Goal: Communication & Community: Answer question/provide support

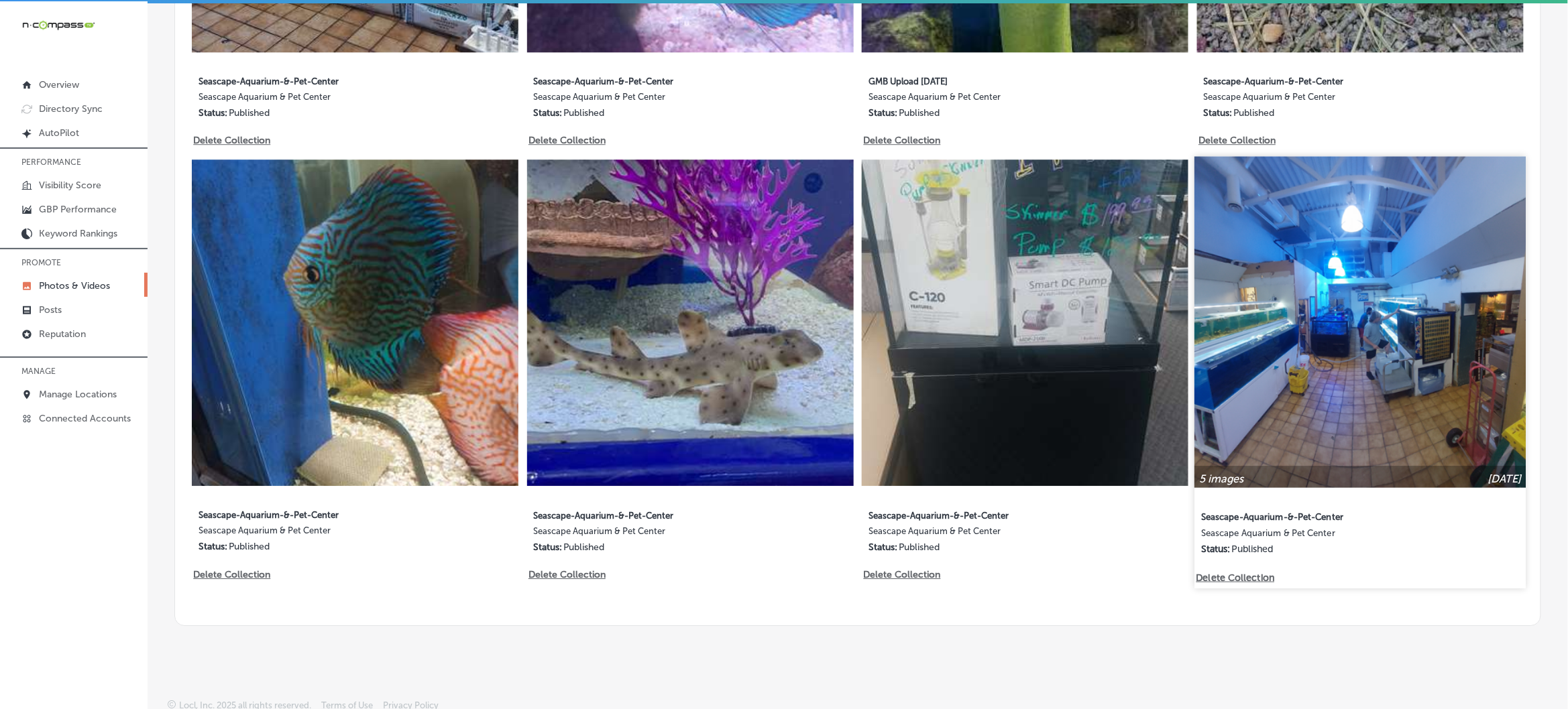
scroll to position [4, 0]
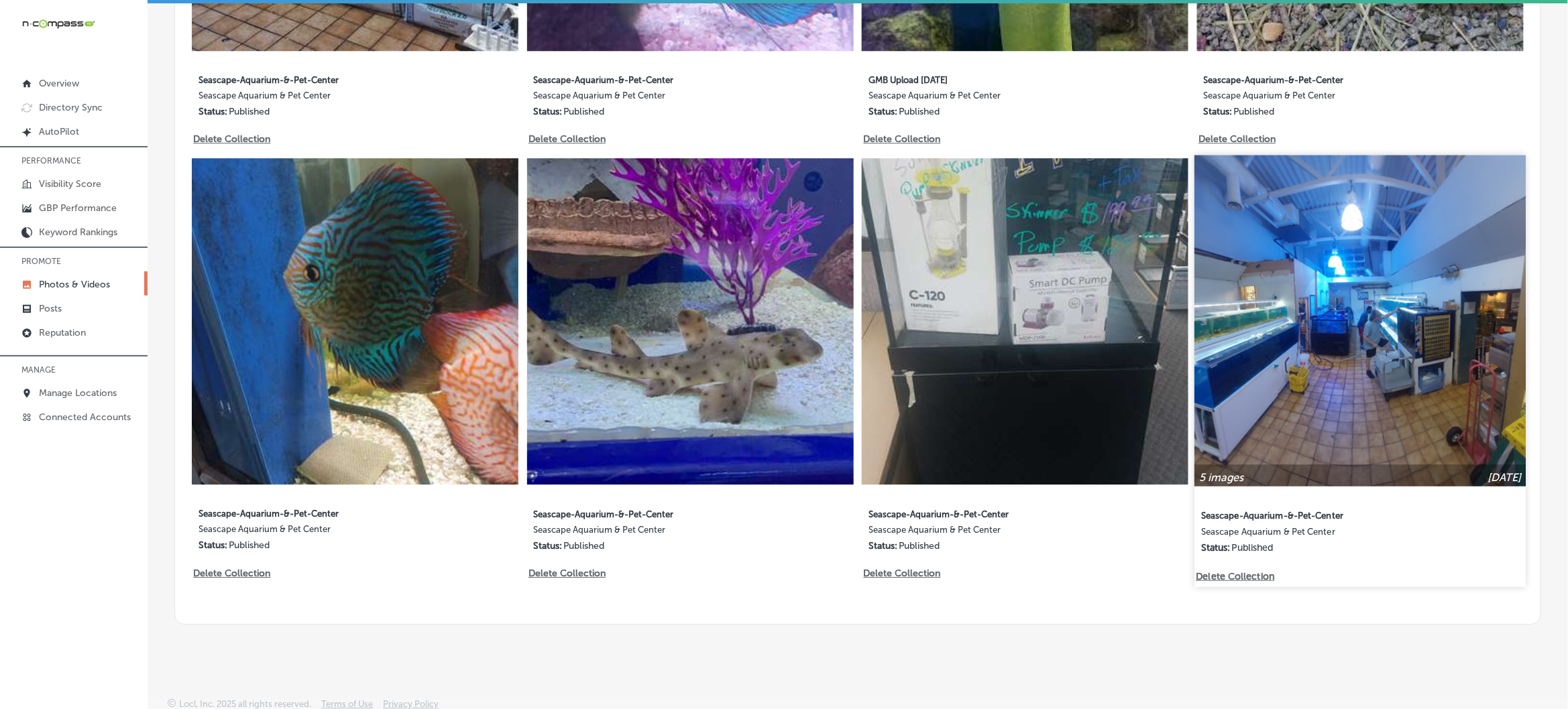
click at [1365, 350] on img at bounding box center [1360, 321] width 332 height 331
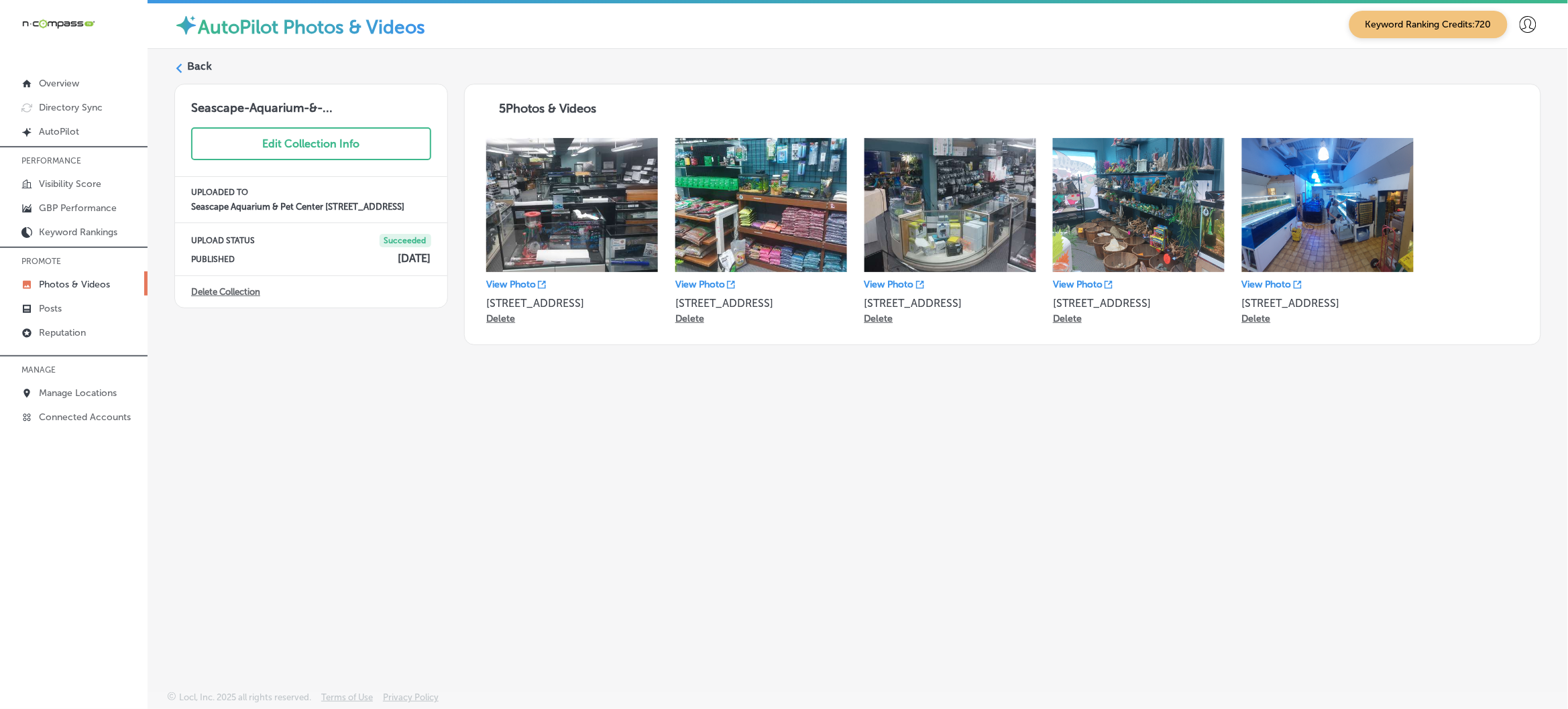
click at [178, 67] on icon at bounding box center [178, 68] width 9 height 9
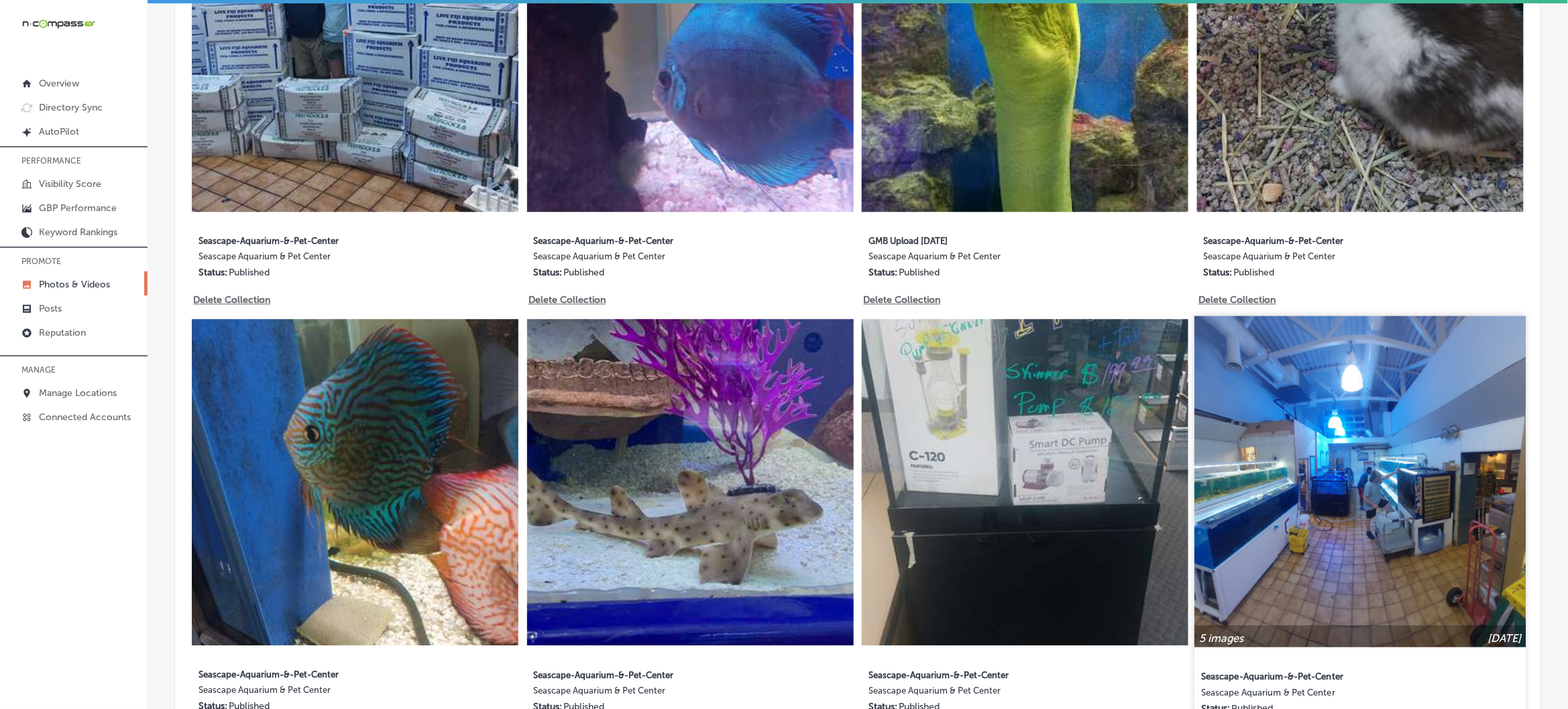
scroll to position [1490, 0]
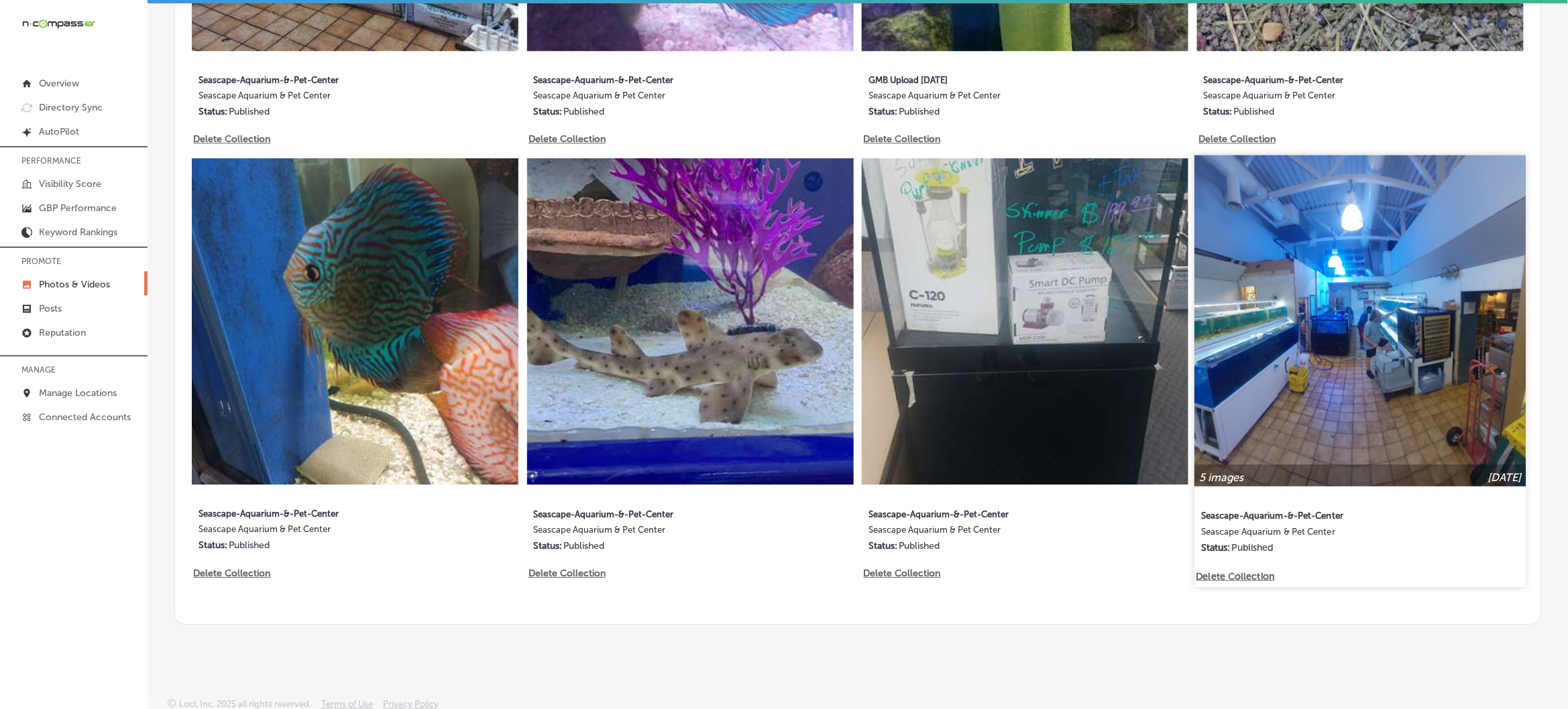
type input "5"
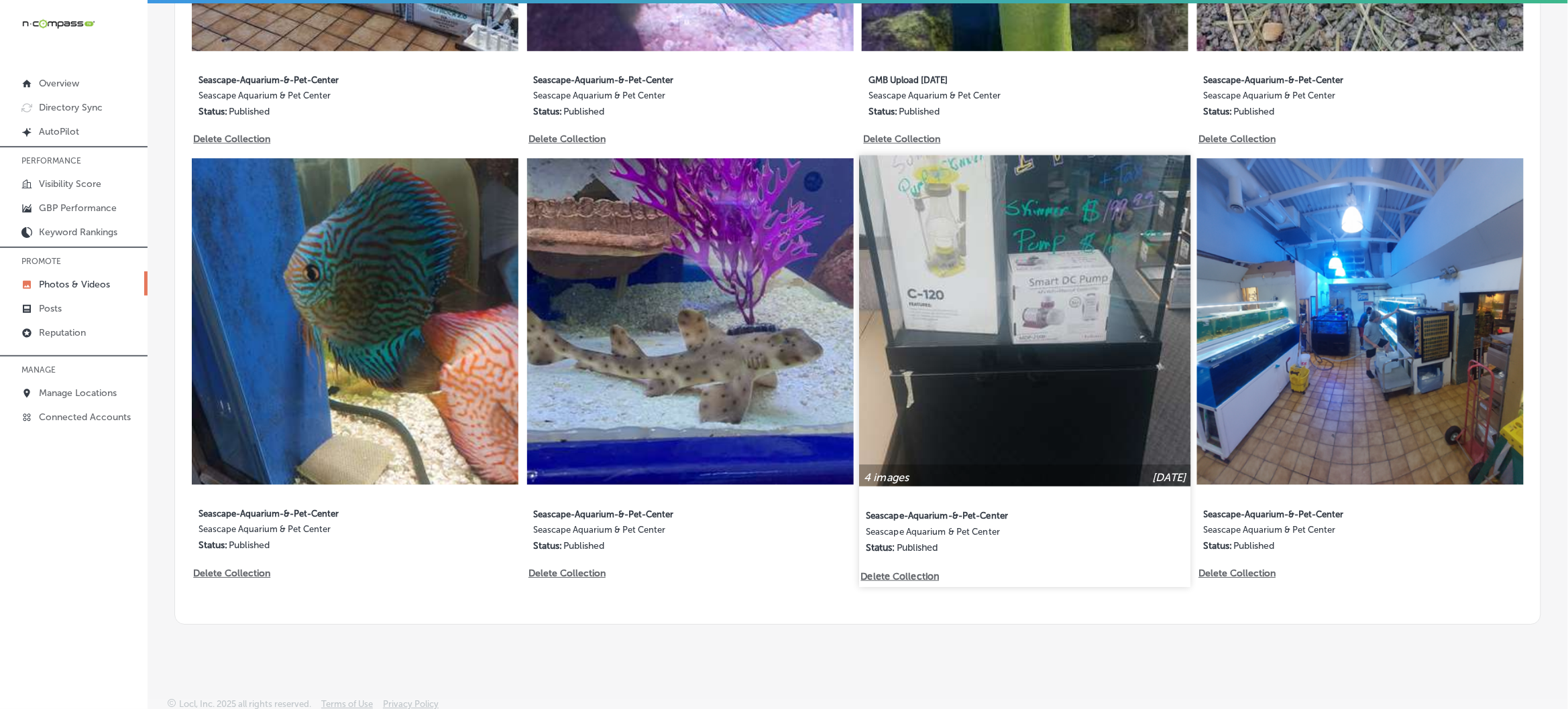
click at [1036, 377] on img at bounding box center [1025, 321] width 332 height 331
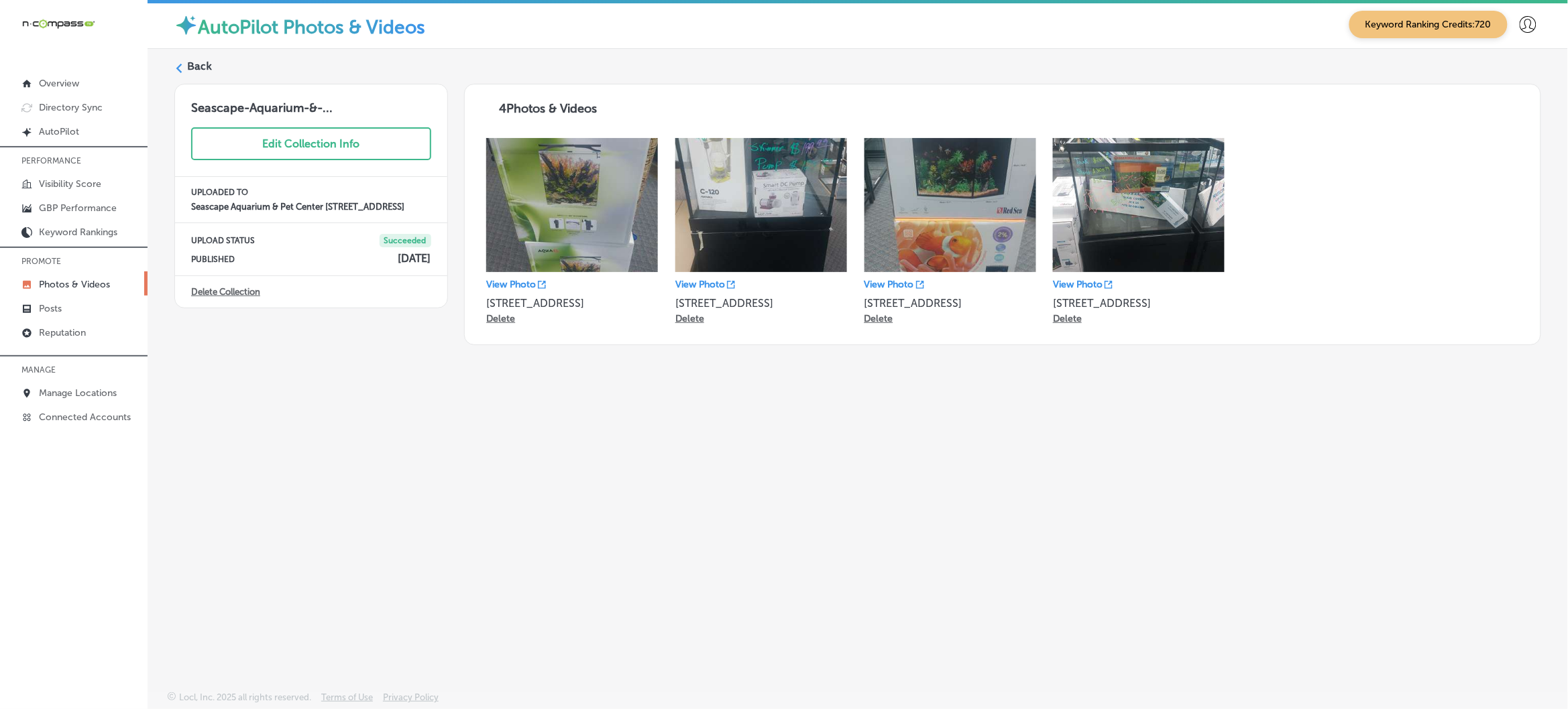
click at [182, 63] on icon at bounding box center [178, 68] width 9 height 9
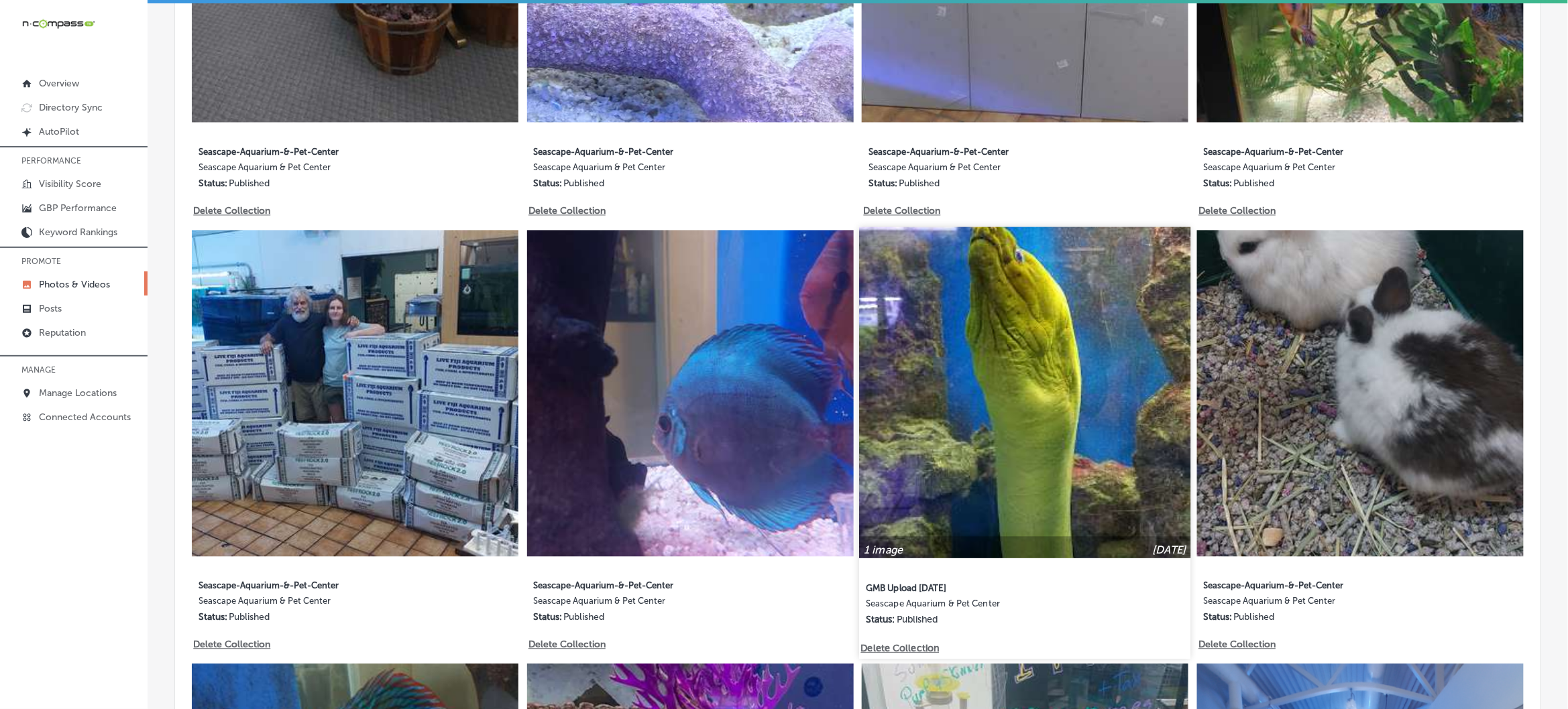
type input "5"
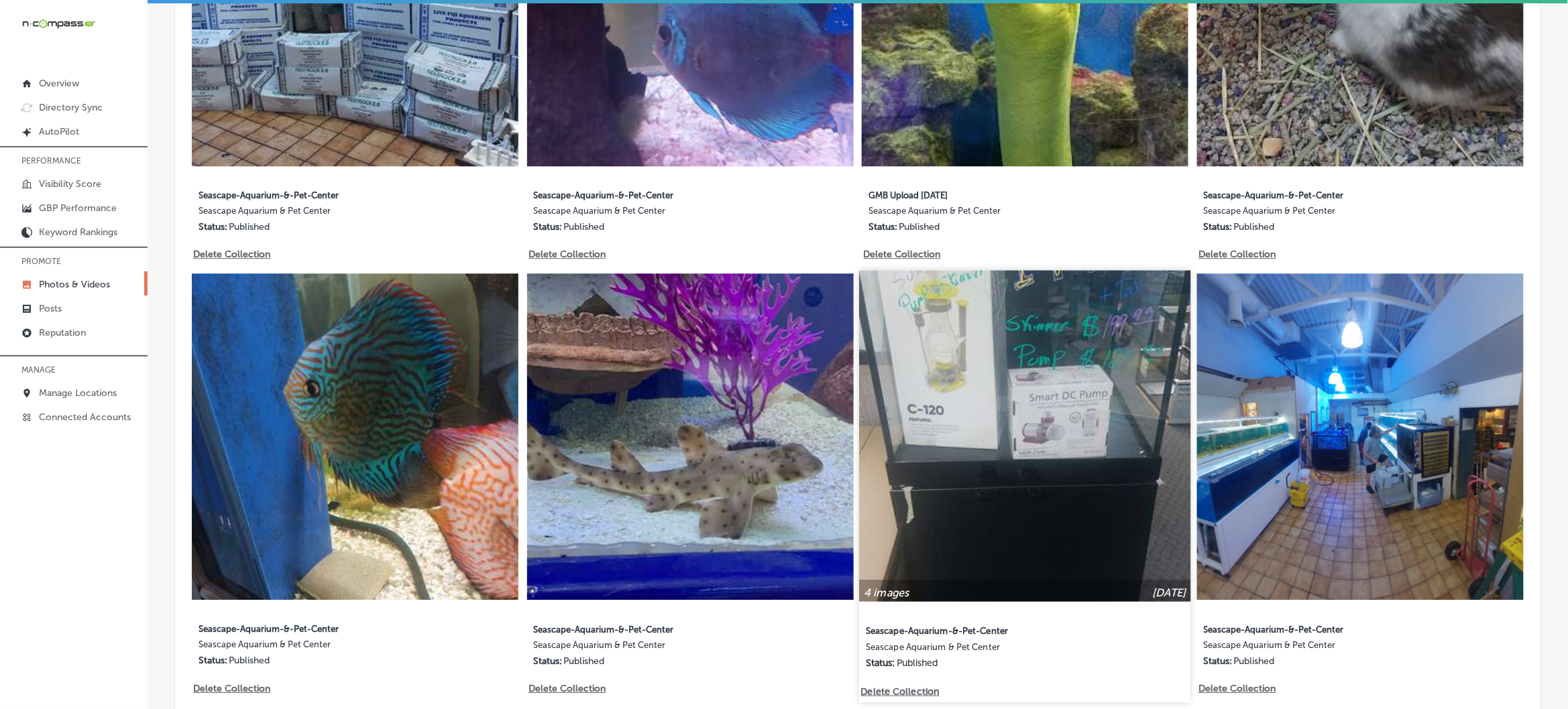
scroll to position [1490, 0]
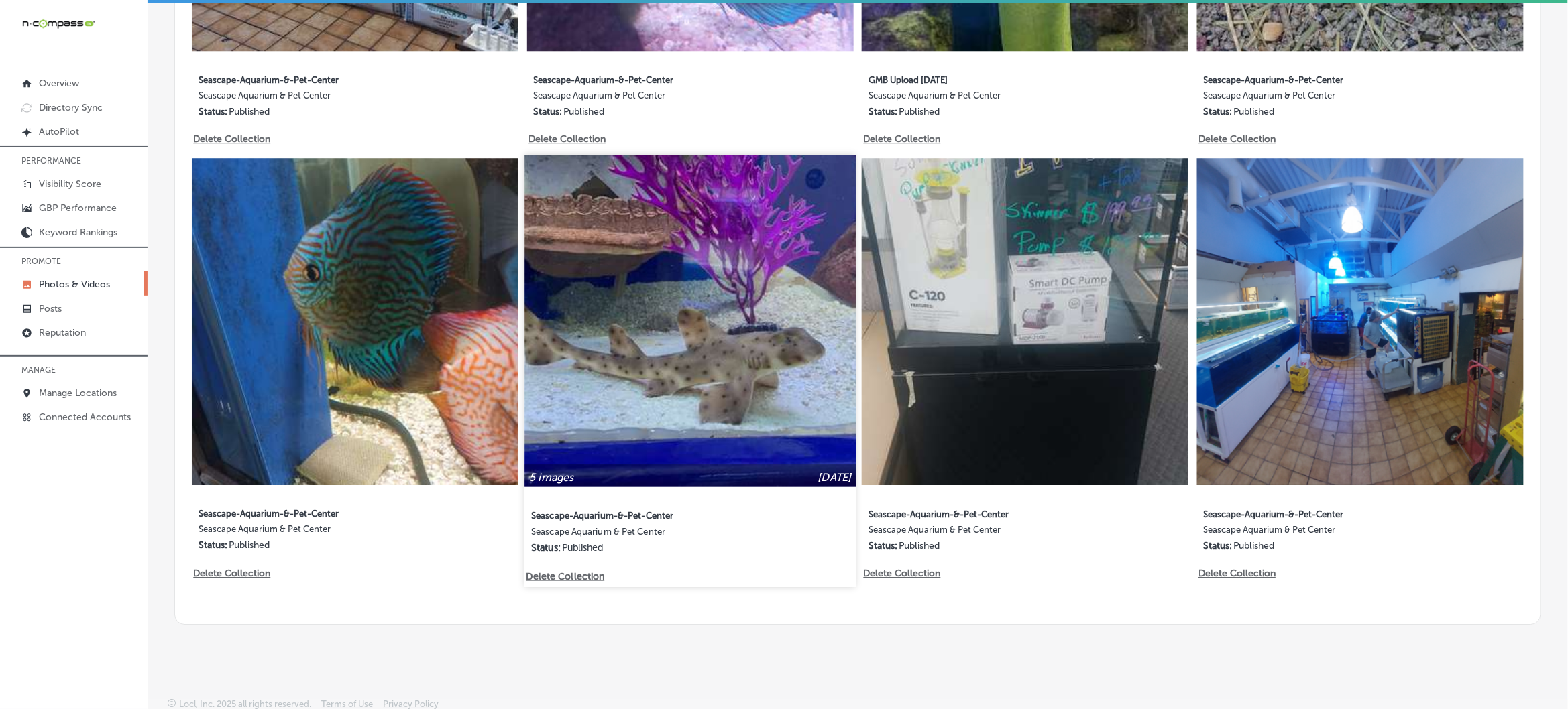
click at [651, 329] on img at bounding box center [690, 321] width 332 height 331
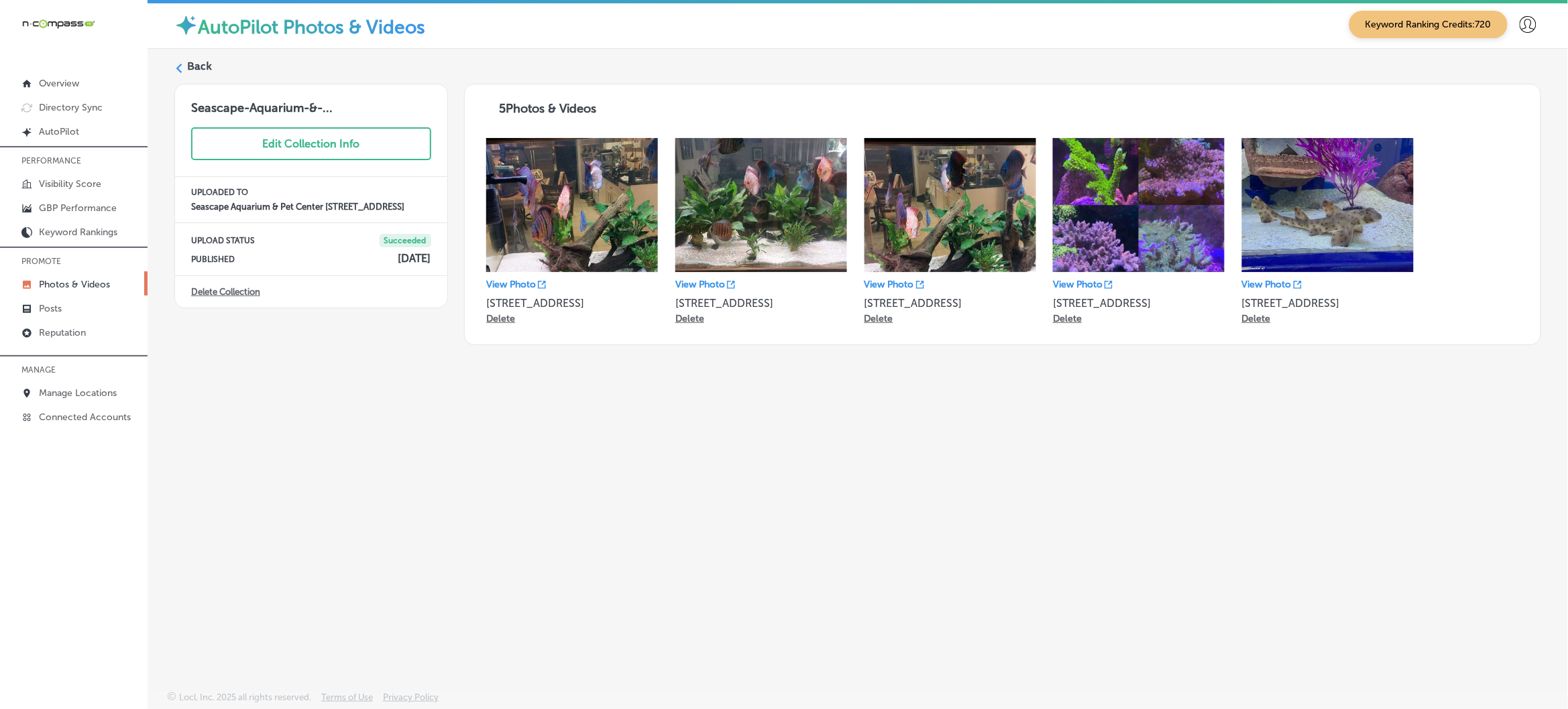
click at [189, 67] on label "Back" at bounding box center [199, 66] width 24 height 14
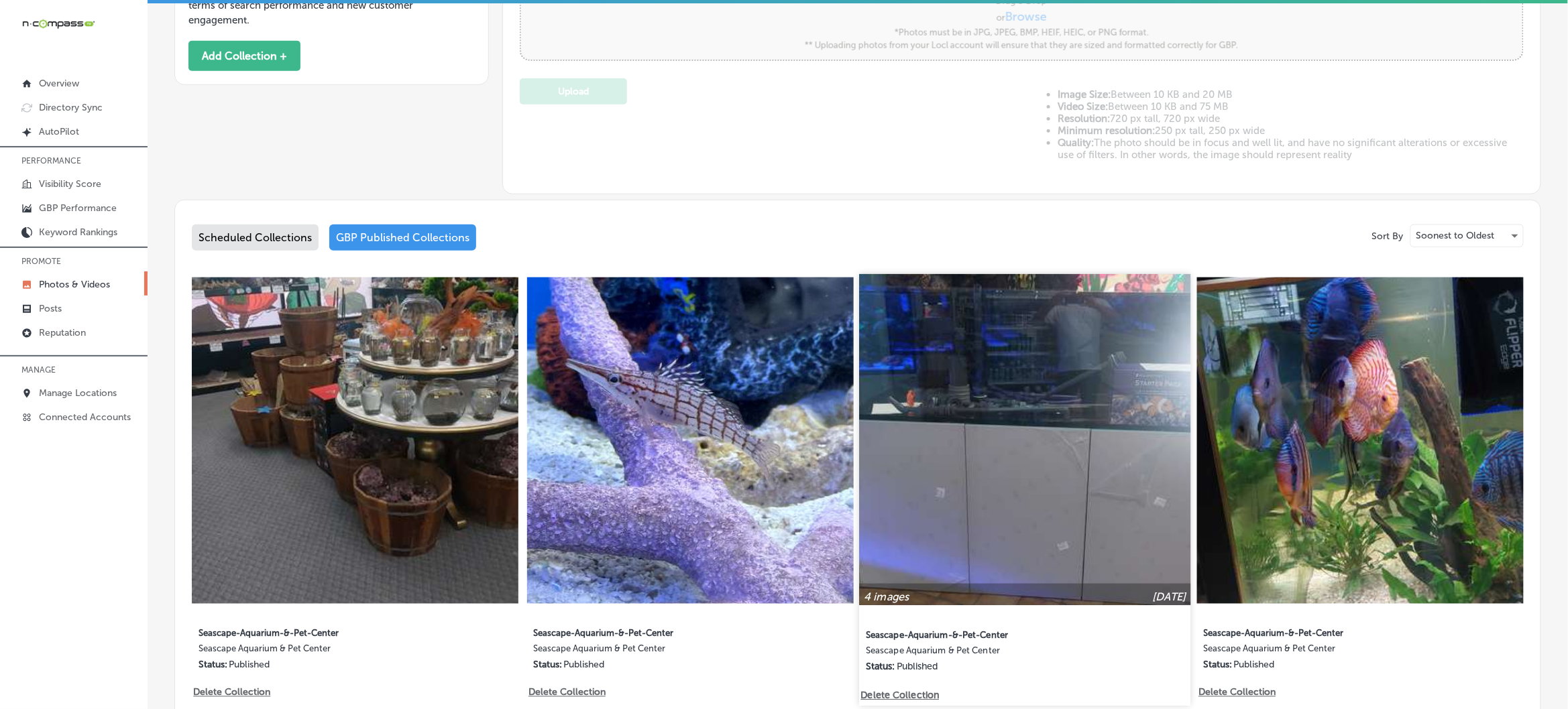
type input "5"
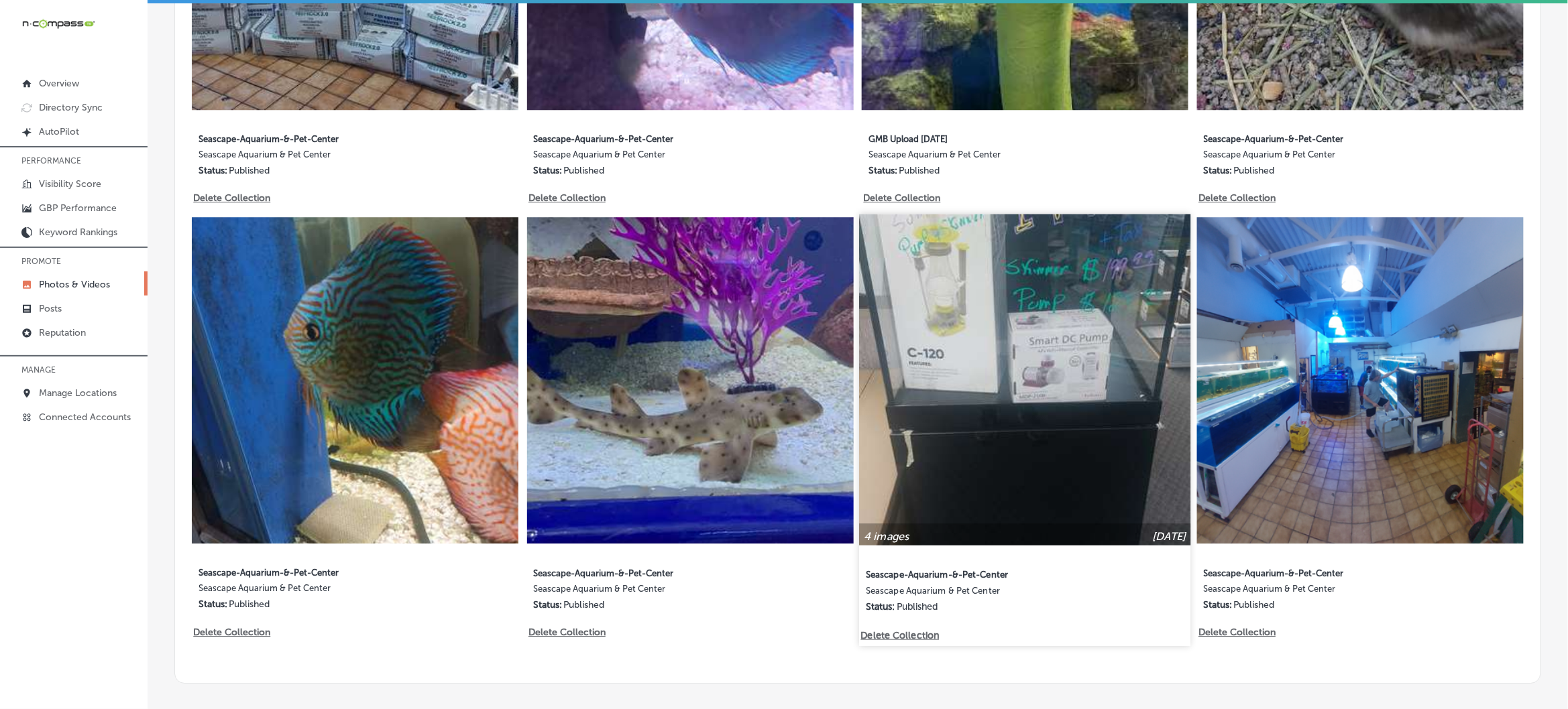
scroll to position [1490, 0]
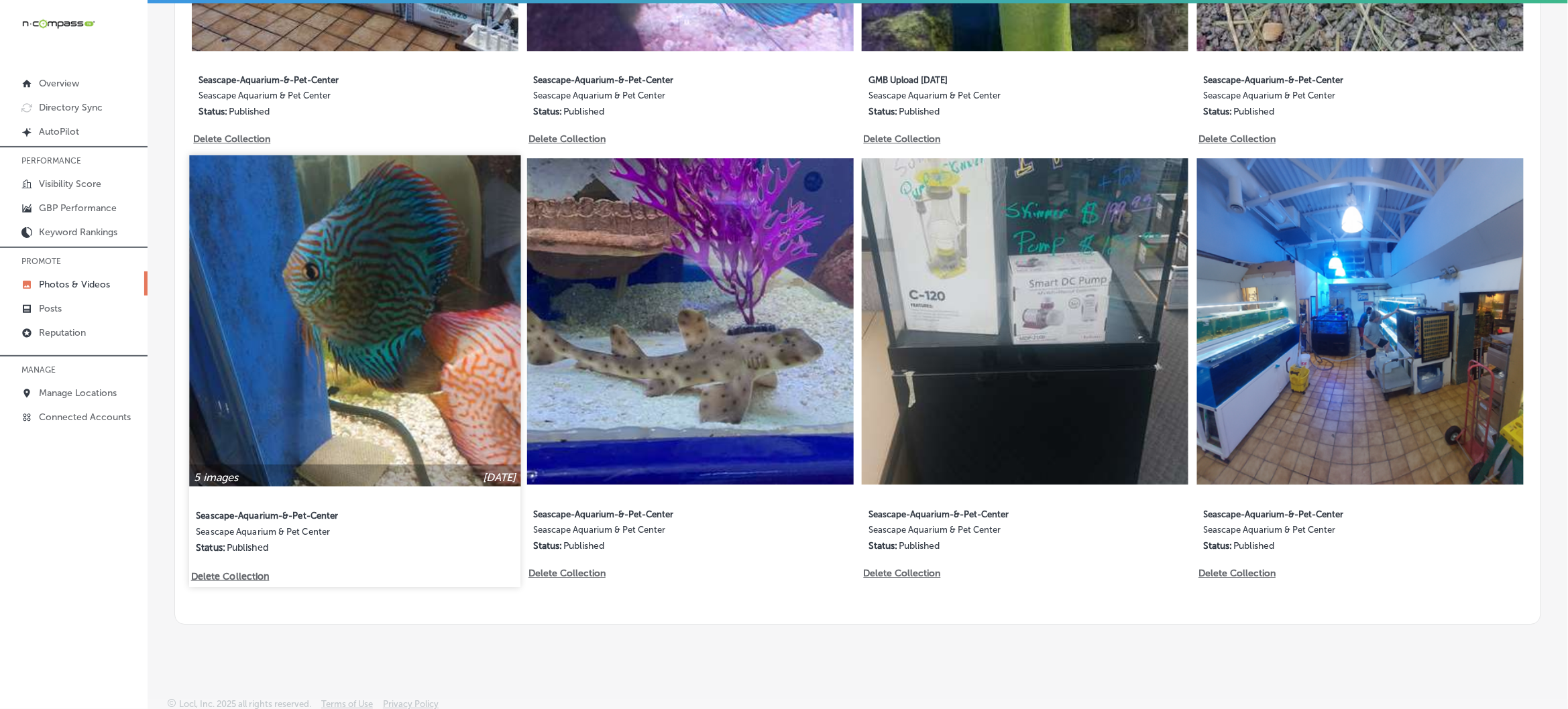
click at [428, 359] on img at bounding box center [355, 321] width 332 height 331
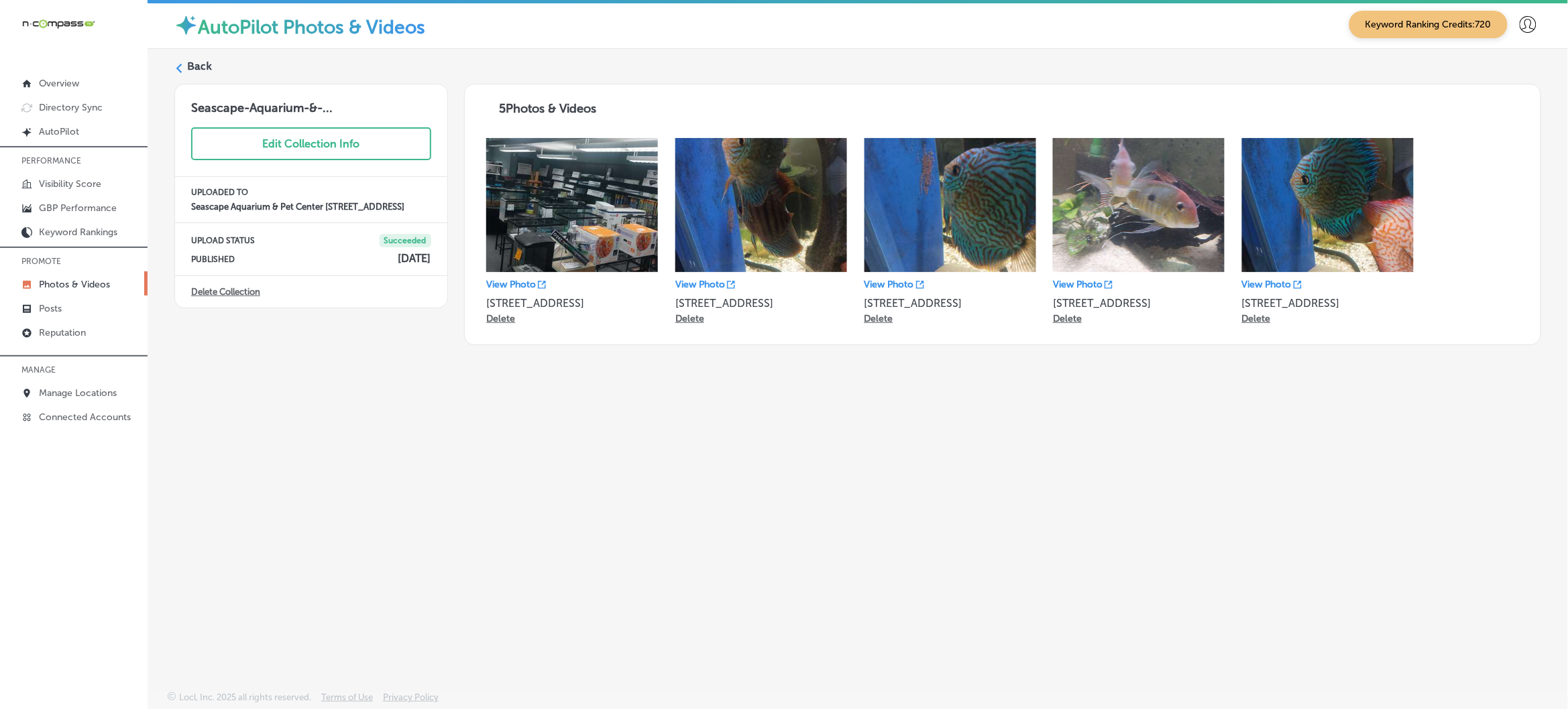
click at [186, 69] on div "Back" at bounding box center [857, 71] width 1367 height 24
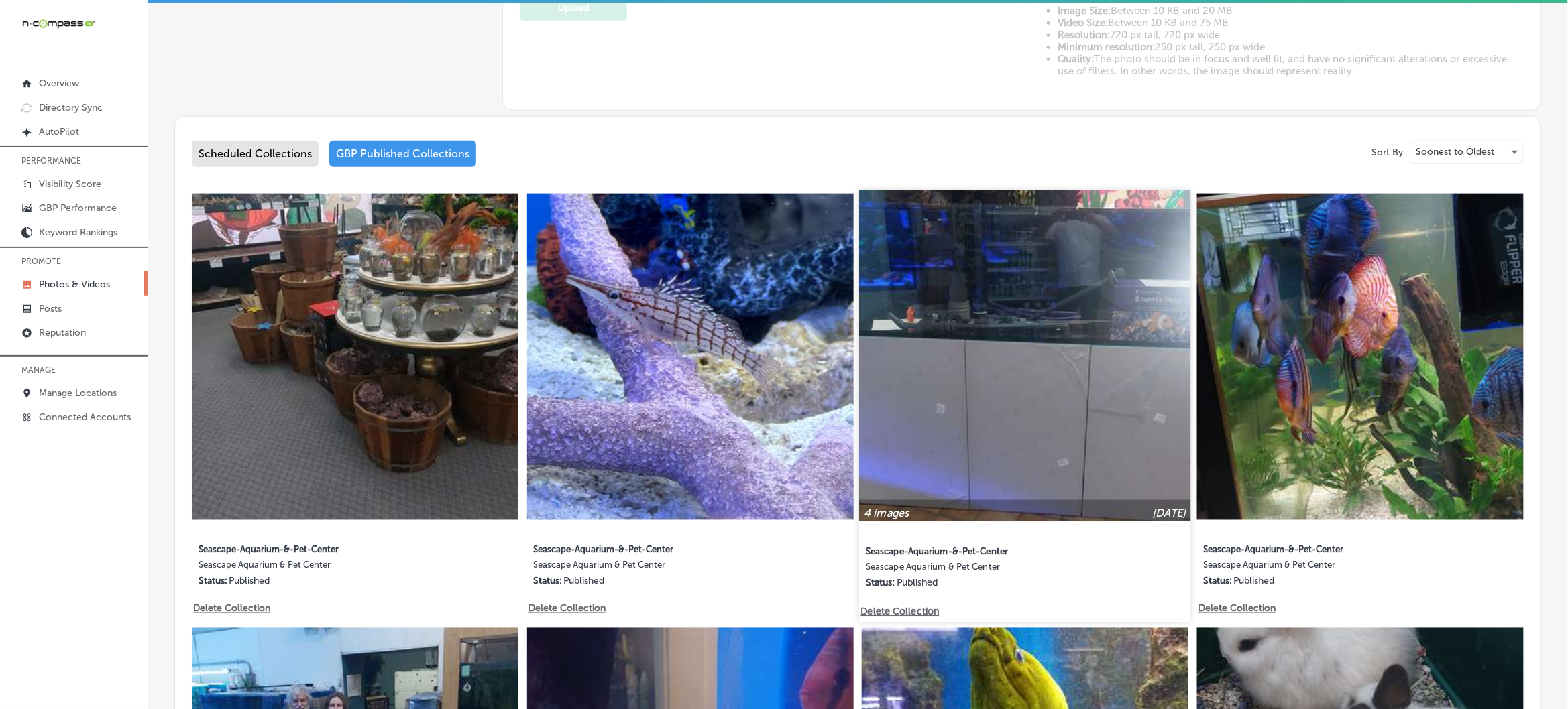
type input "5"
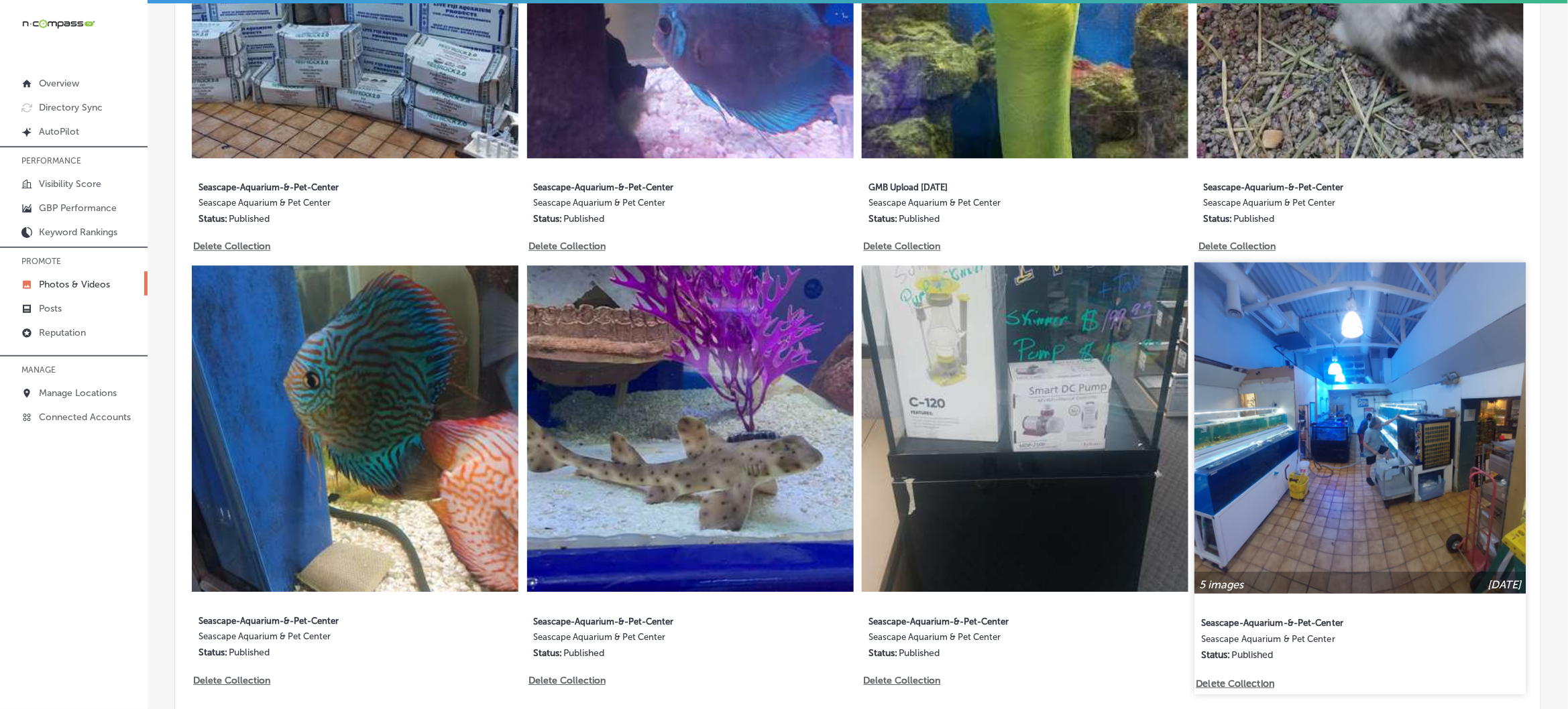
scroll to position [1239, 0]
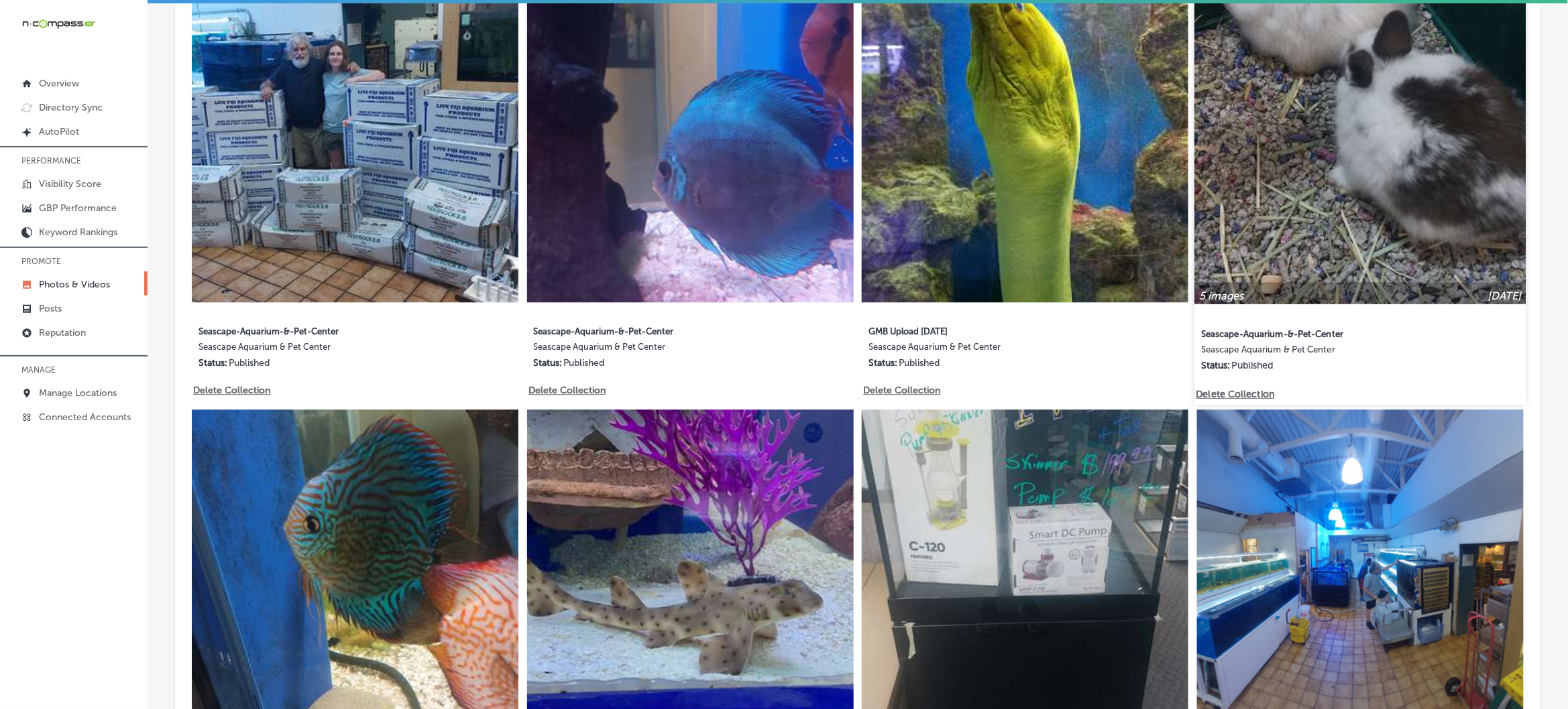
click at [1382, 200] on img at bounding box center [1360, 139] width 332 height 331
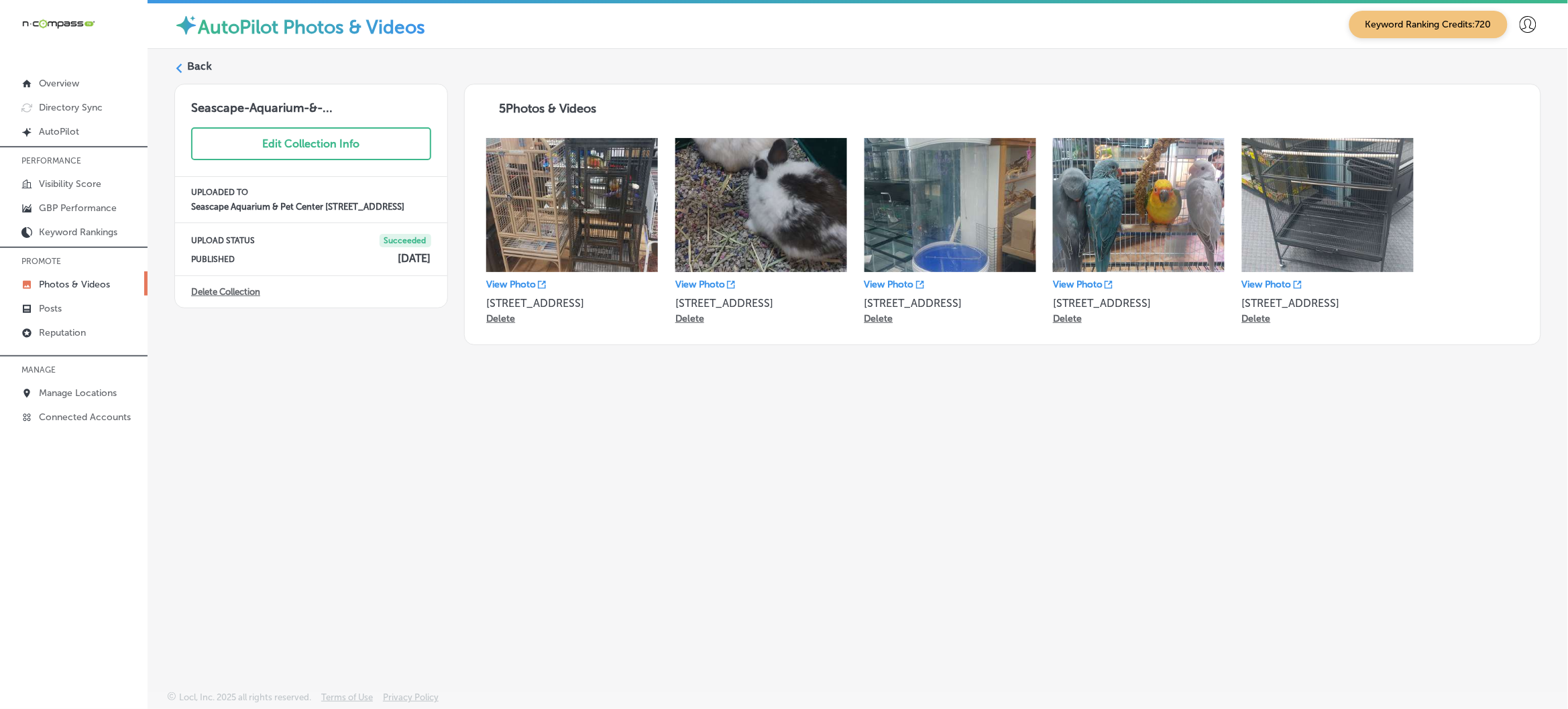
click at [182, 68] on icon at bounding box center [178, 68] width 9 height 9
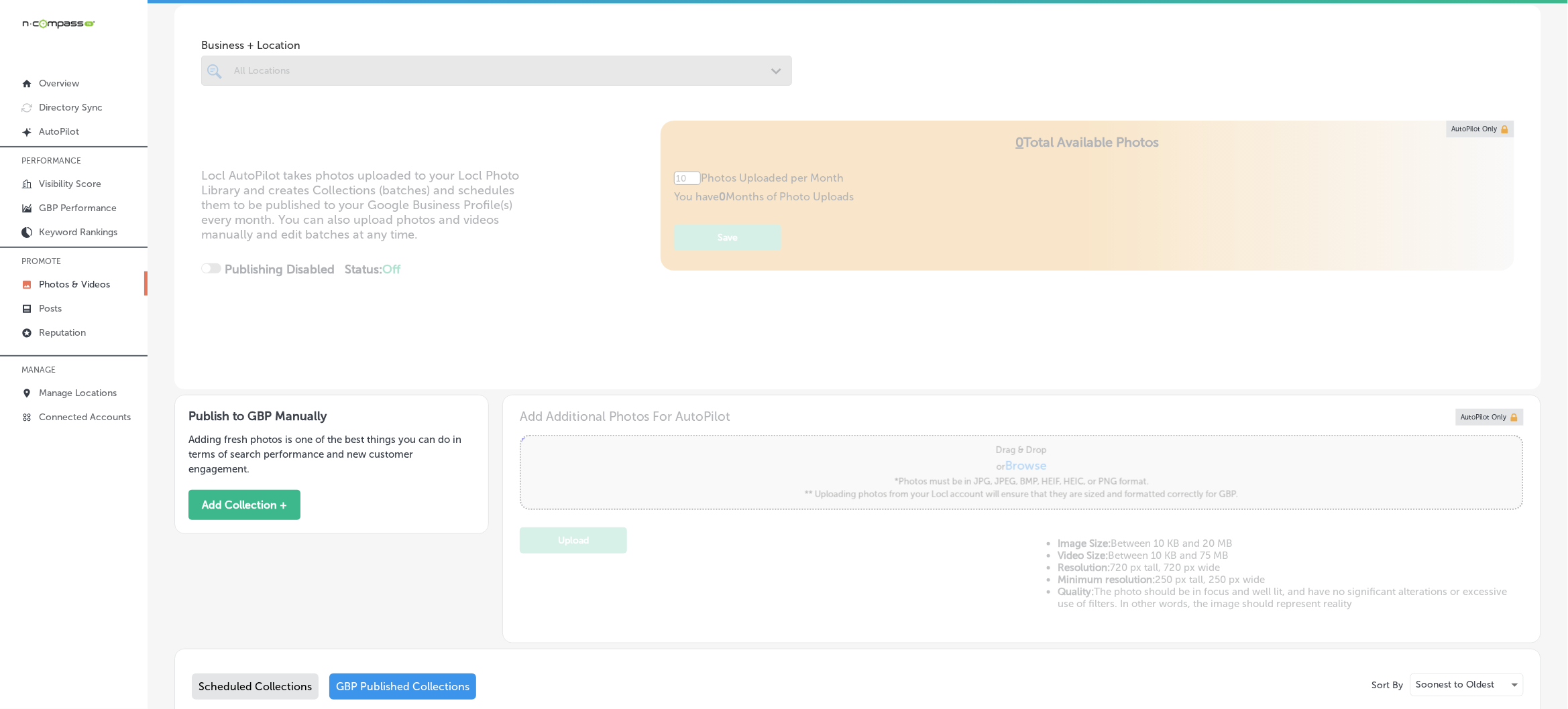
type input "5"
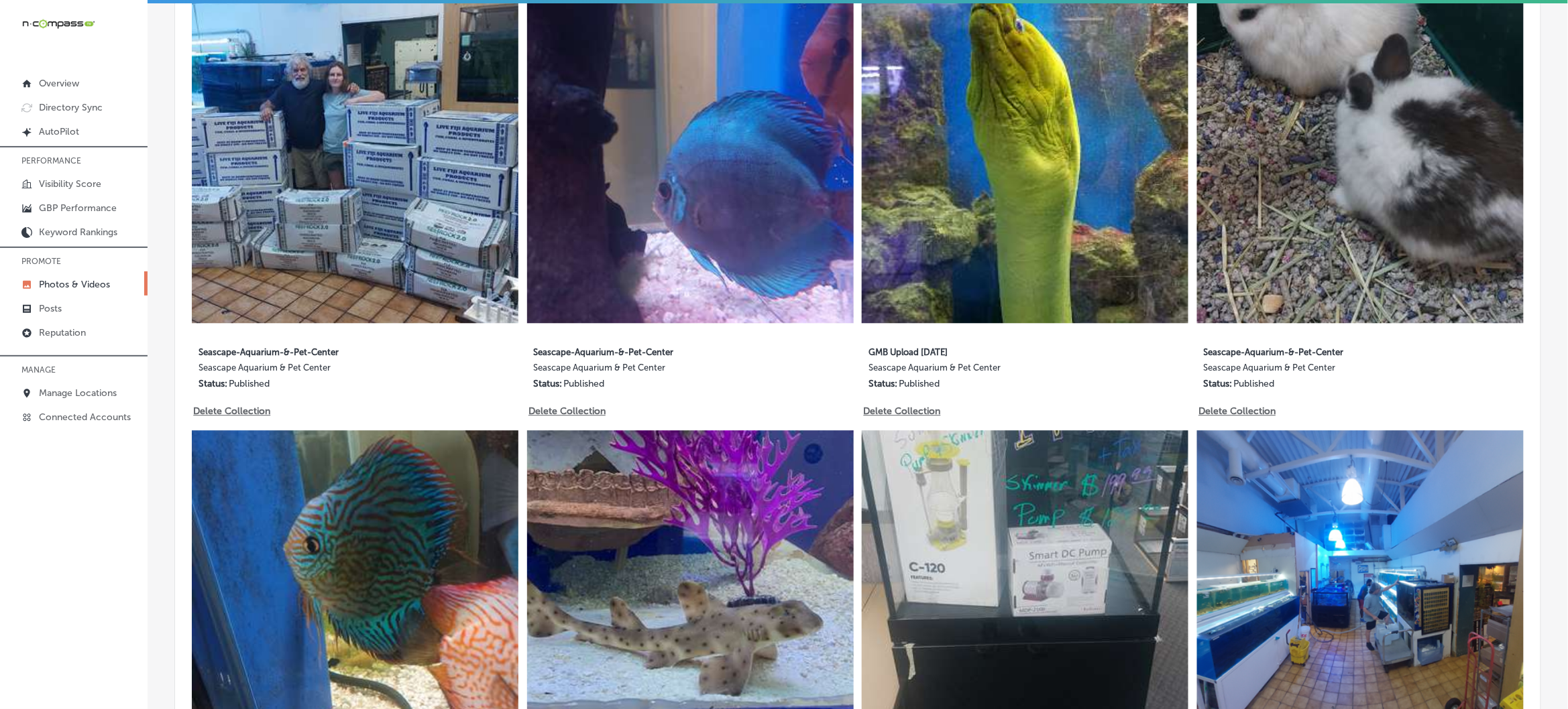
scroll to position [1071, 0]
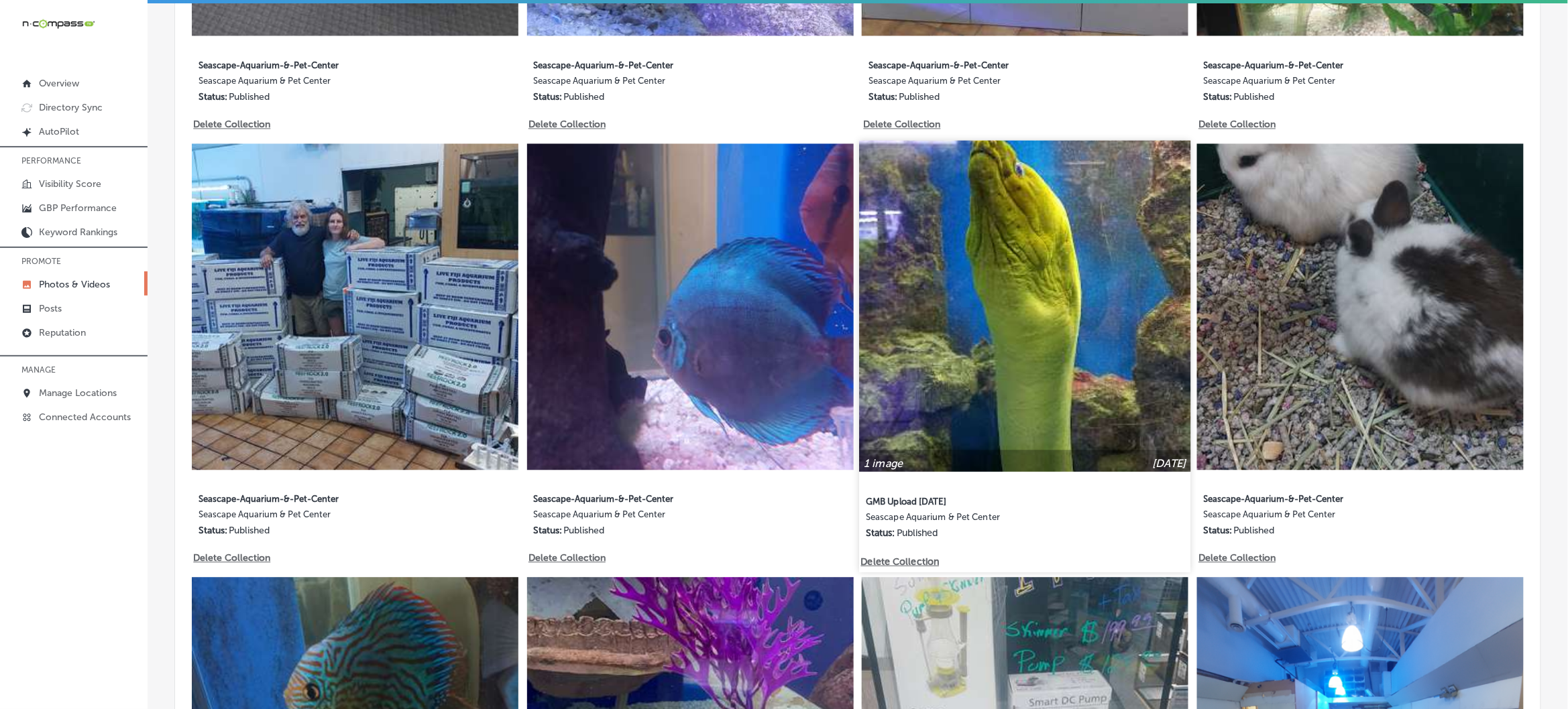
click at [1037, 295] on img at bounding box center [1025, 306] width 332 height 331
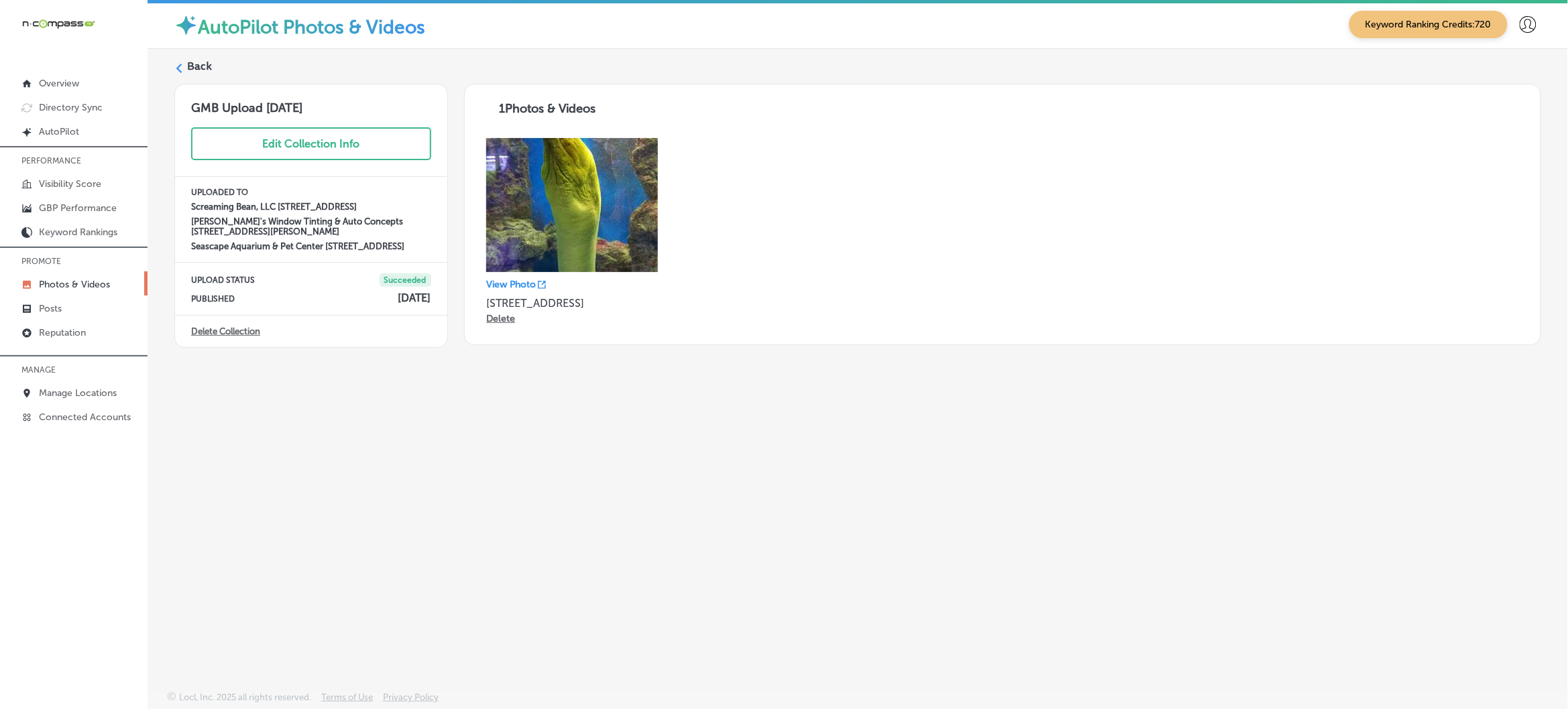
click at [182, 67] on icon at bounding box center [178, 68] width 9 height 9
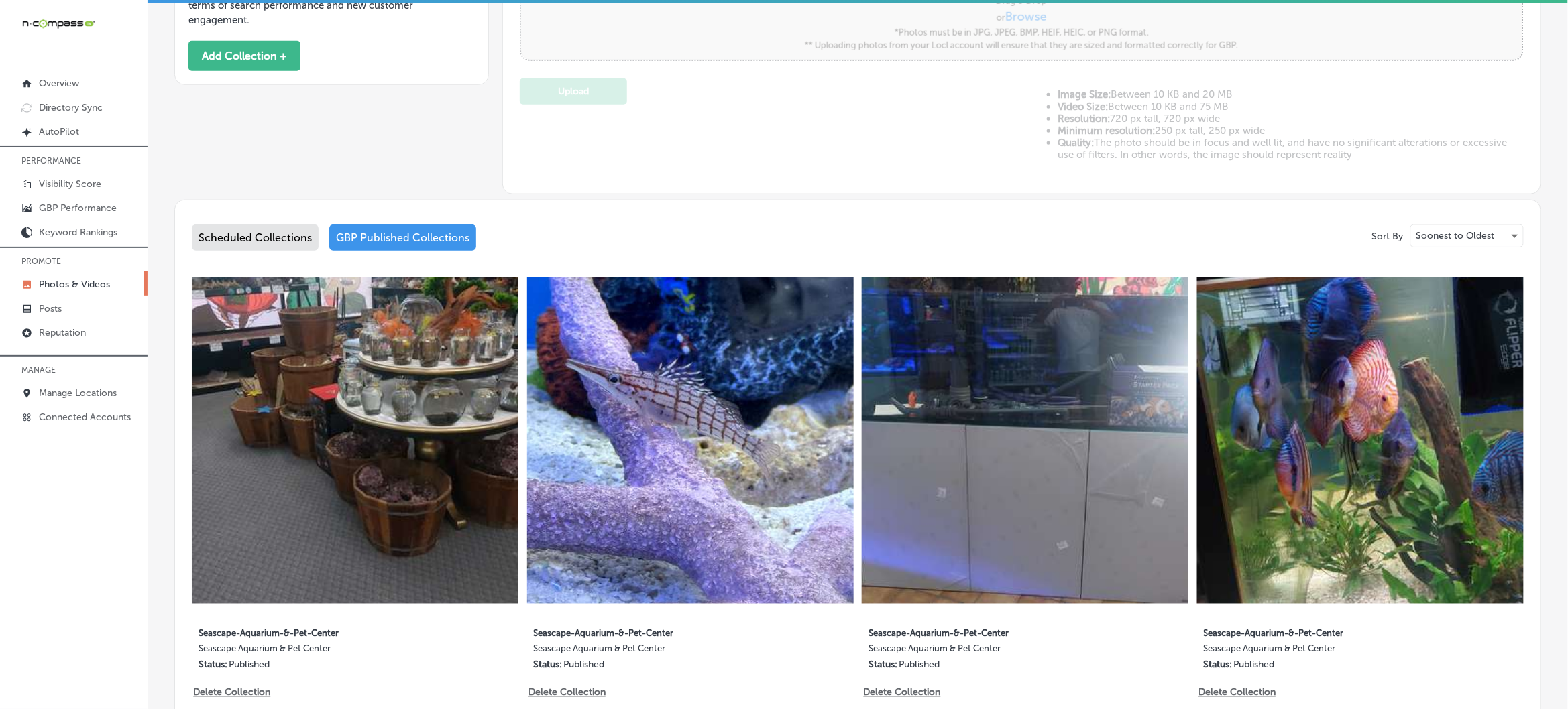
type input "5"
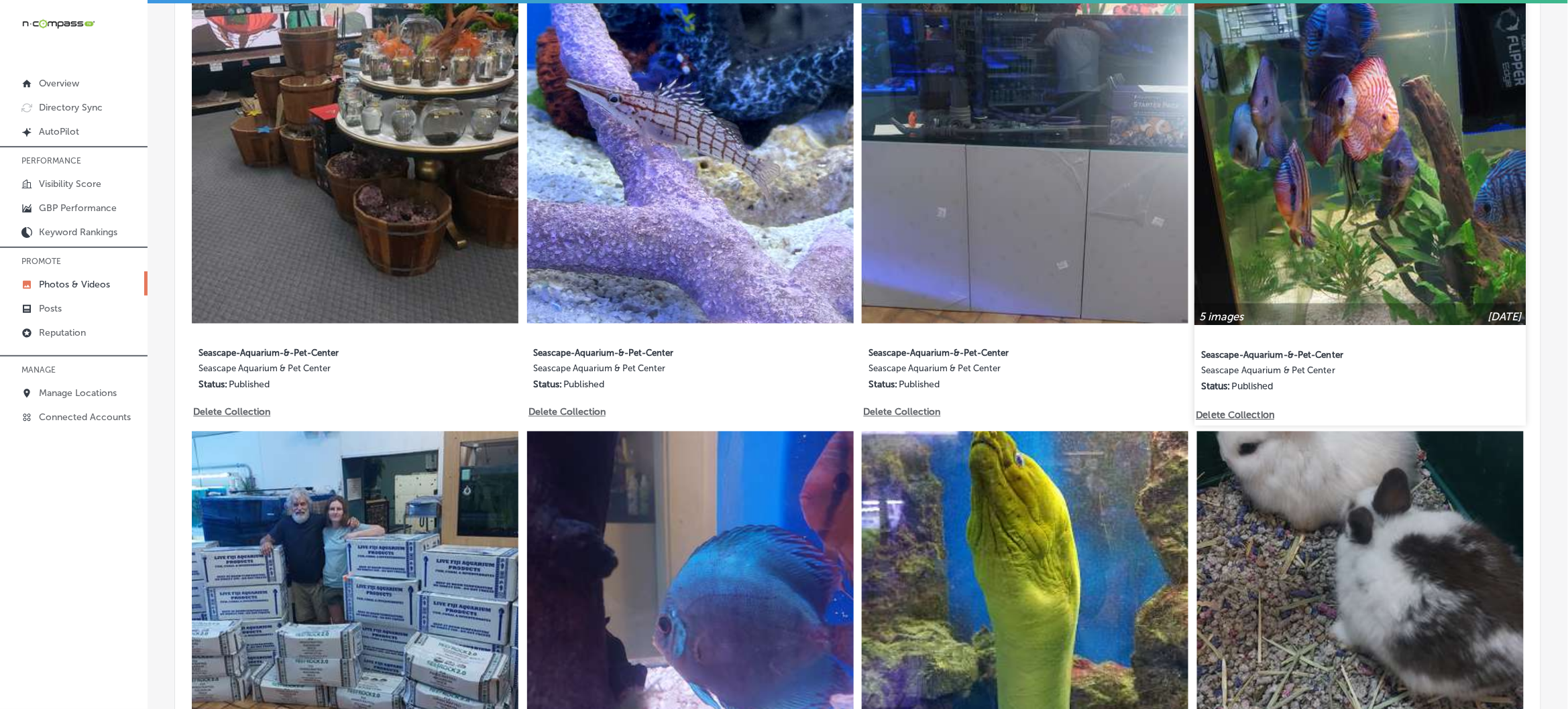
scroll to position [1005, 0]
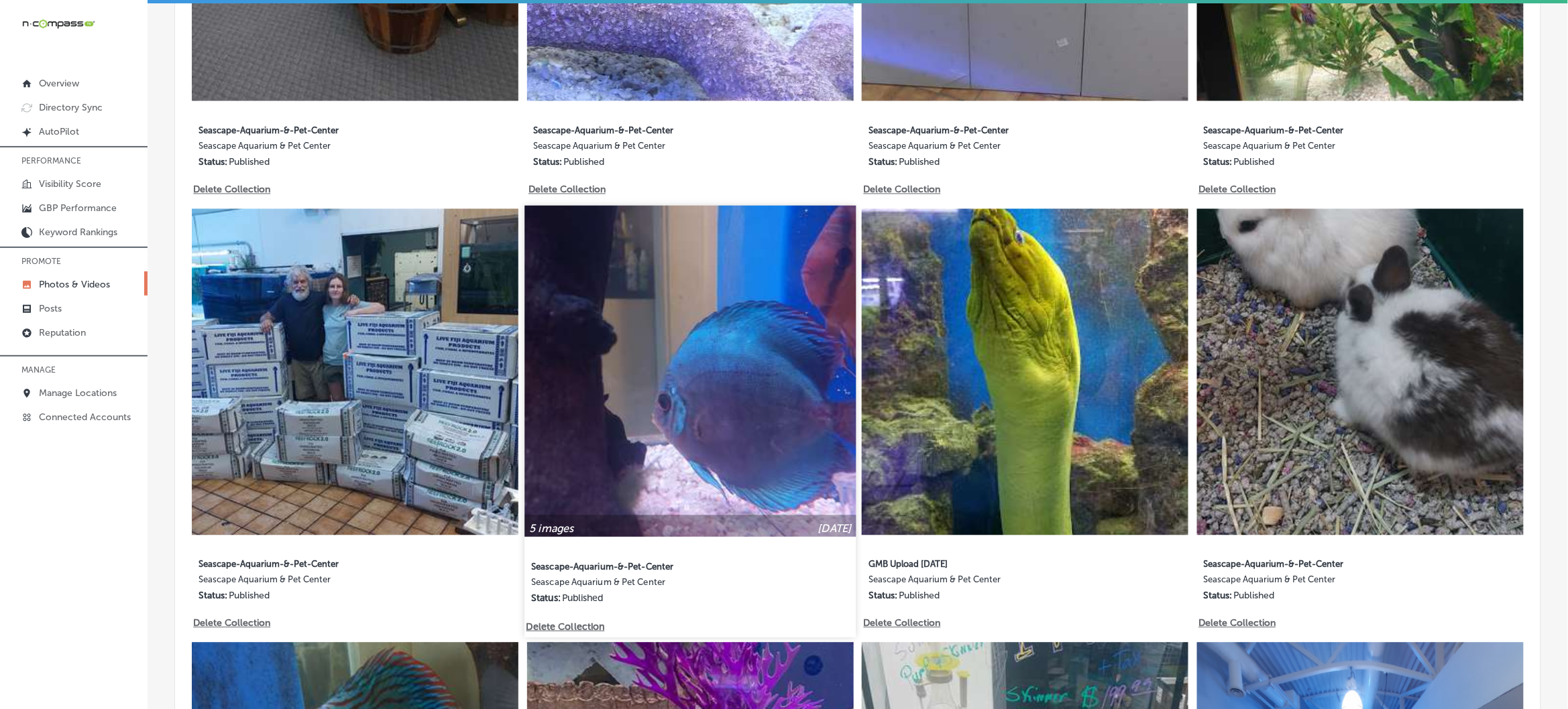
click at [686, 398] on img at bounding box center [690, 371] width 332 height 331
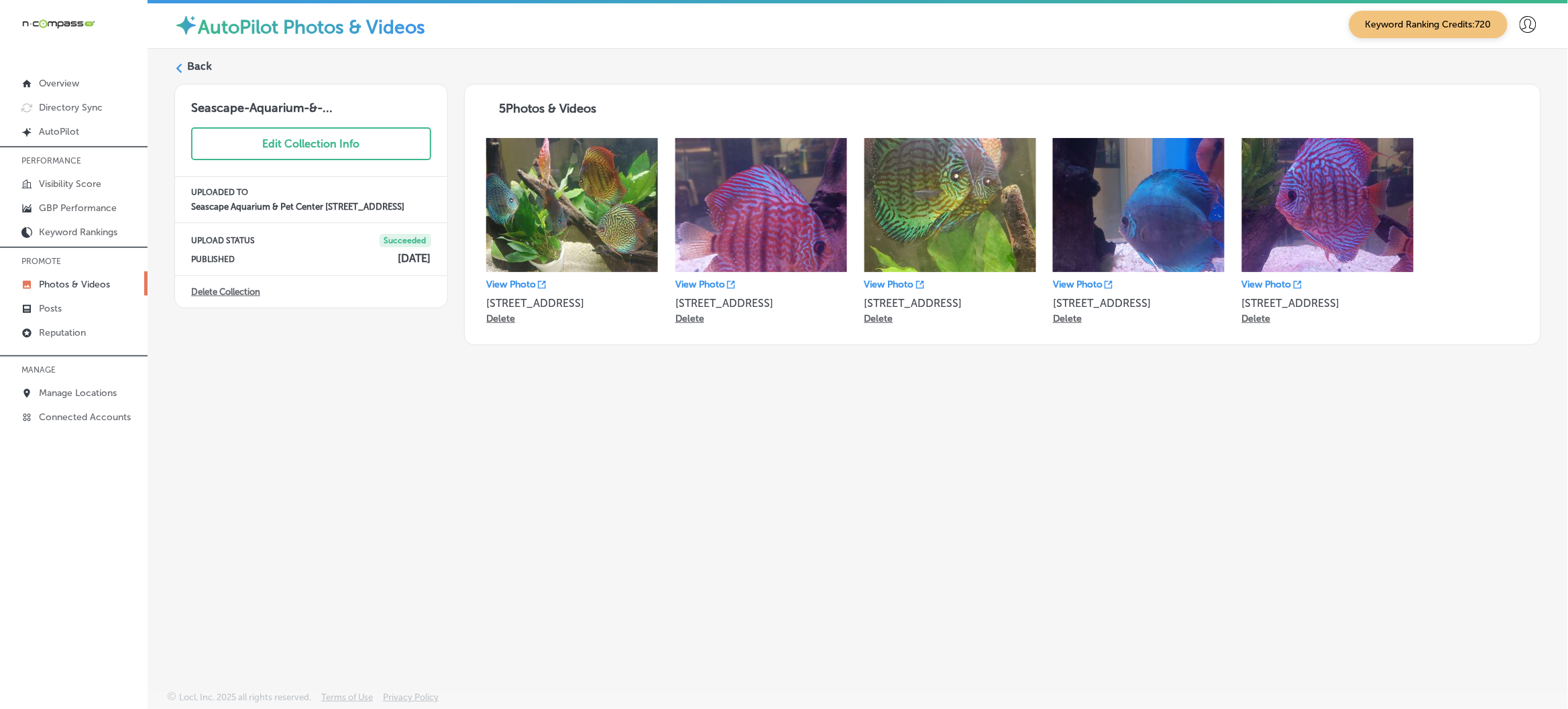
click at [173, 78] on div "Back Seascape-Aquarium-&-... Edit Collection Info UPLOADED TO Seascape Aquarium…" at bounding box center [858, 339] width 1420 height 580
click at [179, 71] on polygon at bounding box center [179, 68] width 6 height 9
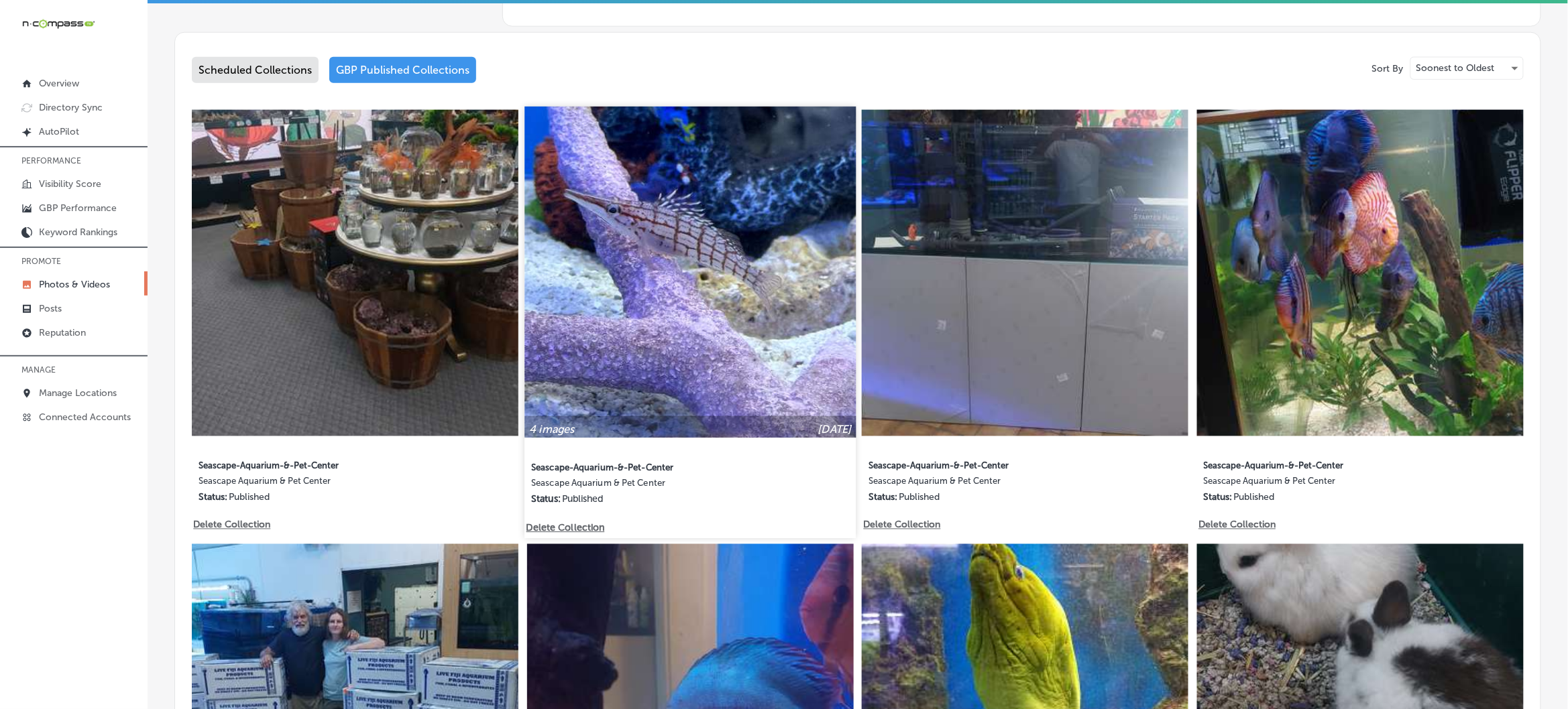
type input "5"
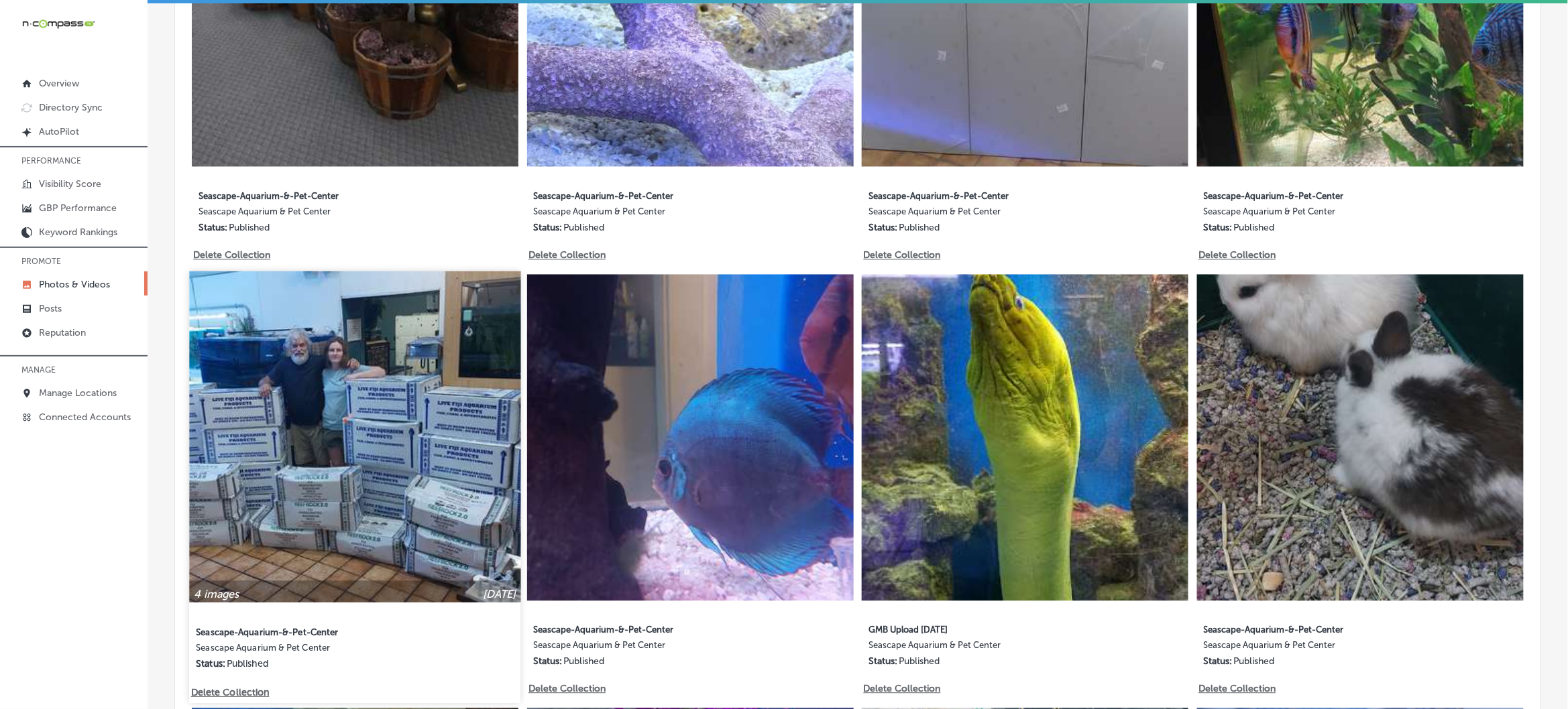
scroll to position [904, 0]
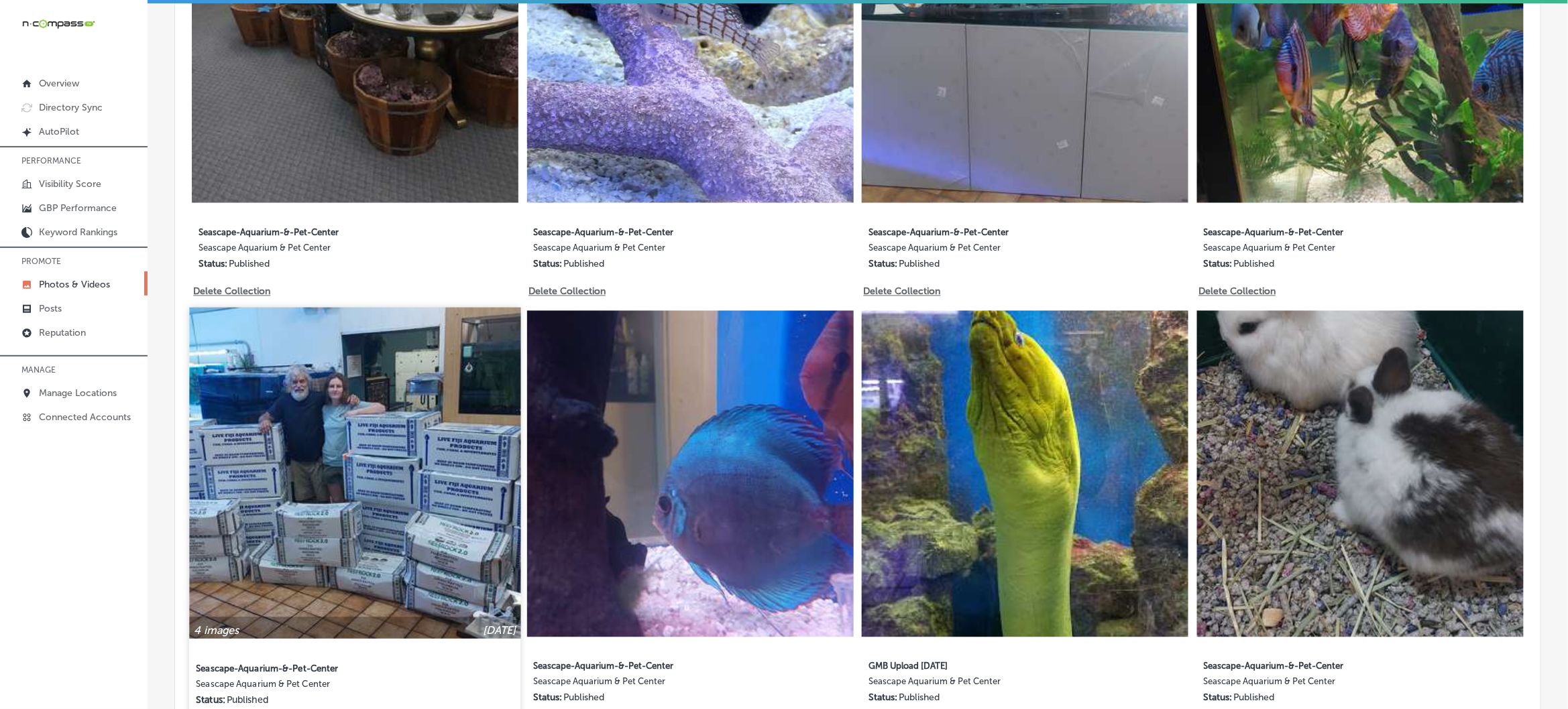
click at [406, 419] on img at bounding box center [355, 474] width 332 height 331
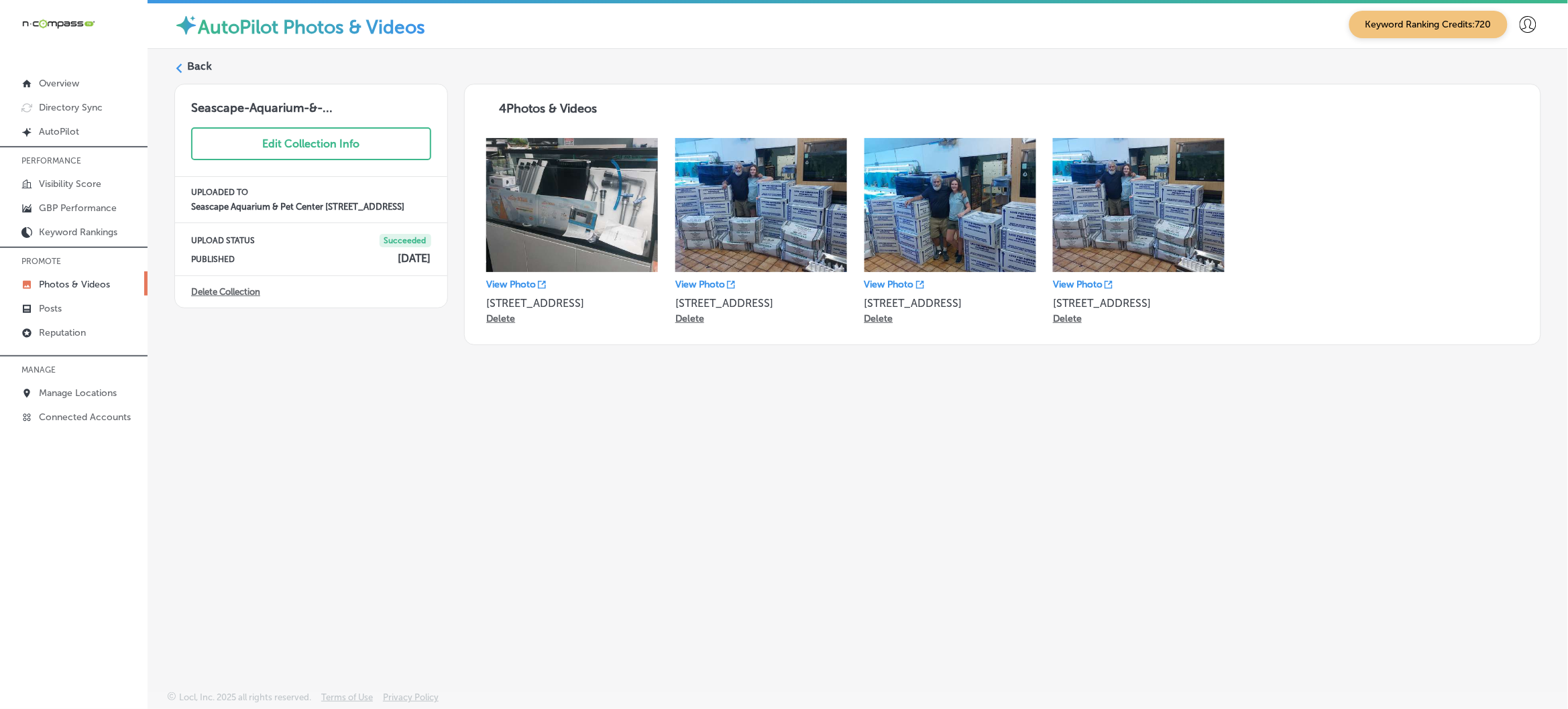
click at [179, 69] on icon at bounding box center [178, 68] width 9 height 9
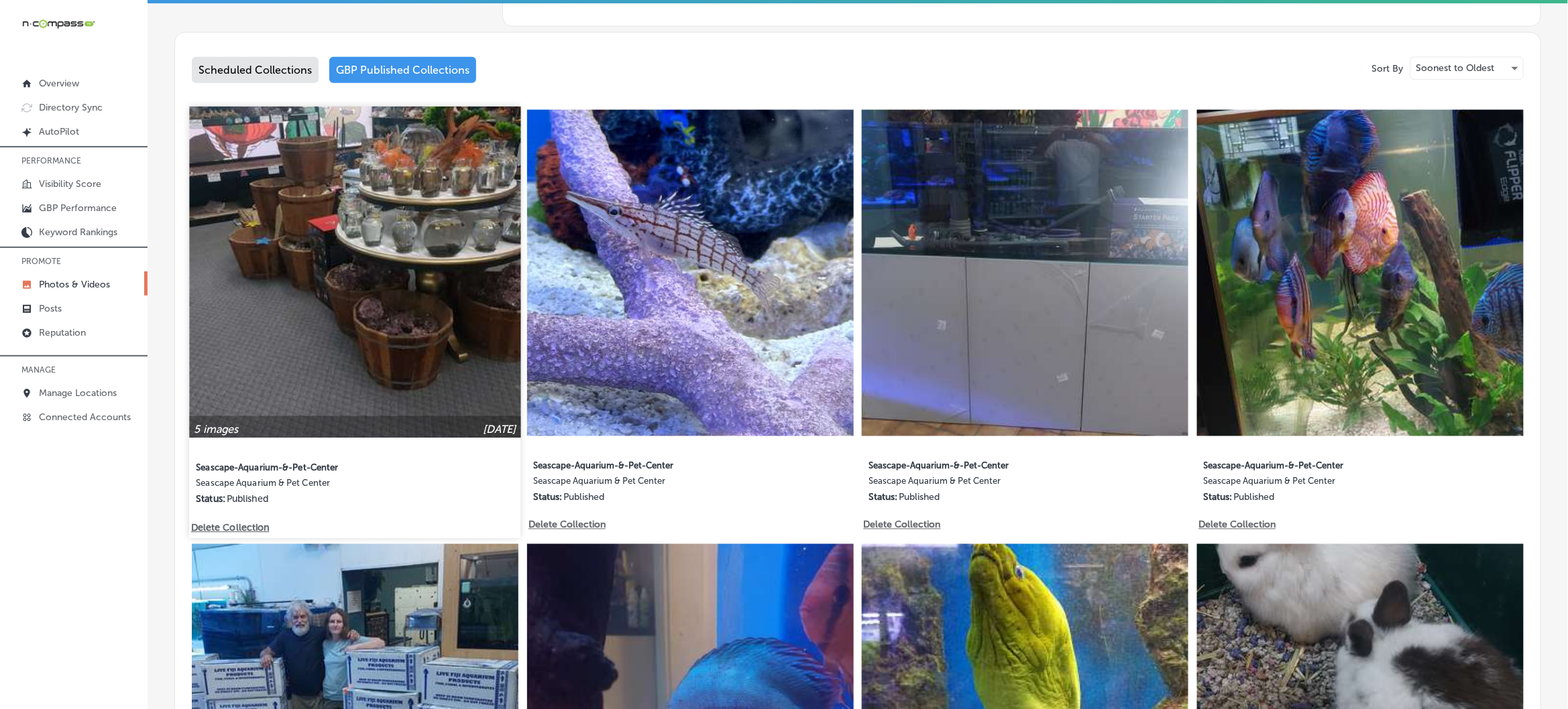
type input "5"
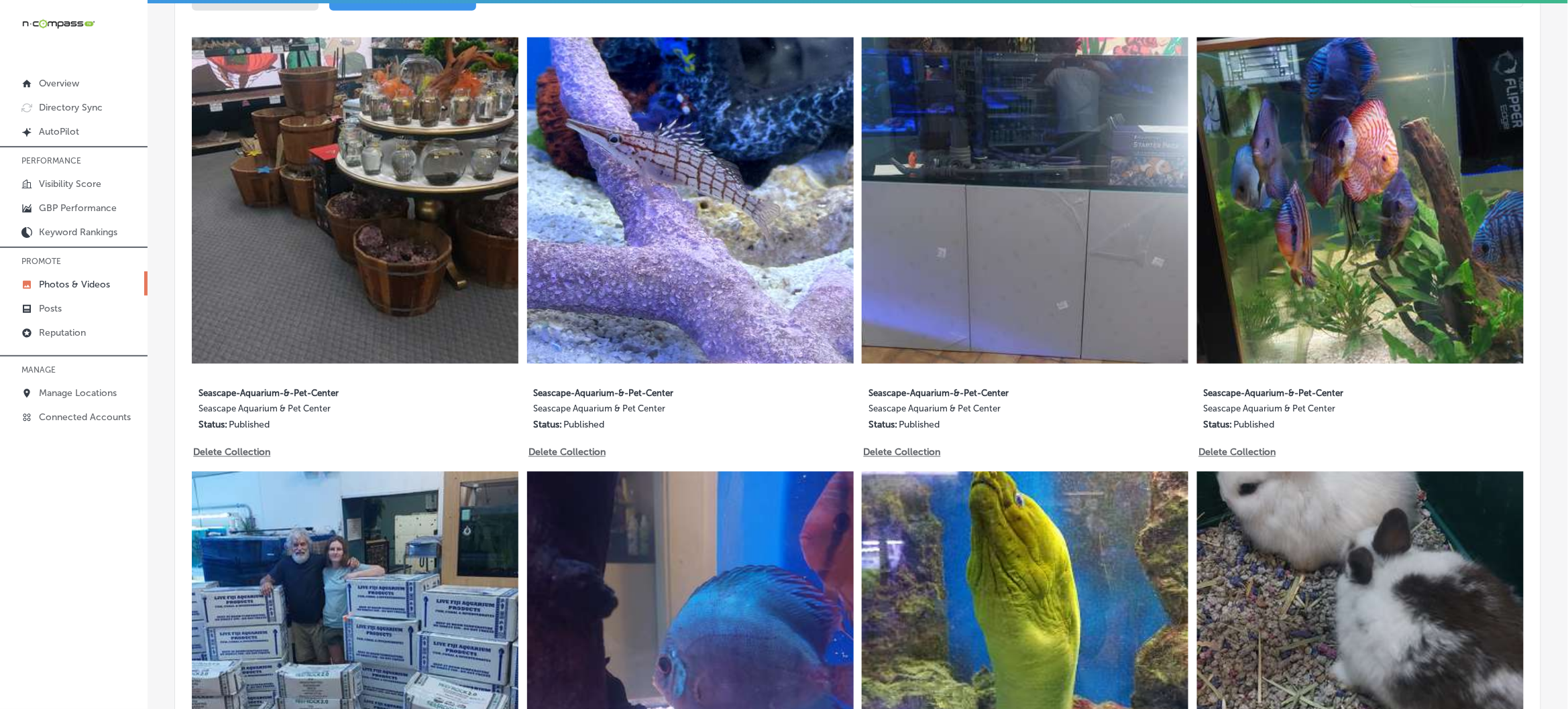
scroll to position [754, 0]
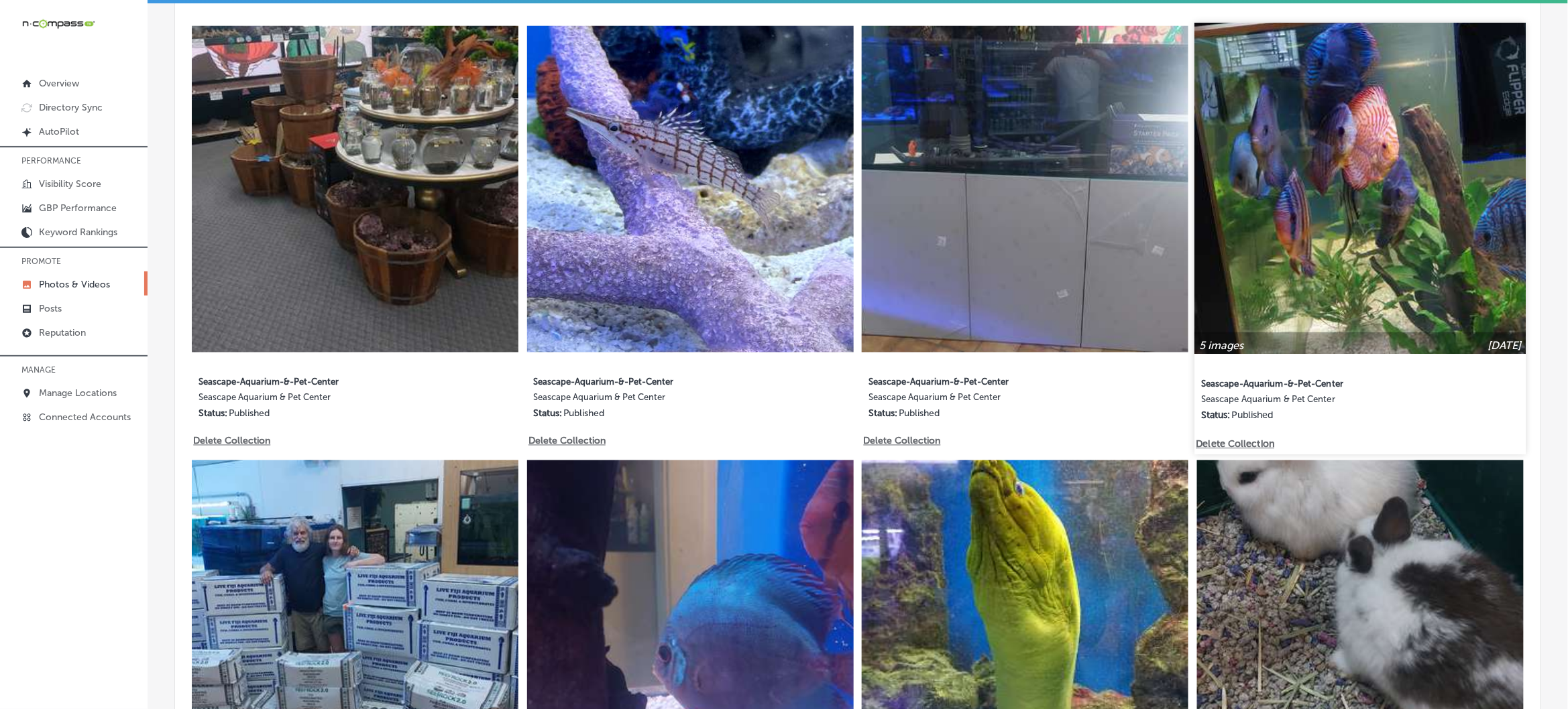
click at [1313, 249] on img at bounding box center [1360, 189] width 332 height 331
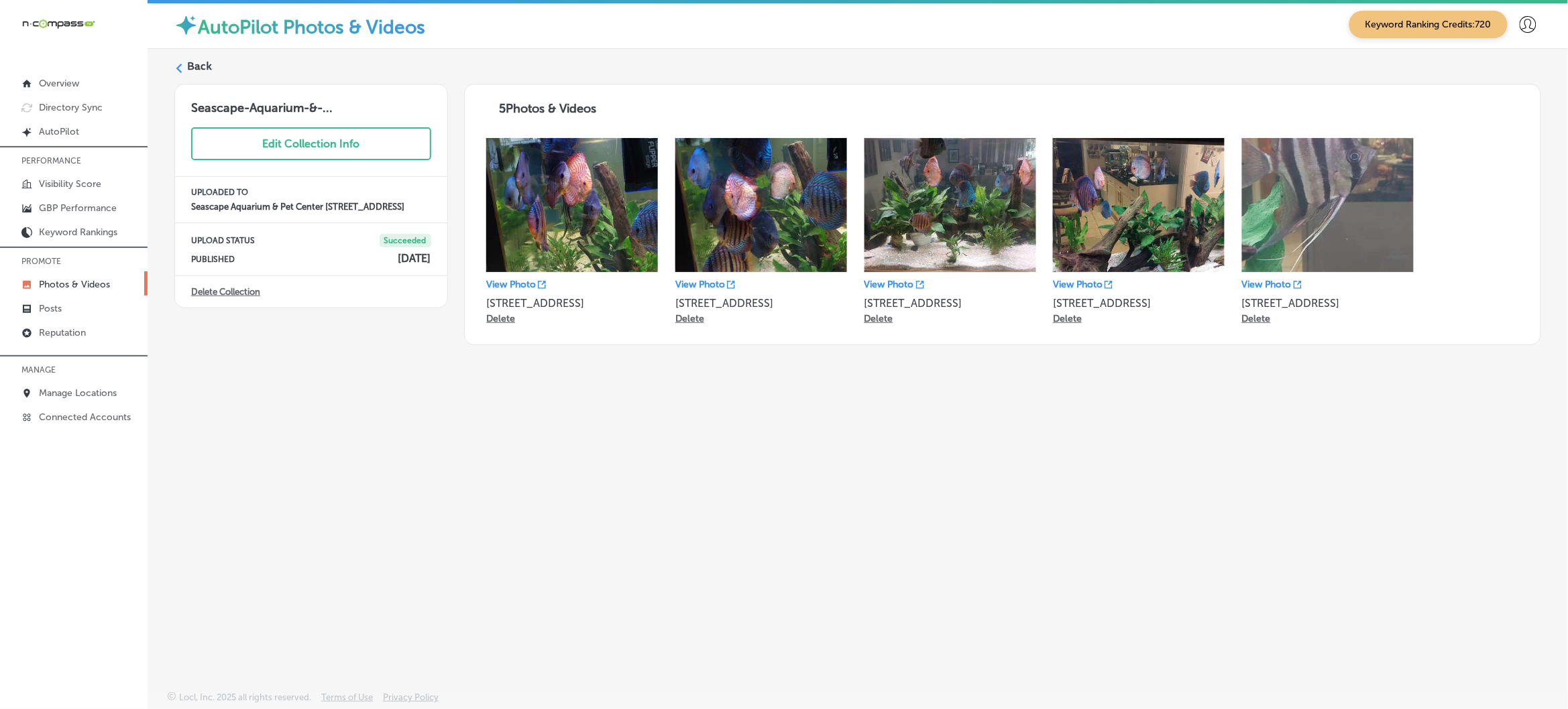
click at [179, 71] on polygon at bounding box center [179, 68] width 6 height 9
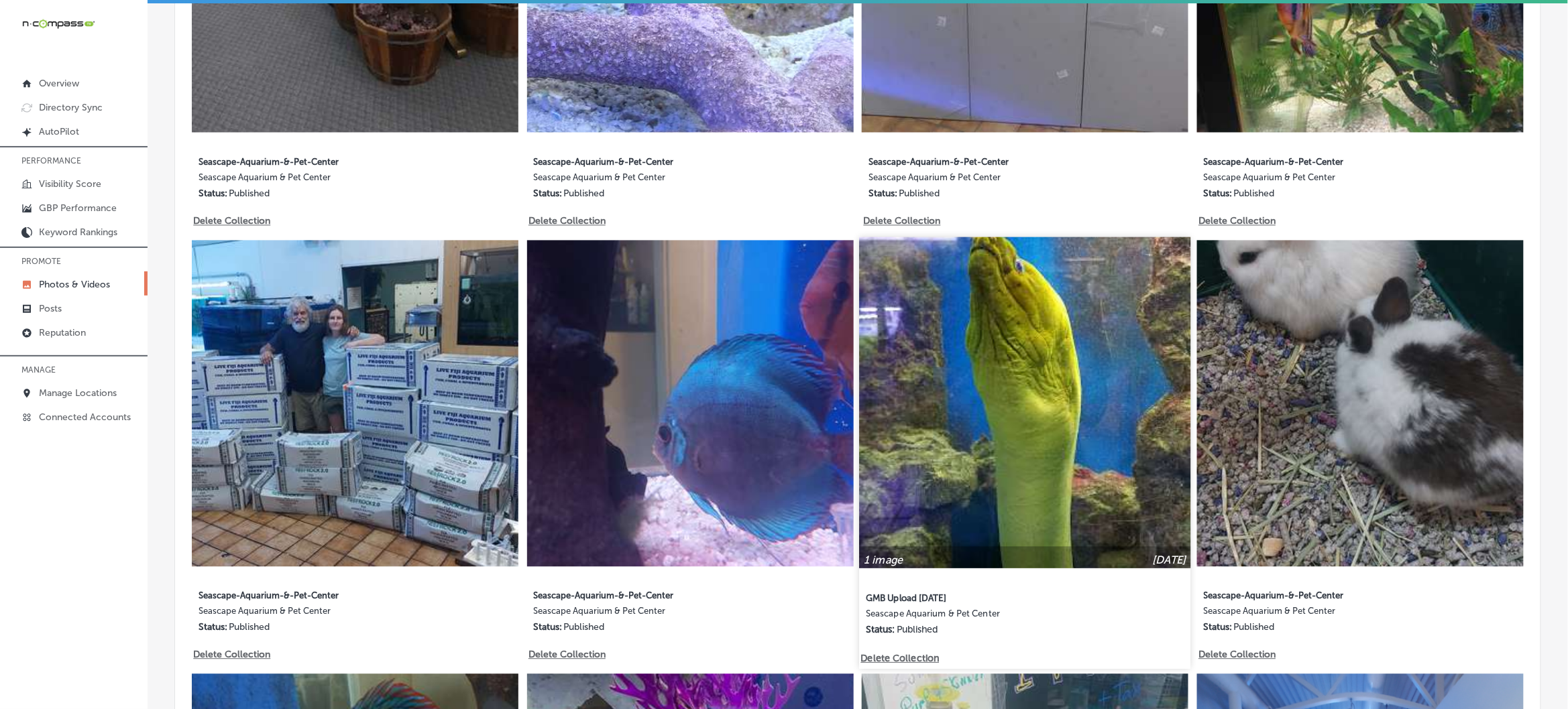
scroll to position [1005, 0]
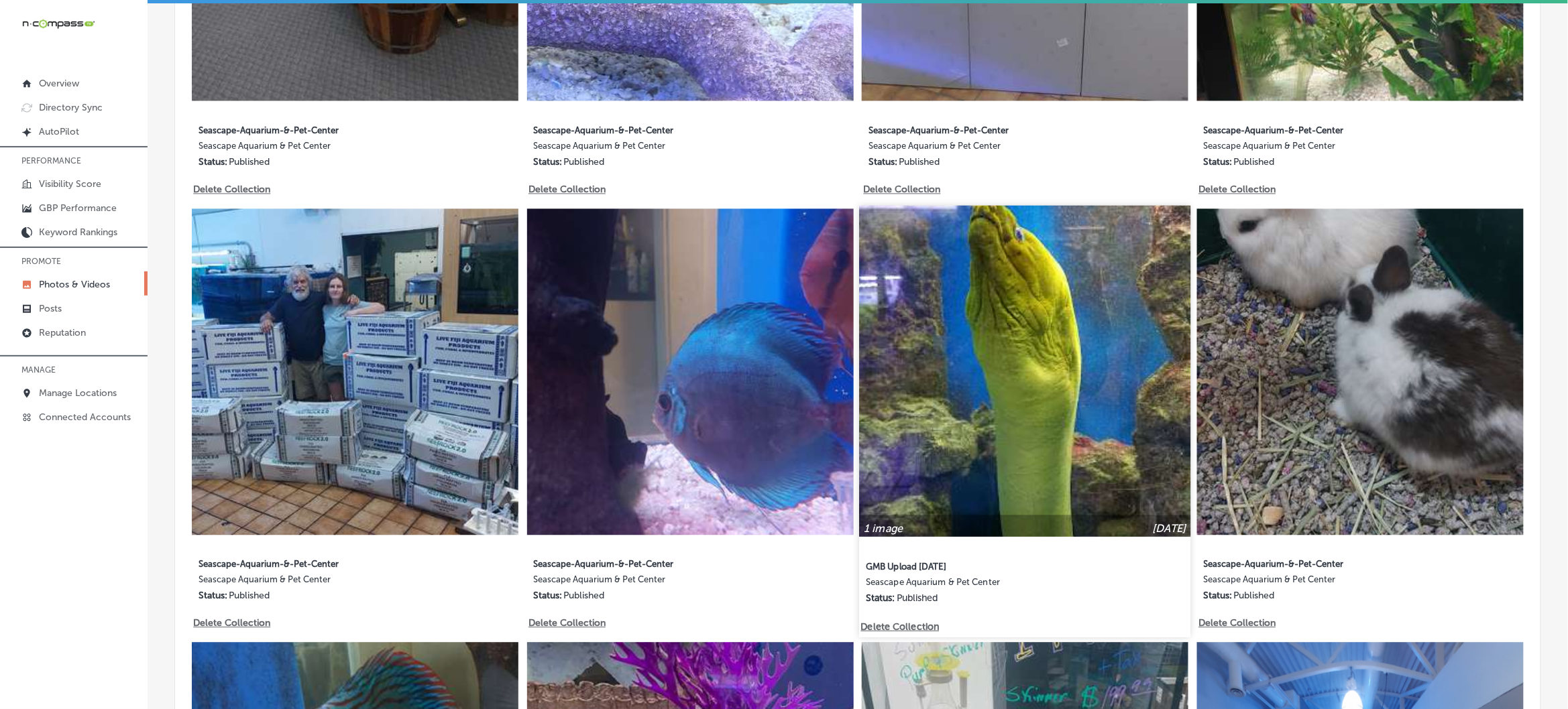
type input "5"
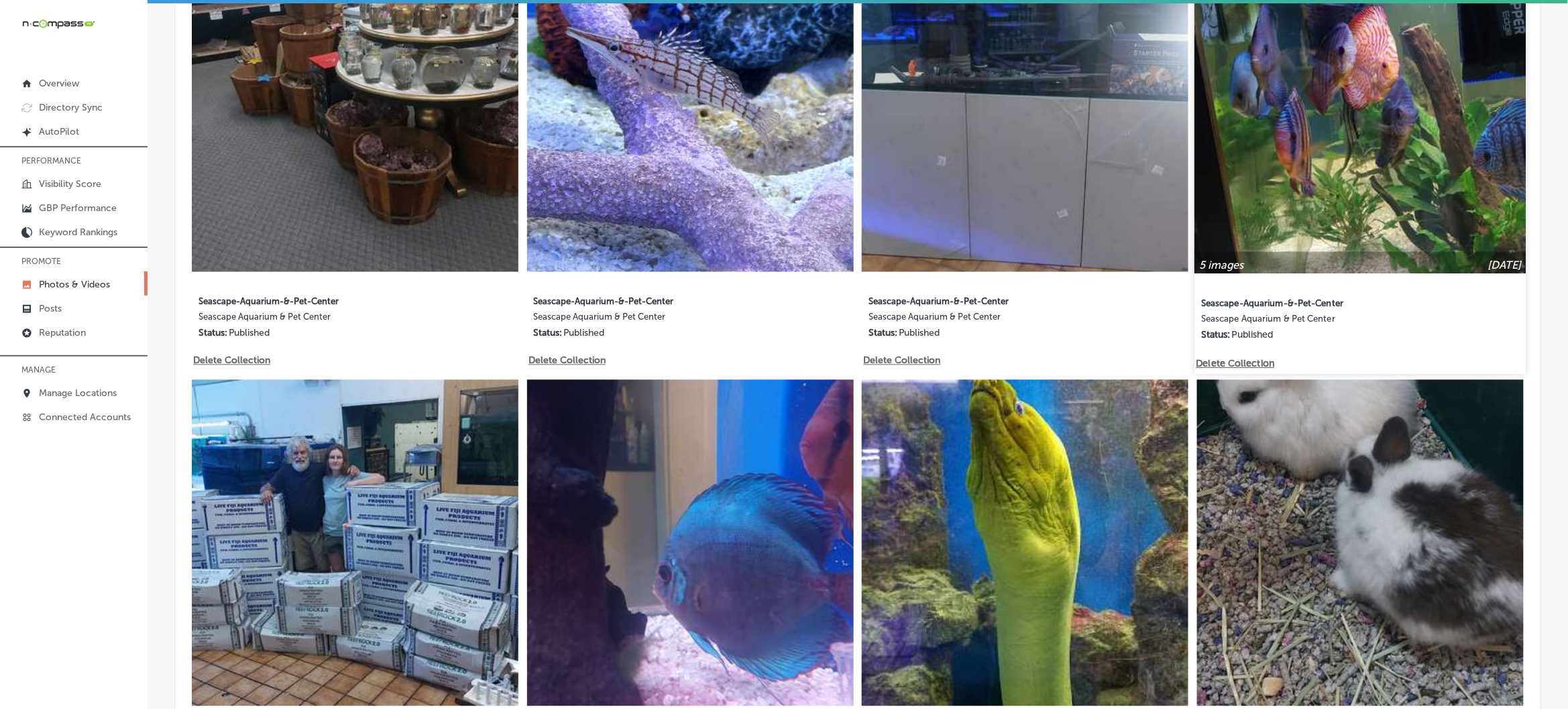
scroll to position [587, 0]
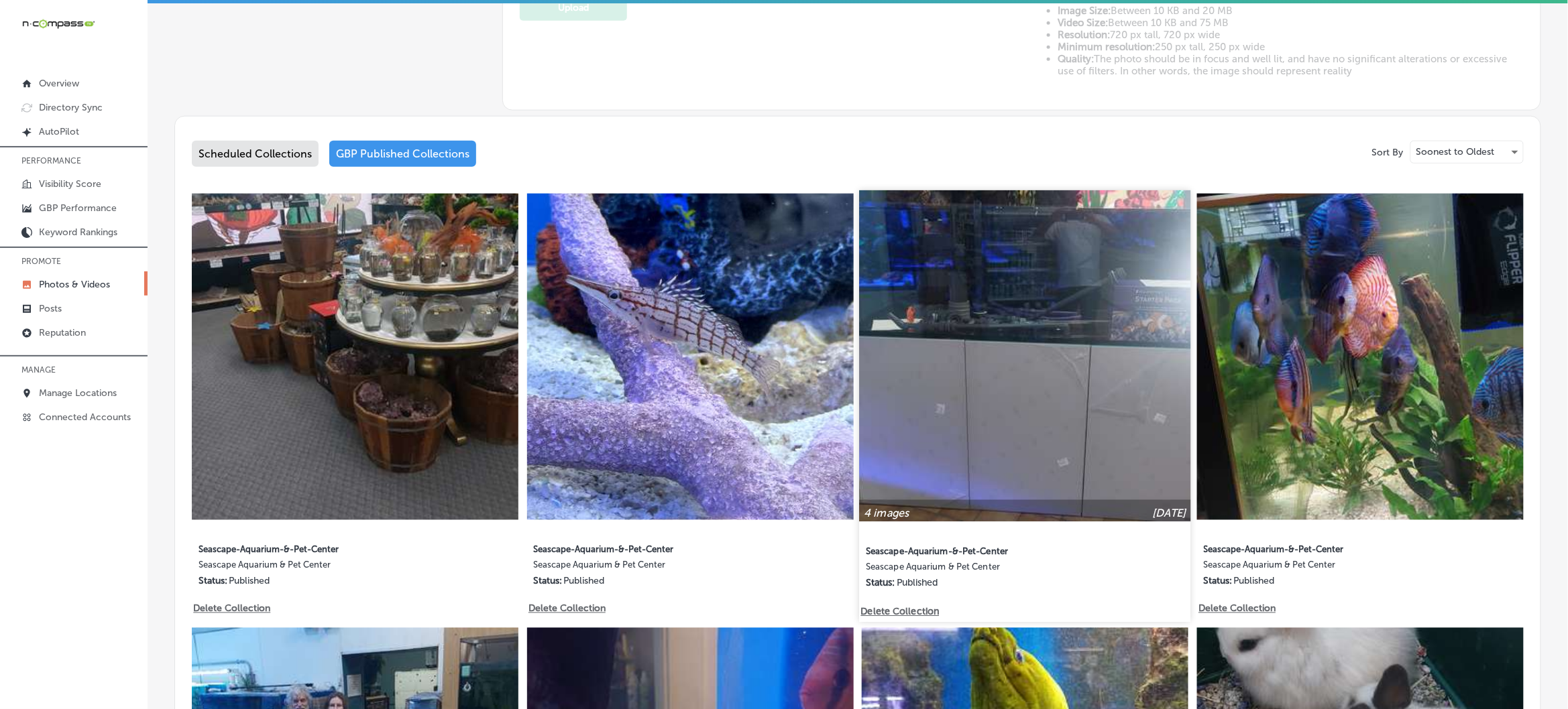
click at [956, 355] on img at bounding box center [1025, 357] width 332 height 331
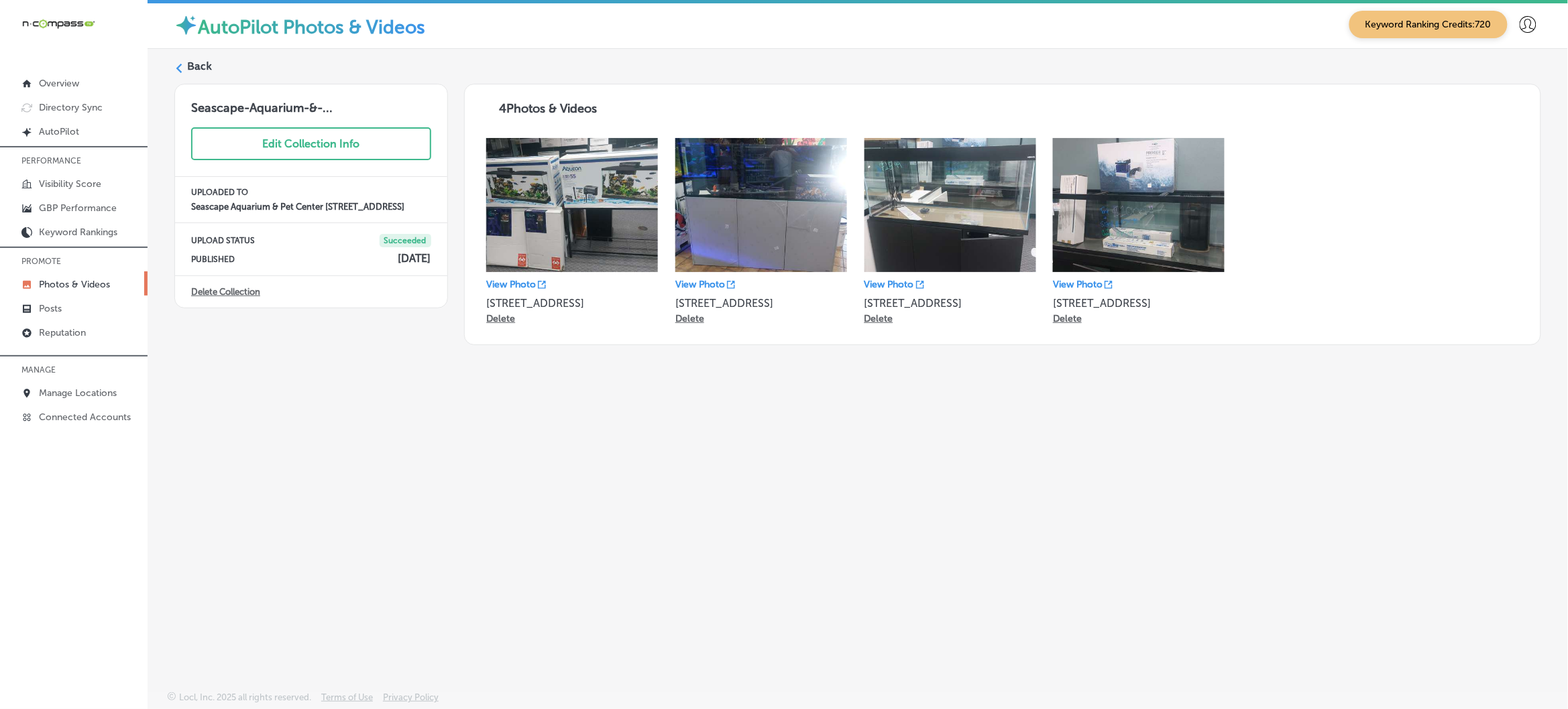
click at [189, 68] on label "Back" at bounding box center [199, 66] width 24 height 14
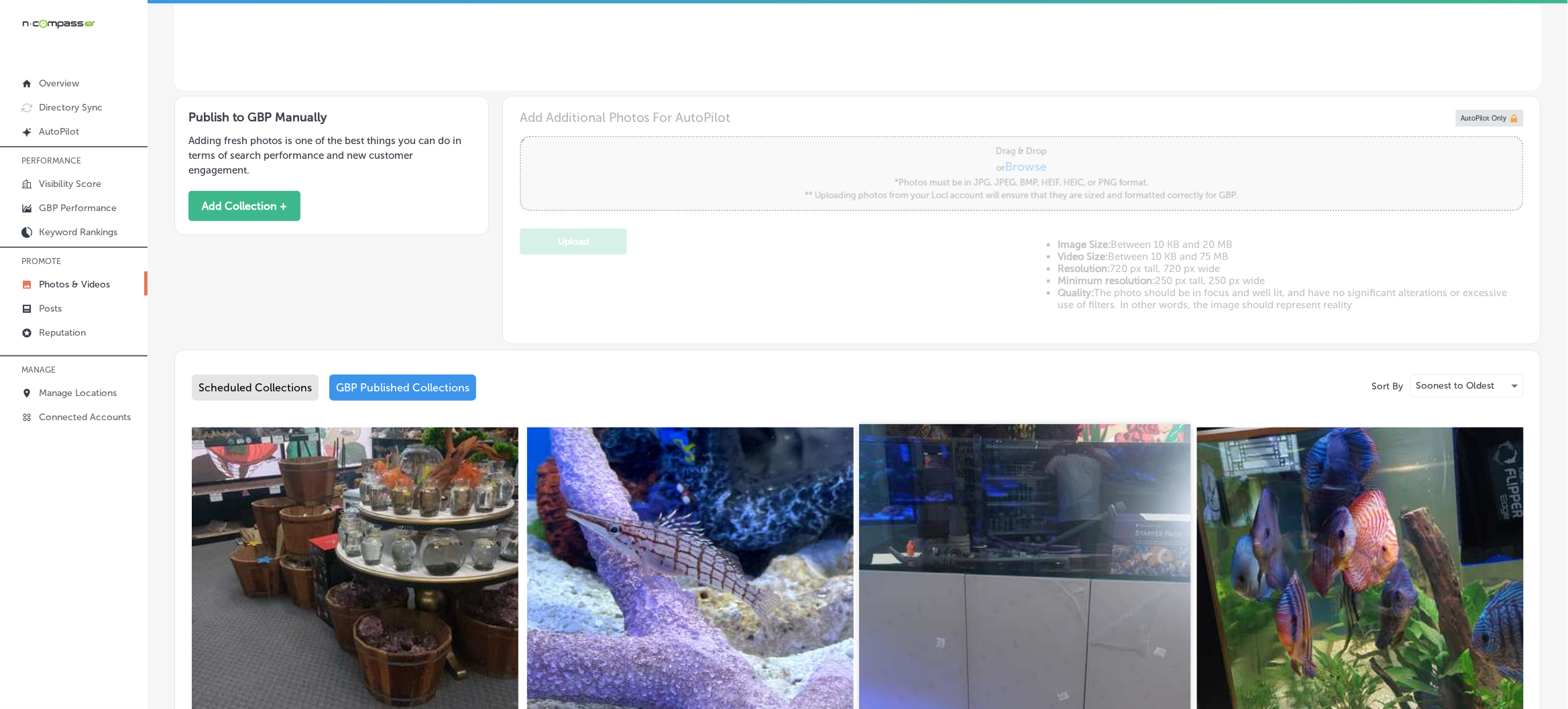
type input "5"
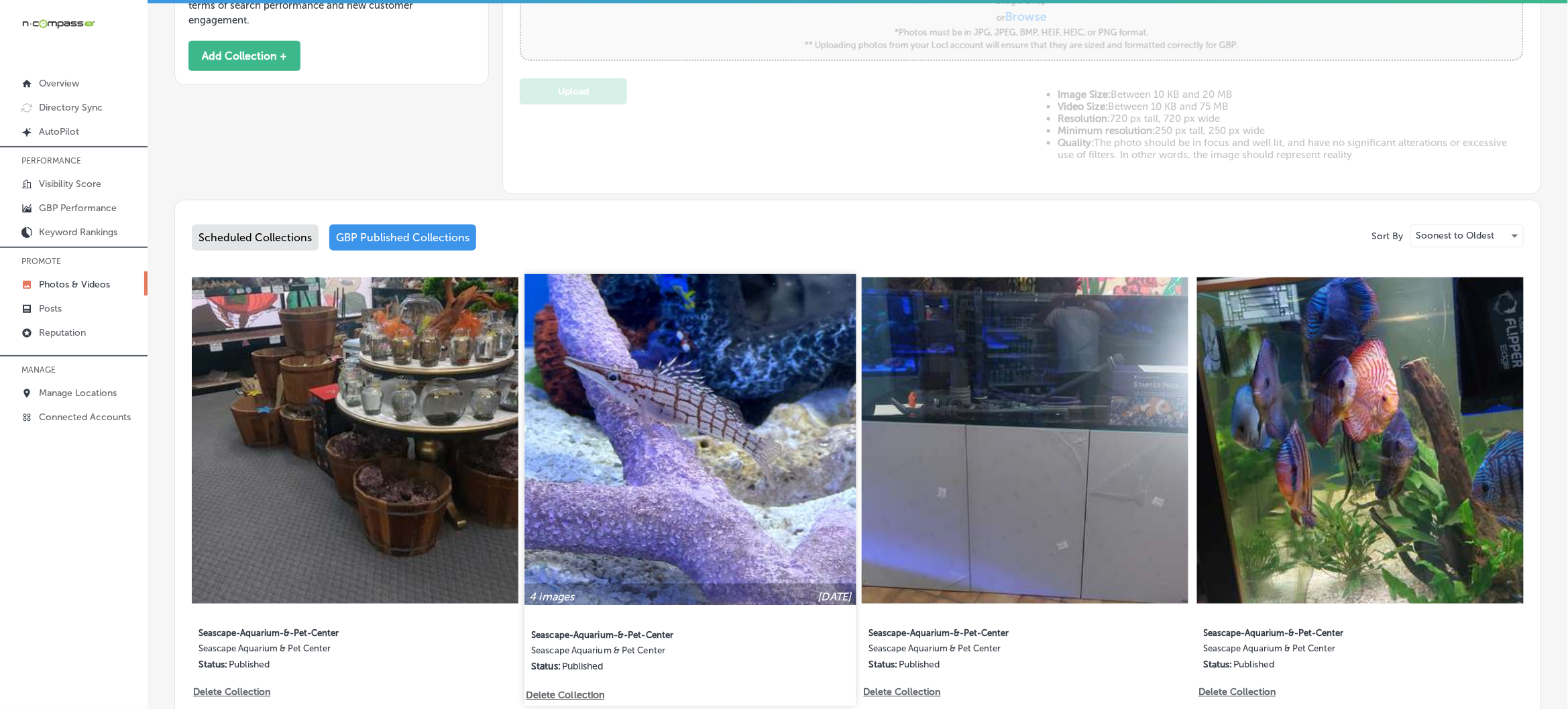
click at [741, 427] on img at bounding box center [690, 440] width 332 height 331
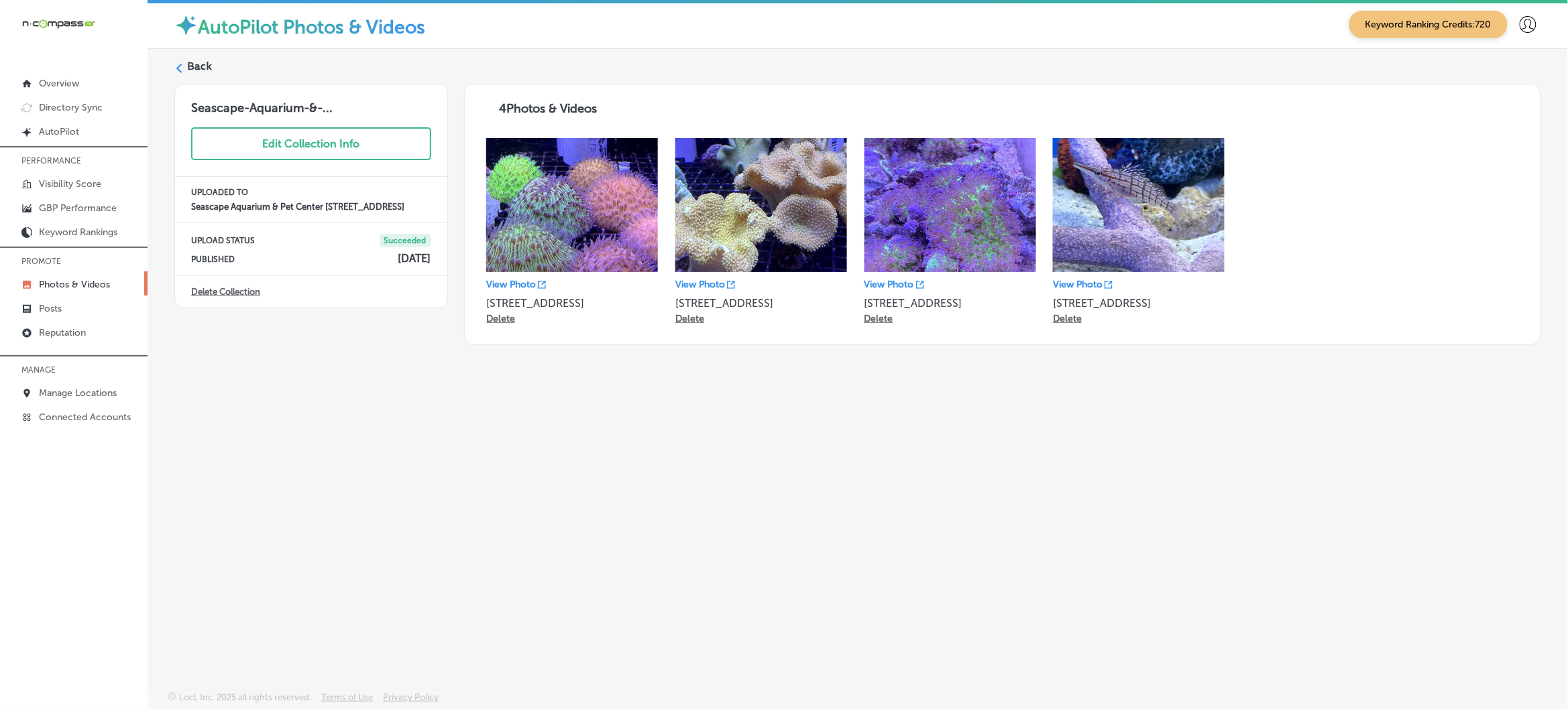
click at [177, 67] on icon at bounding box center [178, 68] width 9 height 9
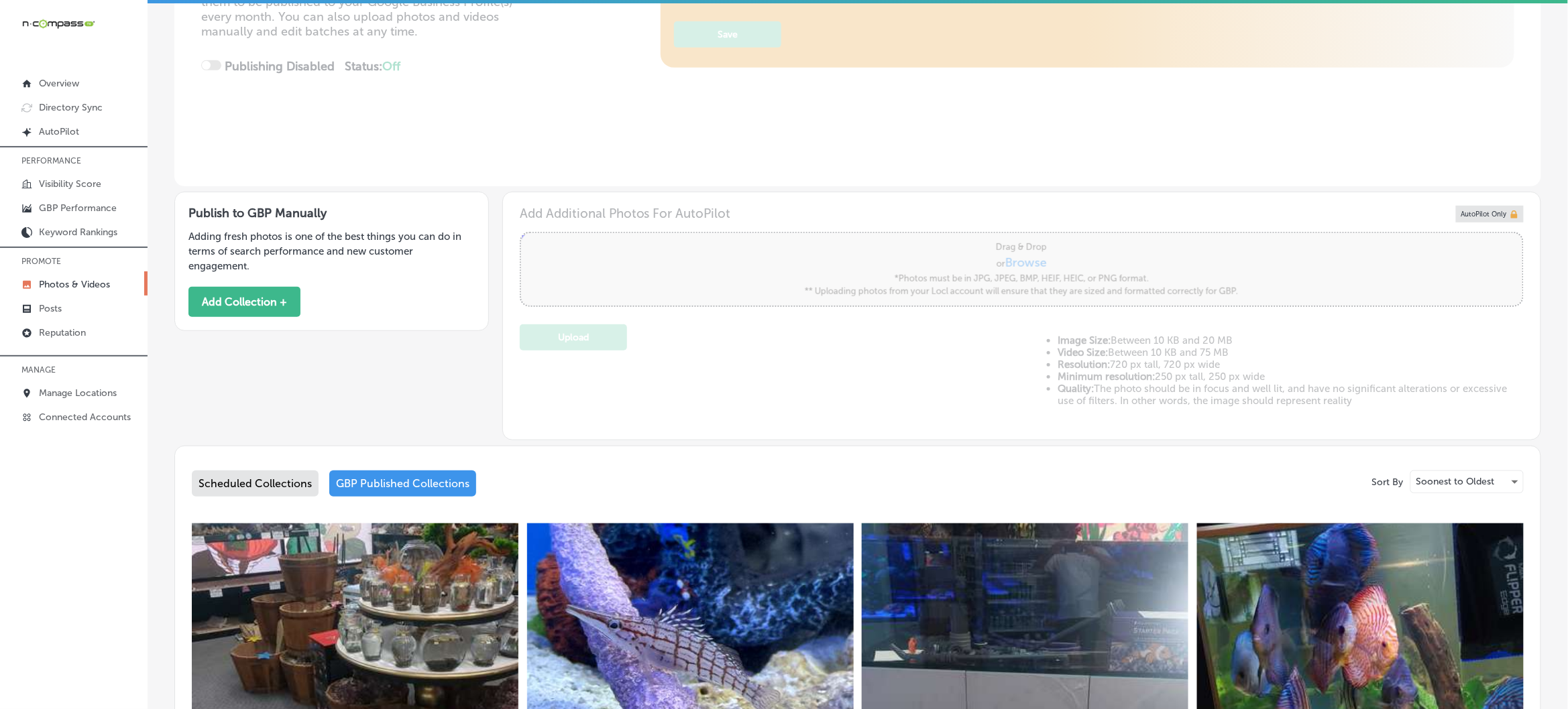
type input "5"
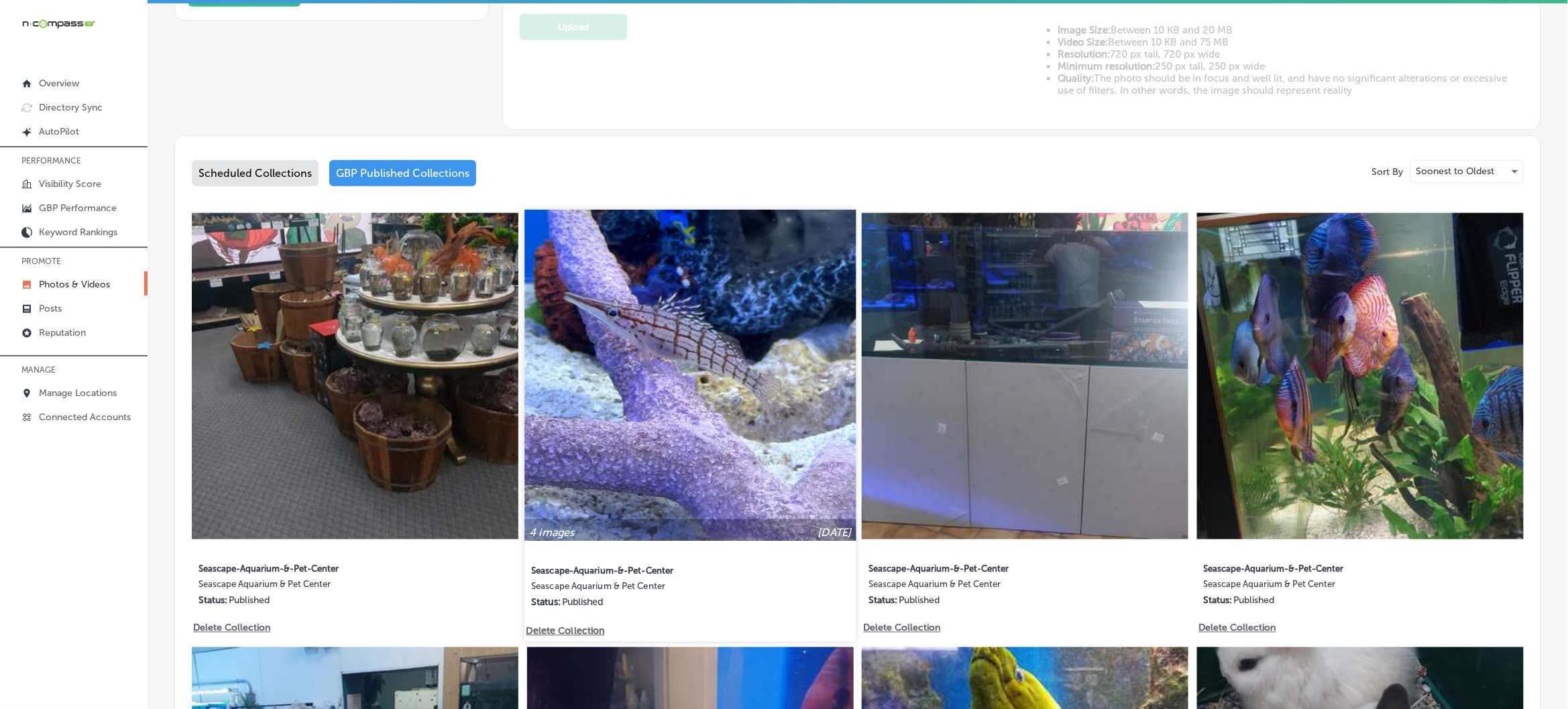
scroll to position [587, 0]
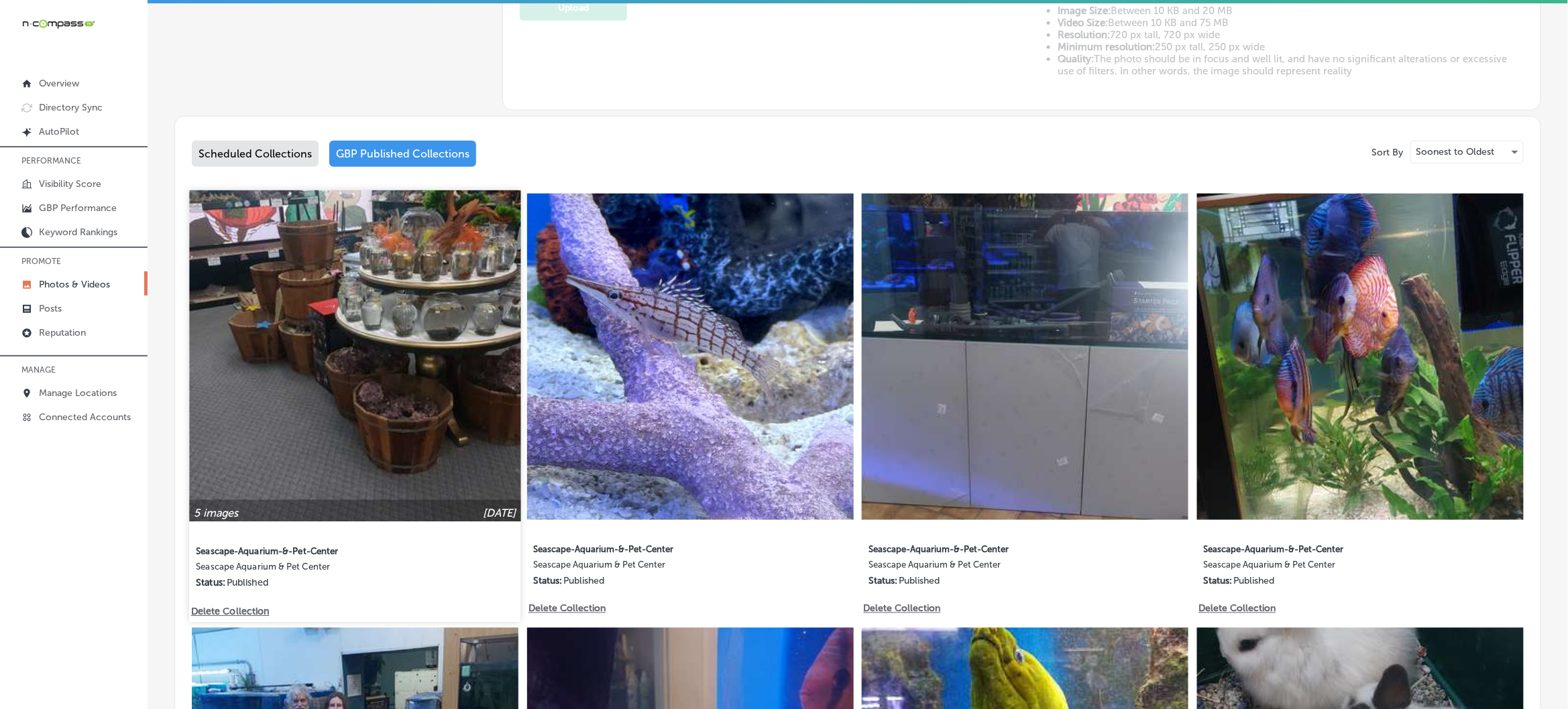
click at [276, 350] on img at bounding box center [355, 357] width 332 height 331
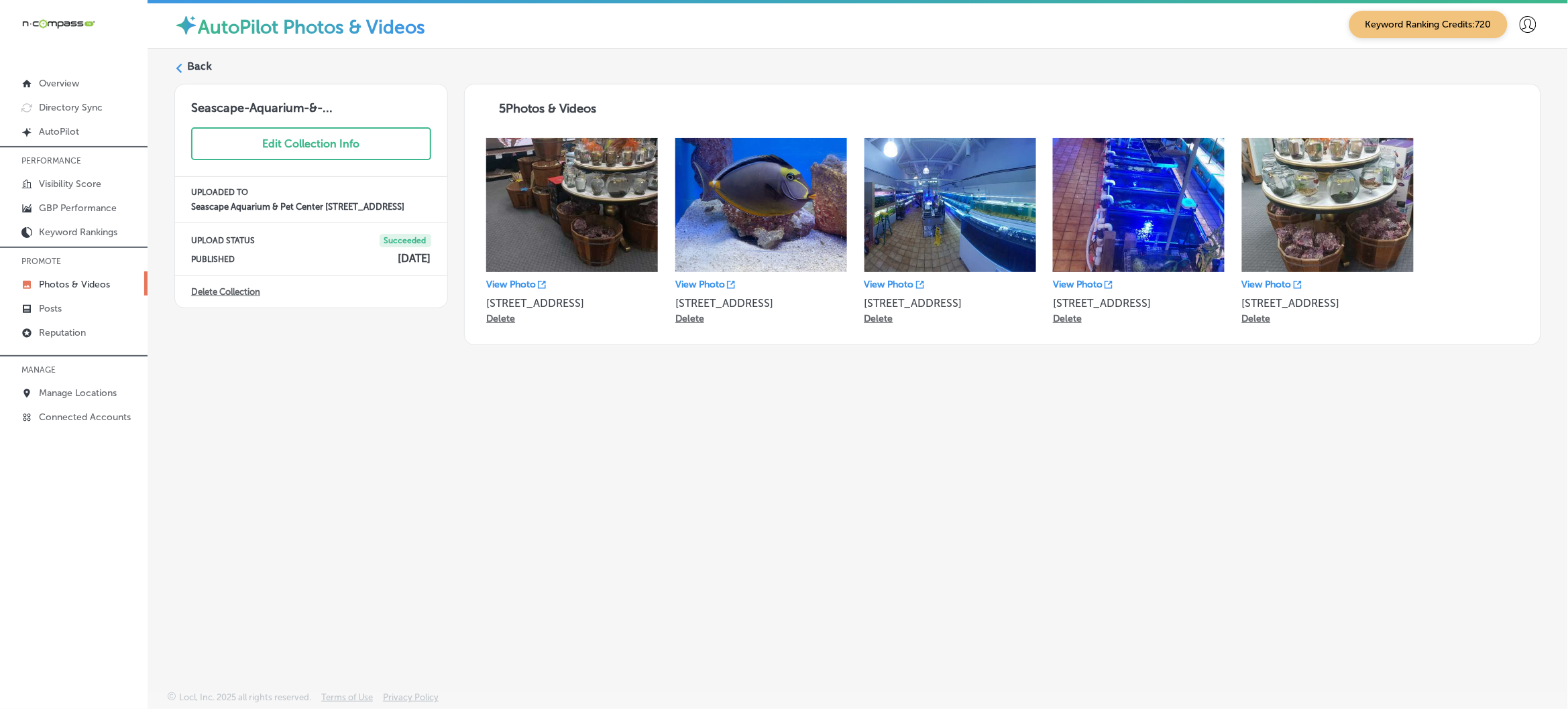
click at [182, 69] on icon at bounding box center [178, 68] width 9 height 9
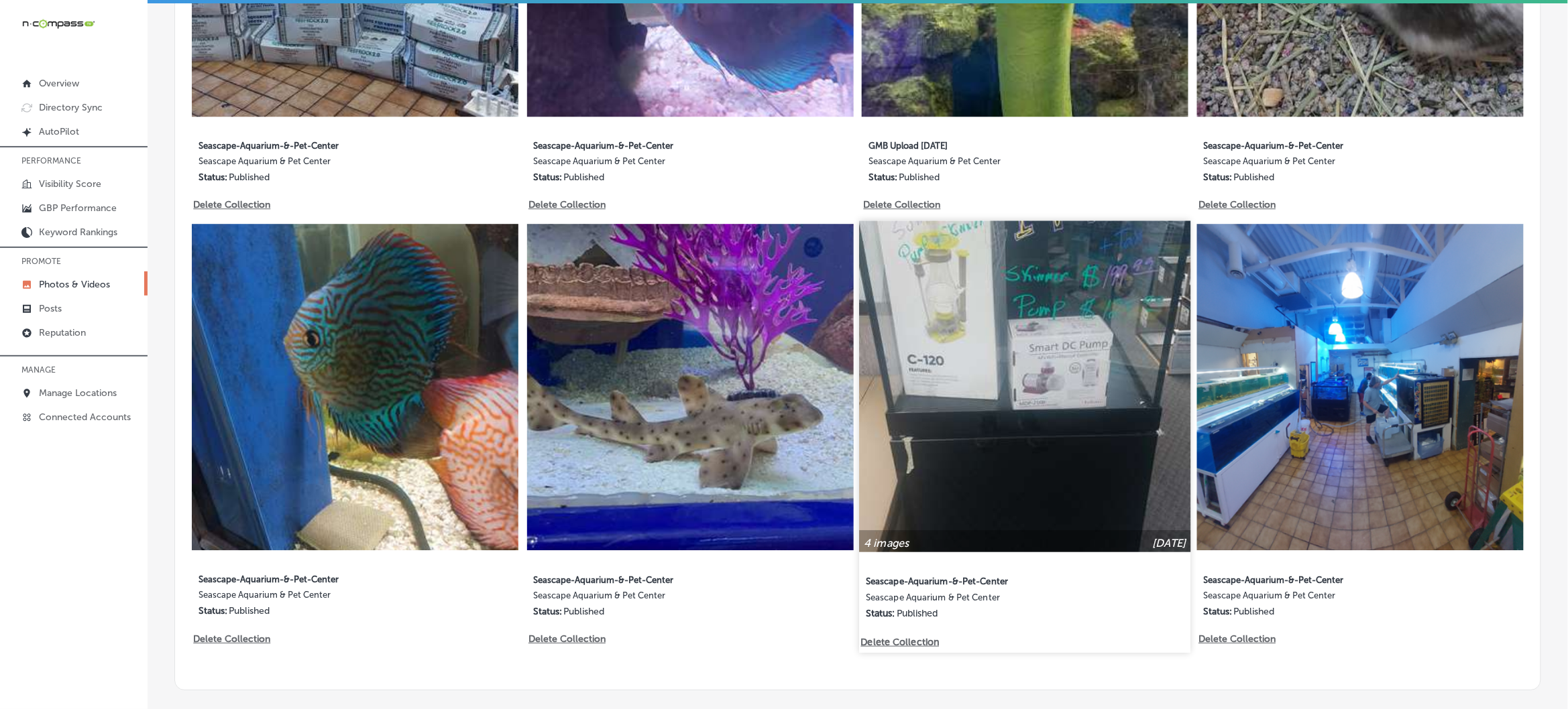
scroll to position [1490, 0]
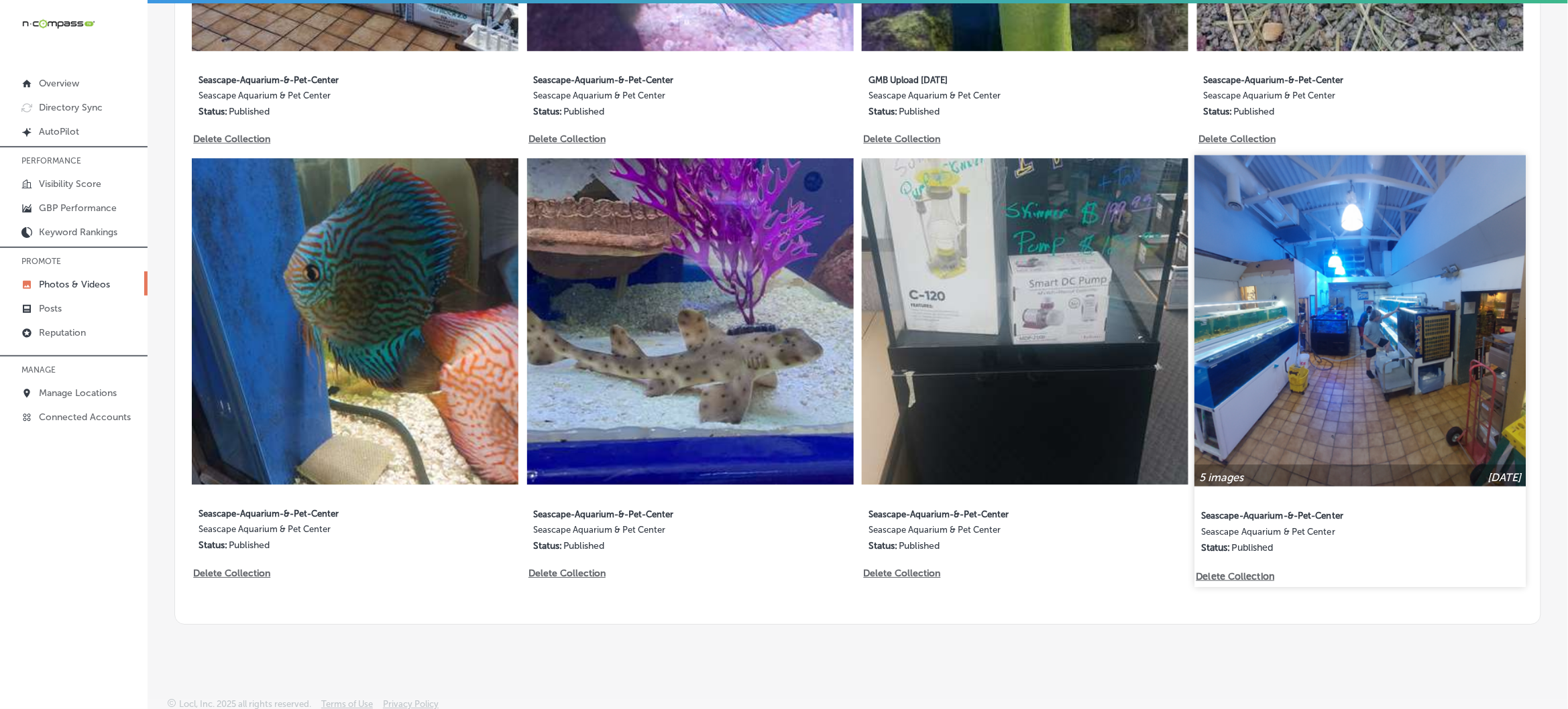
type input "5"
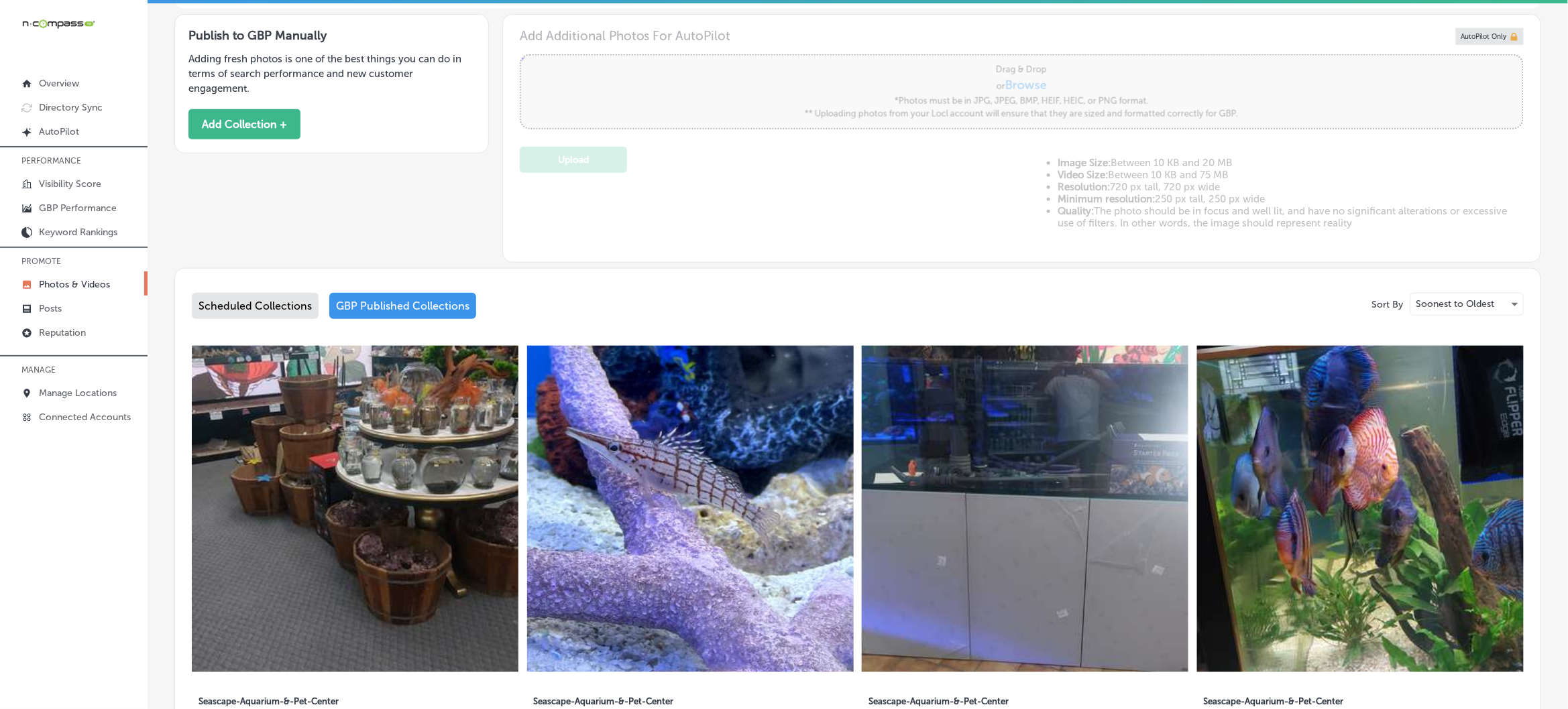
scroll to position [66, 0]
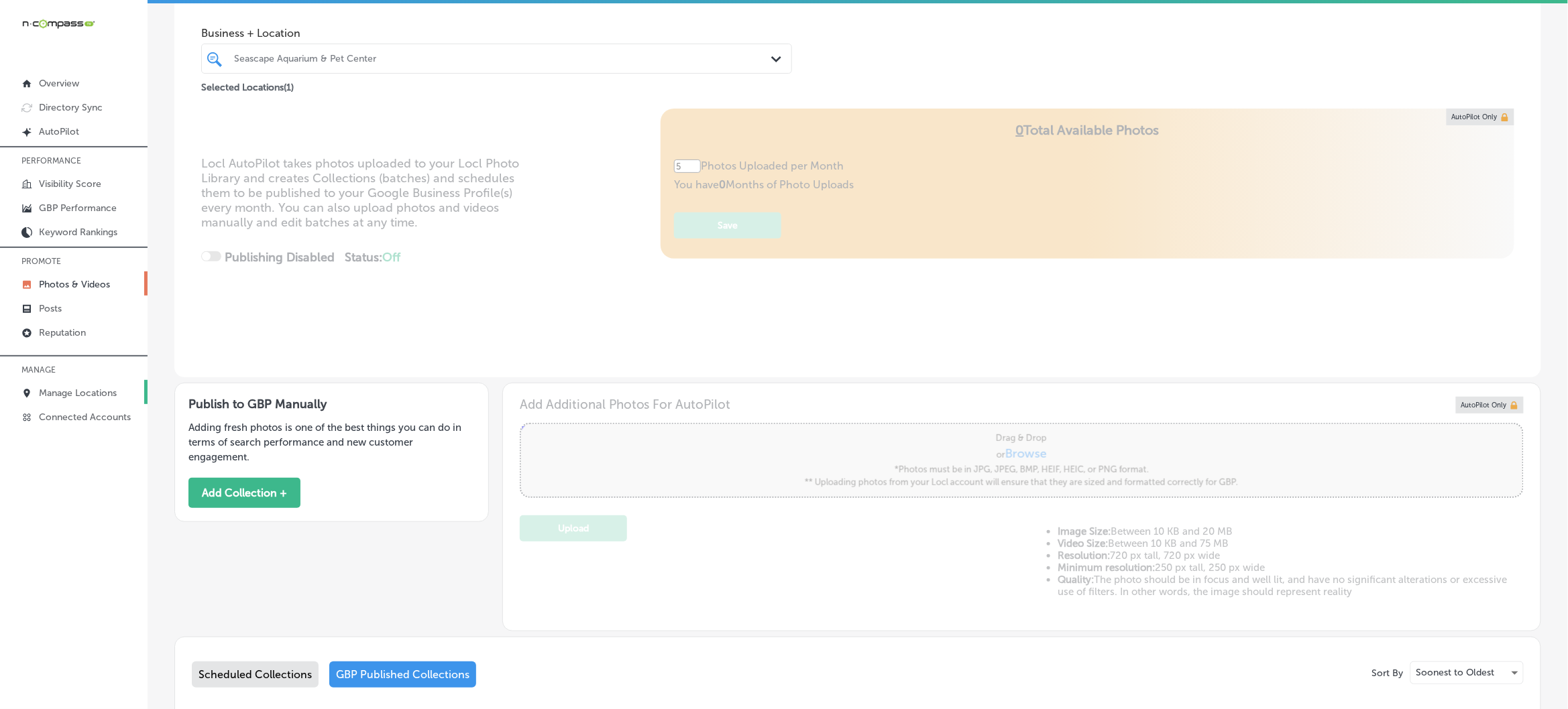
click at [51, 394] on p "Manage Locations" at bounding box center [78, 393] width 78 height 12
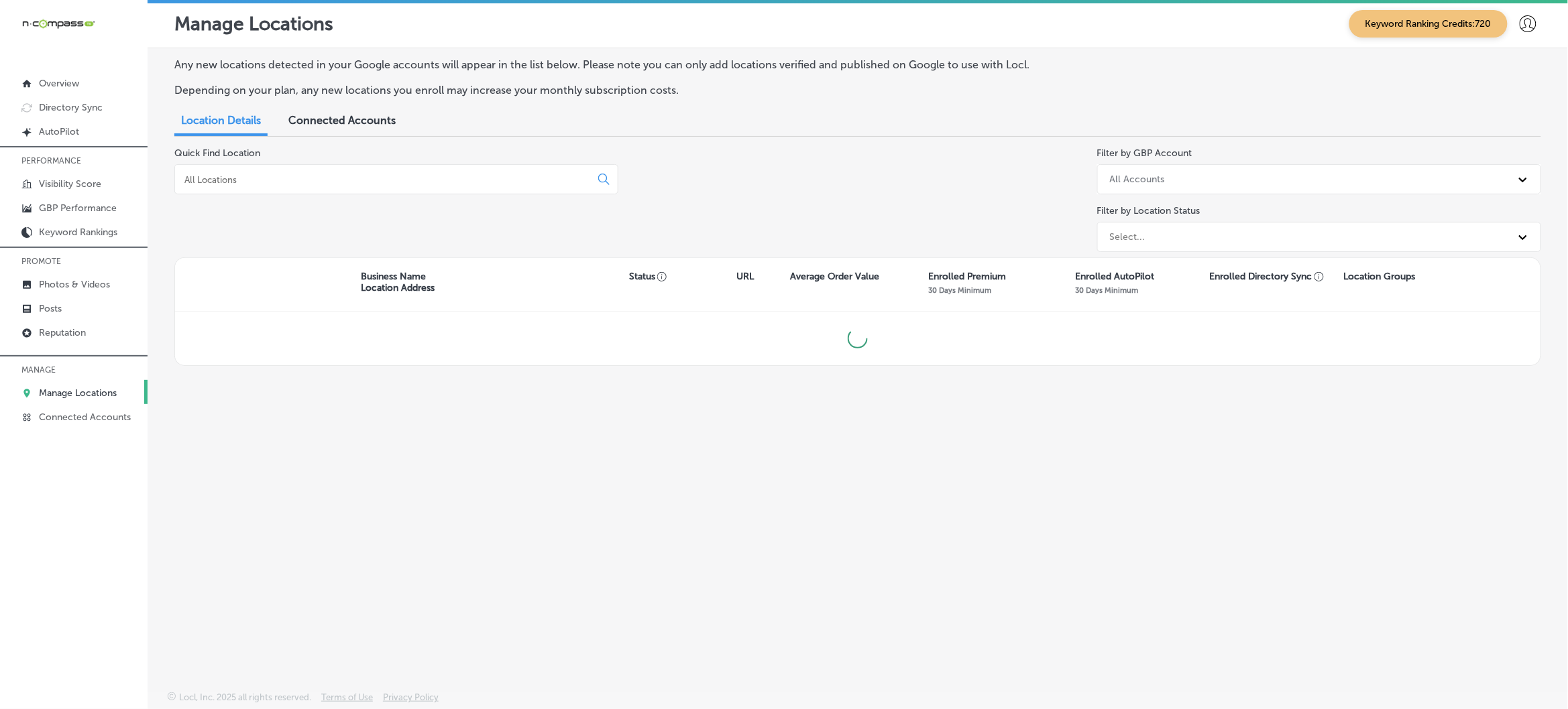
click at [367, 171] on div at bounding box center [396, 178] width 444 height 30
click at [362, 182] on input at bounding box center [385, 179] width 404 height 12
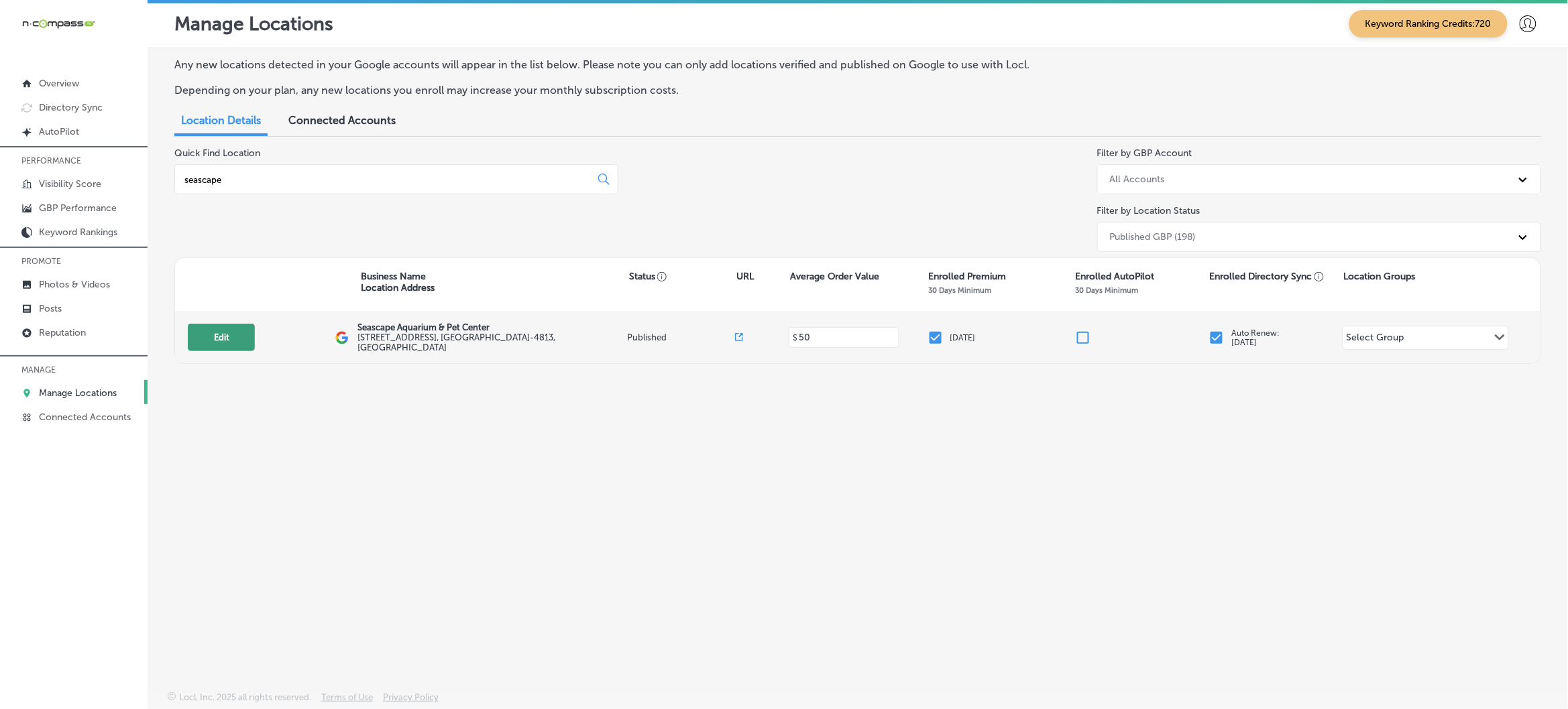
type input "seascape"
click at [222, 336] on button "Edit" at bounding box center [221, 338] width 67 height 27
select select "US"
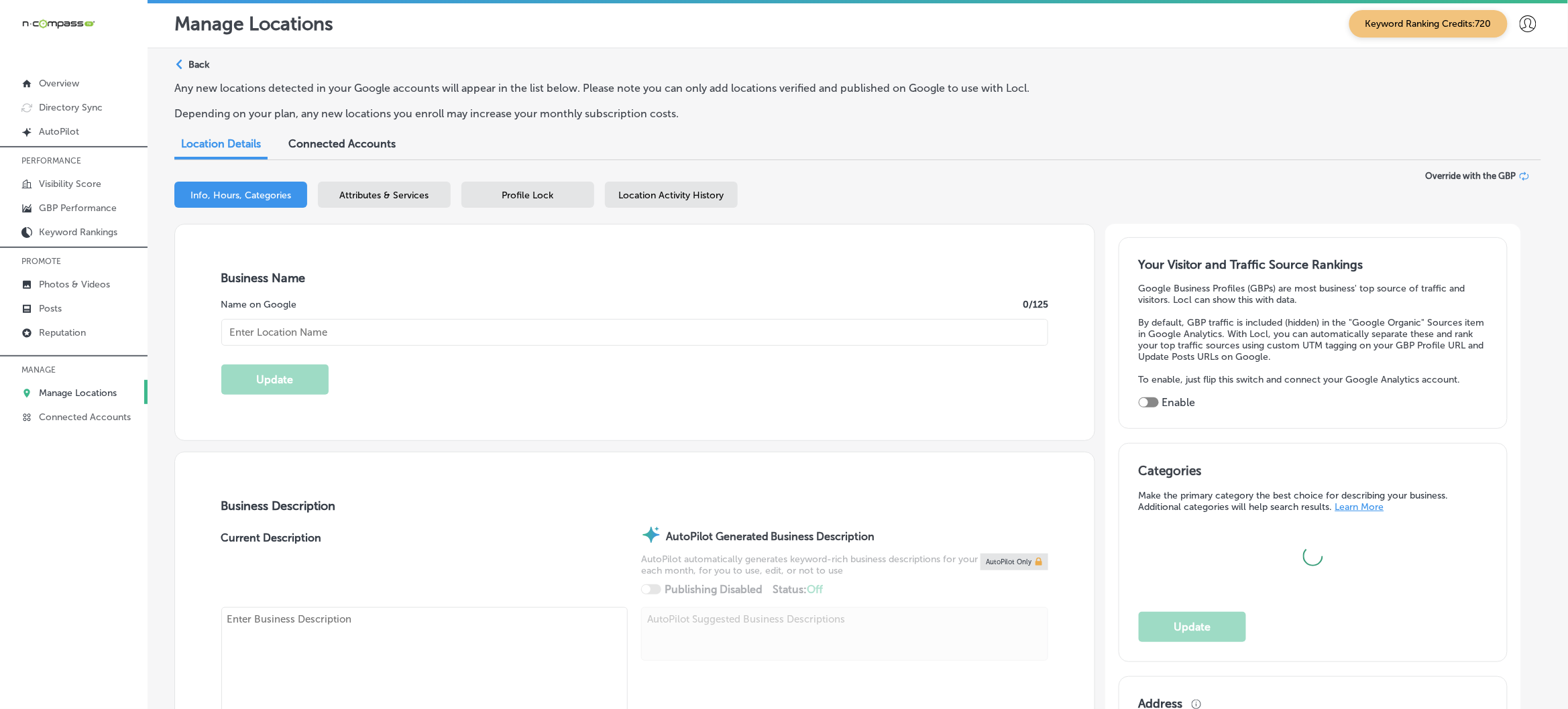
type textarea "Seascape Aquarium & Pet Center, located at 2162 Gulf Gate Dr, Sarasota, FL, has…"
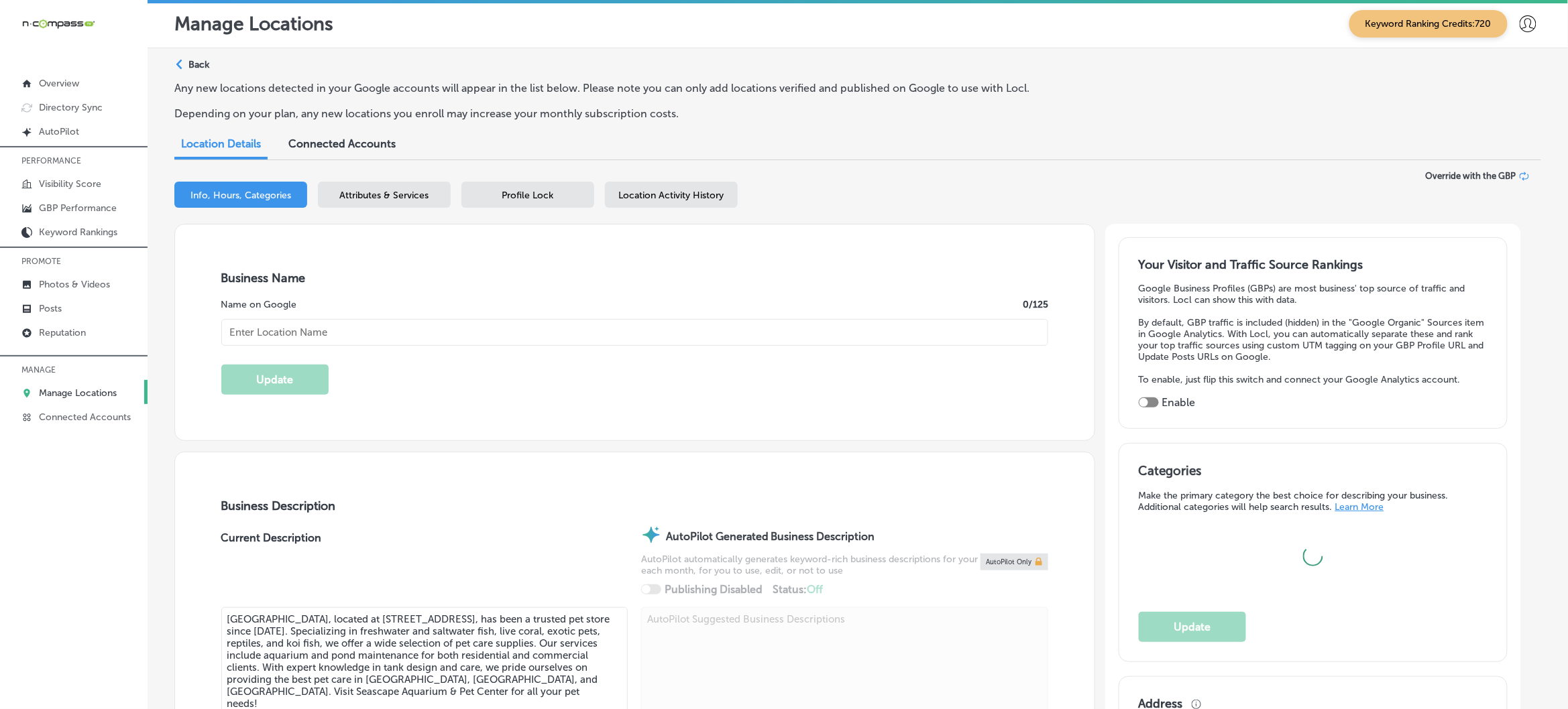
type input "[STREET_ADDRESS]"
type input "[GEOGRAPHIC_DATA]"
type input "34231-4813"
type input "US"
type input "https://seascapeaquarium.com/"
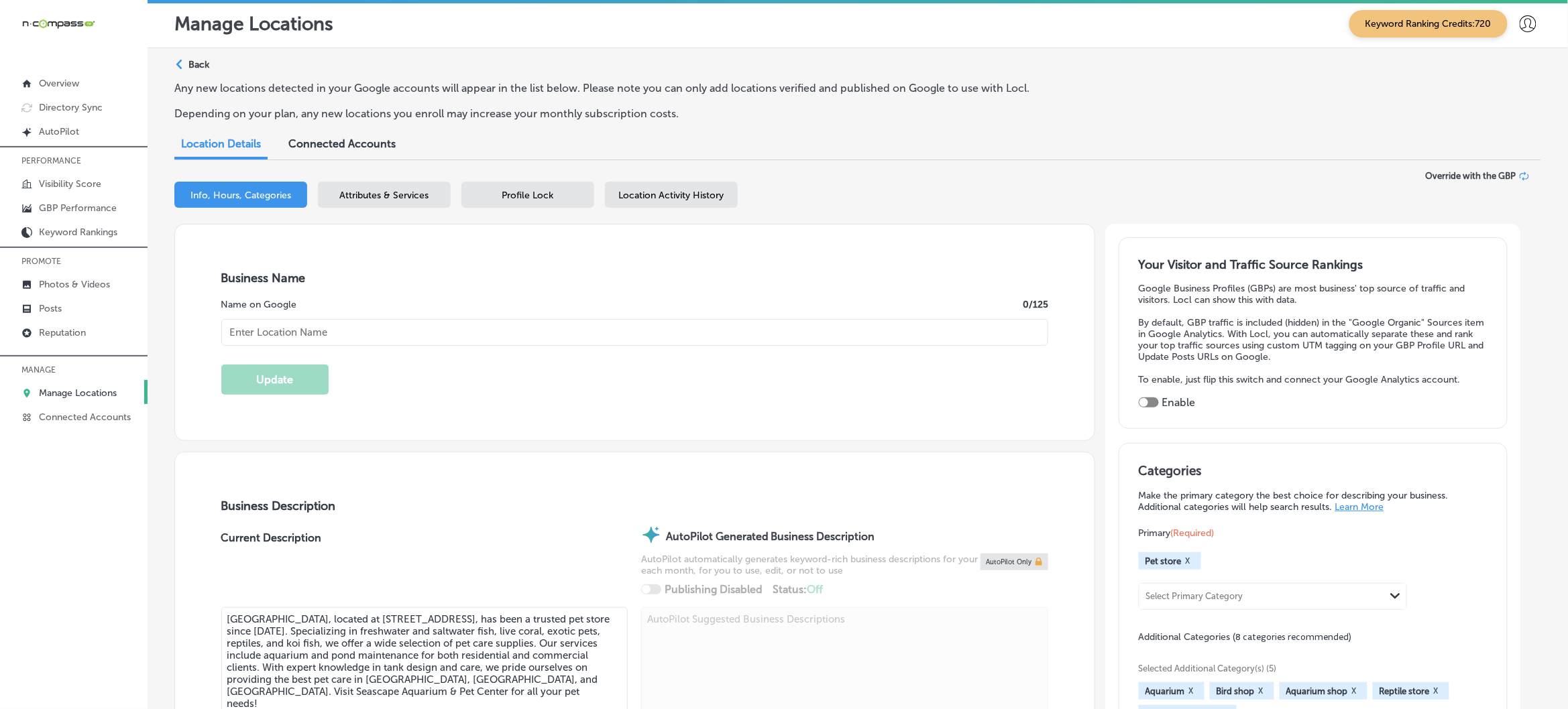
type input "Seascape Aquarium & Pet Center"
checkbox input "true"
type input "+1 941 922 0914"
click at [524, 193] on span "Profile Lock" at bounding box center [527, 195] width 52 height 12
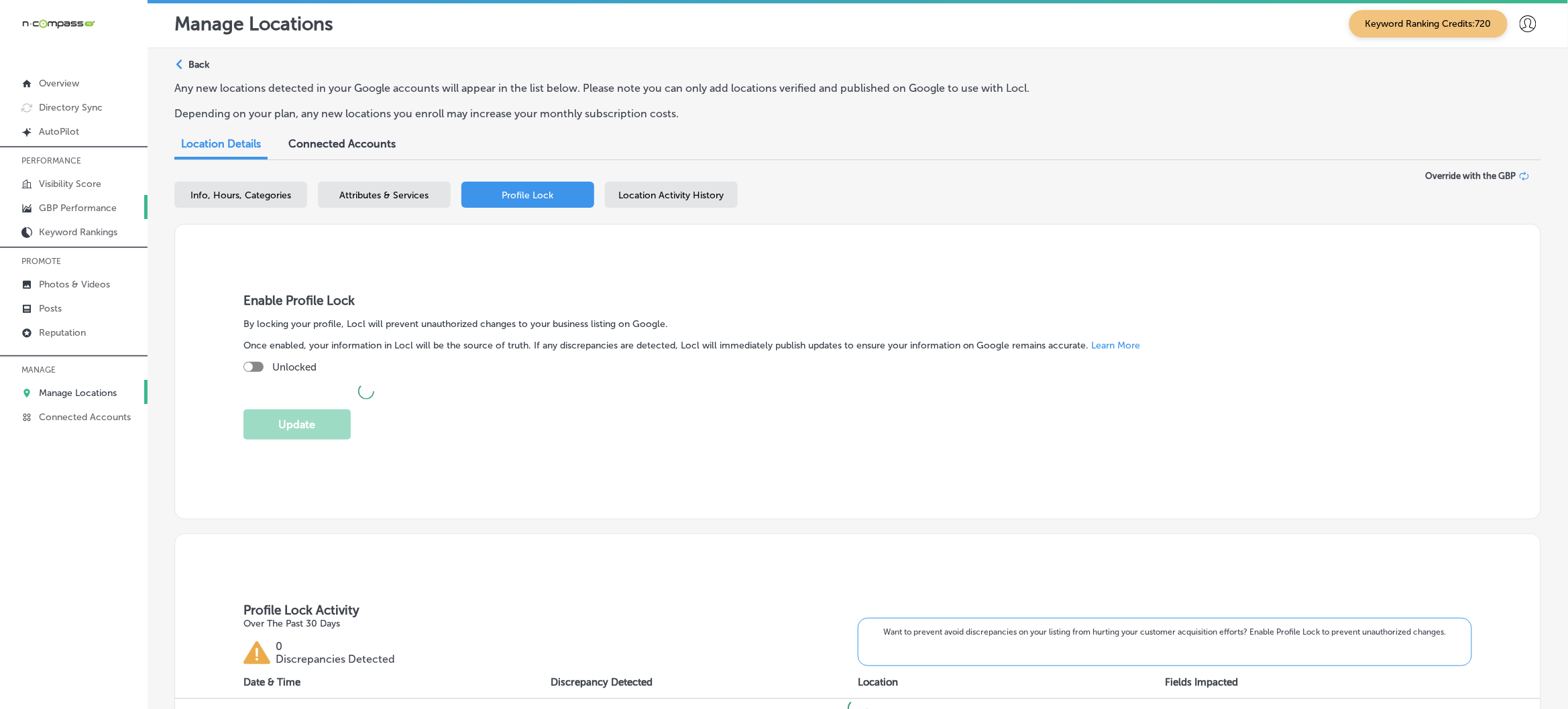
checkbox input "true"
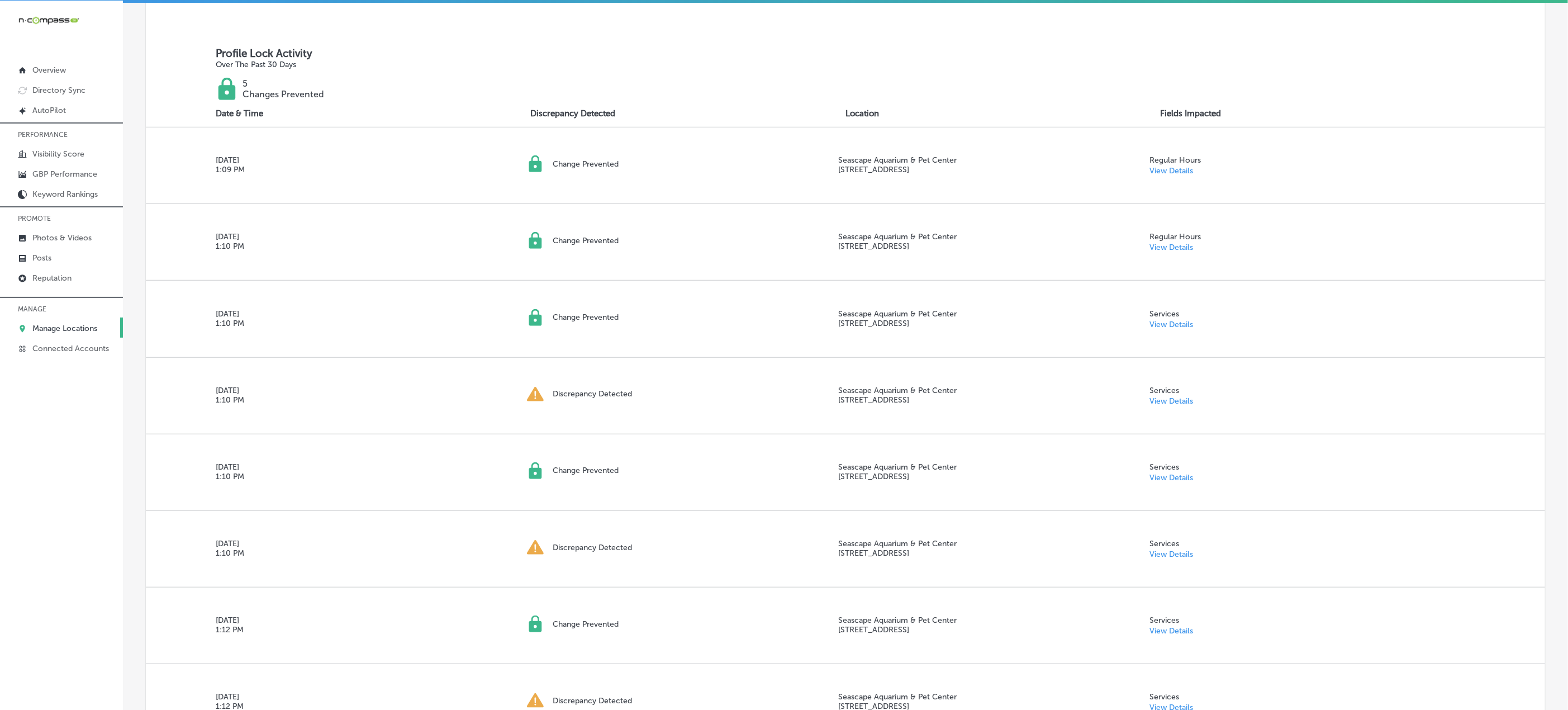
scroll to position [495, 0]
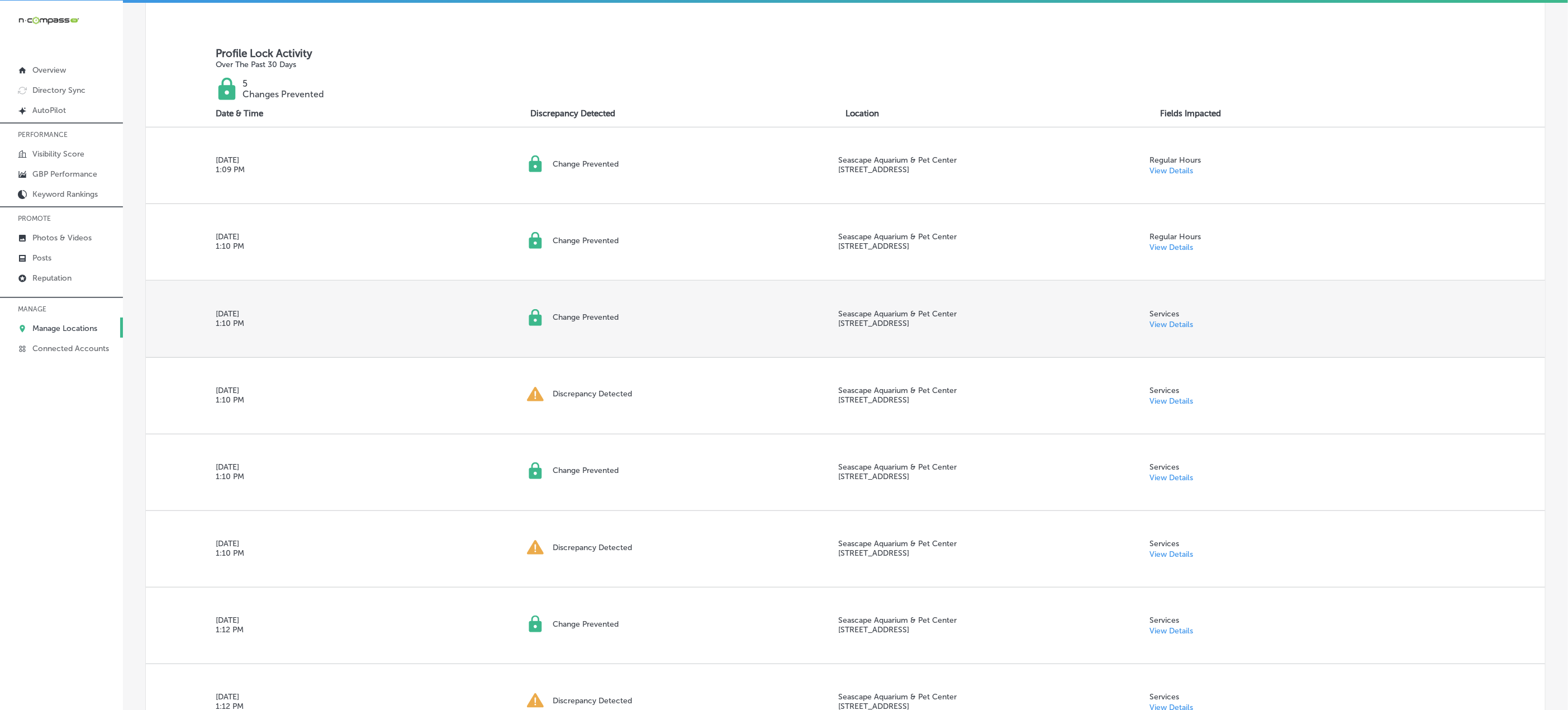
click at [1306, 354] on div "Sep 21, 2025 1:10 PM Change Prevented Seascape Aquarium & Pet Center 2162 Gulf …" at bounding box center [846, 319] width 1400 height 76
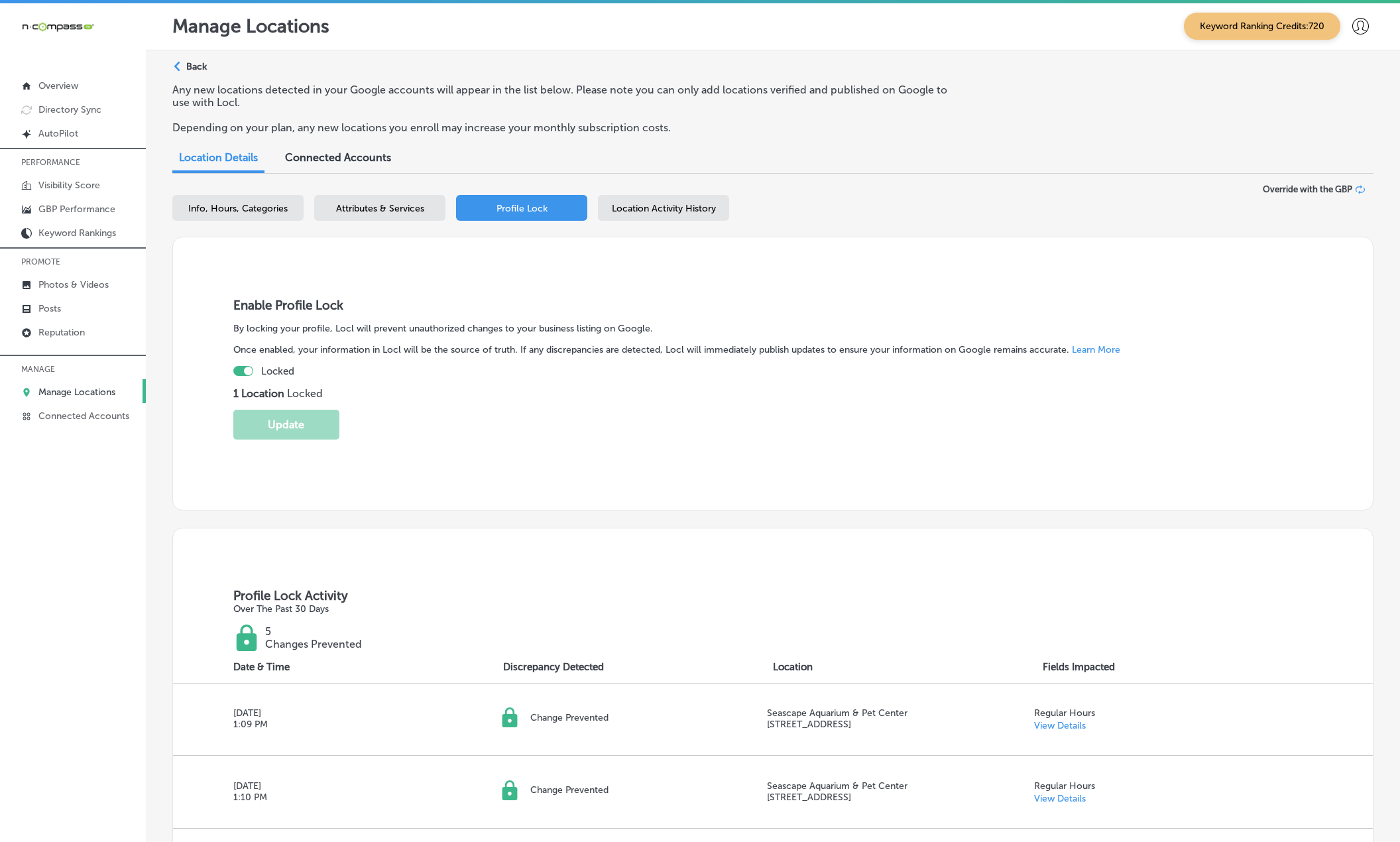
scroll to position [0, 0]
click at [221, 209] on span "Info, Hours, Categories" at bounding box center [237, 209] width 99 height 12
select select "US"
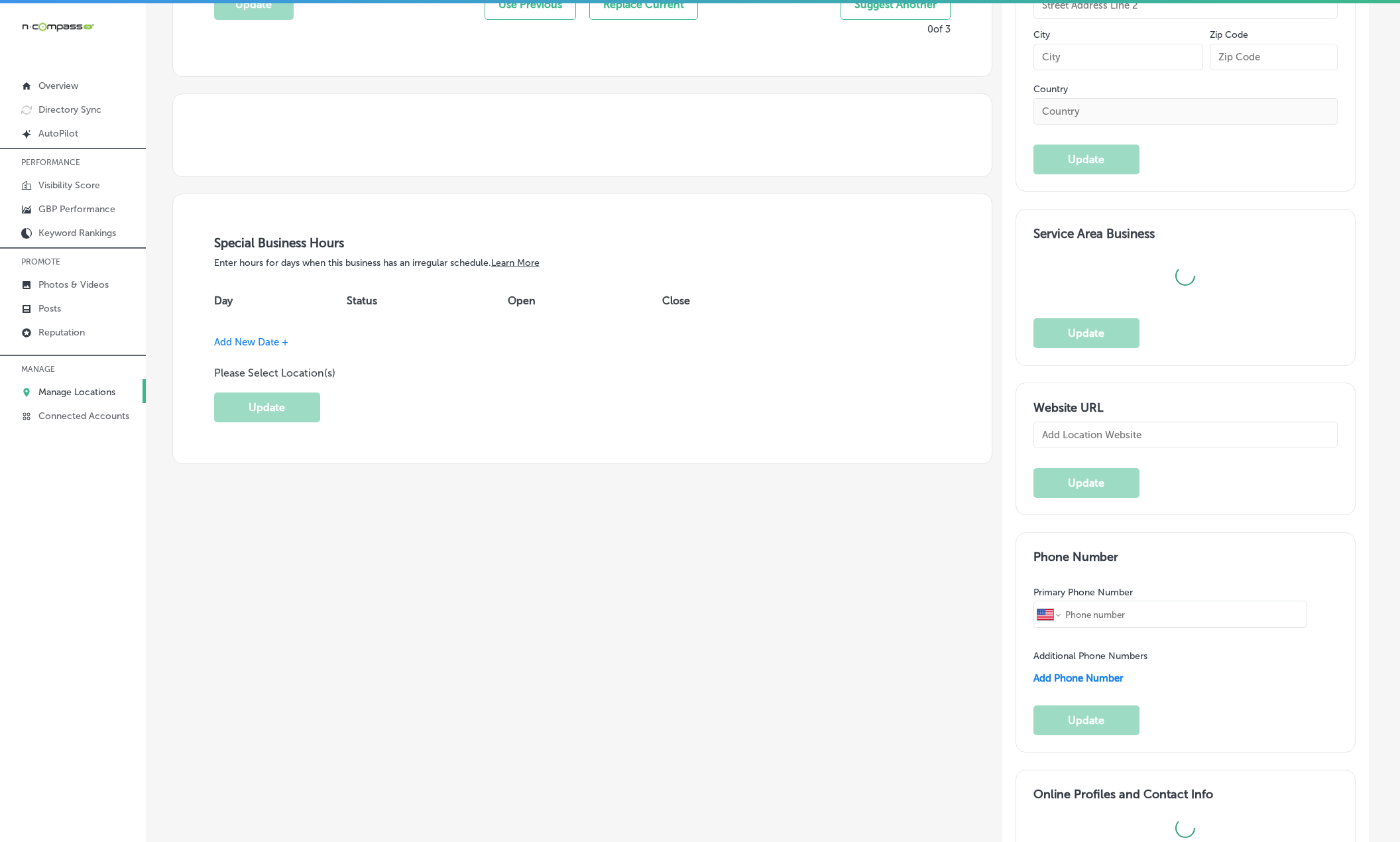
scroll to position [994, 0]
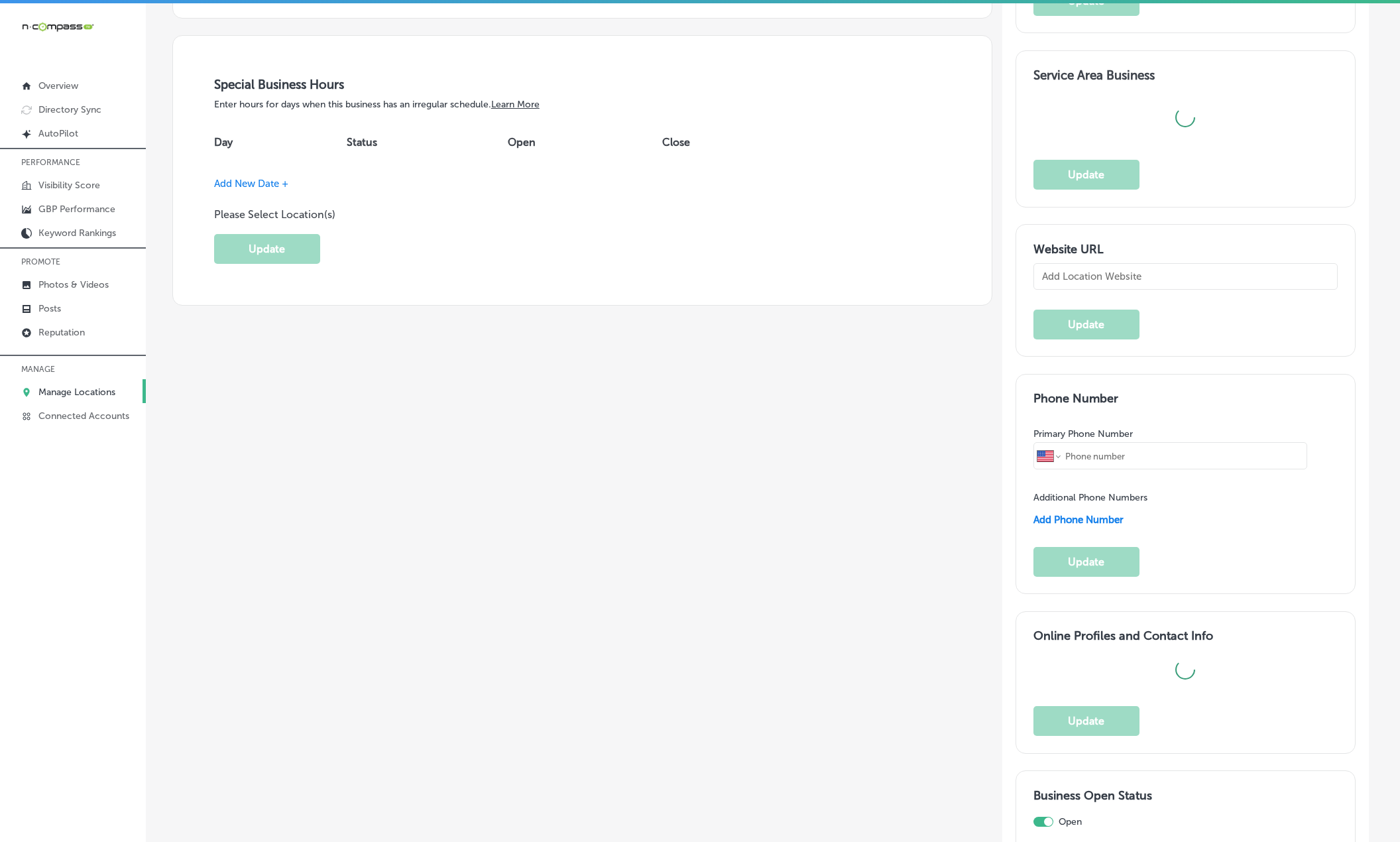
type input "Seascape Aquarium & Pet Center"
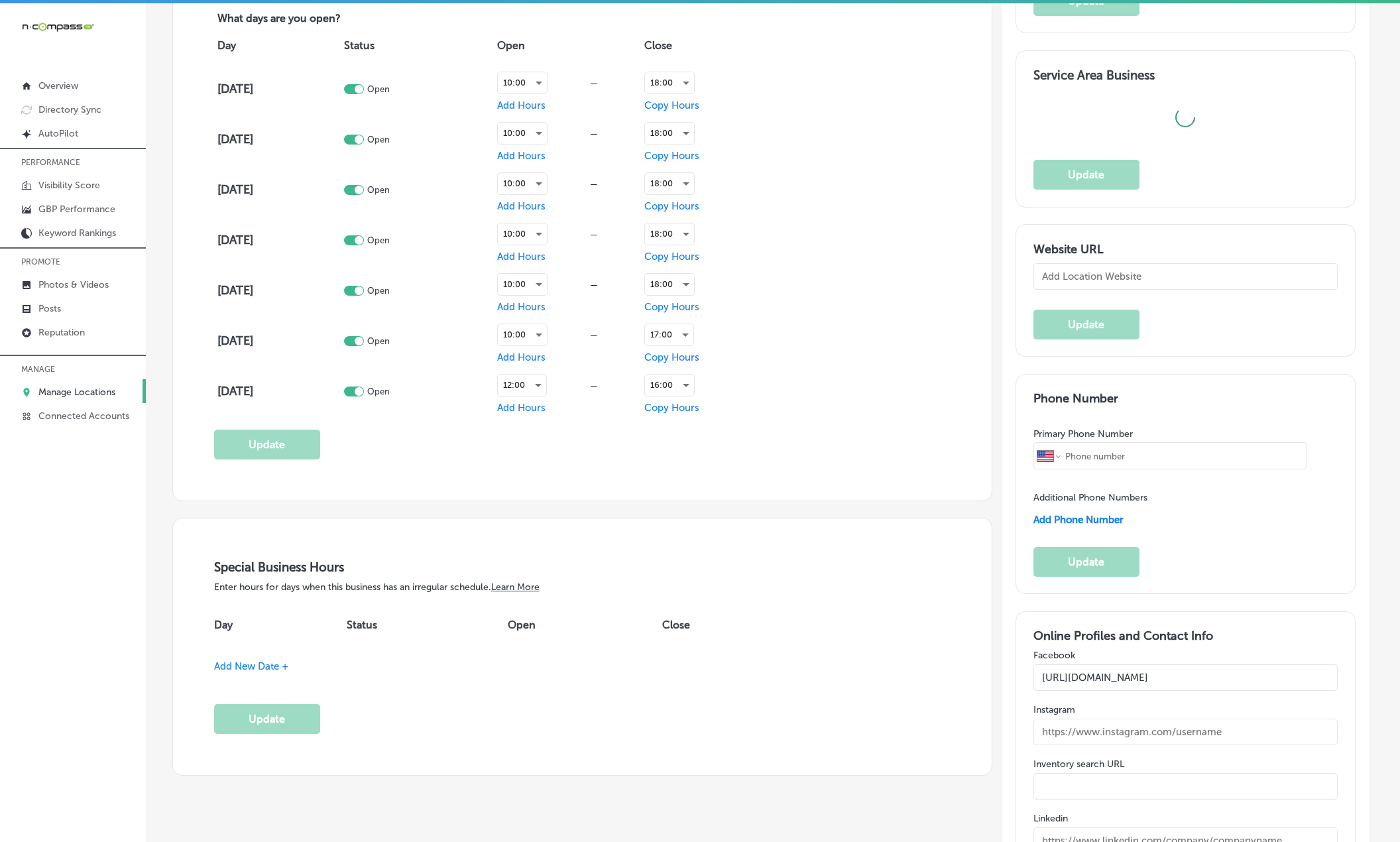
type textarea "Seascape Aquarium & Pet Center, located at 2162 Gulf Gate Dr, Sarasota, FL, has…"
type input "+1 941 922 0914"
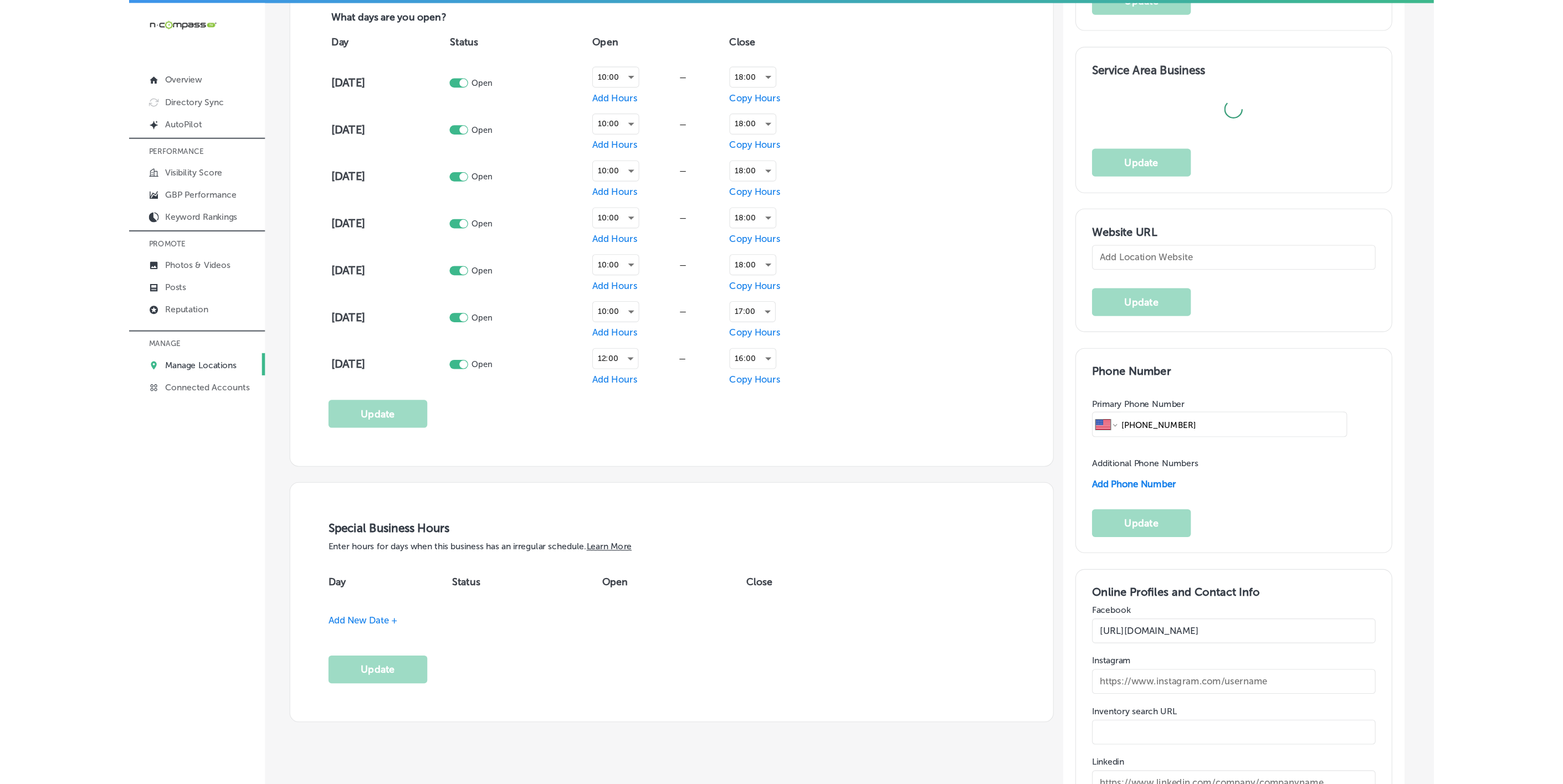
scroll to position [834, 0]
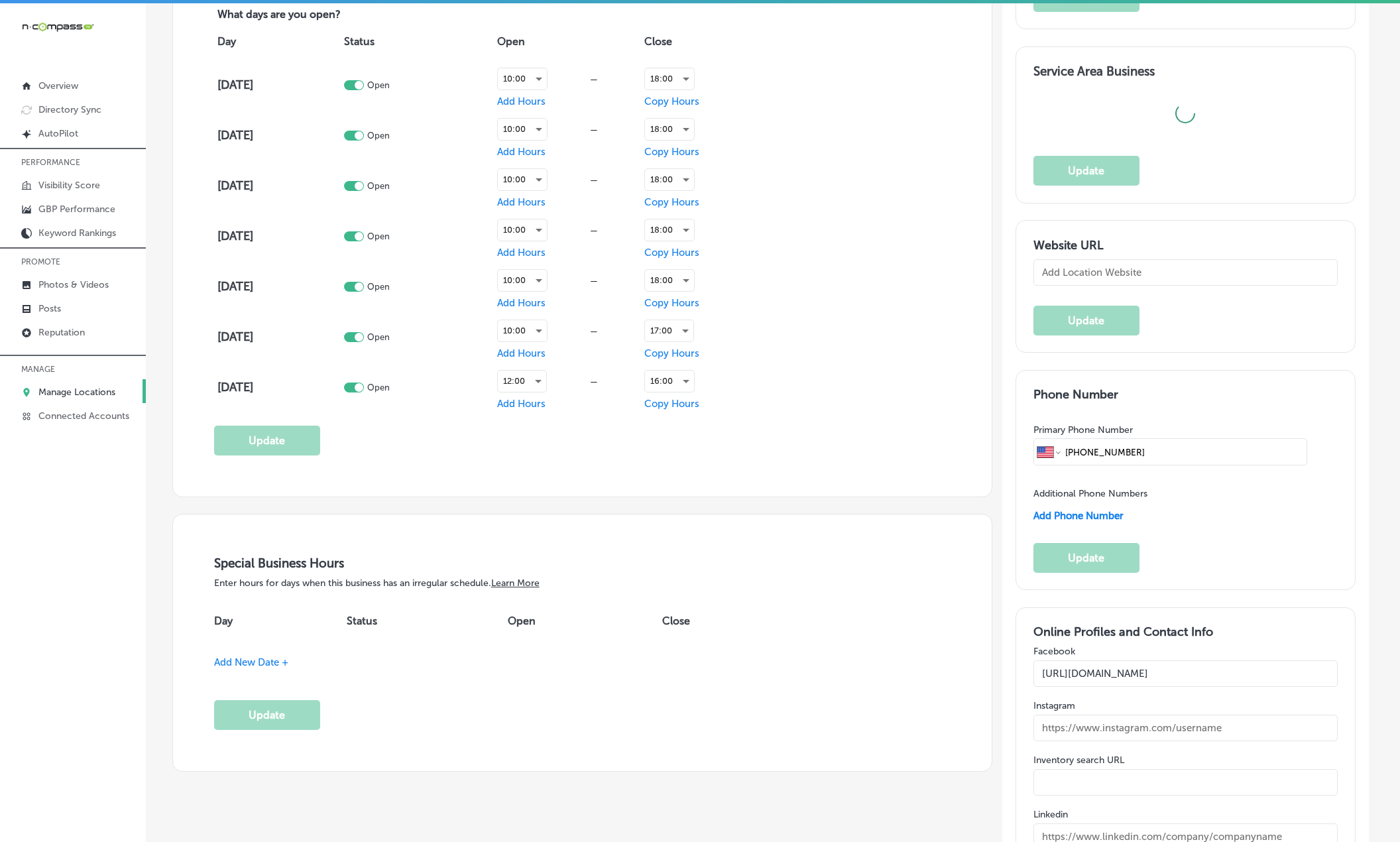
type input "https://seascapeaquarium.com/"
checkbox input "true"
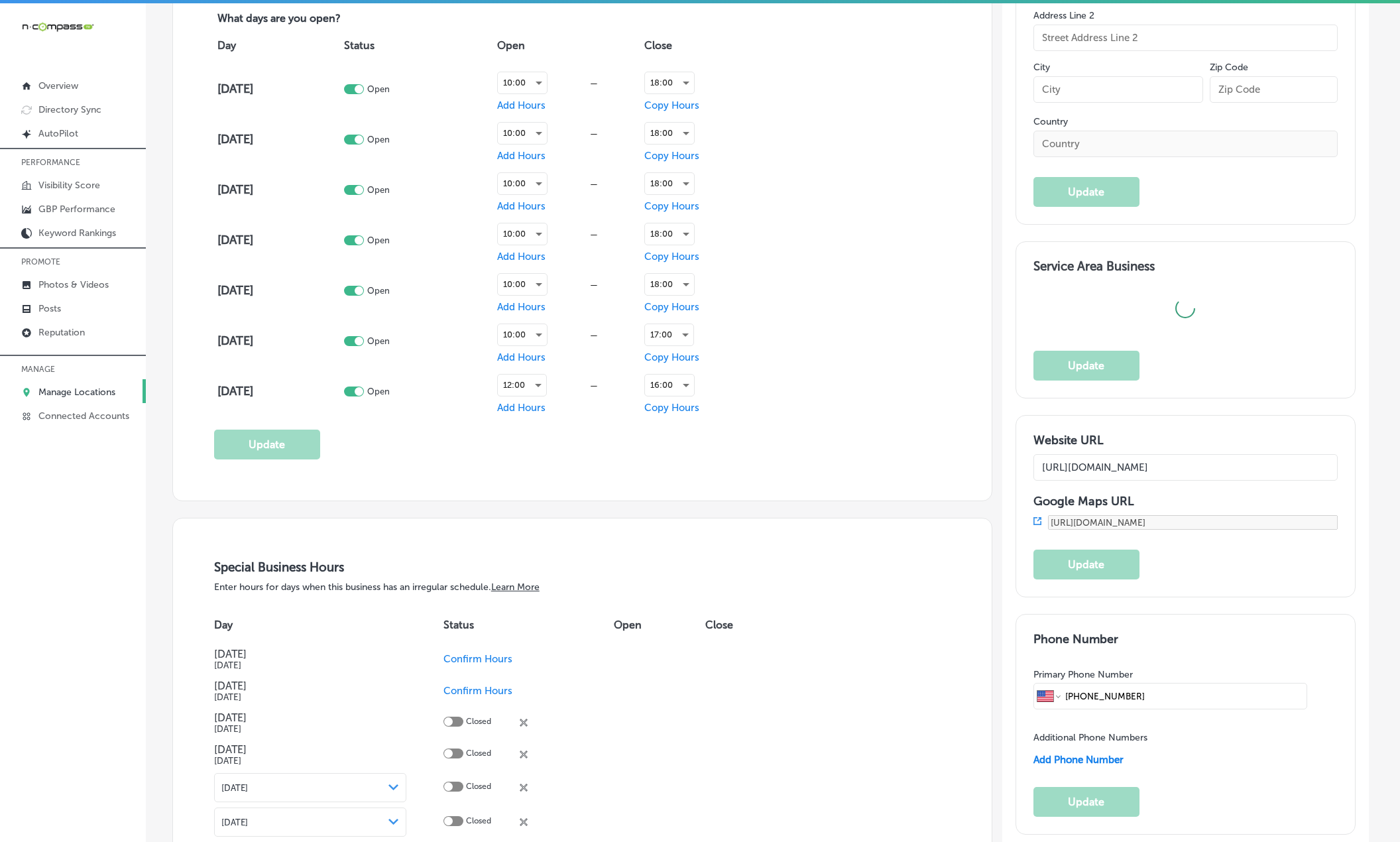
type input "[STREET_ADDRESS]"
type input "[GEOGRAPHIC_DATA]"
type input "34231-4813"
type input "US"
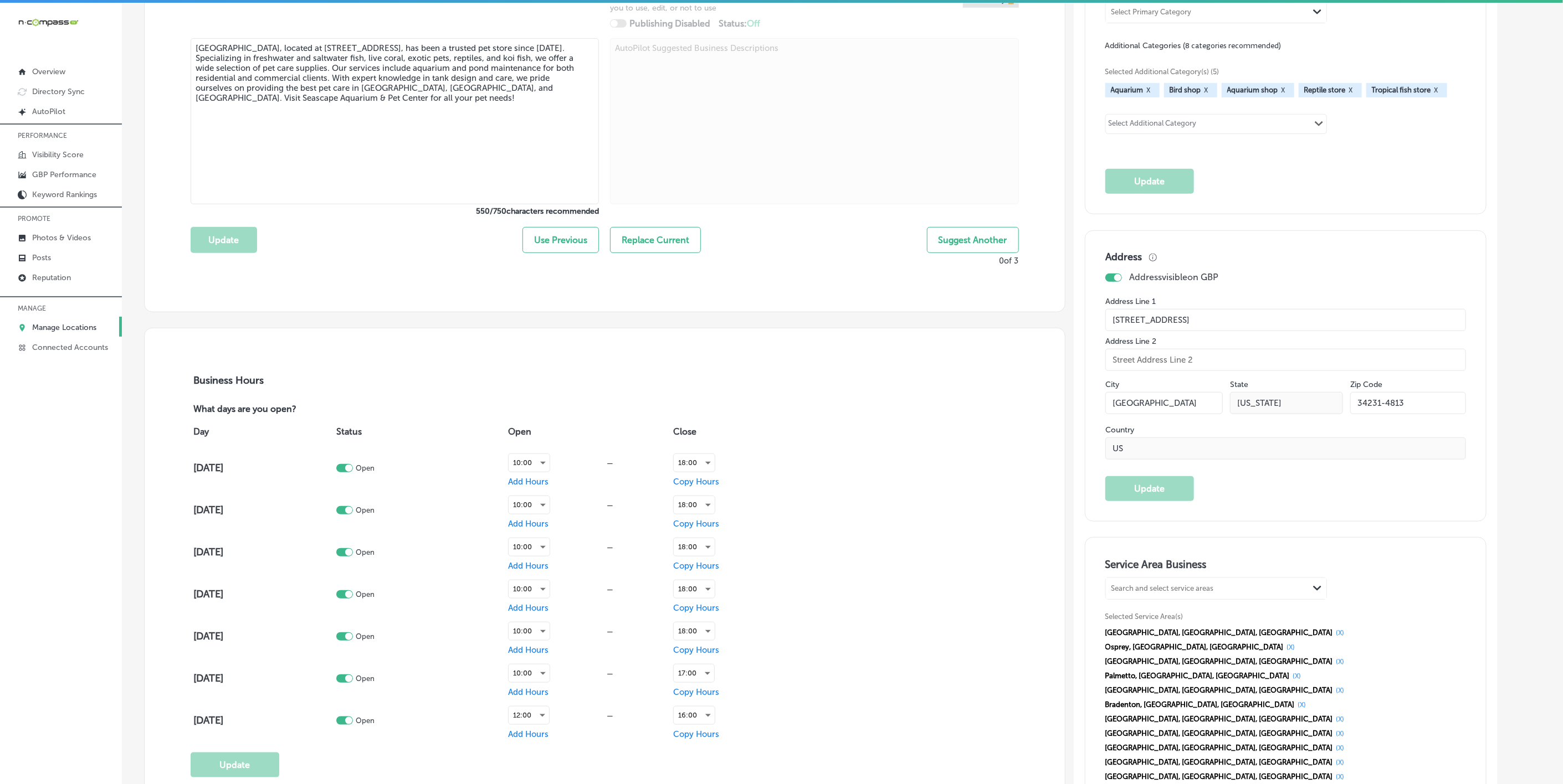
scroll to position [498, 0]
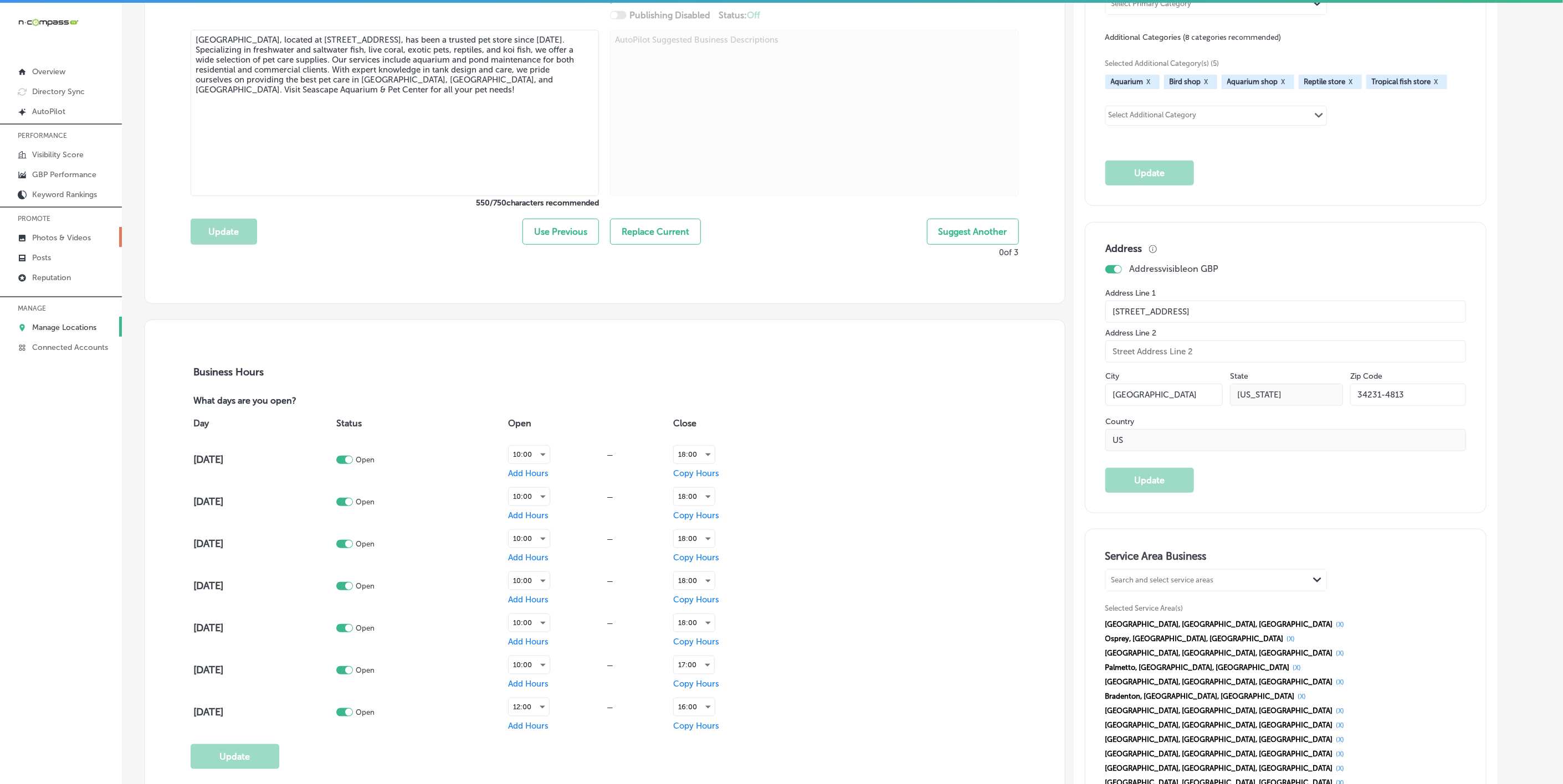
click at [69, 234] on p "Photos & Videos" at bounding box center [61, 238] width 58 height 10
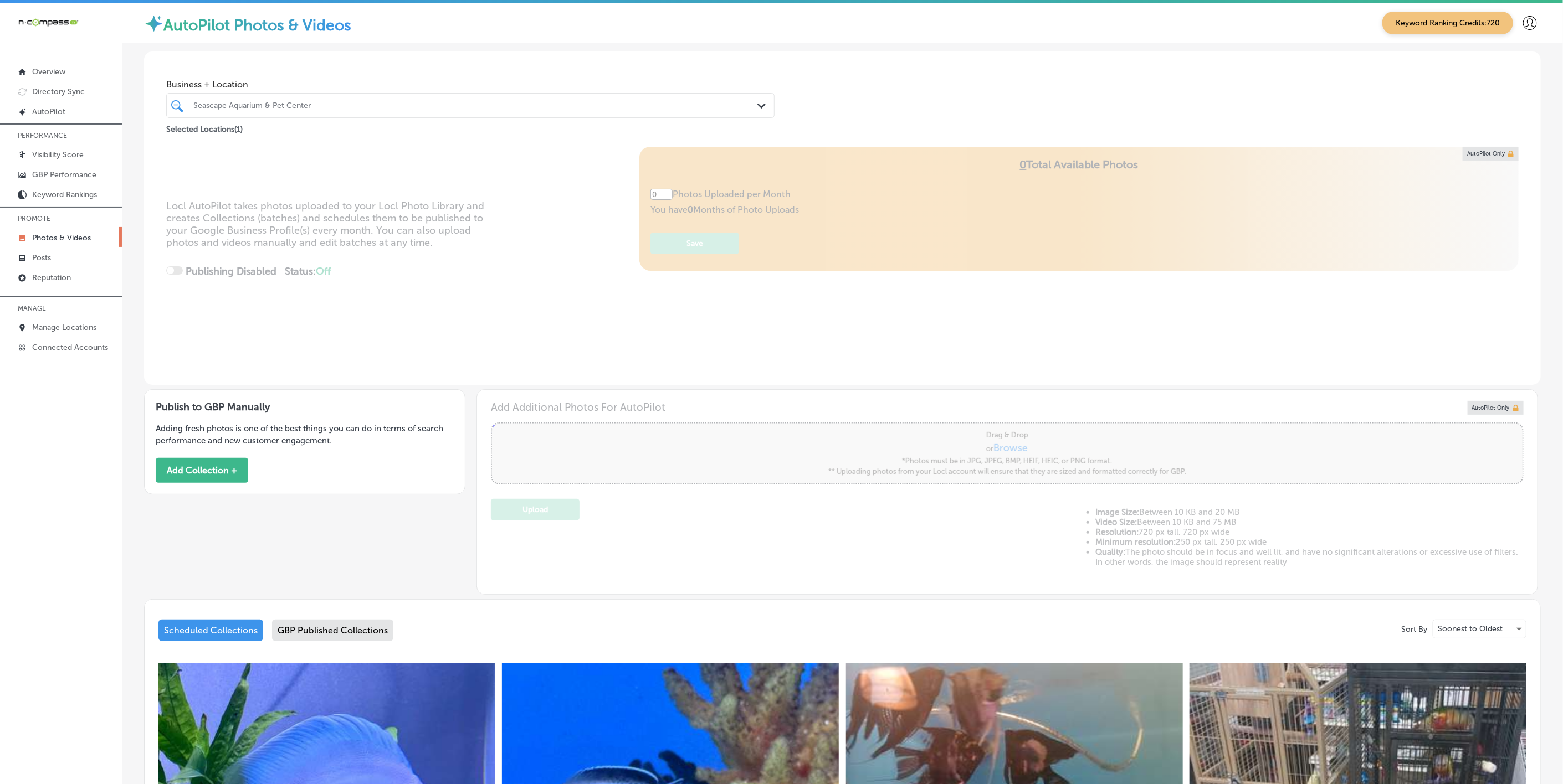
type input "5"
click at [341, 103] on div "Seascape Aquarium & Pet Center" at bounding box center [475, 105] width 565 height 10
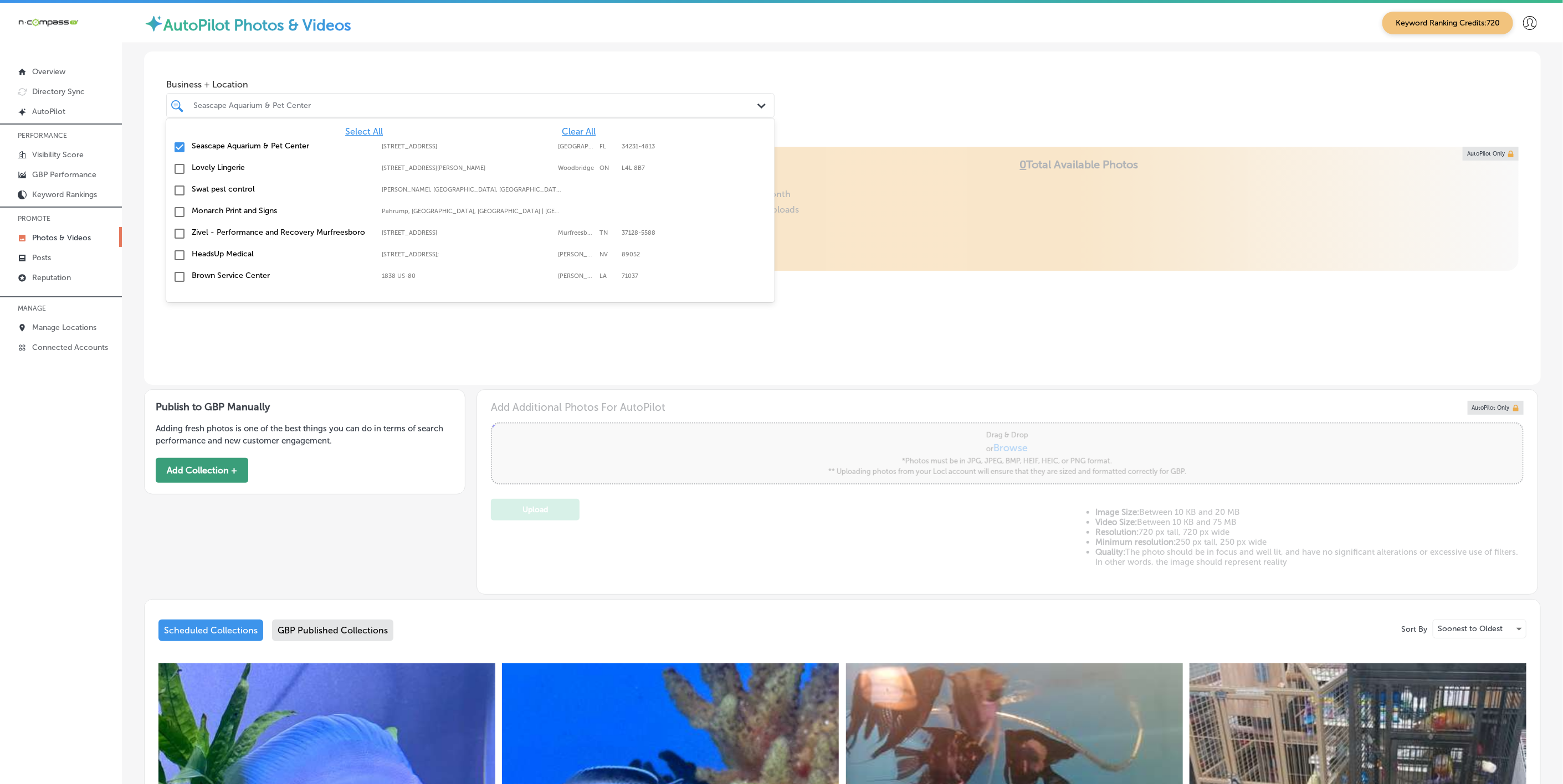
click at [185, 469] on button "Add Collection +" at bounding box center [202, 470] width 93 height 25
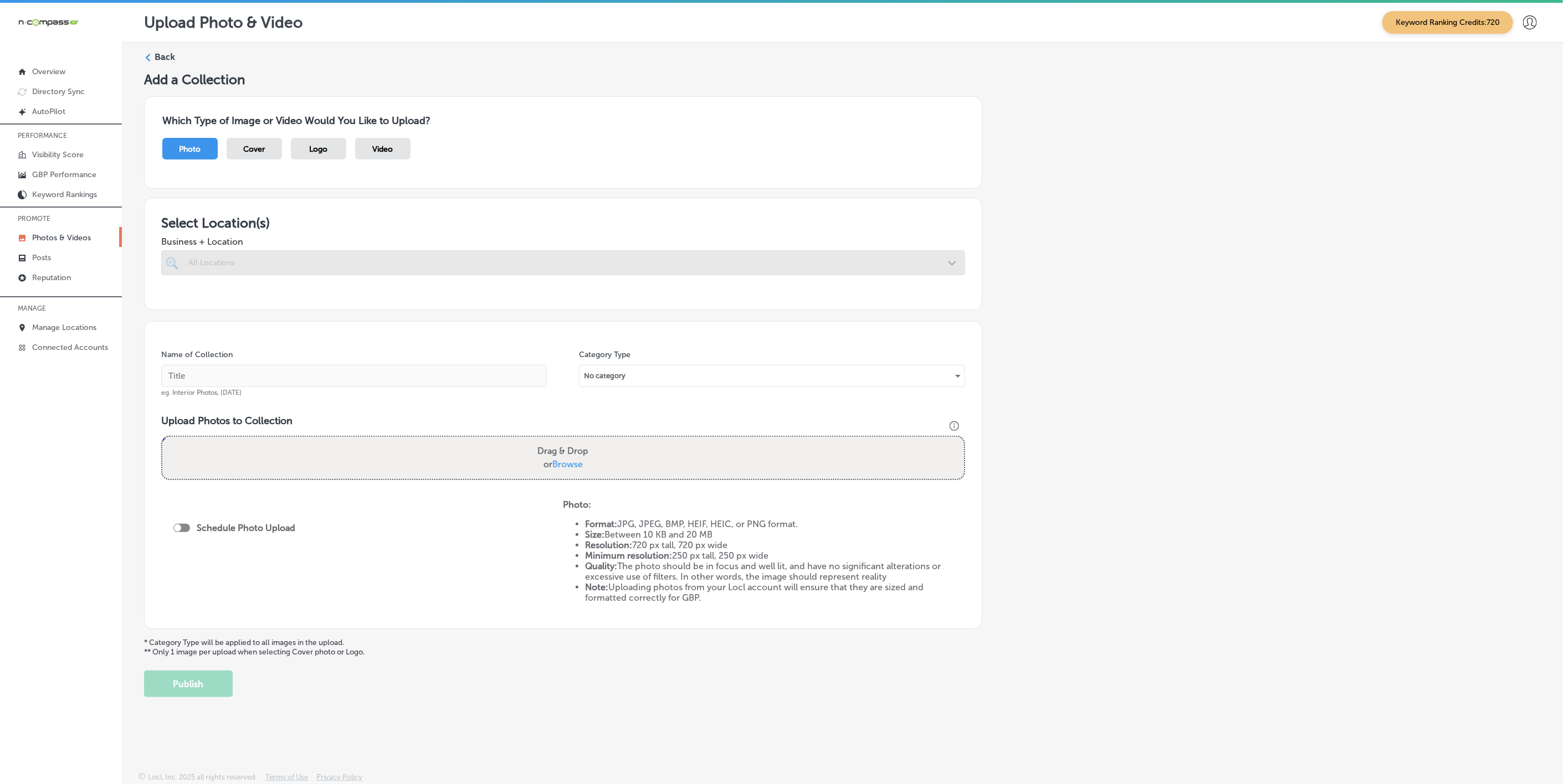
click at [310, 263] on div "All Locations" at bounding box center [569, 263] width 761 height 10
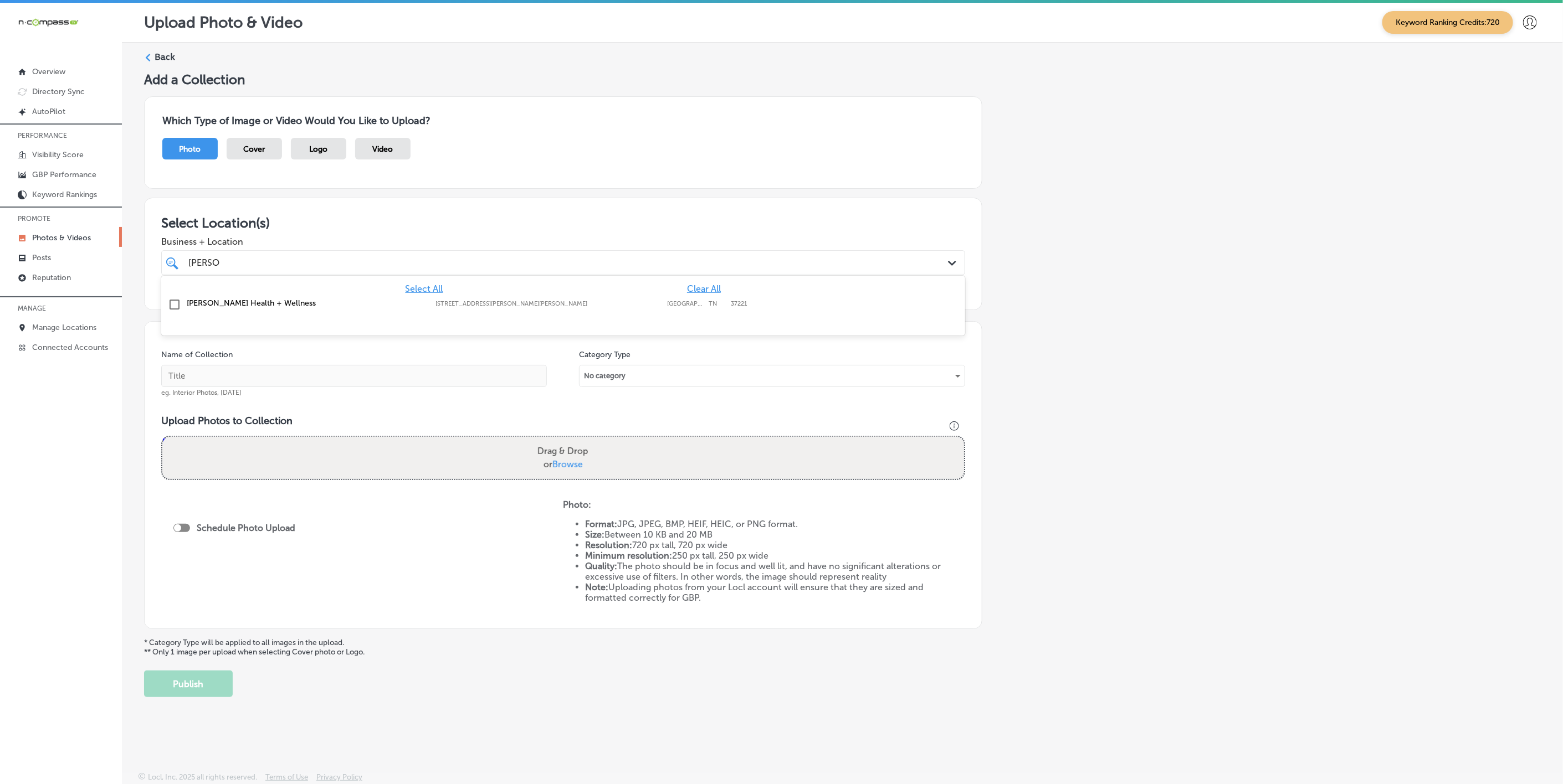
click at [348, 313] on div "Kestner Health + Wellness 7097 Old Harding Pike, Nashville, TN, 37221 7097 Old …" at bounding box center [563, 304] width 795 height 17
type input "kestner"
click at [1266, 322] on div "Add a Collection Which Type of Image or Video Would You Like to Upload? Photo C…" at bounding box center [842, 384] width 1397 height 625
click at [447, 376] on input "text" at bounding box center [353, 376] width 386 height 22
type input "[PERSON_NAME]-Health-+-Wellness"
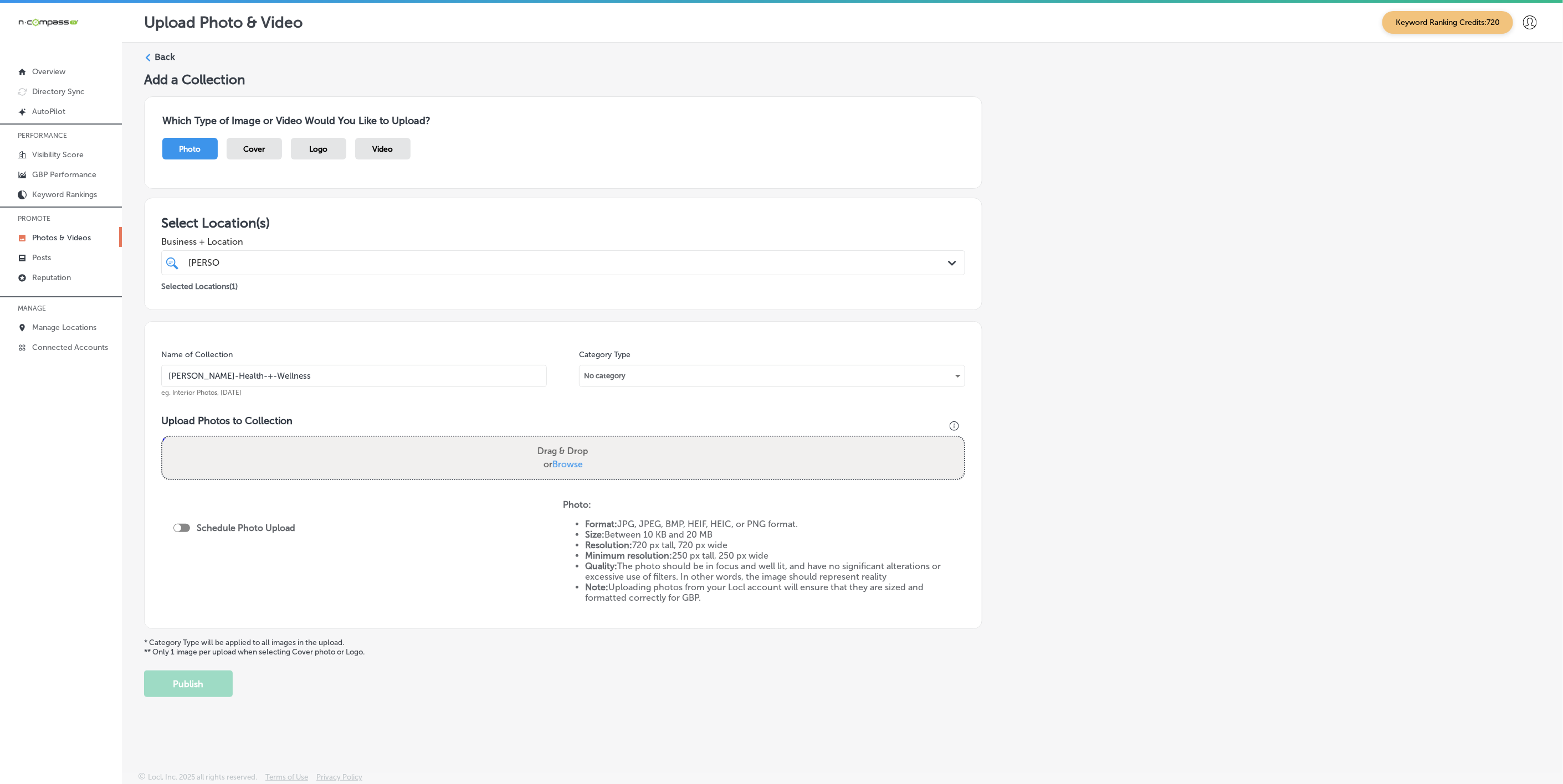
click at [447, 376] on input "[PERSON_NAME]-Health-+-Wellness" at bounding box center [353, 376] width 386 height 22
click at [1197, 351] on div "Add a Collection Which Type of Image or Video Would You Like to Upload? Photo C…" at bounding box center [842, 384] width 1397 height 625
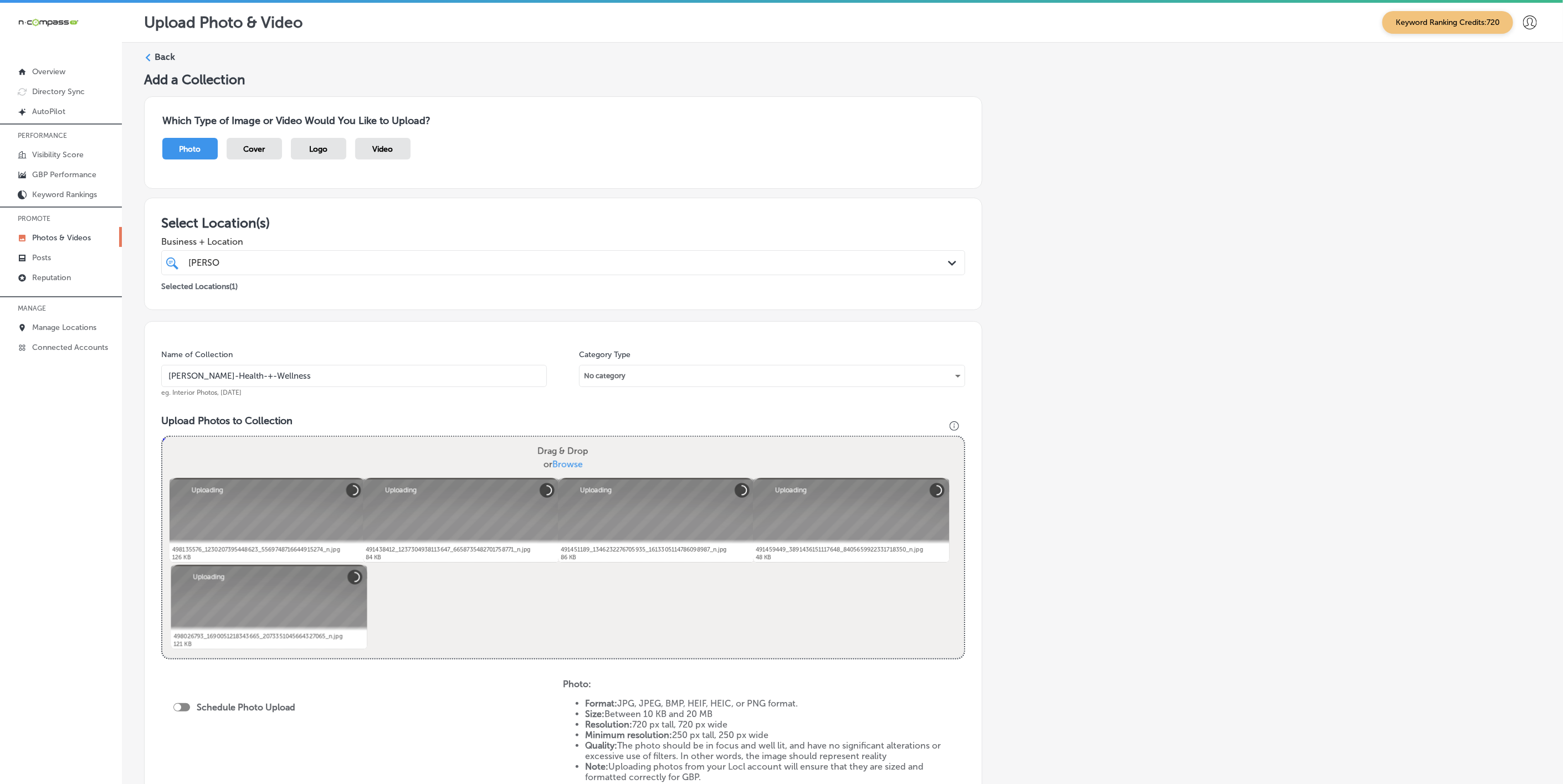
scroll to position [168, 0]
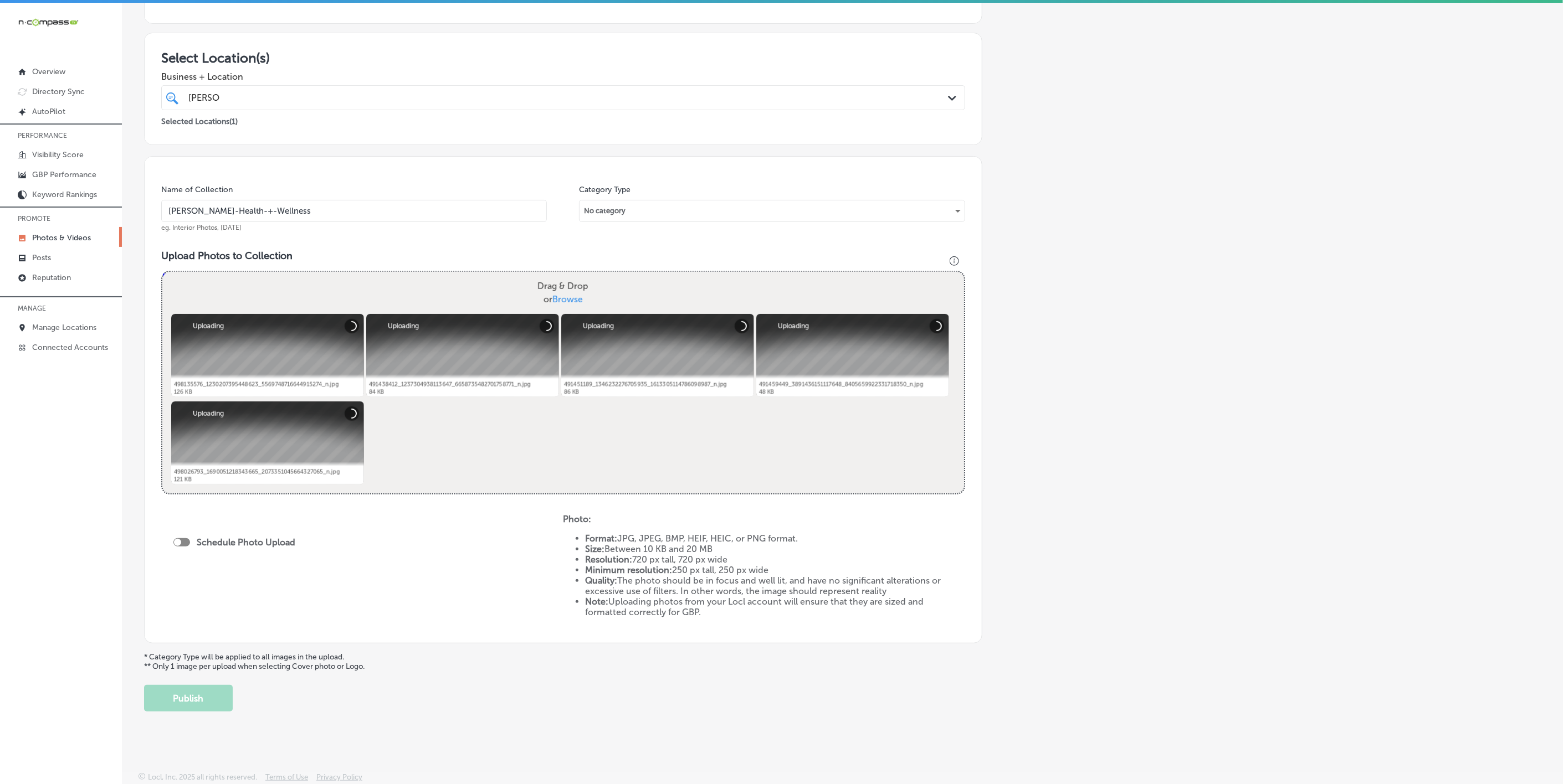
click at [183, 537] on div "Schedule Photo Upload" at bounding box center [237, 542] width 127 height 10
click at [183, 542] on div at bounding box center [182, 542] width 16 height 8
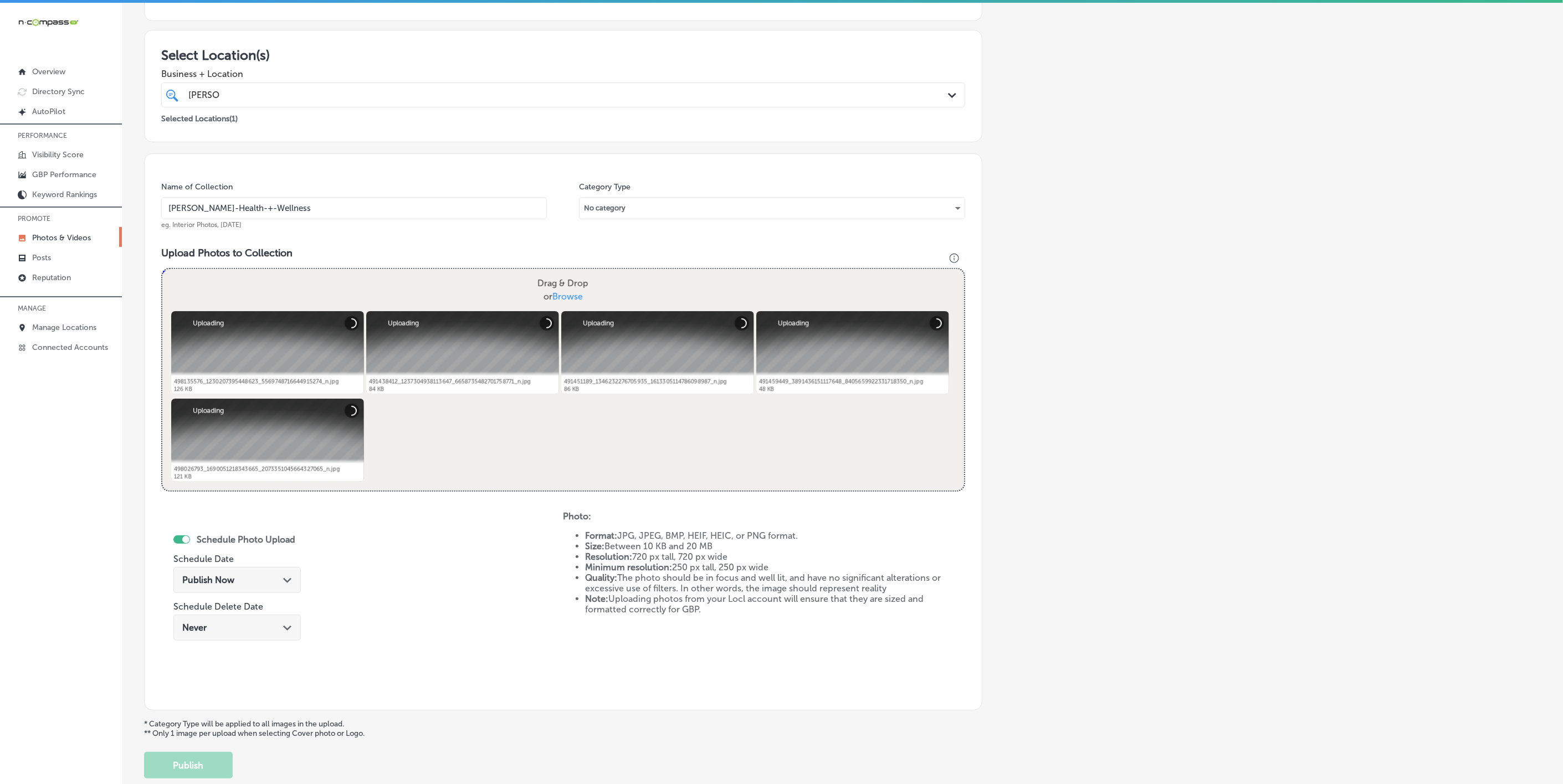
checkbox input "true"
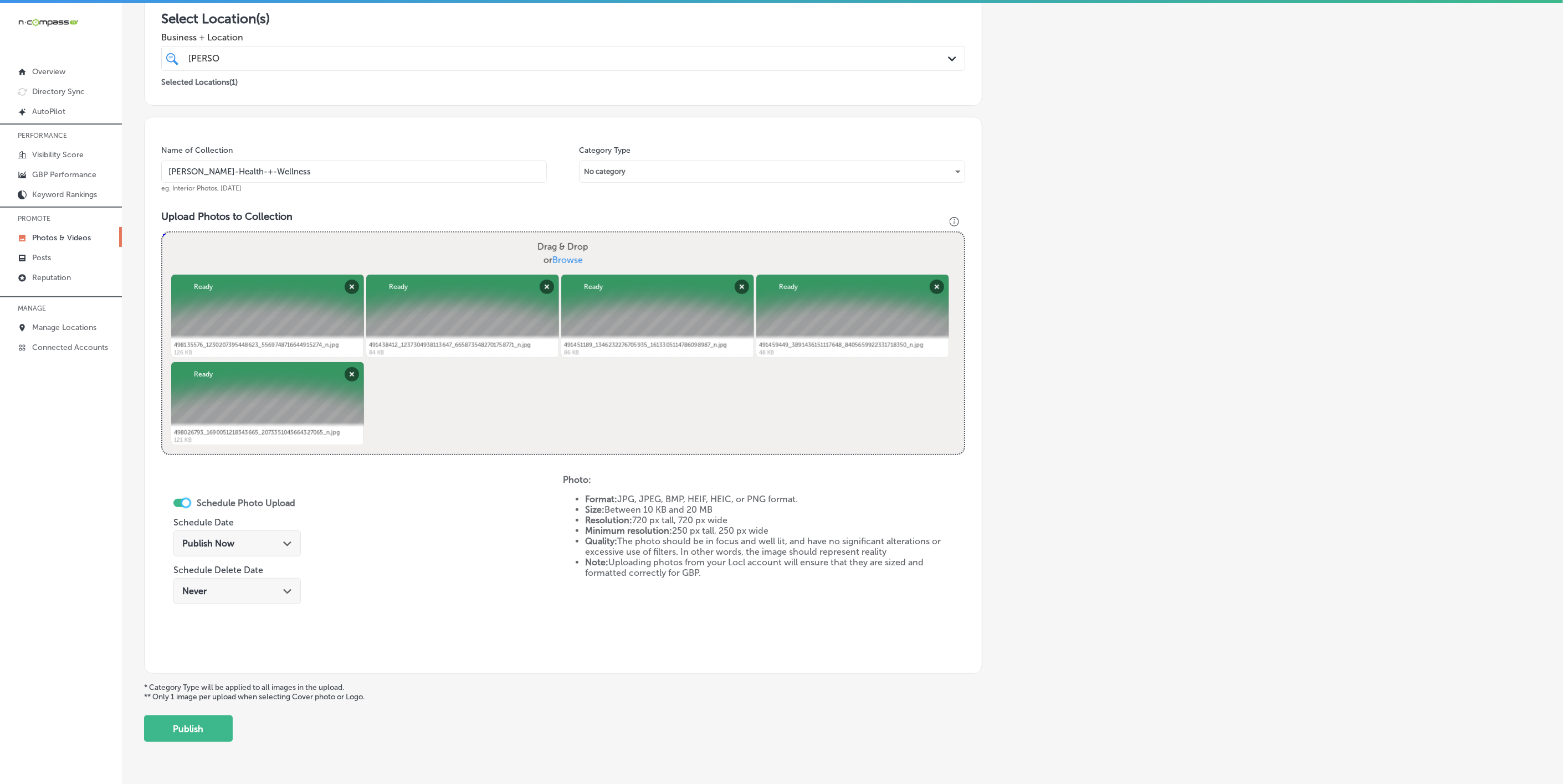
scroll to position [238, 0]
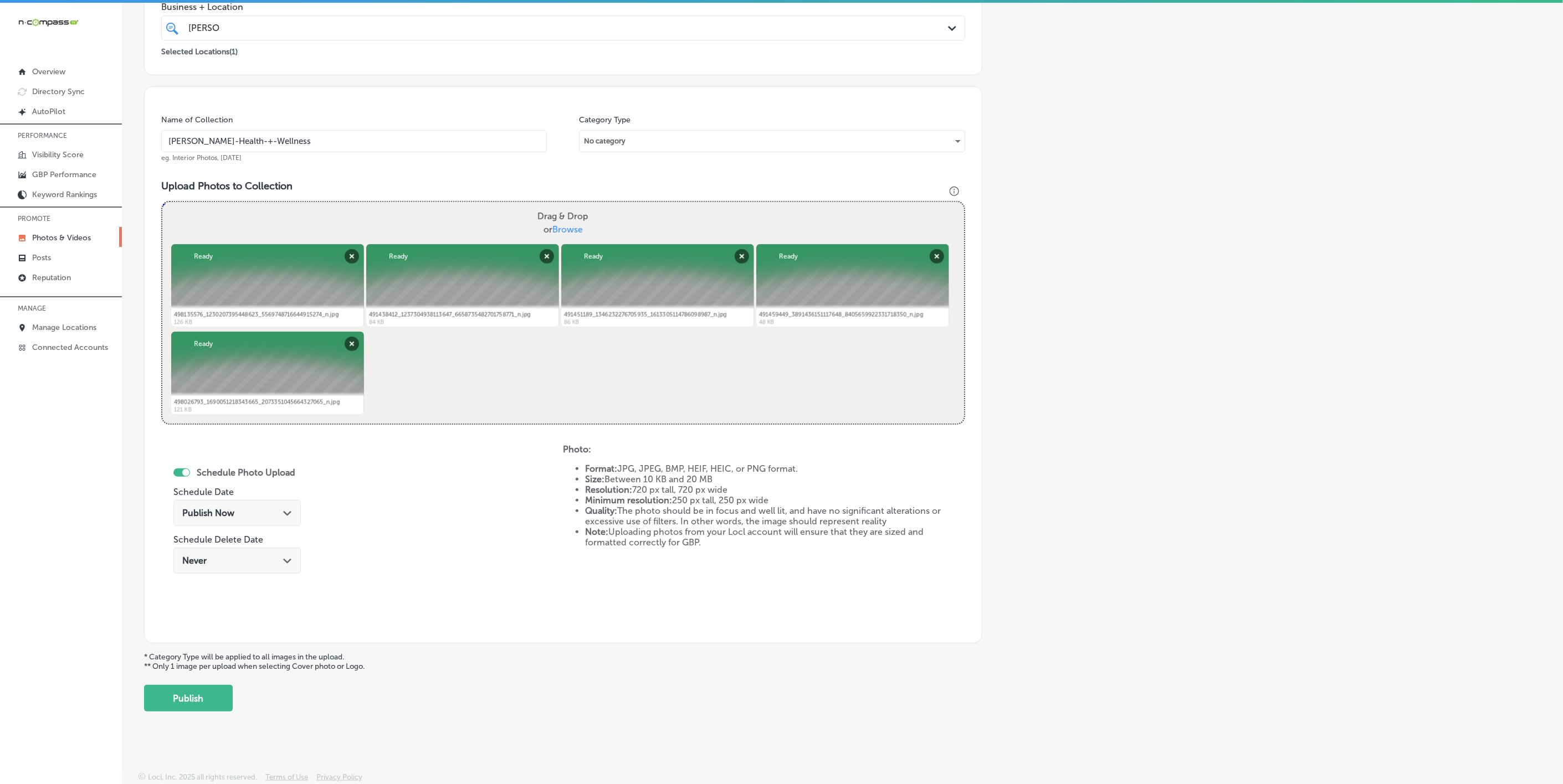
click at [284, 512] on polygon at bounding box center [287, 513] width 8 height 5
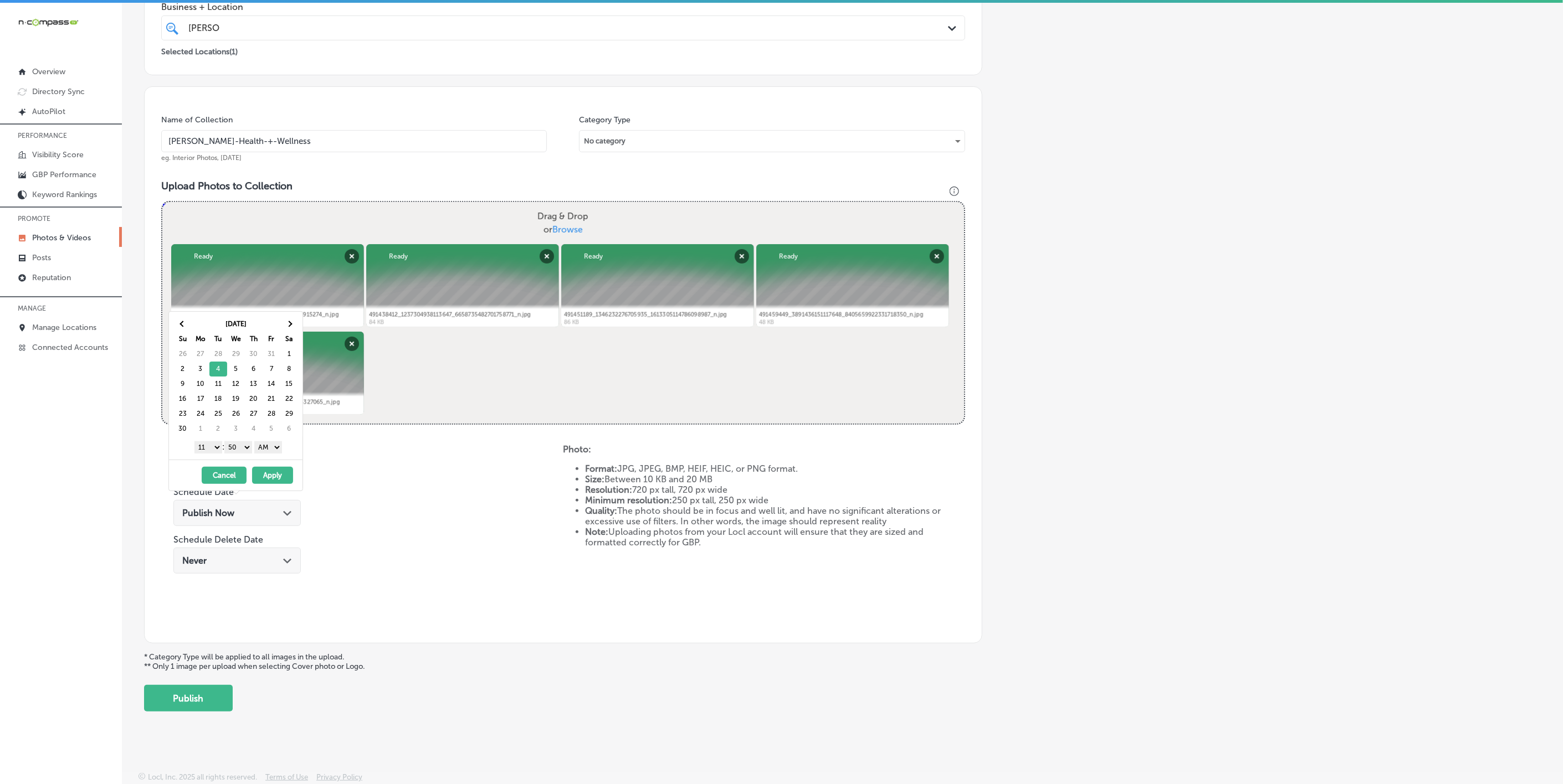
click at [210, 449] on select "1 2 3 4 5 6 7 8 9 10 11 12" at bounding box center [208, 447] width 28 height 12
click at [243, 447] on select "00 10 20 30 40 50" at bounding box center [238, 447] width 28 height 12
drag, startPoint x: 261, startPoint y: 449, endPoint x: 268, endPoint y: 455, distance: 9.2
click at [261, 449] on select "AM PM" at bounding box center [268, 447] width 28 height 12
drag, startPoint x: 268, startPoint y: 479, endPoint x: 308, endPoint y: 494, distance: 42.7
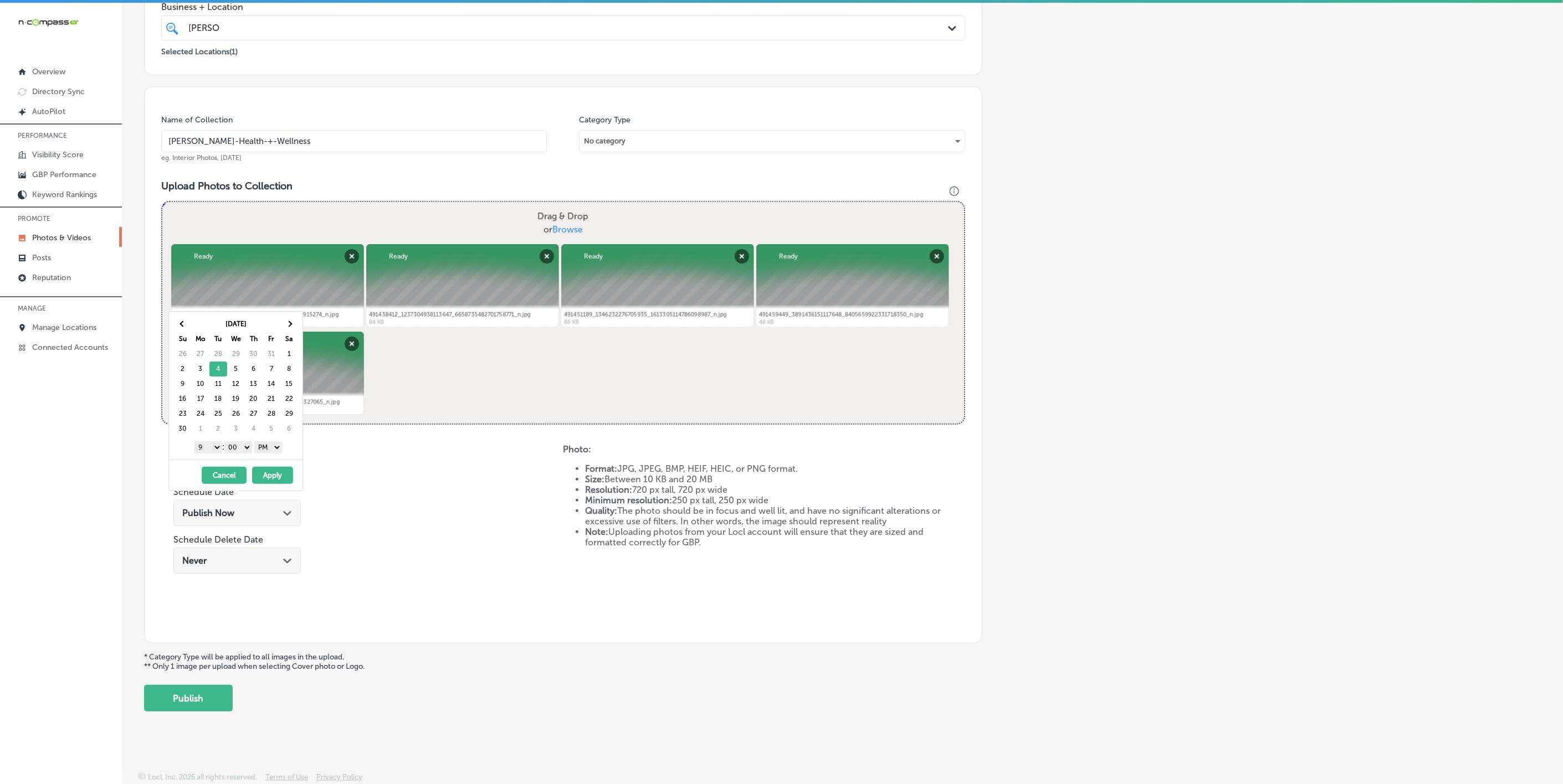
click at [268, 479] on button "Apply" at bounding box center [272, 475] width 41 height 17
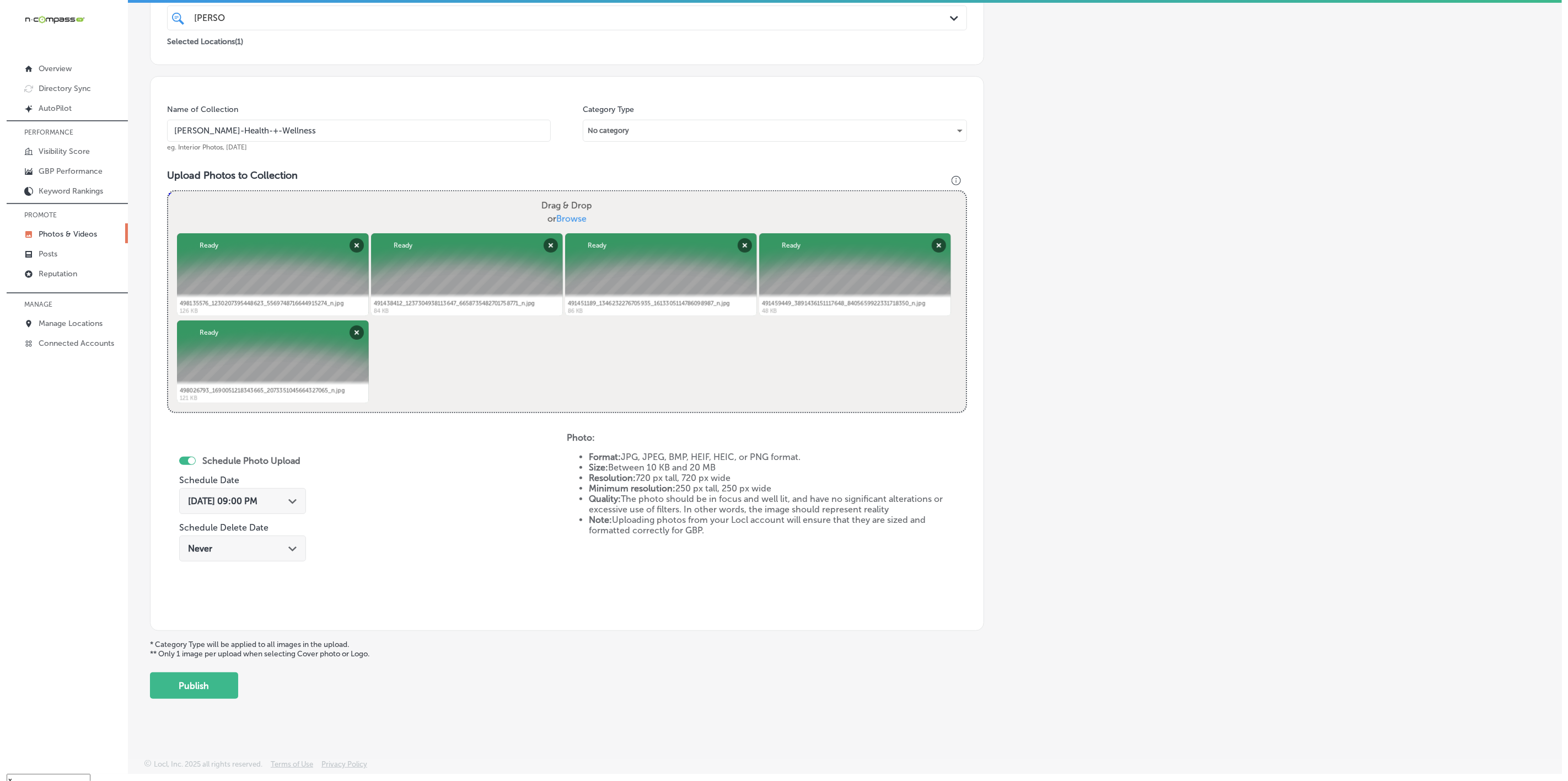
scroll to position [16, 0]
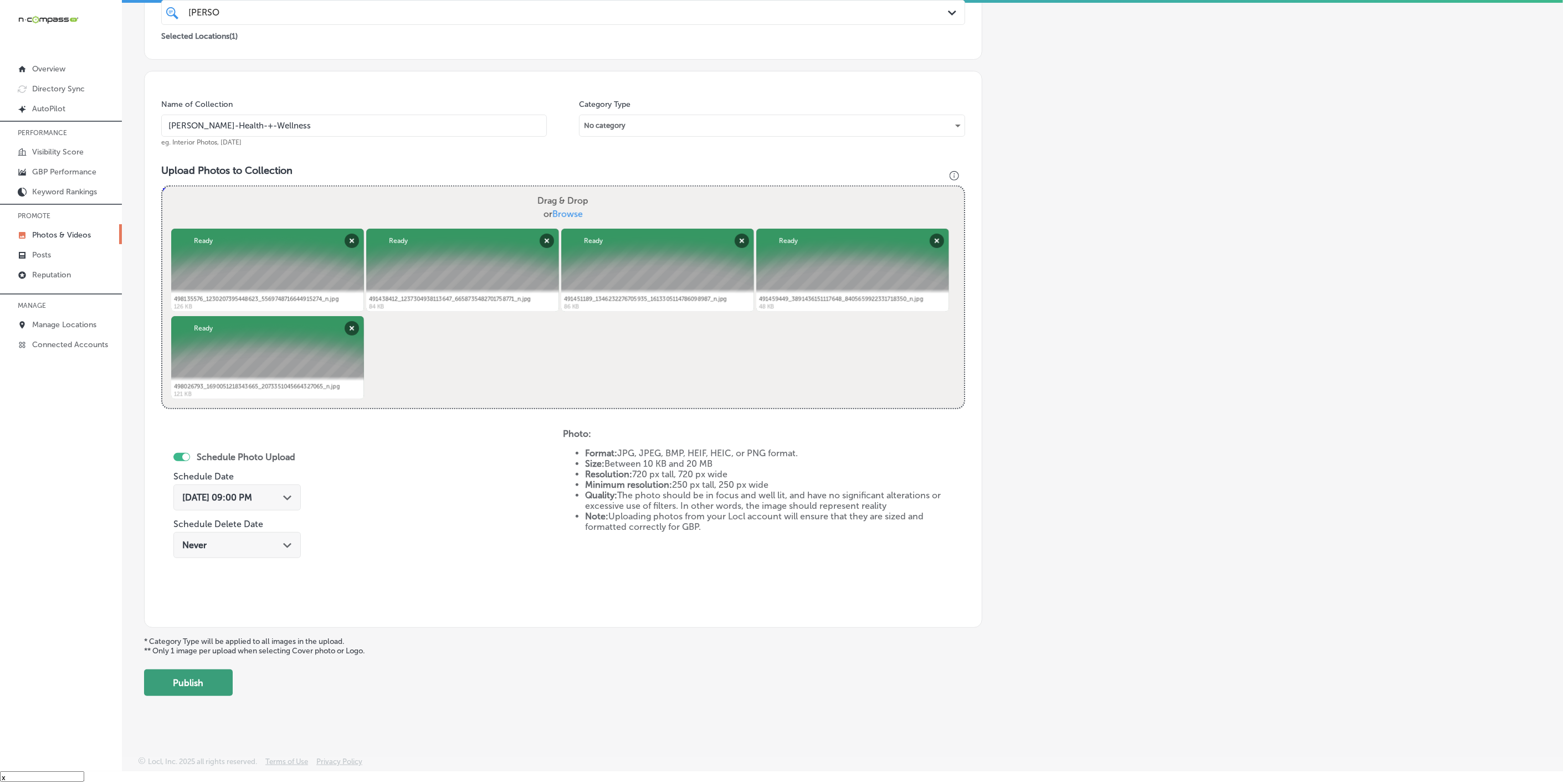
click at [212, 585] on button "Publish" at bounding box center [188, 683] width 88 height 27
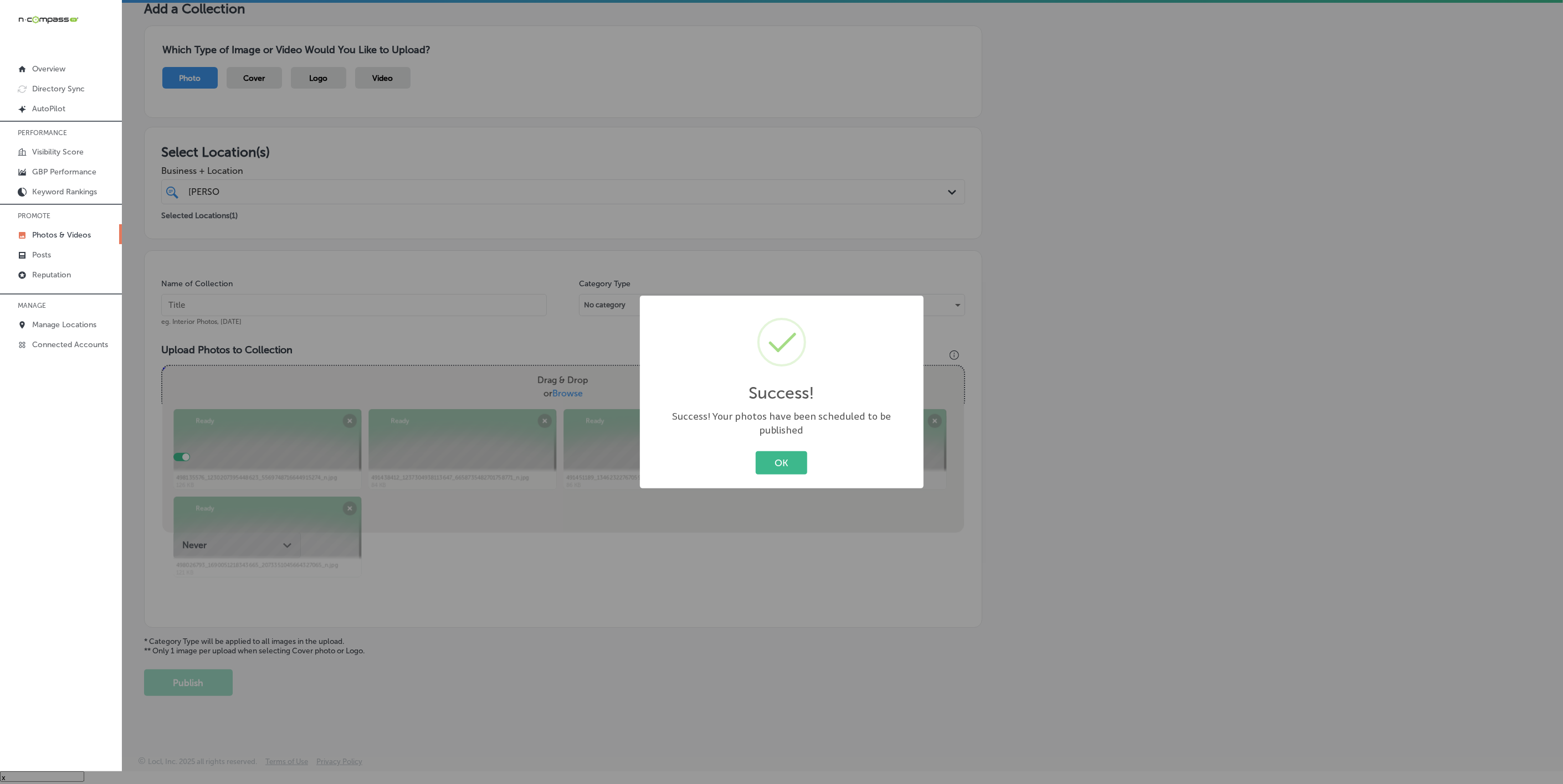
scroll to position [58, 0]
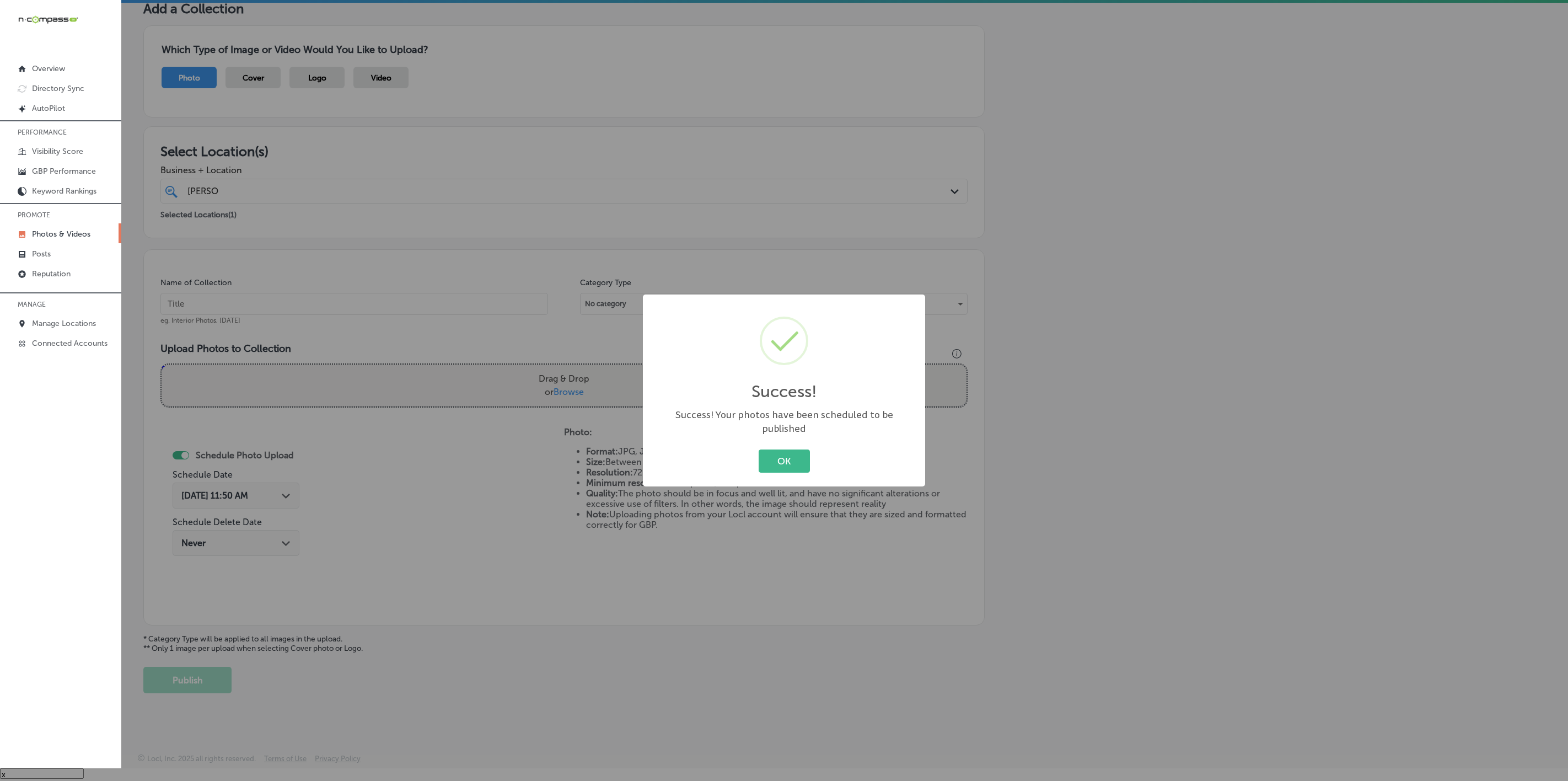
click at [759, 449] on button "OK" at bounding box center [784, 461] width 51 height 22
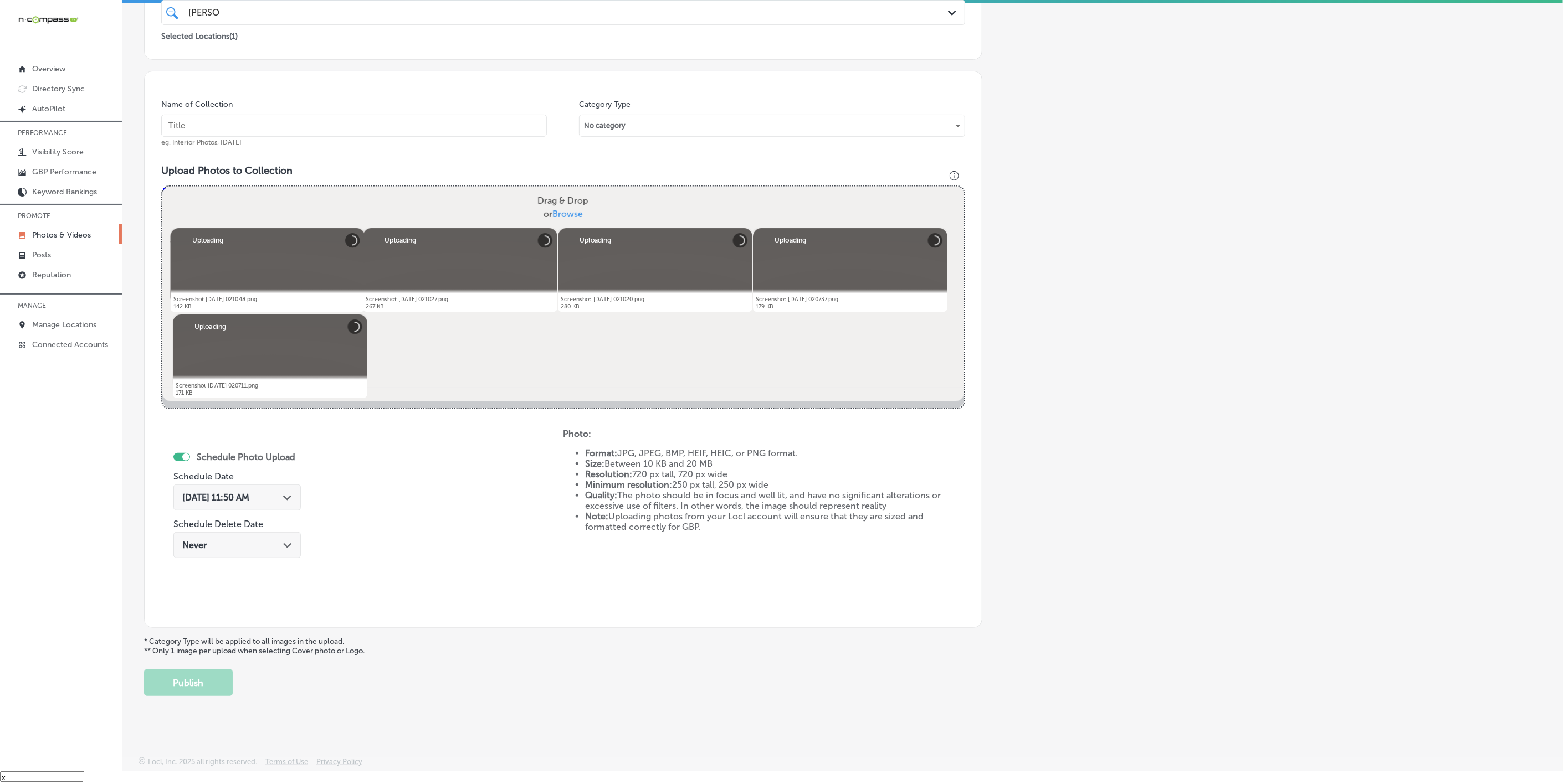
scroll to position [71, 0]
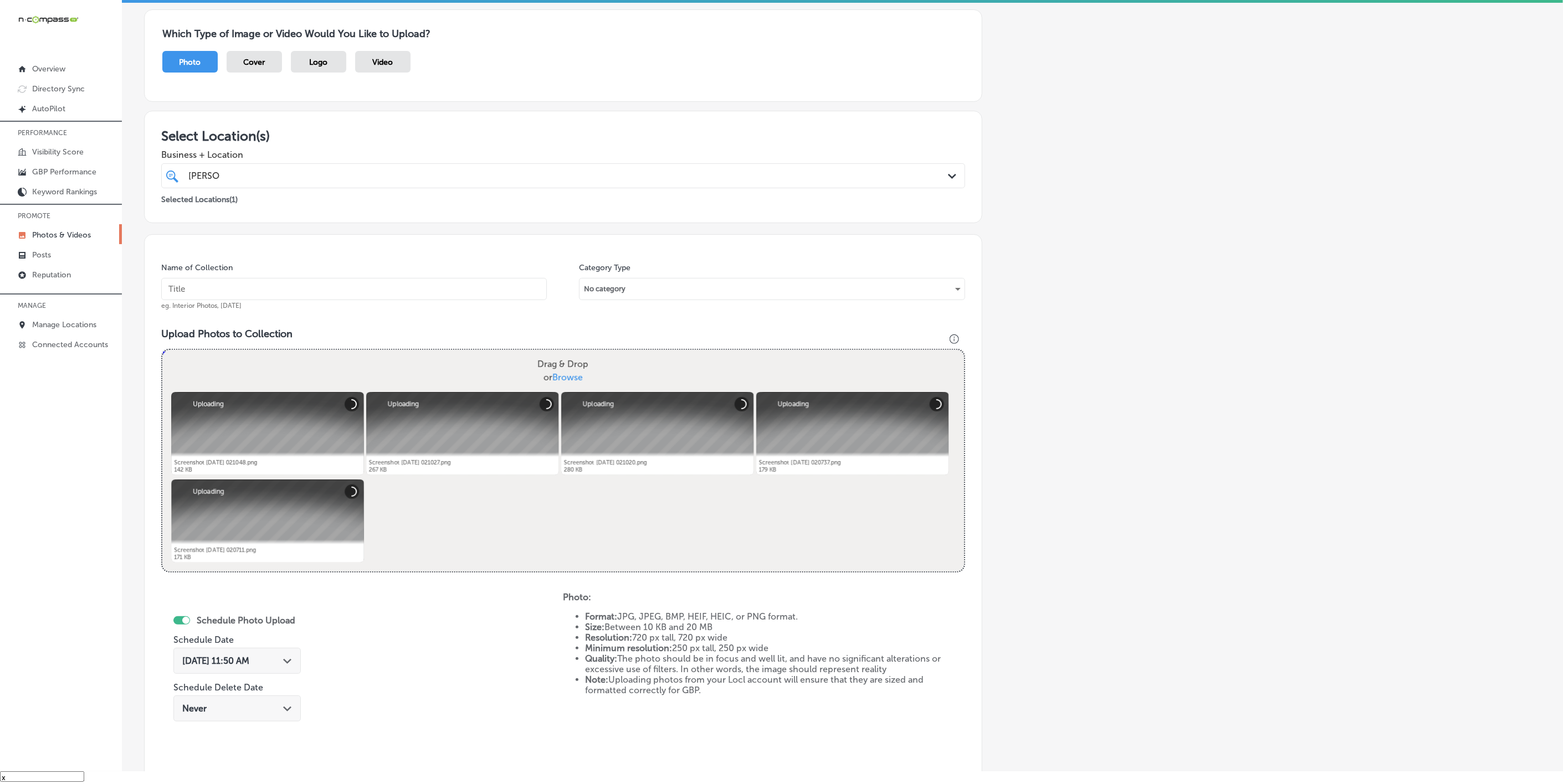
click at [396, 291] on input "text" at bounding box center [353, 290] width 386 height 22
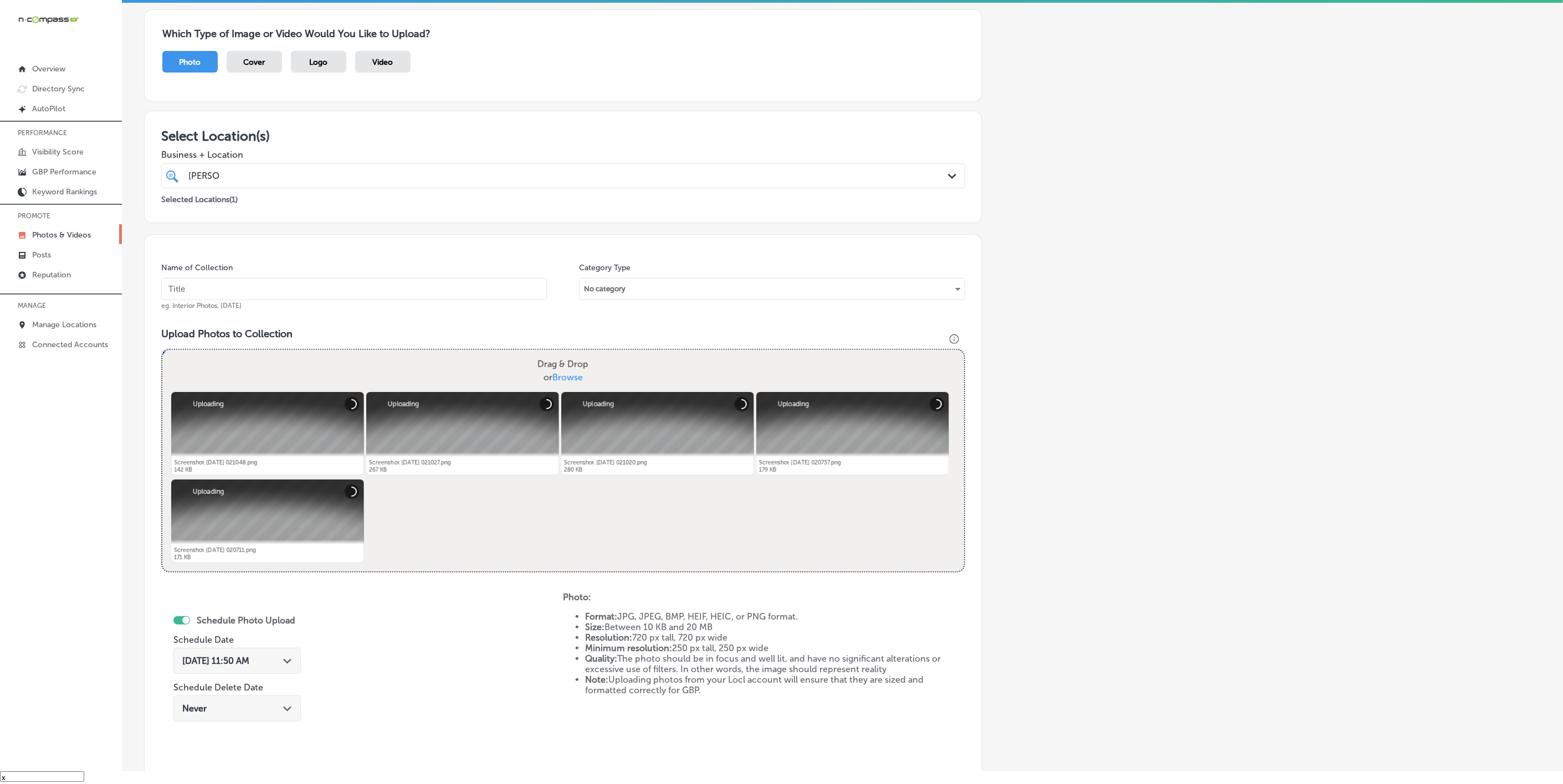
paste input "[PERSON_NAME]-Health-+-Wellness"
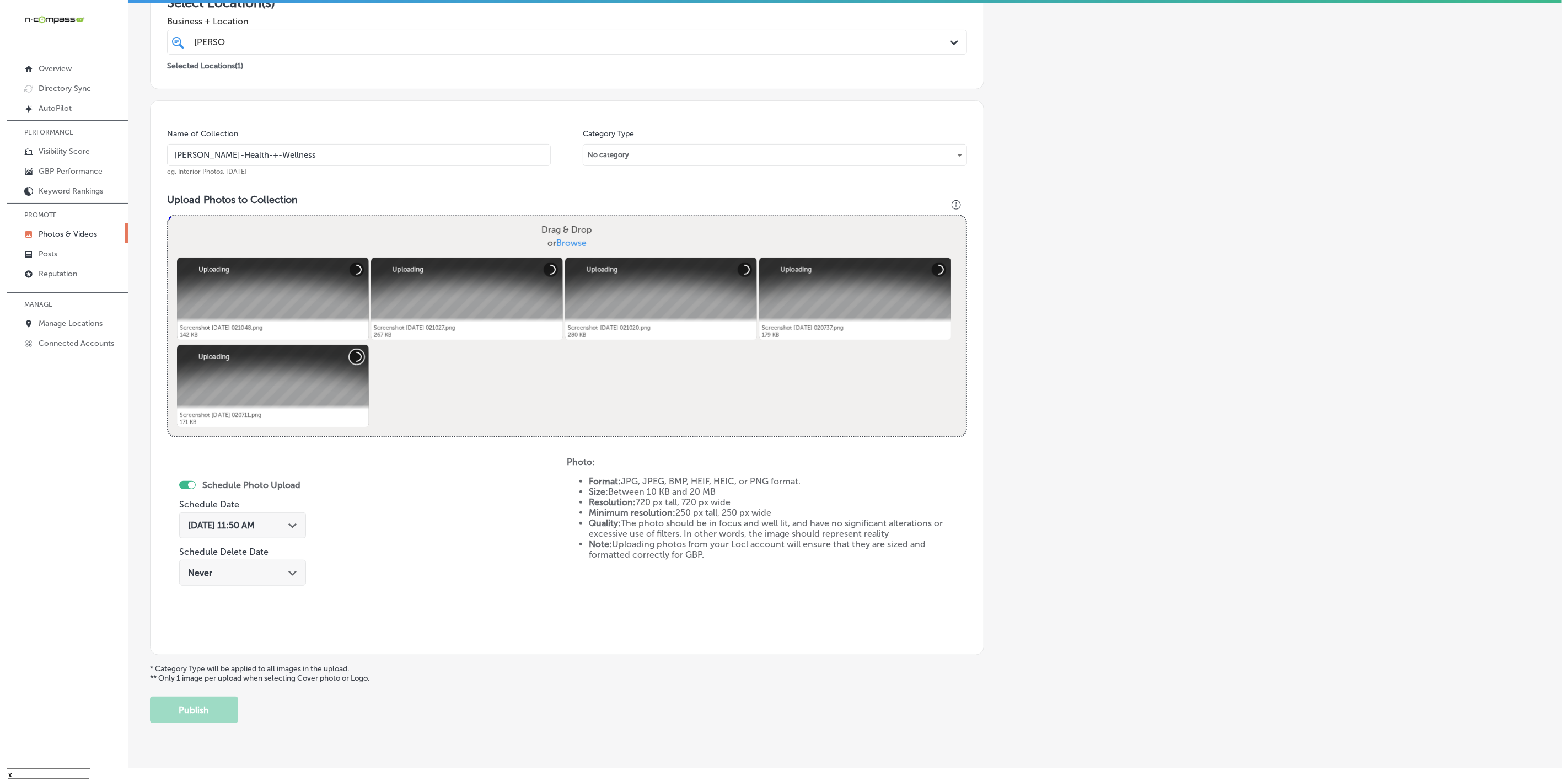
scroll to position [237, 0]
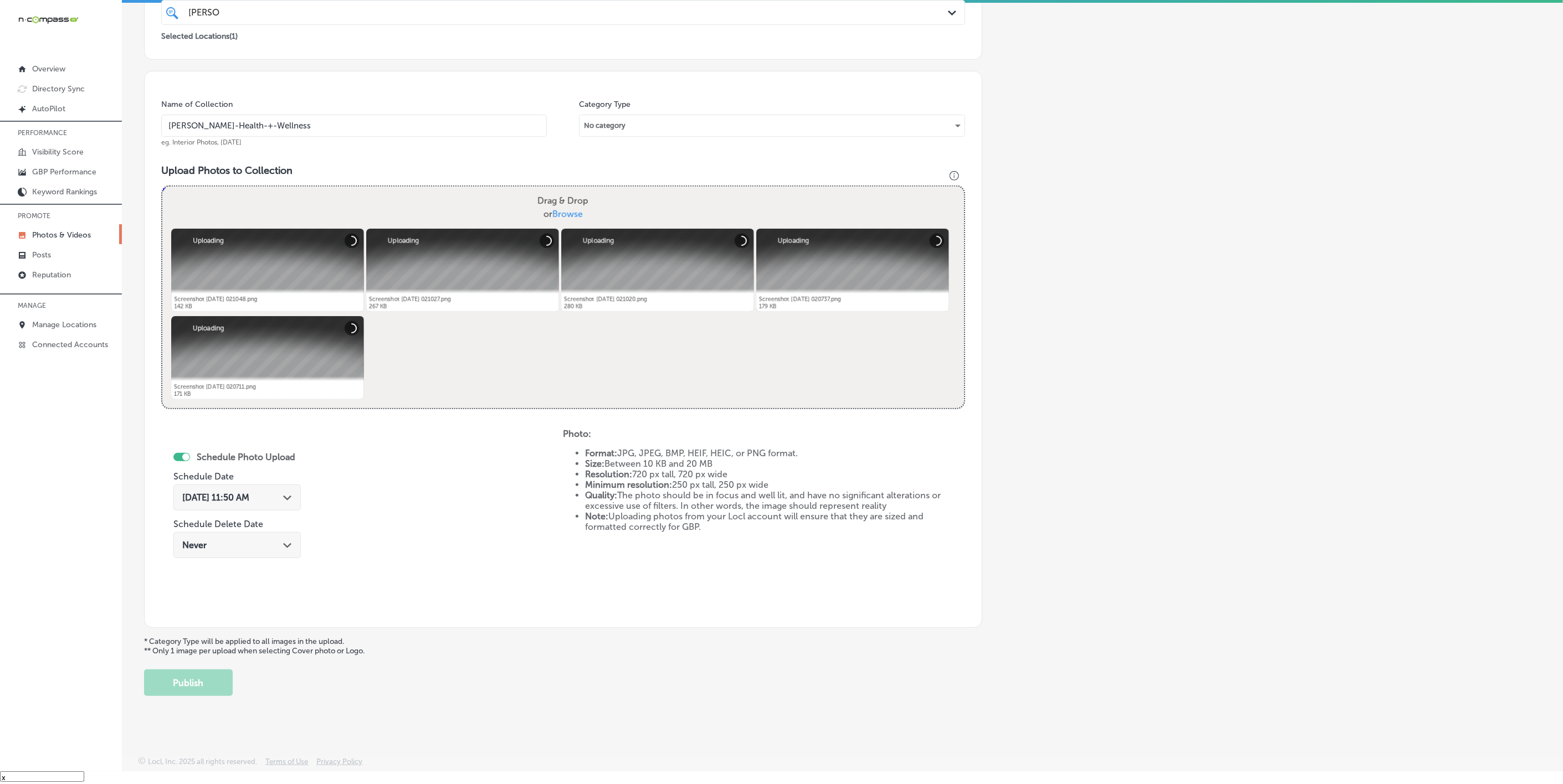
type input "[PERSON_NAME]-Health-+-Wellness"
click at [287, 499] on div "Path Created with Sketch." at bounding box center [287, 497] width 9 height 9
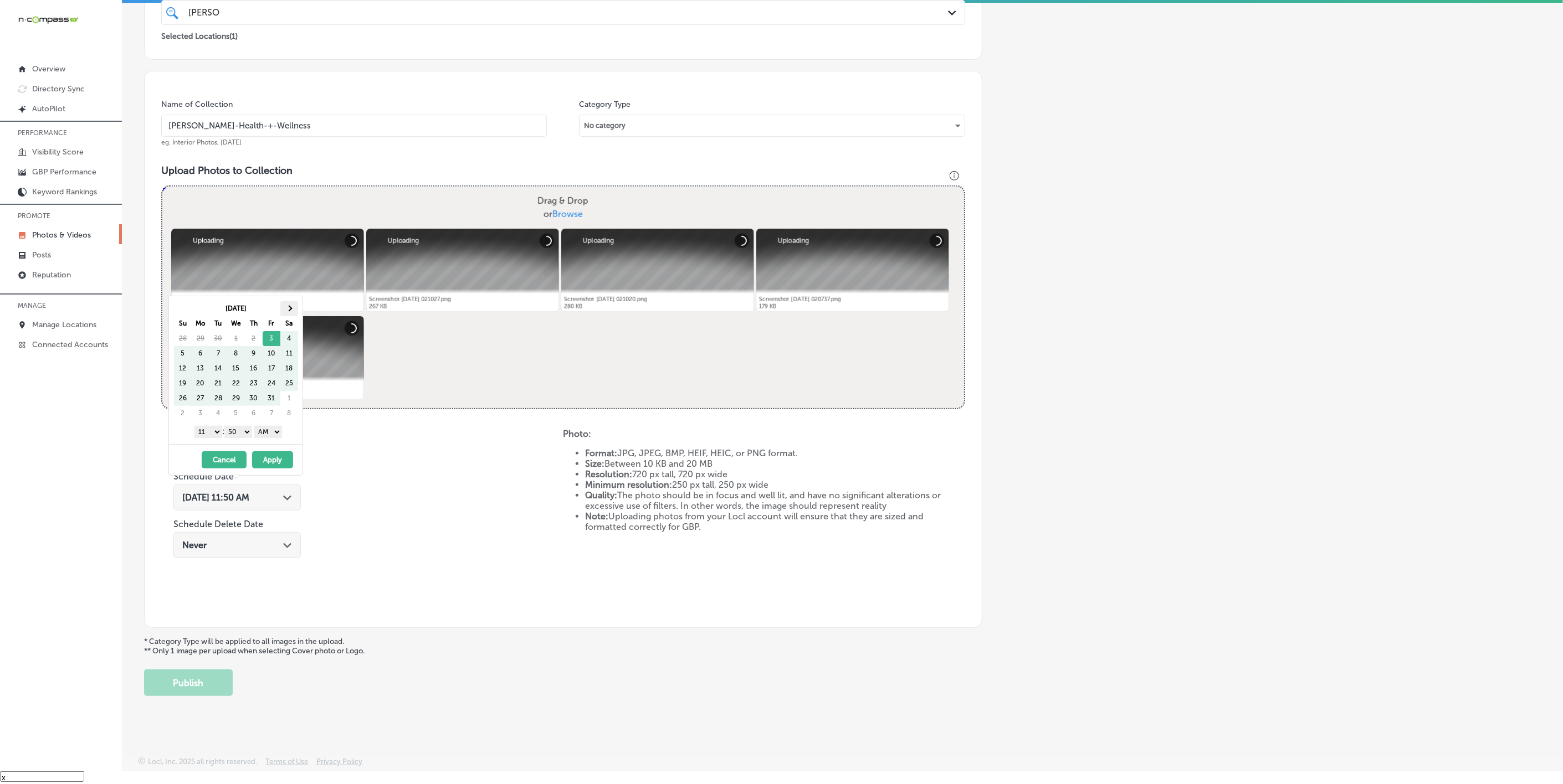
click at [293, 307] on th at bounding box center [290, 309] width 18 height 15
drag, startPoint x: 212, startPoint y: 432, endPoint x: 214, endPoint y: 438, distance: 6.3
click at [212, 432] on select "1 2 3 4 5 6 7 8 9 10 11 12" at bounding box center [208, 432] width 28 height 12
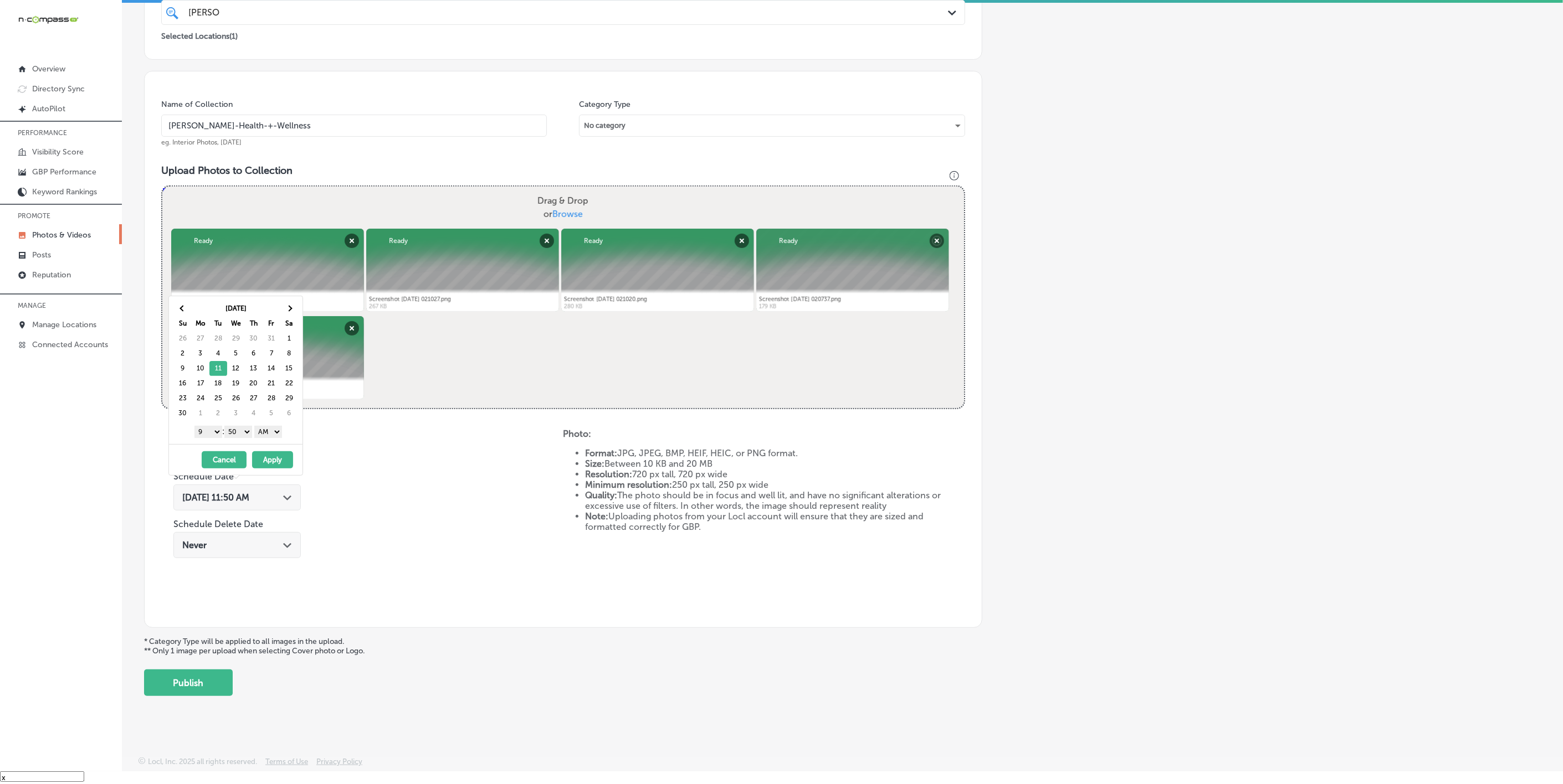
click at [240, 436] on select "00 10 20 30 40 50" at bounding box center [238, 432] width 28 height 12
click at [263, 434] on select "AM PM" at bounding box center [268, 432] width 28 height 12
click at [269, 462] on button "Apply" at bounding box center [272, 459] width 41 height 17
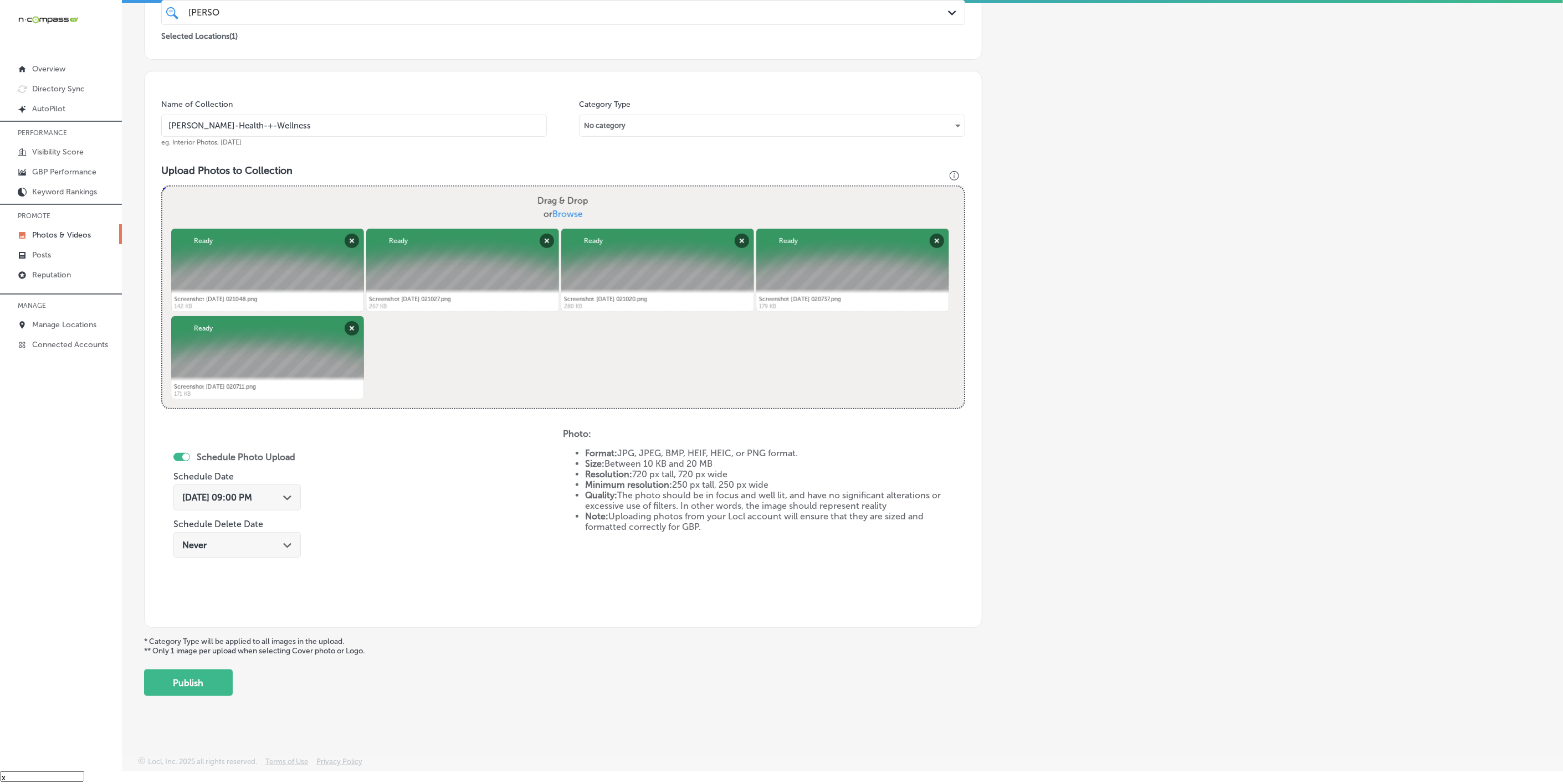
click at [207, 585] on div "Back Add a Collection Which Type of Image or Video Would You Like to Upload? Ph…" at bounding box center [842, 248] width 1441 height 912
click at [213, 585] on button "Publish" at bounding box center [188, 683] width 88 height 27
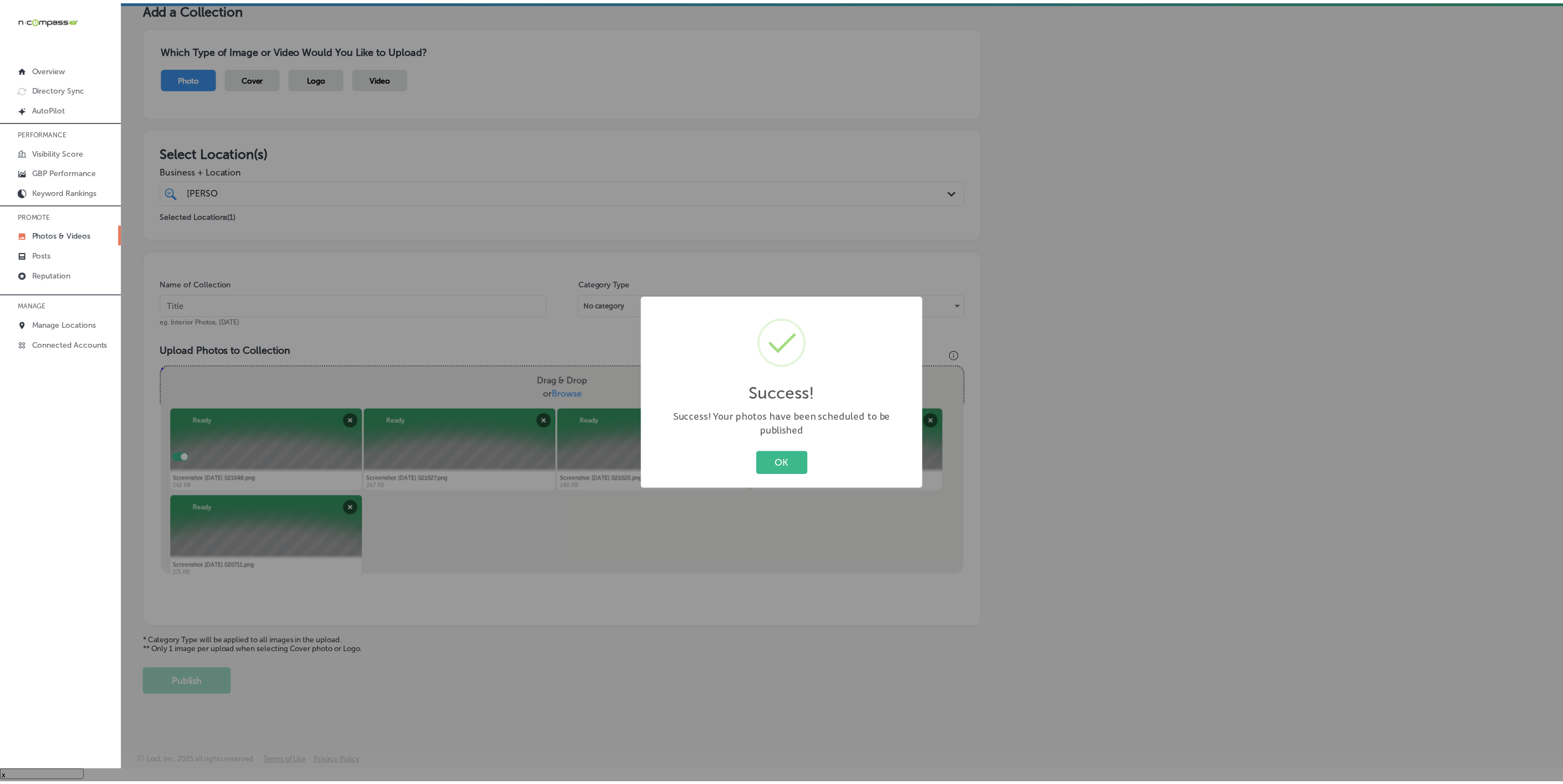
scroll to position [58, 0]
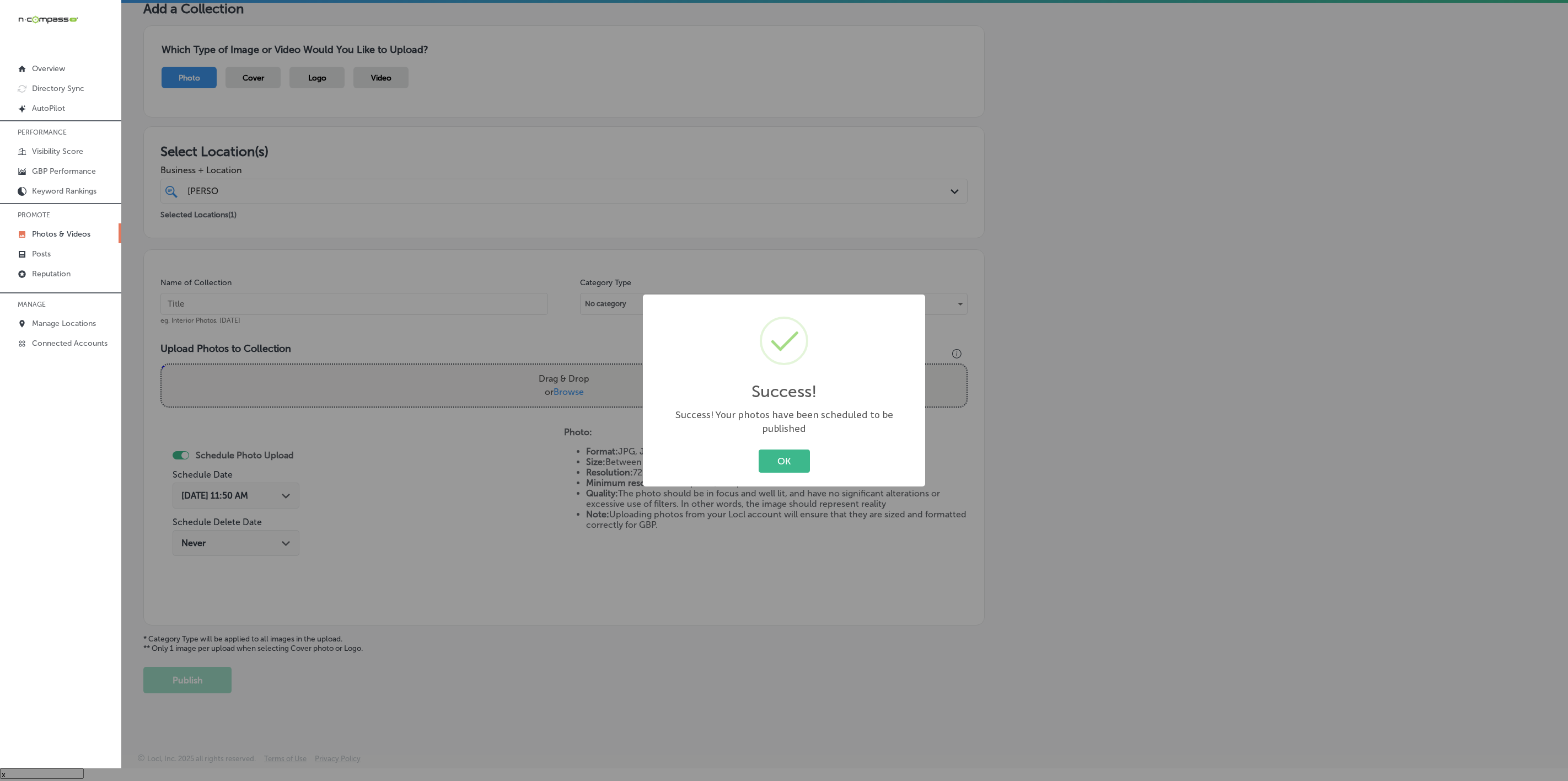
click at [759, 449] on button "OK" at bounding box center [784, 461] width 51 height 22
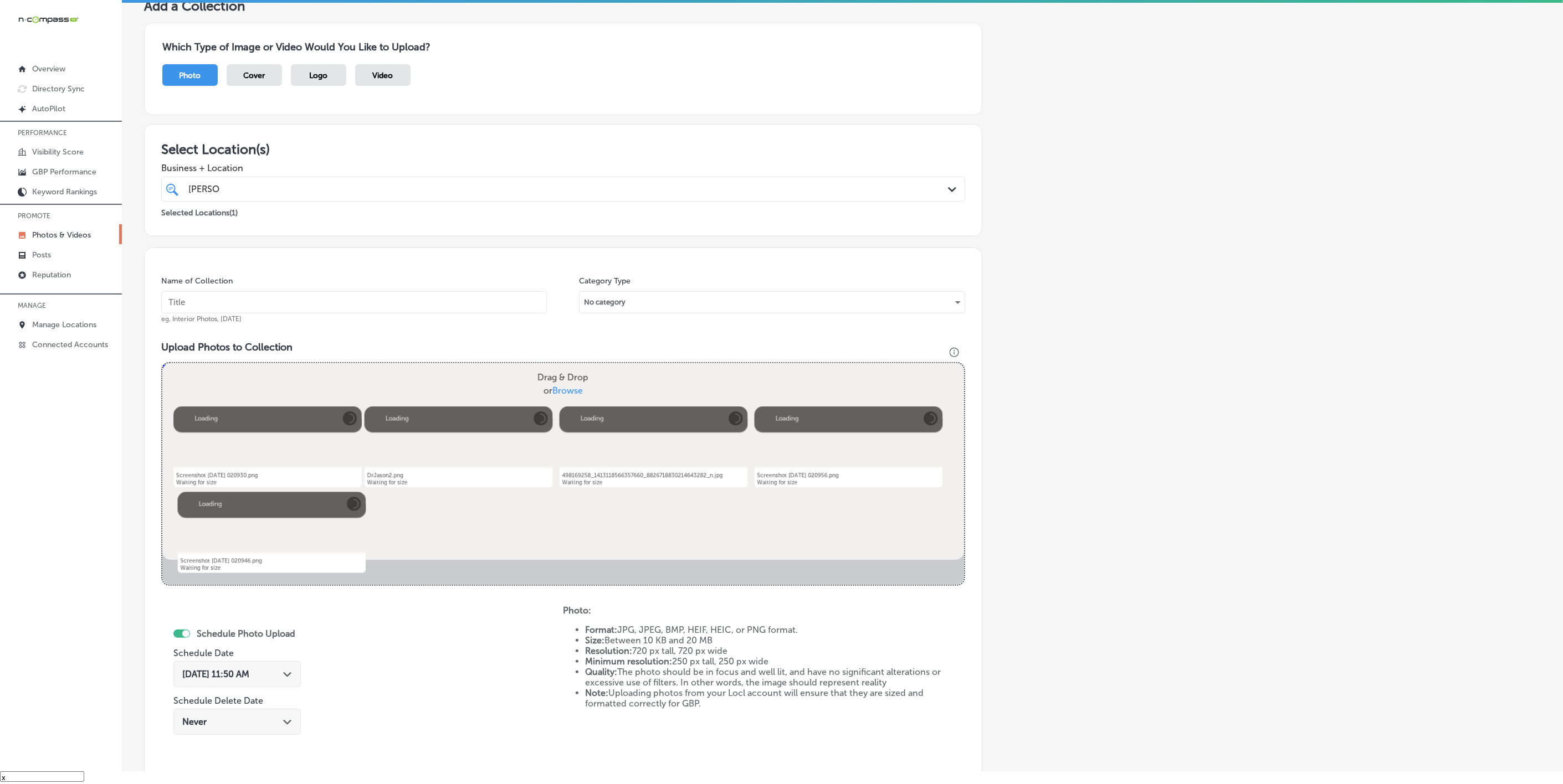
scroll to position [155, 0]
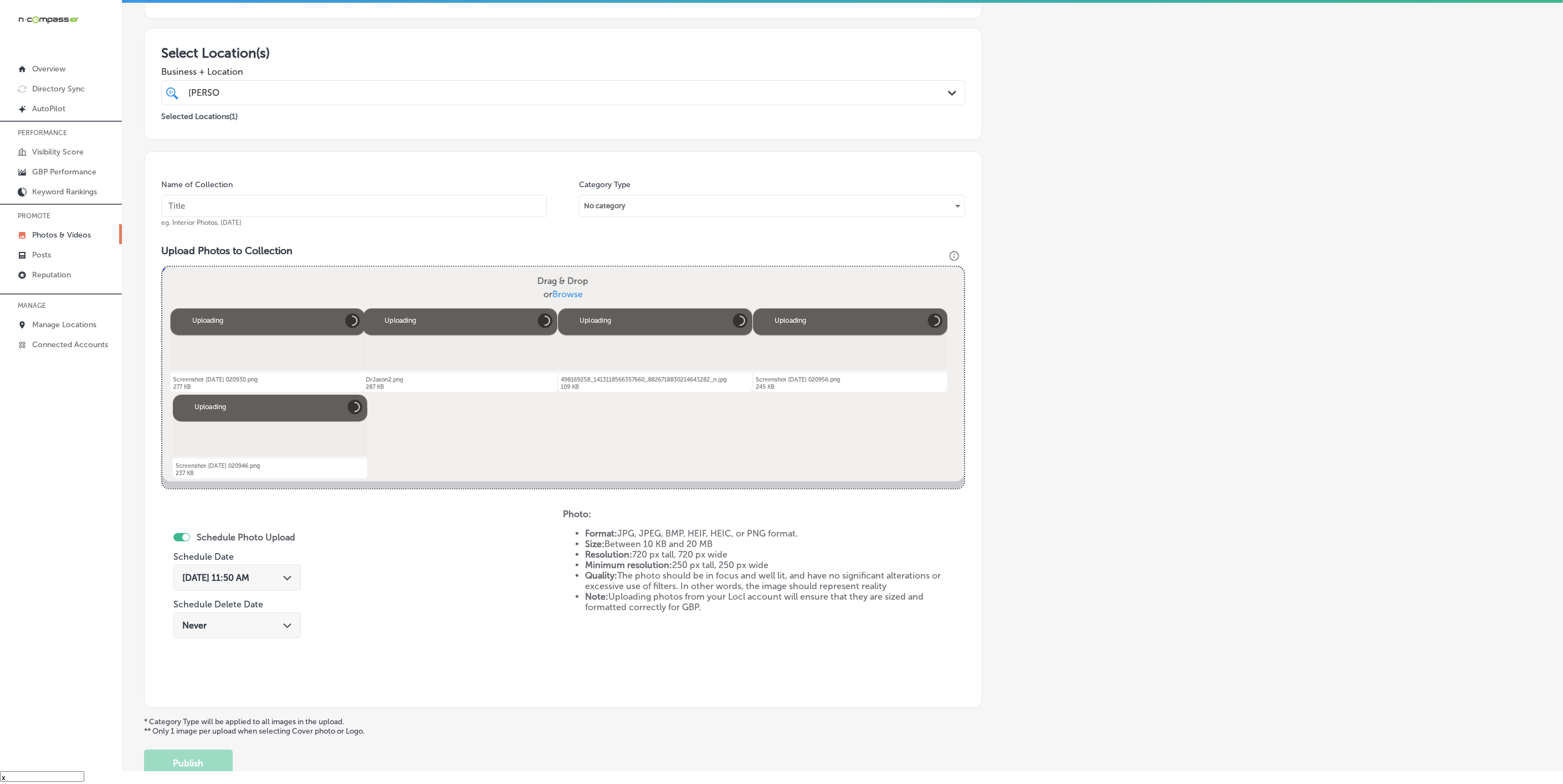
click at [467, 205] on input "text" at bounding box center [353, 206] width 386 height 22
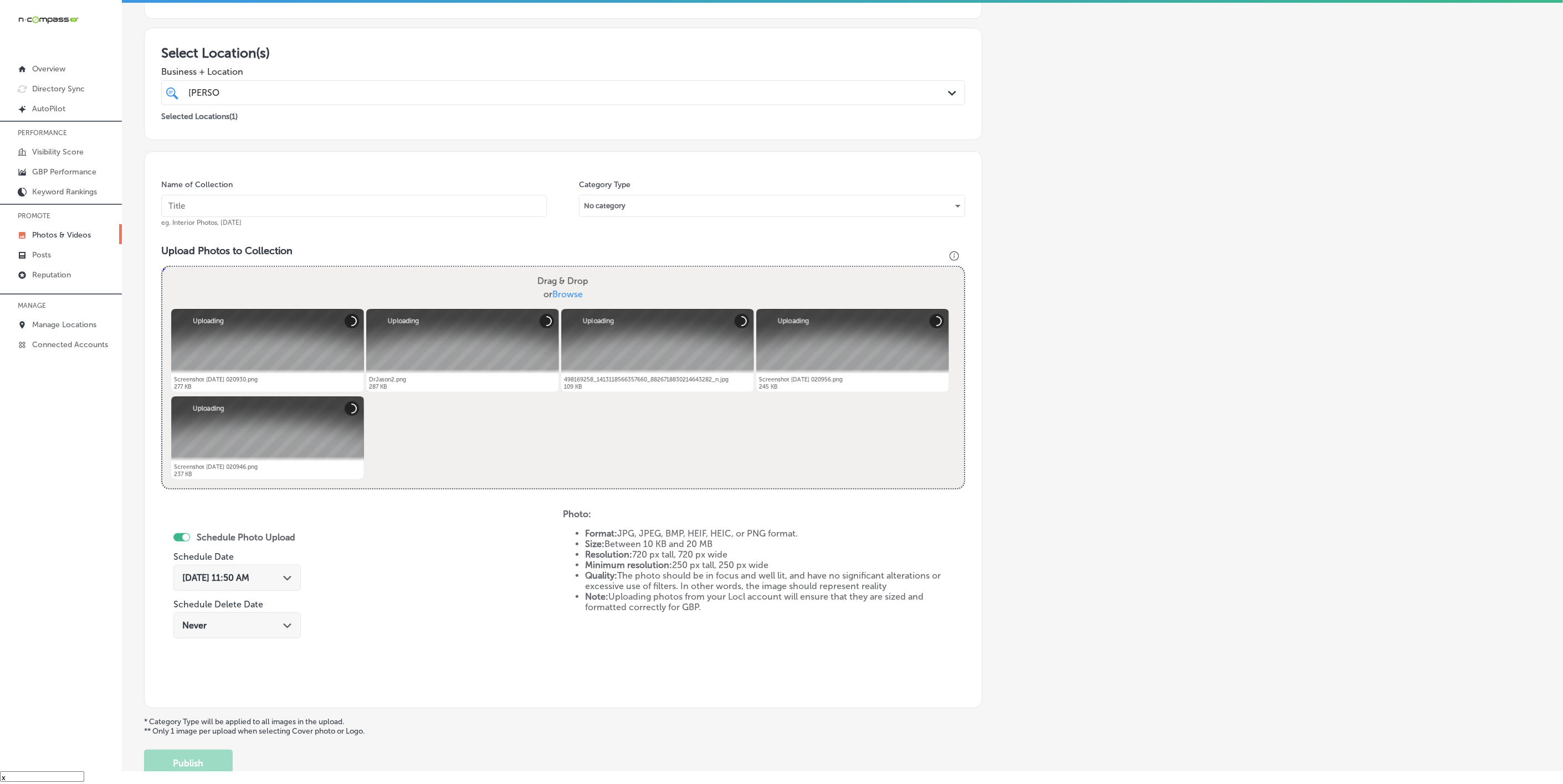
paste input "[PERSON_NAME]-Health-+-Wellness"
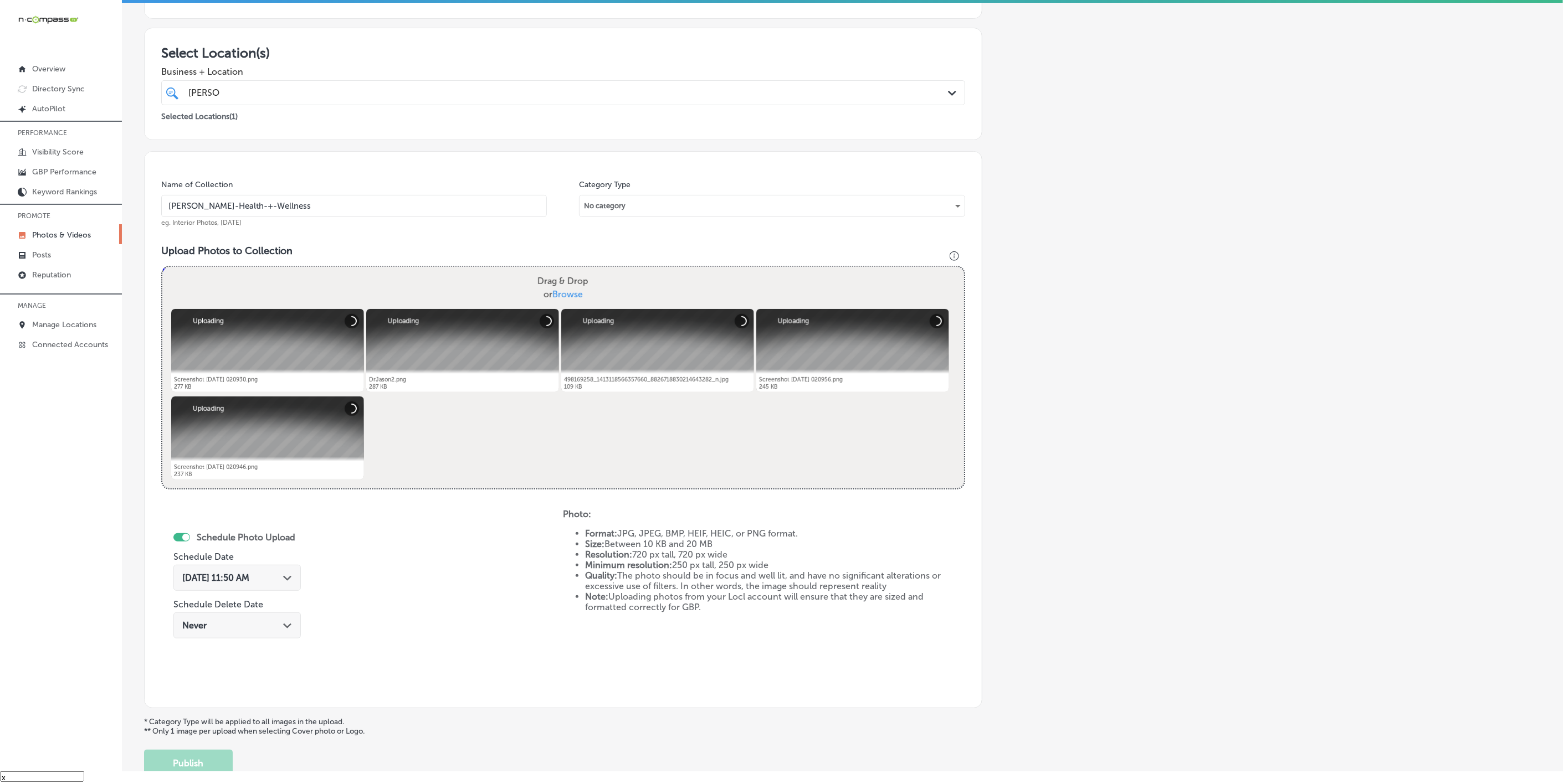
type input "[PERSON_NAME]-Health-+-Wellness"
click at [283, 581] on icon "Path Created with Sketch." at bounding box center [287, 578] width 8 height 5
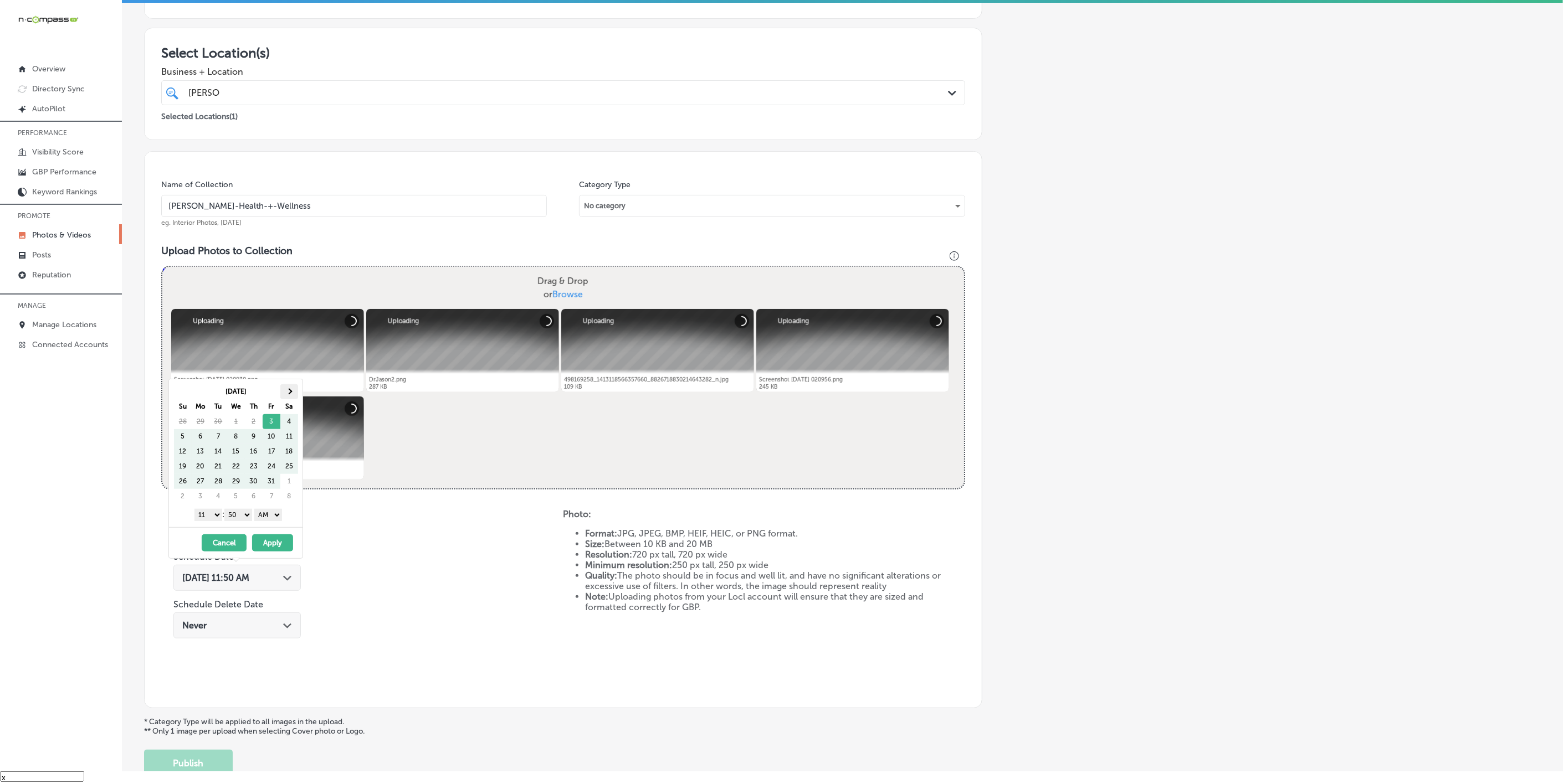
click at [287, 396] on th at bounding box center [290, 392] width 18 height 15
click at [207, 515] on select "1 2 3 4 5 6 7 8 9 10 11 12" at bounding box center [208, 515] width 28 height 12
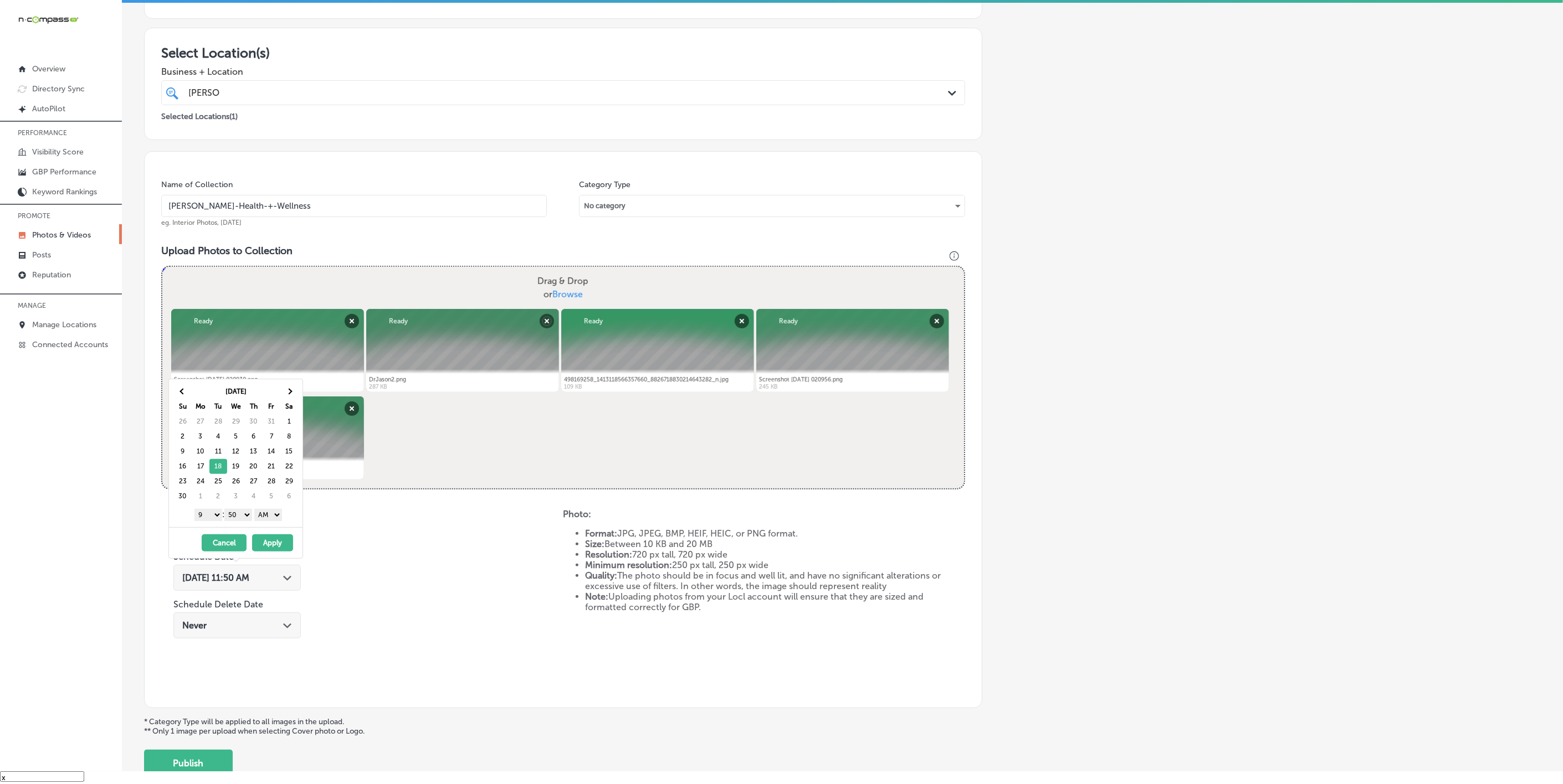
drag, startPoint x: 245, startPoint y: 513, endPoint x: 244, endPoint y: 521, distance: 8.1
click at [245, 513] on select "00 10 20 30 40 50" at bounding box center [238, 515] width 28 height 12
click at [271, 518] on select "AM PM" at bounding box center [268, 515] width 28 height 12
click at [272, 547] on button "Apply" at bounding box center [272, 542] width 41 height 17
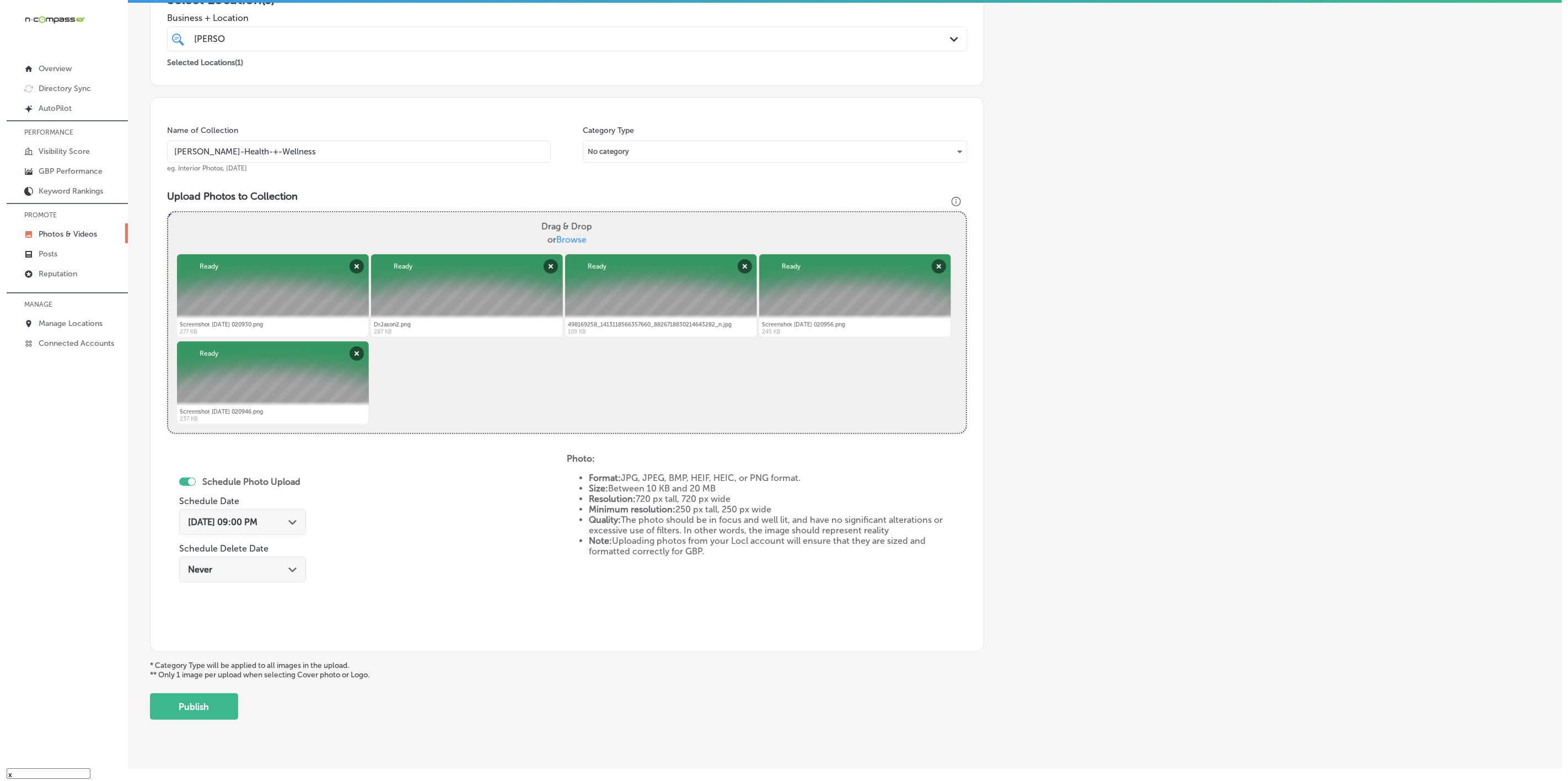
scroll to position [237, 0]
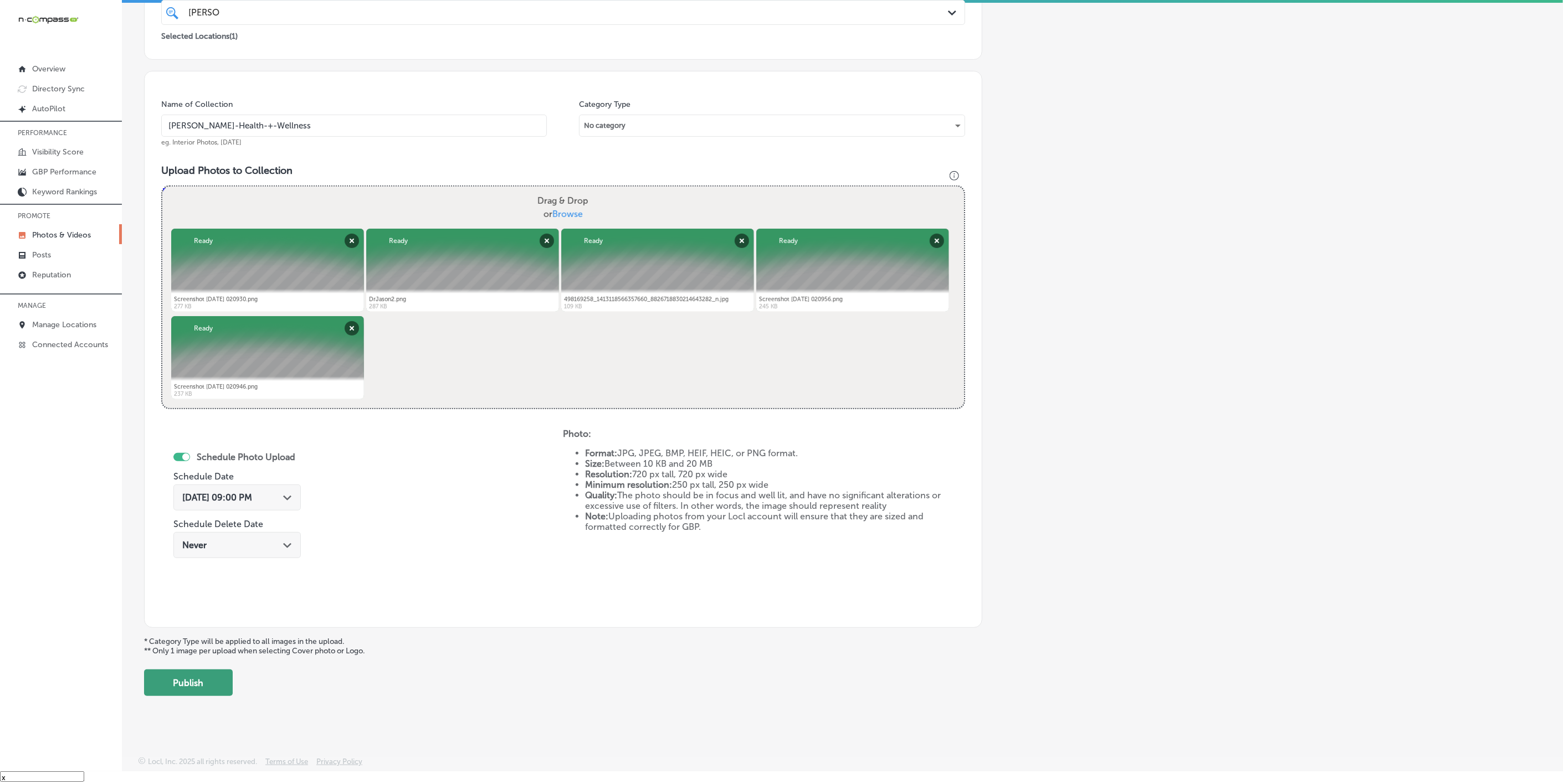
click at [195, 585] on button "Publish" at bounding box center [188, 683] width 88 height 27
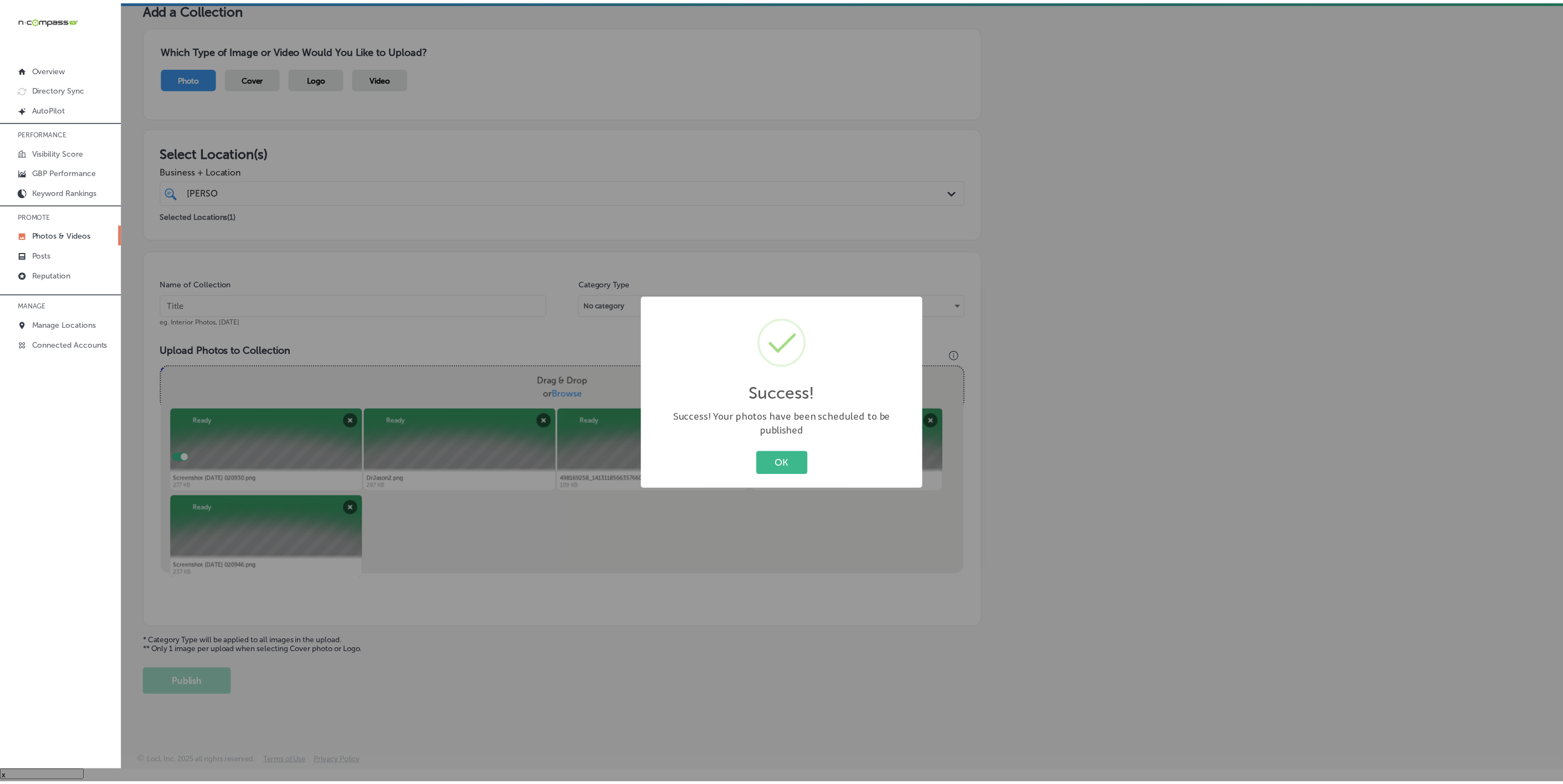
scroll to position [58, 0]
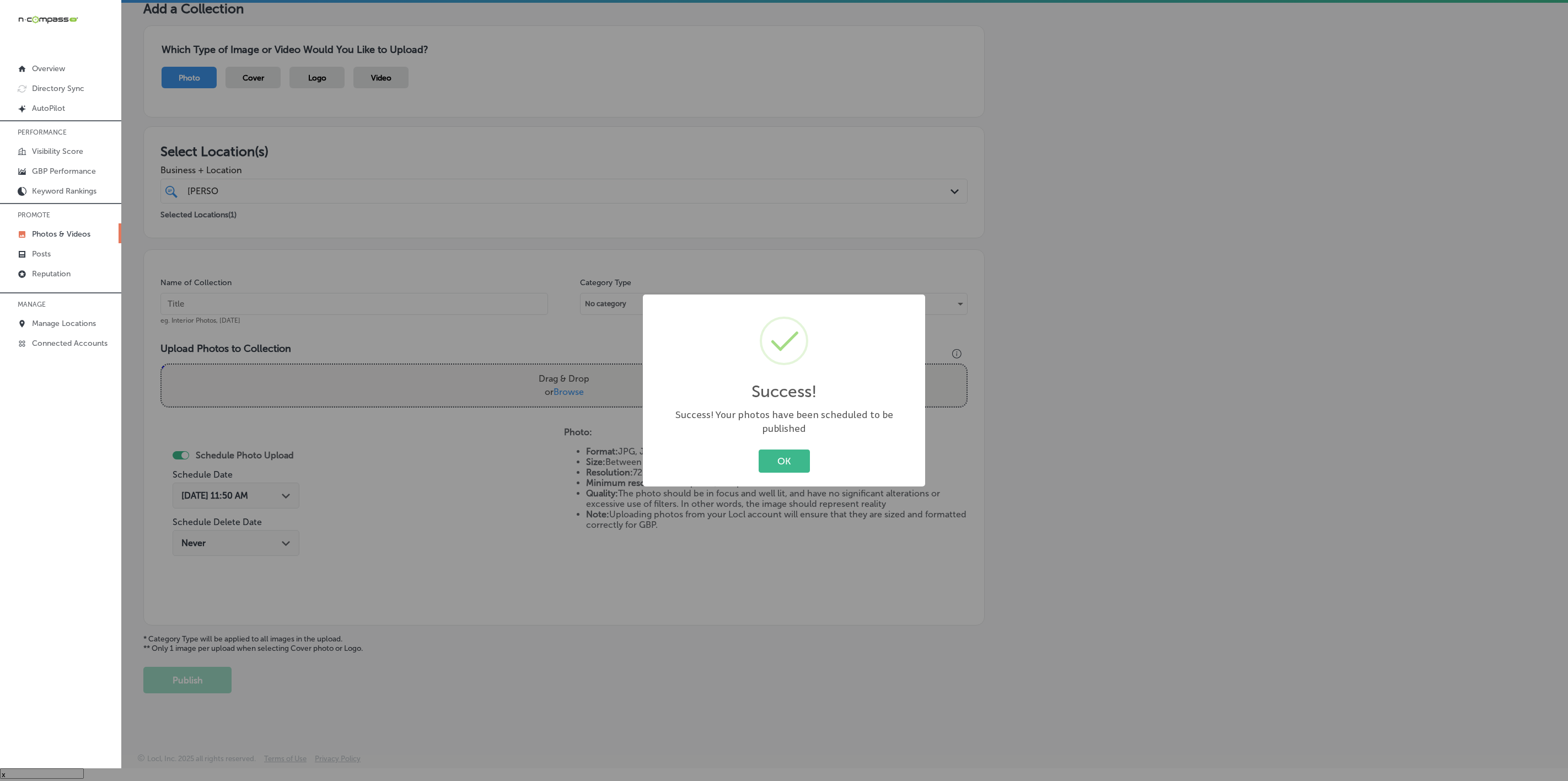
click at [759, 449] on button "OK" at bounding box center [784, 461] width 51 height 22
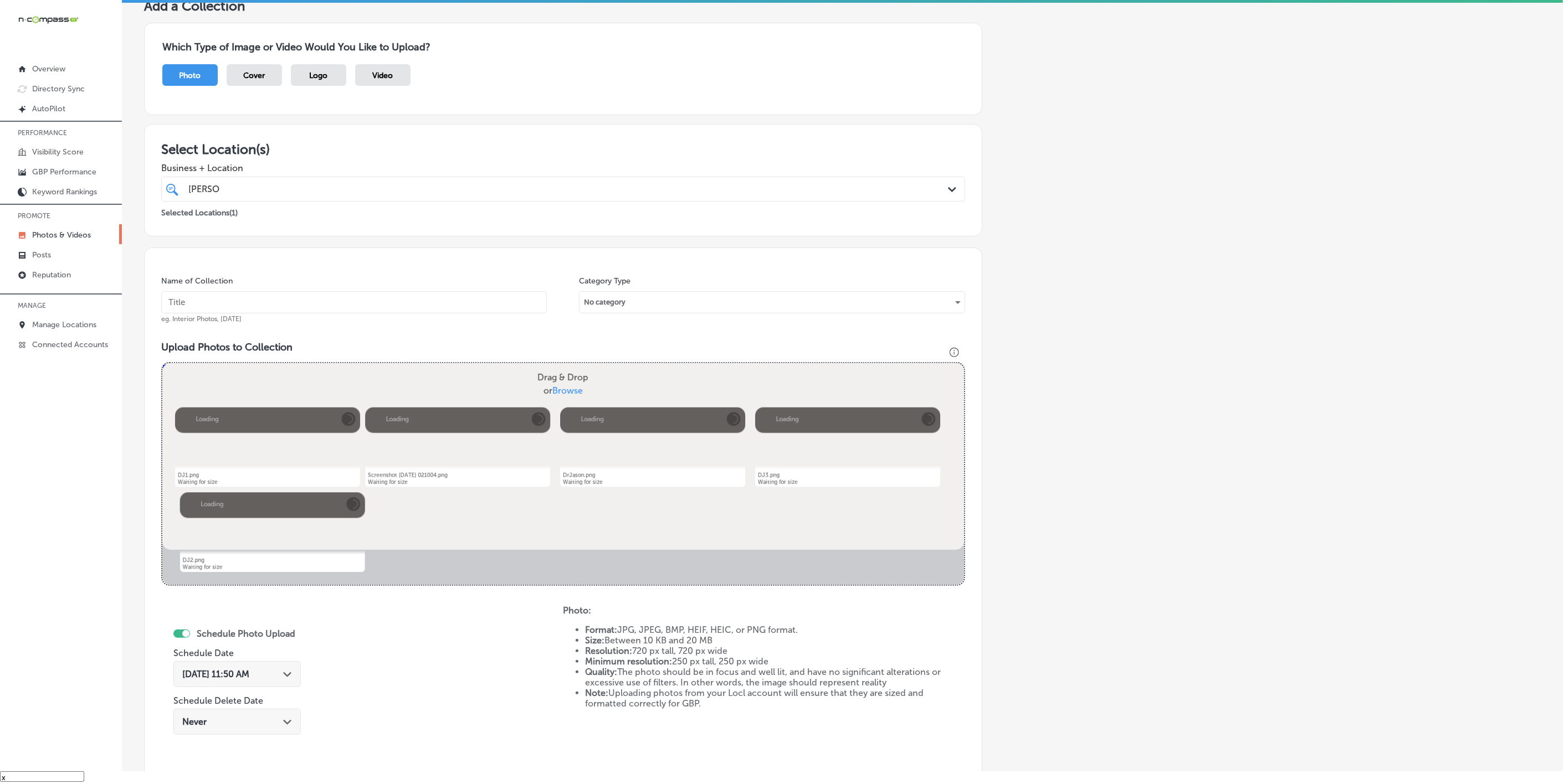
scroll to position [155, 0]
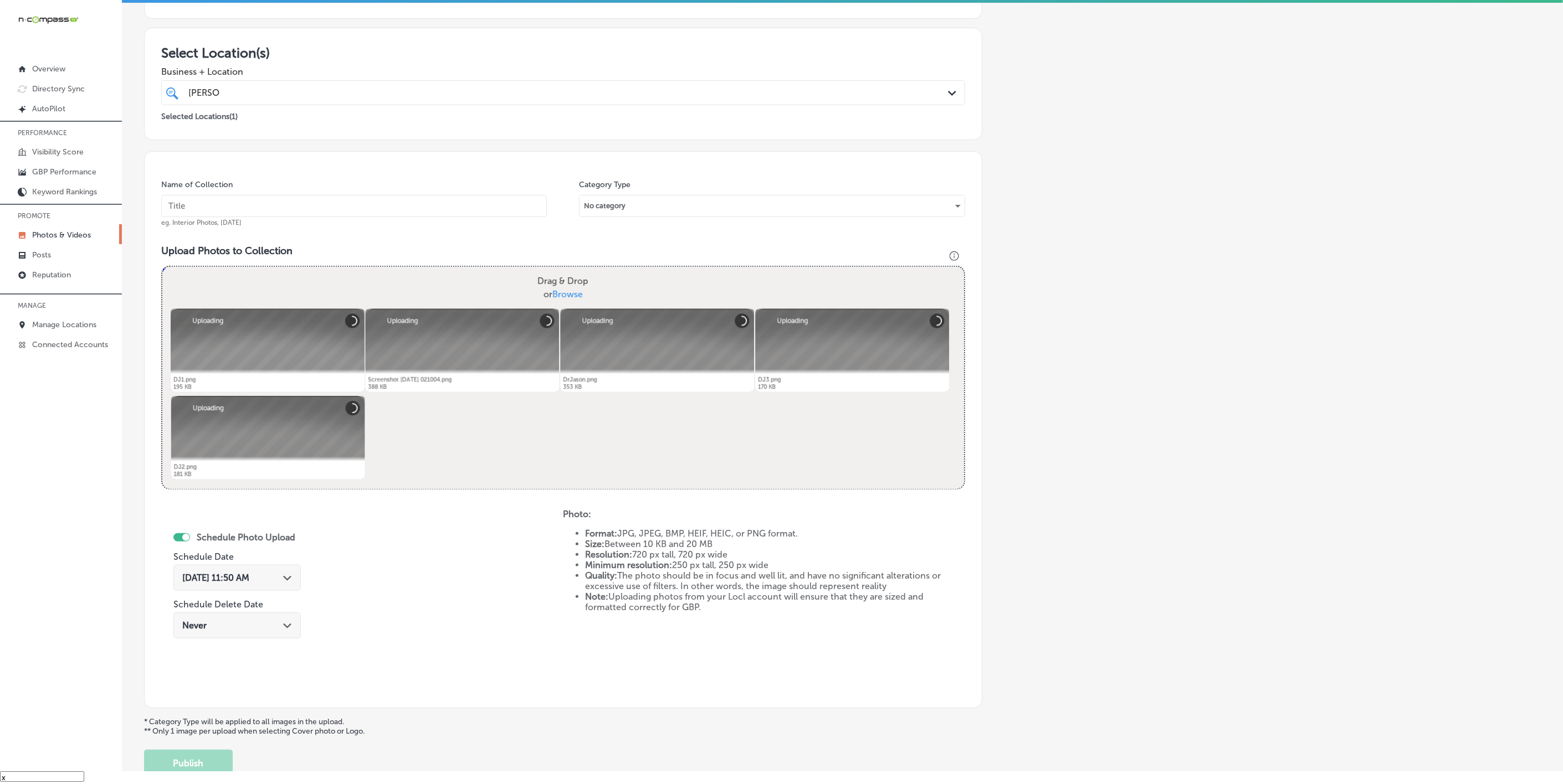
click at [469, 208] on input "text" at bounding box center [353, 206] width 386 height 22
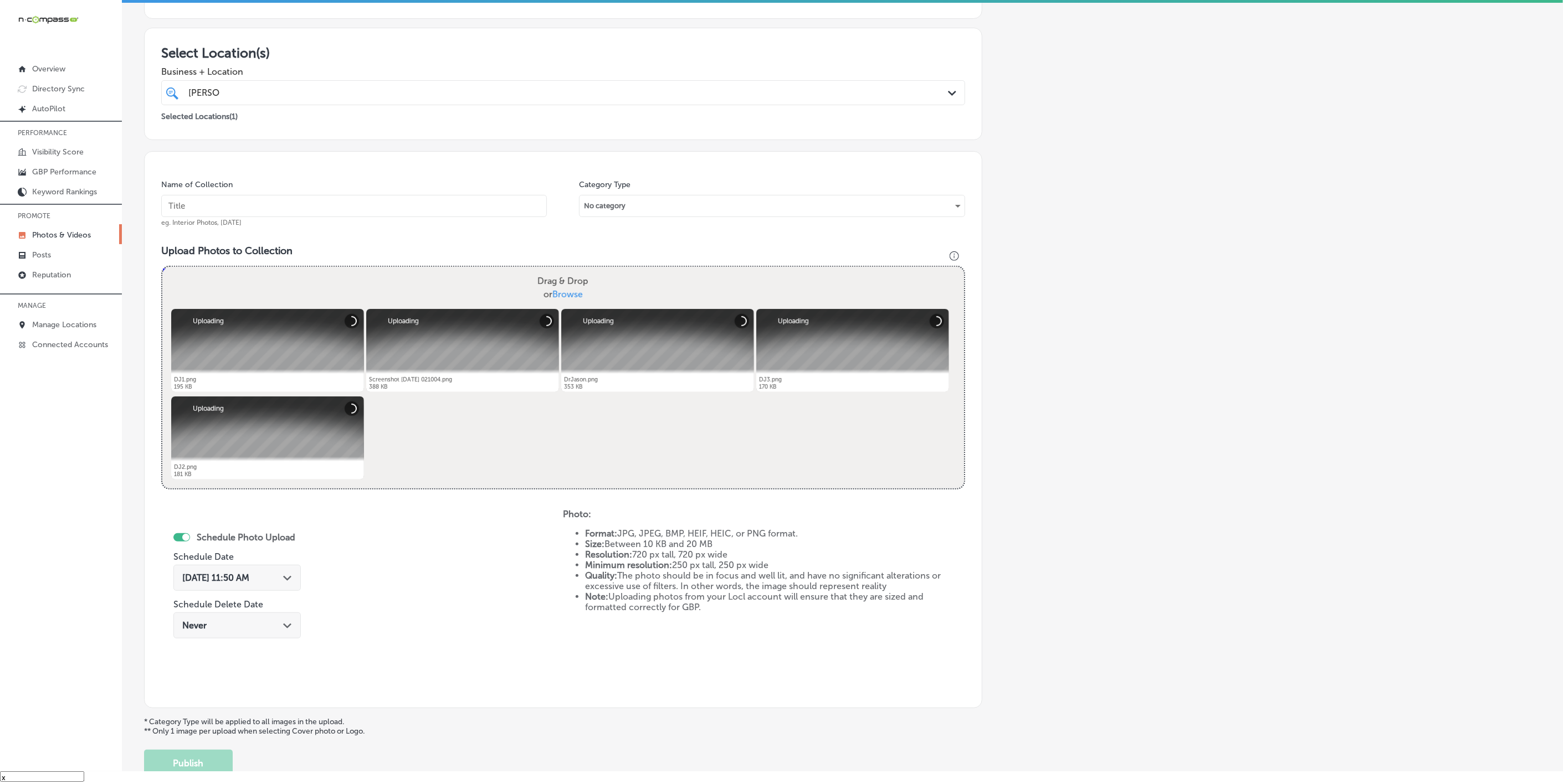
paste input "[PERSON_NAME]-Health-+-Wellness"
type input "[PERSON_NAME]-Health-+-Wellness"
click at [287, 575] on div "Path Created with Sketch." at bounding box center [287, 577] width 9 height 9
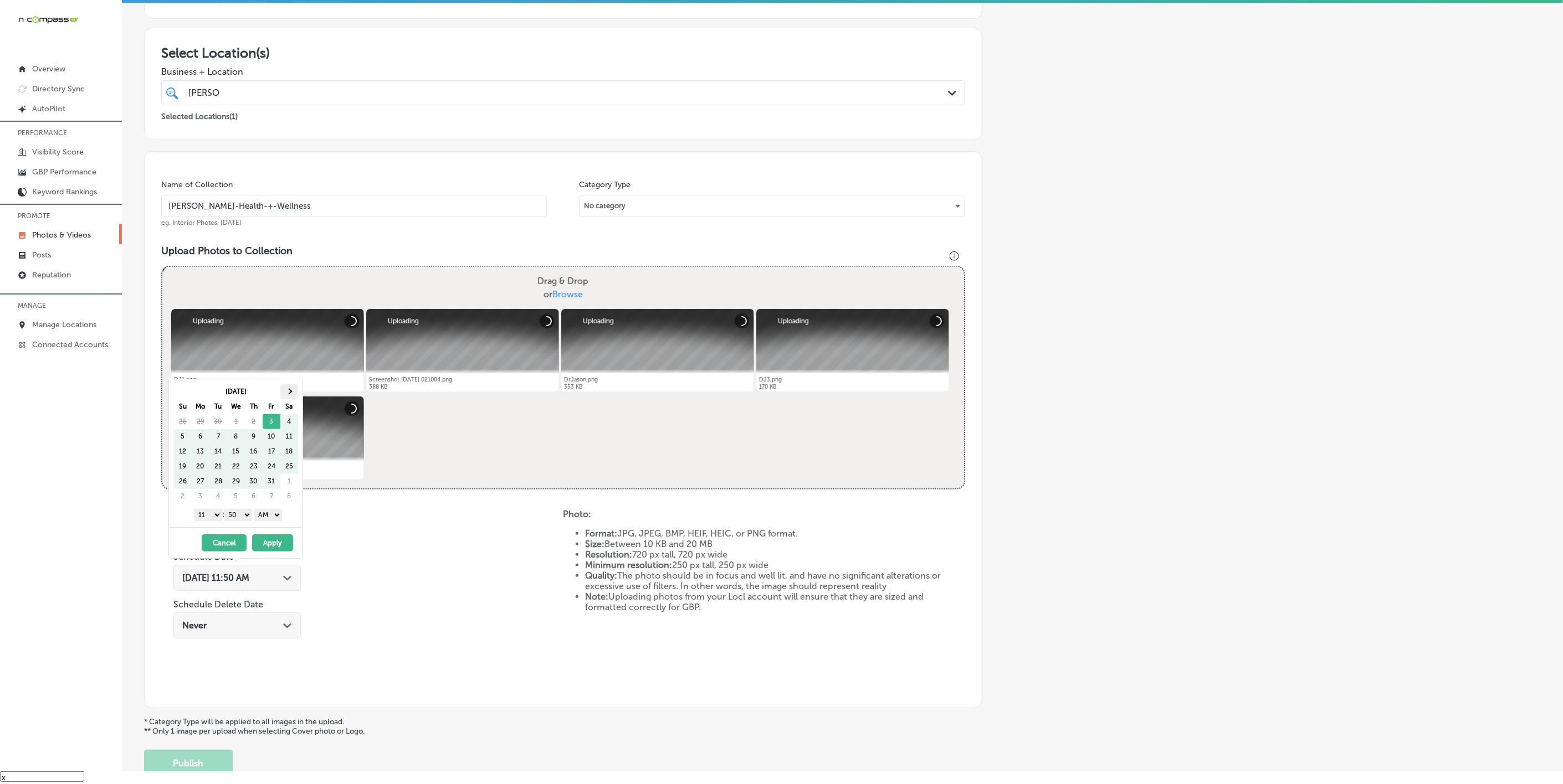
click at [293, 389] on th at bounding box center [290, 392] width 18 height 15
click at [206, 517] on select "1 2 3 4 5 6 7 8 9 10 11 12" at bounding box center [208, 515] width 28 height 12
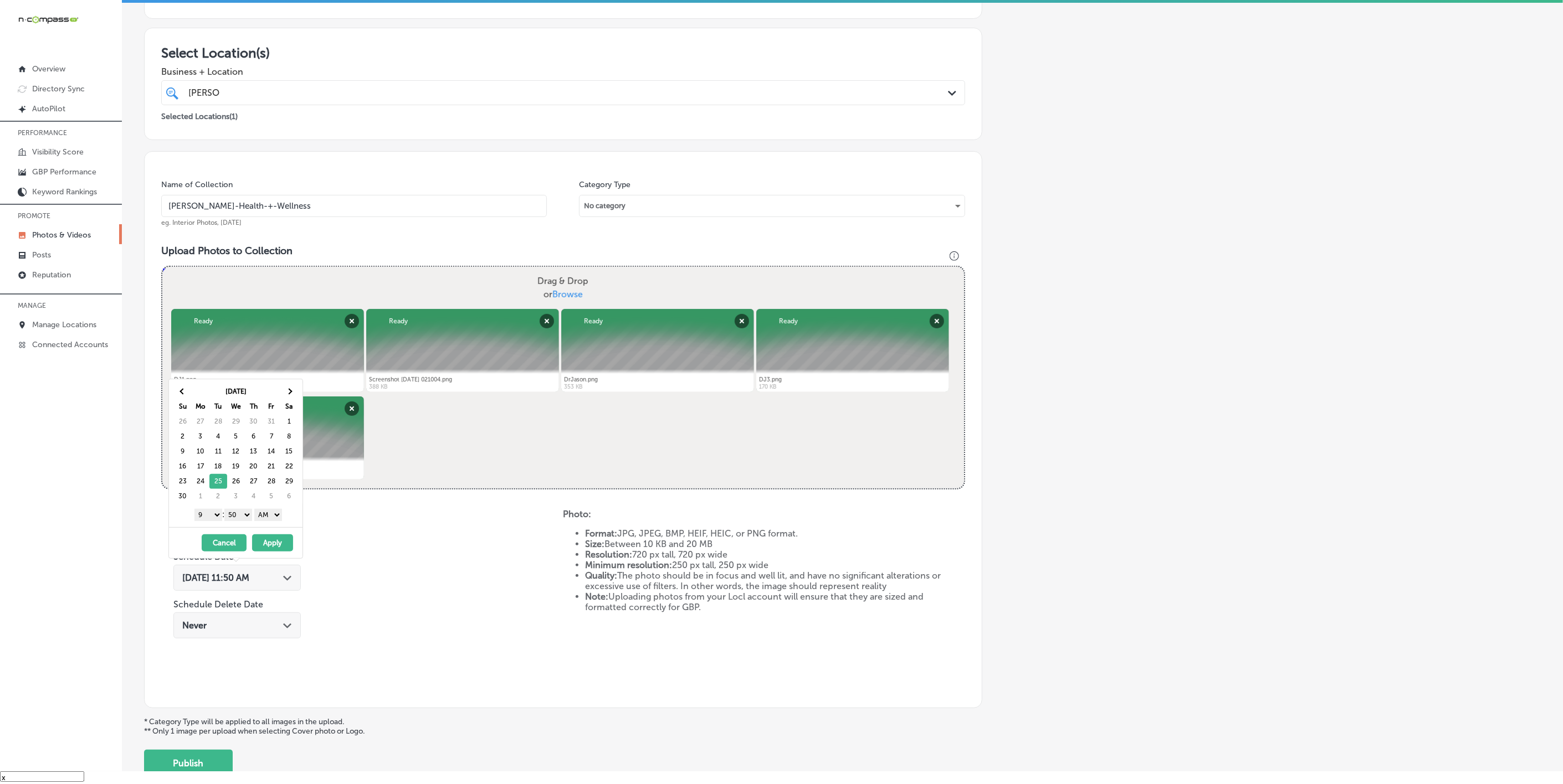
click at [244, 517] on select "00 10 20 30 40 50" at bounding box center [238, 515] width 28 height 12
click at [266, 518] on select "AM PM" at bounding box center [268, 515] width 28 height 12
click at [271, 547] on button "Apply" at bounding box center [272, 542] width 41 height 17
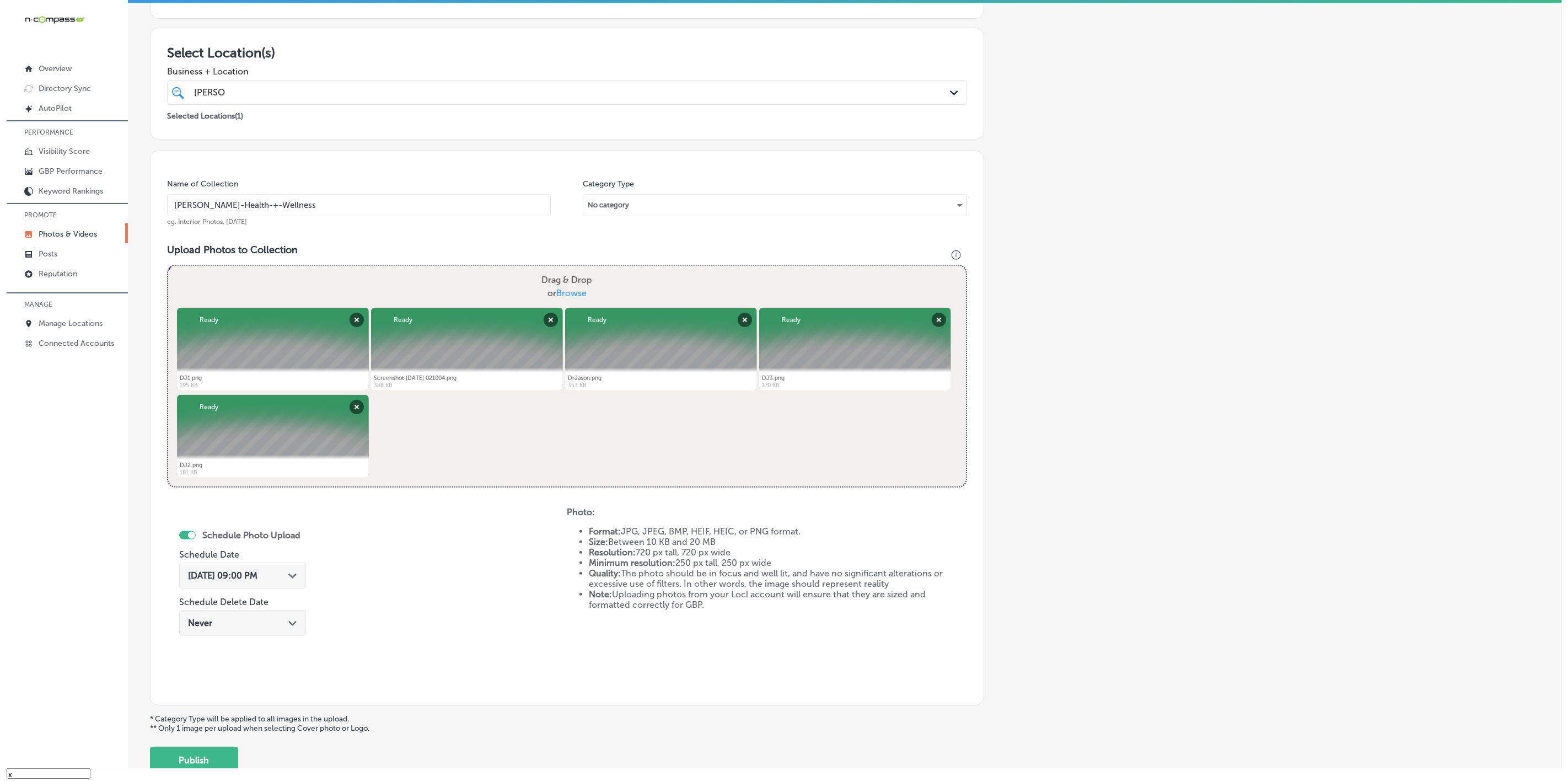
scroll to position [237, 0]
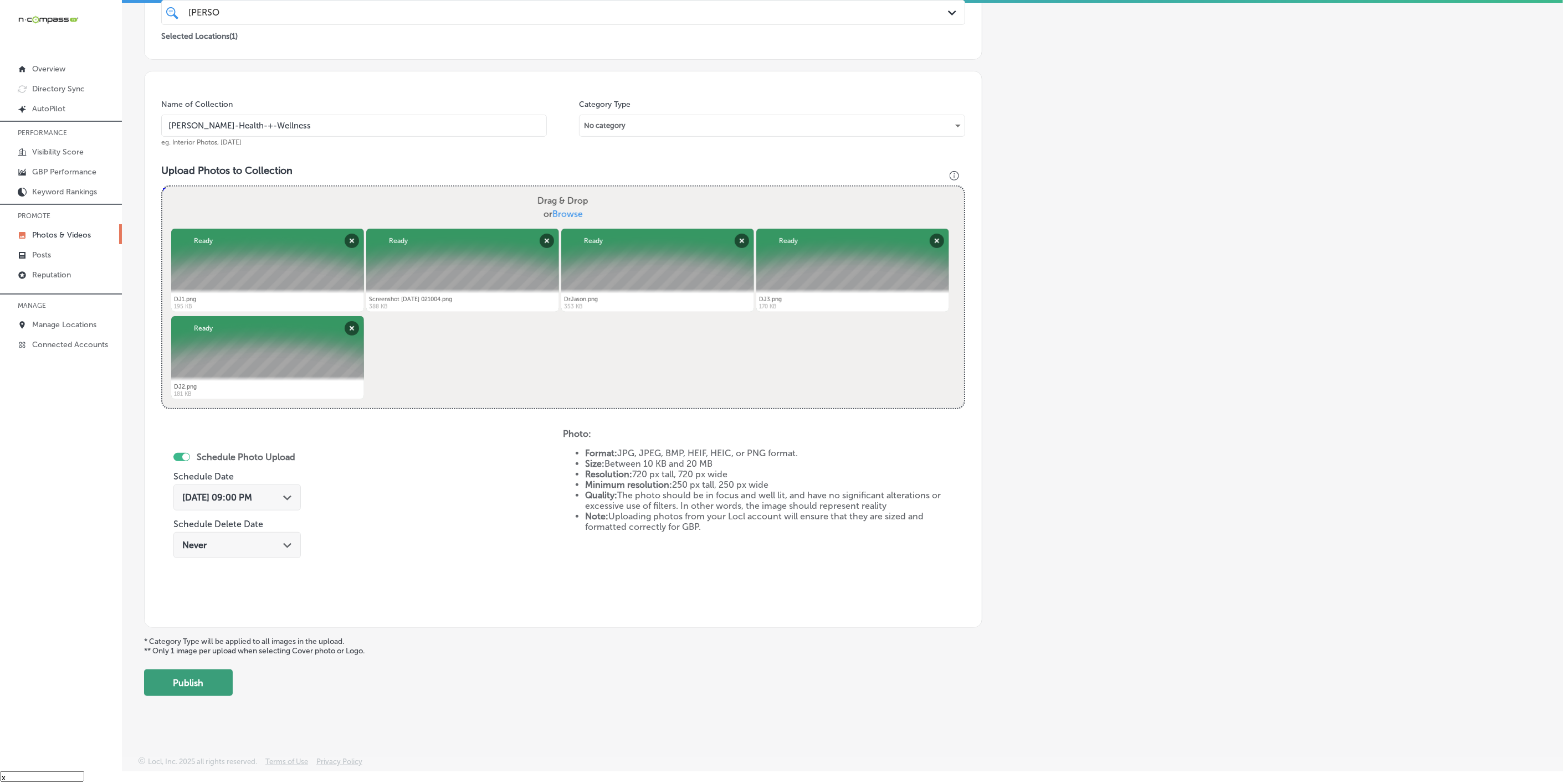
click at [192, 585] on button "Publish" at bounding box center [188, 683] width 88 height 27
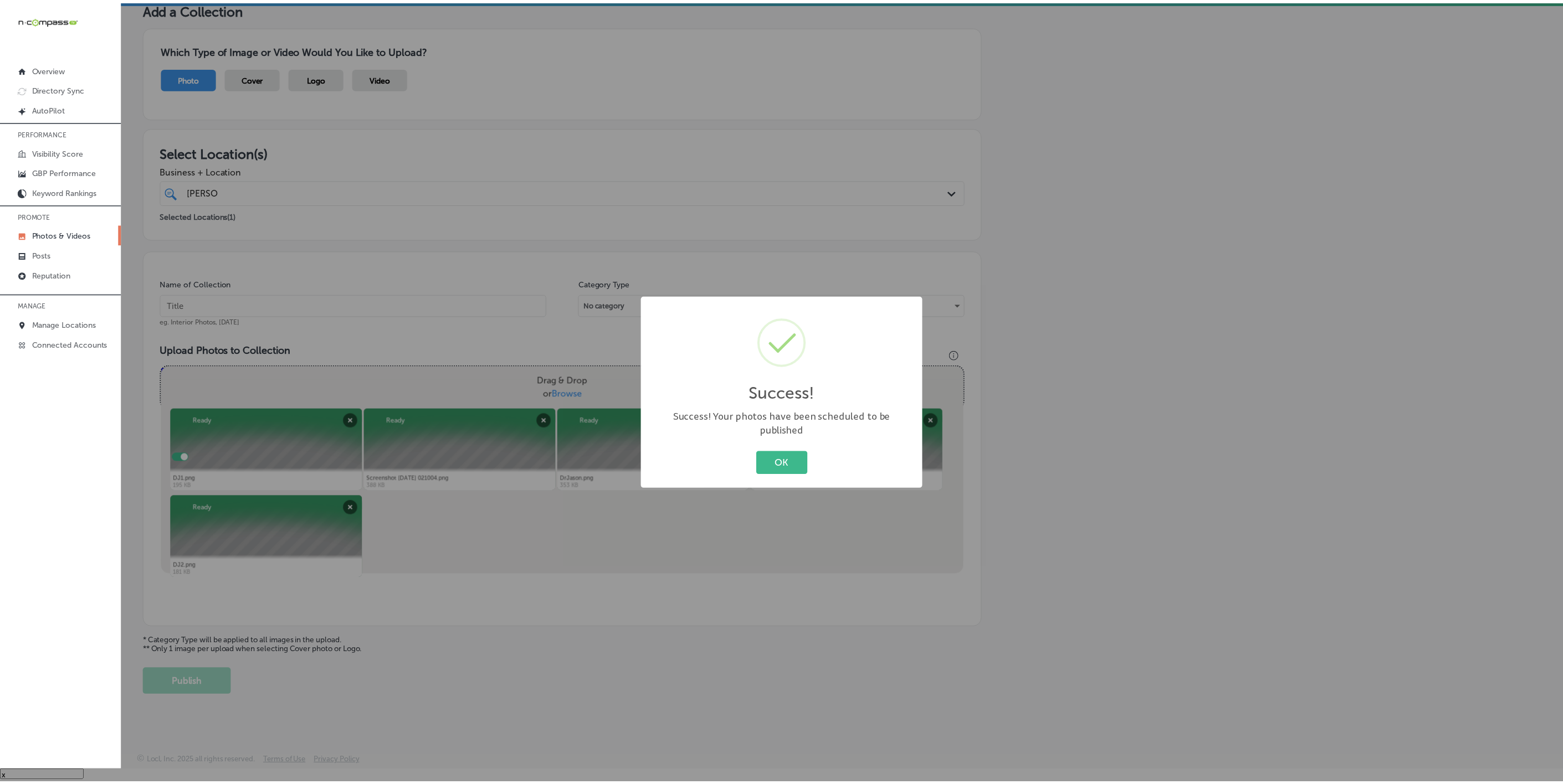
scroll to position [58, 0]
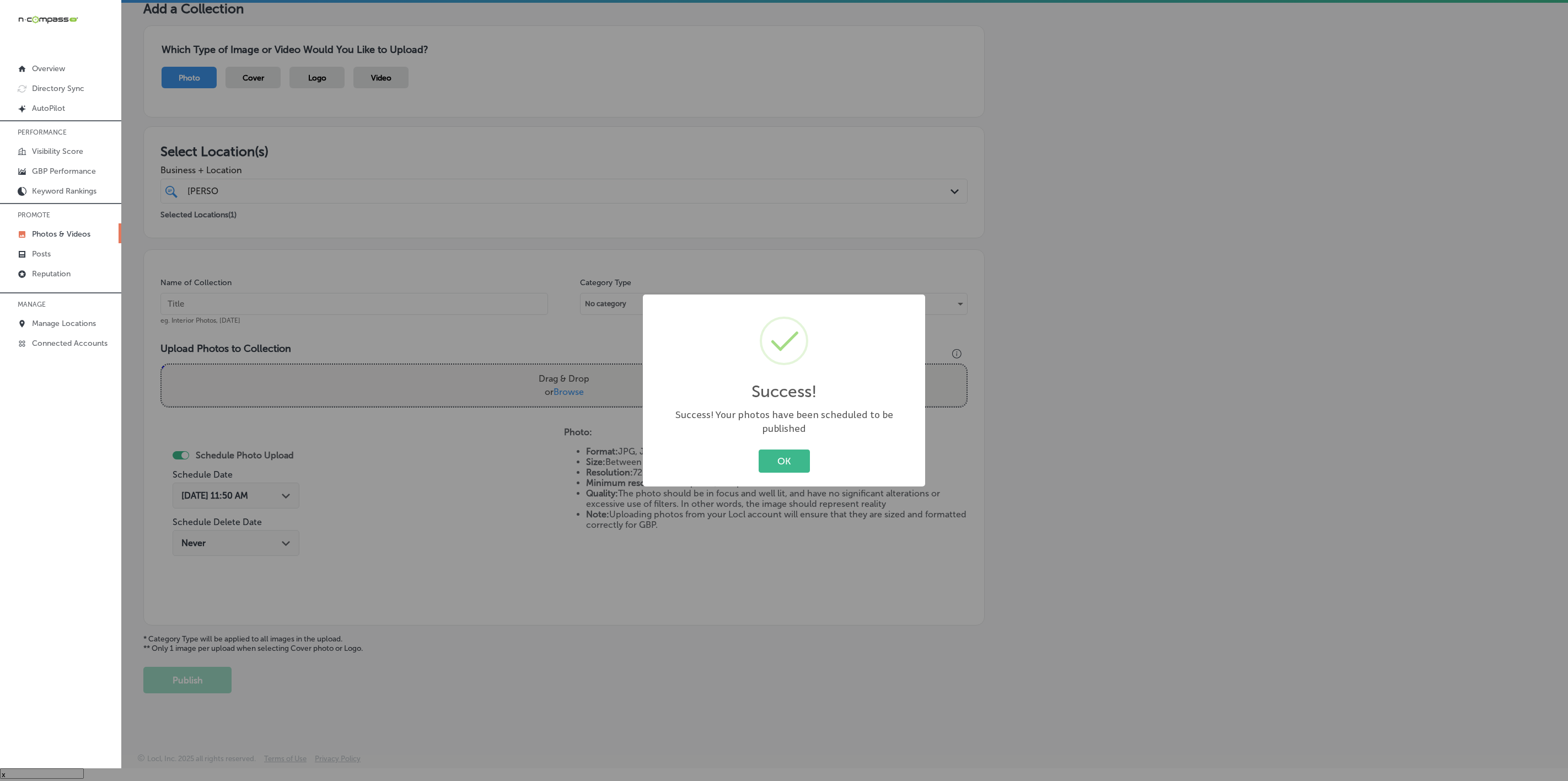
click at [759, 449] on button "OK" at bounding box center [784, 461] width 51 height 22
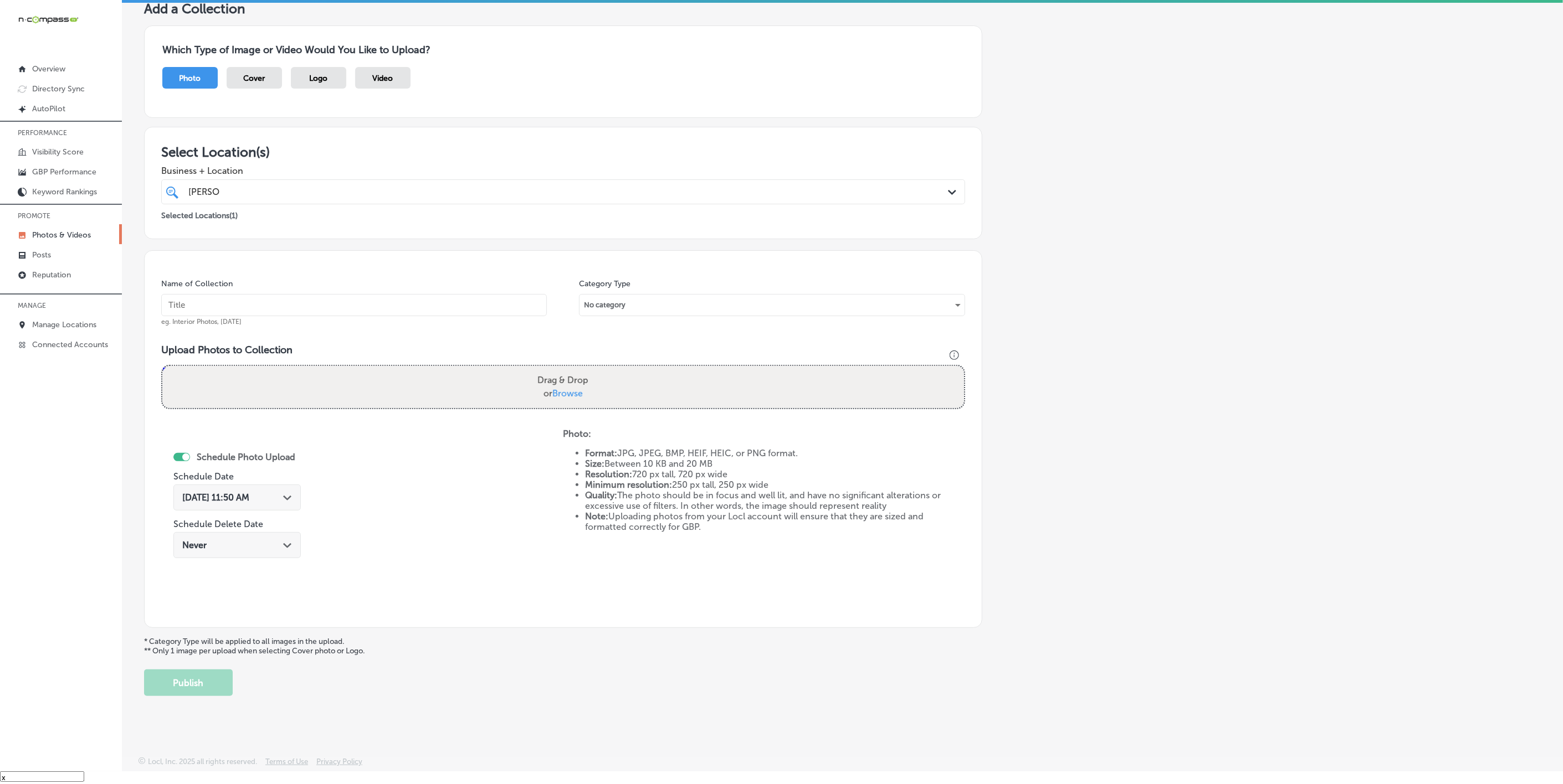
click at [306, 309] on input "text" at bounding box center [353, 305] width 386 height 22
paste input "[PERSON_NAME]-Health-+-Wellness"
type input "[PERSON_NAME]-Health-+-Wellness"
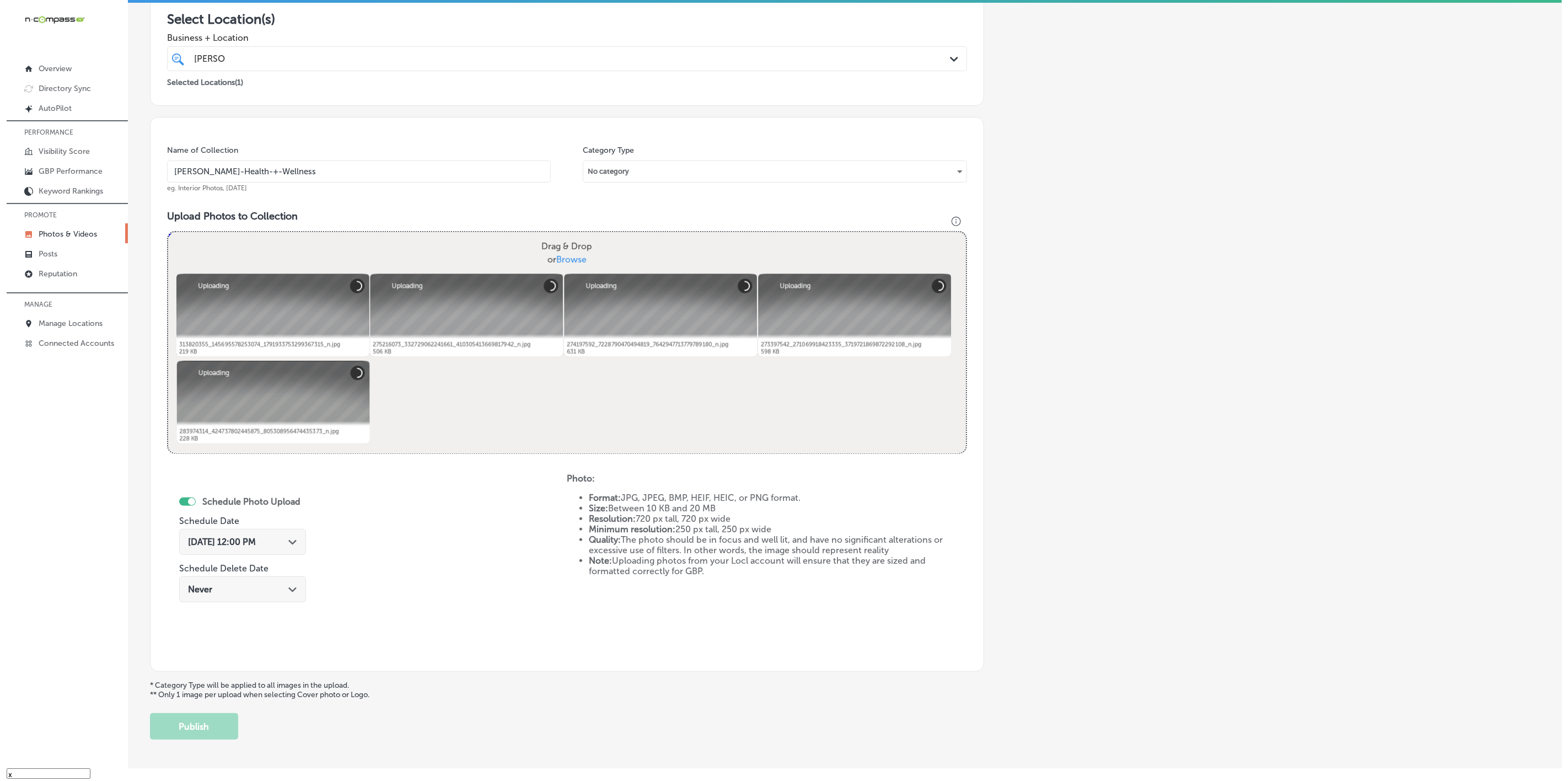
scroll to position [224, 0]
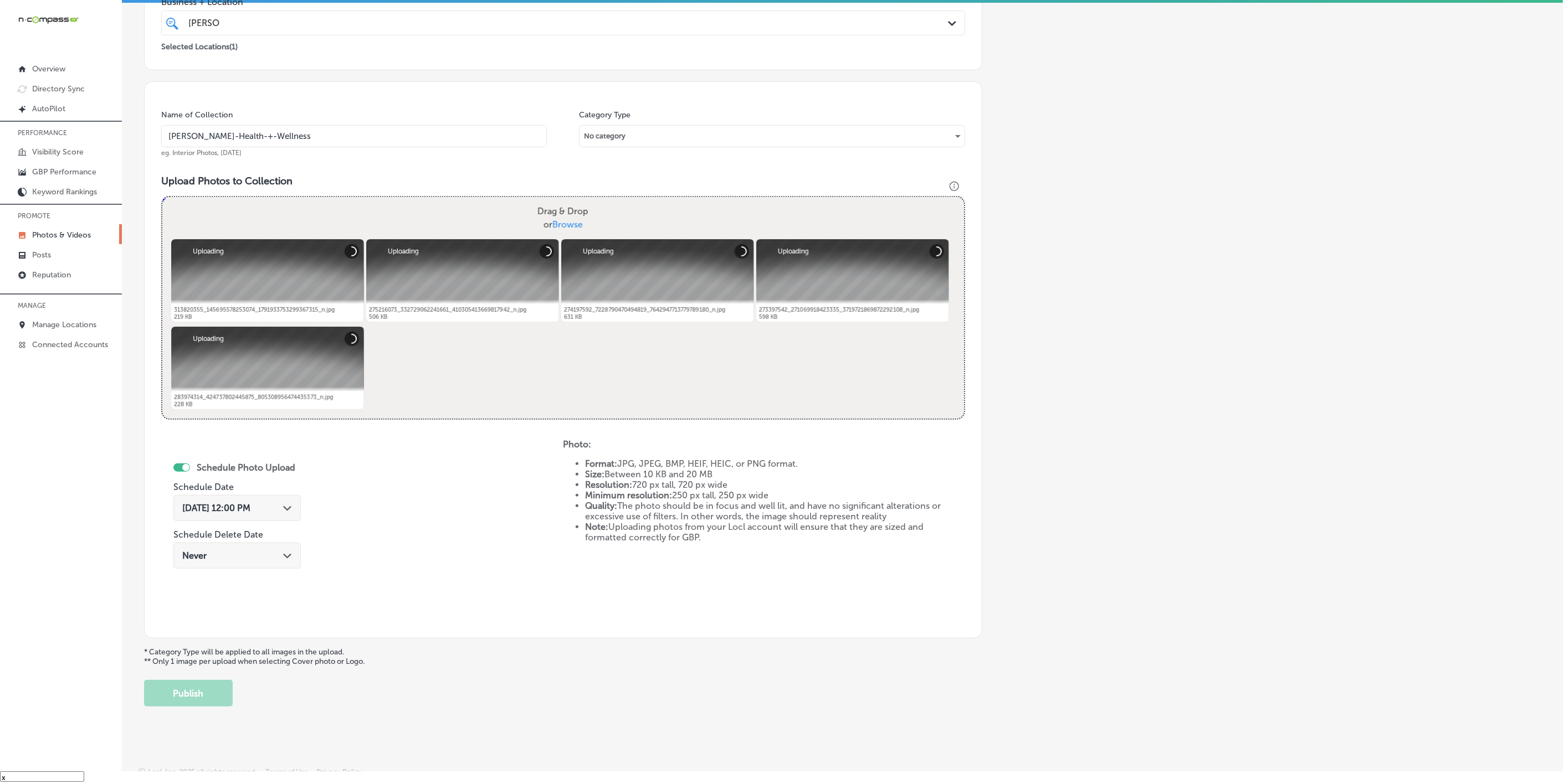
click at [279, 512] on div "Oct 3, 2025 12:00 PM Path Created with Sketch." at bounding box center [237, 508] width 110 height 10
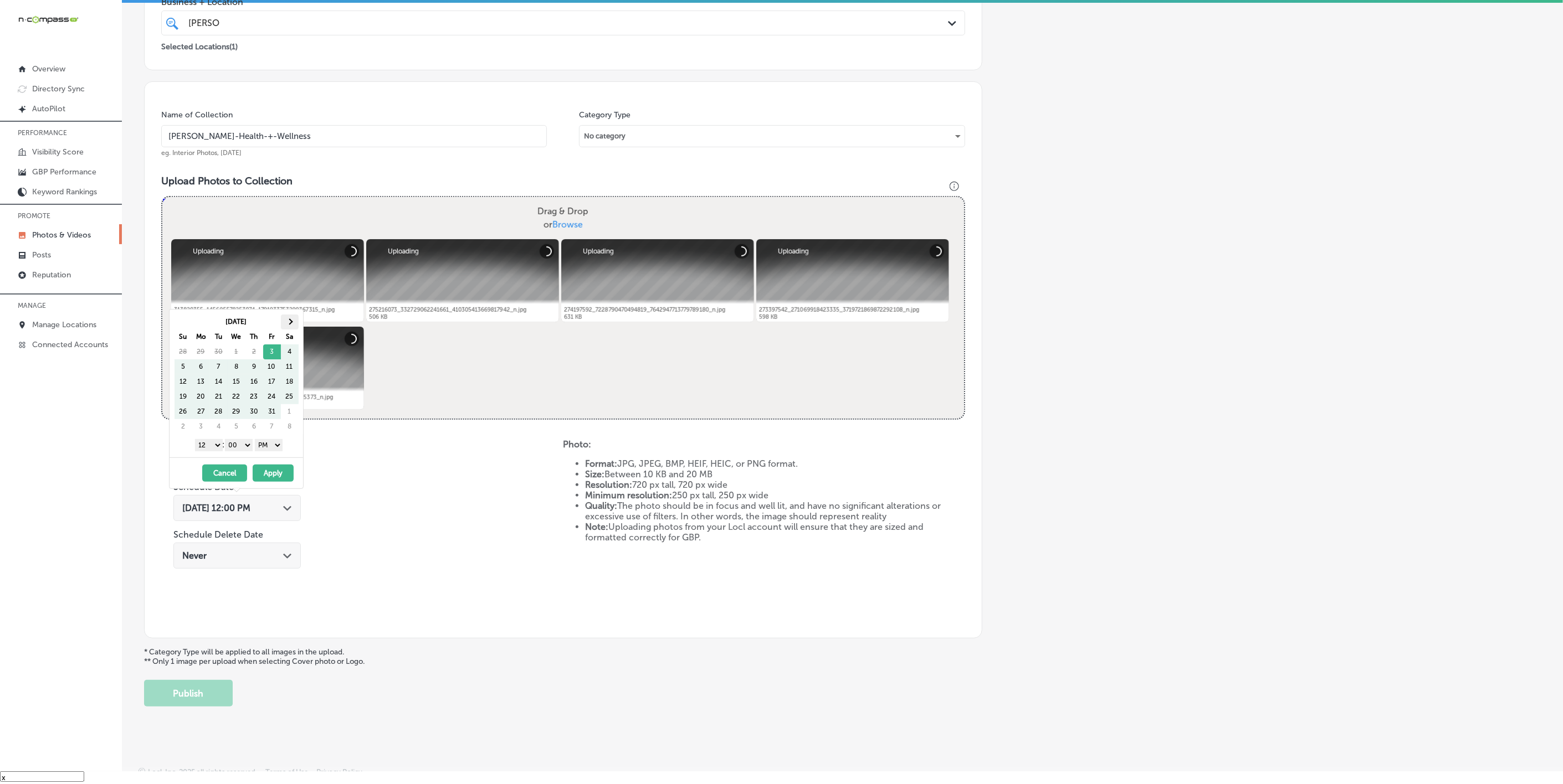
click at [294, 318] on th at bounding box center [290, 322] width 18 height 15
click at [210, 446] on select "1 2 3 4 5 6 7 8 9 10 11 12" at bounding box center [209, 445] width 28 height 12
click at [272, 482] on button "Apply" at bounding box center [273, 473] width 41 height 17
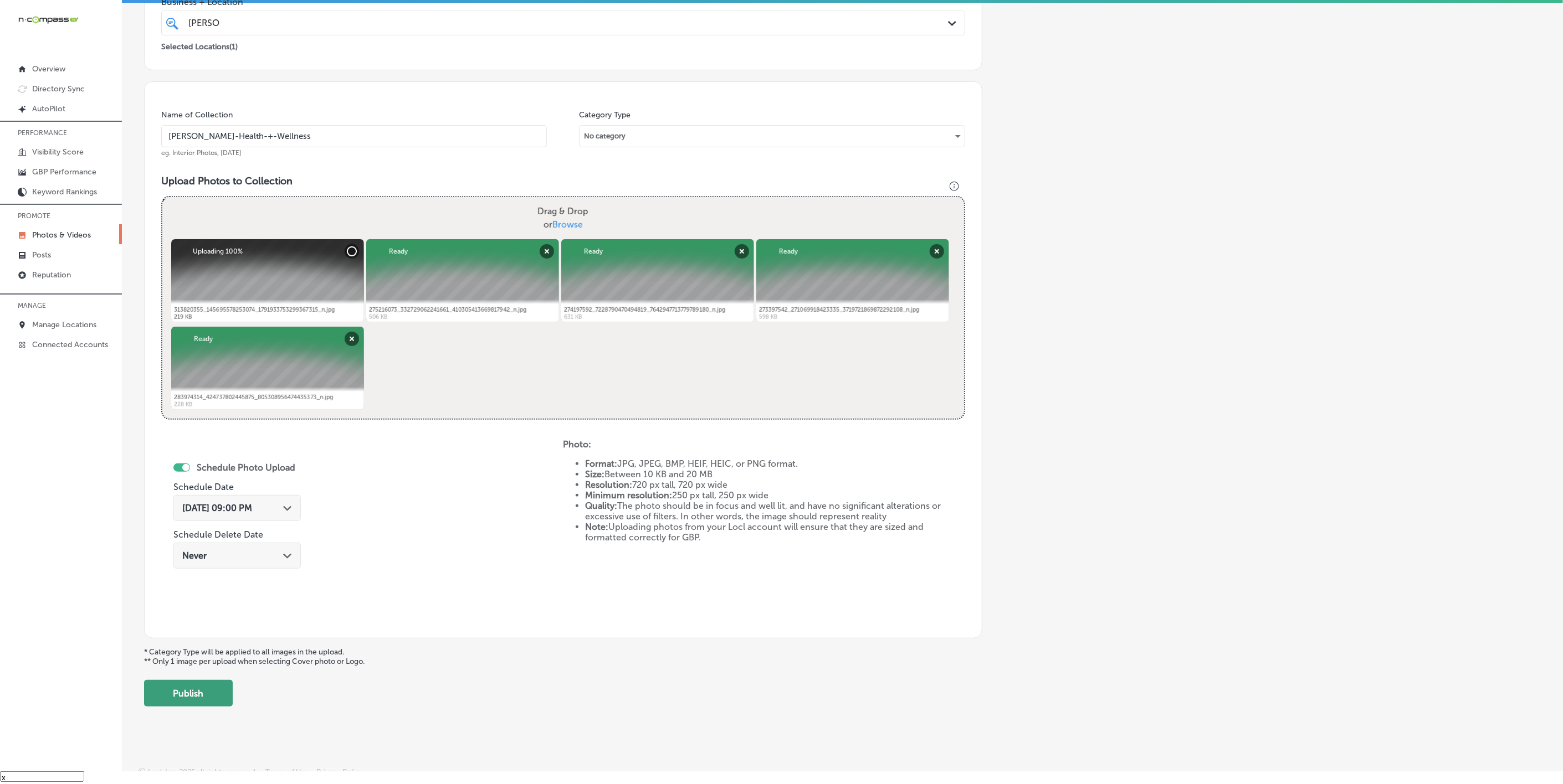
click at [192, 585] on button "Publish" at bounding box center [188, 693] width 88 height 27
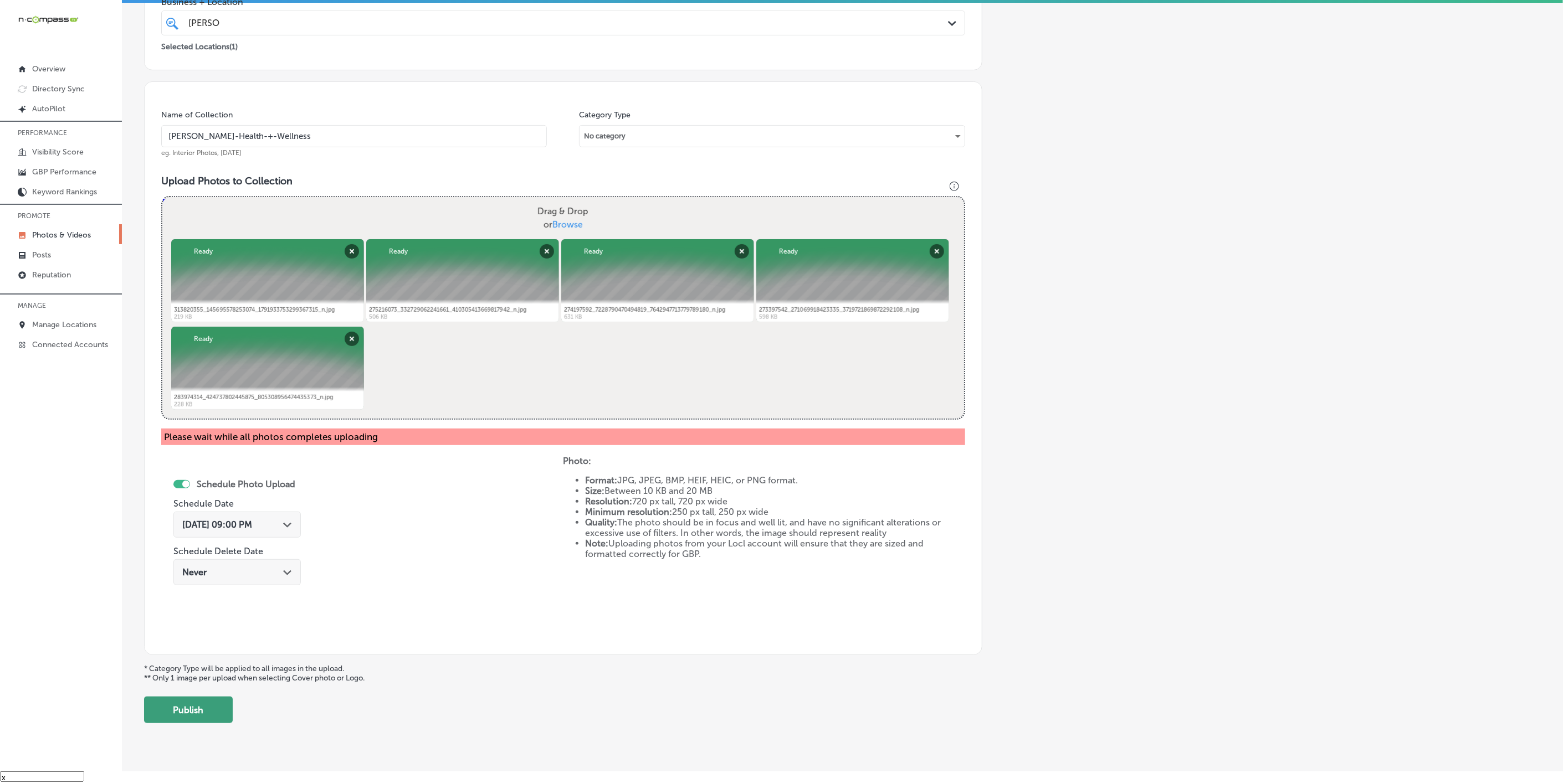
click at [190, 585] on button "Publish" at bounding box center [188, 710] width 88 height 27
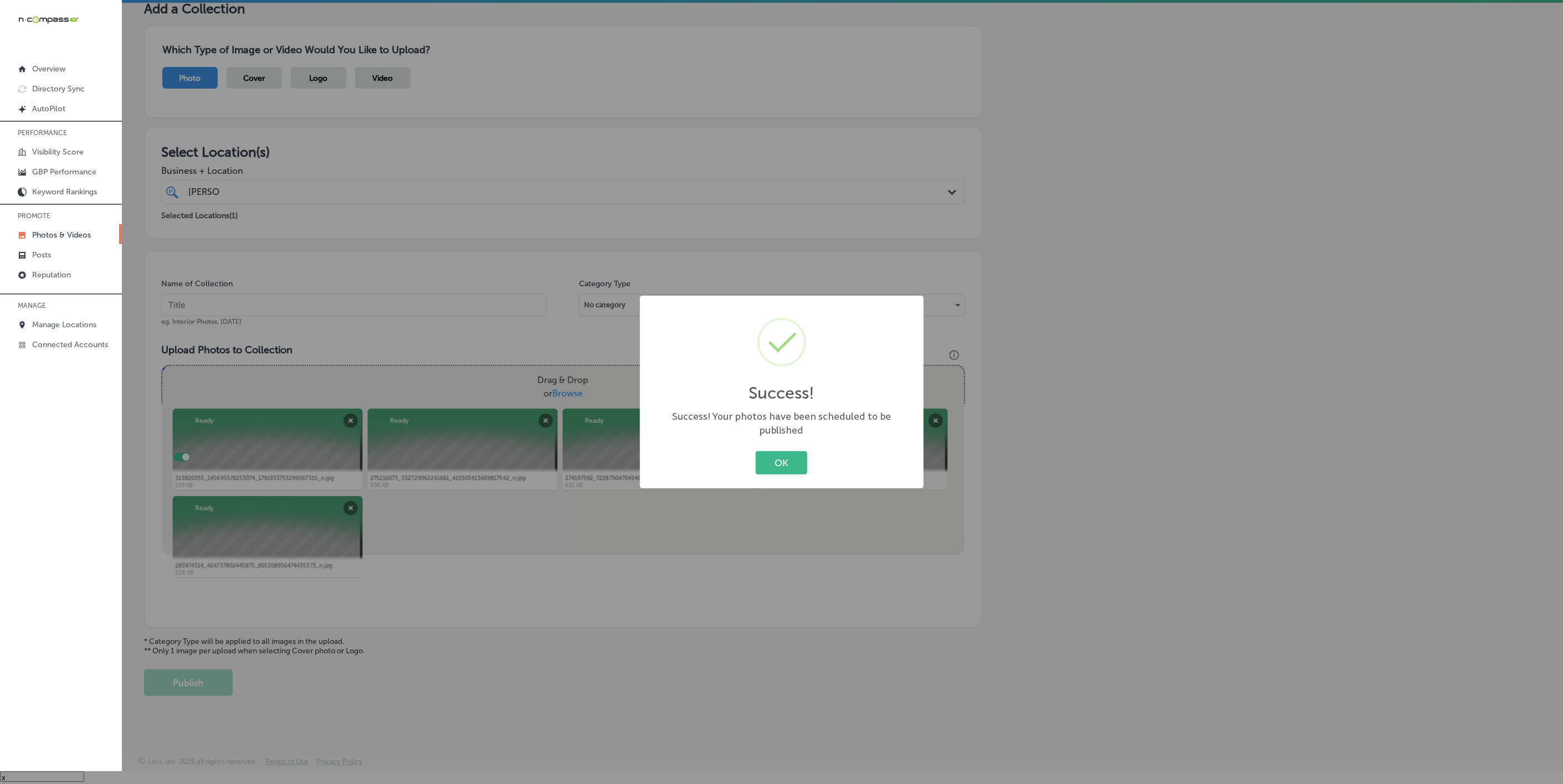
scroll to position [58, 0]
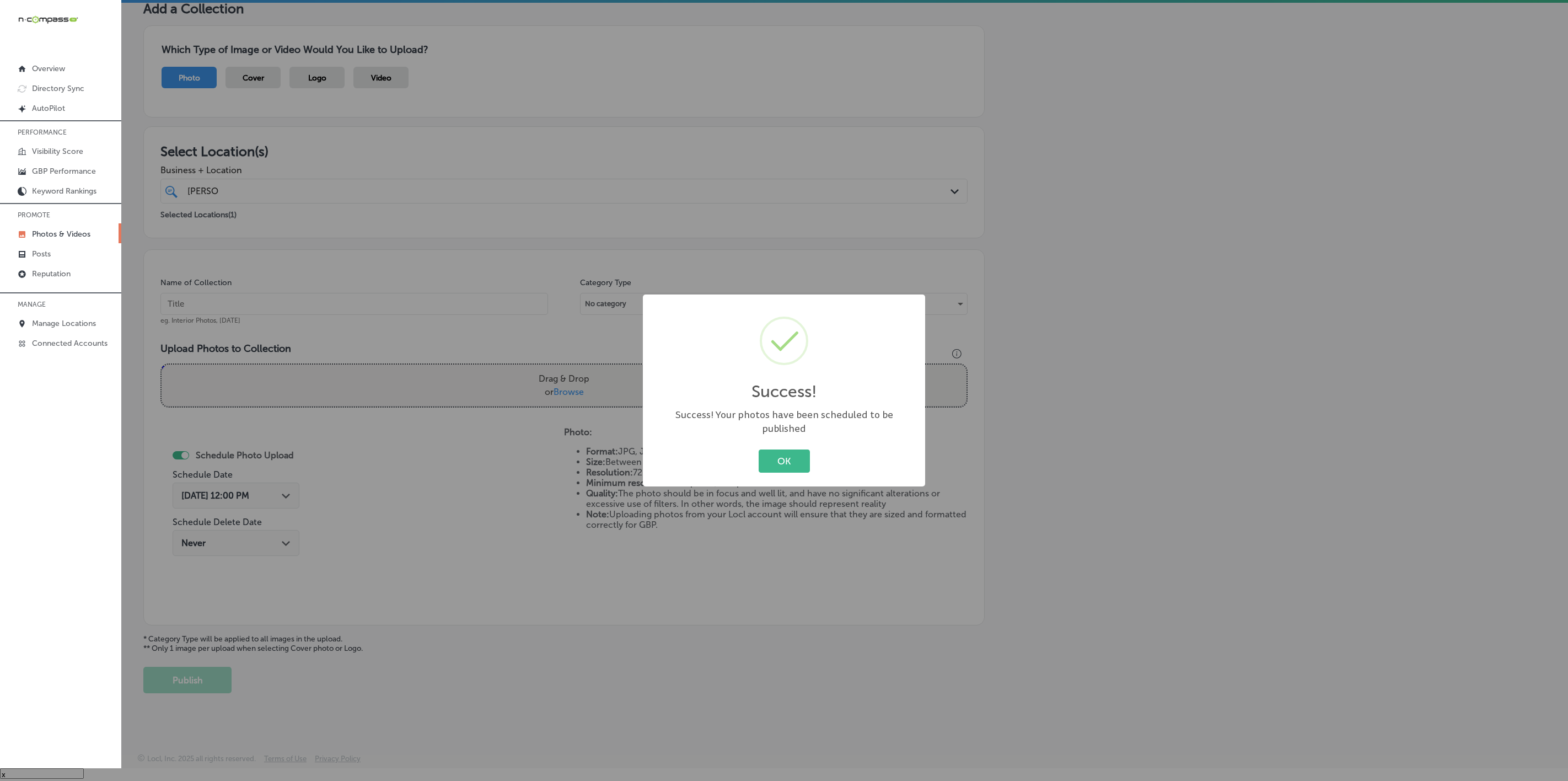
click at [759, 449] on button "OK" at bounding box center [784, 461] width 51 height 22
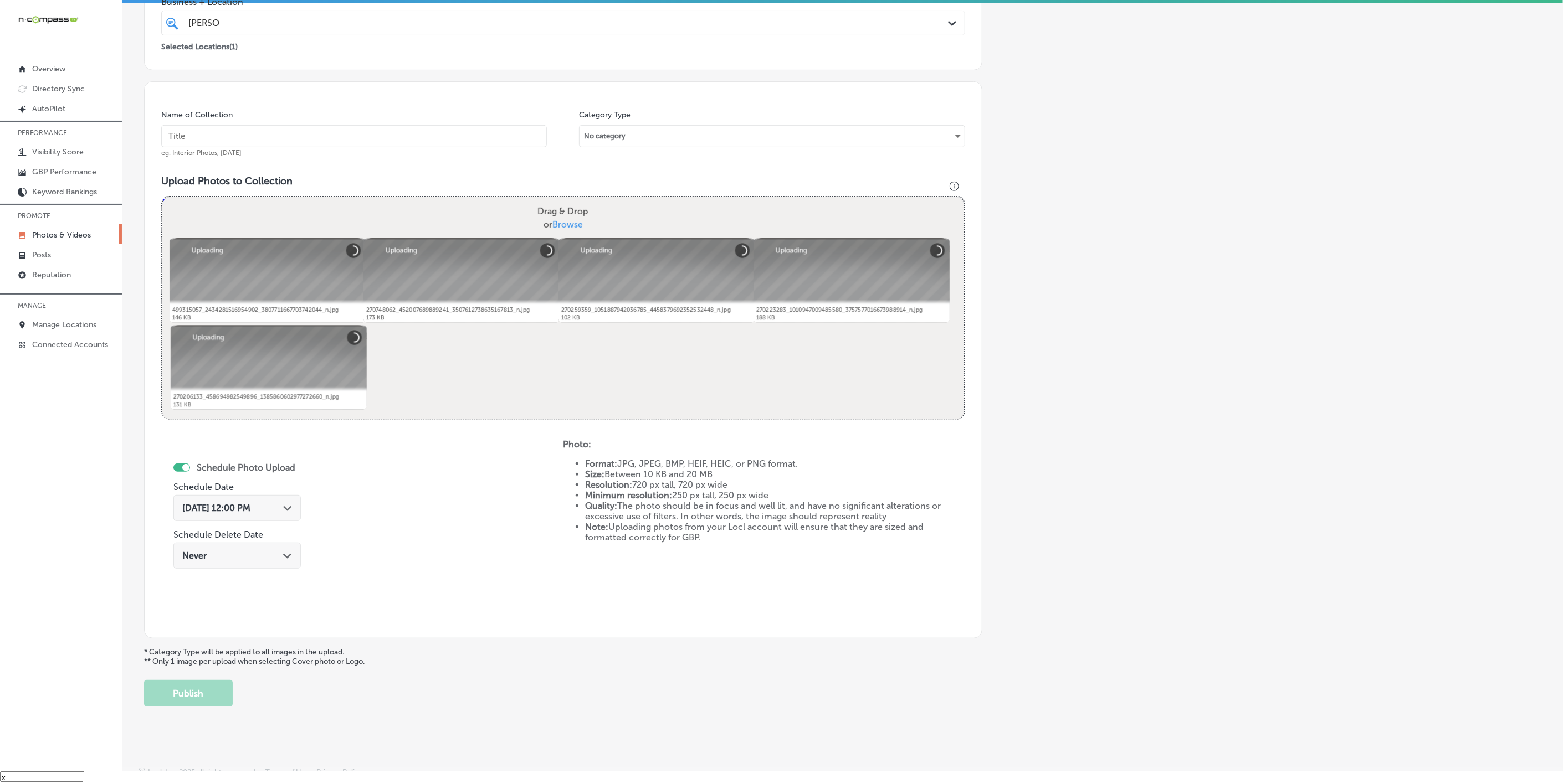
scroll to position [0, 0]
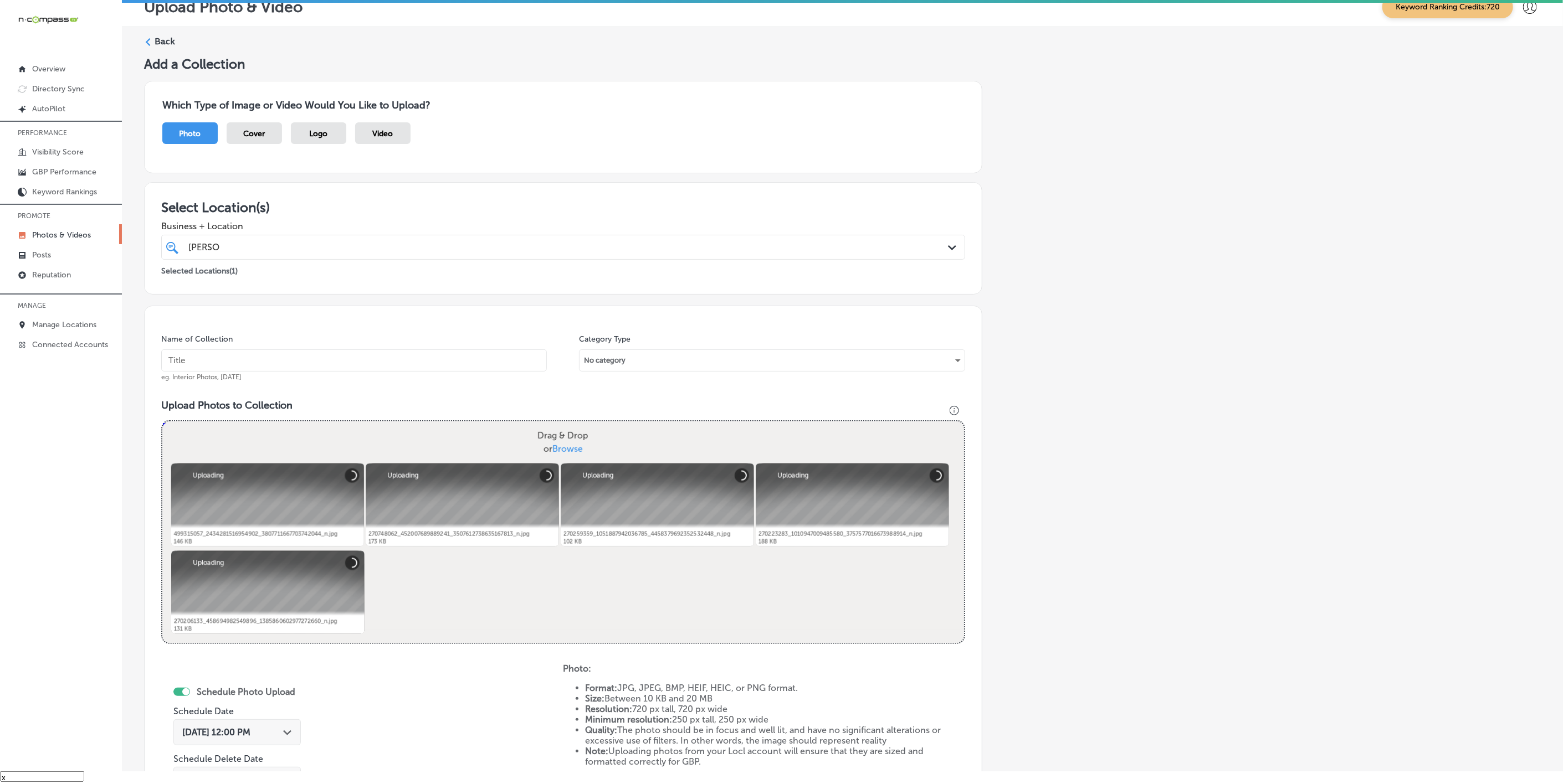
click at [336, 359] on input "text" at bounding box center [353, 361] width 386 height 22
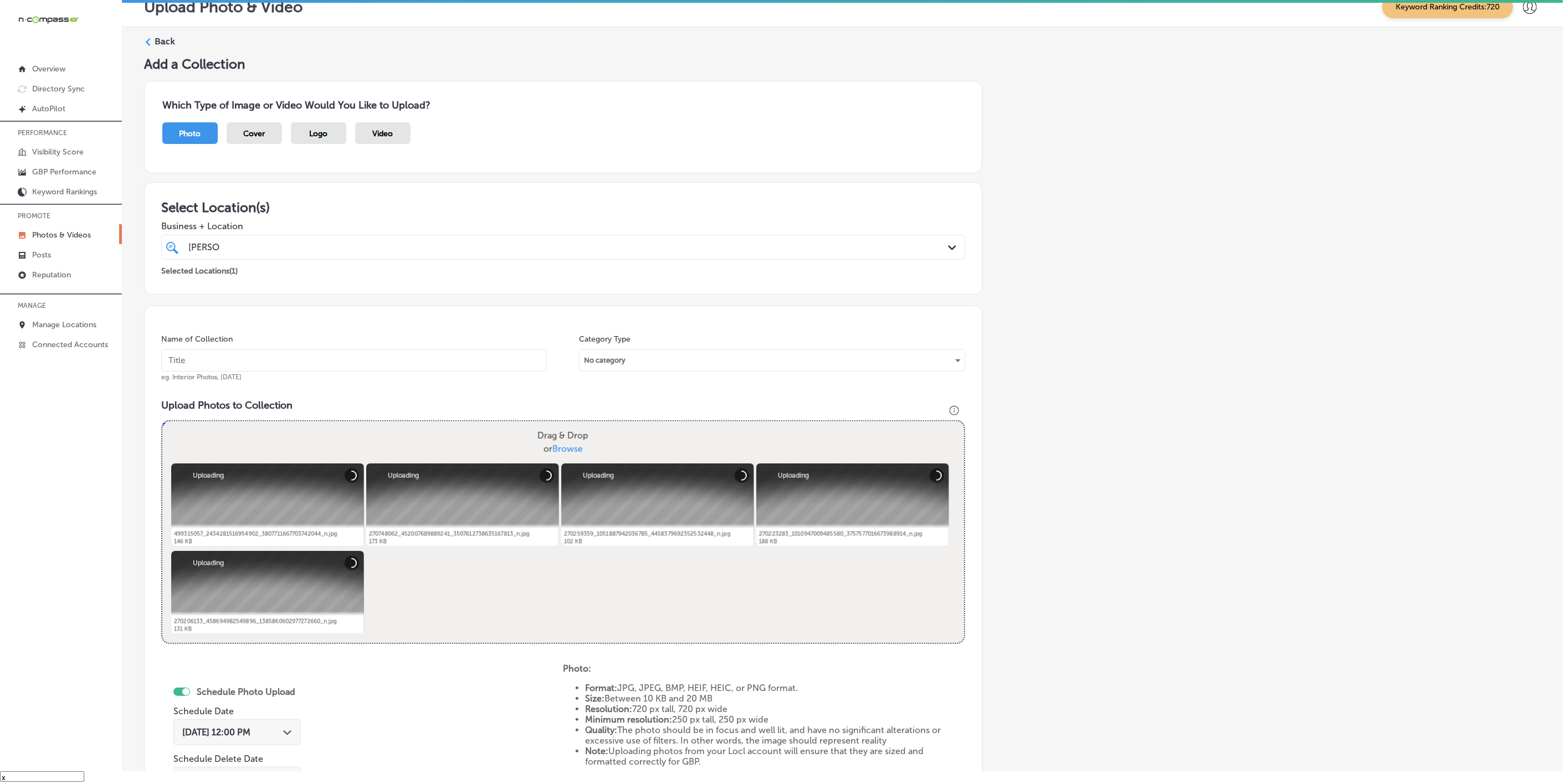
paste input "[PERSON_NAME]-Health-+-Wellness"
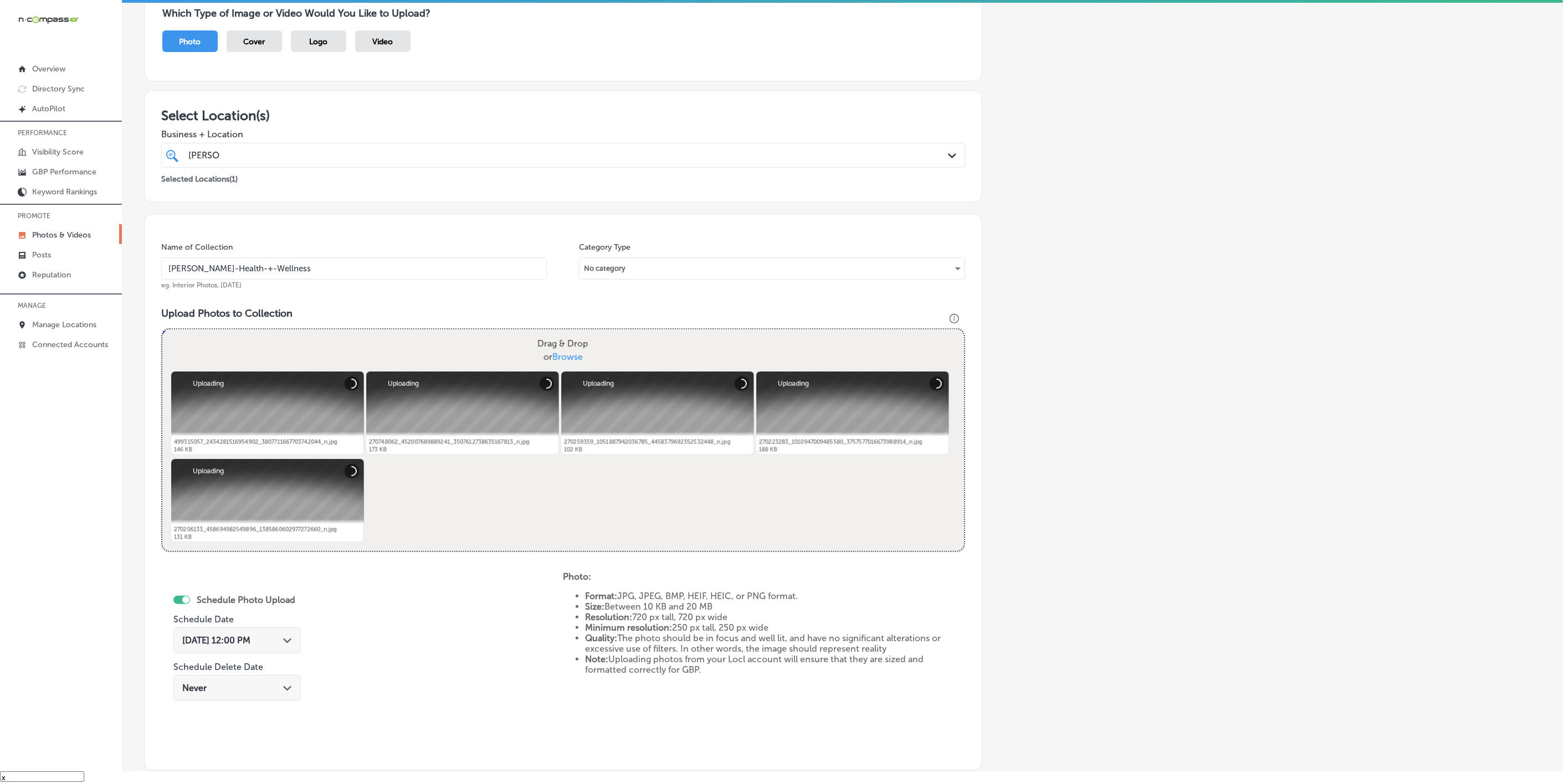
scroll to position [166, 0]
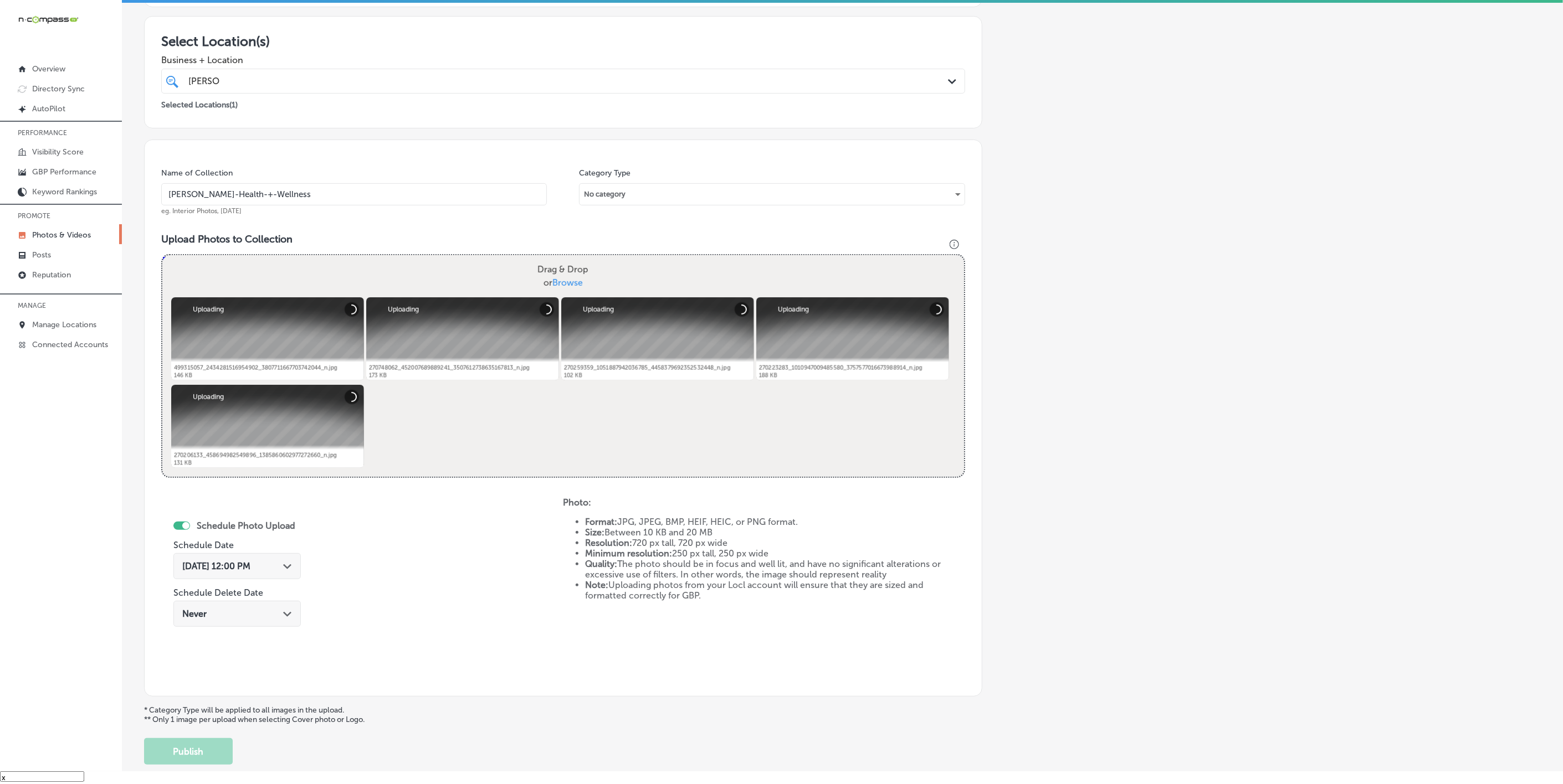
type input "[PERSON_NAME]-Health-+-Wellness"
click at [293, 572] on div "Oct 3, 2025 12:00 PM Path Created with Sketch." at bounding box center [237, 566] width 127 height 26
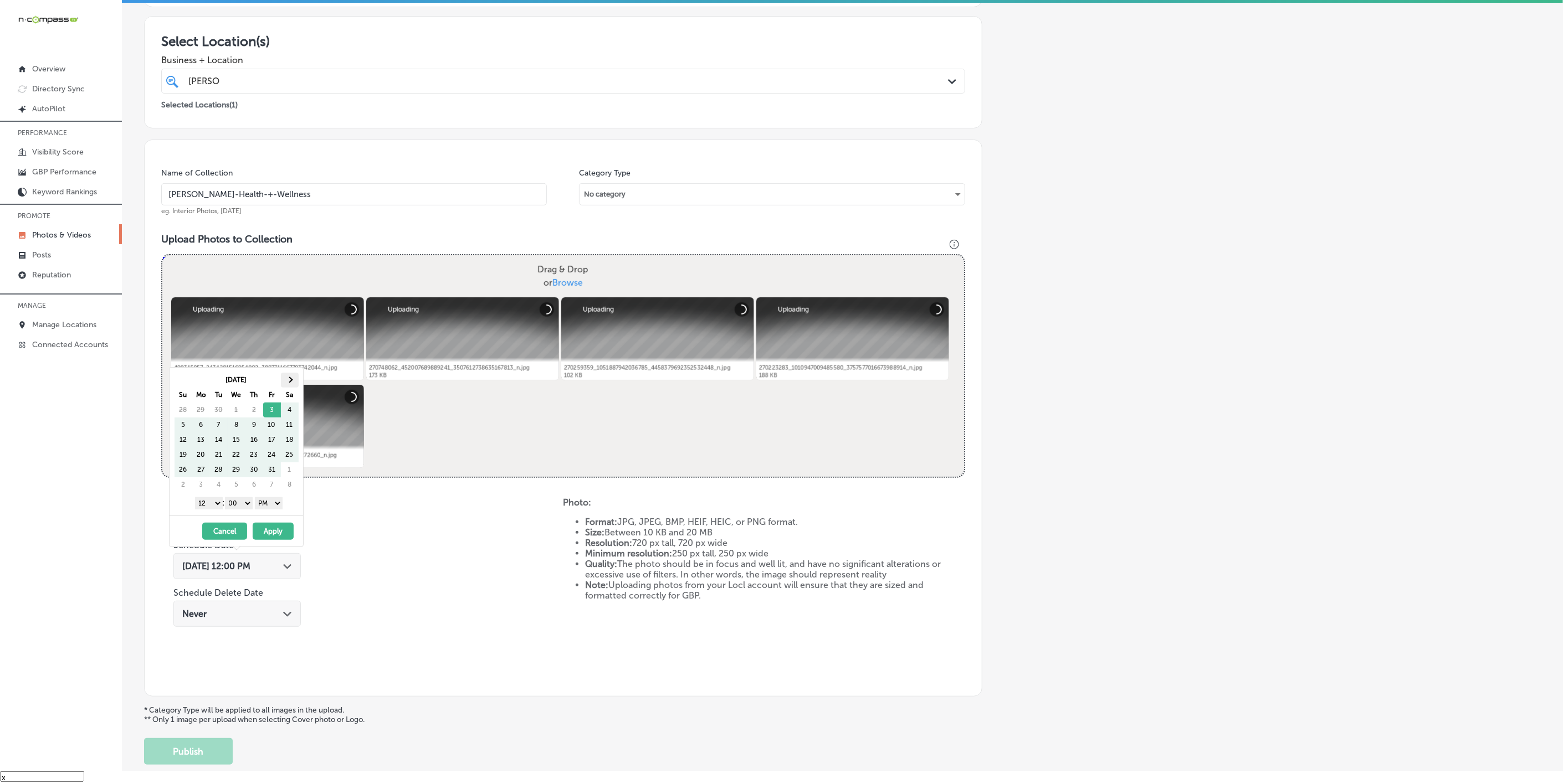
click at [286, 385] on th at bounding box center [290, 380] width 18 height 15
click at [288, 384] on th at bounding box center [290, 380] width 18 height 15
drag, startPoint x: 210, startPoint y: 502, endPoint x: 210, endPoint y: 509, distance: 7.0
click at [210, 502] on select "1 2 3 4 5 6 7 8 9 10 11 12" at bounding box center [209, 503] width 28 height 12
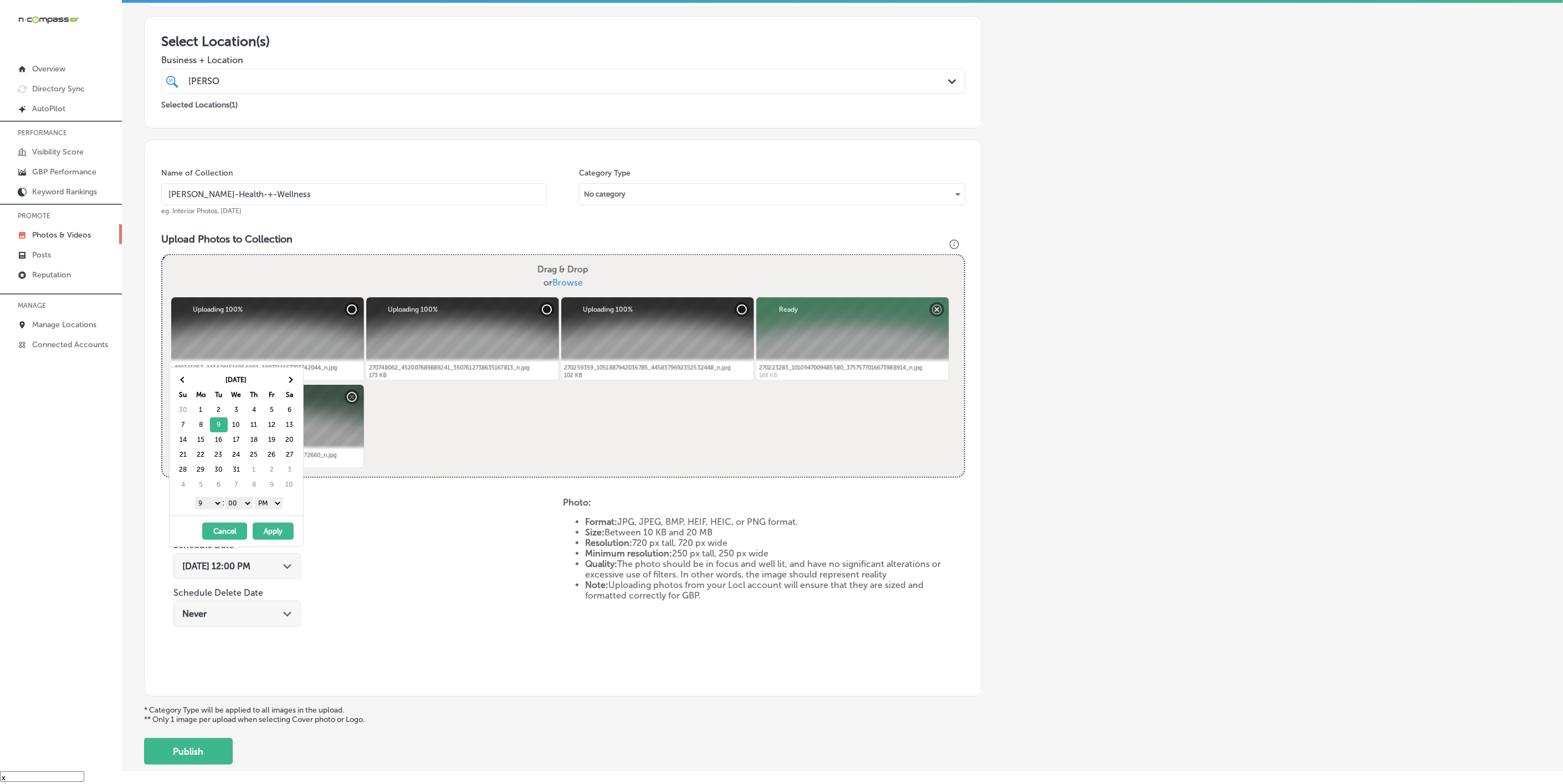
click at [281, 532] on button "Apply" at bounding box center [273, 531] width 41 height 17
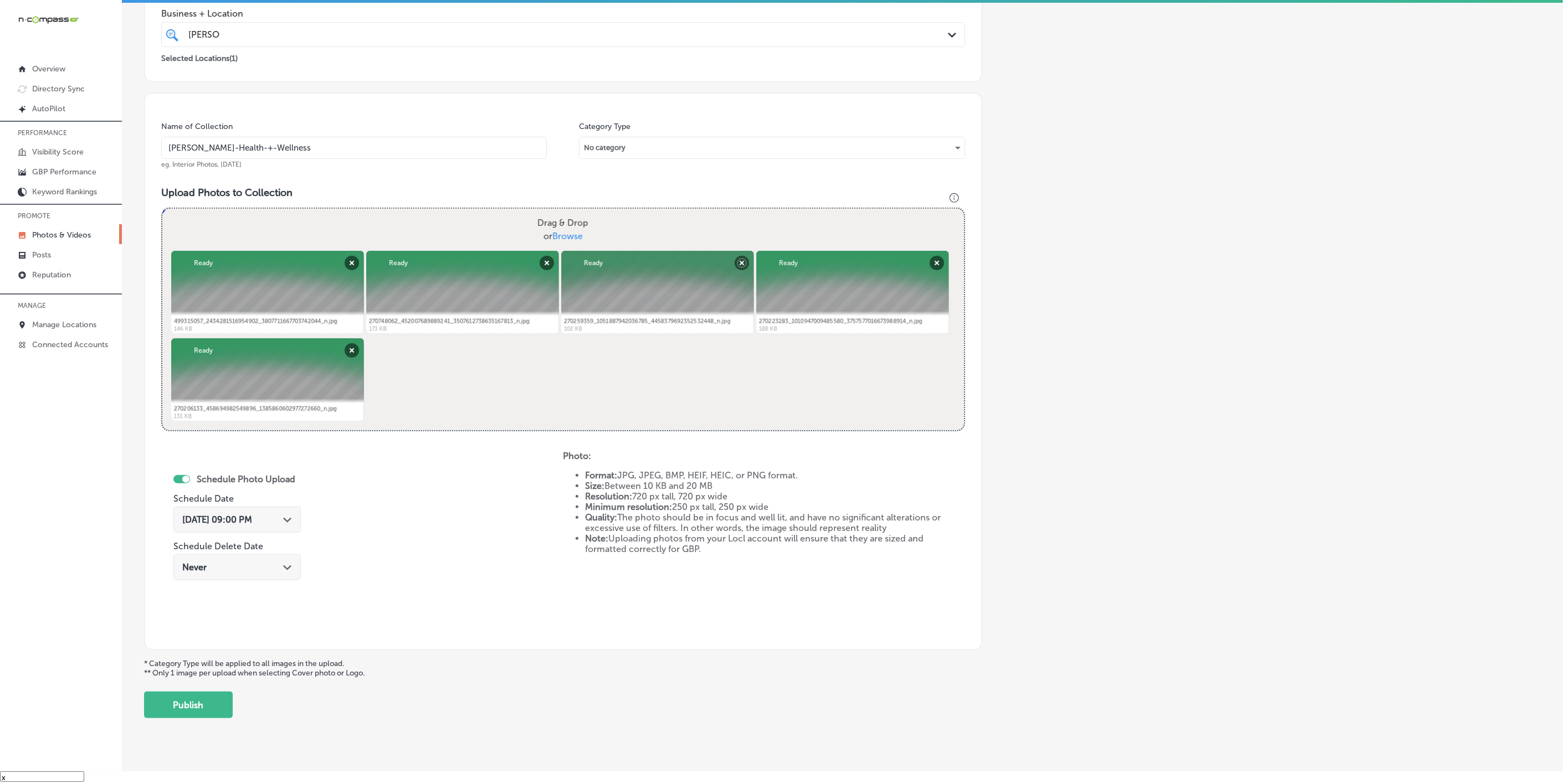
scroll to position [238, 0]
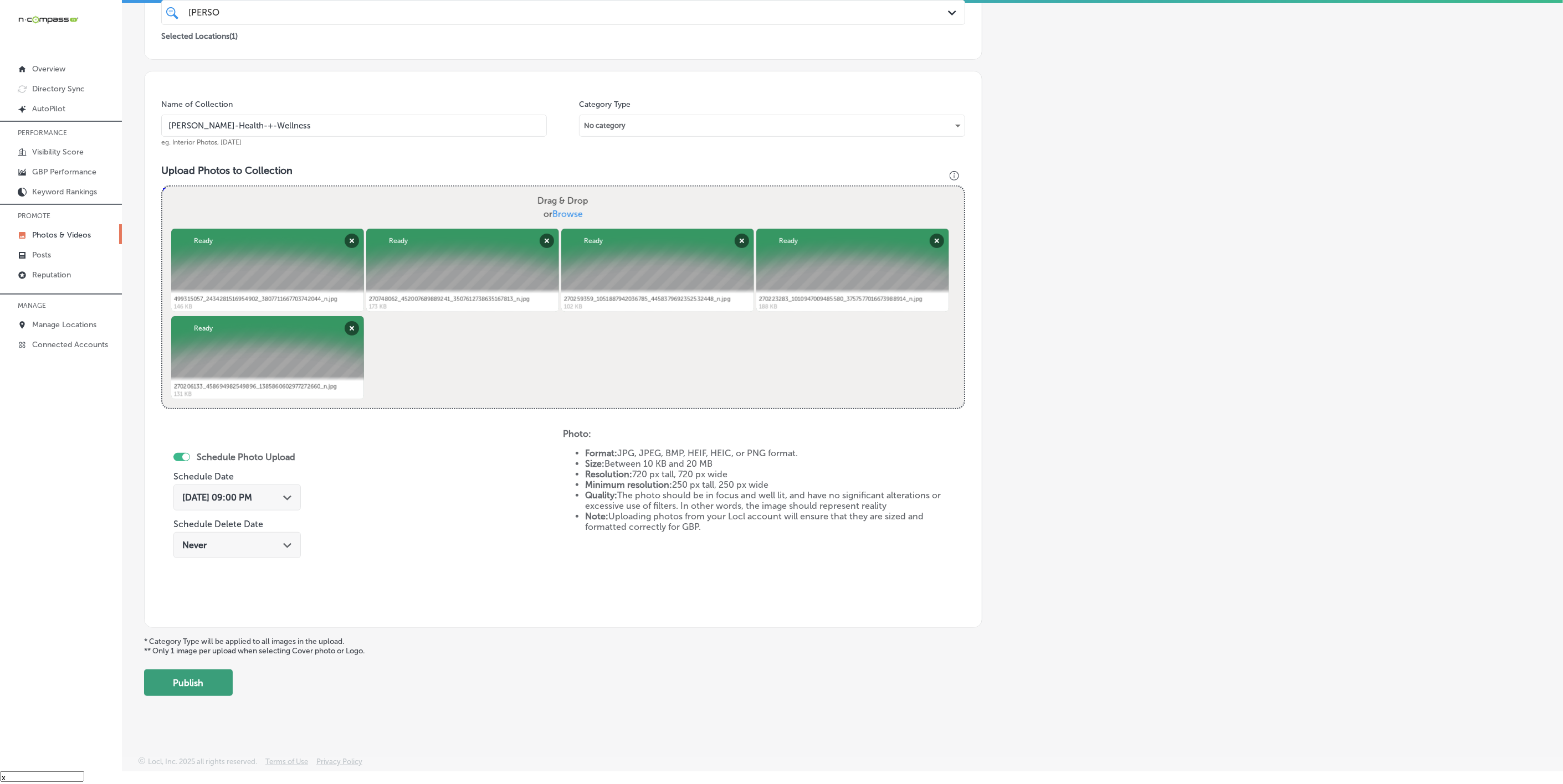
click at [186, 585] on button "Publish" at bounding box center [188, 683] width 88 height 27
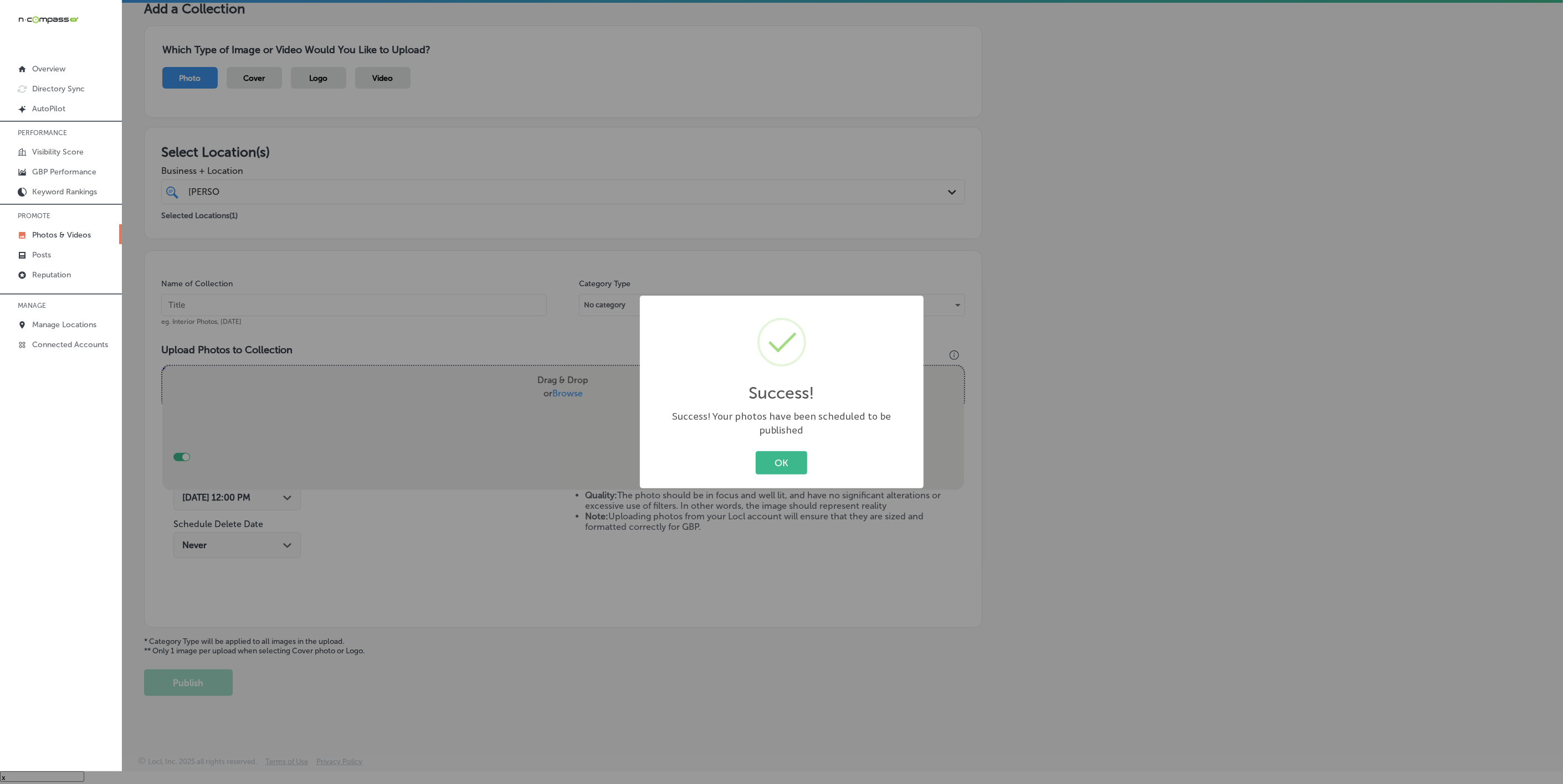
scroll to position [58, 0]
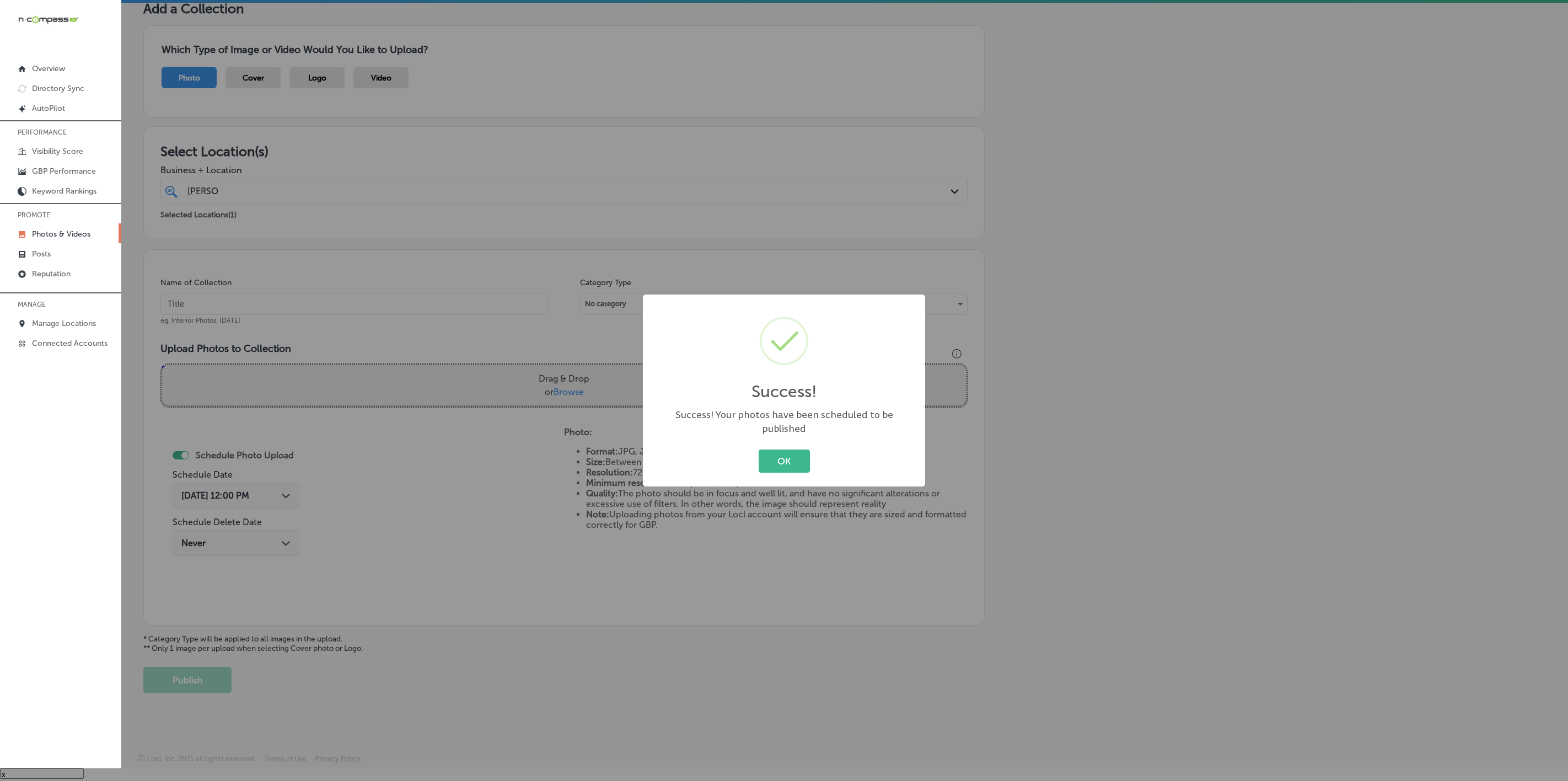
click at [759, 449] on button "OK" at bounding box center [784, 461] width 51 height 22
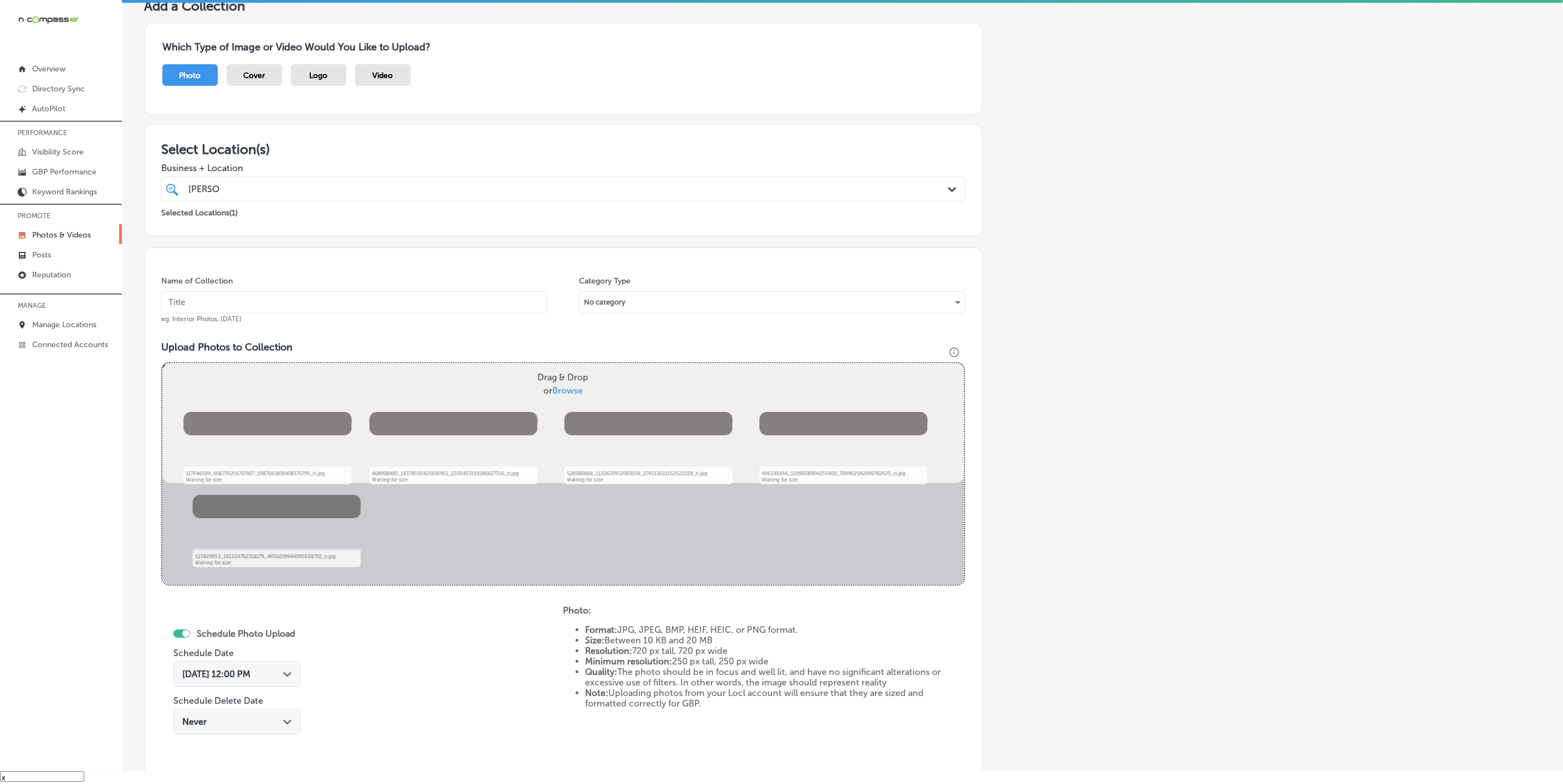
scroll to position [155, 0]
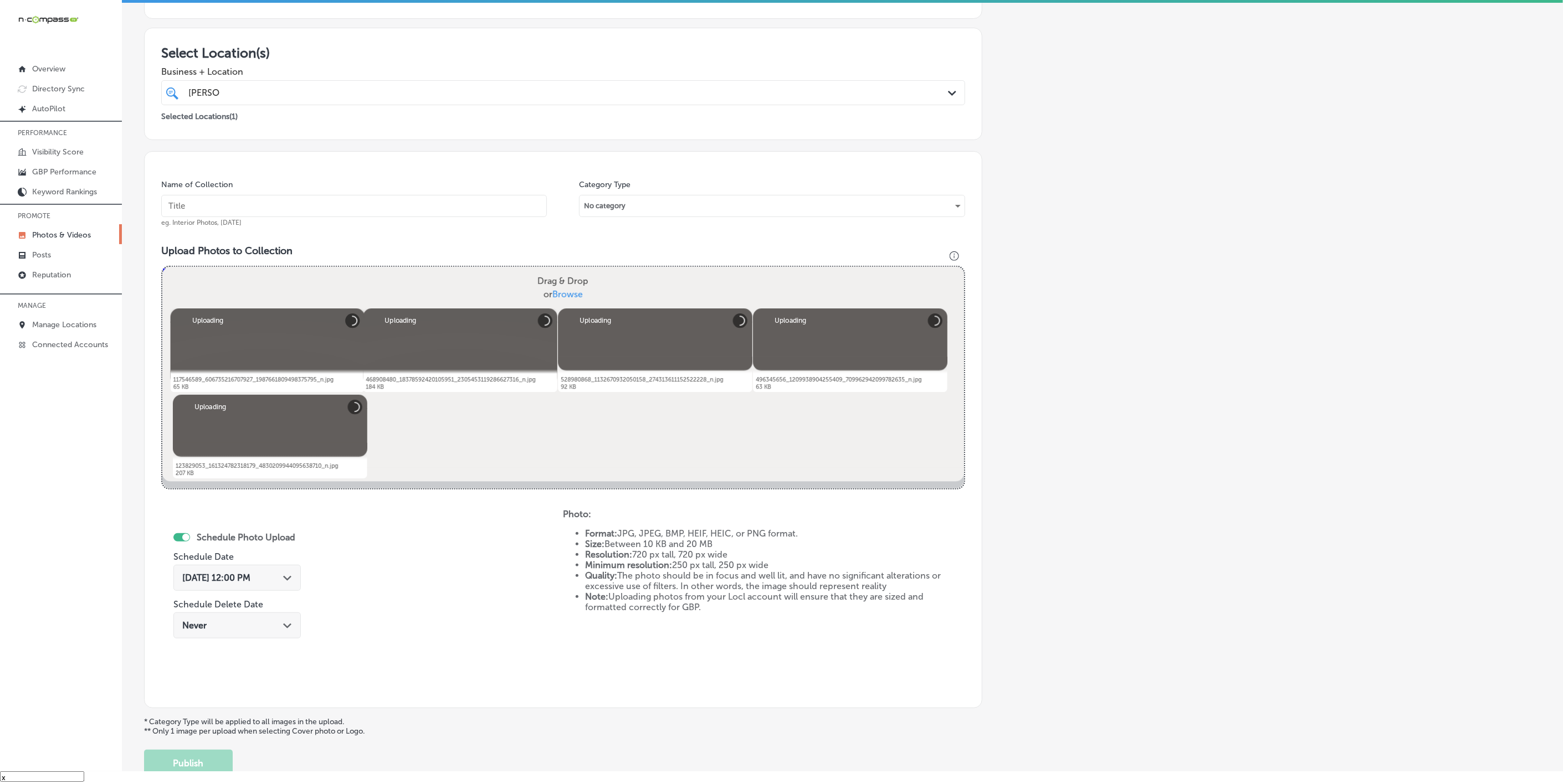
click at [357, 197] on input "text" at bounding box center [353, 206] width 386 height 22
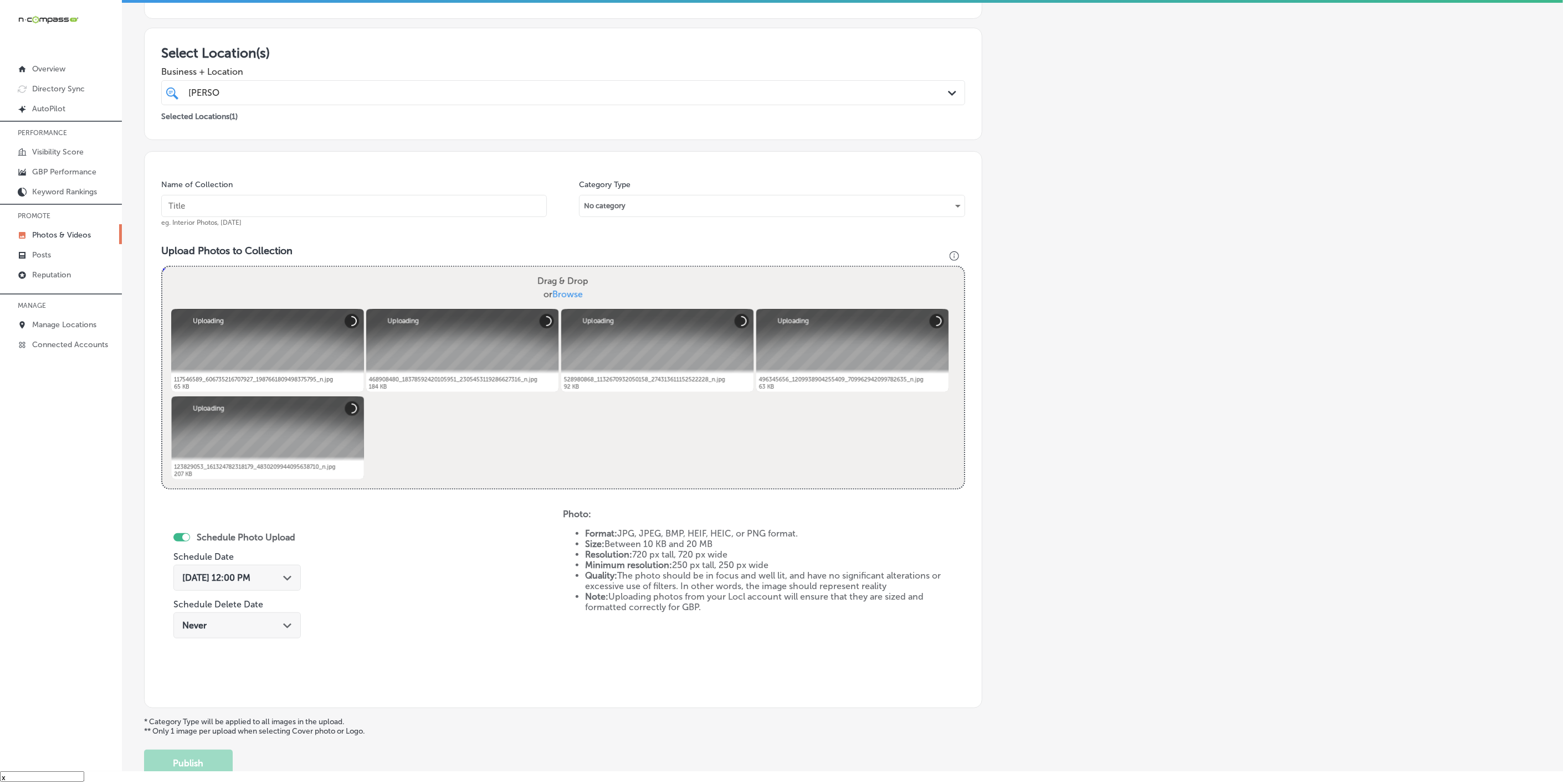
paste input "[PERSON_NAME]-Health-+-Wellness"
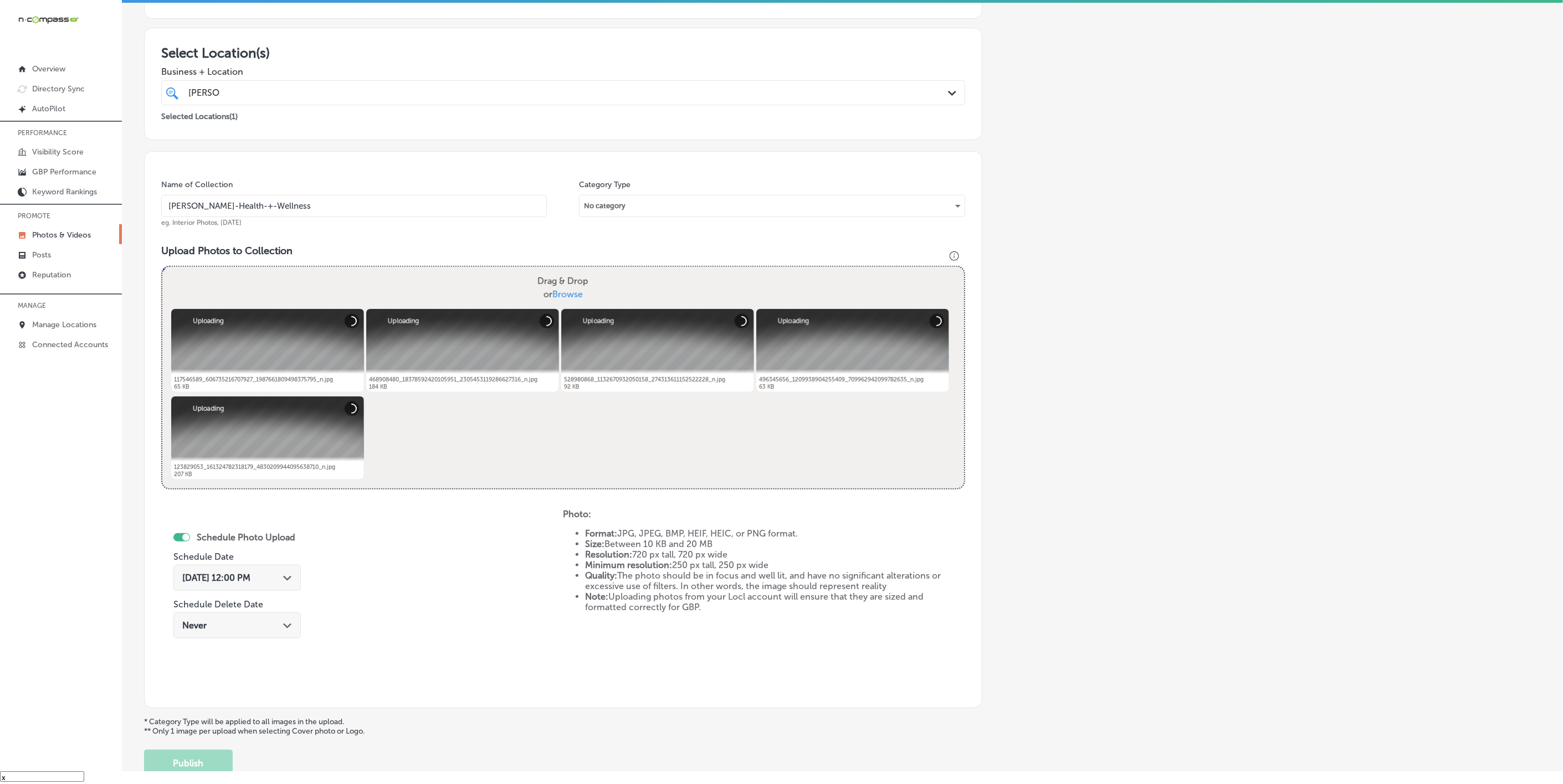
type input "[PERSON_NAME]-Health-+-Wellness"
click at [287, 577] on icon "Path Created with Sketch." at bounding box center [287, 578] width 8 height 5
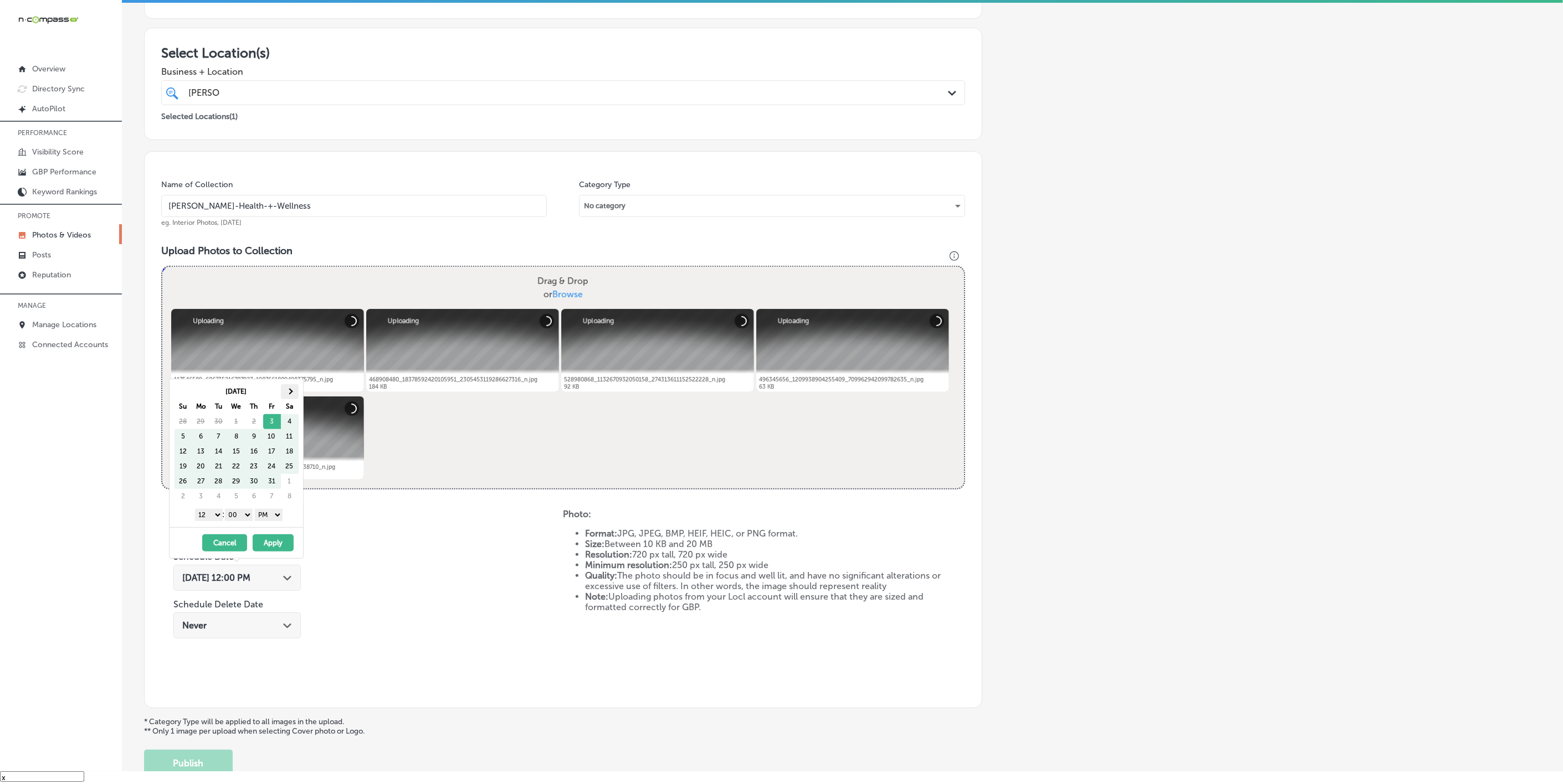
click at [290, 388] on th at bounding box center [290, 392] width 18 height 15
click at [208, 518] on select "1 2 3 4 5 6 7 8 9 10 11 12" at bounding box center [209, 515] width 28 height 12
click at [278, 533] on div "12/16/2025 - 12/16/2025 Cancel Apply" at bounding box center [237, 542] width 133 height 31
click at [278, 543] on button "Apply" at bounding box center [273, 542] width 41 height 17
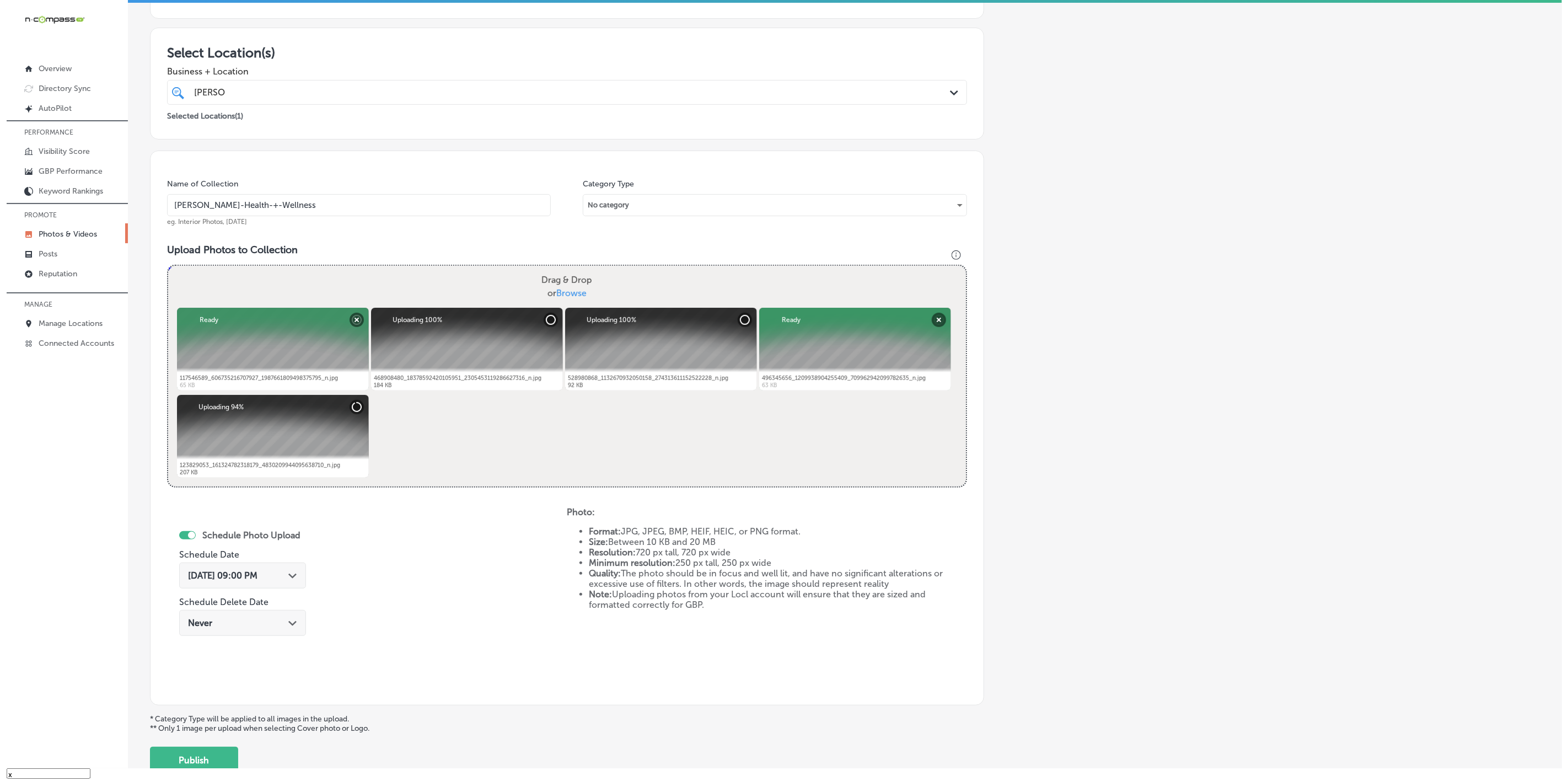
scroll to position [237, 0]
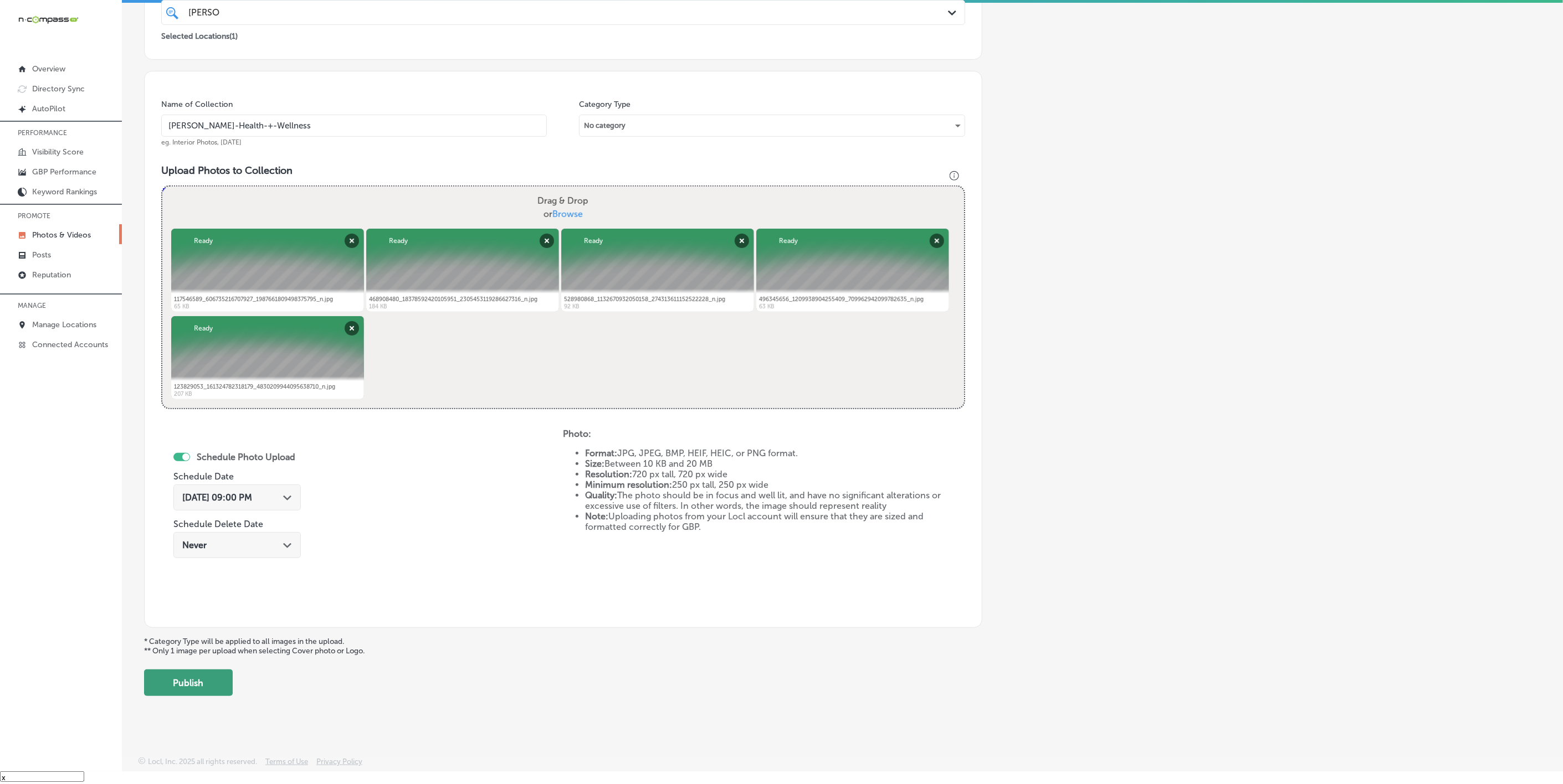
click at [219, 585] on button "Publish" at bounding box center [188, 683] width 88 height 27
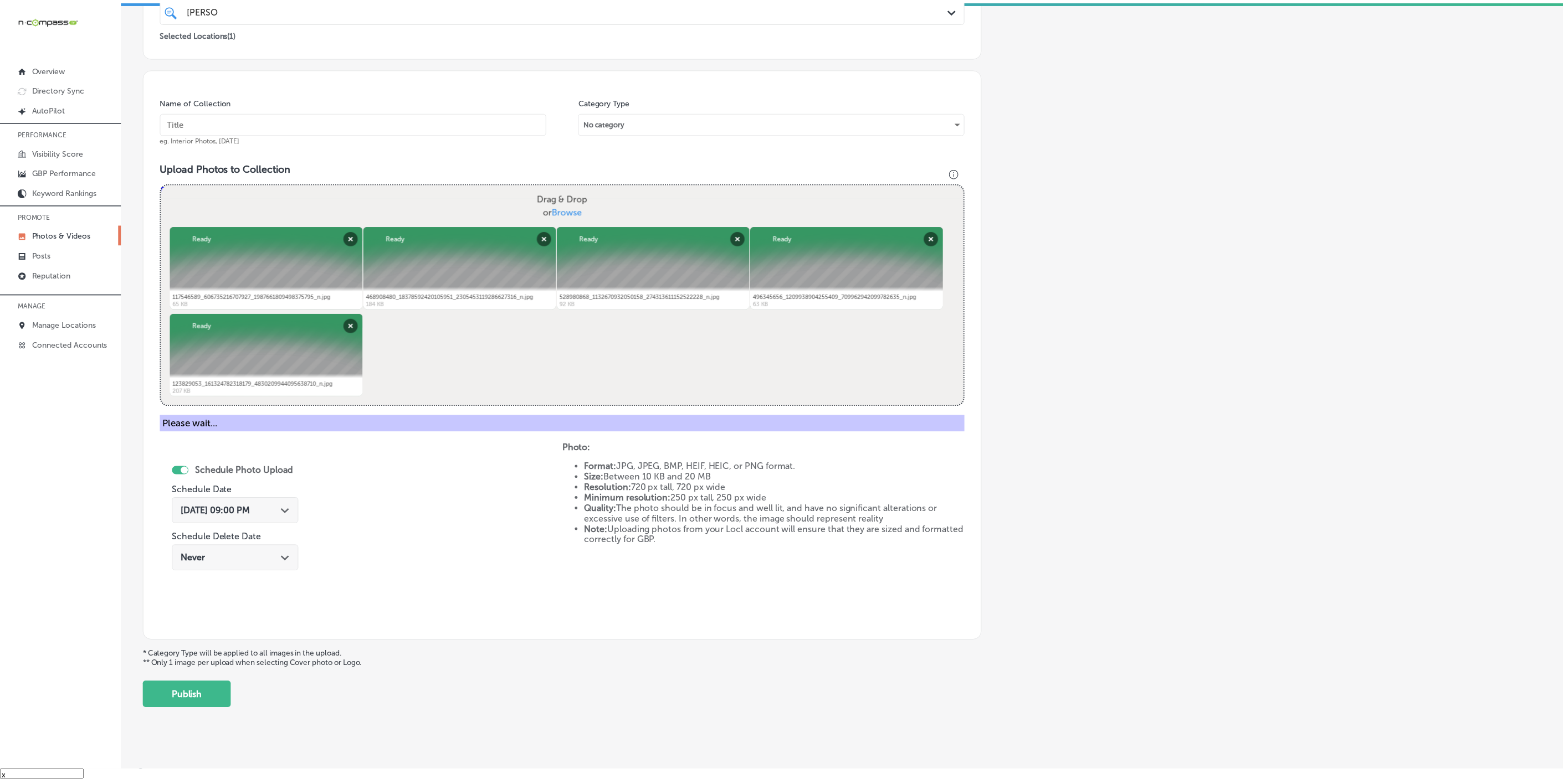
scroll to position [58, 0]
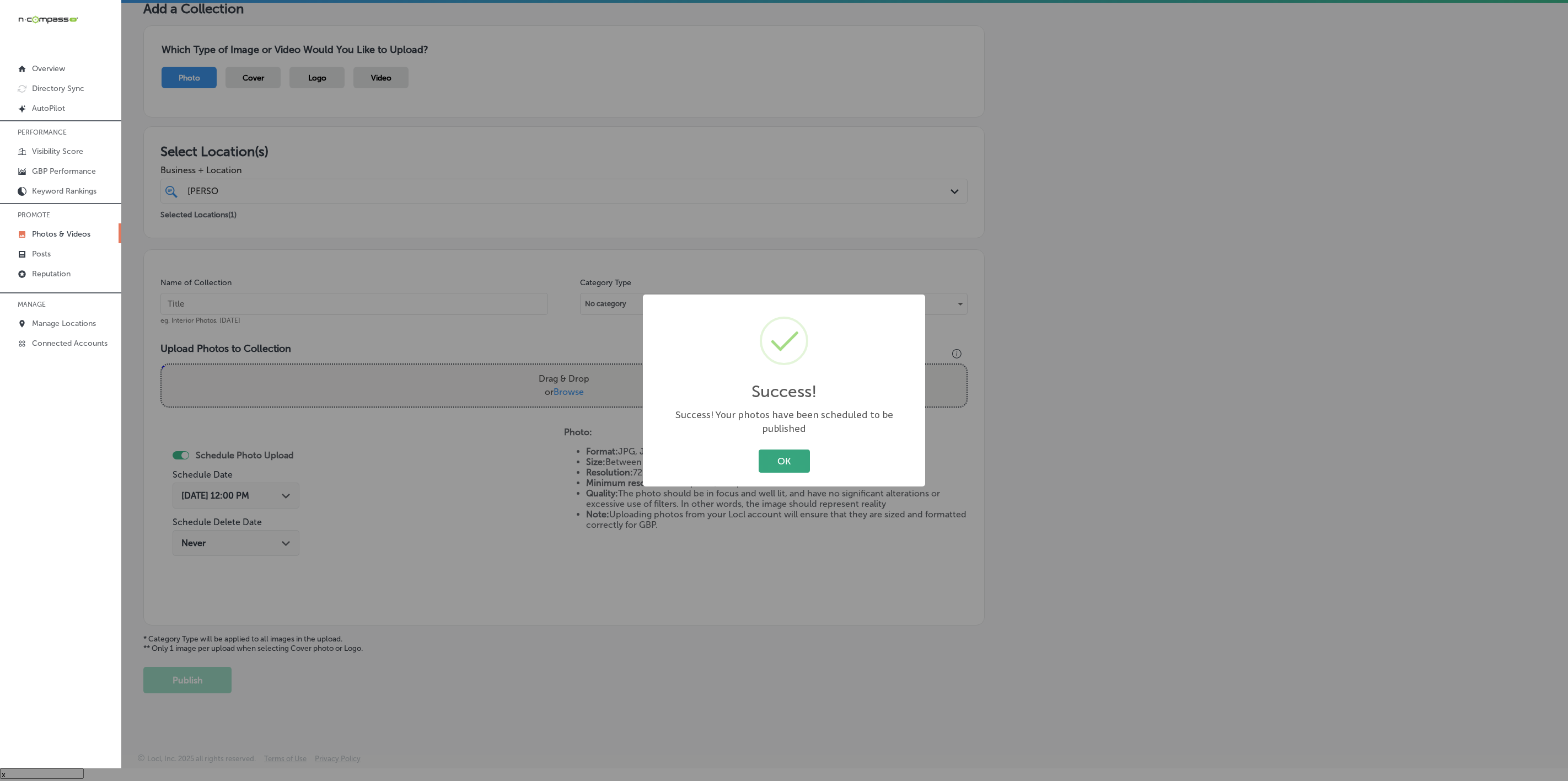
click at [782, 457] on button "OK" at bounding box center [784, 461] width 51 height 22
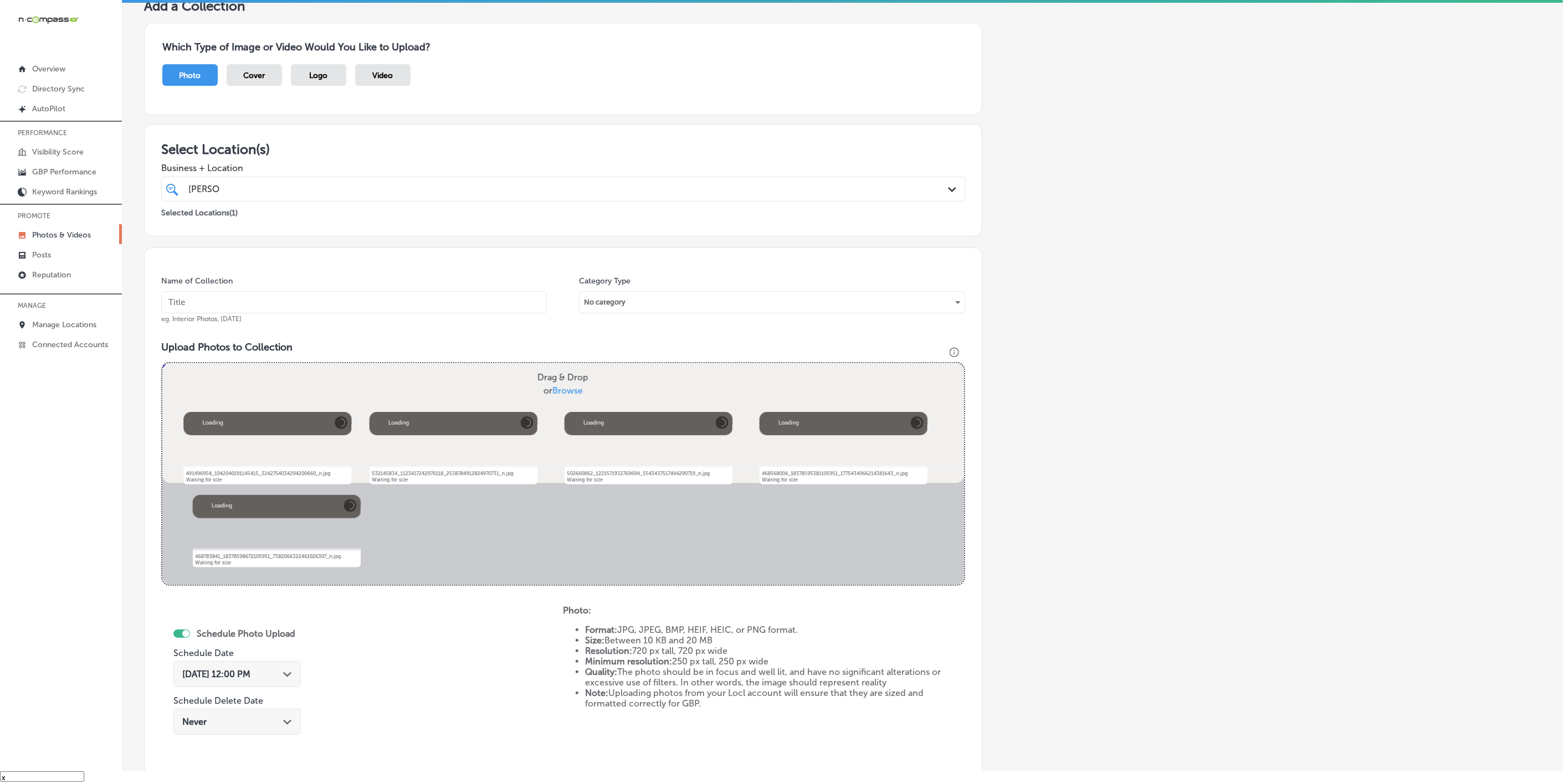
scroll to position [9, 0]
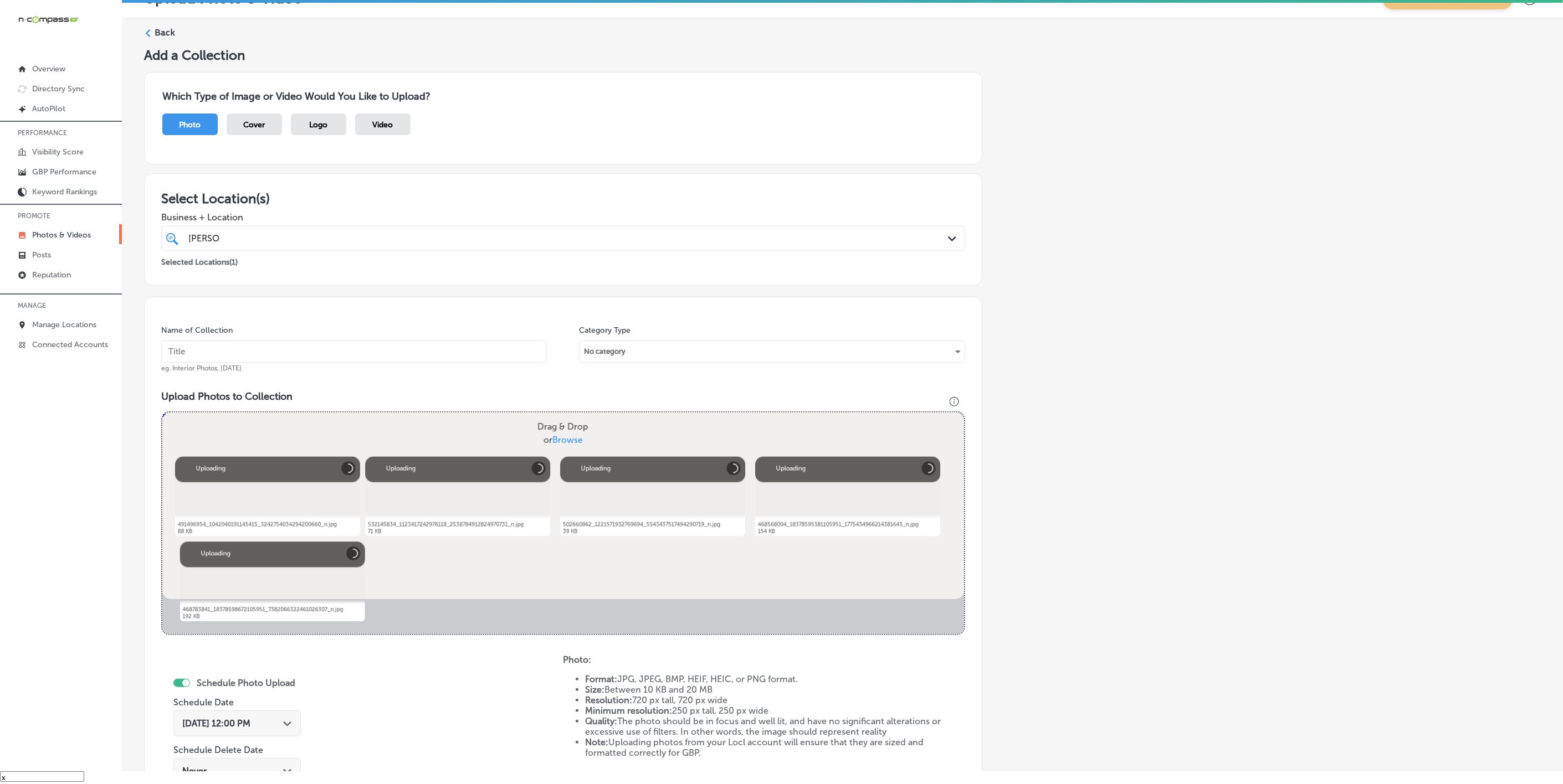
click at [309, 349] on input "text" at bounding box center [353, 352] width 386 height 22
paste input "[PERSON_NAME]-Health-+-Wellness"
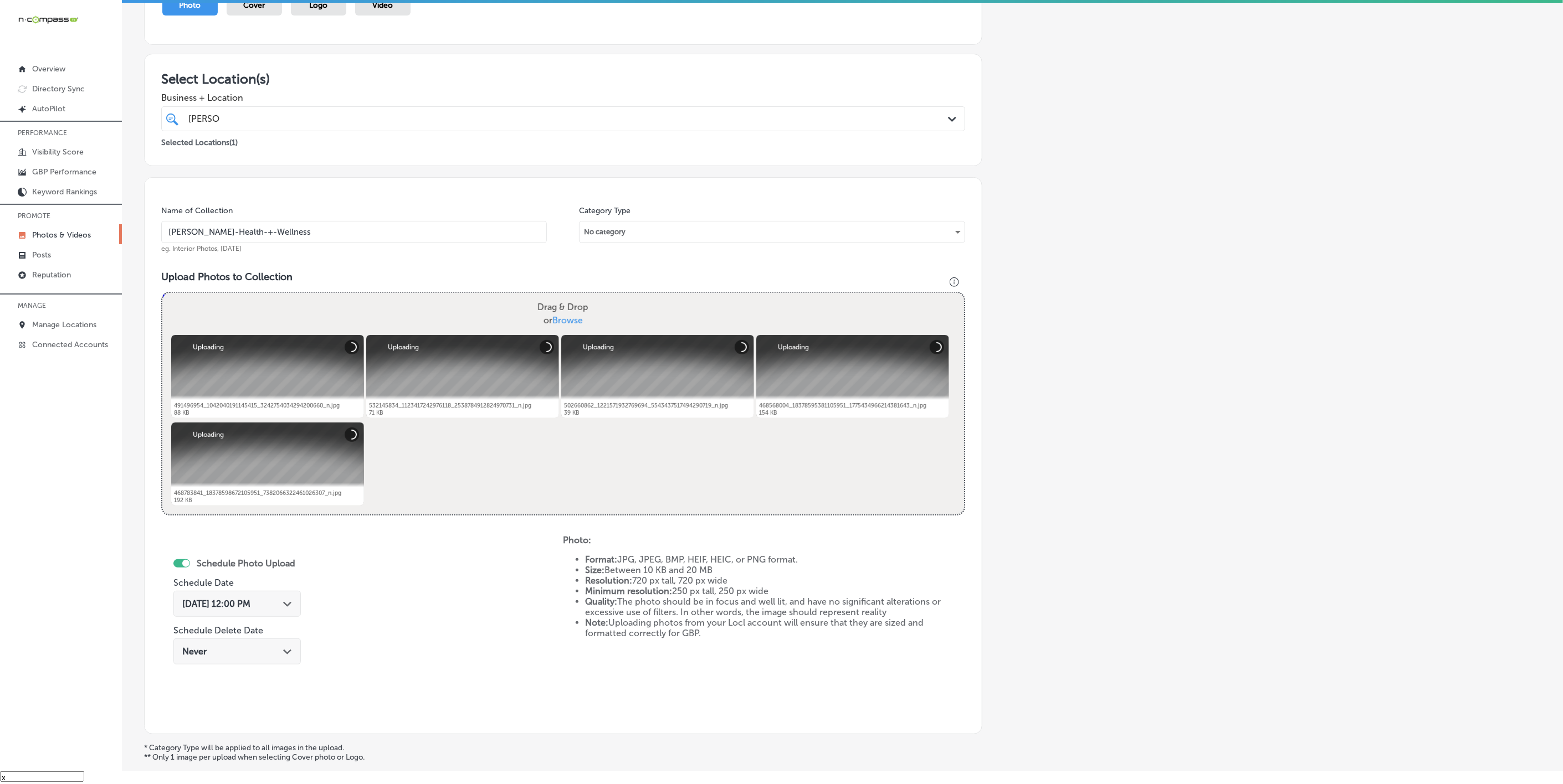
scroll to position [175, 0]
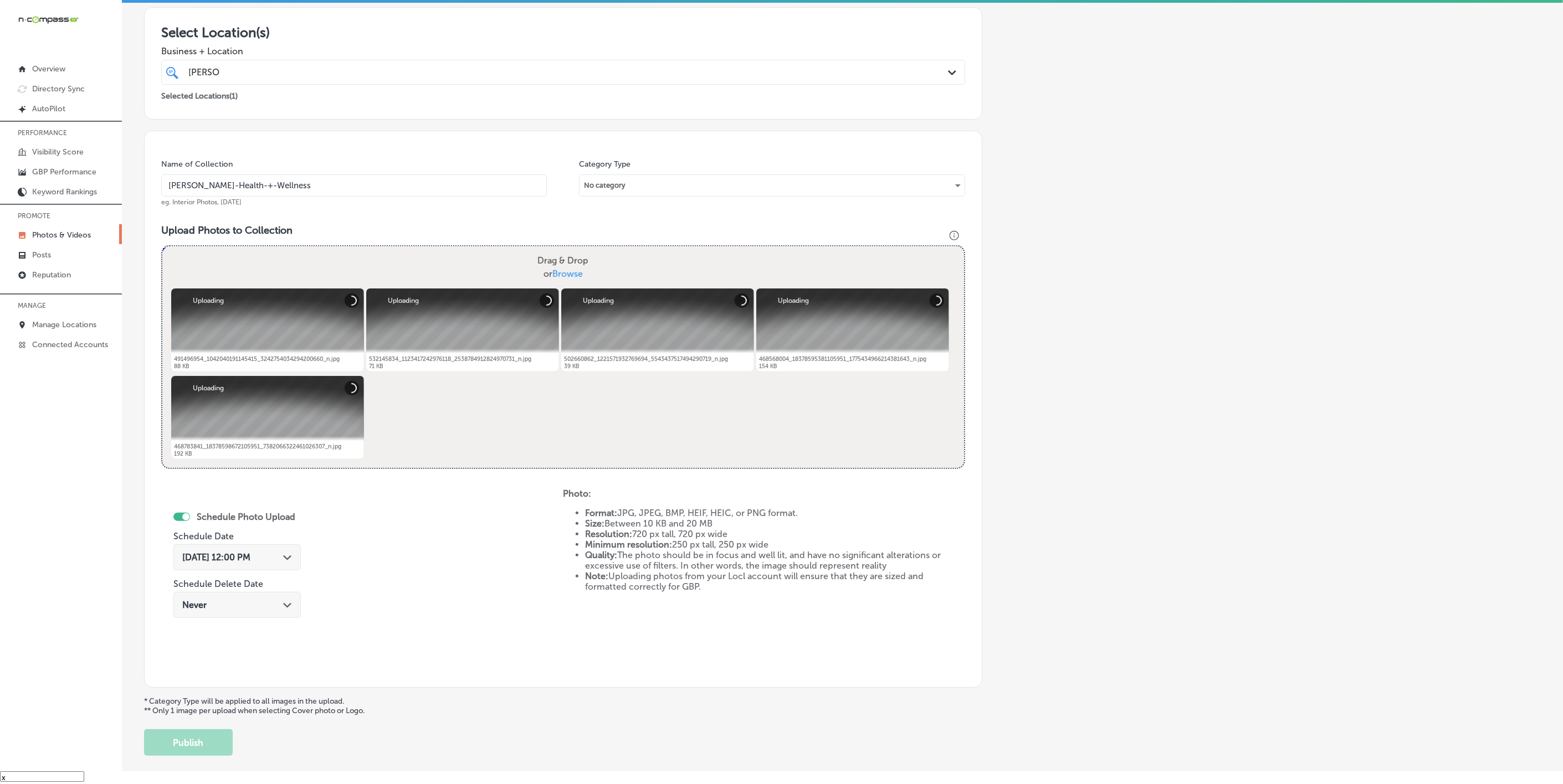
type input "[PERSON_NAME]-Health-+-Wellness"
click at [289, 557] on polygon at bounding box center [287, 557] width 8 height 5
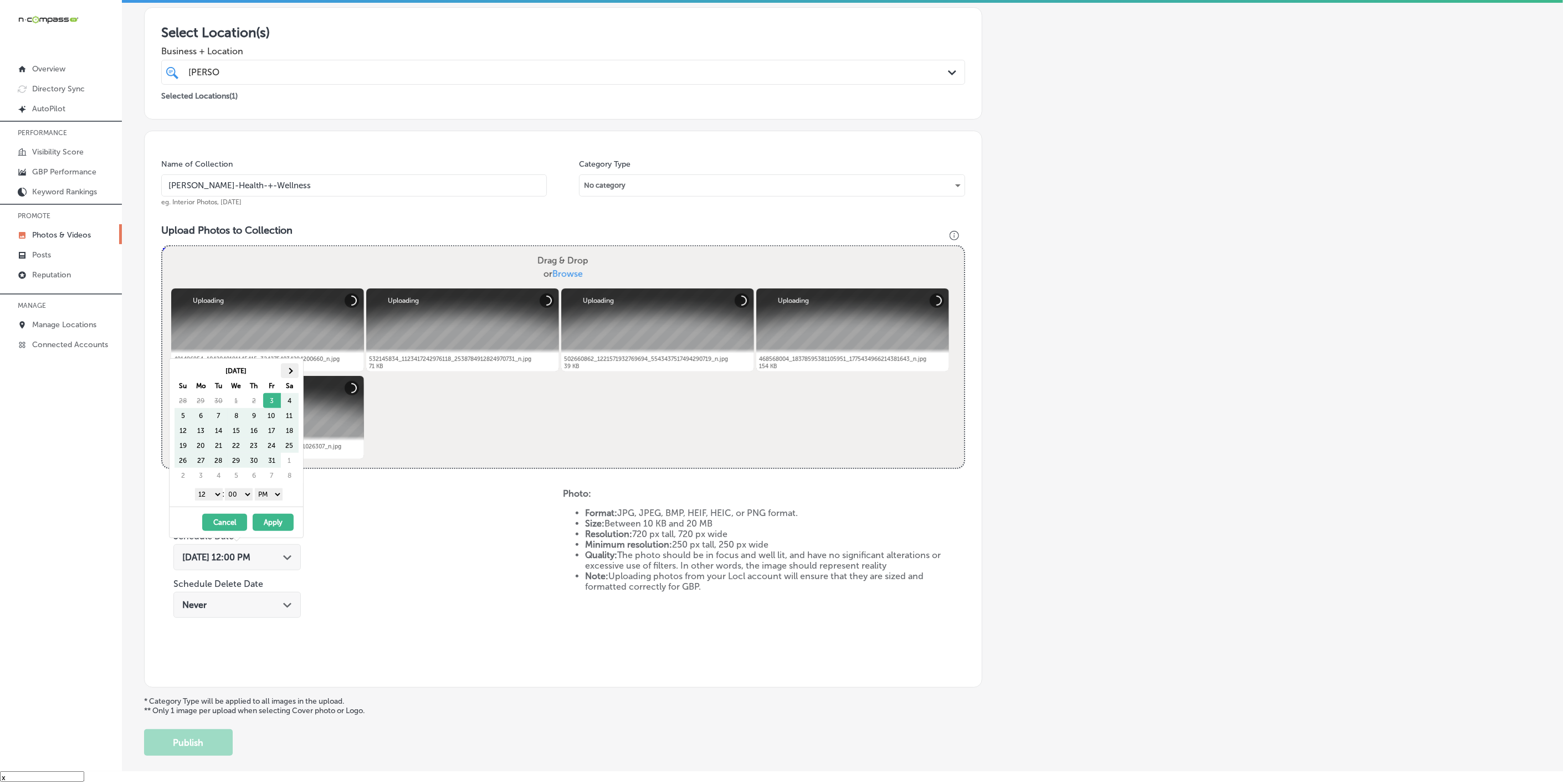
click at [291, 372] on span at bounding box center [290, 371] width 6 height 6
click at [208, 494] on select "1 2 3 4 5 6 7 8 9 10 11 12" at bounding box center [209, 494] width 28 height 12
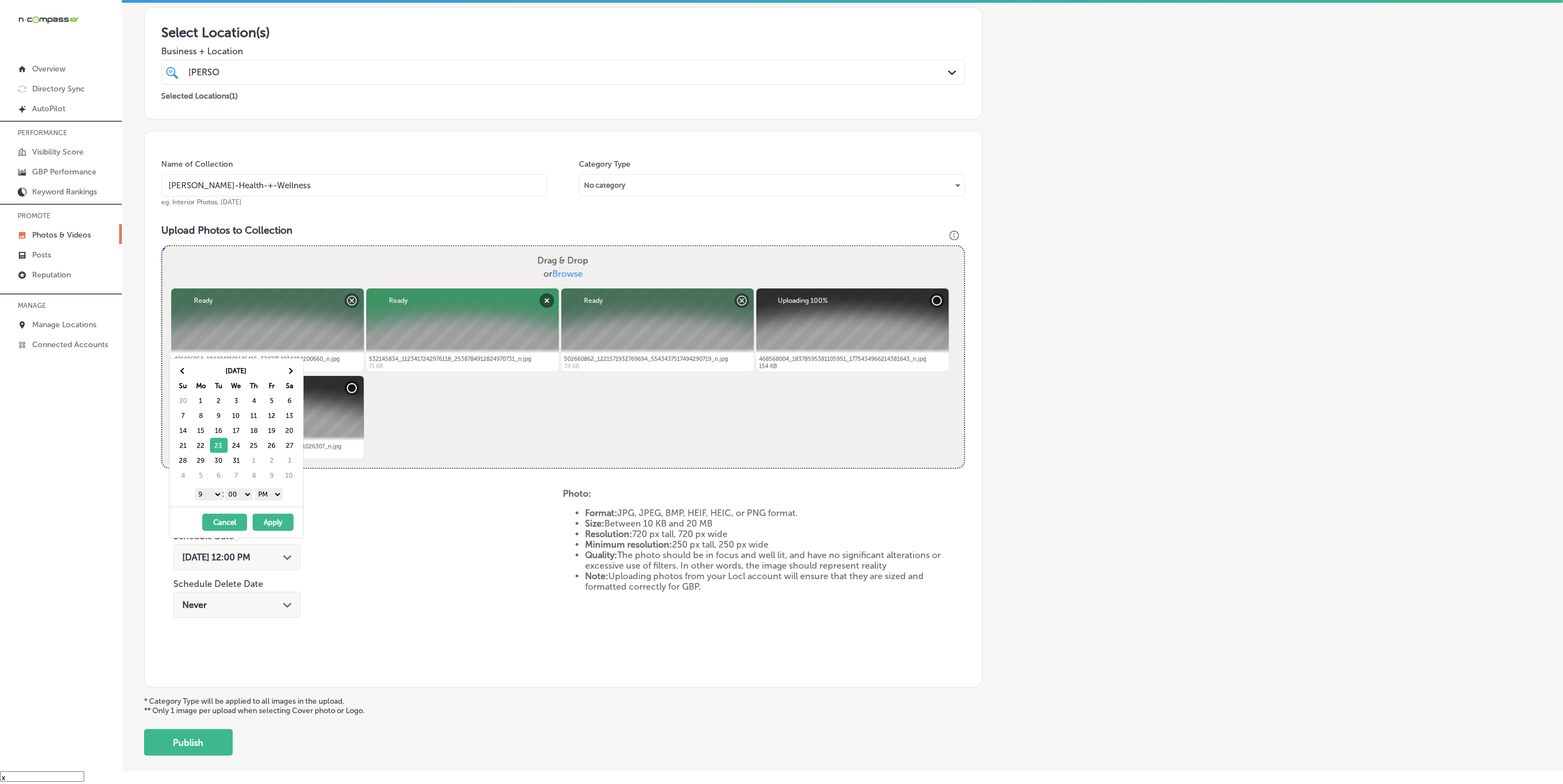
click at [271, 522] on button "Apply" at bounding box center [273, 522] width 41 height 17
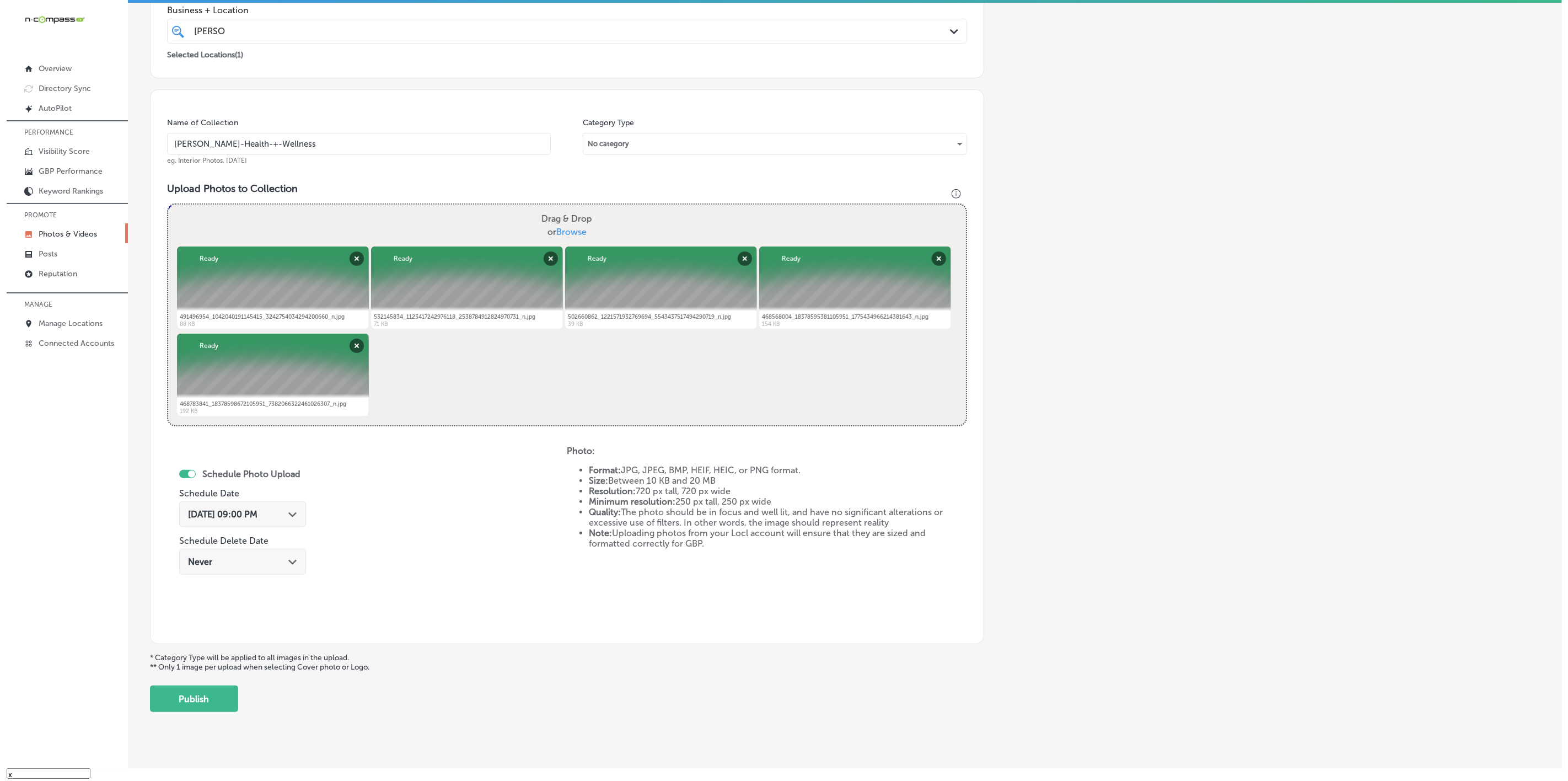
scroll to position [237, 0]
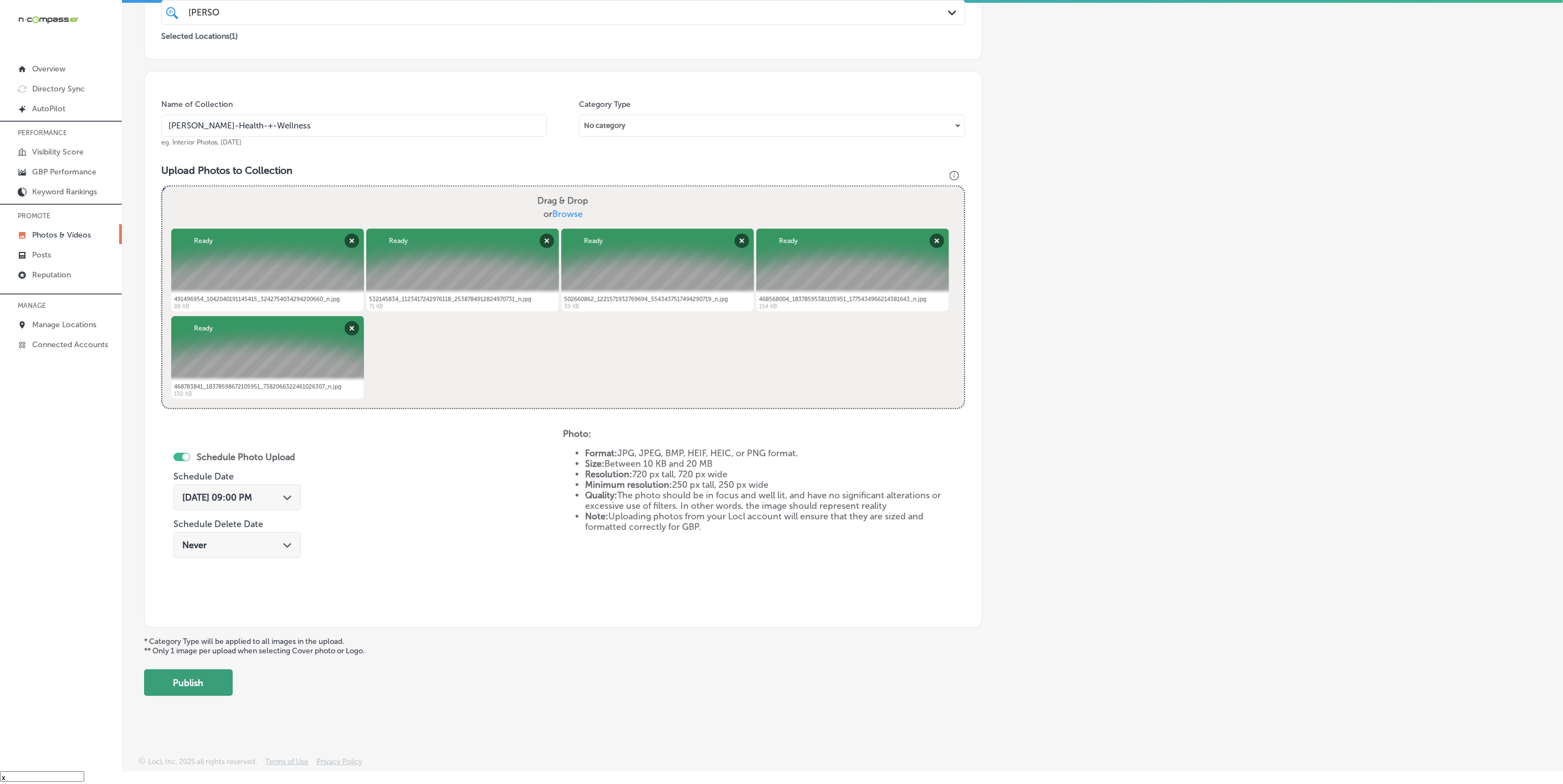
click at [198, 585] on button "Publish" at bounding box center [188, 683] width 88 height 27
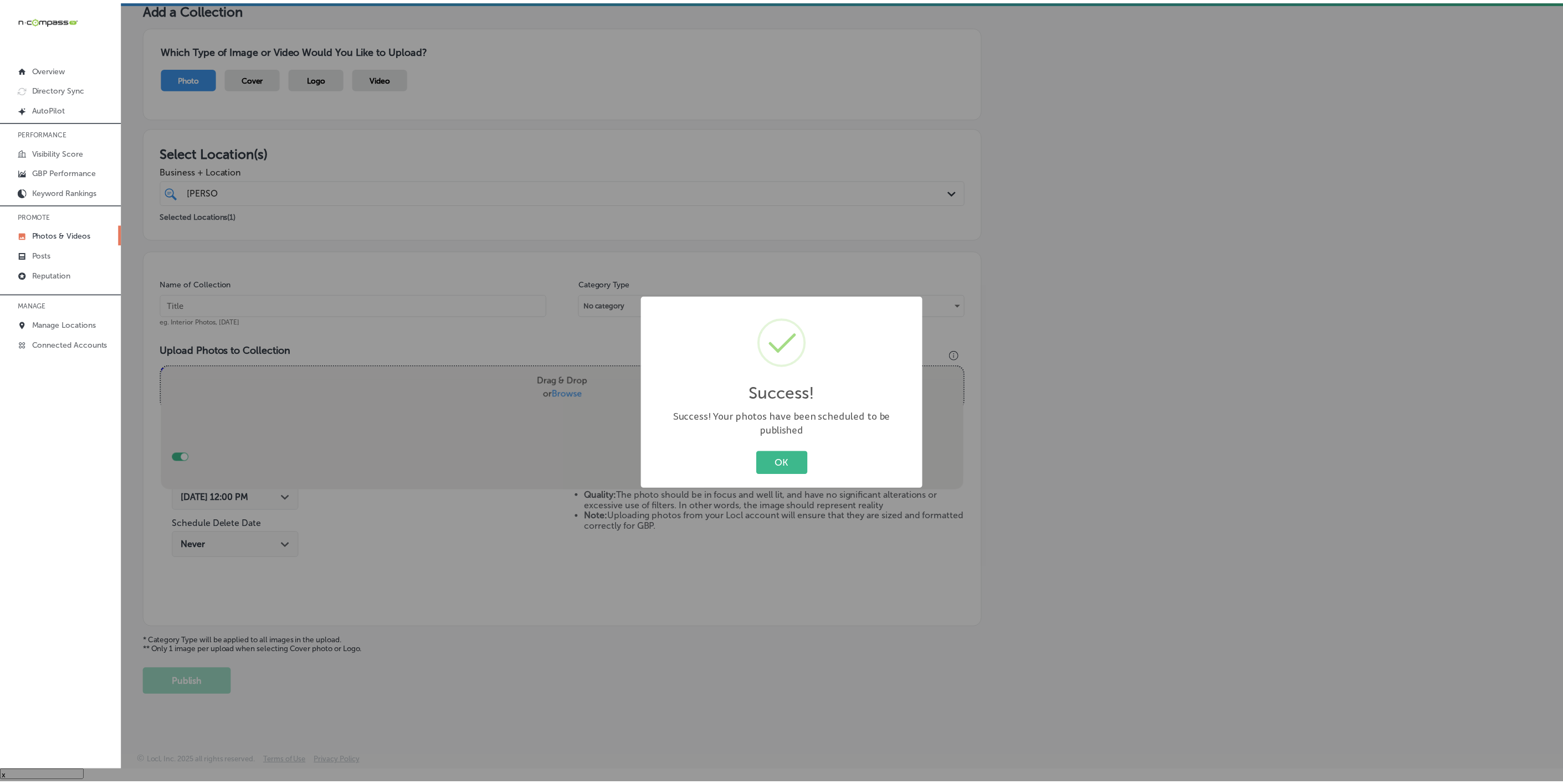
scroll to position [58, 0]
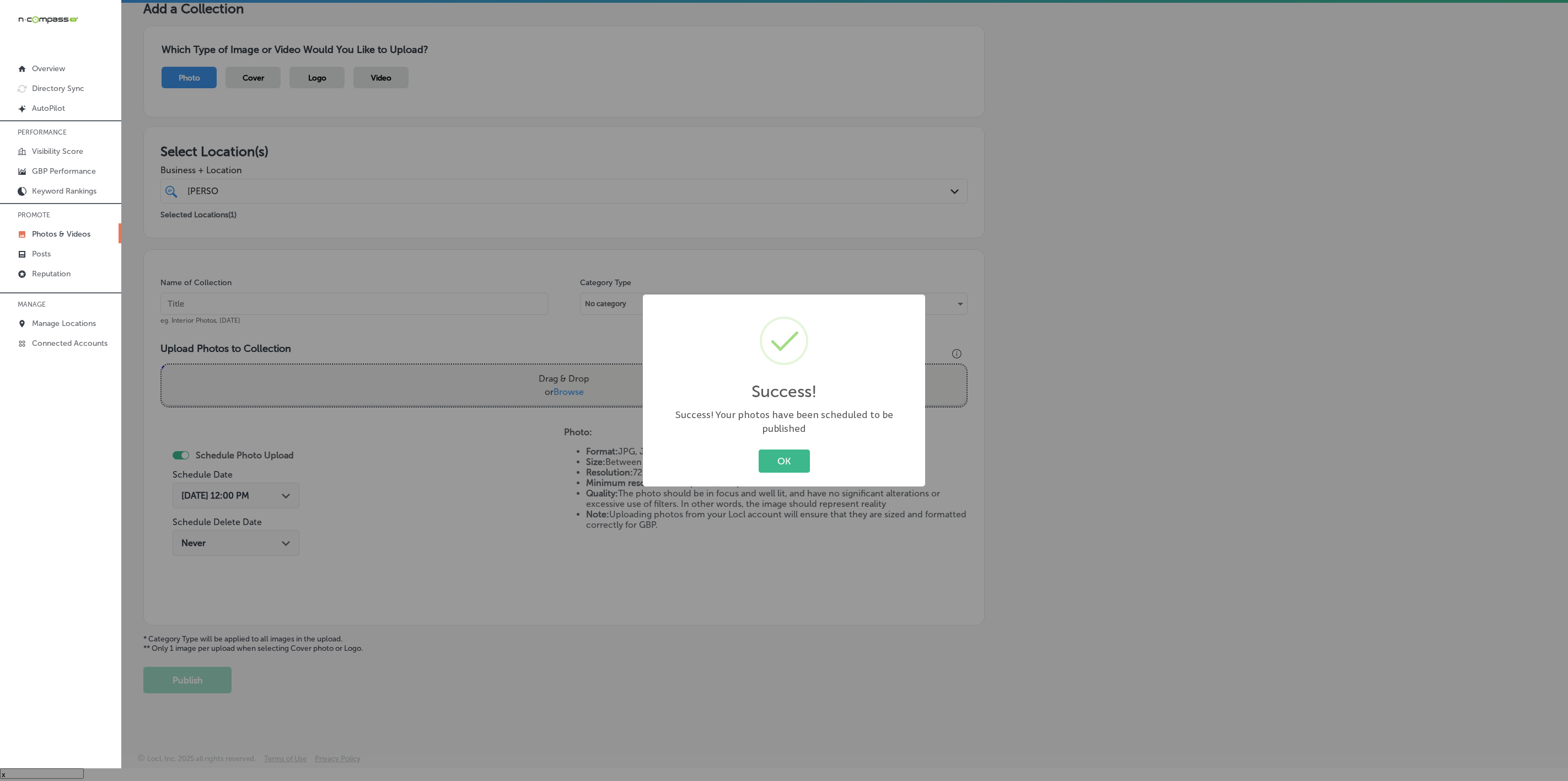
click at [759, 449] on button "OK" at bounding box center [784, 461] width 51 height 22
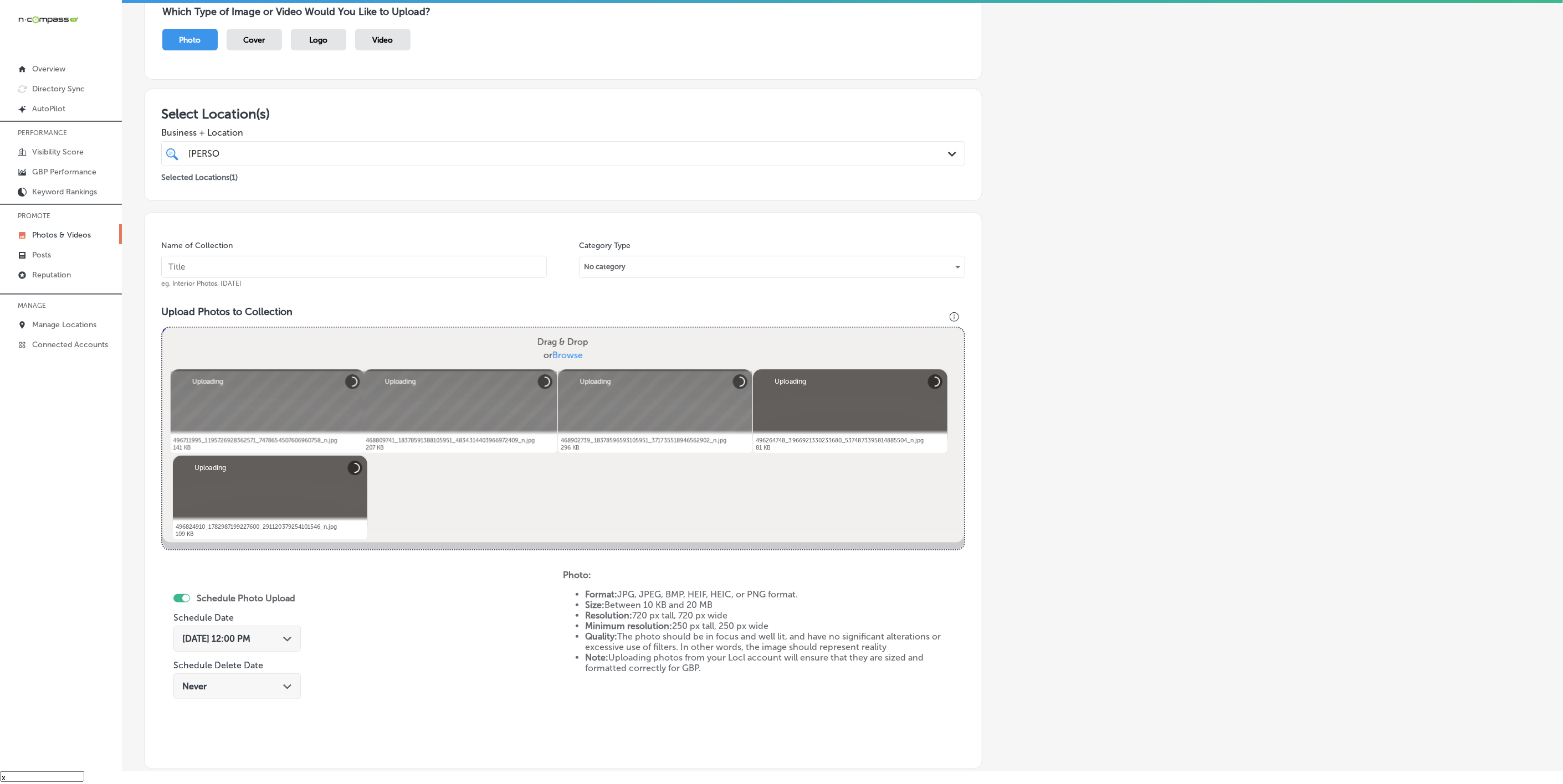
scroll to position [71, 0]
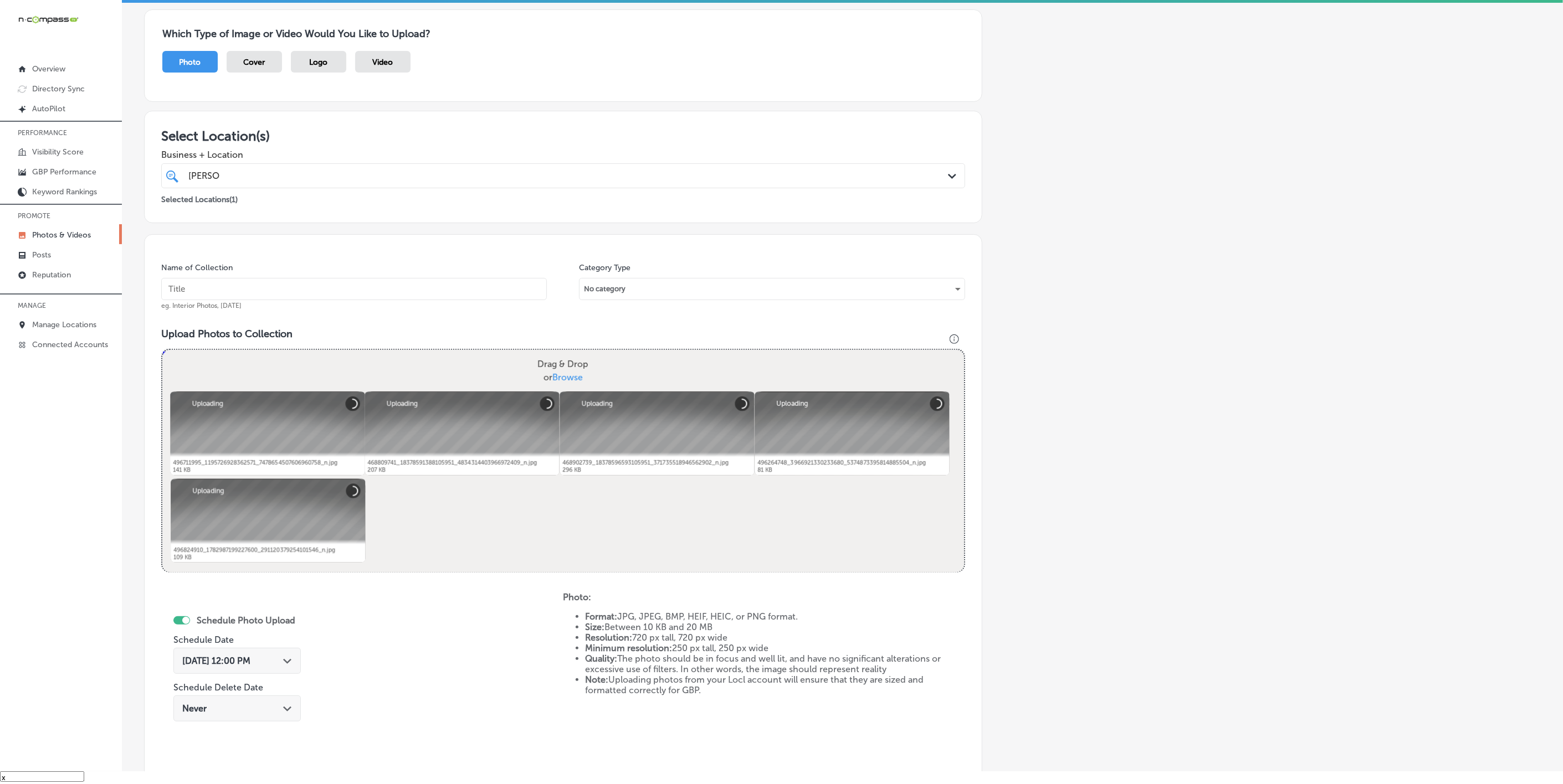
click at [323, 291] on input "text" at bounding box center [353, 290] width 386 height 22
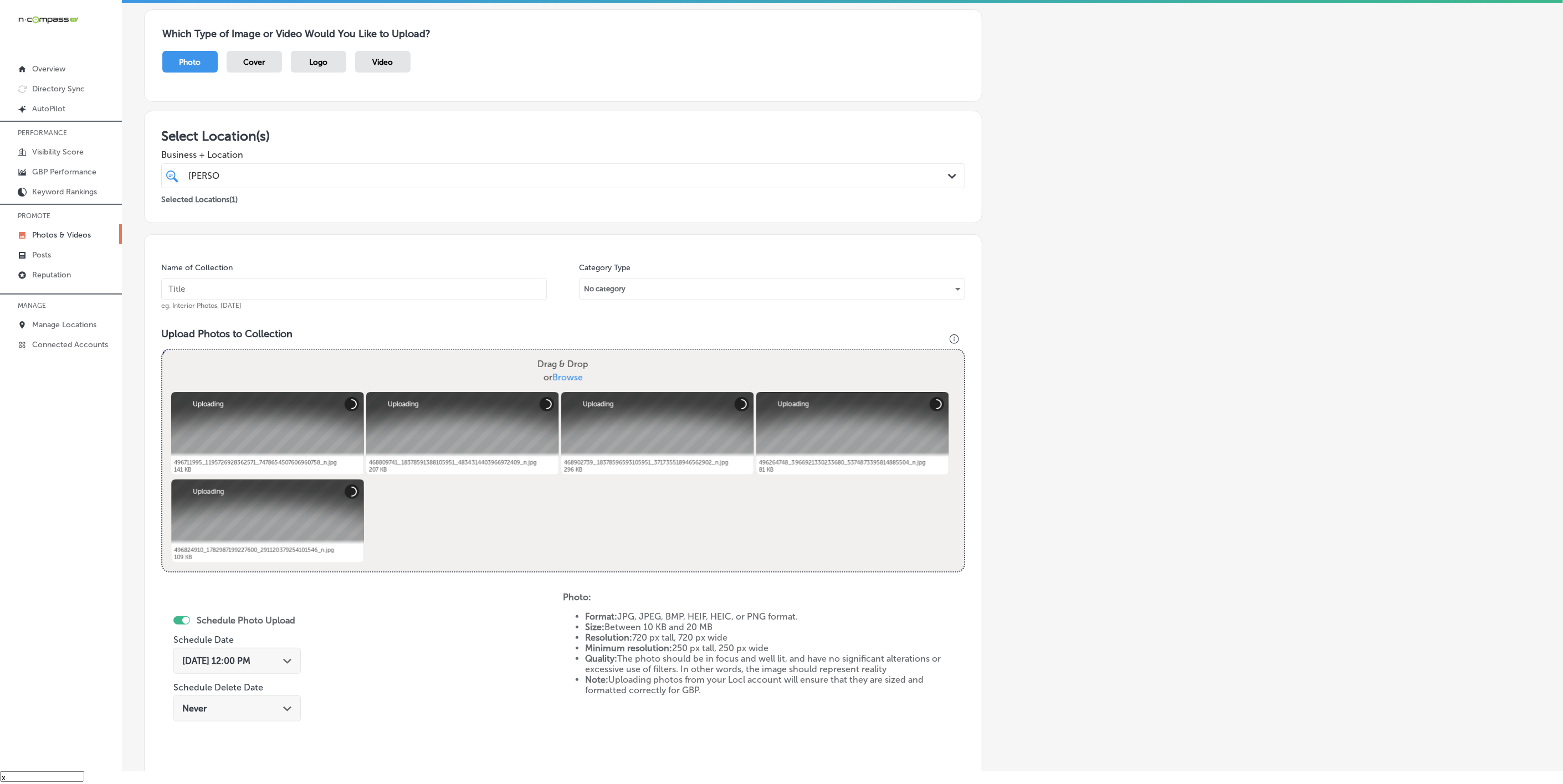
paste input "[PERSON_NAME]-Health-+-Wellness"
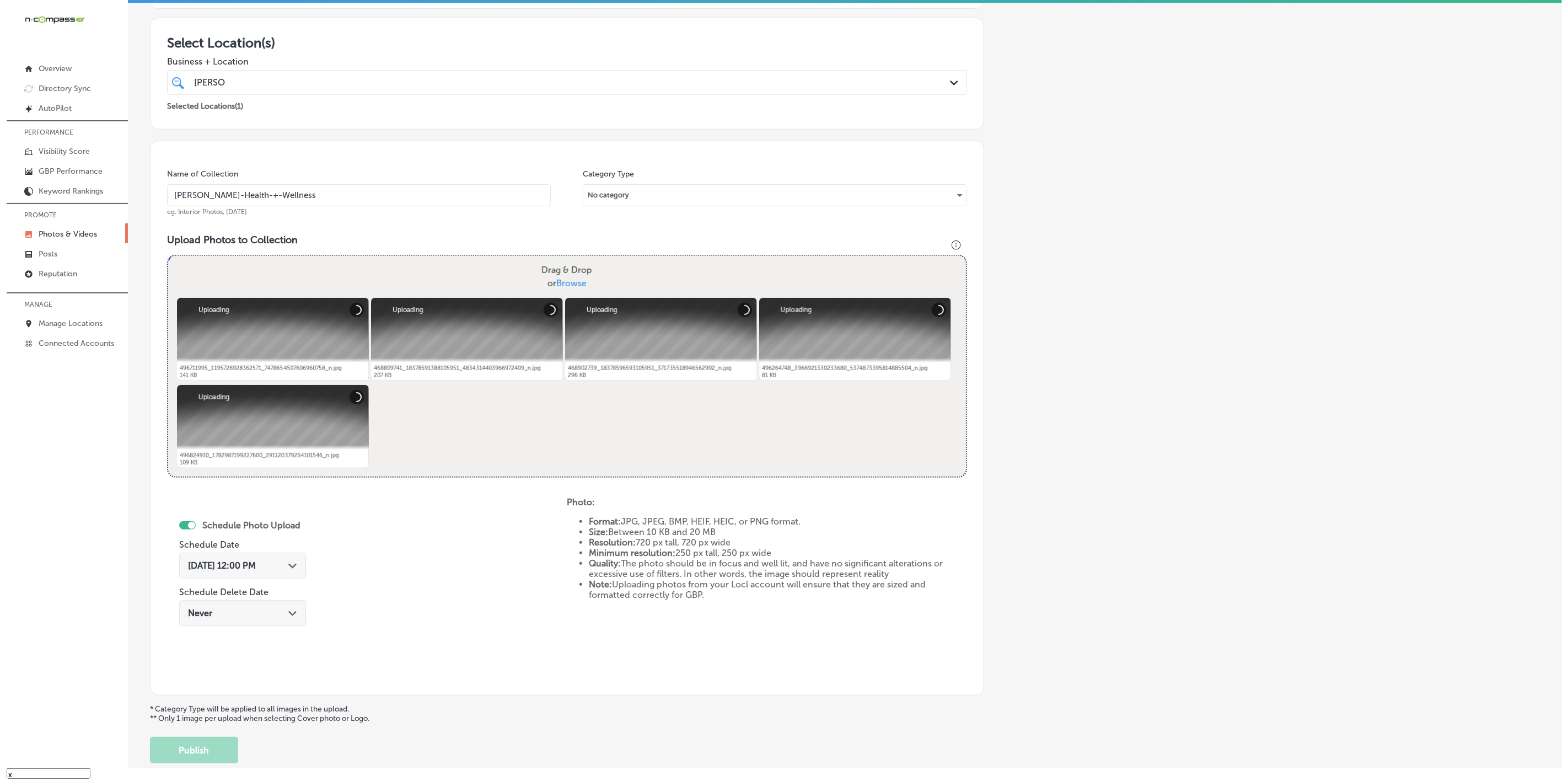
scroll to position [237, 0]
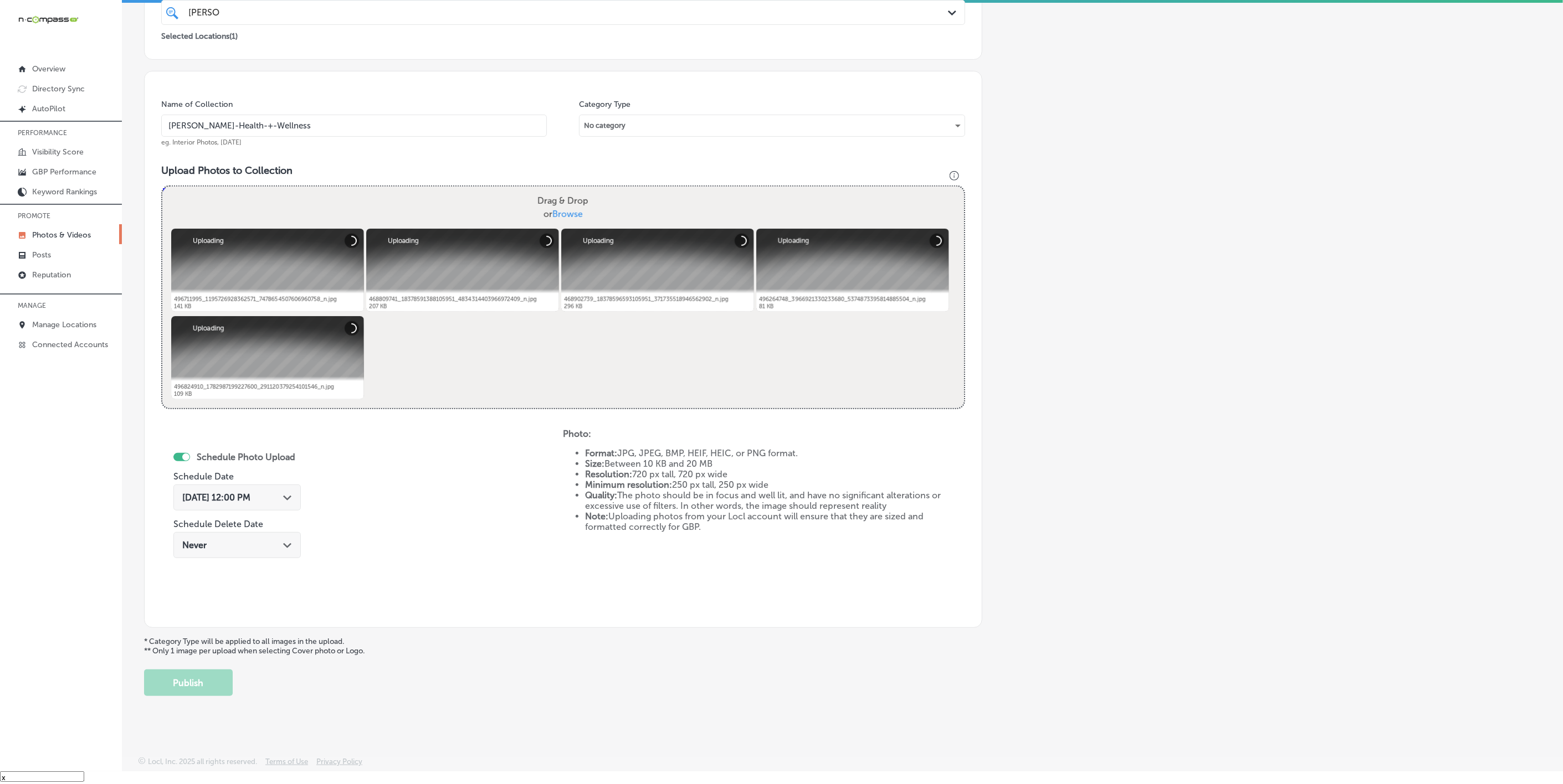
type input "[PERSON_NAME]-Health-+-Wellness"
click at [280, 494] on div "Oct 3, 2025 12:00 PM Path Created with Sketch." at bounding box center [237, 497] width 110 height 10
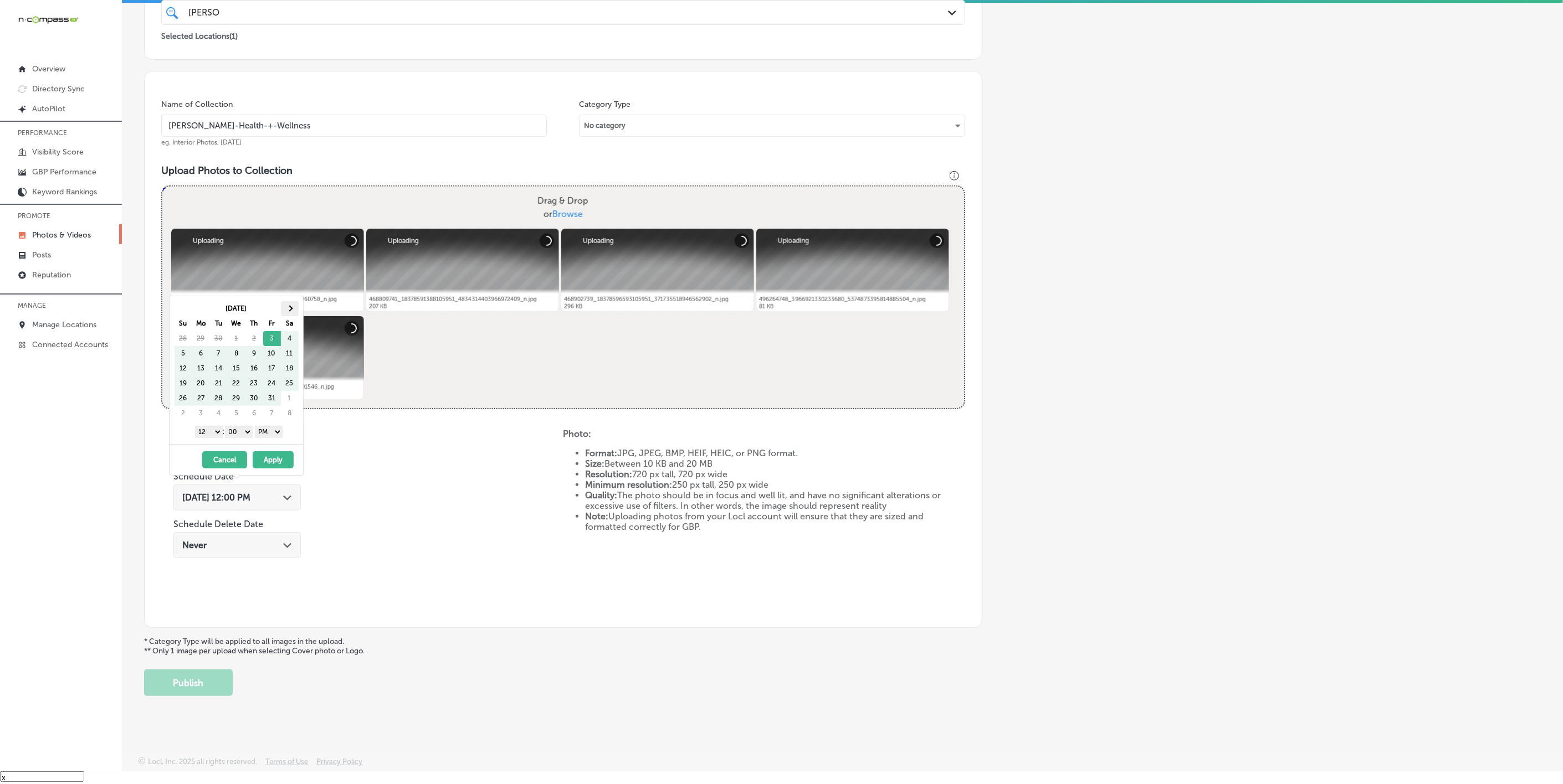
click at [287, 311] on th at bounding box center [290, 309] width 18 height 15
click at [288, 311] on span at bounding box center [290, 308] width 6 height 6
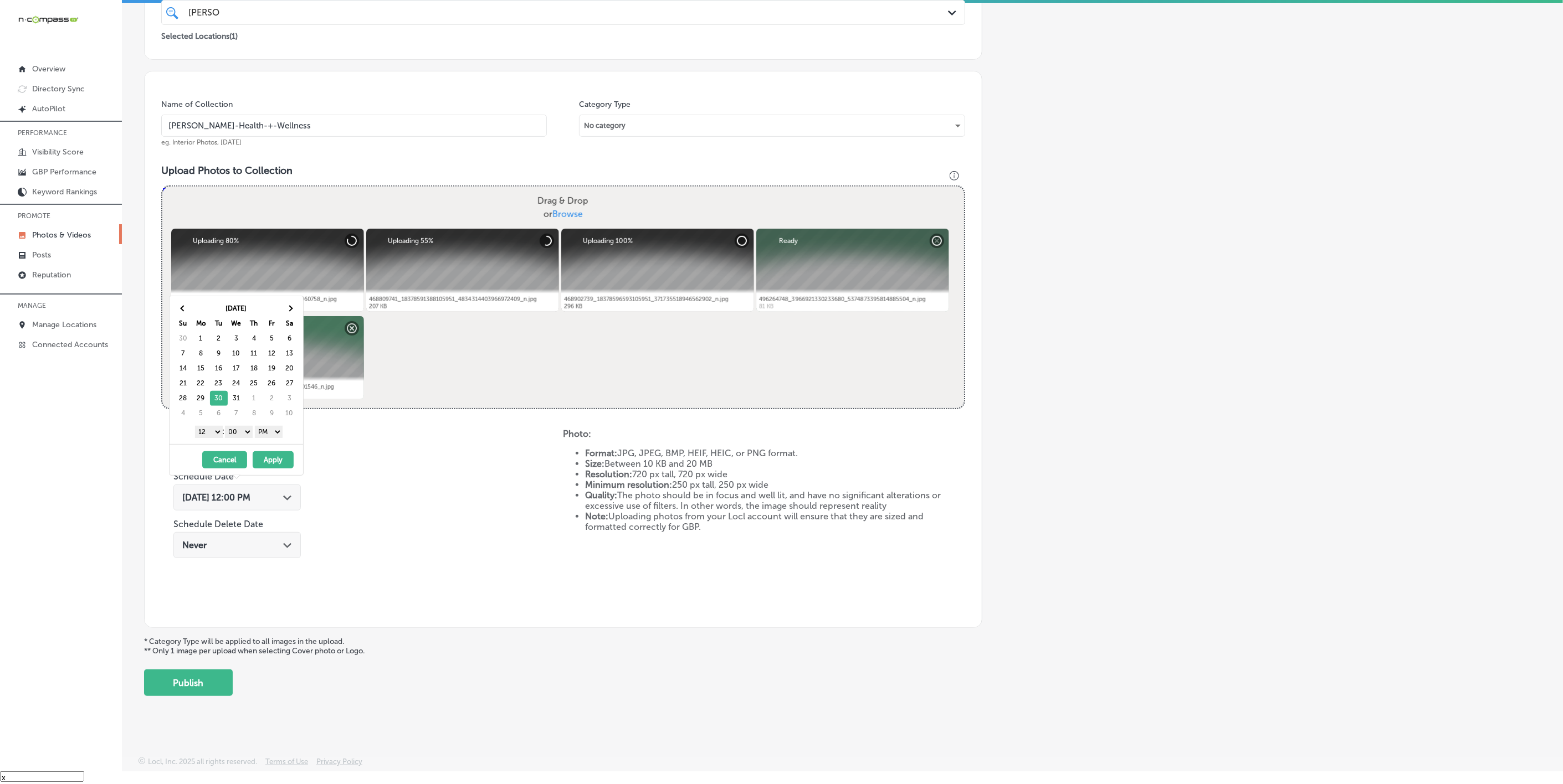
click at [213, 432] on select "1 2 3 4 5 6 7 8 9 10 11 12" at bounding box center [209, 432] width 28 height 12
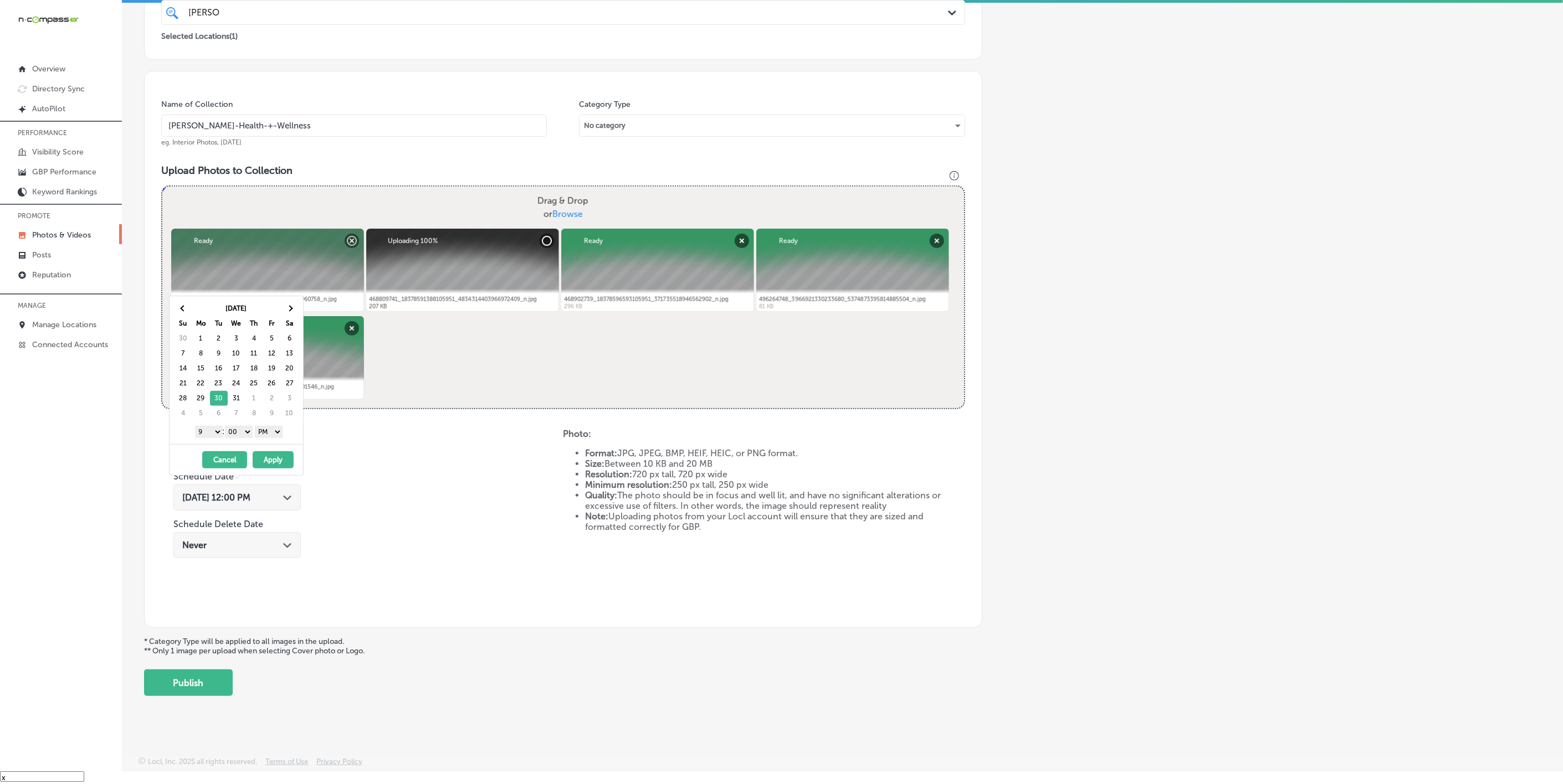
click at [269, 455] on button "Apply" at bounding box center [273, 459] width 41 height 17
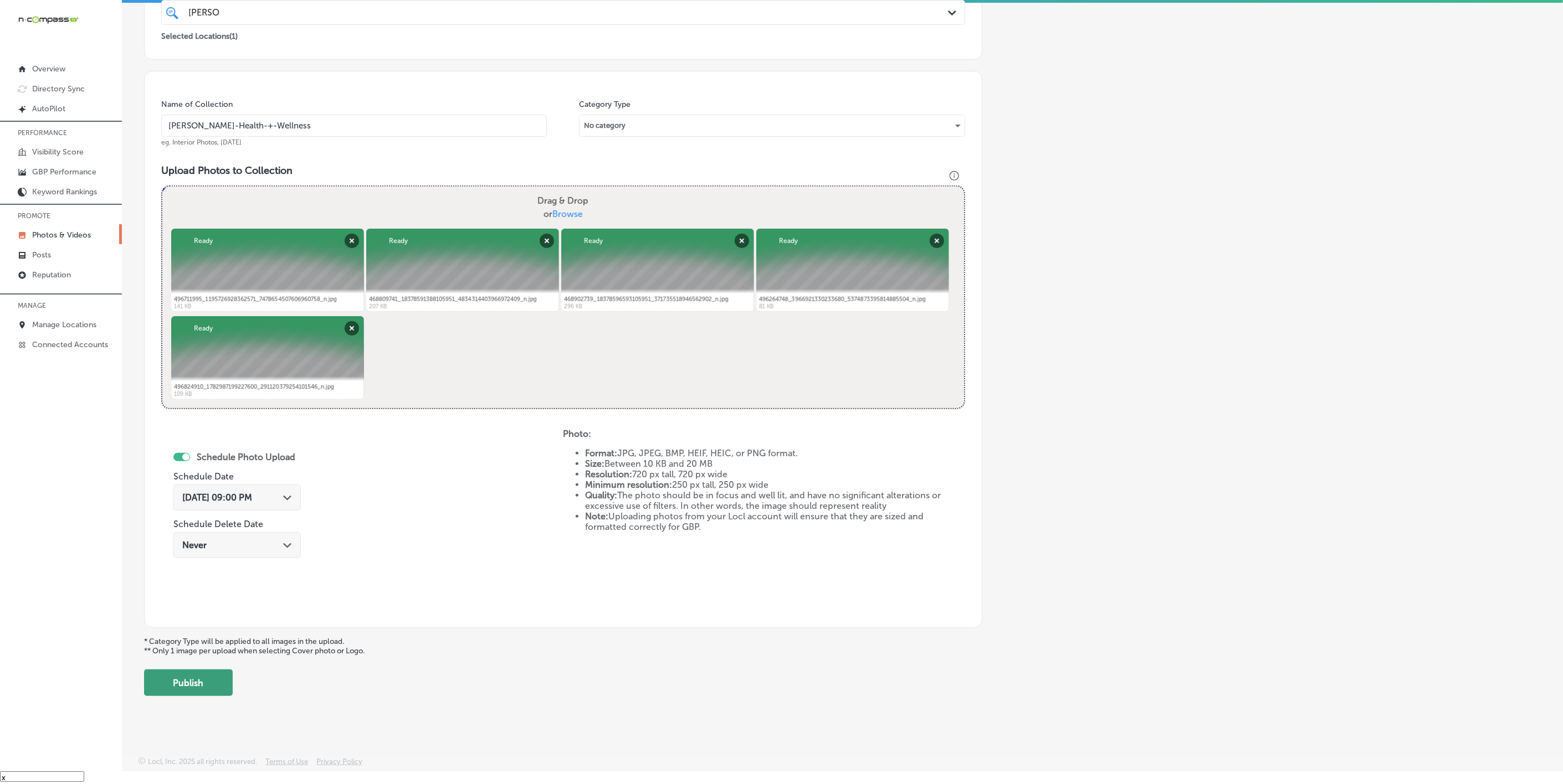
click at [183, 585] on button "Publish" at bounding box center [188, 683] width 88 height 27
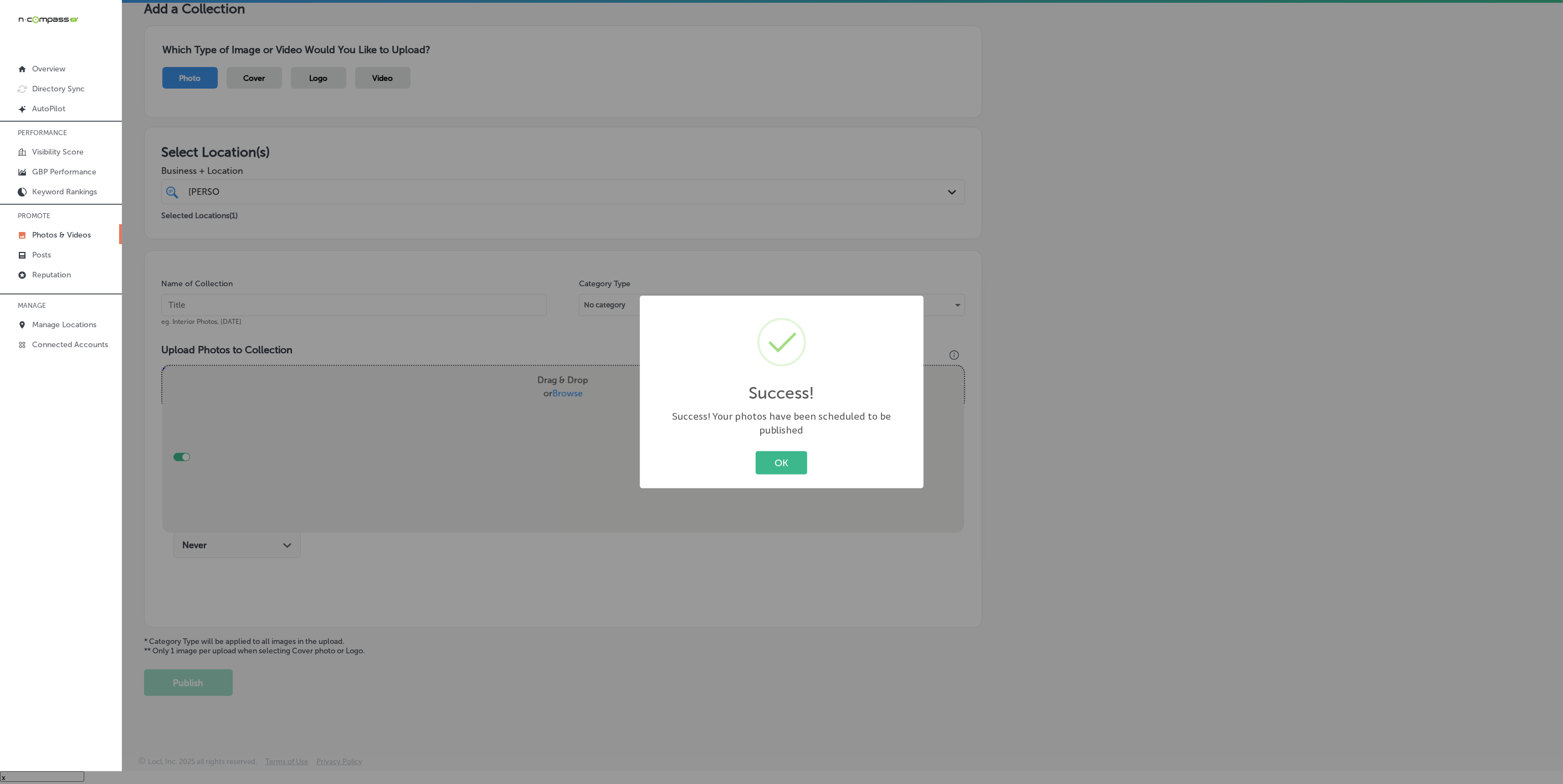
scroll to position [58, 0]
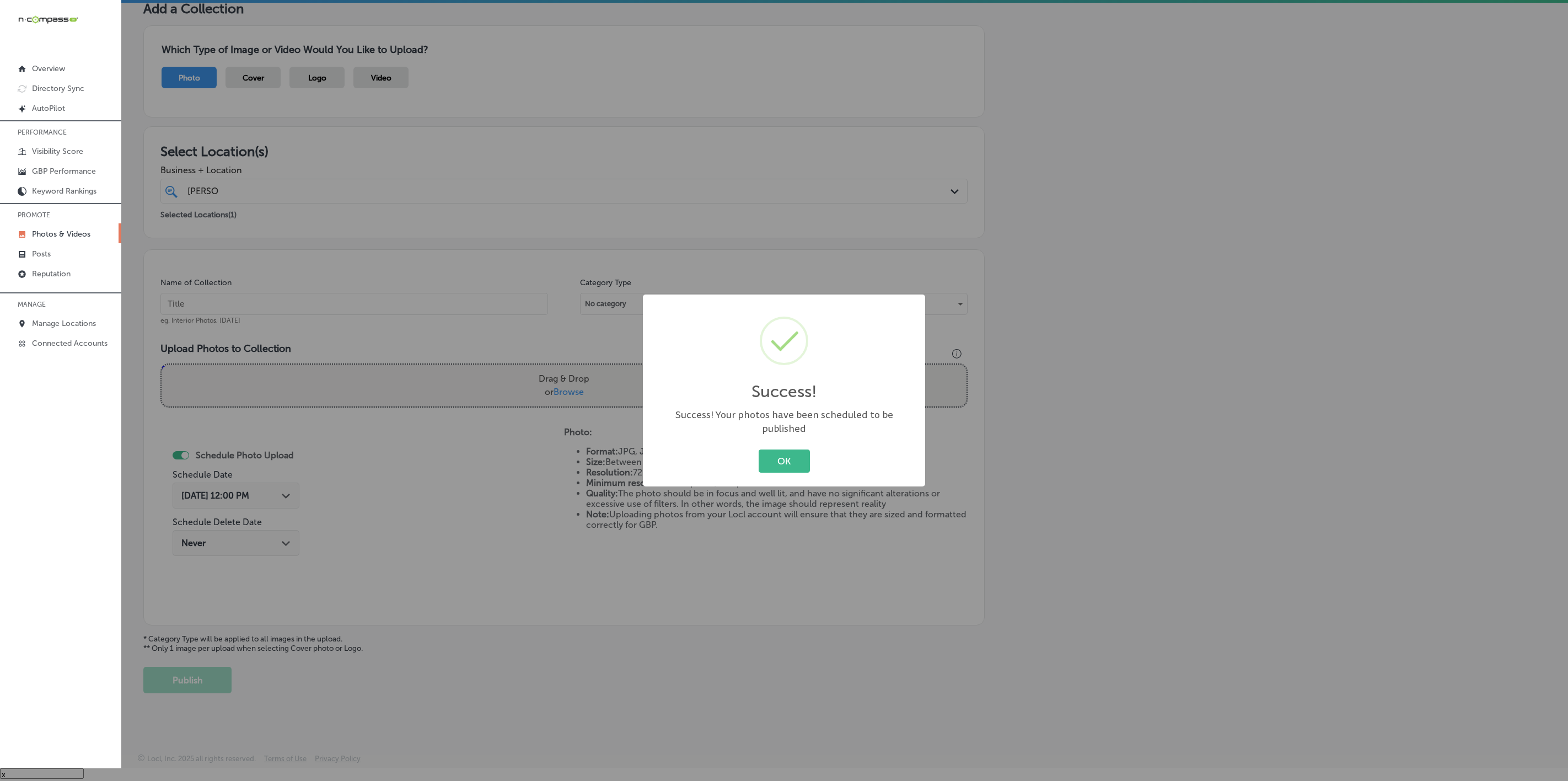
click at [759, 449] on button "OK" at bounding box center [784, 461] width 51 height 22
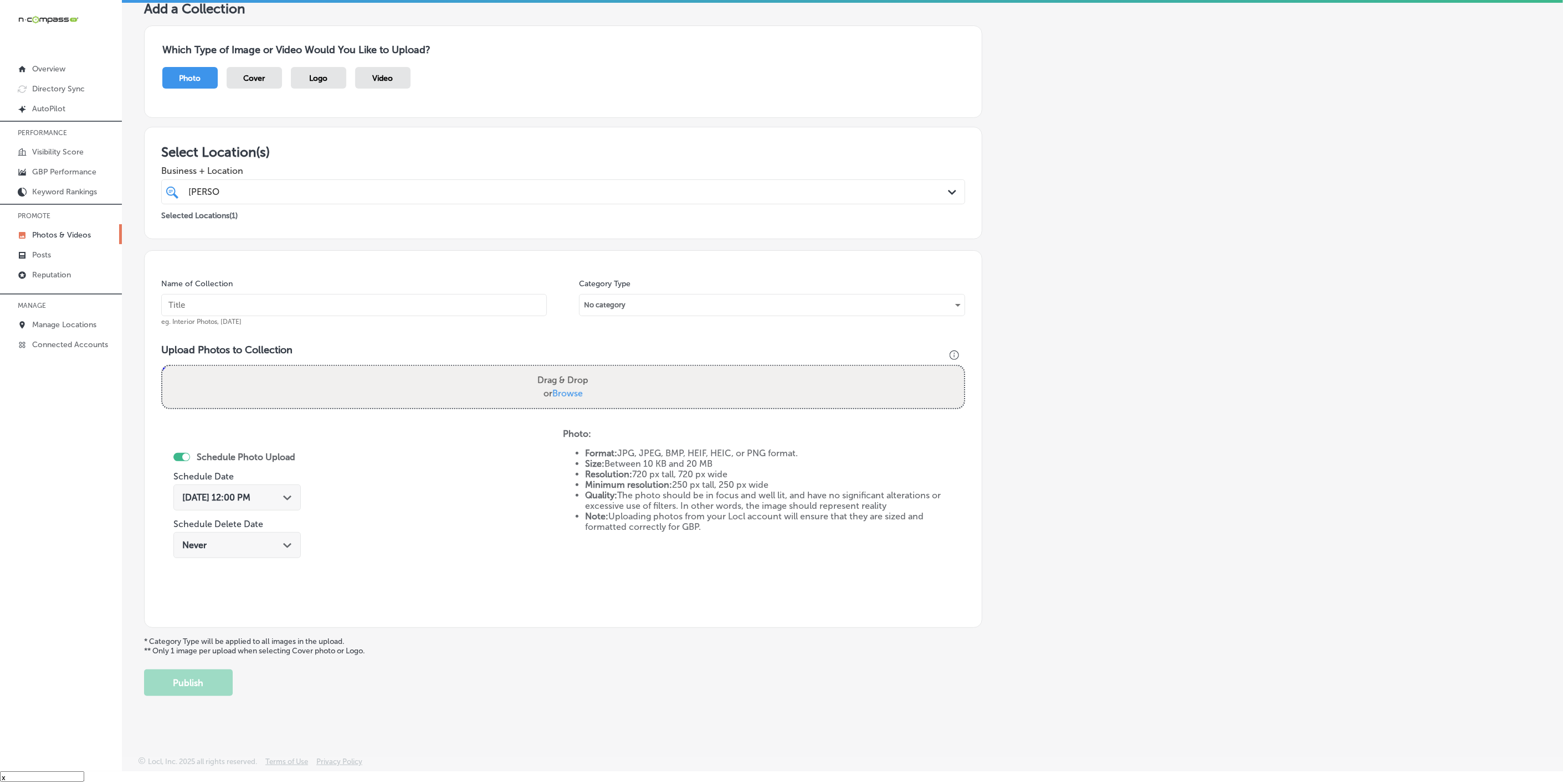
click at [269, 502] on div "Oct 3, 2025 12:00 PM Path Created with Sketch." at bounding box center [237, 497] width 127 height 26
click at [286, 301] on th at bounding box center [290, 309] width 18 height 15
click at [286, 304] on th at bounding box center [290, 309] width 18 height 15
click at [311, 470] on div "Schedule Photo Upload Schedule Date Oct 3, 2025 12:00 PM Path Created with Sket…" at bounding box center [362, 520] width 402 height 183
click at [58, 233] on p "Photos & Videos" at bounding box center [61, 235] width 58 height 10
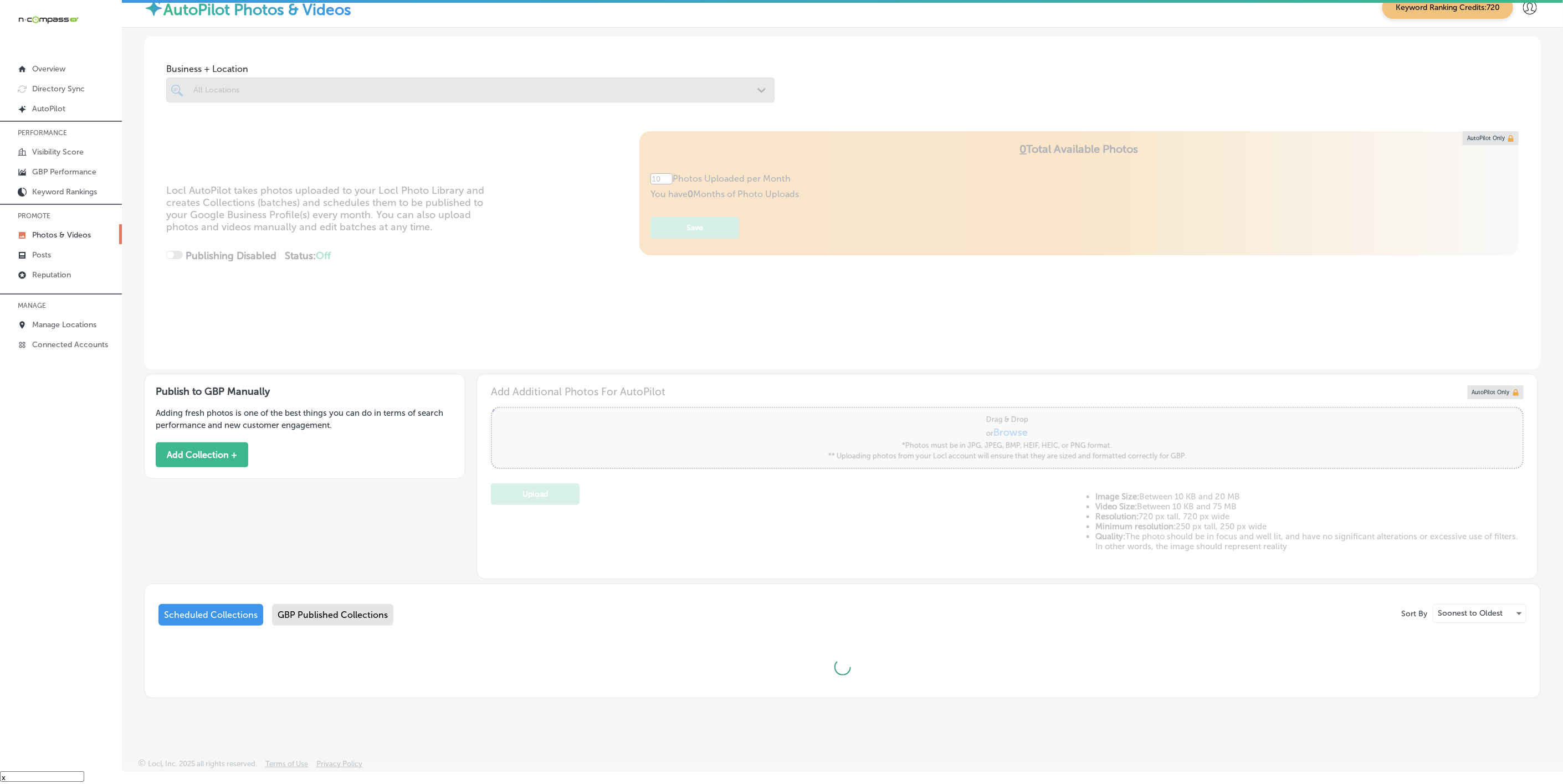
scroll to position [3, 0]
type input "0"
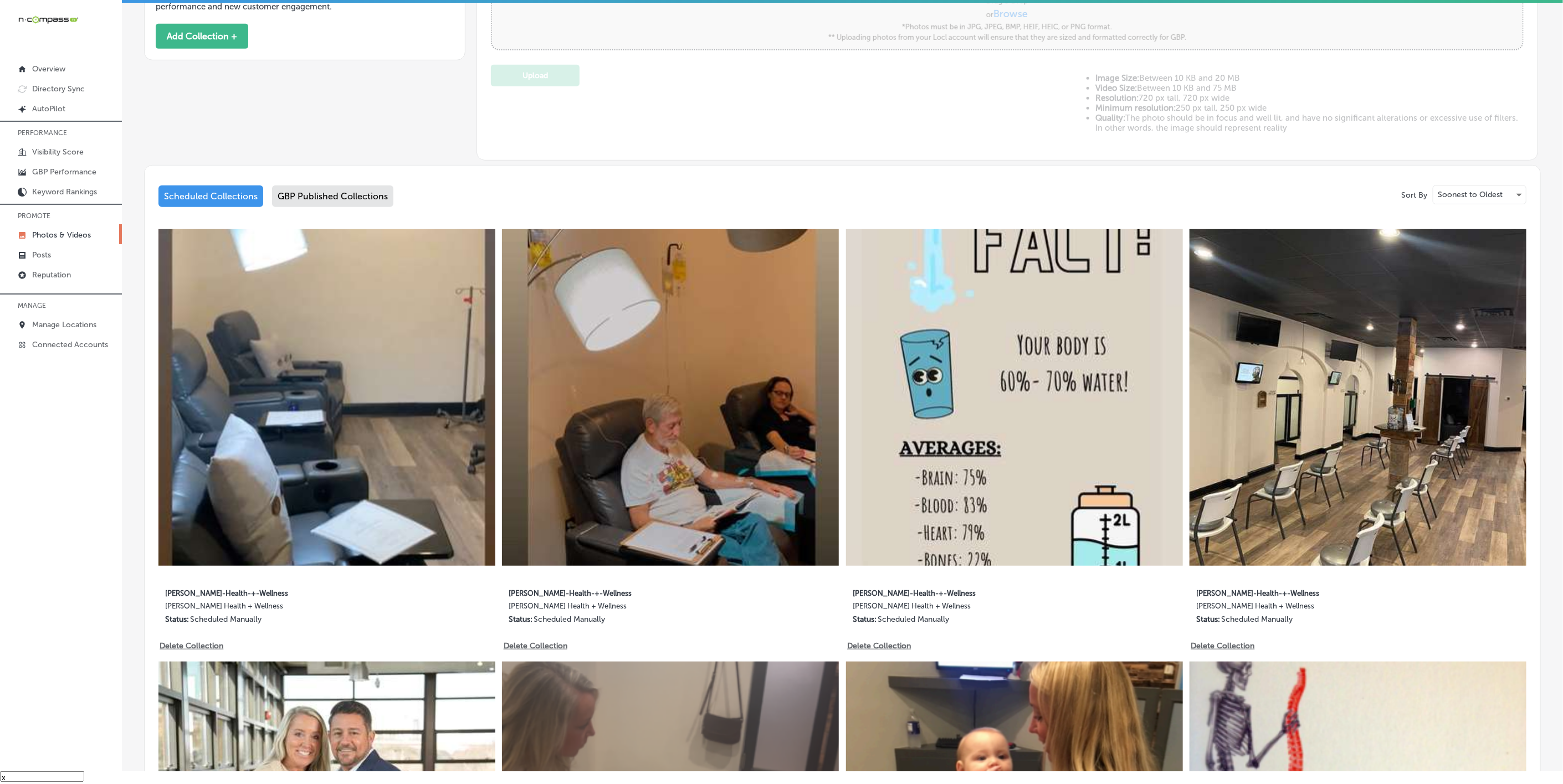
scroll to position [0, 0]
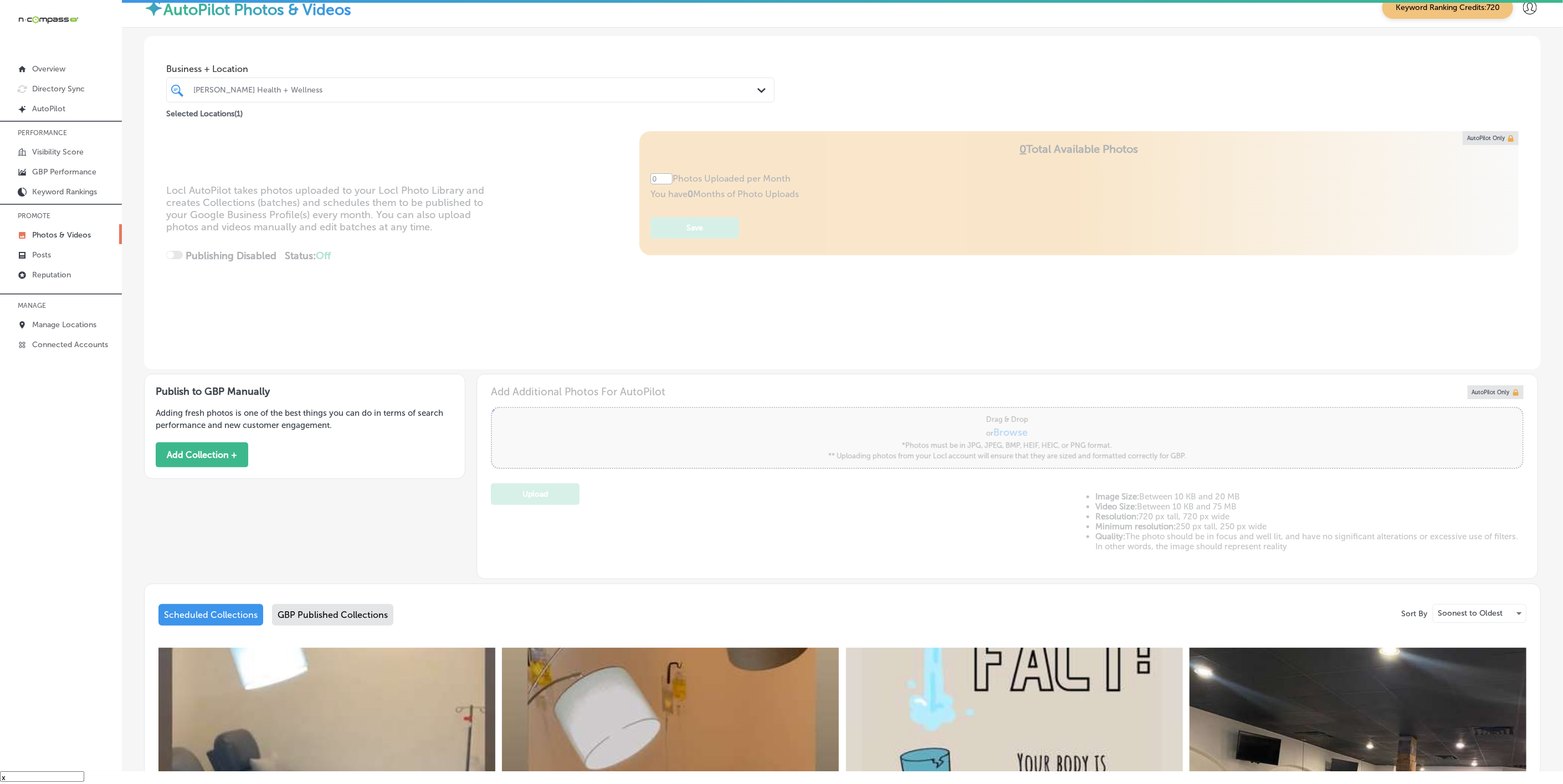
click at [454, 92] on div "[PERSON_NAME] Health + Wellness" at bounding box center [475, 90] width 565 height 10
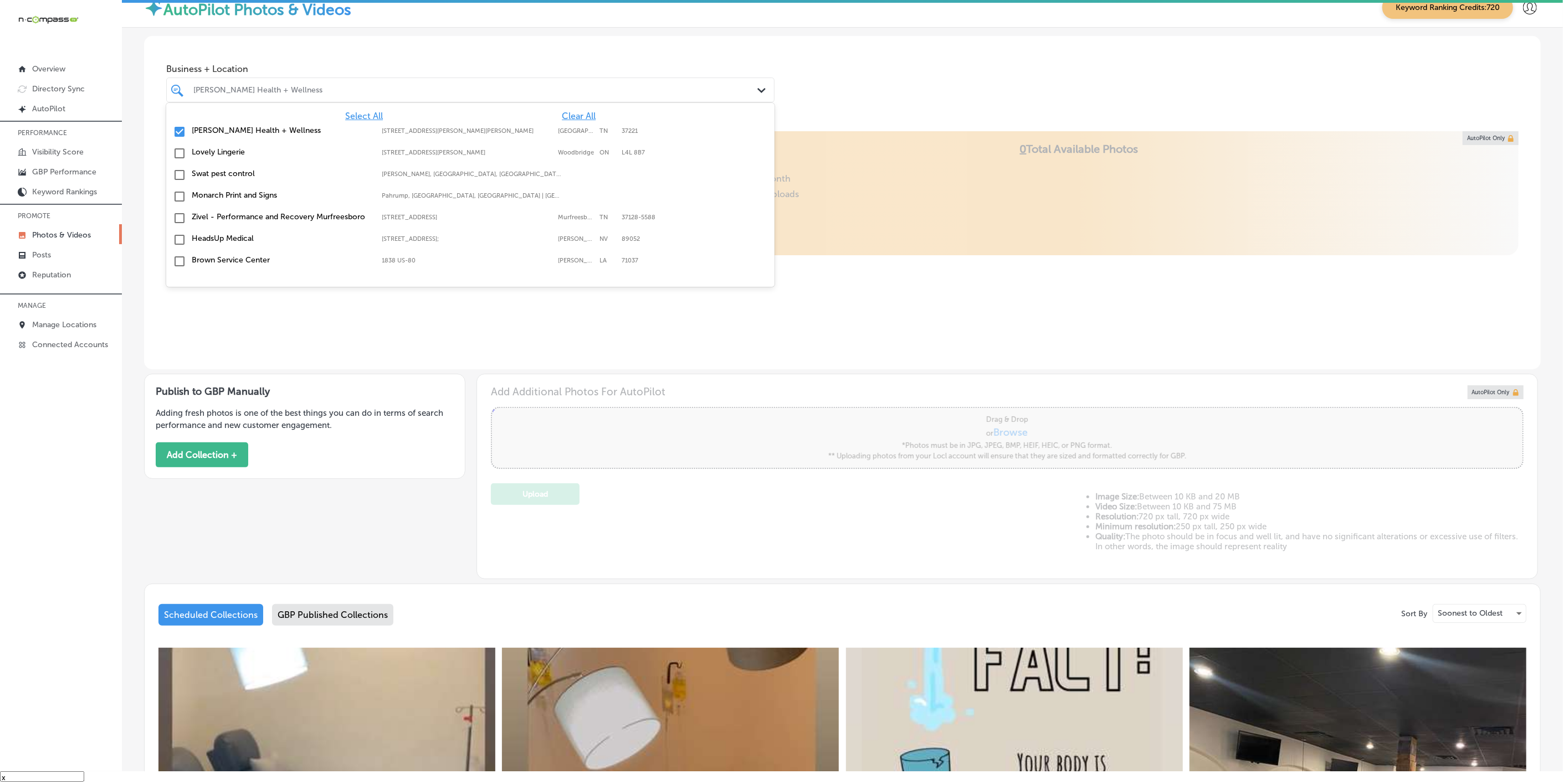
click at [575, 113] on span "Clear All" at bounding box center [579, 116] width 34 height 10
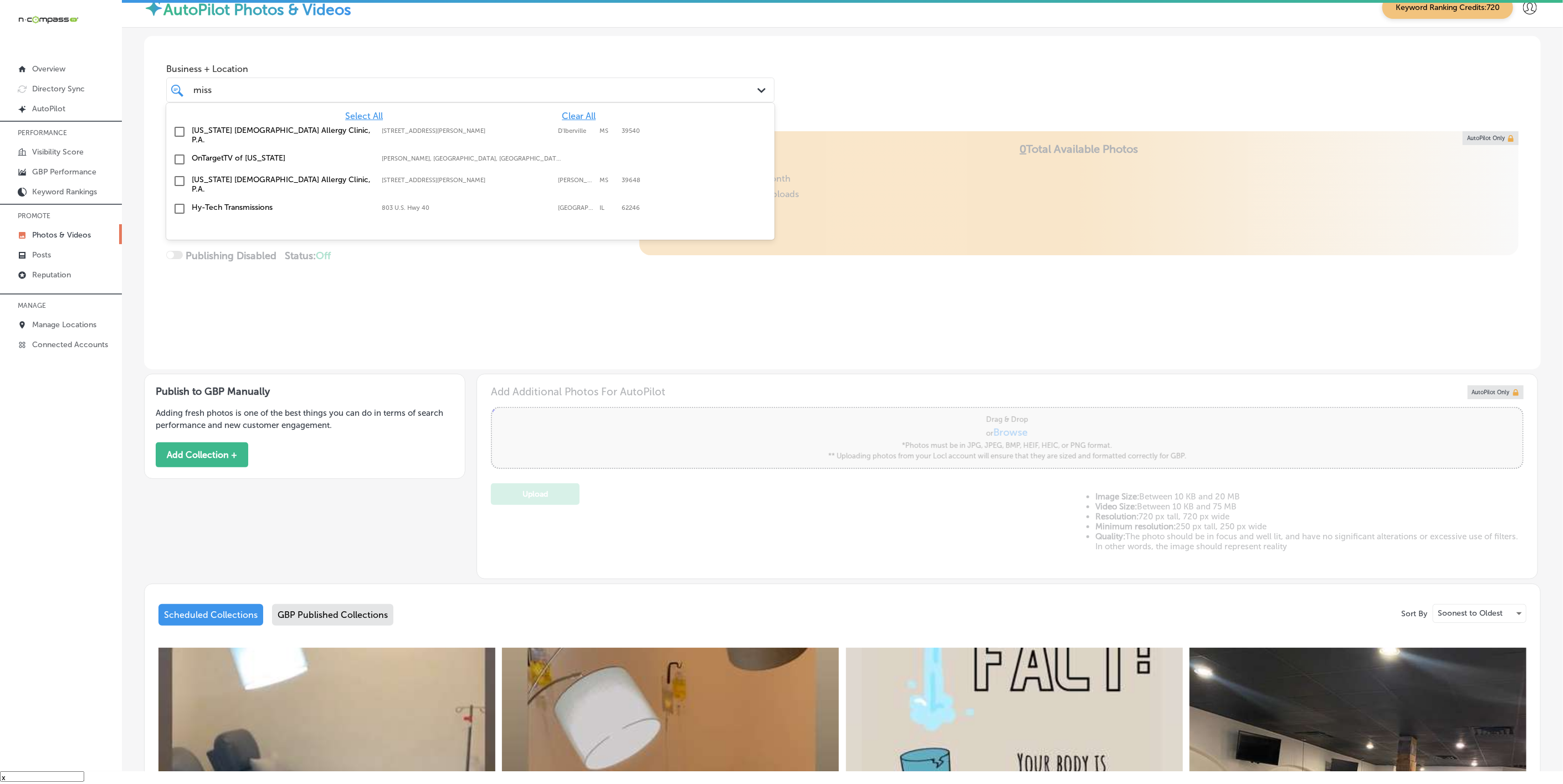
click at [535, 128] on label "[STREET_ADDRESS][PERSON_NAME]" at bounding box center [467, 131] width 170 height 7
type input "miss"
click at [863, 87] on div "Business + Location option 3200 Mallett Road Unit D3, selected. option 3200 Mal…" at bounding box center [842, 78] width 1397 height 85
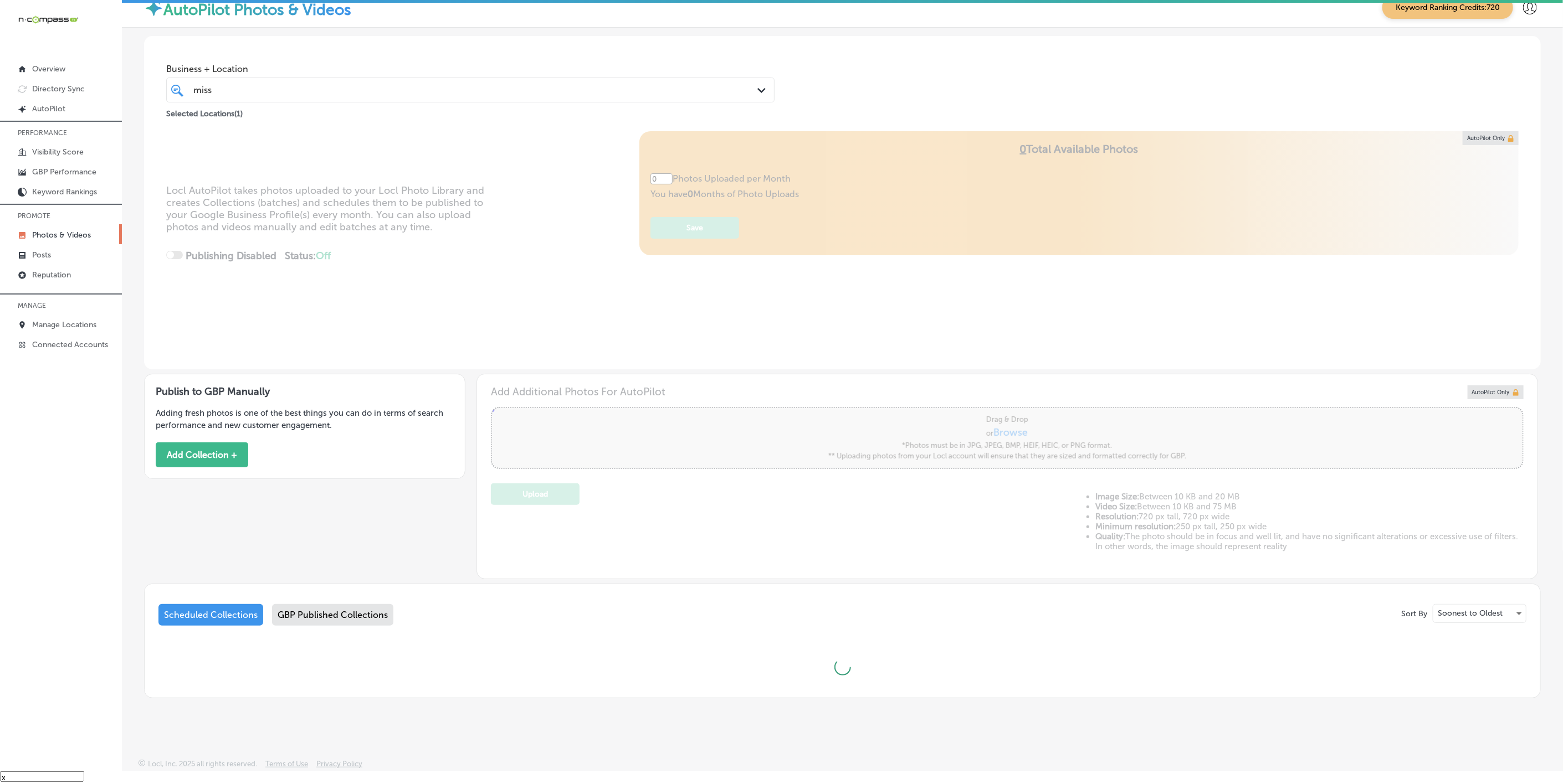
type input "5"
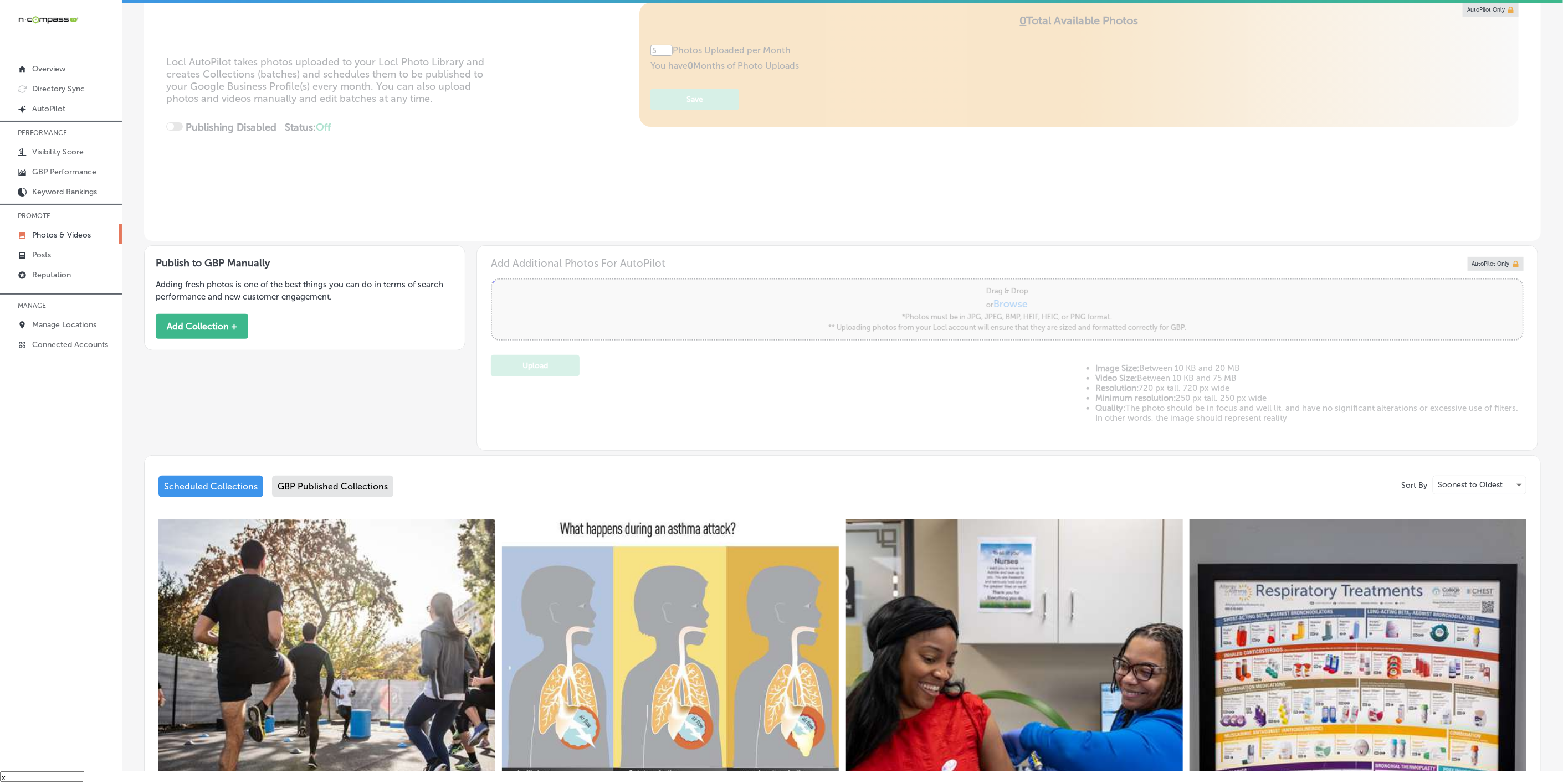
scroll to position [408, 0]
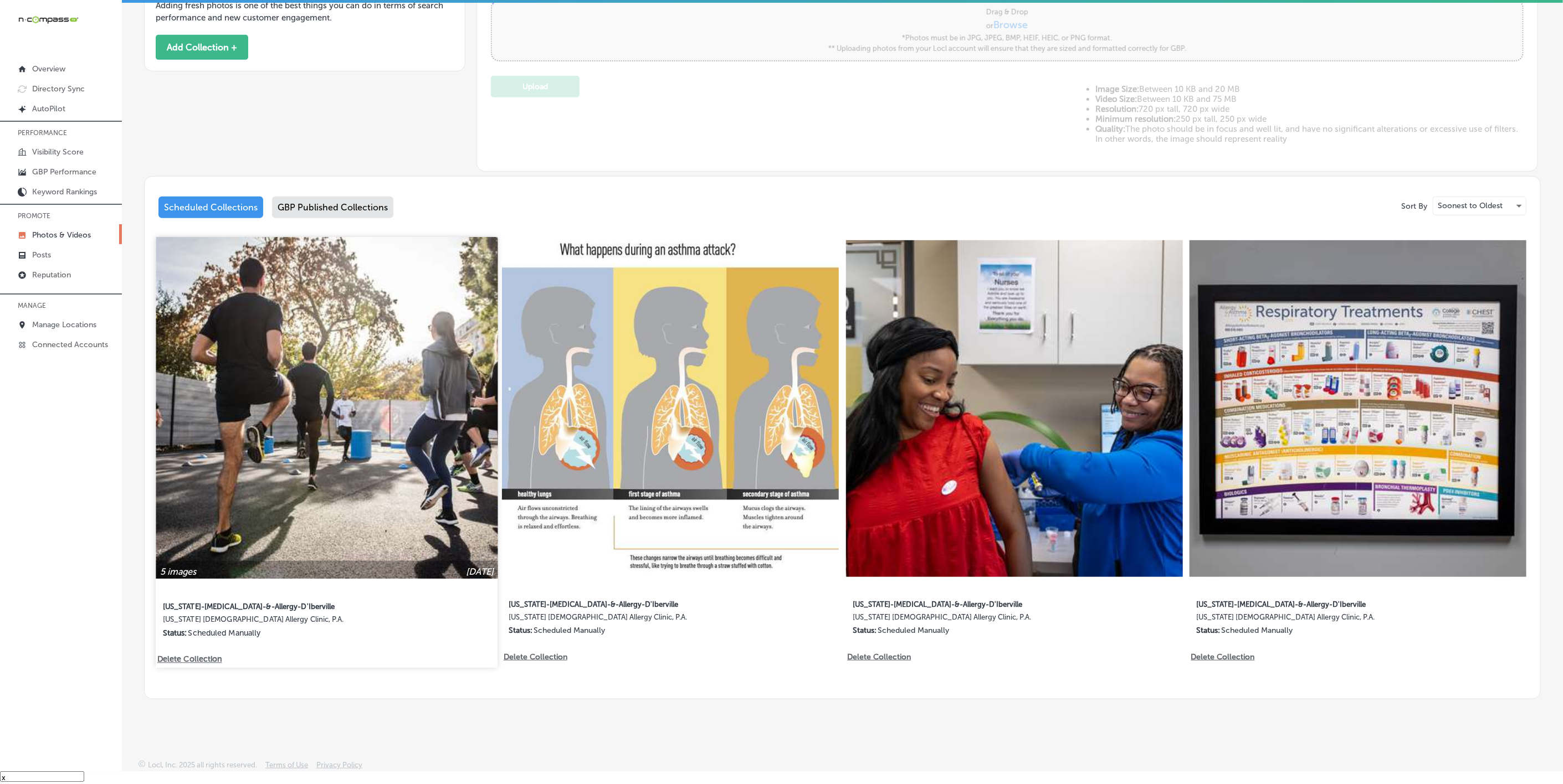
click at [362, 468] on img at bounding box center [326, 408] width 342 height 342
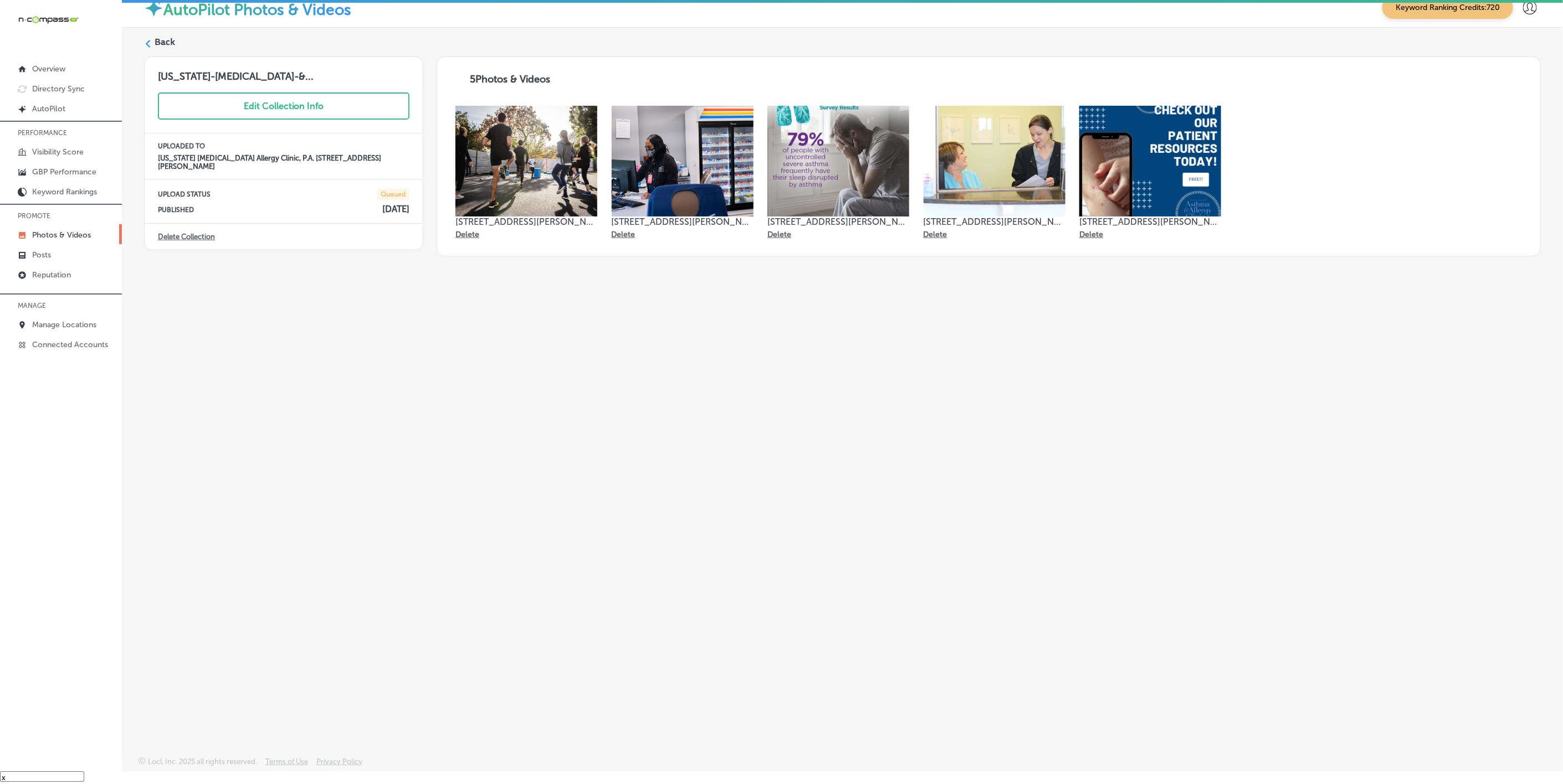
click at [147, 43] on polygon at bounding box center [148, 43] width 5 height 7
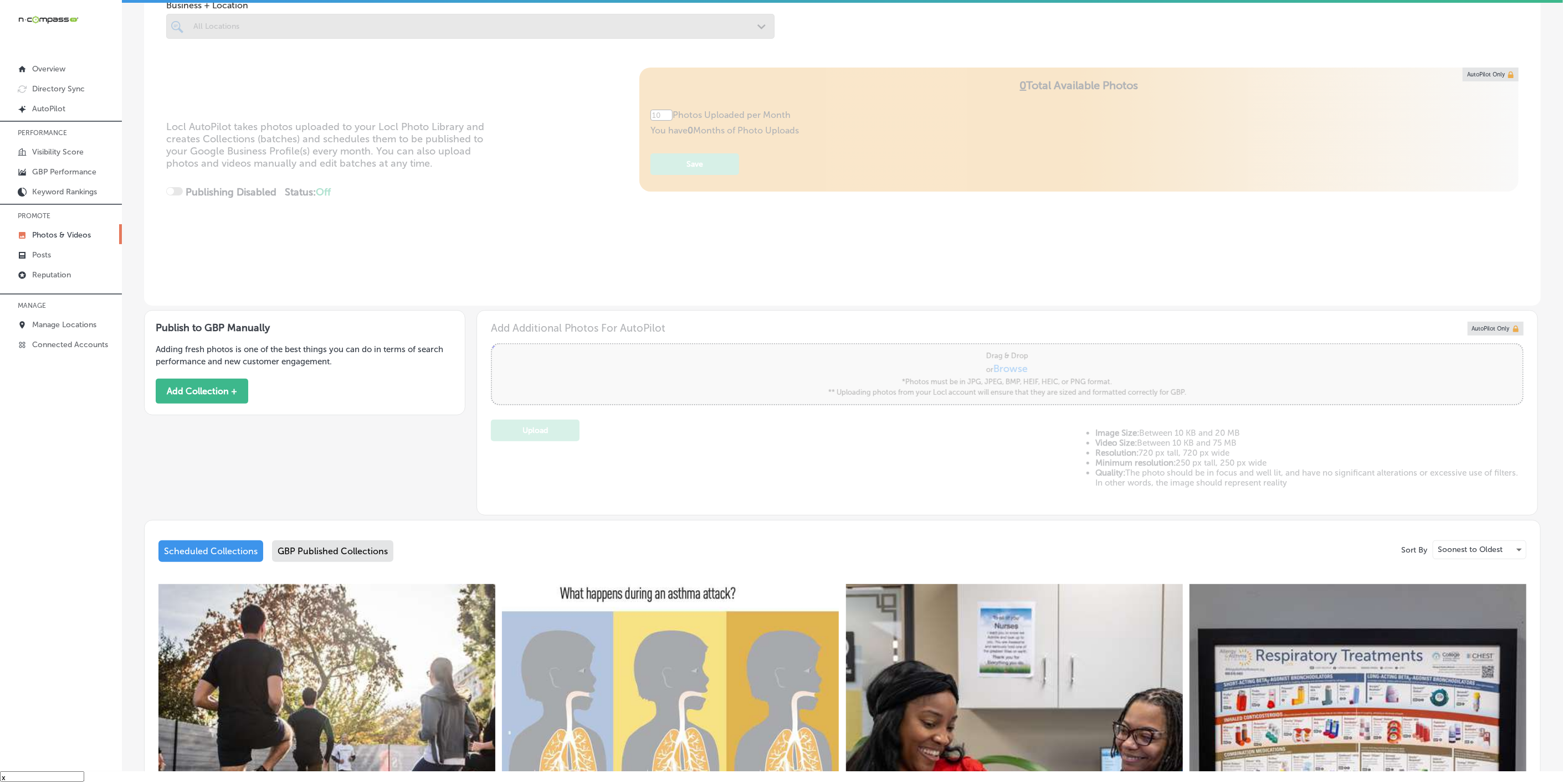
scroll to position [166, 0]
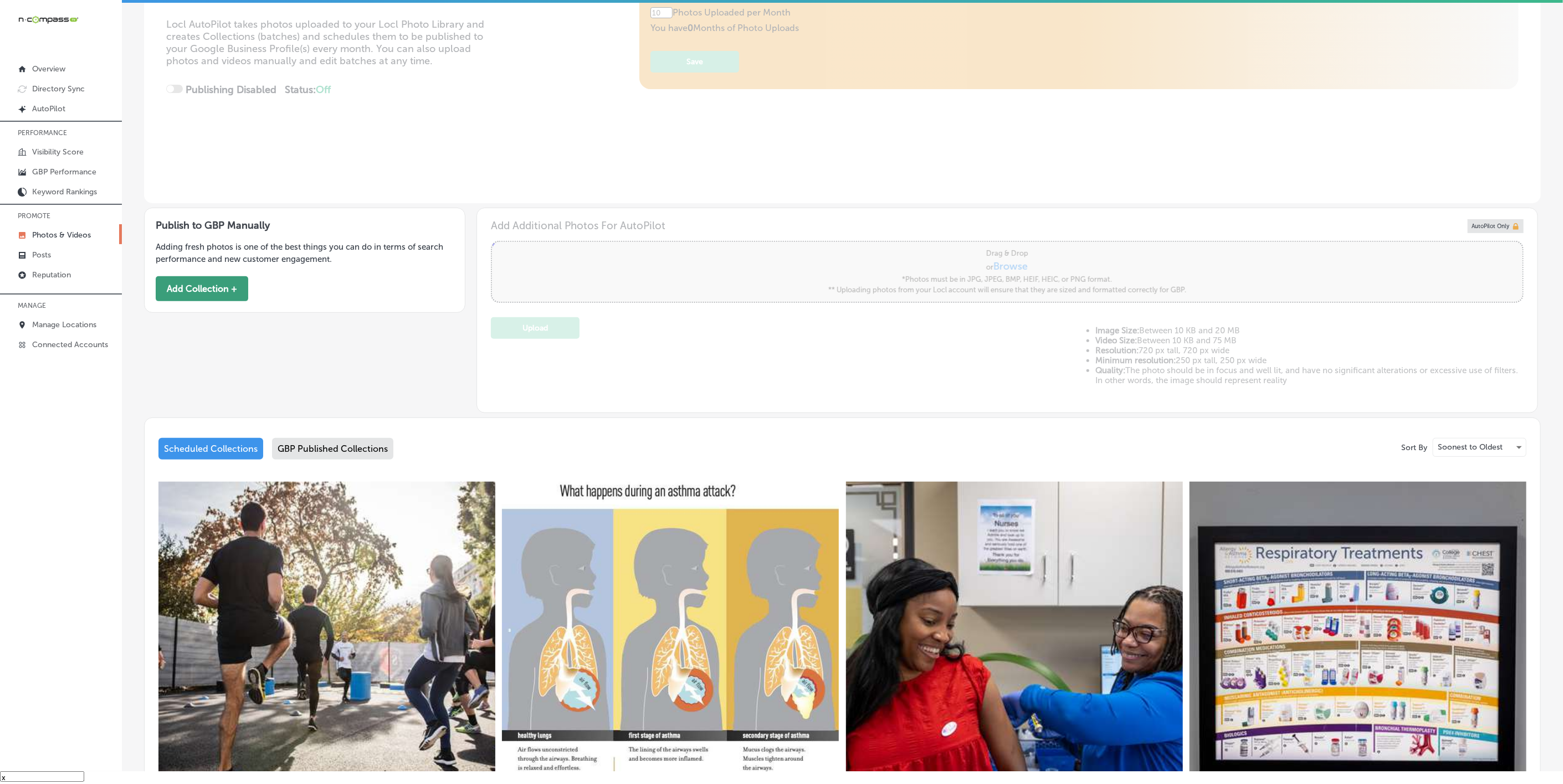
click at [212, 288] on button "Add Collection +" at bounding box center [202, 288] width 93 height 25
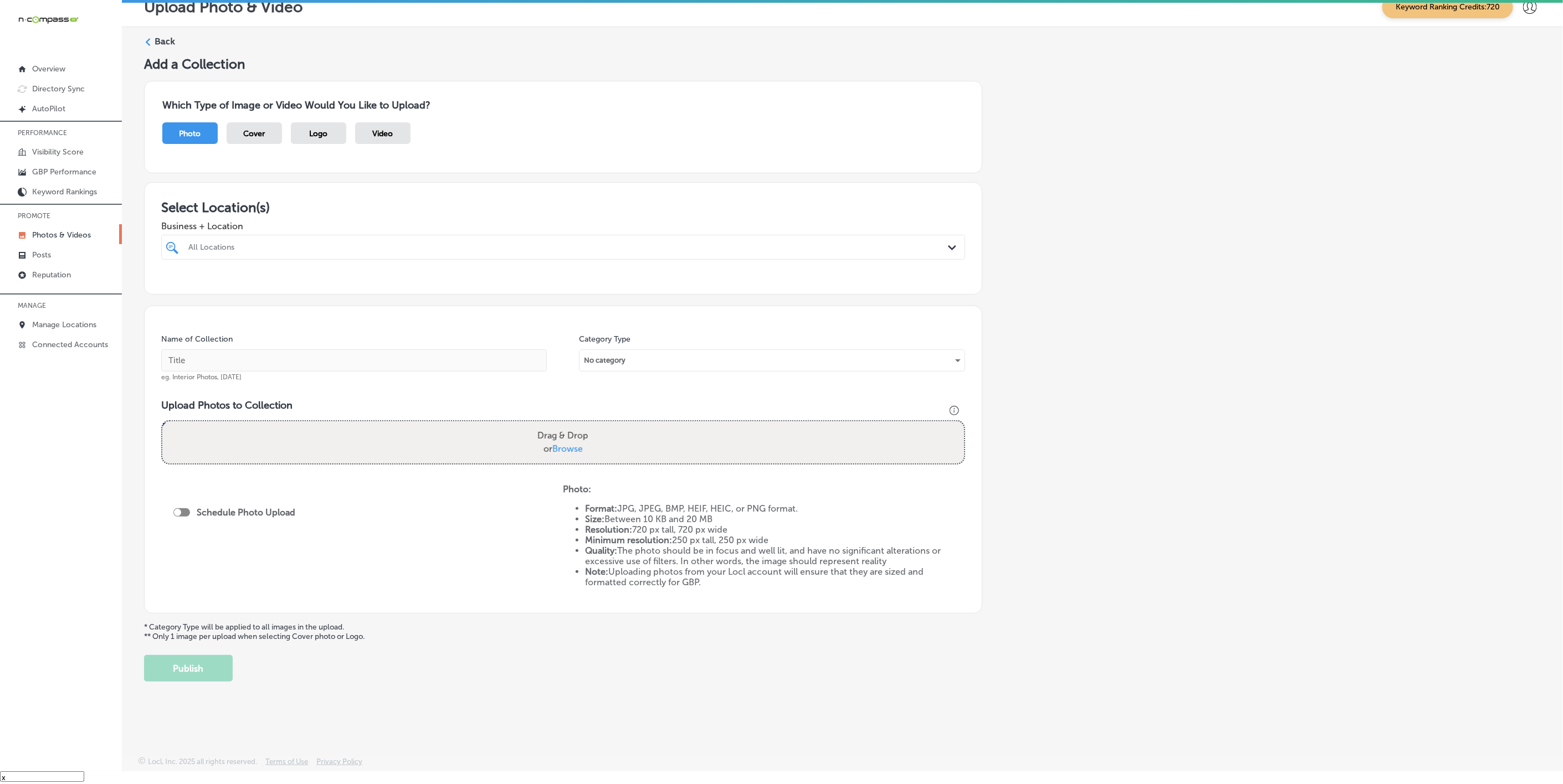
click at [276, 249] on div "All Locations" at bounding box center [569, 247] width 761 height 10
click at [284, 287] on label "[US_STATE] [DEMOGRAPHIC_DATA] Allergy Clinic, P.A." at bounding box center [305, 287] width 238 height 10
type input "missi"
click at [1157, 379] on div "Add a Collection Which Type of Image or Video Would You Like to Upload? Photo C…" at bounding box center [842, 369] width 1397 height 625
click at [470, 366] on input "text" at bounding box center [353, 361] width 386 height 22
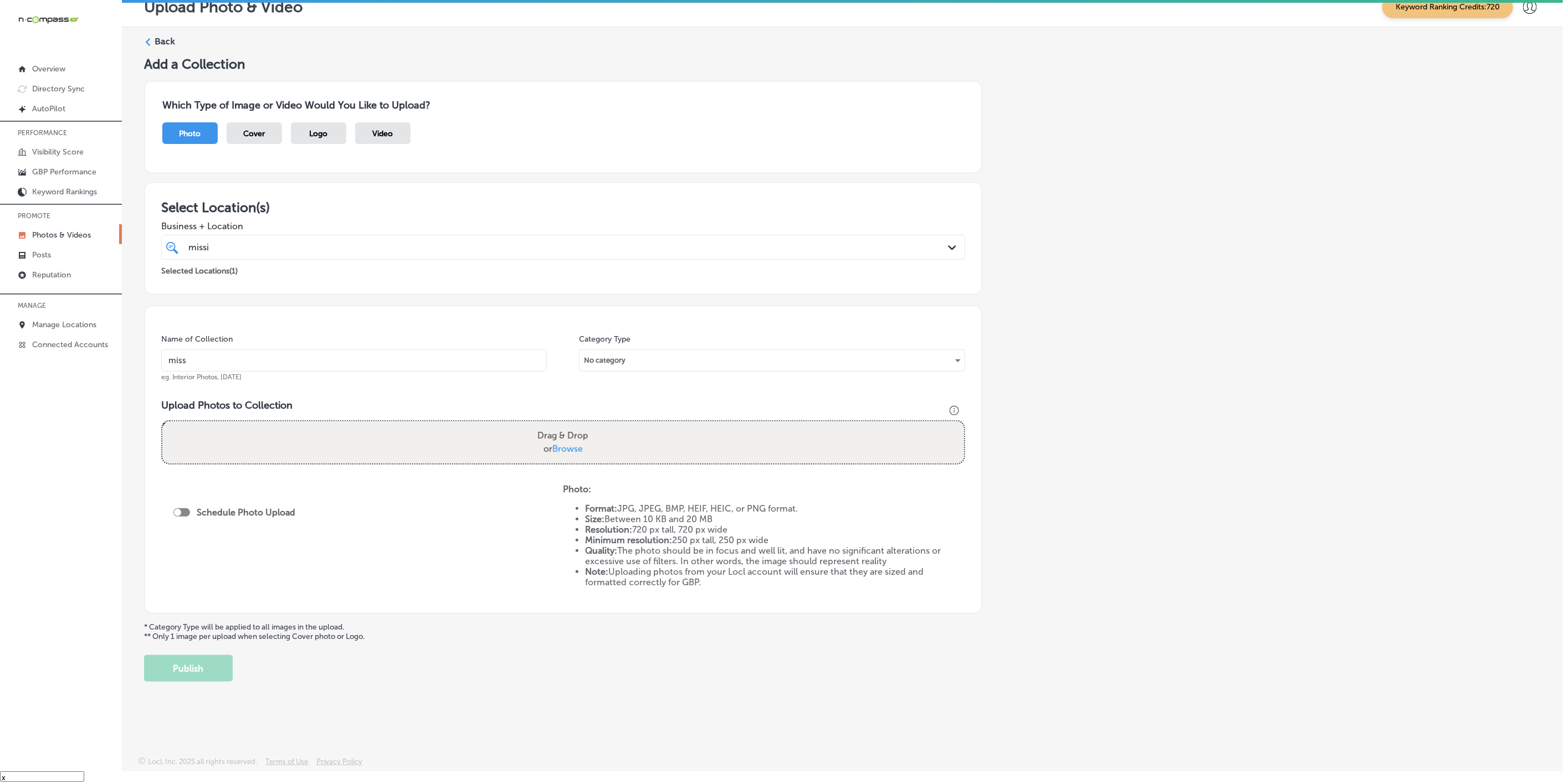
type input "[US_STATE]-[MEDICAL_DATA]-&-Allergy-D'Iberville"
click at [350, 359] on input "[US_STATE]-[MEDICAL_DATA]-&-Allergy-D'Iberville" at bounding box center [353, 361] width 386 height 22
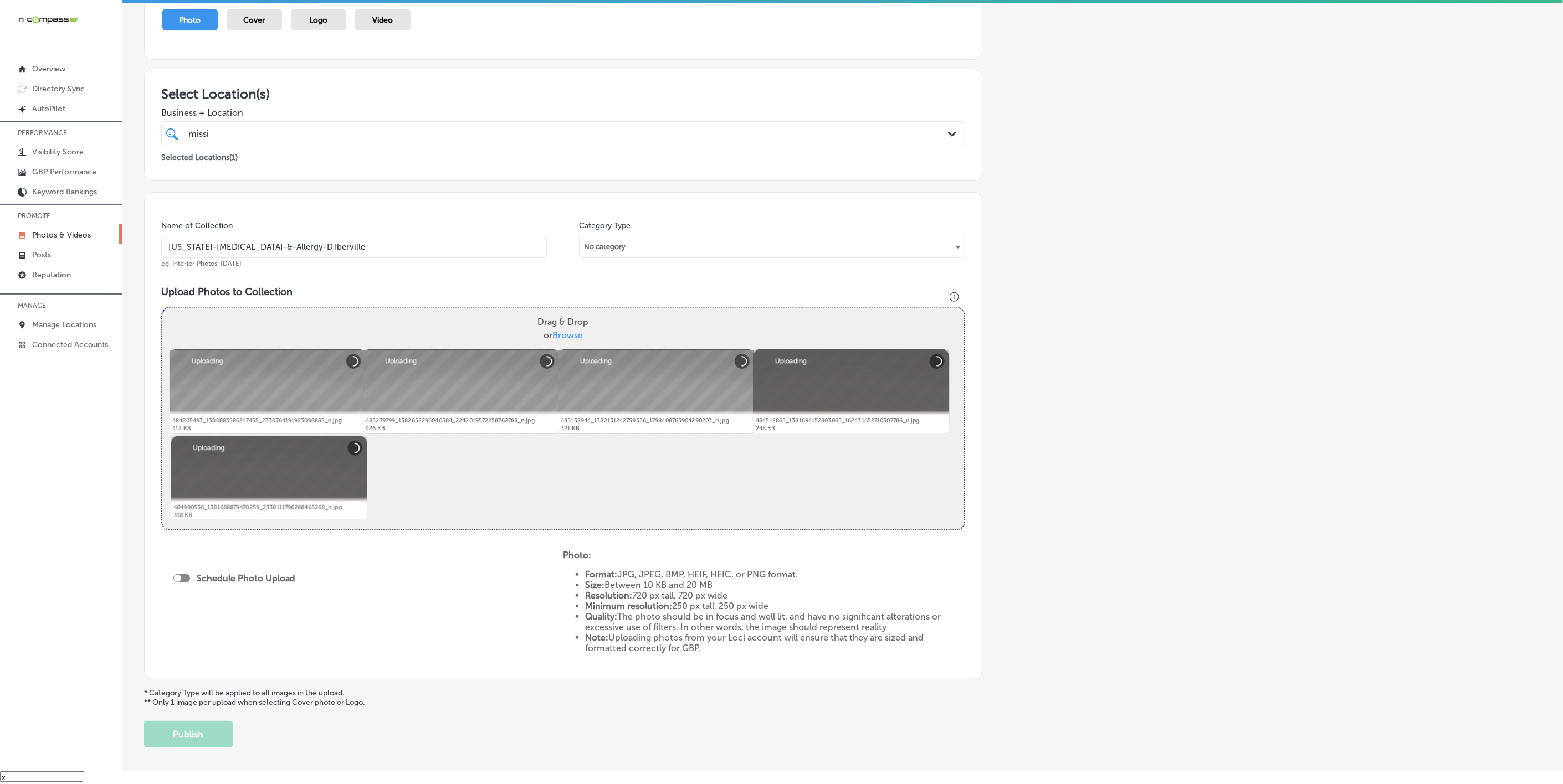
scroll to position [166, 0]
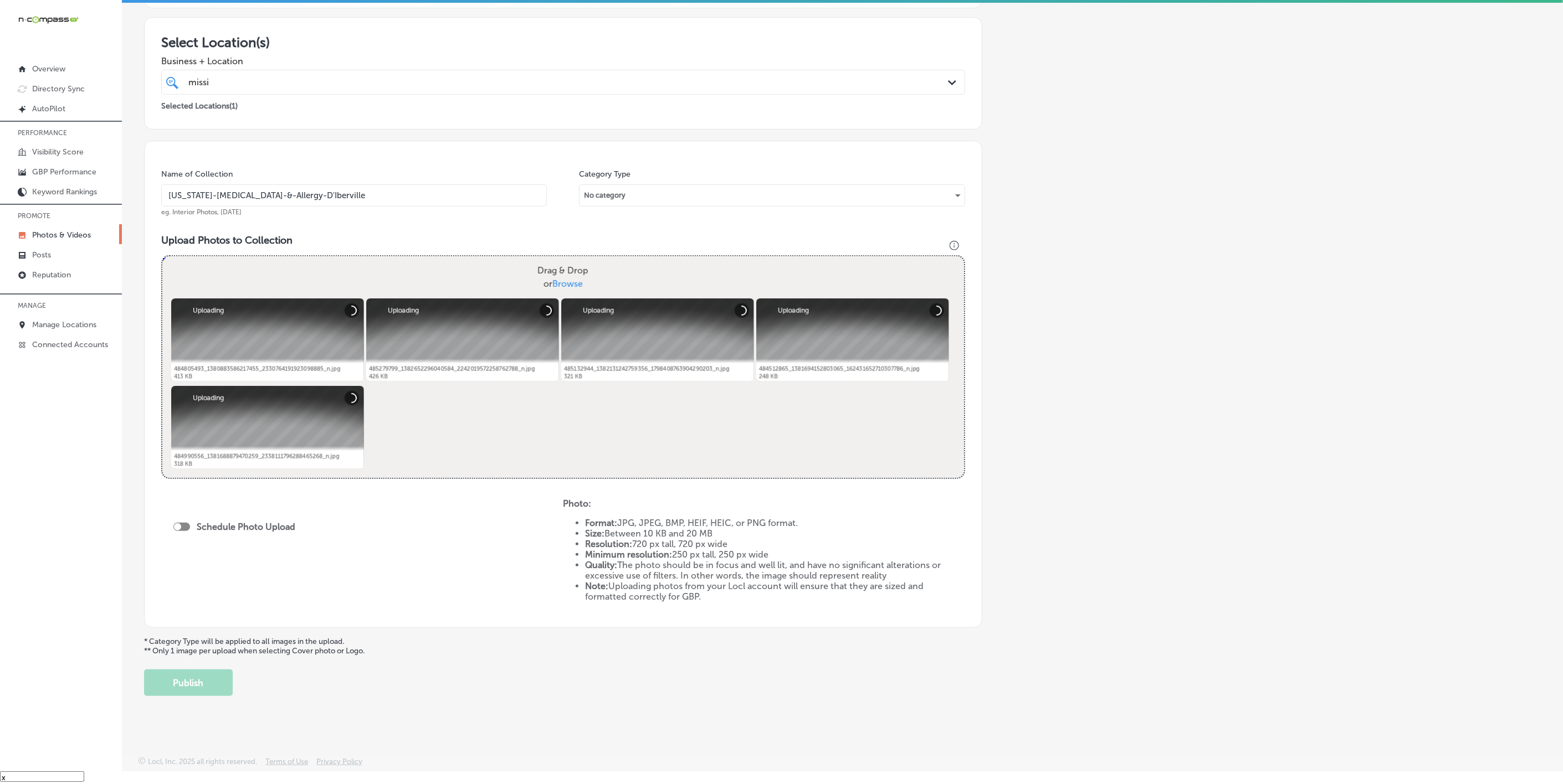
click at [186, 525] on div at bounding box center [182, 527] width 16 height 8
checkbox input "true"
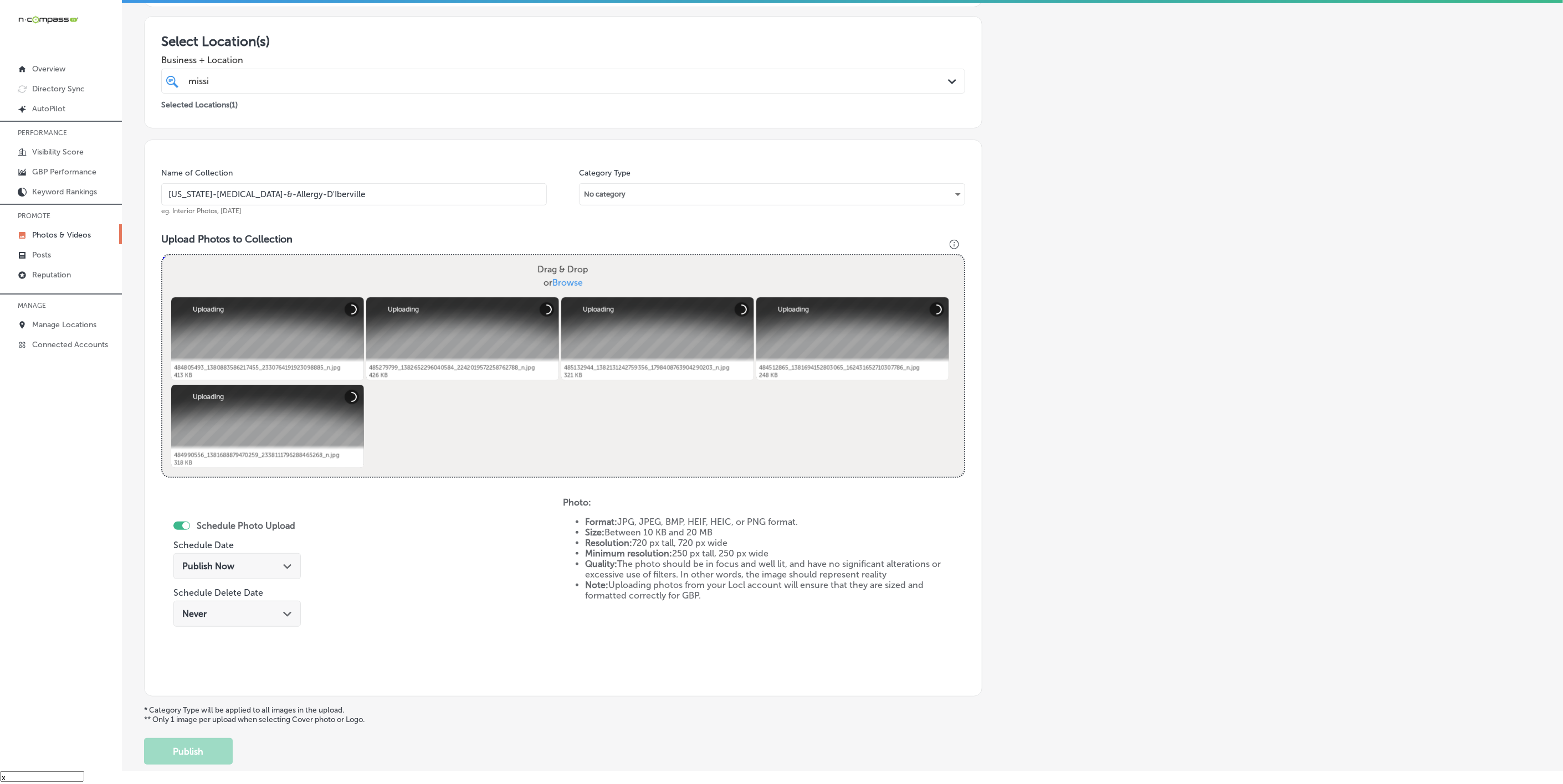
click at [283, 563] on div "Path Created with Sketch." at bounding box center [287, 566] width 9 height 9
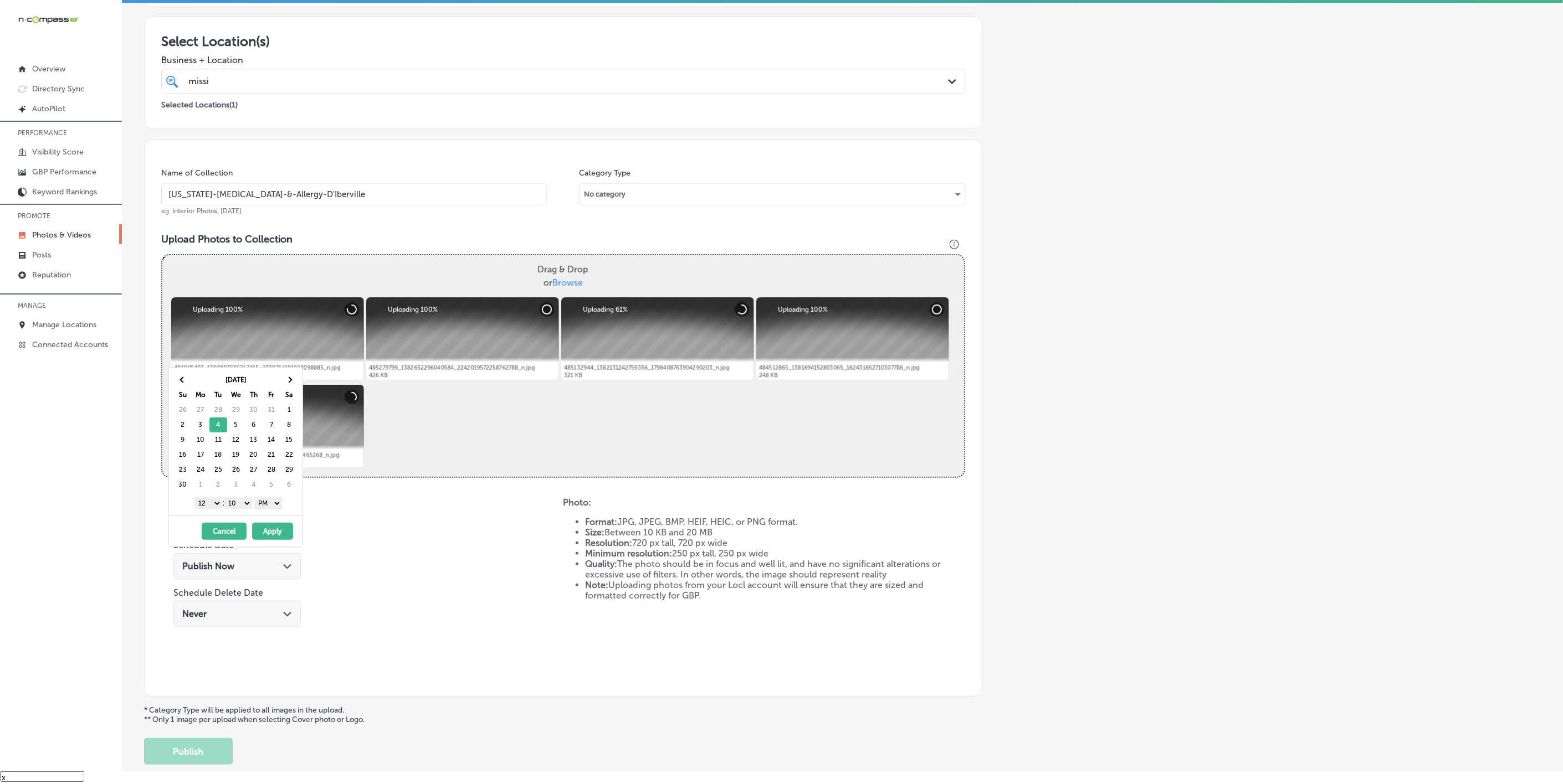
click at [208, 506] on select "1 2 3 4 5 6 7 8 9 10 11 12" at bounding box center [208, 503] width 28 height 12
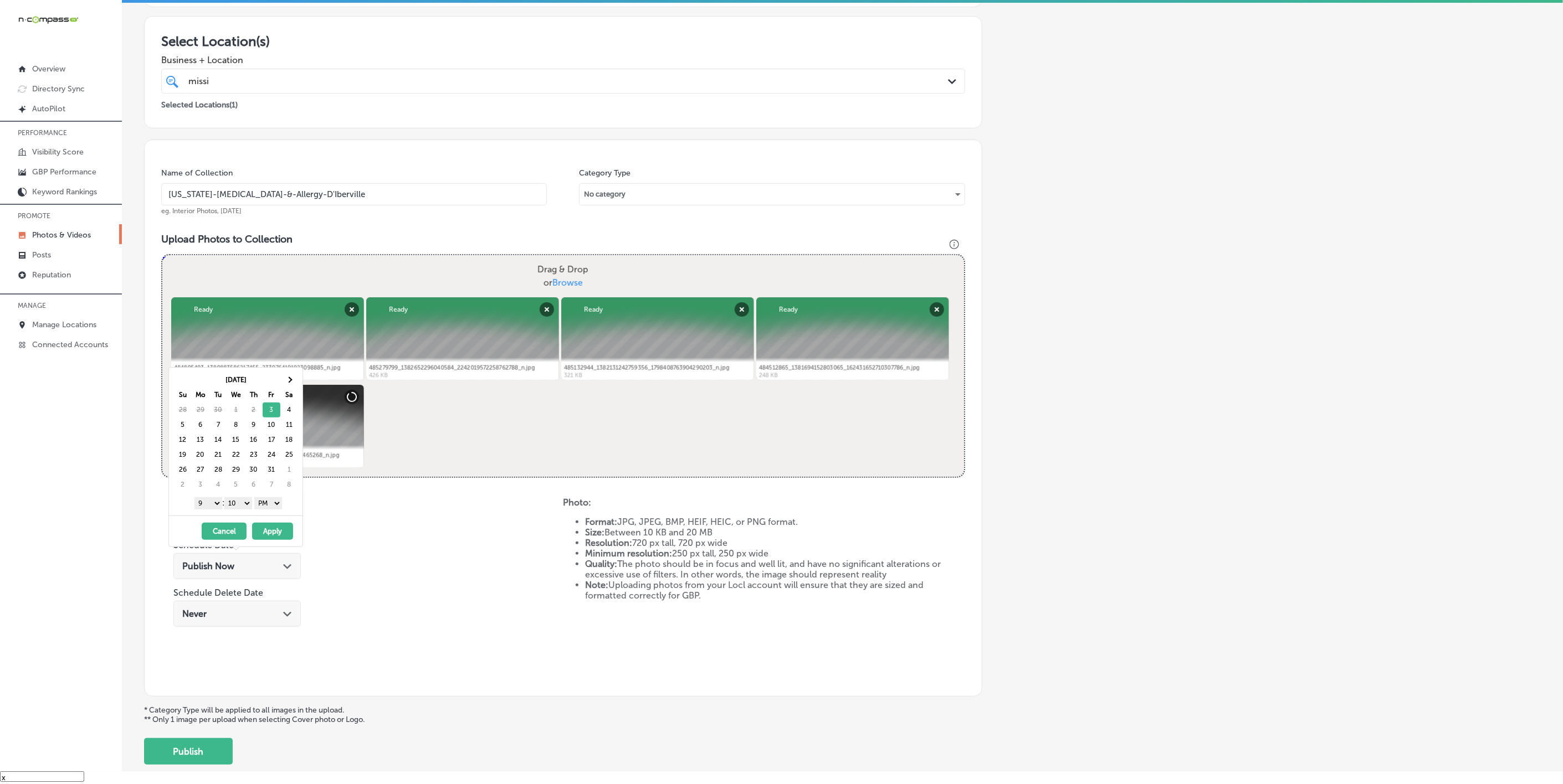
click at [240, 509] on select "00 10 20 30 40 50" at bounding box center [238, 503] width 28 height 12
click at [275, 538] on button "Apply" at bounding box center [272, 531] width 41 height 17
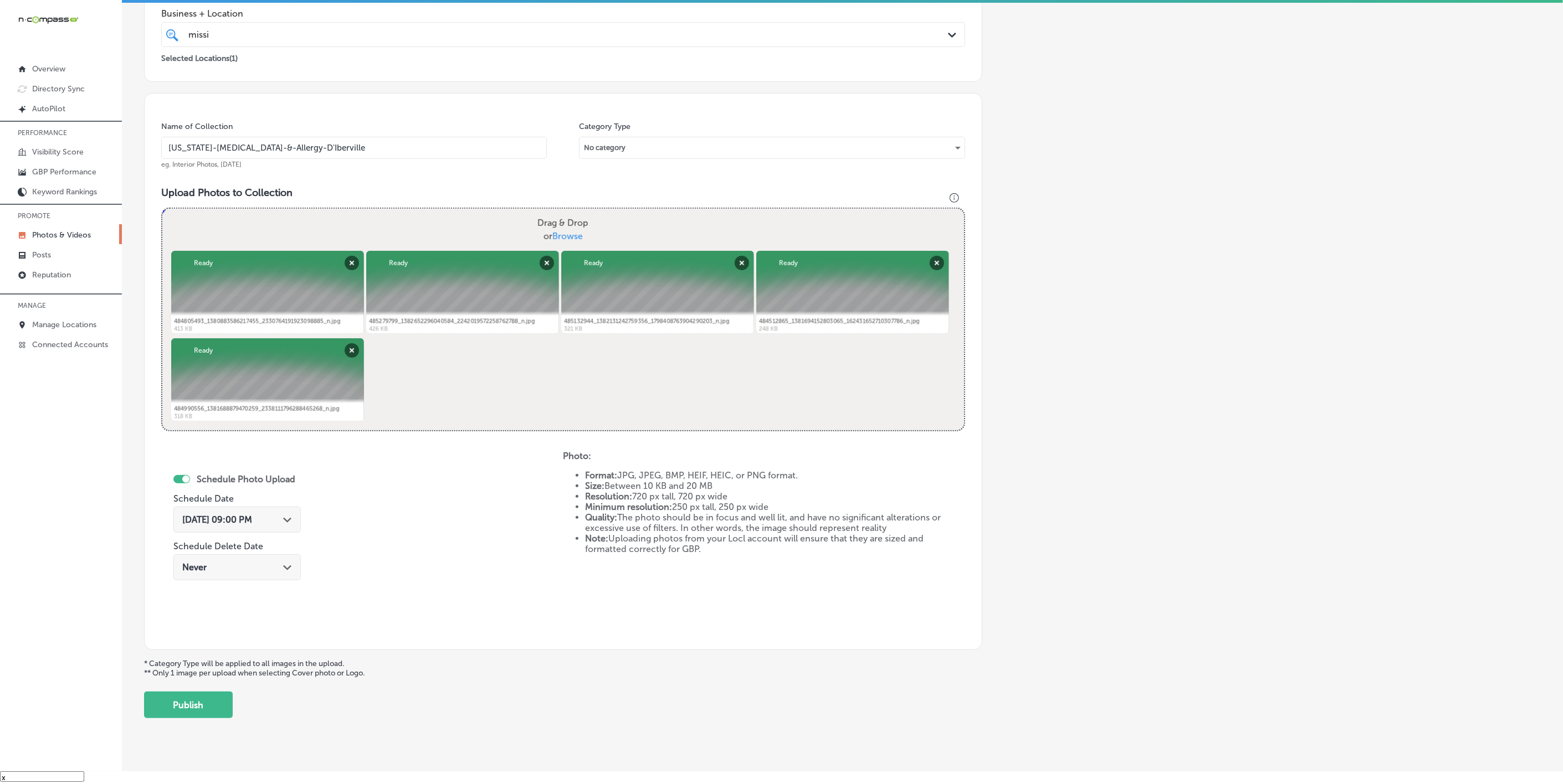
scroll to position [238, 0]
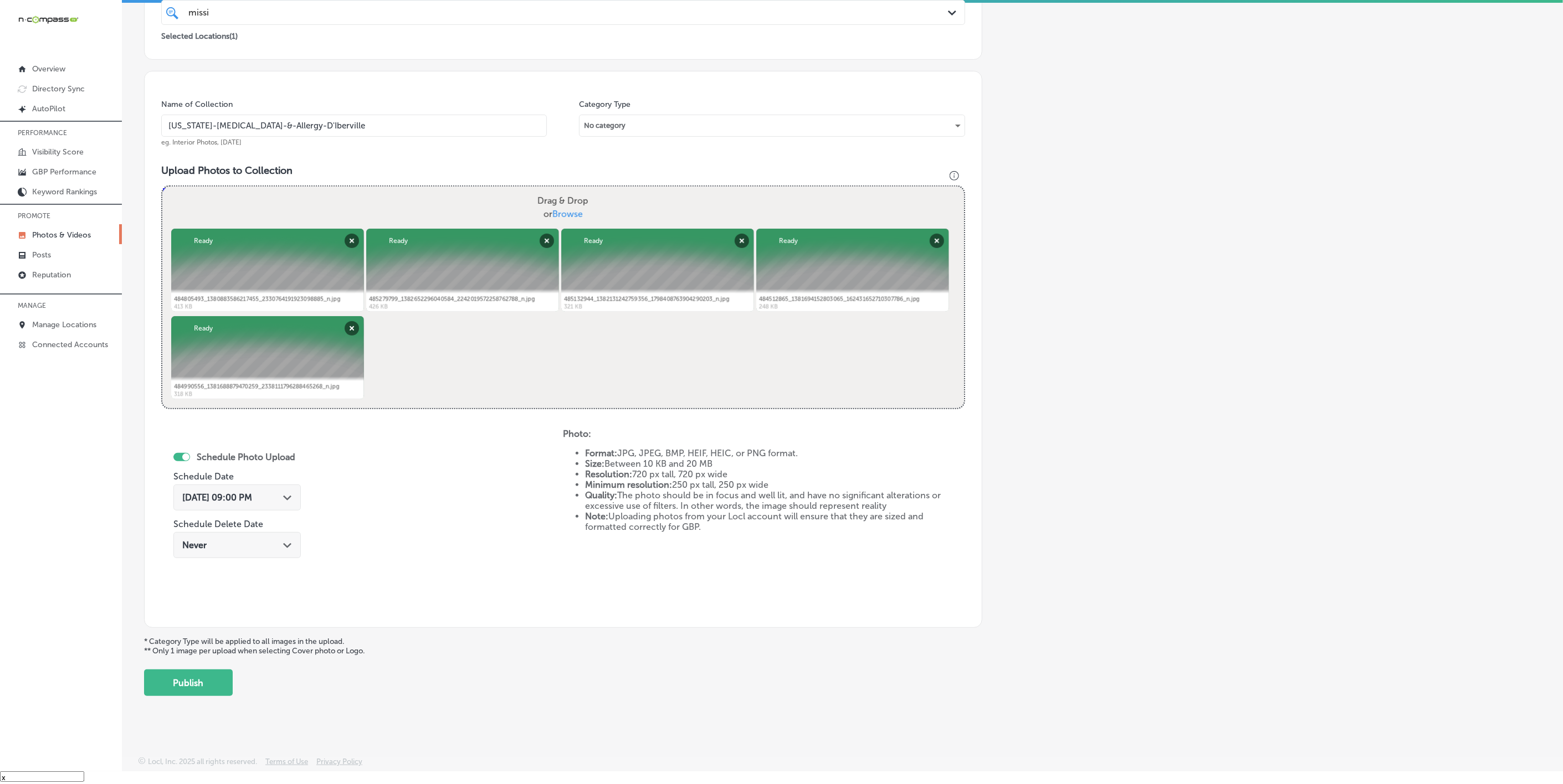
click at [207, 585] on div "Add a Collection Which Type of Image or Video Would You Like to Upload? Photo C…" at bounding box center [842, 259] width 1397 height 875
click at [207, 585] on button "Publish" at bounding box center [188, 683] width 88 height 27
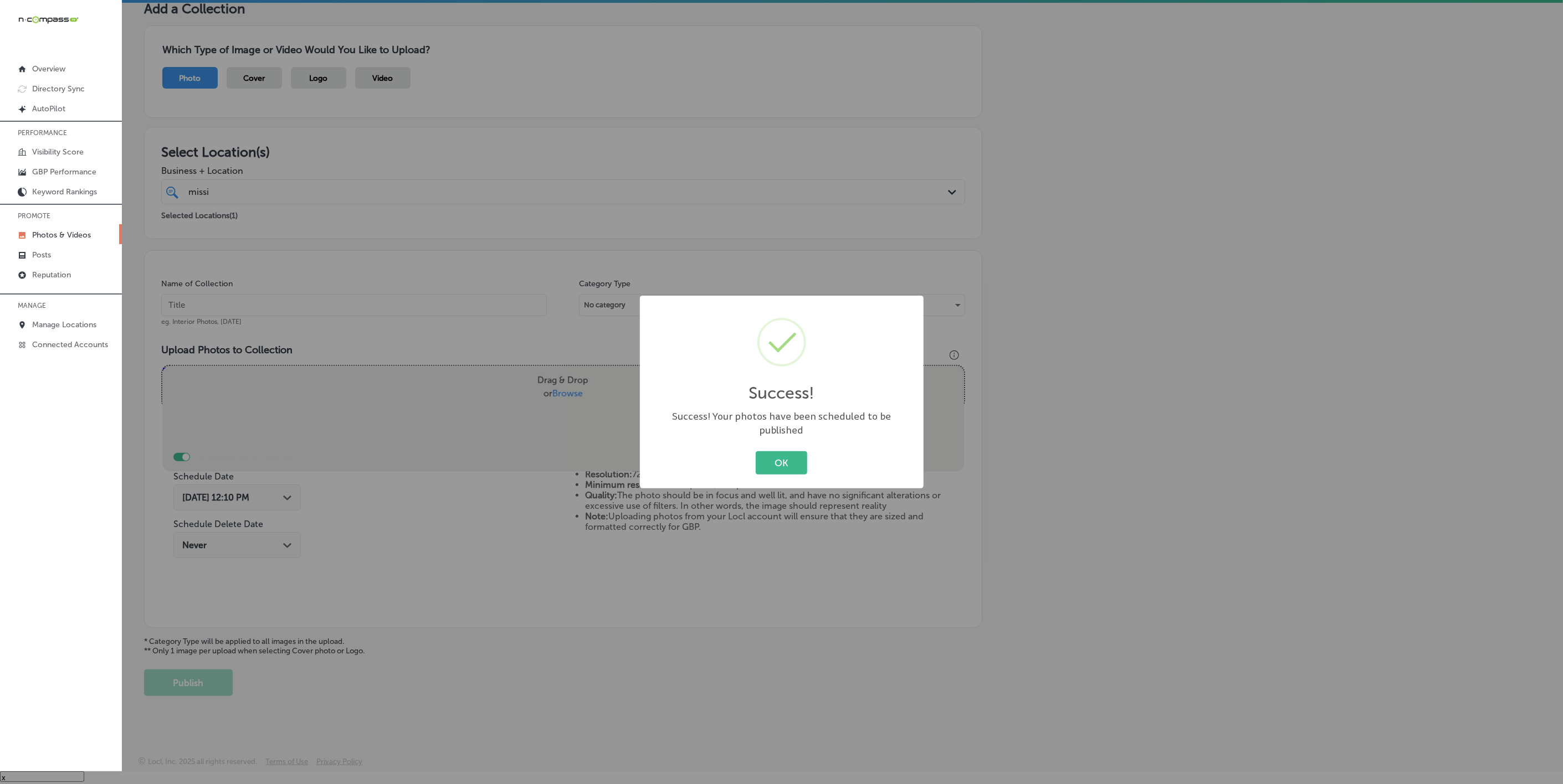
scroll to position [58, 0]
click at [763, 451] on button "OK" at bounding box center [788, 462] width 52 height 22
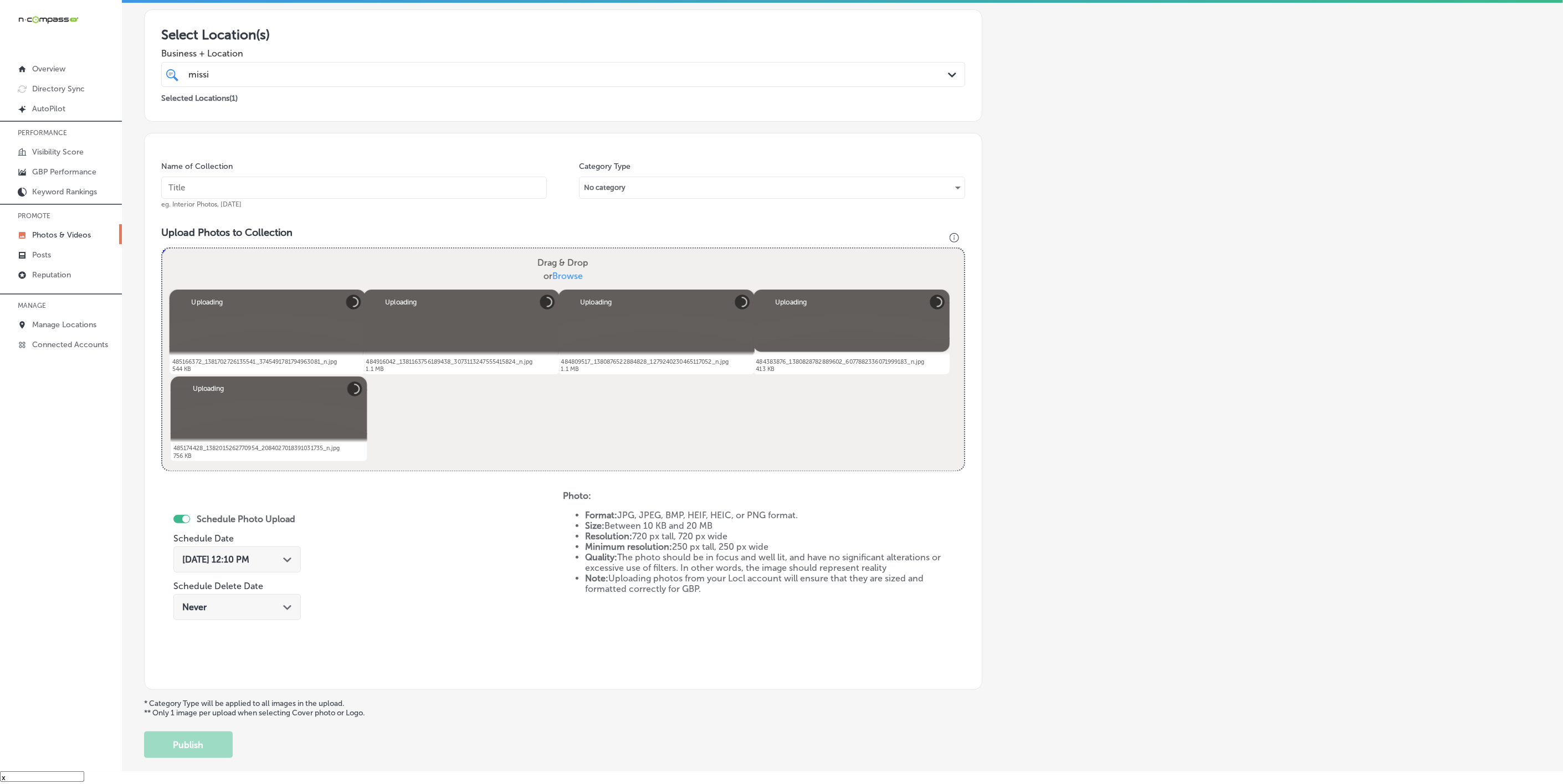
scroll to position [155, 0]
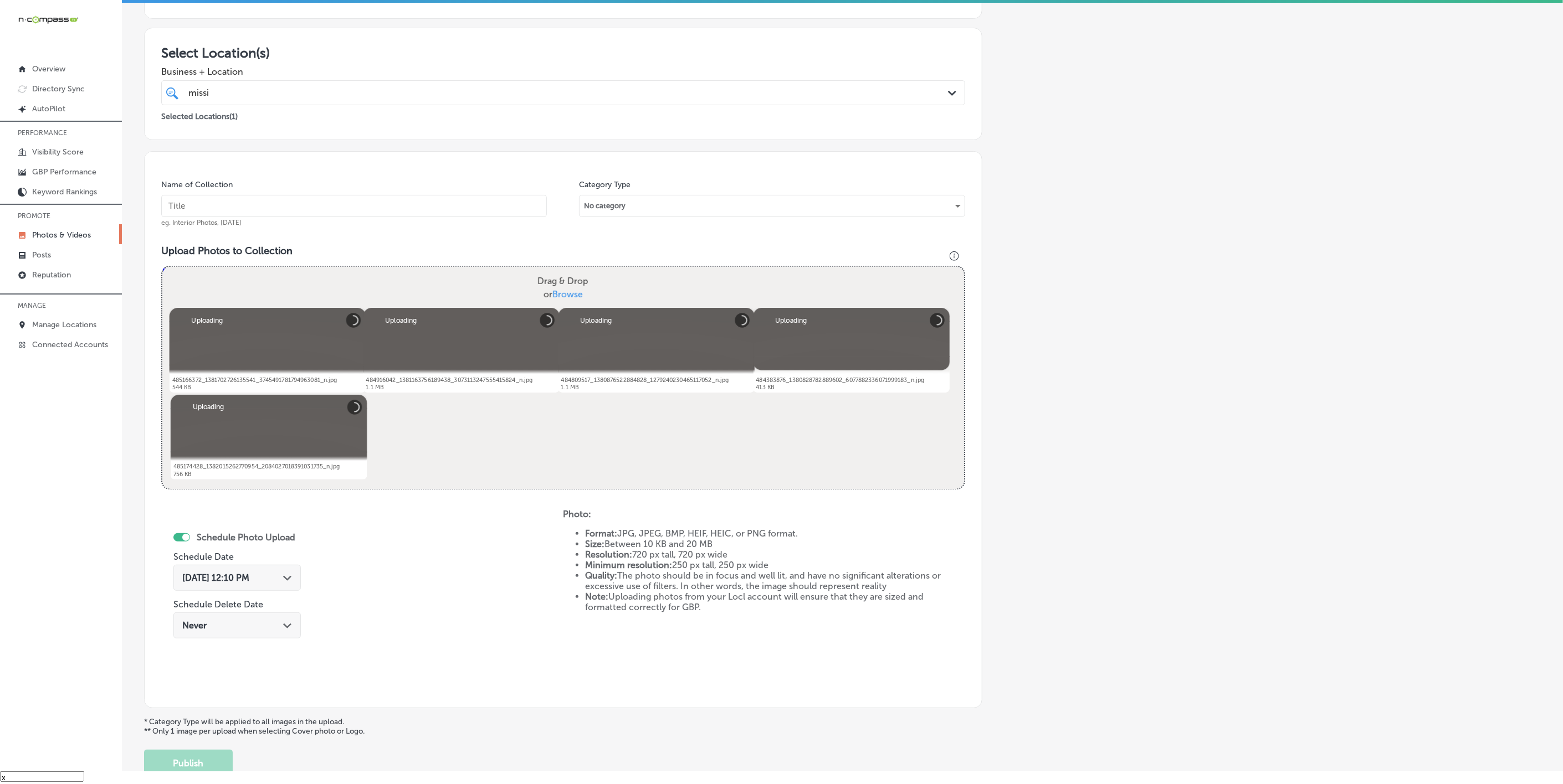
click at [391, 205] on input "text" at bounding box center [353, 206] width 386 height 22
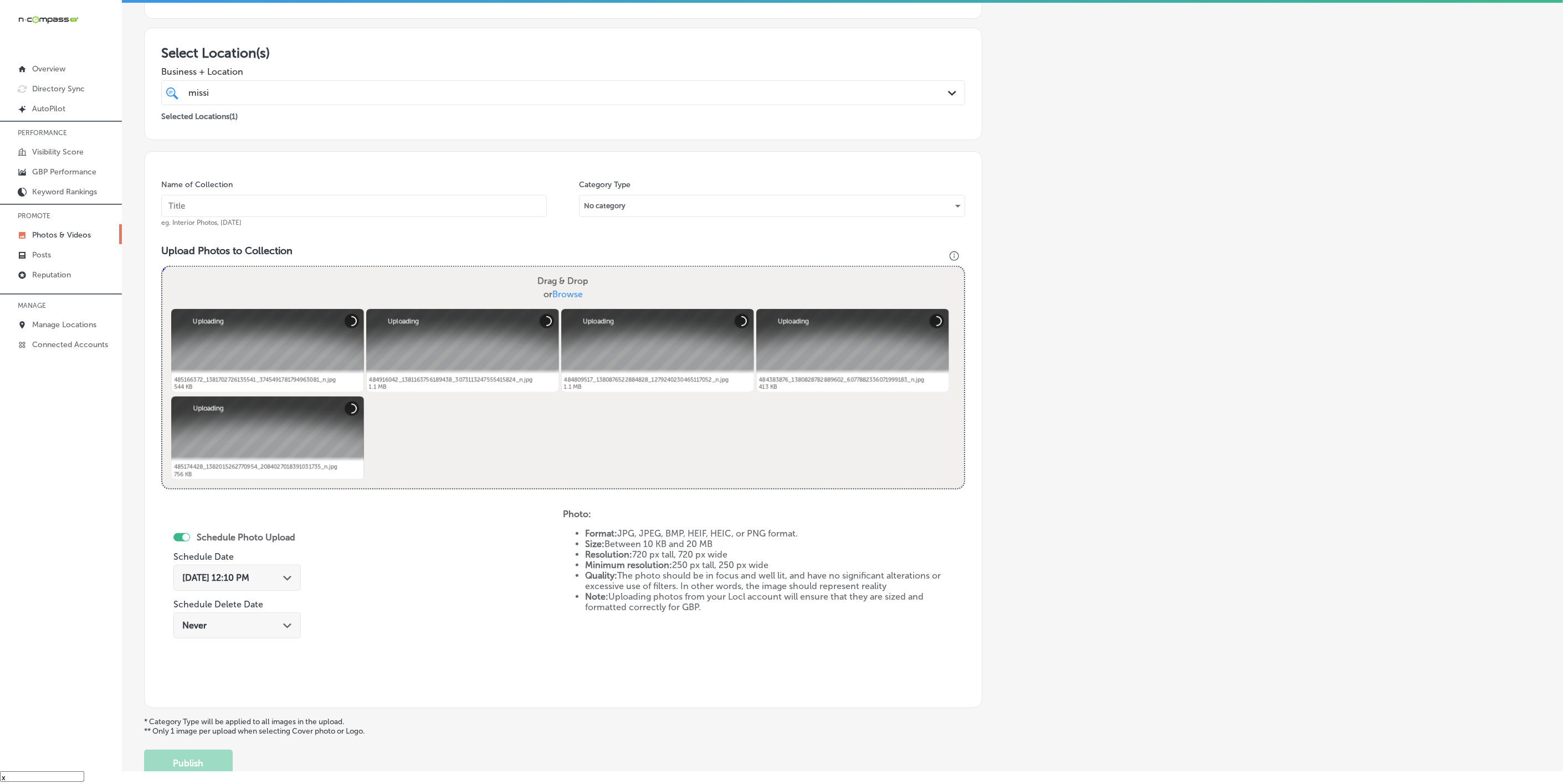
paste input "[PERSON_NAME]-Health-+-Wellness"
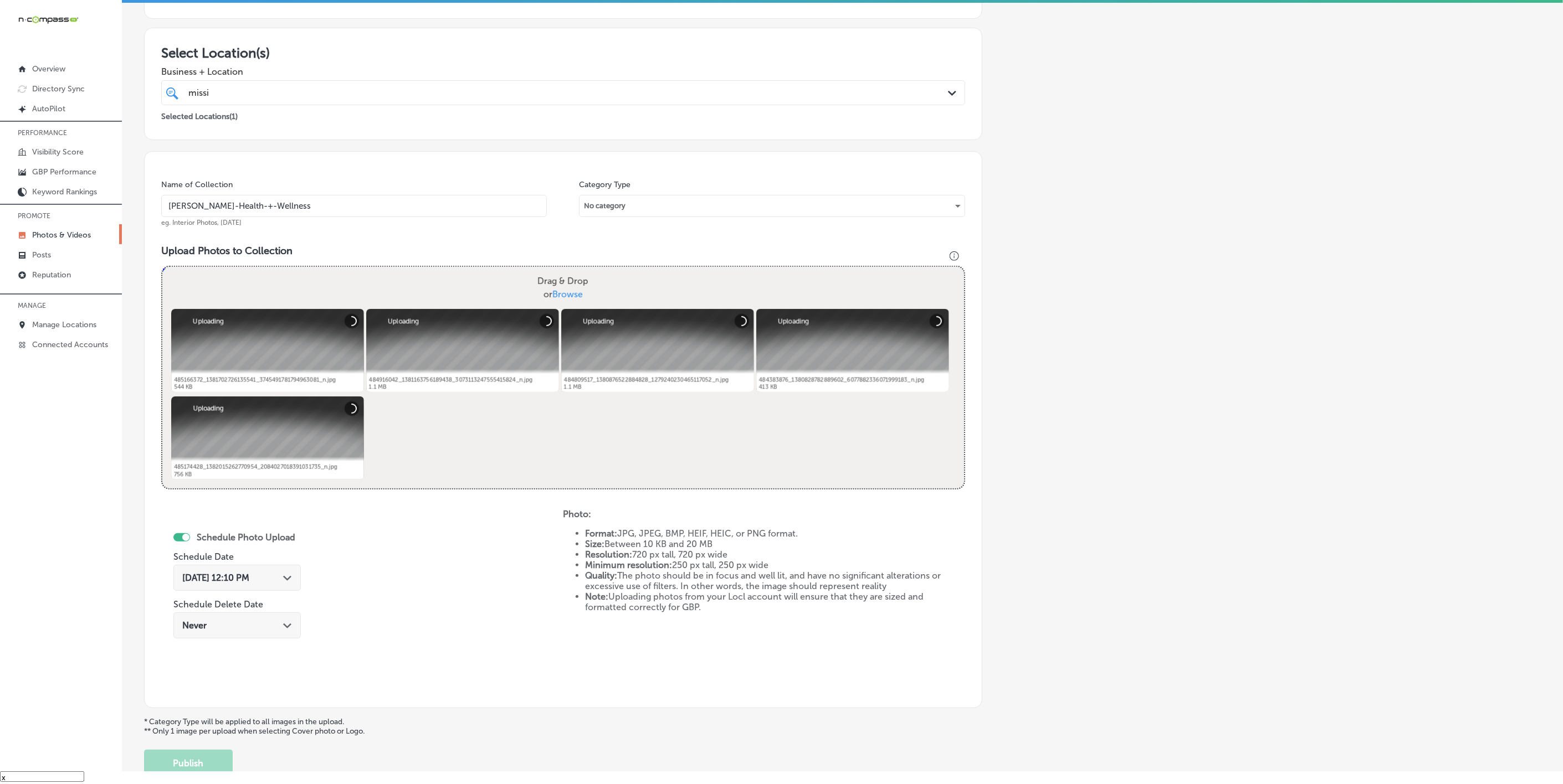
click at [284, 577] on icon "Path Created with Sketch." at bounding box center [287, 578] width 8 height 5
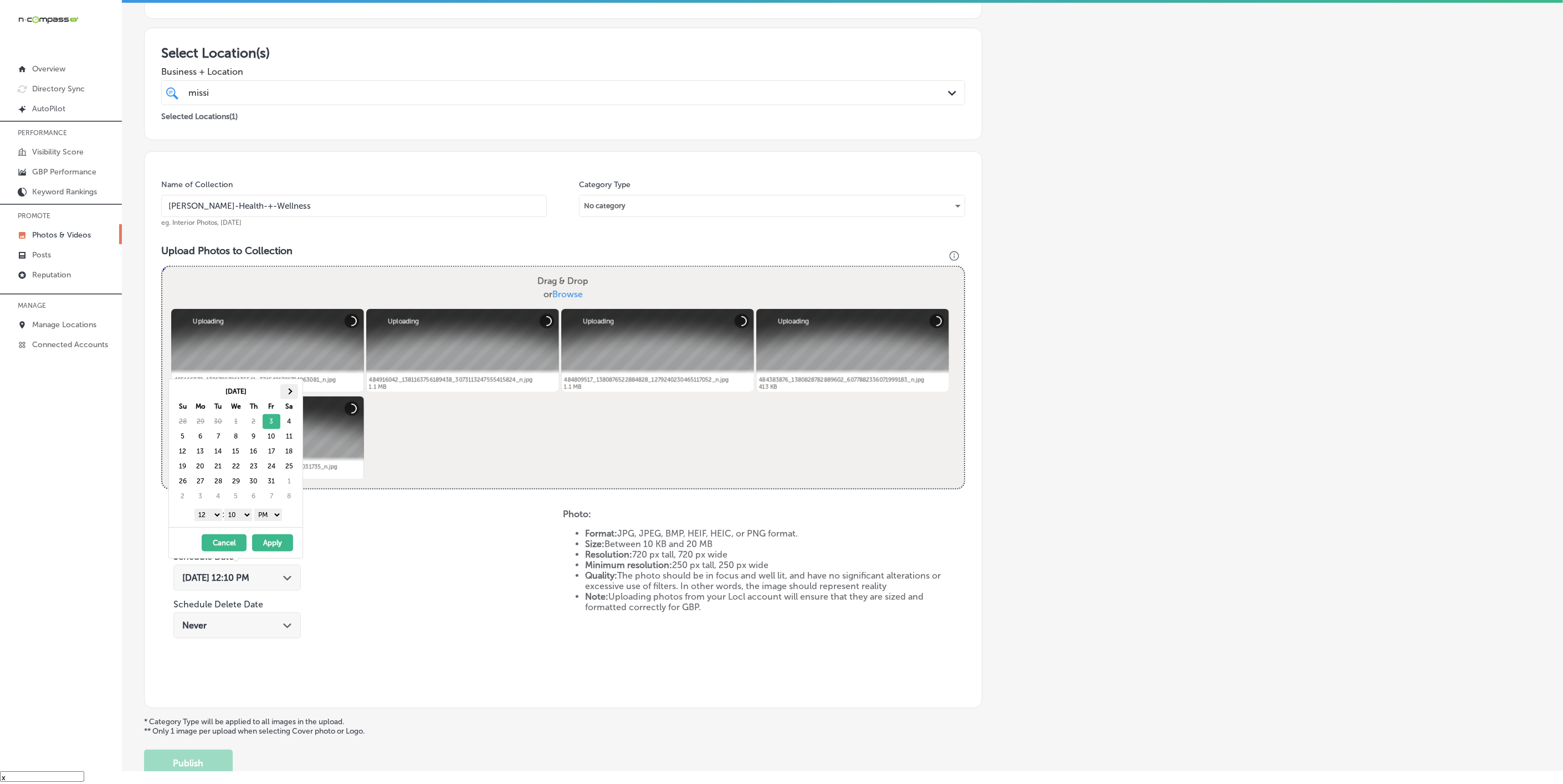
click at [293, 391] on th at bounding box center [290, 392] width 18 height 15
click at [183, 392] on span at bounding box center [183, 391] width 6 height 6
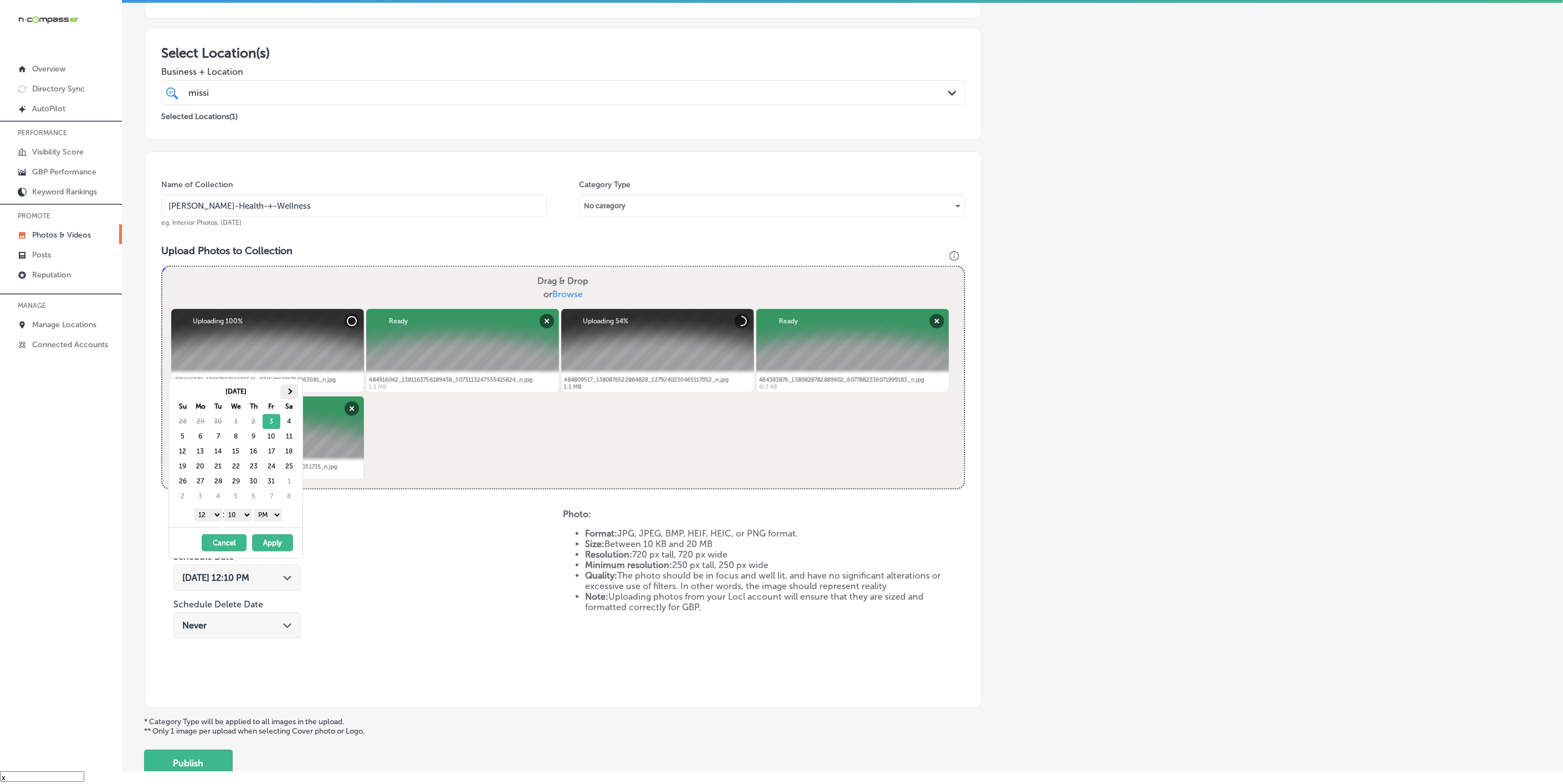
click at [288, 393] on span at bounding box center [289, 391] width 6 height 6
click at [208, 515] on select "1 2 3 4 5 6 7 8 9 10 11 12" at bounding box center [208, 515] width 28 height 12
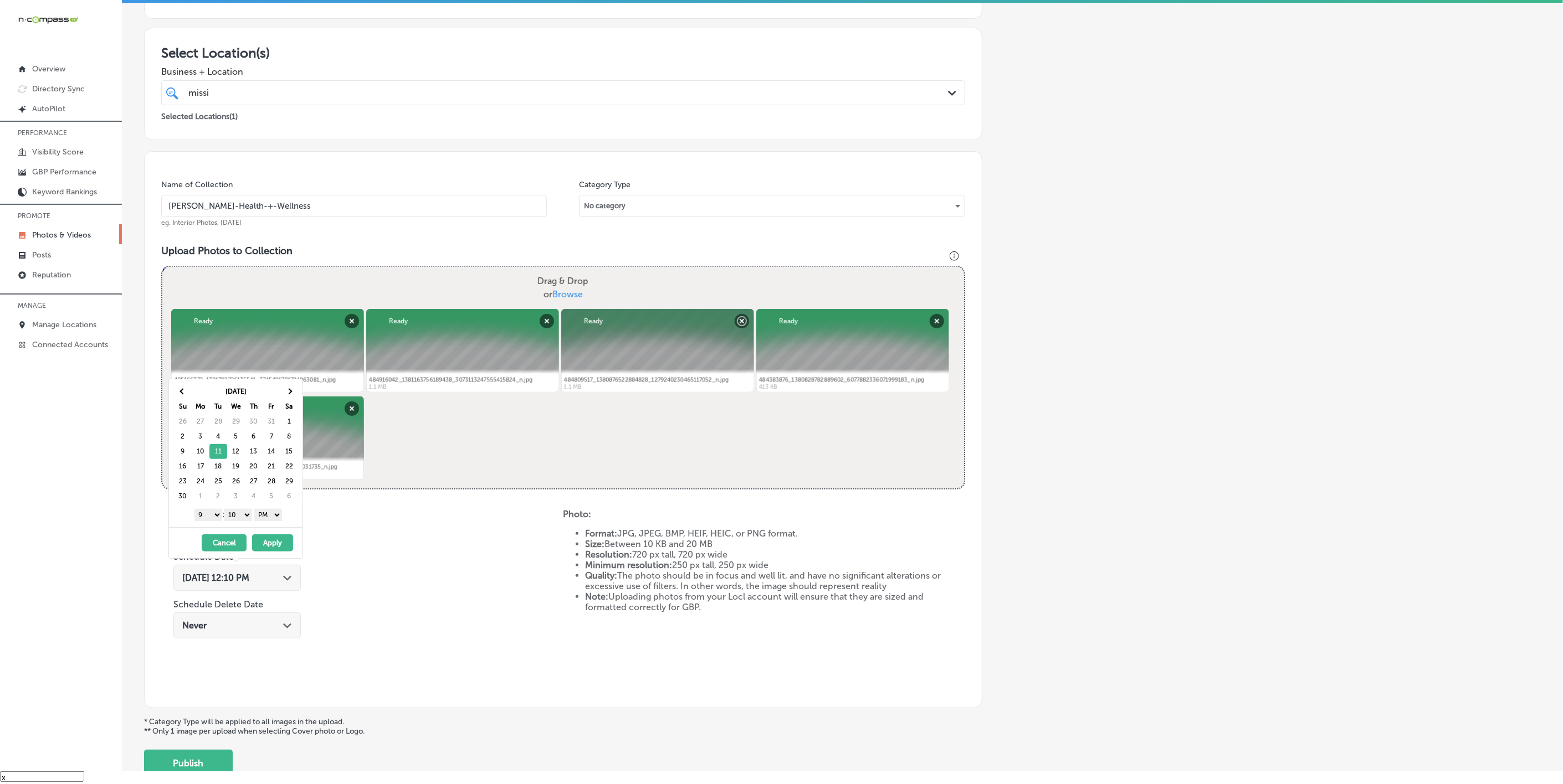
click at [246, 520] on select "00 10 20 30 40 50" at bounding box center [238, 515] width 28 height 12
click at [255, 538] on button "Apply" at bounding box center [272, 542] width 41 height 17
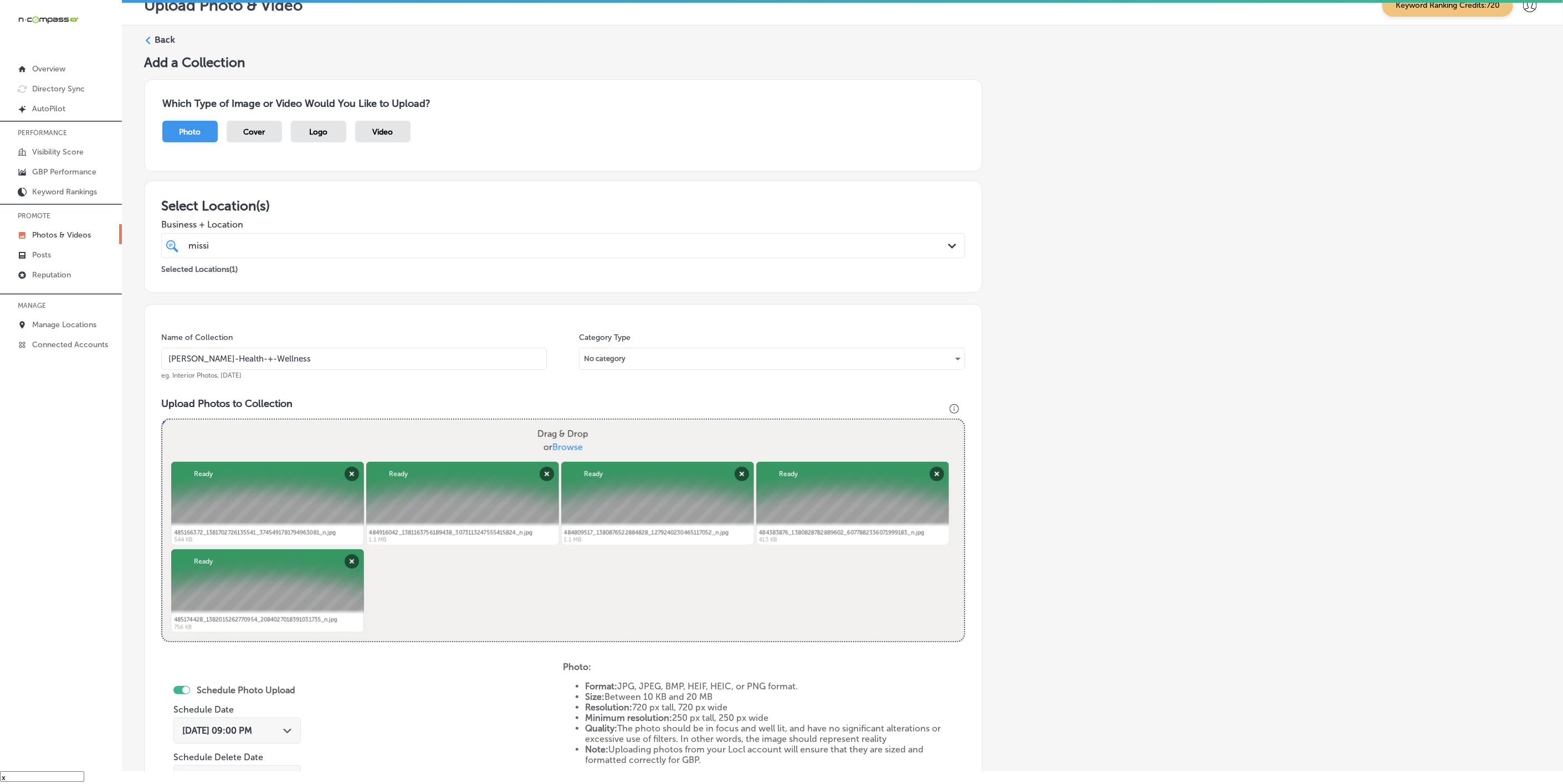
scroll to position [0, 0]
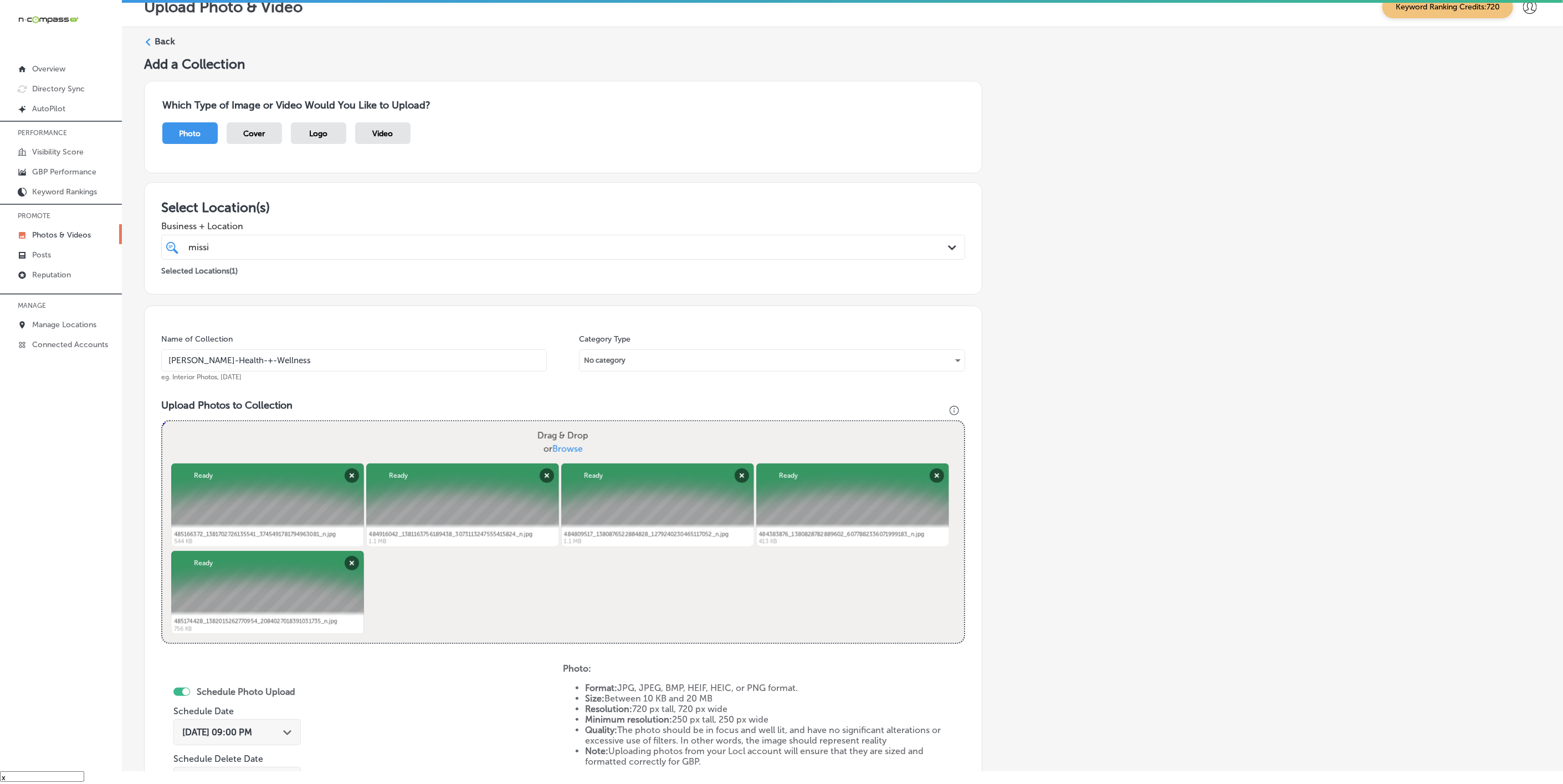
click at [327, 361] on input "[PERSON_NAME]-Health-+-Wellness" at bounding box center [353, 361] width 386 height 22
paste input "m"
click at [320, 370] on input "[PERSON_NAME]-Health-+-Wellness" at bounding box center [353, 361] width 386 height 22
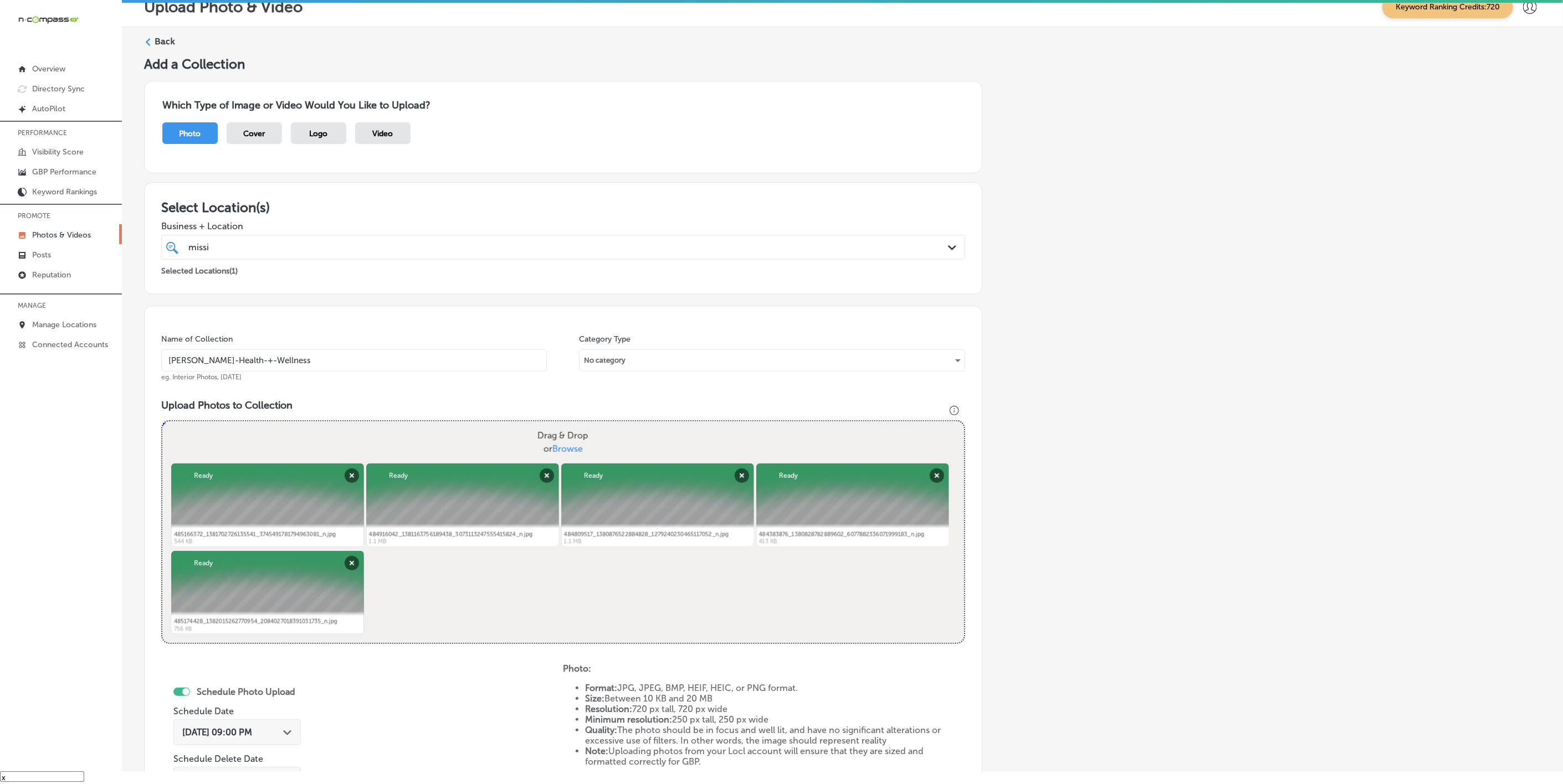
click at [320, 370] on input "[PERSON_NAME]-Health-+-Wellness" at bounding box center [353, 361] width 386 height 22
click at [318, 370] on input "[PERSON_NAME]-Health-+-Wellness" at bounding box center [353, 361] width 386 height 22
type input "miss"
click at [82, 238] on p "Photos & Videos" at bounding box center [61, 235] width 58 height 10
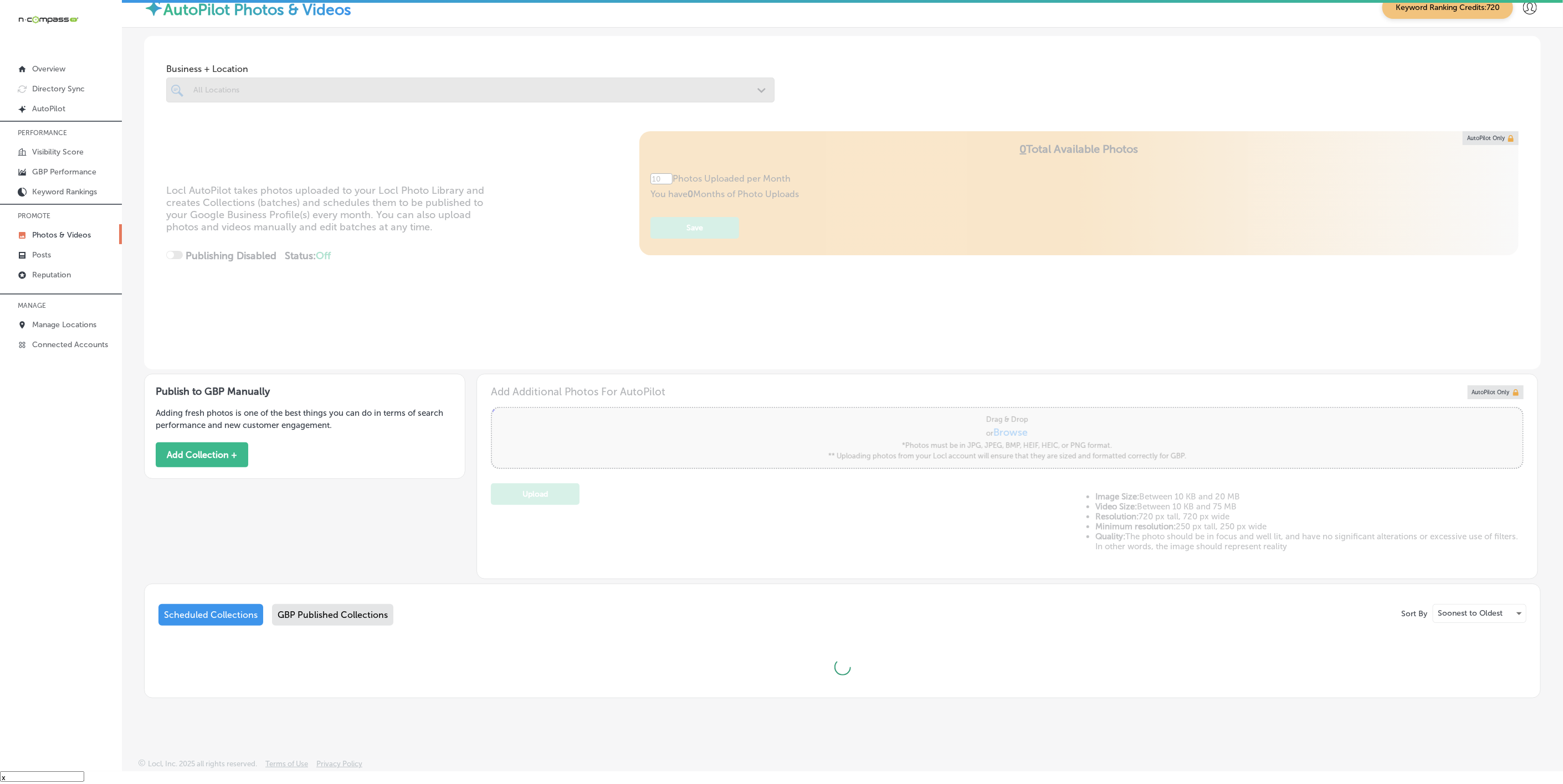
scroll to position [3, 0]
type input "5"
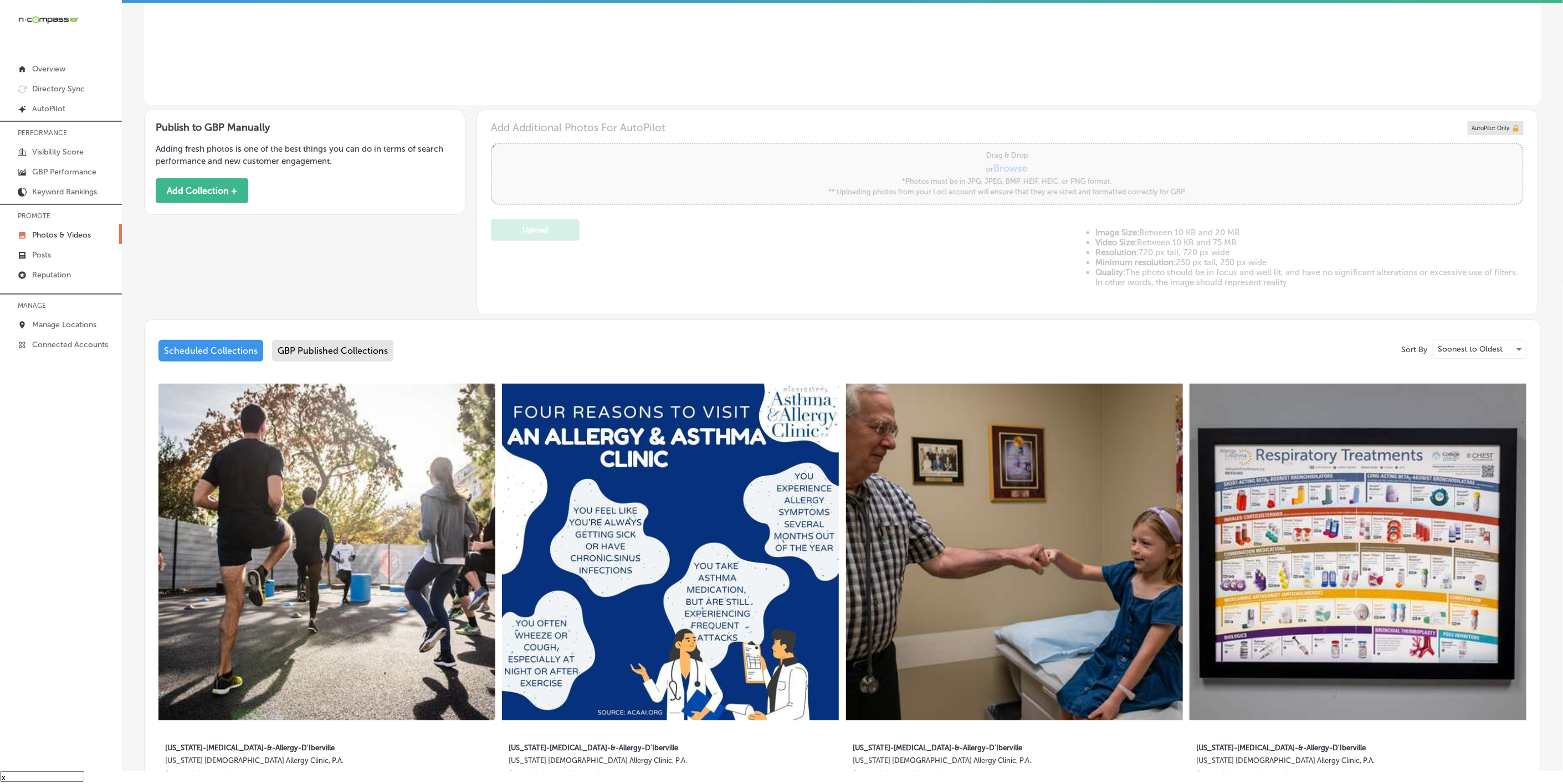
scroll to position [419, 0]
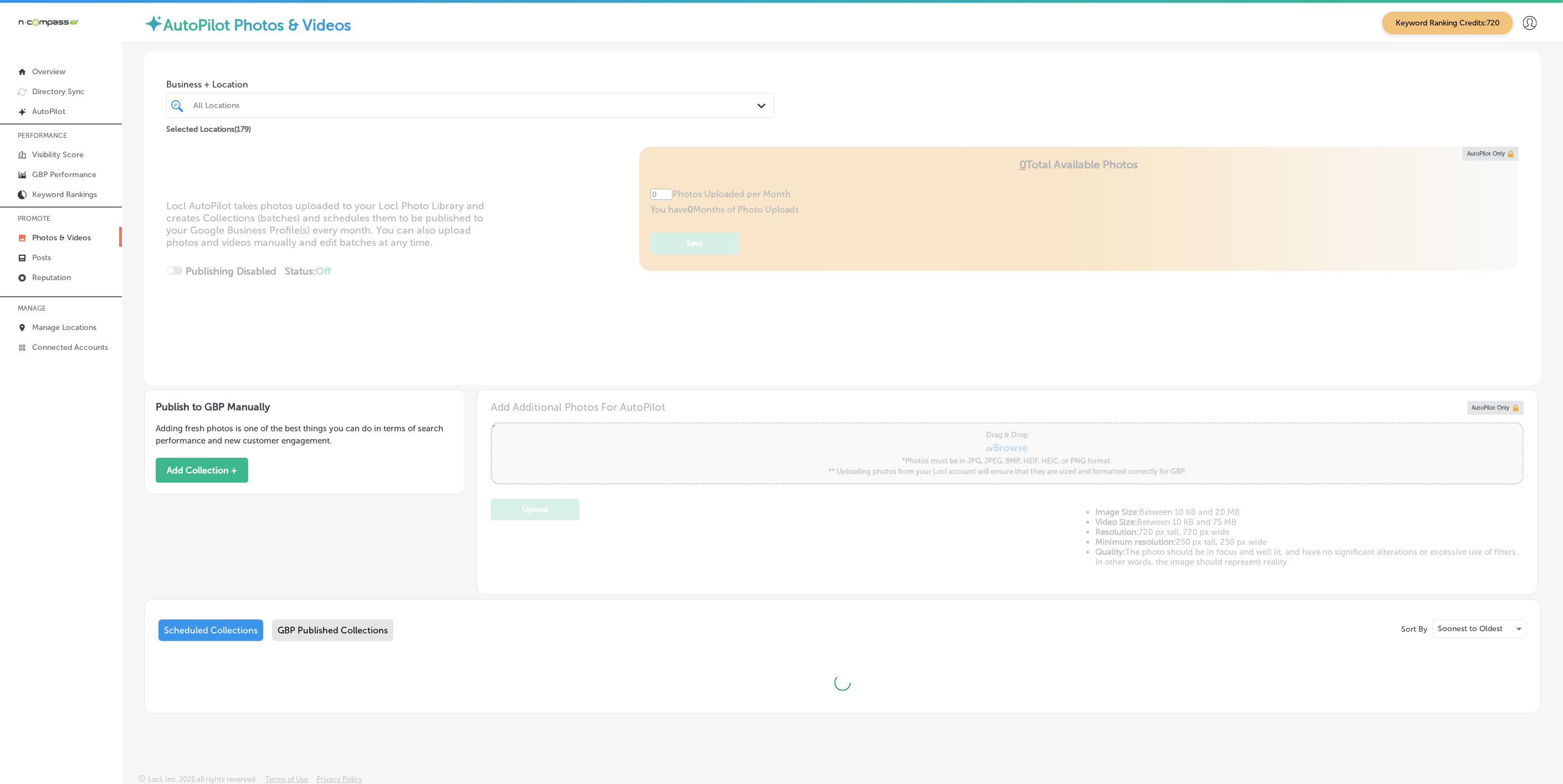
type input "5"
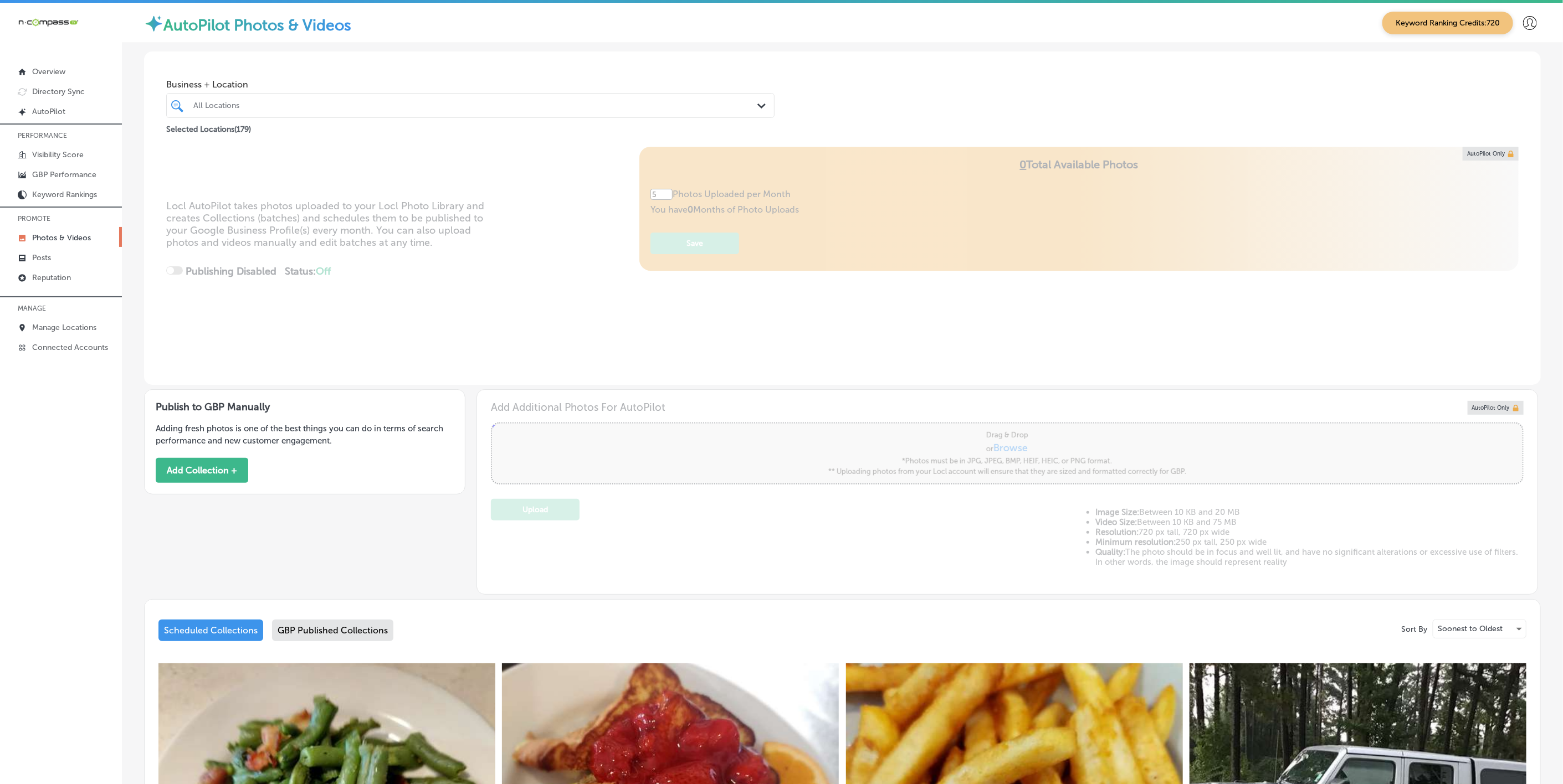
click at [650, 99] on div at bounding box center [442, 105] width 501 height 15
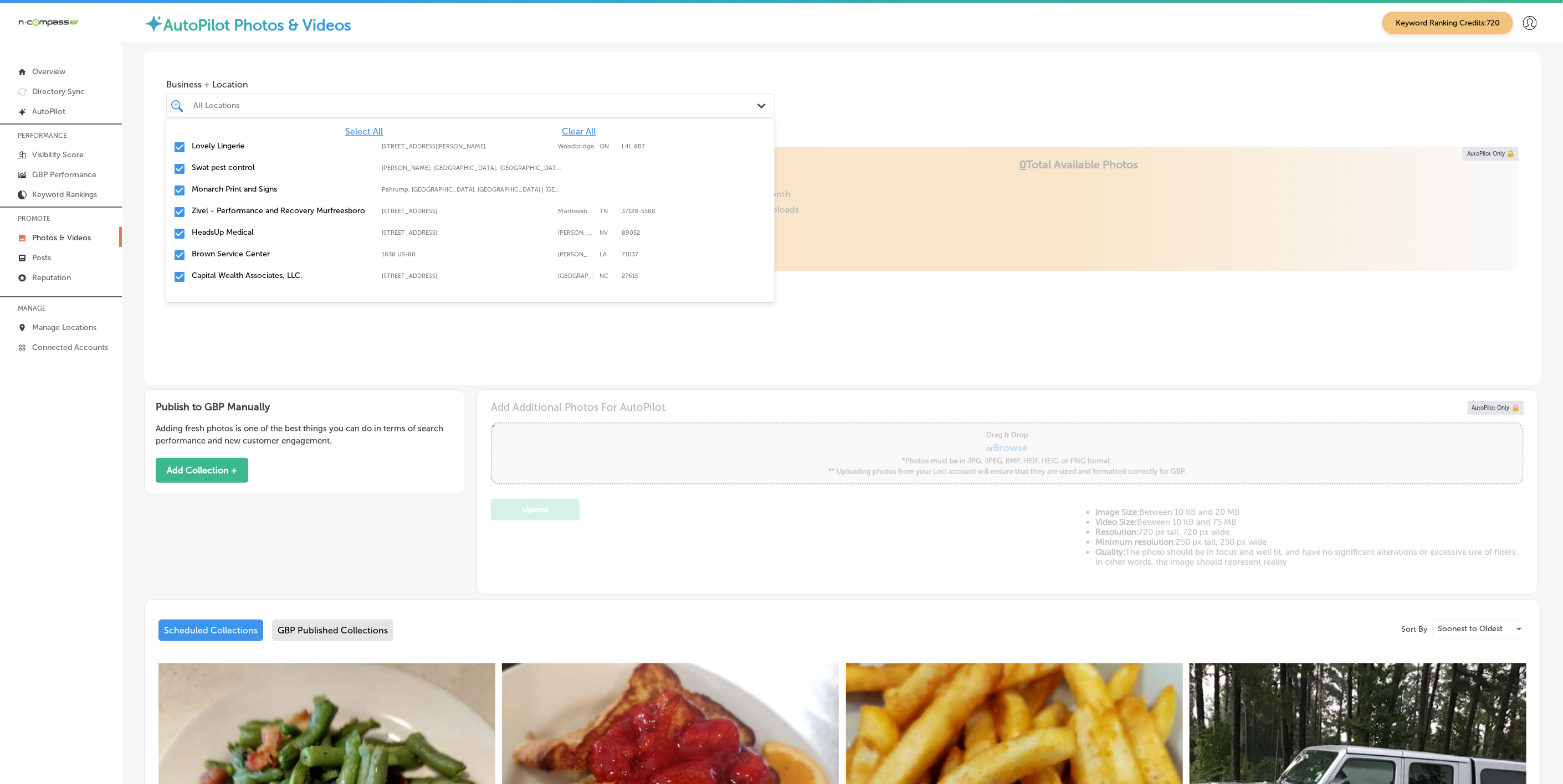
click at [564, 130] on span "Clear All" at bounding box center [579, 132] width 34 height 10
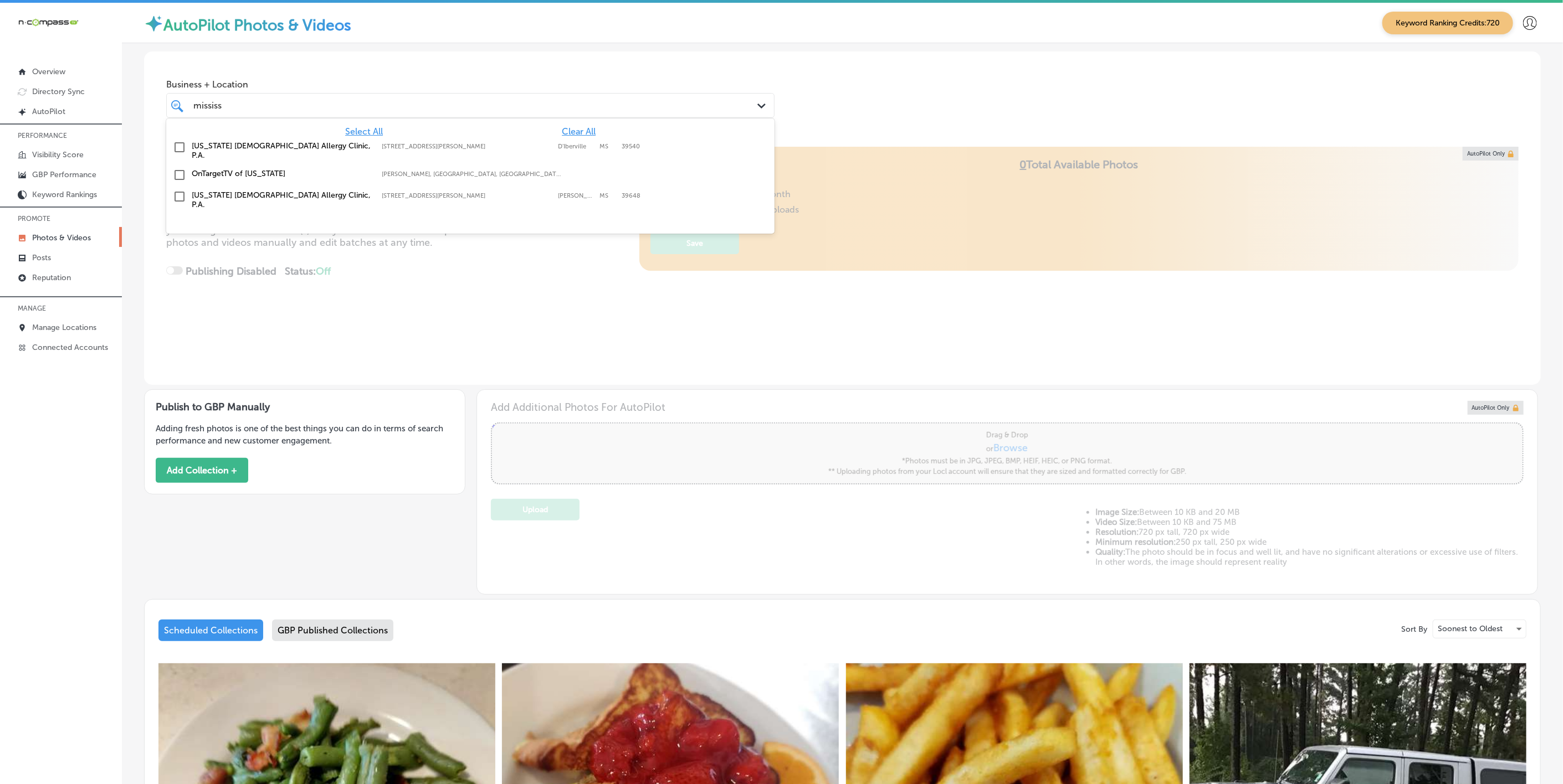
click at [640, 151] on div "[US_STATE] [MEDICAL_DATA] Allergy Clinic, P.A. [STREET_ADDRESS][GEOGRAPHIC_DATA…" at bounding box center [470, 150] width 600 height 23
type input "mississ"
click at [823, 58] on div "Business + Location option [STREET_ADDRESS][PERSON_NAME]. option [STREET_ADDRES…" at bounding box center [842, 94] width 1397 height 85
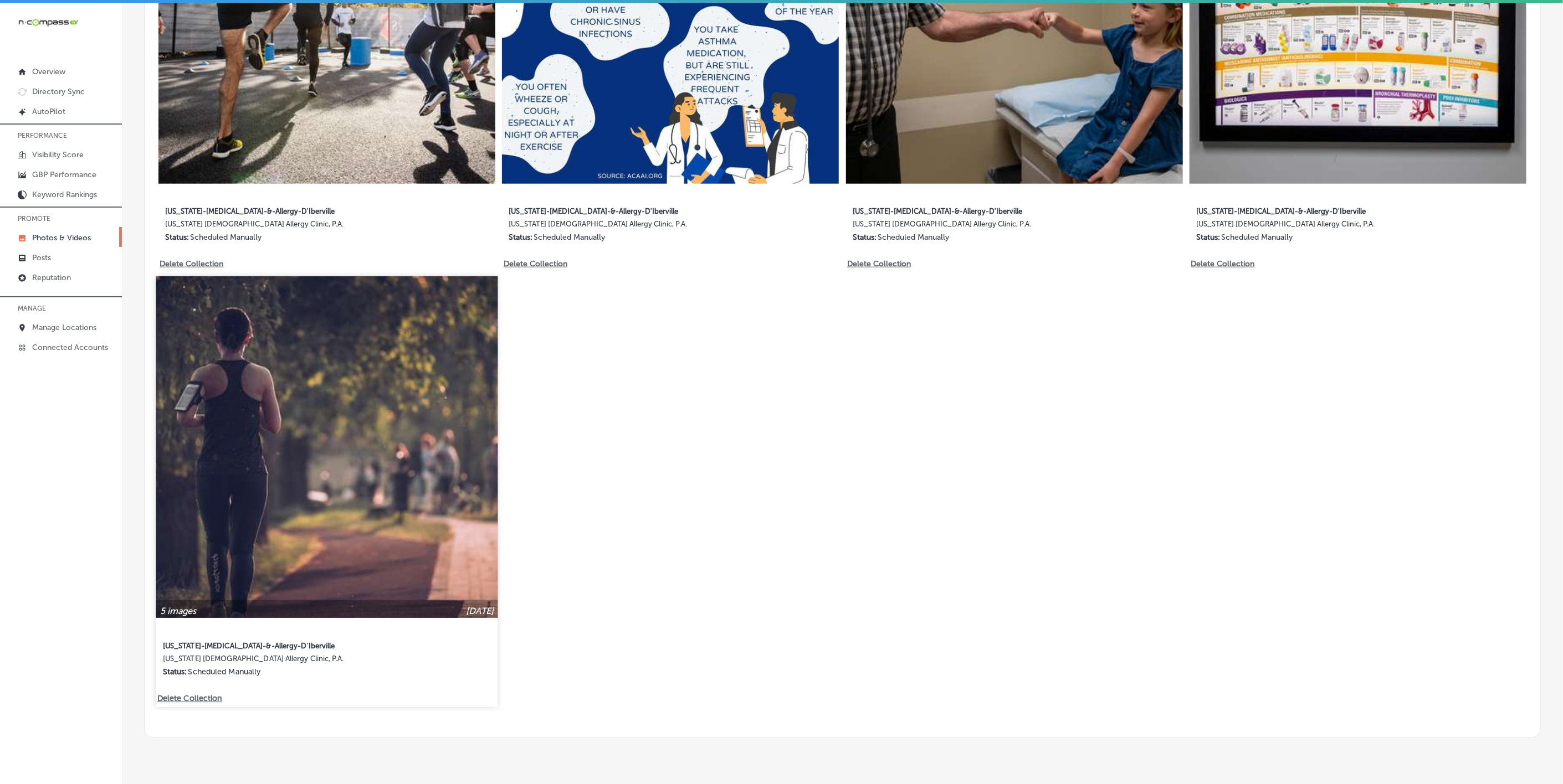
scroll to position [830, 0]
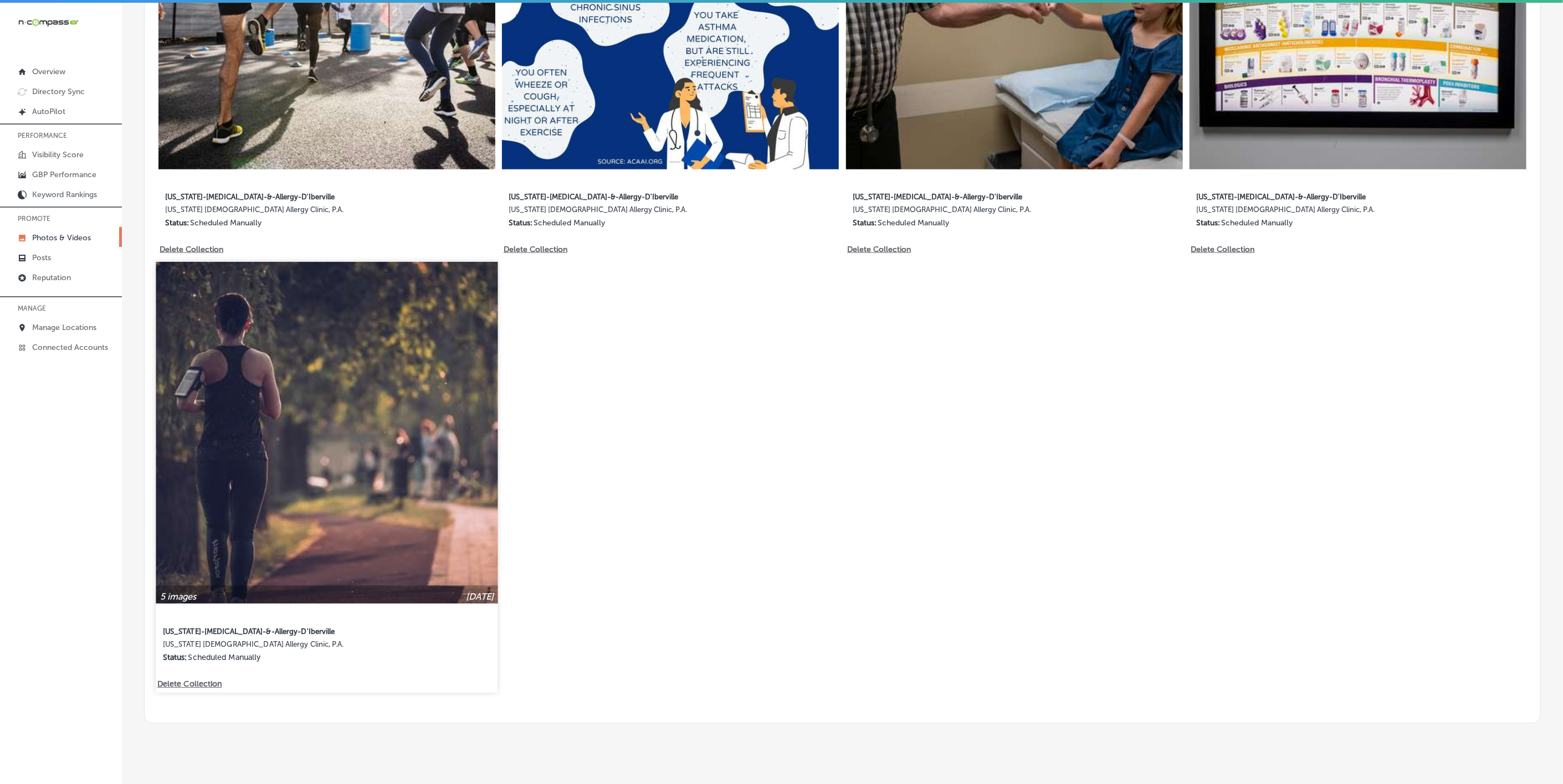
click at [424, 444] on img at bounding box center [326, 432] width 342 height 342
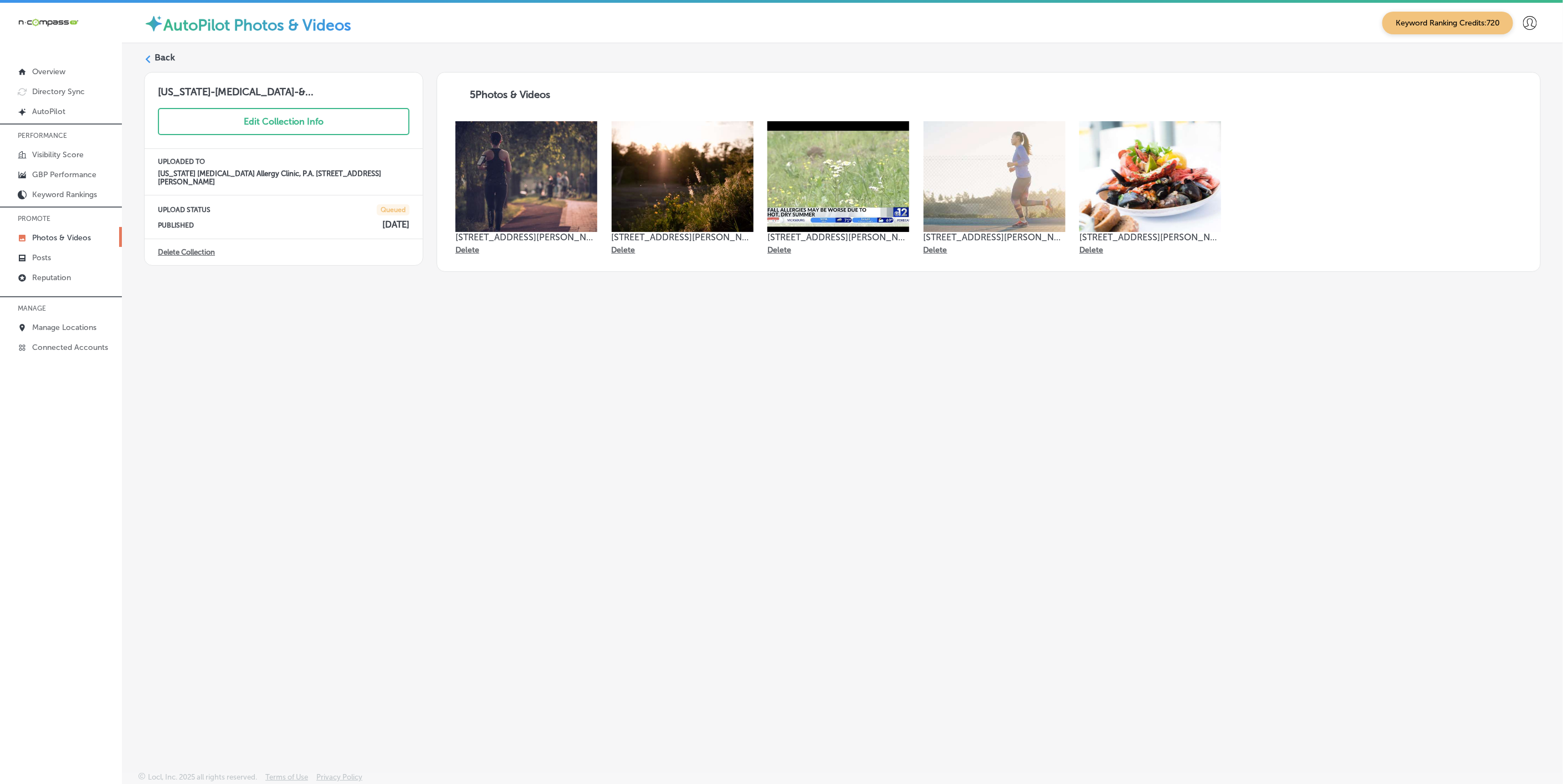
click at [147, 62] on icon at bounding box center [147, 59] width 7 height 7
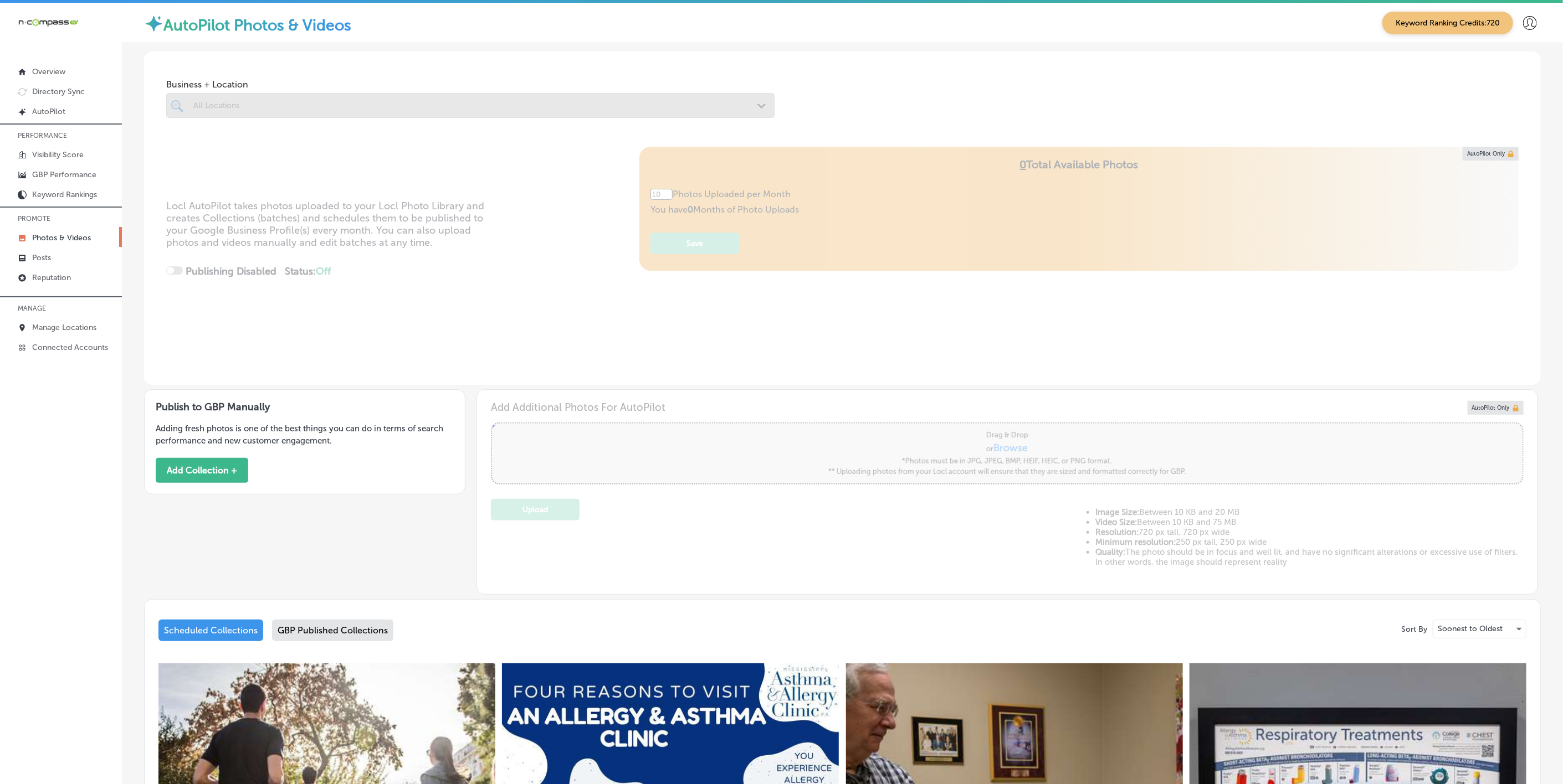
click at [368, 620] on div "GBP Published Collections" at bounding box center [332, 630] width 121 height 22
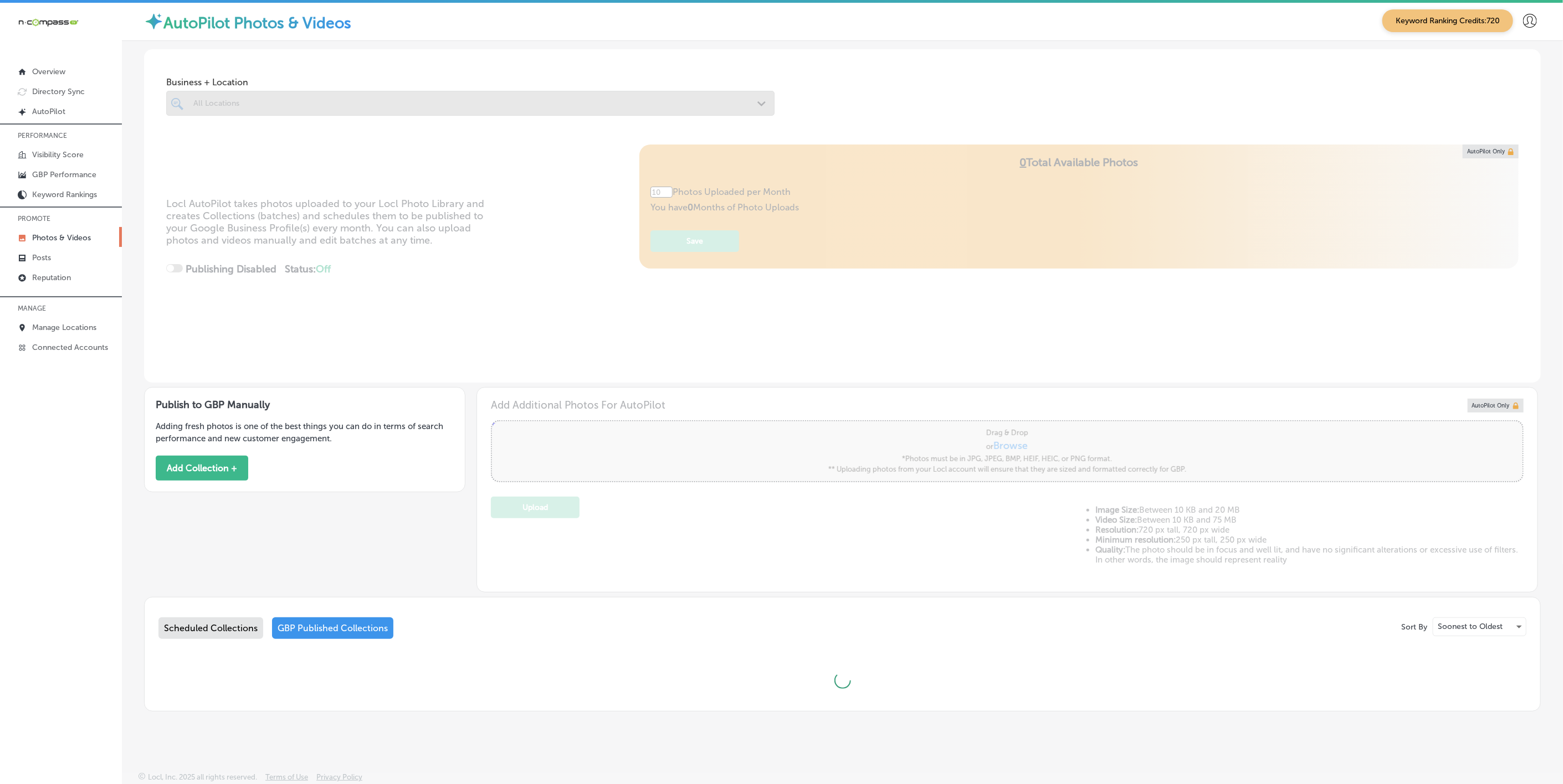
scroll to position [3, 0]
type input "5"
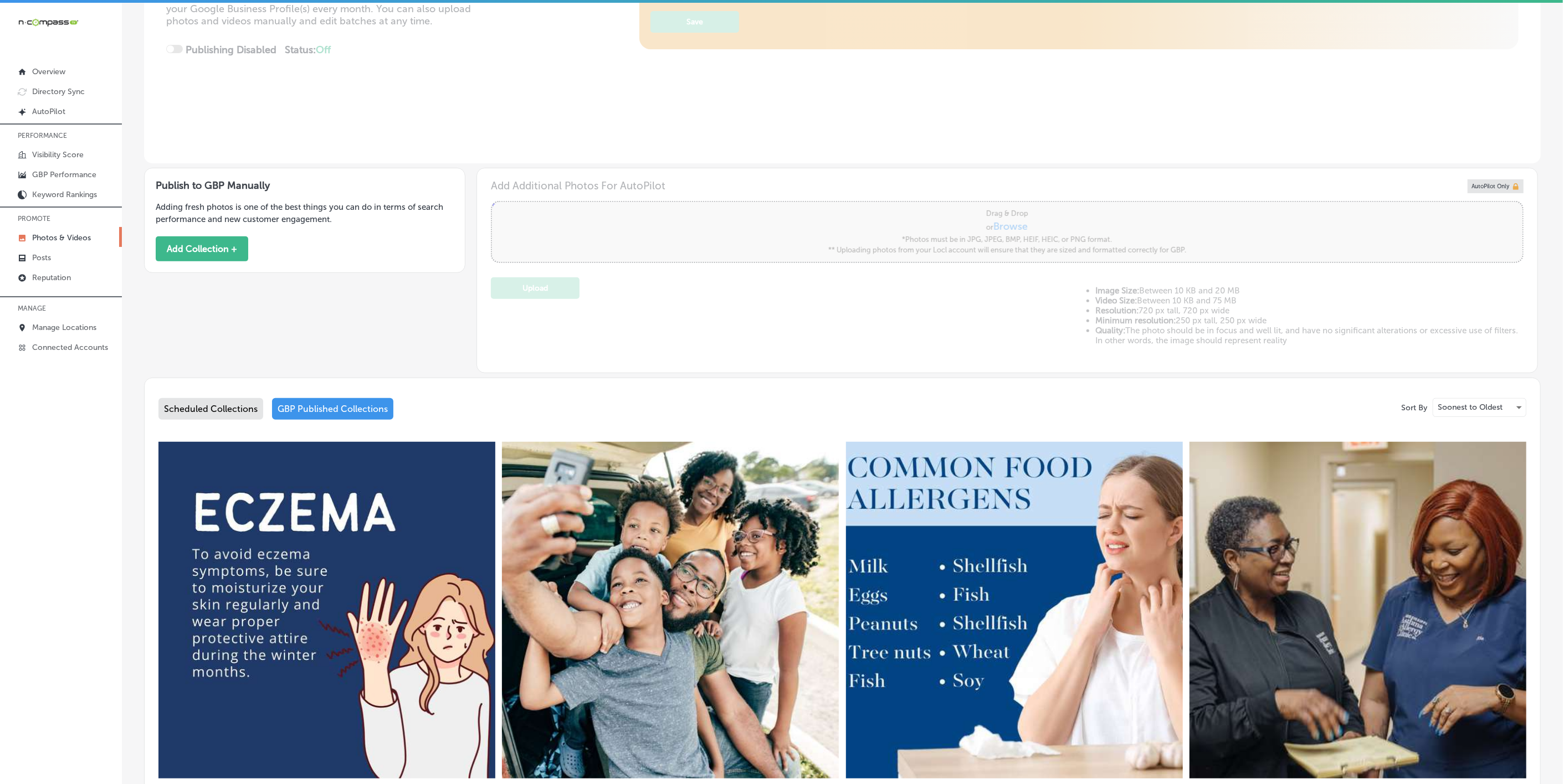
scroll to position [336, 0]
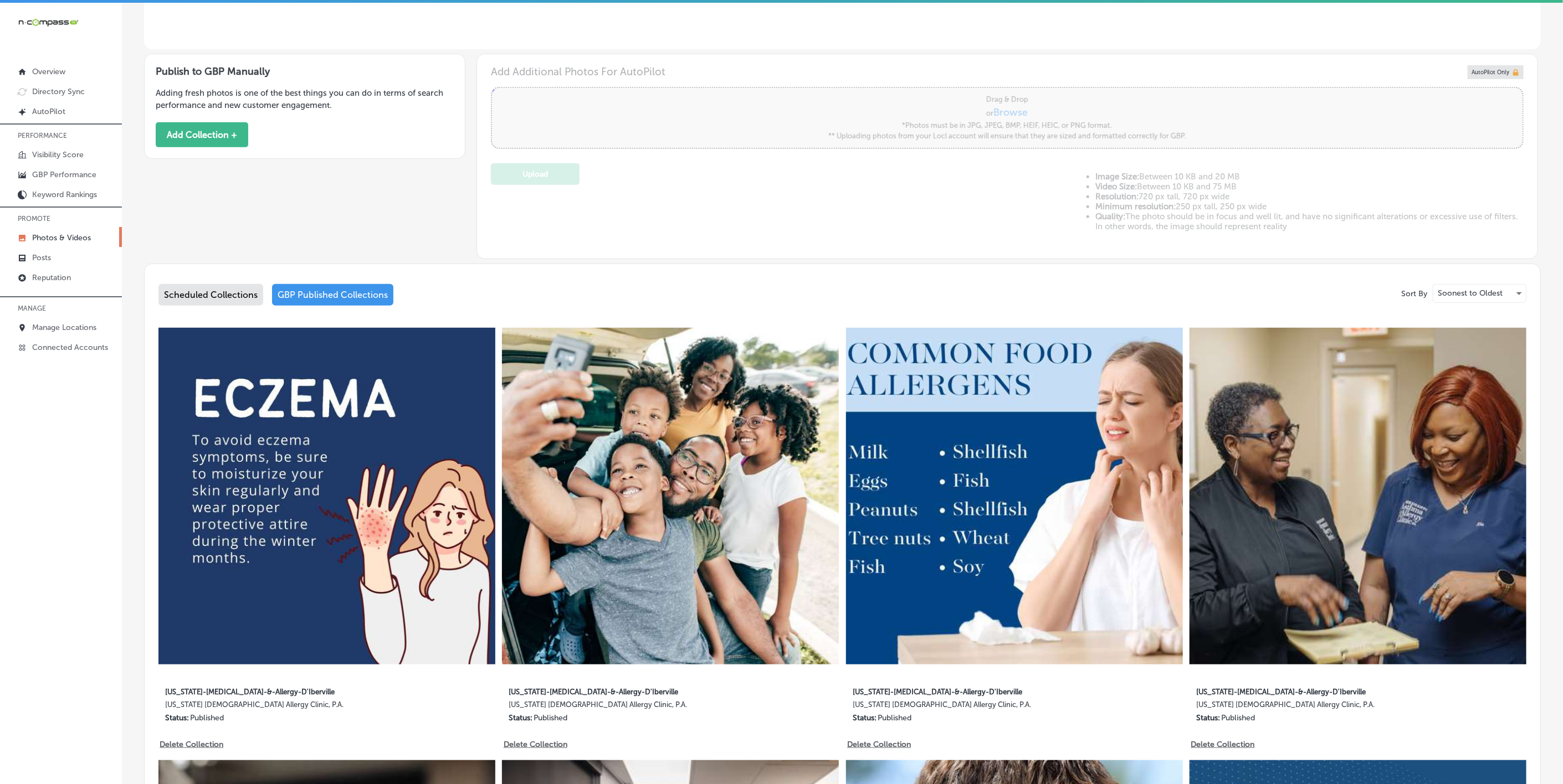
click at [203, 289] on div "Scheduled Collections" at bounding box center [211, 295] width 105 height 22
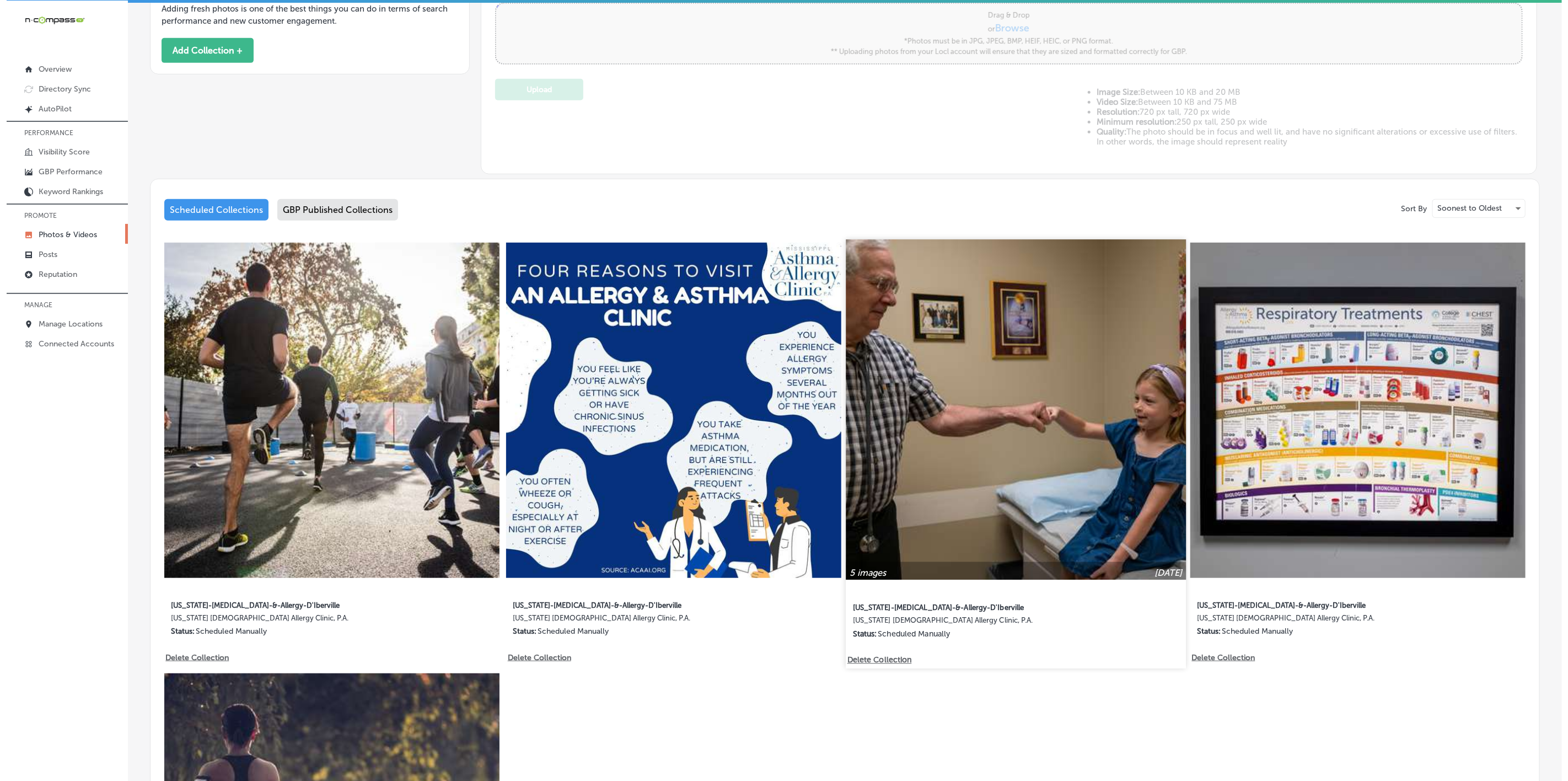
scroll to position [748, 0]
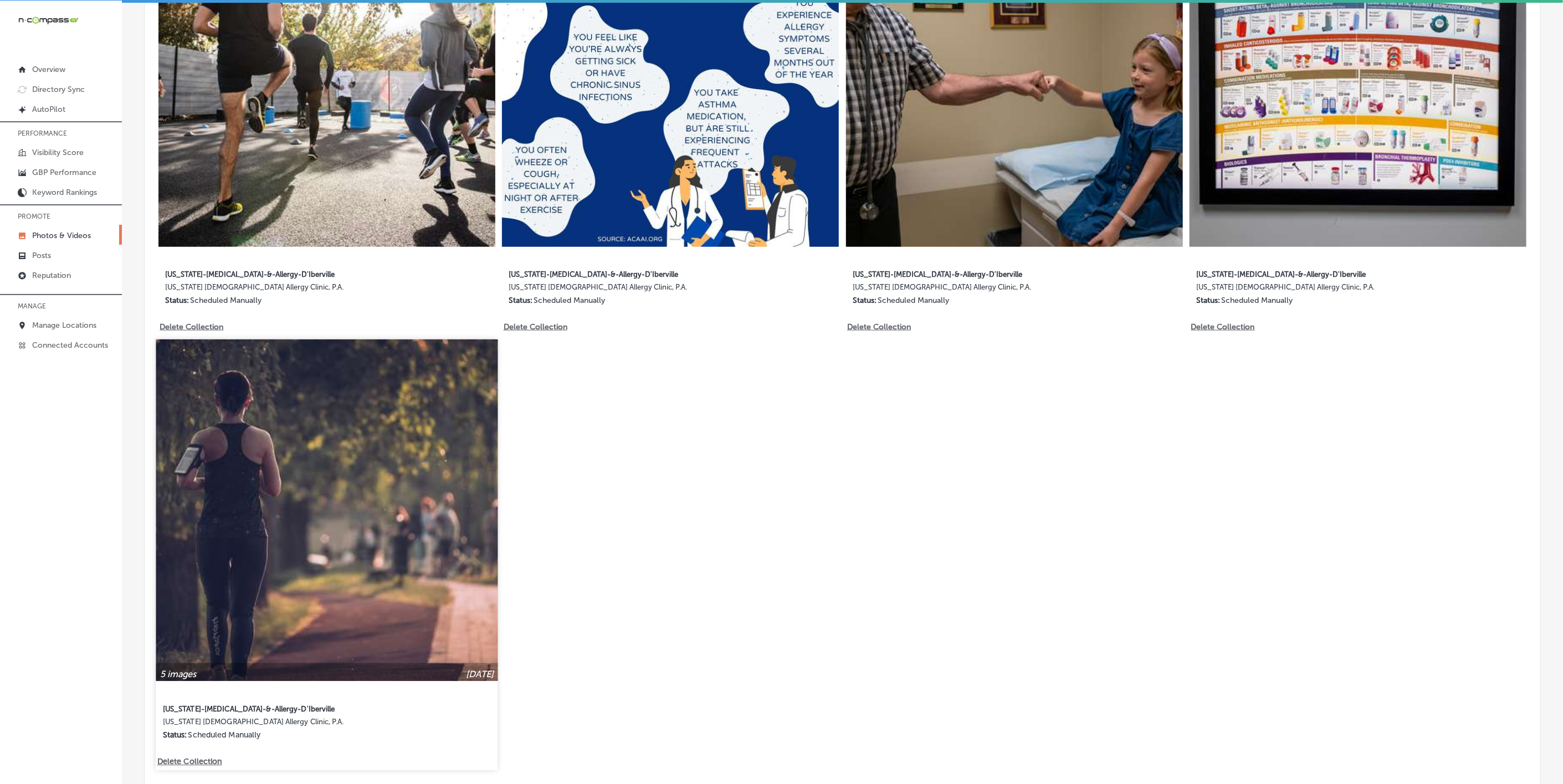
click at [210, 757] on p "Delete Collection" at bounding box center [189, 762] width 63 height 10
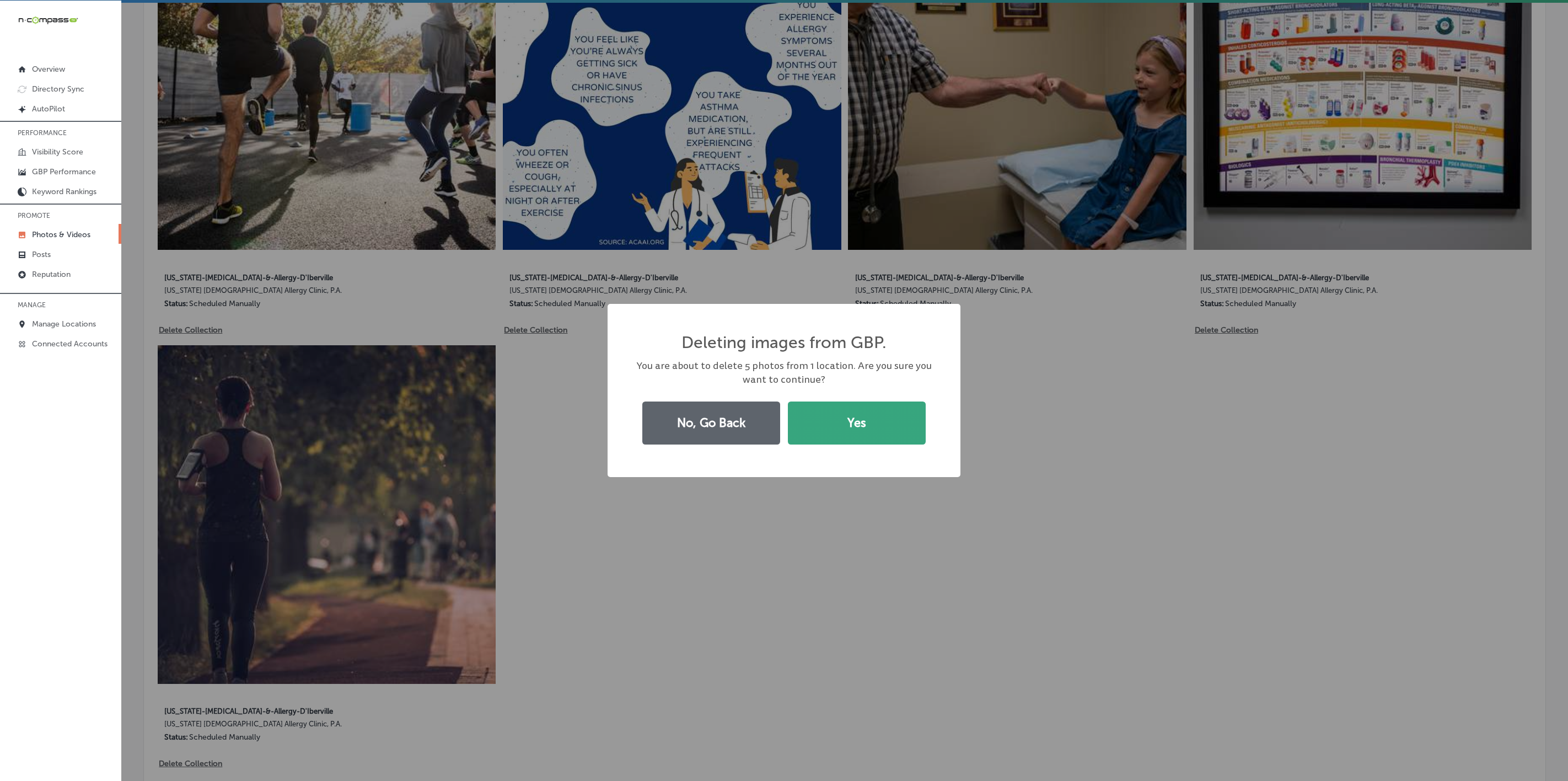
click at [824, 422] on button "Yes" at bounding box center [857, 423] width 138 height 43
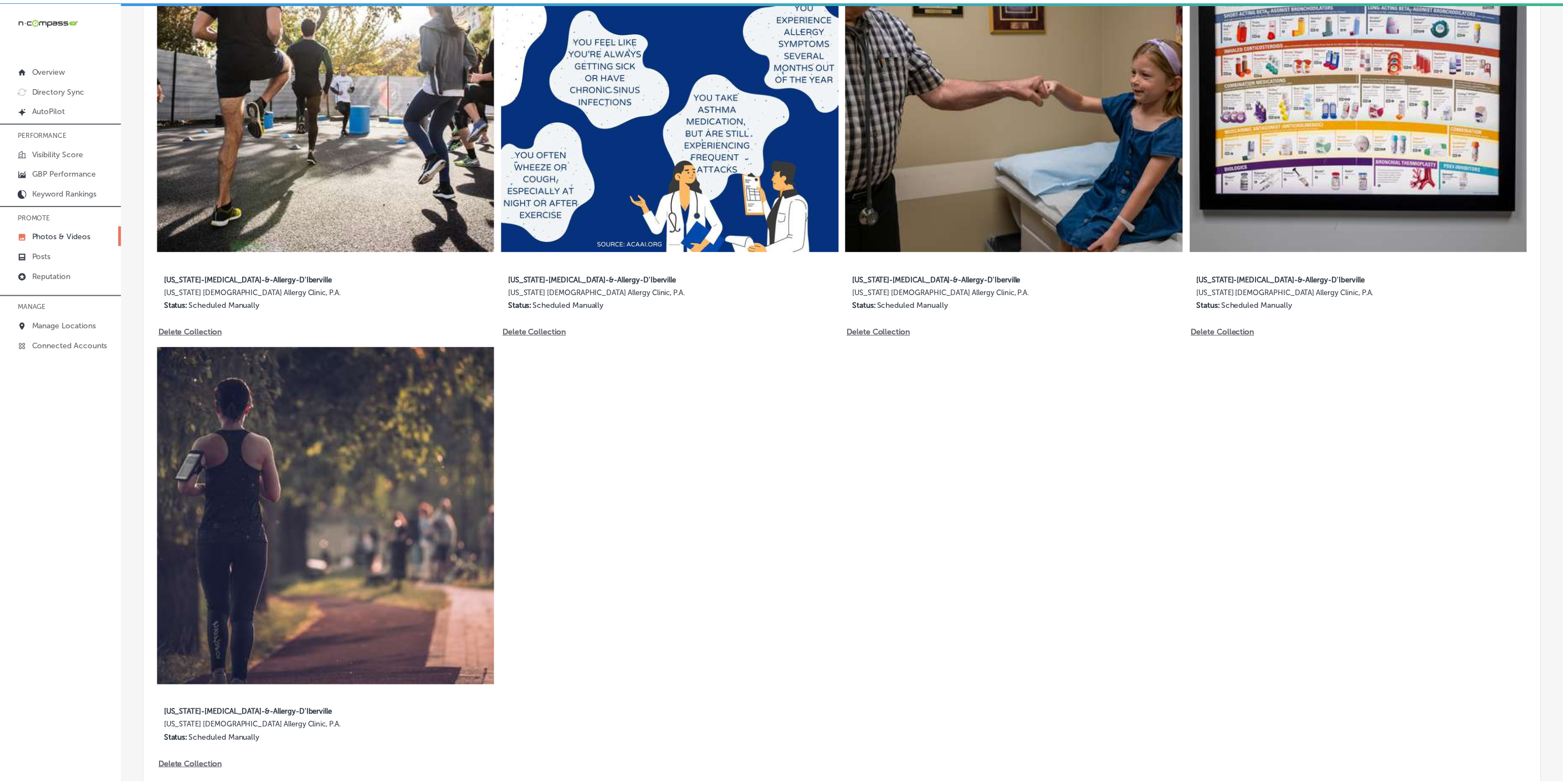
scroll to position [765, 0]
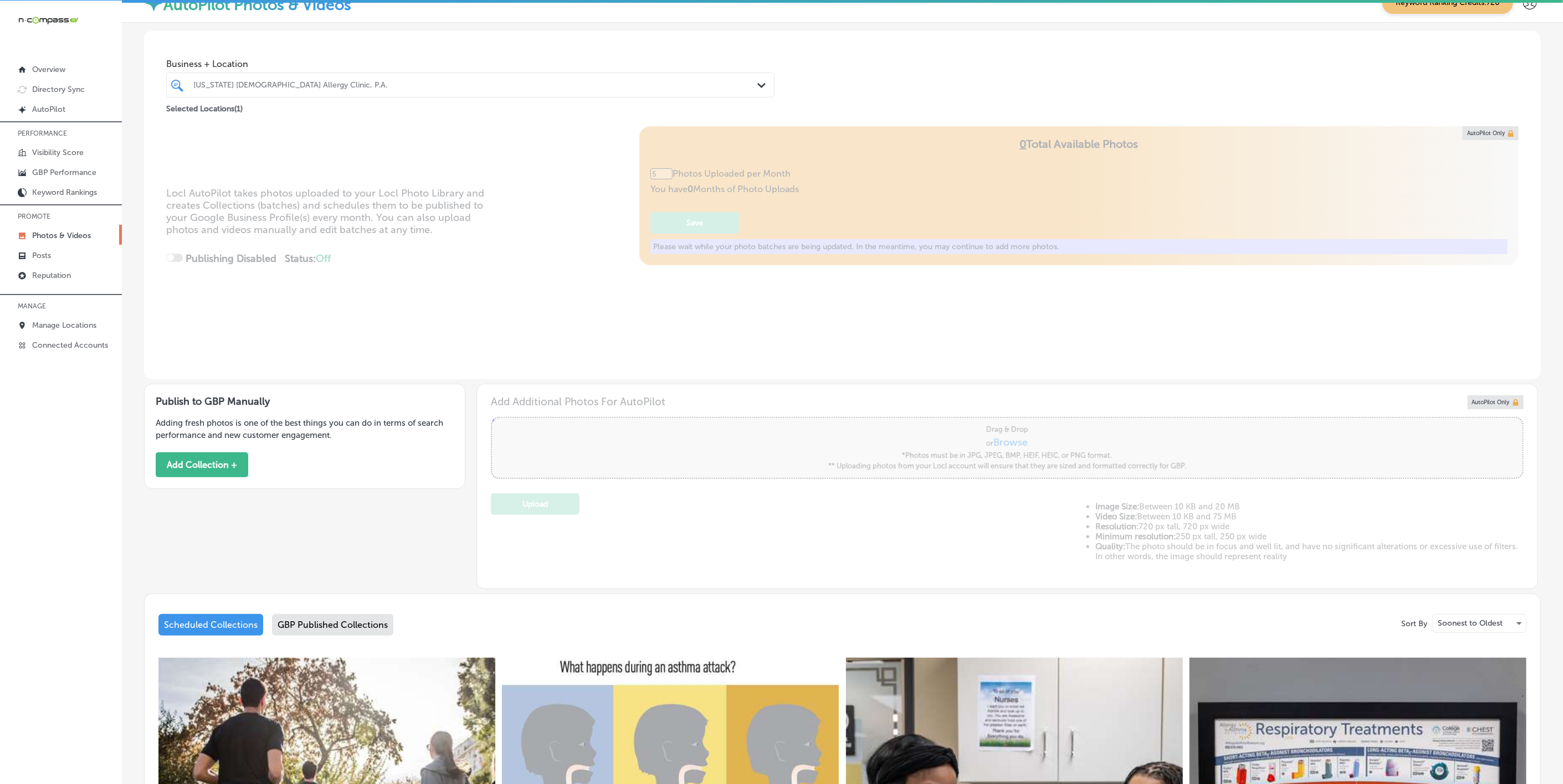
scroll to position [423, 0]
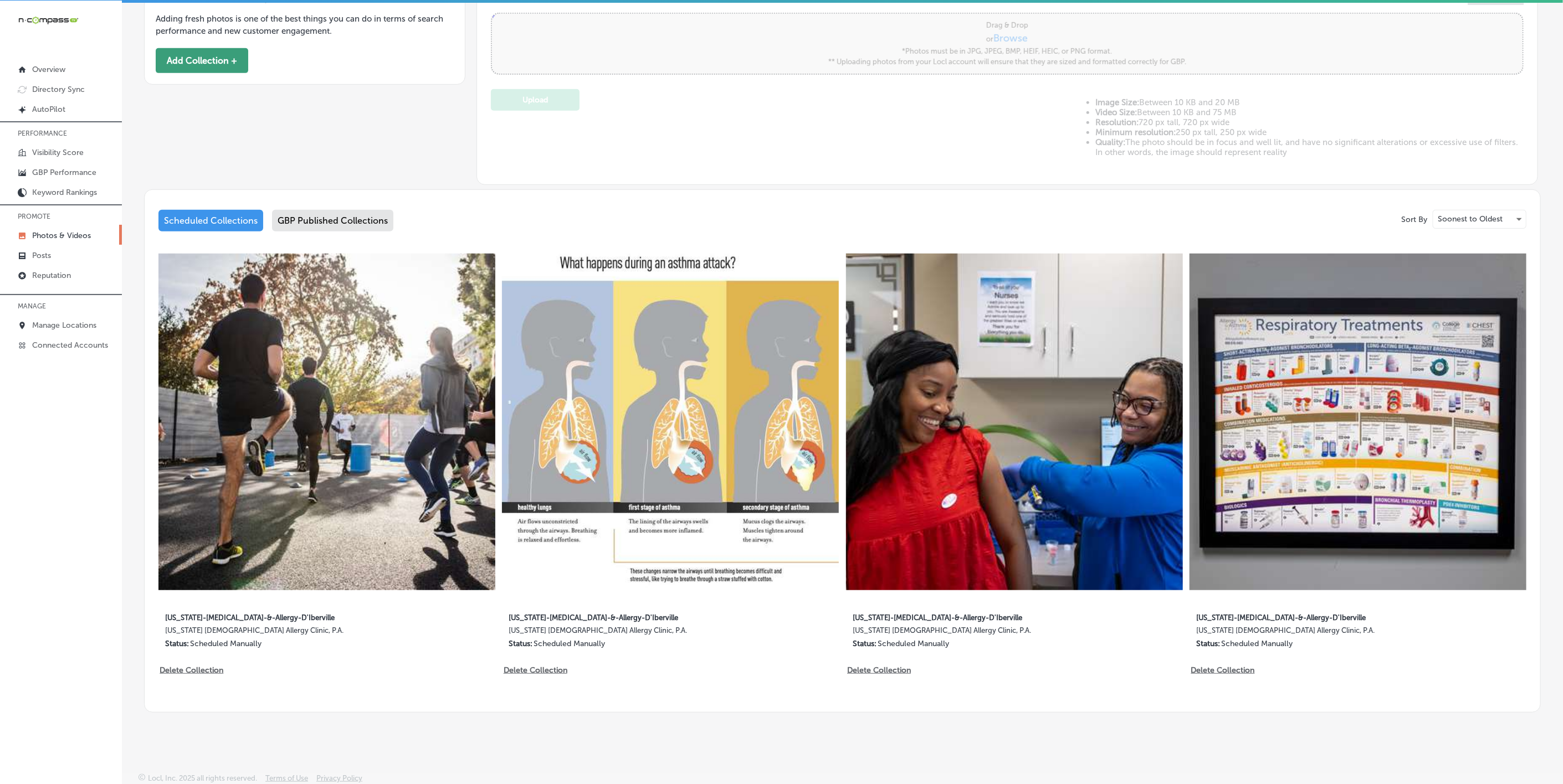
click at [216, 58] on button "Add Collection +" at bounding box center [202, 60] width 93 height 25
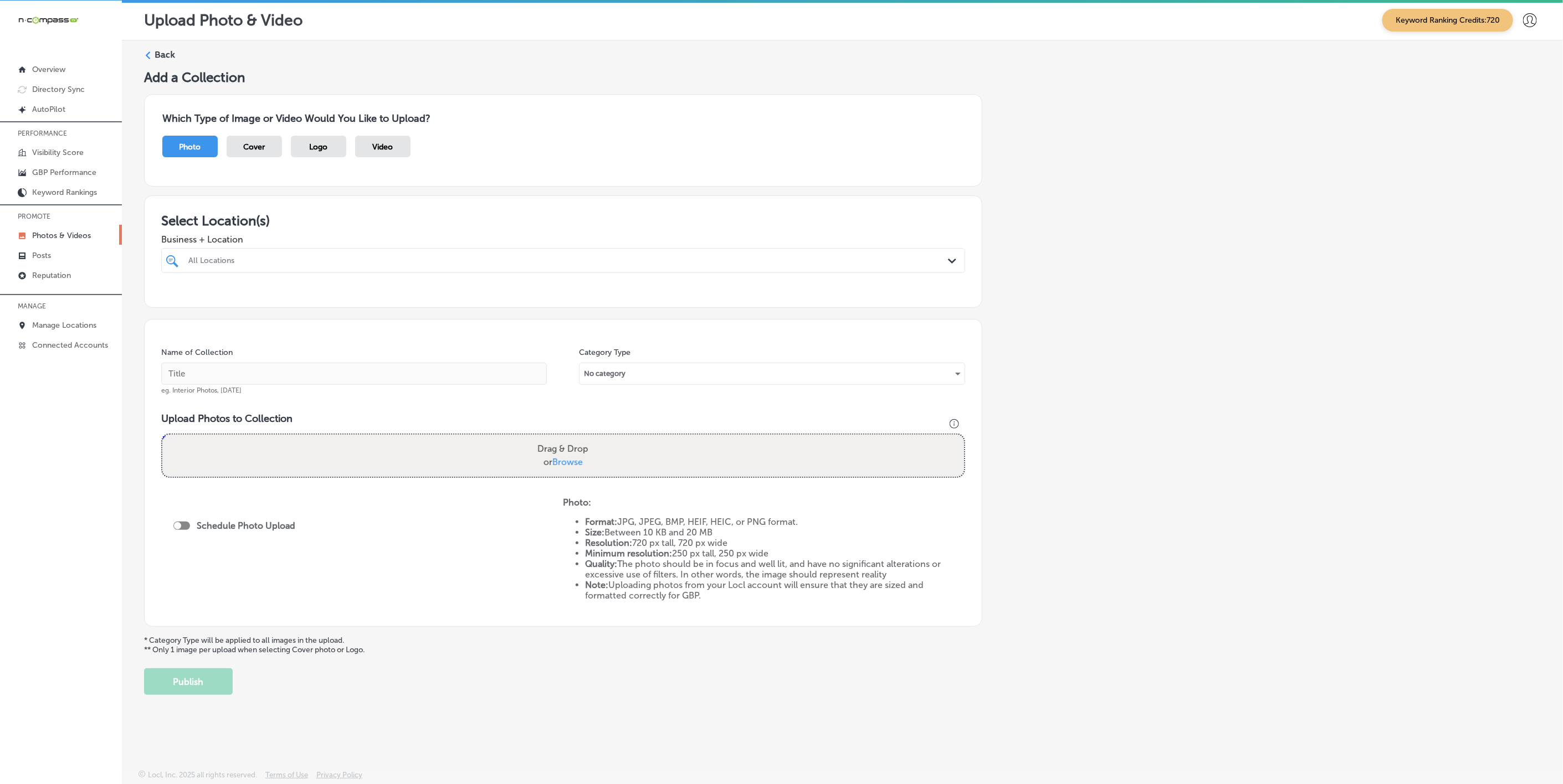
click at [722, 261] on div "All Locations" at bounding box center [569, 260] width 761 height 10
click at [779, 308] on div "[US_STATE] [MEDICAL_DATA] Allergy Clinic, P.A. [STREET_ADDRESS][GEOGRAPHIC_DATA…" at bounding box center [563, 302] width 795 height 17
type input "miss"
click at [1134, 310] on div "Add a Collection Which Type of Image or Video Would You Like to Upload? Photo C…" at bounding box center [842, 382] width 1397 height 625
click at [477, 379] on input "text" at bounding box center [353, 374] width 386 height 22
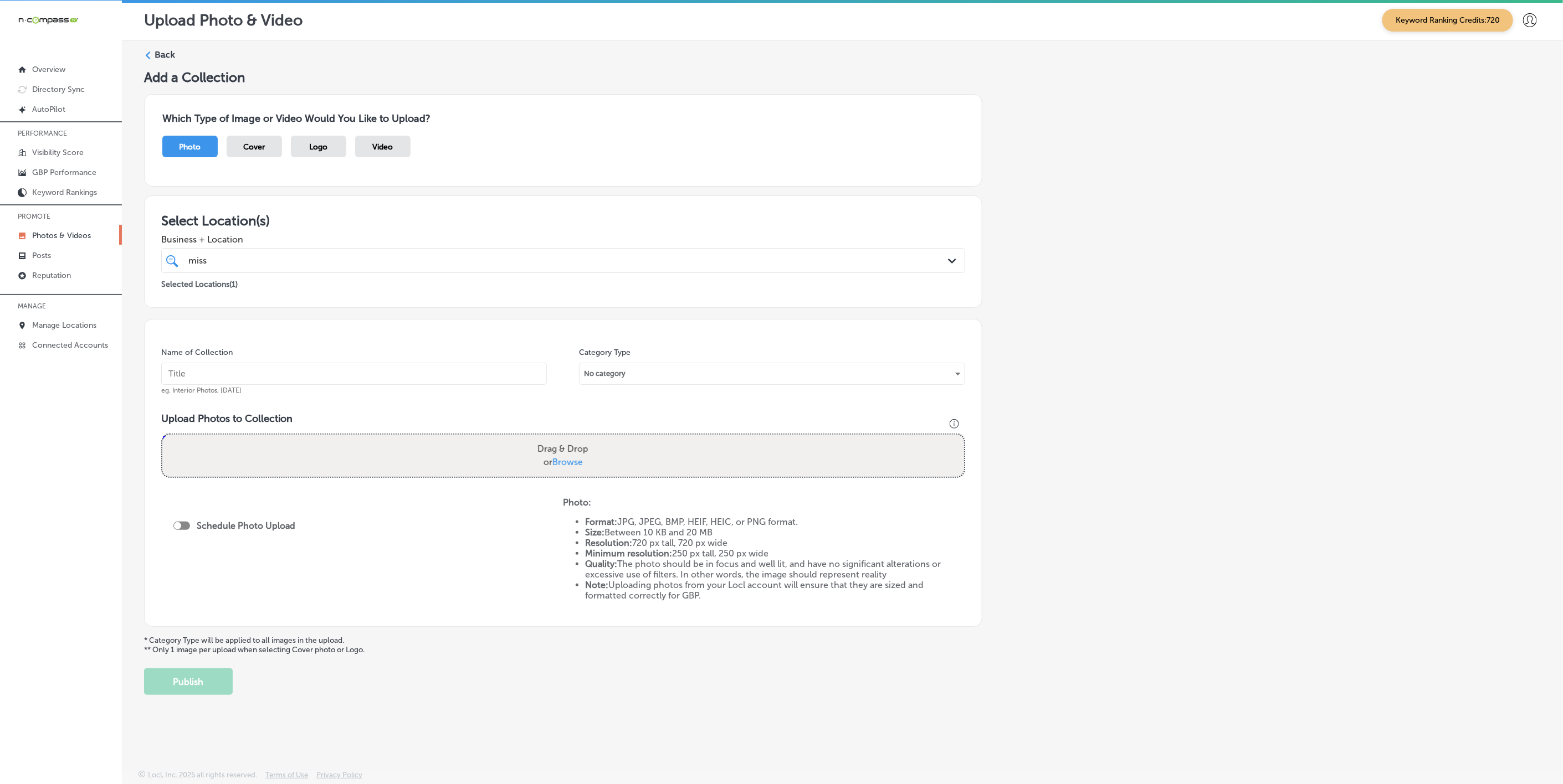
paste input "[PERSON_NAME]-Health-+-Wellness"
click at [477, 378] on input "[PERSON_NAME]-Health-+-Wellness" at bounding box center [353, 374] width 386 height 22
click at [477, 377] on input "[PERSON_NAME]-Health-+-Wellness" at bounding box center [353, 374] width 386 height 22
type input "[US_STATE]-[MEDICAL_DATA]-&-Allergy-D'Iberville"
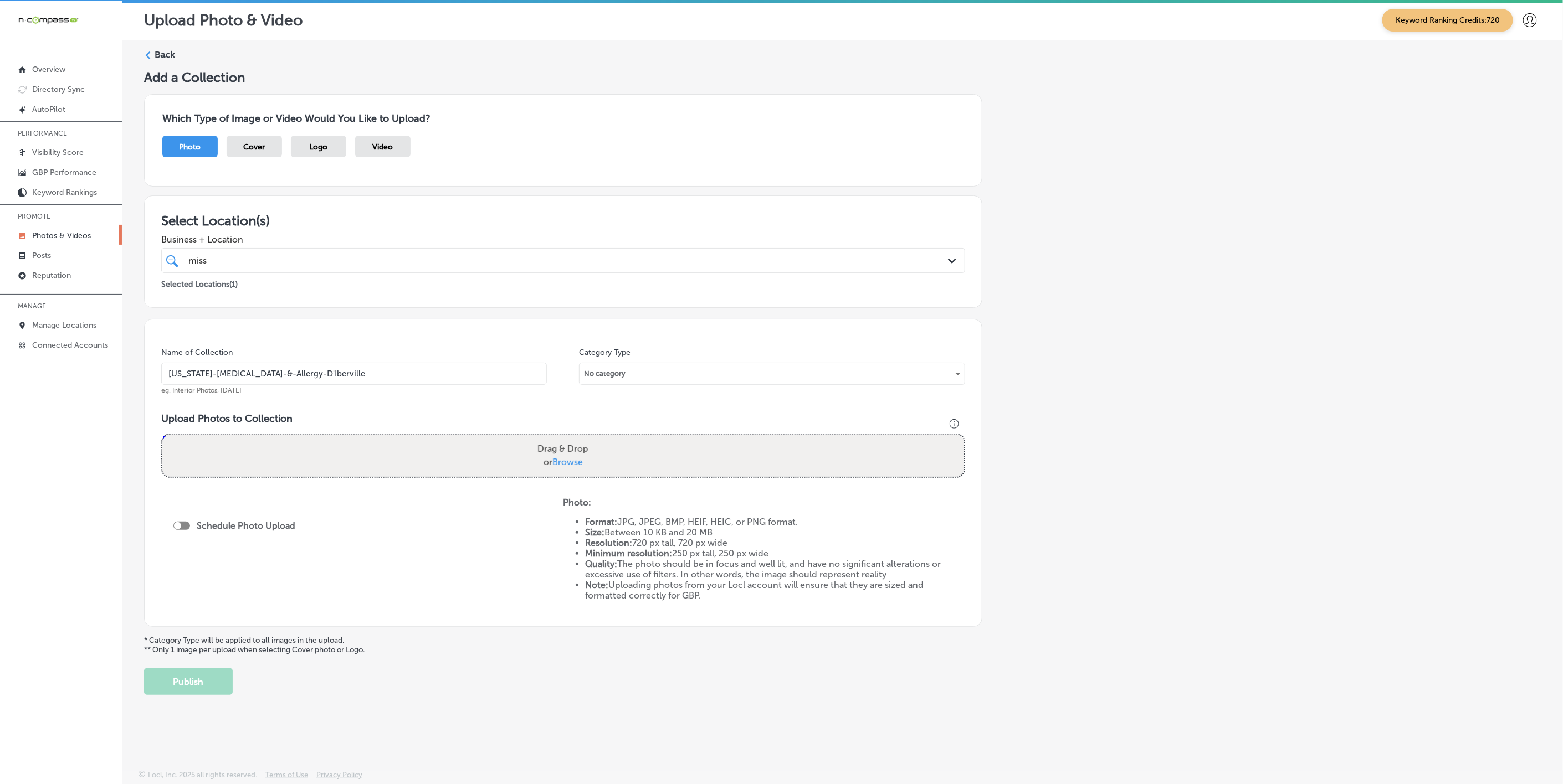
click at [379, 374] on input "[US_STATE]-[MEDICAL_DATA]-&-Allergy-D'Iberville" at bounding box center [353, 374] width 386 height 22
click at [1061, 372] on div "Add a Collection Which Type of Image or Video Would You Like to Upload? Photo C…" at bounding box center [842, 382] width 1397 height 625
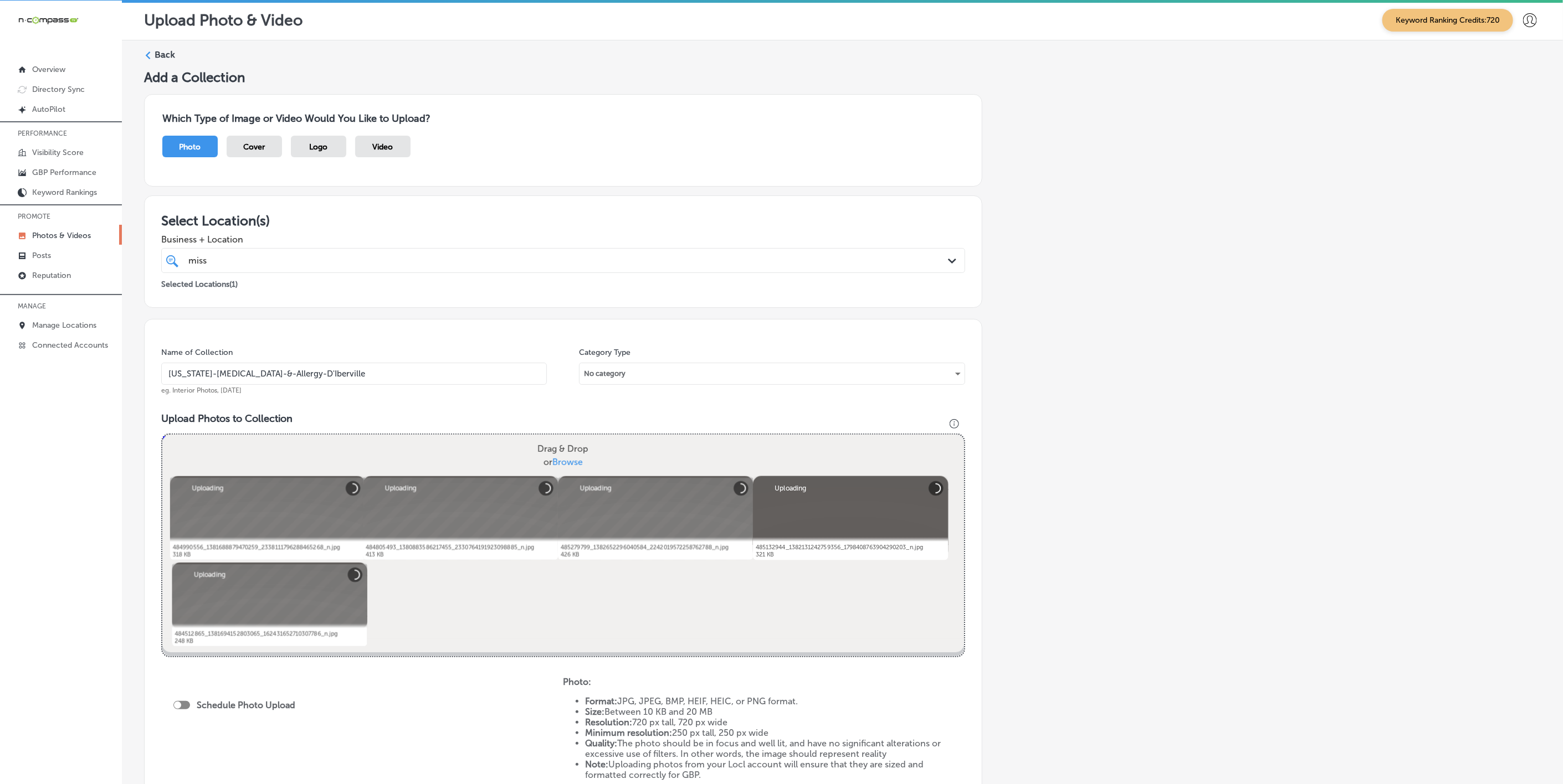
scroll to position [166, 0]
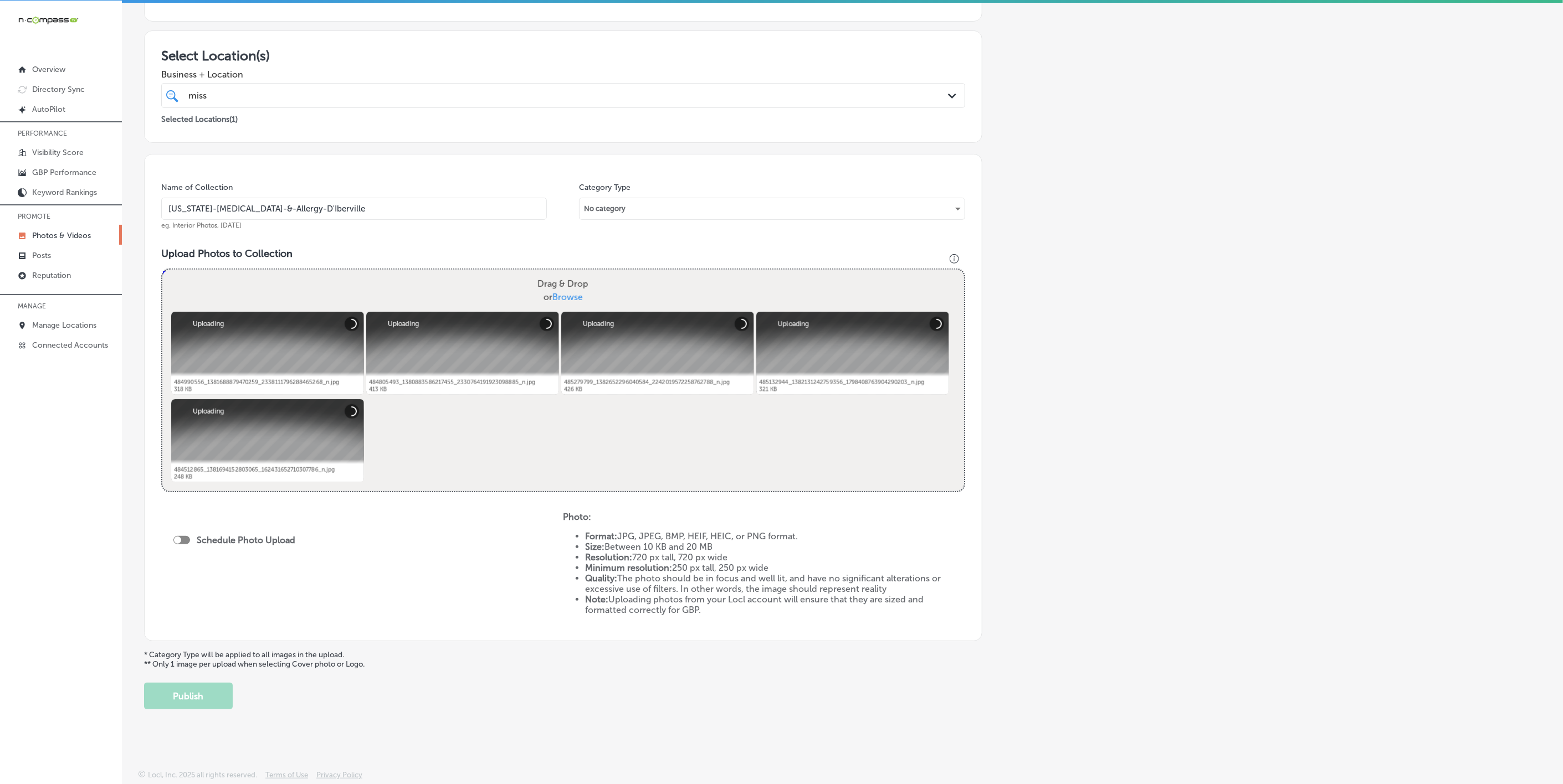
click at [186, 537] on div at bounding box center [182, 540] width 16 height 8
checkbox input "true"
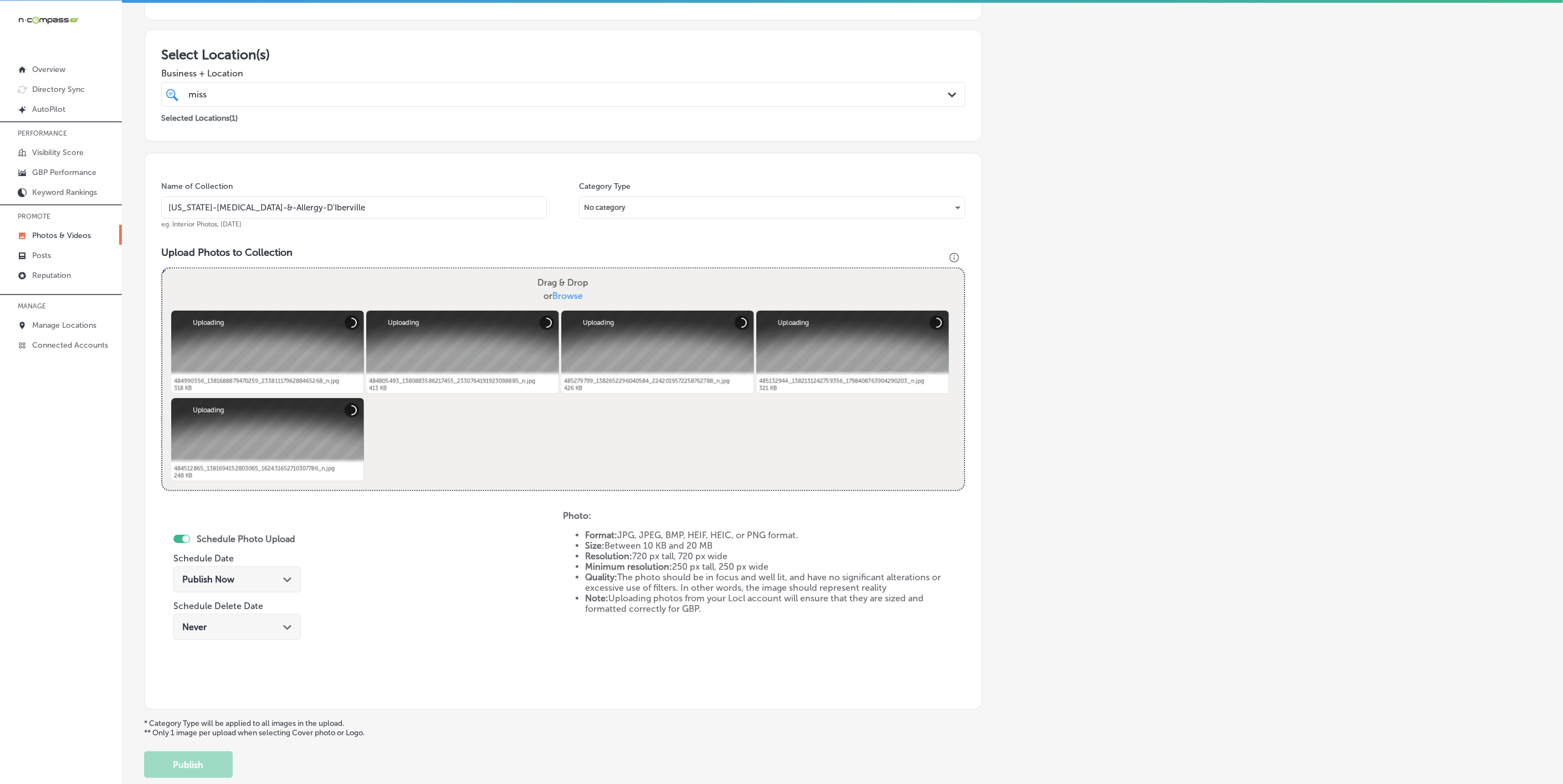
click at [286, 575] on div "Path Created with Sketch." at bounding box center [287, 579] width 9 height 9
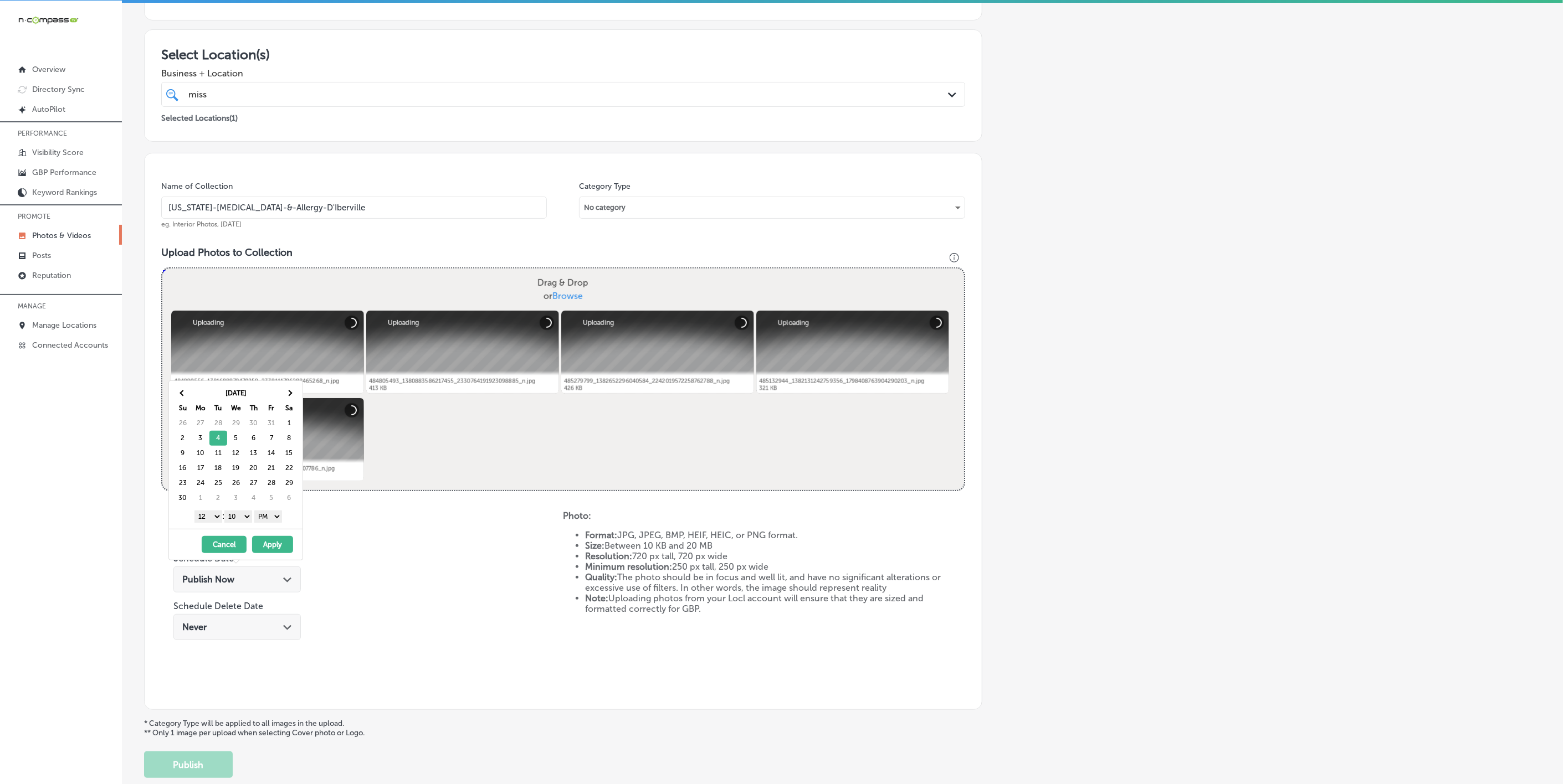
click at [210, 520] on select "1 2 3 4 5 6 7 8 9 10 11 12" at bounding box center [208, 516] width 28 height 12
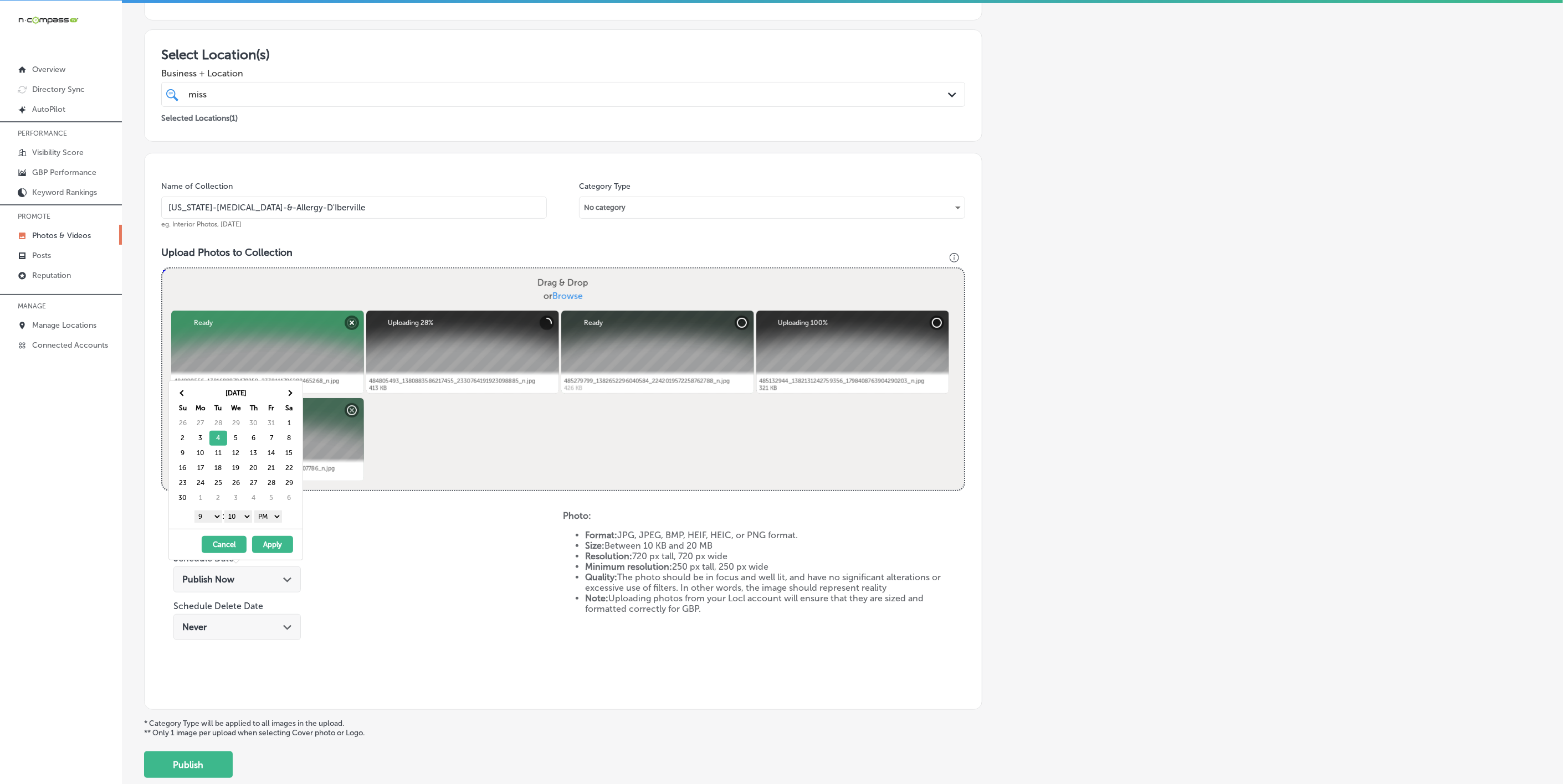
click at [246, 513] on select "00 10 20 30 40 50" at bounding box center [238, 516] width 28 height 12
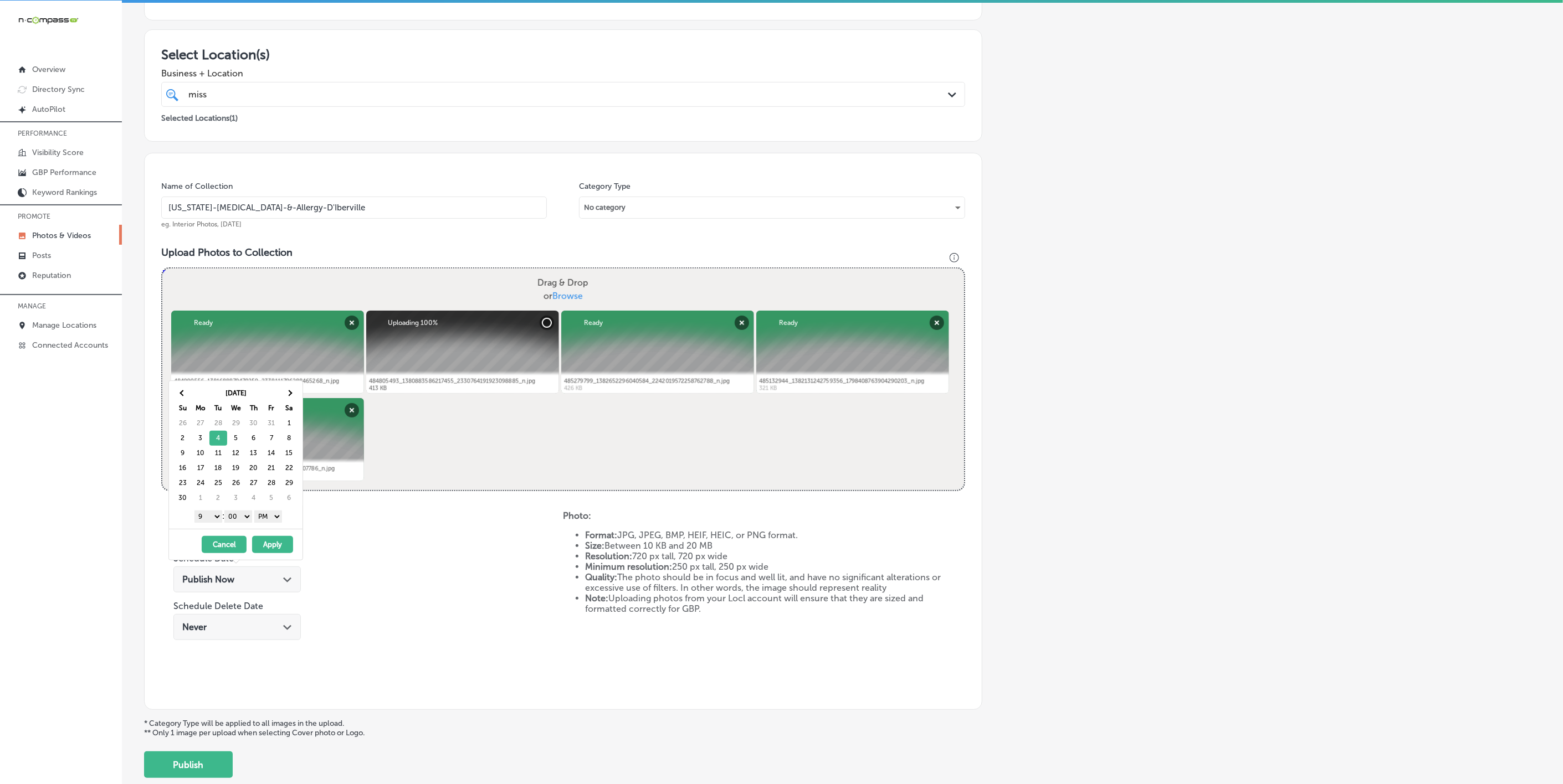
click at [265, 540] on button "Apply" at bounding box center [272, 545] width 41 height 17
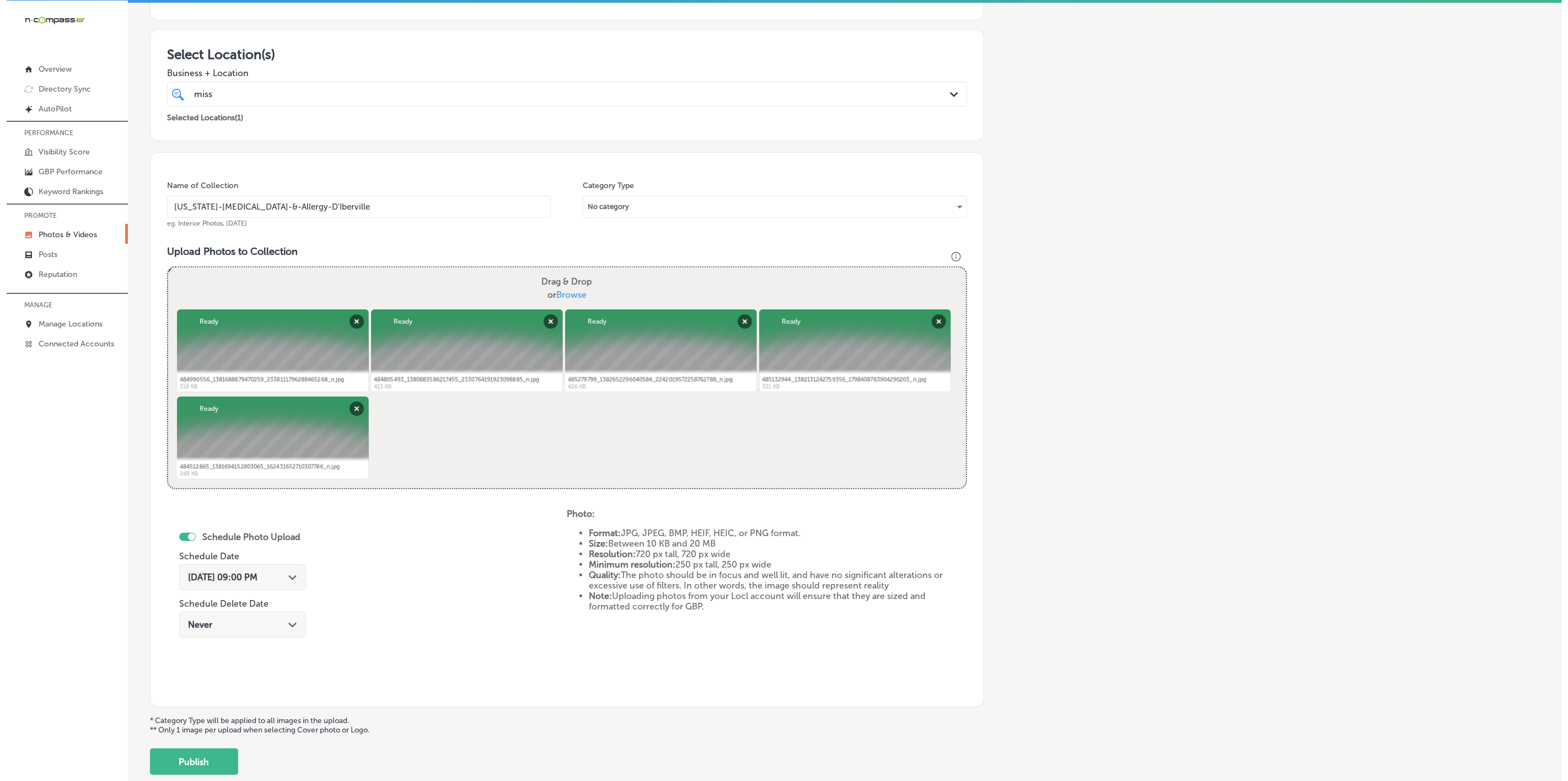
scroll to position [237, 0]
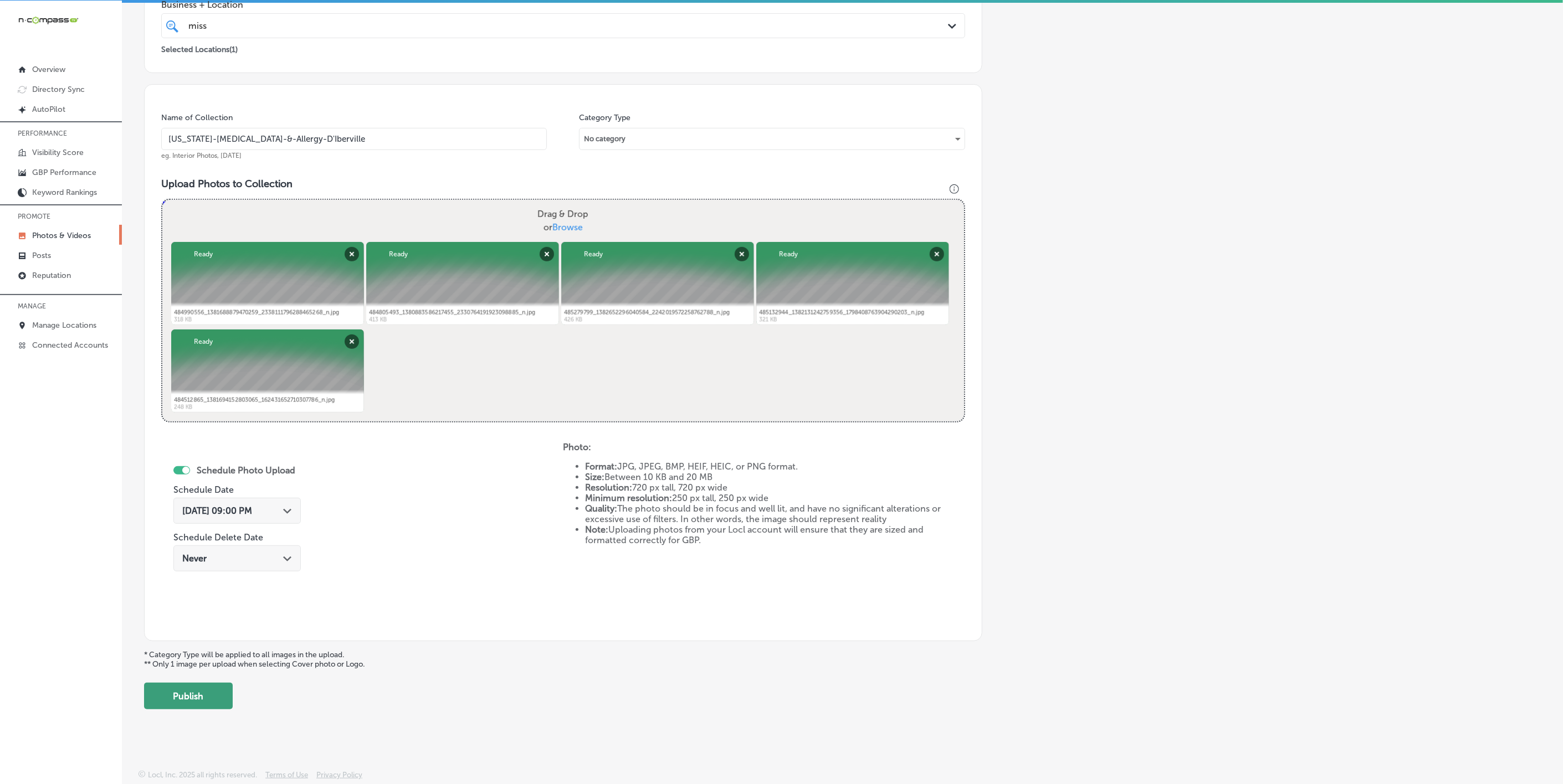
click at [208, 707] on button "Publish" at bounding box center [188, 696] width 88 height 27
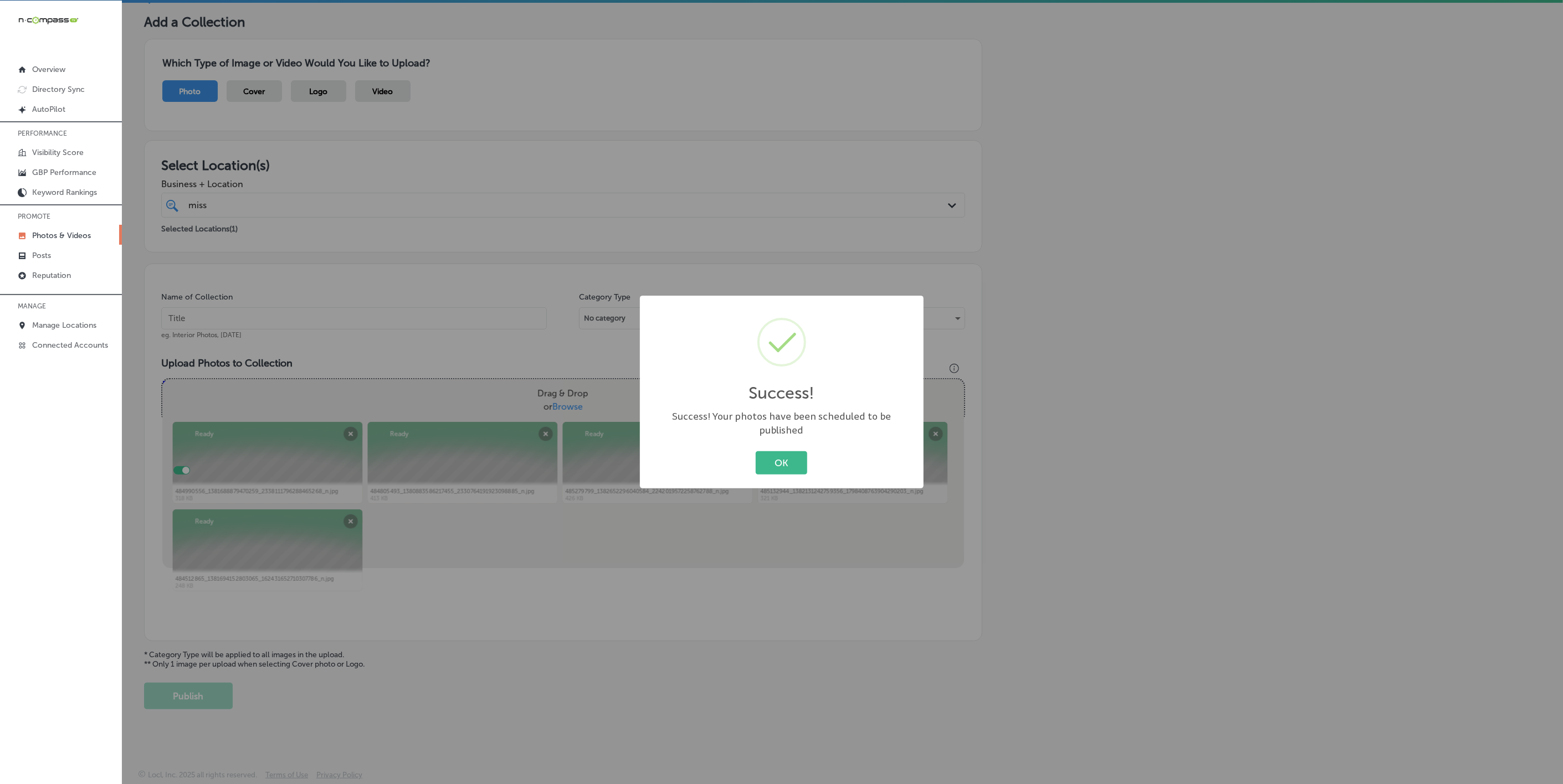
scroll to position [58, 0]
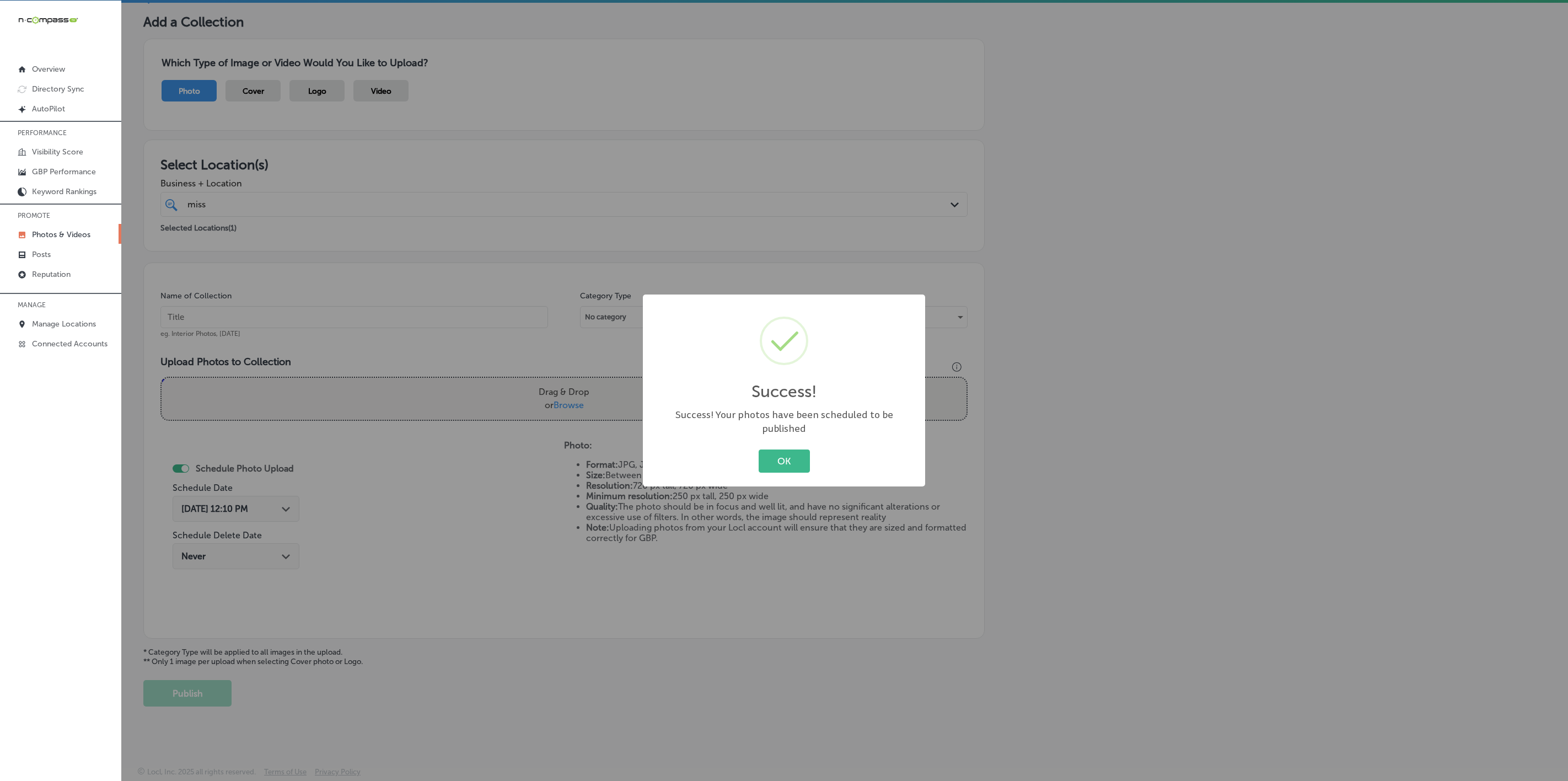
click at [759, 449] on button "OK" at bounding box center [784, 461] width 51 height 22
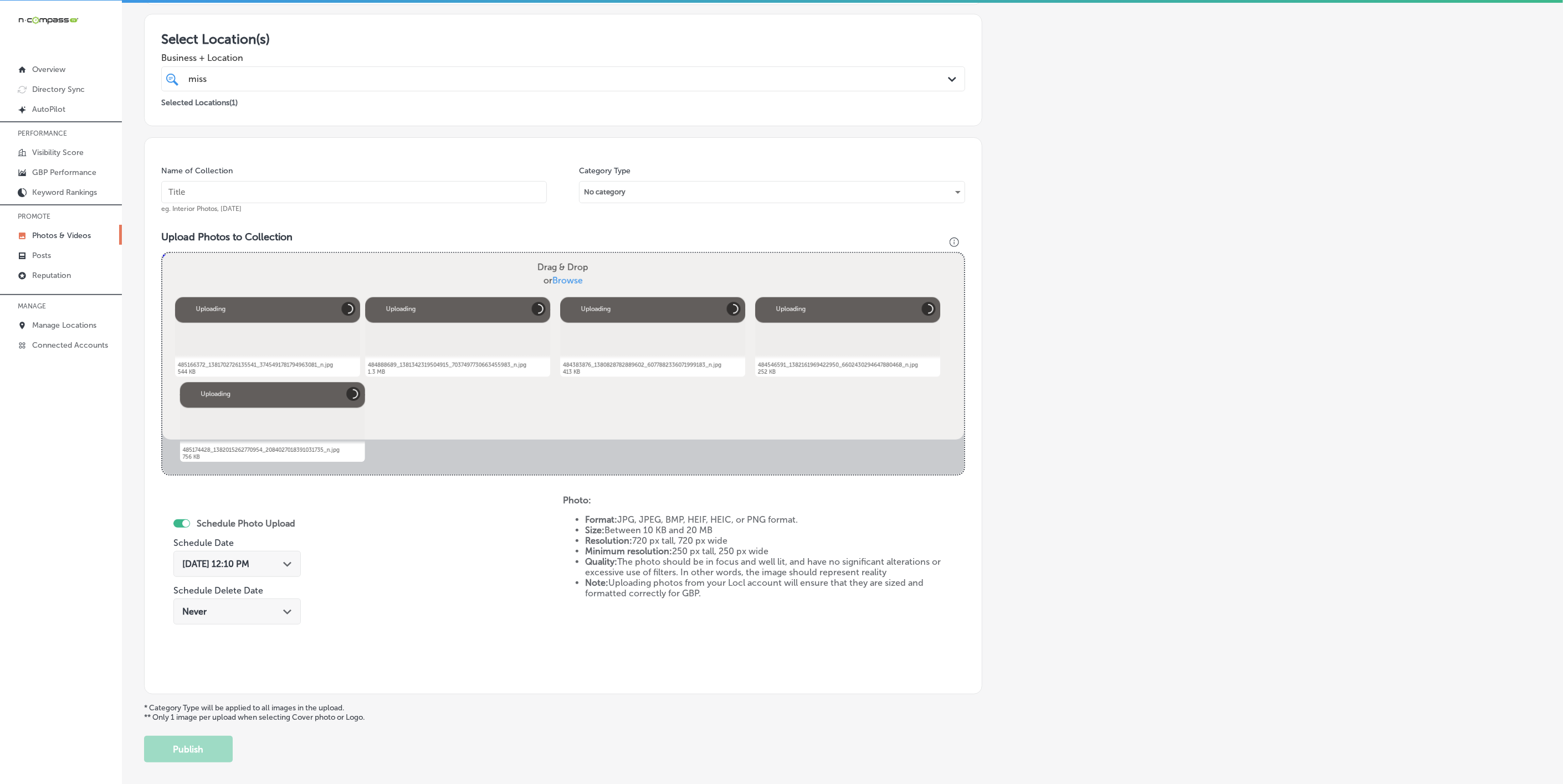
scroll to position [71, 0]
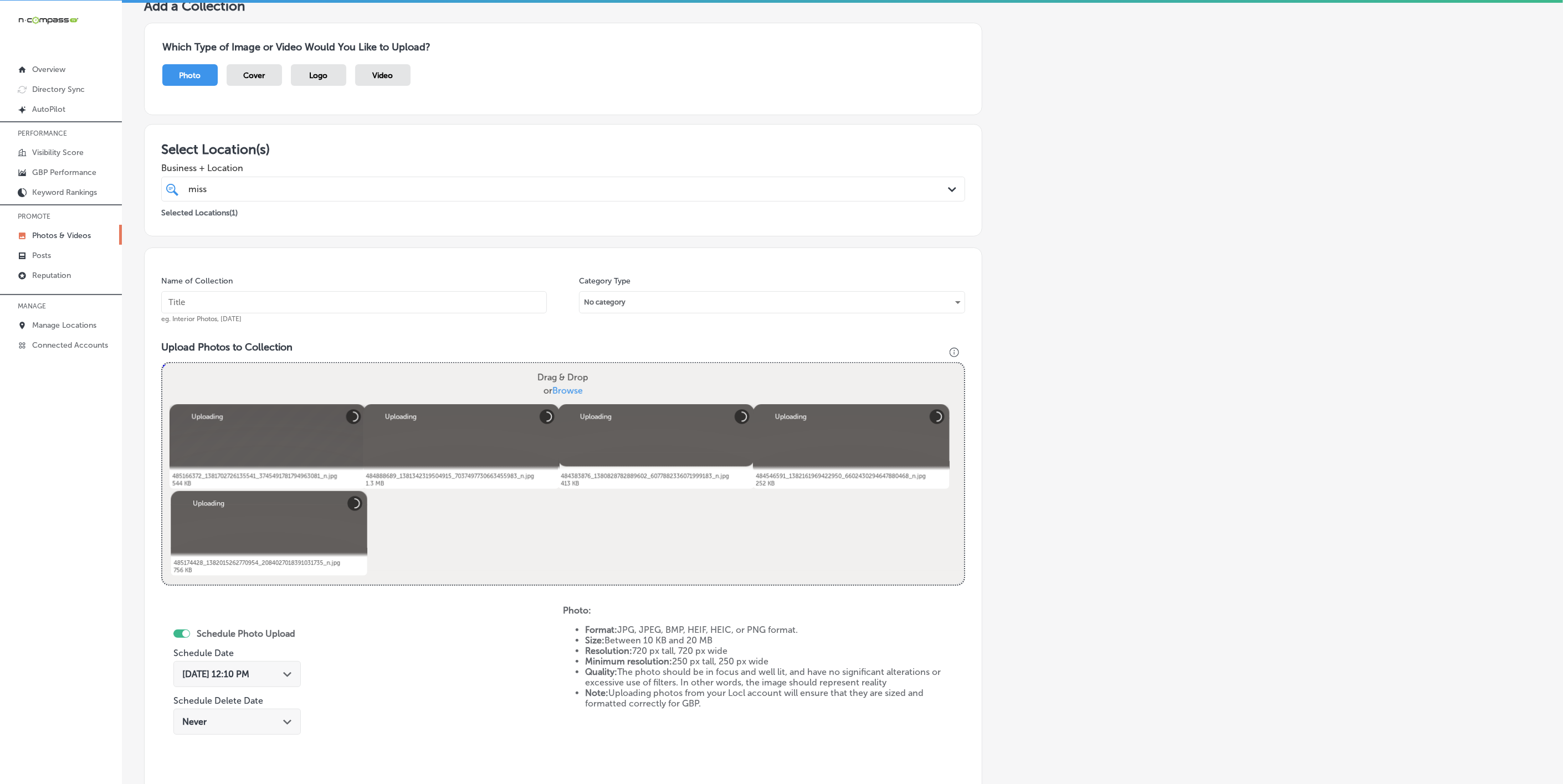
click at [362, 301] on input "text" at bounding box center [353, 302] width 386 height 22
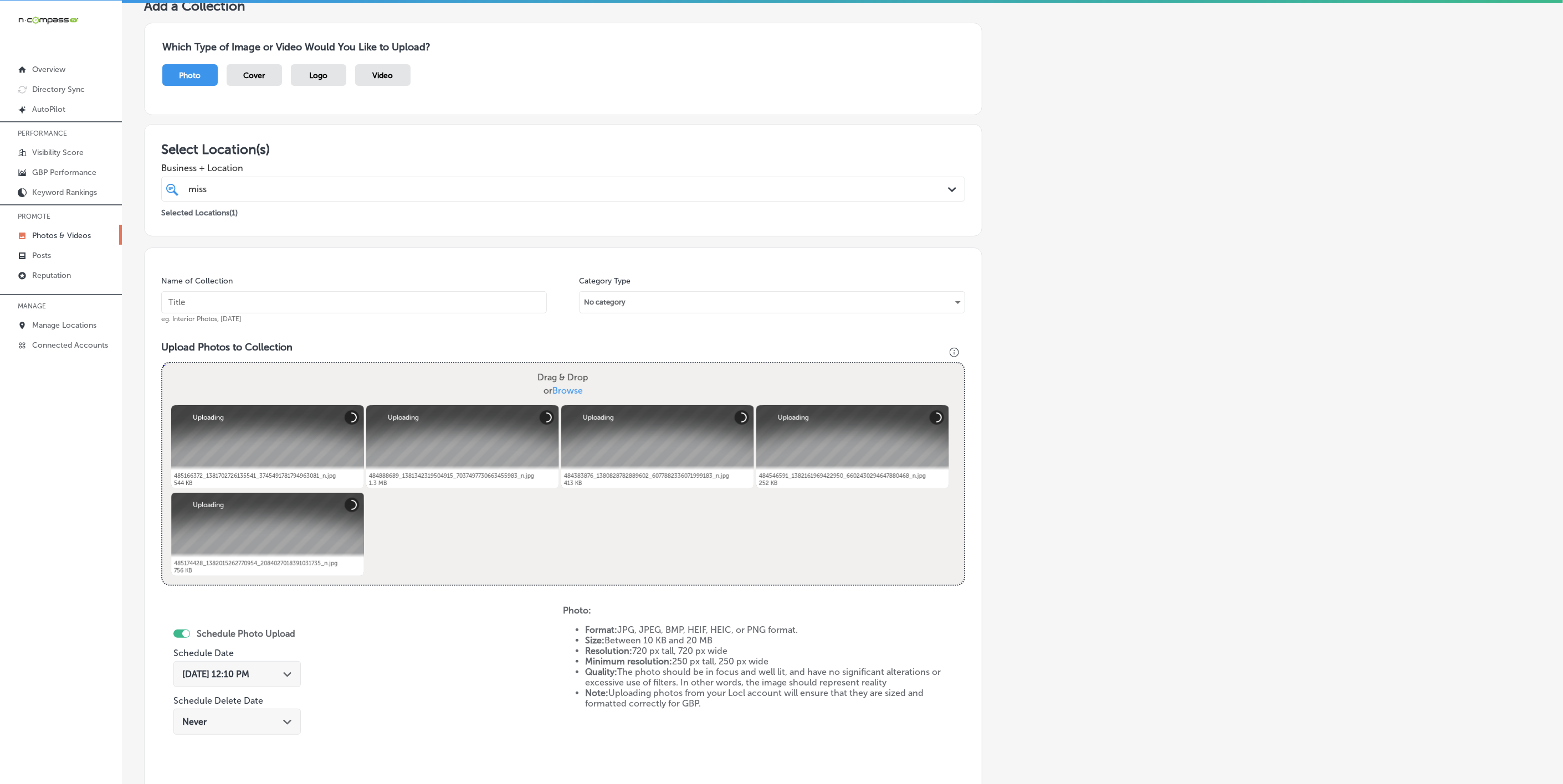
paste input "[US_STATE]-[MEDICAL_DATA]-&-Allergy-D'Iberville"
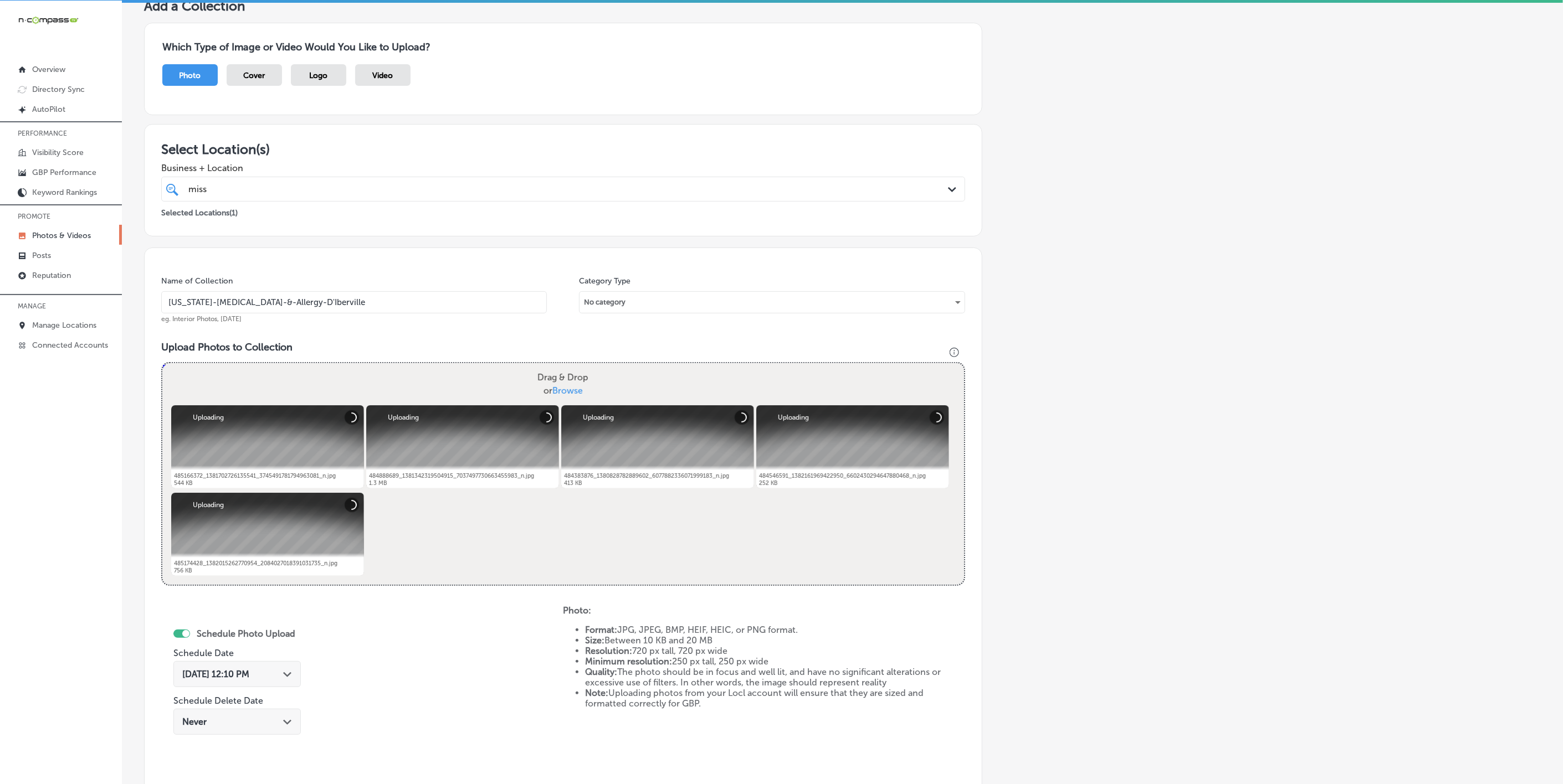
type input "[US_STATE]-[MEDICAL_DATA]-&-Allergy-D'Iberville"
click at [283, 677] on icon "Path Created with Sketch." at bounding box center [287, 675] width 8 height 5
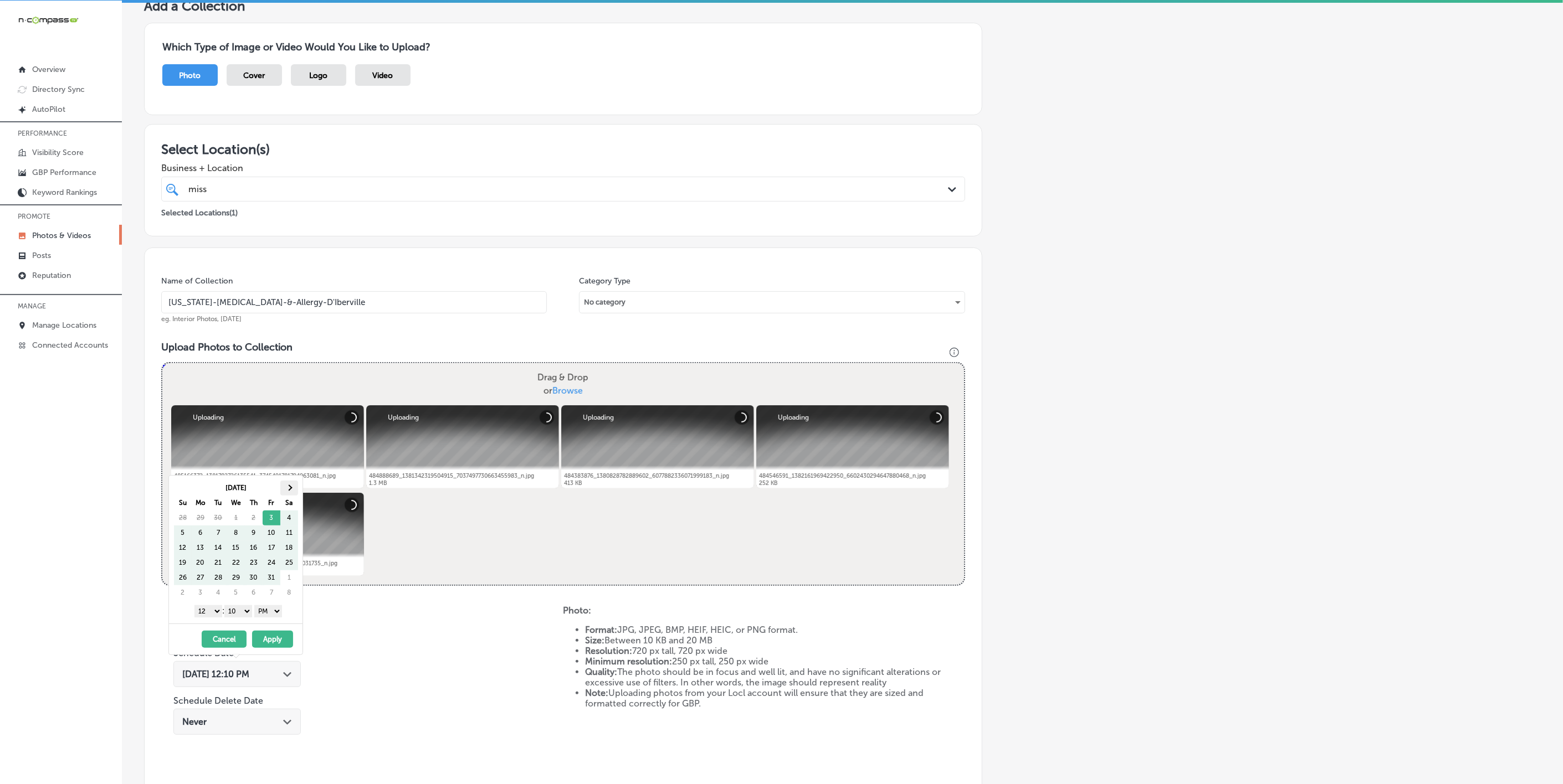
click at [291, 487] on span at bounding box center [289, 488] width 6 height 6
drag, startPoint x: 208, startPoint y: 613, endPoint x: 240, endPoint y: 656, distance: 53.6
click at [208, 613] on select "1 2 3 4 5 6 7 8 9 10 11 12" at bounding box center [208, 611] width 28 height 12
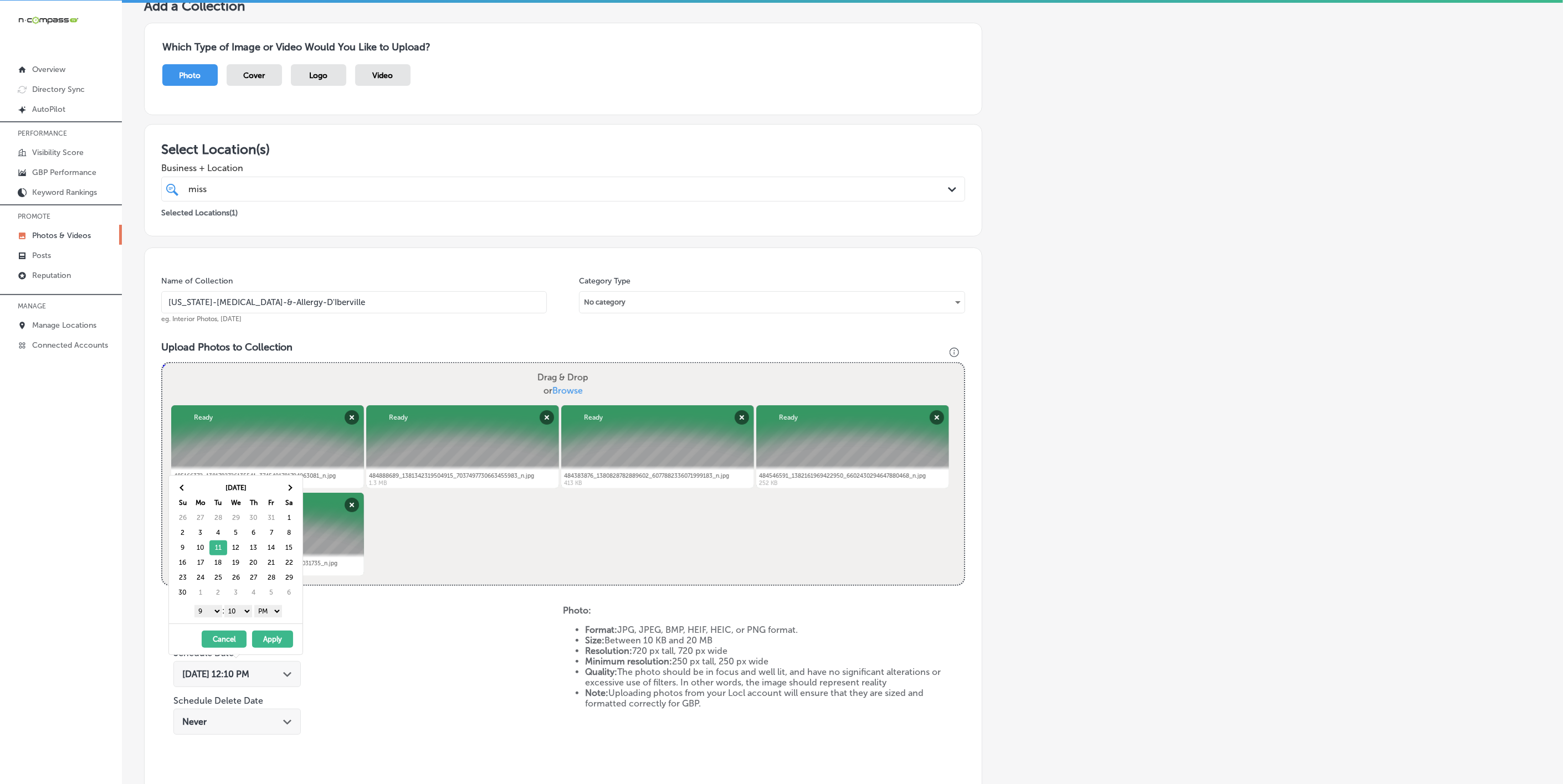
click at [243, 613] on select "00 10 20 30 40 50" at bounding box center [238, 611] width 28 height 12
click at [276, 643] on button "Apply" at bounding box center [272, 639] width 41 height 17
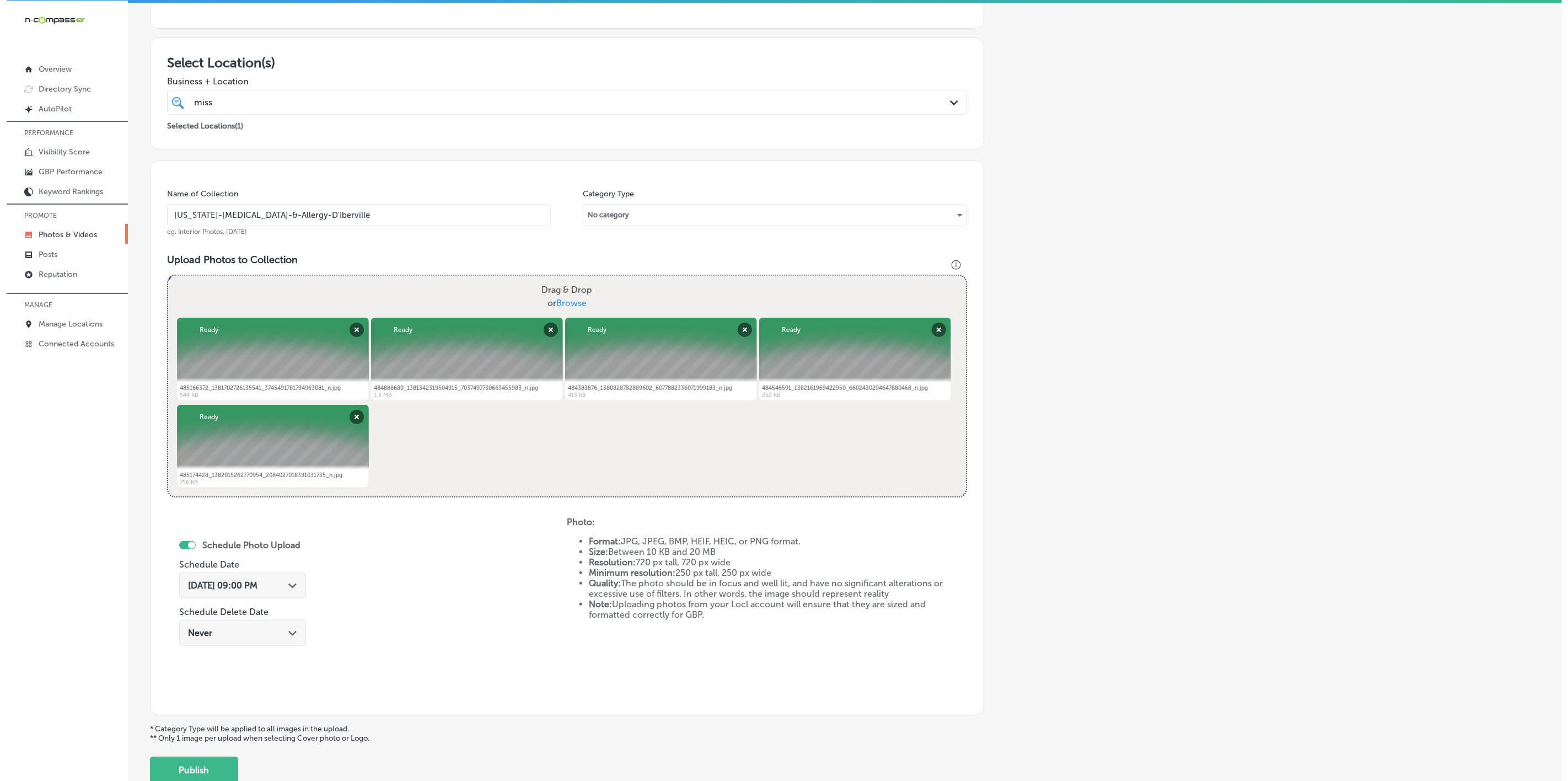
scroll to position [237, 0]
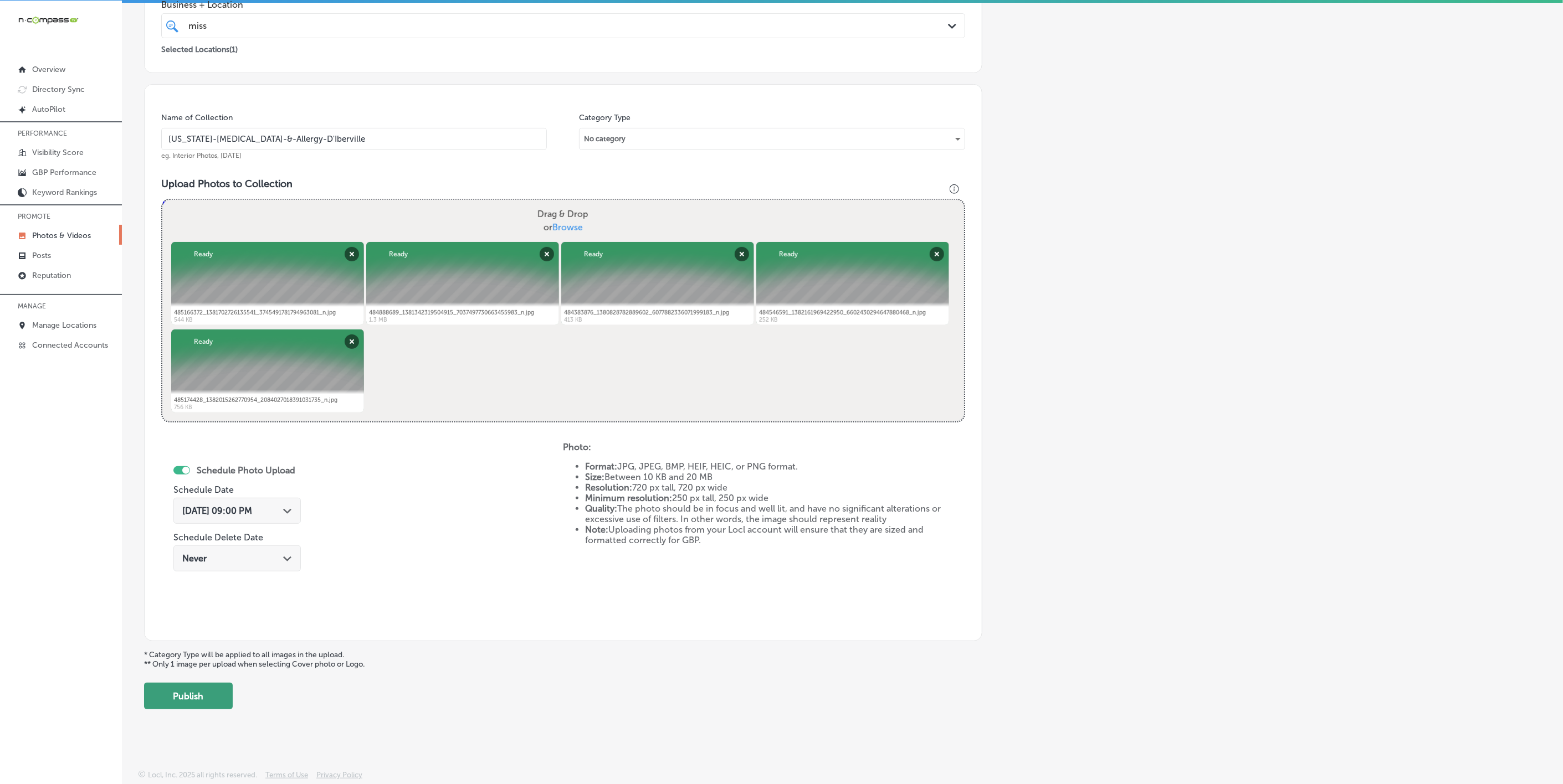
click at [208, 687] on button "Publish" at bounding box center [188, 696] width 88 height 27
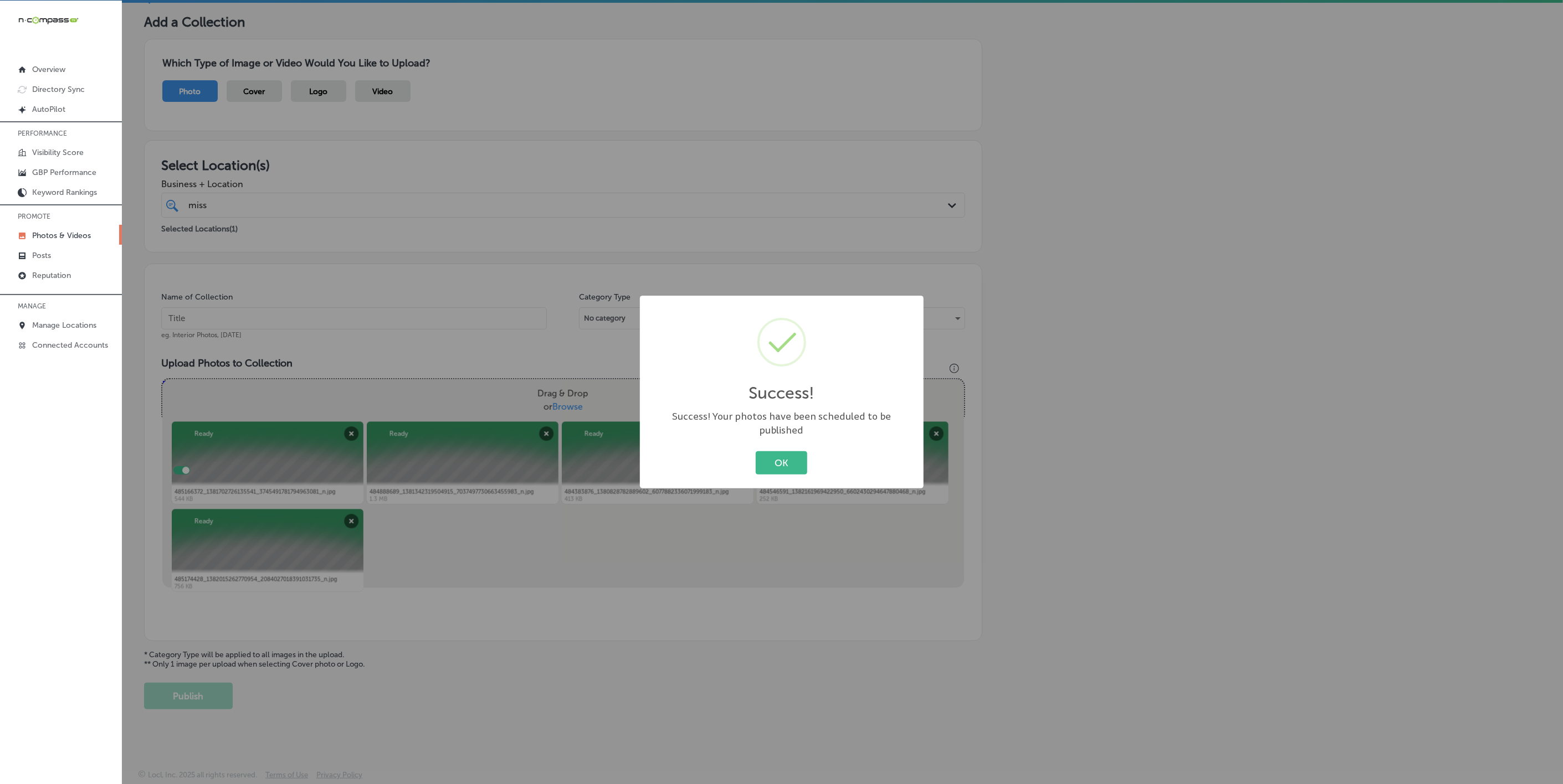
scroll to position [58, 0]
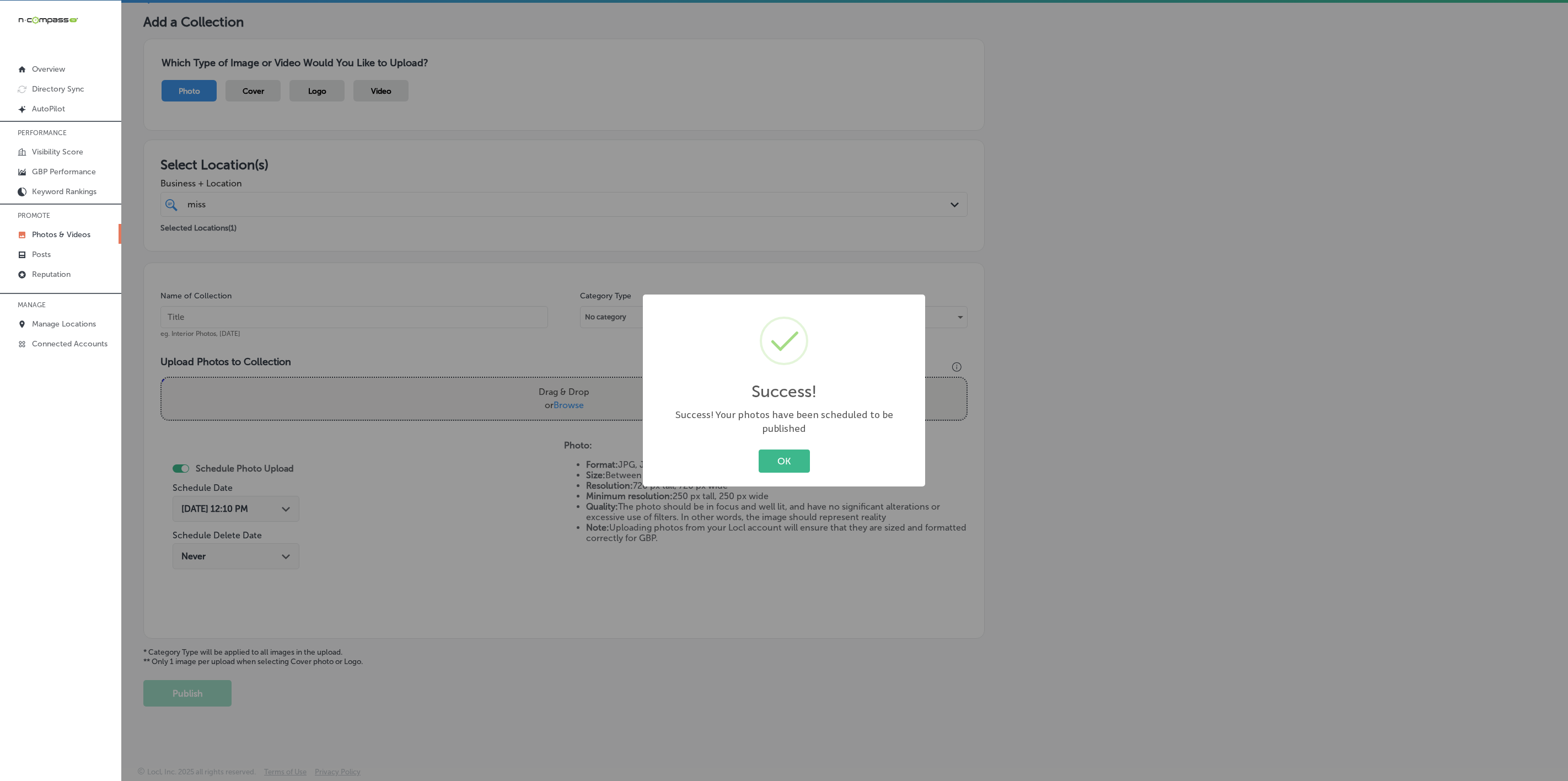
click at [759, 449] on button "OK" at bounding box center [784, 461] width 51 height 22
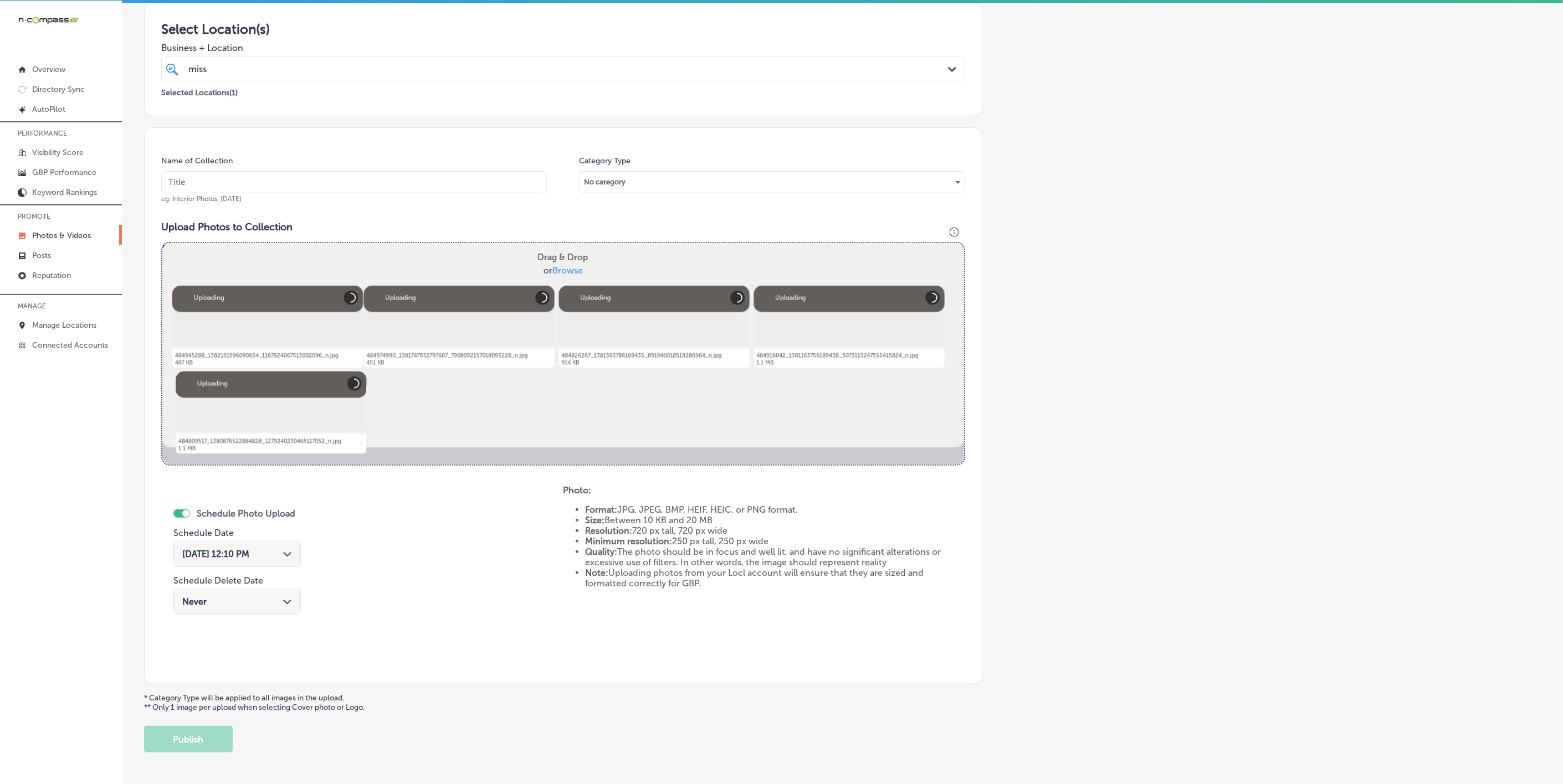
scroll to position [155, 0]
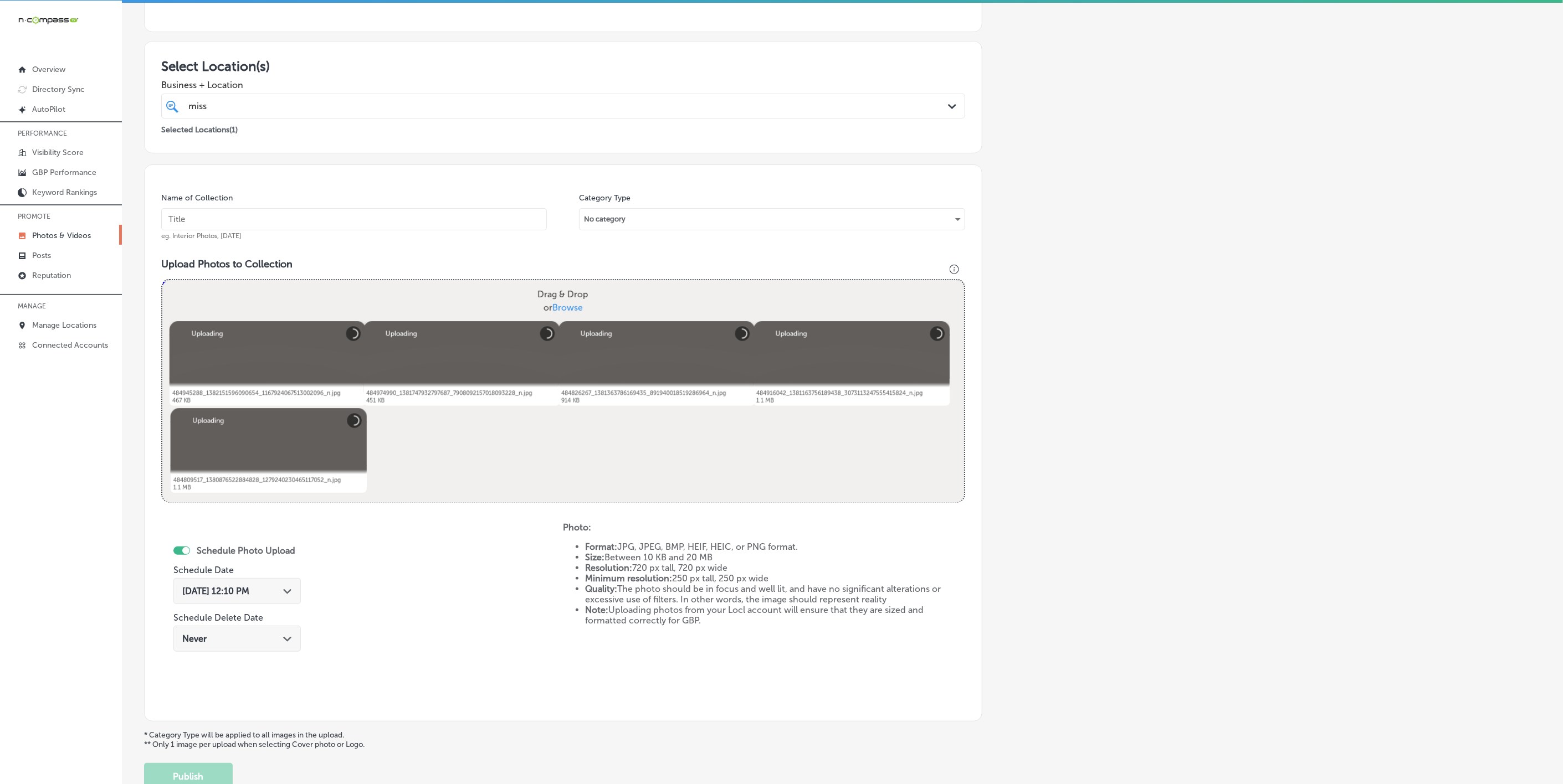
click at [401, 219] on input "text" at bounding box center [353, 219] width 386 height 22
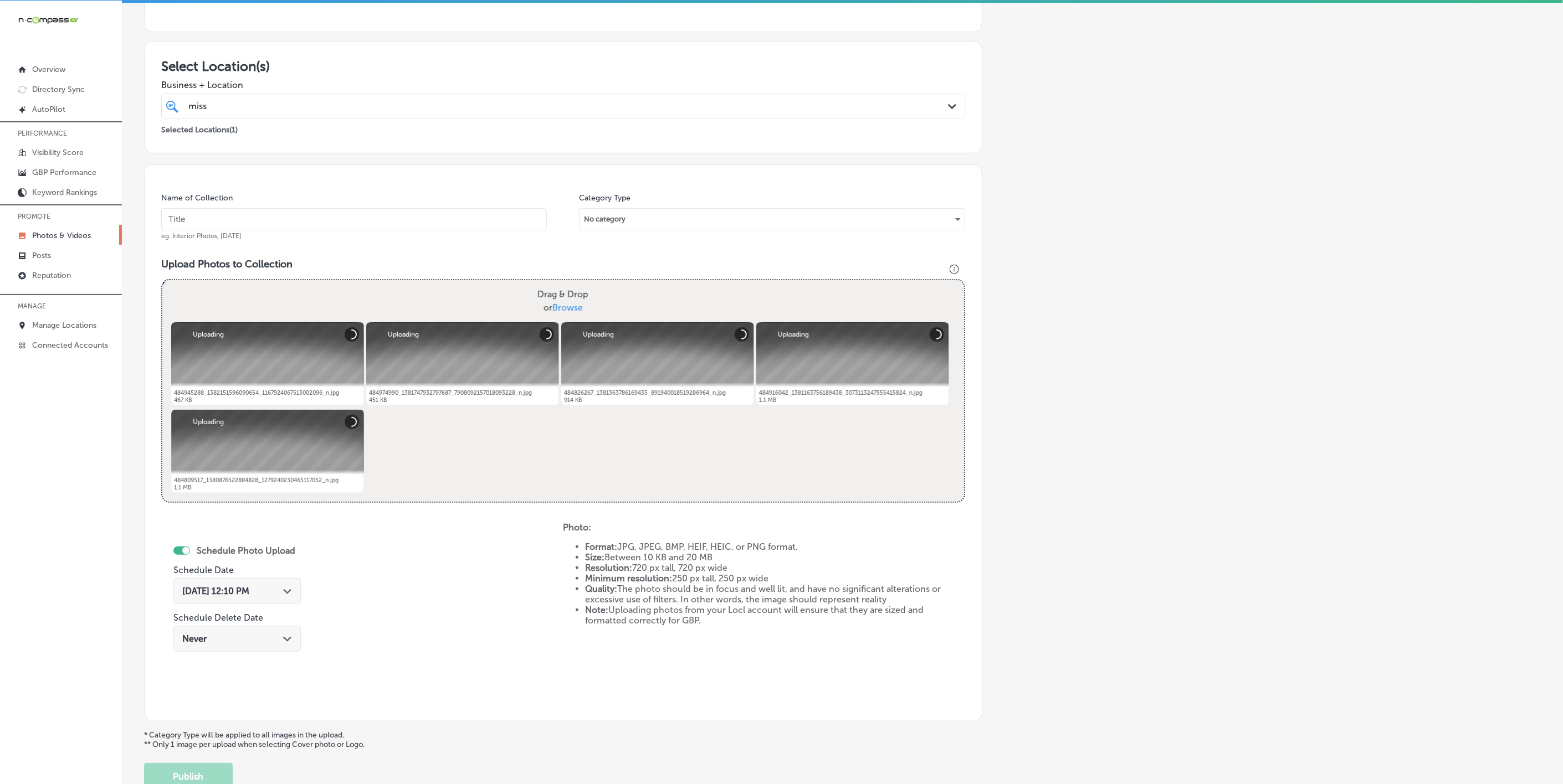
paste input "[US_STATE]-[MEDICAL_DATA]-&-Allergy-D'Iberville"
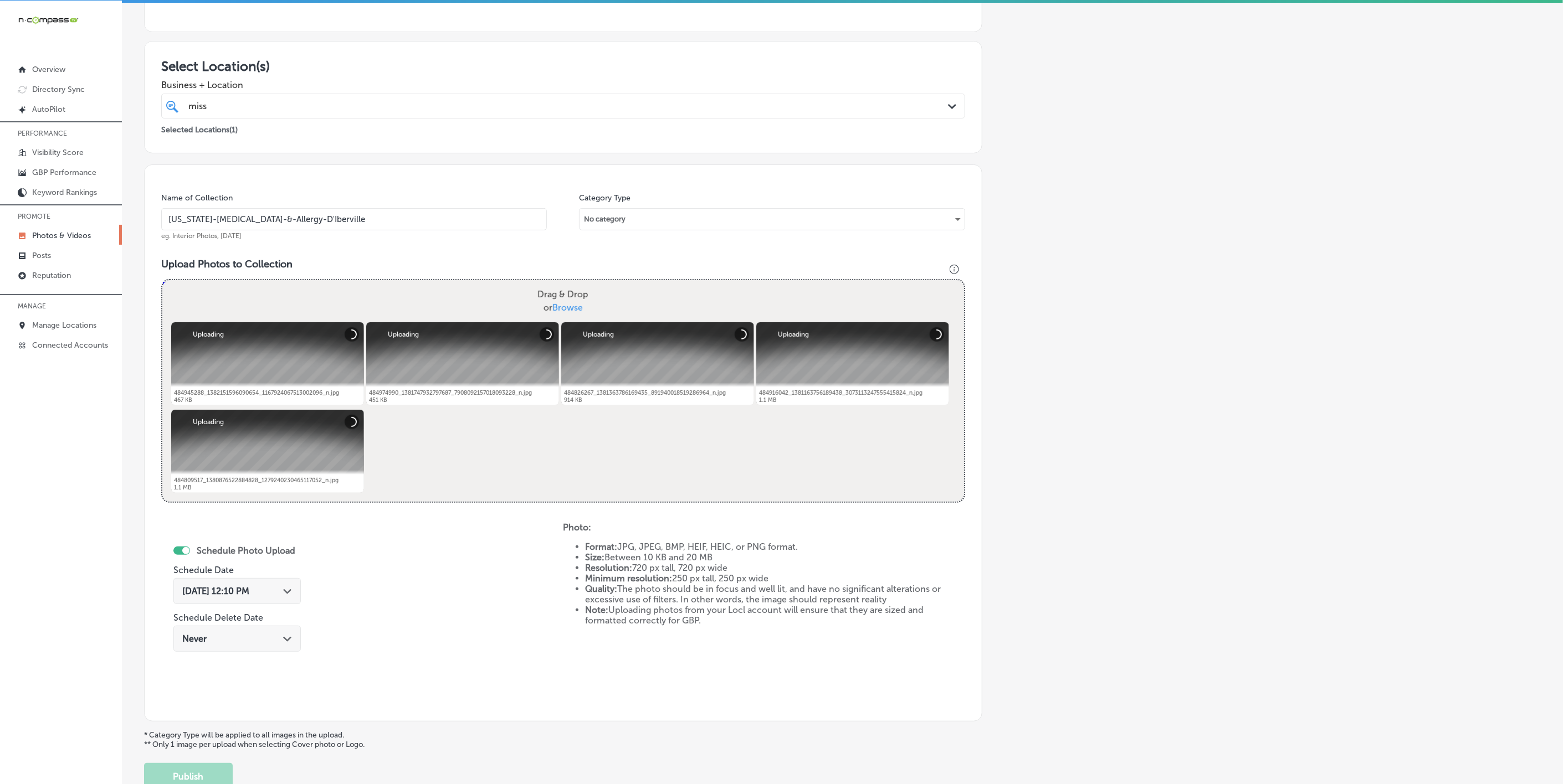
type input "[US_STATE]-[MEDICAL_DATA]-&-Allergy-D'Iberville"
click at [283, 592] on polygon at bounding box center [287, 592] width 8 height 5
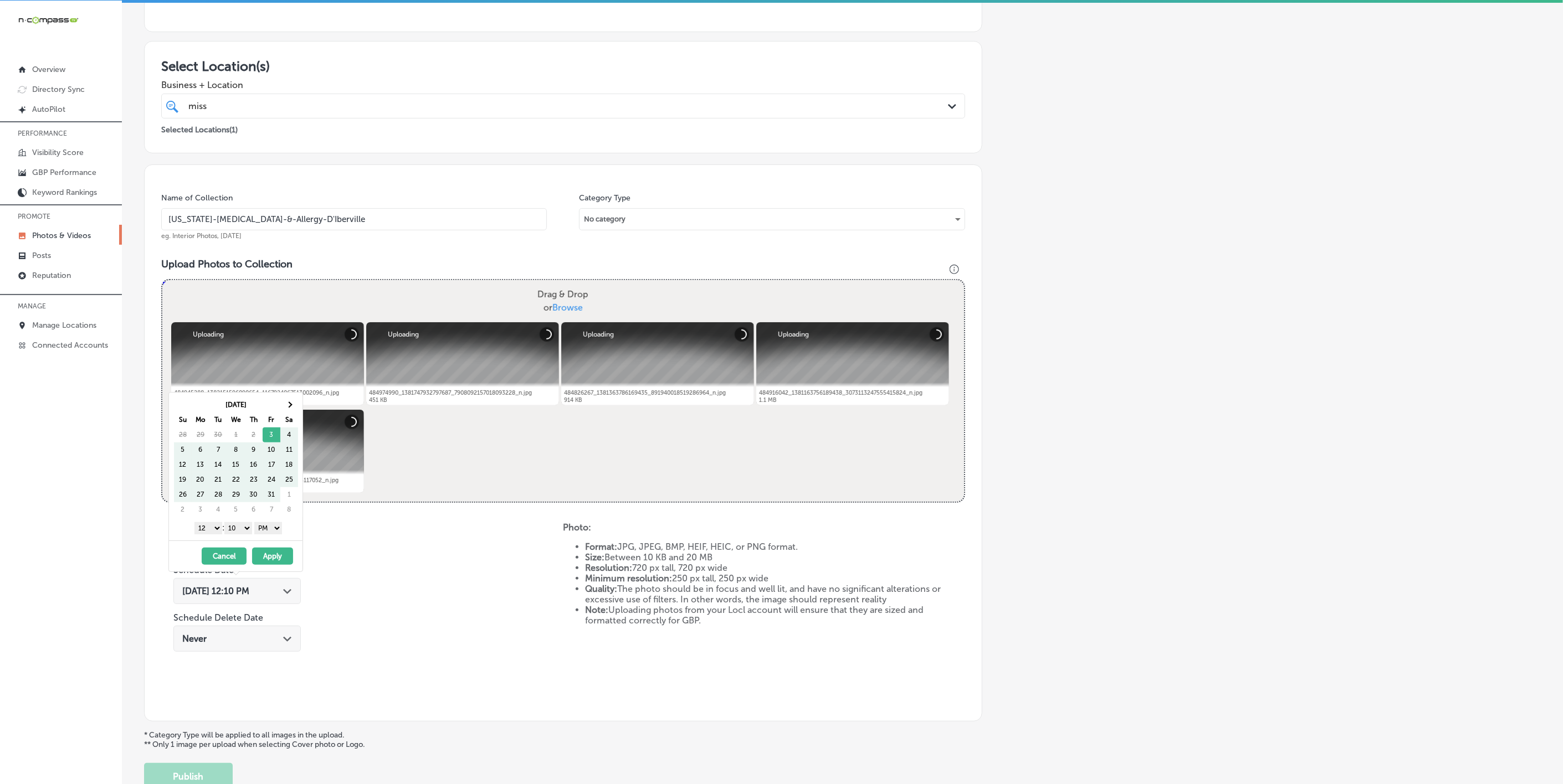
click at [296, 393] on div "[DATE] Su Mo Tu We Th Fr Sa 28 29 30 1 2 3 4 5 6 7 8 9 10 11 12 13 14 15 16 17 …" at bounding box center [236, 467] width 133 height 148
click at [294, 399] on th at bounding box center [290, 405] width 18 height 15
click at [201, 532] on select "1 2 3 4 5 6 7 8 9 10 11 12" at bounding box center [208, 528] width 28 height 12
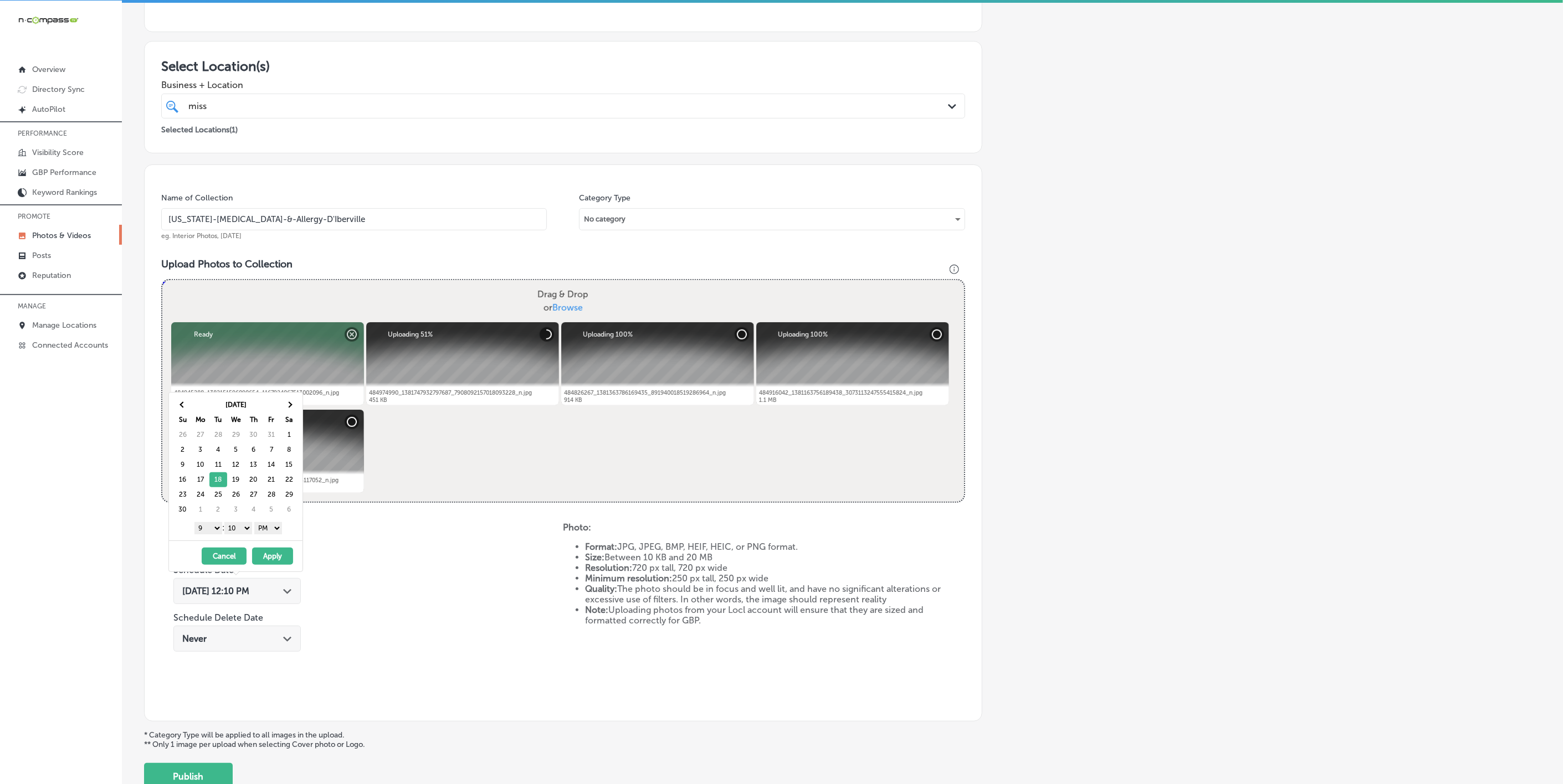
click at [240, 532] on select "00 10 20 30 40 50" at bounding box center [238, 528] width 28 height 12
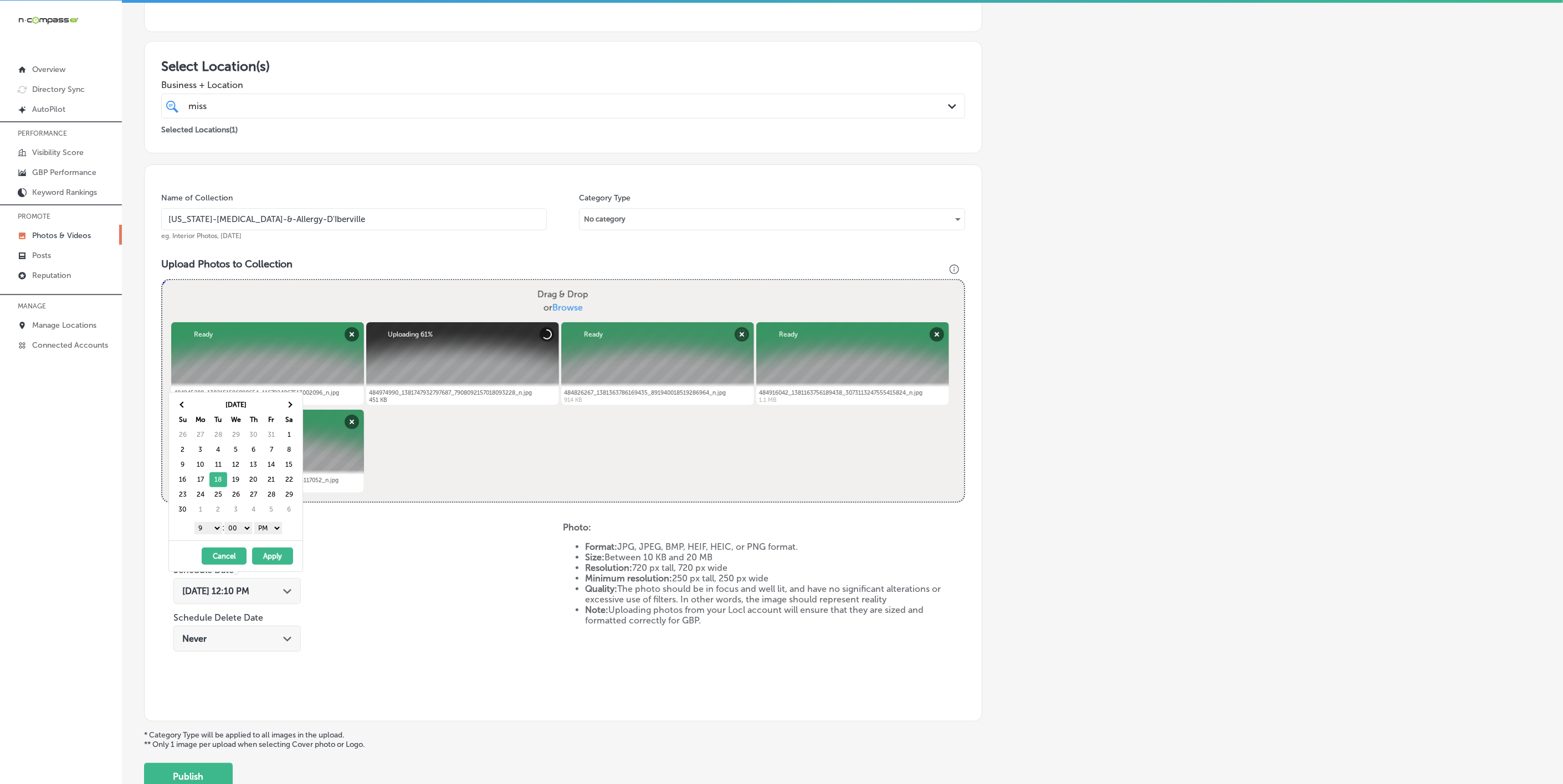
click at [272, 562] on button "Apply" at bounding box center [272, 556] width 41 height 17
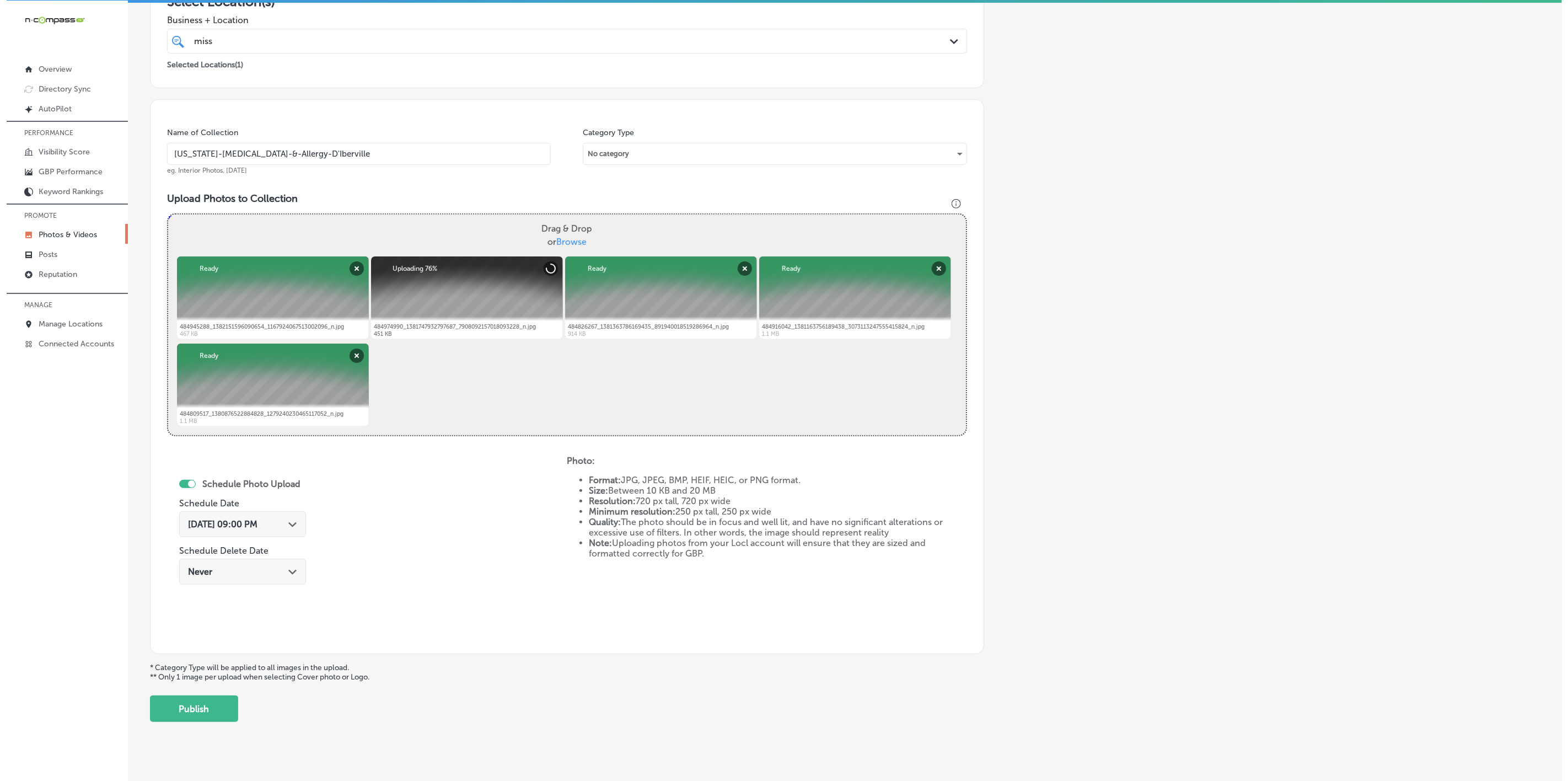
scroll to position [237, 0]
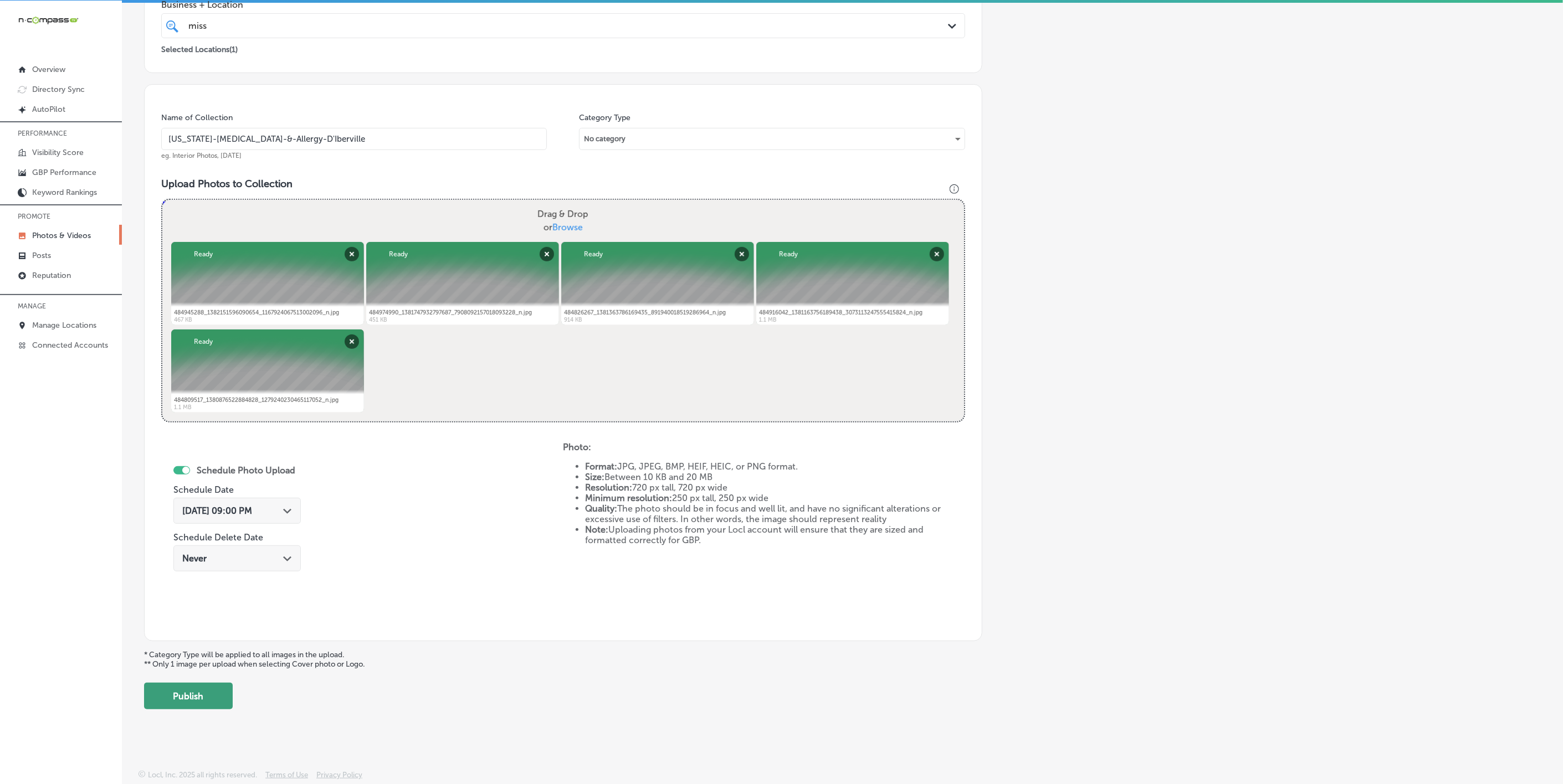
click at [189, 705] on button "Publish" at bounding box center [188, 696] width 88 height 27
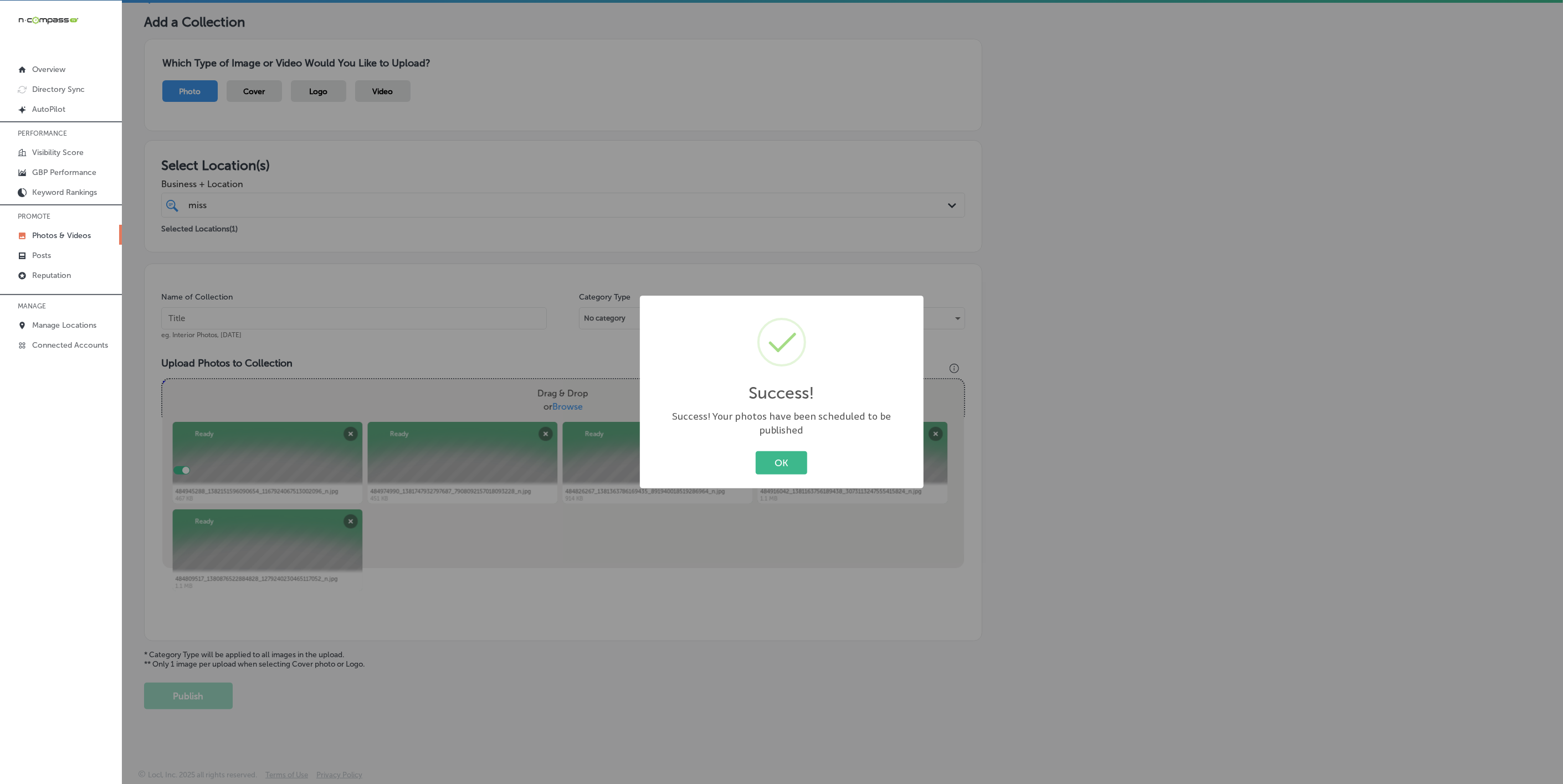
scroll to position [58, 0]
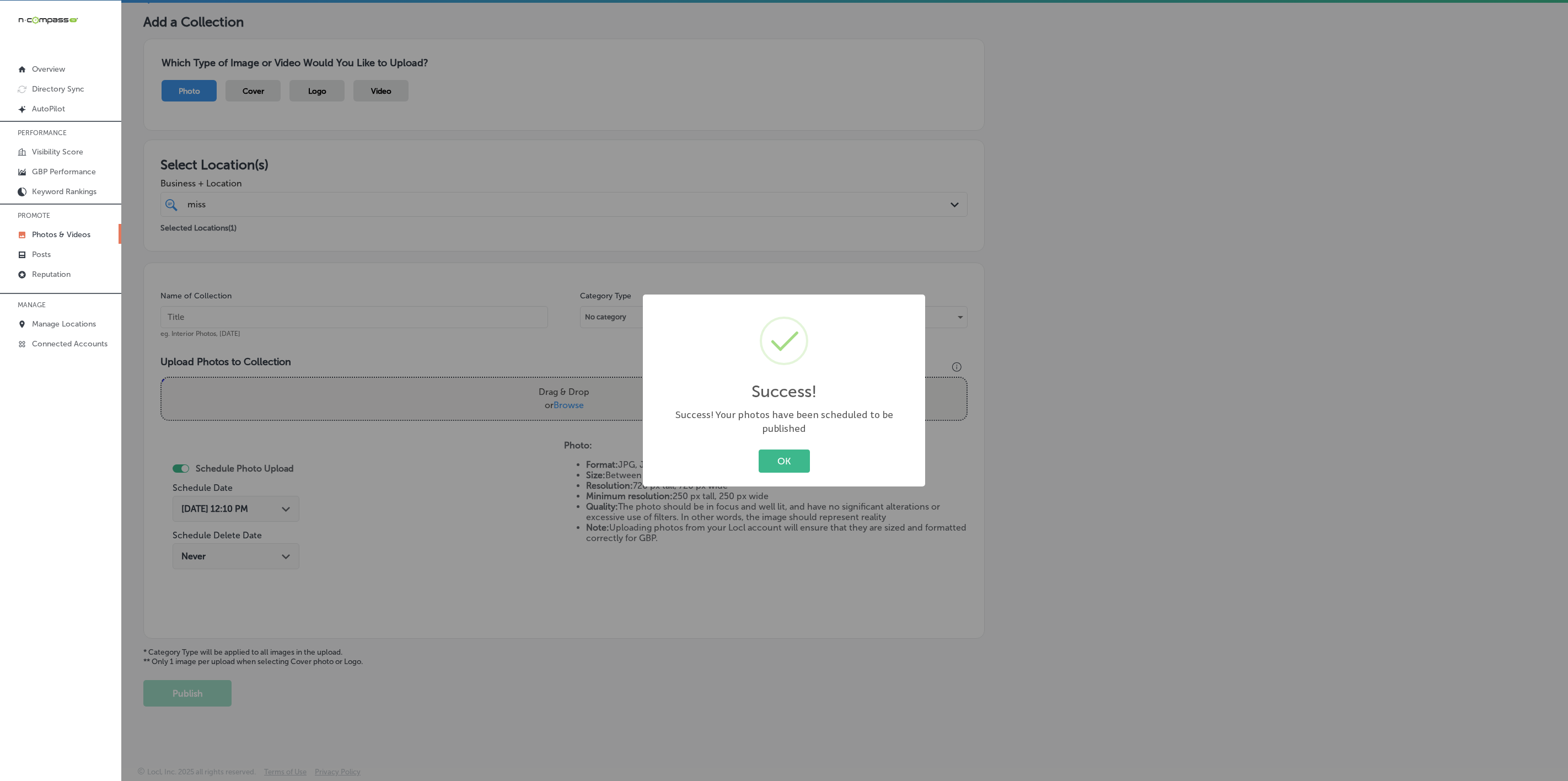
click at [759, 449] on button "OK" at bounding box center [784, 461] width 51 height 22
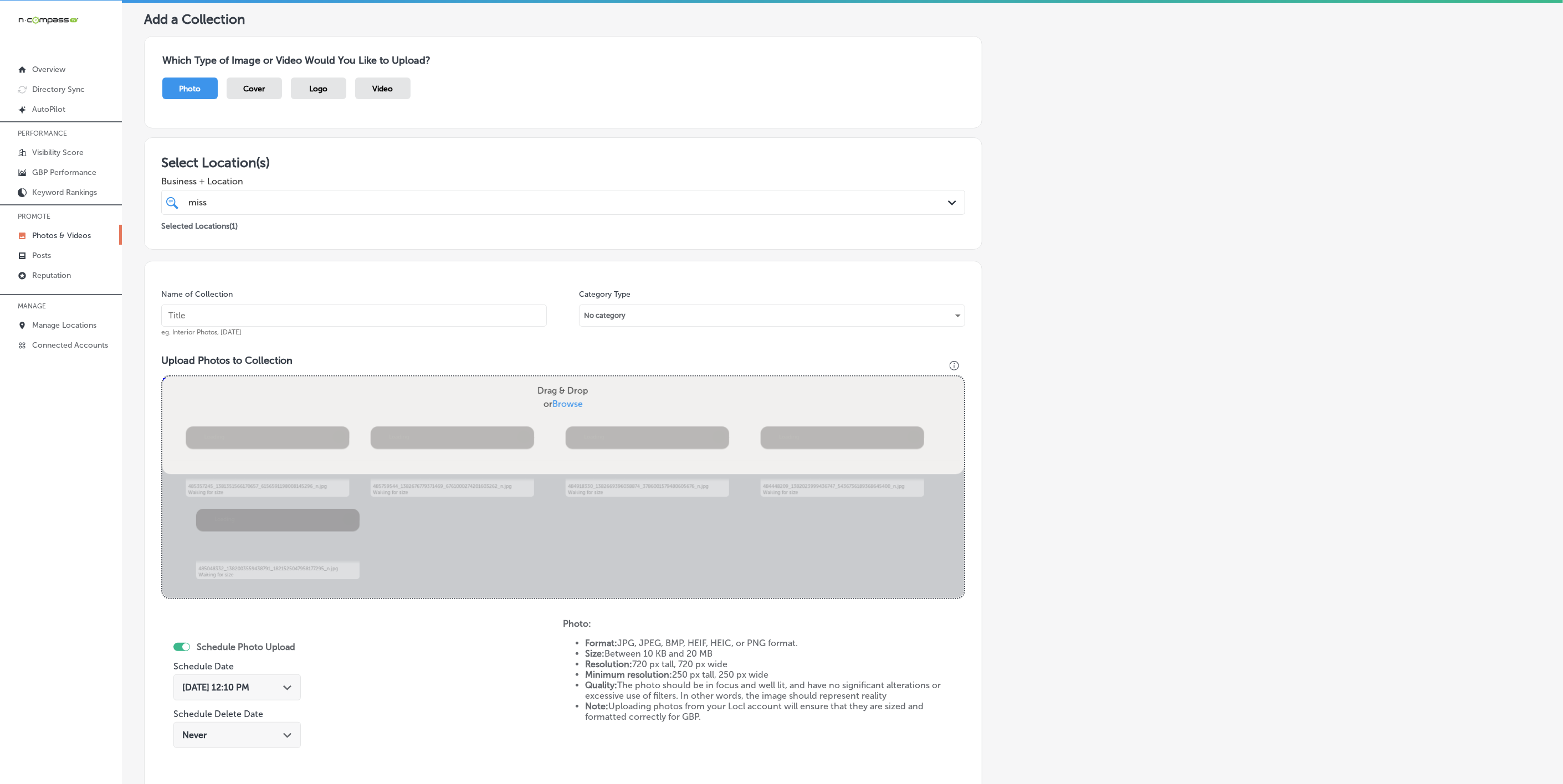
scroll to position [9, 0]
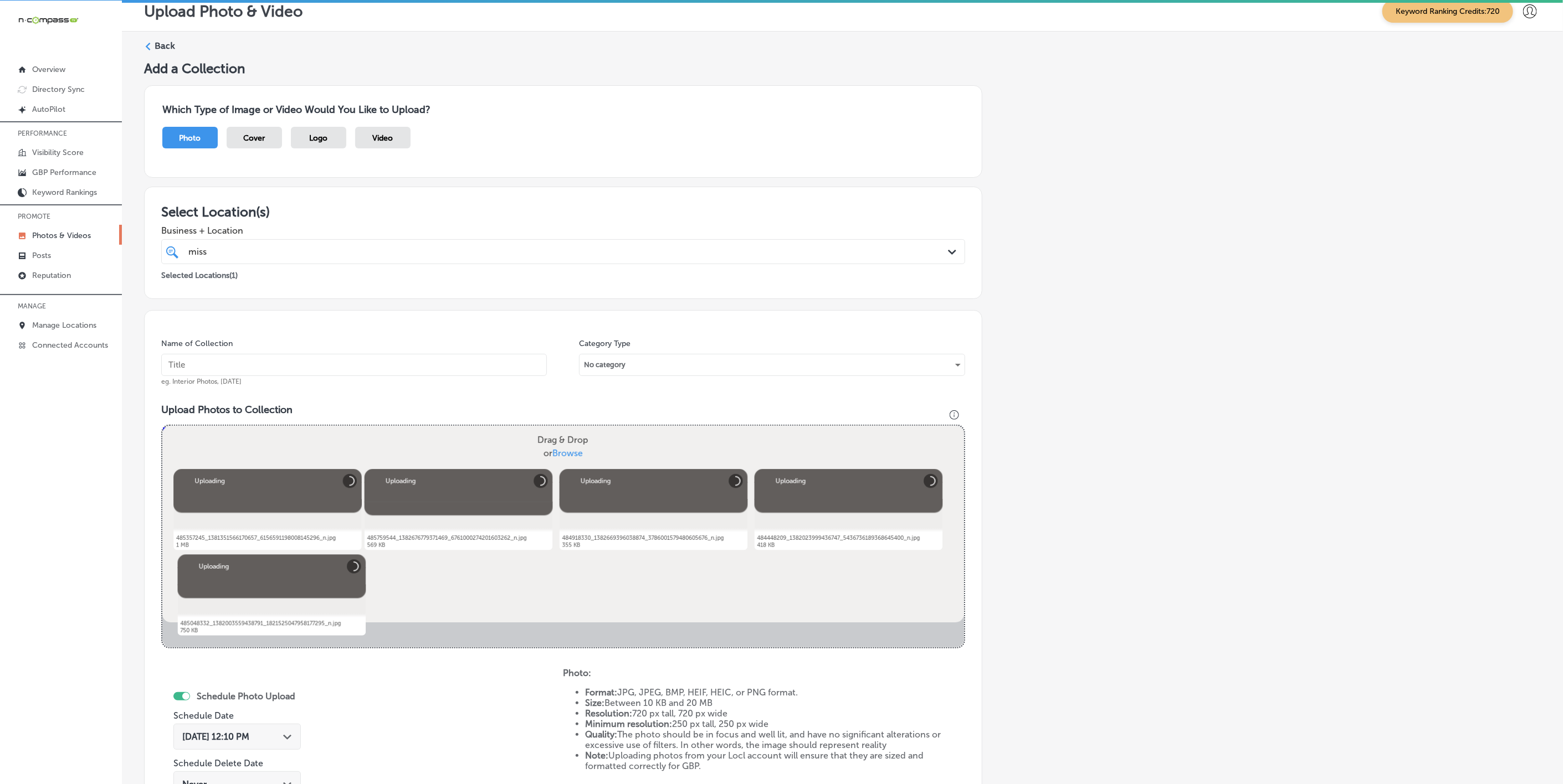
click at [356, 371] on input "text" at bounding box center [353, 365] width 386 height 22
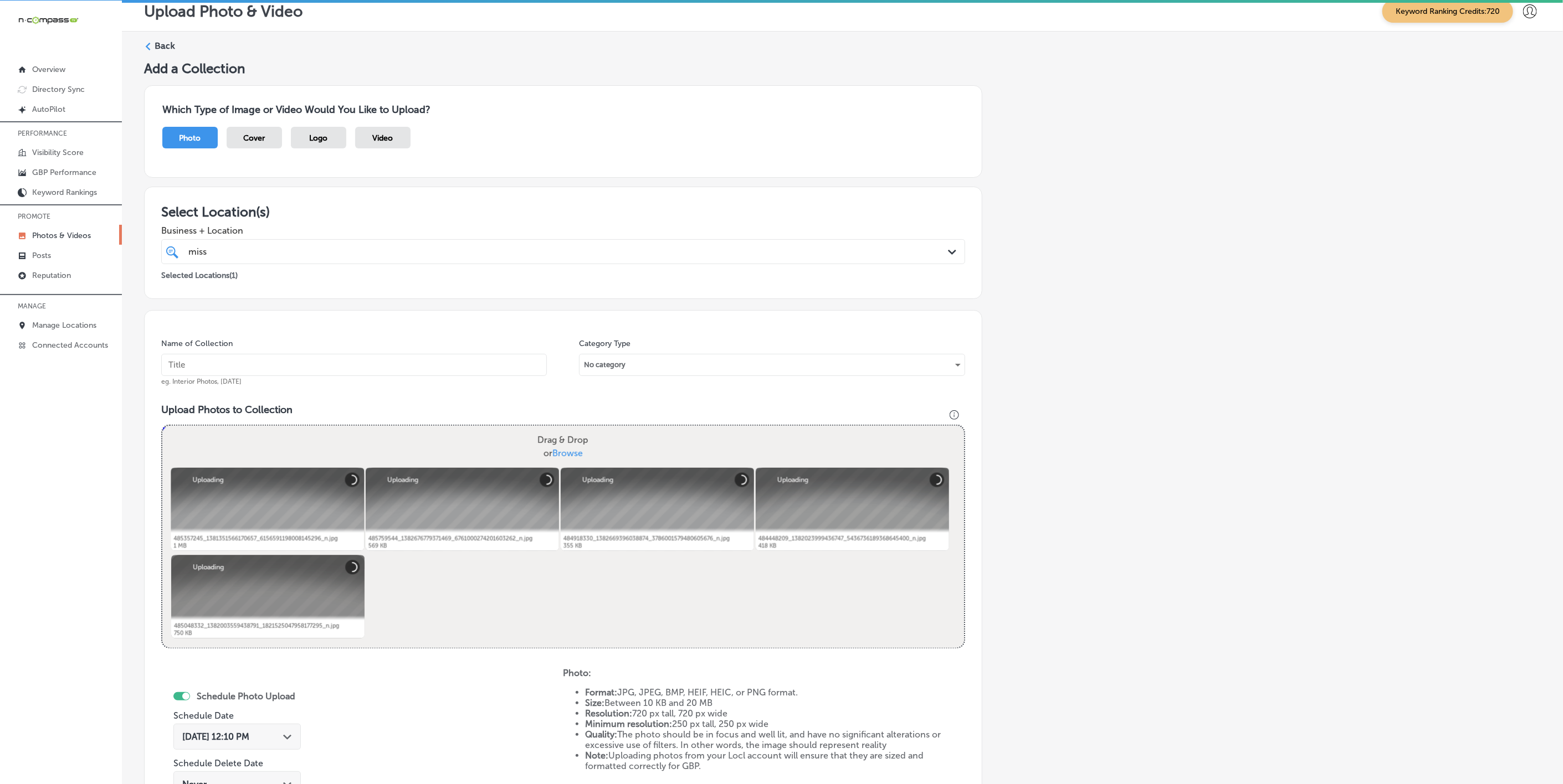
paste input "[US_STATE]-[MEDICAL_DATA]-&-Allergy-D'Iberville"
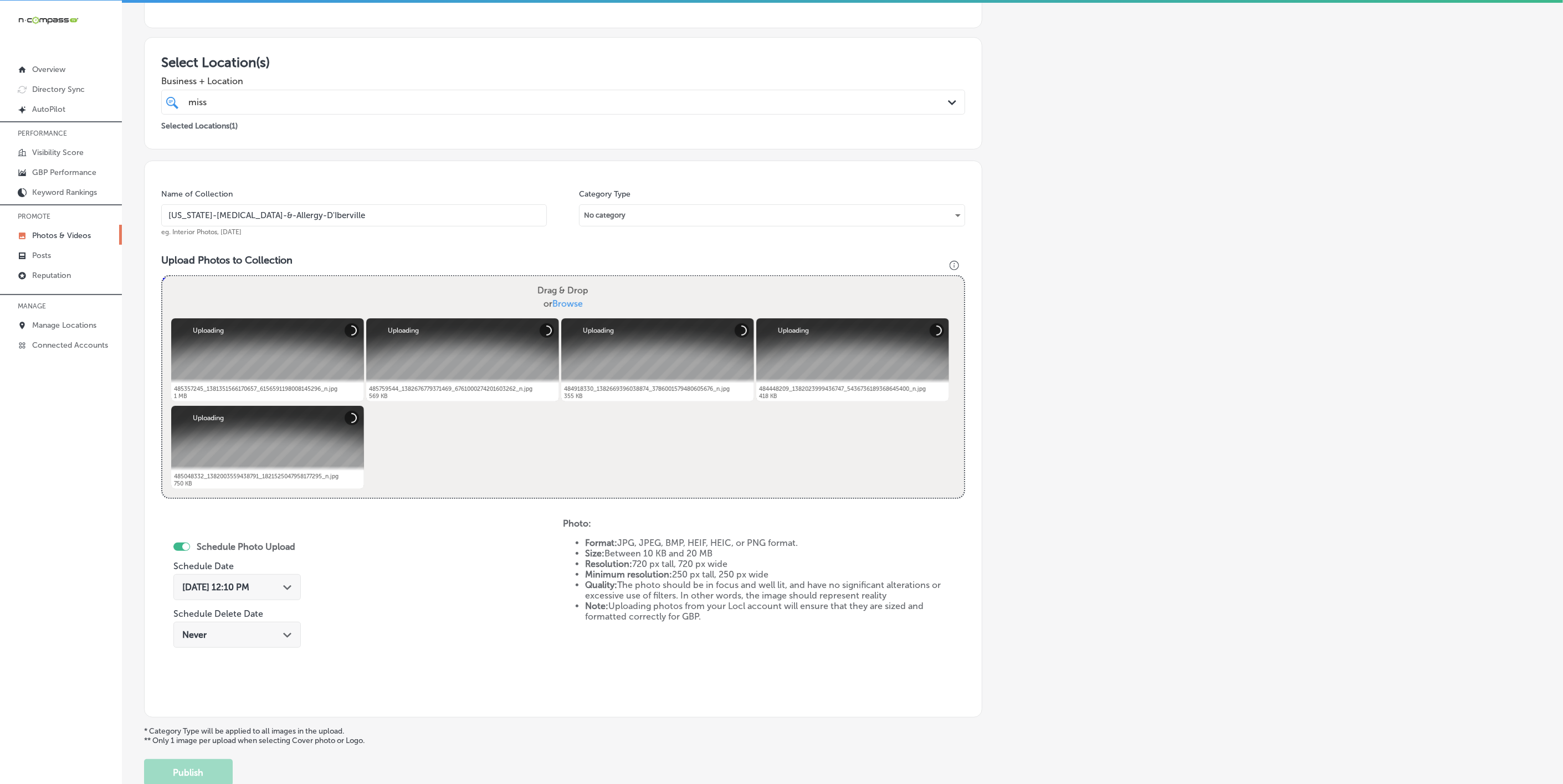
scroll to position [238, 0]
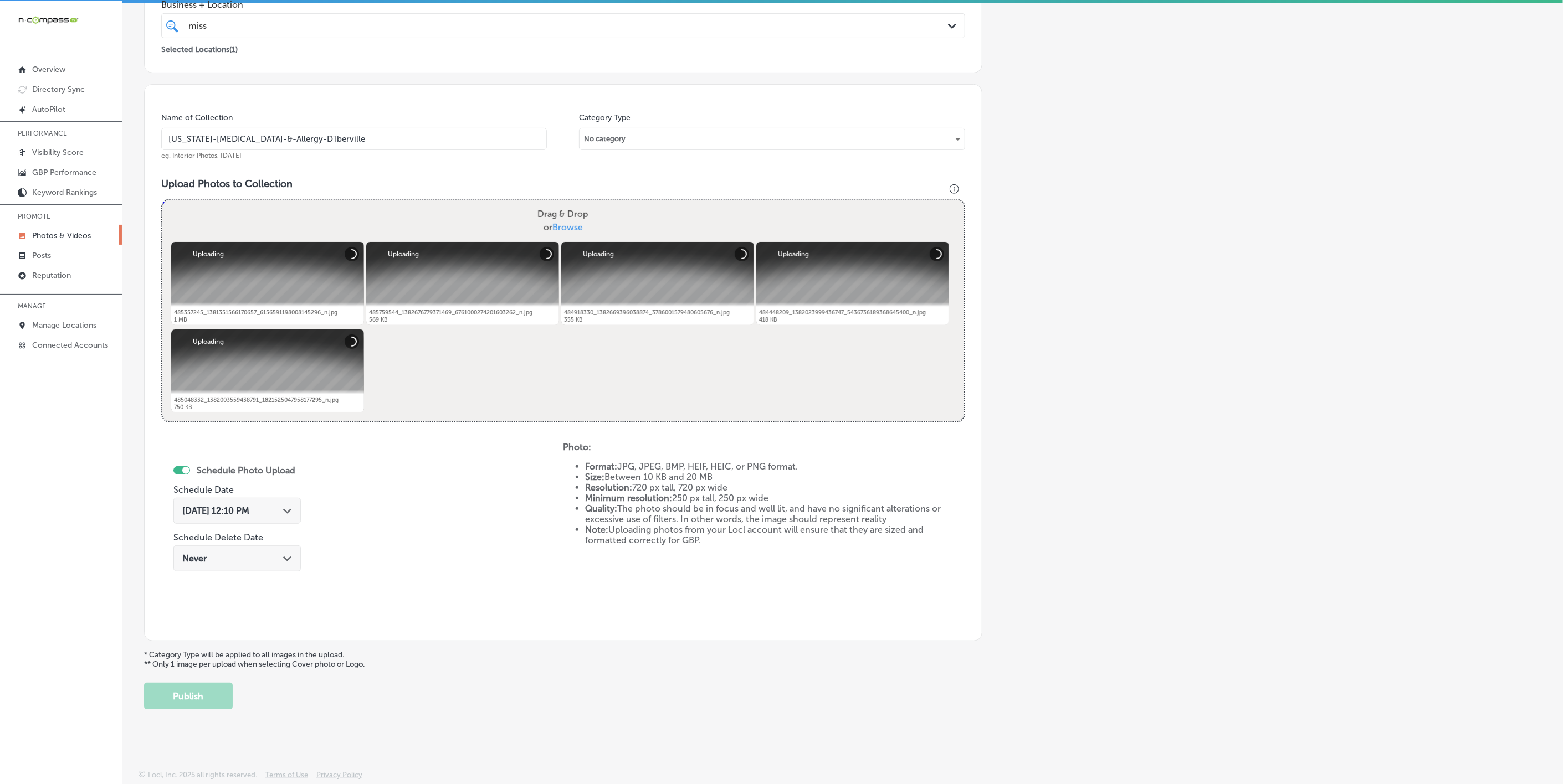
type input "[US_STATE]-[MEDICAL_DATA]-&-Allergy-D'Iberville"
click at [284, 510] on icon "Path Created with Sketch." at bounding box center [287, 511] width 8 height 5
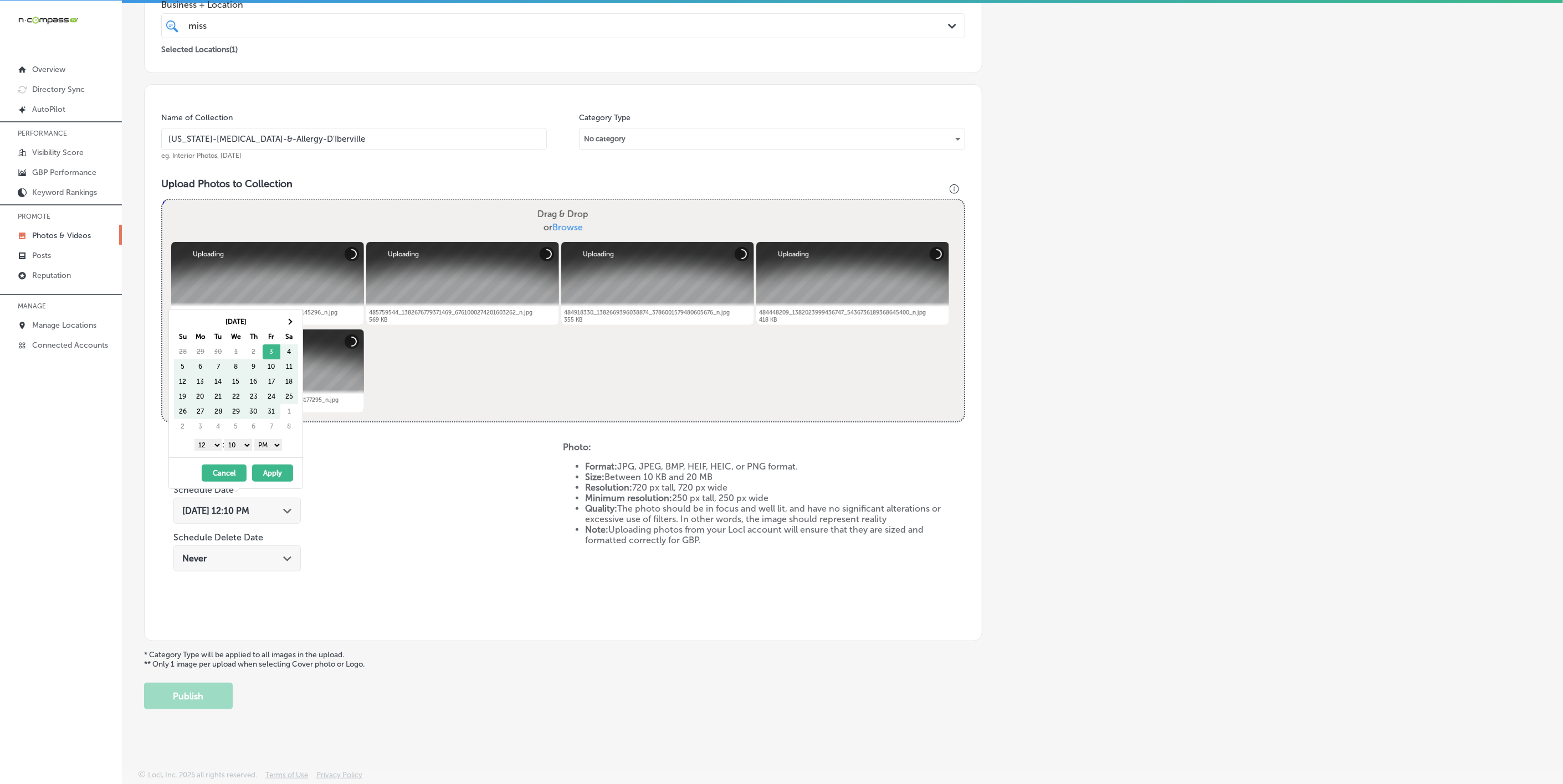
click at [294, 311] on div "[DATE] Su Mo Tu We Th Fr Sa 28 29 30 1 2 3 4 5 6 7 8 9 10 11 12 13 14 15 16 17 …" at bounding box center [236, 384] width 133 height 148
click at [294, 321] on th at bounding box center [290, 322] width 18 height 15
click at [208, 446] on select "1 2 3 4 5 6 7 8 9 10 11 12" at bounding box center [208, 445] width 28 height 12
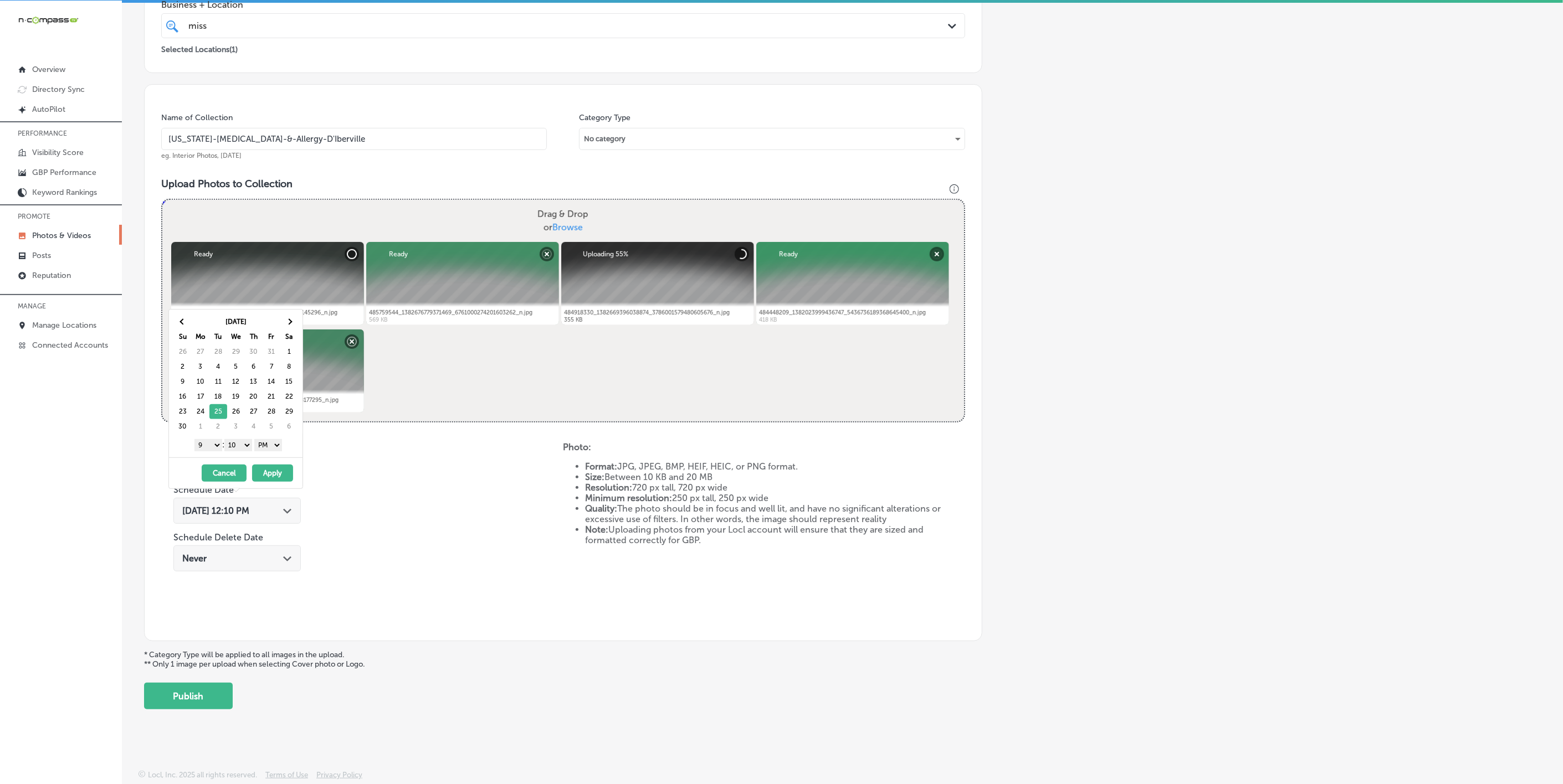
click at [243, 449] on select "00 10 20 30 40 50" at bounding box center [238, 445] width 28 height 12
click at [269, 475] on button "Apply" at bounding box center [272, 473] width 41 height 17
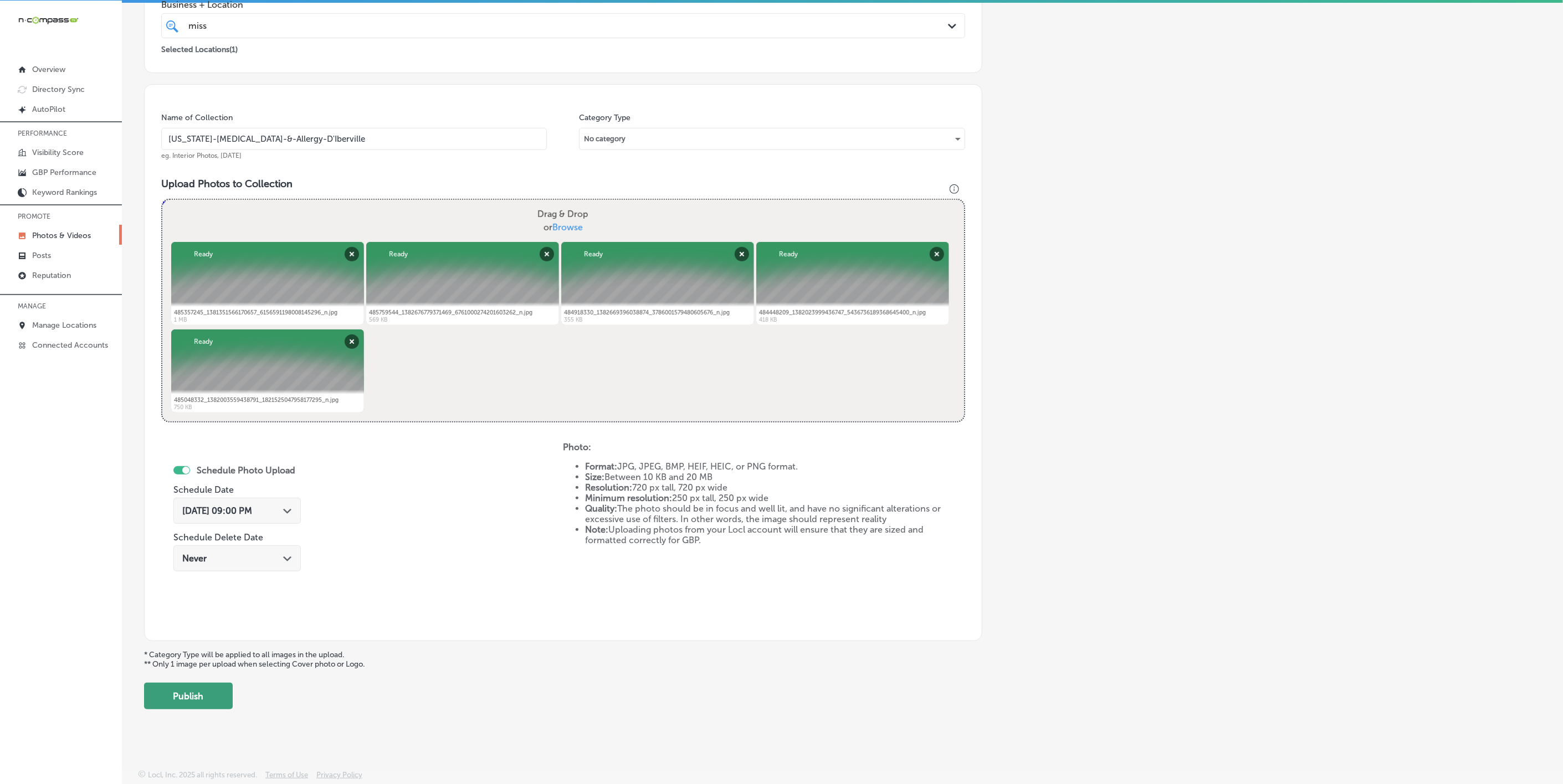
click at [214, 696] on button "Publish" at bounding box center [188, 696] width 88 height 27
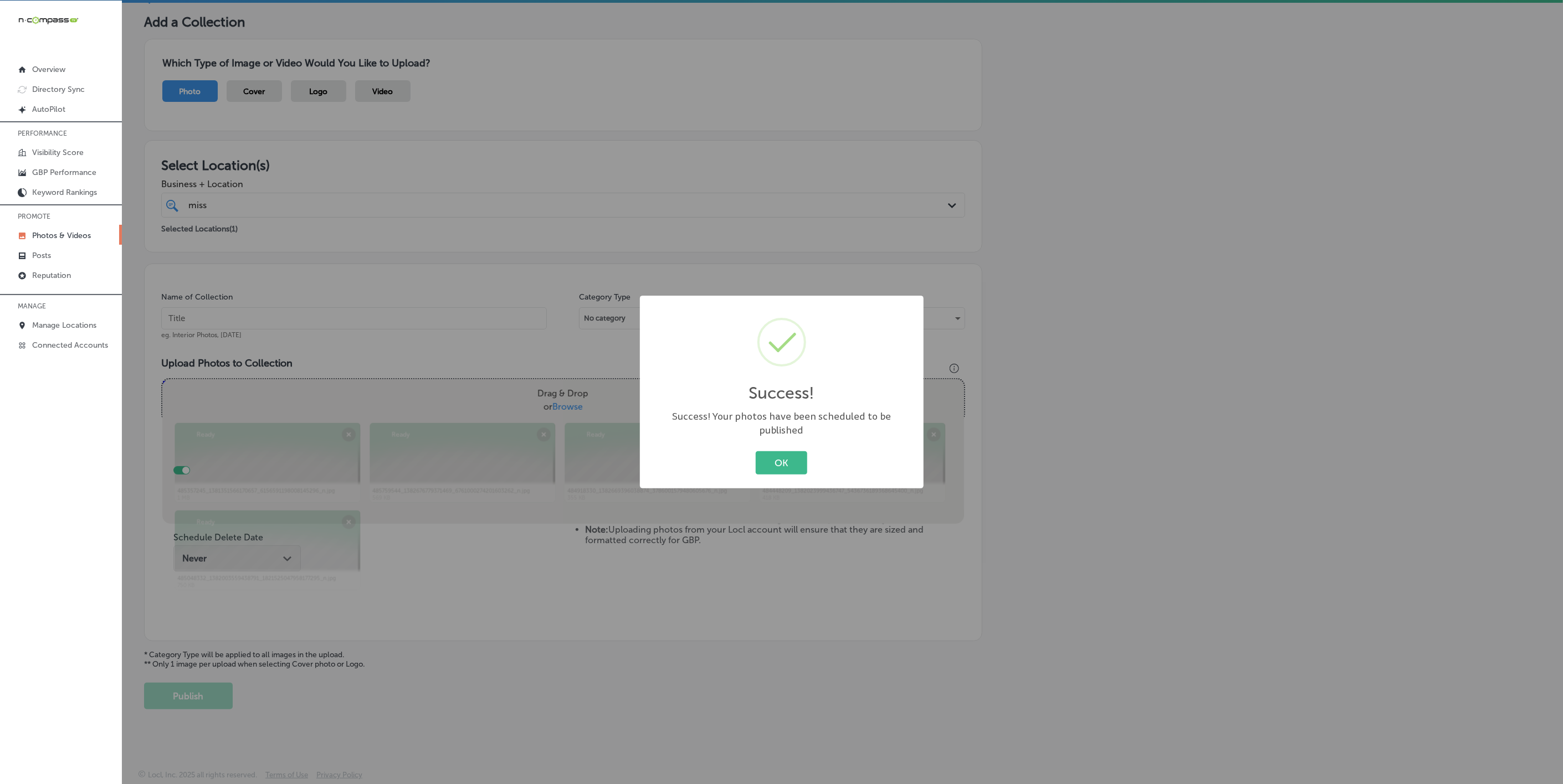
scroll to position [58, 0]
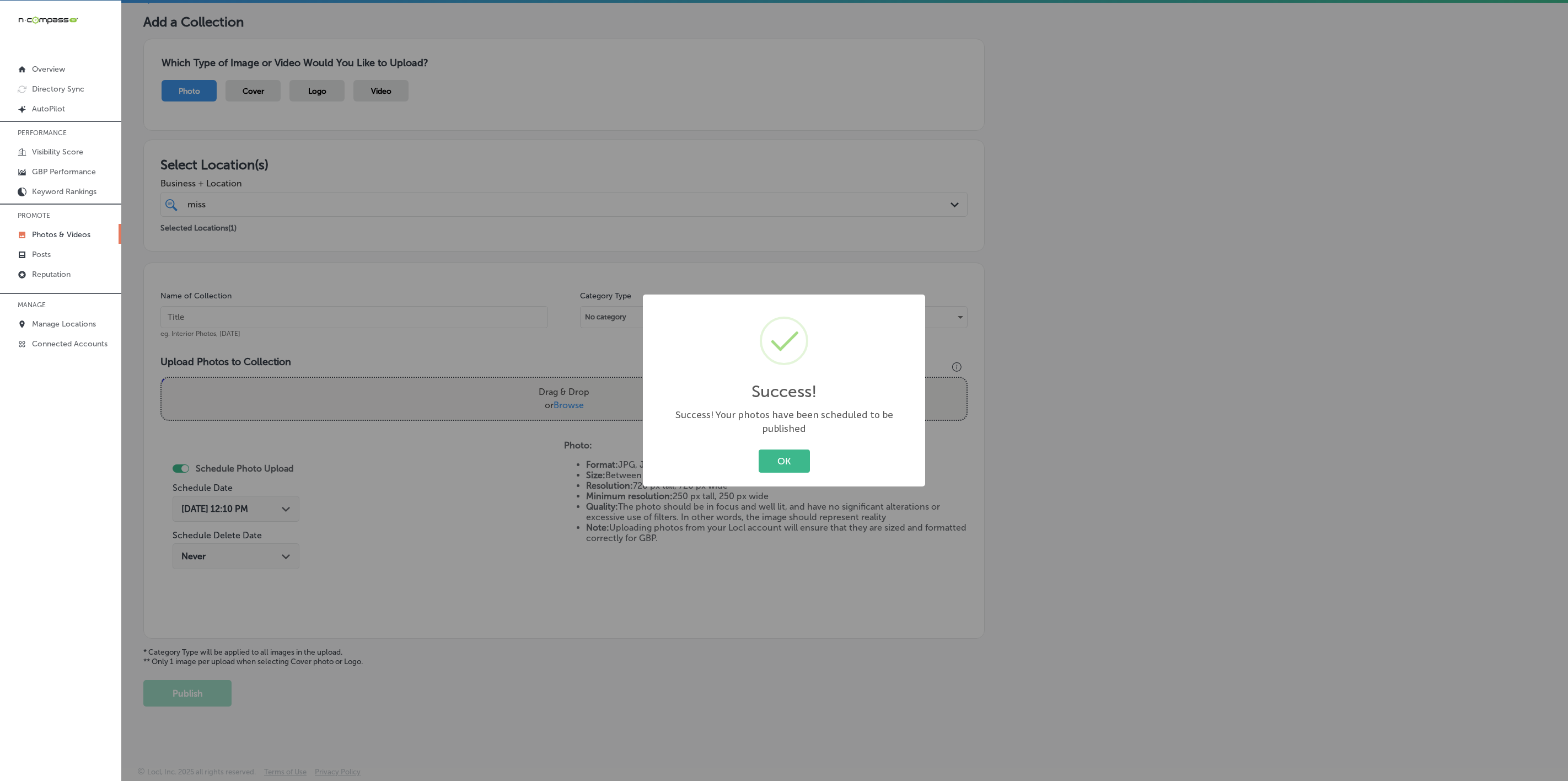
click at [759, 449] on button "OK" at bounding box center [784, 461] width 51 height 22
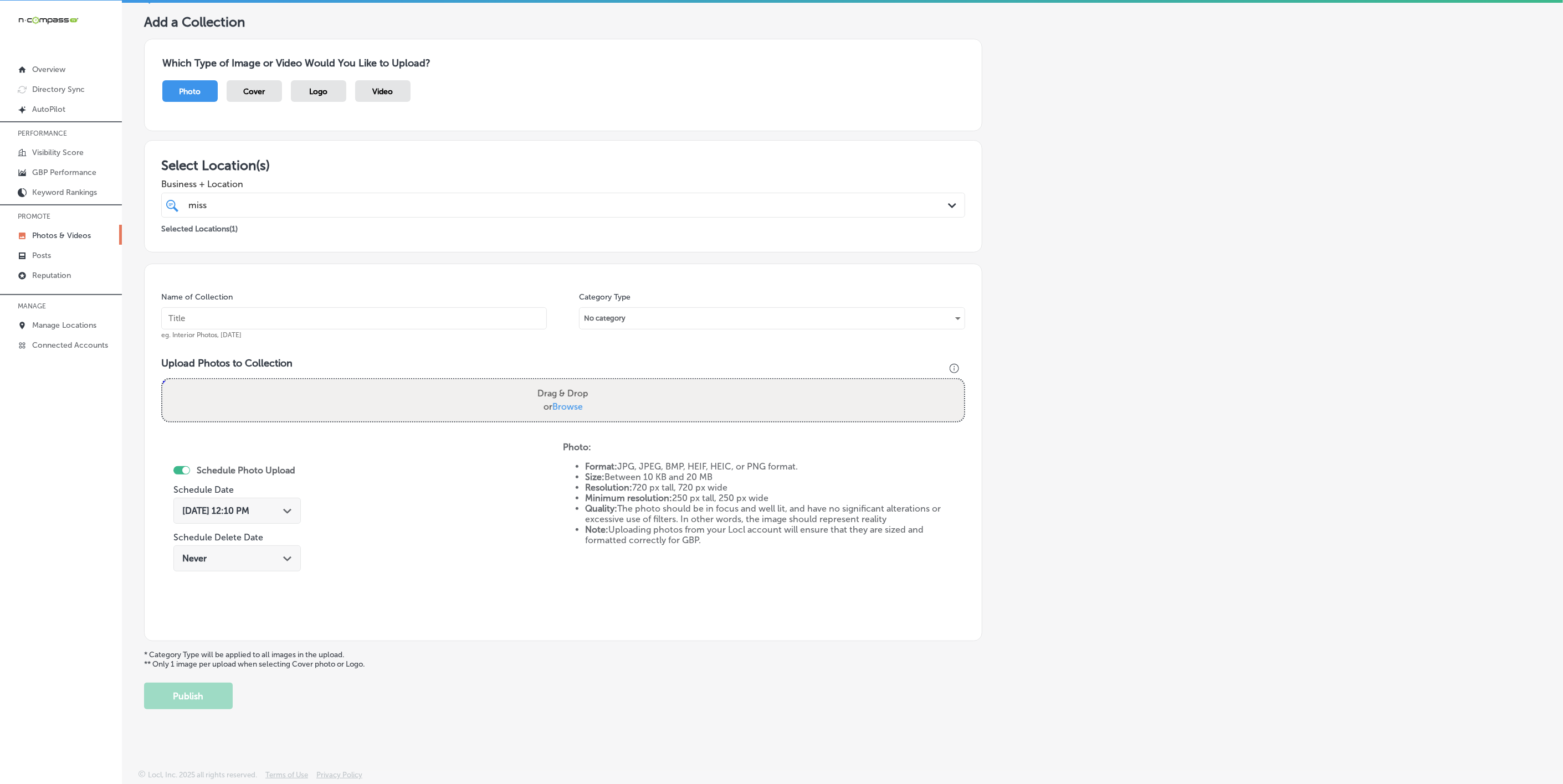
click at [368, 323] on input "text" at bounding box center [353, 319] width 386 height 22
paste input "[US_STATE]-[MEDICAL_DATA]-&-Allergy-D'Iberville"
type input "[US_STATE]-[MEDICAL_DATA]-&-Allergy-D'Iberville"
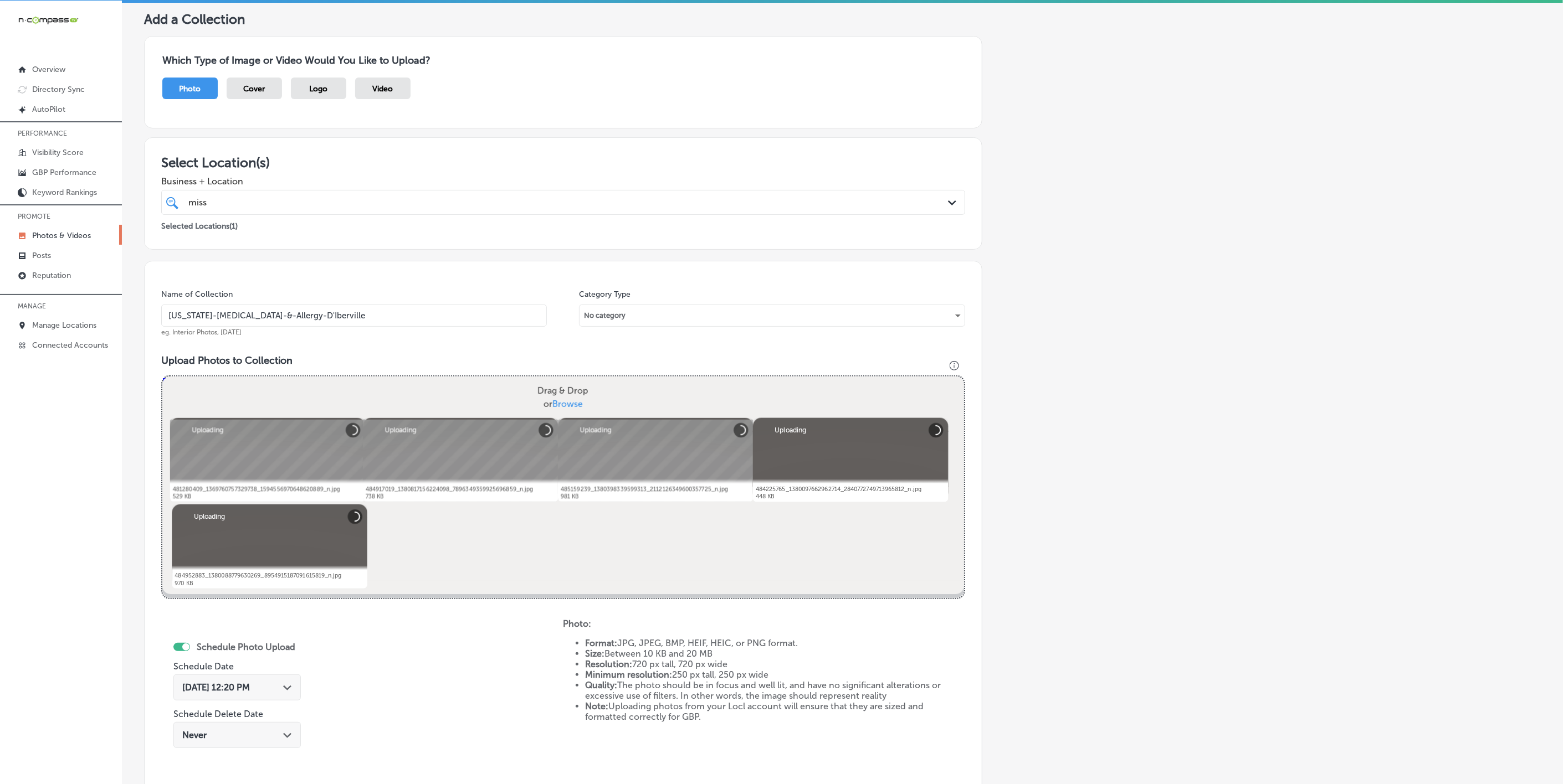
scroll to position [238, 0]
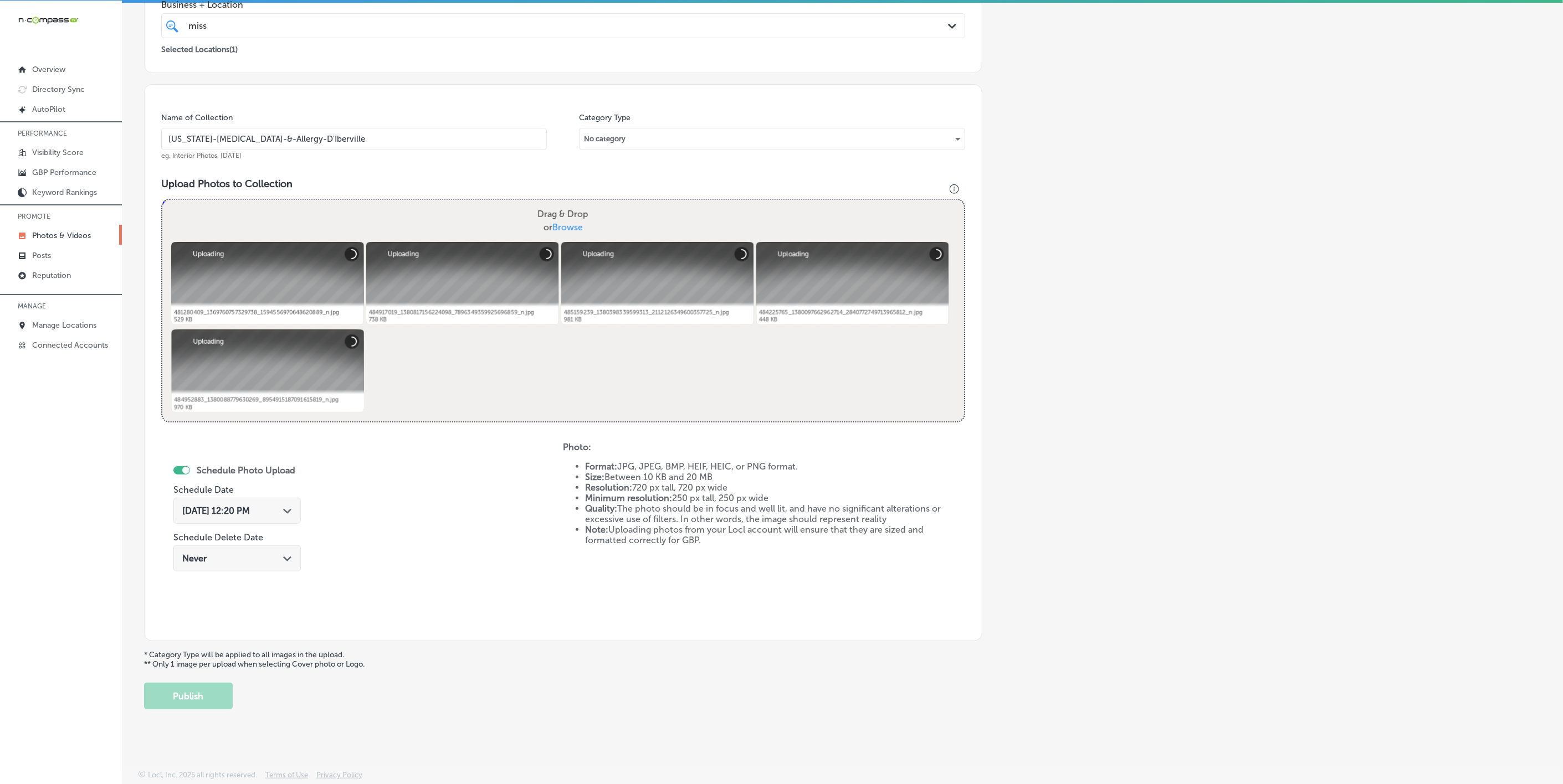
click at [289, 512] on icon "Path Created with Sketch." at bounding box center [287, 511] width 8 height 5
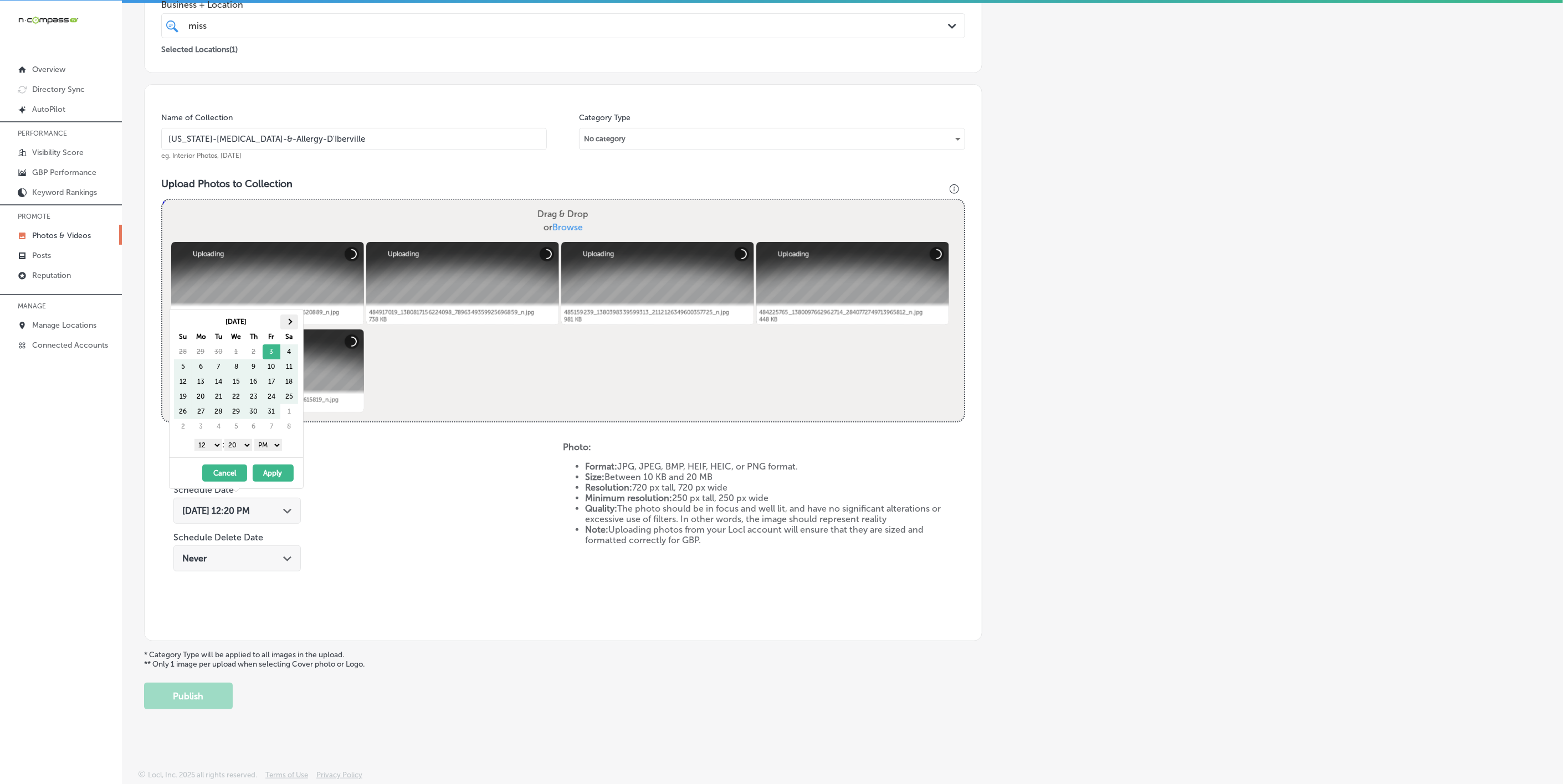
click at [295, 319] on th at bounding box center [290, 322] width 18 height 15
click at [293, 319] on th at bounding box center [290, 322] width 18 height 15
drag, startPoint x: 207, startPoint y: 450, endPoint x: 221, endPoint y: 509, distance: 60.6
click at [207, 450] on select "1 2 3 4 5 6 7 8 9 10 11 12" at bounding box center [208, 445] width 28 height 12
click at [245, 449] on select "00 10 20 30 40 50" at bounding box center [238, 445] width 28 height 12
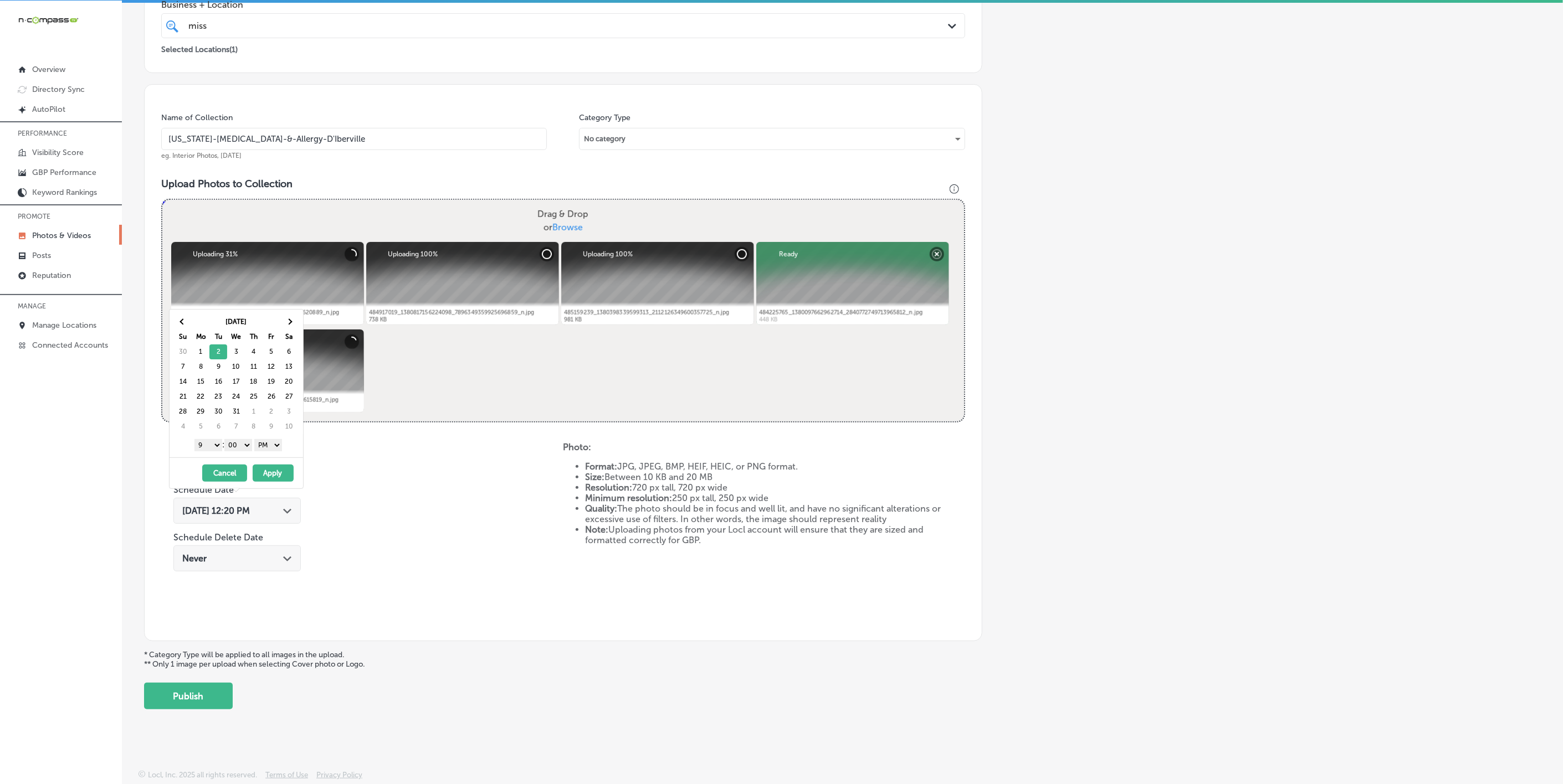
click at [280, 474] on button "Apply" at bounding box center [273, 473] width 41 height 17
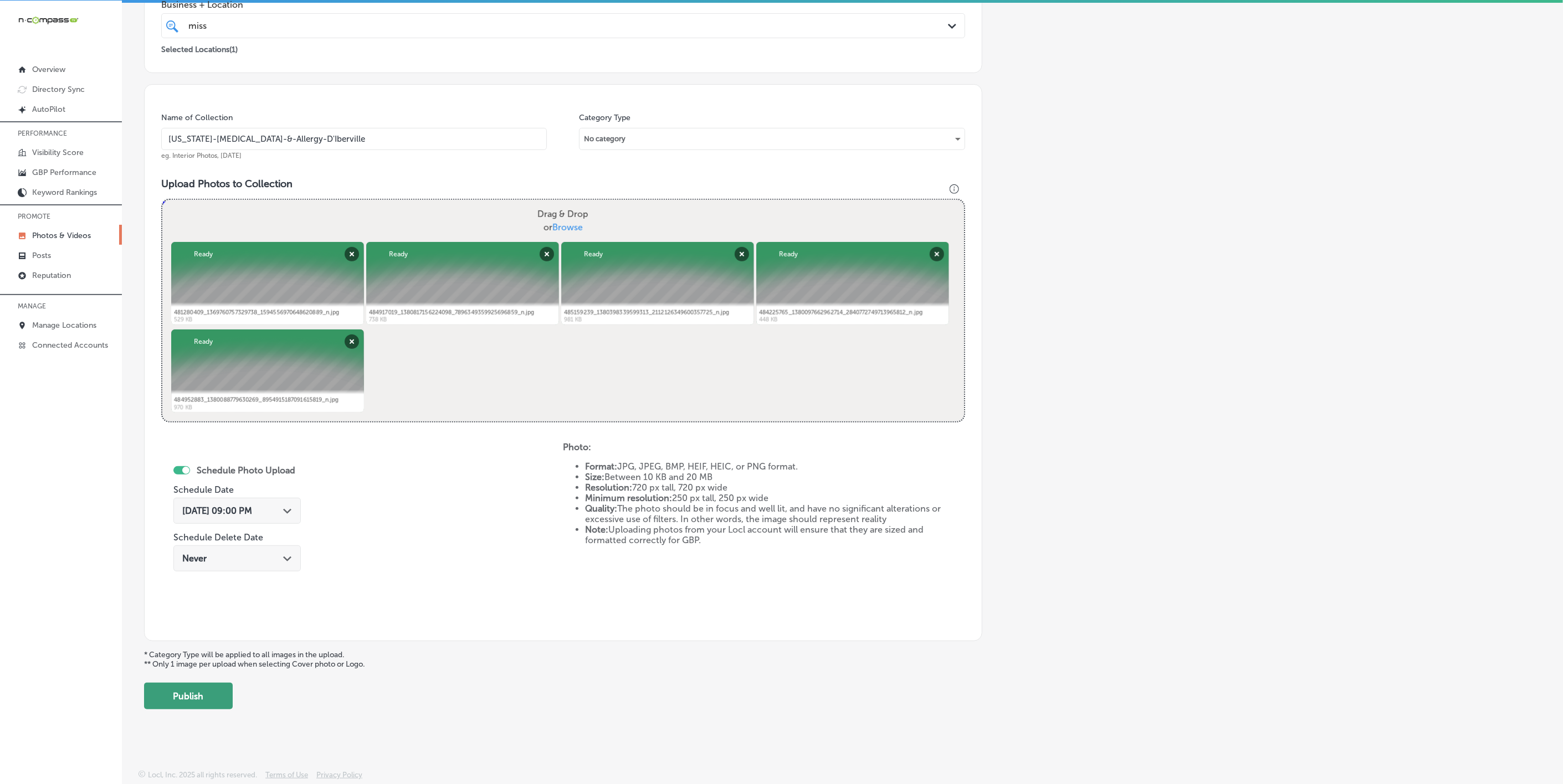
click at [226, 700] on button "Publish" at bounding box center [188, 696] width 88 height 27
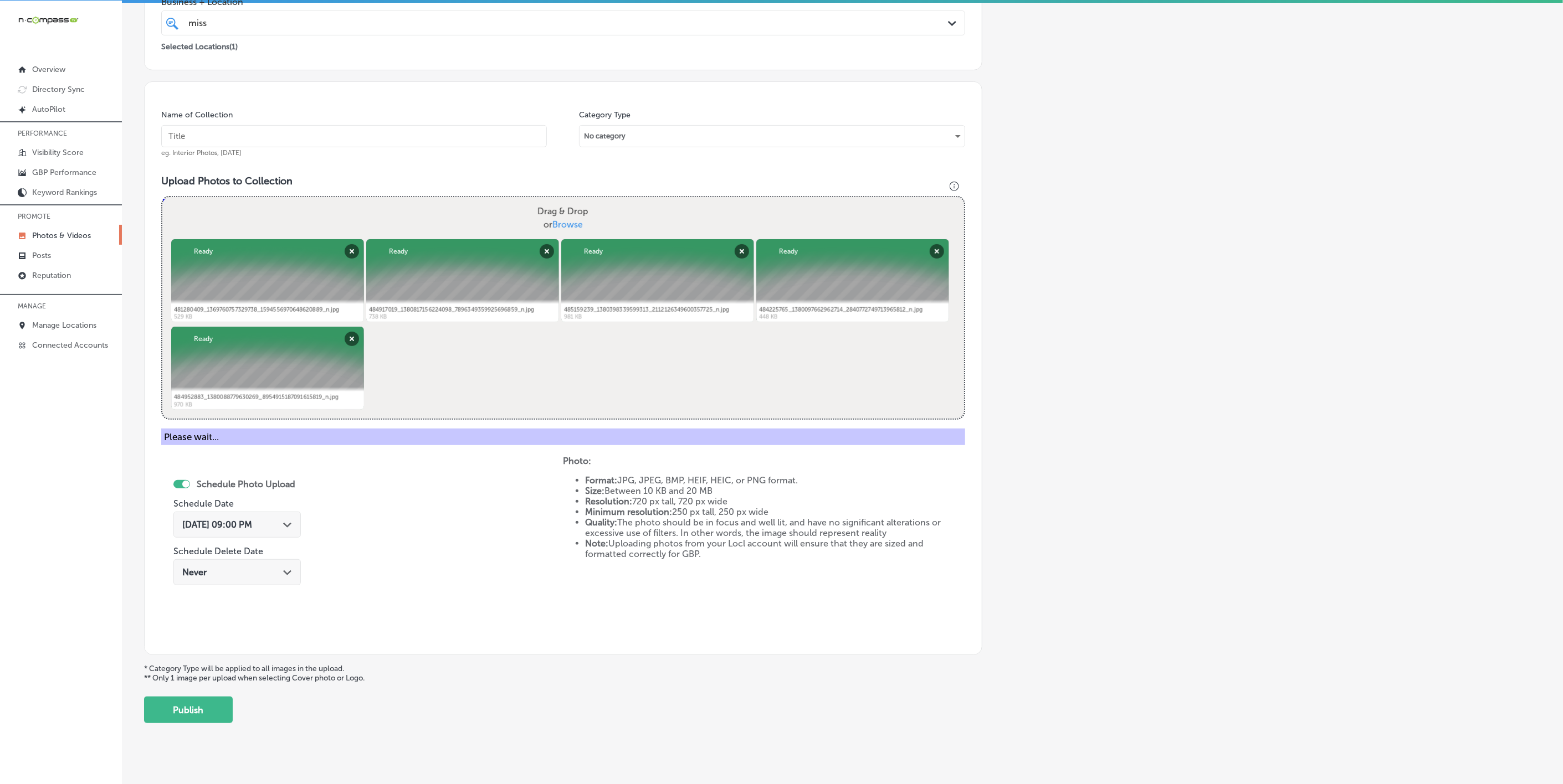
scroll to position [58, 0]
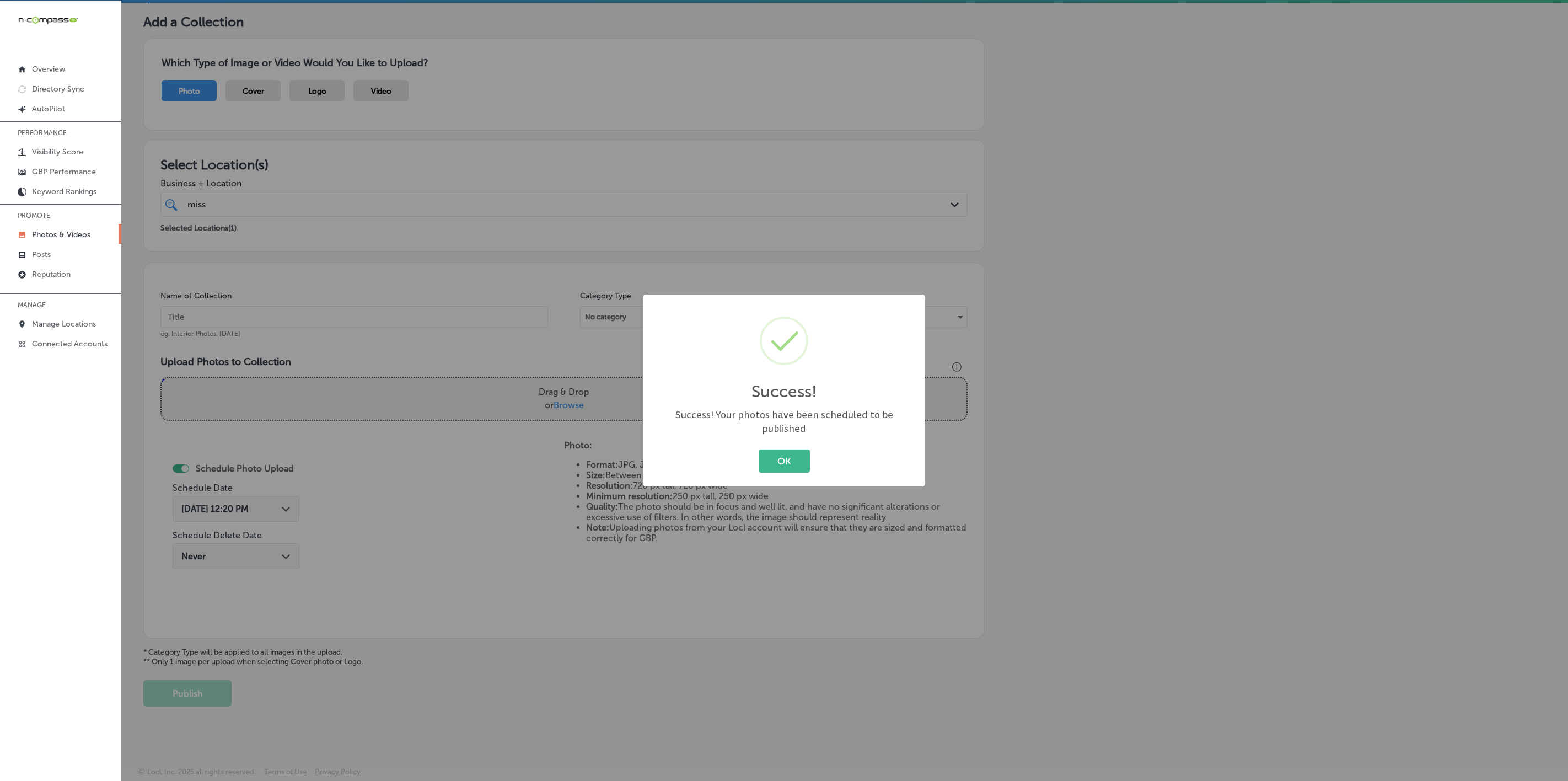
click at [759, 449] on button "OK" at bounding box center [784, 461] width 51 height 22
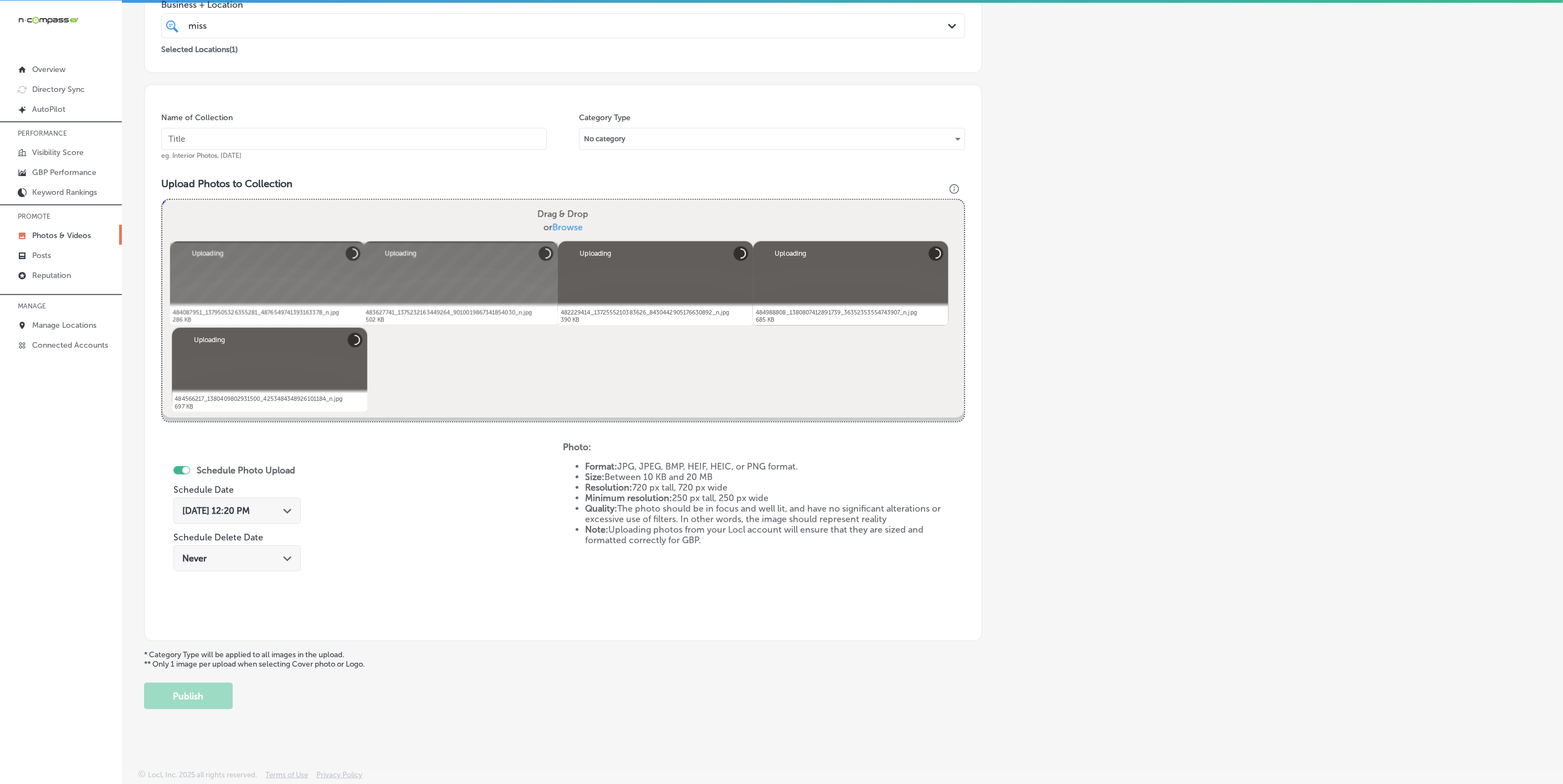
scroll to position [155, 0]
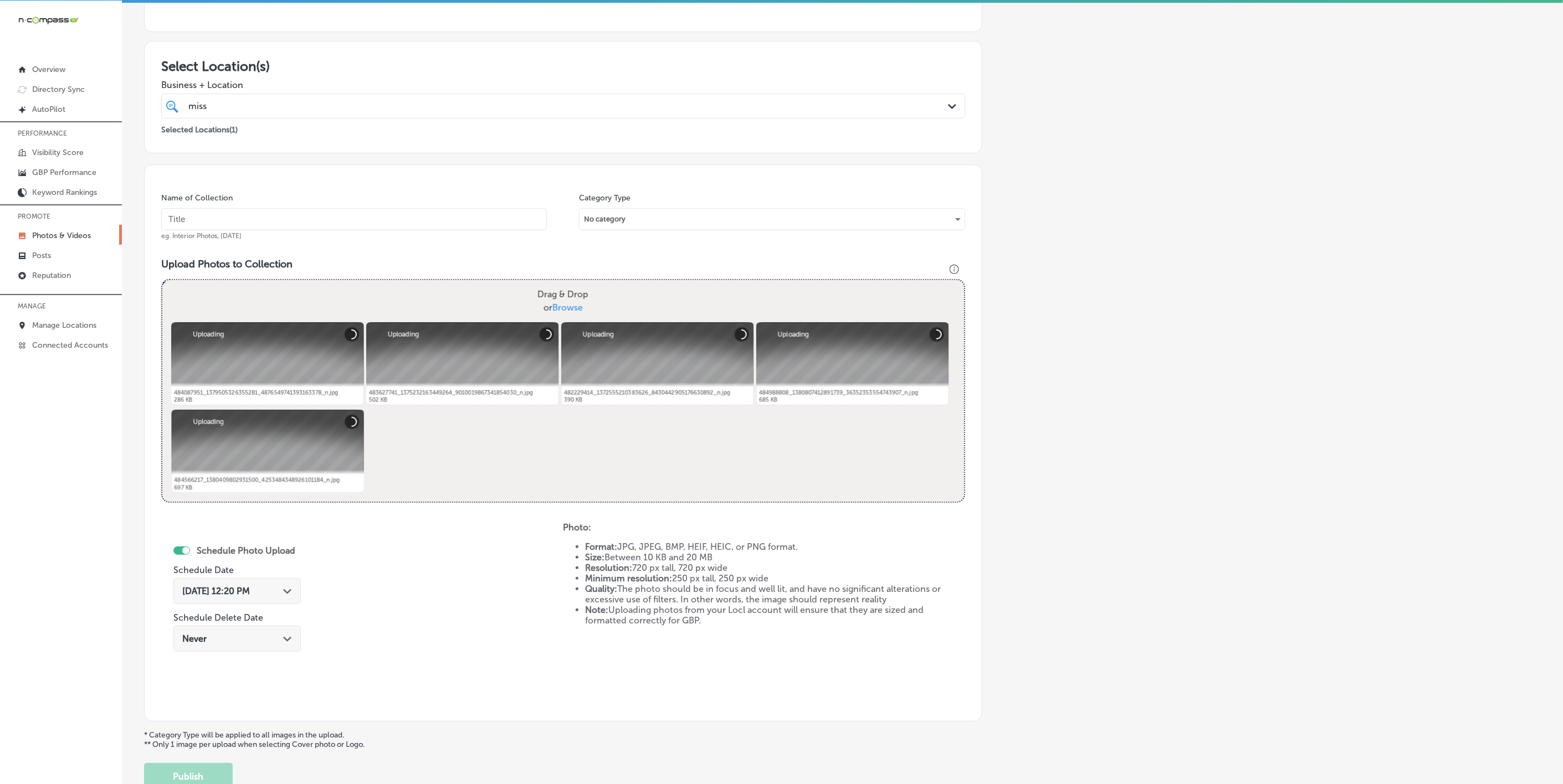
click at [412, 212] on input "text" at bounding box center [353, 219] width 386 height 22
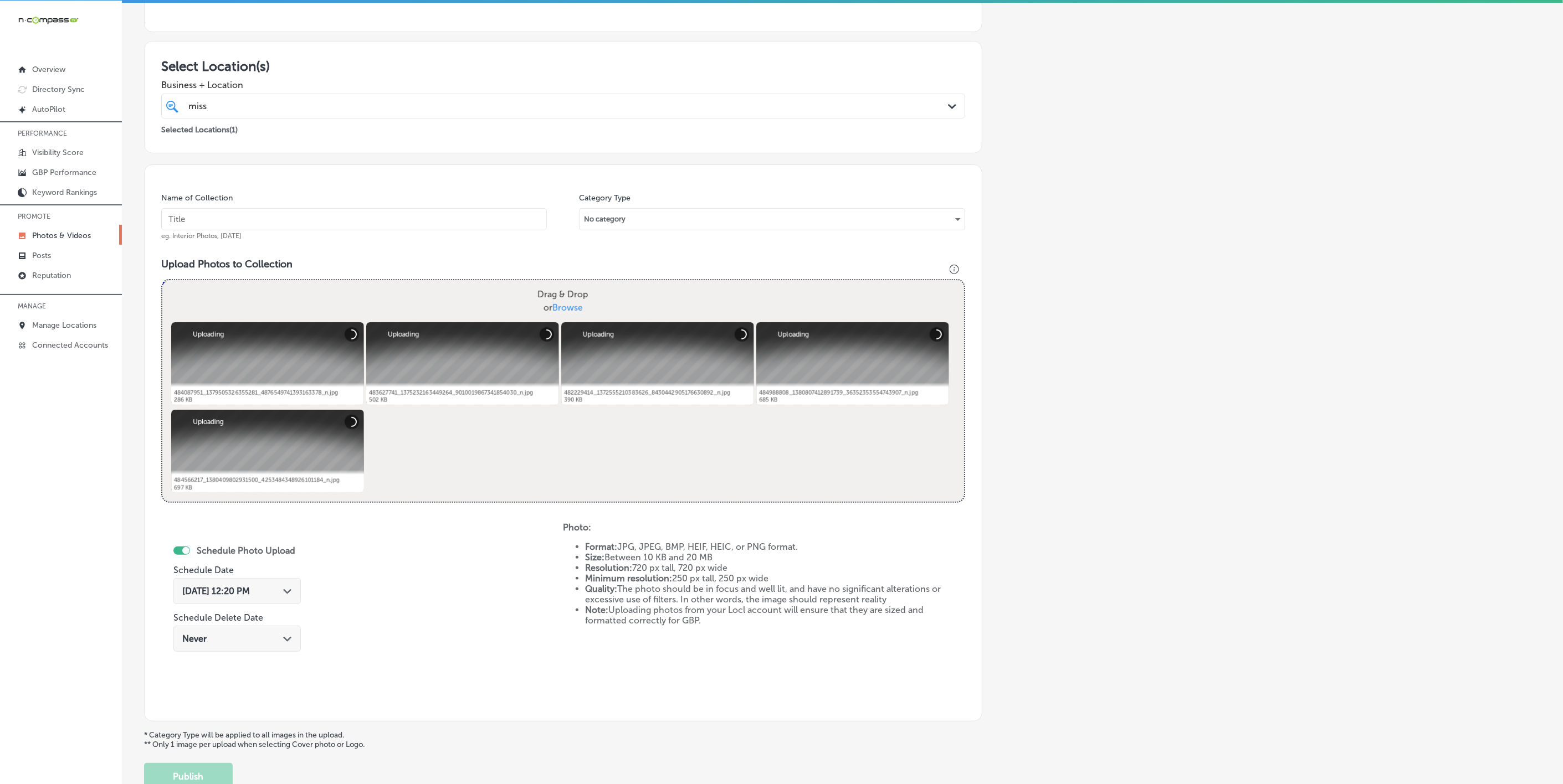
paste input "[US_STATE]-[MEDICAL_DATA]-&-Allergy-D'Iberville"
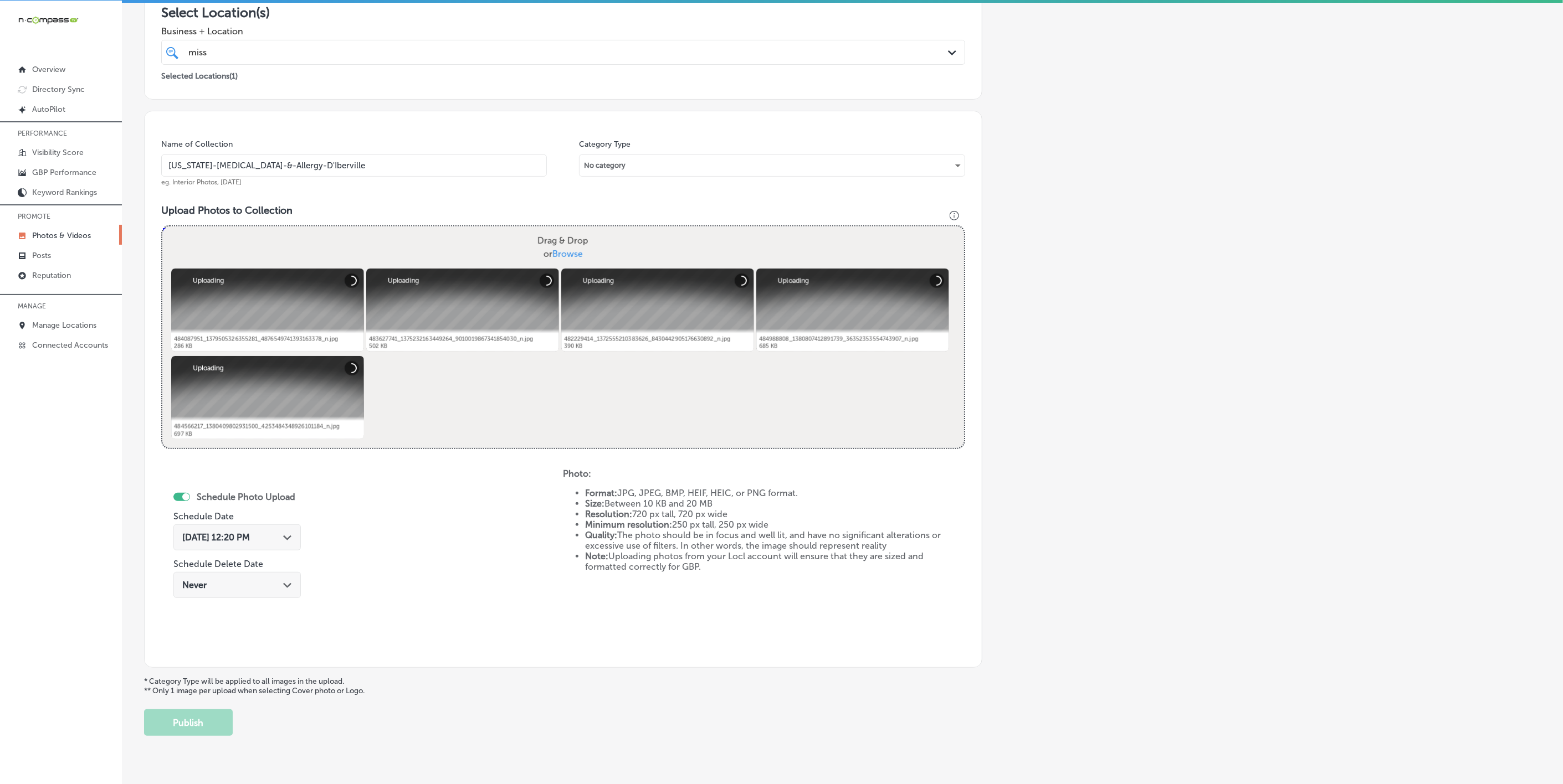
scroll to position [238, 0]
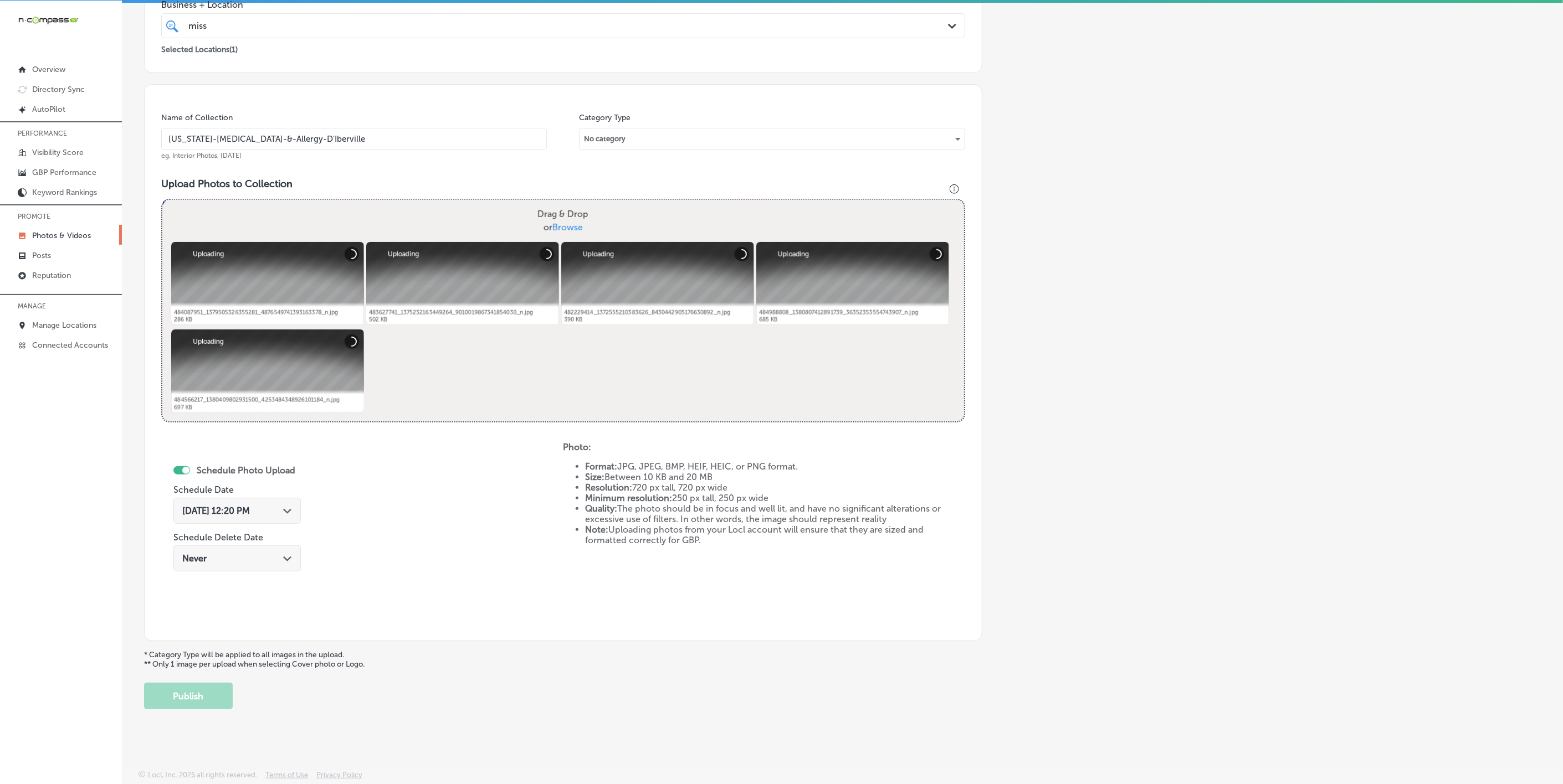
type input "[US_STATE]-[MEDICAL_DATA]-&-Allergy-D'Iberville"
click at [286, 506] on div "Path Created with Sketch." at bounding box center [287, 510] width 9 height 9
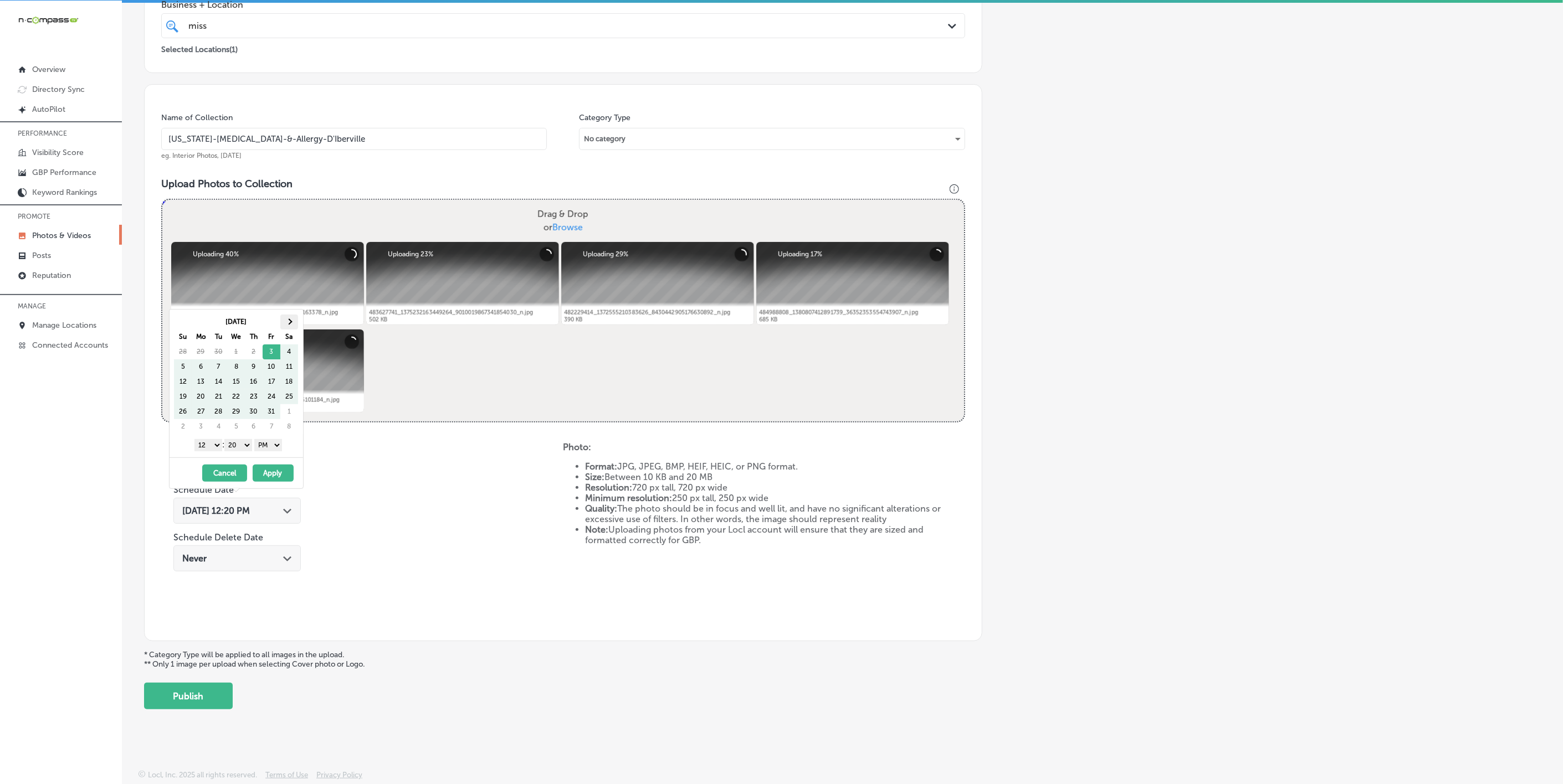
click at [291, 316] on th at bounding box center [290, 322] width 18 height 15
click at [291, 321] on th at bounding box center [290, 322] width 18 height 15
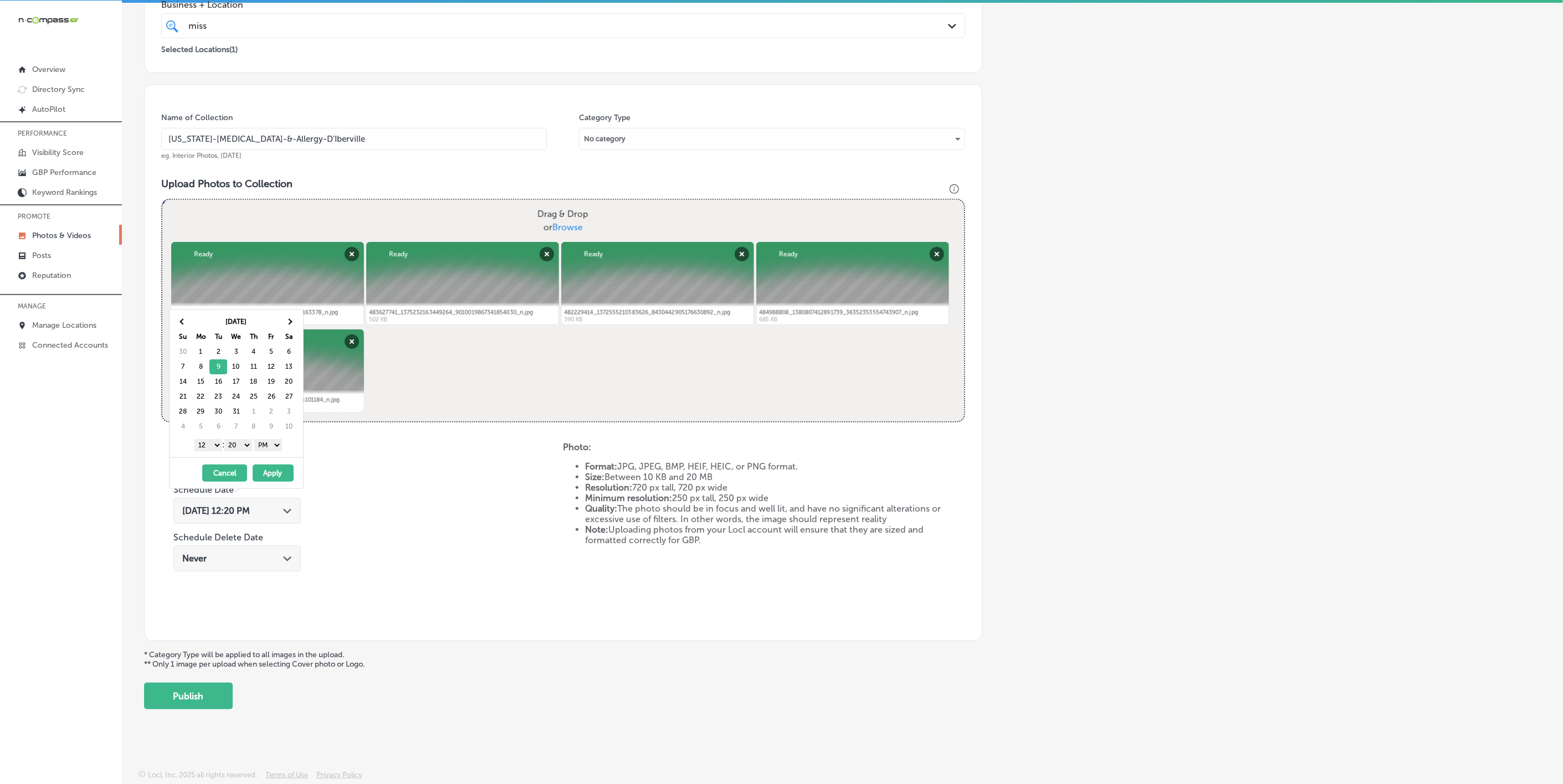
click at [214, 447] on select "1 2 3 4 5 6 7 8 9 10 11 12" at bounding box center [208, 445] width 28 height 12
click at [240, 440] on select "00 10 20 30 40 50" at bounding box center [238, 445] width 28 height 12
click at [272, 477] on button "Apply" at bounding box center [273, 473] width 41 height 17
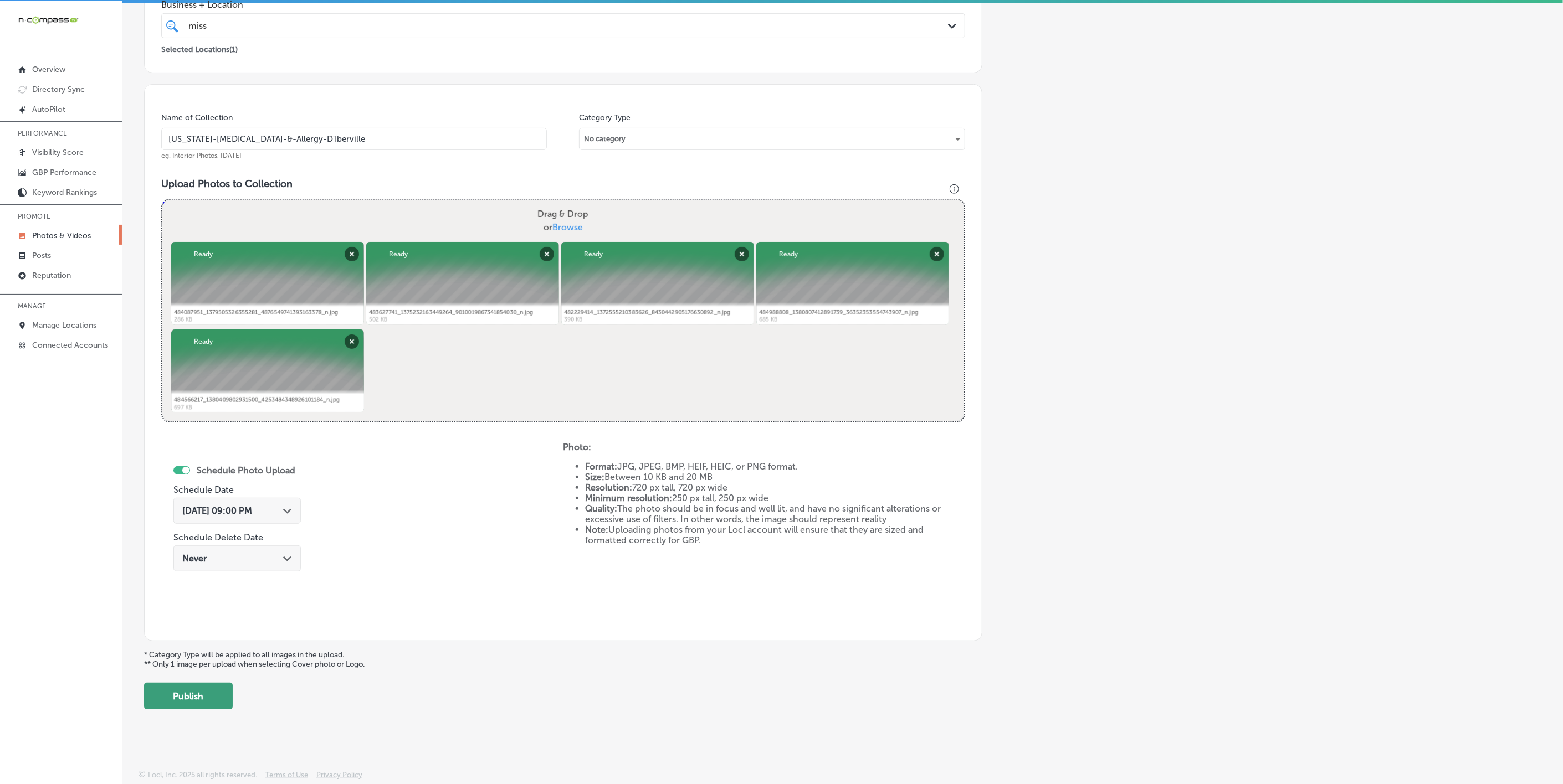
click at [206, 702] on button "Publish" at bounding box center [188, 696] width 88 height 27
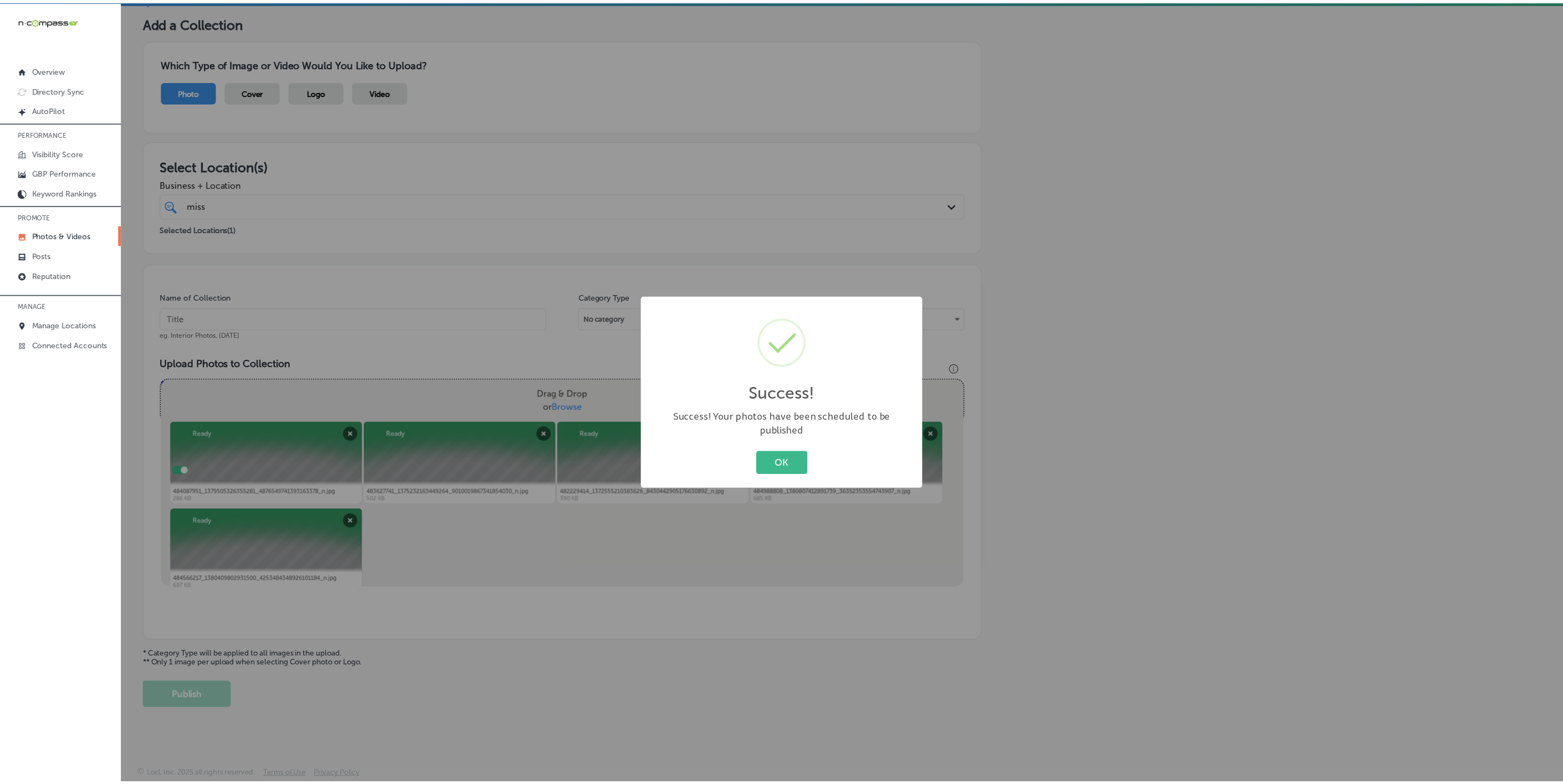
scroll to position [58, 0]
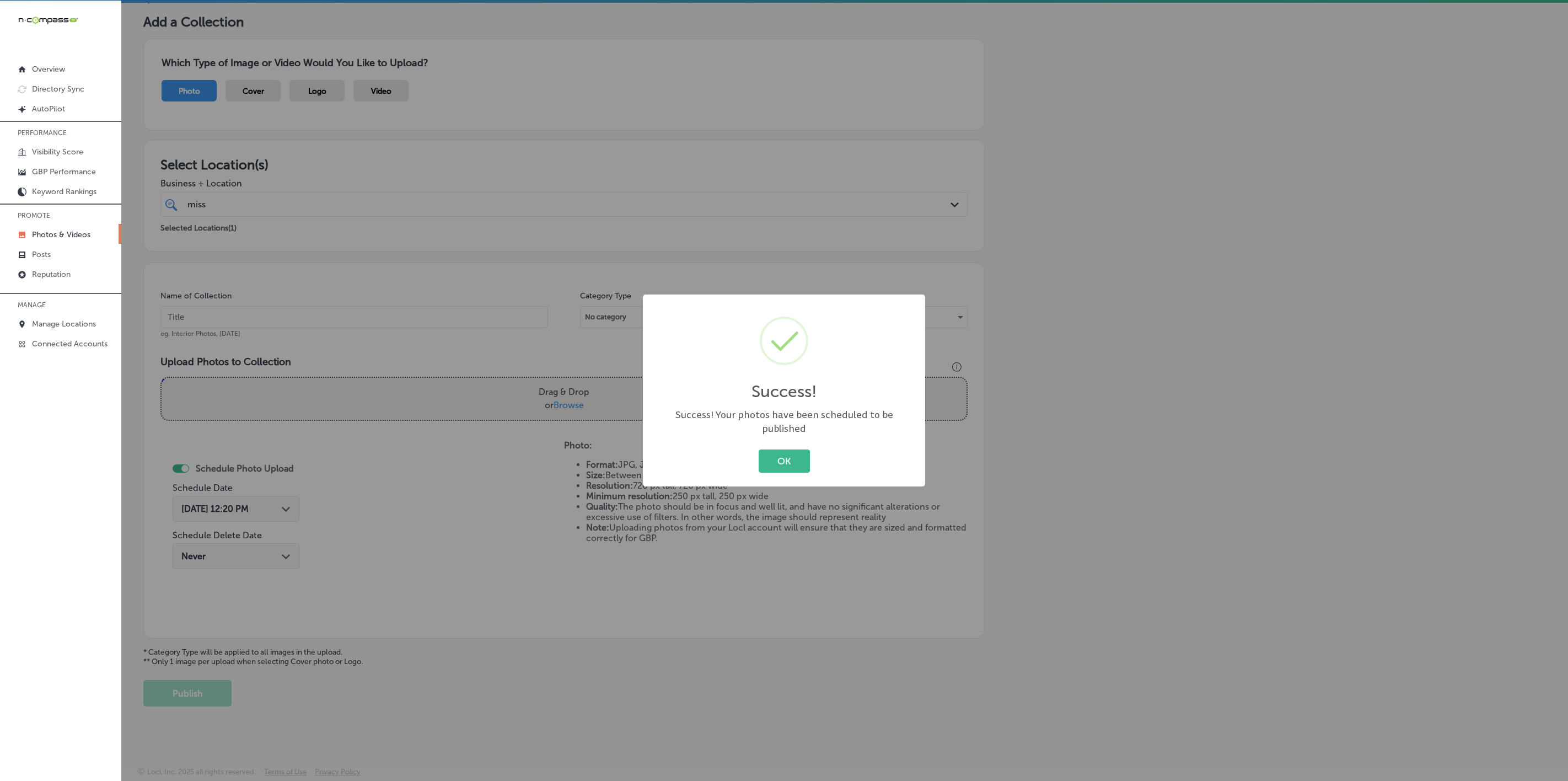
click at [759, 449] on button "OK" at bounding box center [784, 461] width 51 height 22
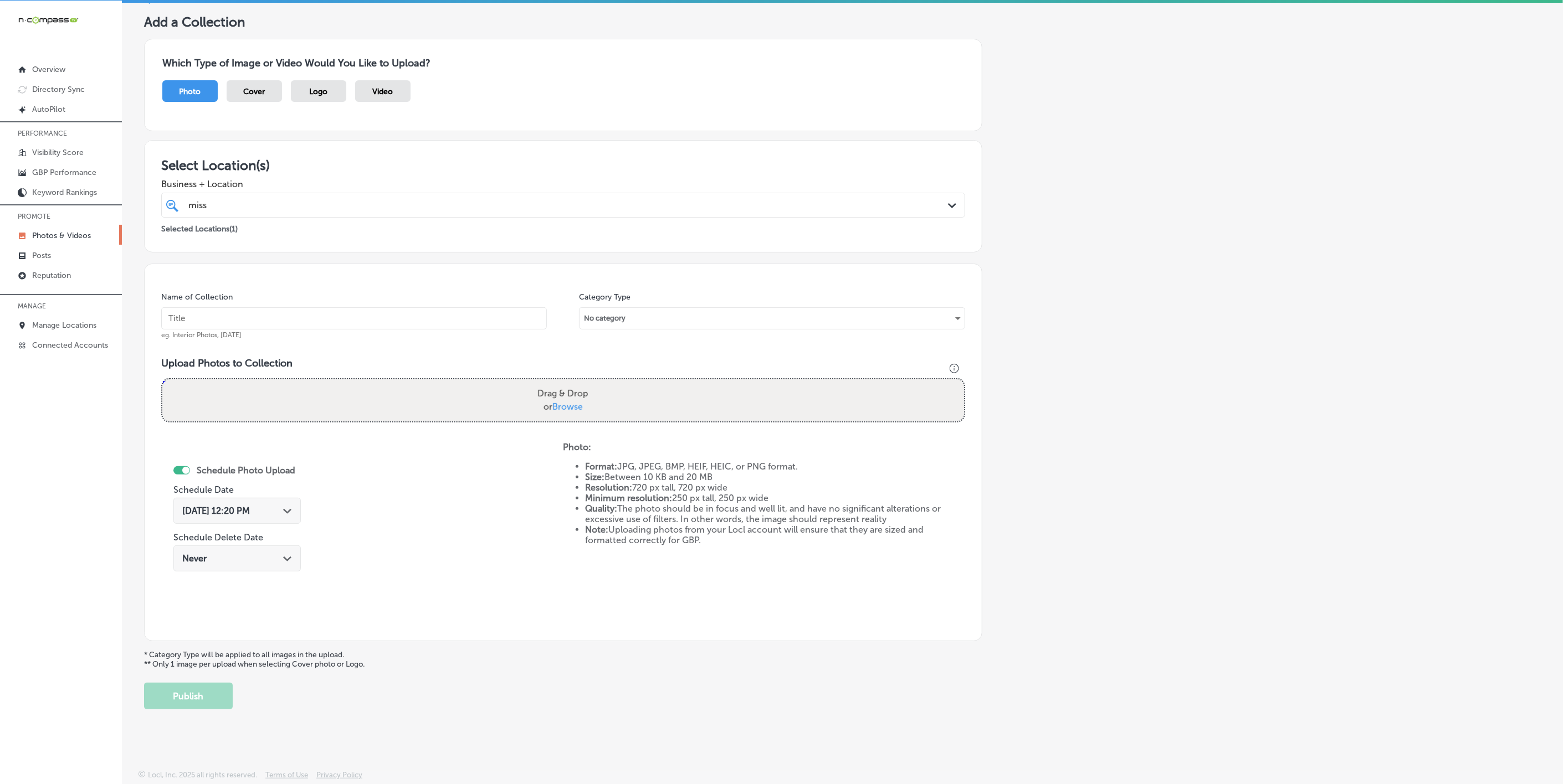
click at [171, 317] on div "Back Add a Collection Which Type of Image or Video Would You Like to Upload? Ph…" at bounding box center [842, 351] width 1441 height 732
drag, startPoint x: 208, startPoint y: 323, endPoint x: 339, endPoint y: 394, distance: 149.0
click at [339, 394] on div "Name of Collection eg. Interior Photos, [DATE] Category Type No category Upload…" at bounding box center [563, 452] width 838 height 378
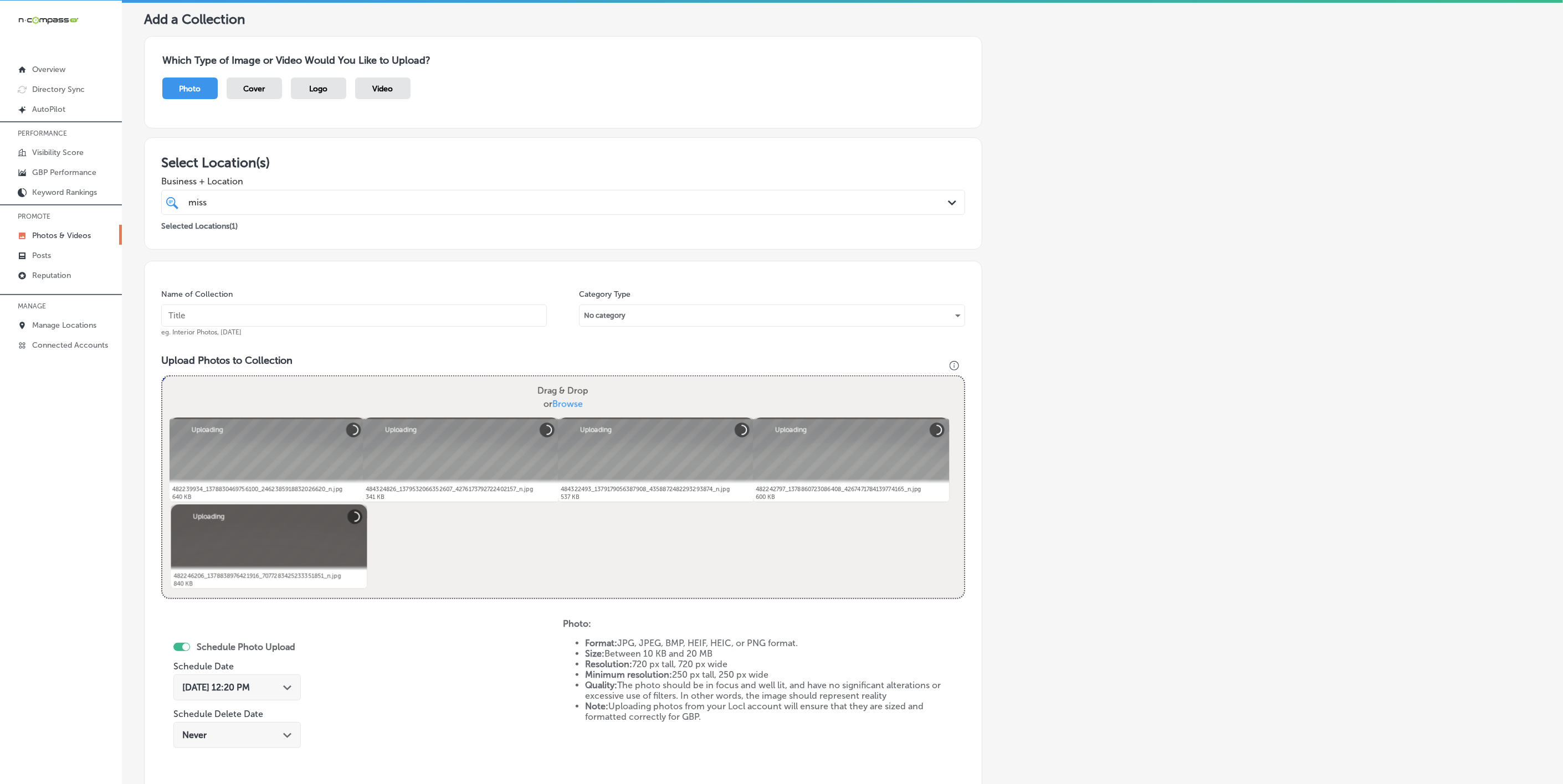
click at [302, 319] on input "text" at bounding box center [353, 316] width 386 height 22
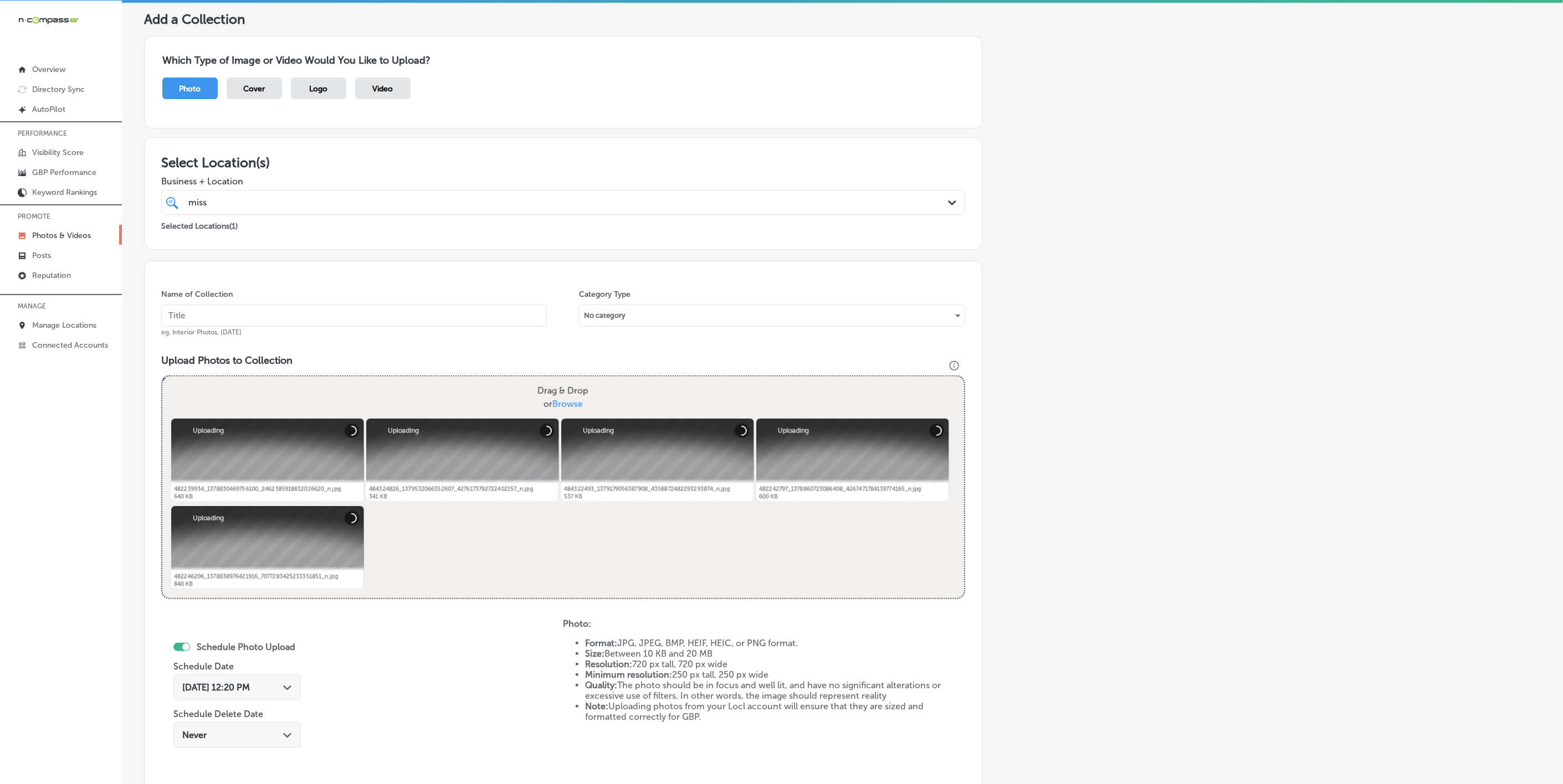
paste input "[US_STATE]-[MEDICAL_DATA]-&-Allergy-D'Iberville"
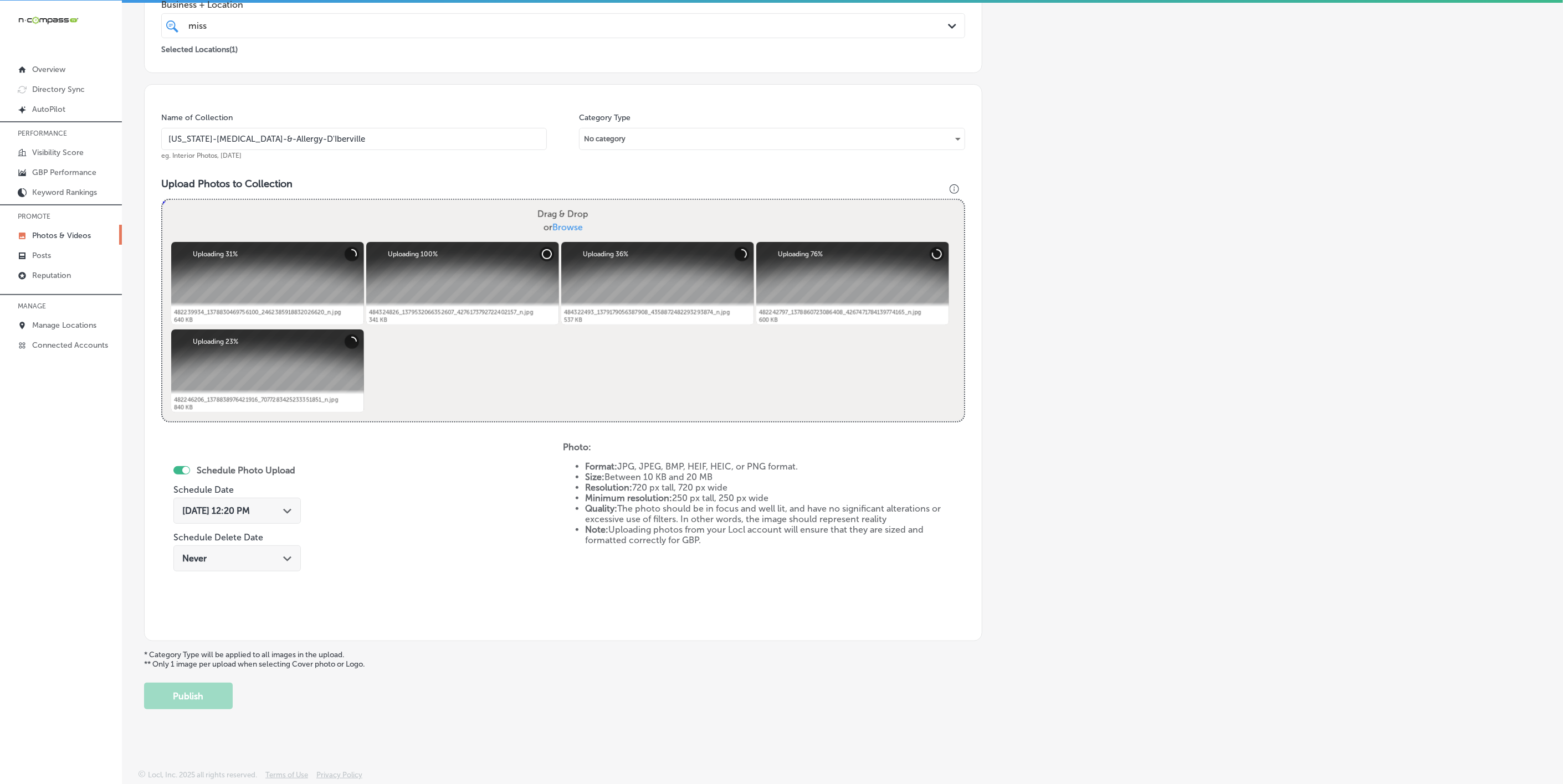
type input "[US_STATE]-[MEDICAL_DATA]-&-Allergy-D'Iberville"
click at [283, 515] on div "[DATE] 12:20 PM Path Created with Sketch." at bounding box center [237, 510] width 127 height 26
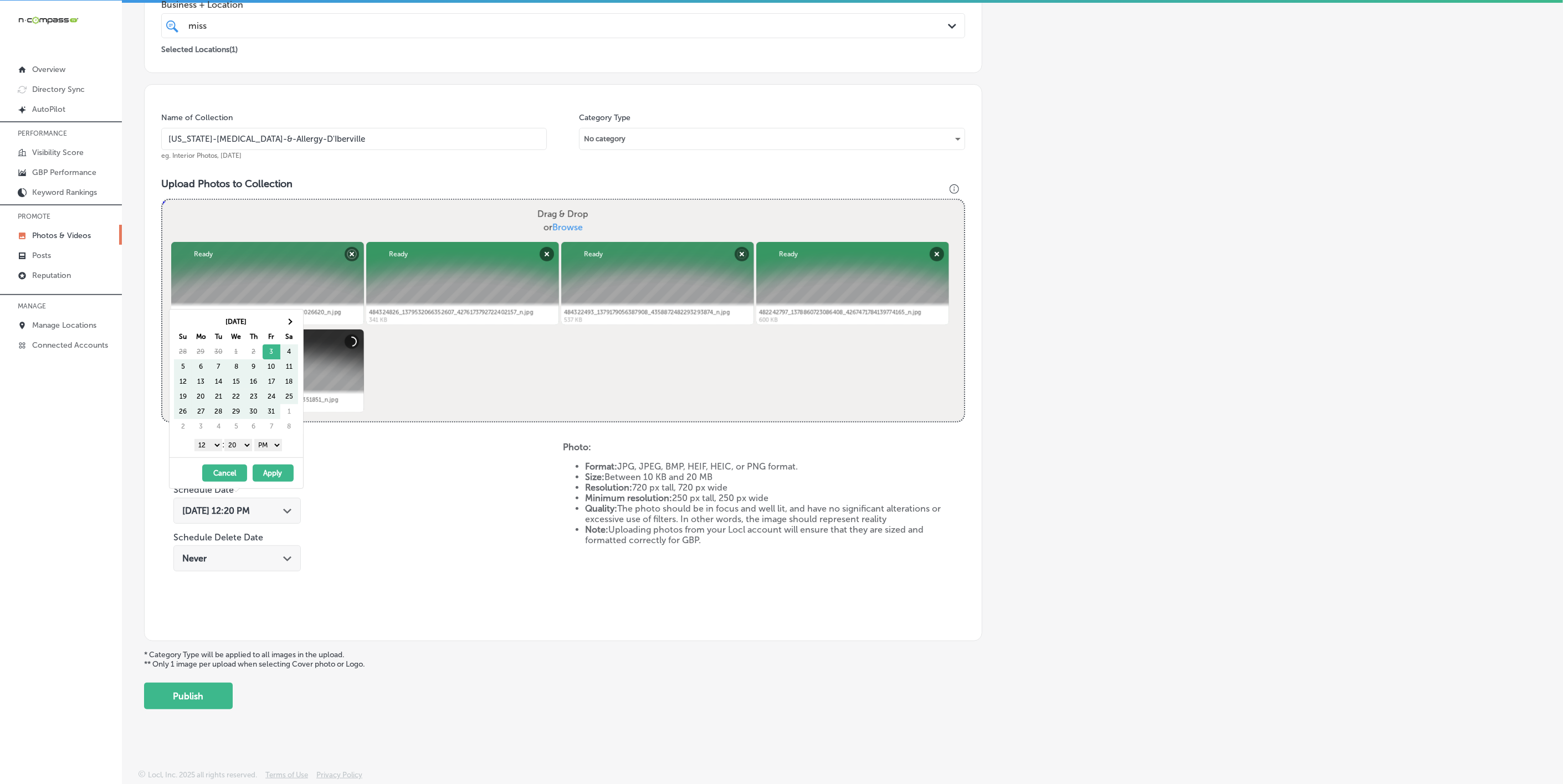
click at [299, 322] on div "[DATE] Su Mo Tu We Th Fr Sa 28 29 30 1 2 3 4 5 6 7 8 9 10 11 12 13 14 15 16 17 …" at bounding box center [238, 374] width 129 height 120
click at [290, 319] on span at bounding box center [289, 322] width 6 height 6
click at [213, 444] on select "1 2 3 4 5 6 7 8 9 10 11 12" at bounding box center [208, 445] width 28 height 12
click at [252, 447] on select "00 10 20 30 40 50" at bounding box center [238, 445] width 28 height 12
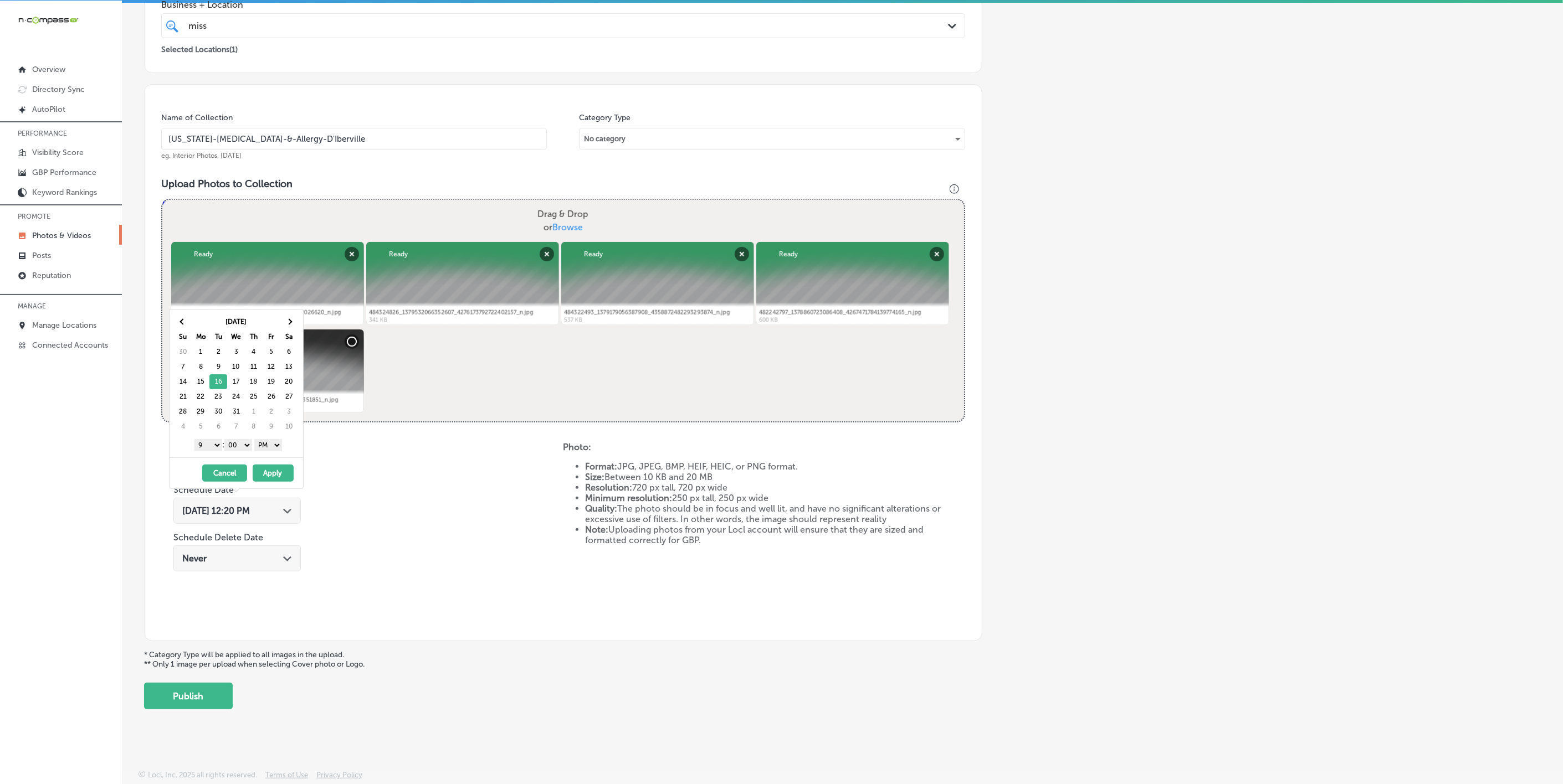
click at [276, 477] on button "Apply" at bounding box center [273, 473] width 41 height 17
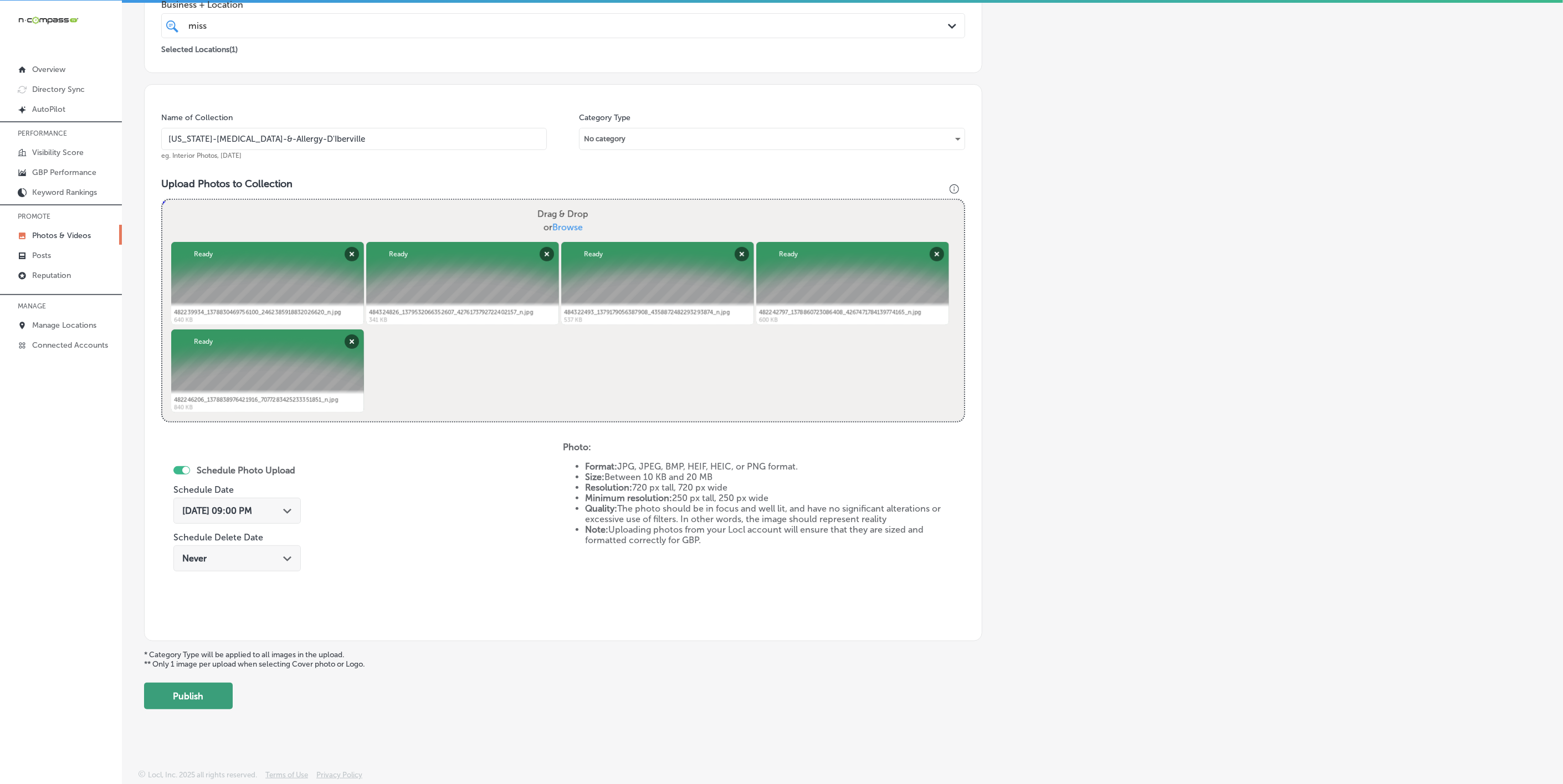
click at [210, 708] on button "Publish" at bounding box center [188, 696] width 88 height 27
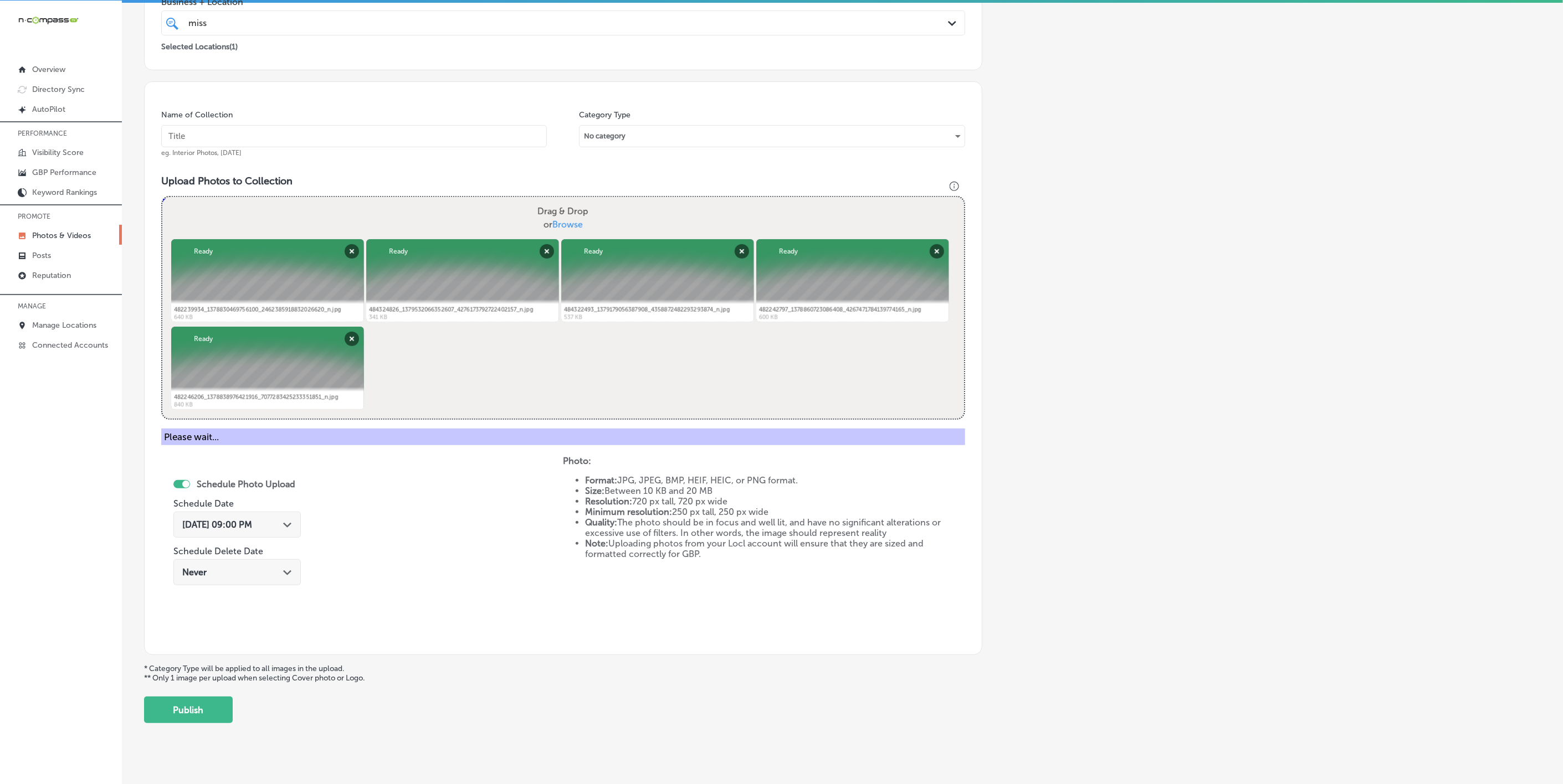
scroll to position [58, 0]
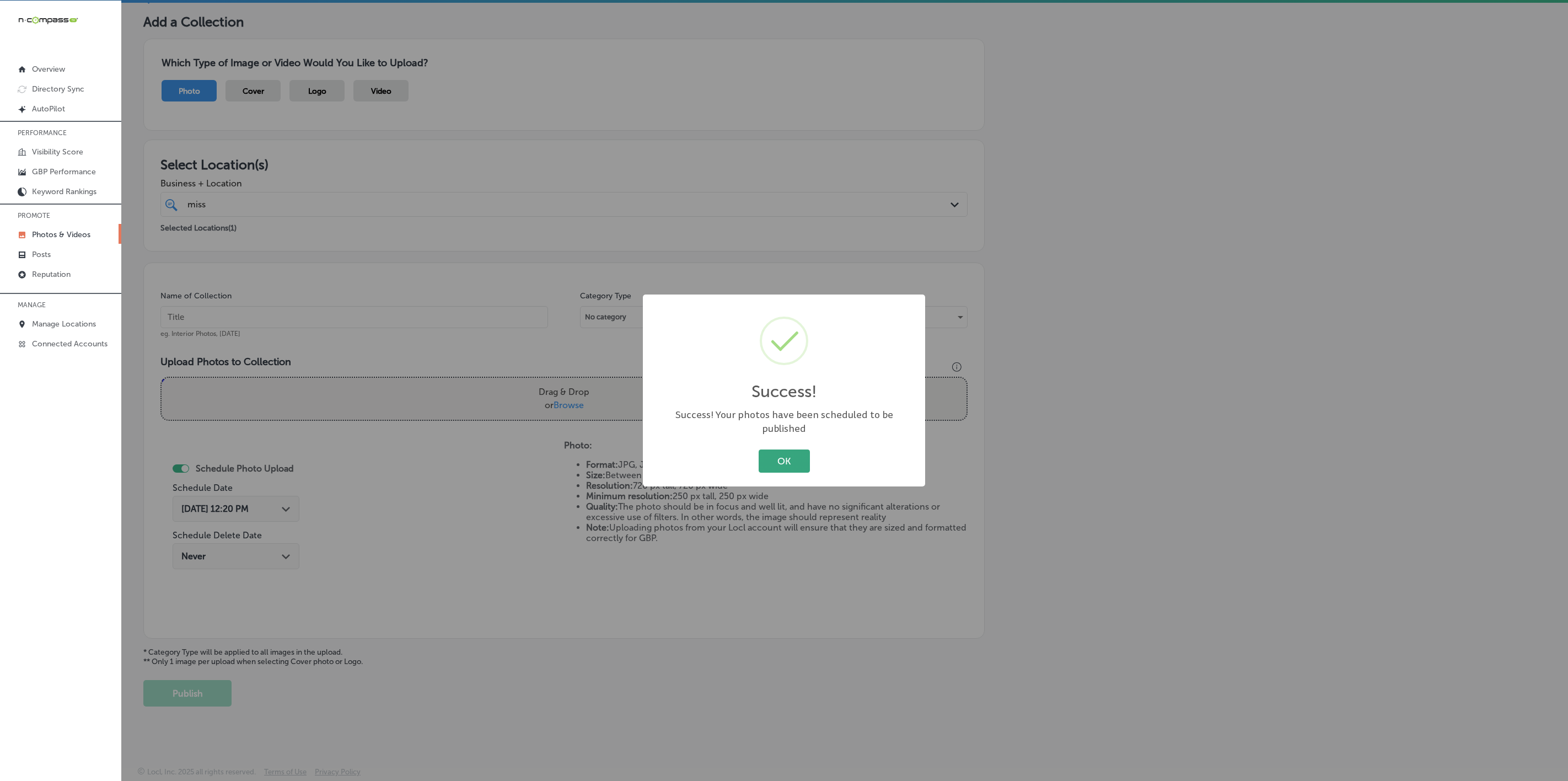
click at [778, 459] on button "OK" at bounding box center [784, 461] width 51 height 22
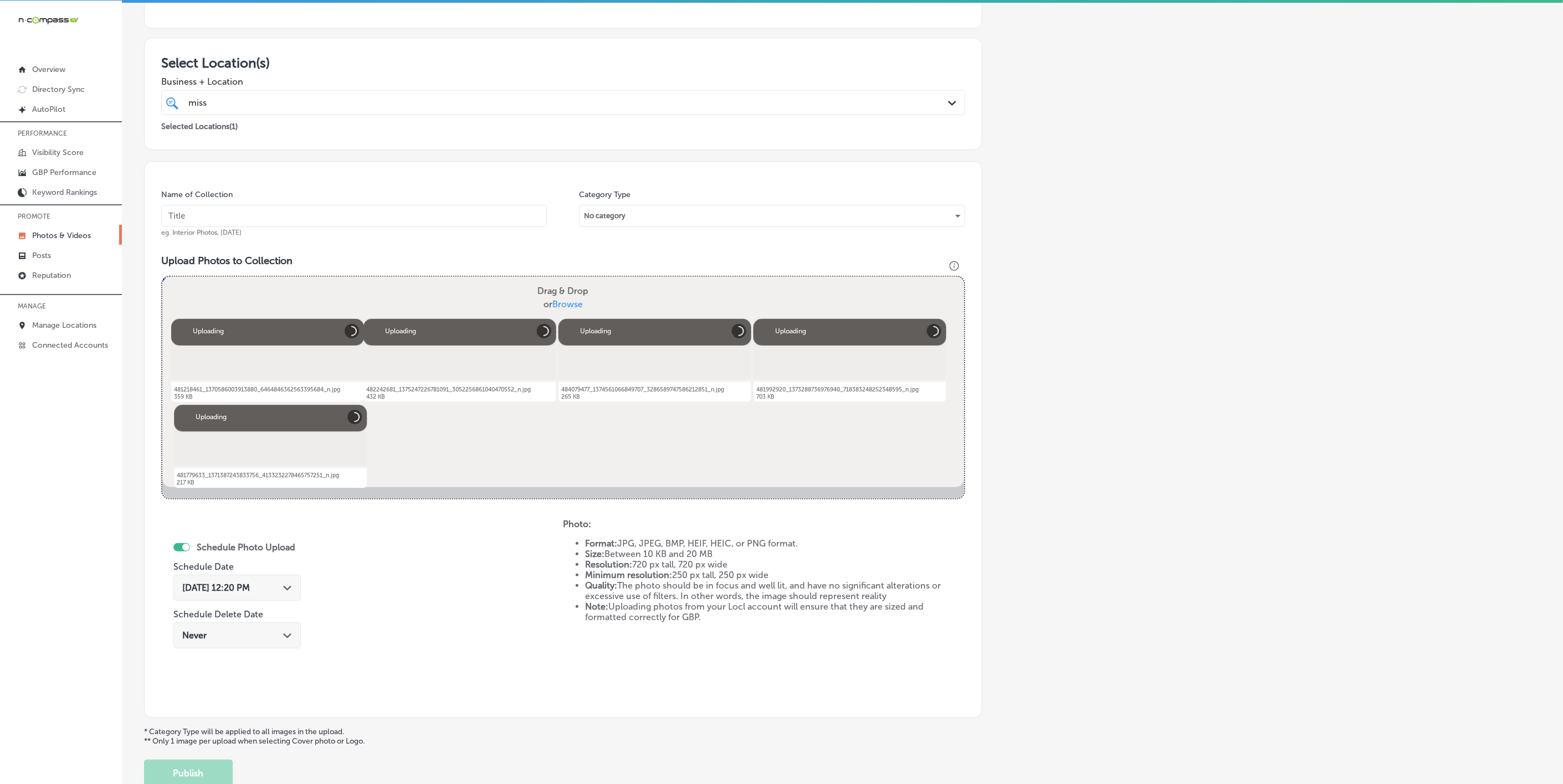
scroll to position [155, 0]
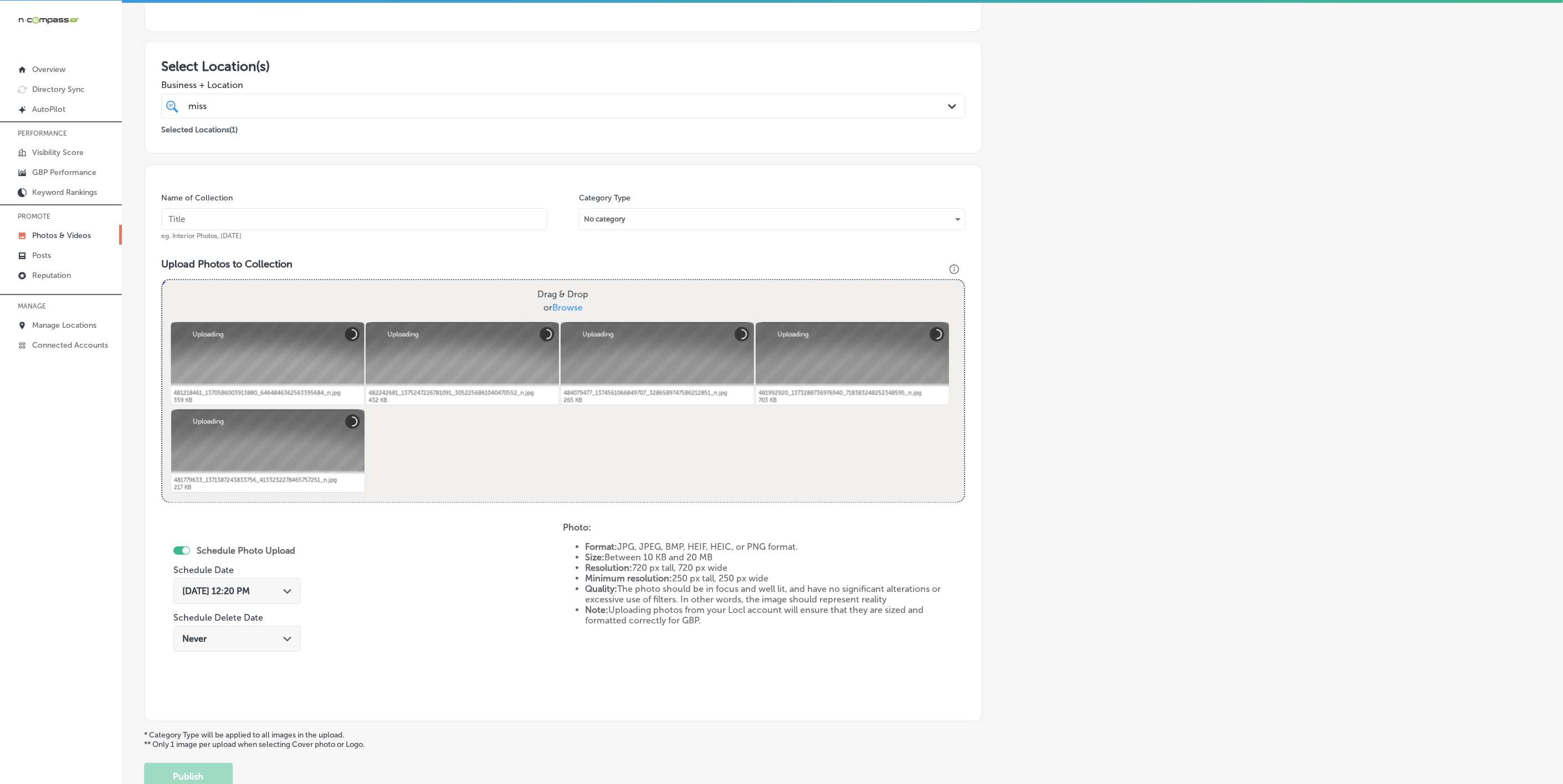
click at [332, 225] on input "text" at bounding box center [353, 219] width 386 height 22
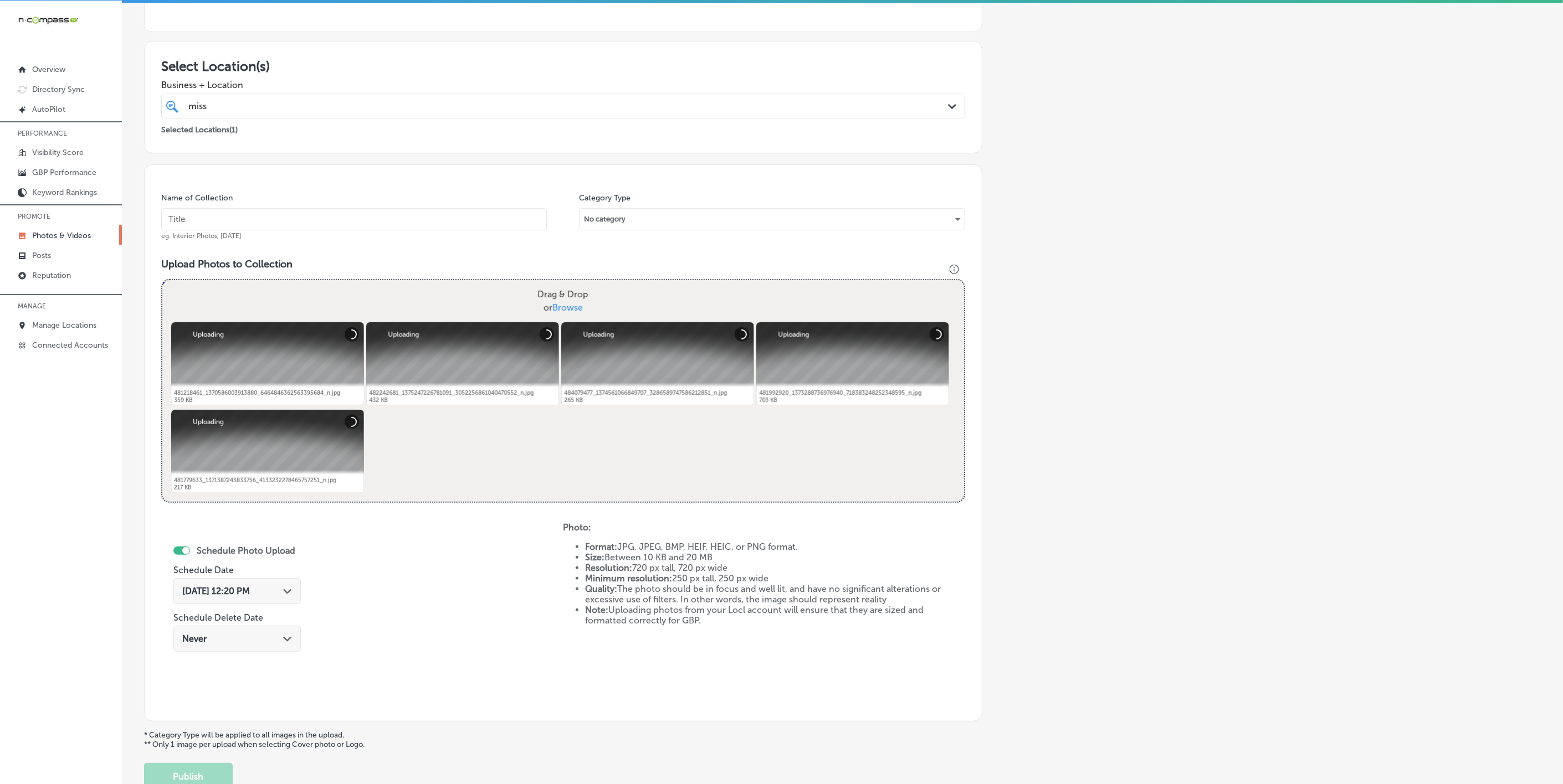
paste input "[US_STATE]-[MEDICAL_DATA]-&-Allergy-D'Iberville"
type input "[US_STATE]-[MEDICAL_DATA]-&-Allergy-D'Iberville"
click at [281, 585] on div "[DATE] 12:20 PM Path Created with Sketch." at bounding box center [237, 591] width 127 height 26
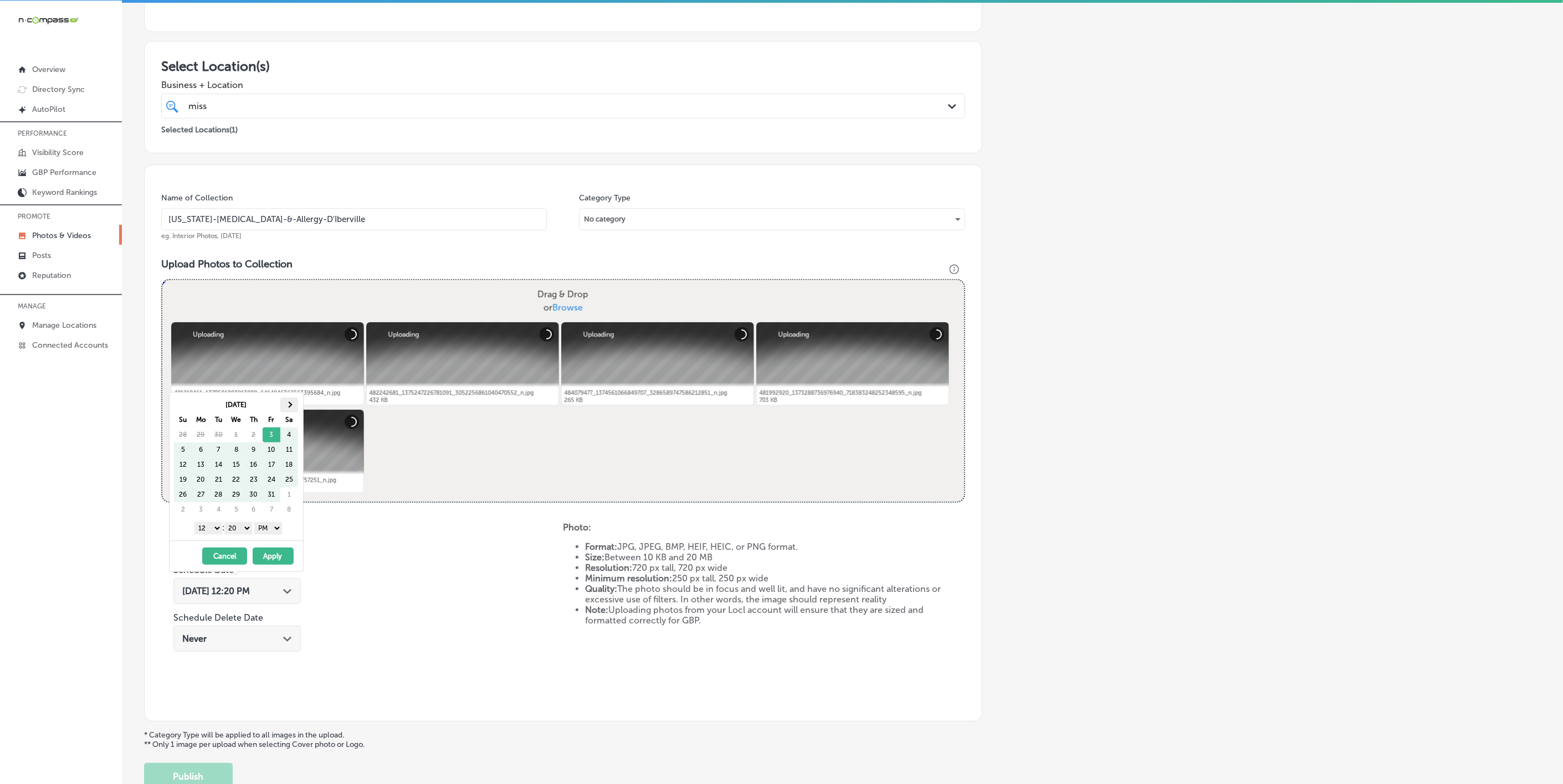
click at [289, 406] on span at bounding box center [289, 405] width 6 height 6
click at [210, 534] on select "1 2 3 4 5 6 7 8 9 10 11 12" at bounding box center [208, 528] width 28 height 12
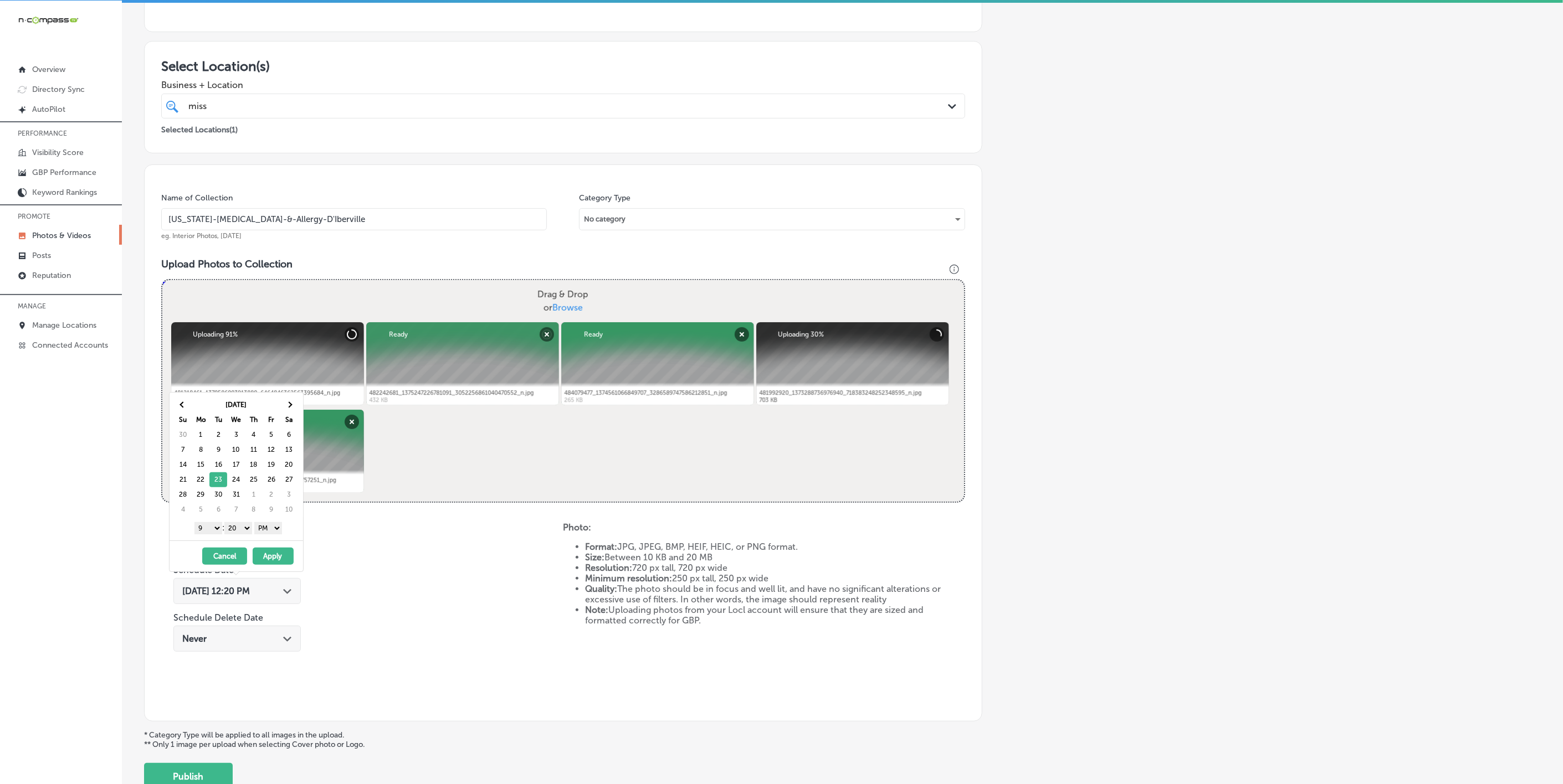
drag, startPoint x: 244, startPoint y: 528, endPoint x: 244, endPoint y: 535, distance: 7.0
click at [244, 528] on select "00 10 20 30 40 50" at bounding box center [238, 528] width 28 height 12
click at [274, 555] on button "Apply" at bounding box center [273, 556] width 41 height 17
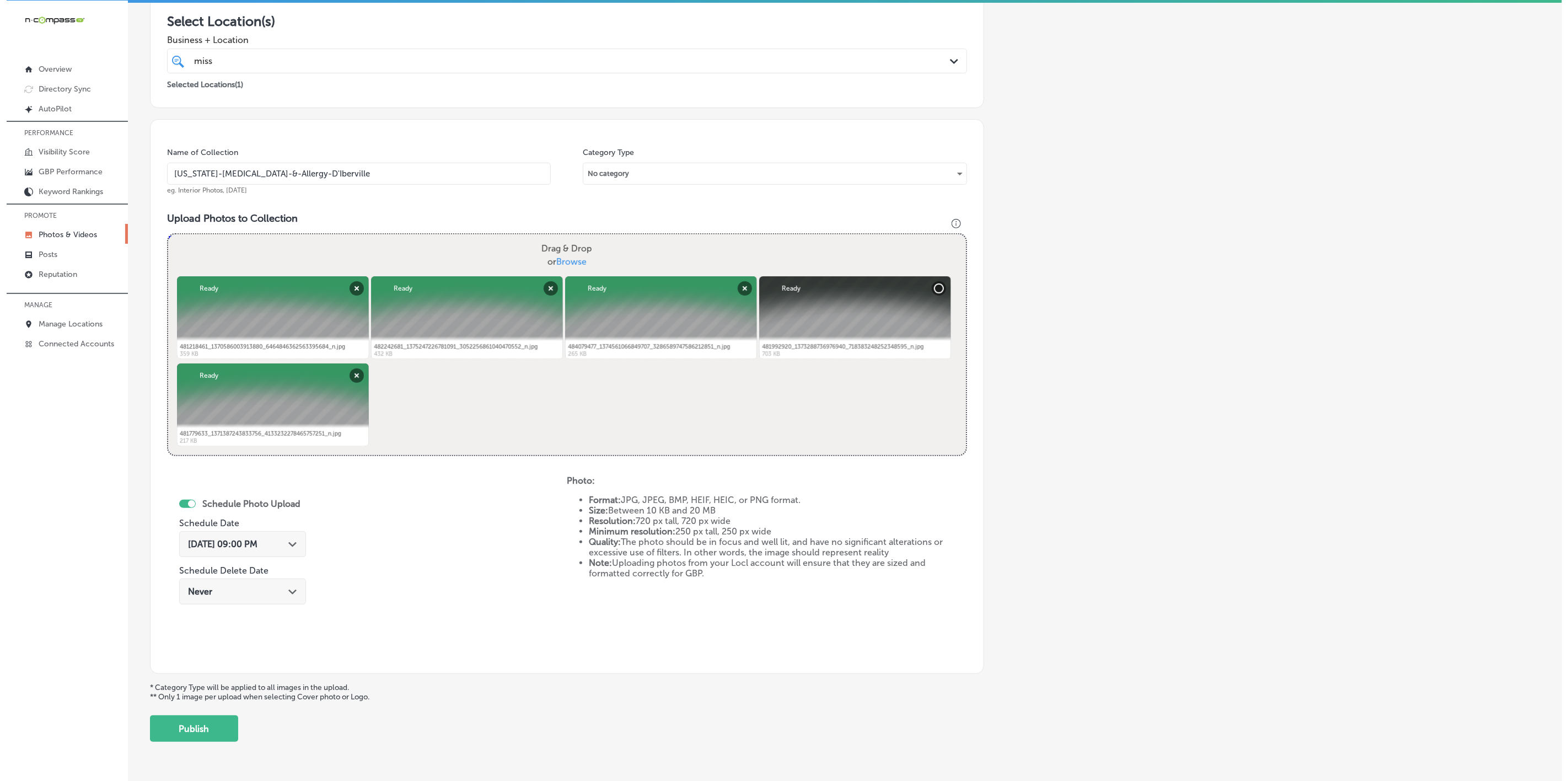
scroll to position [237, 0]
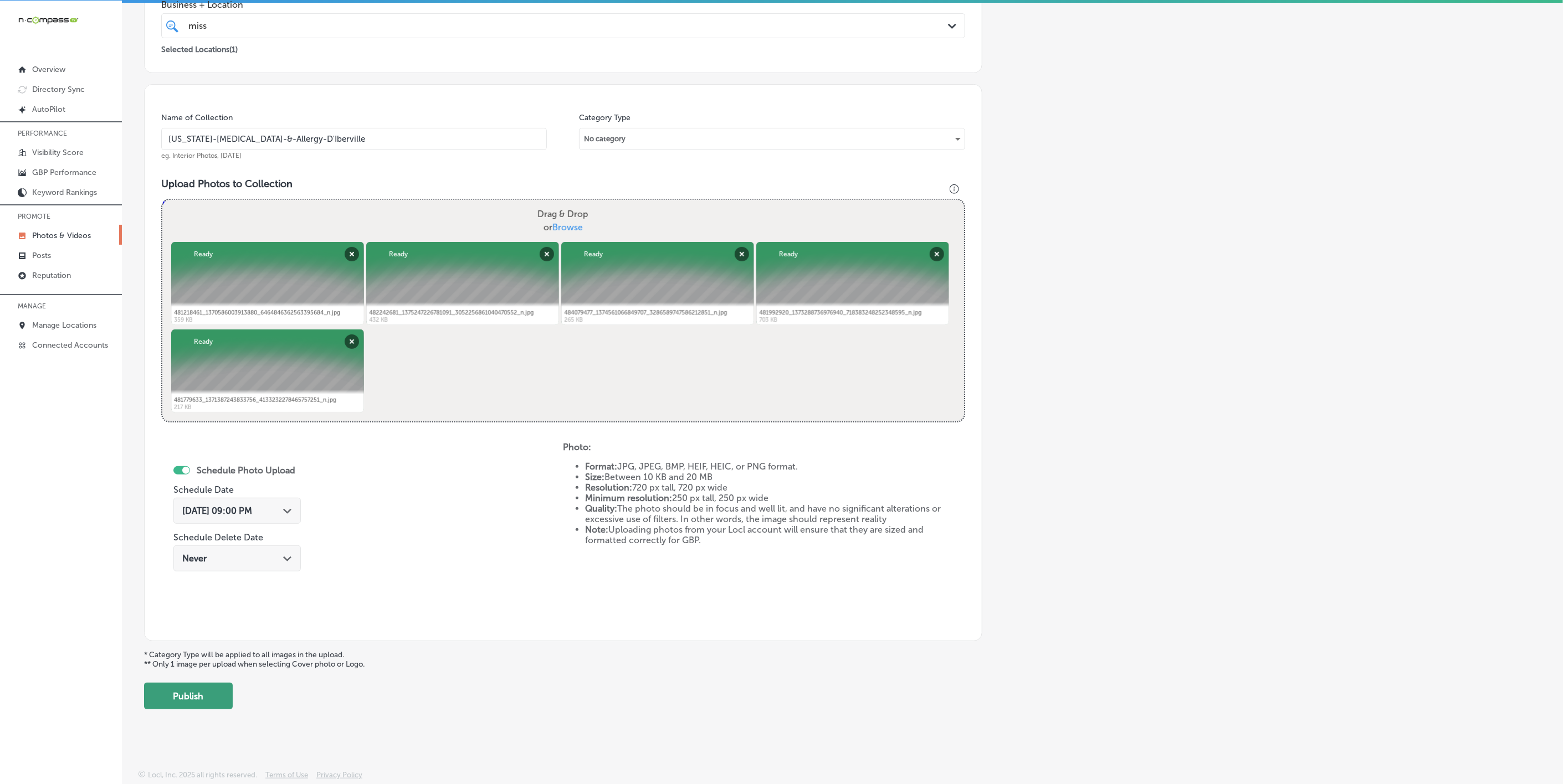
click at [210, 693] on button "Publish" at bounding box center [188, 696] width 88 height 27
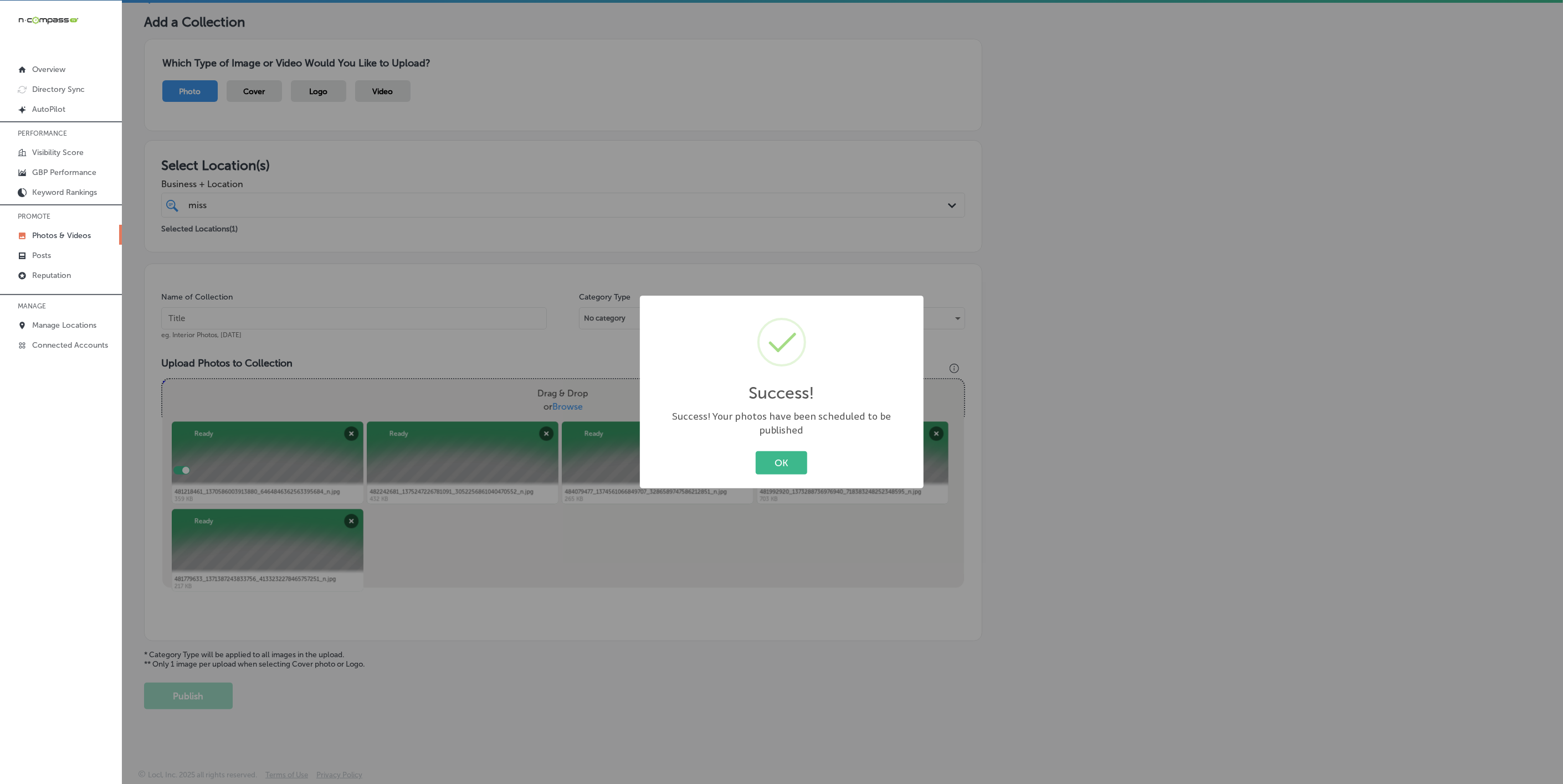
scroll to position [58, 0]
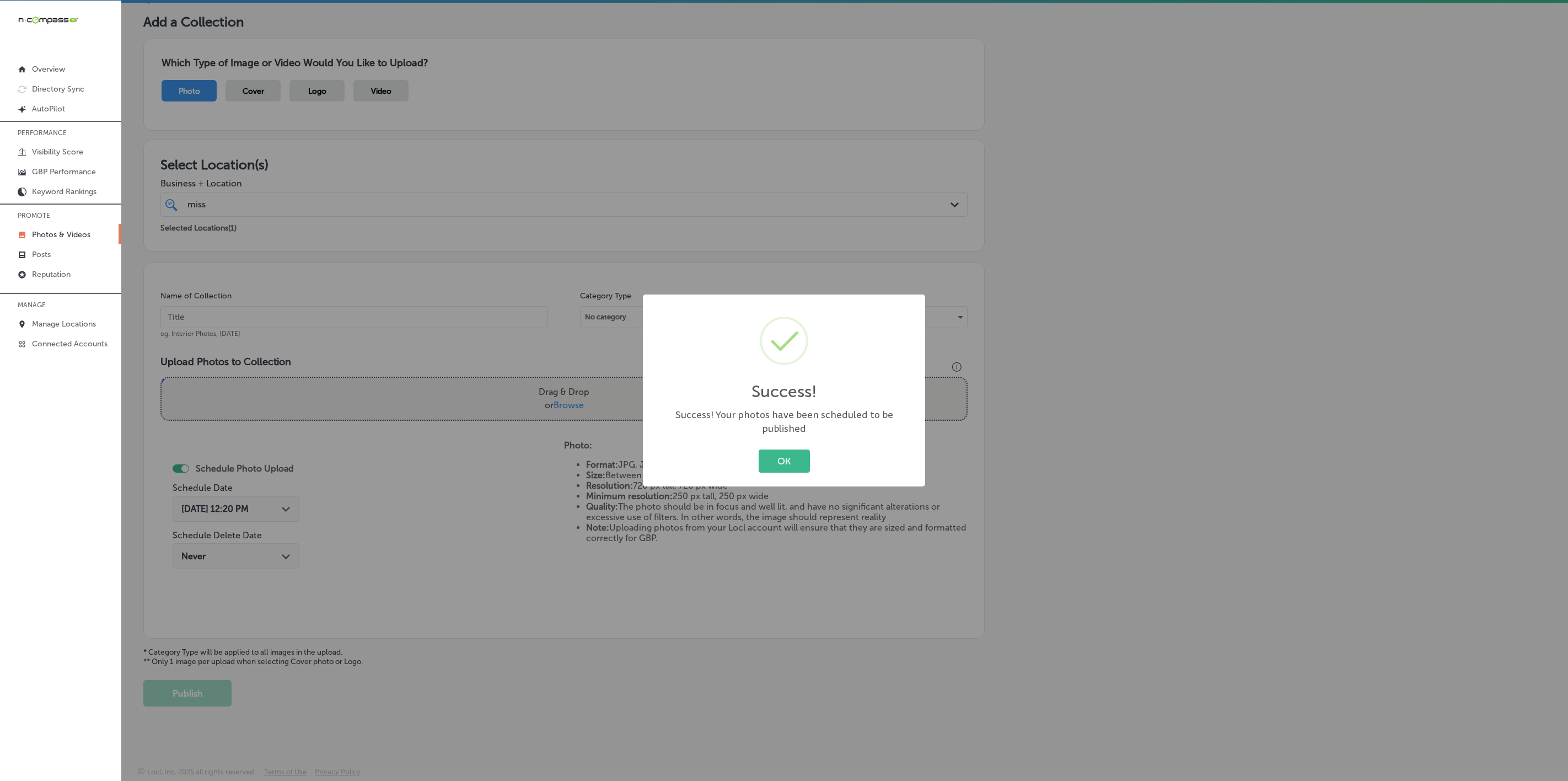
click at [759, 449] on button "OK" at bounding box center [784, 461] width 51 height 22
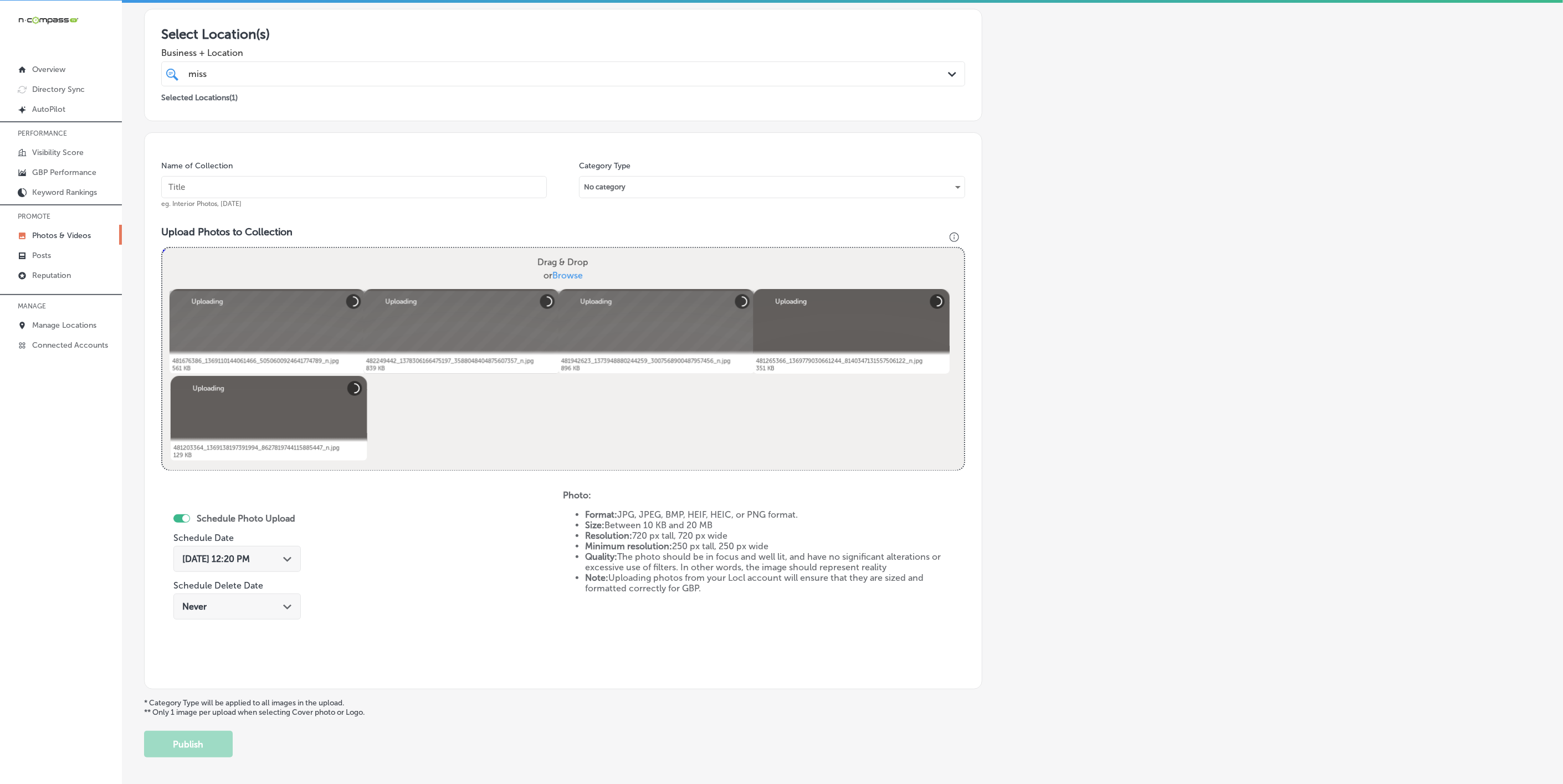
click at [371, 198] on input "text" at bounding box center [353, 187] width 386 height 22
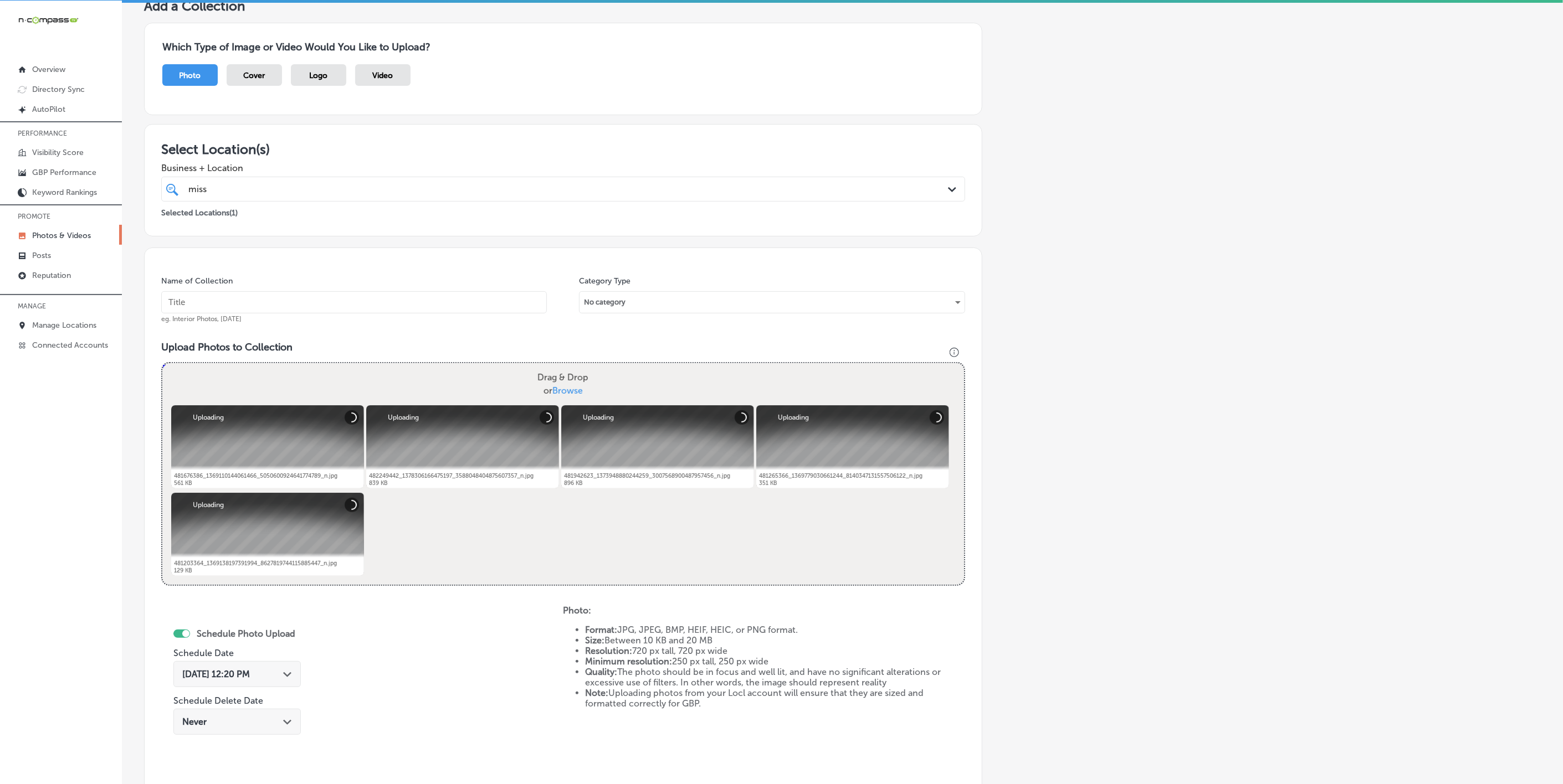
paste input "[US_STATE]-[MEDICAL_DATA]-&-Allergy-D'Iberville"
type input "[US_STATE]-[MEDICAL_DATA]-&-Allergy-D'Iberville"
click at [283, 677] on icon "Path Created with Sketch." at bounding box center [287, 675] width 8 height 5
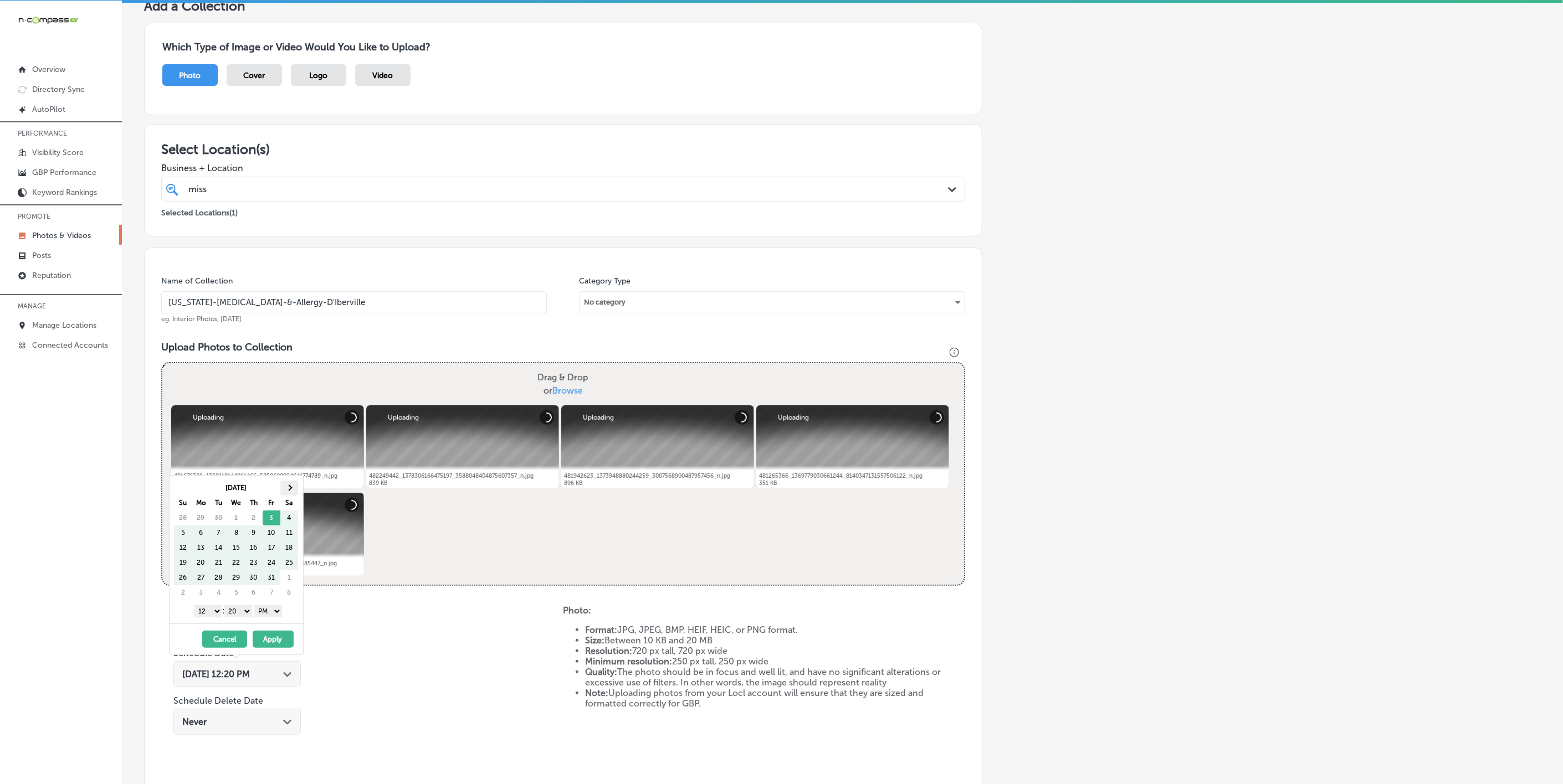
click at [287, 485] on th at bounding box center [290, 489] width 18 height 15
click at [211, 615] on select "1 2 3 4 5 6 7 8 9 10 11 12" at bounding box center [208, 611] width 28 height 12
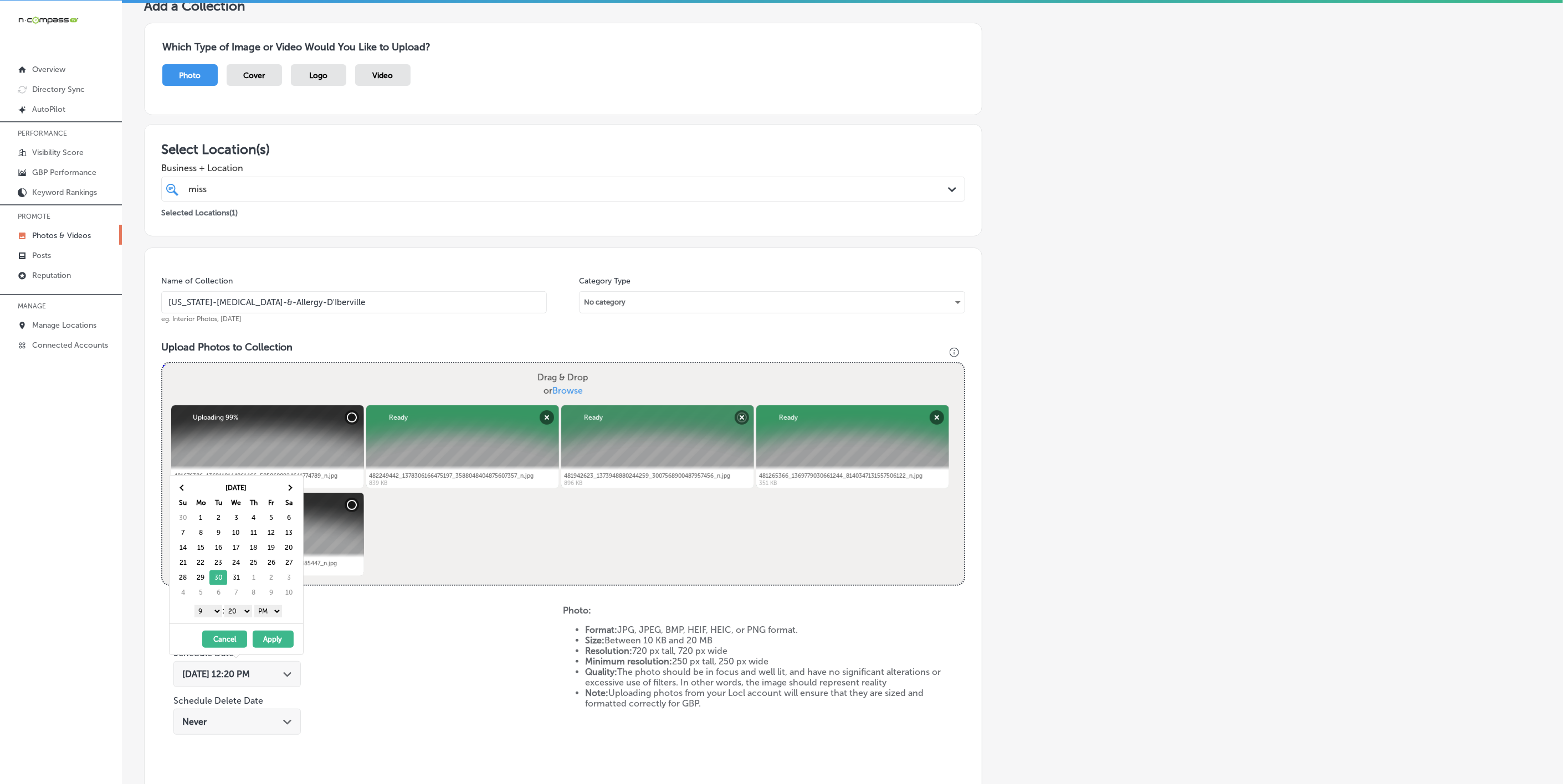
click at [238, 612] on select "00 10 20 30 40 50" at bounding box center [238, 611] width 28 height 12
click at [264, 640] on button "Apply" at bounding box center [273, 639] width 41 height 17
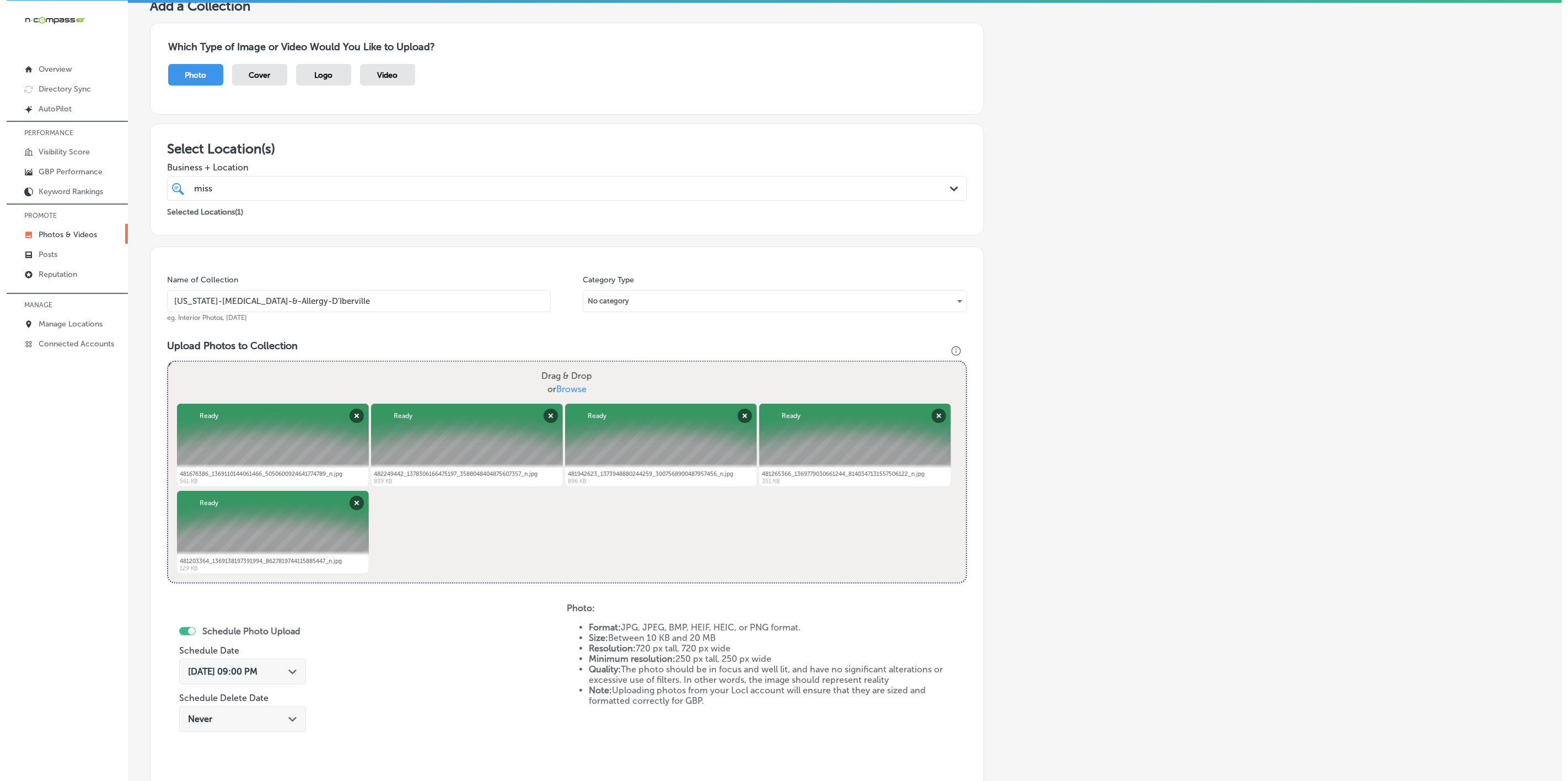
scroll to position [237, 0]
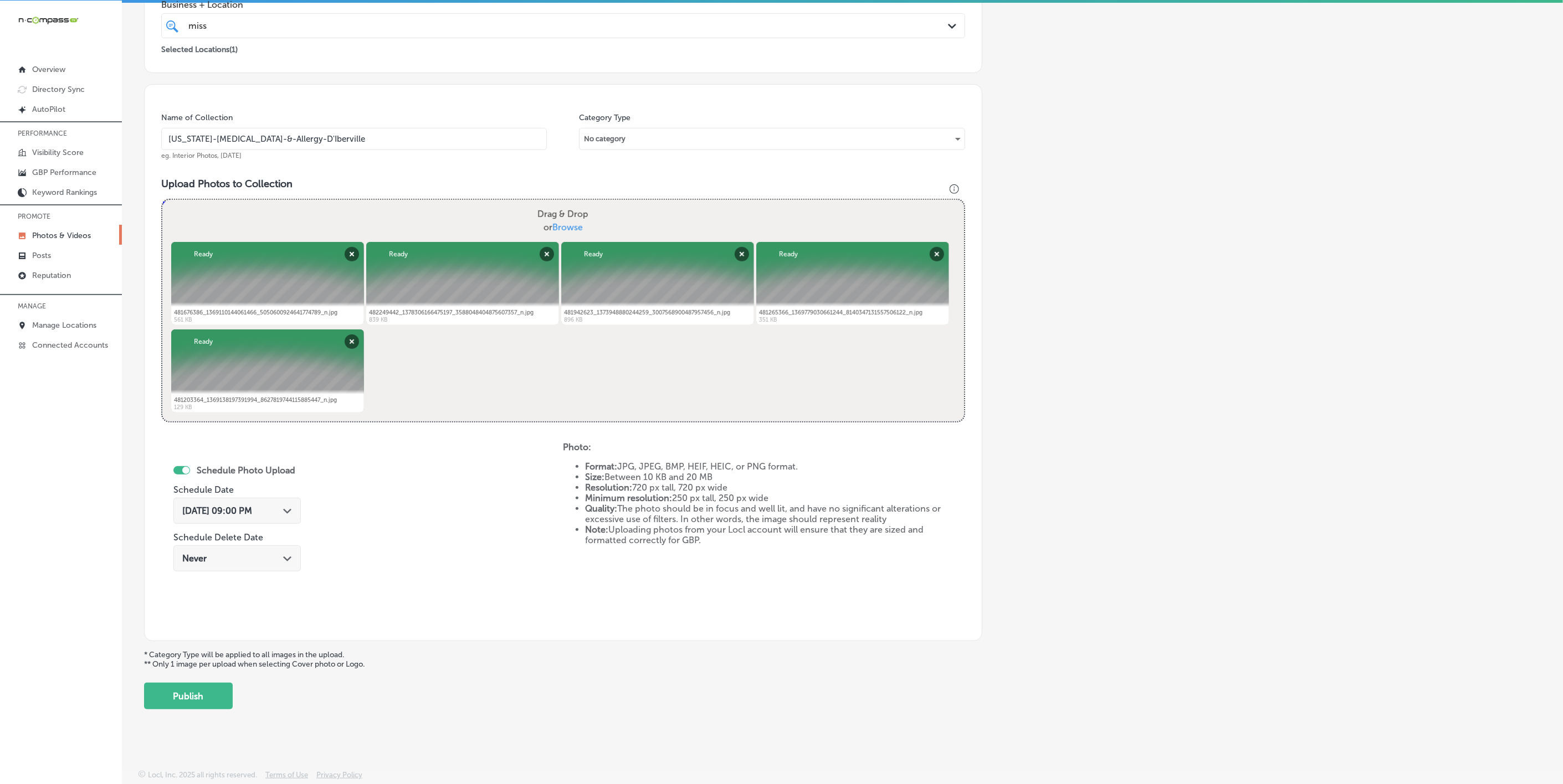
click at [223, 713] on div "Back Add a Collection Which Type of Image or Video Would You Like to Upload? Ph…" at bounding box center [842, 261] width 1441 height 912
click at [220, 705] on button "Publish" at bounding box center [188, 696] width 88 height 27
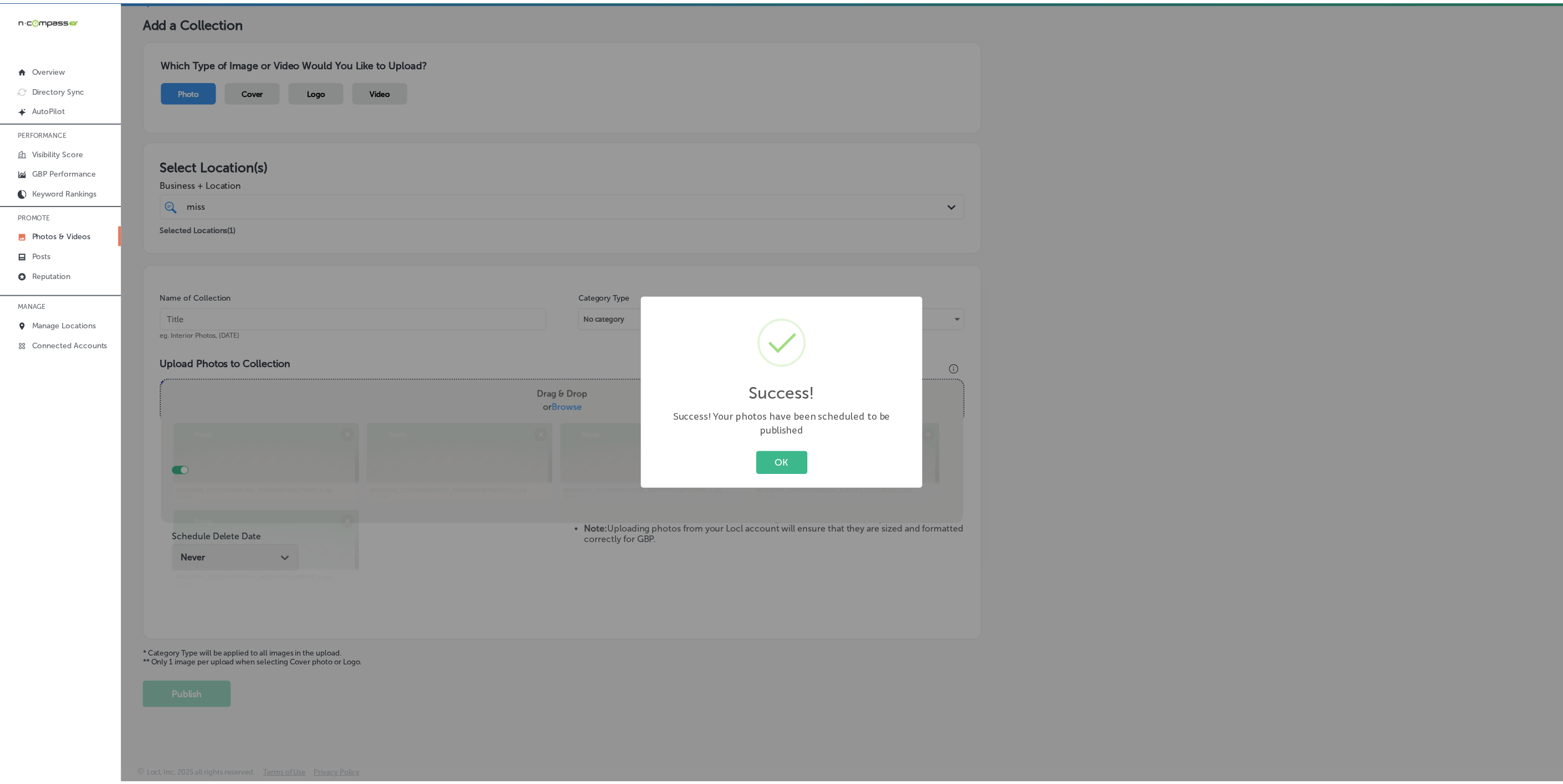
scroll to position [58, 0]
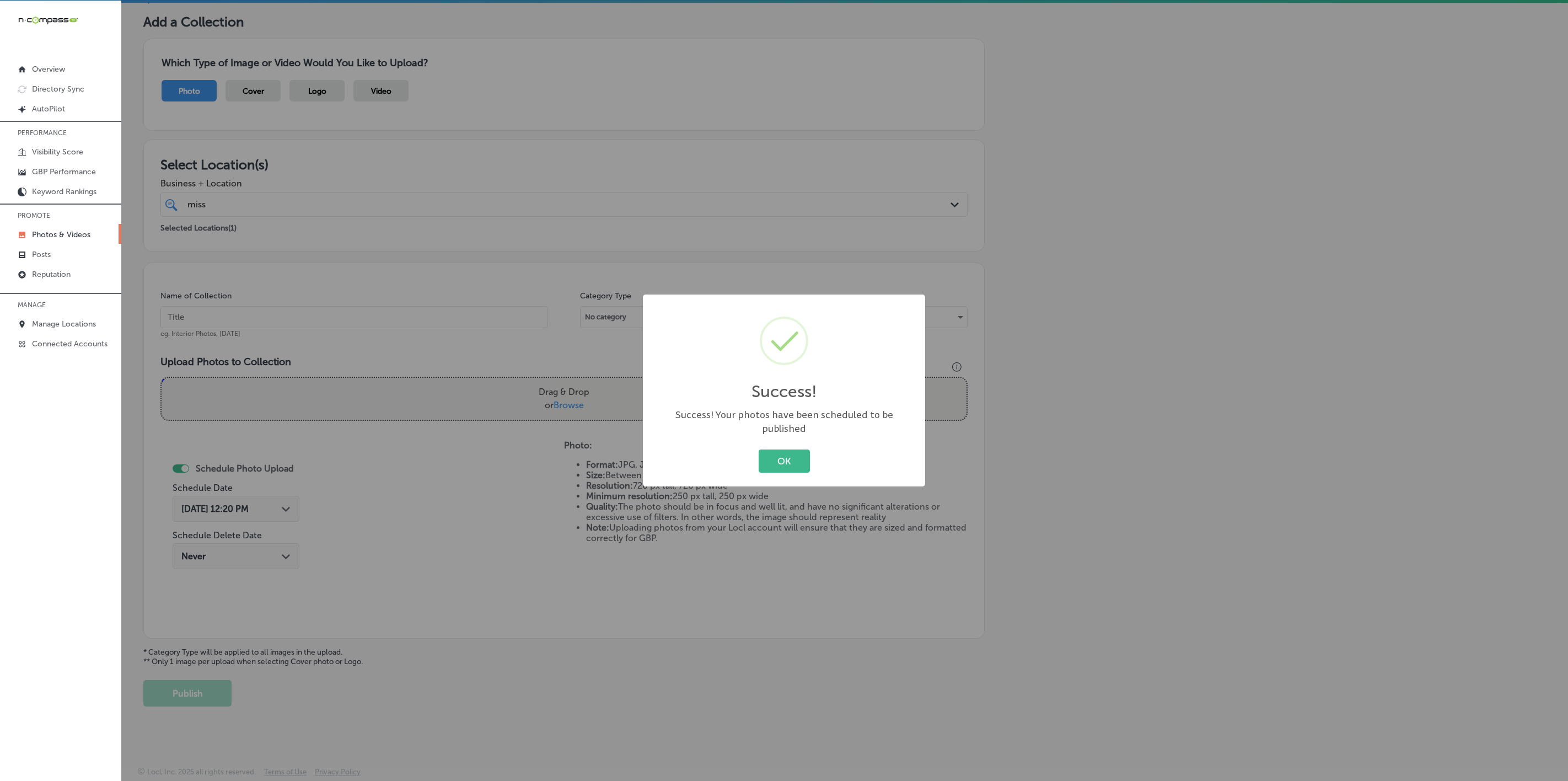
click at [759, 449] on button "OK" at bounding box center [784, 461] width 51 height 22
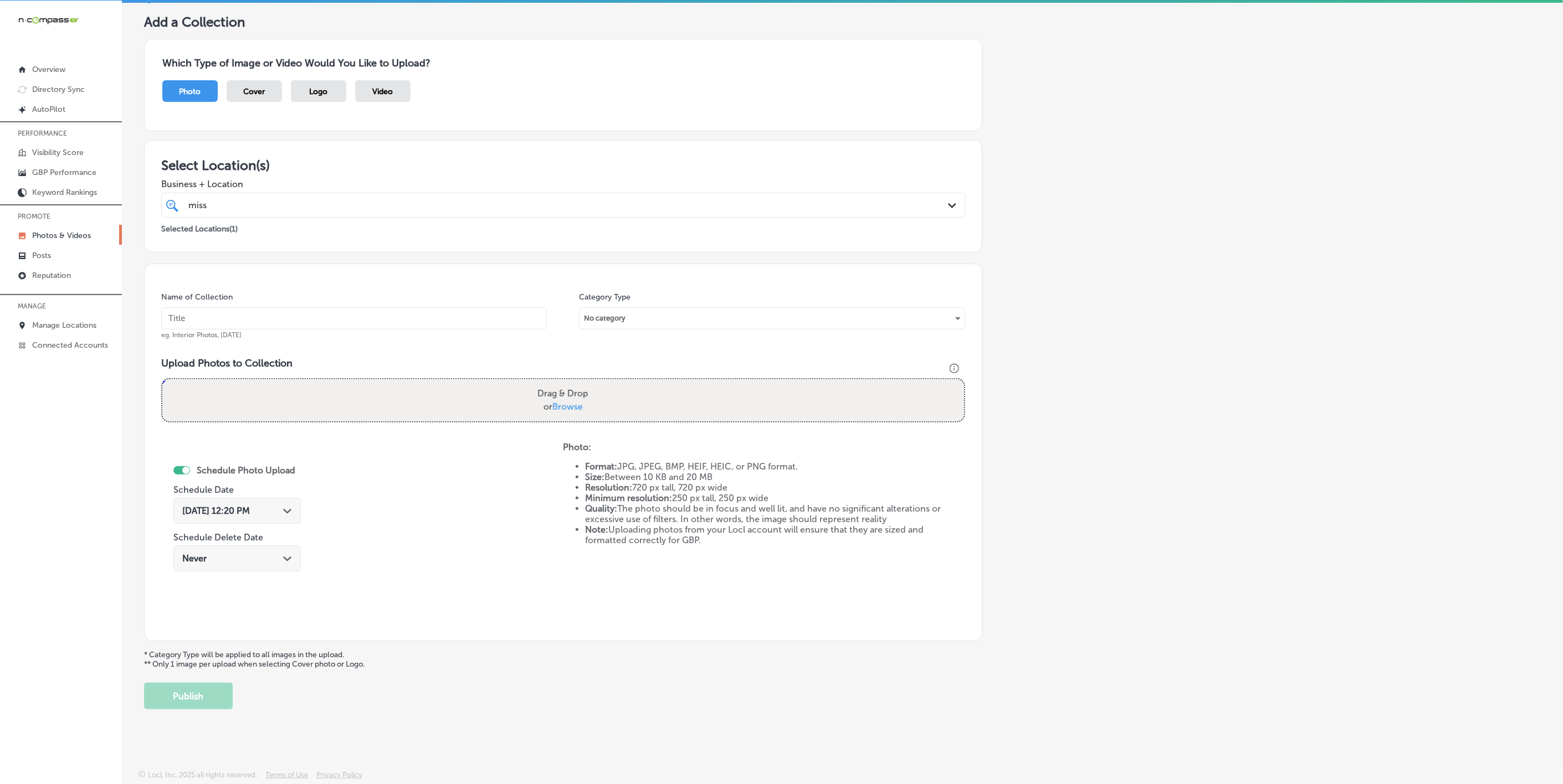
click at [441, 316] on input "text" at bounding box center [353, 319] width 386 height 22
type input "[US_STATE]-[MEDICAL_DATA]-&-Allergy-D'Iberville"
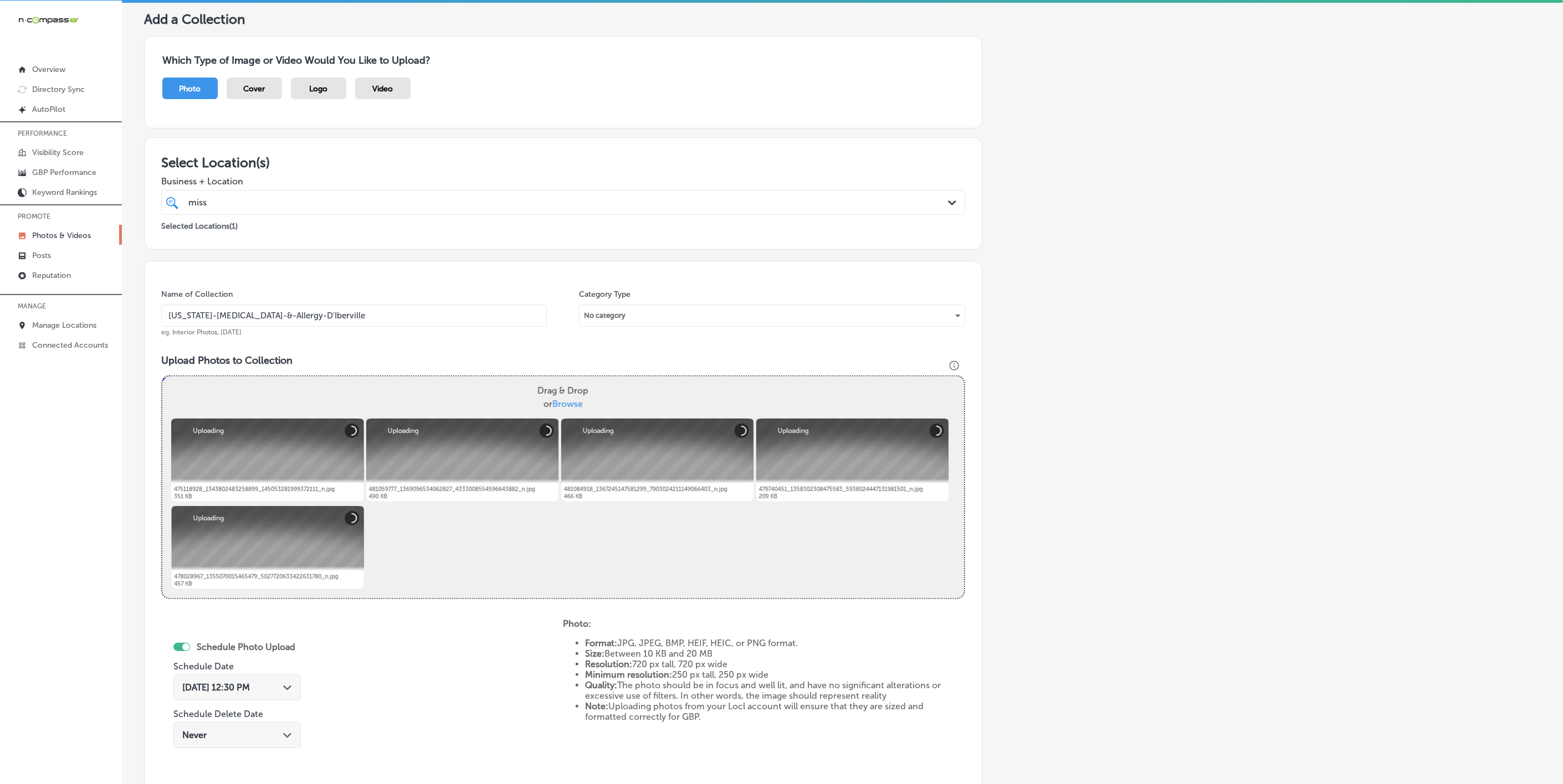
click at [286, 682] on div "[DATE] 12:30 PM Path Created with Sketch." at bounding box center [237, 687] width 127 height 26
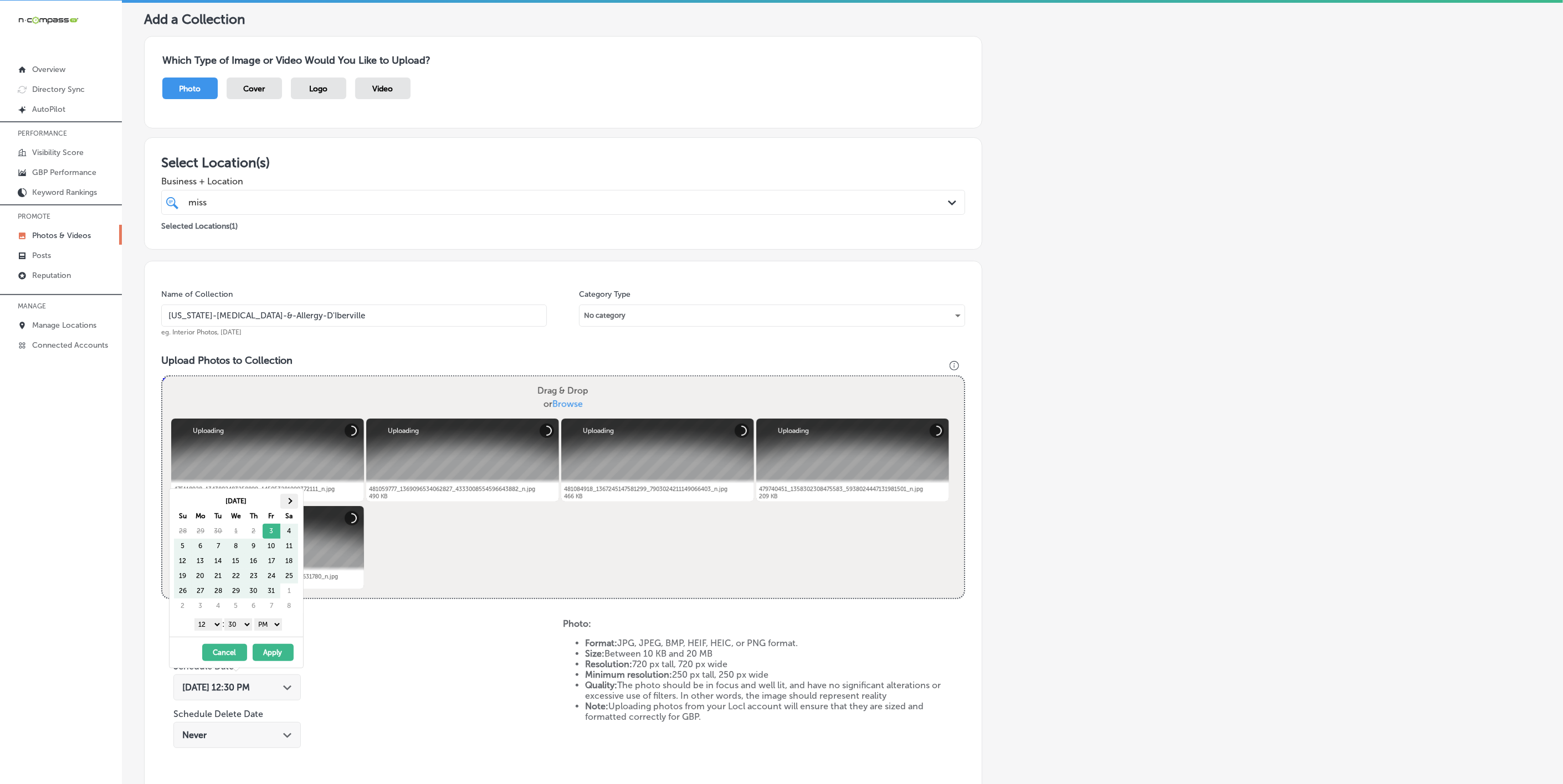
click at [296, 499] on th at bounding box center [290, 501] width 18 height 15
click at [294, 499] on th at bounding box center [290, 501] width 18 height 15
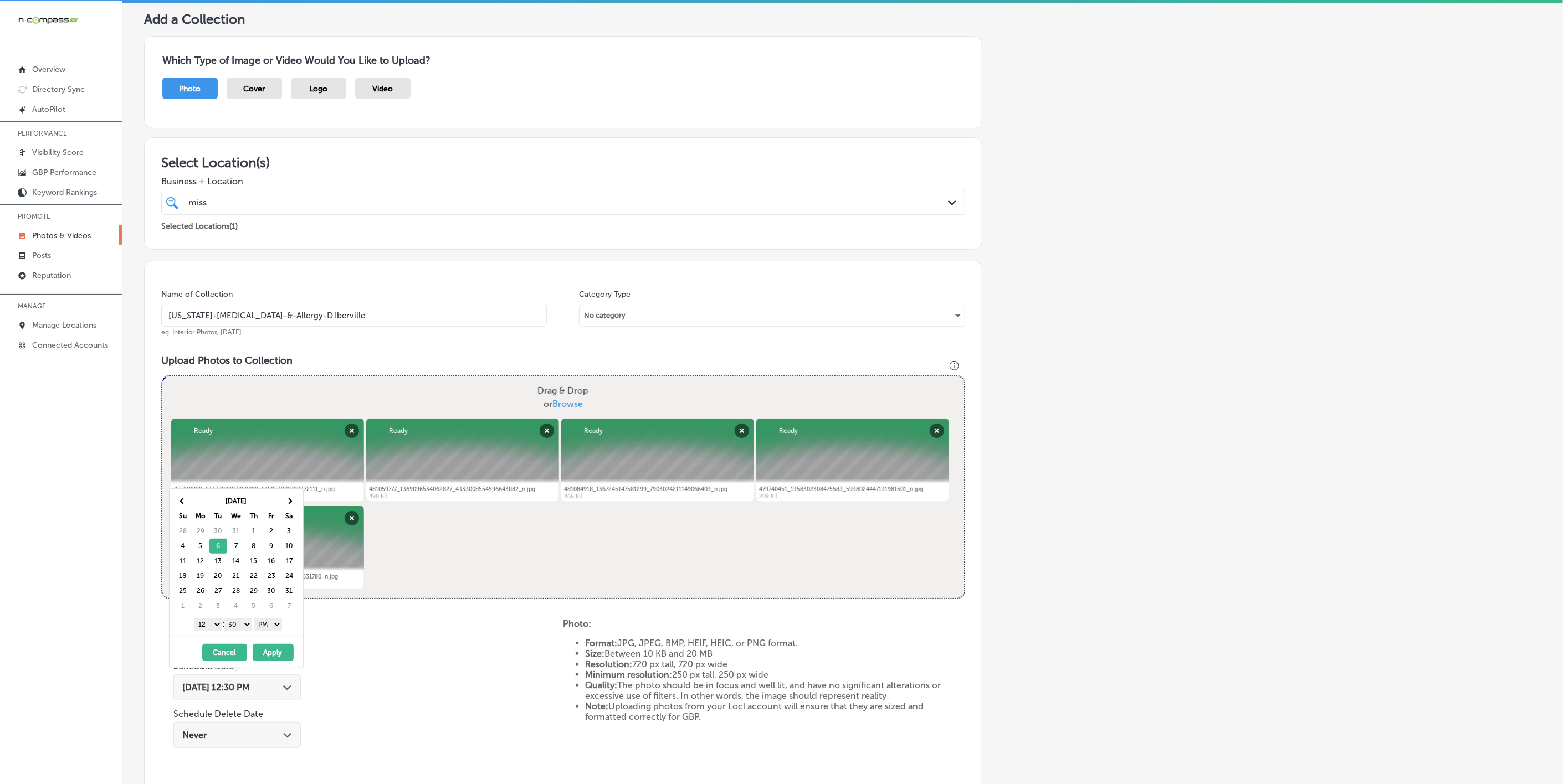
click at [386, 560] on div "Powered by PQINA Drag & Drop or Browse 475118928_1343802483258899_1450532819993…" at bounding box center [563, 487] width 802 height 221
click at [349, 432] on button "Remove" at bounding box center [351, 430] width 14 height 14
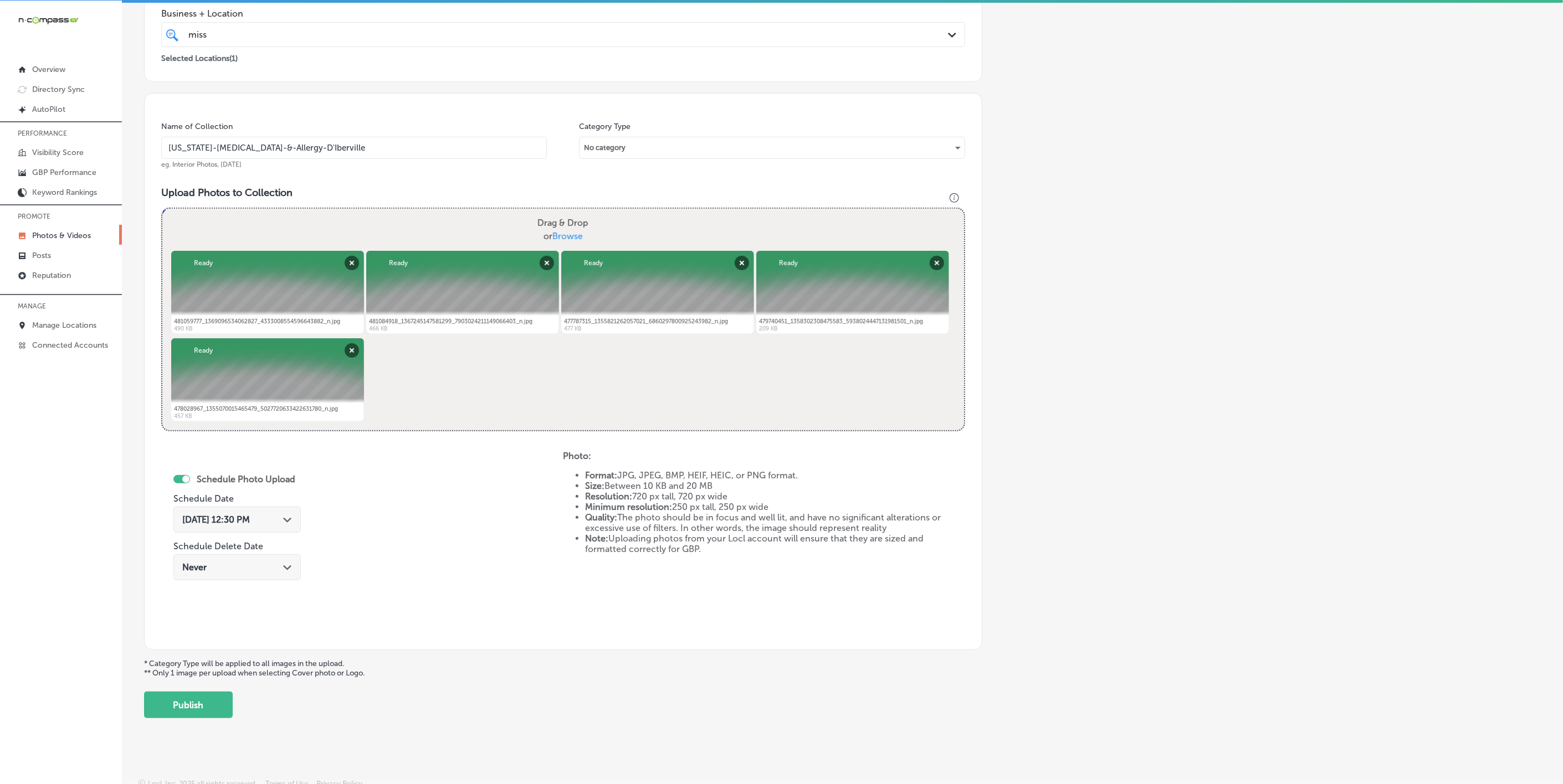
scroll to position [238, 0]
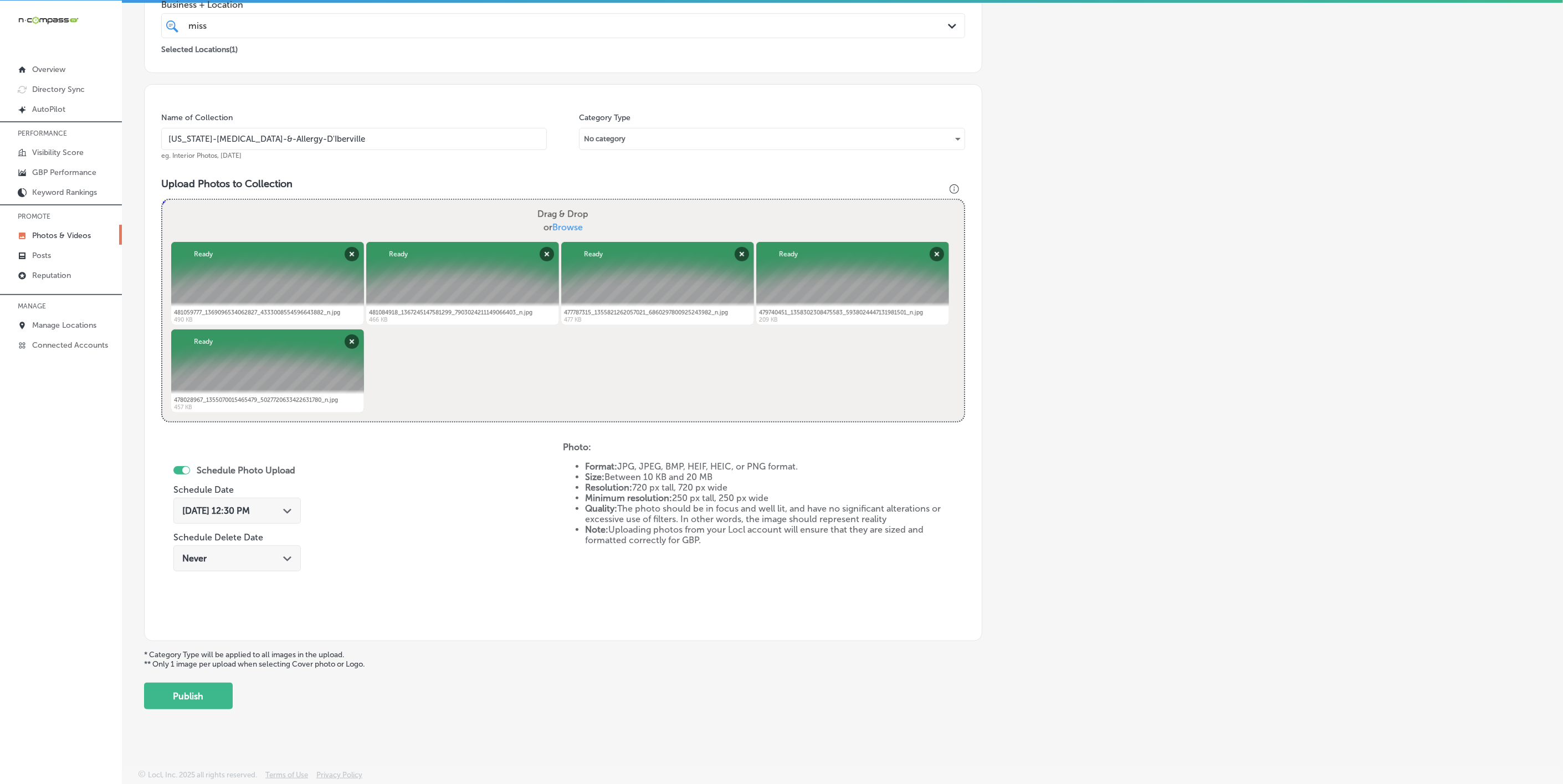
click at [290, 502] on div "[DATE] 12:30 PM Path Created with Sketch." at bounding box center [237, 510] width 127 height 26
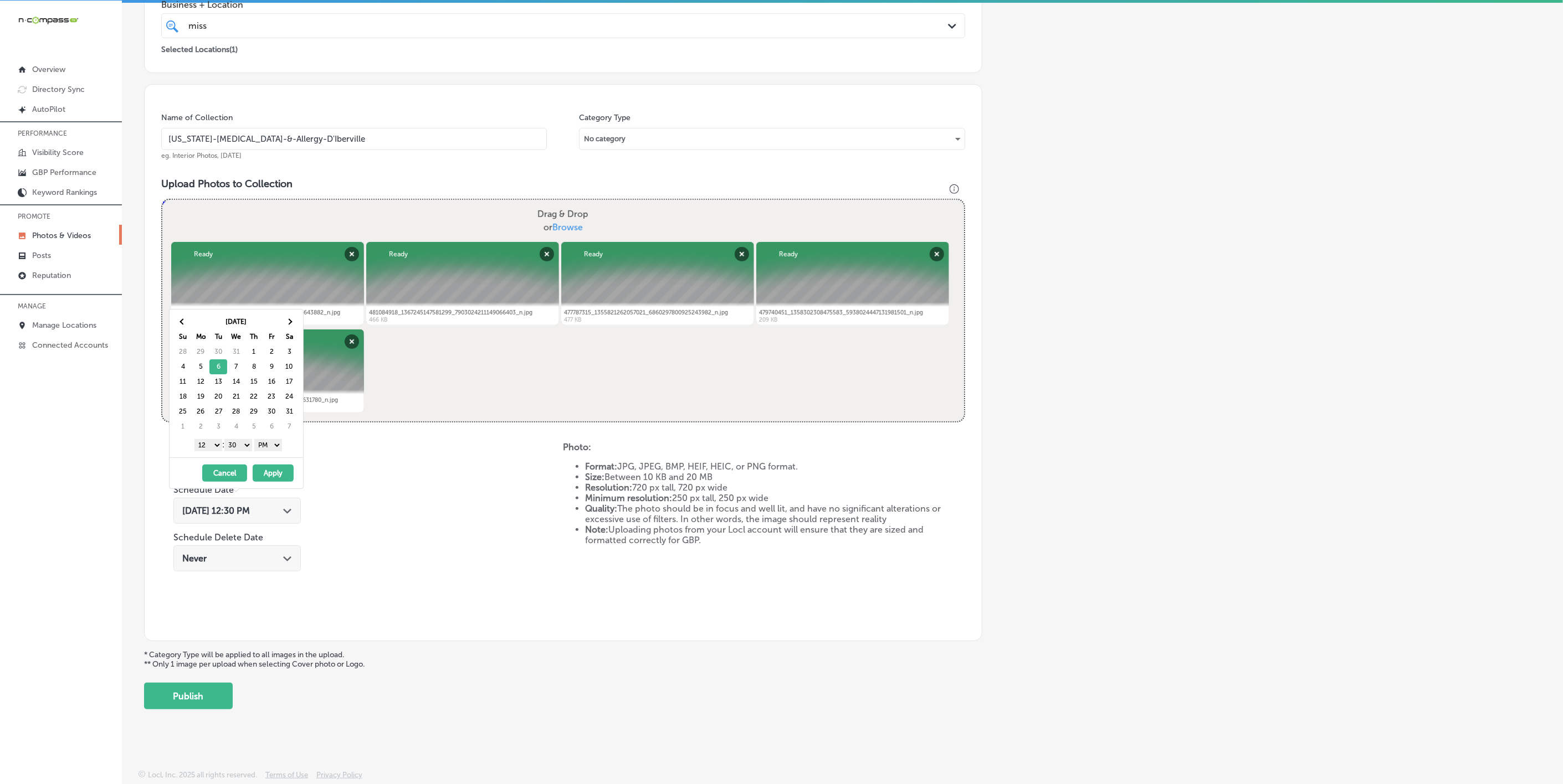
click at [208, 449] on select "1 2 3 4 5 6 7 8 9 10 11 12" at bounding box center [208, 445] width 28 height 12
click at [240, 451] on select "00 10 20 30 40 50" at bounding box center [238, 445] width 28 height 12
click at [278, 474] on button "Apply" at bounding box center [273, 473] width 41 height 17
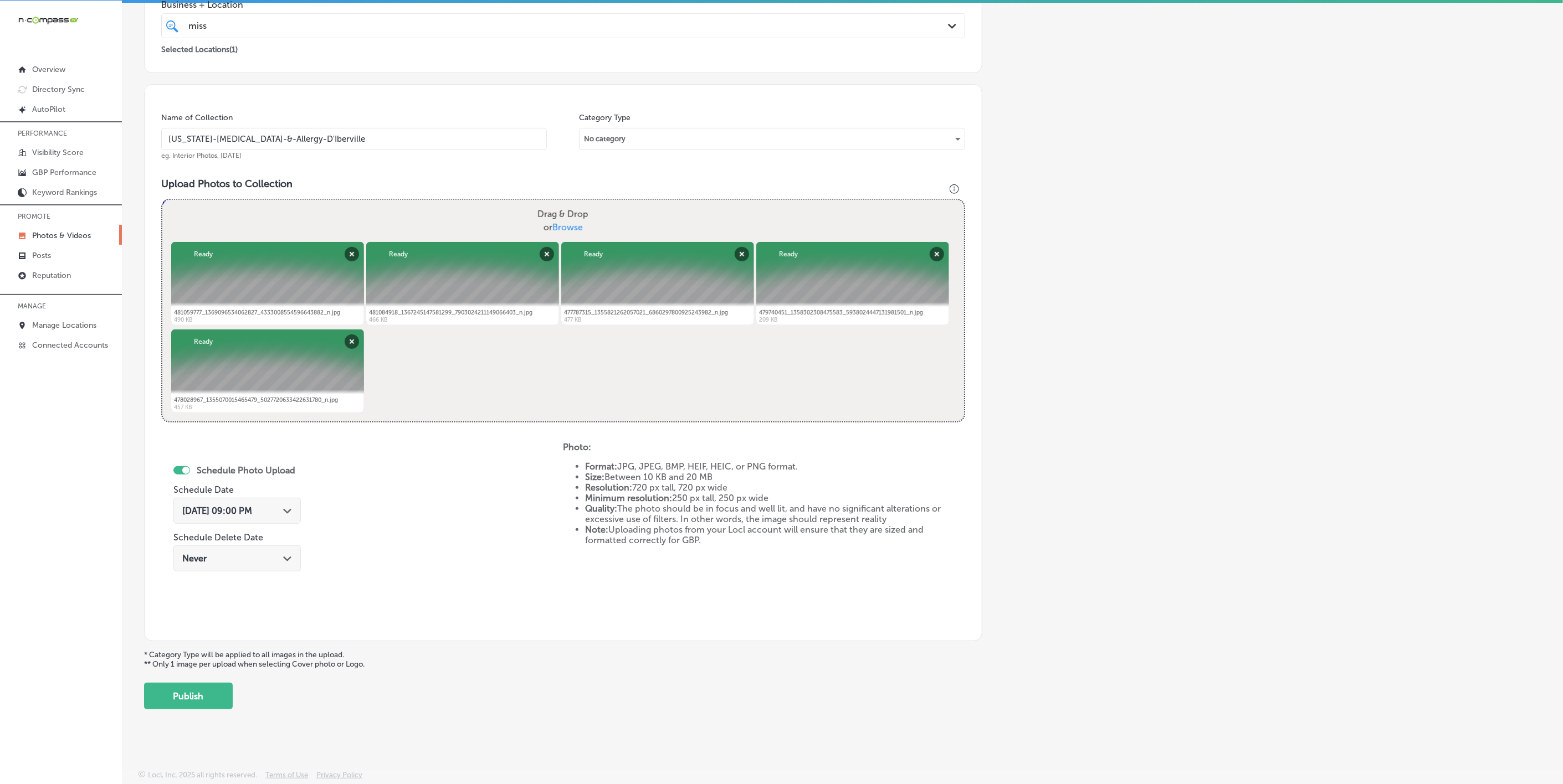
click at [579, 20] on div "miss miss" at bounding box center [525, 25] width 677 height 15
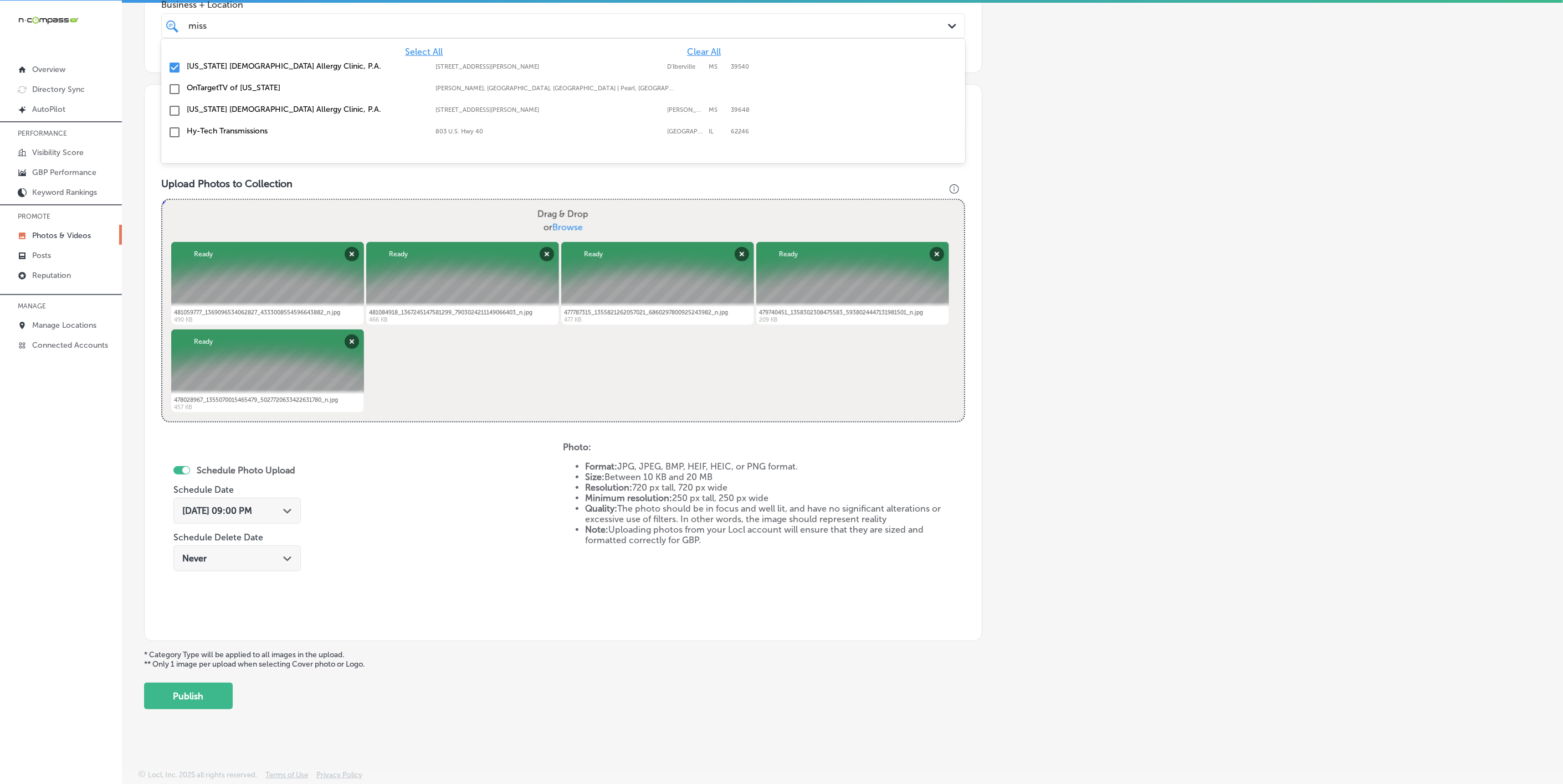
click at [579, 20] on div "miss miss" at bounding box center [525, 25] width 677 height 15
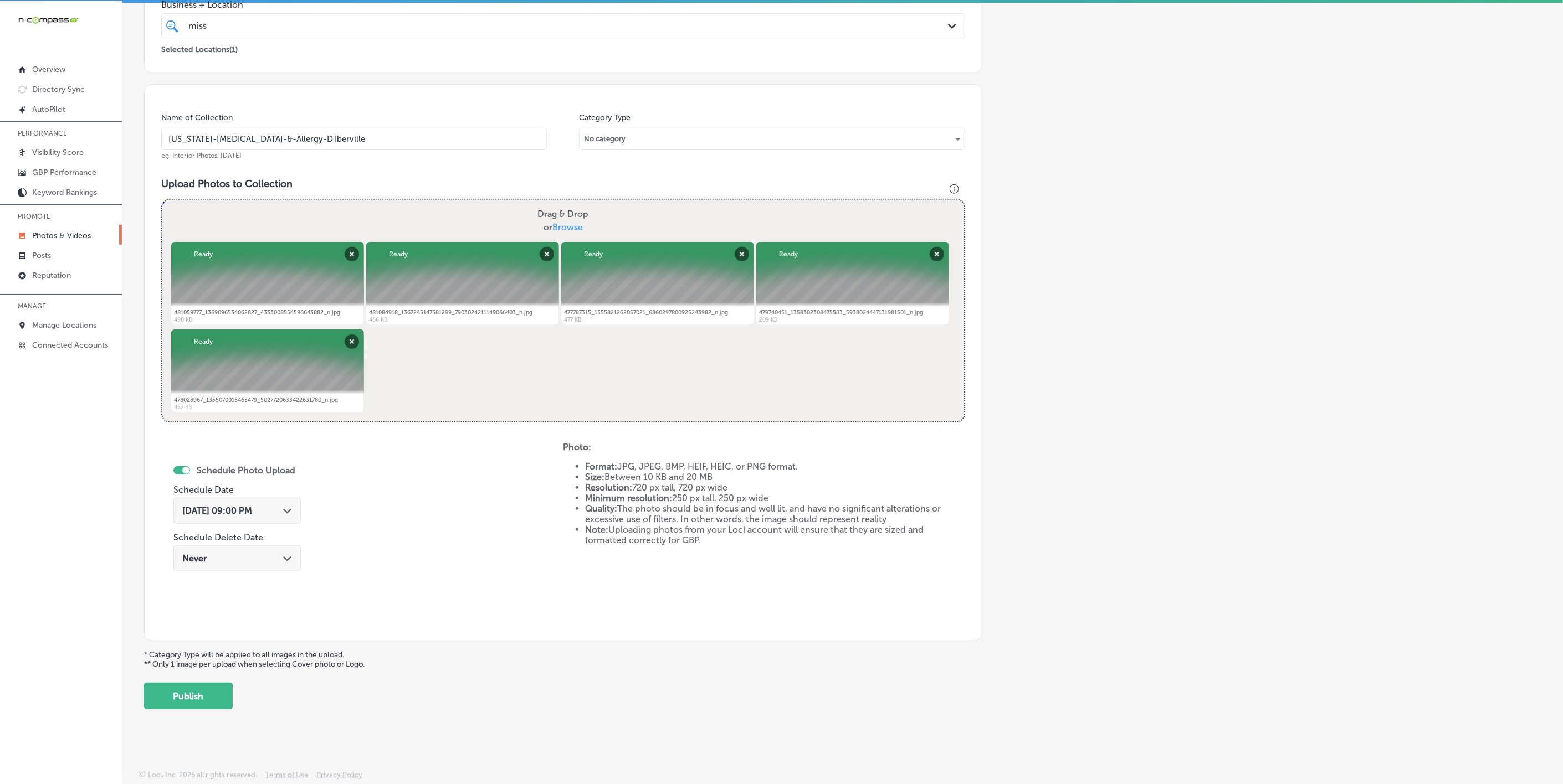
click at [210, 693] on button "Publish" at bounding box center [188, 696] width 88 height 27
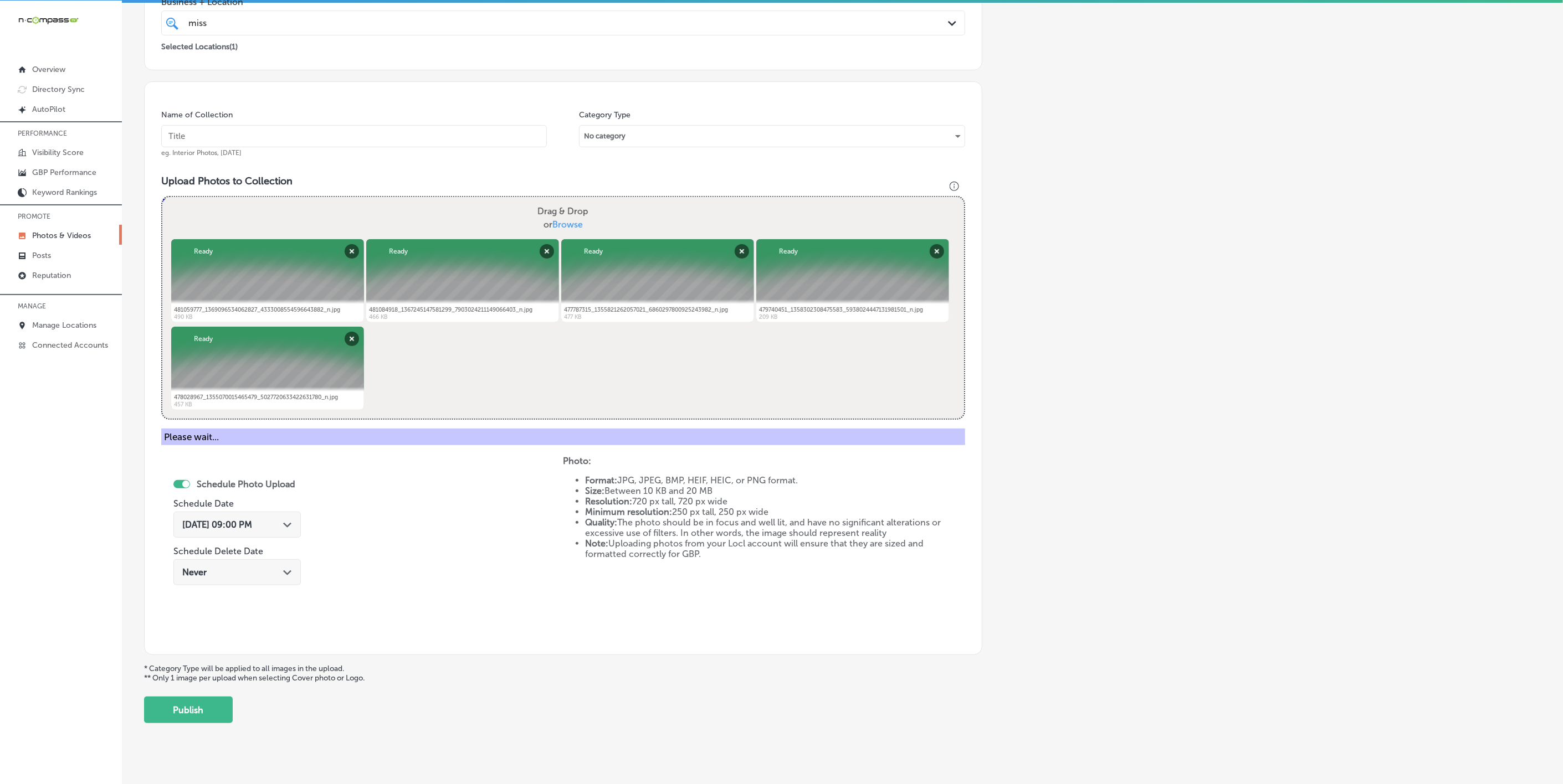
scroll to position [58, 0]
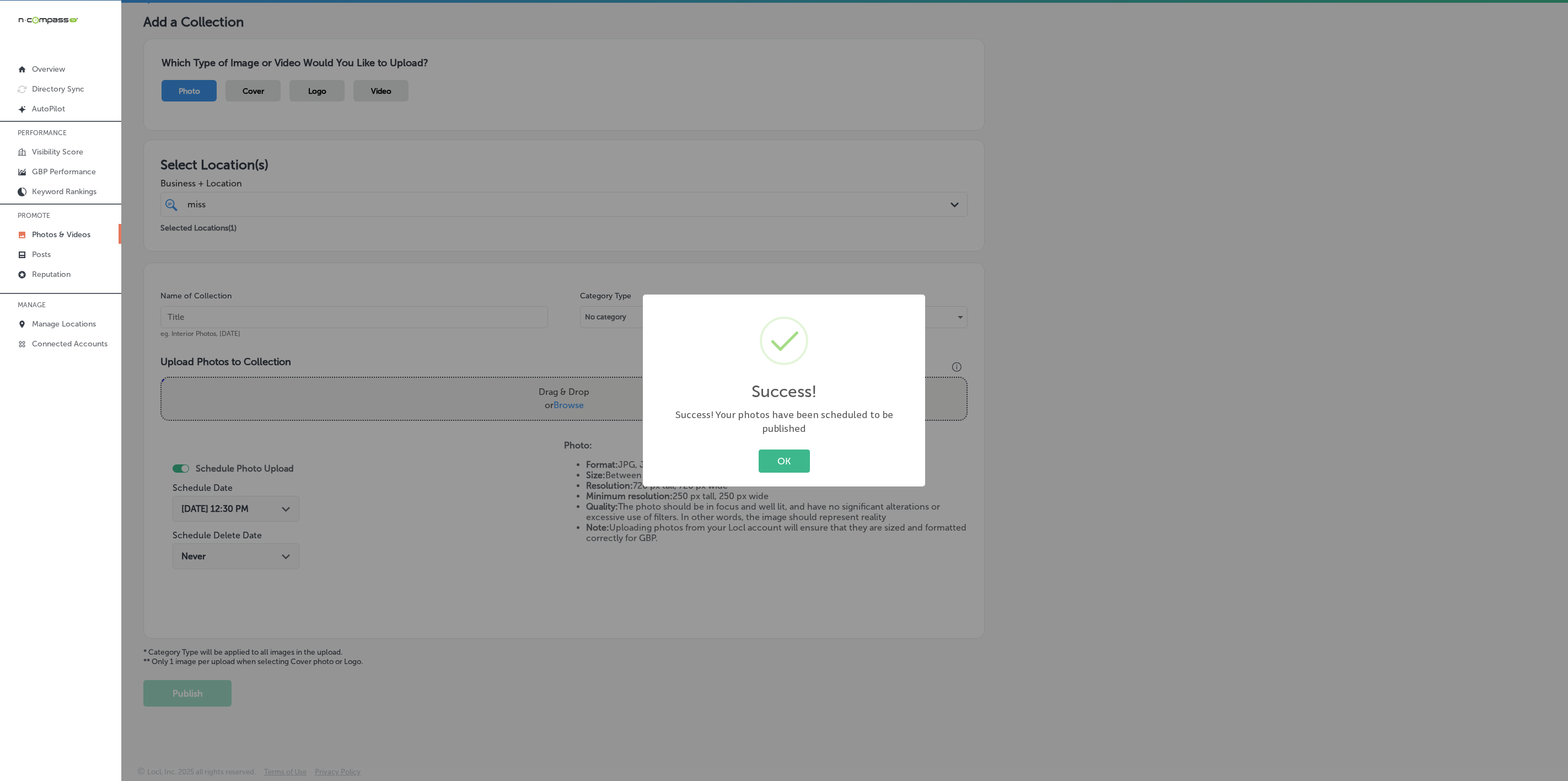
click at [759, 449] on button "OK" at bounding box center [784, 461] width 51 height 22
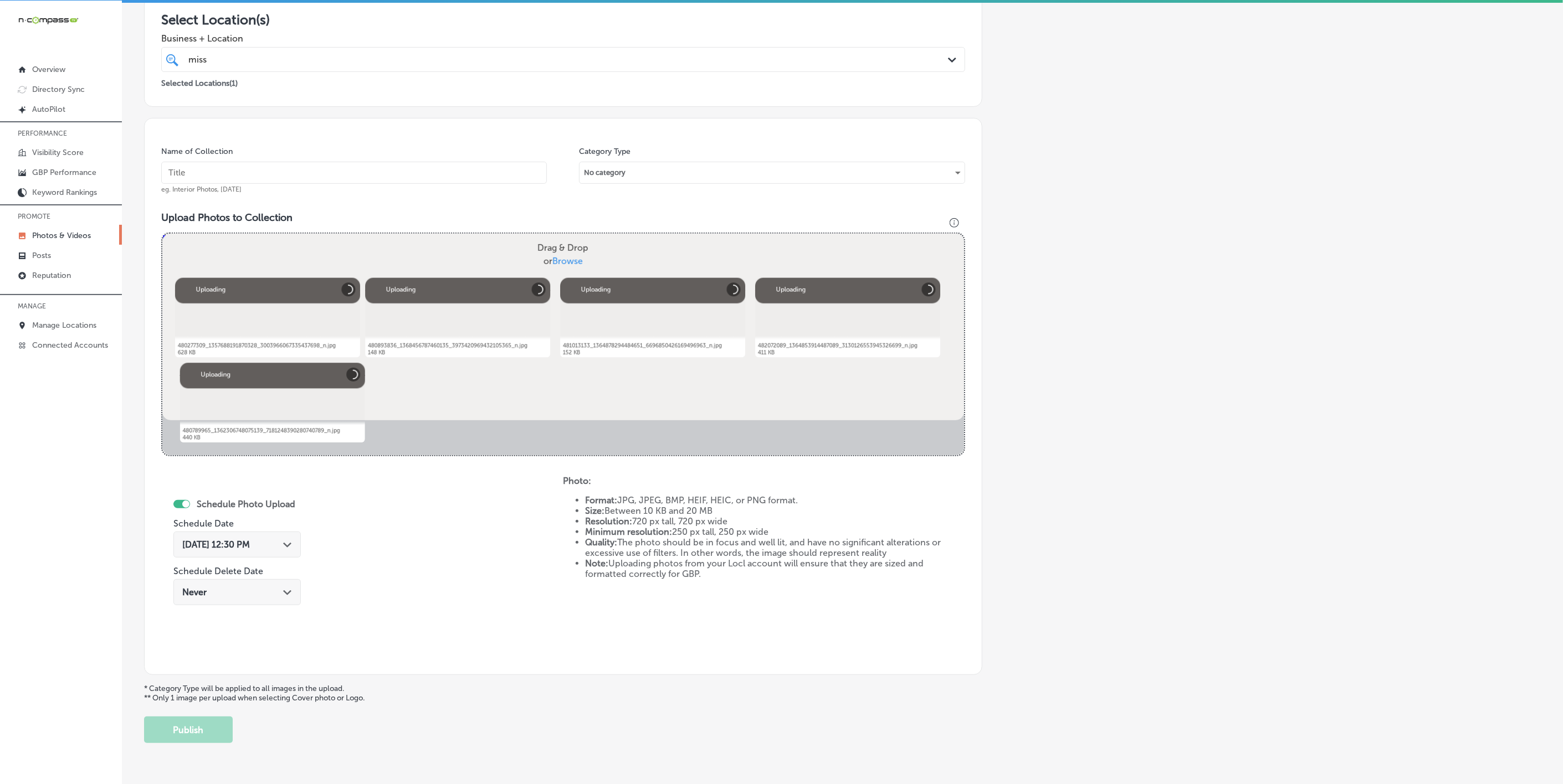
scroll to position [155, 0]
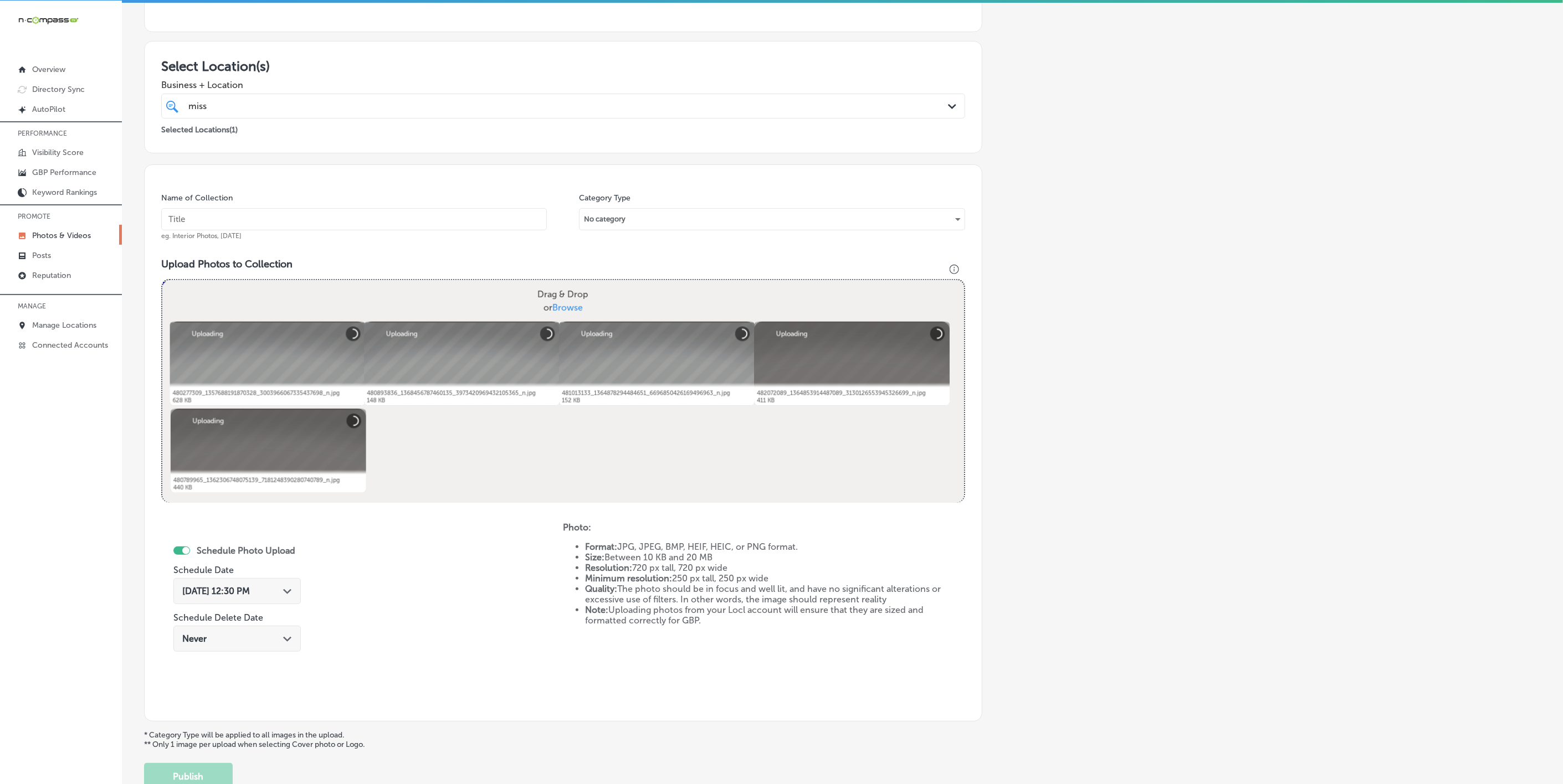
click at [386, 213] on input "text" at bounding box center [353, 219] width 386 height 22
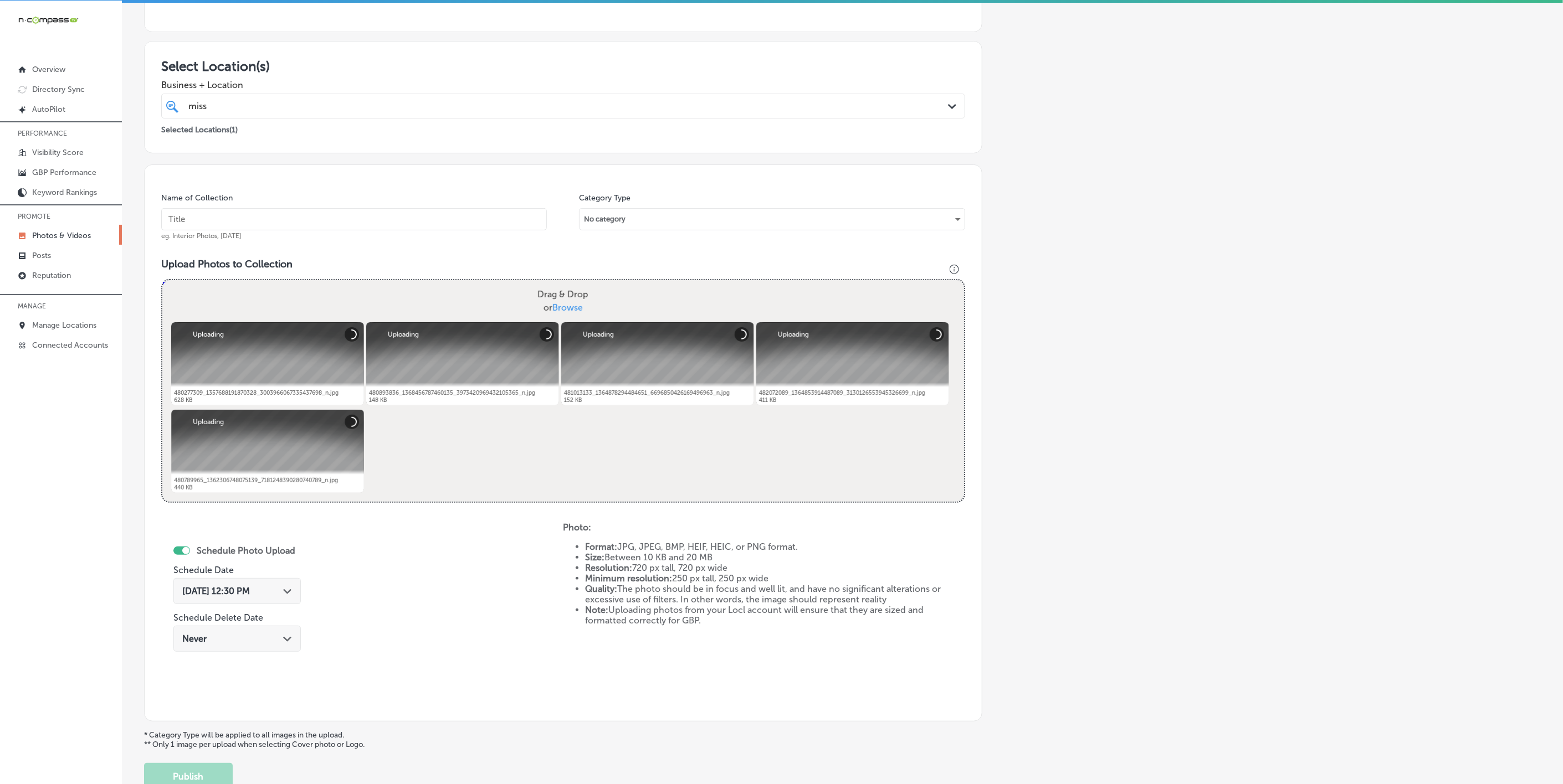
paste input "[US_STATE]-[MEDICAL_DATA]-&-Allergy-D'Iberville"
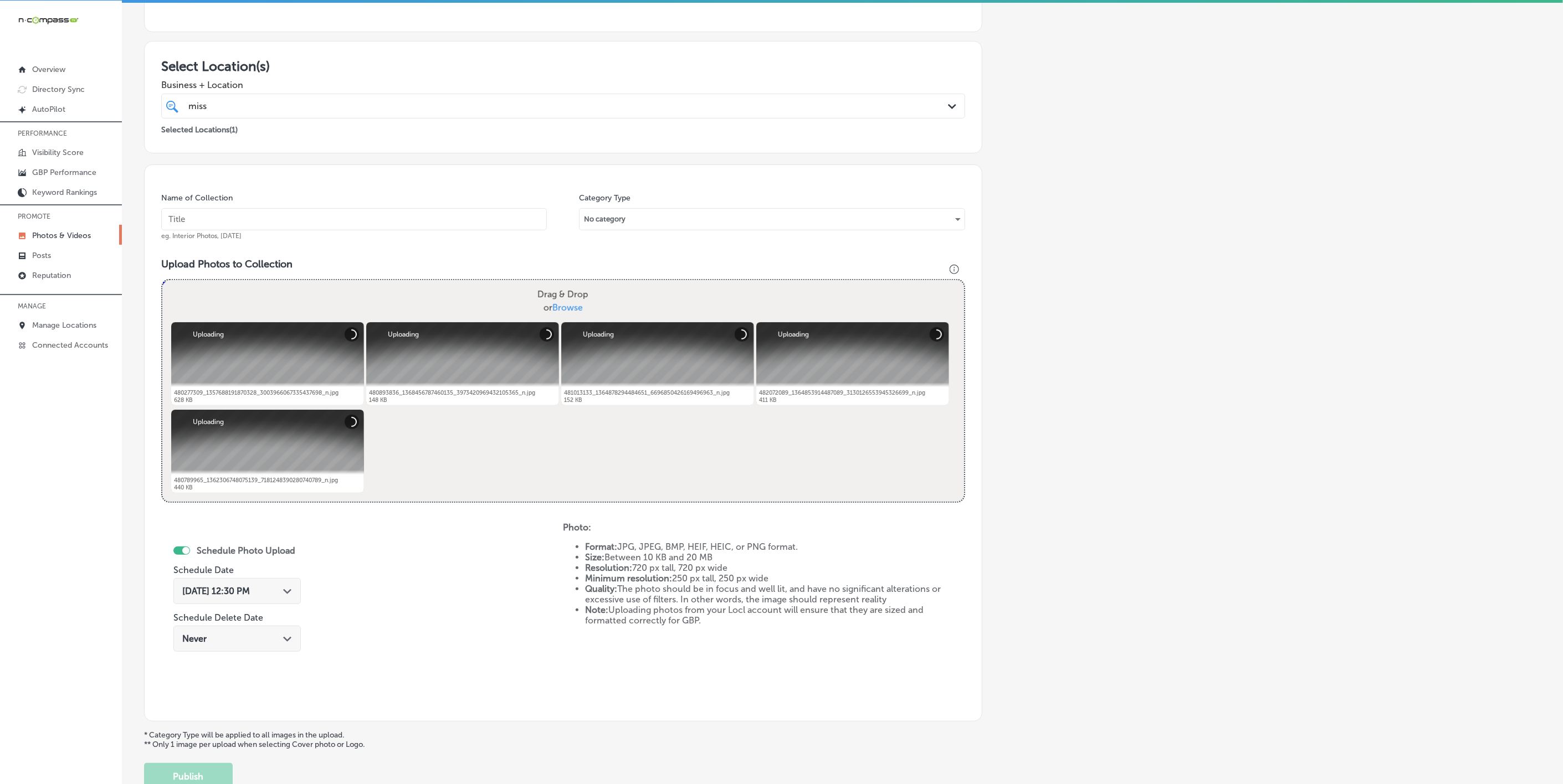
click at [289, 214] on input "text" at bounding box center [353, 219] width 386 height 22
type input "[US_STATE]-[MEDICAL_DATA]-&-Allergy-D'Iberville"
click at [326, 209] on input "[US_STATE]-[MEDICAL_DATA]-&-Allergy-D'Iberville" at bounding box center [353, 219] width 386 height 22
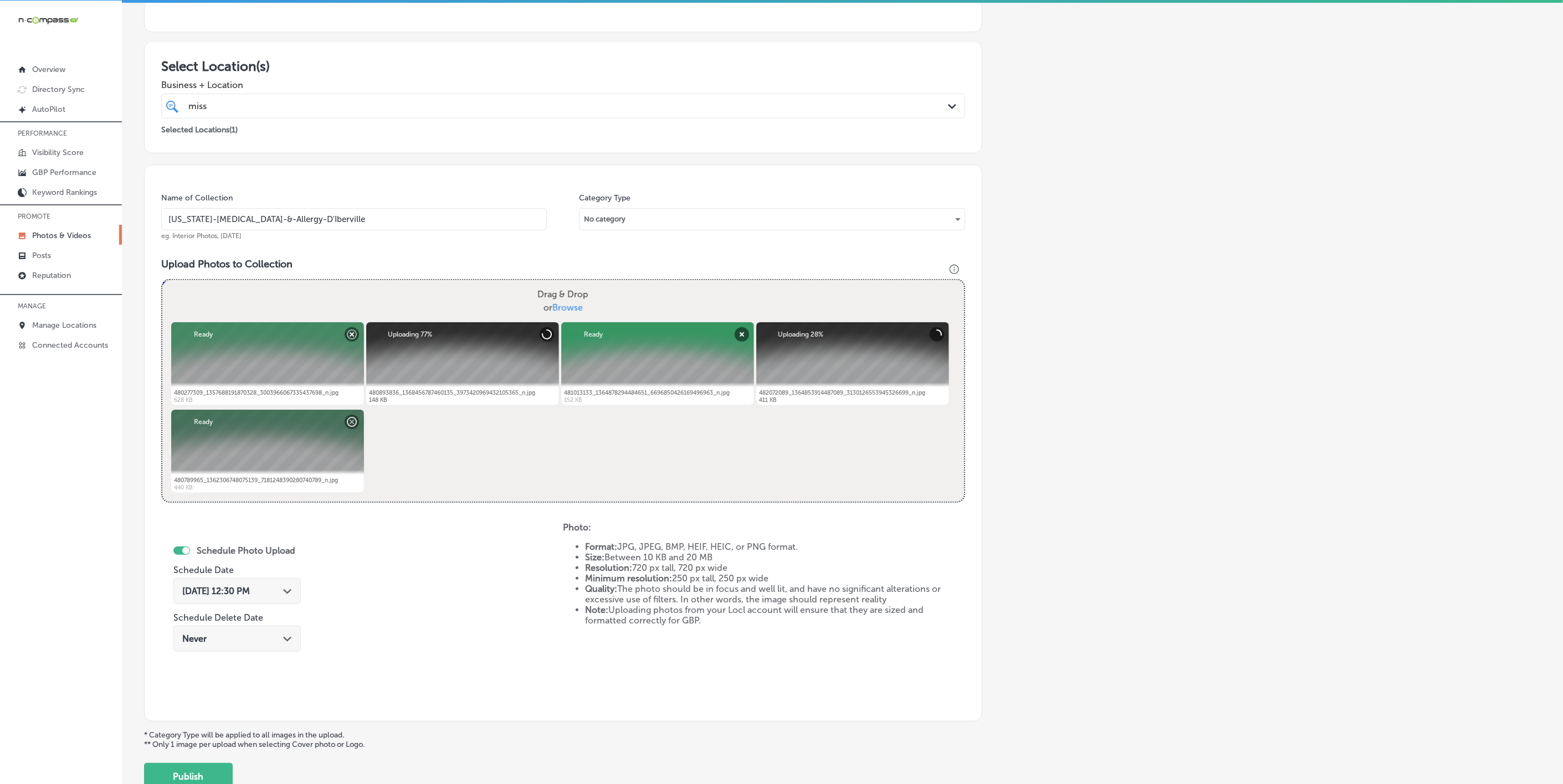
click at [268, 585] on div "[DATE] 12:30 PM Path Created with Sketch." at bounding box center [237, 591] width 127 height 26
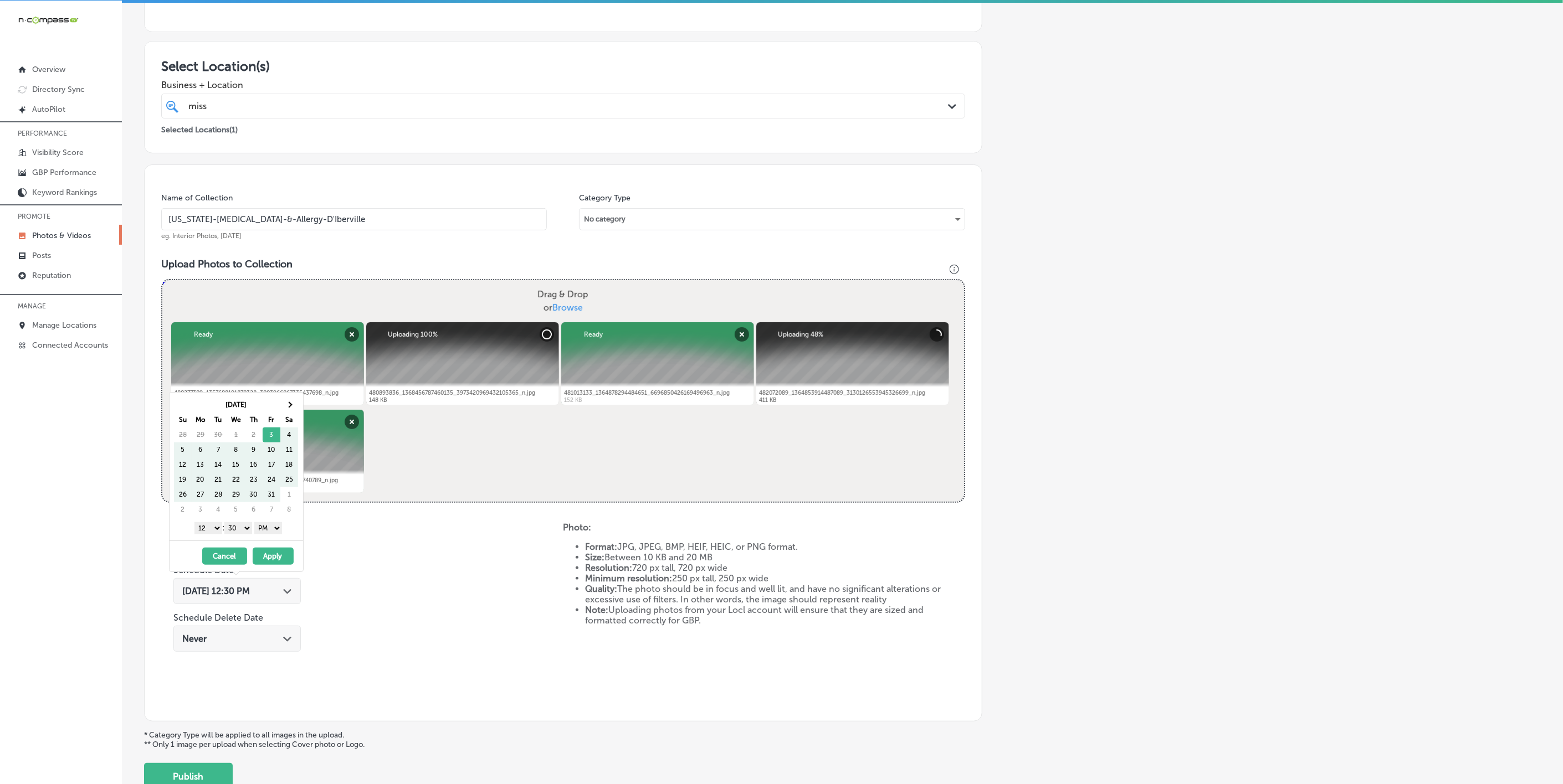
click at [299, 397] on div "[DATE] Su Mo Tu We Th Fr Sa 28 29 30 1 2 3 4 5 6 7 8 9 10 11 12 13 14 15 16 17 …" at bounding box center [238, 457] width 129 height 120
click at [296, 399] on th at bounding box center [290, 405] width 18 height 15
click at [295, 400] on th at bounding box center [290, 405] width 18 height 15
drag, startPoint x: 210, startPoint y: 530, endPoint x: 221, endPoint y: 618, distance: 88.7
click at [210, 530] on select "1 2 3 4 5 6 7 8 9 10 11 12" at bounding box center [208, 528] width 28 height 12
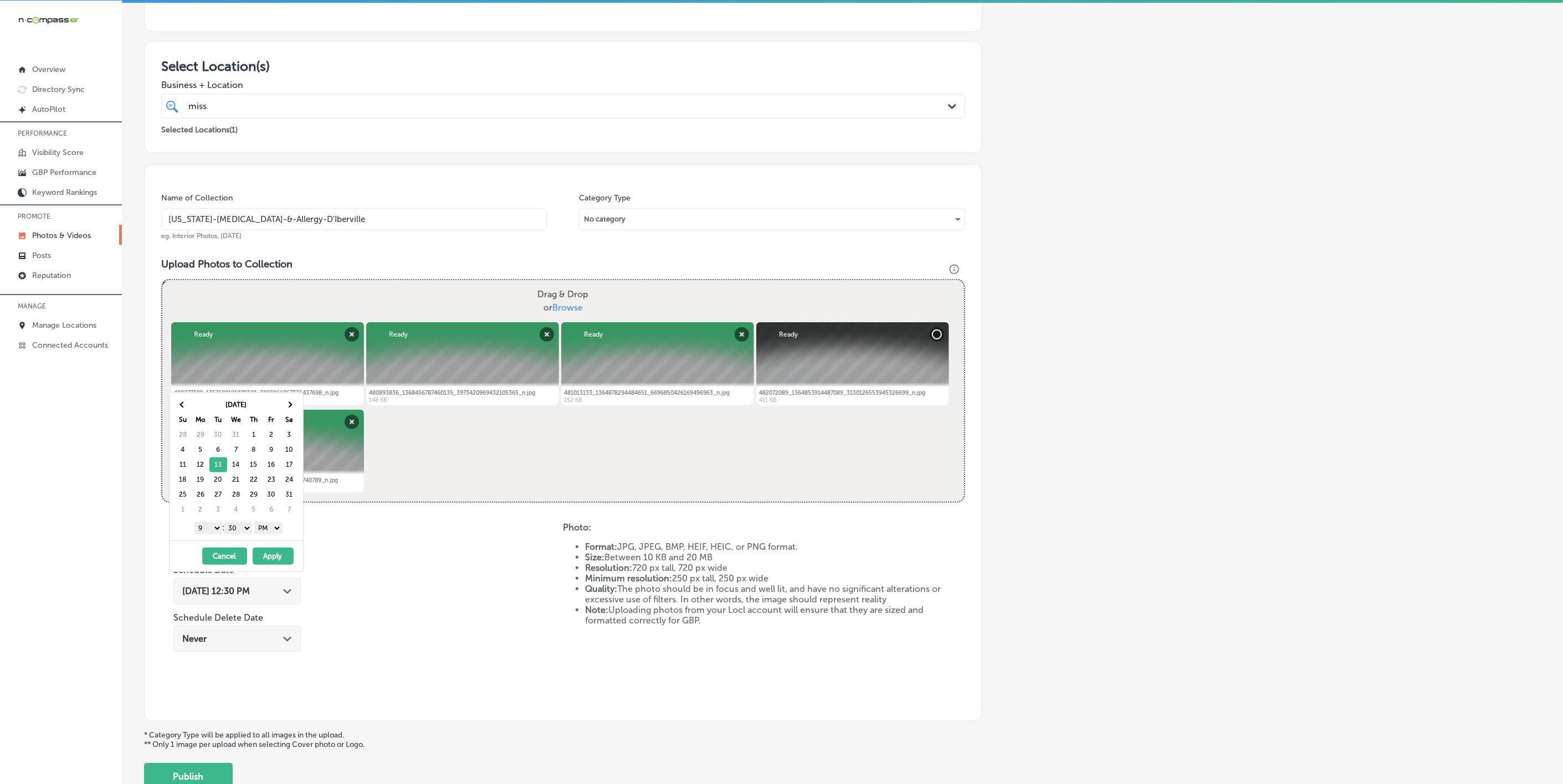
click at [242, 533] on select "00 10 20 30 40 50" at bounding box center [238, 528] width 28 height 12
click at [272, 555] on button "Apply" at bounding box center [273, 556] width 41 height 17
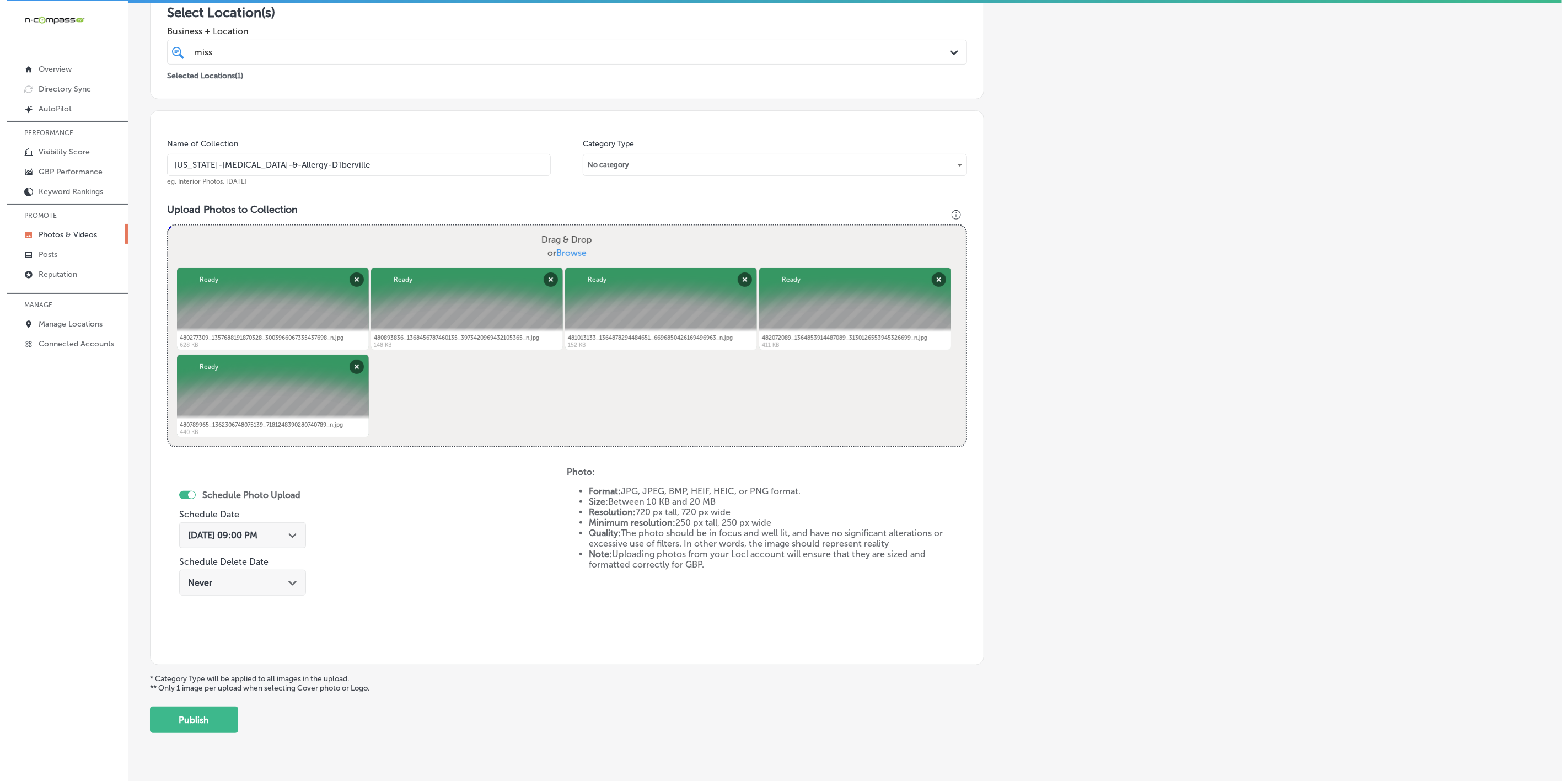
scroll to position [237, 0]
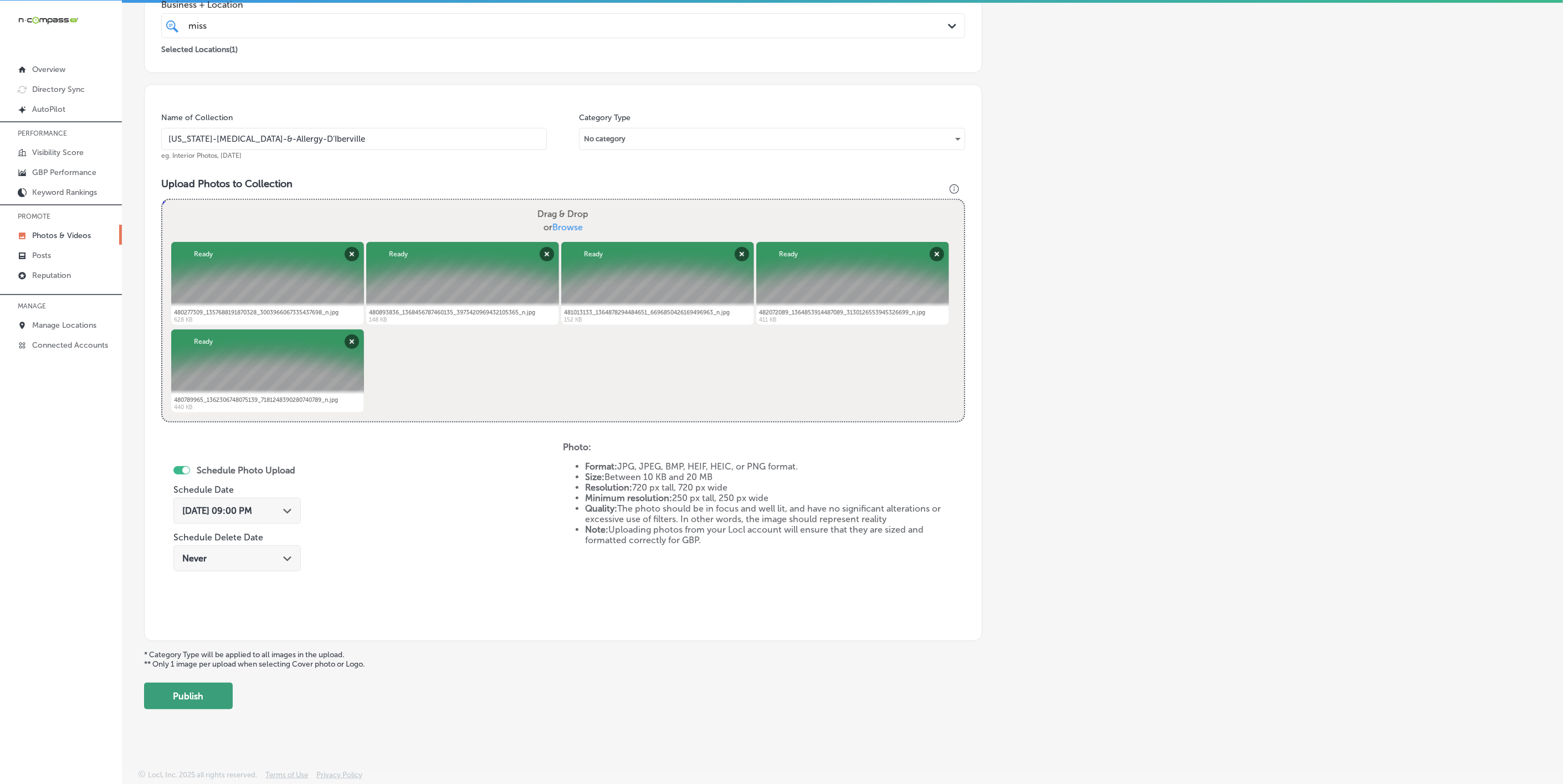
click at [208, 703] on button "Publish" at bounding box center [188, 696] width 88 height 27
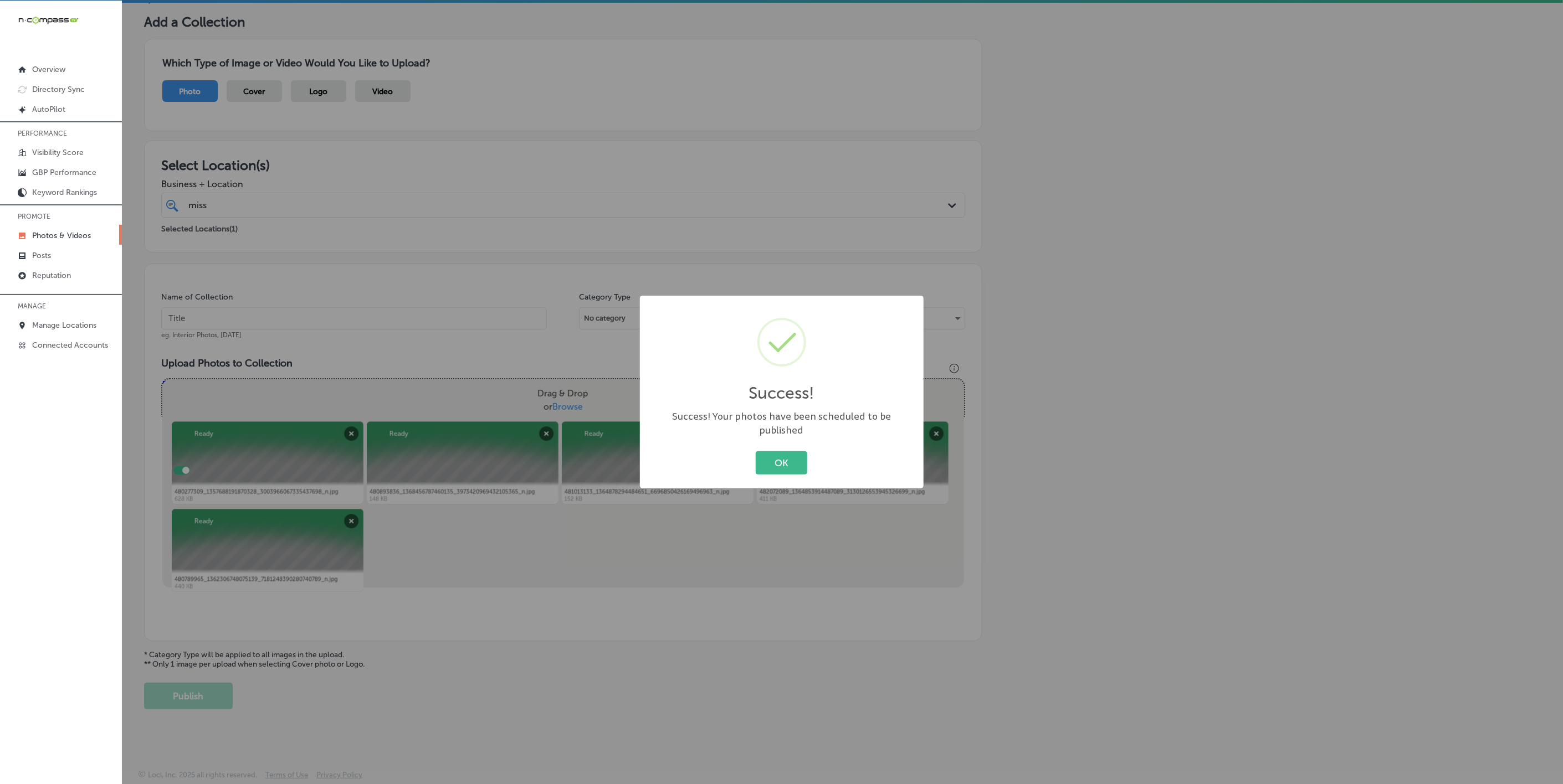
scroll to position [58, 0]
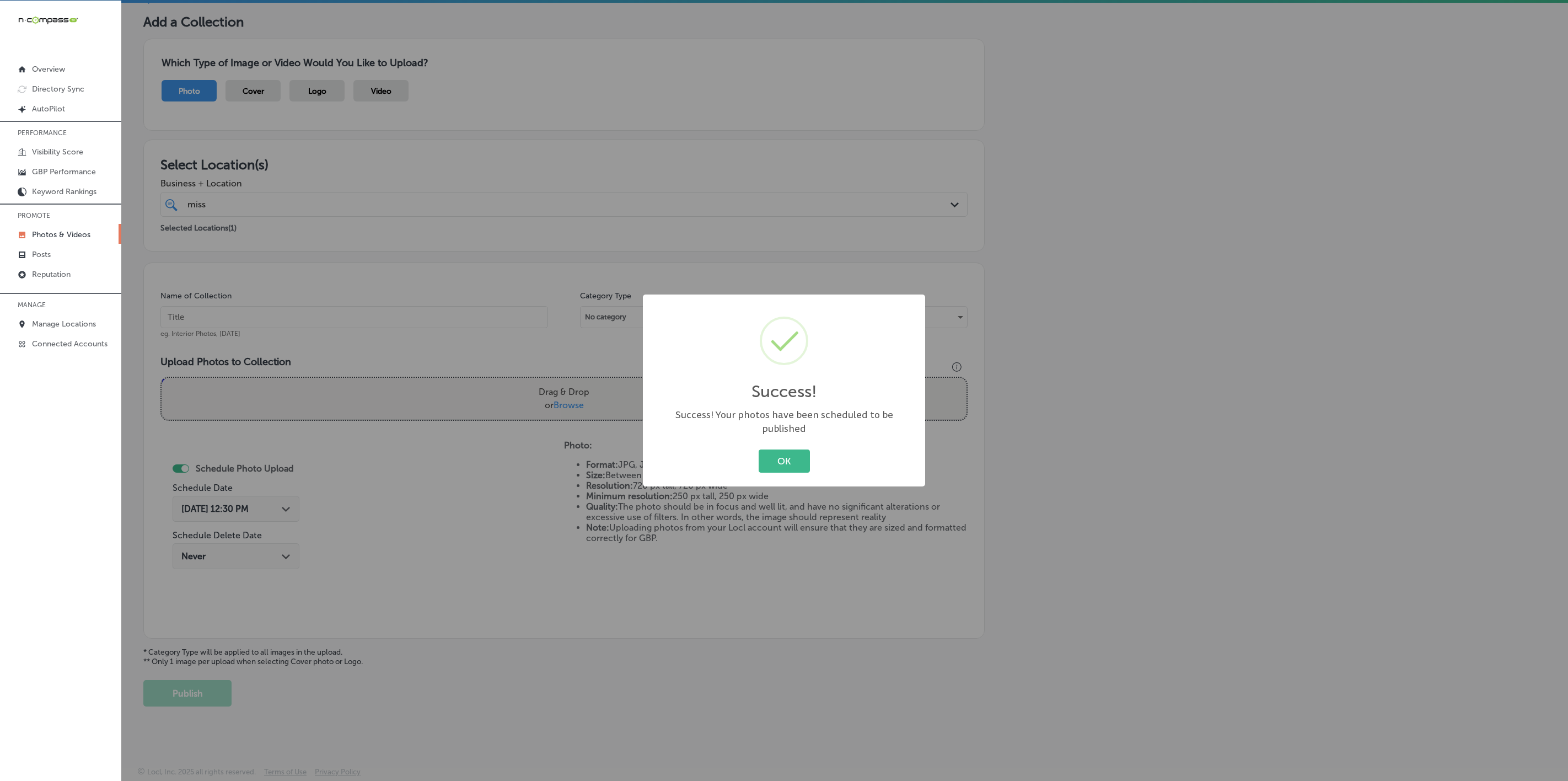
click at [759, 449] on button "OK" at bounding box center [784, 461] width 51 height 22
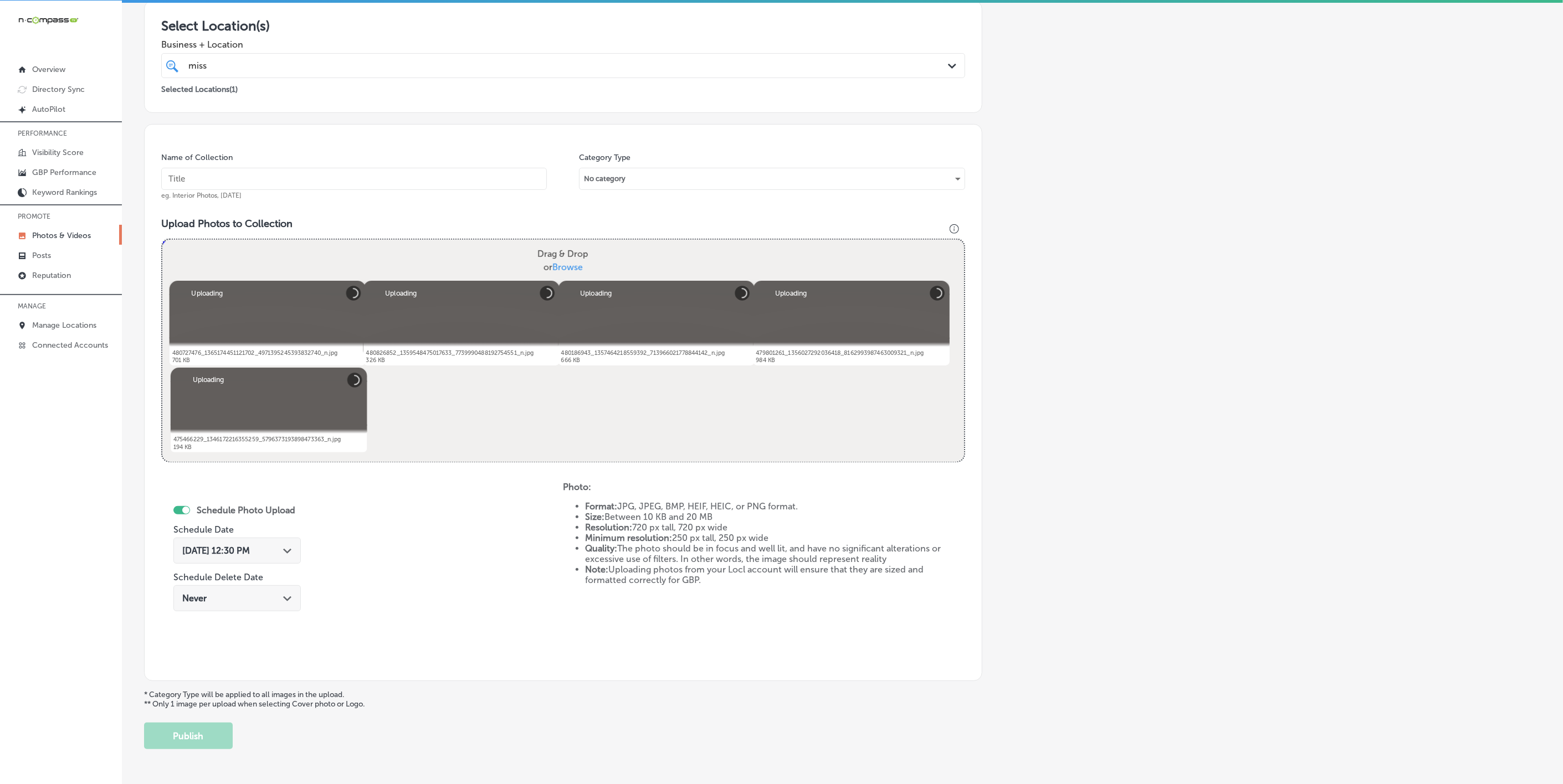
scroll to position [155, 0]
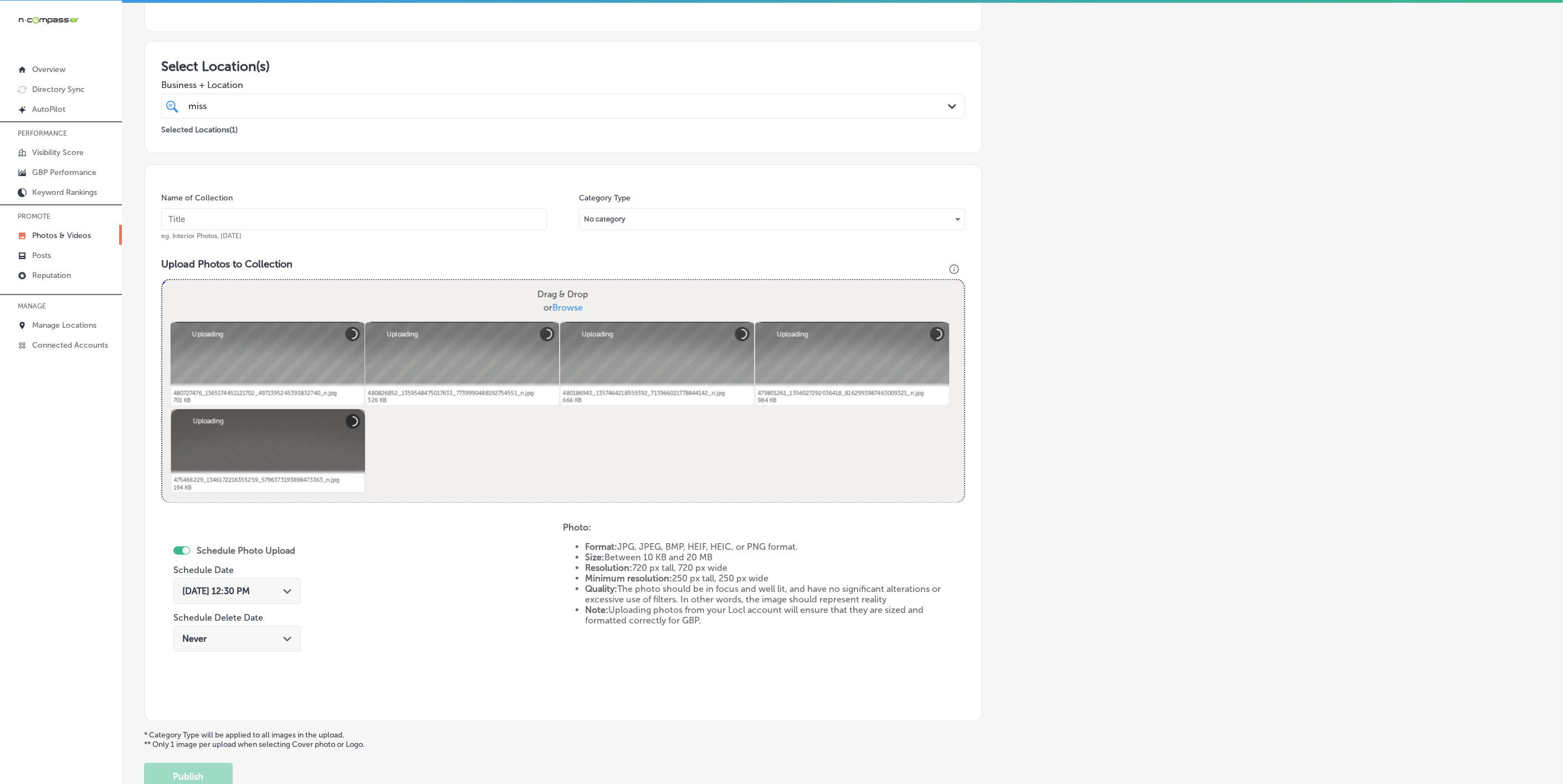
click at [351, 221] on input "text" at bounding box center [353, 219] width 386 height 22
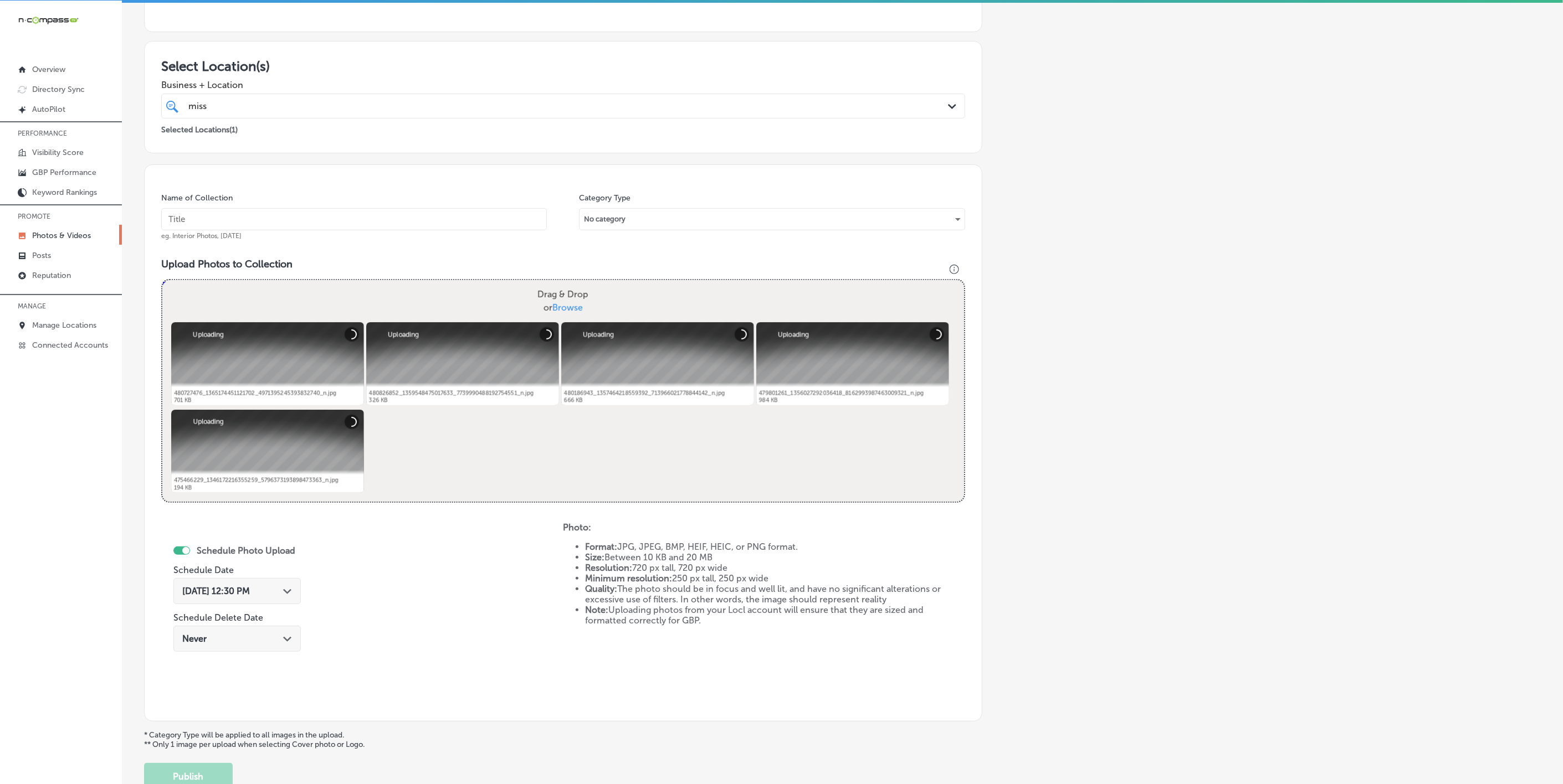
paste input "[US_STATE]-[MEDICAL_DATA]-&-Allergy-D'Iberville"
type input "[US_STATE]-[MEDICAL_DATA]-&-Allergy-D'Iberville"
click at [284, 604] on div "[DATE] 12:30 PM Path Created with Sketch." at bounding box center [237, 591] width 127 height 26
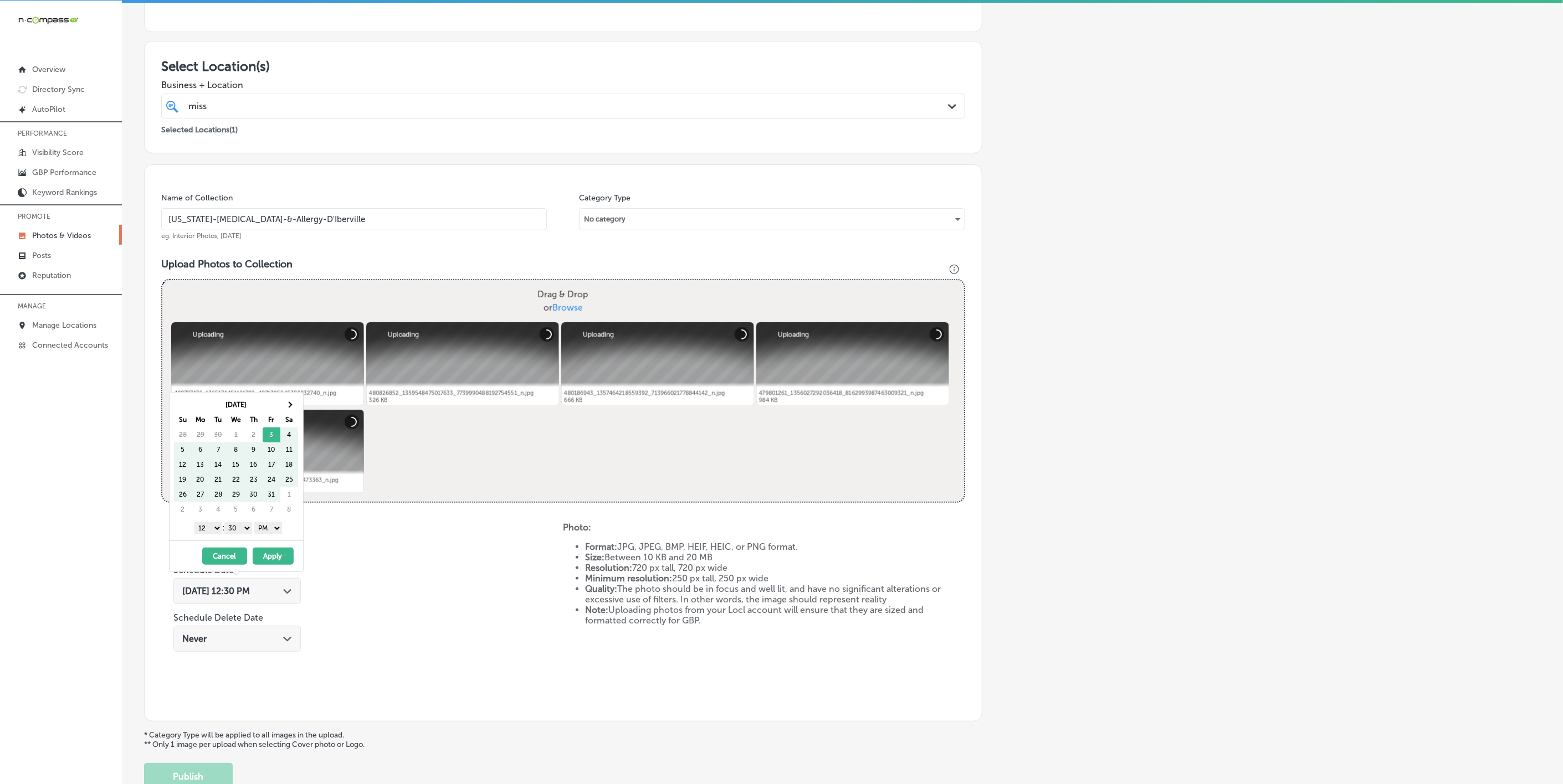
click at [291, 396] on div "[DATE] Su Mo Tu We Th Fr Sa 28 29 30 1 2 3 4 5 6 7 8 9 10 11 12 13 14 15 16 17 …" at bounding box center [237, 467] width 133 height 148
click at [291, 402] on th at bounding box center [290, 405] width 18 height 15
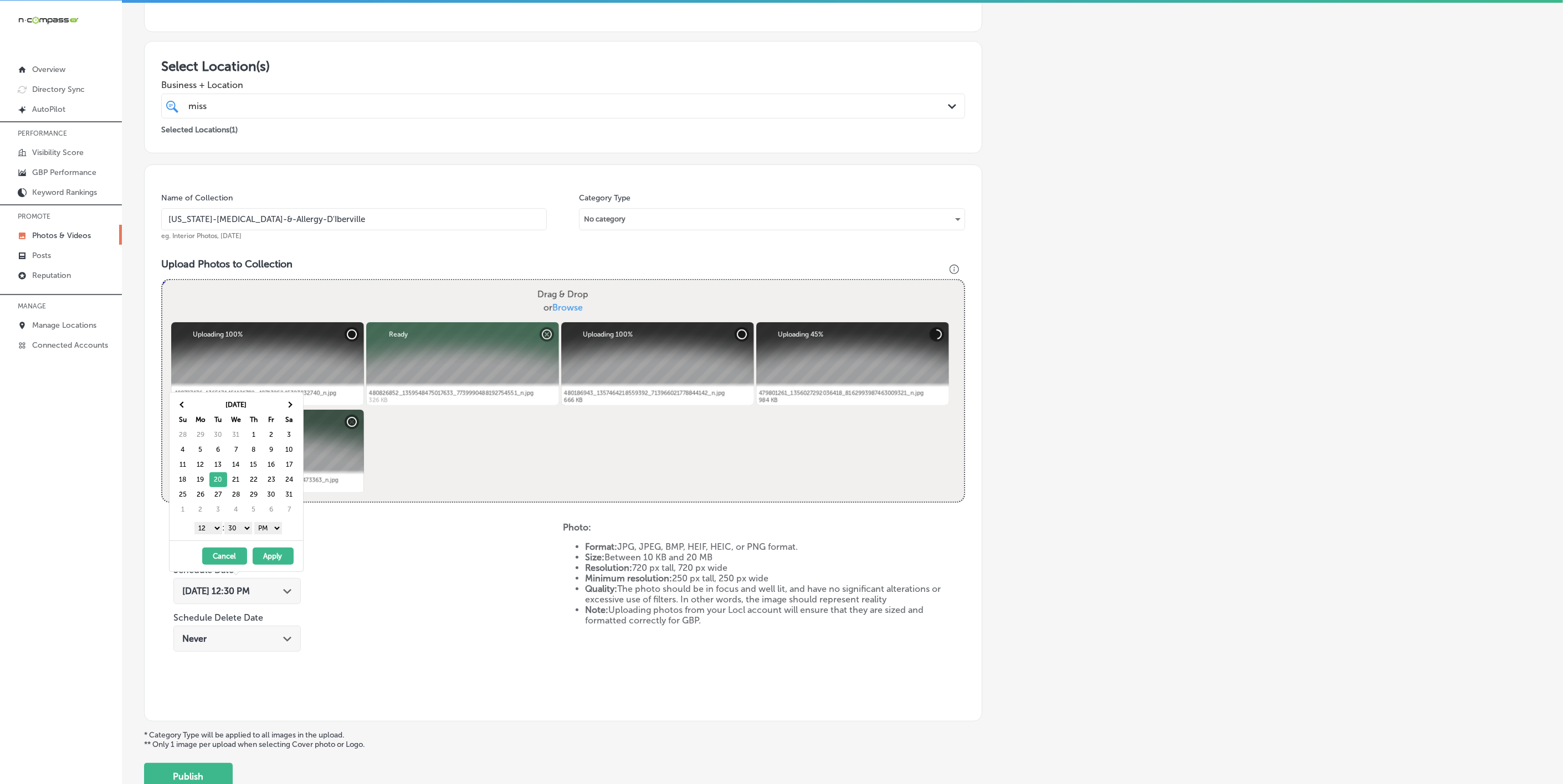
click at [212, 530] on select "1 2 3 4 5 6 7 8 9 10 11 12" at bounding box center [208, 528] width 28 height 12
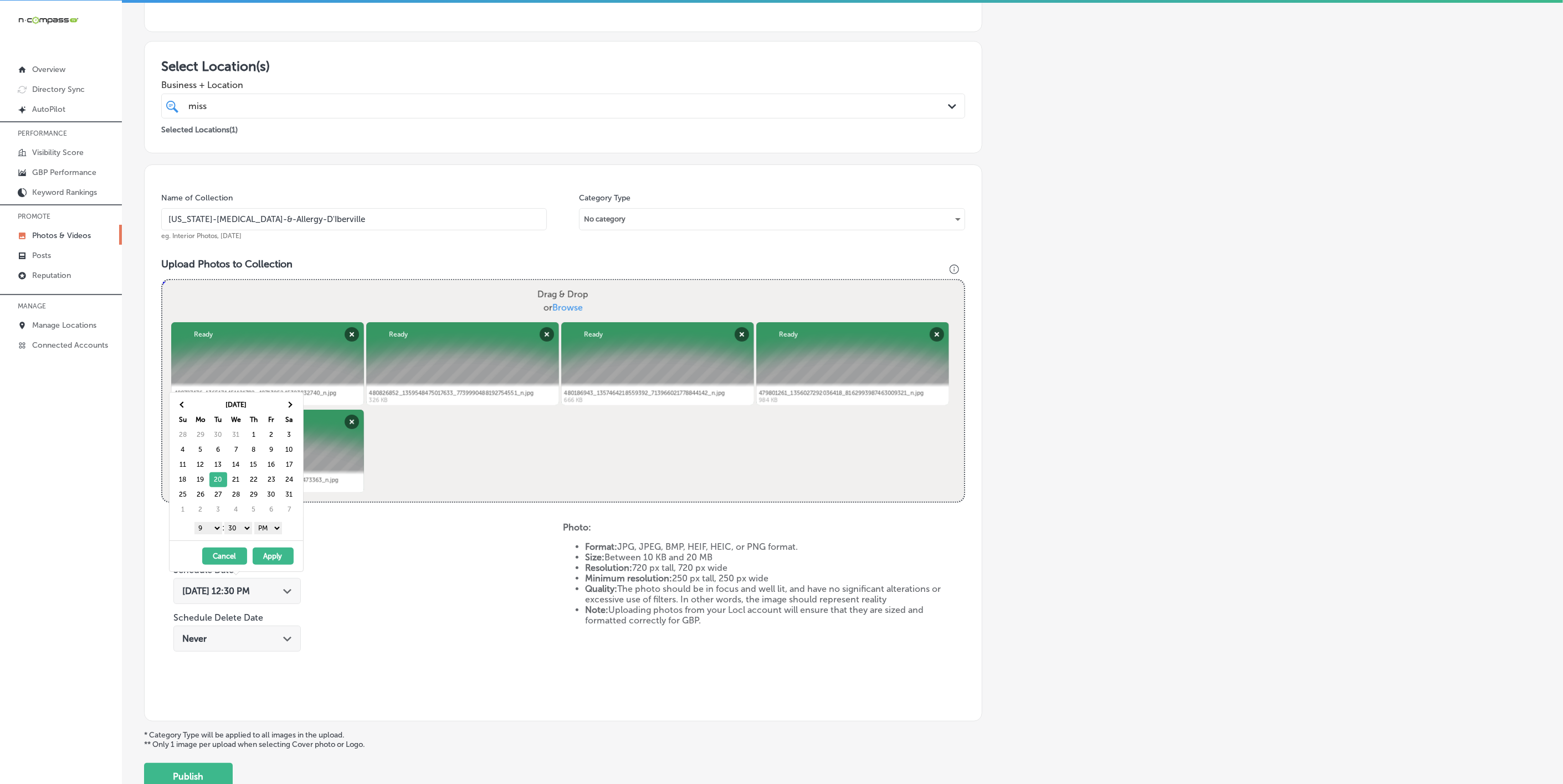
click at [243, 532] on select "00 10 20 30 40 50" at bounding box center [238, 528] width 28 height 12
click at [281, 558] on button "Apply" at bounding box center [273, 556] width 41 height 17
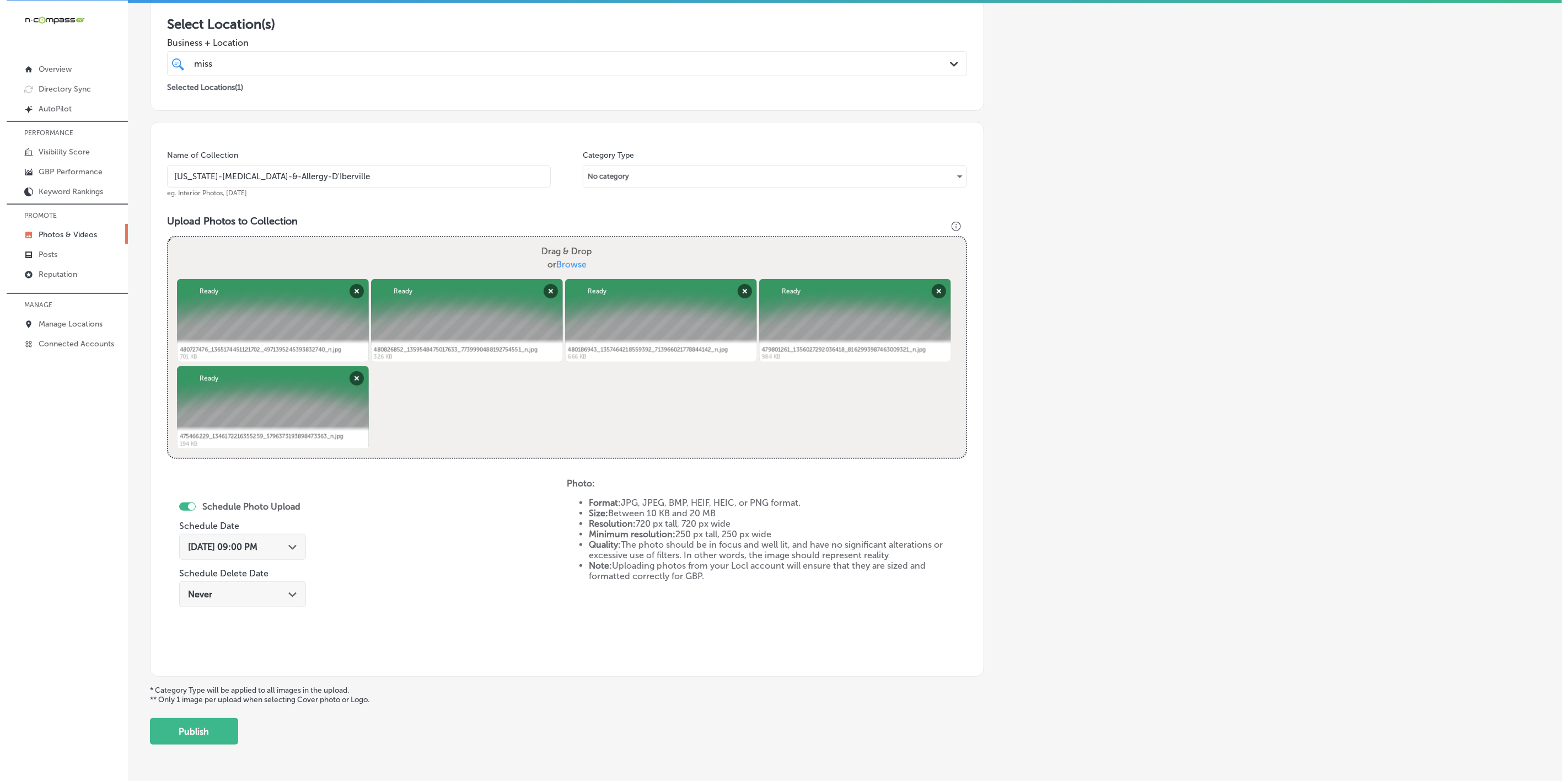
scroll to position [237, 0]
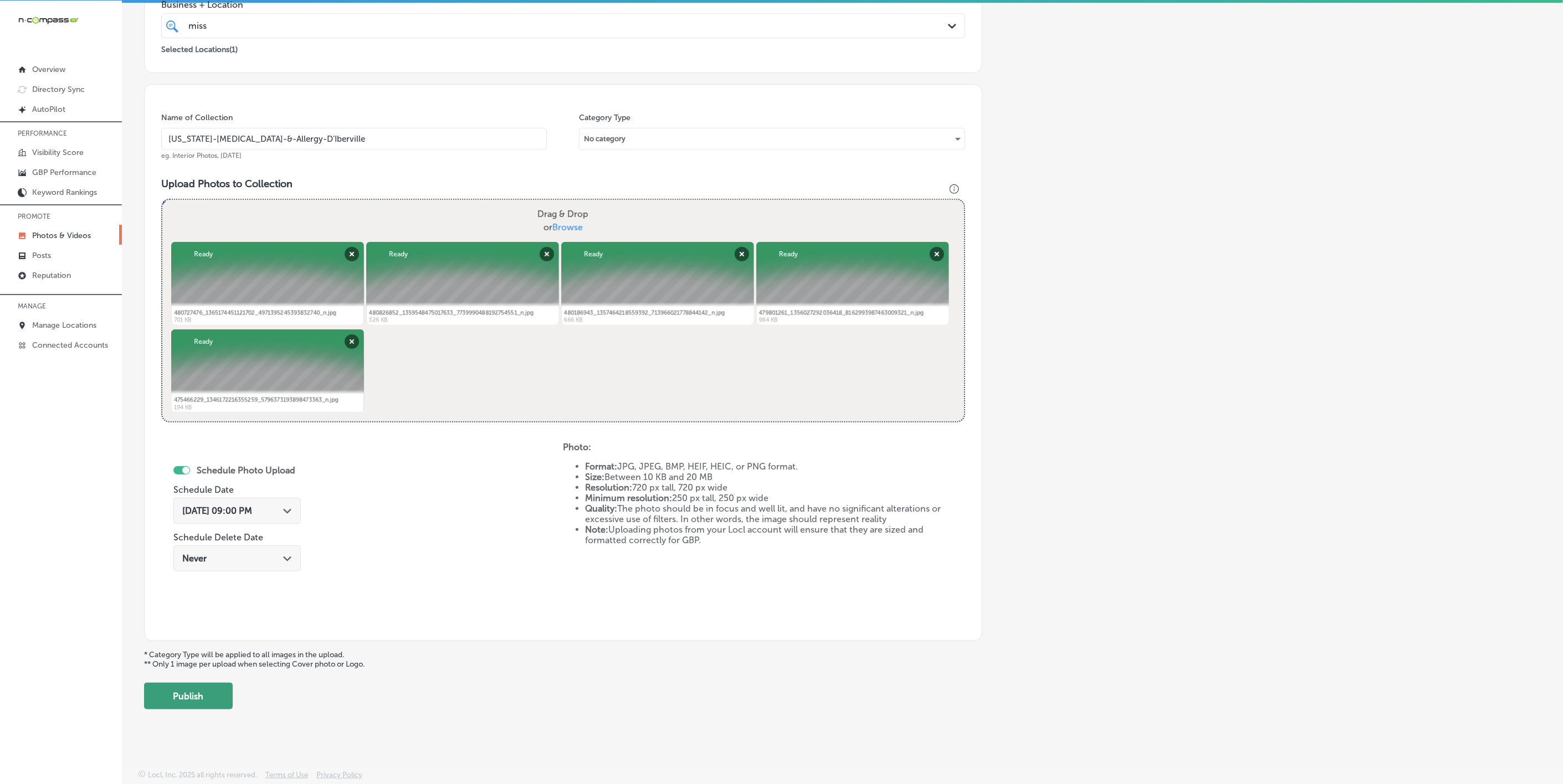
click at [215, 708] on button "Publish" at bounding box center [188, 696] width 88 height 27
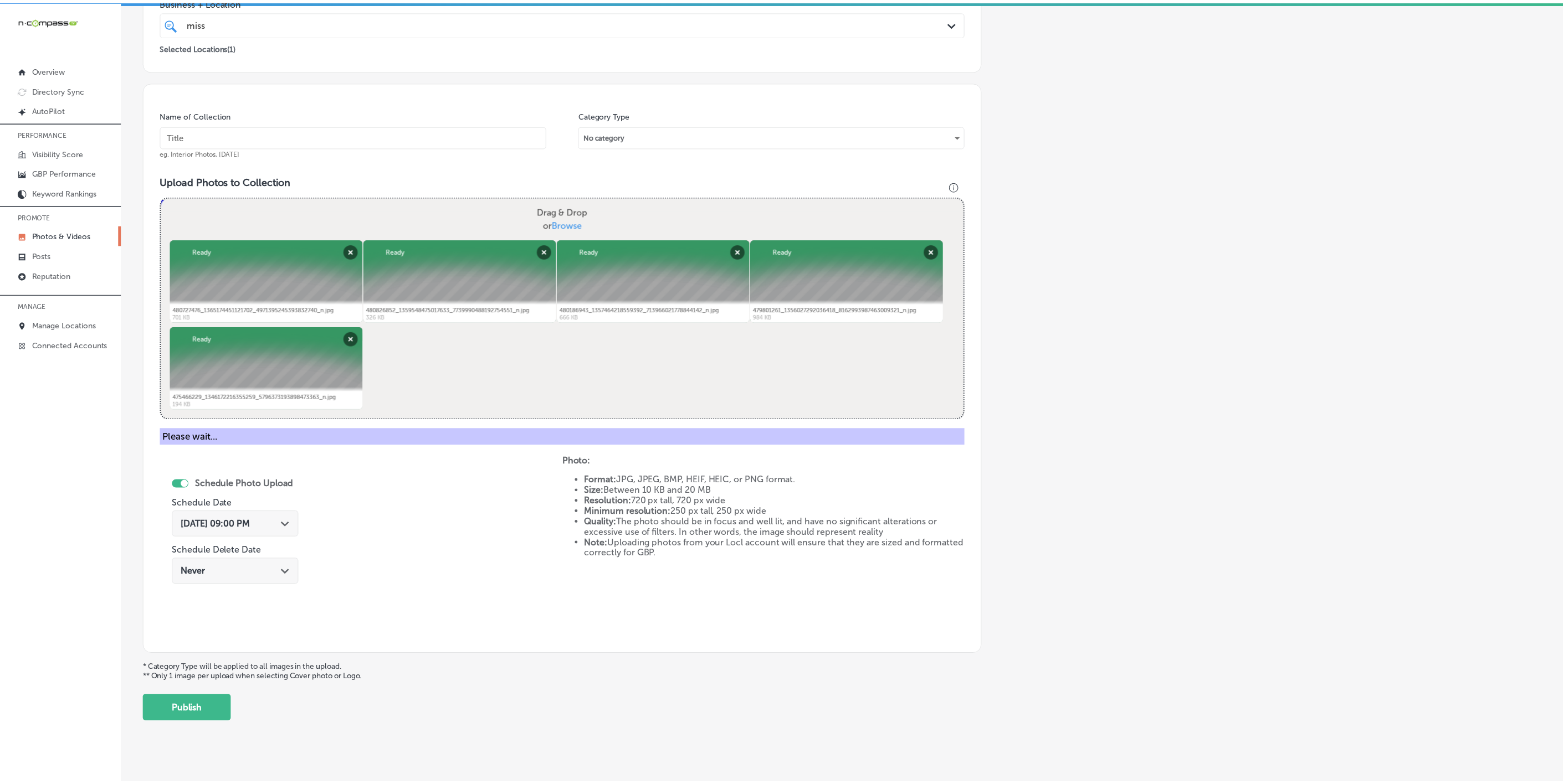
scroll to position [58, 0]
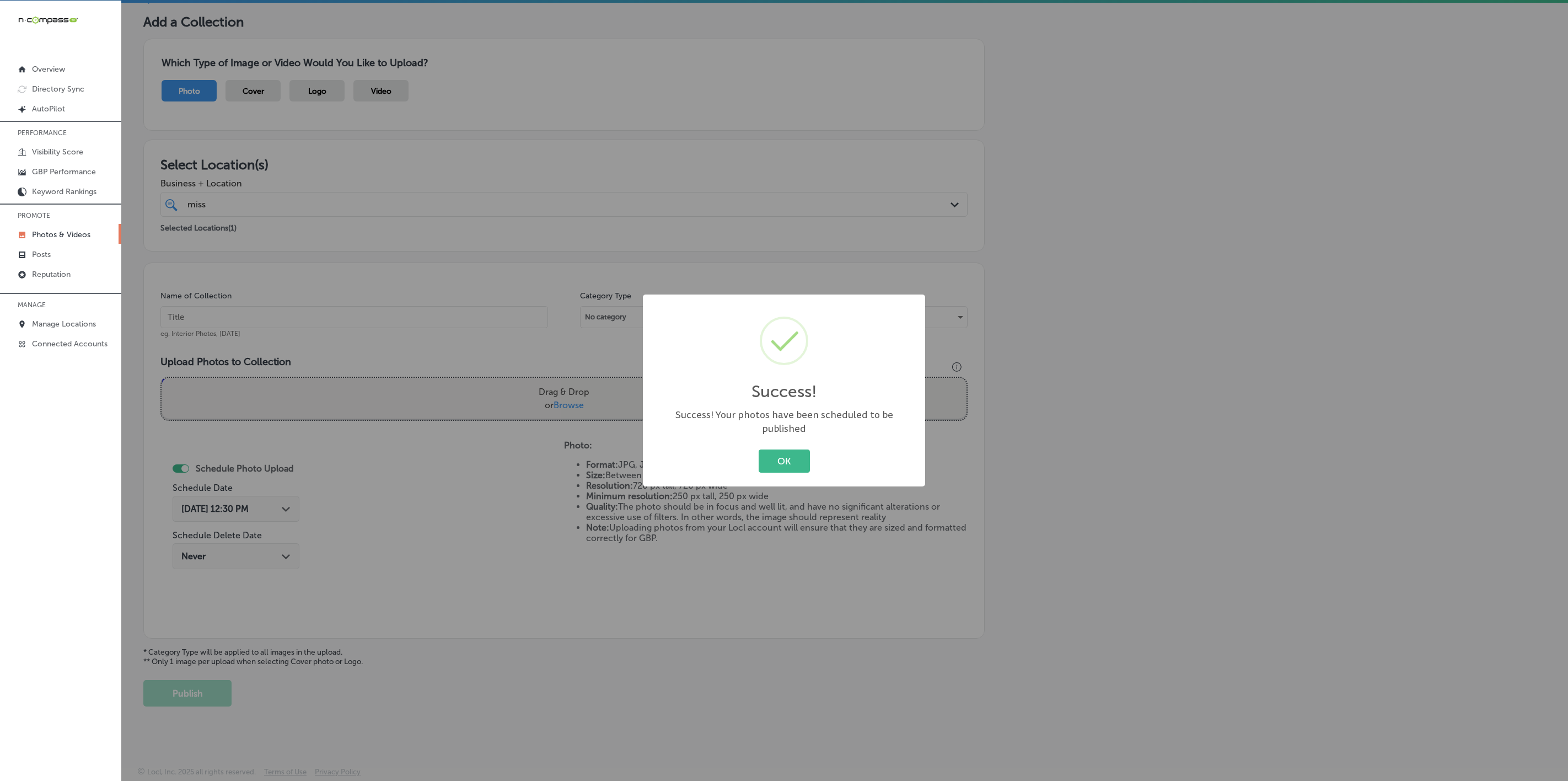
click at [759, 449] on button "OK" at bounding box center [784, 461] width 51 height 22
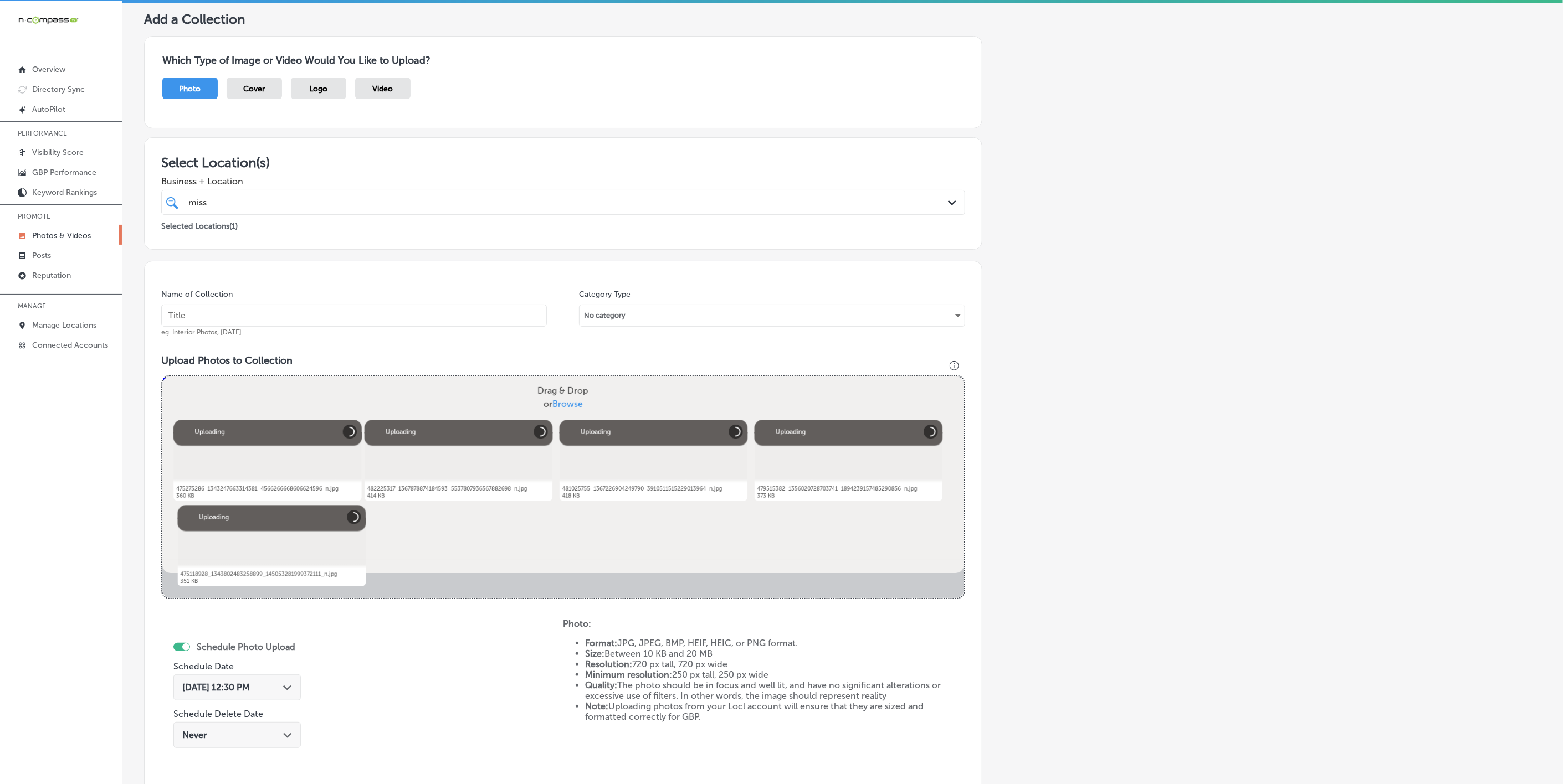
scroll to position [155, 0]
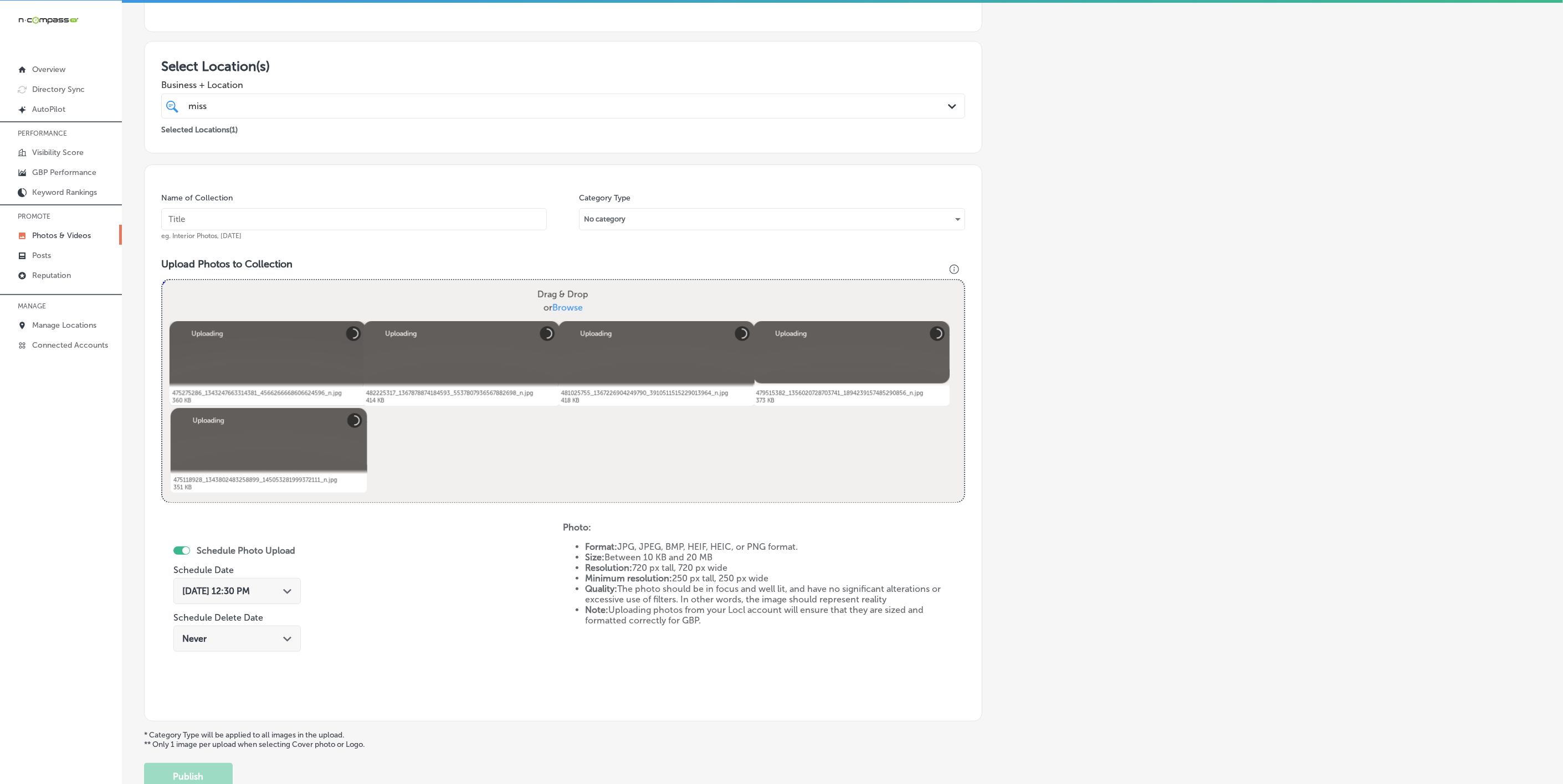
click at [453, 216] on input "text" at bounding box center [353, 219] width 386 height 22
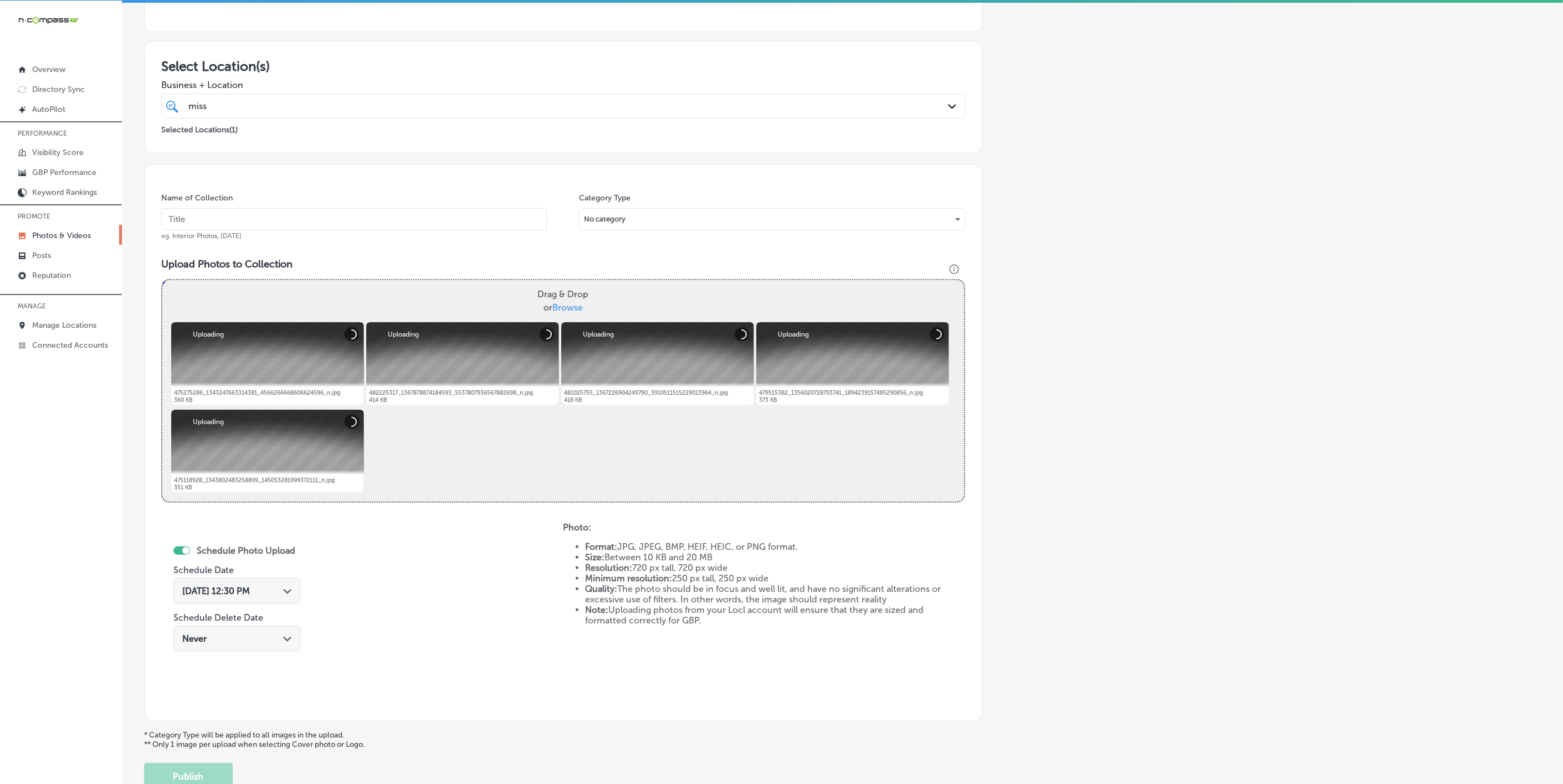
paste input "[US_STATE]-[MEDICAL_DATA]-&-Allergy-D'Iberville"
type input "[US_STATE]-[MEDICAL_DATA]-&-Allergy-D'Iberville"
click at [283, 595] on div "Path Created with Sketch." at bounding box center [287, 590] width 9 height 9
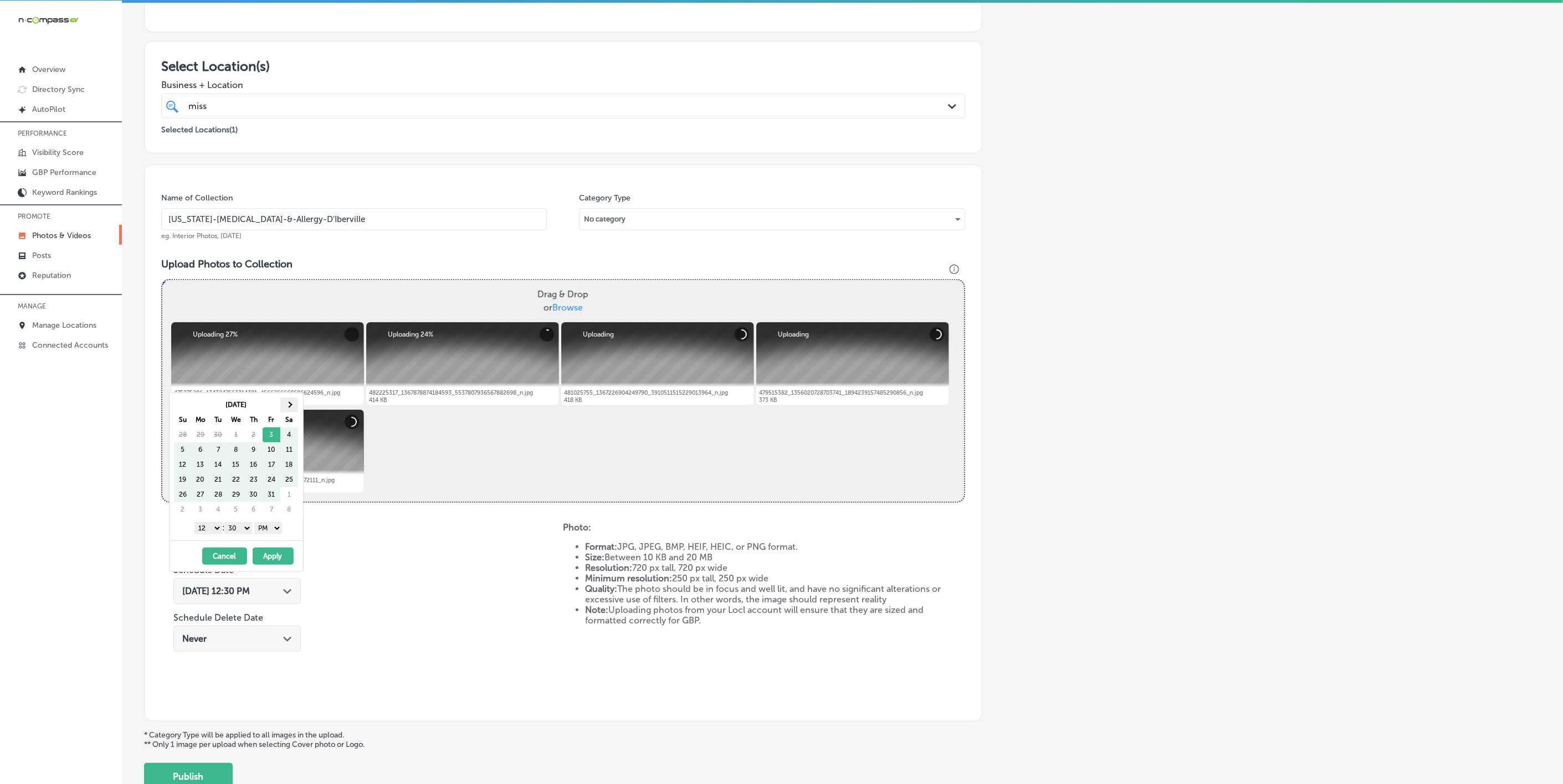
click at [294, 401] on th at bounding box center [290, 405] width 18 height 15
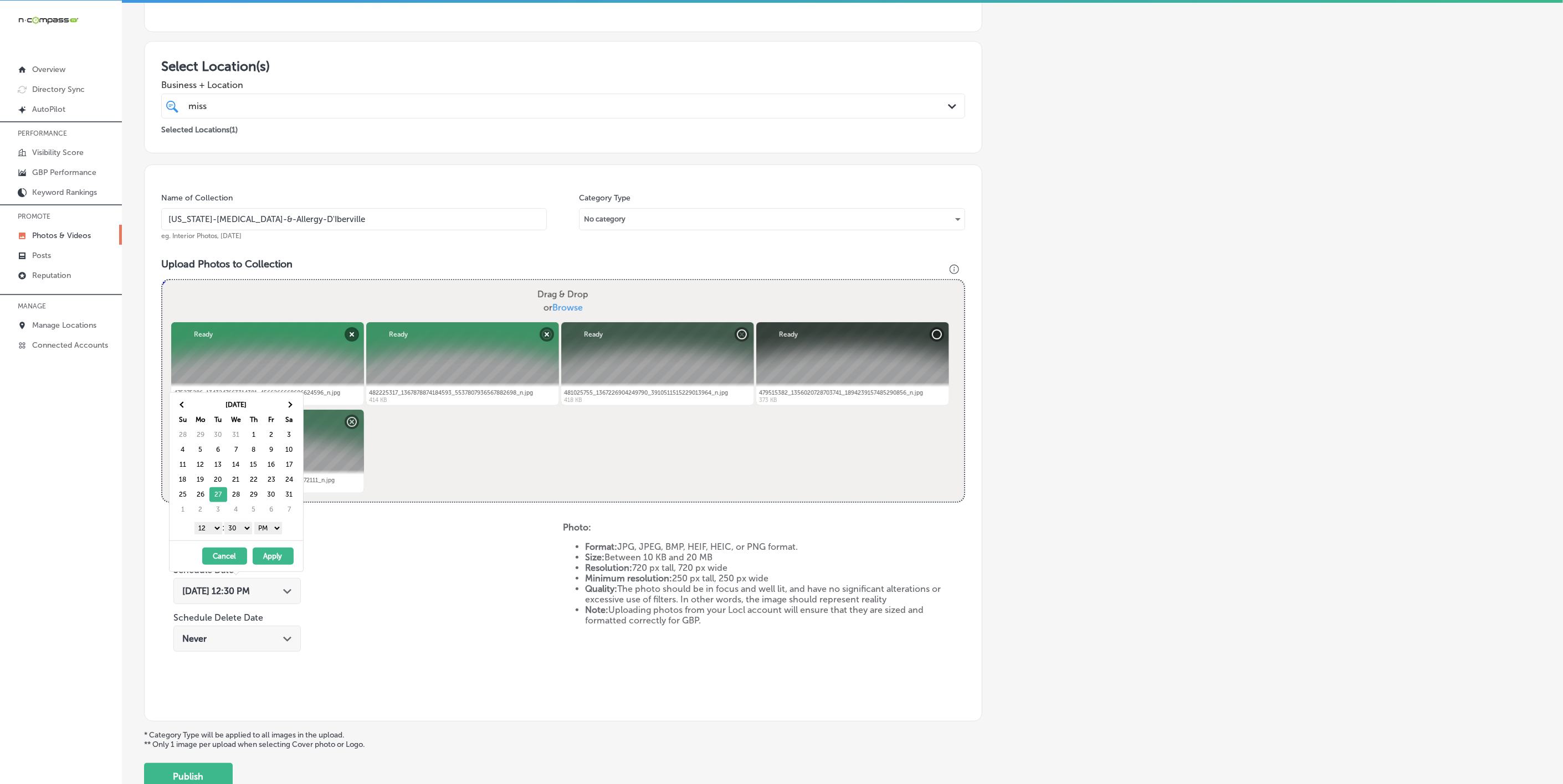
click at [213, 533] on select "1 2 3 4 5 6 7 8 9 10 11 12" at bounding box center [208, 528] width 28 height 12
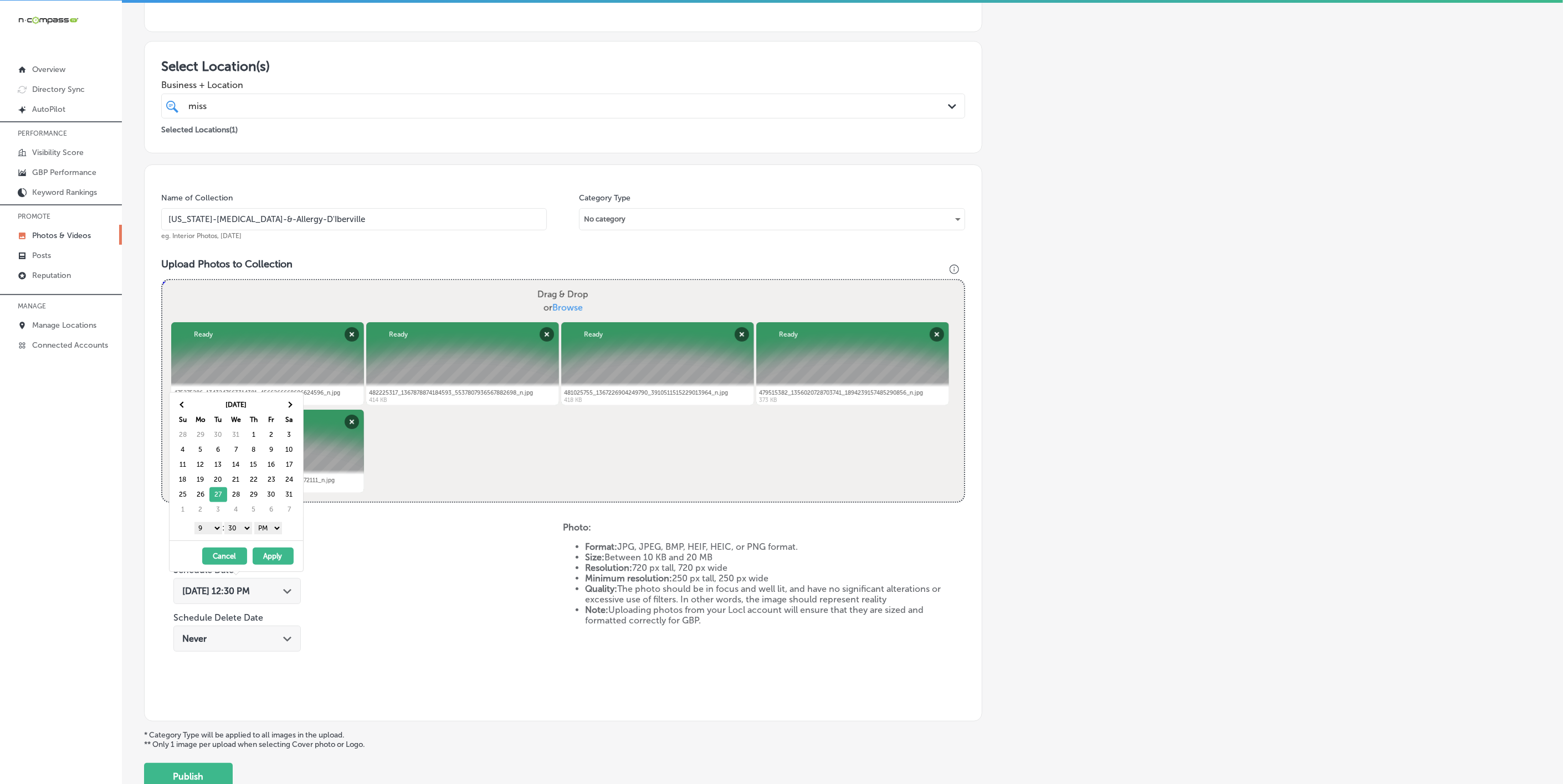
click at [246, 530] on select "00 10 20 30 40 50" at bounding box center [238, 528] width 28 height 12
click at [268, 528] on select "AM PM" at bounding box center [268, 528] width 28 height 12
click at [268, 529] on select "AM PM" at bounding box center [268, 528] width 28 height 12
click at [278, 560] on button "Apply" at bounding box center [273, 556] width 41 height 17
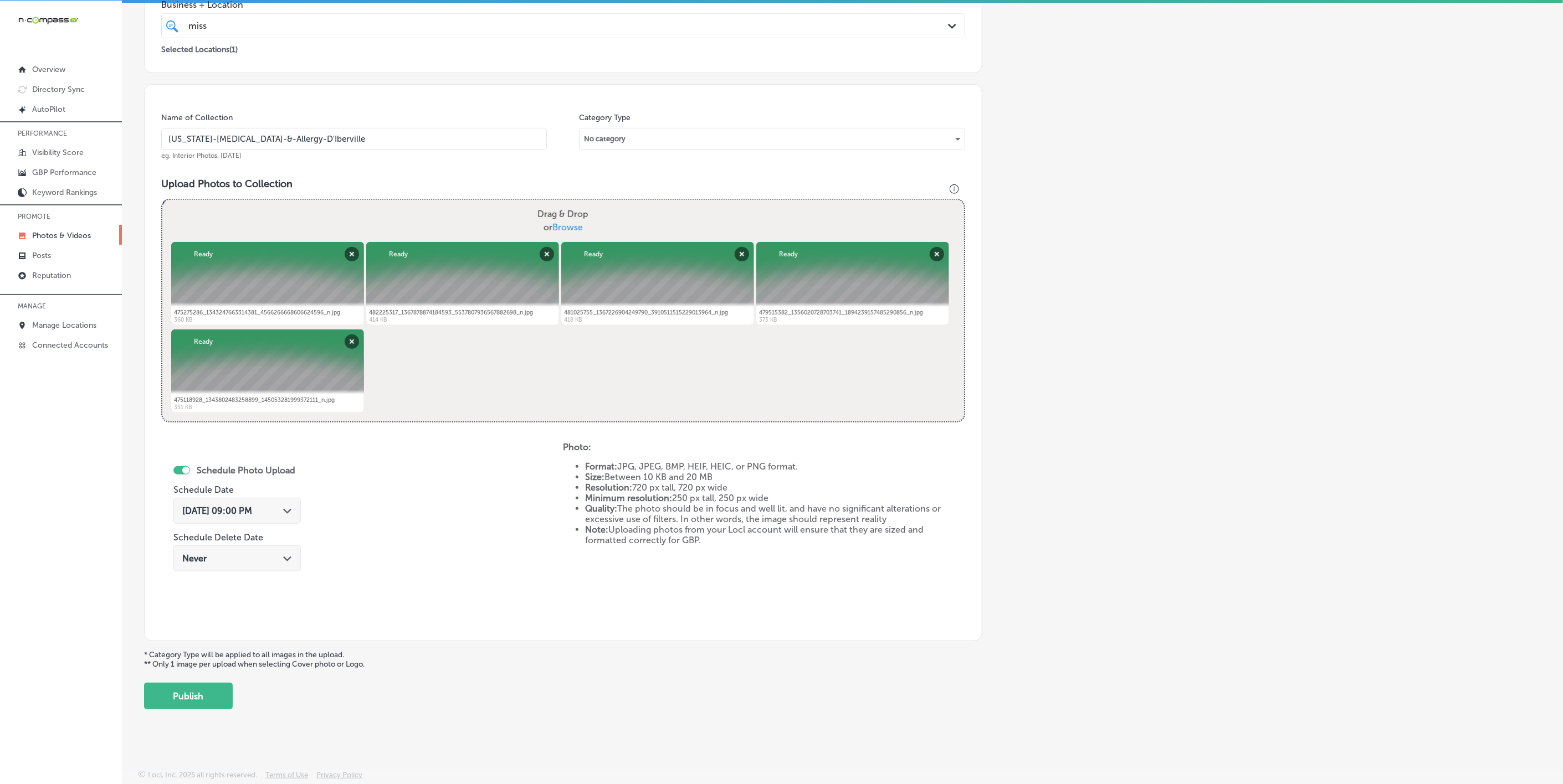
scroll to position [238, 0]
click at [213, 698] on button "Publish" at bounding box center [188, 696] width 88 height 27
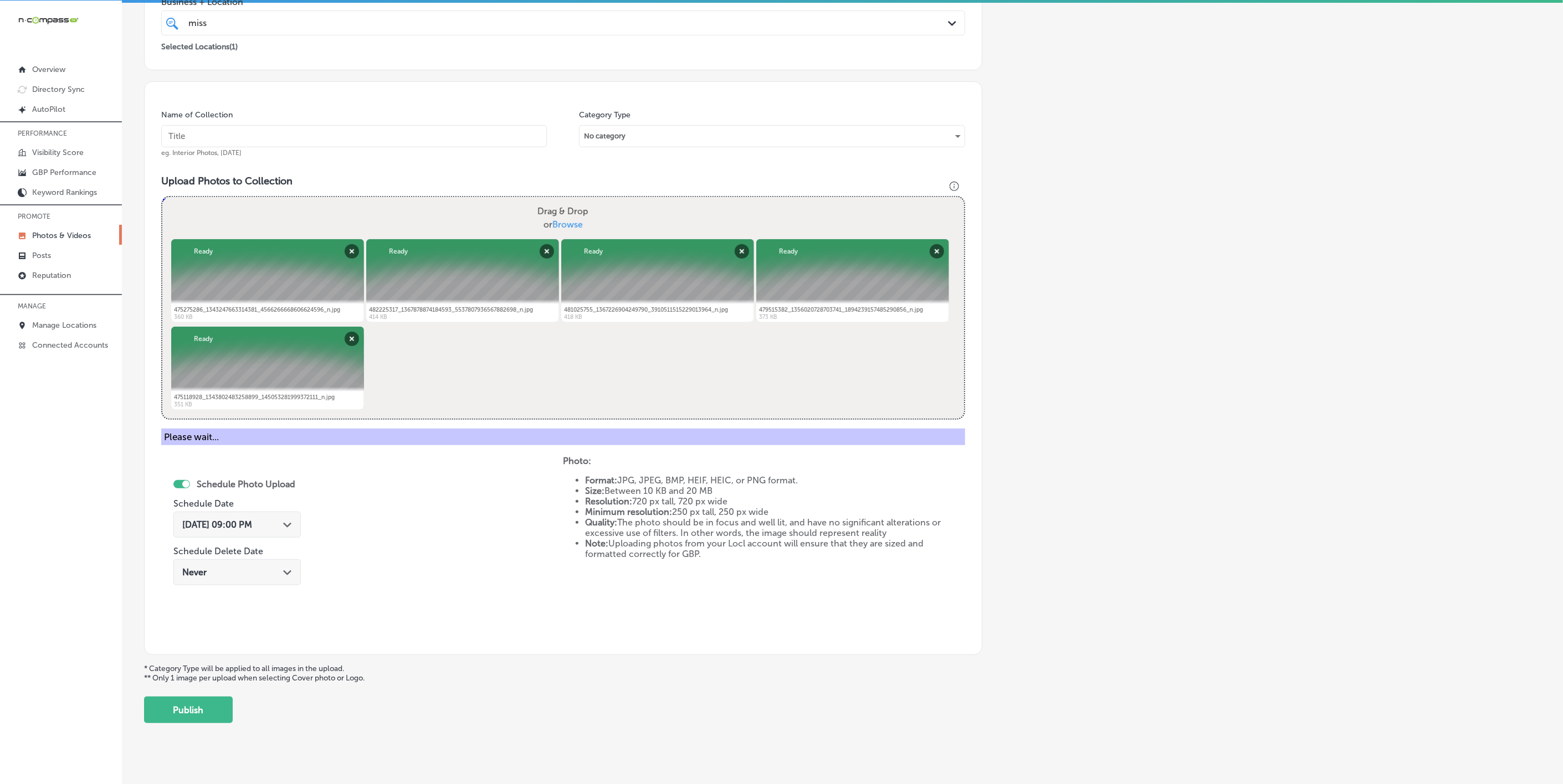
scroll to position [58, 0]
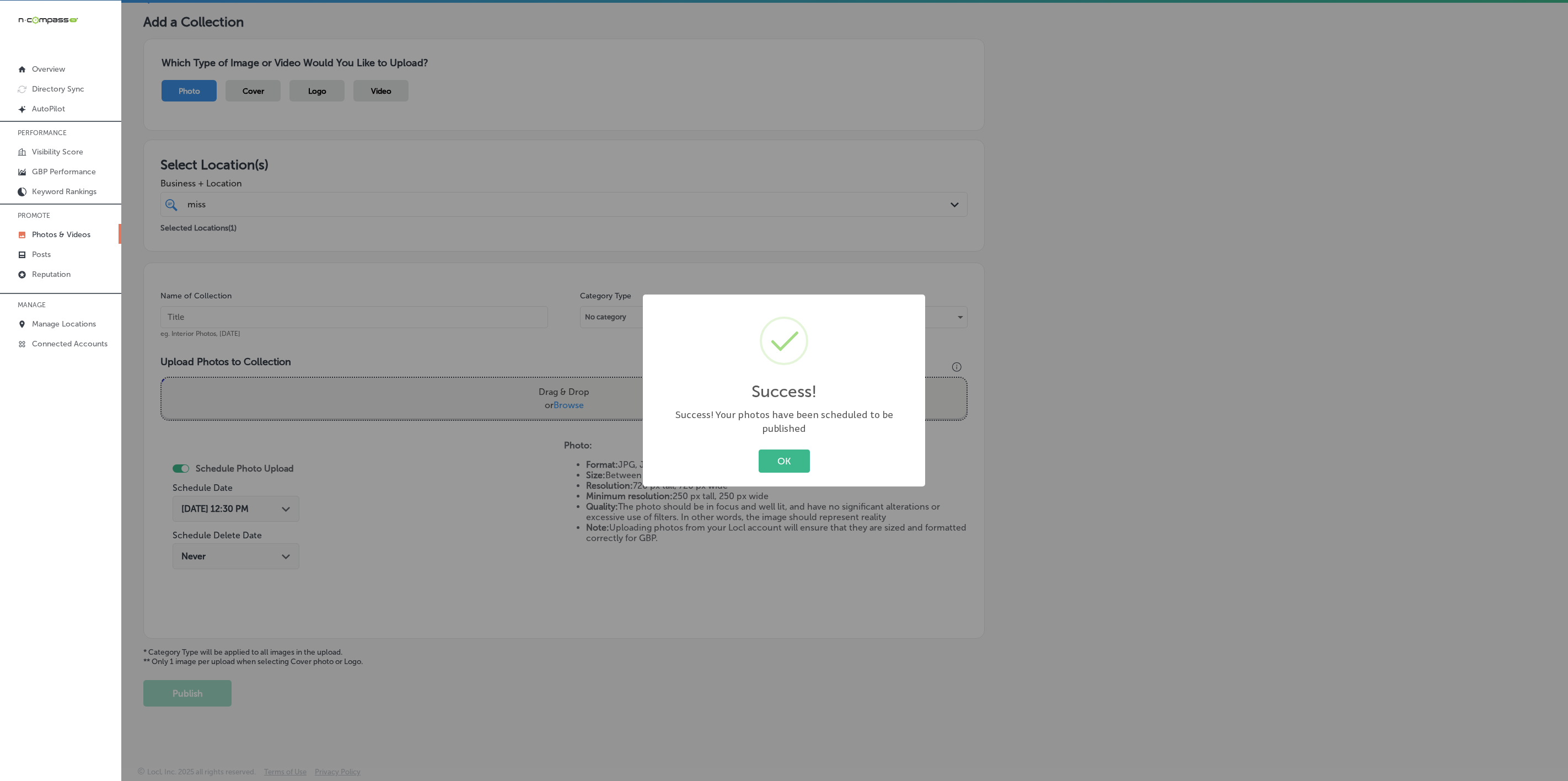
click at [759, 449] on button "OK" at bounding box center [784, 461] width 51 height 22
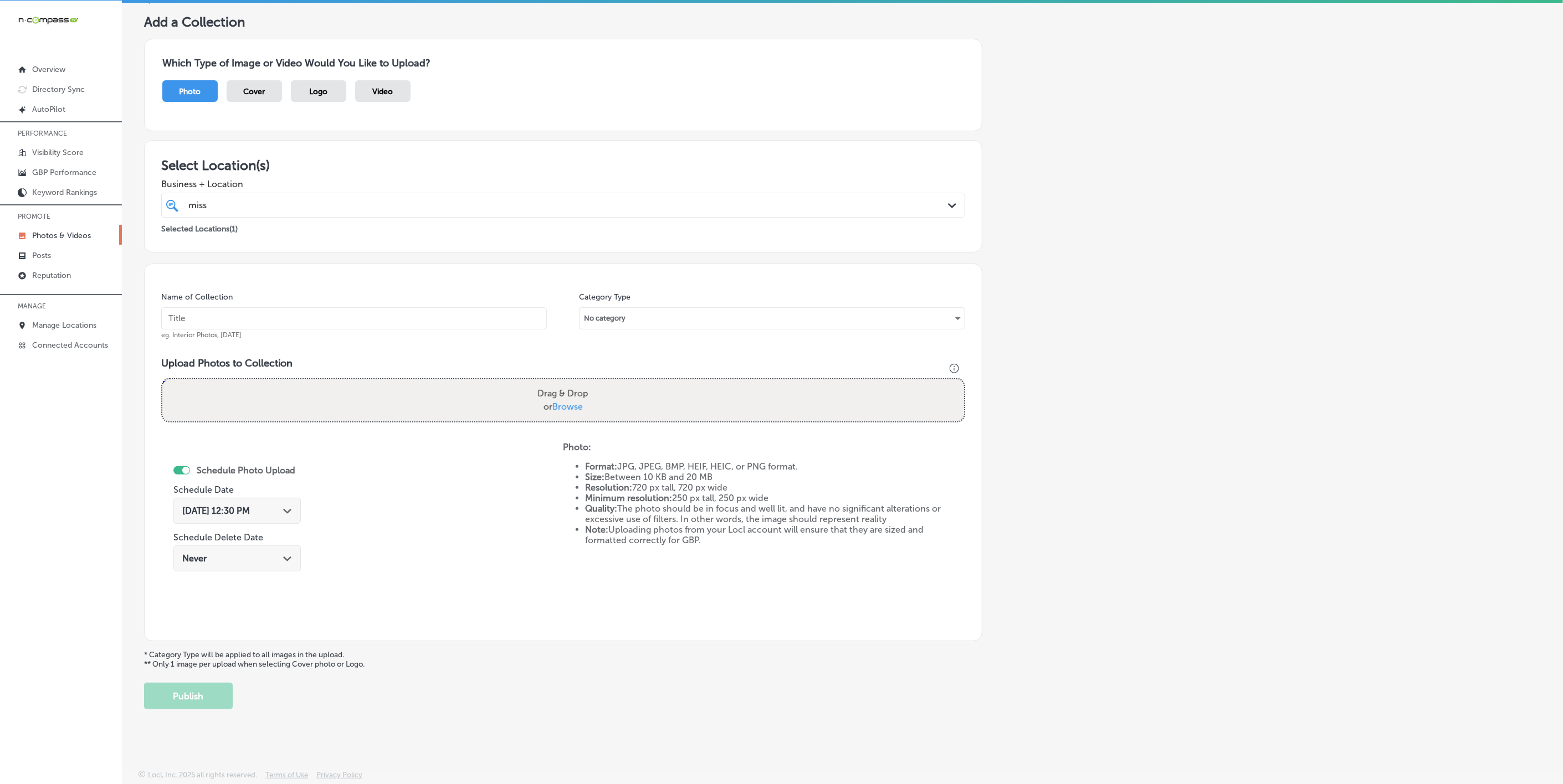
click at [57, 233] on p "Photos & Videos" at bounding box center [61, 236] width 58 height 10
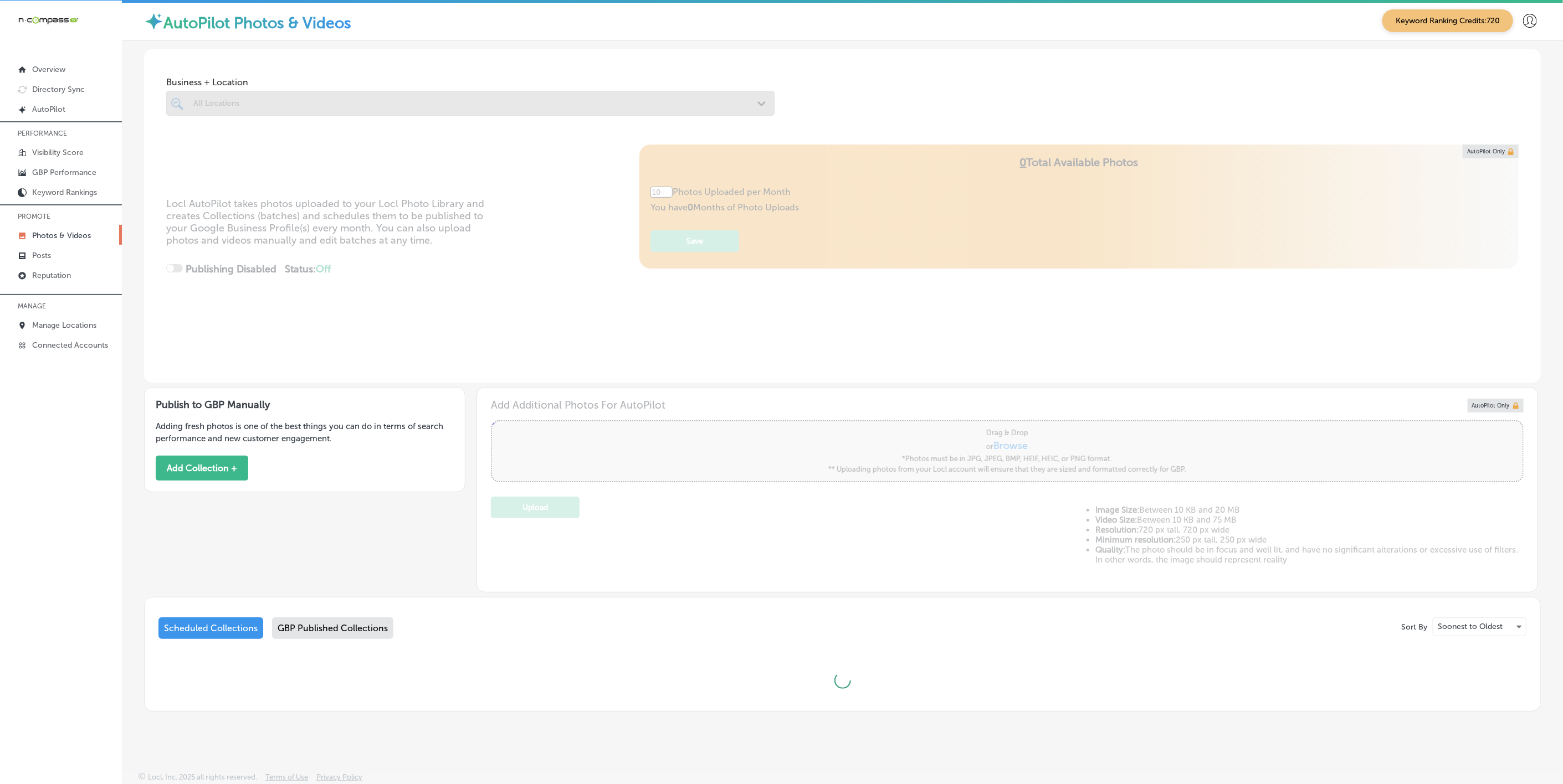
scroll to position [3, 0]
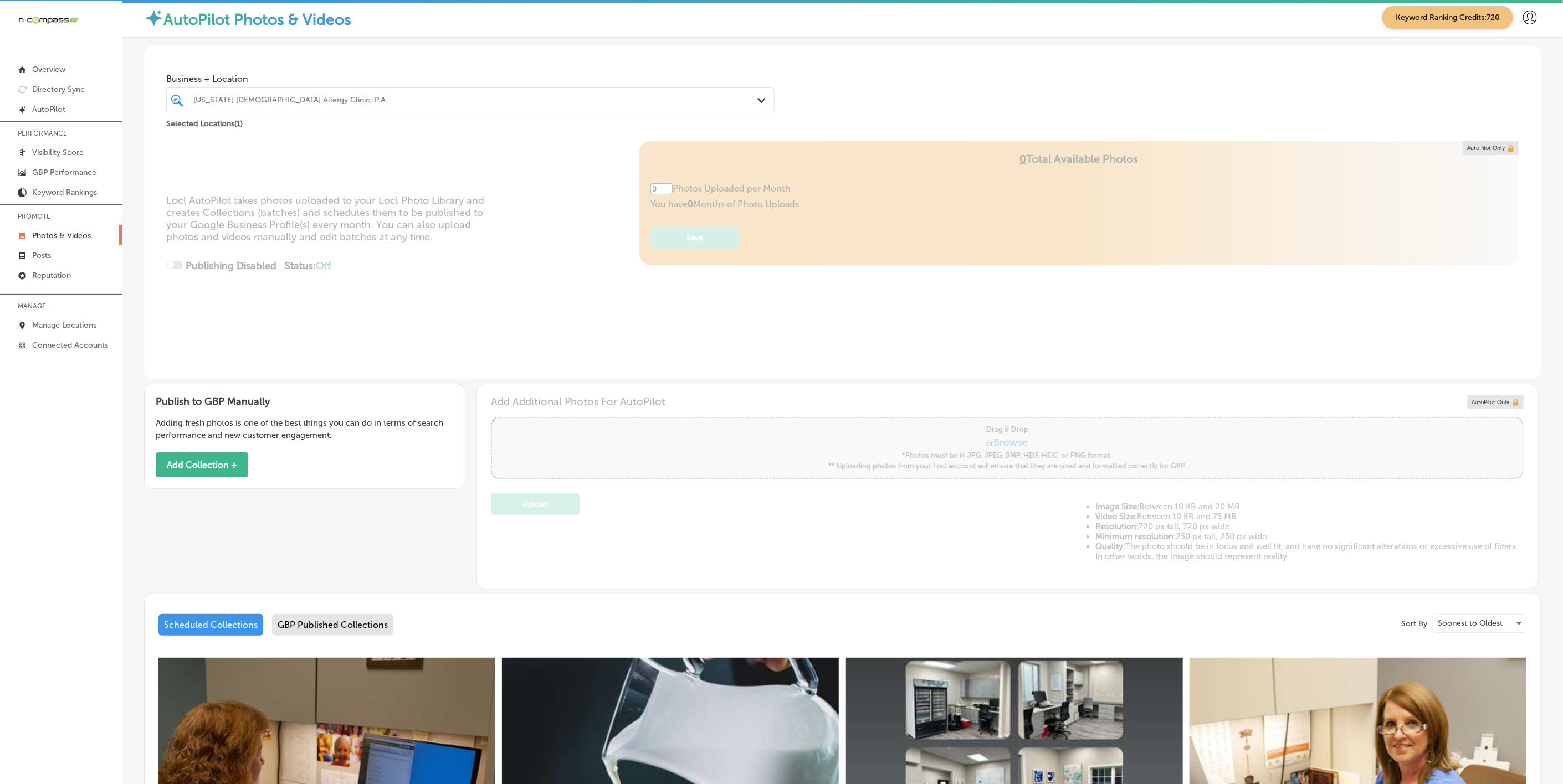
type input "5"
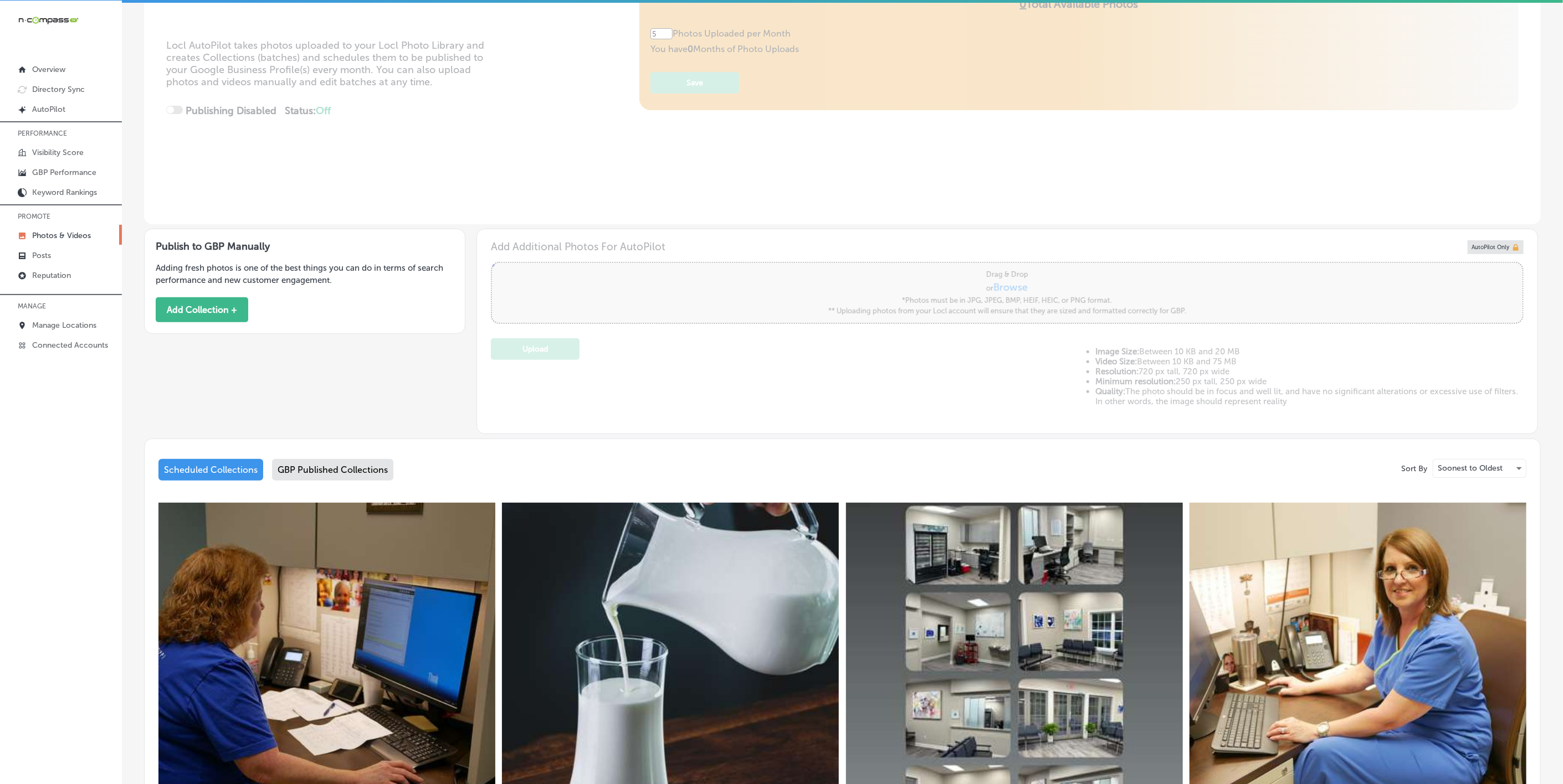
scroll to position [0, 0]
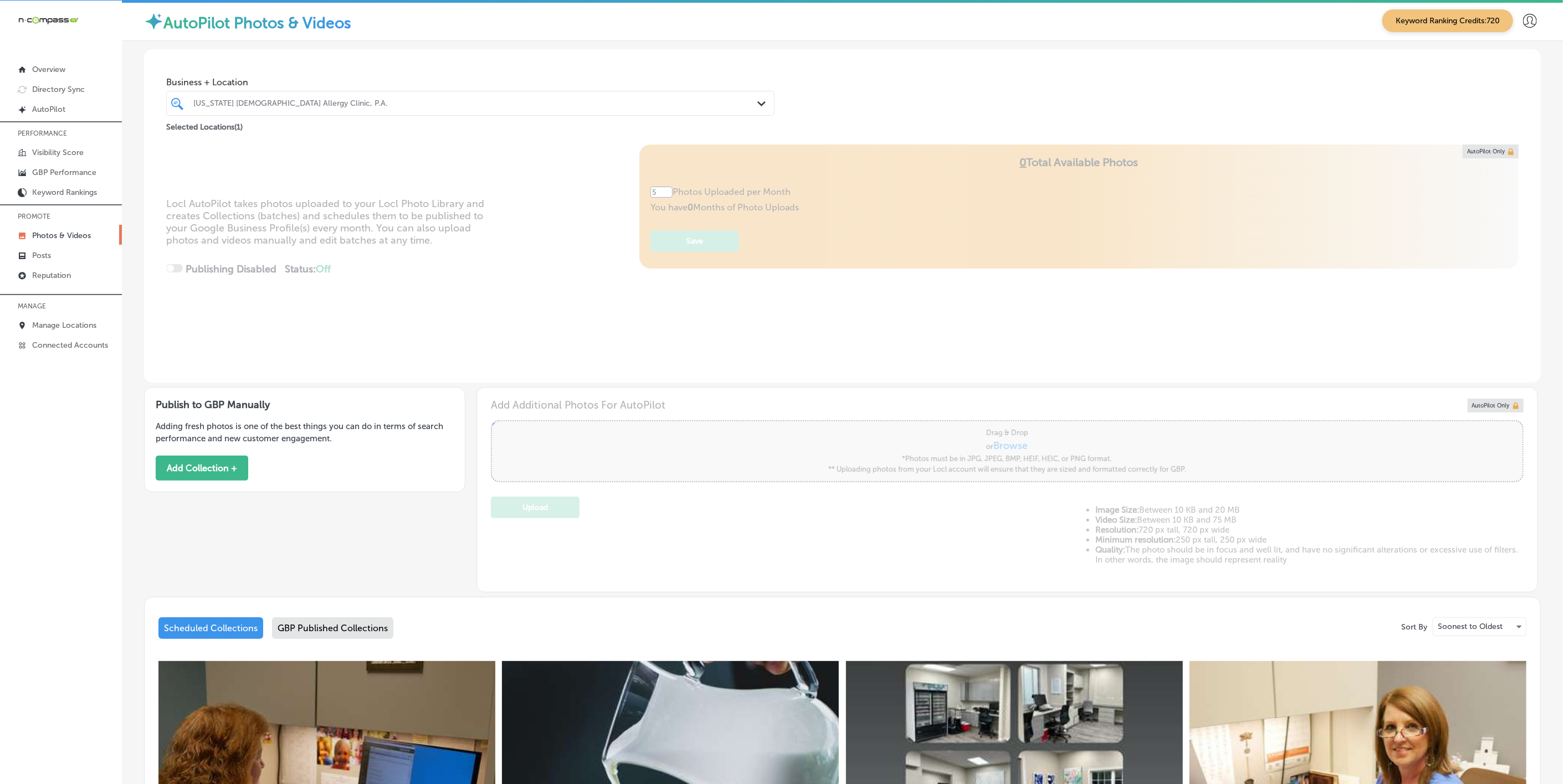
click at [475, 98] on div at bounding box center [442, 103] width 501 height 15
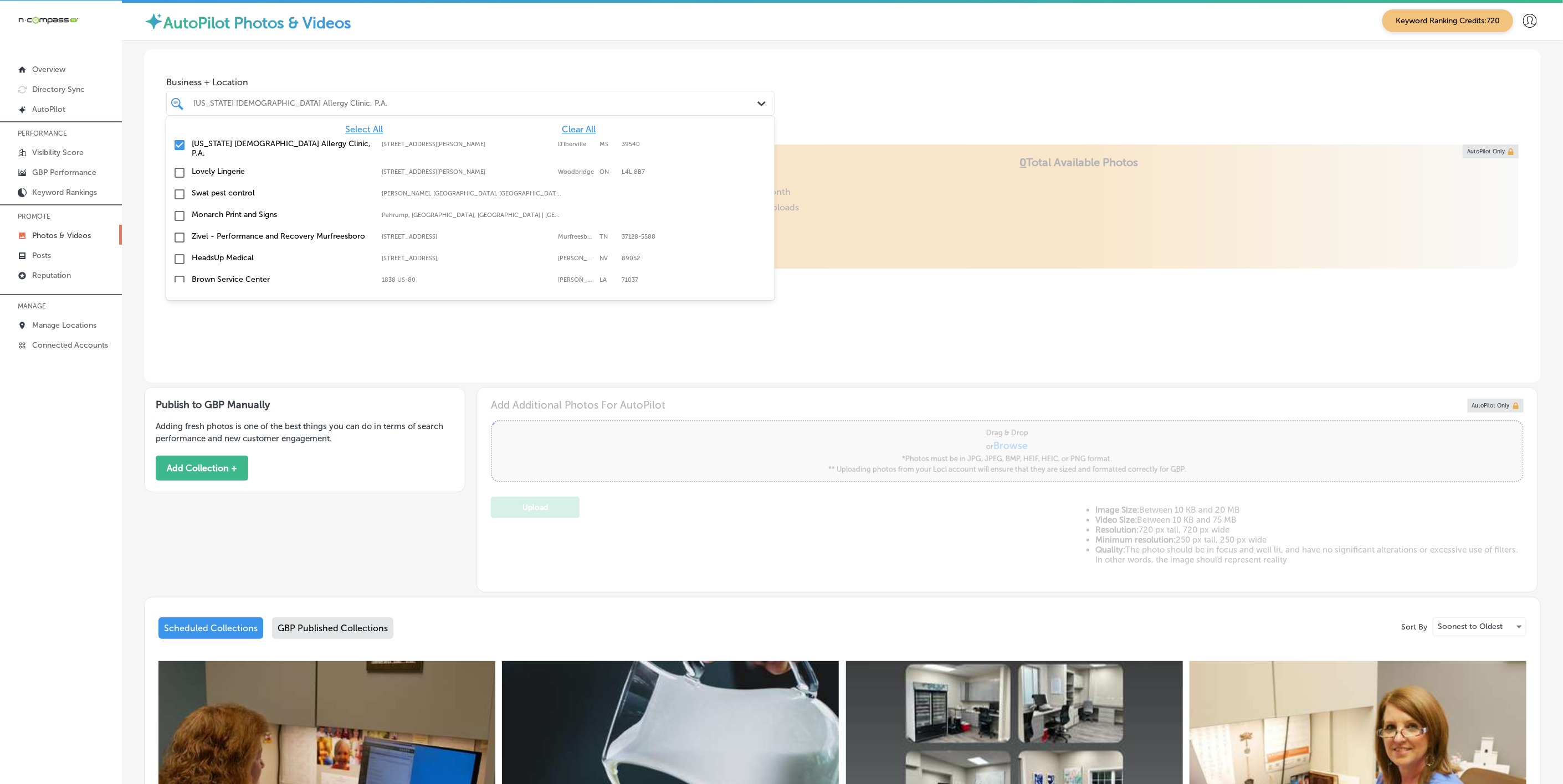
click at [576, 128] on span "Clear All" at bounding box center [579, 129] width 34 height 10
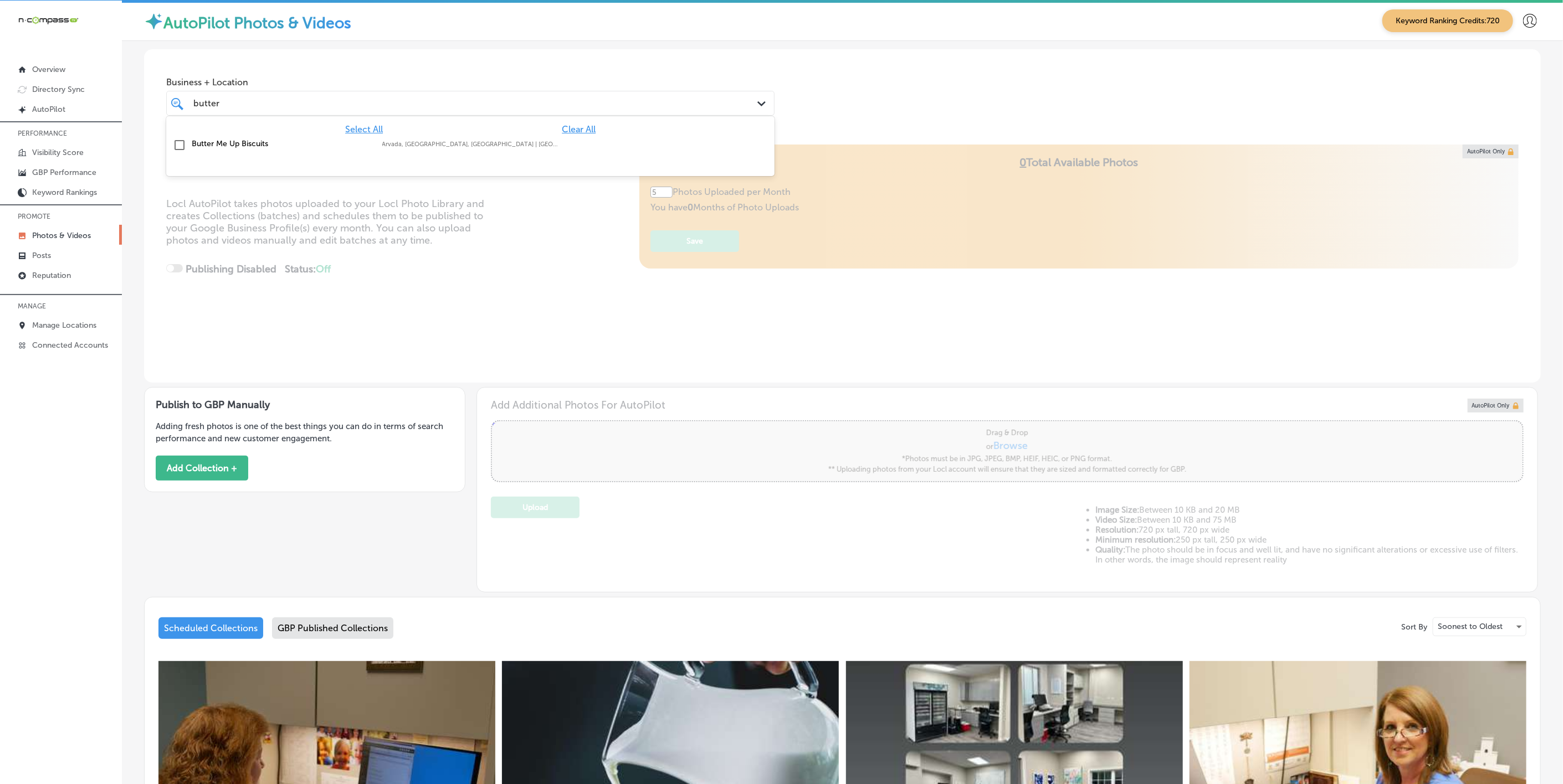
click at [639, 163] on div at bounding box center [470, 168] width 609 height 18
click at [408, 145] on label "Arvada, [GEOGRAPHIC_DATA], [GEOGRAPHIC_DATA] | [GEOGRAPHIC_DATA], [GEOGRAPHIC_D…" at bounding box center [472, 144] width 180 height 7
type input "butter"
click at [1044, 101] on div "Business + Location option focused, 2 of 180. 2 results available for search te…" at bounding box center [842, 91] width 1397 height 85
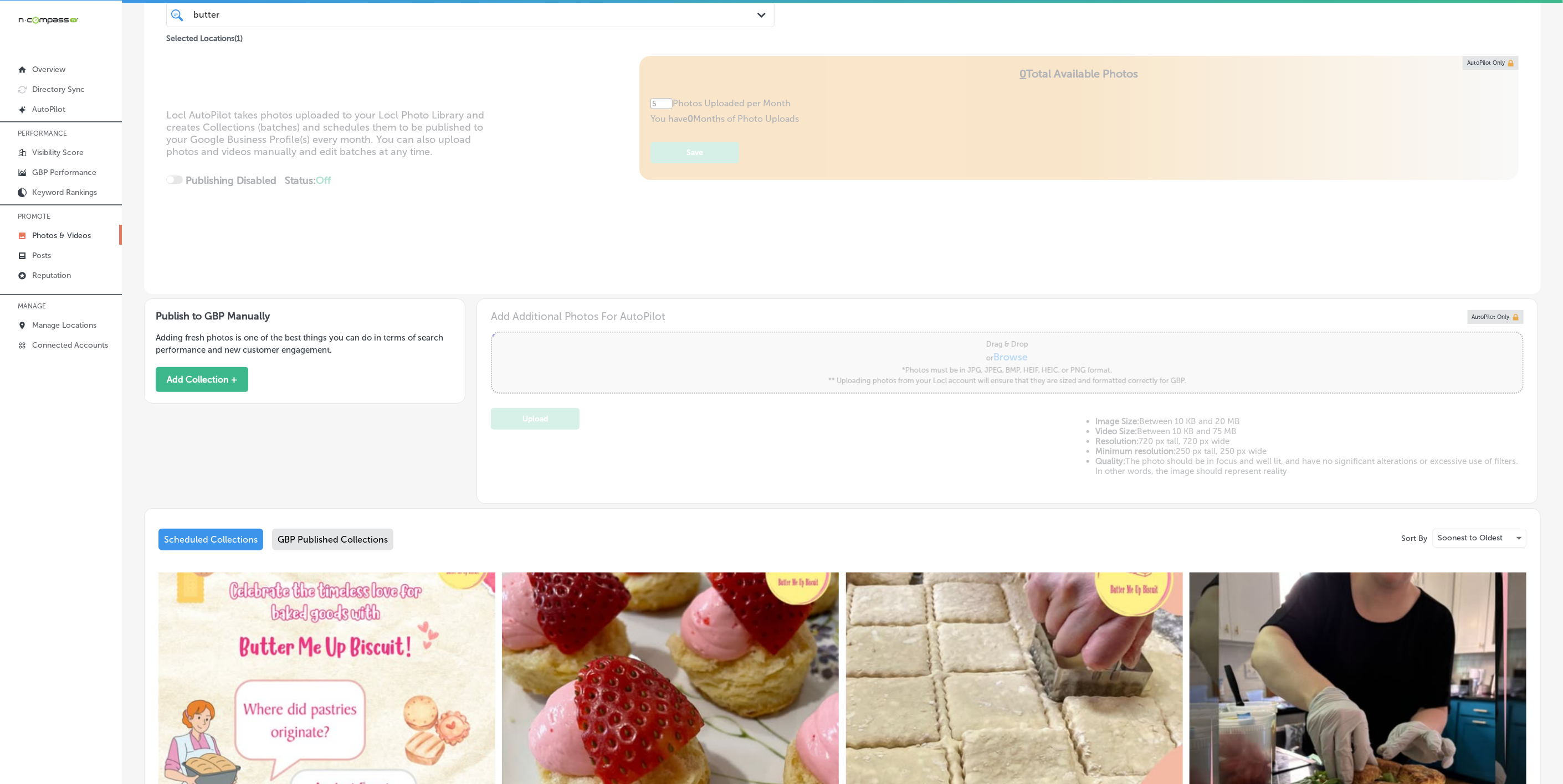
scroll to position [408, 0]
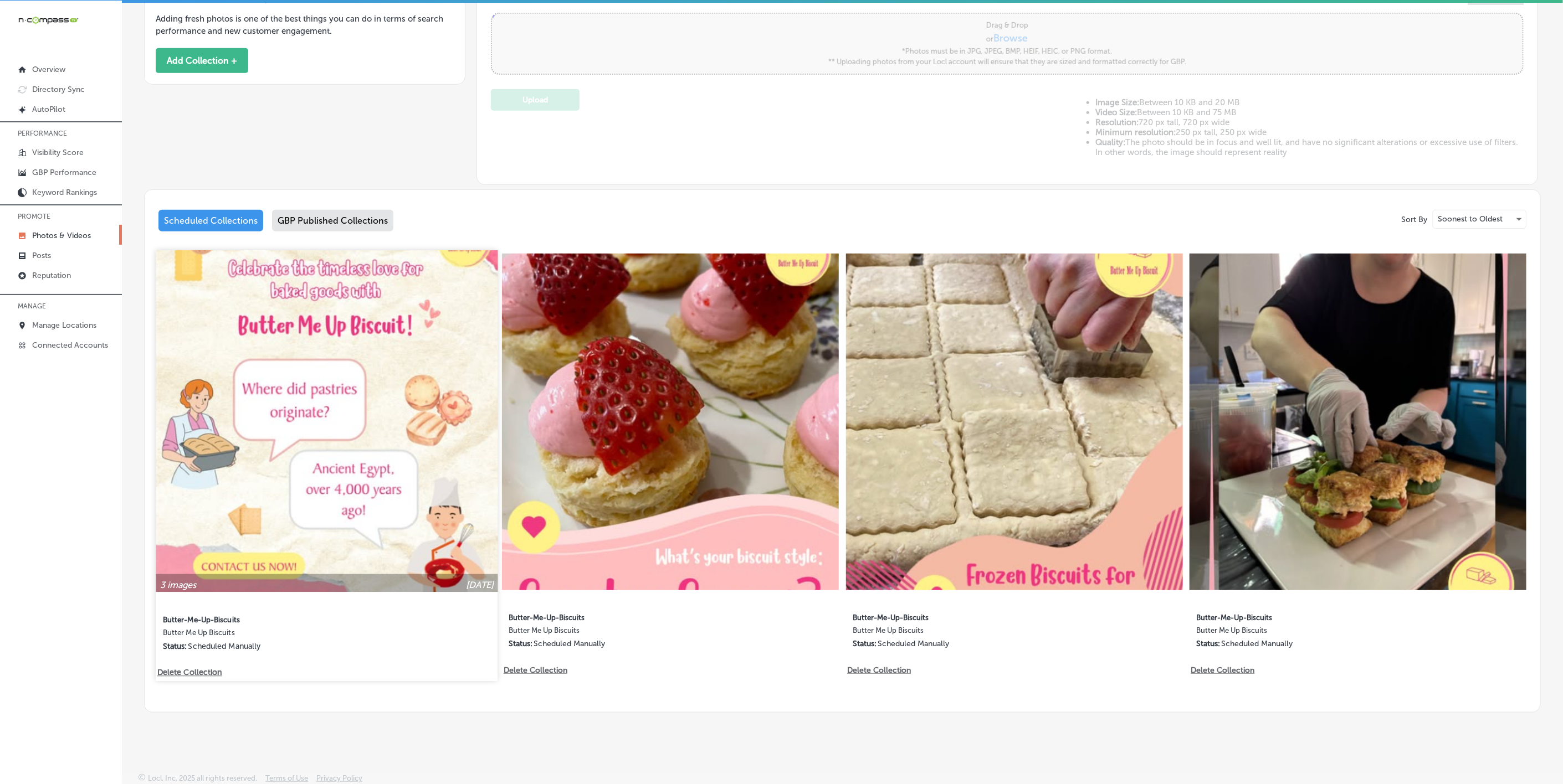
click at [306, 457] on img at bounding box center [326, 421] width 342 height 342
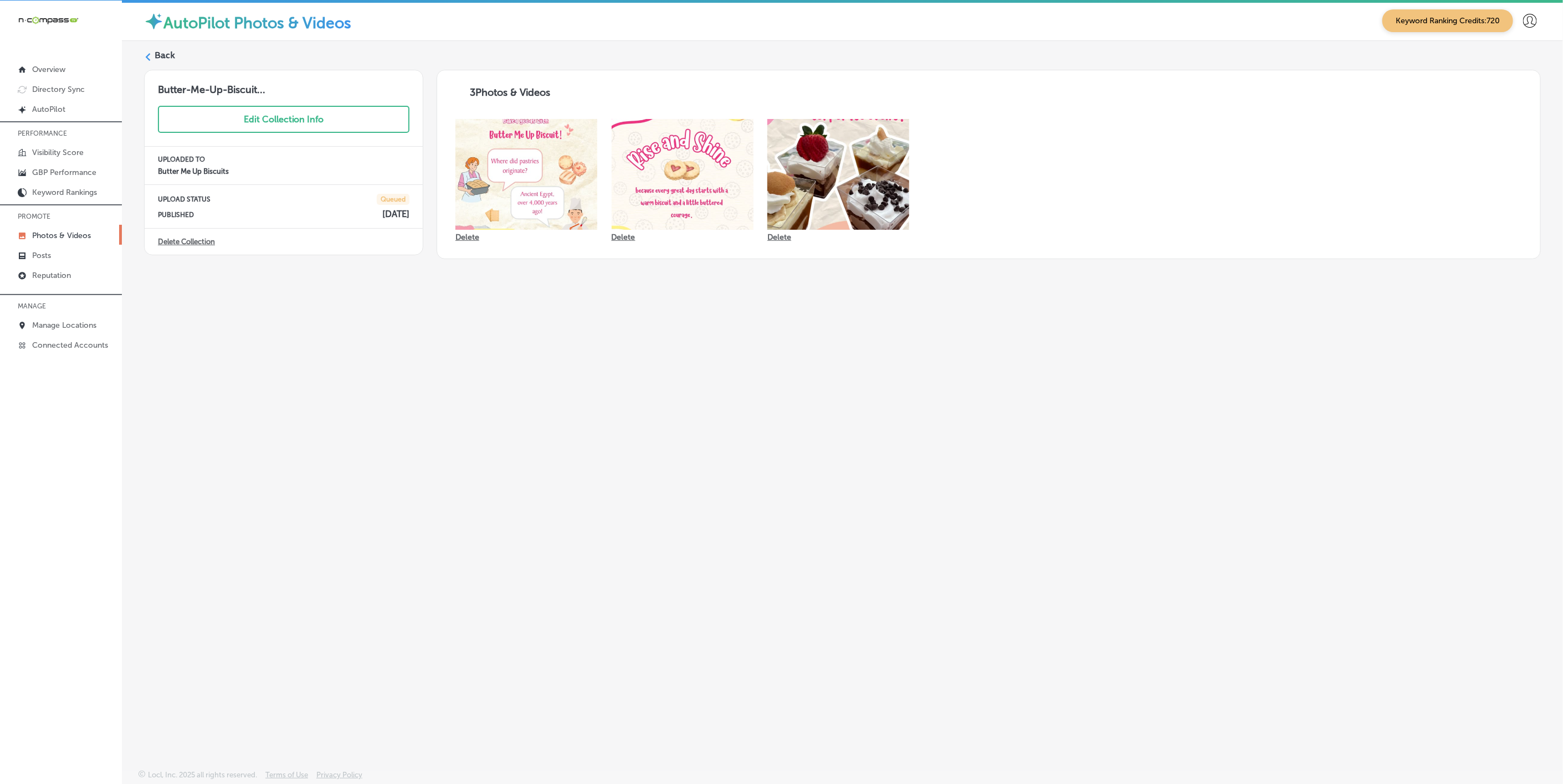
click at [155, 55] on label "Back" at bounding box center [165, 55] width 20 height 12
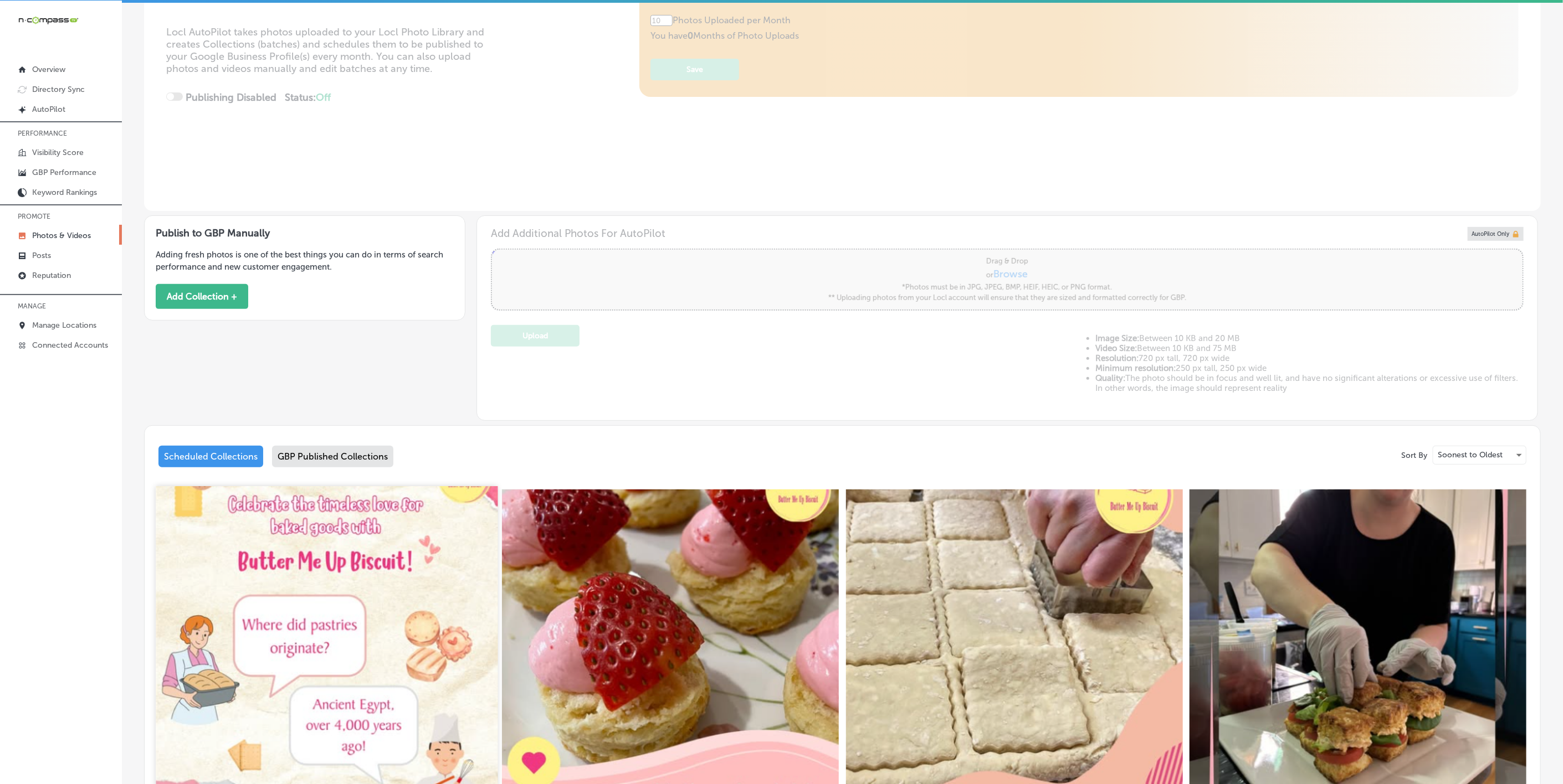
type input "5"
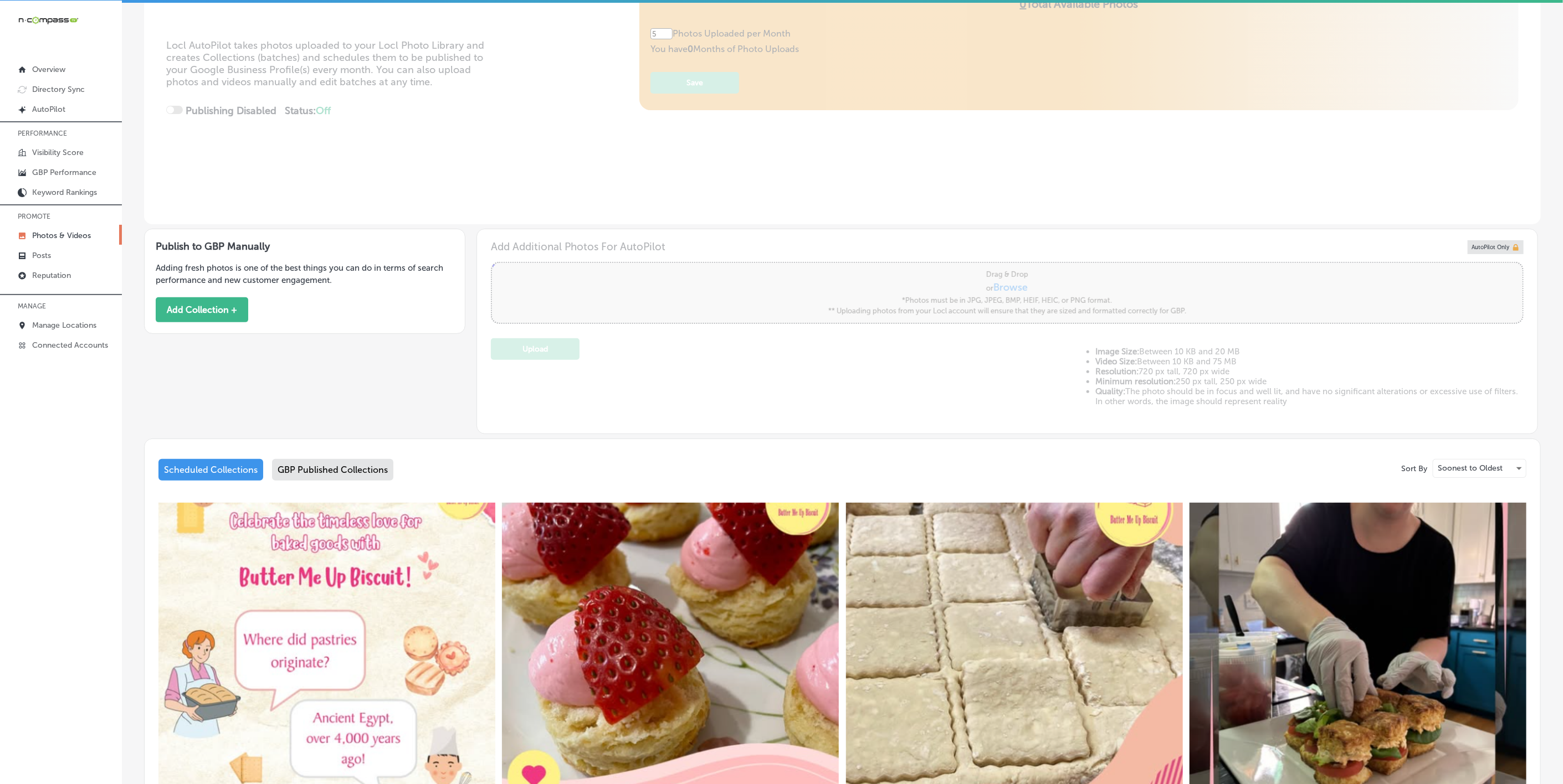
scroll to position [408, 0]
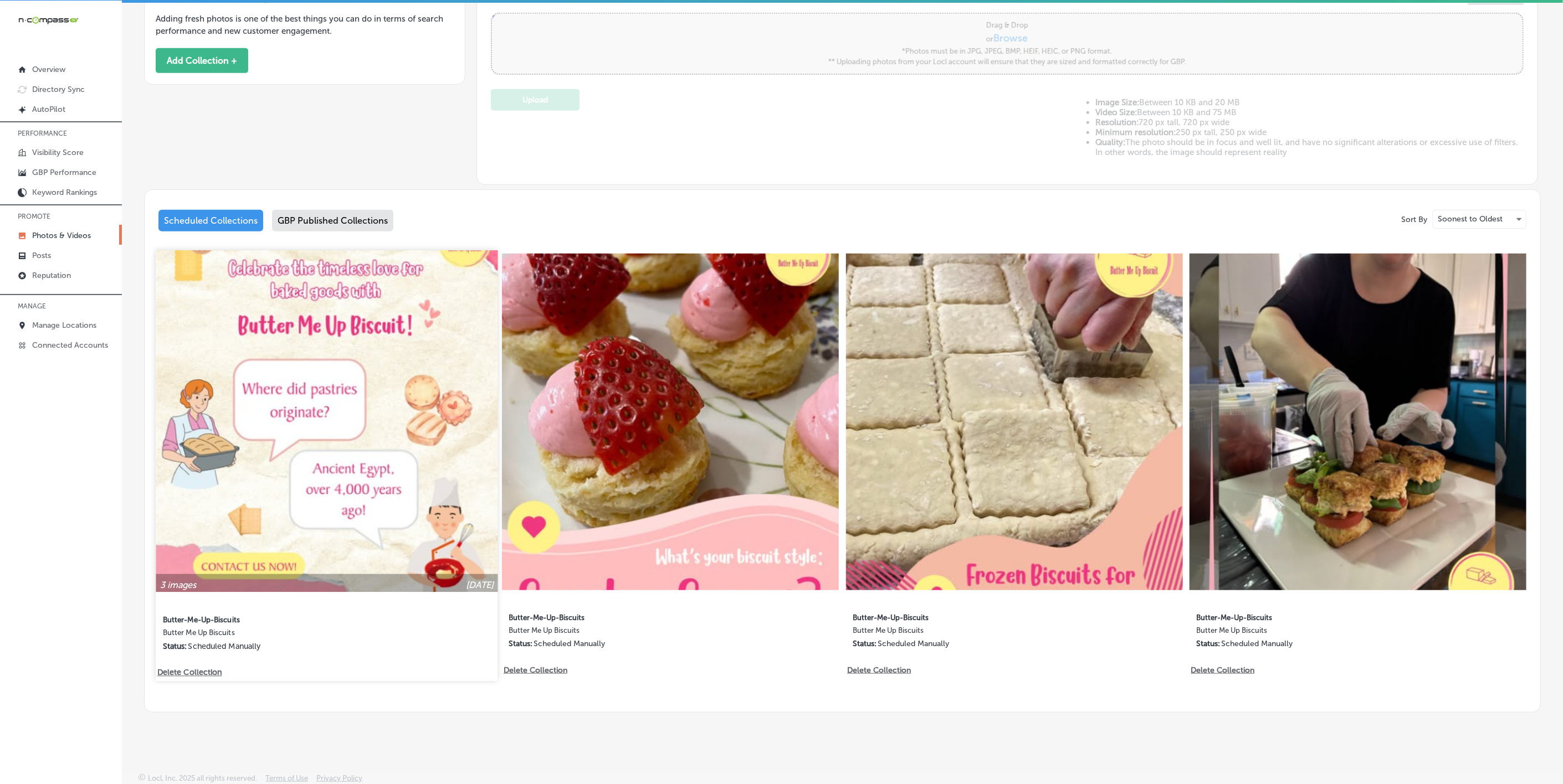
click at [310, 394] on img at bounding box center [326, 421] width 342 height 342
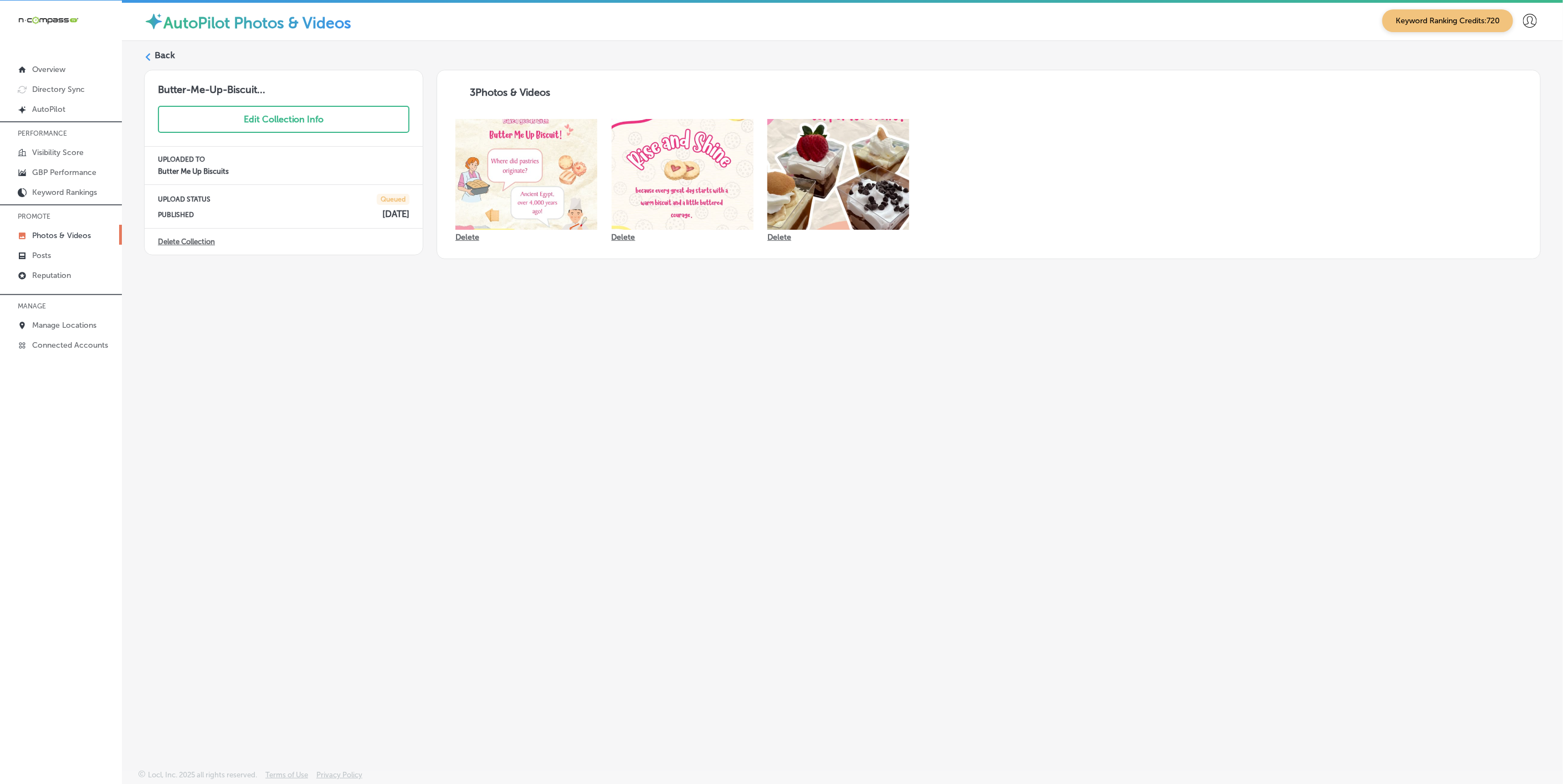
click at [148, 52] on div "Back" at bounding box center [842, 59] width 1397 height 20
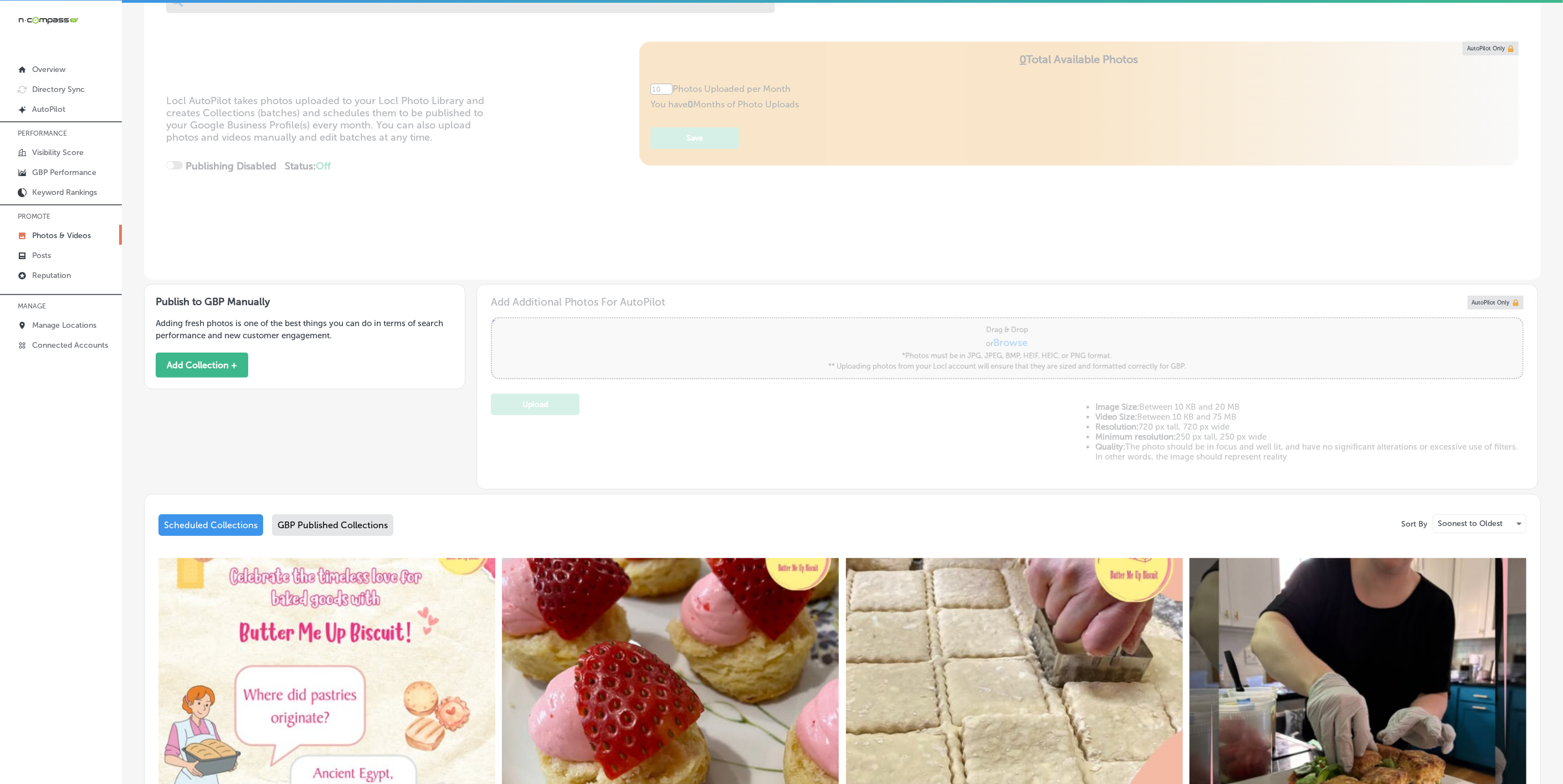
scroll to position [249, 0]
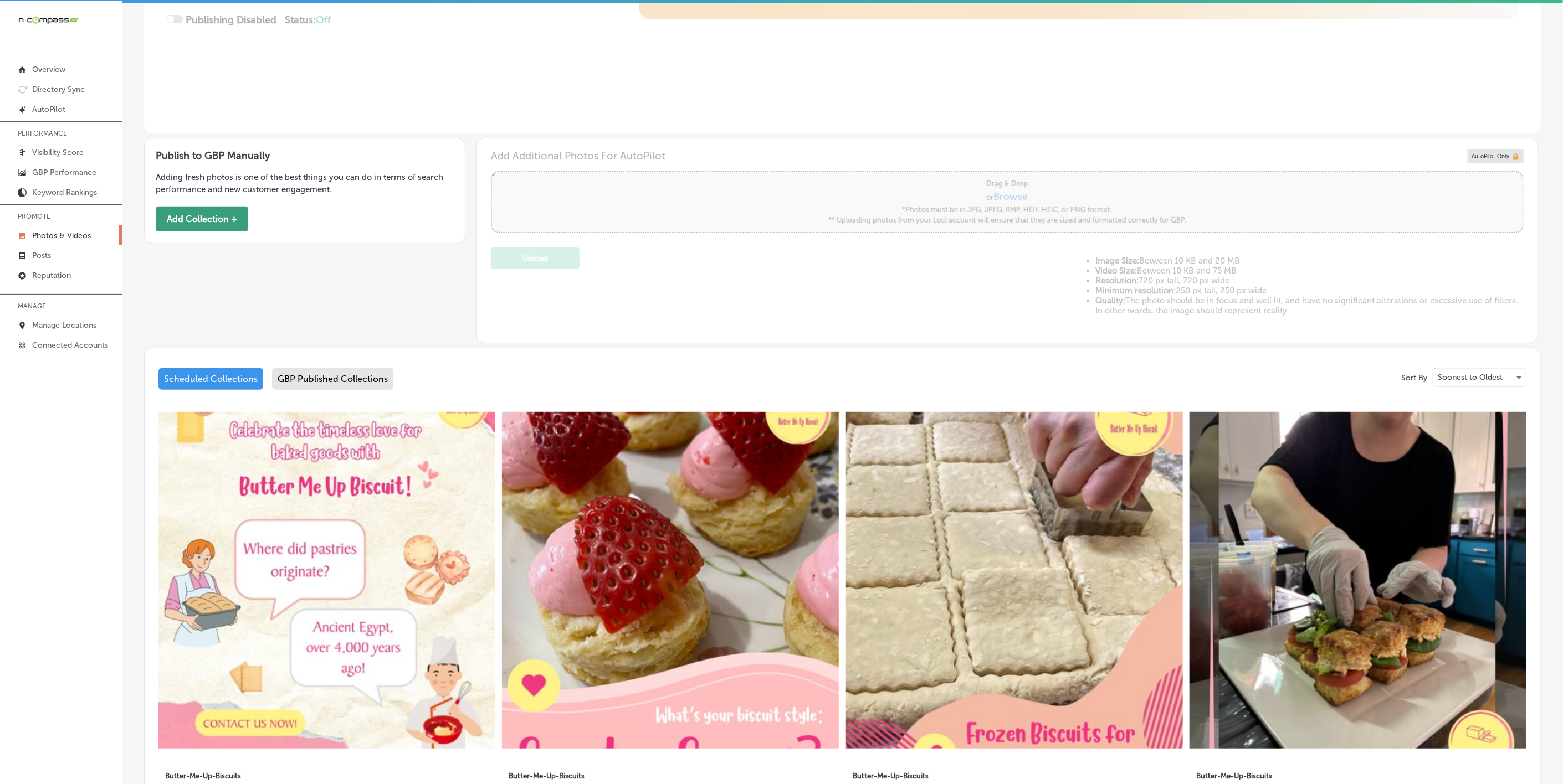
click at [221, 223] on button "Add Collection +" at bounding box center [202, 218] width 93 height 25
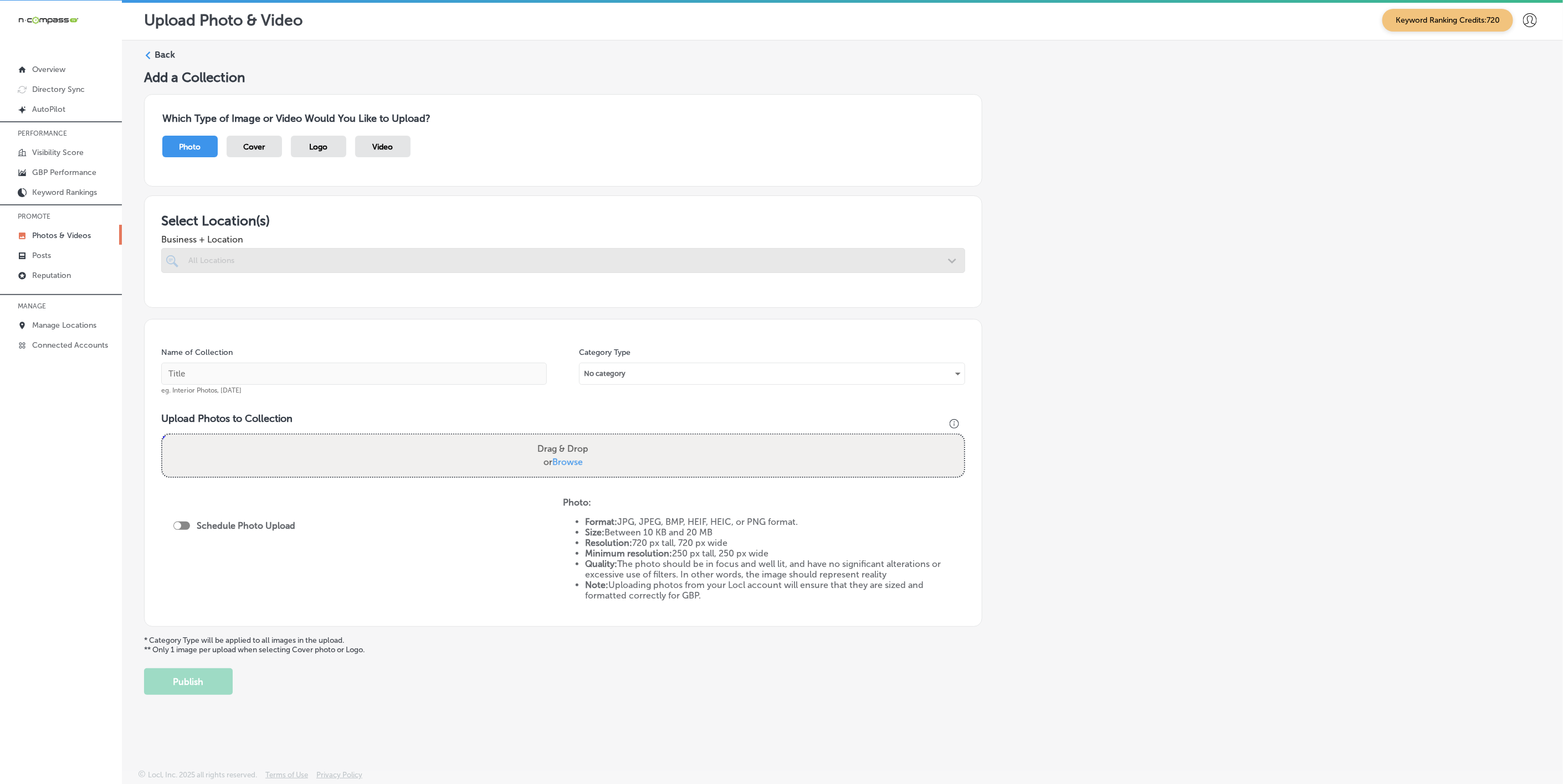
click at [341, 278] on div at bounding box center [563, 282] width 804 height 18
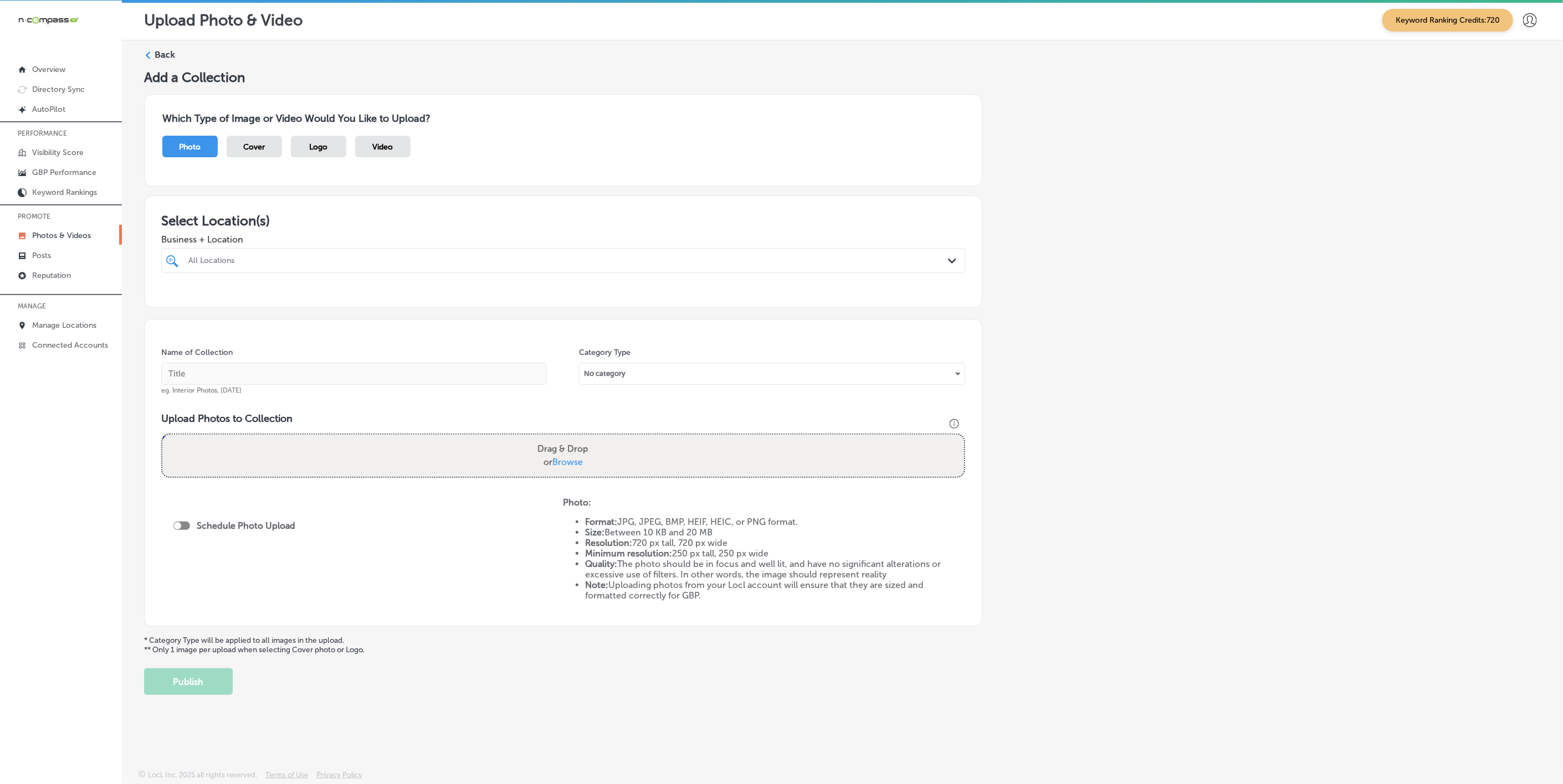
click at [346, 260] on div "All Locations" at bounding box center [569, 260] width 761 height 10
click at [333, 303] on label "Butter Me Up Biscuits" at bounding box center [305, 301] width 238 height 10
type input "butter"
click at [1240, 303] on div "Add a Collection Which Type of Image or Video Would You Like to Upload? Photo C…" at bounding box center [842, 382] width 1397 height 625
click at [351, 373] on input "text" at bounding box center [353, 374] width 386 height 22
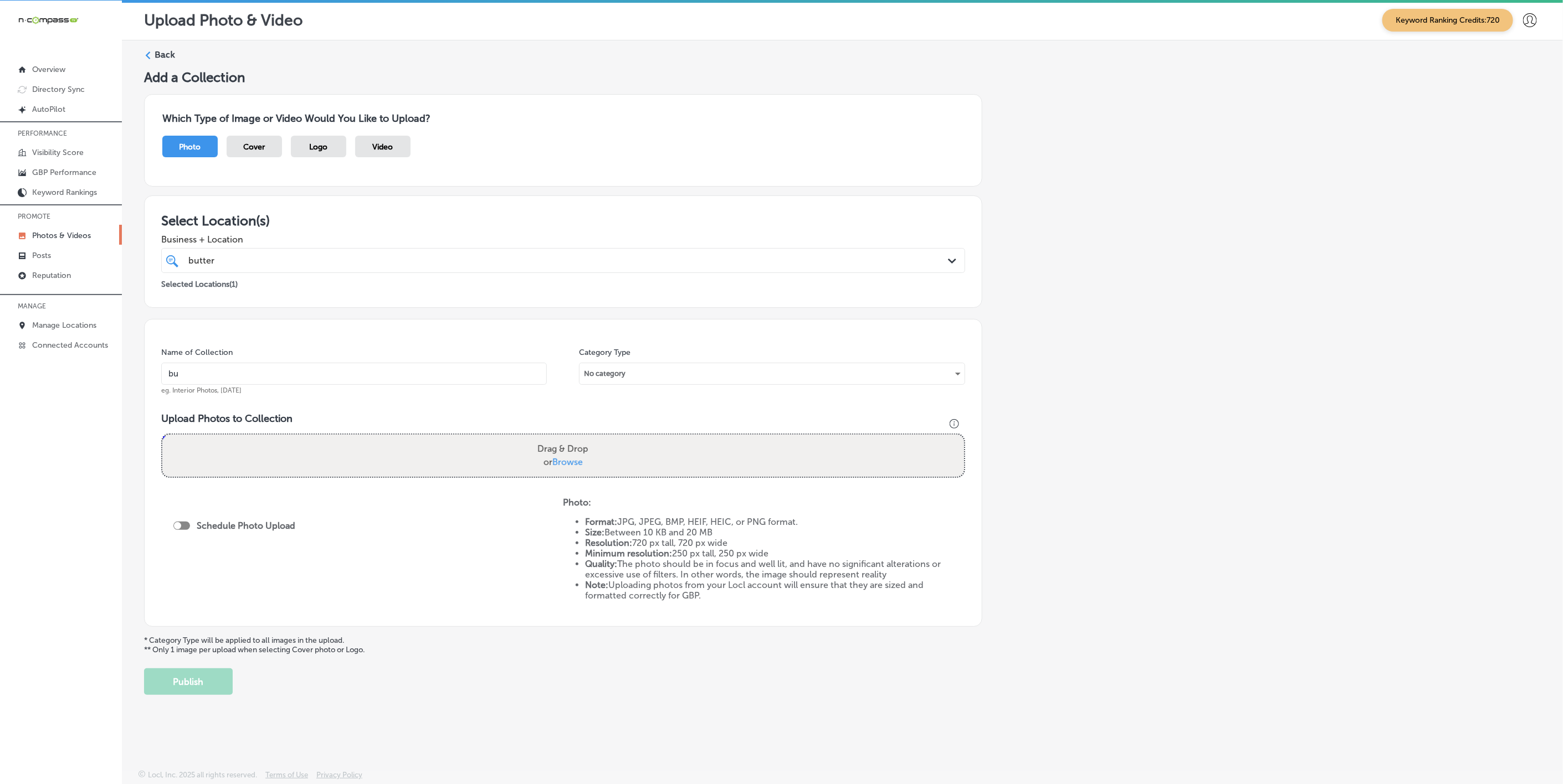
type input "Butter-Me-Up-Biscuits"
click at [314, 374] on input "Butter-Me-Up-Biscuits" at bounding box center [353, 374] width 386 height 22
click at [314, 373] on input "Butter-Me-Up-Biscuits" at bounding box center [353, 374] width 386 height 22
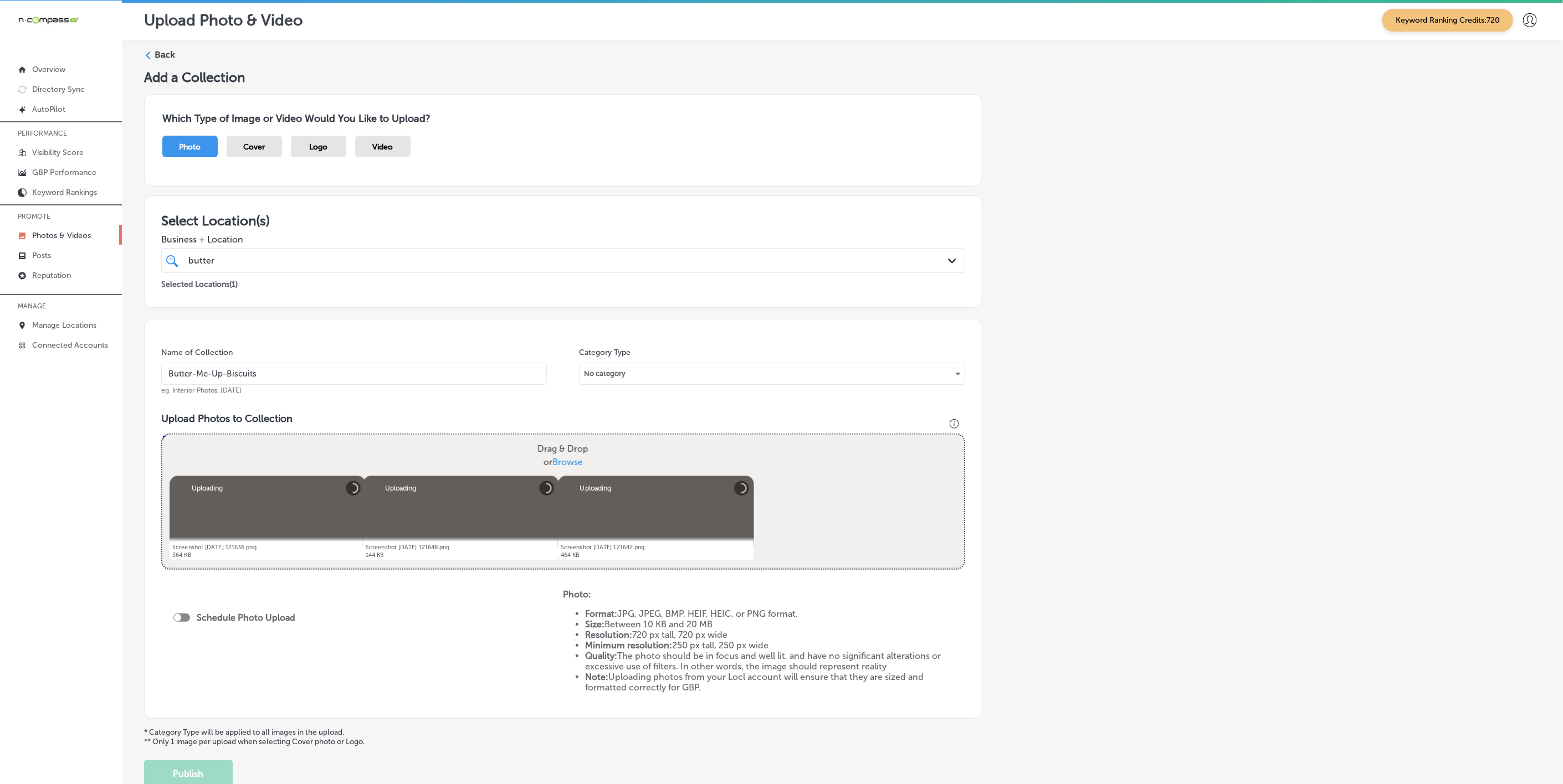
scroll to position [80, 0]
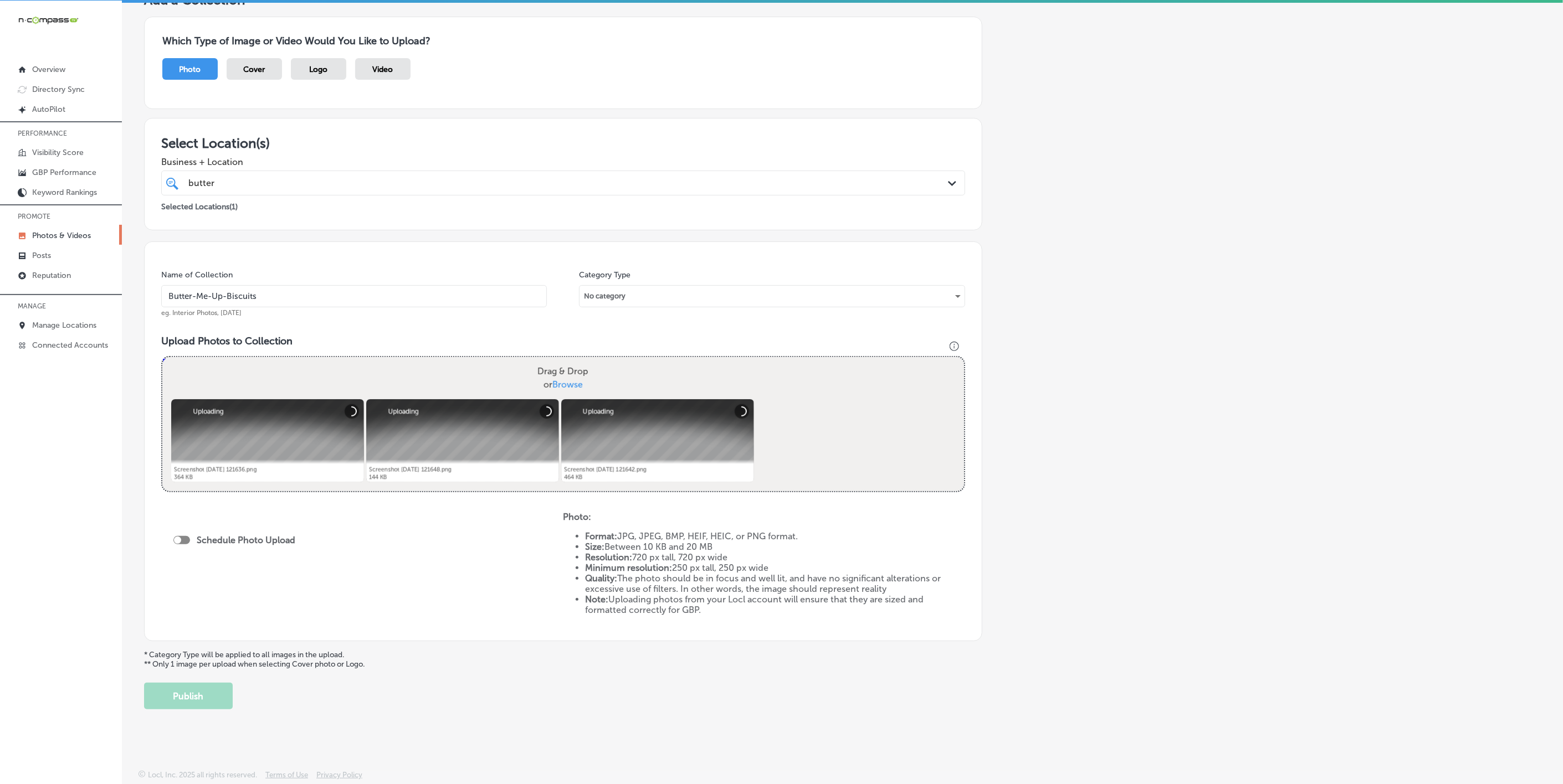
click at [183, 536] on div at bounding box center [182, 540] width 16 height 8
checkbox input "true"
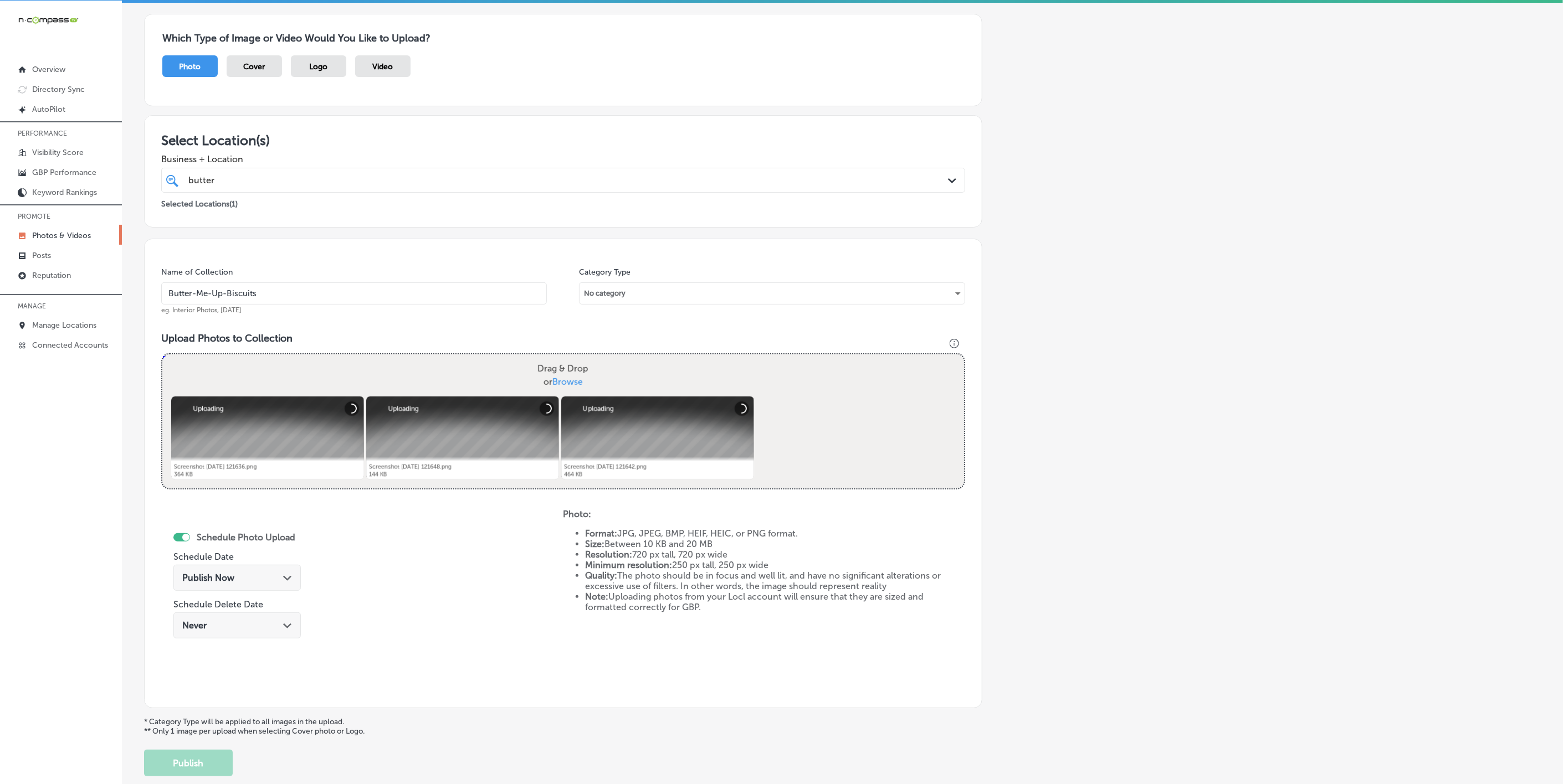
click at [258, 585] on div "Publish Now Path Created with Sketch." at bounding box center [237, 578] width 127 height 26
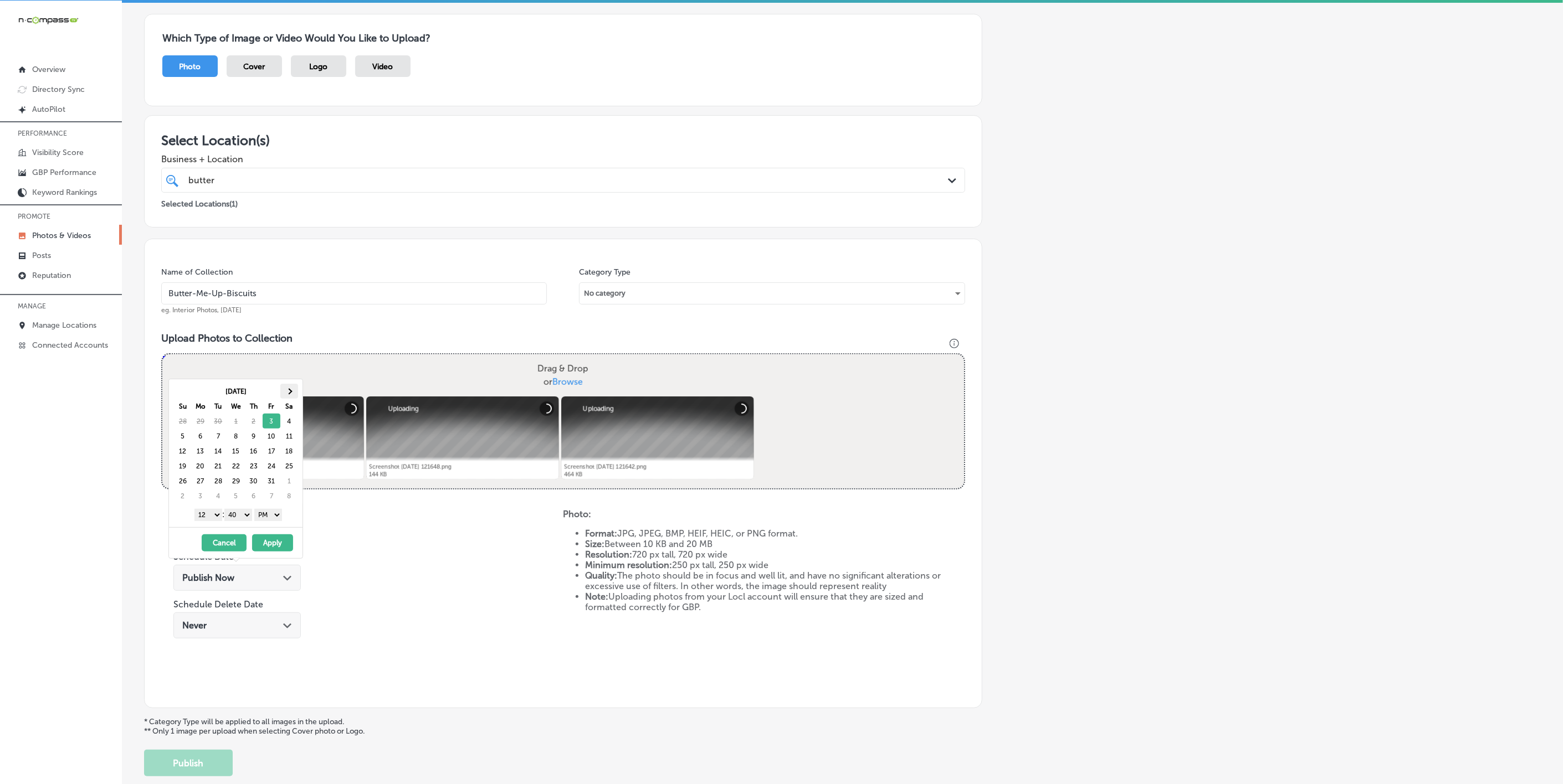
click at [288, 386] on th at bounding box center [290, 391] width 18 height 15
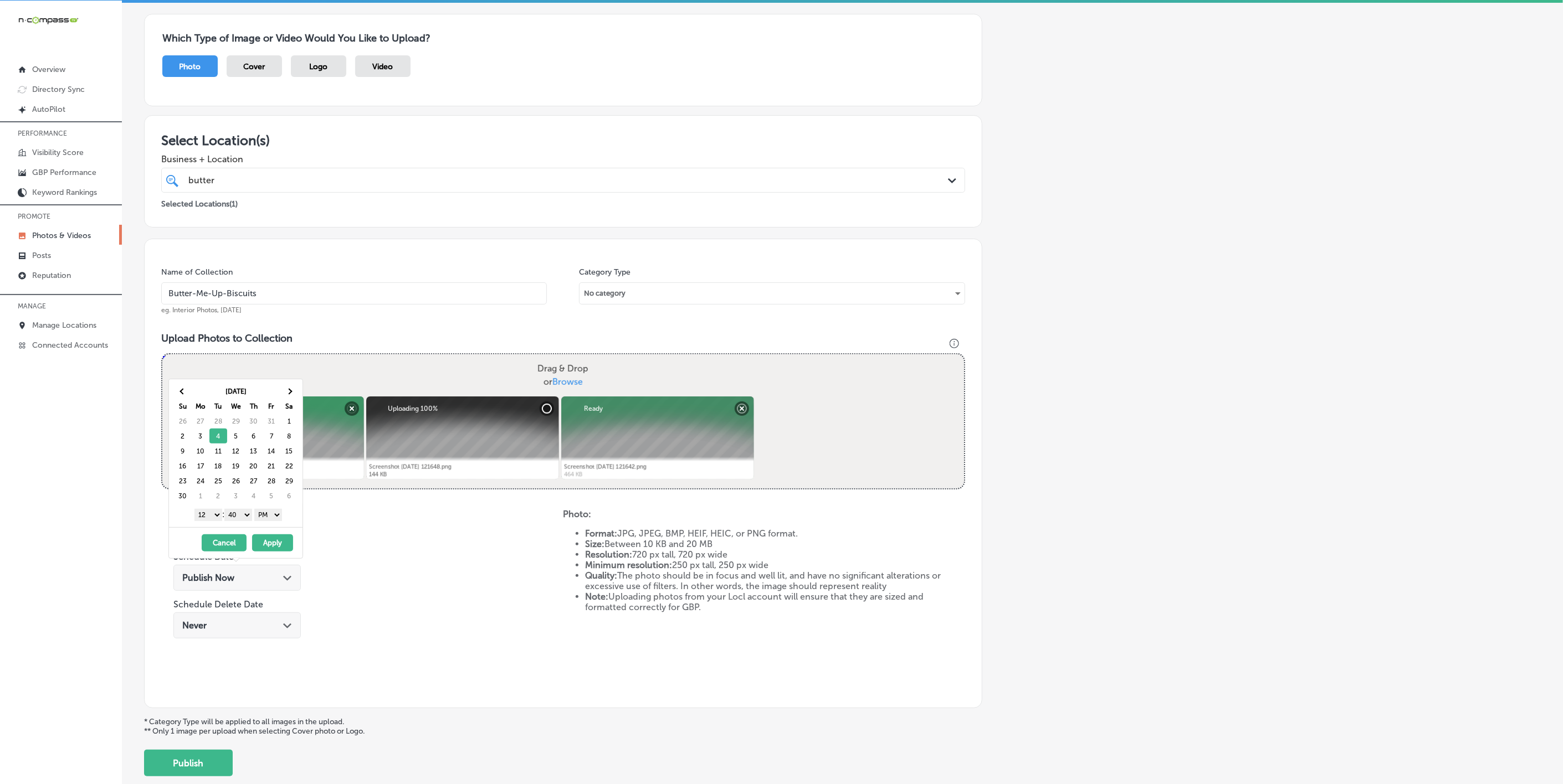
click at [207, 518] on select "1 2 3 4 5 6 7 8 9 10 11 12" at bounding box center [208, 515] width 28 height 12
click at [243, 513] on select "00 10 20 30 40 50" at bounding box center [238, 515] width 28 height 12
click at [275, 543] on button "Apply" at bounding box center [272, 542] width 41 height 17
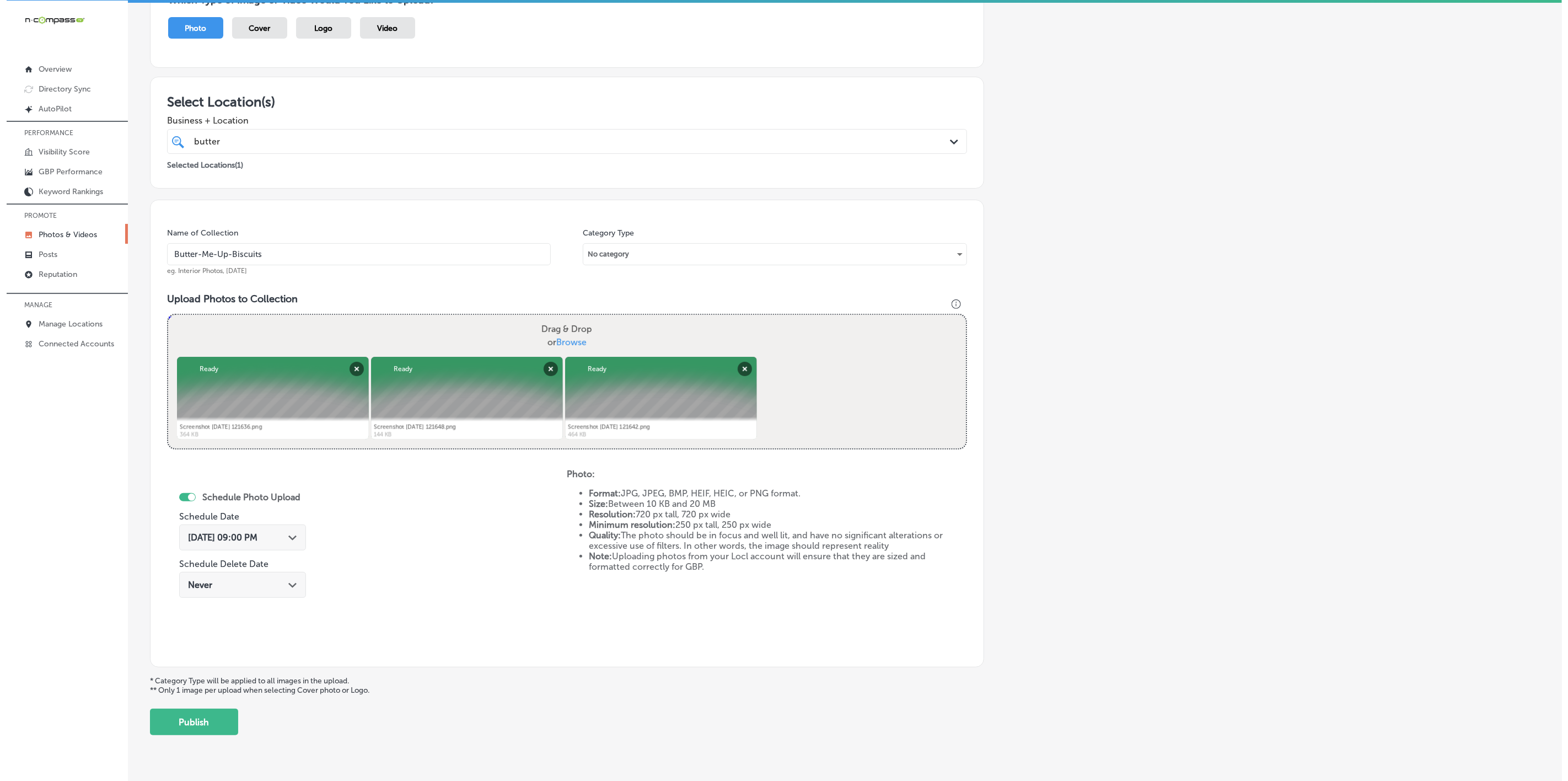
scroll to position [150, 0]
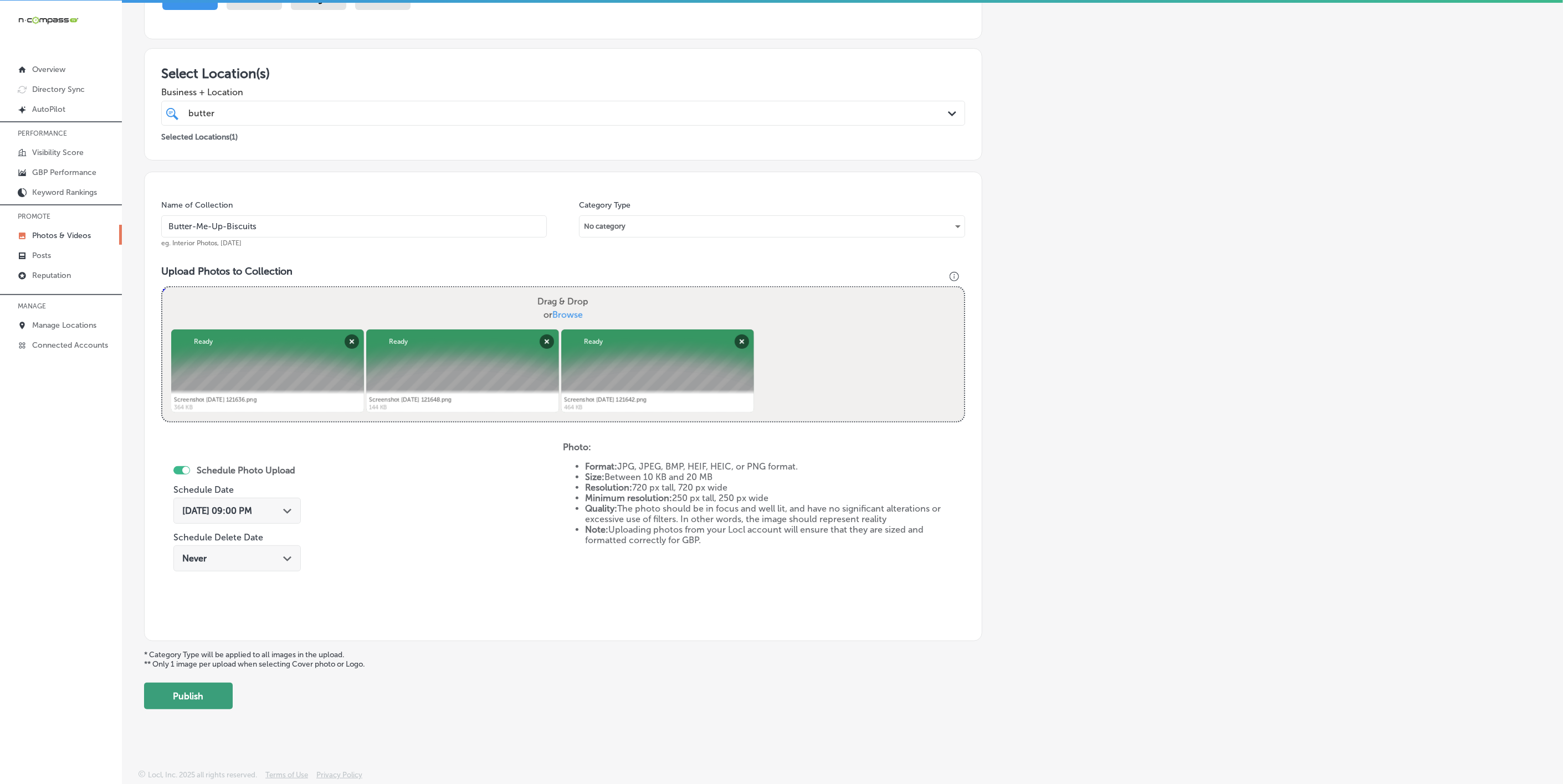
click at [176, 703] on button "Publish" at bounding box center [188, 696] width 88 height 27
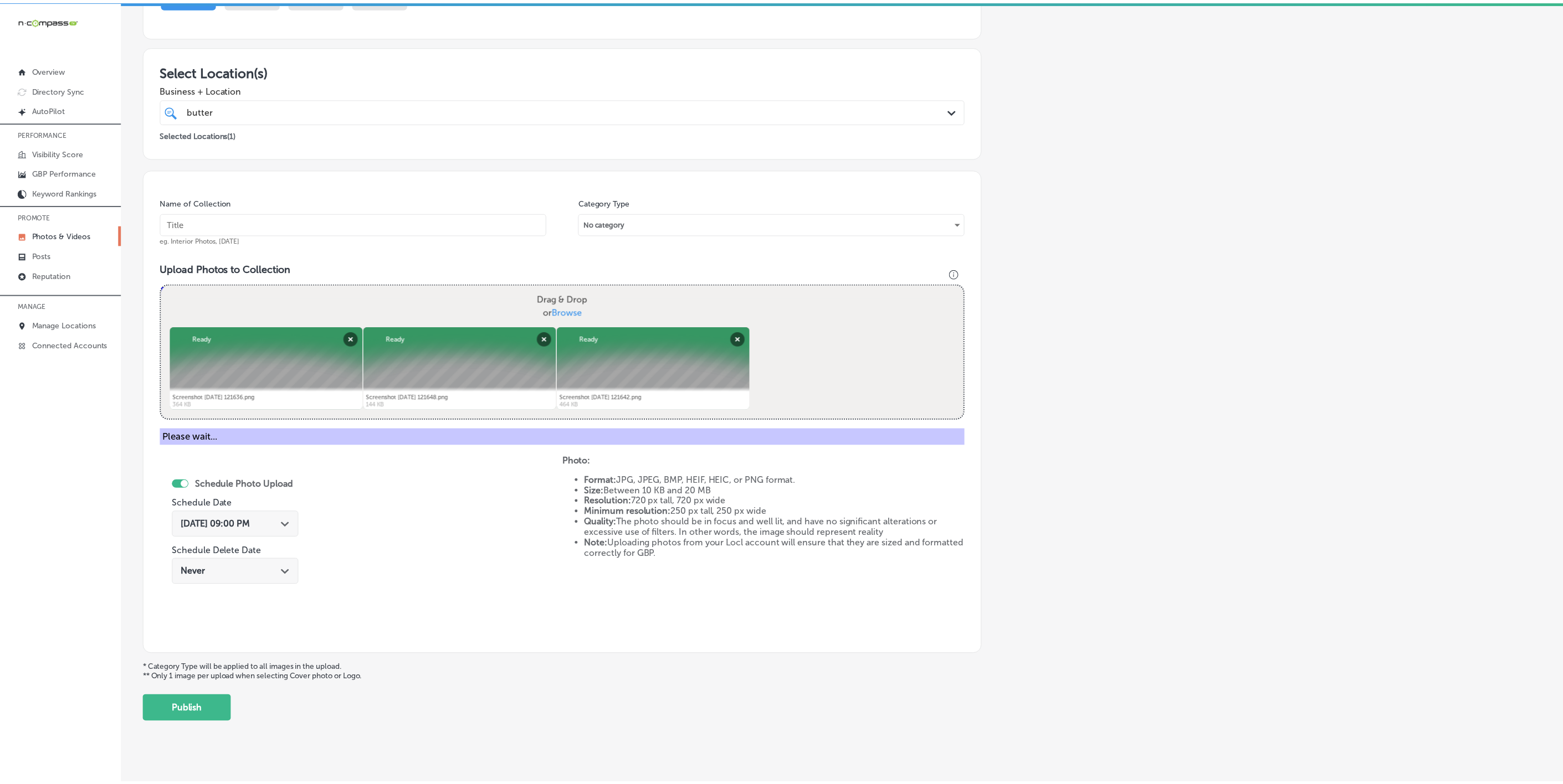
scroll to position [58, 0]
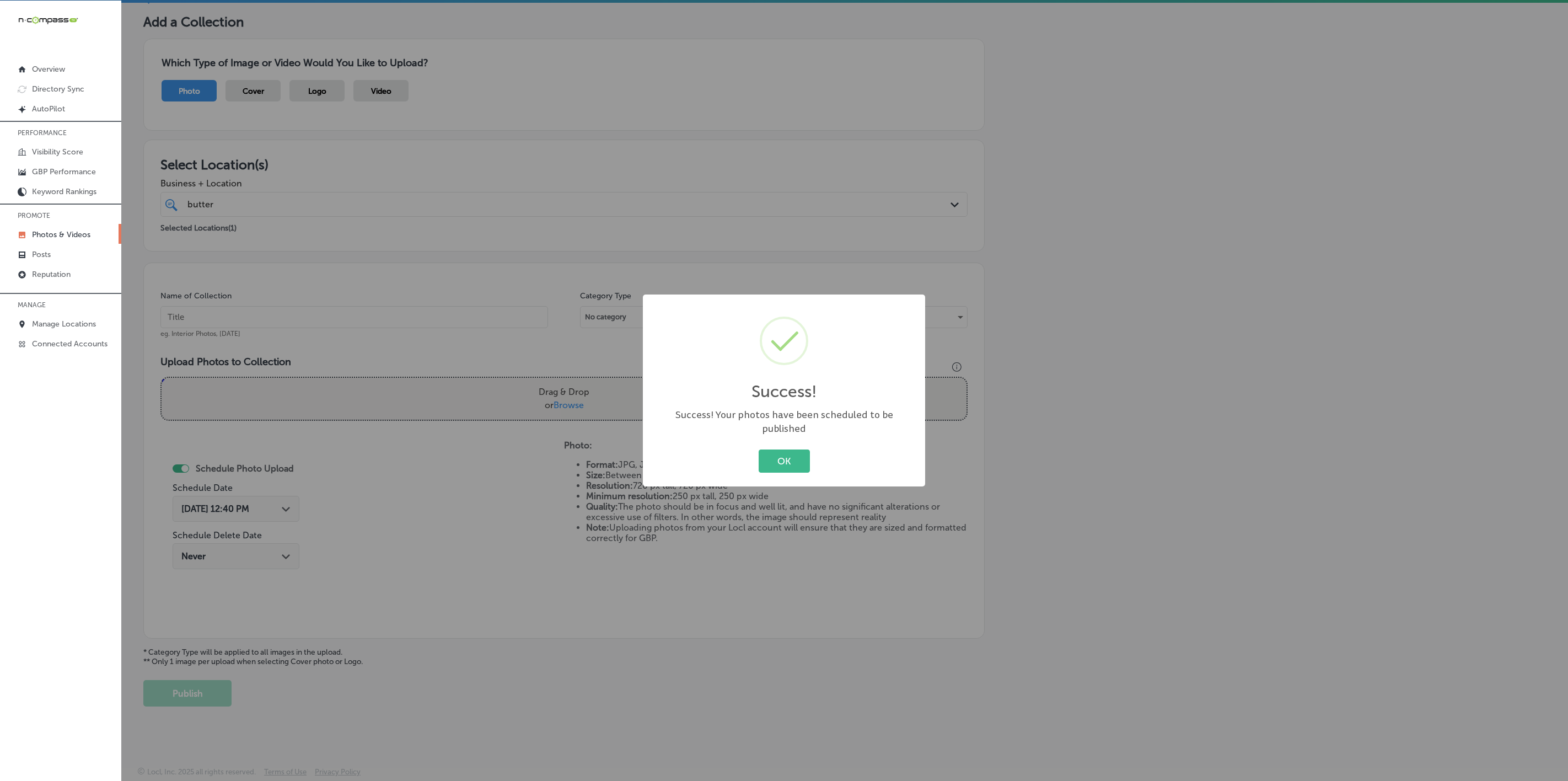
click at [759, 449] on button "OK" at bounding box center [784, 461] width 51 height 22
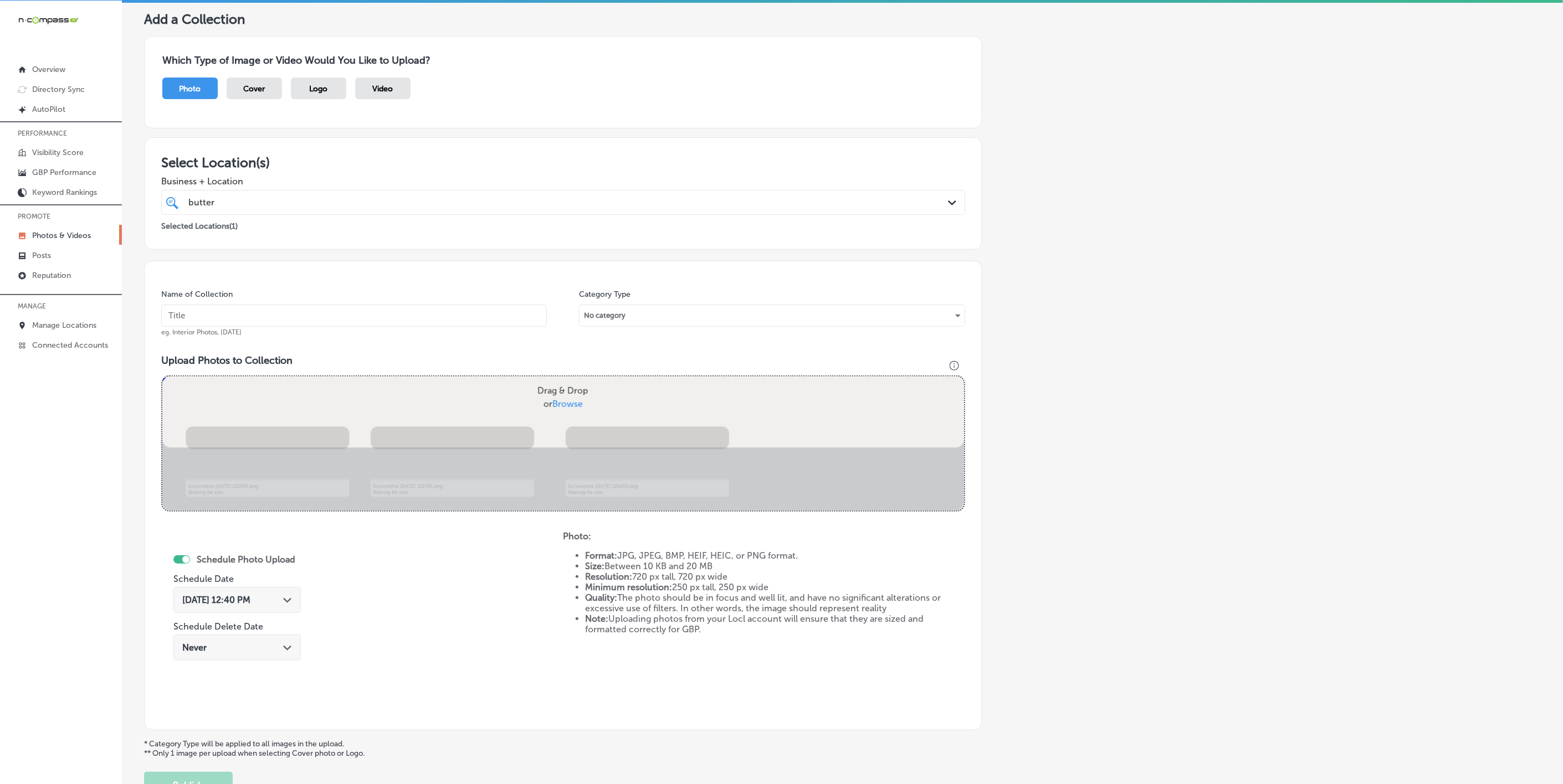
scroll to position [150, 0]
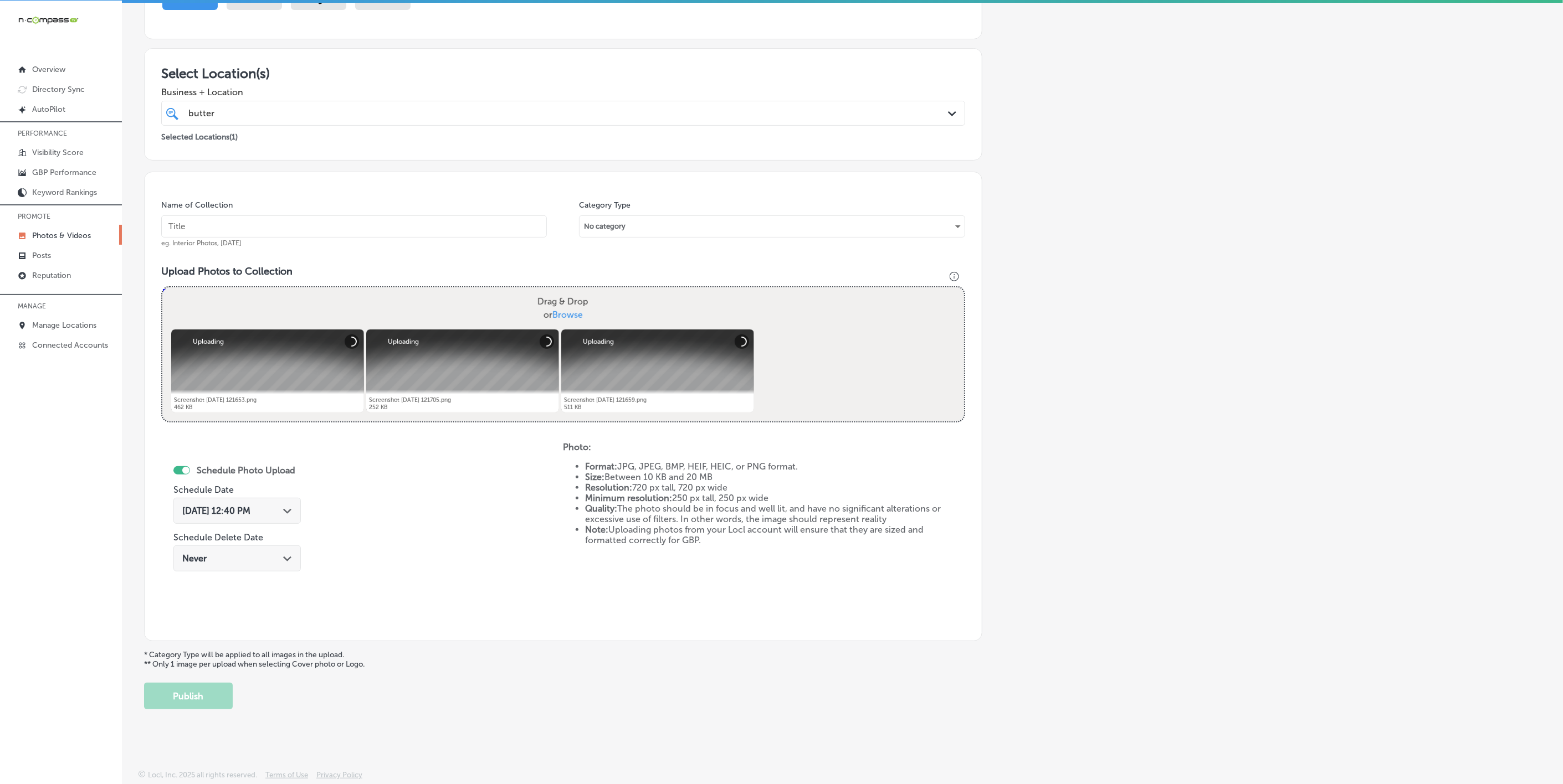
click at [287, 500] on div "[DATE] 12:40 PM Path Created with Sketch." at bounding box center [237, 510] width 127 height 26
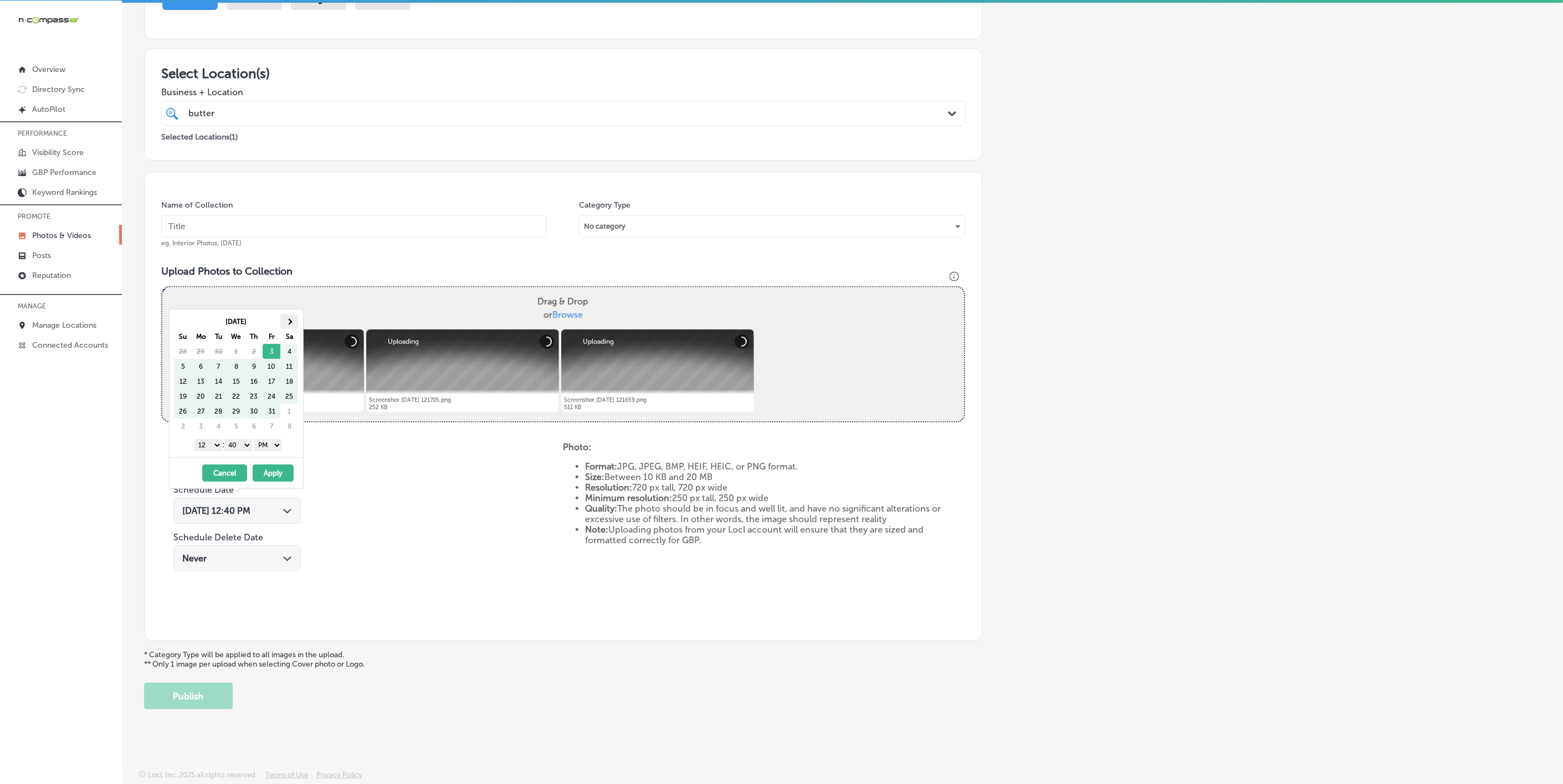
click at [294, 325] on th at bounding box center [290, 322] width 18 height 15
drag, startPoint x: 213, startPoint y: 445, endPoint x: 223, endPoint y: 479, distance: 35.4
click at [213, 445] on select "1 2 3 4 5 6 7 8 9 10 11 12" at bounding box center [208, 445] width 28 height 12
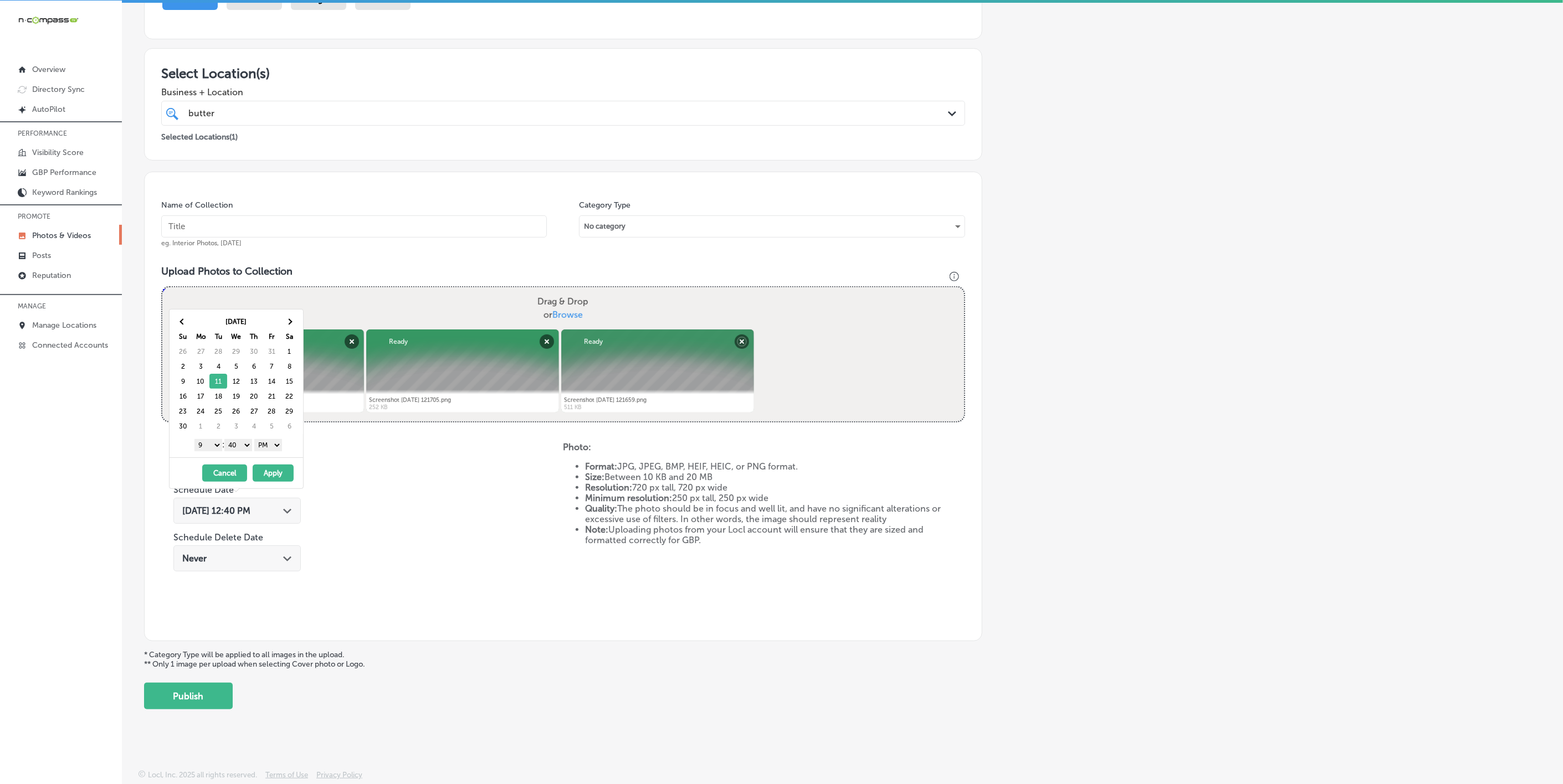
click at [240, 434] on table "[DATE] Su Mo Tu We Th Fr Sa 26 27 28 29 30 31 1 2 3 4 5 6 7 8 9 10 11 12 13 14 …" at bounding box center [236, 374] width 125 height 120
click at [243, 447] on select "00 10 20 30 40 50" at bounding box center [238, 445] width 28 height 12
click at [272, 471] on button "Apply" at bounding box center [273, 473] width 41 height 17
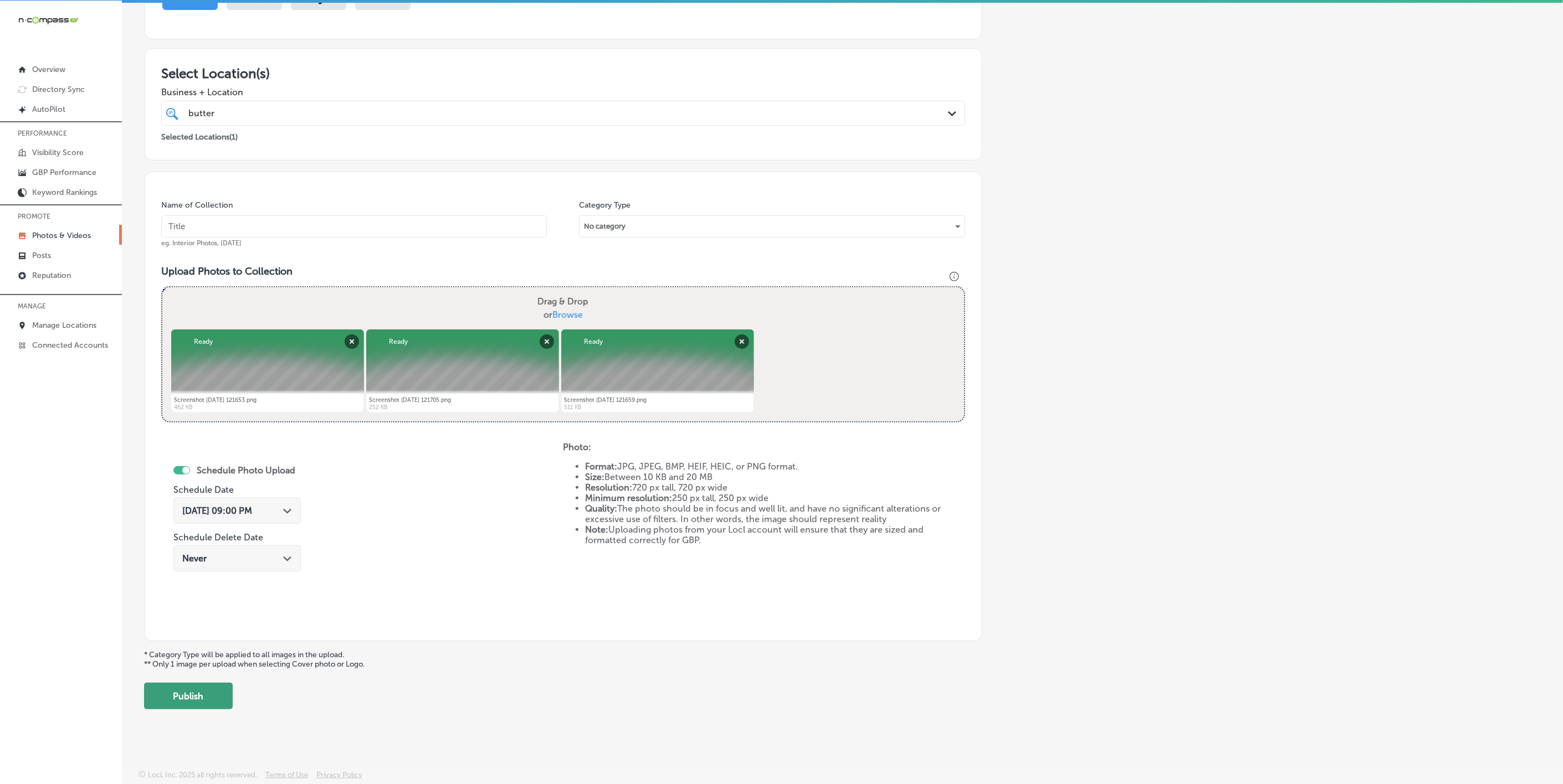
click at [219, 685] on button "Publish" at bounding box center [188, 696] width 88 height 27
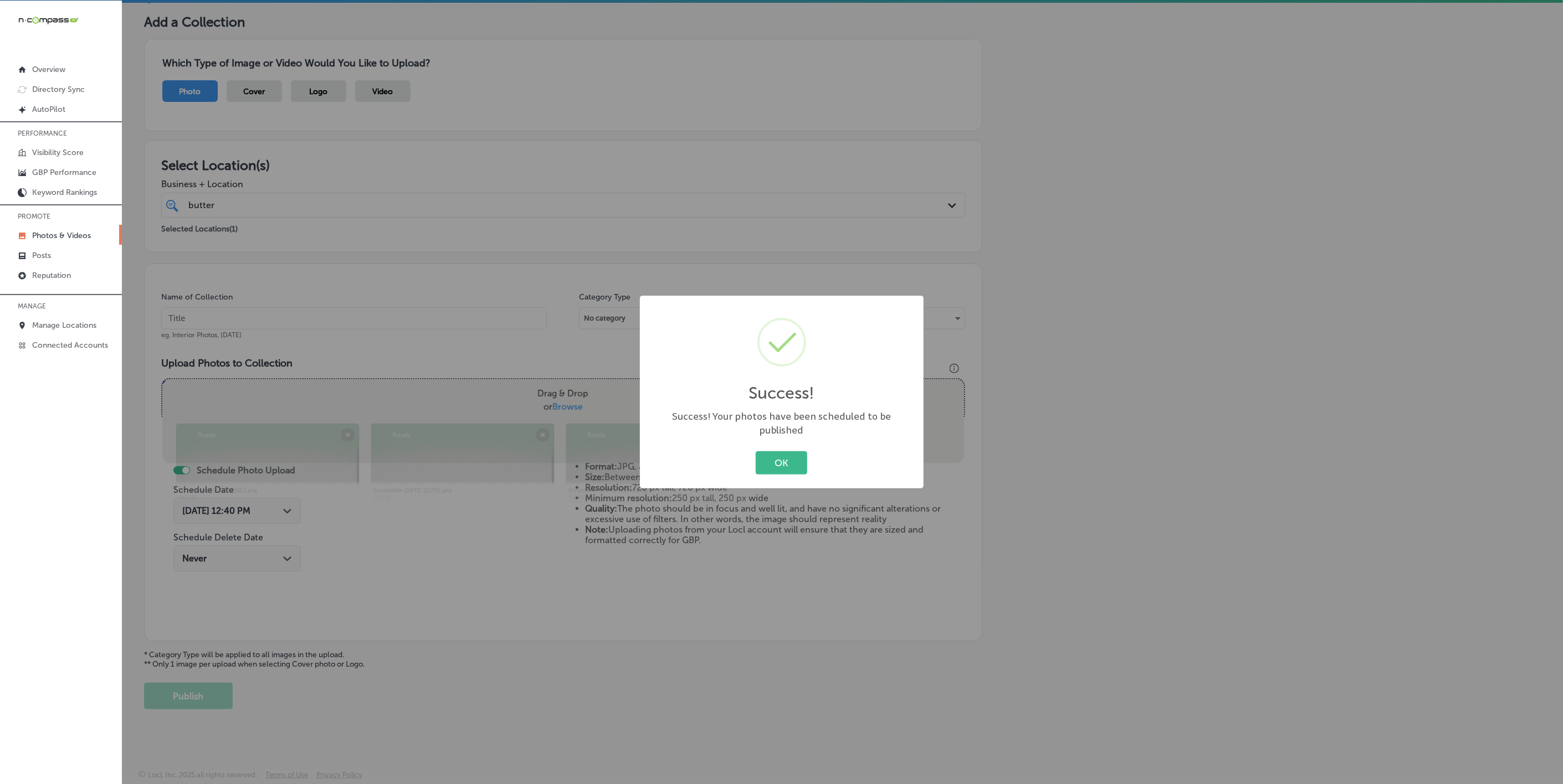
scroll to position [58, 0]
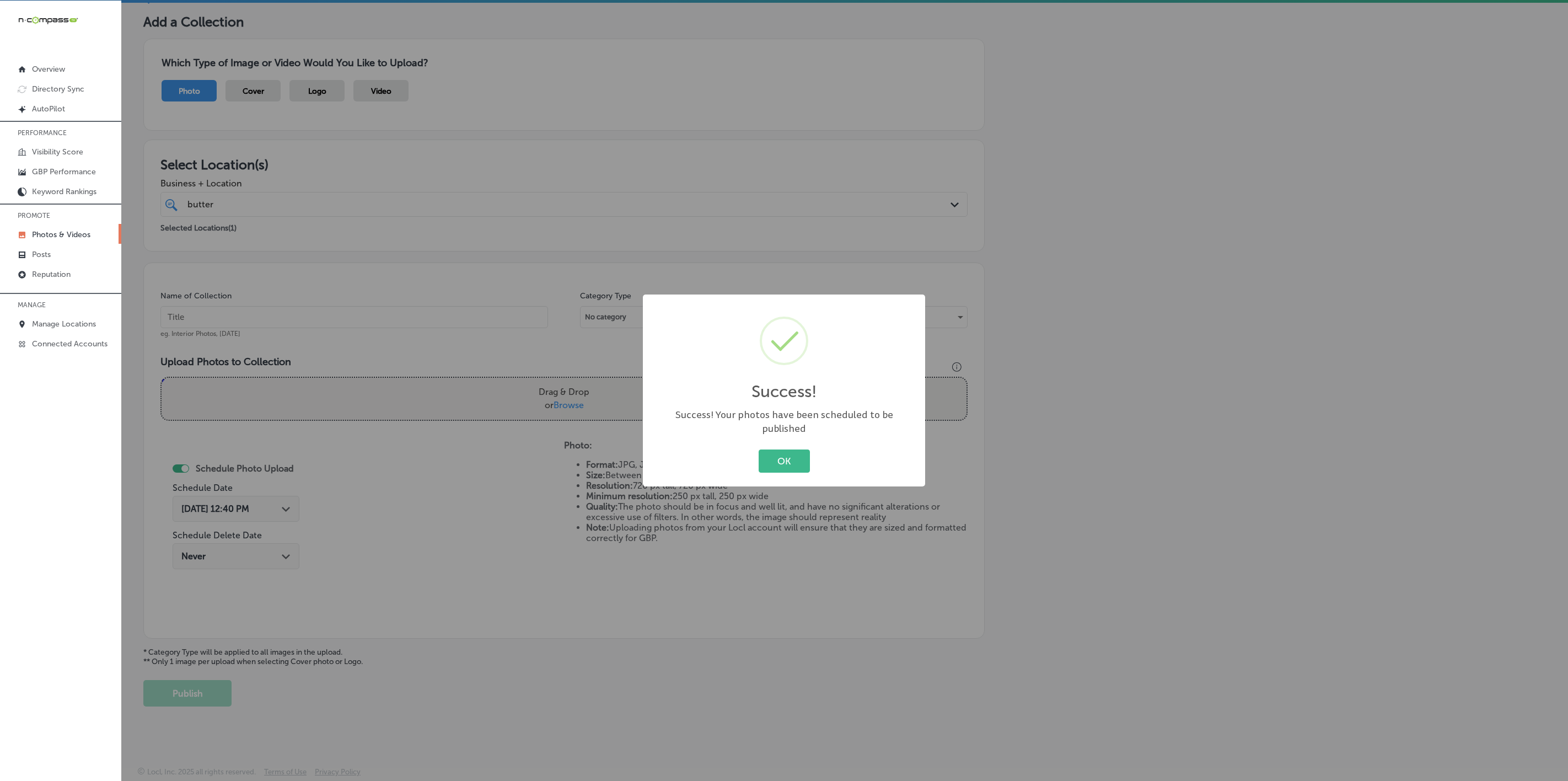
click at [759, 449] on button "OK" at bounding box center [784, 461] width 51 height 22
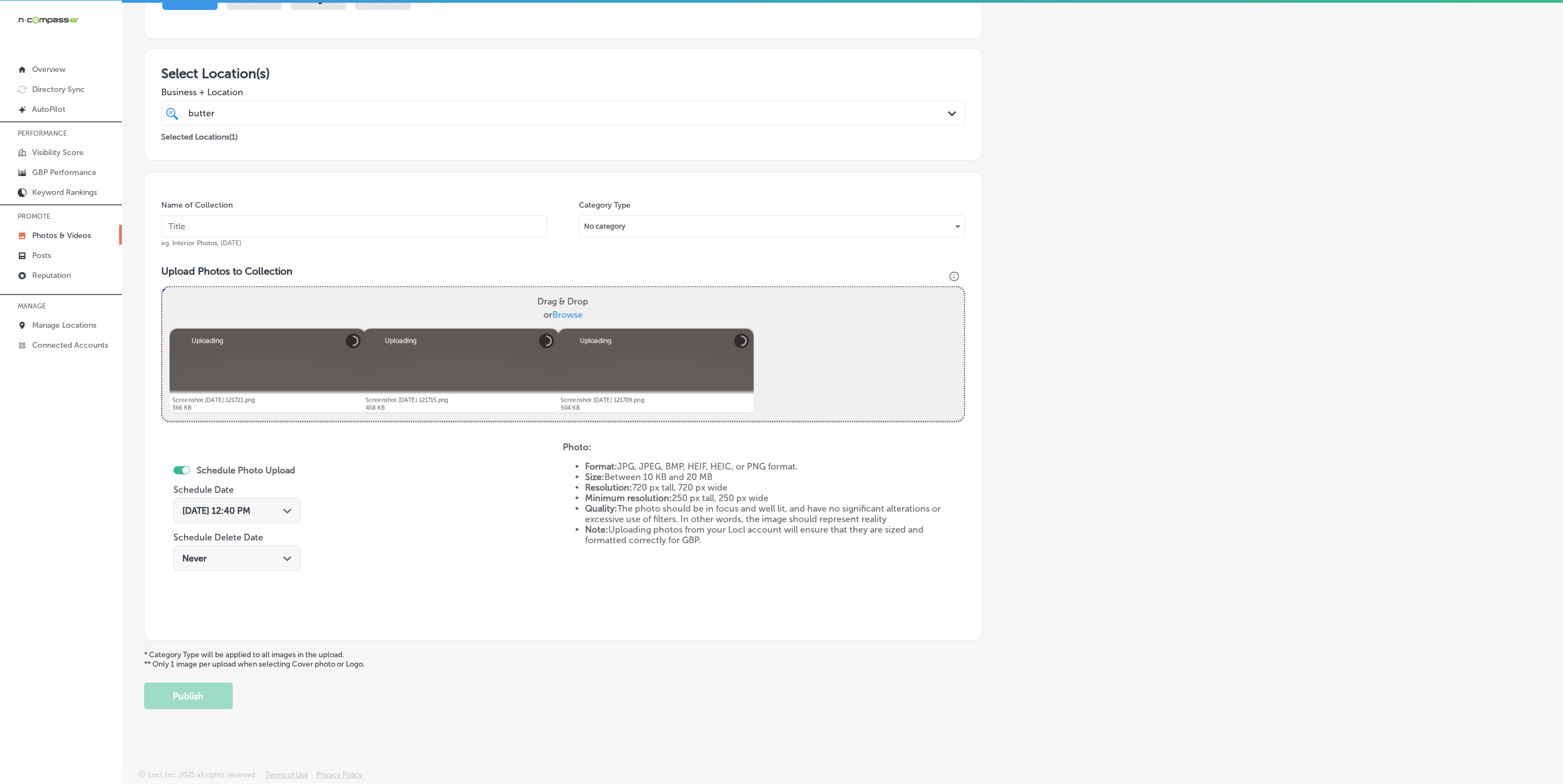
scroll to position [67, 0]
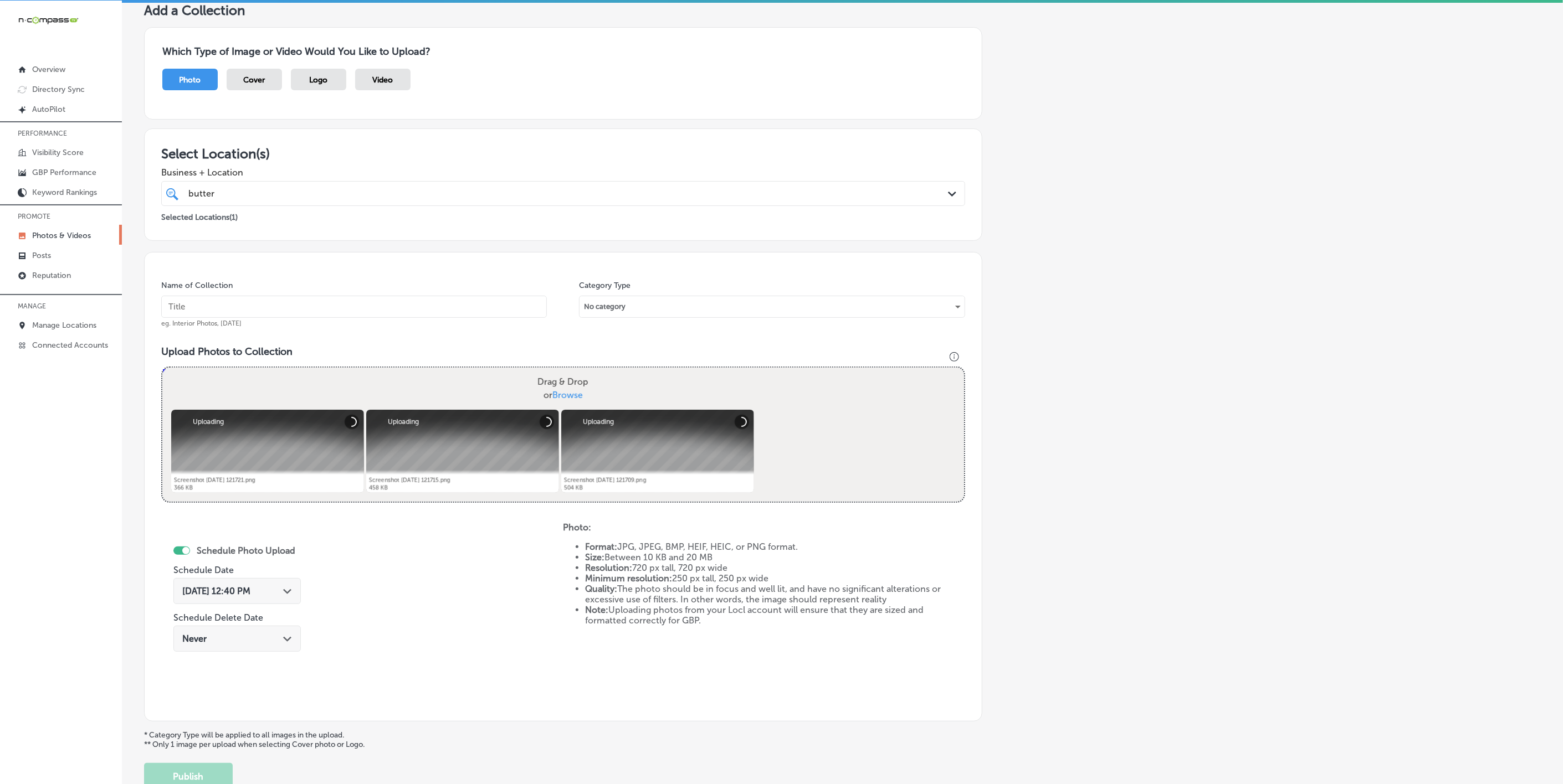
click at [374, 311] on input "text" at bounding box center [353, 307] width 386 height 22
paste input "Butter-Me-Up-Biscuits"
type input "Butter-Me-Up-Biscuits"
click at [281, 589] on div "[DATE] 12:40 PM Path Created with Sketch." at bounding box center [237, 591] width 110 height 10
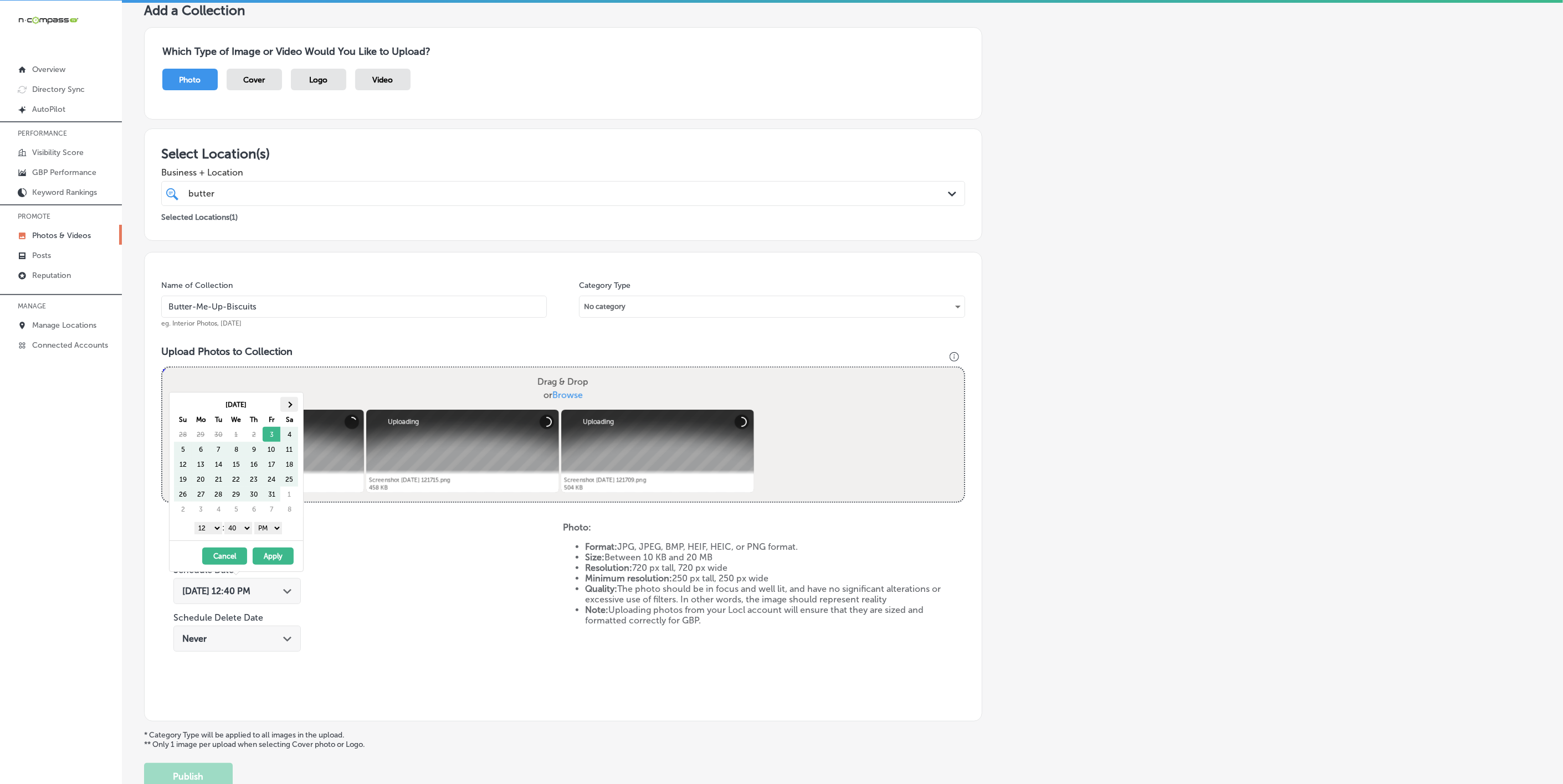
click at [293, 411] on th at bounding box center [290, 405] width 18 height 15
click at [213, 528] on select "1 2 3 4 5 6 7 8 9 10 11 12" at bounding box center [208, 528] width 28 height 12
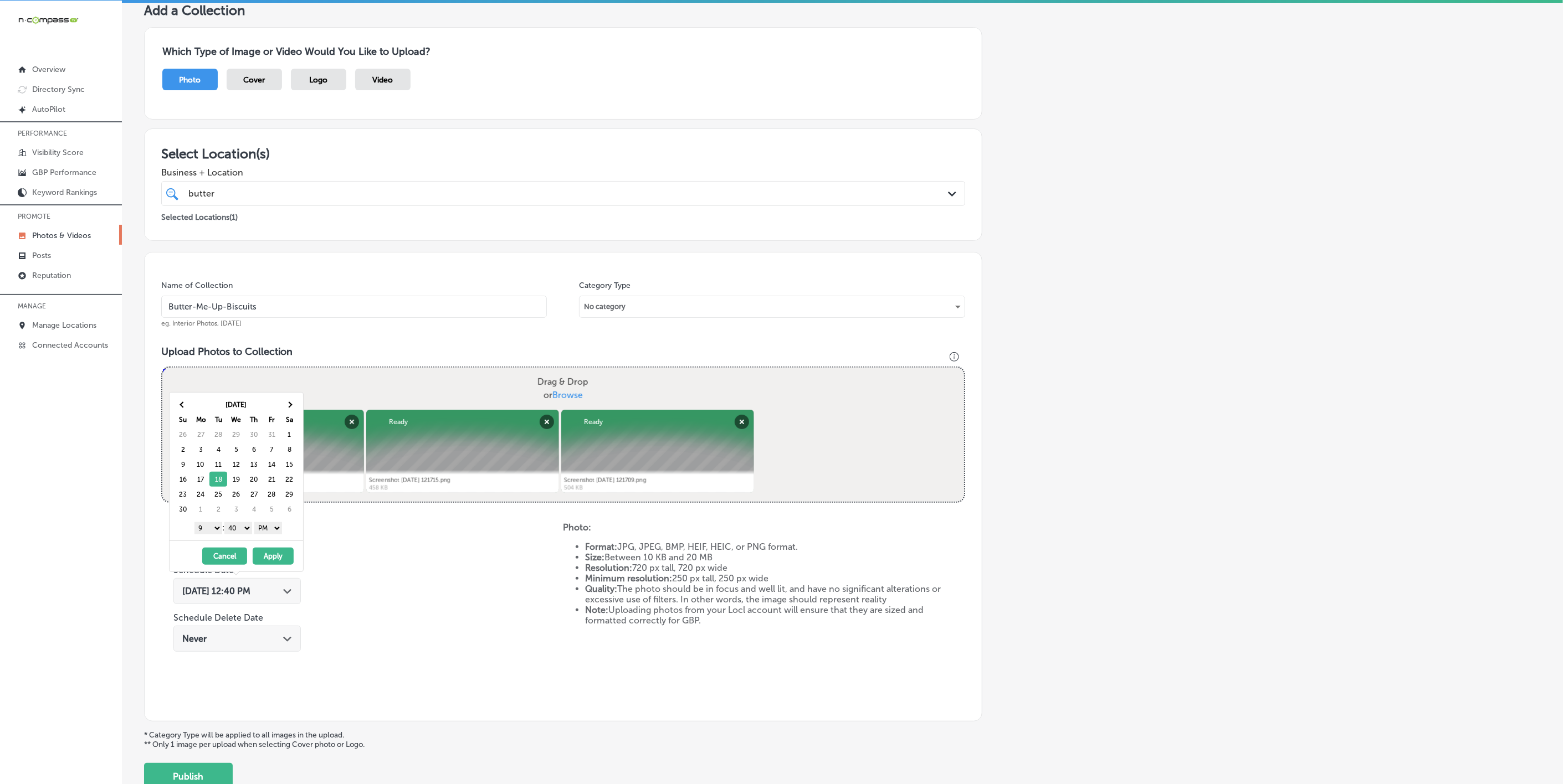
click at [240, 522] on div "1 2 3 4 5 6 7 8 9 10 11 12 : 00 10 20 30 40 50 AM PM" at bounding box center [238, 527] width 129 height 16
click at [240, 530] on select "00 10 20 30 40 50" at bounding box center [238, 528] width 28 height 12
drag, startPoint x: 269, startPoint y: 557, endPoint x: 278, endPoint y: 558, distance: 9.1
click at [269, 557] on button "Apply" at bounding box center [273, 556] width 41 height 17
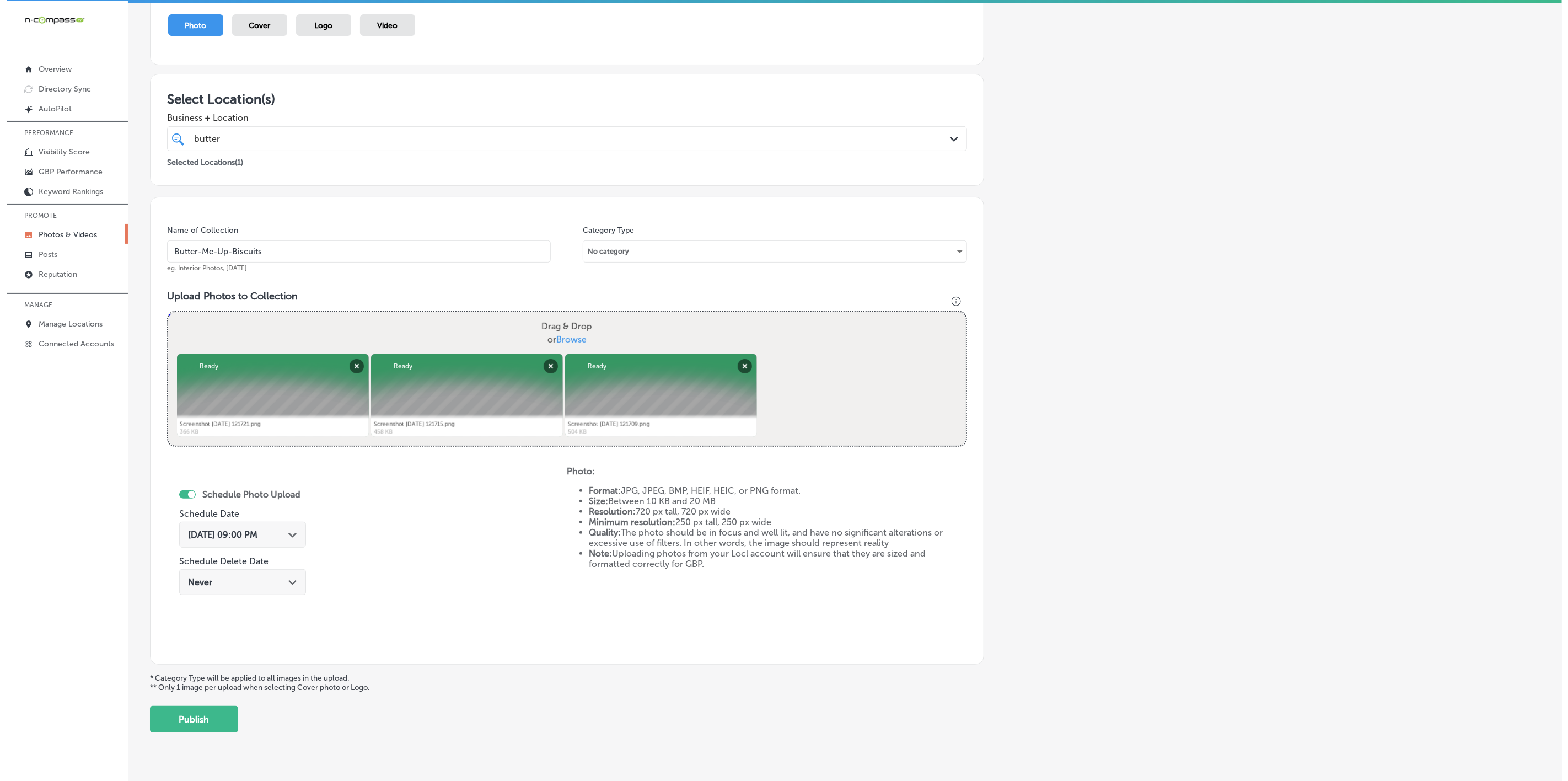
scroll to position [150, 0]
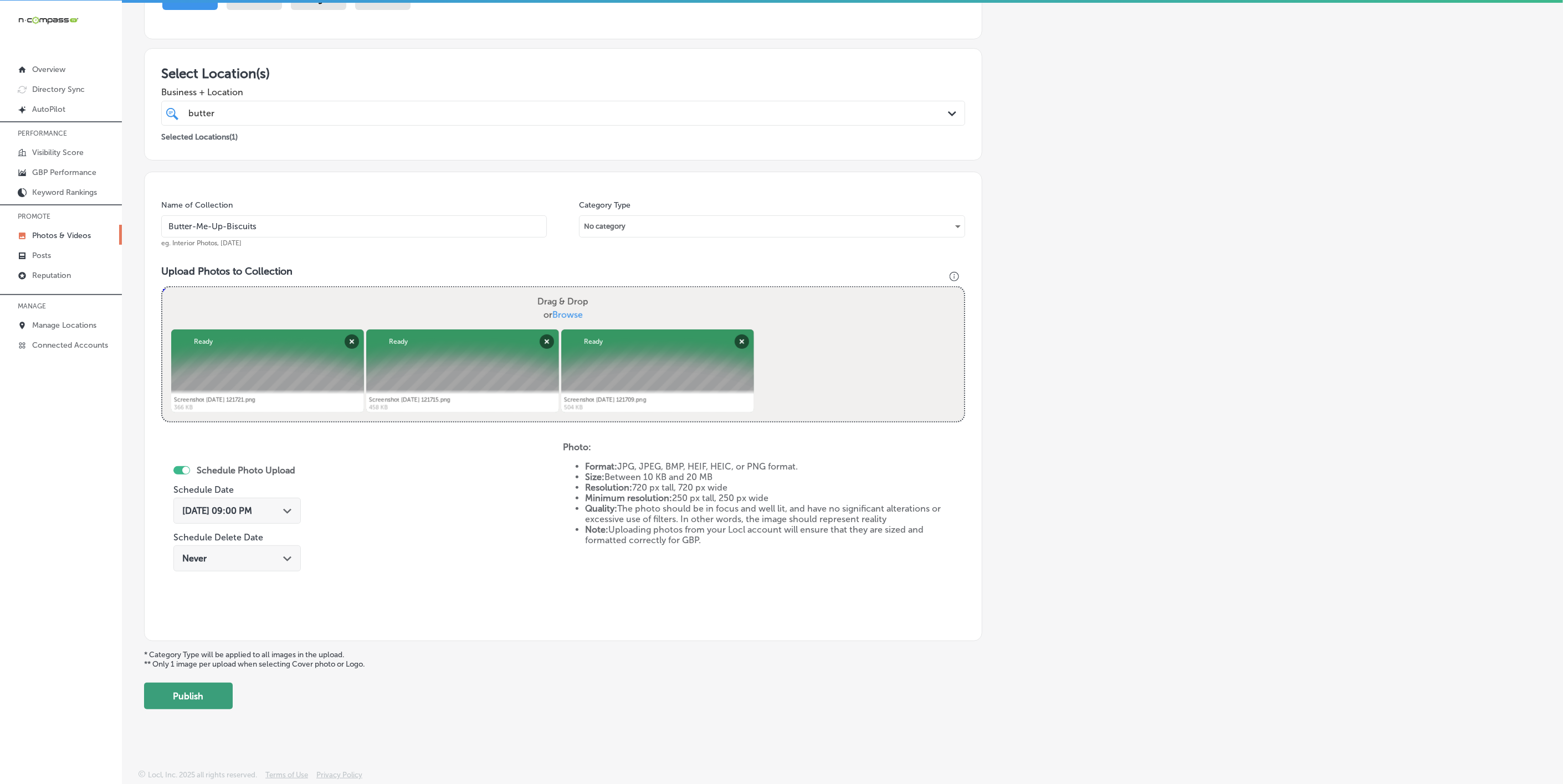
click at [178, 700] on button "Publish" at bounding box center [188, 696] width 88 height 27
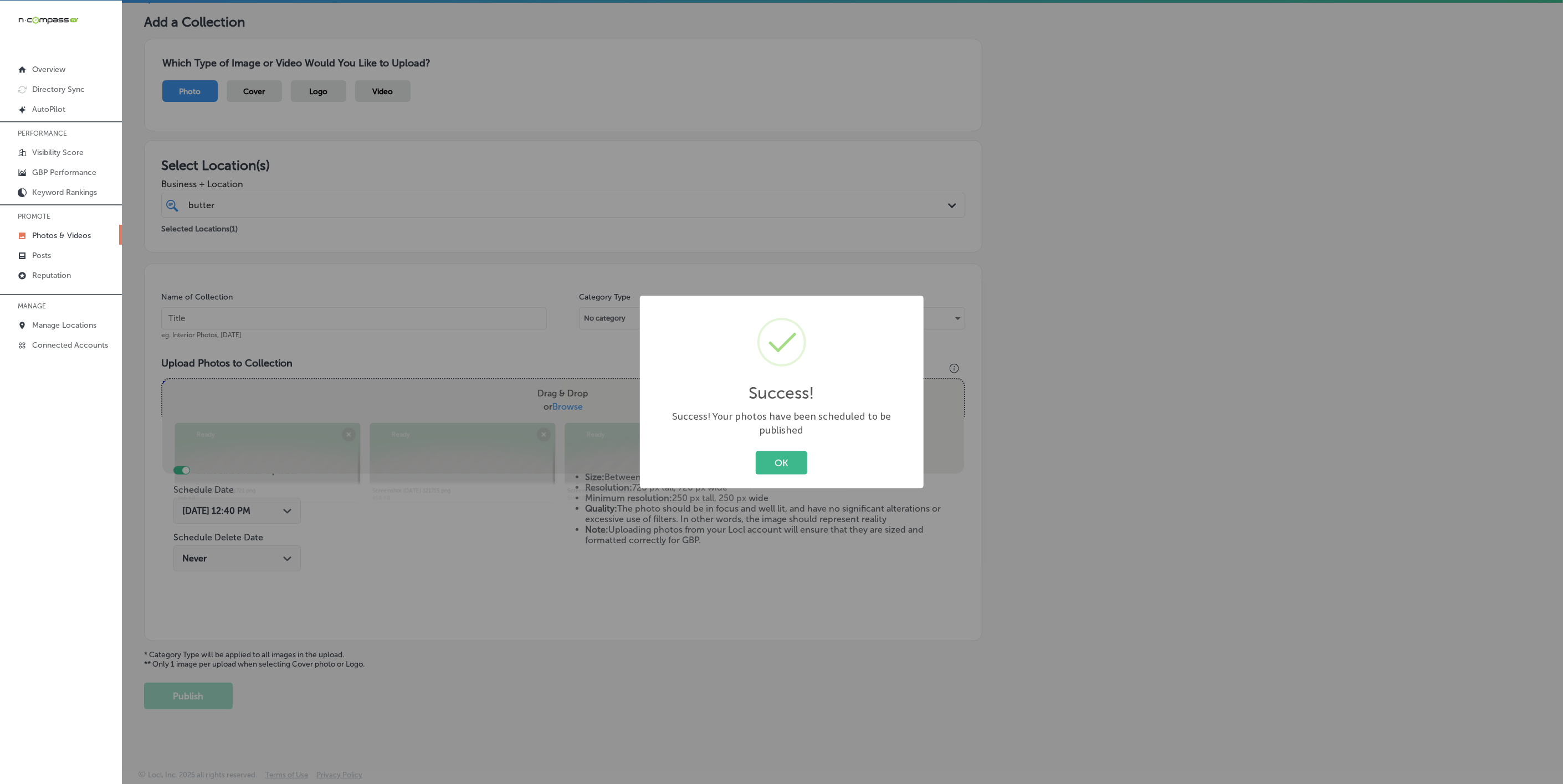
scroll to position [58, 0]
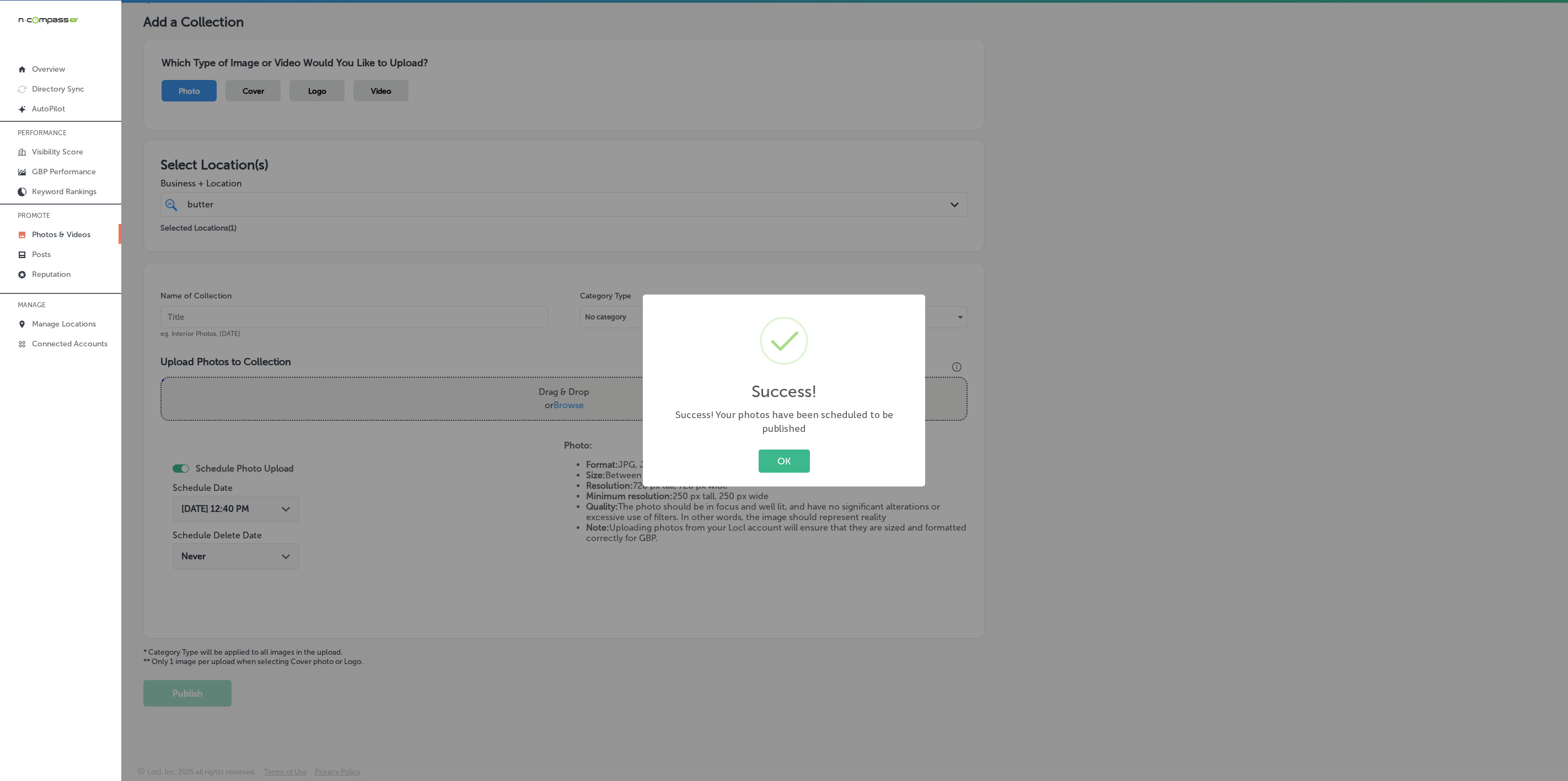
click at [759, 449] on button "OK" at bounding box center [784, 461] width 51 height 22
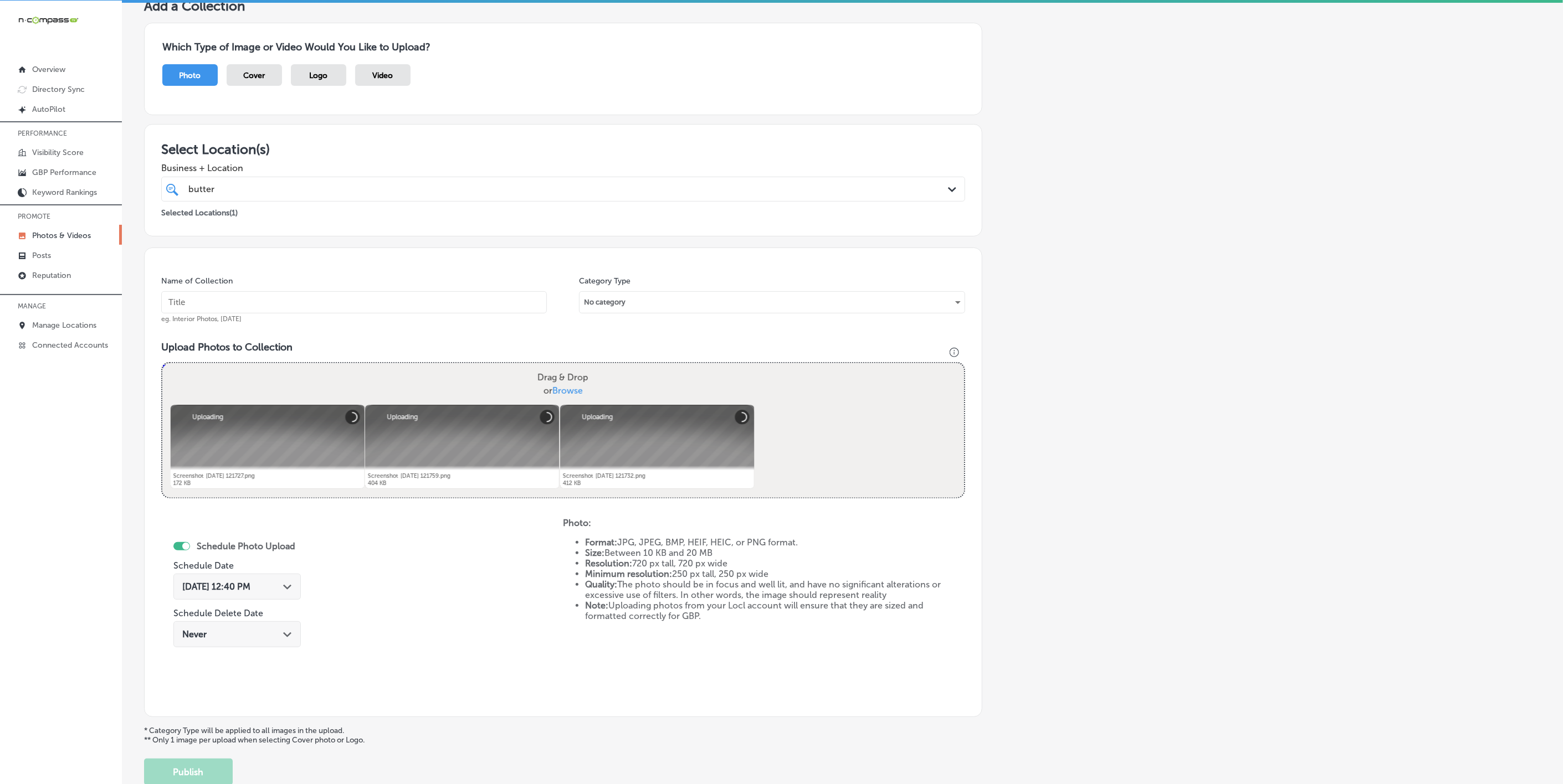
scroll to position [67, 0]
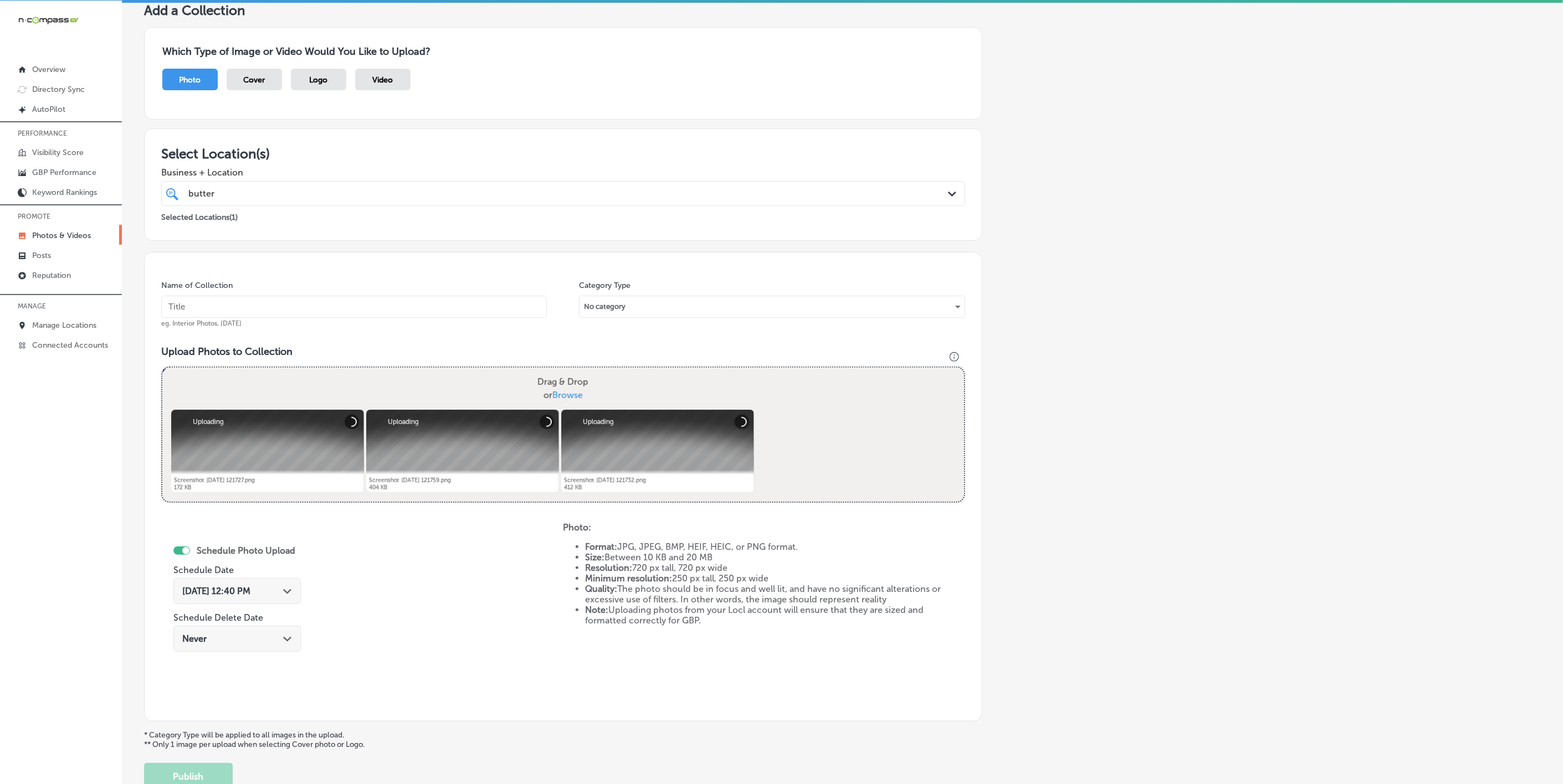
click at [383, 298] on input "text" at bounding box center [353, 307] width 386 height 22
paste input "Butter-Me-Up-Biscuits"
type input "Butter-Me-Up-Biscuits"
click at [284, 592] on polygon at bounding box center [287, 592] width 8 height 5
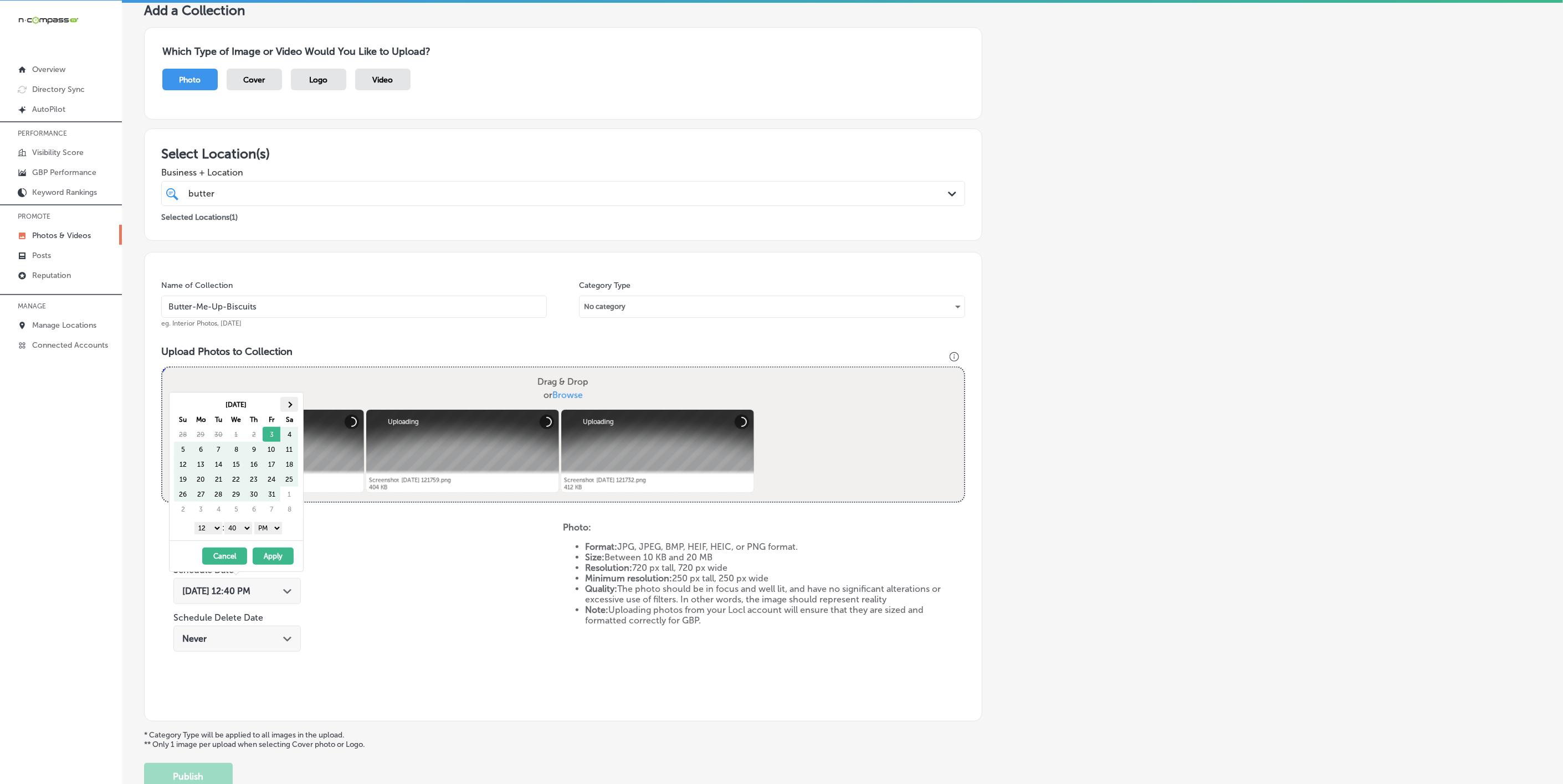
click at [291, 400] on th at bounding box center [290, 405] width 18 height 15
drag, startPoint x: 213, startPoint y: 530, endPoint x: 223, endPoint y: 559, distance: 30.7
click at [213, 530] on select "1 2 3 4 5 6 7 8 9 10 11 12" at bounding box center [208, 528] width 28 height 12
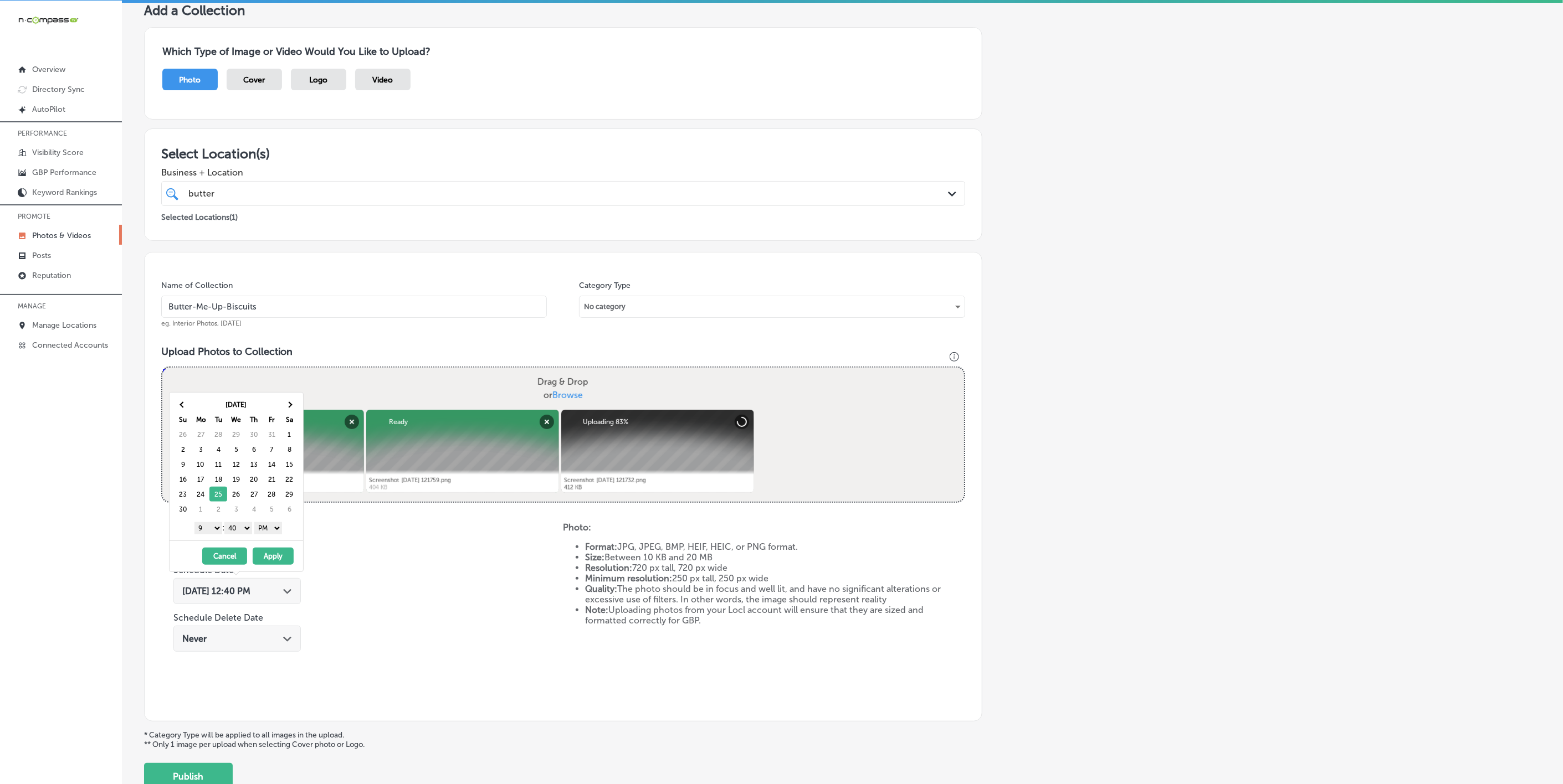
click at [241, 530] on select "00 10 20 30 40 50" at bounding box center [238, 528] width 28 height 12
drag, startPoint x: 268, startPoint y: 551, endPoint x: 288, endPoint y: 555, distance: 20.4
click at [269, 551] on button "Apply" at bounding box center [273, 556] width 41 height 17
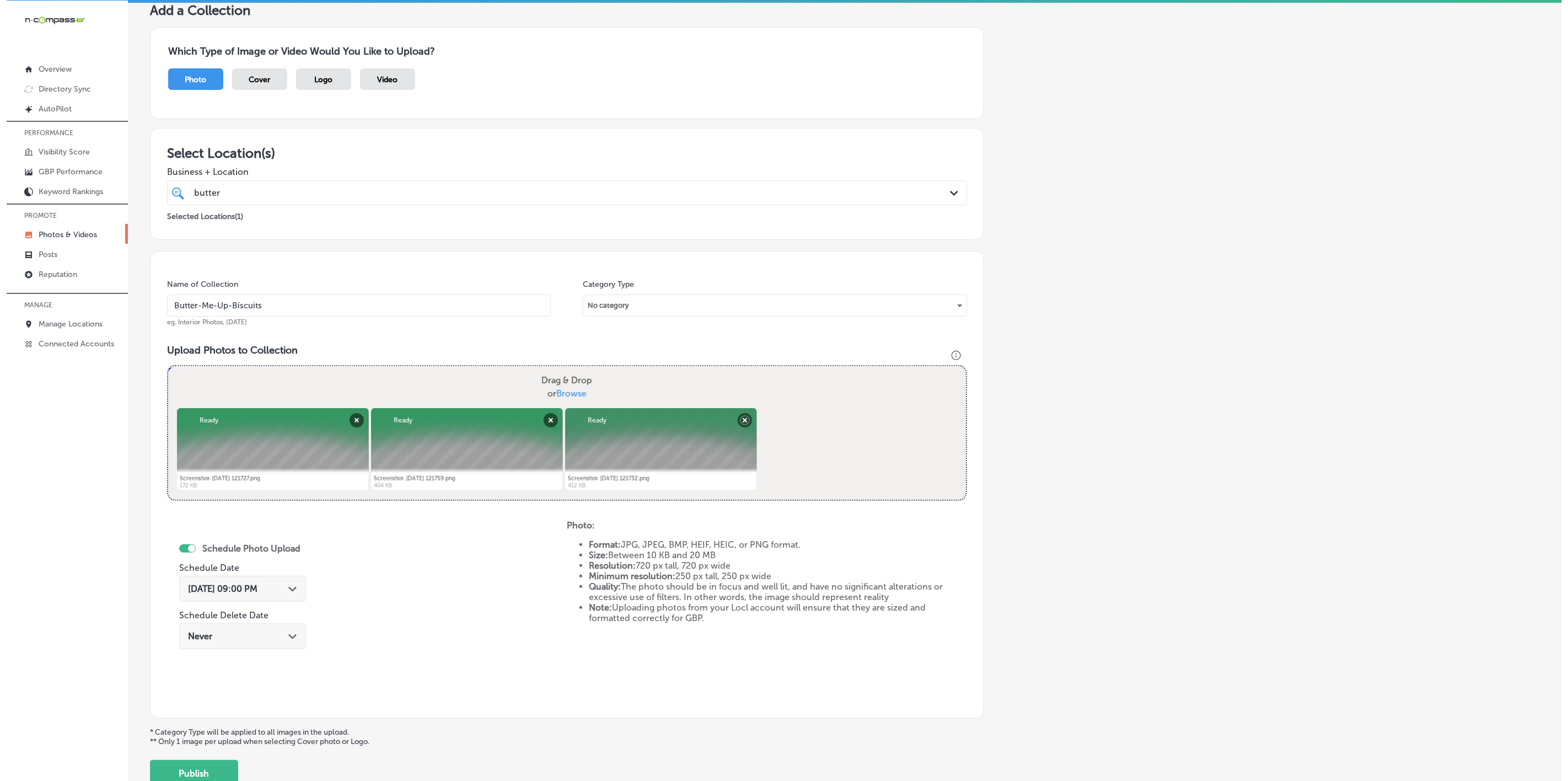
scroll to position [150, 0]
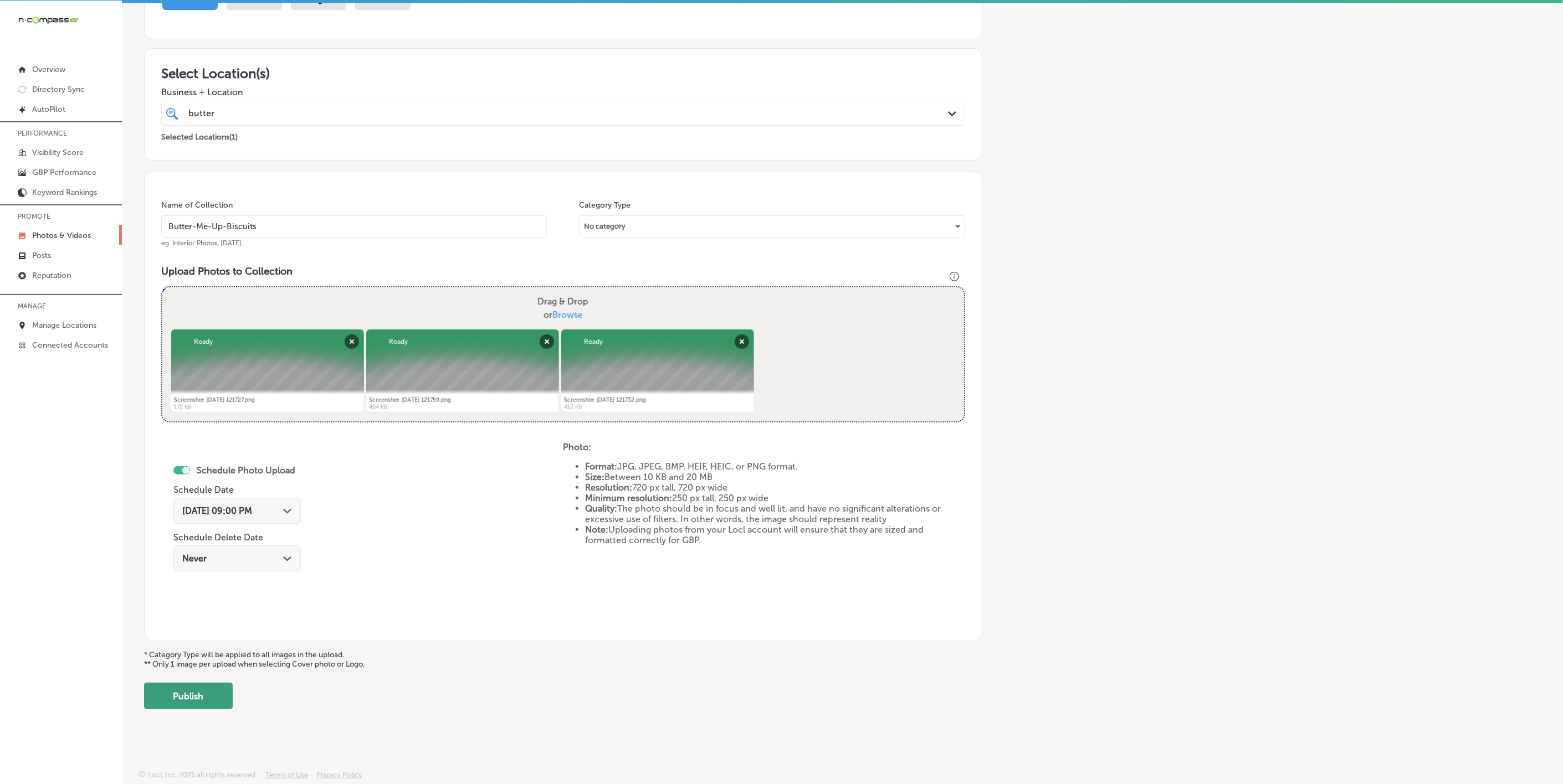
click at [189, 698] on button "Publish" at bounding box center [188, 696] width 88 height 27
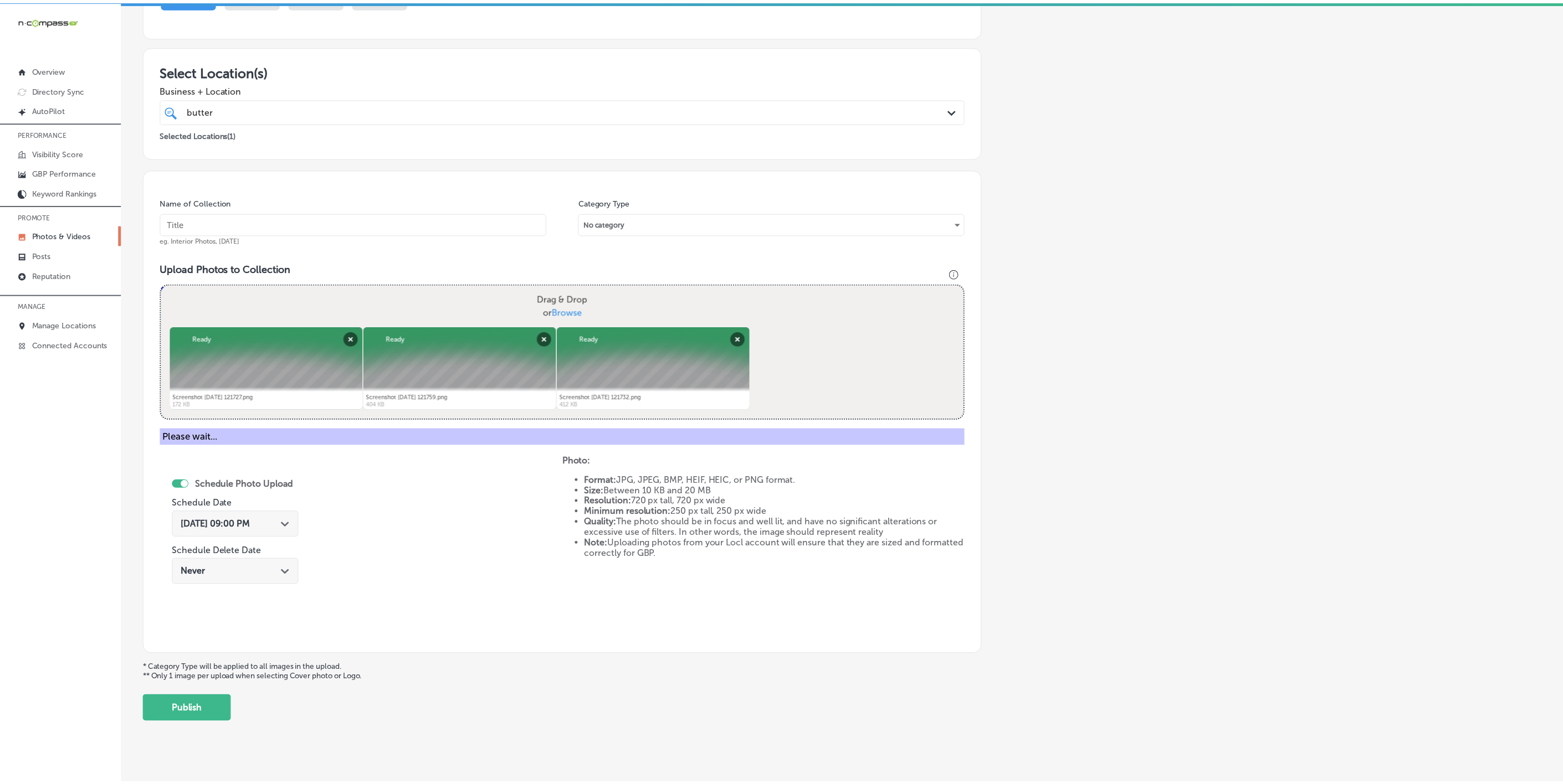
scroll to position [58, 0]
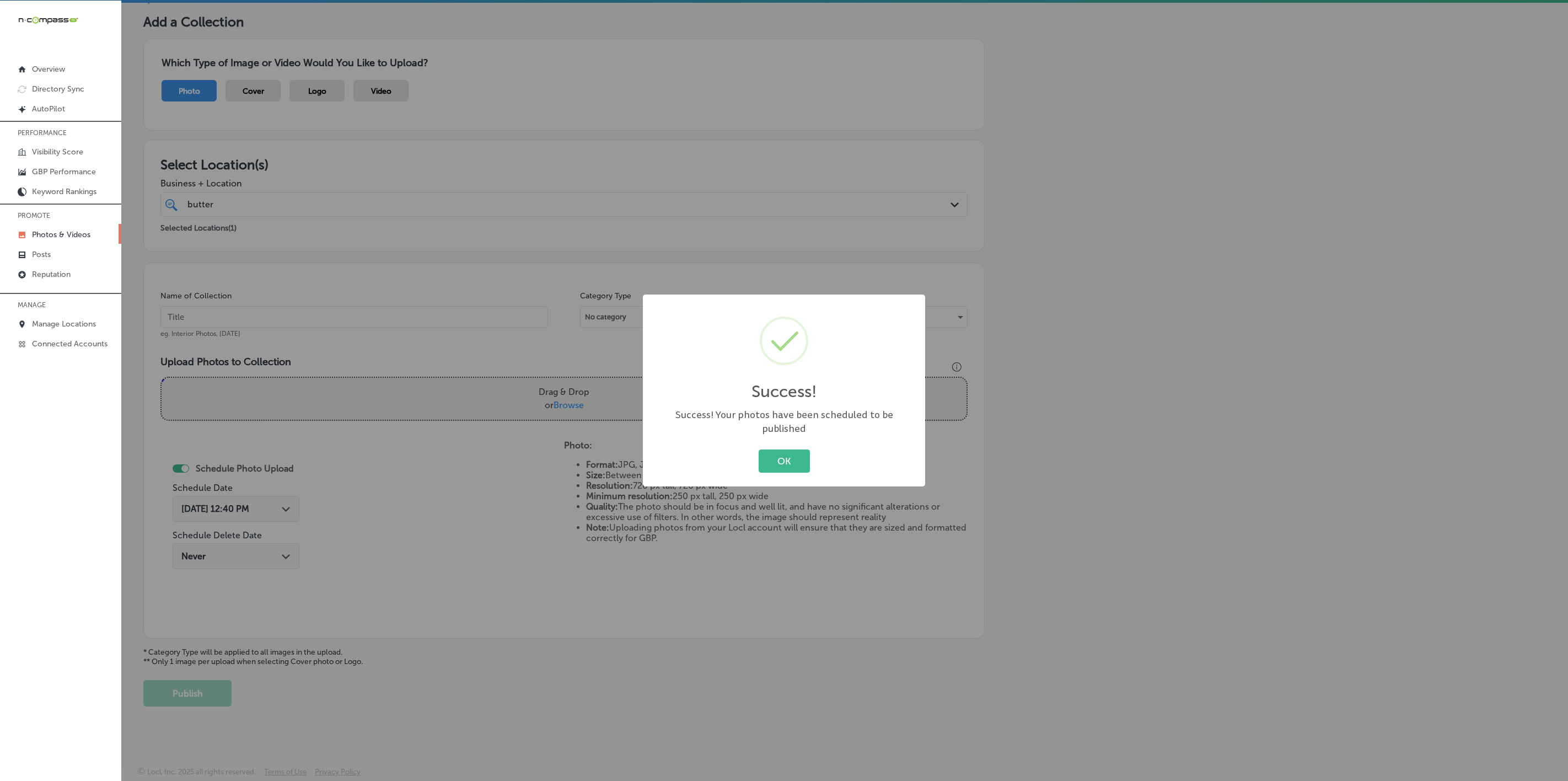
click at [759, 449] on button "OK" at bounding box center [784, 461] width 51 height 22
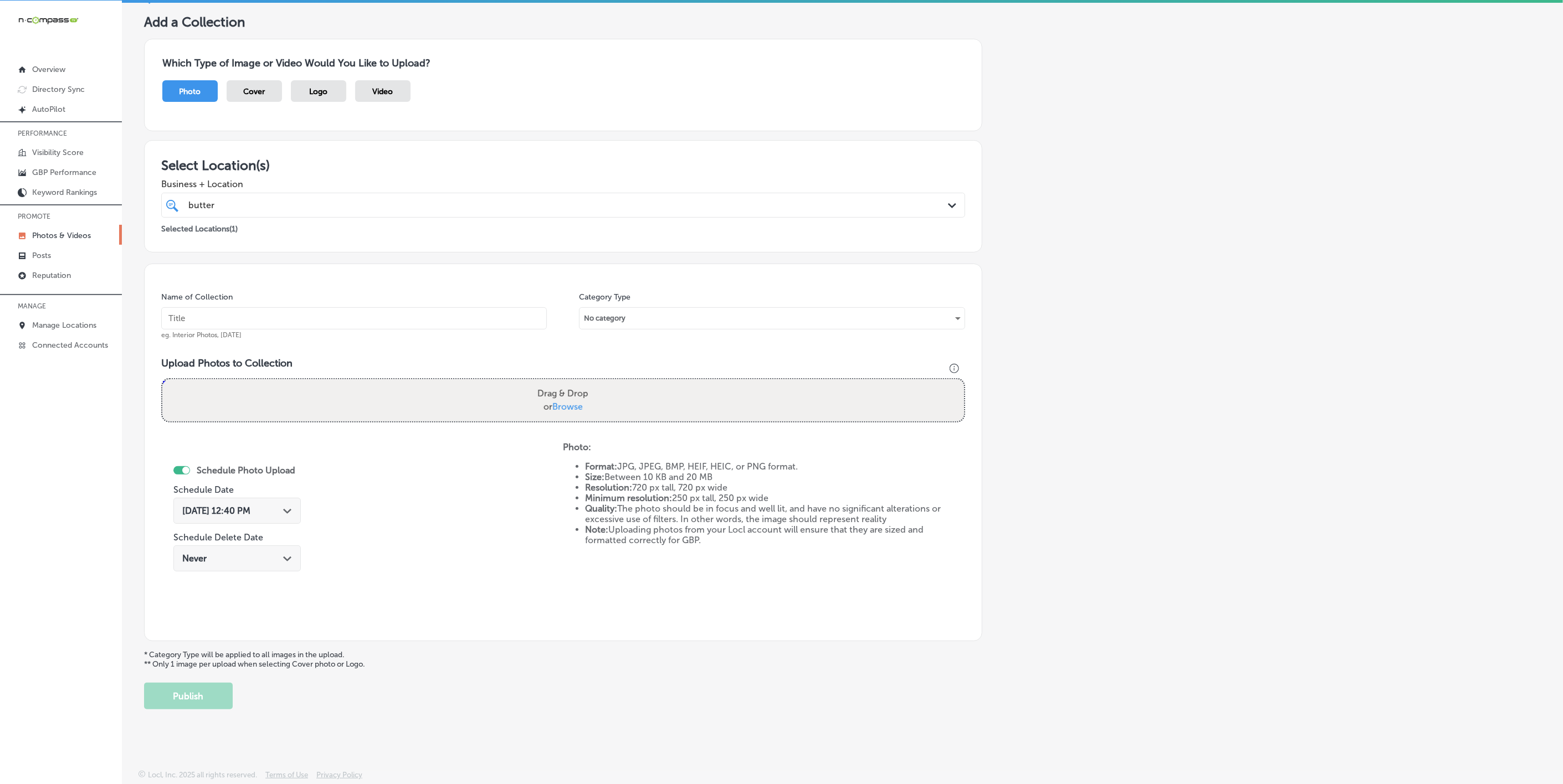
click at [228, 312] on input "text" at bounding box center [353, 319] width 386 height 22
type input "v"
type input "Butter-Me-Up-Biscuits"
click at [281, 317] on input "Butter-Me-Up-Biscuits" at bounding box center [353, 319] width 386 height 22
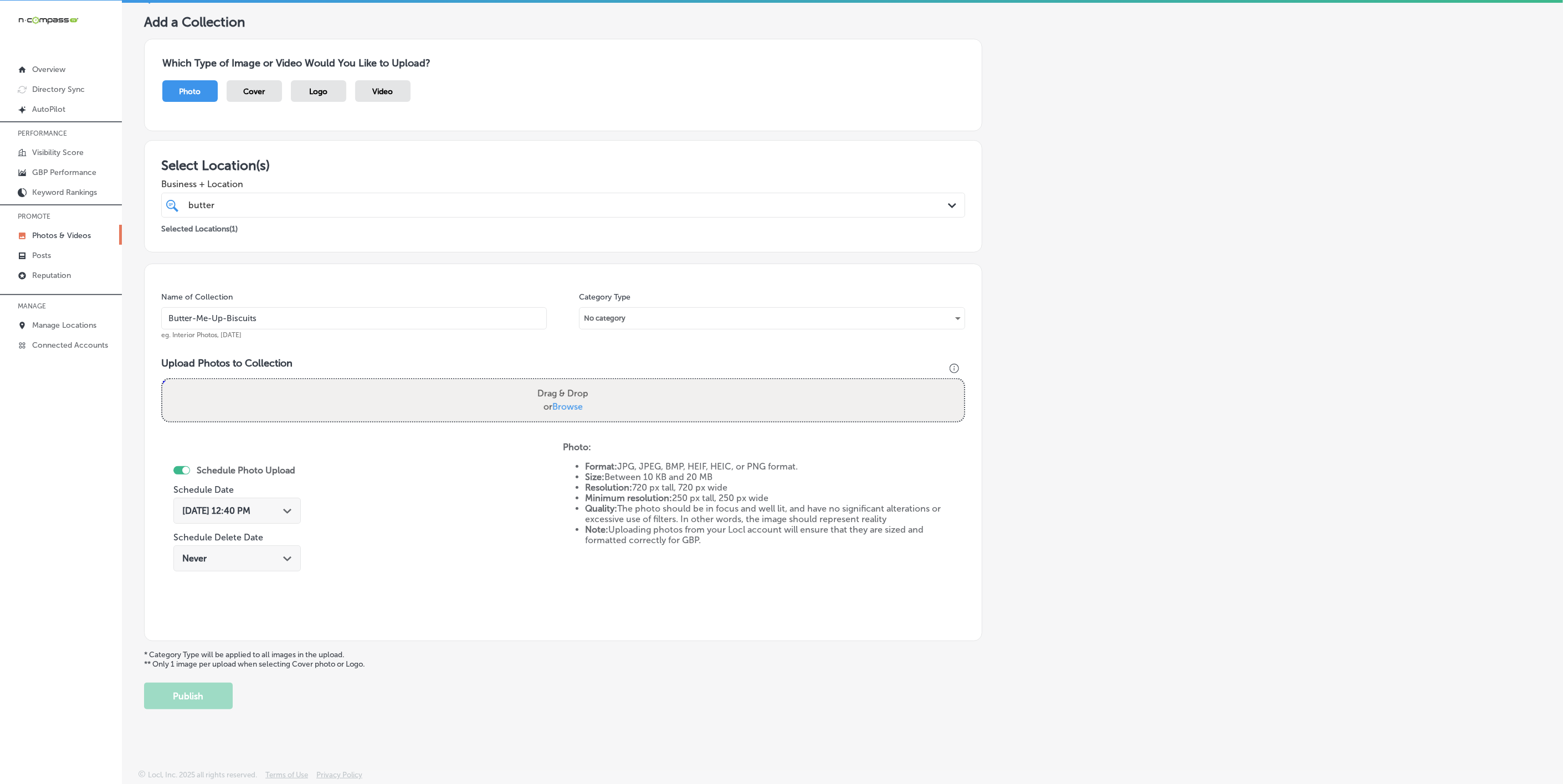
click at [281, 317] on input "Butter-Me-Up-Biscuits" at bounding box center [353, 319] width 386 height 22
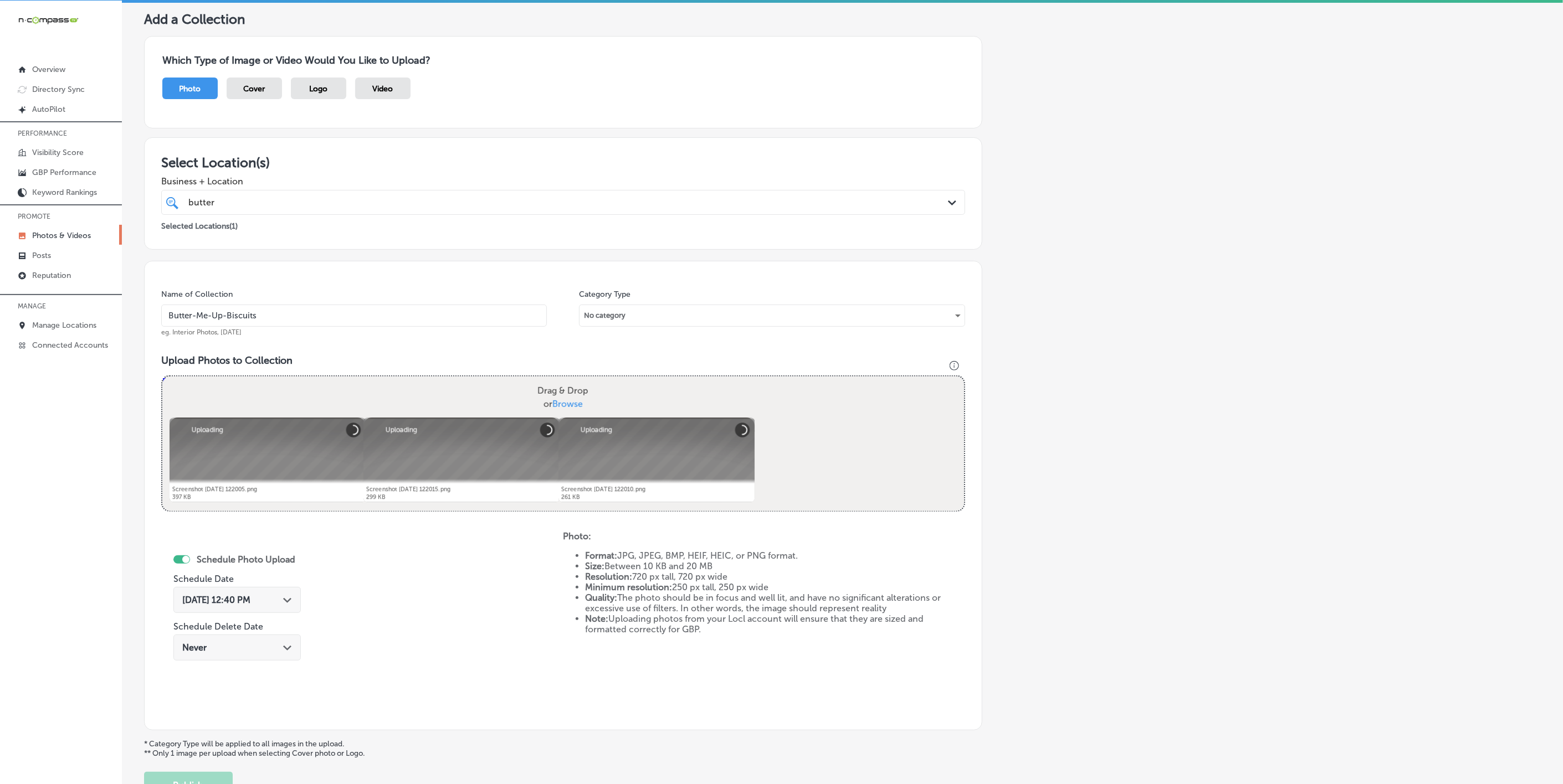
click at [283, 603] on icon "Path Created with Sketch." at bounding box center [287, 600] width 8 height 5
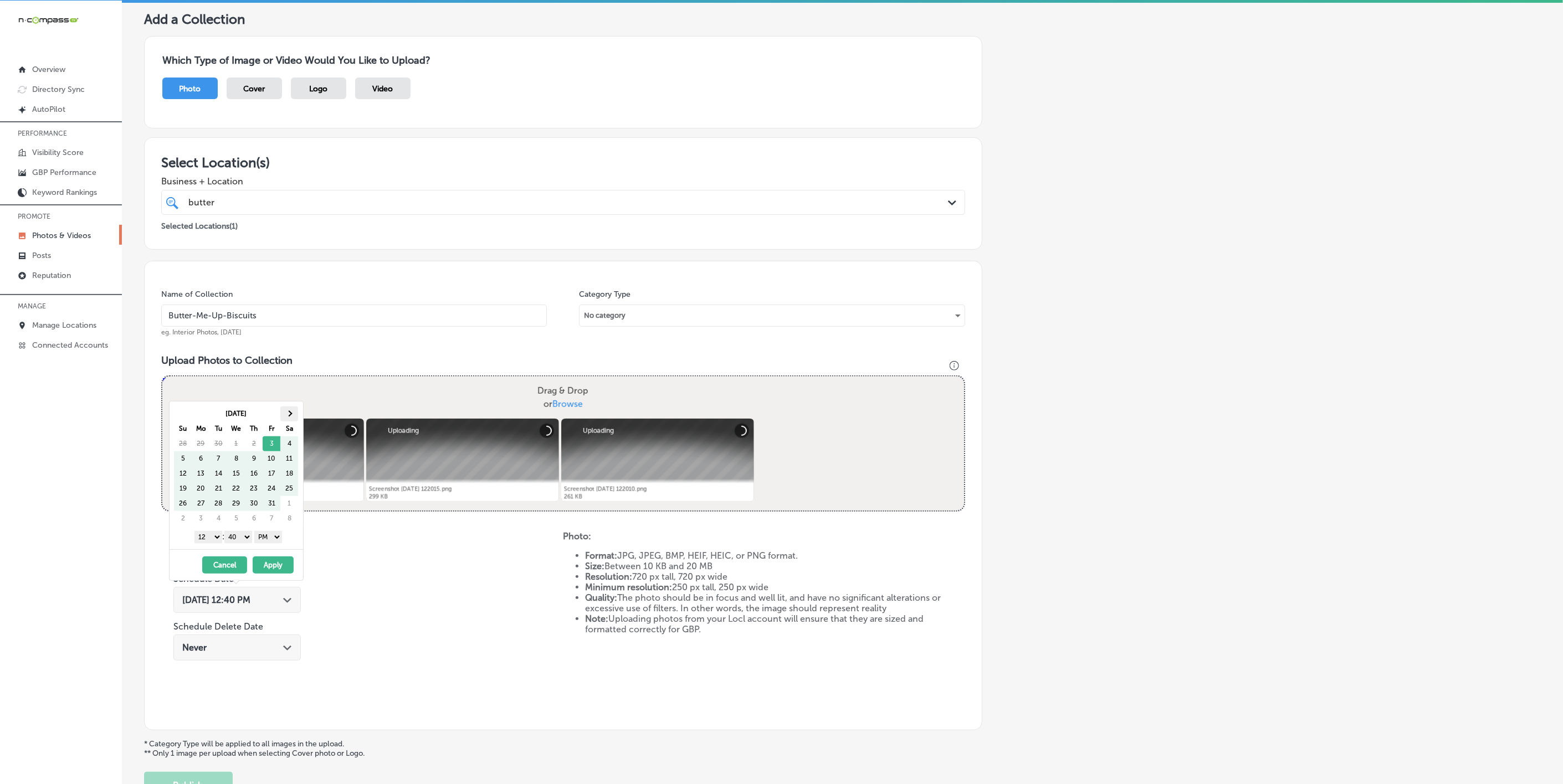
click at [290, 416] on span at bounding box center [290, 414] width 6 height 6
drag, startPoint x: 207, startPoint y: 536, endPoint x: 210, endPoint y: 553, distance: 17.3
click at [207, 536] on select "1 2 3 4 5 6 7 8 9 10 11 12" at bounding box center [208, 537] width 28 height 12
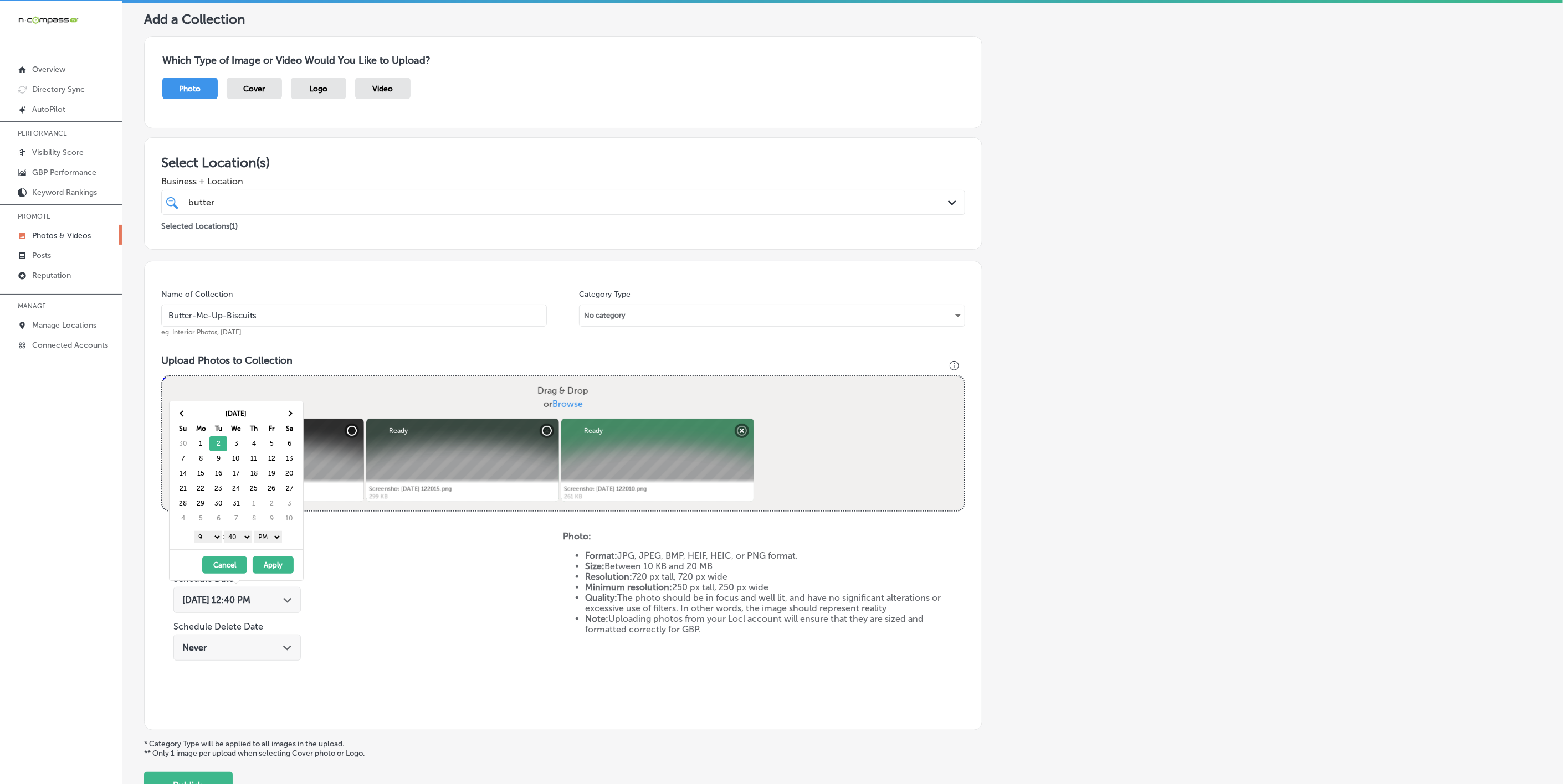
drag, startPoint x: 251, startPoint y: 544, endPoint x: 246, endPoint y: 540, distance: 6.4
click at [251, 543] on select "00 10 20 30 40 50" at bounding box center [238, 537] width 28 height 12
click at [278, 565] on button "Apply" at bounding box center [273, 565] width 41 height 17
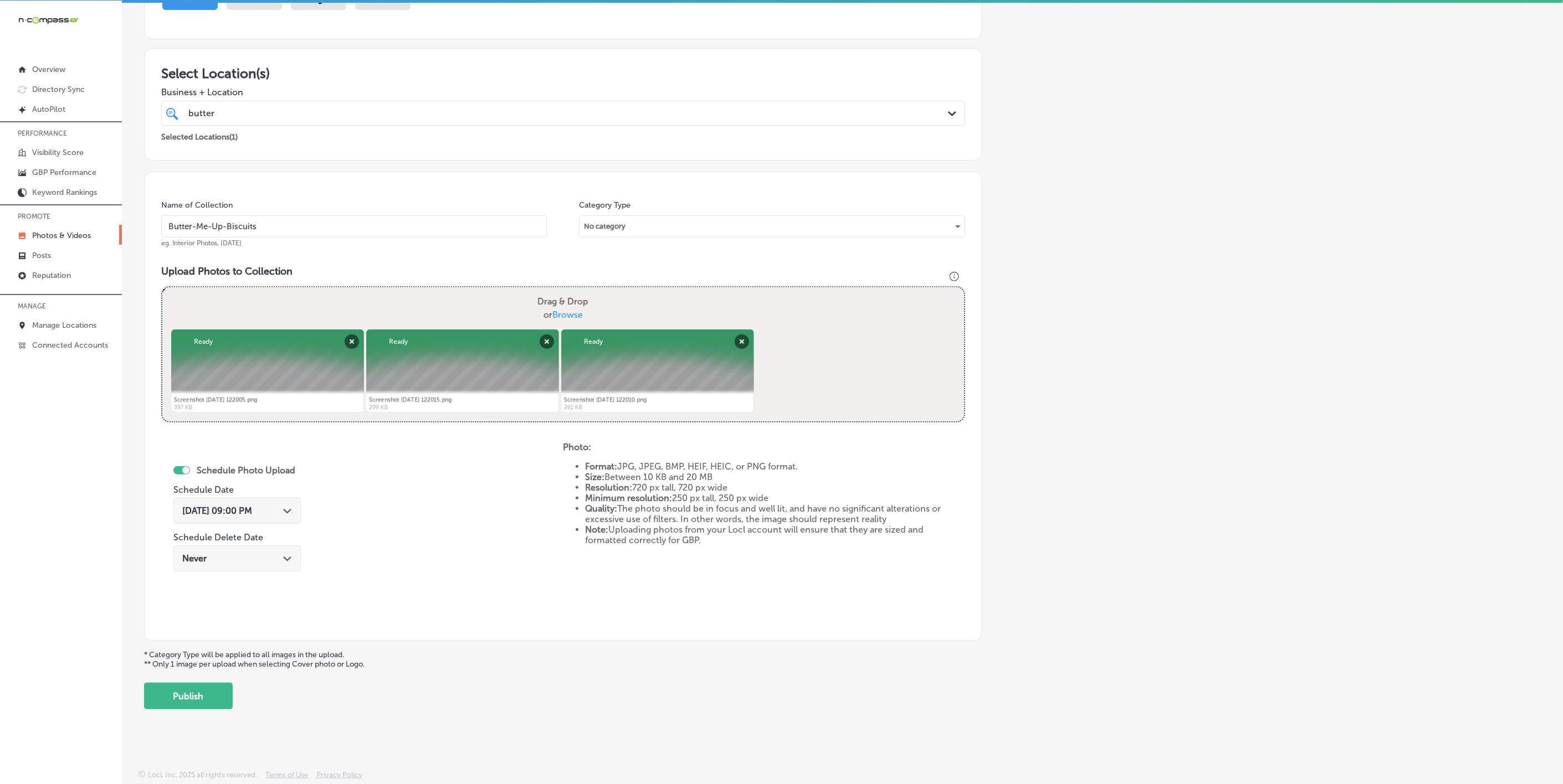
scroll to position [150, 0]
click at [156, 698] on button "Publish" at bounding box center [188, 696] width 88 height 27
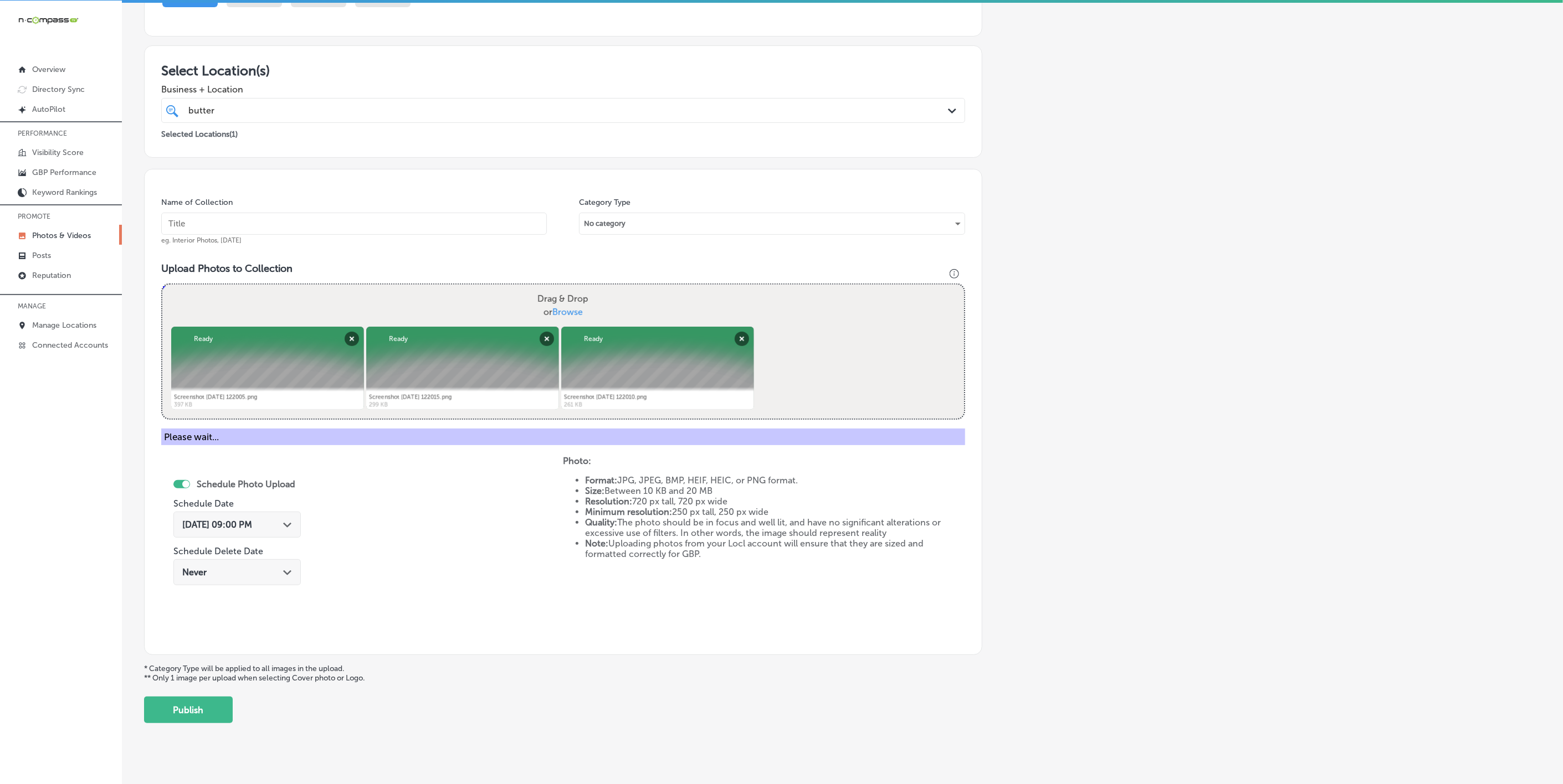
scroll to position [58, 0]
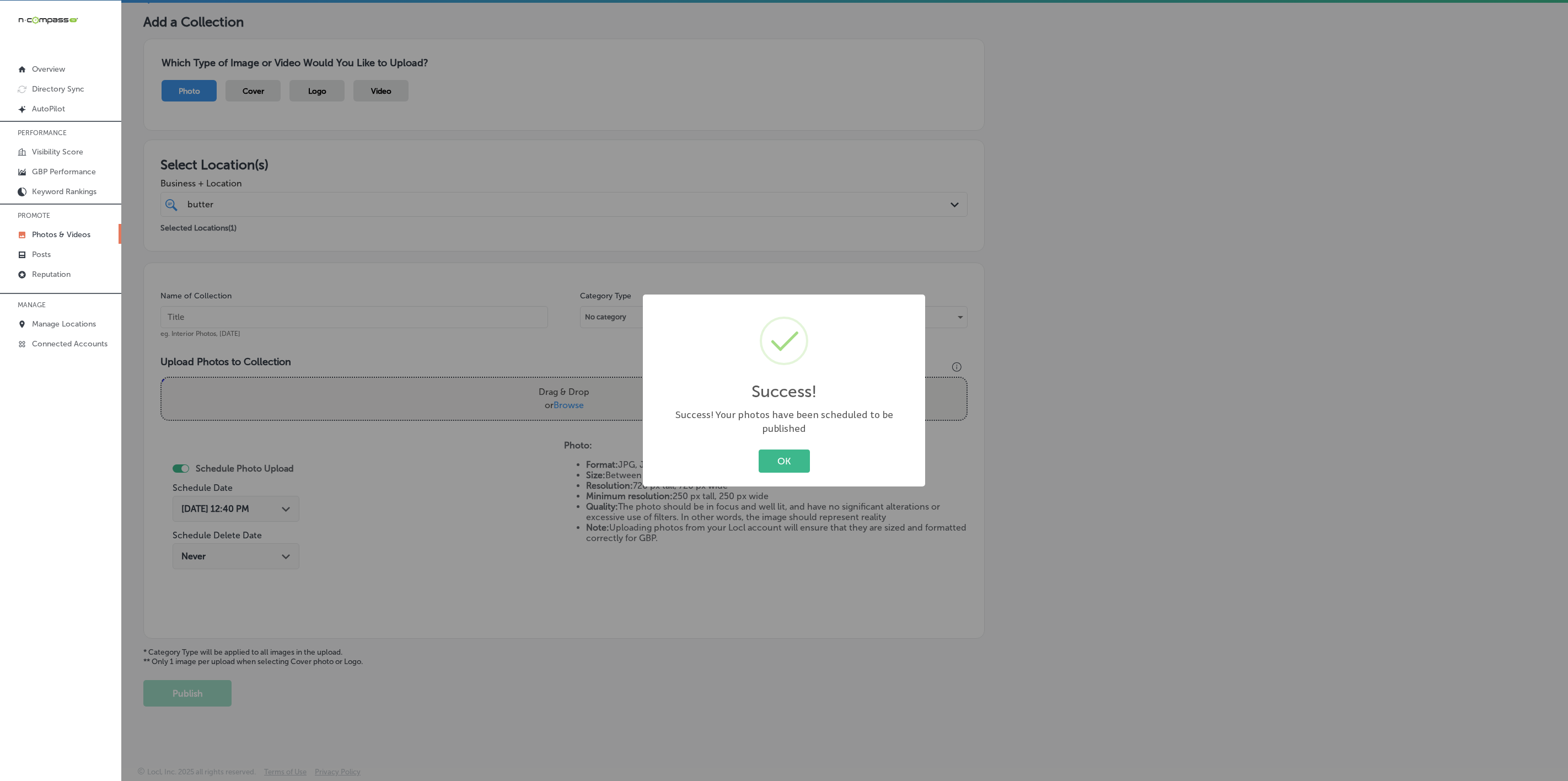
click at [759, 449] on button "OK" at bounding box center [784, 461] width 51 height 22
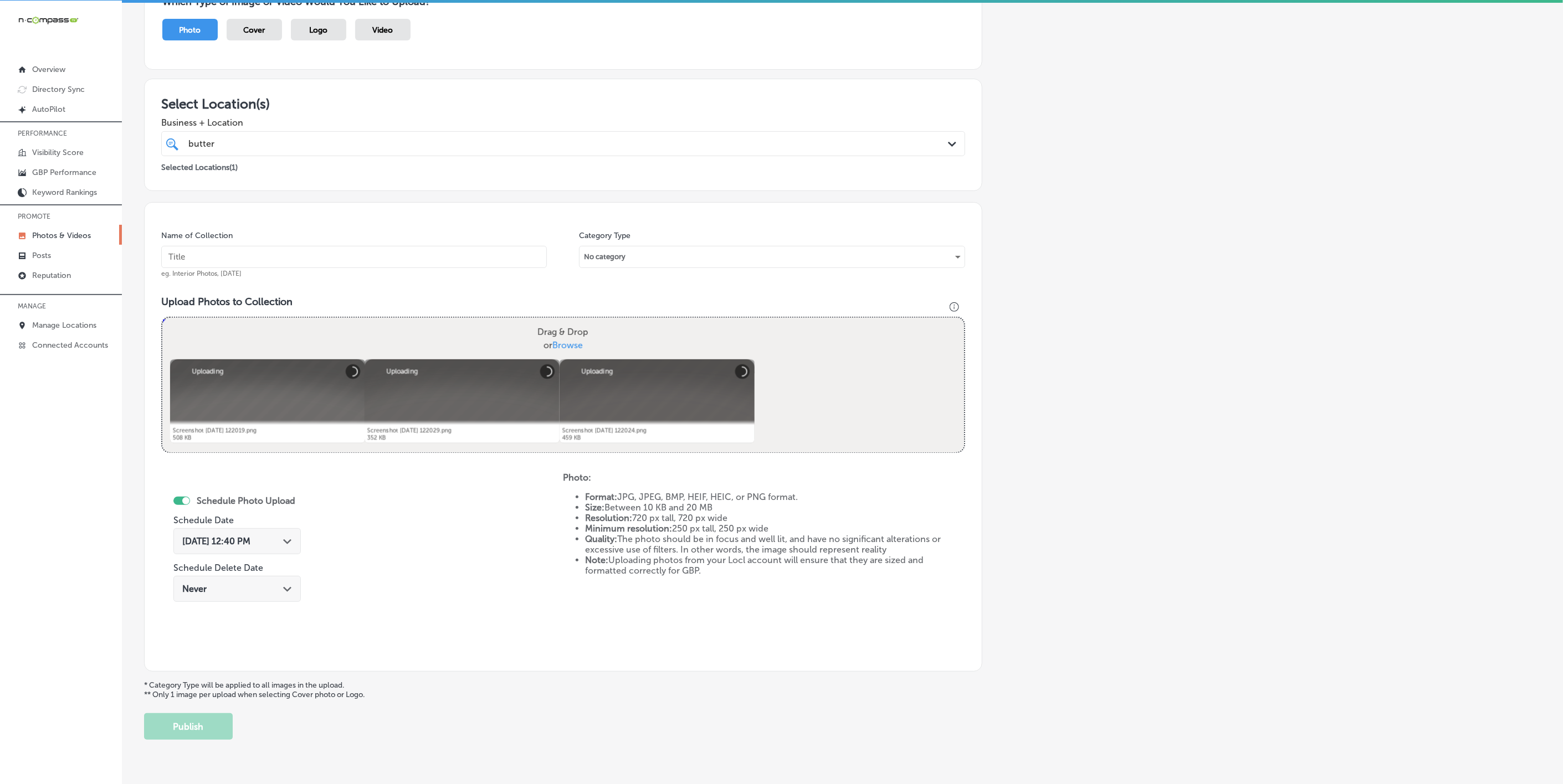
scroll to position [67, 0]
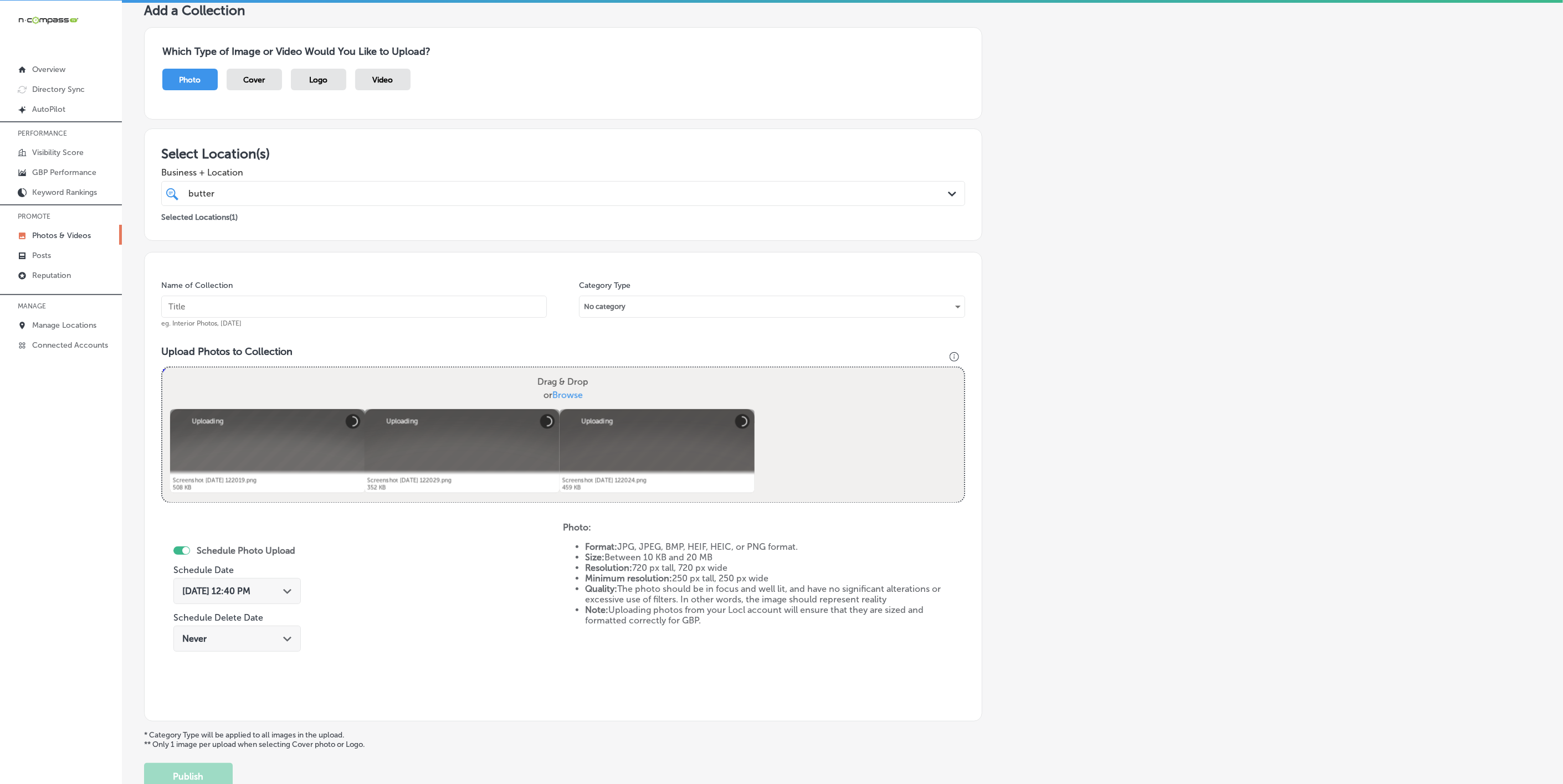
click at [363, 317] on input "text" at bounding box center [353, 307] width 386 height 22
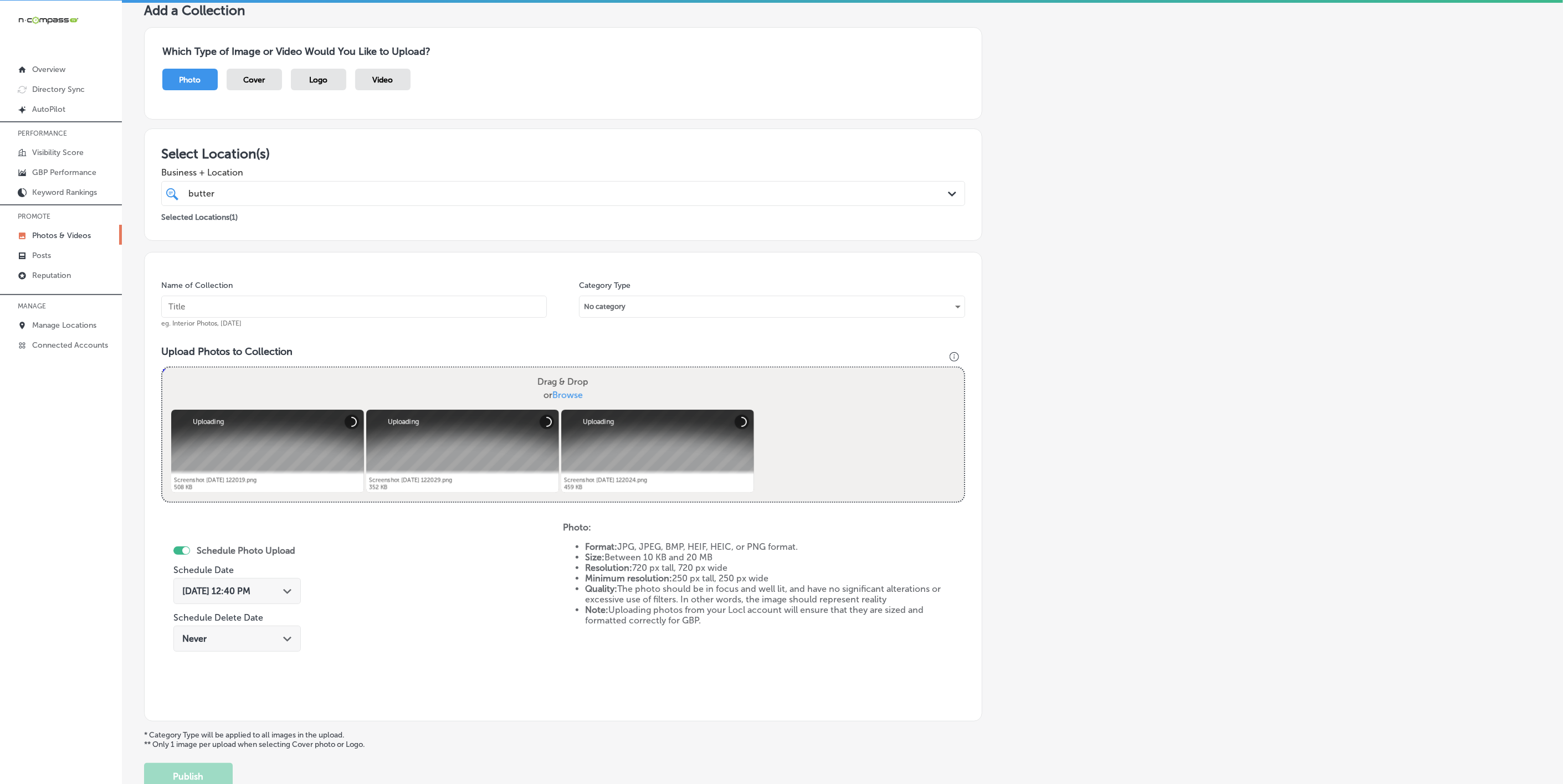
paste input "Butter-Me-Up-Biscuits"
type input "Butter-Me-Up-Biscuits"
click at [284, 604] on div "[DATE] 12:40 PM Path Created with Sketch." at bounding box center [237, 591] width 127 height 26
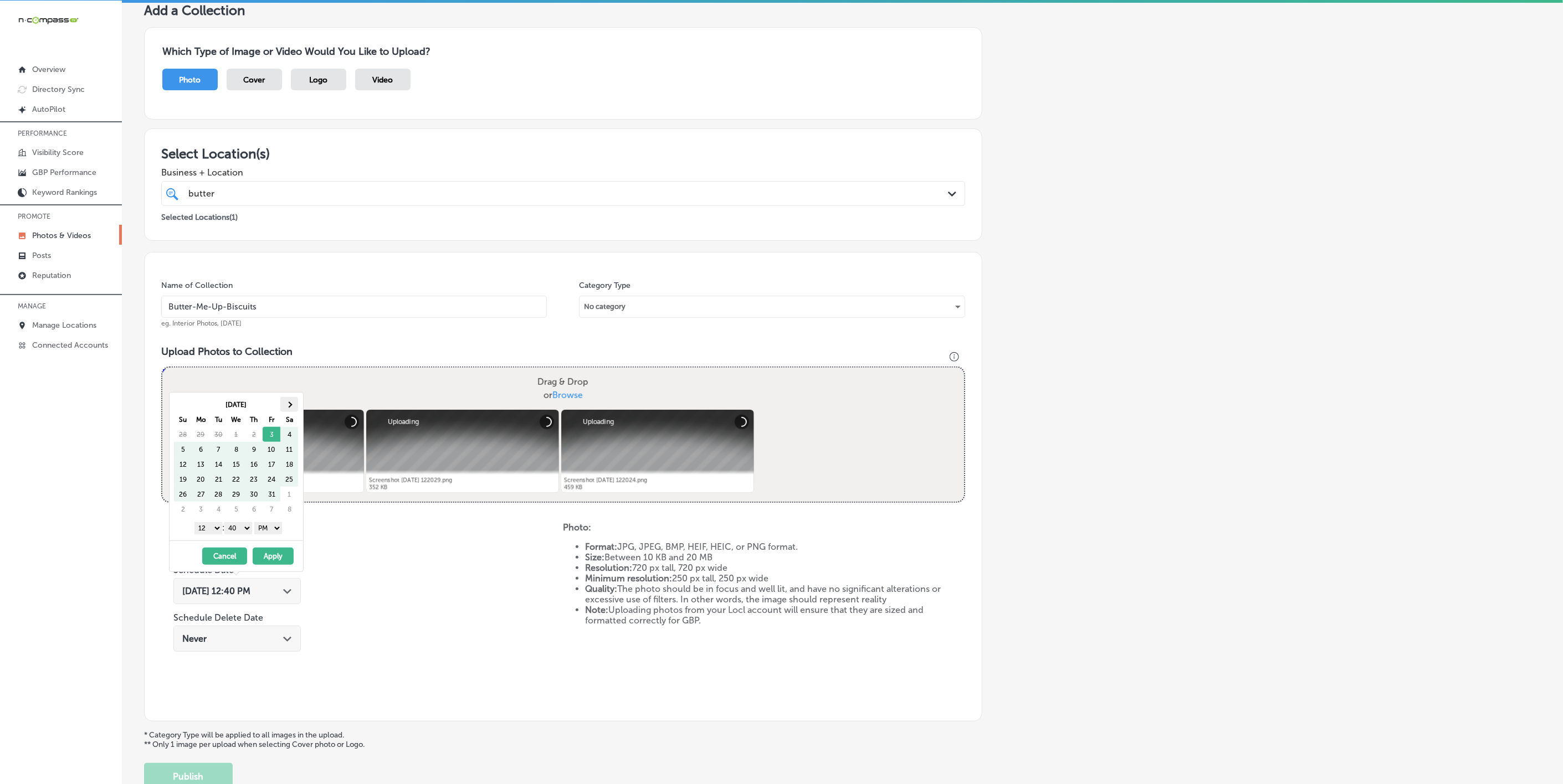
click at [293, 402] on th at bounding box center [290, 405] width 18 height 15
click at [208, 530] on select "1 2 3 4 5 6 7 8 9 10 11 12" at bounding box center [208, 528] width 28 height 12
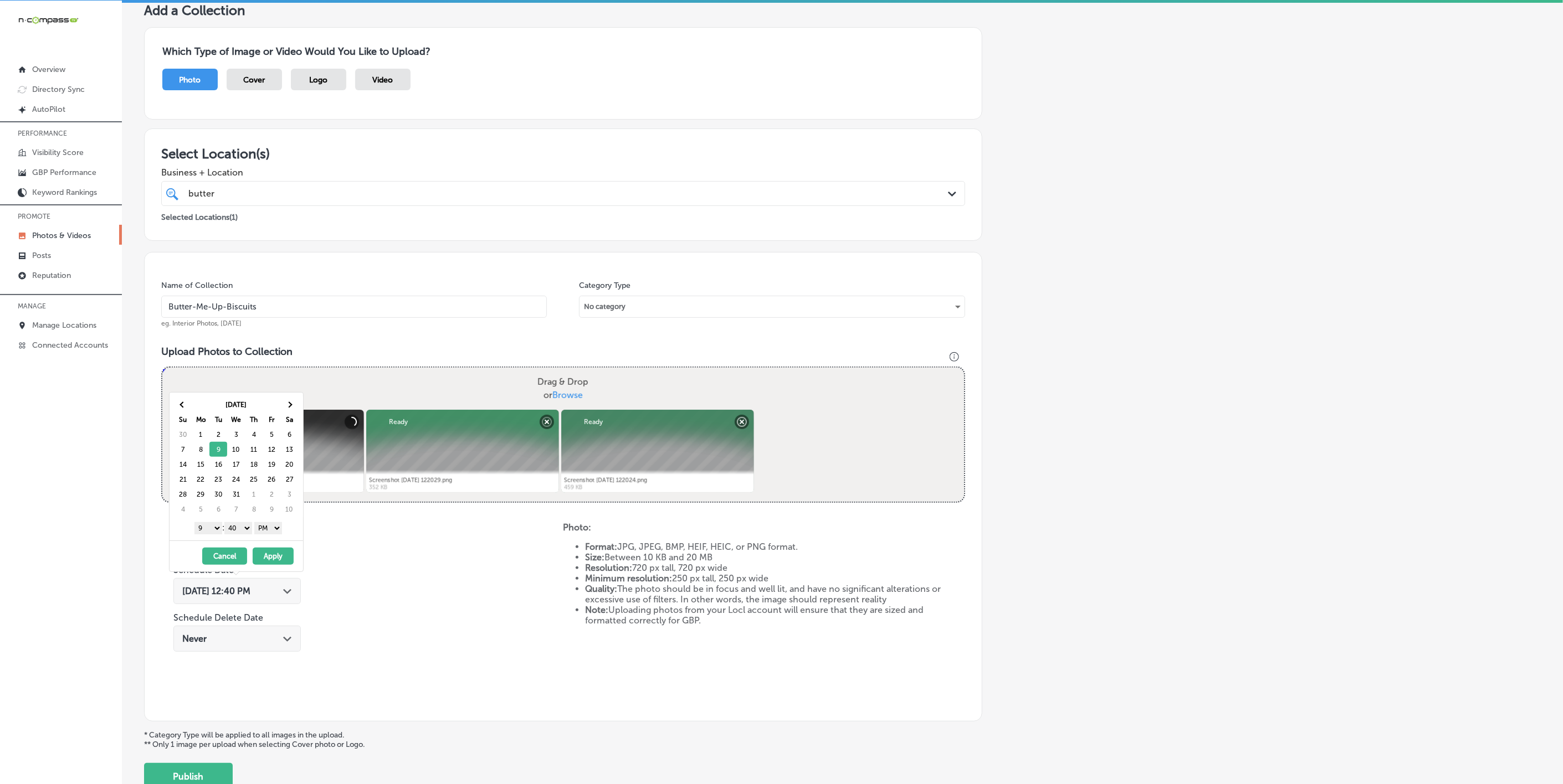
click at [243, 533] on select "00 10 20 30 40 50" at bounding box center [238, 528] width 28 height 12
click at [268, 560] on button "Apply" at bounding box center [273, 556] width 41 height 17
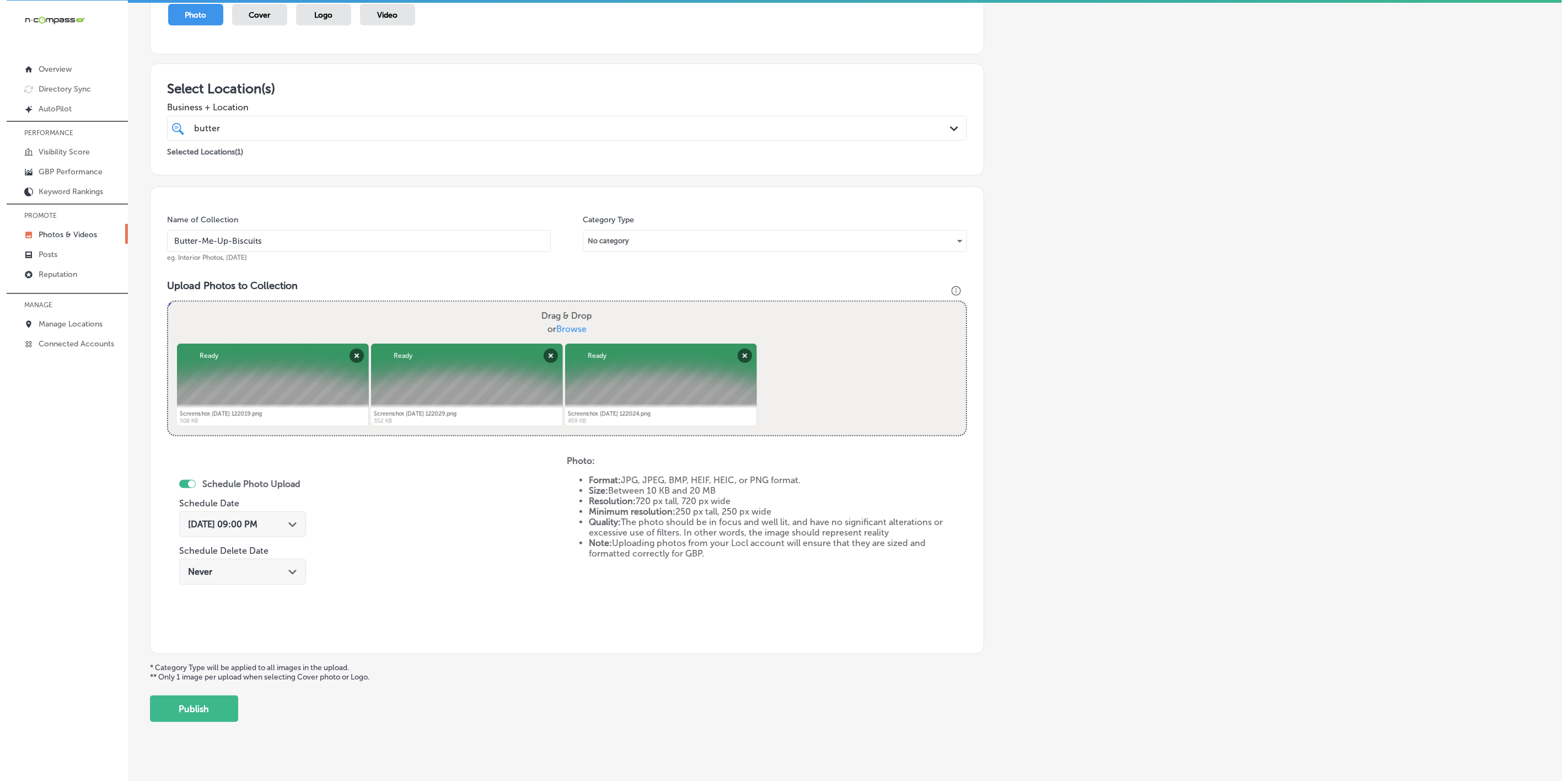
scroll to position [150, 0]
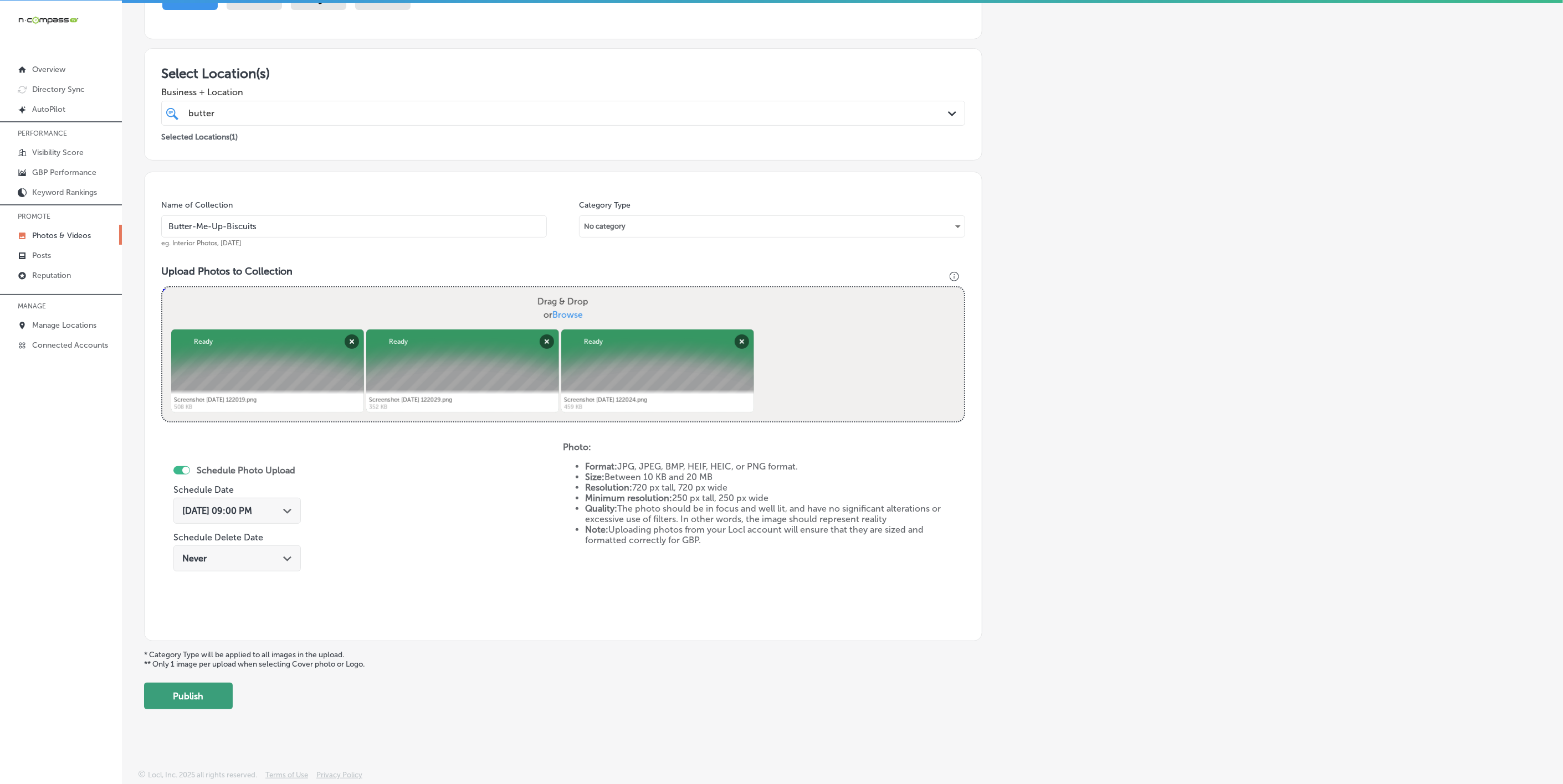
click at [208, 692] on button "Publish" at bounding box center [188, 696] width 88 height 27
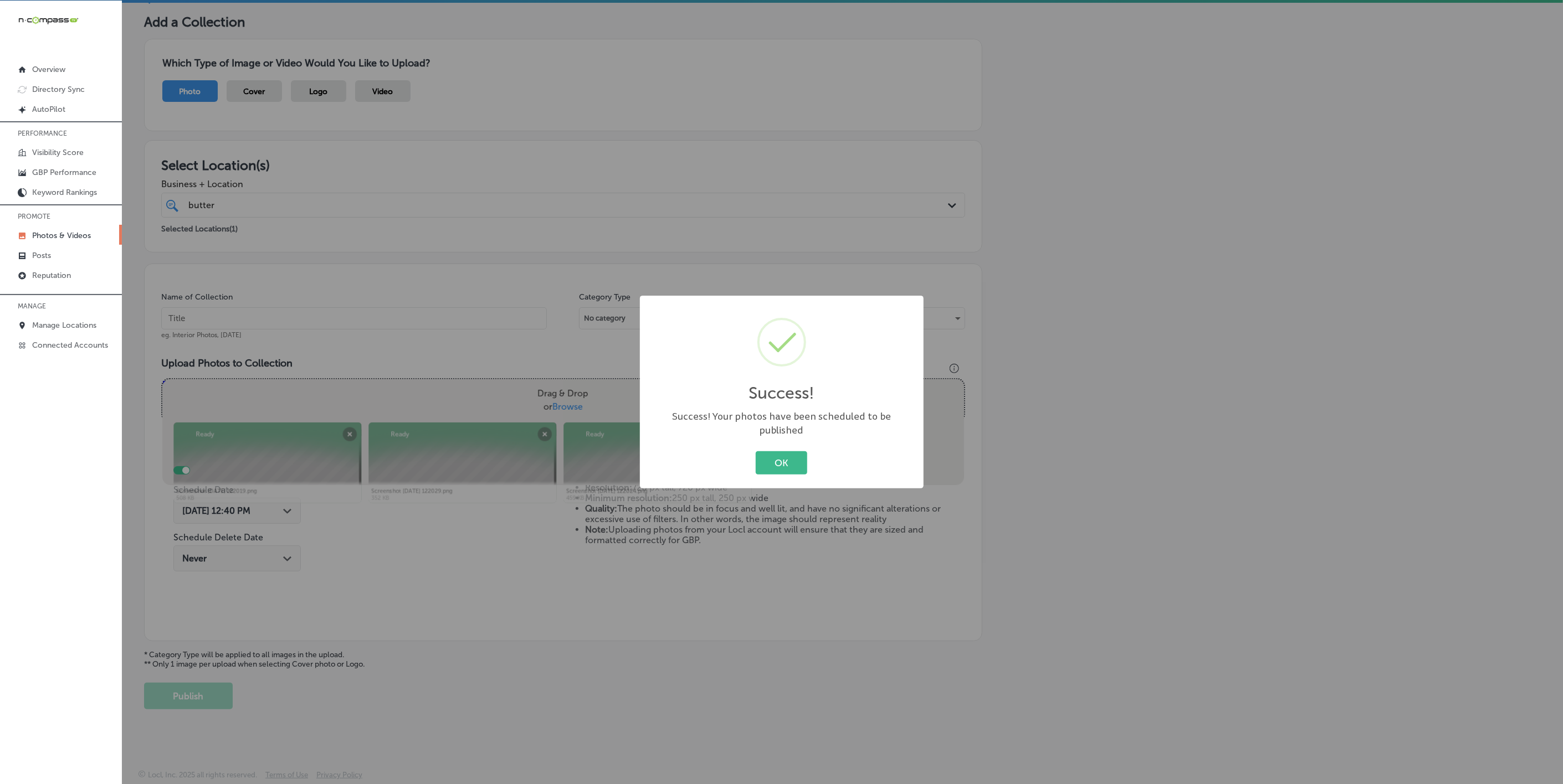
scroll to position [58, 0]
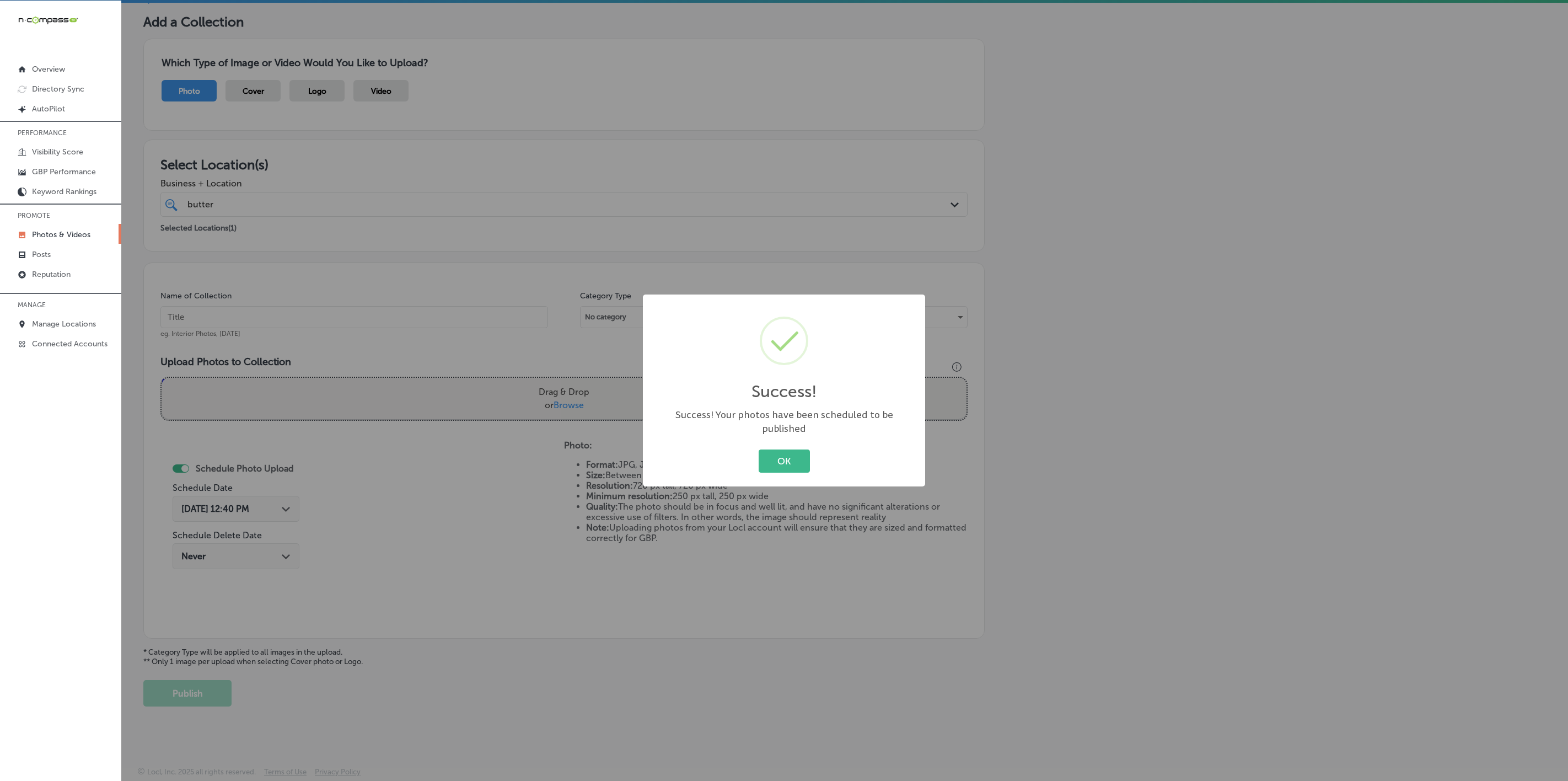
click at [759, 449] on button "OK" at bounding box center [784, 461] width 51 height 22
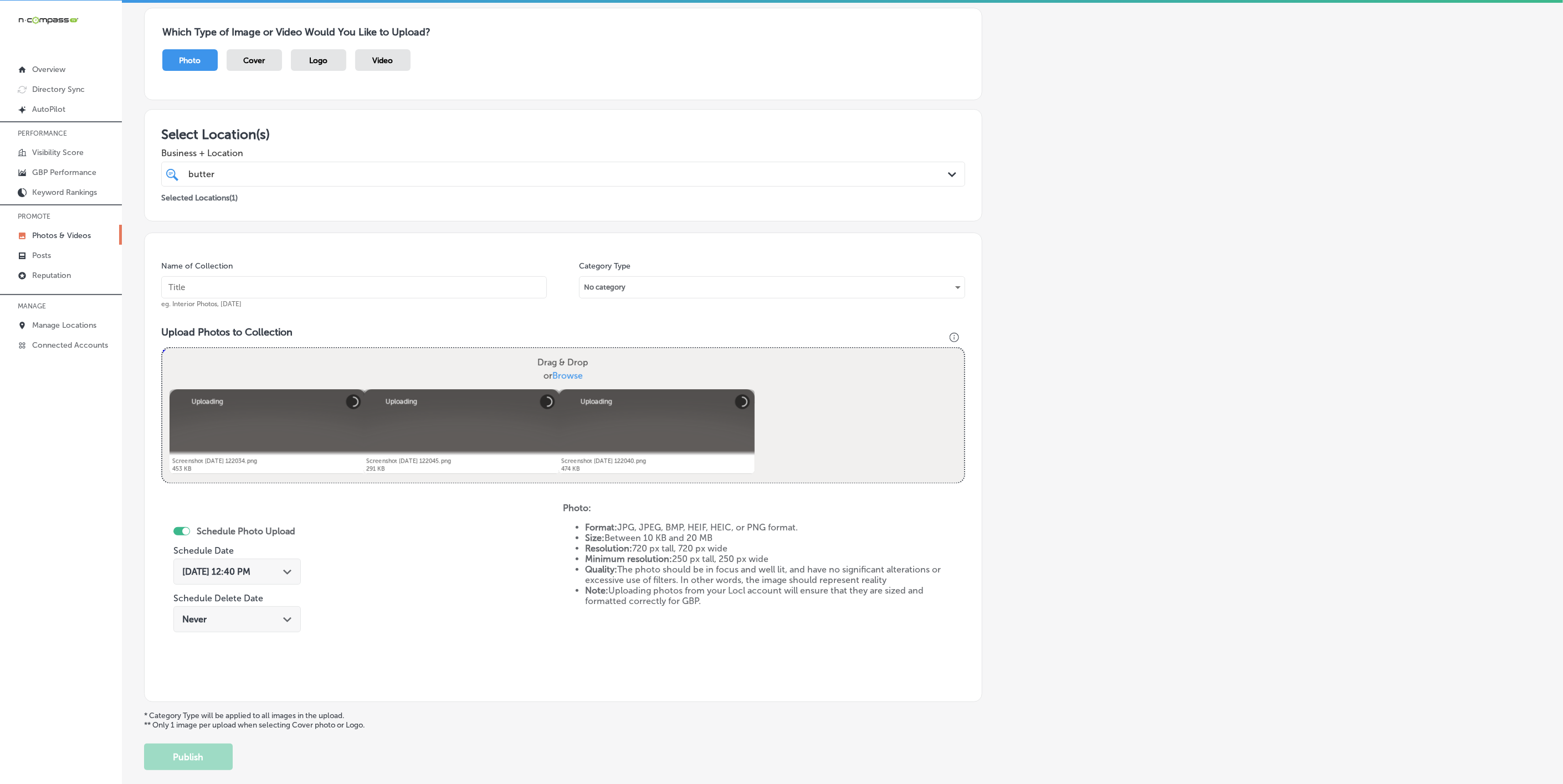
scroll to position [67, 0]
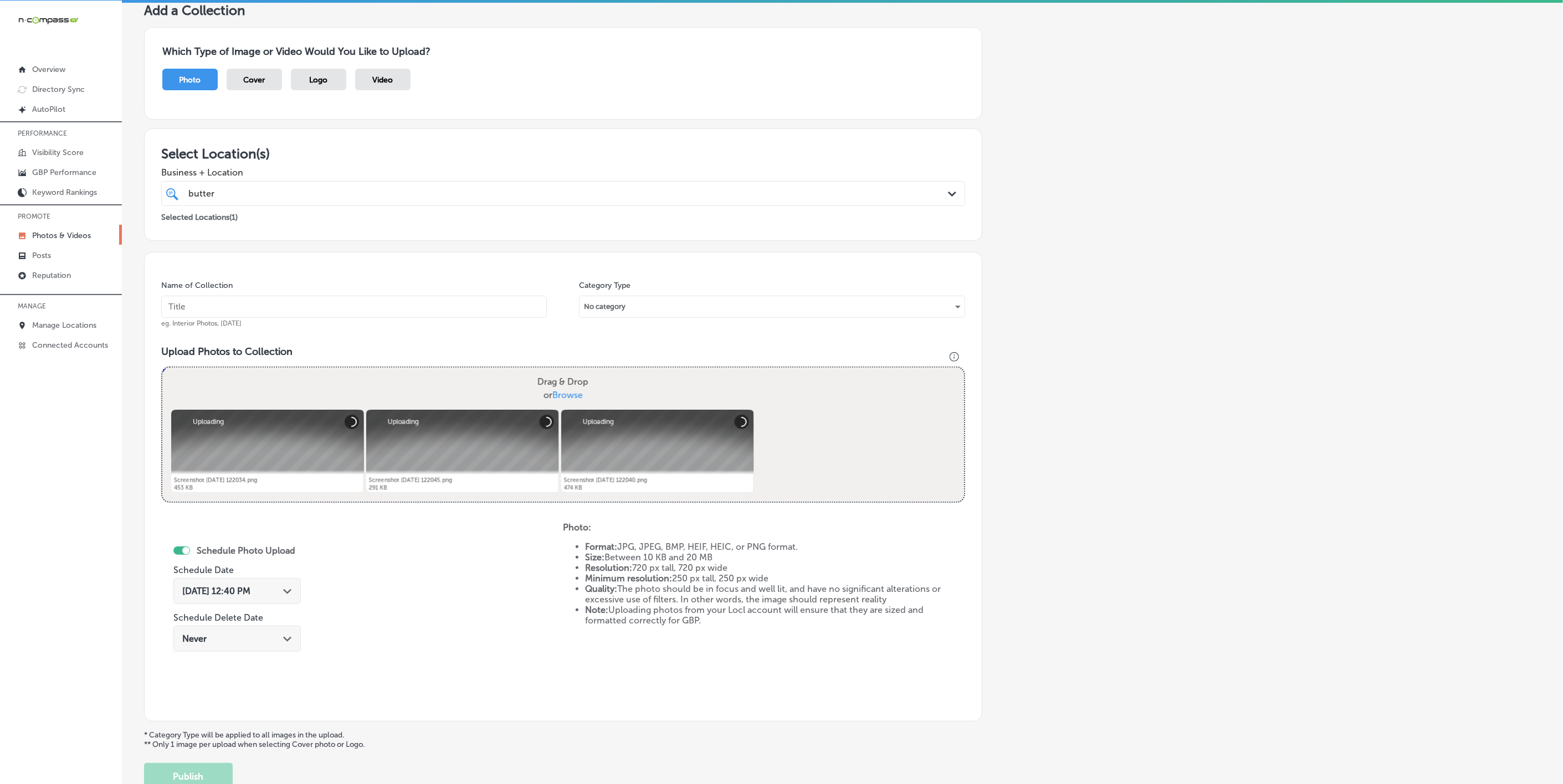
click at [348, 307] on input "text" at bounding box center [353, 307] width 386 height 22
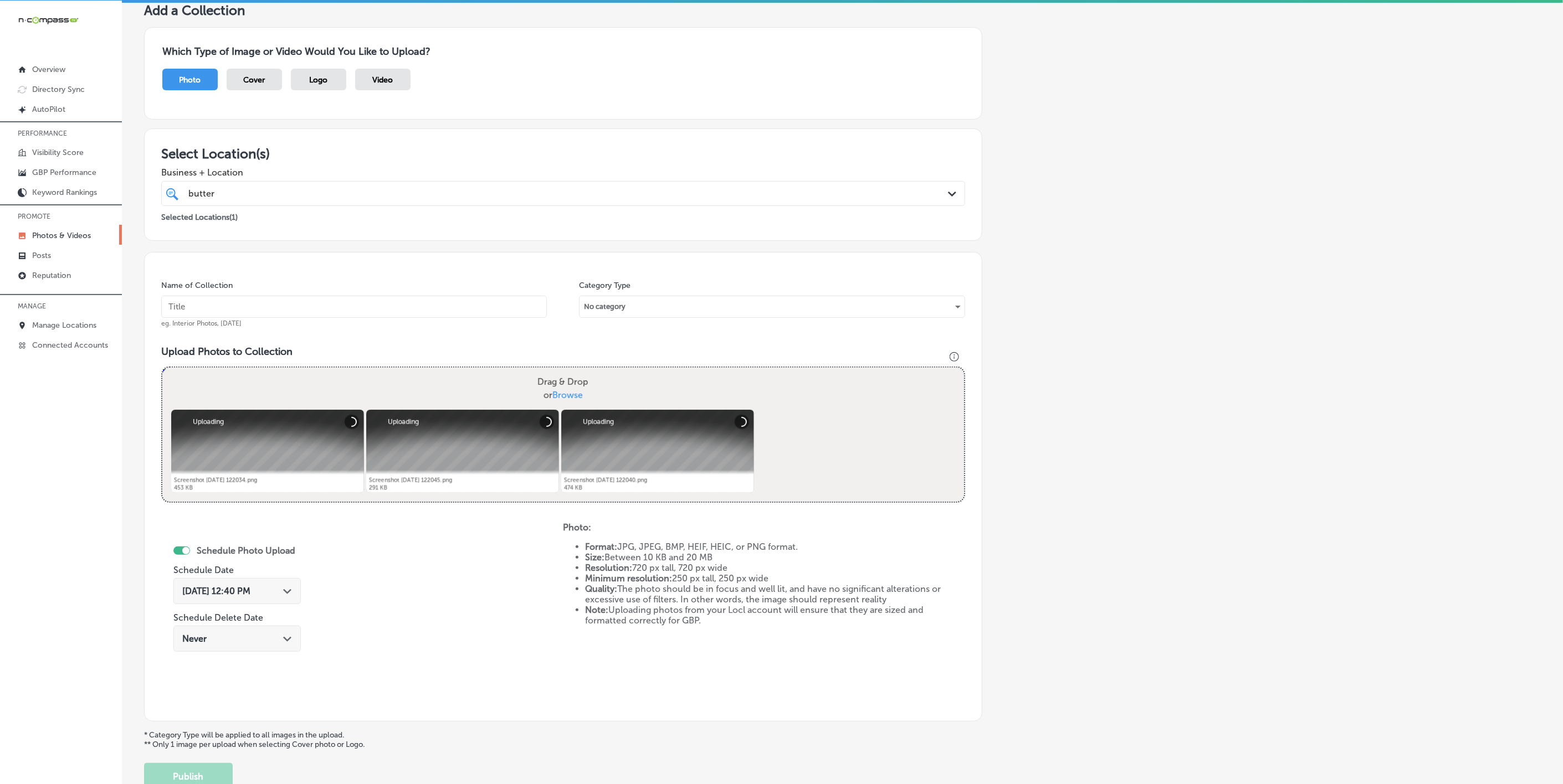
paste input "Butter-Me-Up-Biscuits"
type input "Butter-Me-Up-Biscuits"
click at [288, 592] on polygon at bounding box center [287, 592] width 8 height 5
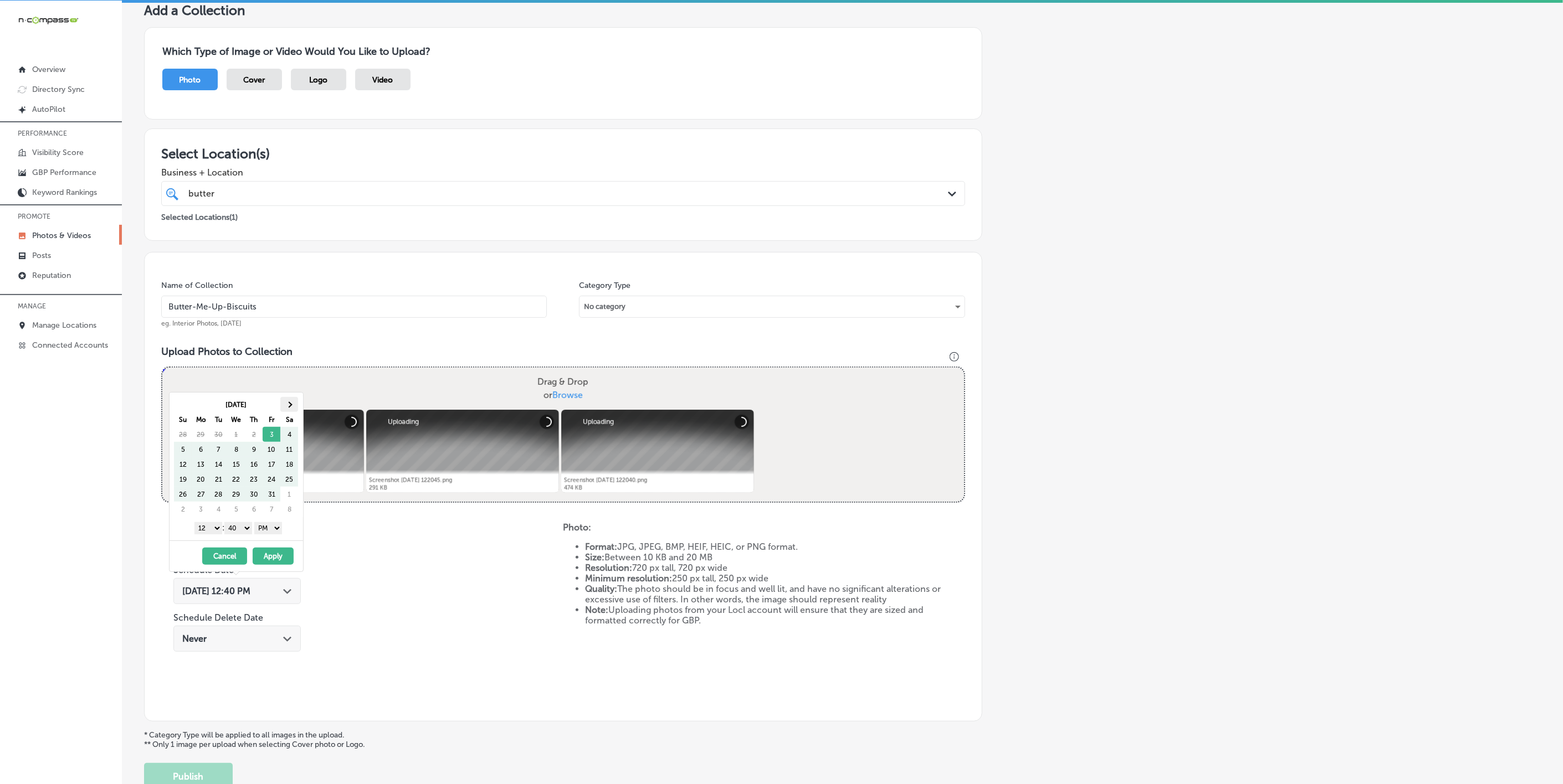
click at [293, 402] on th at bounding box center [290, 405] width 18 height 15
click at [208, 534] on select "1 2 3 4 5 6 7 8 9 10 11 12" at bounding box center [208, 528] width 28 height 12
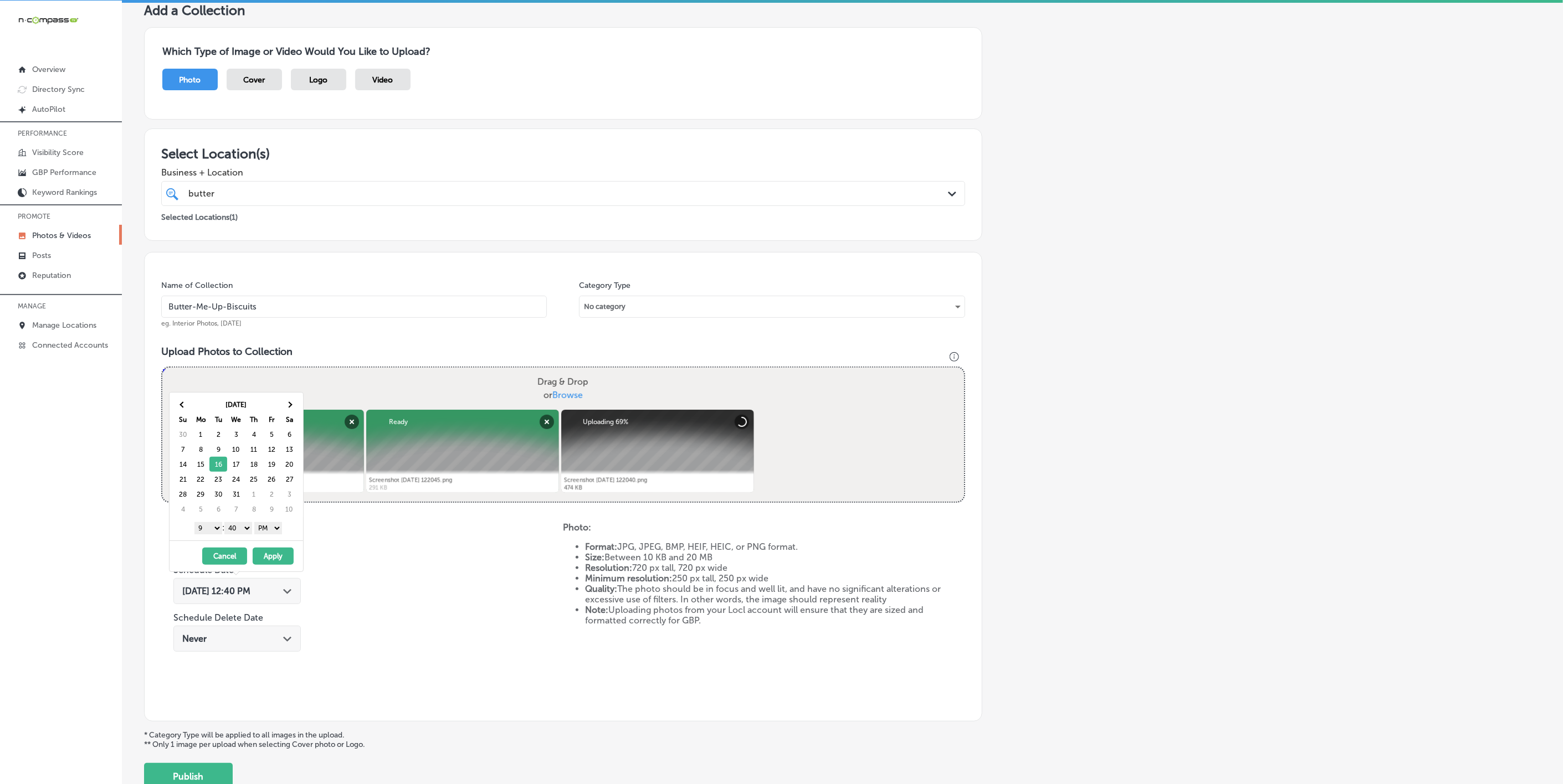
click at [243, 525] on select "00 10 20 30 40 50" at bounding box center [238, 528] width 28 height 12
click at [279, 564] on button "Apply" at bounding box center [273, 556] width 41 height 17
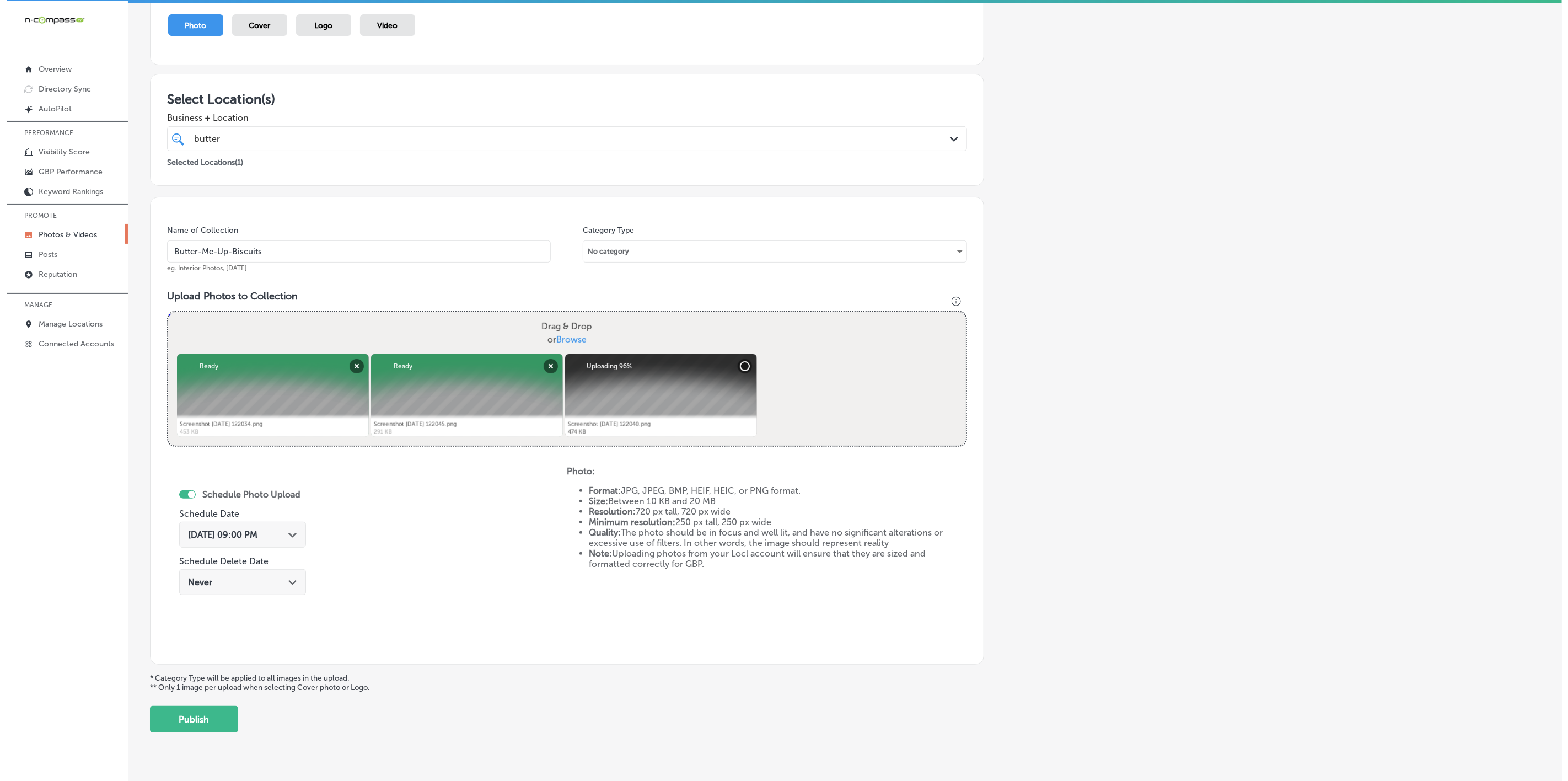
scroll to position [150, 0]
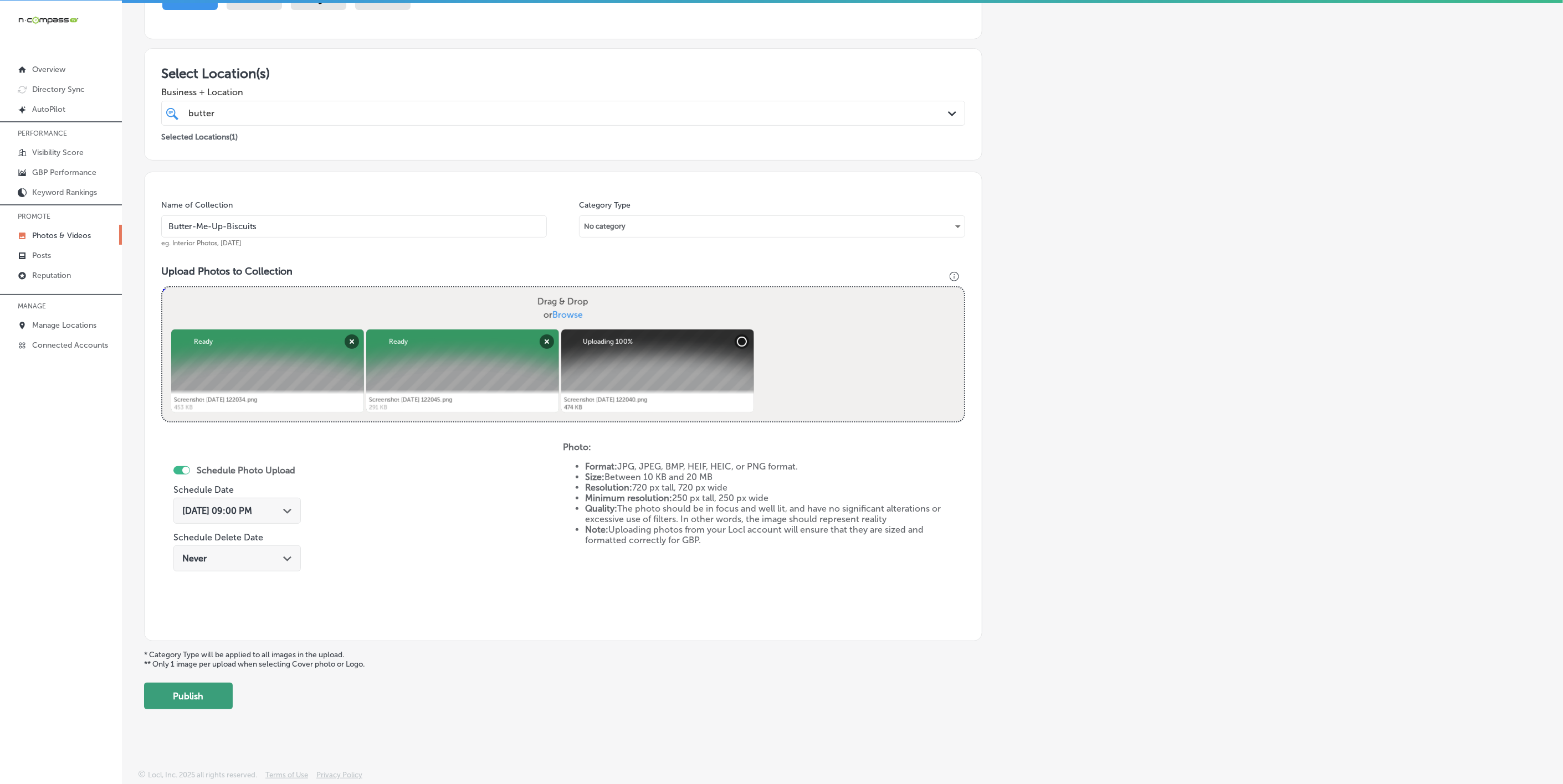
click at [206, 693] on button "Publish" at bounding box center [188, 696] width 88 height 27
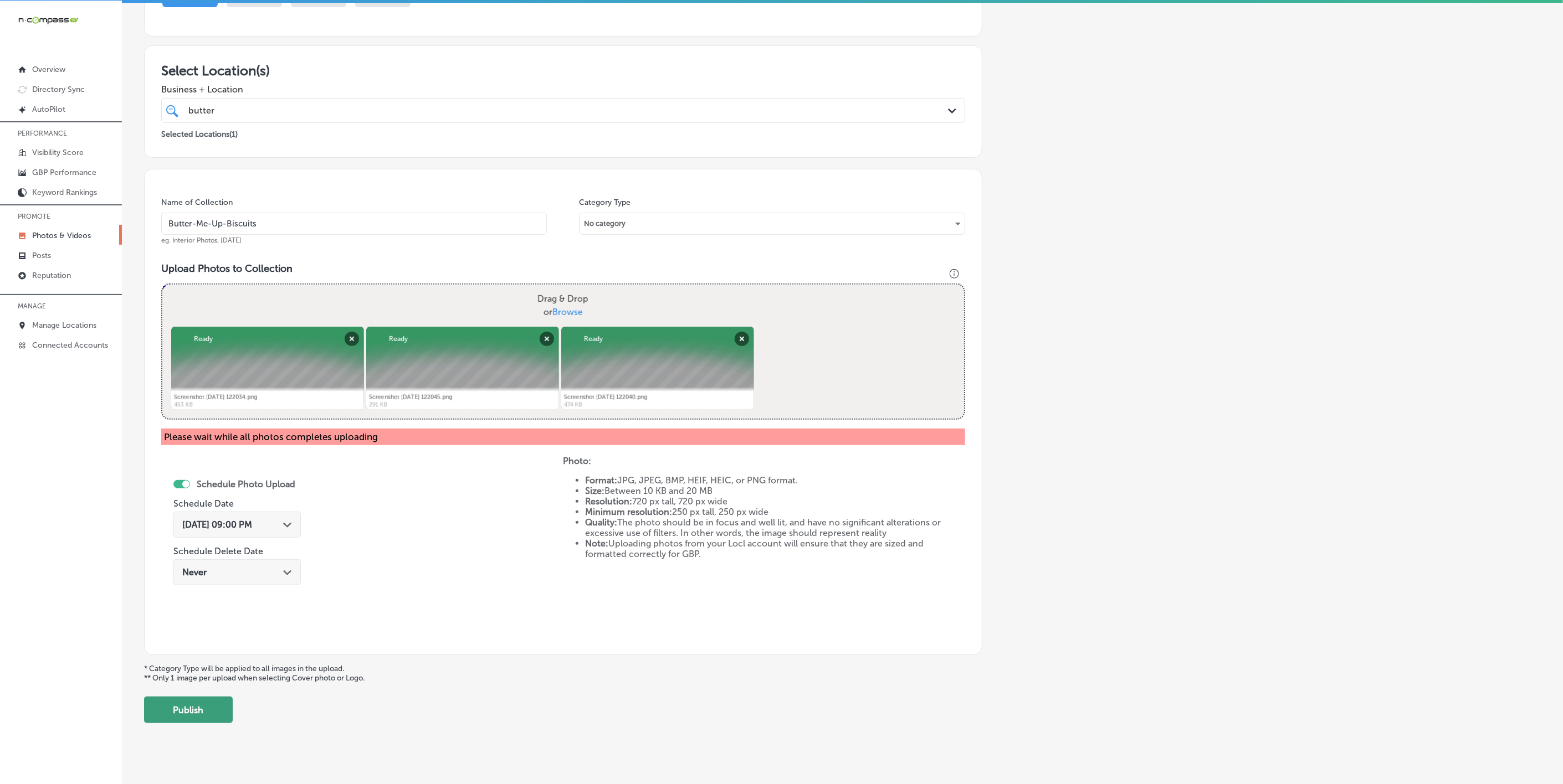
click at [190, 707] on button "Publish" at bounding box center [188, 710] width 88 height 27
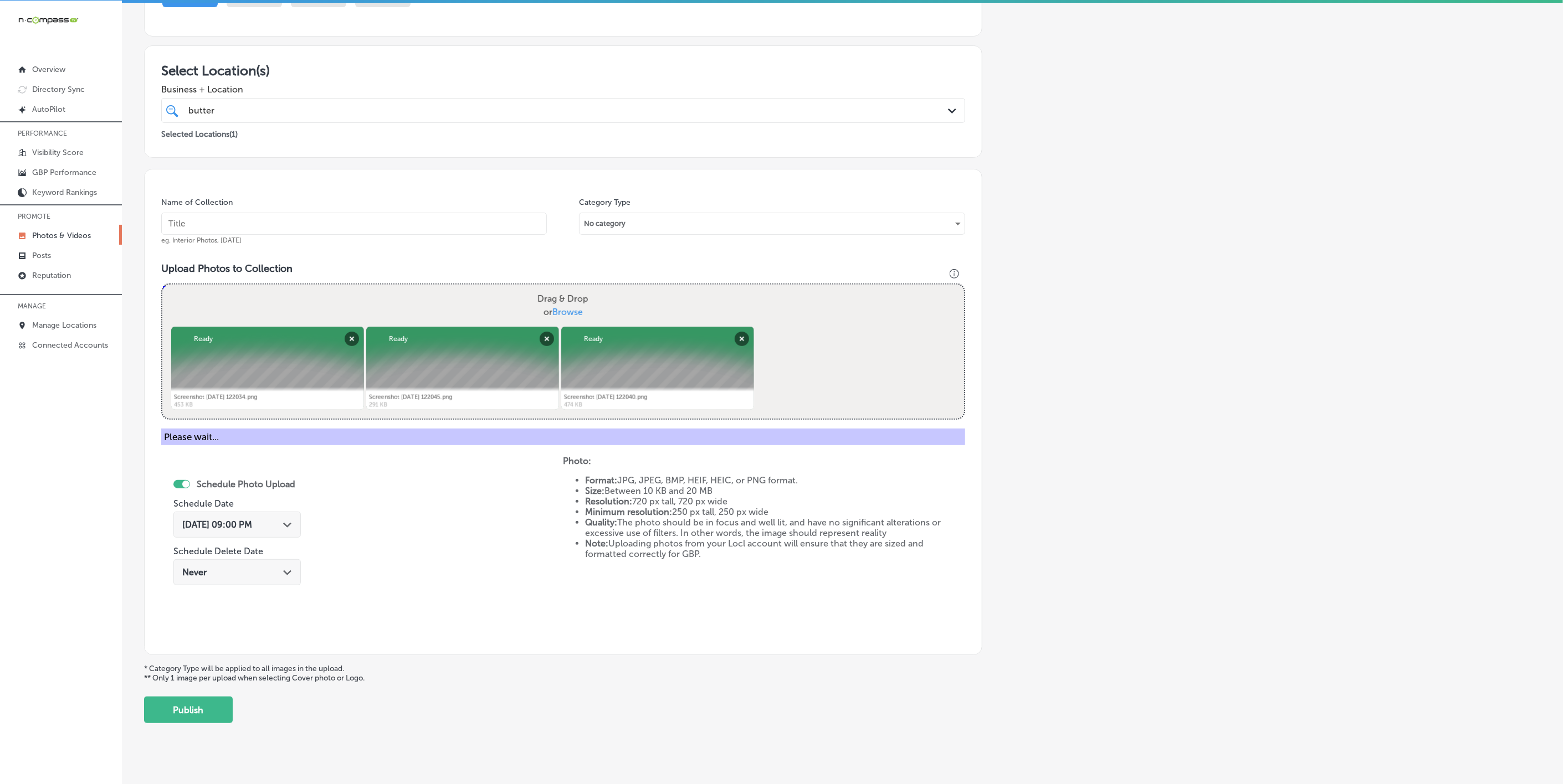
scroll to position [58, 0]
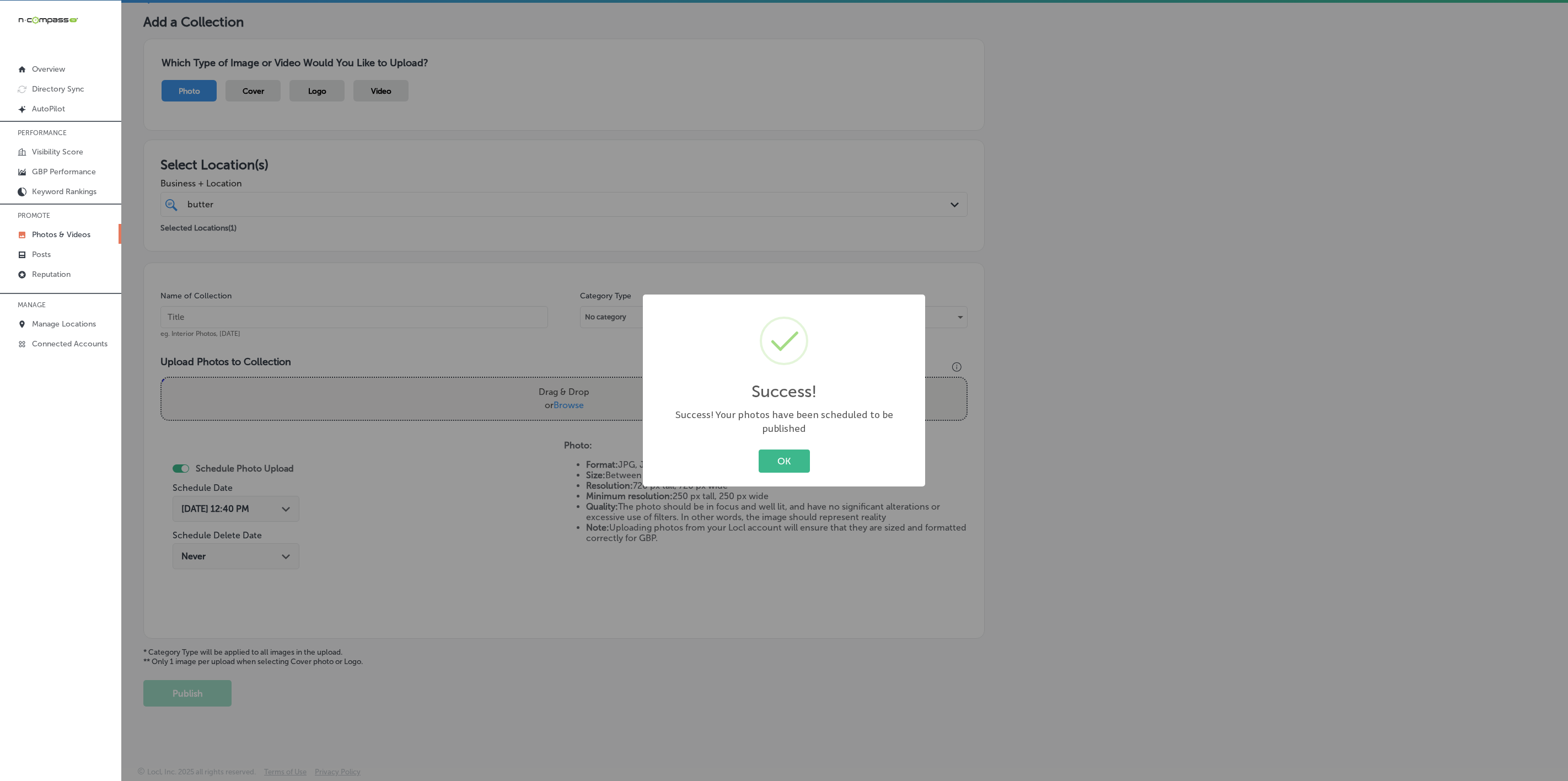
click at [759, 449] on button "OK" at bounding box center [784, 461] width 51 height 22
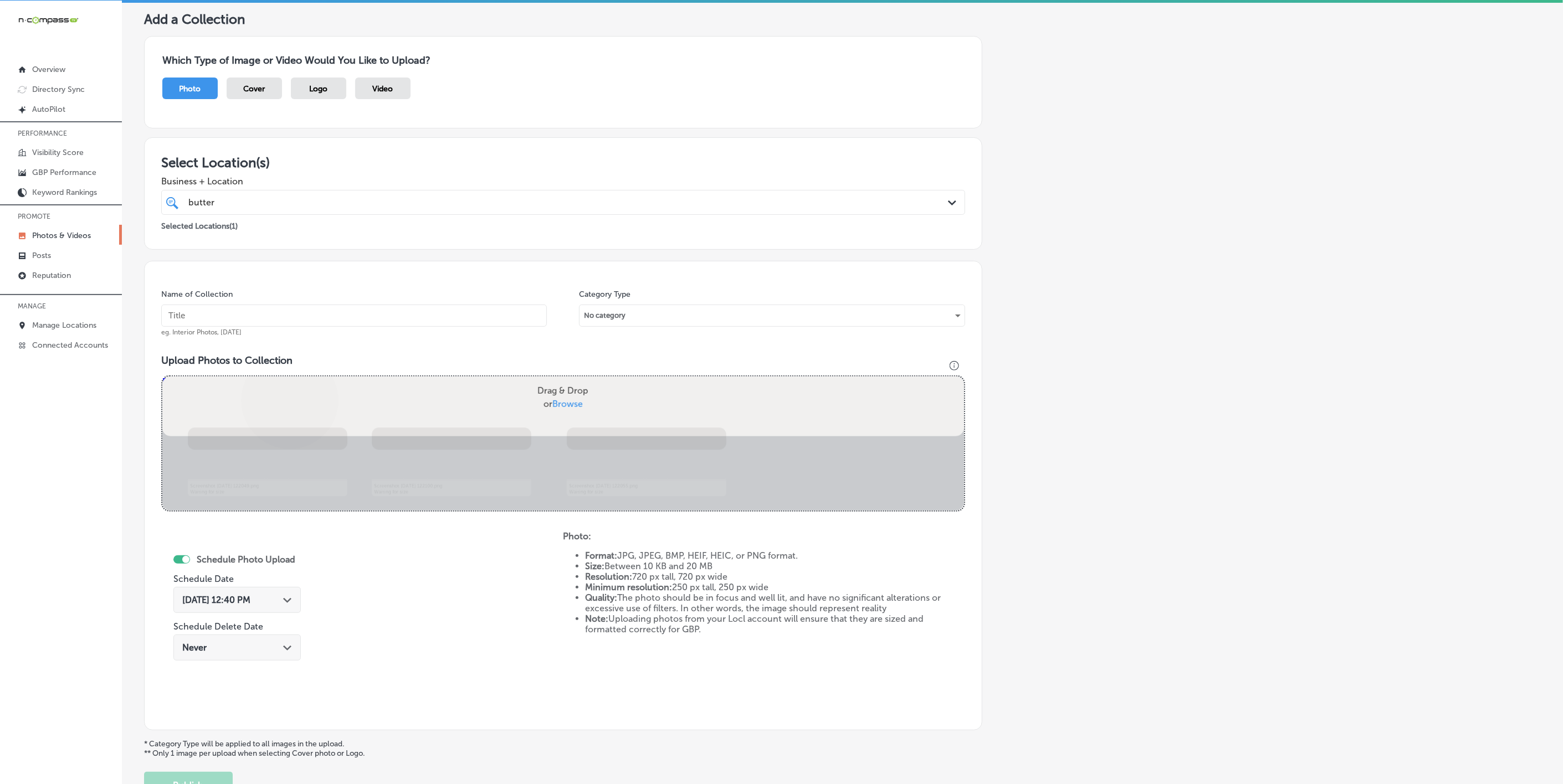
scroll to position [150, 0]
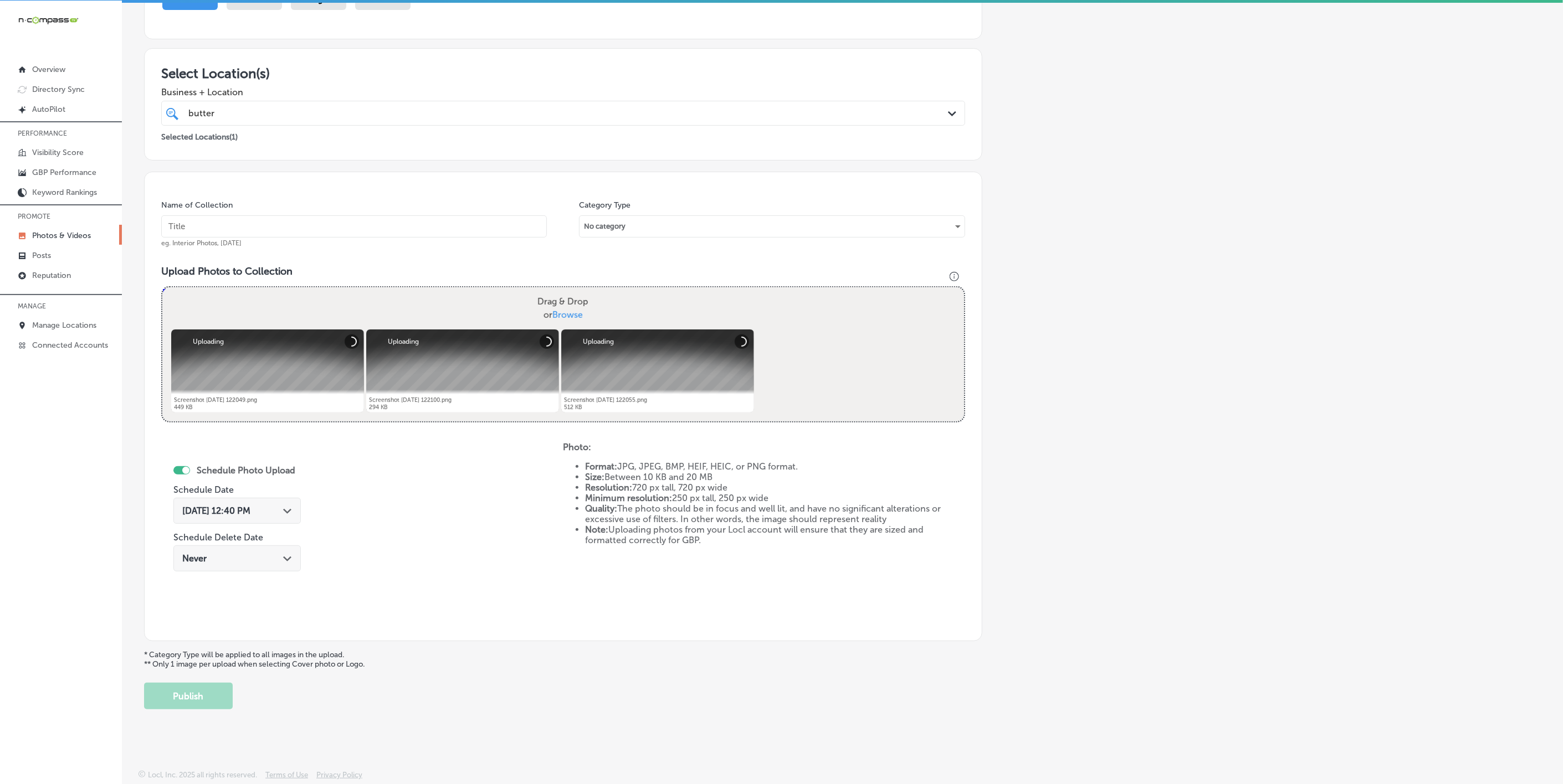
click at [391, 221] on input "text" at bounding box center [353, 227] width 386 height 22
paste input "Butter-Me-Up-Biscuits"
type input "Butter-Me-Up-Biscuits"
click at [291, 509] on div "[DATE] 12:40 PM Path Created with Sketch." at bounding box center [237, 510] width 127 height 26
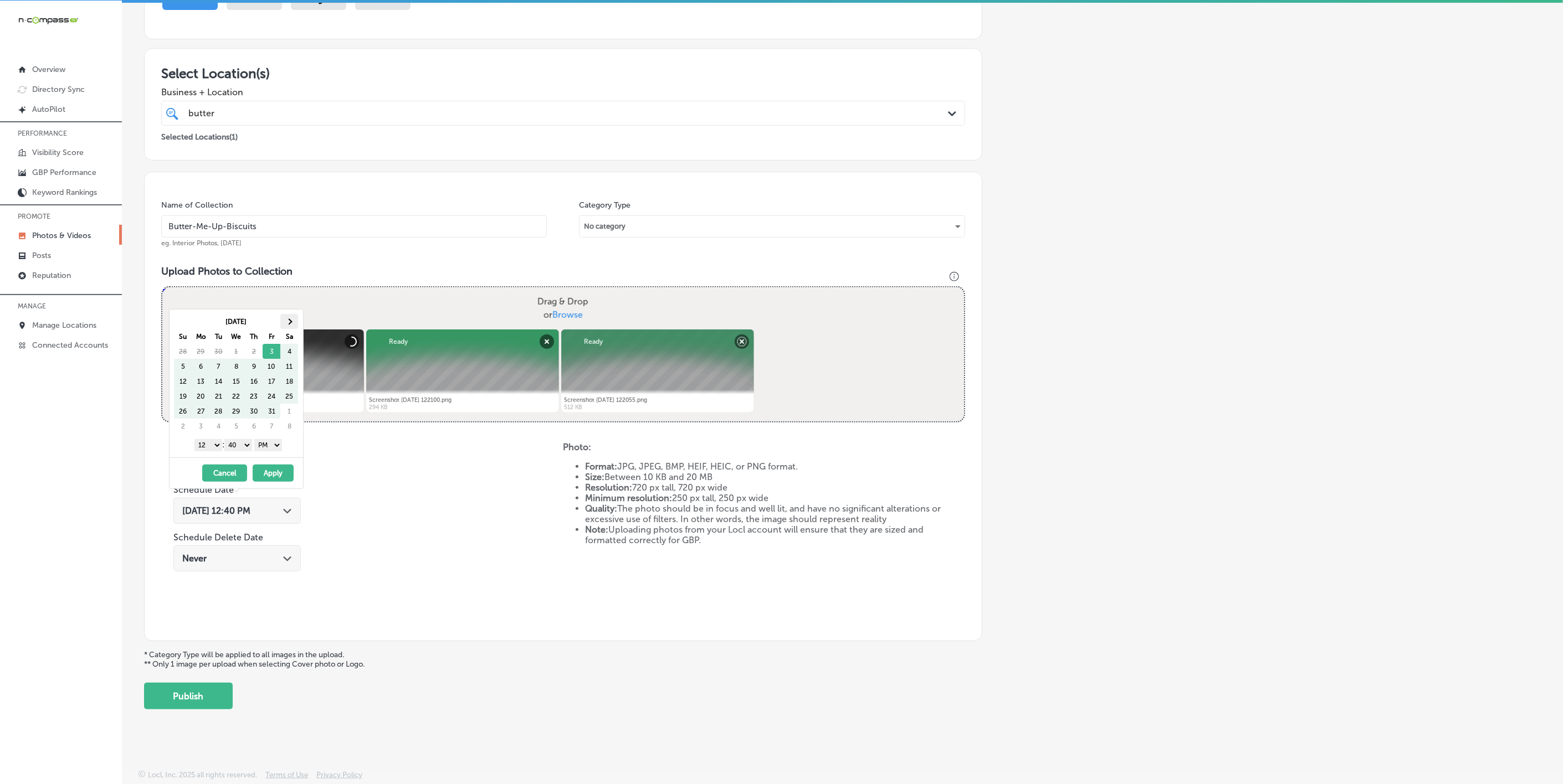
click at [290, 319] on span at bounding box center [290, 322] width 6 height 6
click at [208, 447] on select "1 2 3 4 5 6 7 8 9 10 11 12" at bounding box center [208, 445] width 28 height 12
click at [244, 451] on select "00 10 20 30 40 50" at bounding box center [238, 445] width 28 height 12
click at [278, 471] on button "Apply" at bounding box center [273, 473] width 41 height 17
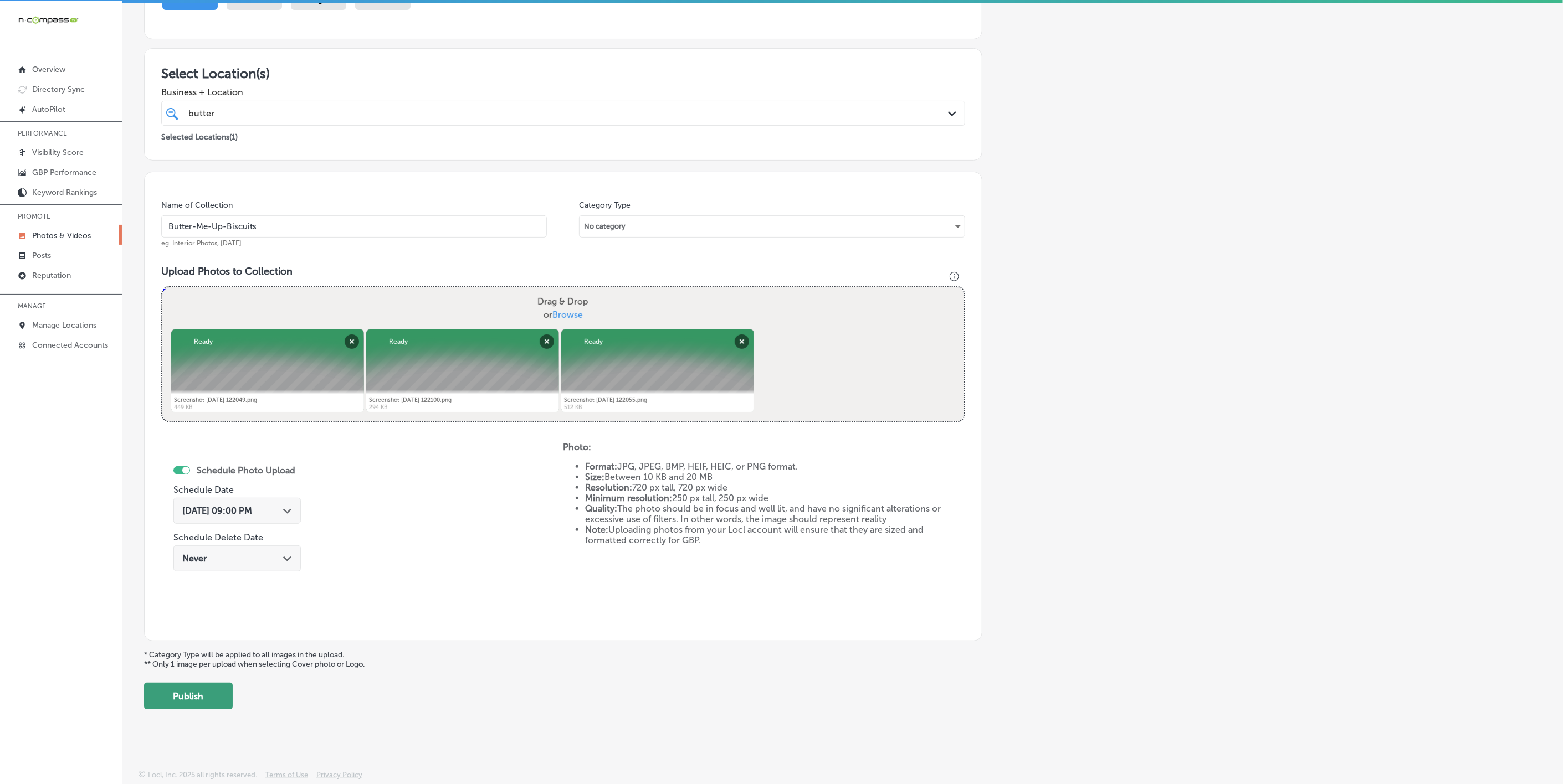
click at [212, 690] on button "Publish" at bounding box center [188, 696] width 88 height 27
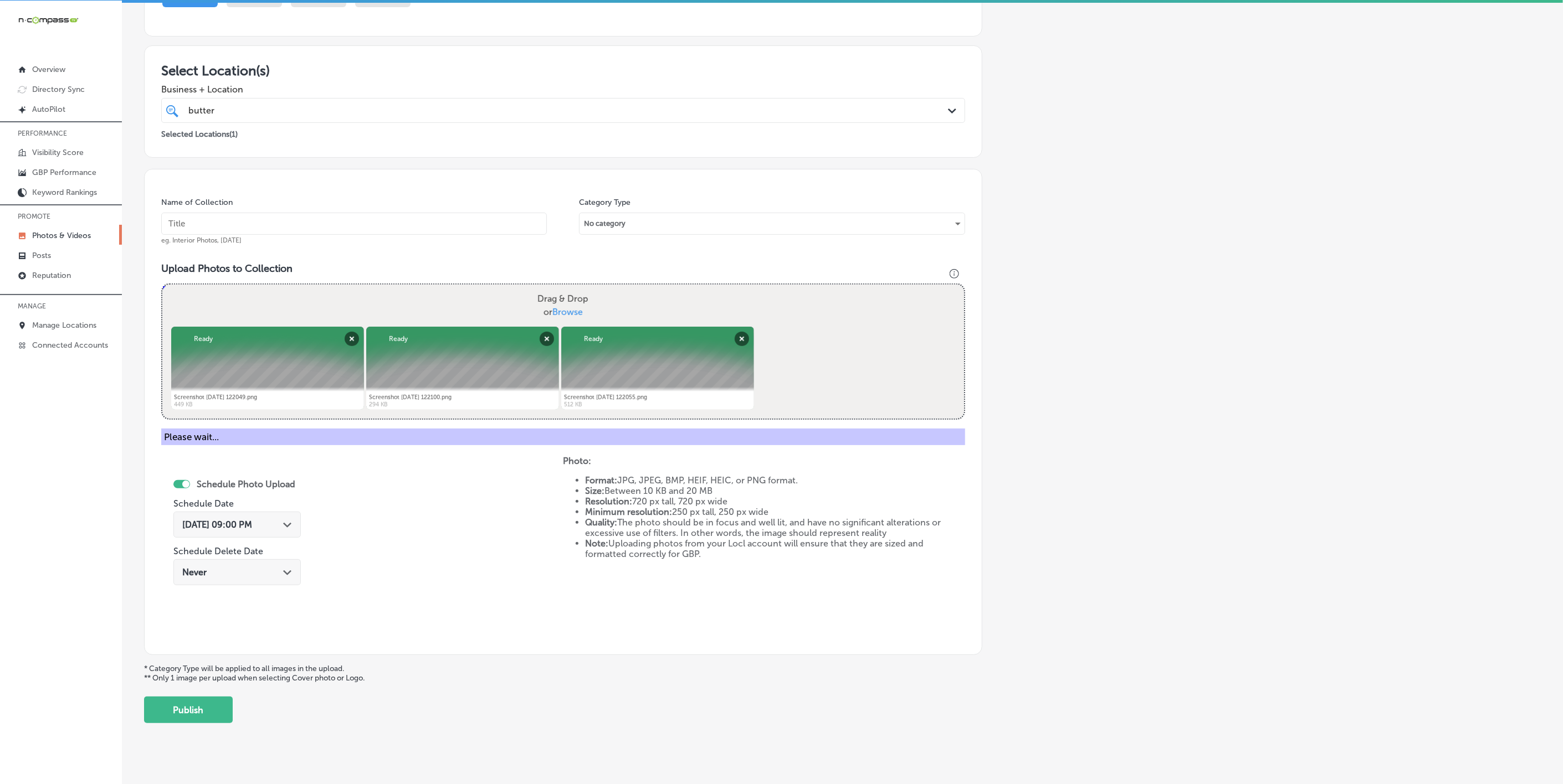
scroll to position [58, 0]
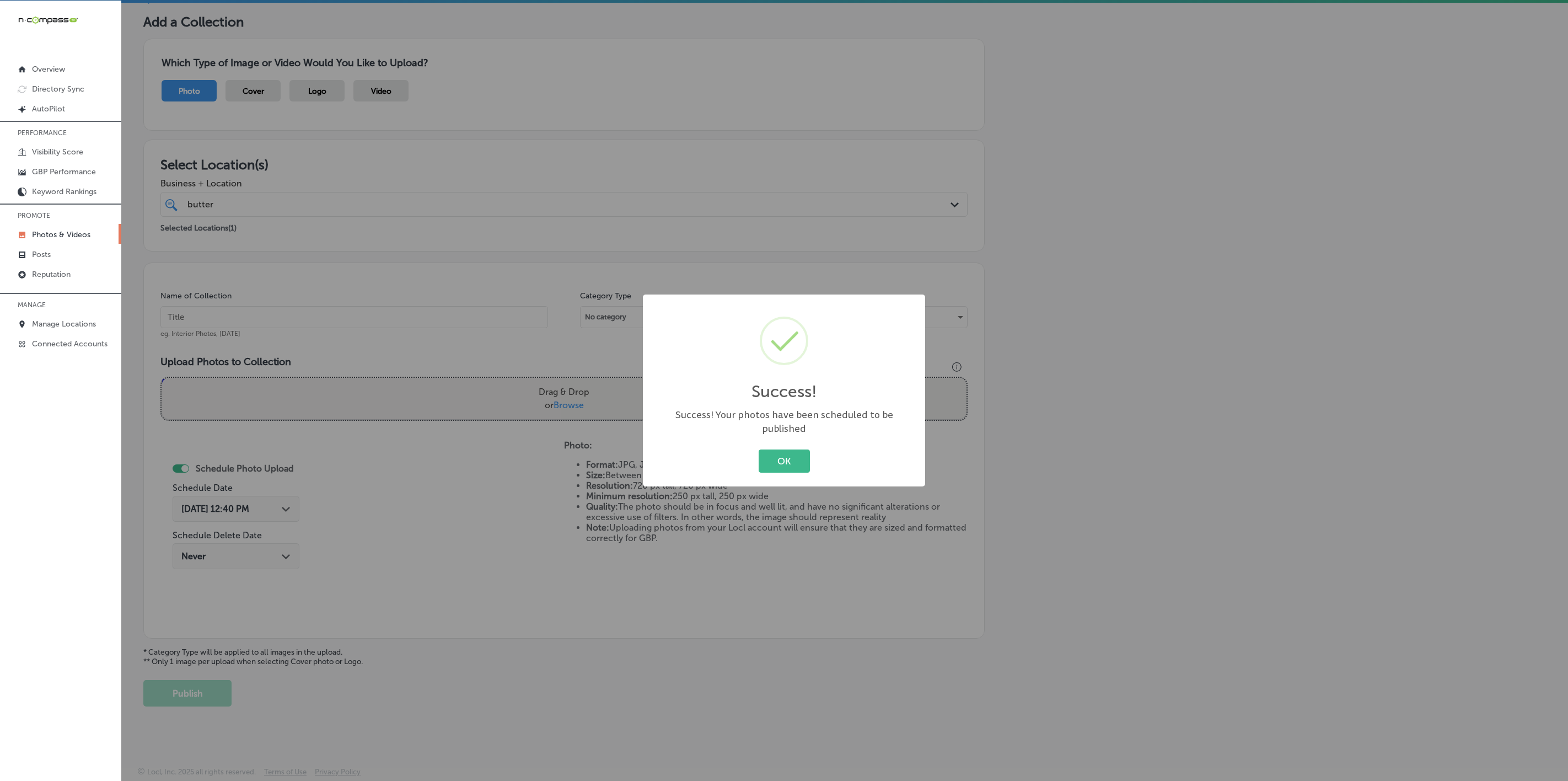
click at [759, 449] on button "OK" at bounding box center [784, 461] width 51 height 22
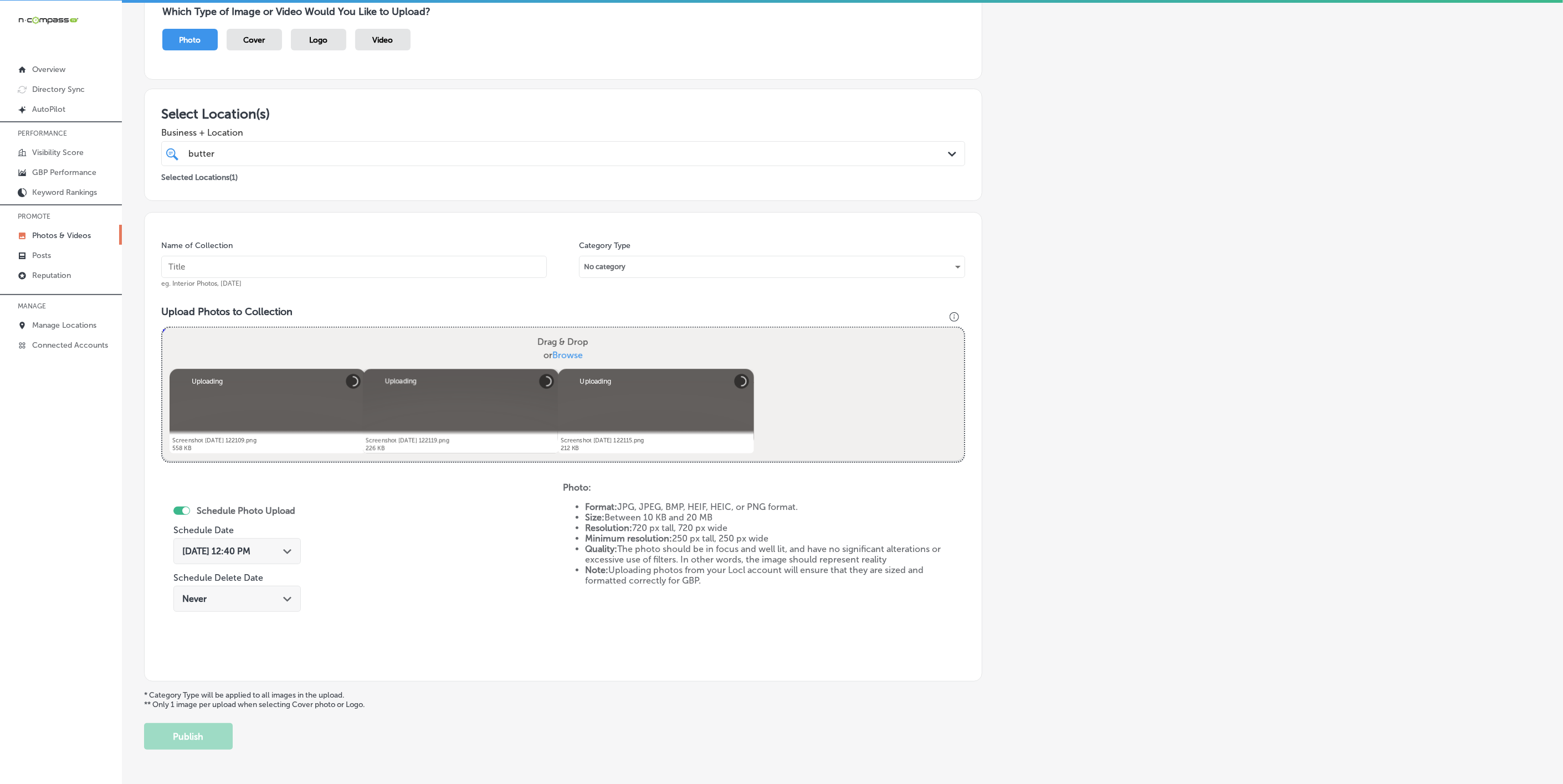
scroll to position [67, 0]
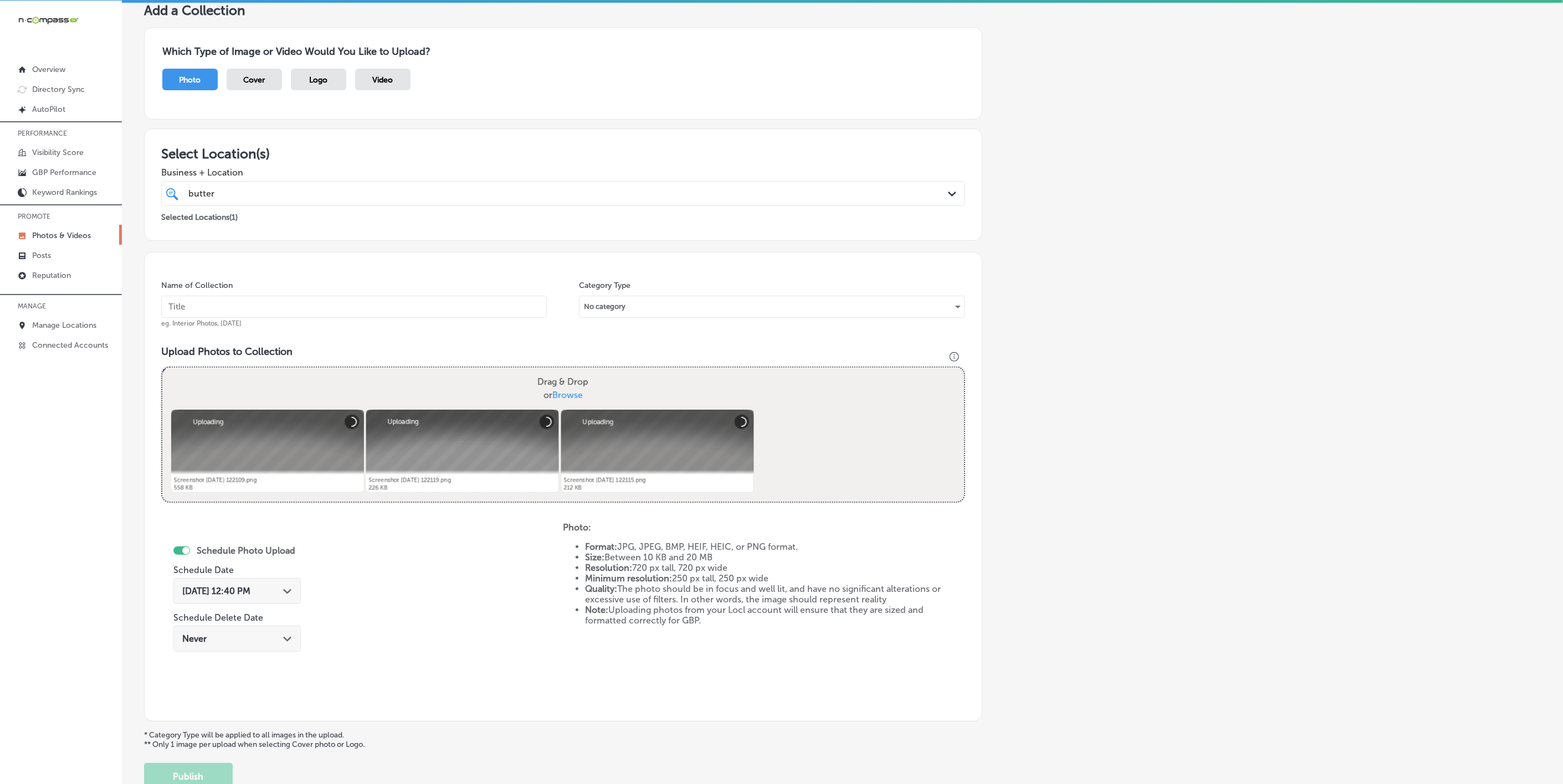
click at [462, 316] on input "text" at bounding box center [353, 307] width 386 height 22
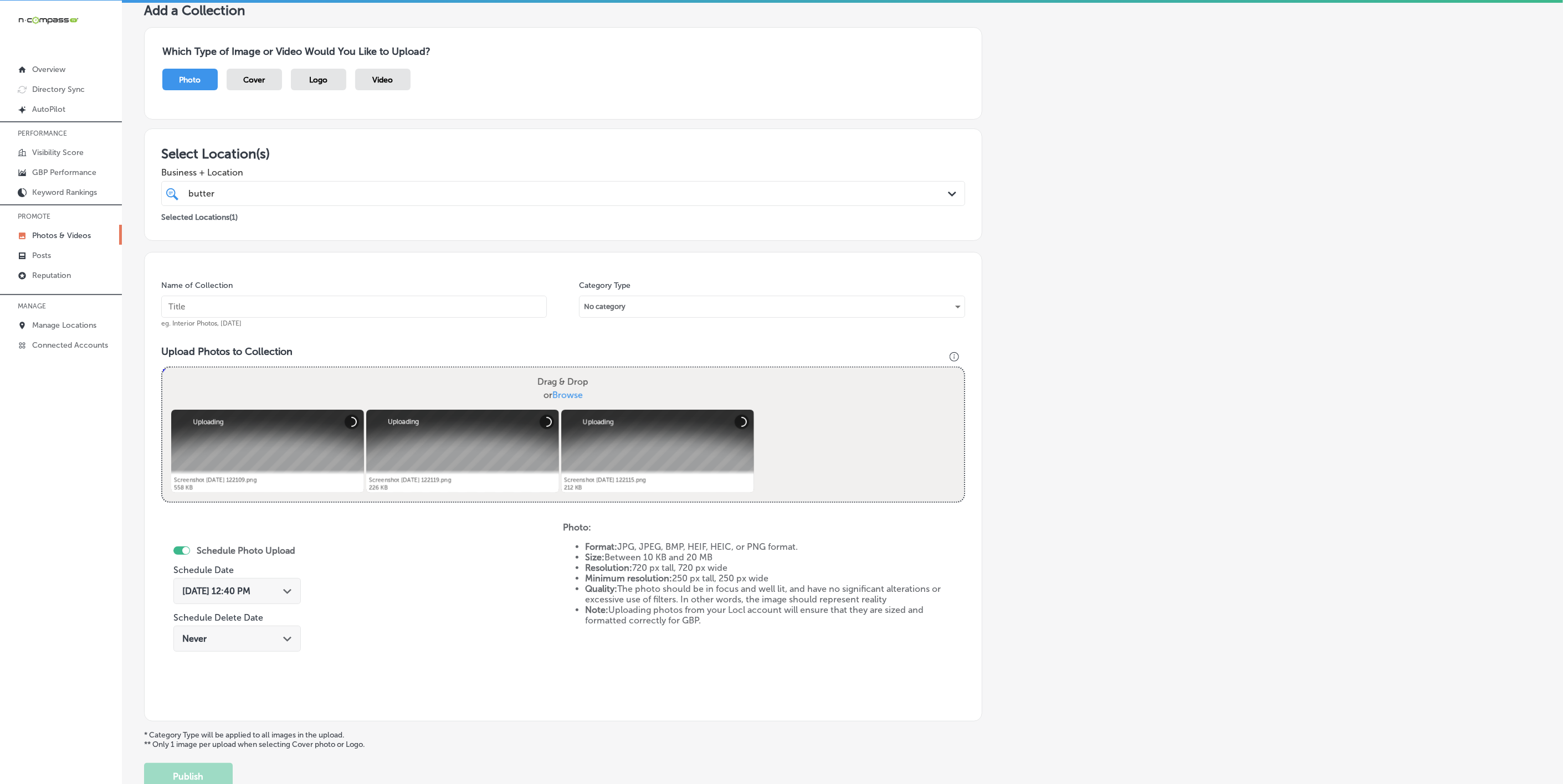
paste input "Butter-Me-Up-Biscuits"
type input "Butter-Me-Up-Biscuits"
click at [284, 587] on div "Path Created with Sketch." at bounding box center [287, 590] width 9 height 9
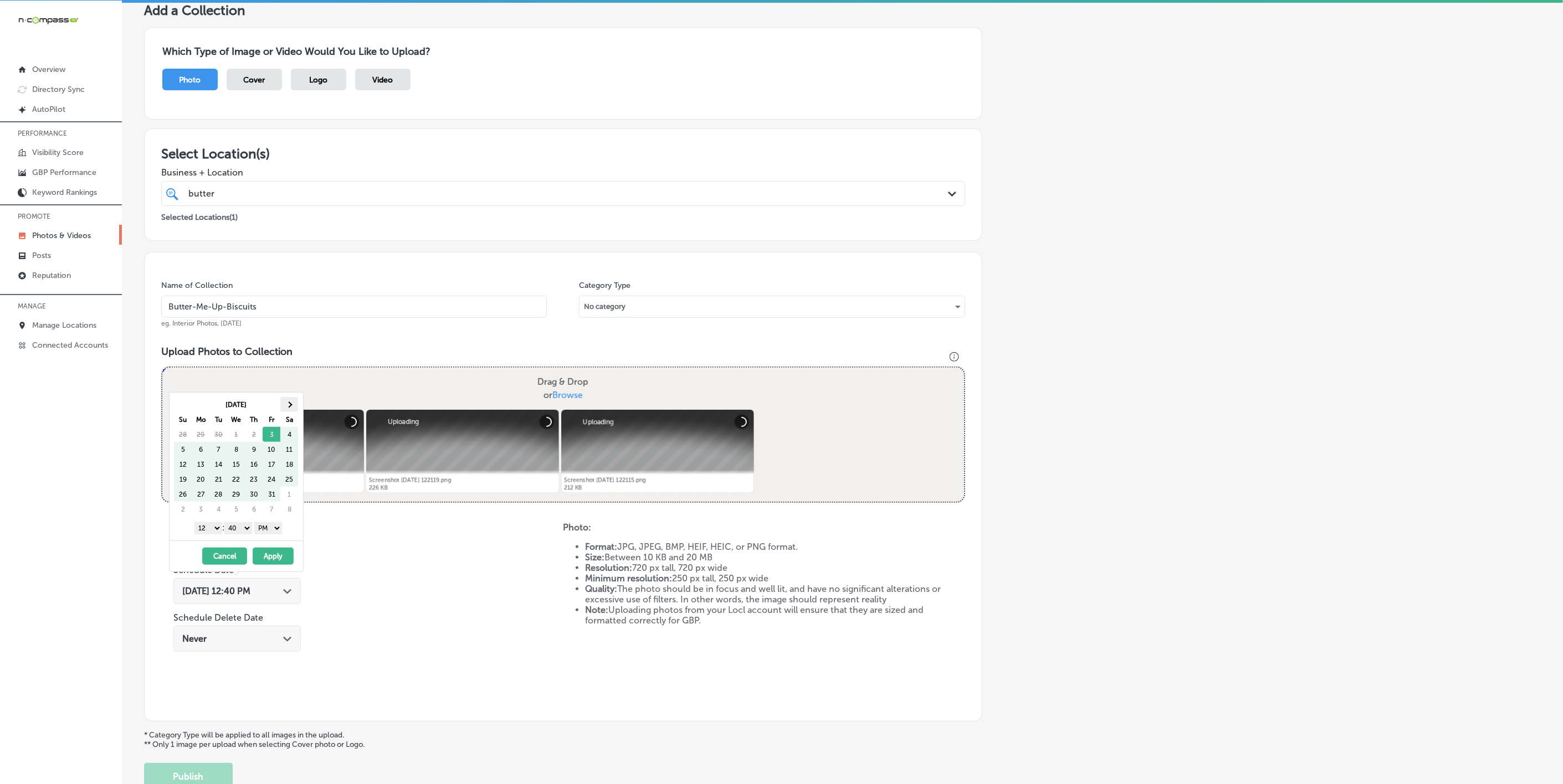
click at [293, 400] on th at bounding box center [290, 405] width 18 height 15
click at [213, 532] on select "1 2 3 4 5 6 7 8 9 10 11 12" at bounding box center [208, 528] width 28 height 12
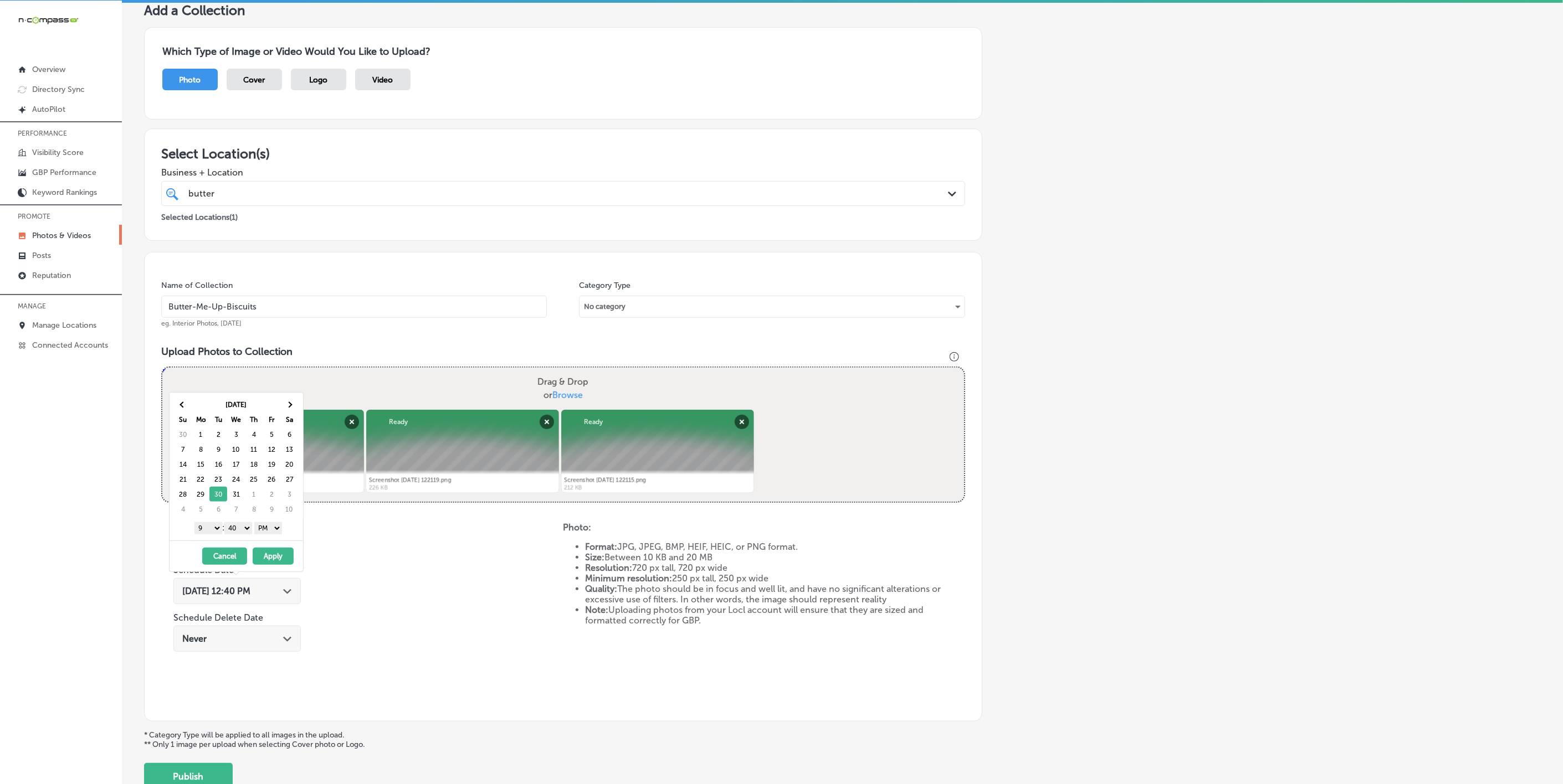
click at [240, 536] on div "1 2 3 4 5 6 7 8 9 10 11 12 : 00 10 20 30 40 50 AM PM" at bounding box center [238, 527] width 129 height 16
click at [242, 530] on select "00 10 20 30 40 50" at bounding box center [238, 528] width 28 height 12
click at [274, 555] on button "Apply" at bounding box center [273, 556] width 41 height 17
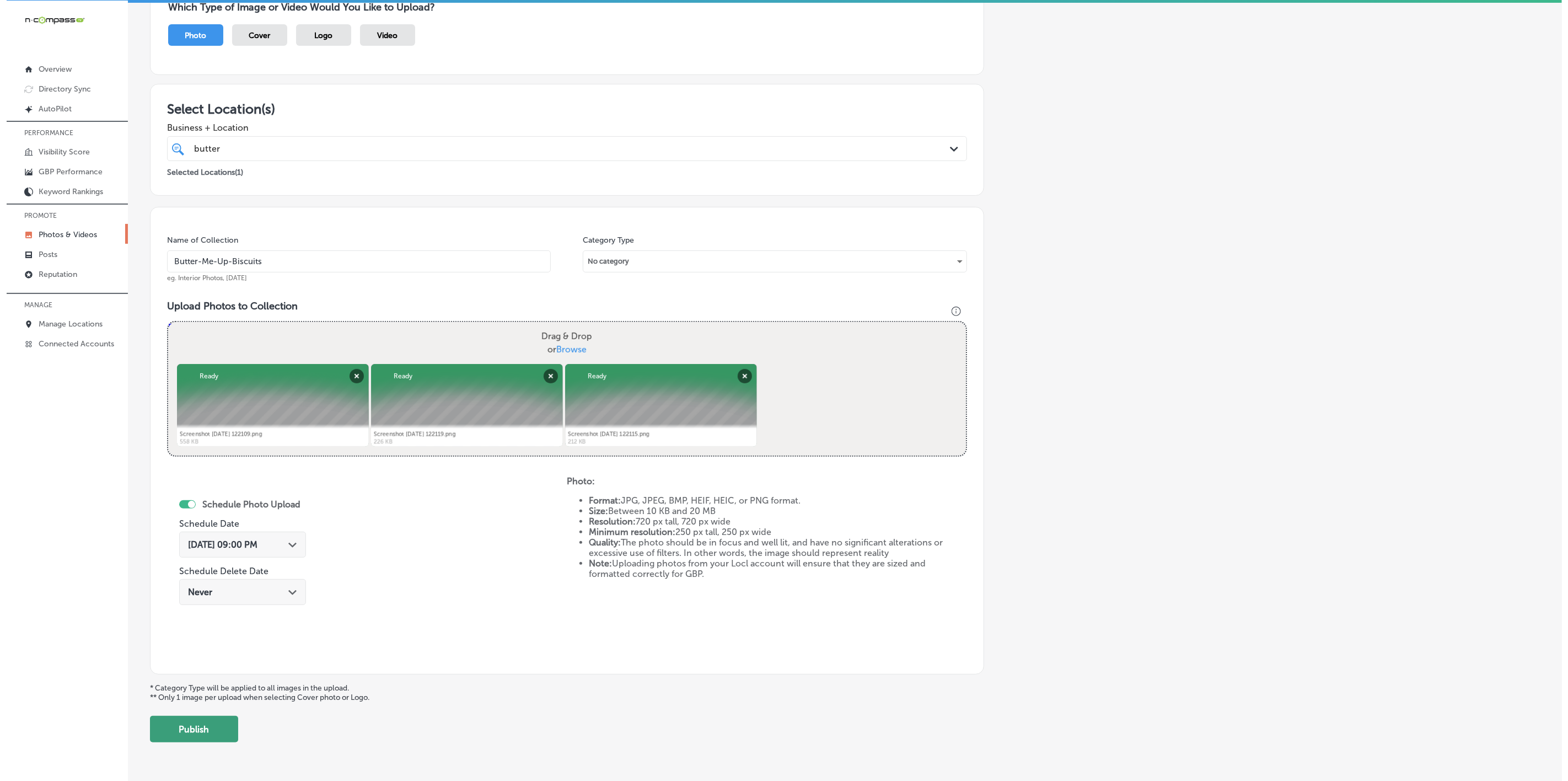
scroll to position [150, 0]
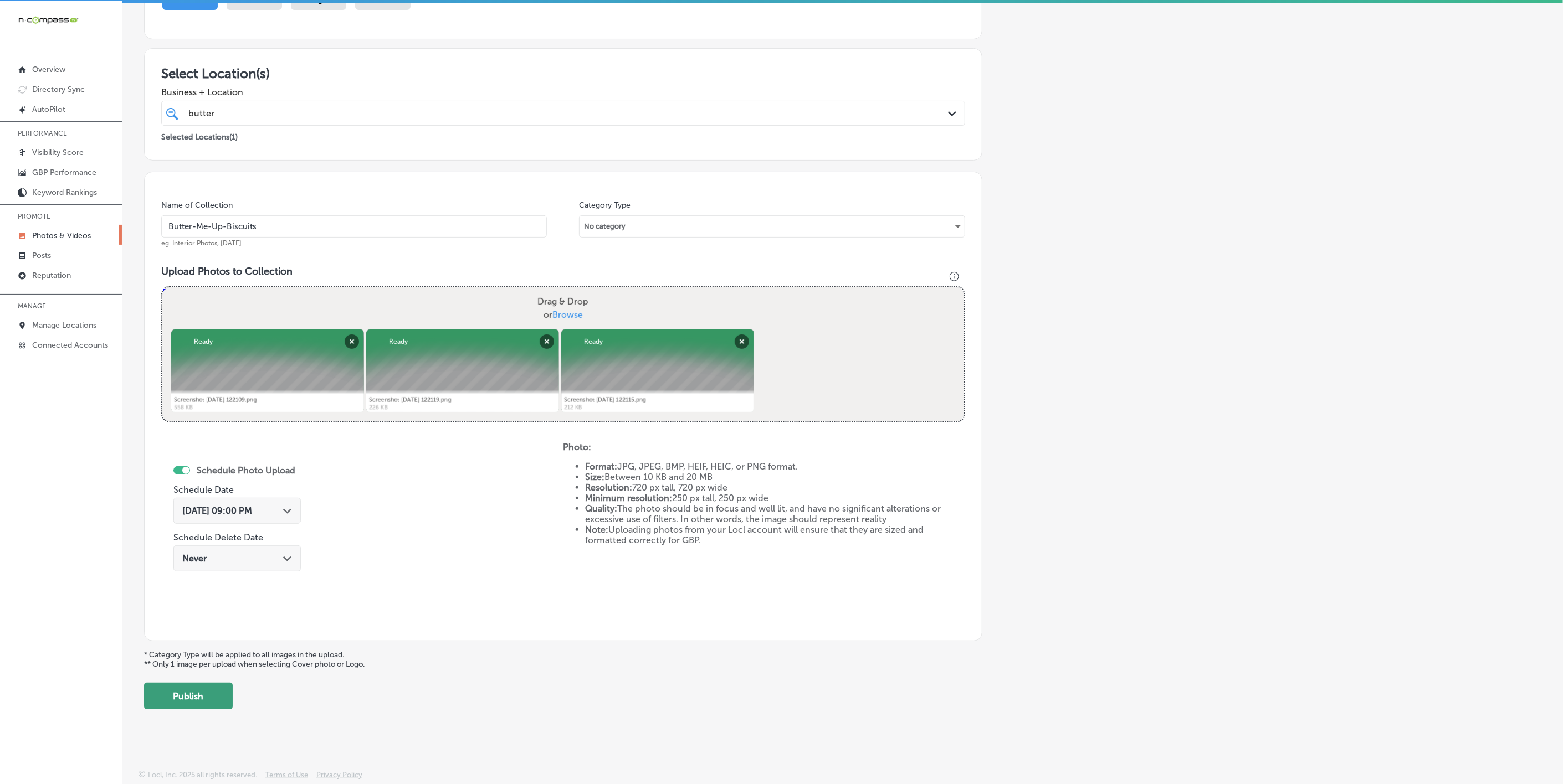
click at [210, 688] on button "Publish" at bounding box center [188, 696] width 88 height 27
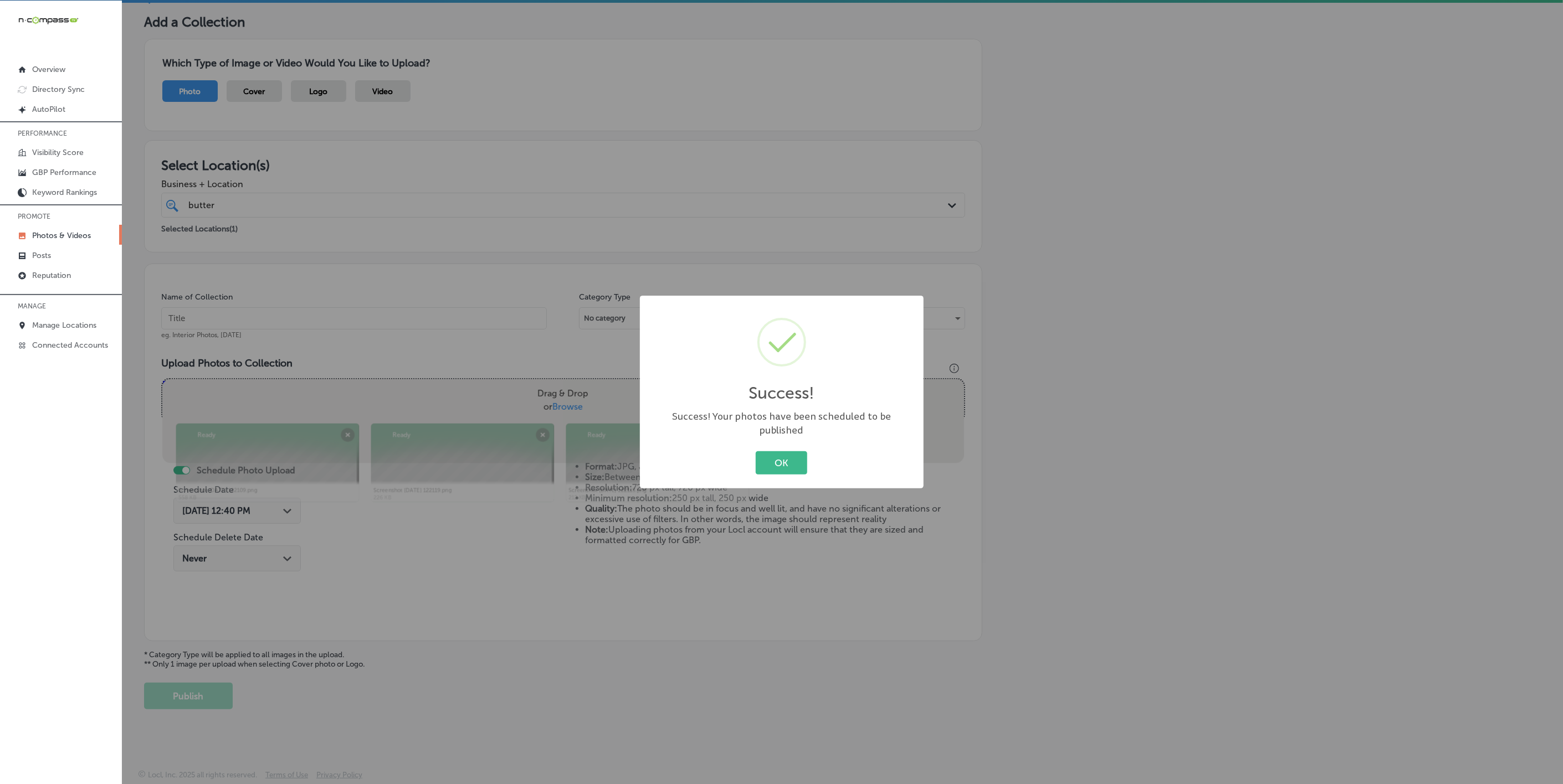
scroll to position [58, 0]
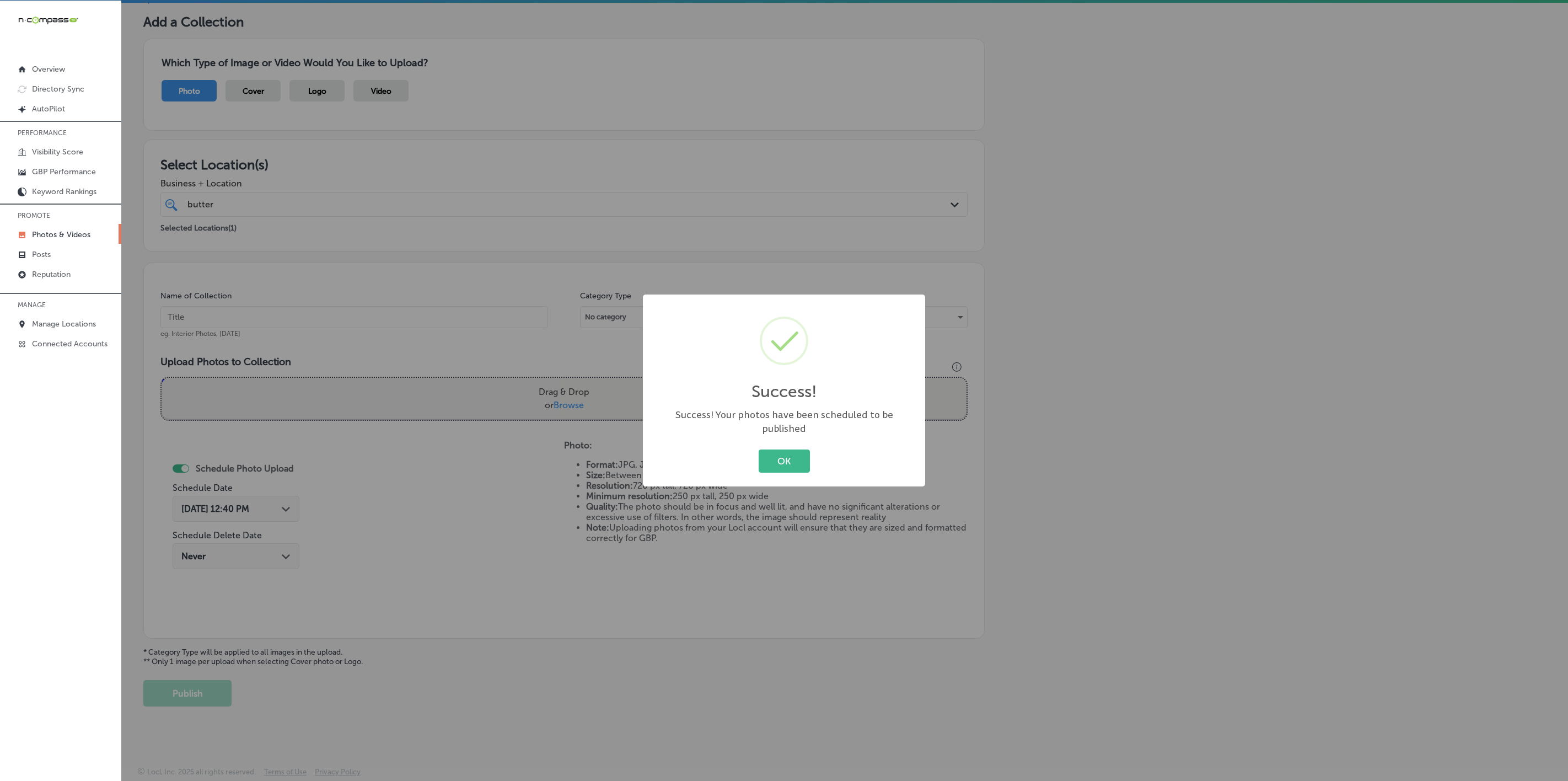
click at [759, 449] on button "OK" at bounding box center [784, 461] width 51 height 22
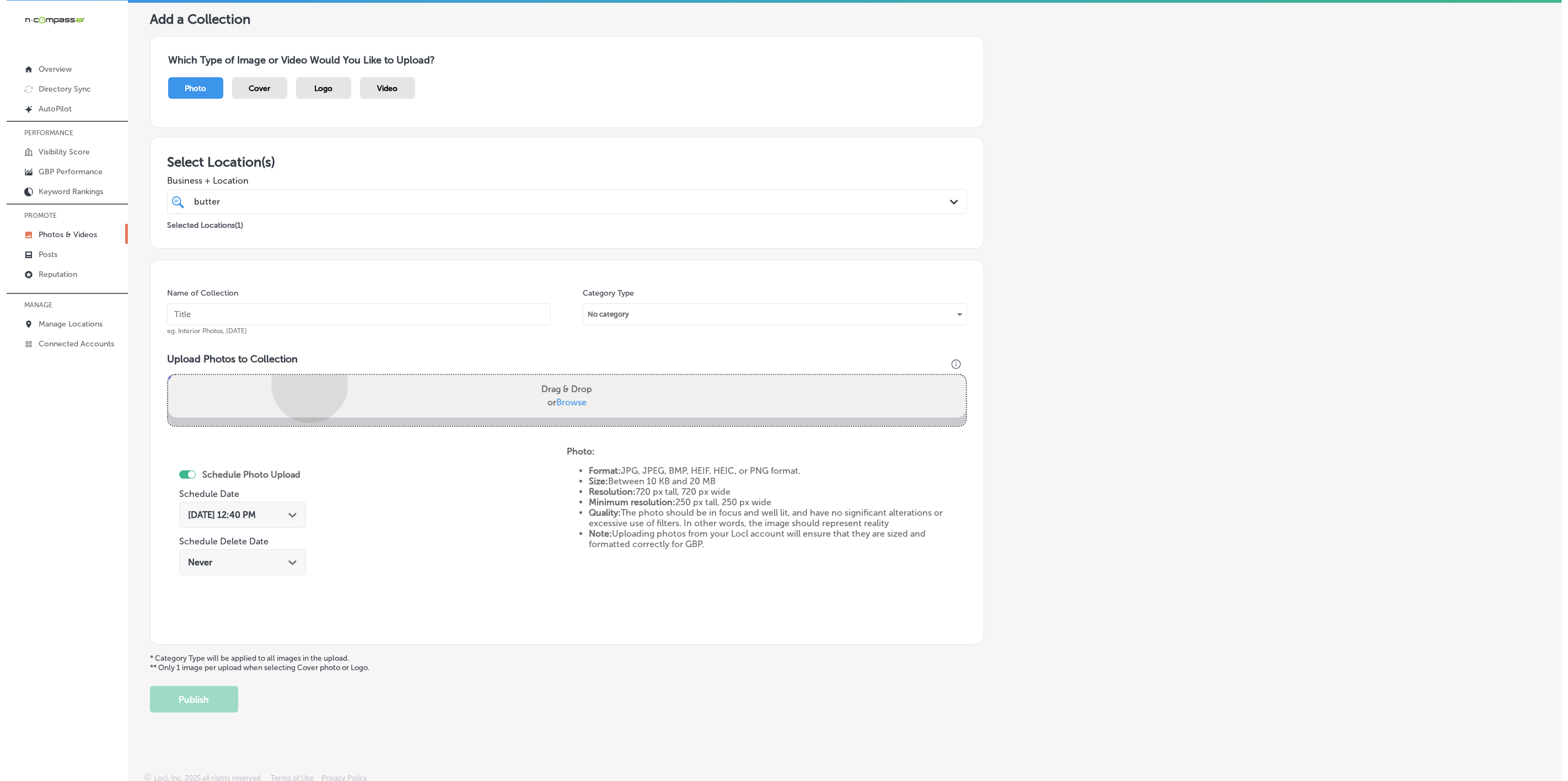
scroll to position [150, 0]
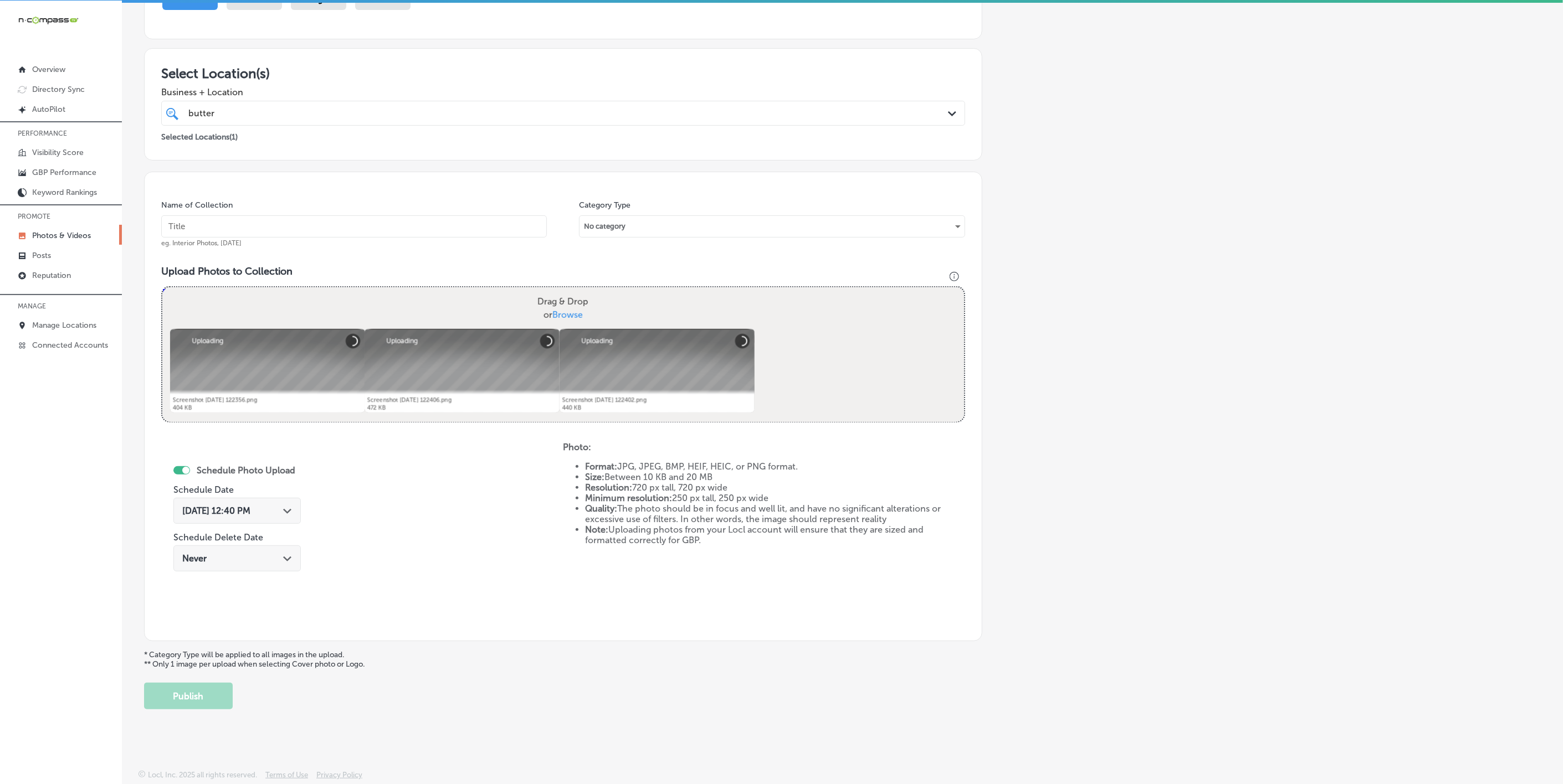
click at [366, 231] on input "text" at bounding box center [353, 227] width 386 height 22
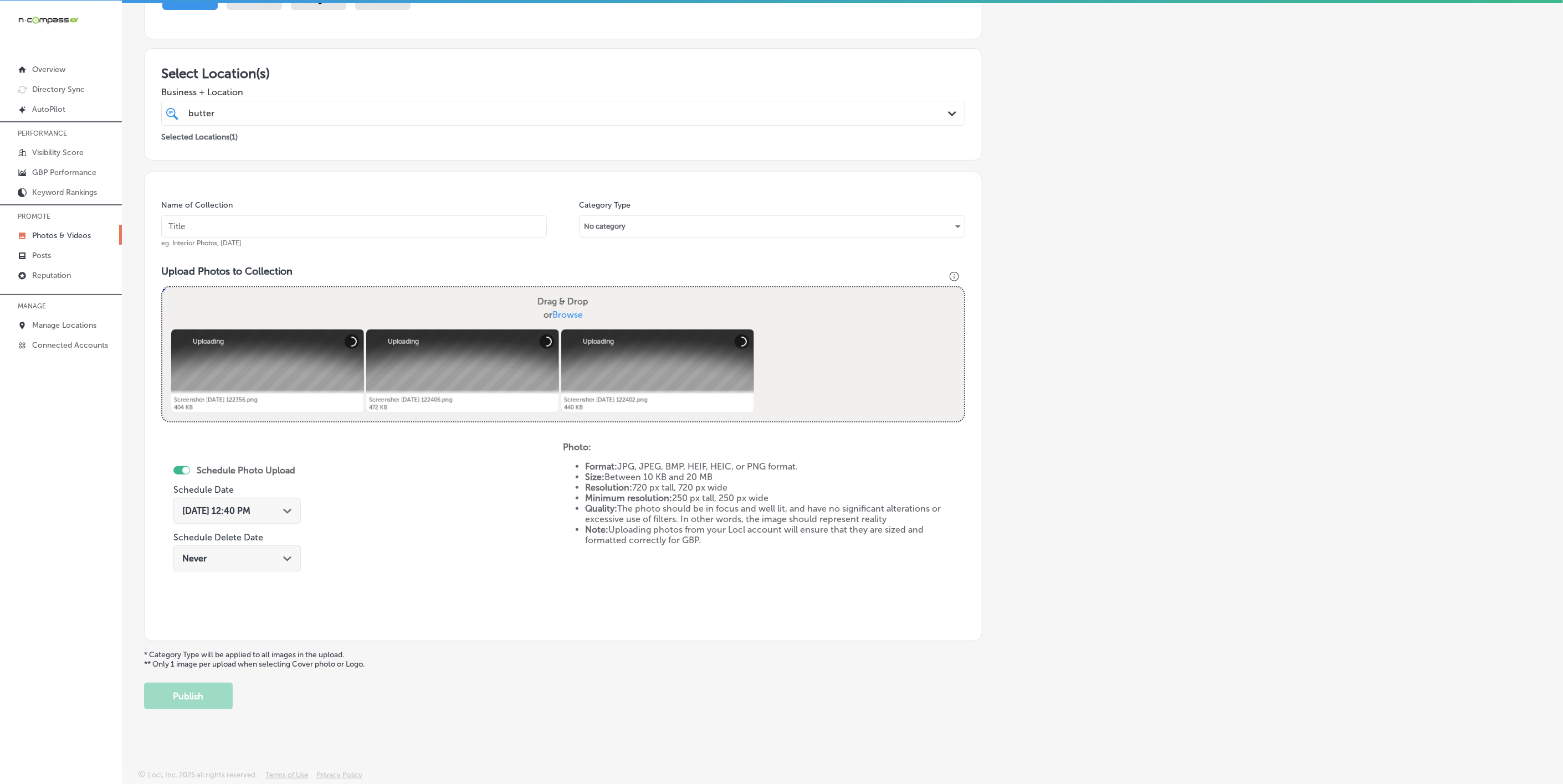
paste input "b"
type input "Butter-Me-Up-Biscuits"
click at [341, 216] on input "Butter-Me-Up-Biscuits" at bounding box center [353, 227] width 386 height 22
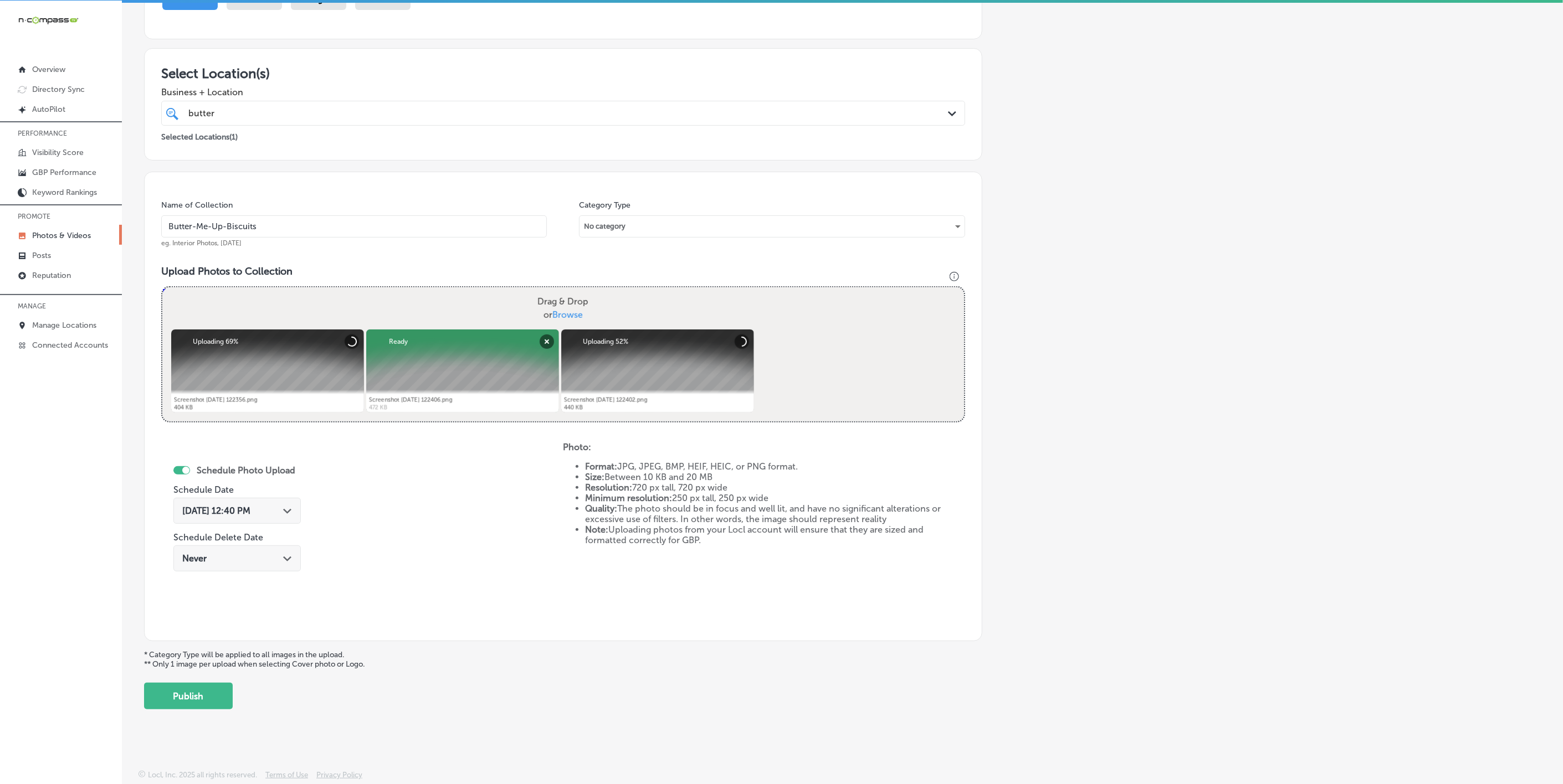
click at [283, 506] on div "Path Created with Sketch." at bounding box center [287, 510] width 9 height 9
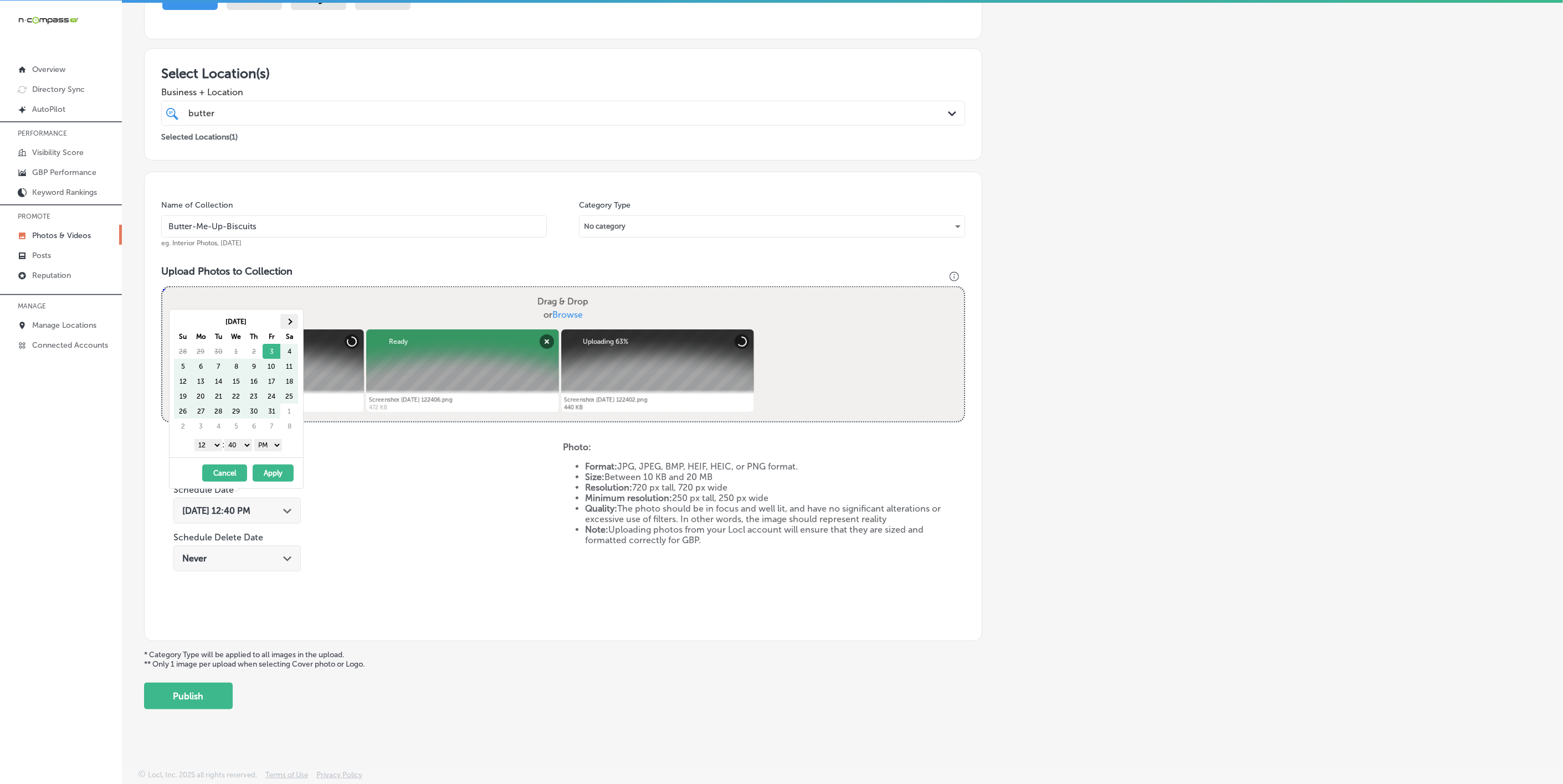
click at [293, 322] on th at bounding box center [290, 322] width 18 height 15
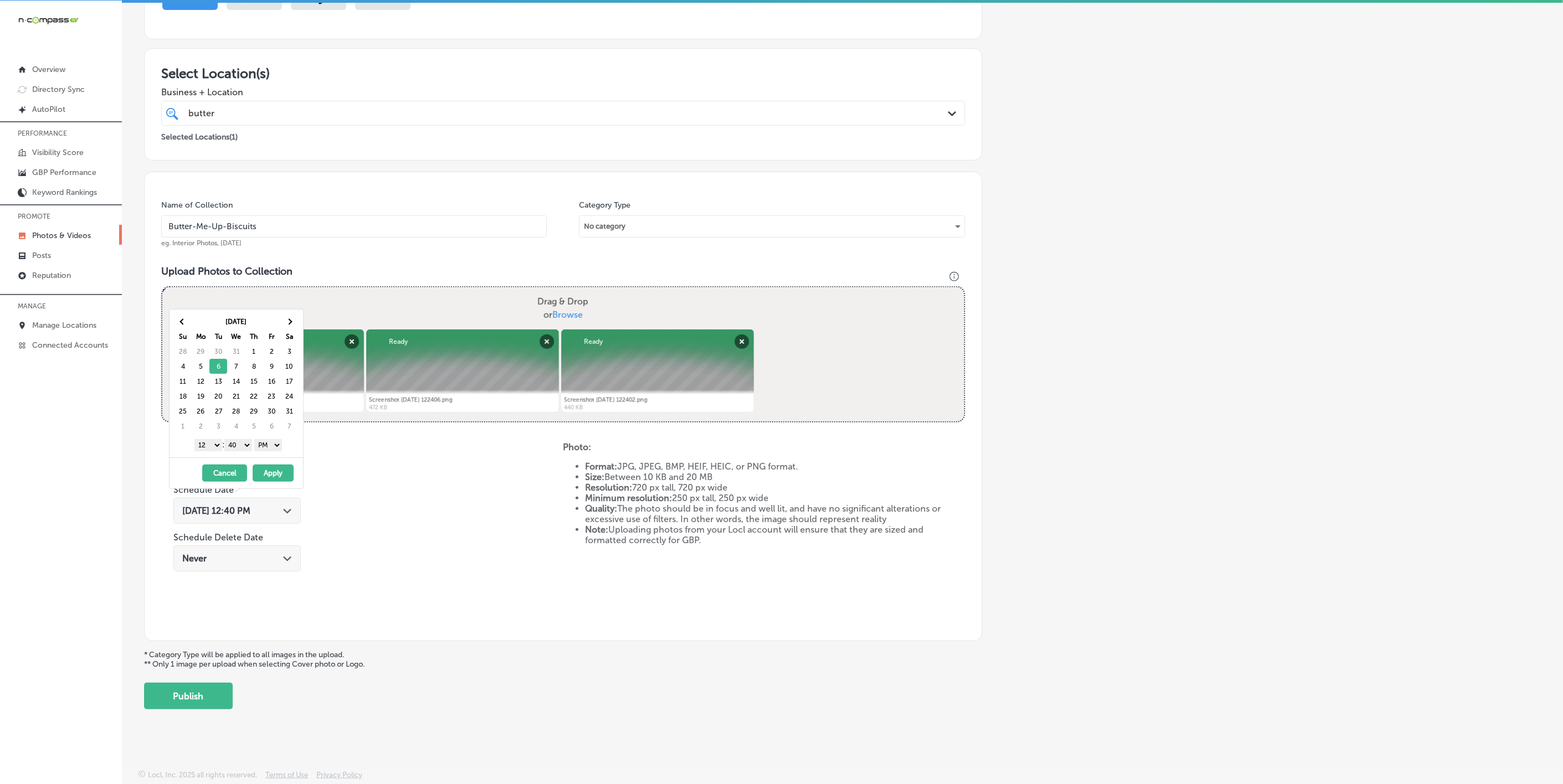
click at [208, 451] on select "1 2 3 4 5 6 7 8 9 10 11 12" at bounding box center [208, 445] width 28 height 12
click at [246, 447] on select "00 10 20 30 40 50" at bounding box center [238, 445] width 28 height 12
click at [276, 472] on button "Apply" at bounding box center [273, 473] width 41 height 17
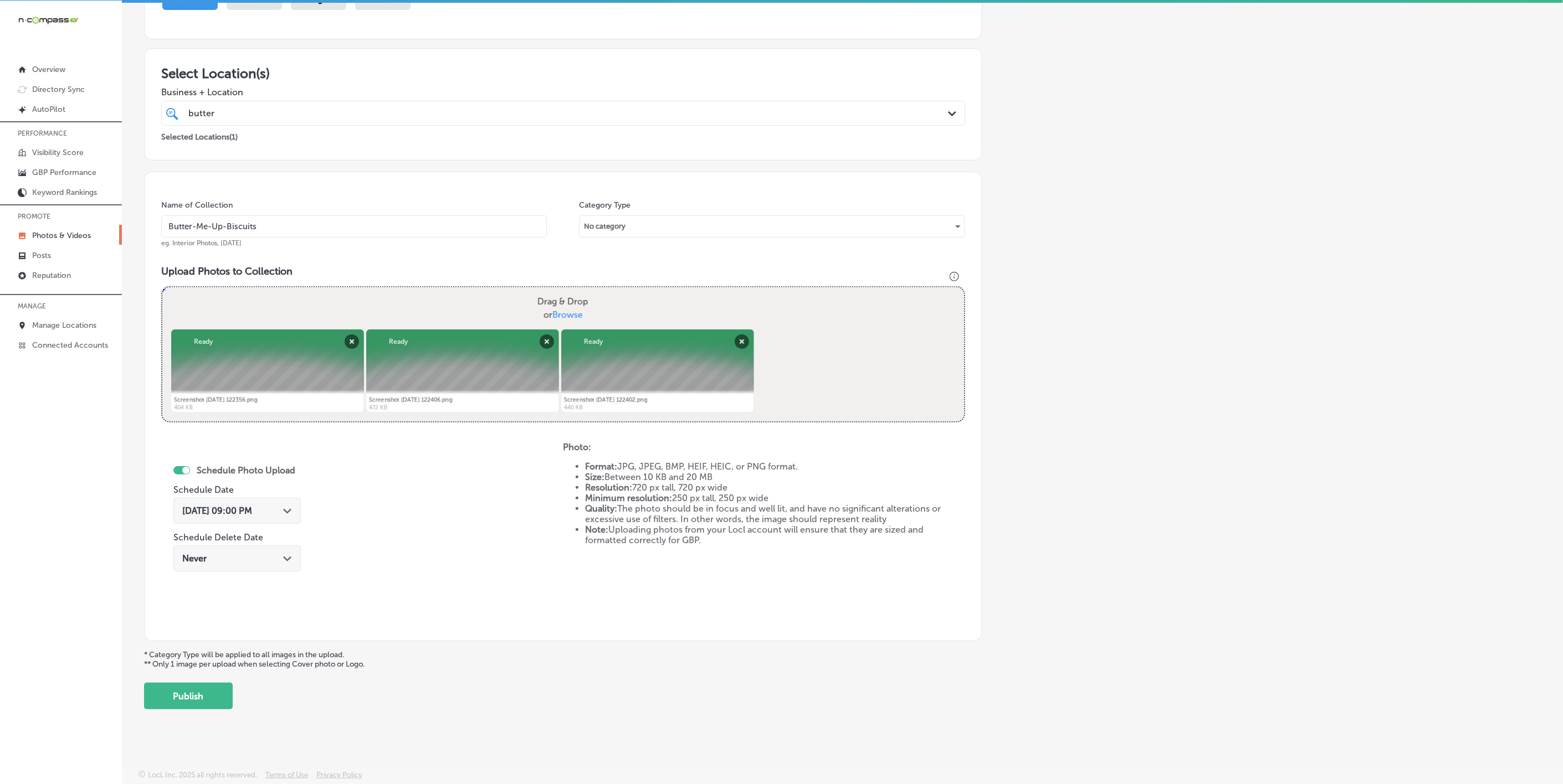
click at [219, 688] on button "Publish" at bounding box center [188, 696] width 88 height 27
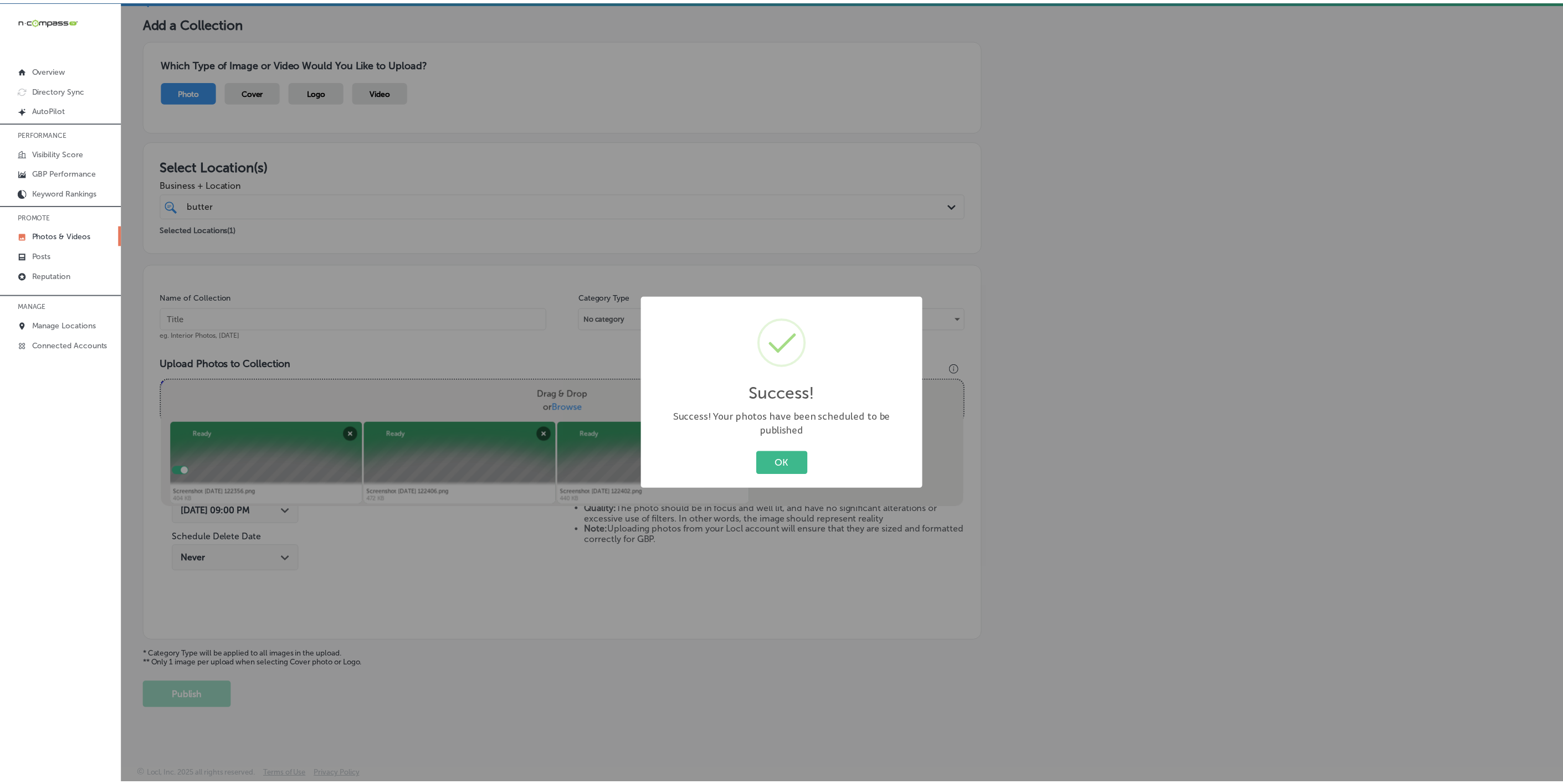
scroll to position [58, 0]
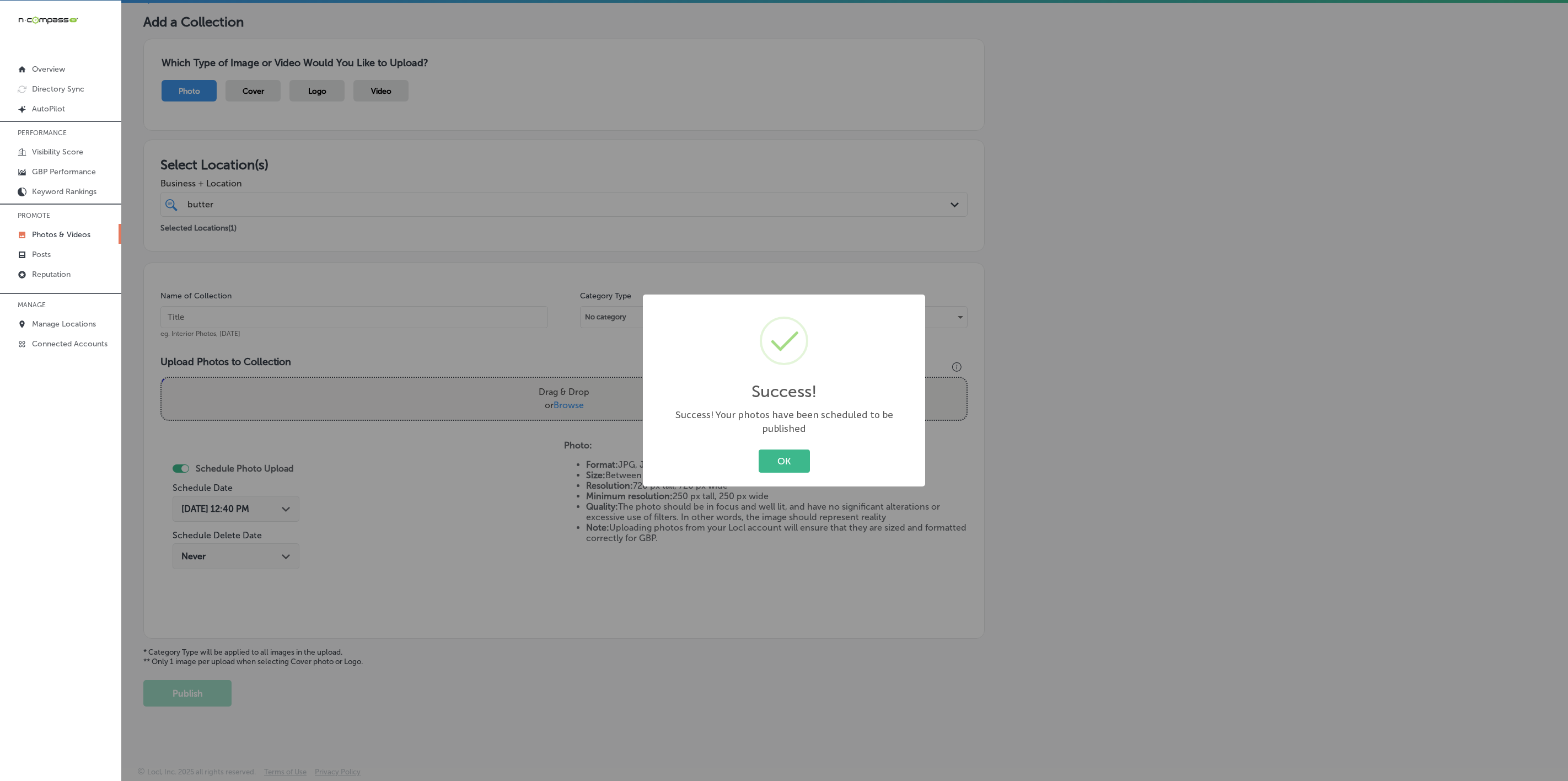
click at [759, 449] on button "OK" at bounding box center [784, 461] width 51 height 22
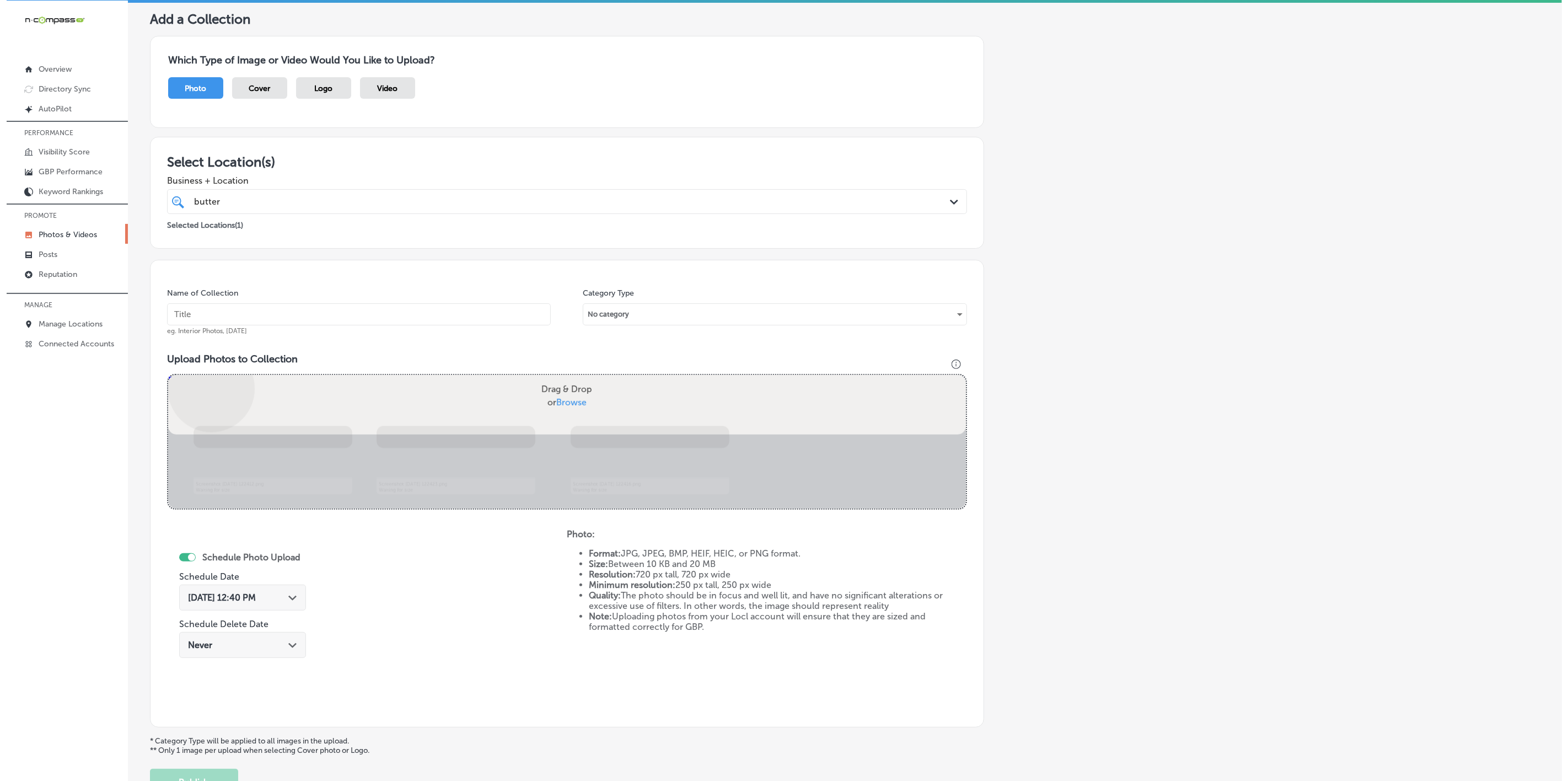
scroll to position [150, 0]
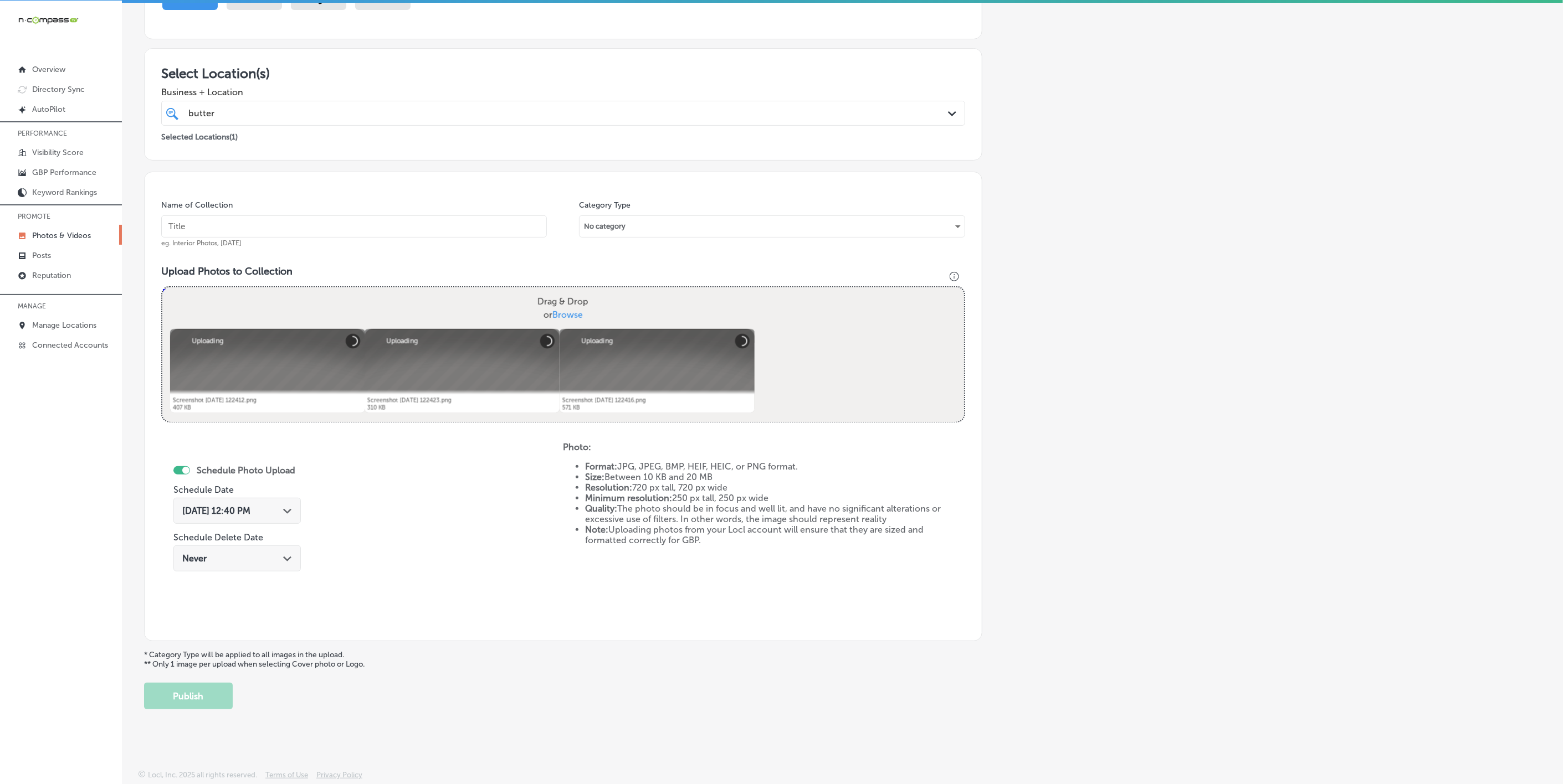
drag, startPoint x: 351, startPoint y: 235, endPoint x: 355, endPoint y: 224, distance: 11.7
click at [351, 235] on input "text" at bounding box center [353, 227] width 386 height 22
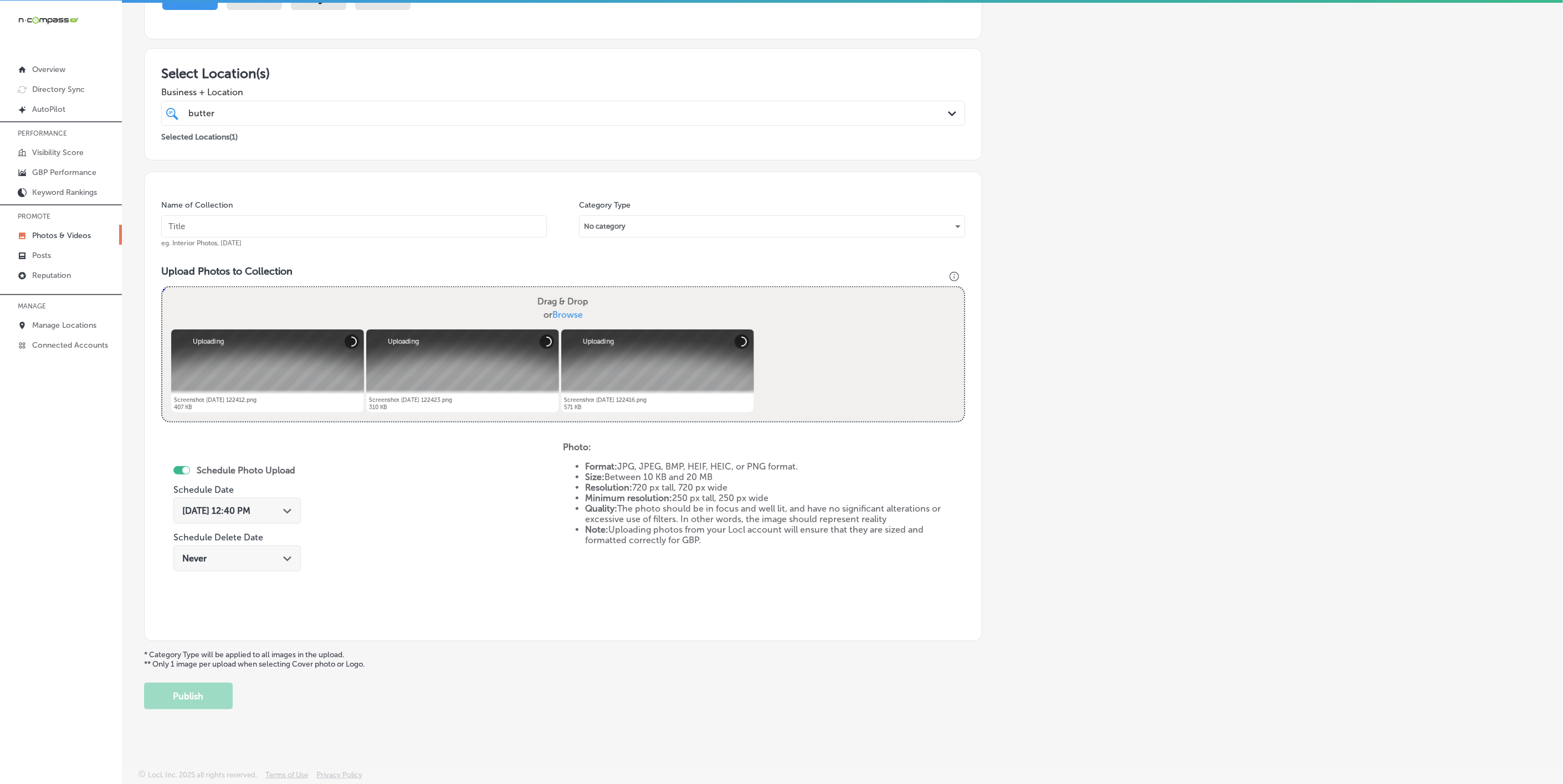
paste input "Butter-Me-Up-Biscuits"
type input "Butter-Me-Up-Biscuits"
click at [278, 509] on div "[DATE] 12:40 PM Path Created with Sketch." at bounding box center [237, 511] width 110 height 10
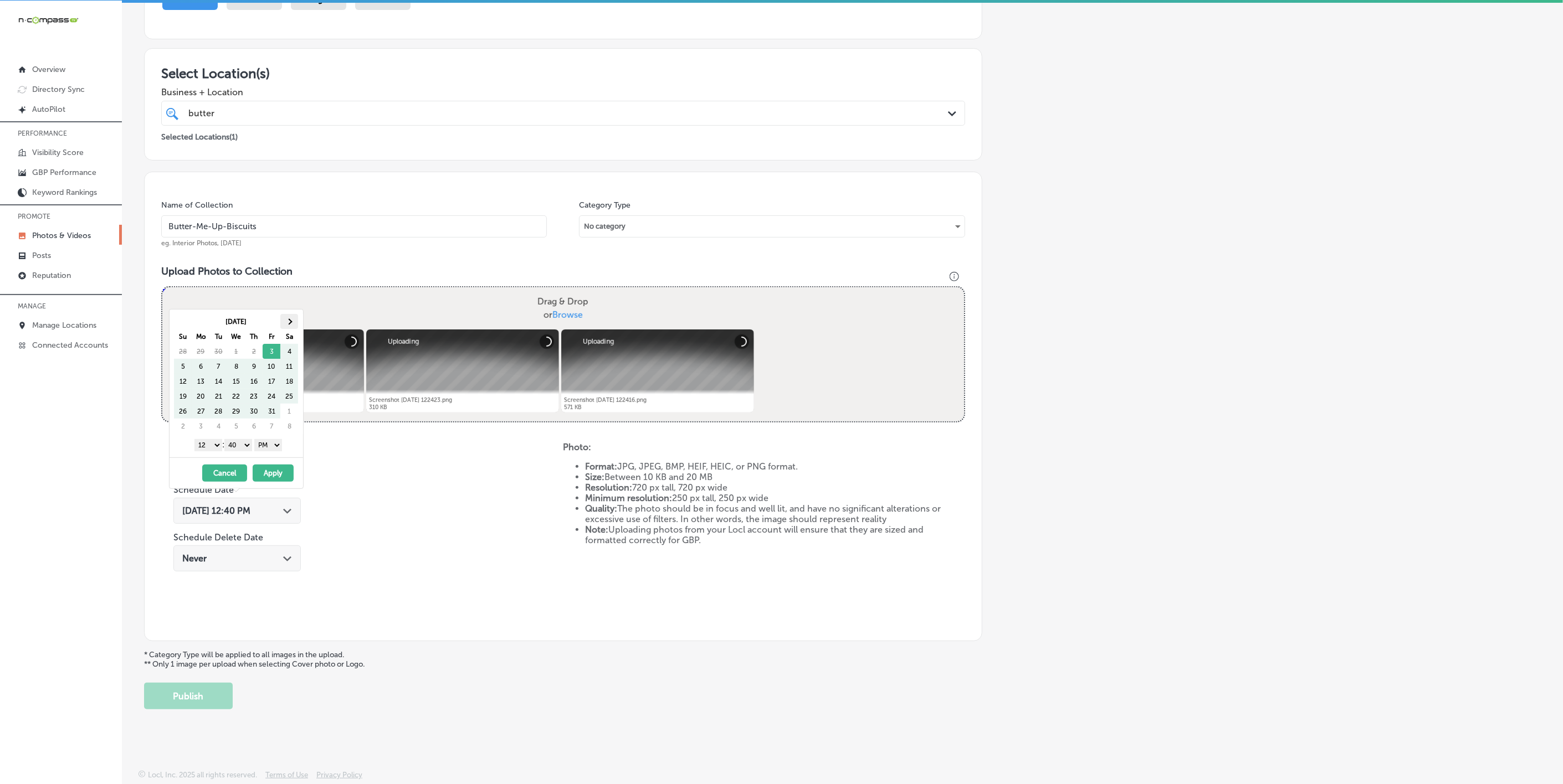
click at [293, 321] on span at bounding box center [290, 322] width 6 height 6
drag, startPoint x: 204, startPoint y: 447, endPoint x: 221, endPoint y: 468, distance: 27.0
click at [204, 447] on select "1 2 3 4 5 6 7 8 9 10 11 12" at bounding box center [208, 445] width 28 height 12
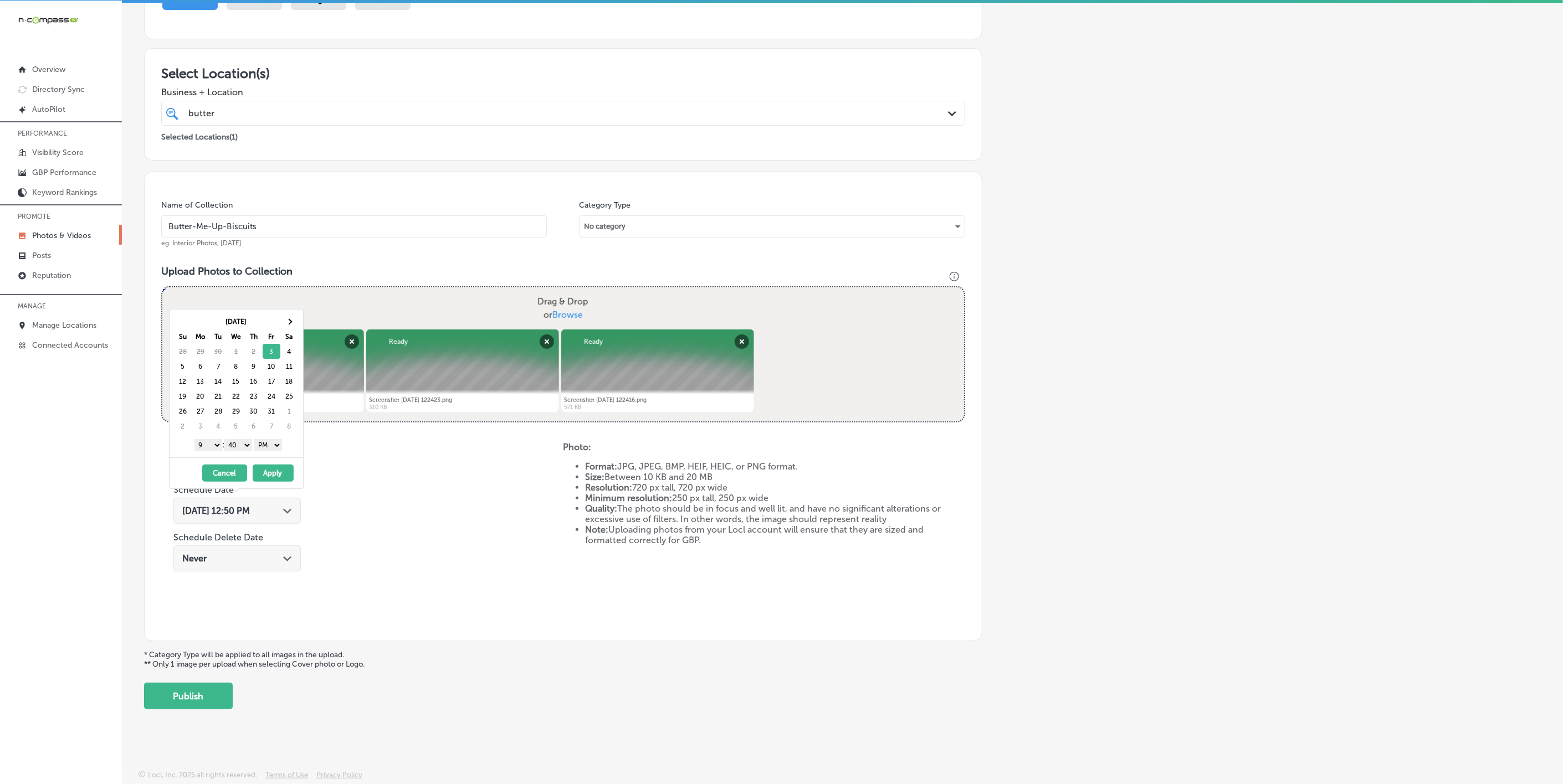
click at [243, 451] on select "00 10 20 30 40 50" at bounding box center [238, 445] width 28 height 12
click at [296, 323] on th at bounding box center [290, 322] width 18 height 15
click at [296, 323] on th at bounding box center [290, 322] width 18 height 15
click at [281, 479] on button "Apply" at bounding box center [273, 473] width 41 height 17
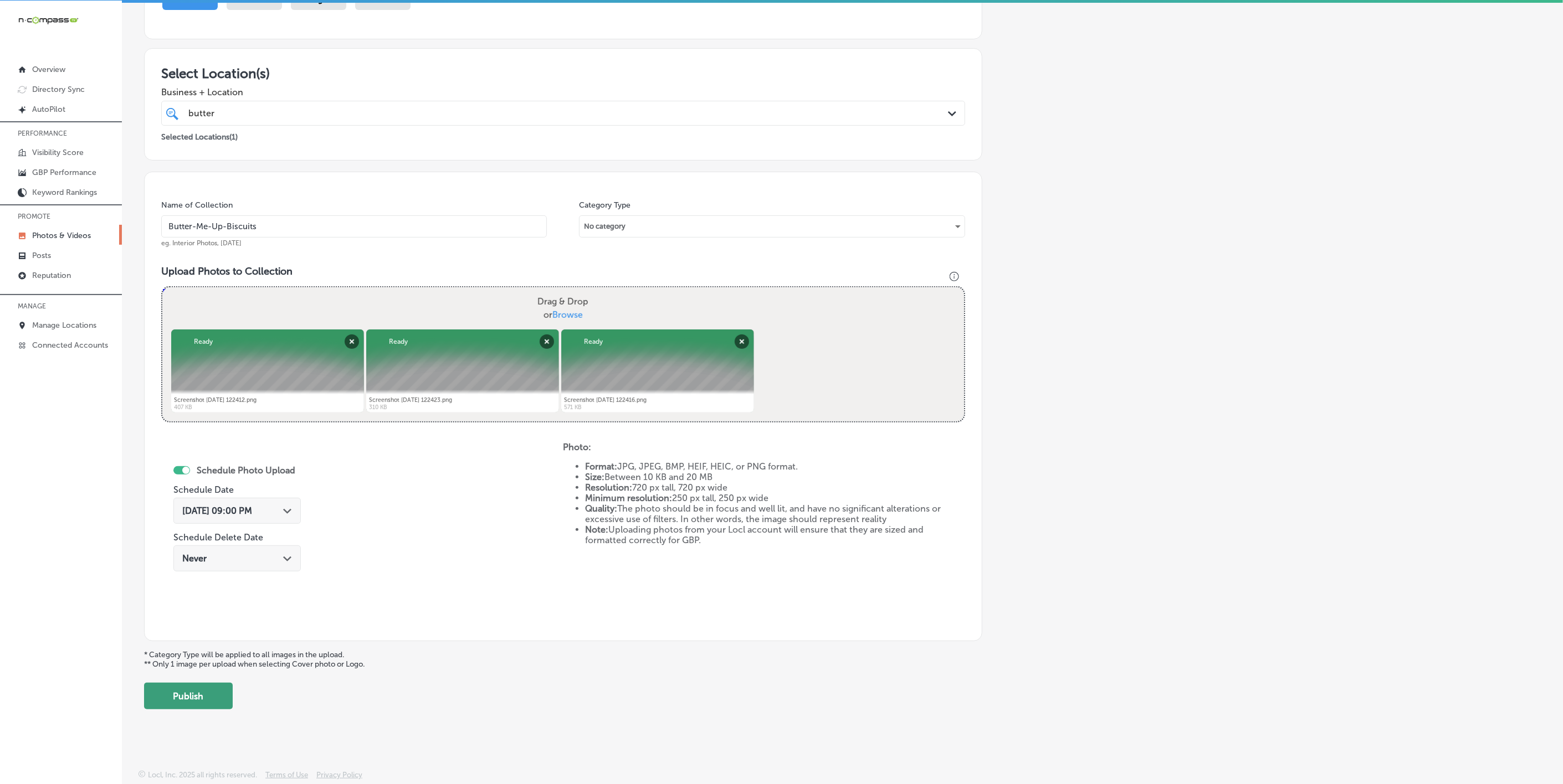
click at [197, 702] on button "Publish" at bounding box center [188, 696] width 88 height 27
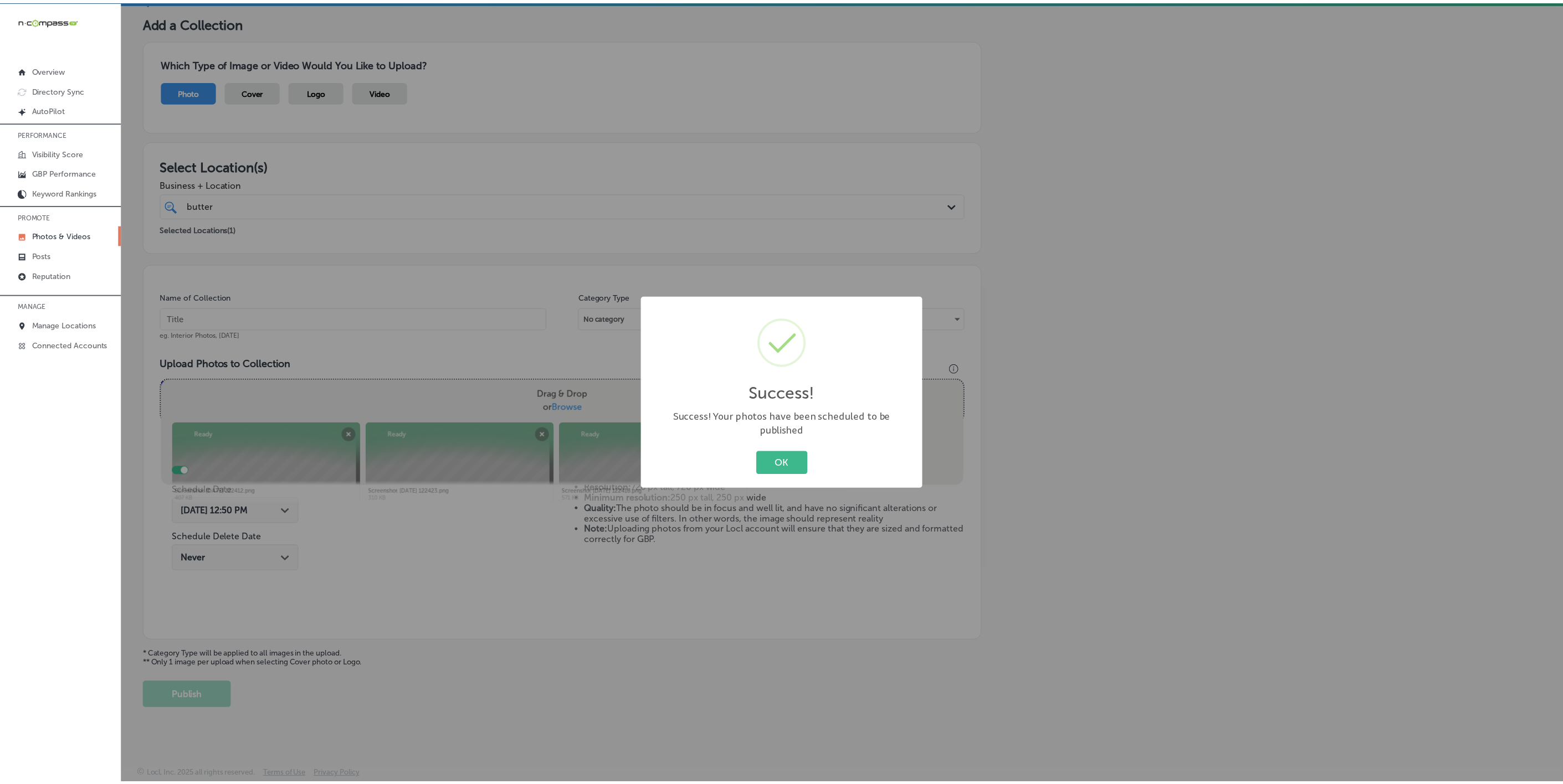
scroll to position [58, 0]
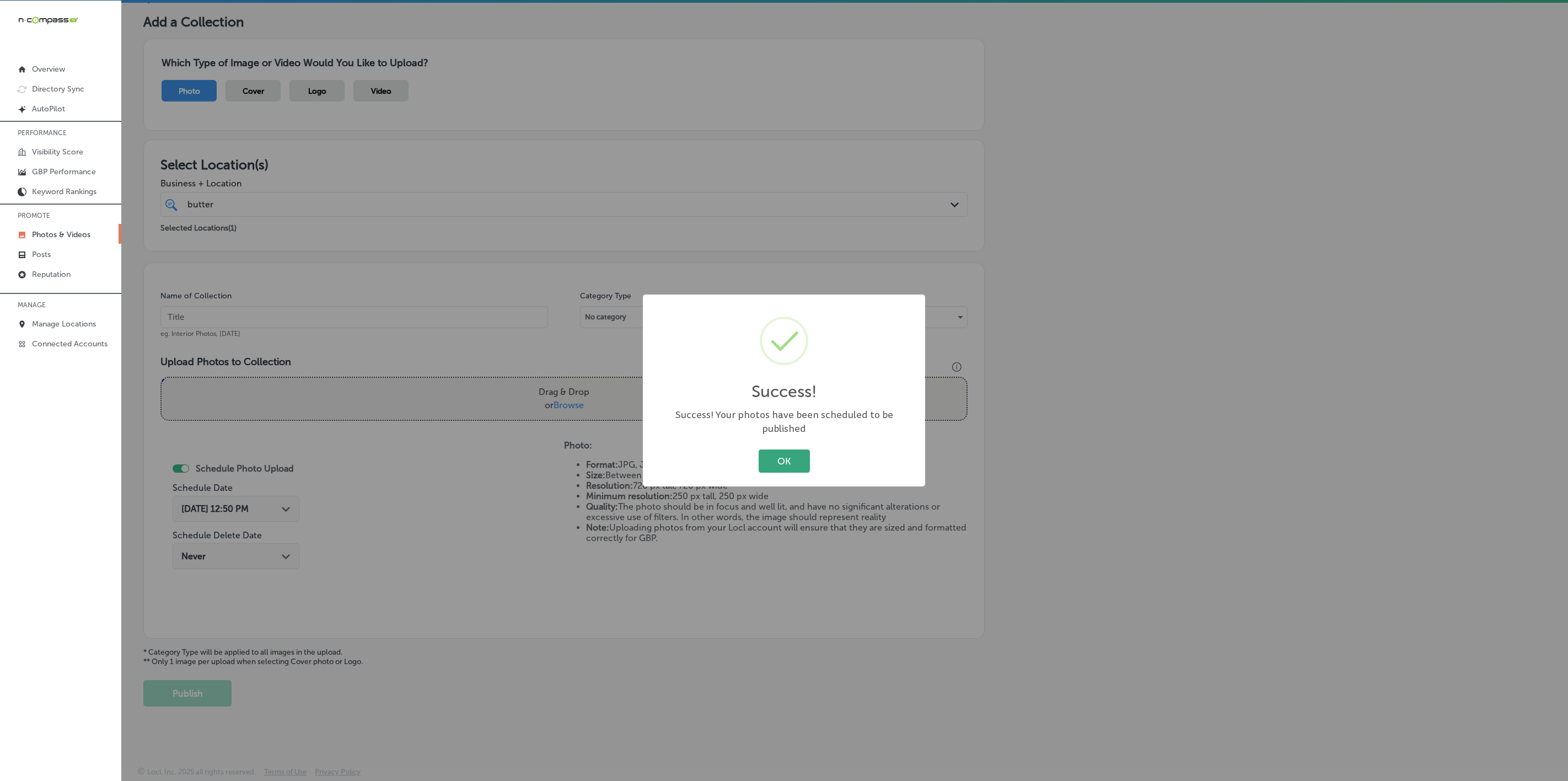
click at [793, 452] on button "OK" at bounding box center [784, 461] width 51 height 22
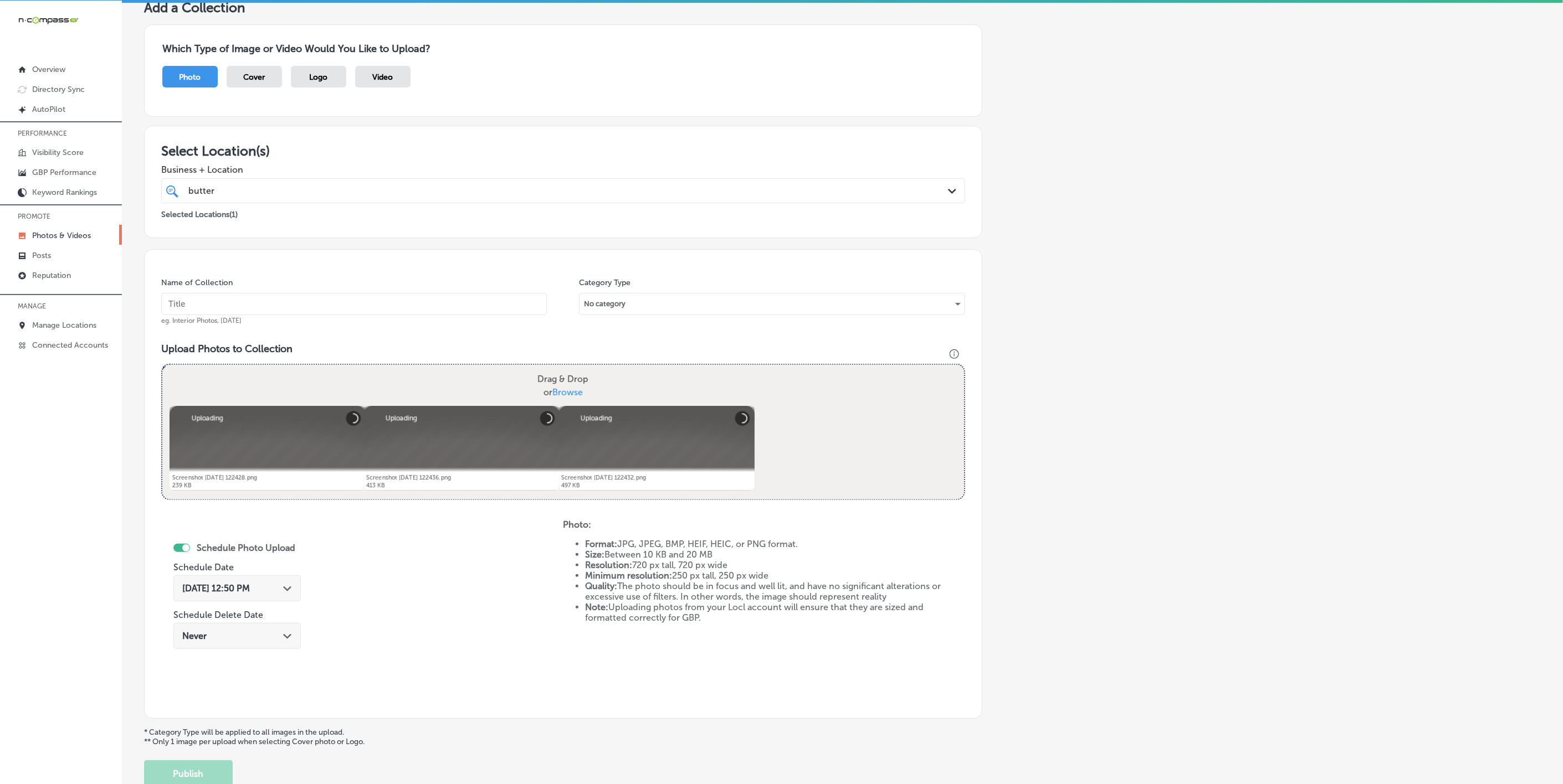
scroll to position [67, 0]
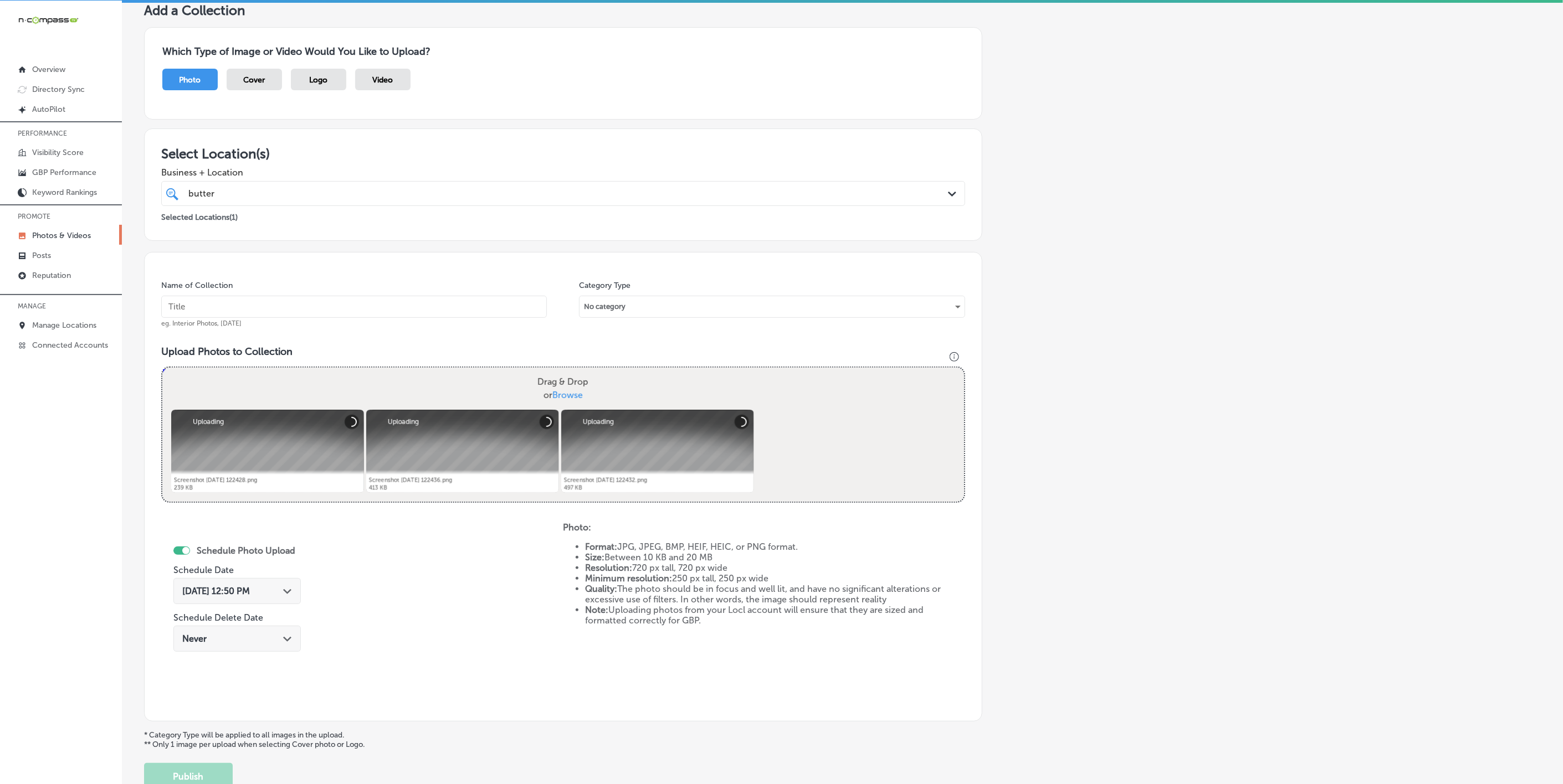
click at [392, 309] on input "text" at bounding box center [353, 307] width 386 height 22
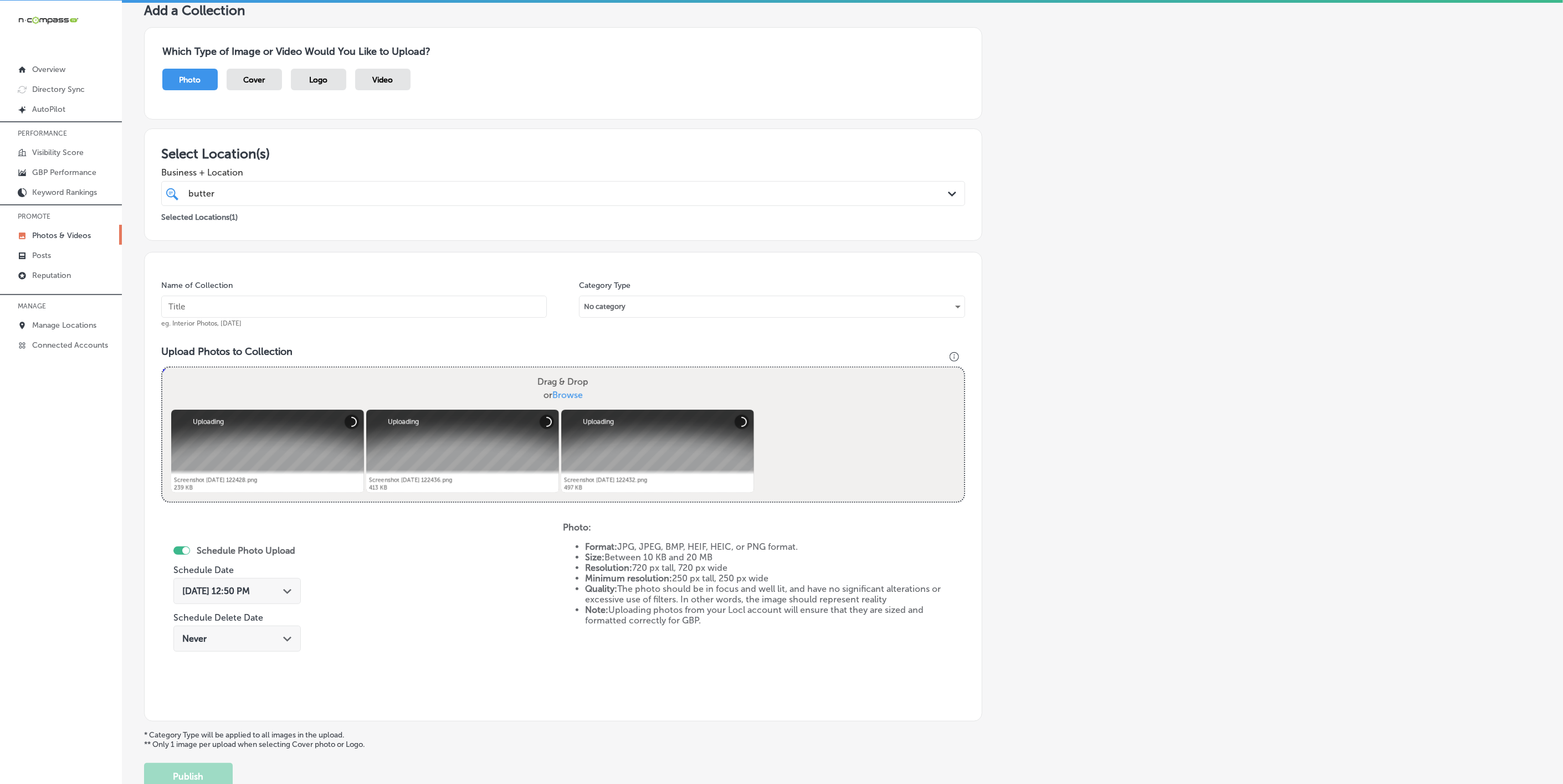
paste input "Butter-Me-Up-Biscuits"
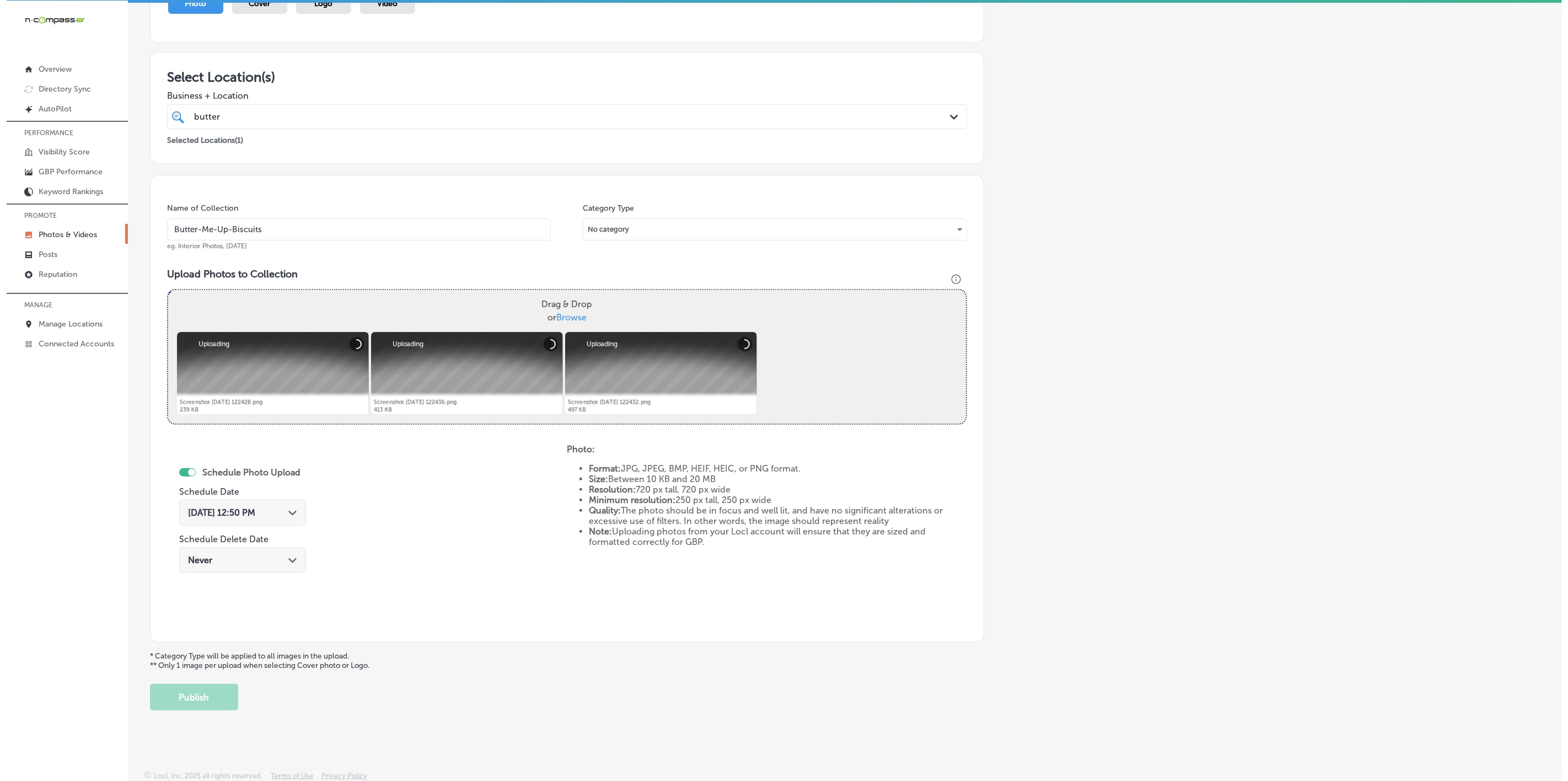
scroll to position [150, 0]
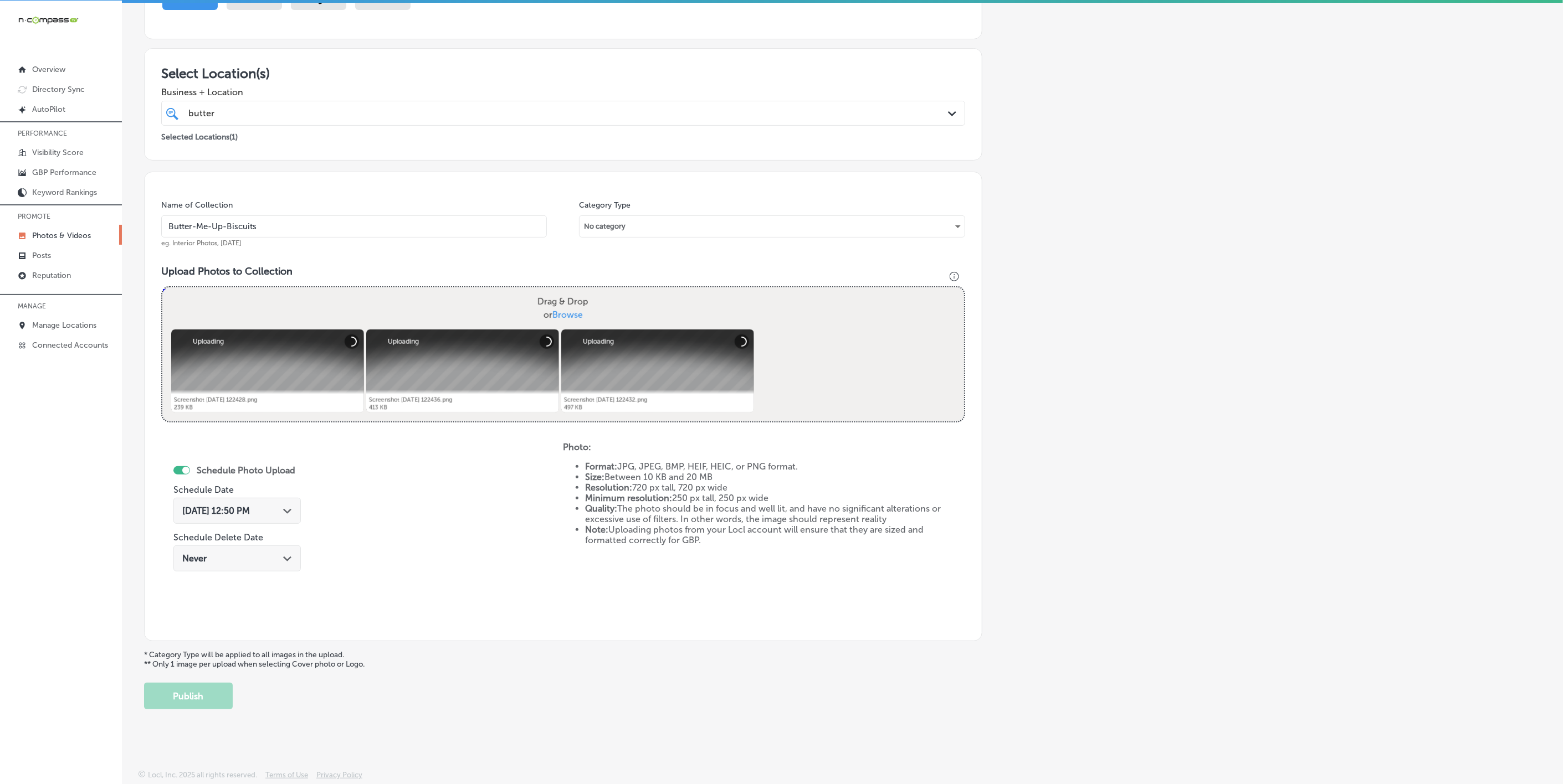
type input "Butter-Me-Up-Biscuits"
click at [286, 498] on div "[DATE] 12:50 PM Path Created with Sketch." at bounding box center [237, 510] width 127 height 26
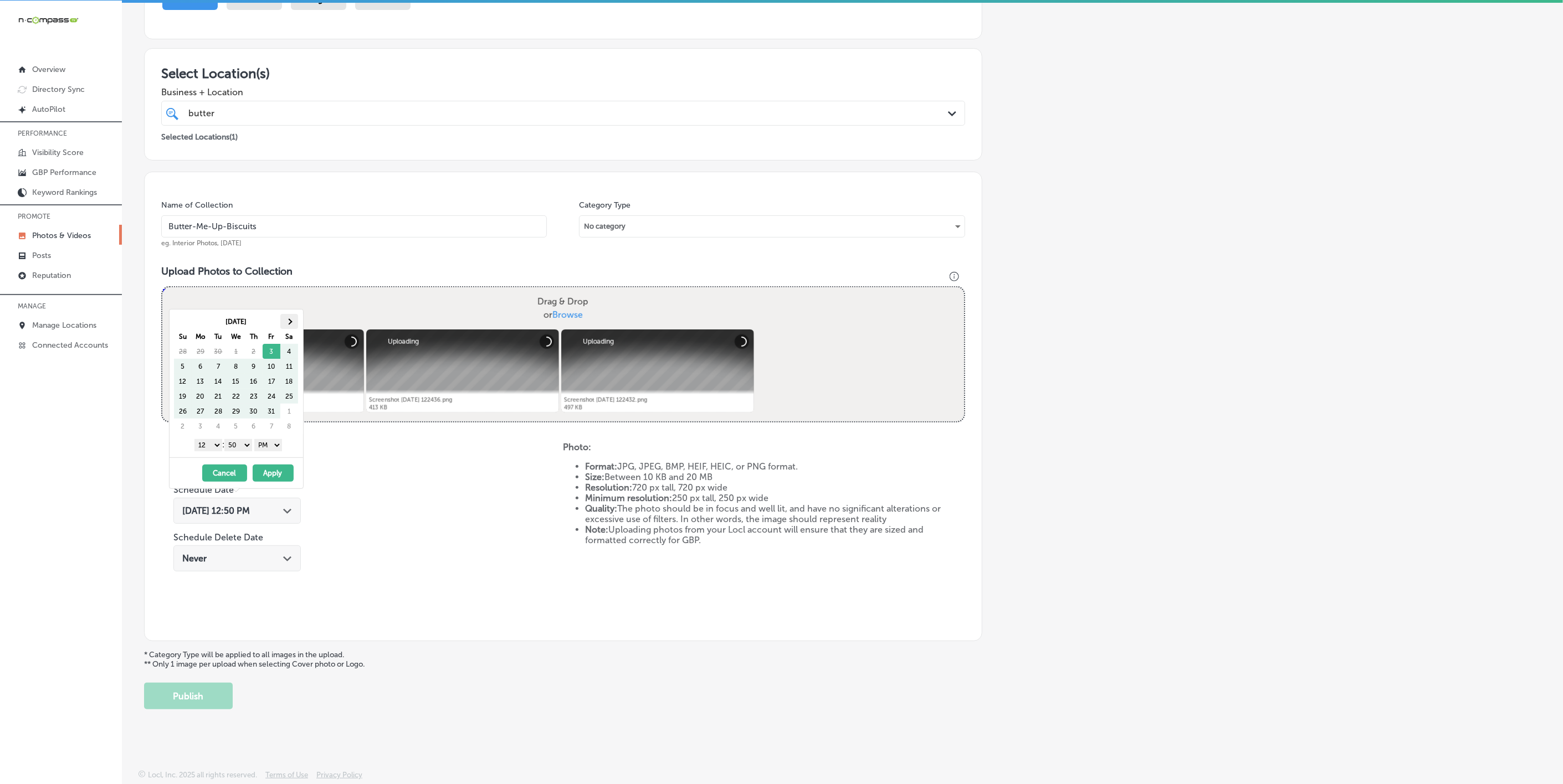
click at [293, 314] on th at bounding box center [290, 322] width 18 height 15
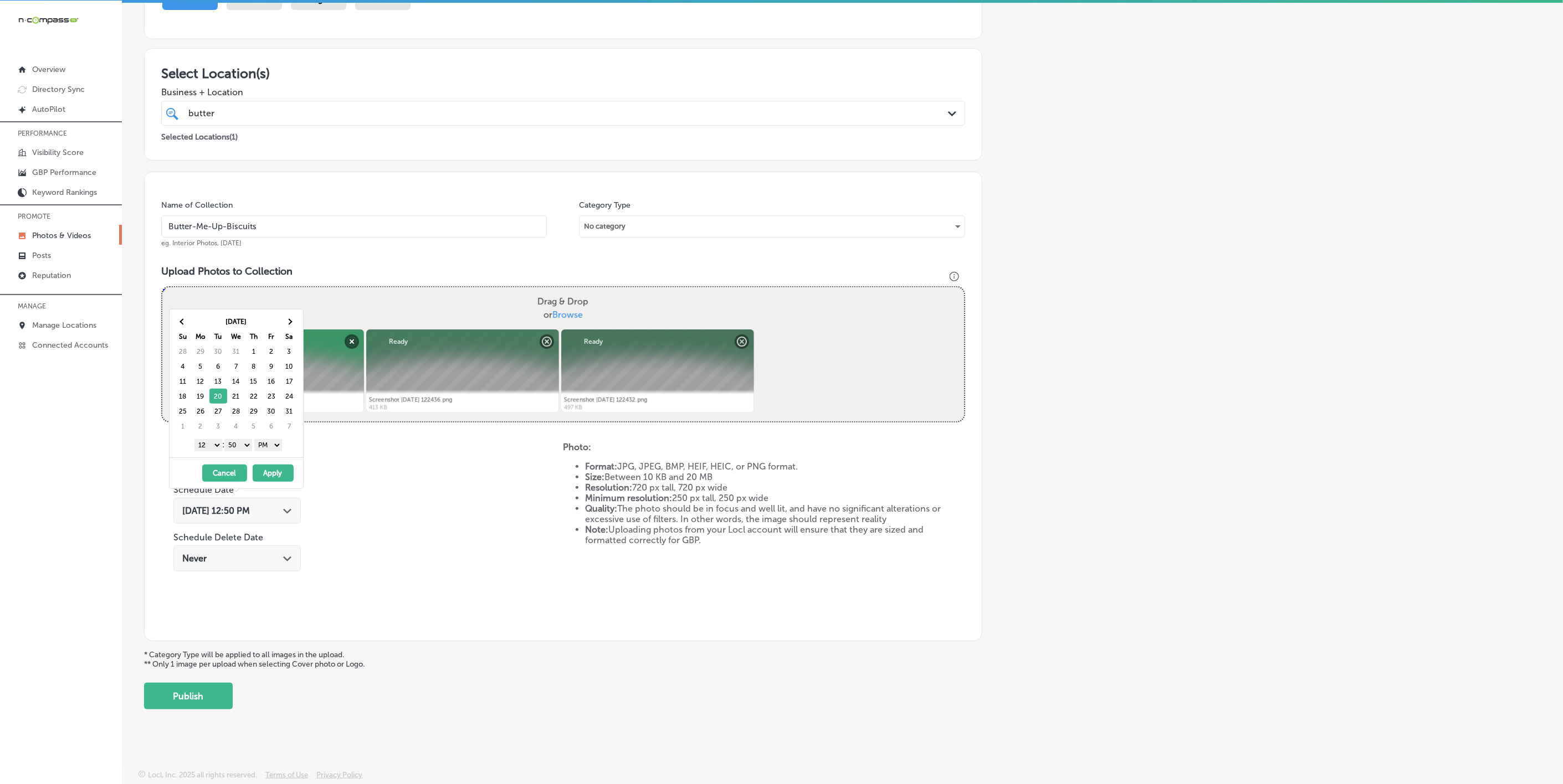
click at [213, 447] on select "1 2 3 4 5 6 7 8 9 10 11 12" at bounding box center [208, 445] width 28 height 12
drag, startPoint x: 213, startPoint y: 442, endPoint x: 225, endPoint y: 527, distance: 85.8
click at [213, 442] on select "1 2 3 4 5 6 7 8 9 10 11 12" at bounding box center [208, 445] width 28 height 12
drag, startPoint x: 241, startPoint y: 445, endPoint x: 241, endPoint y: 452, distance: 7.0
click at [241, 445] on select "00 10 20 30 40 50" at bounding box center [238, 445] width 28 height 12
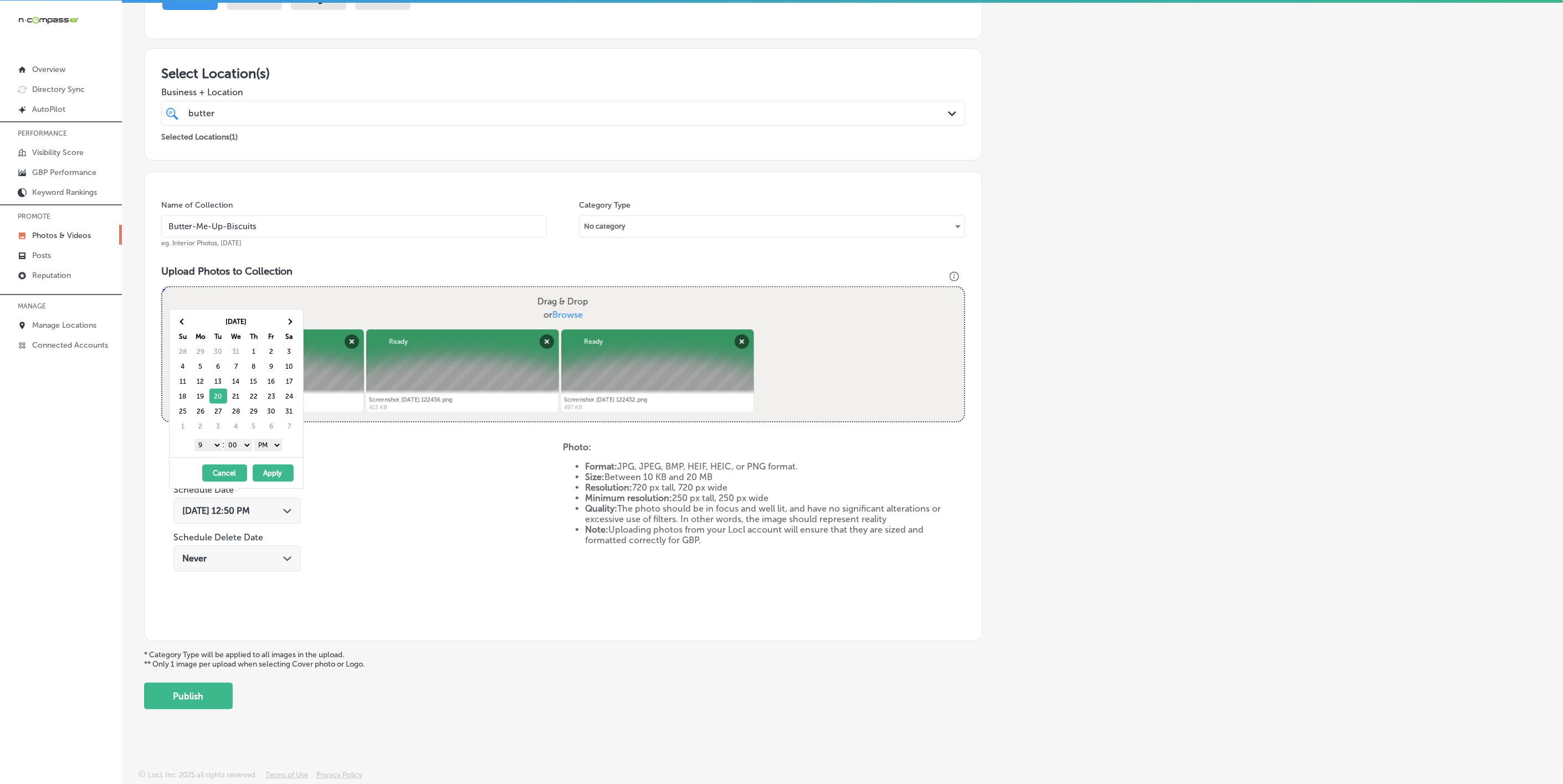
click at [271, 484] on div "[DATE] - [DATE] Cancel Apply" at bounding box center [237, 472] width 133 height 31
click at [280, 475] on button "Apply" at bounding box center [273, 473] width 41 height 17
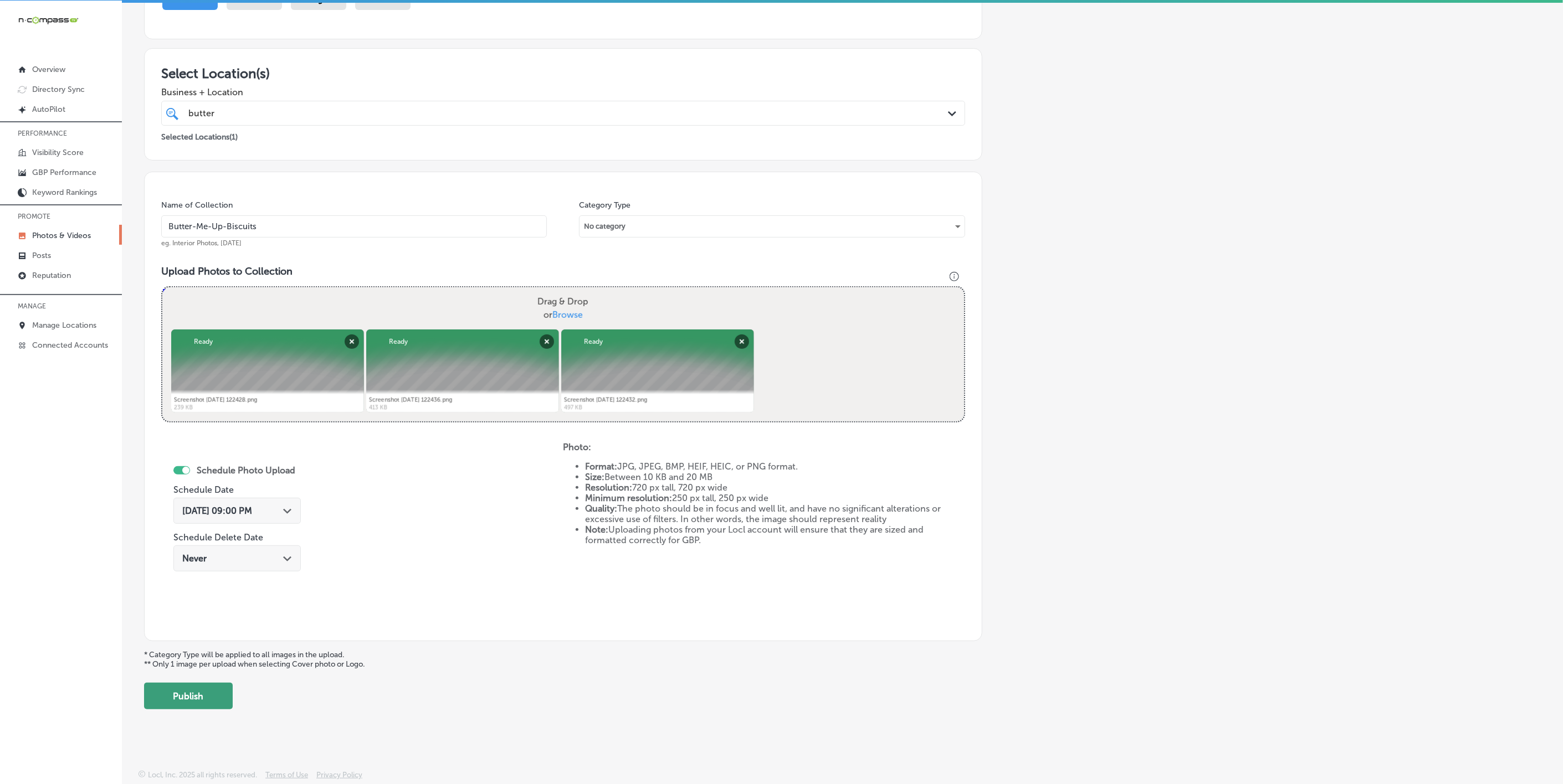
click at [193, 703] on button "Publish" at bounding box center [188, 696] width 88 height 27
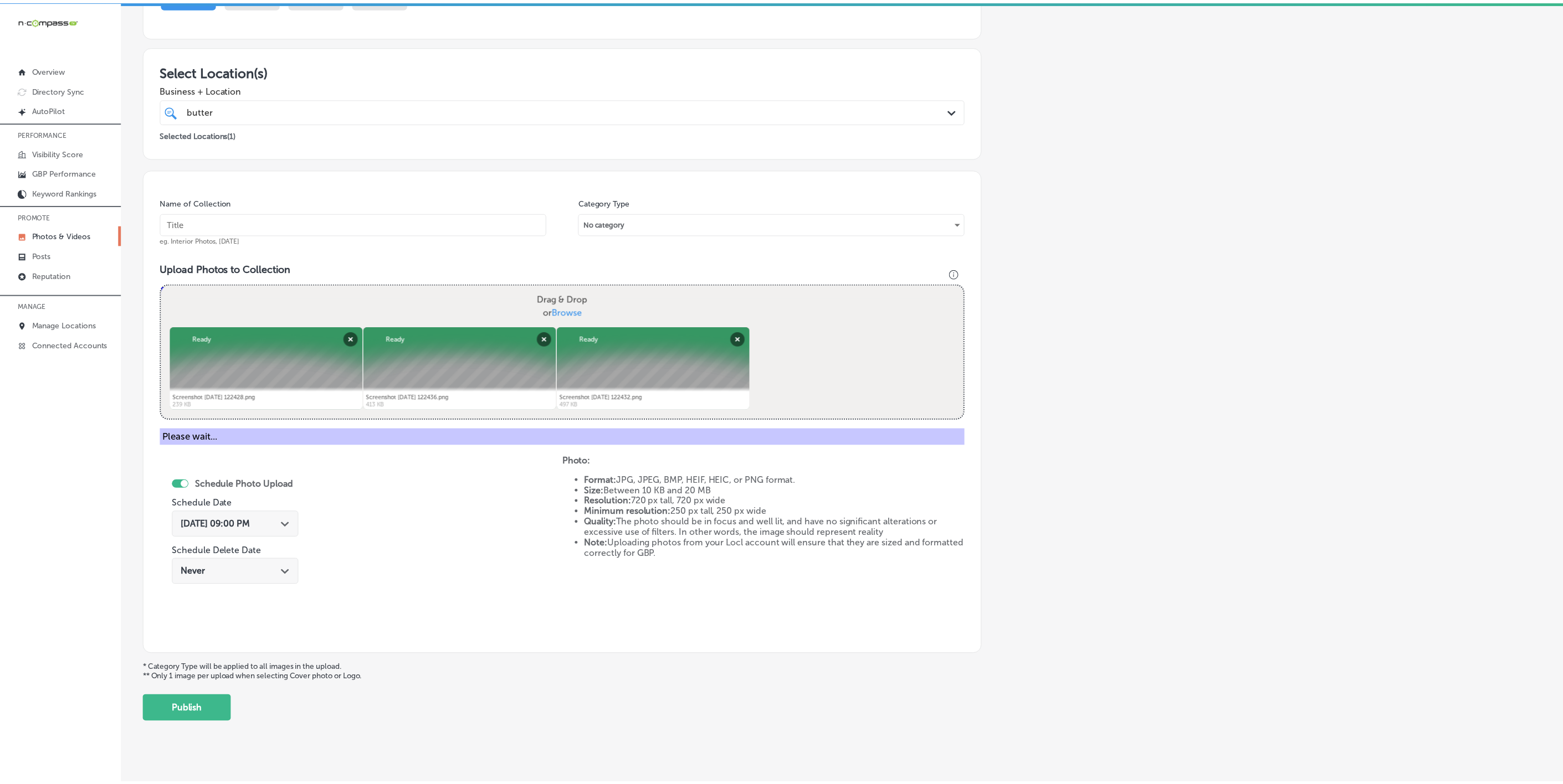
scroll to position [58, 0]
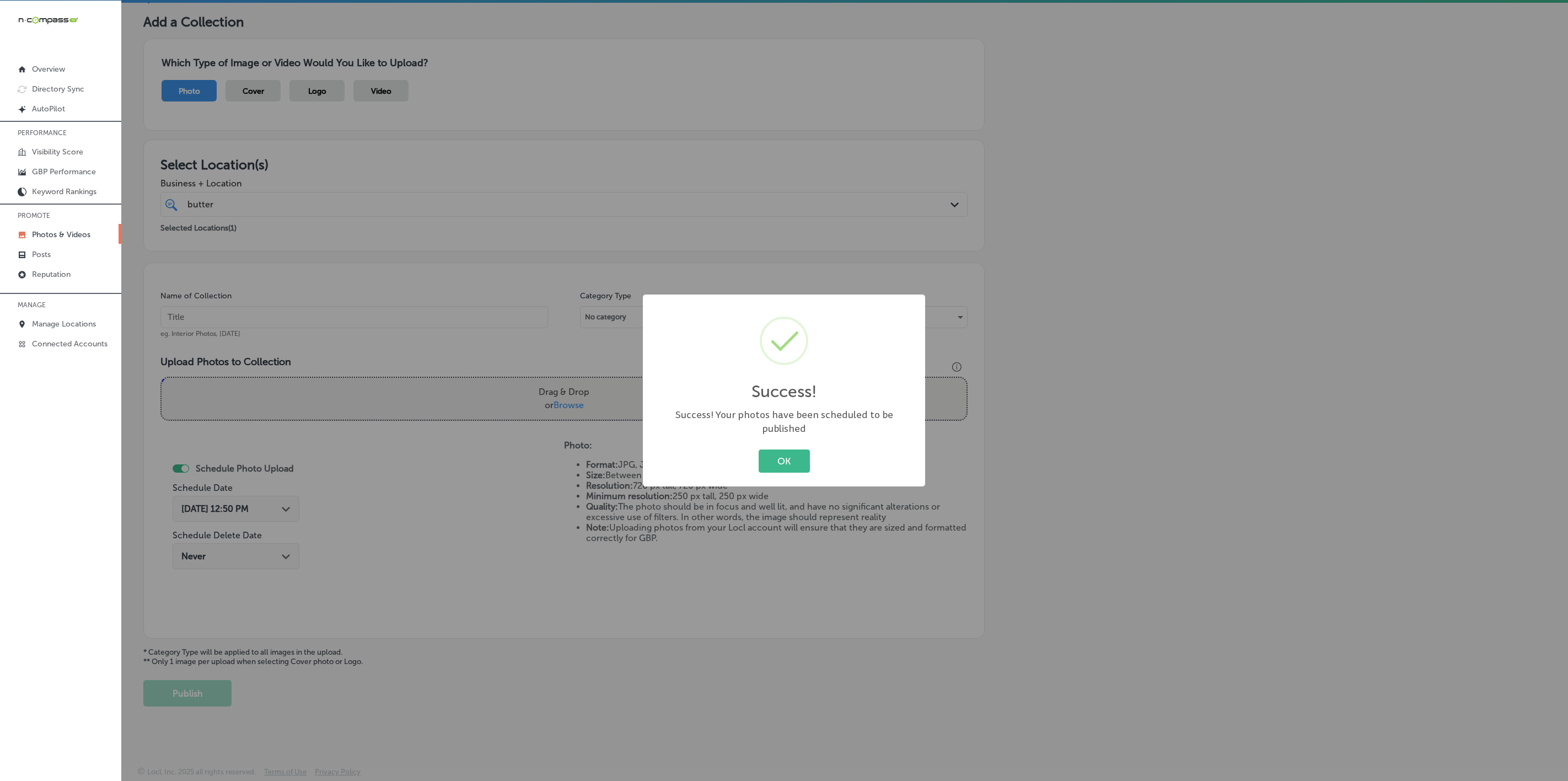
click at [759, 449] on button "OK" at bounding box center [784, 461] width 51 height 22
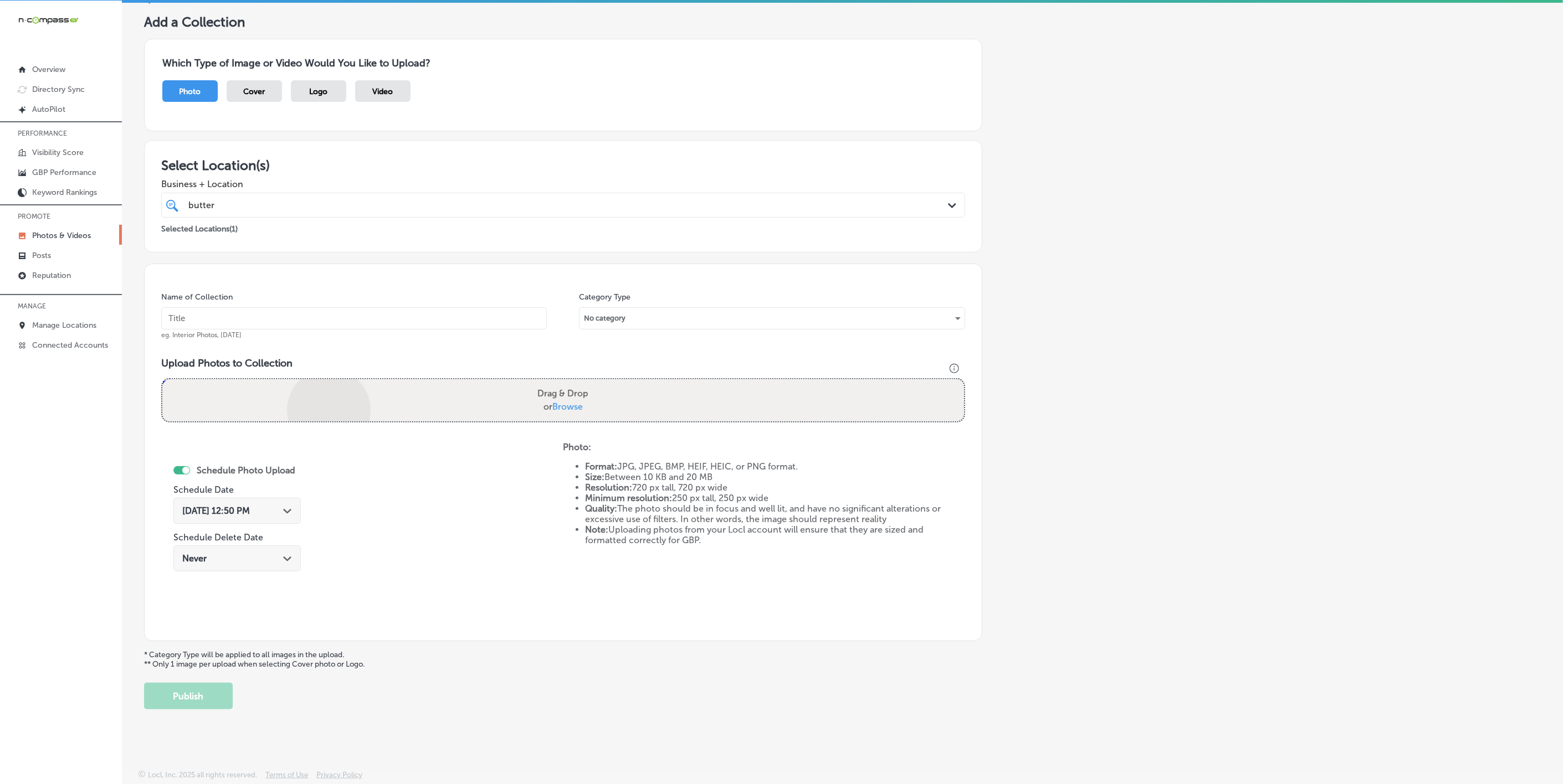
click at [298, 406] on div "Powered by PQINA Drag & Drop or Browse Screenshot [DATE] 122432.png Ready" at bounding box center [563, 400] width 802 height 42
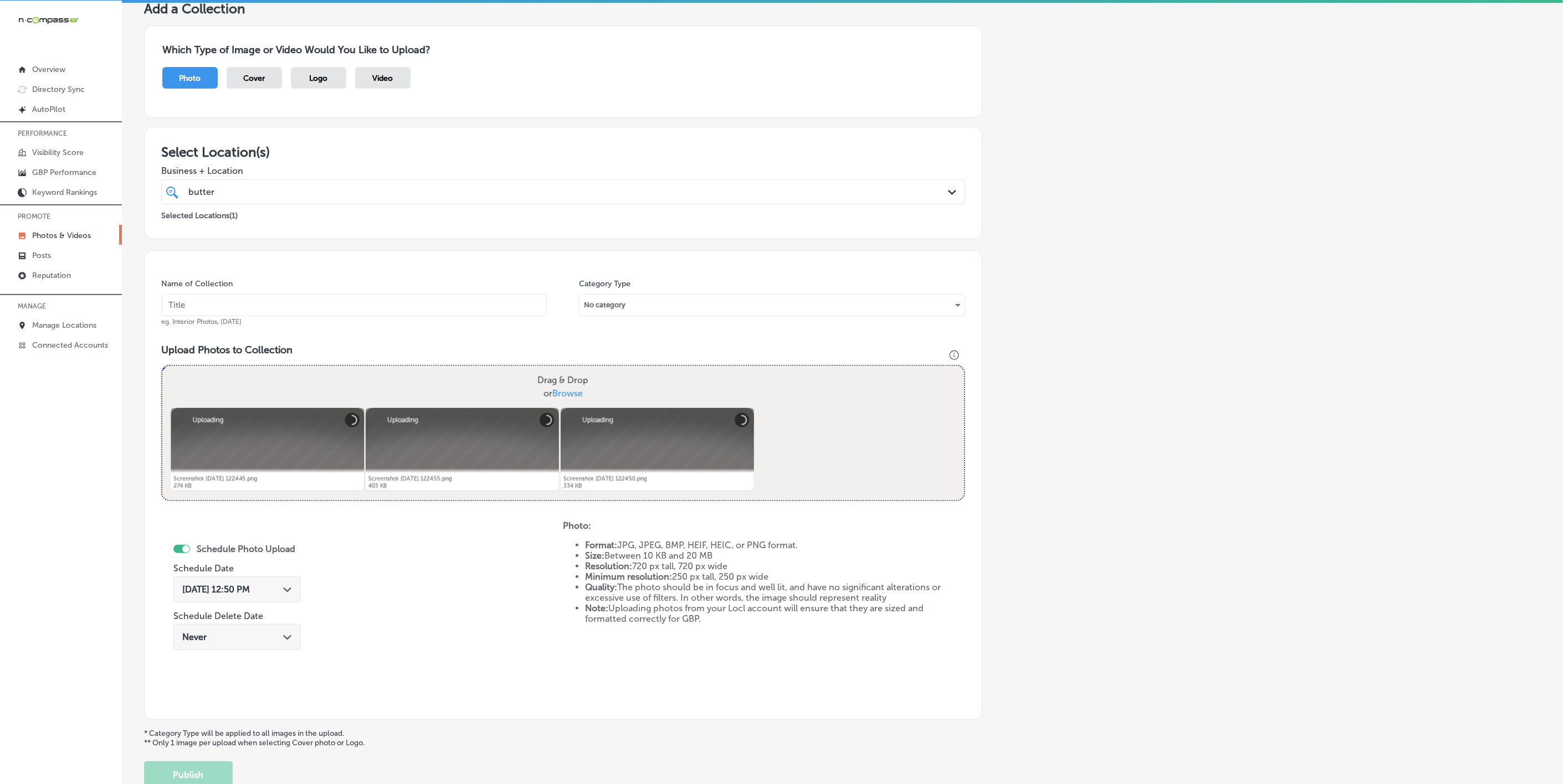
scroll to position [0, 0]
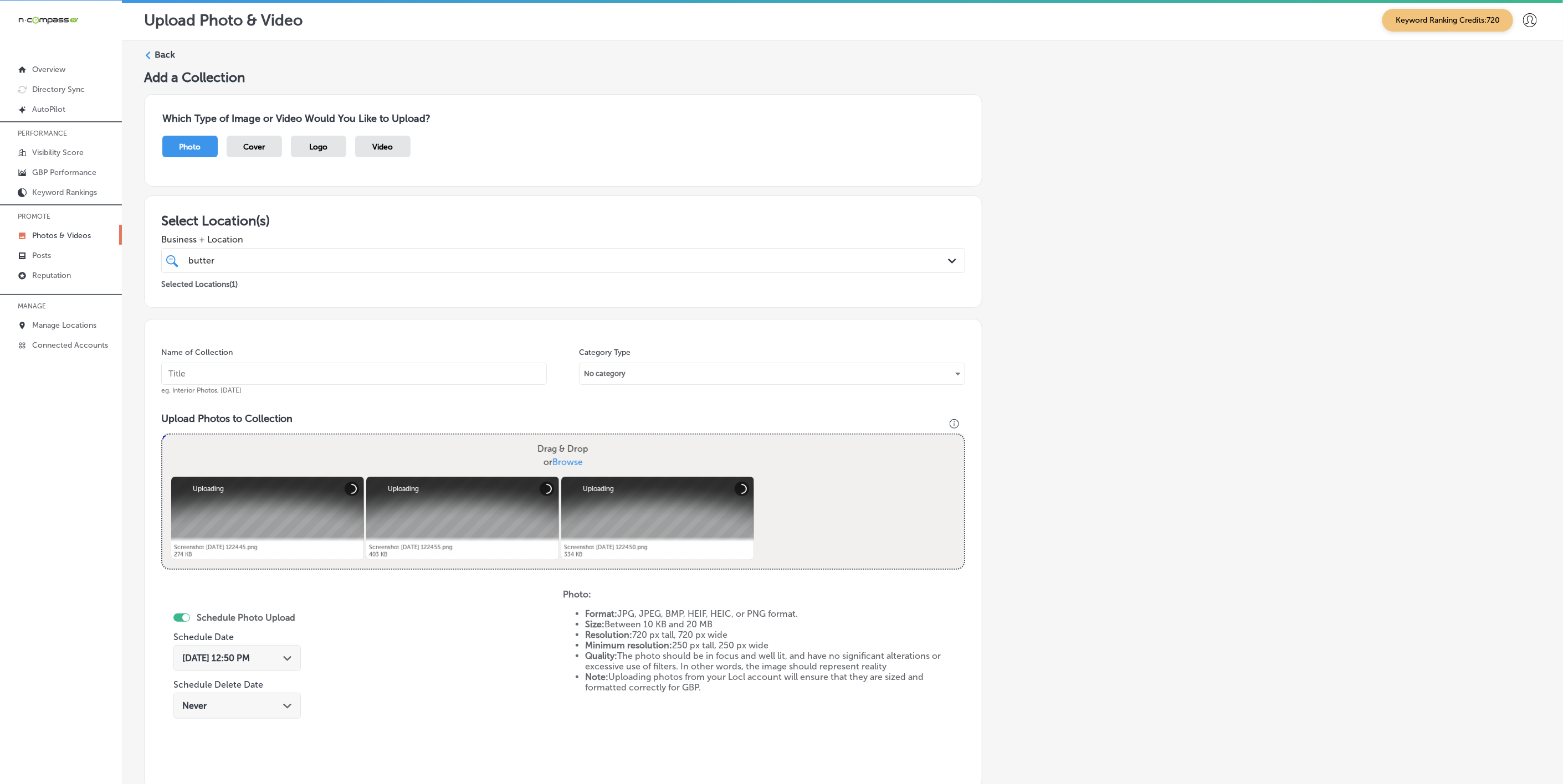
click at [357, 372] on input "text" at bounding box center [353, 374] width 386 height 22
paste input "Butter-Me-Up-Biscuits"
type input "Butter-Me-Up-Biscuits"
click at [283, 661] on icon "Path Created with Sketch." at bounding box center [287, 658] width 8 height 5
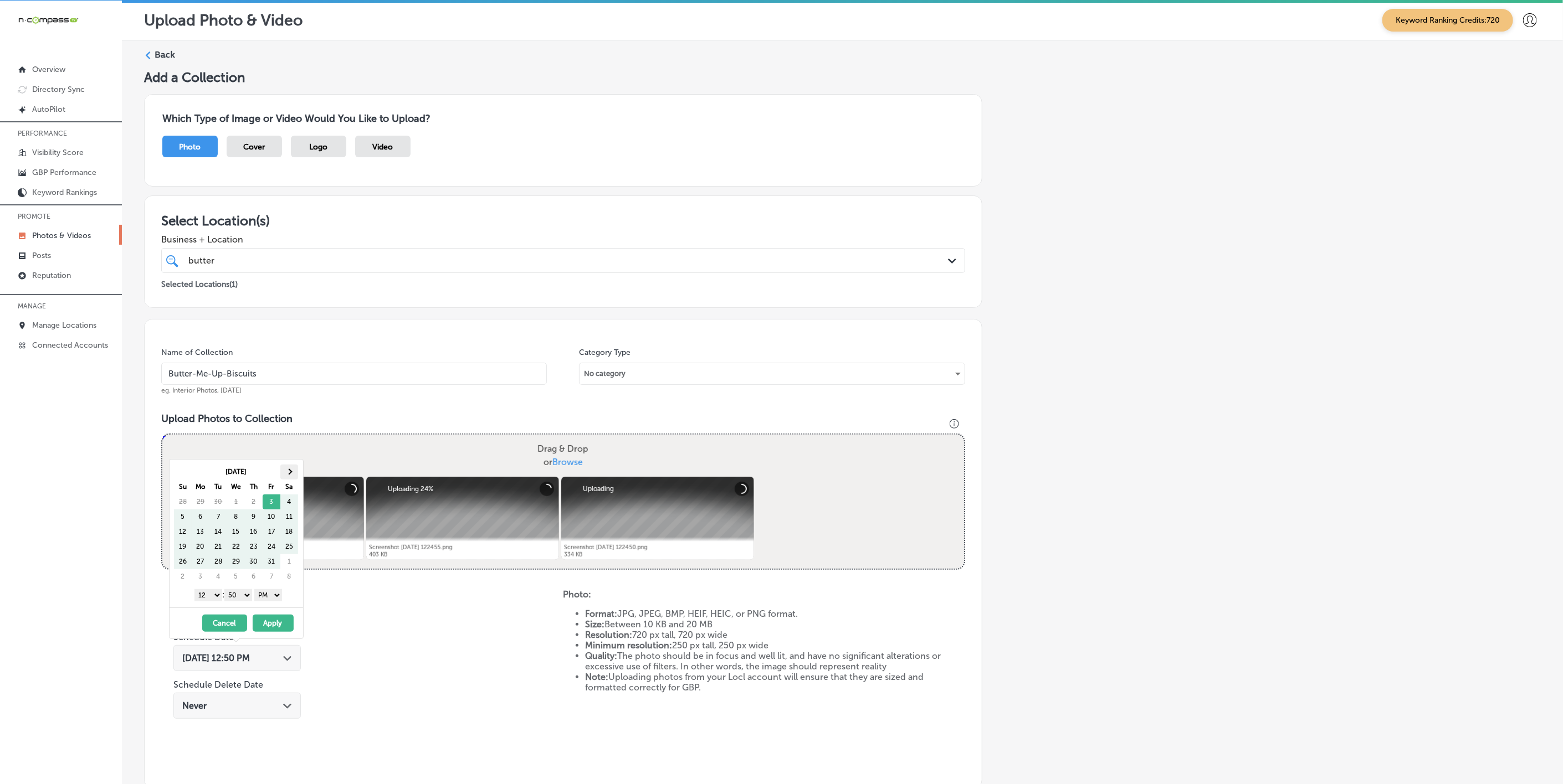
click at [287, 477] on th at bounding box center [290, 472] width 18 height 15
click at [291, 472] on span at bounding box center [289, 471] width 6 height 6
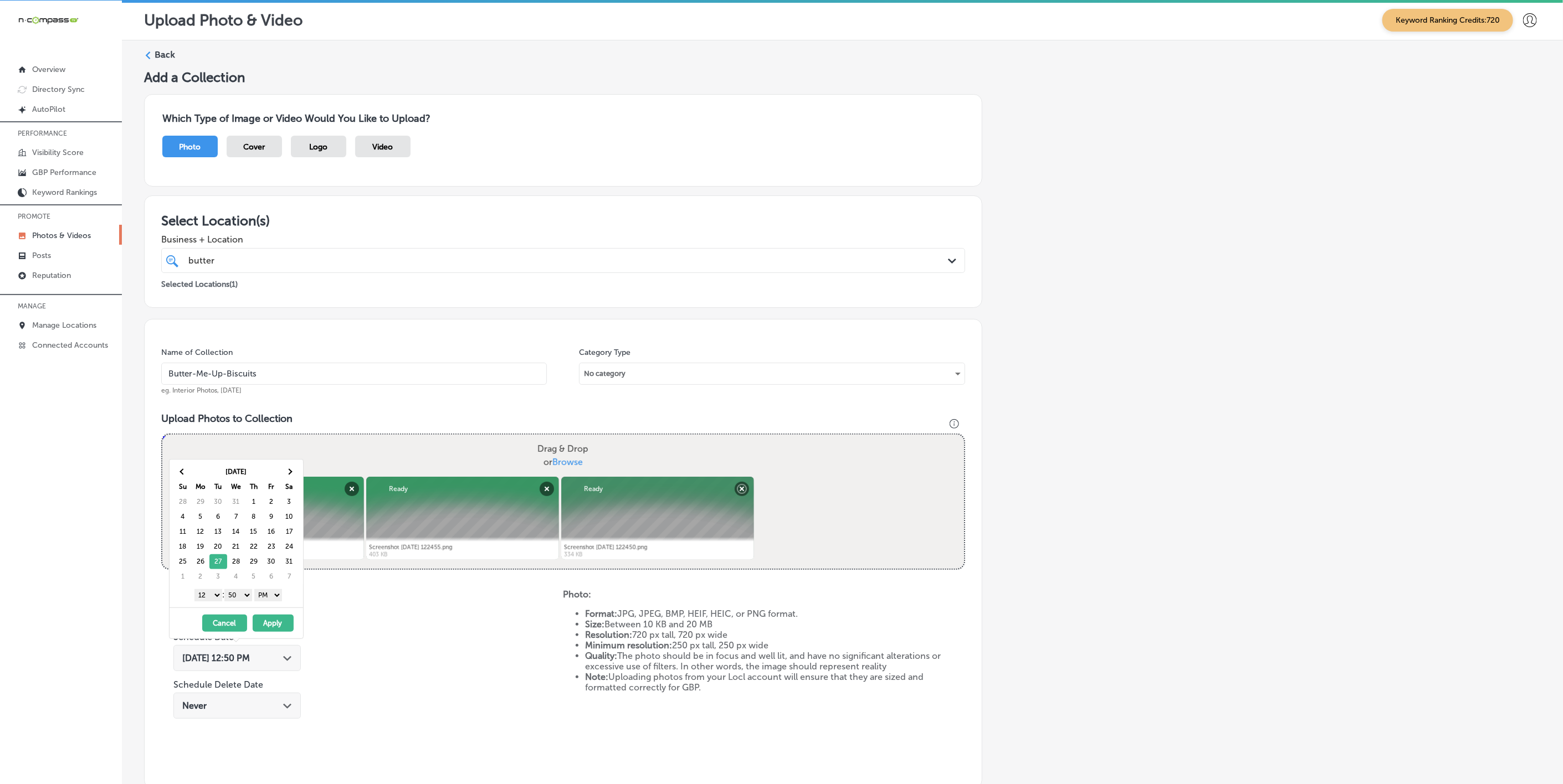
click at [214, 598] on select "1 2 3 4 5 6 7 8 9 10 11 12" at bounding box center [208, 595] width 28 height 12
click at [243, 597] on select "00 10 20 30 40 50" at bounding box center [238, 595] width 28 height 12
drag, startPoint x: 268, startPoint y: 626, endPoint x: 291, endPoint y: 630, distance: 23.3
click at [269, 626] on button "Apply" at bounding box center [273, 623] width 41 height 17
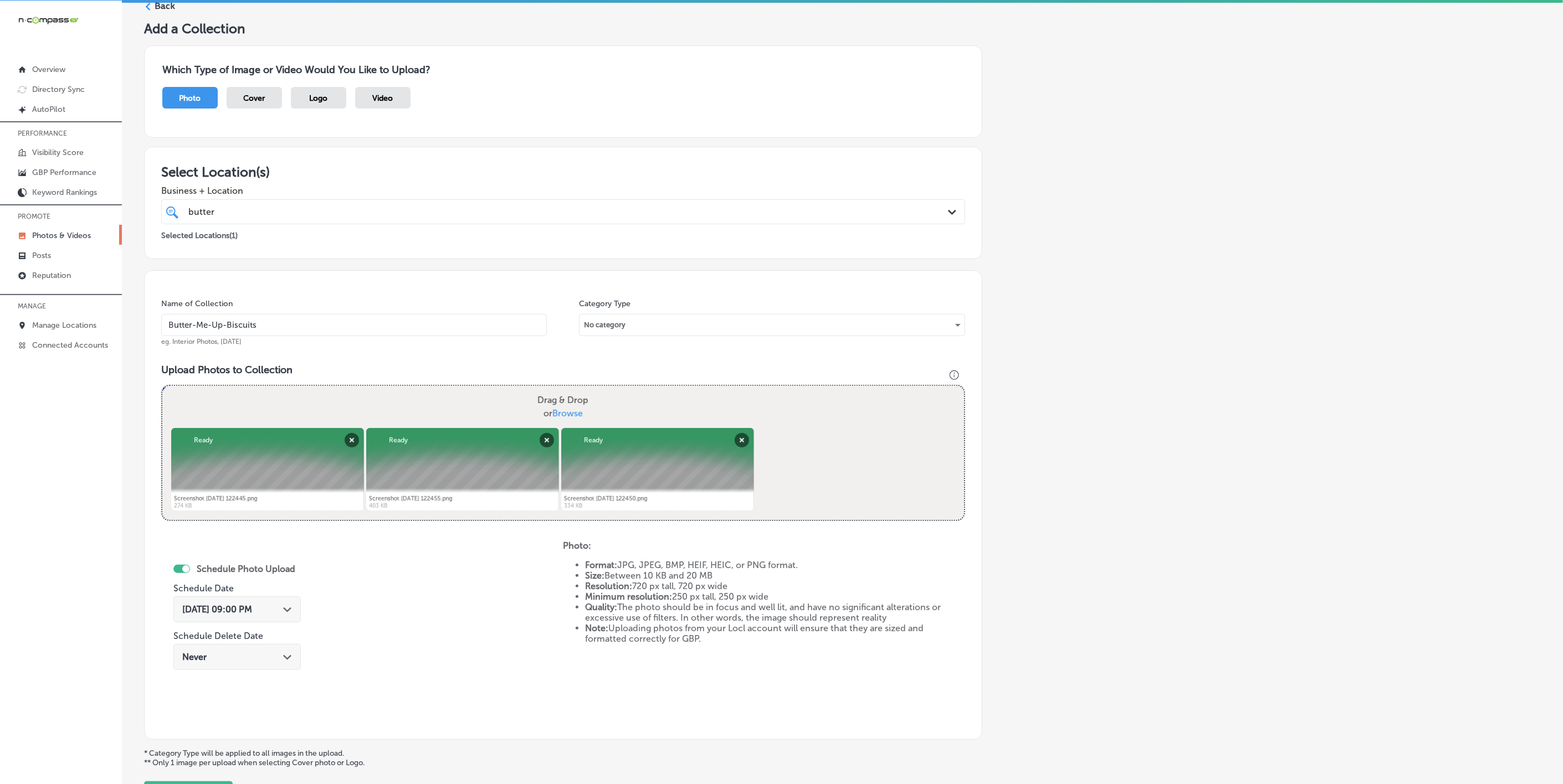
scroll to position [150, 0]
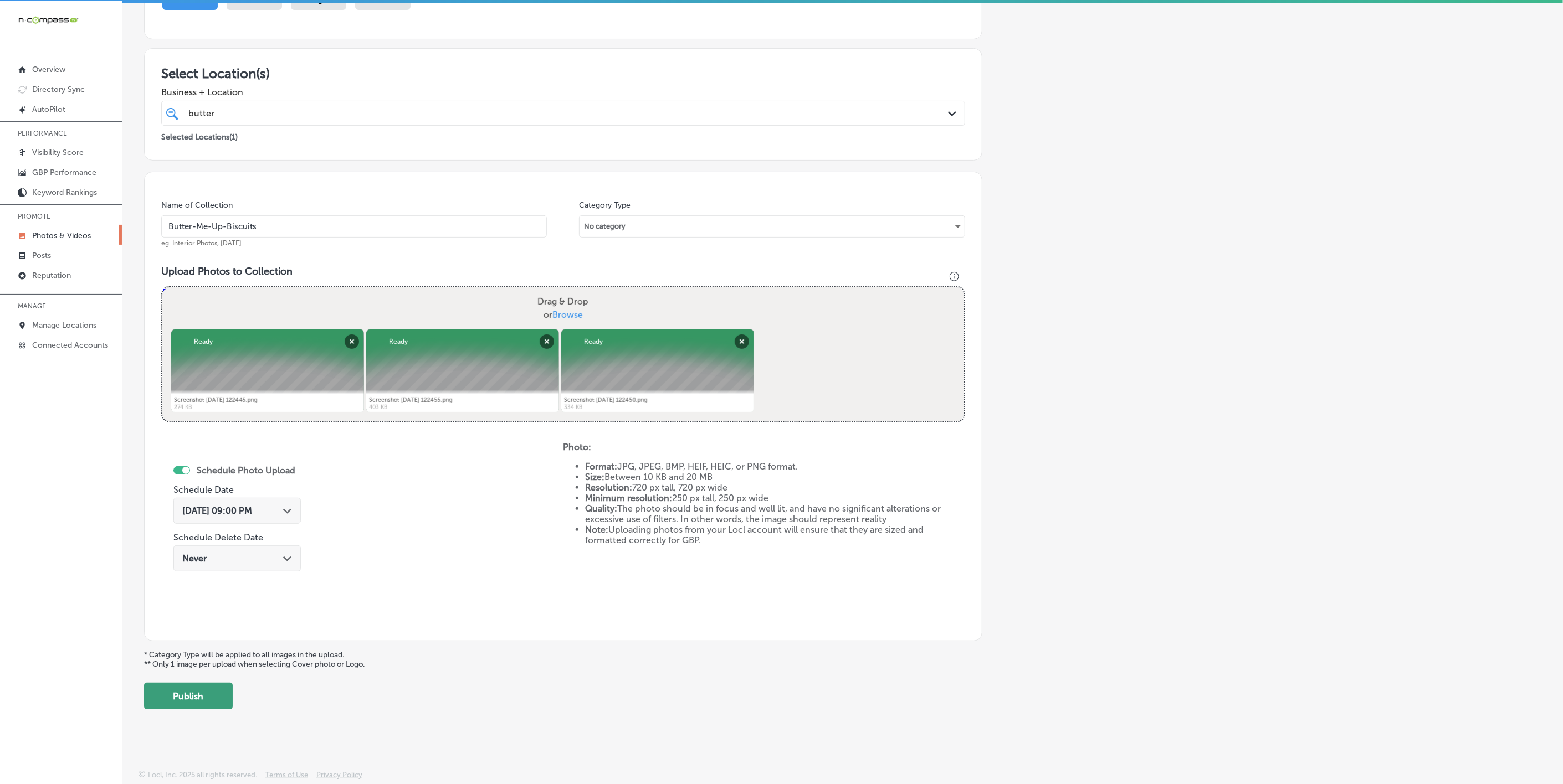
click at [208, 707] on button "Publish" at bounding box center [188, 696] width 88 height 27
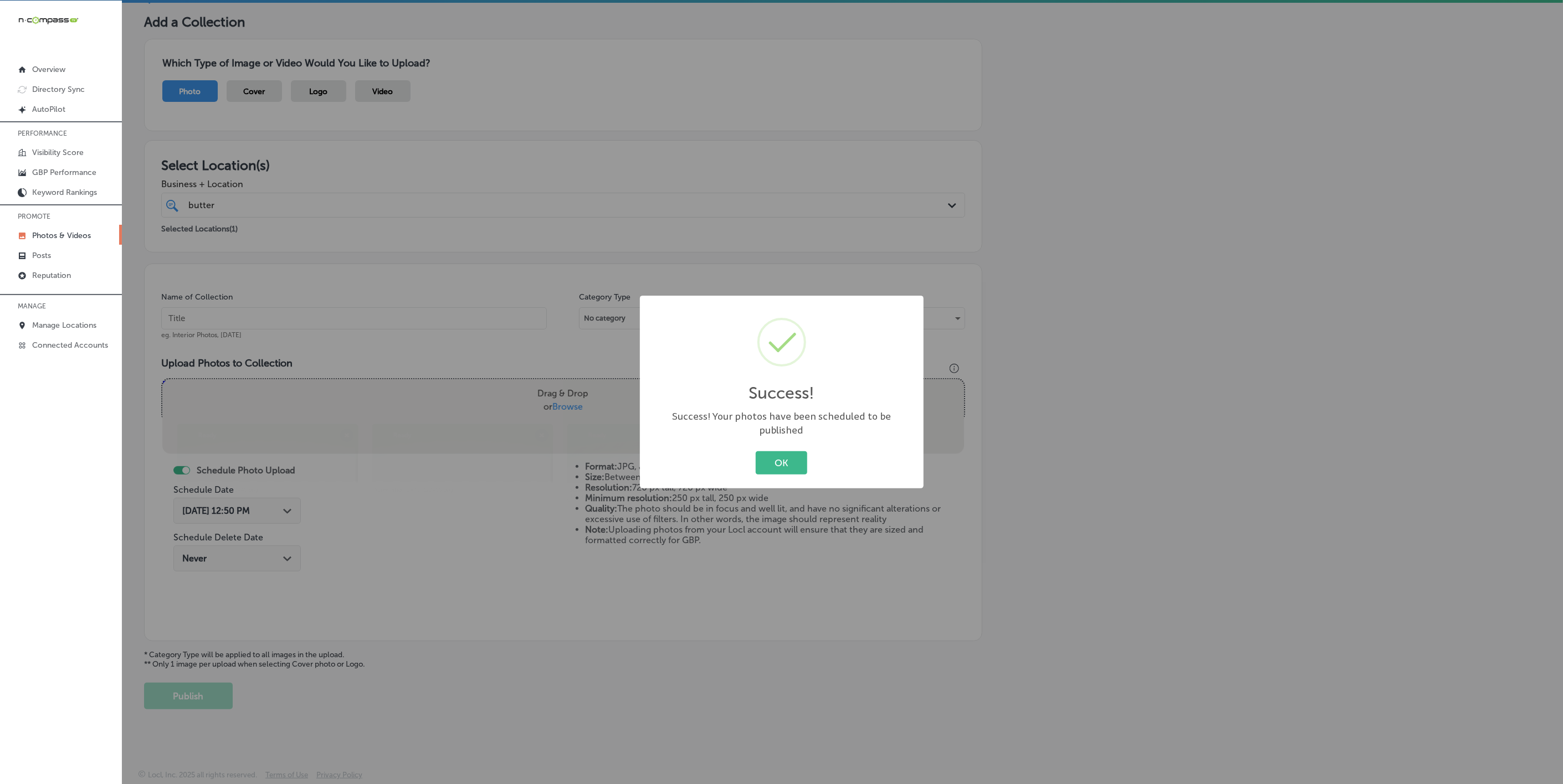
scroll to position [58, 0]
click at [763, 451] on button "OK" at bounding box center [788, 462] width 52 height 22
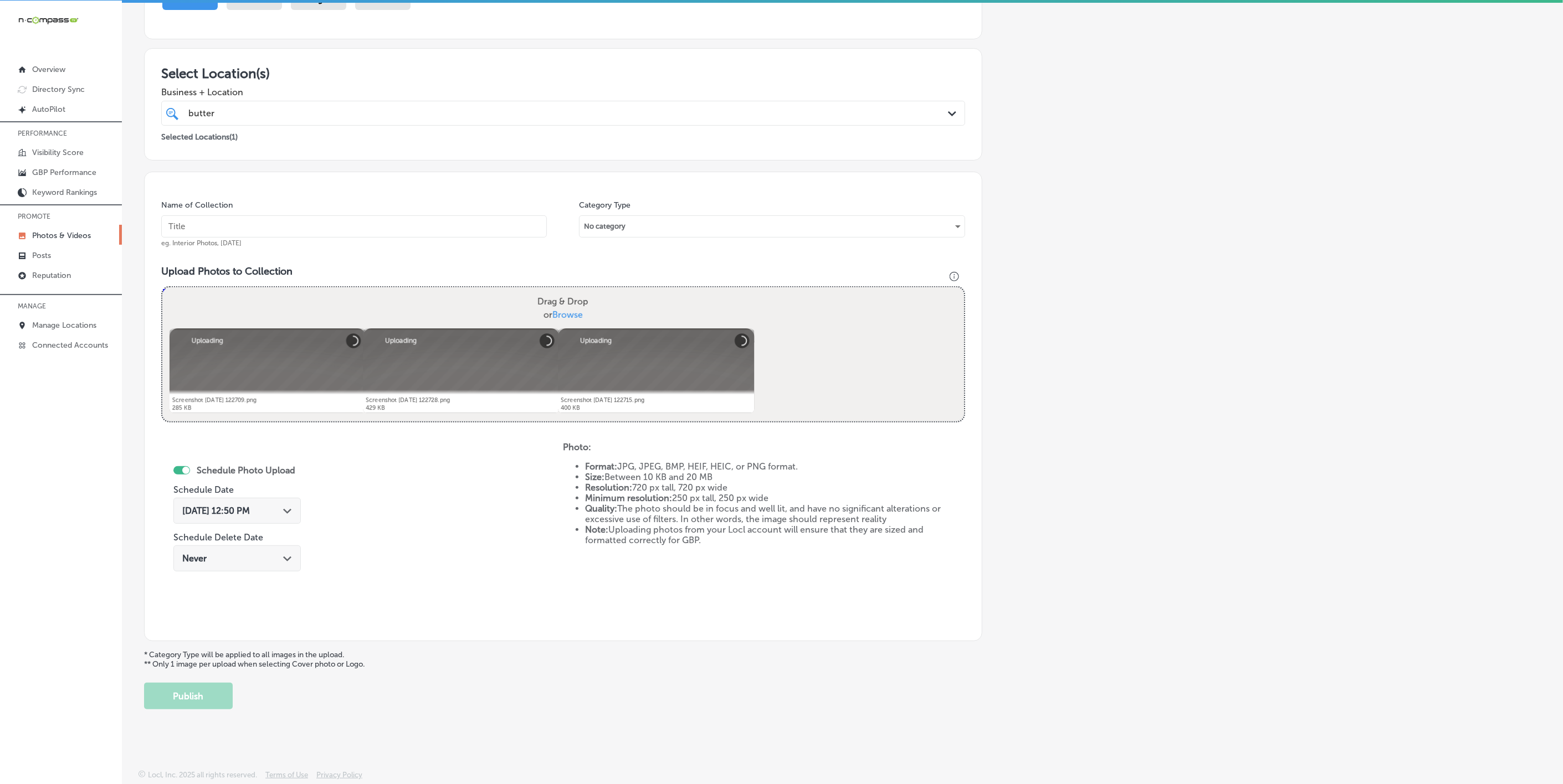
scroll to position [67, 0]
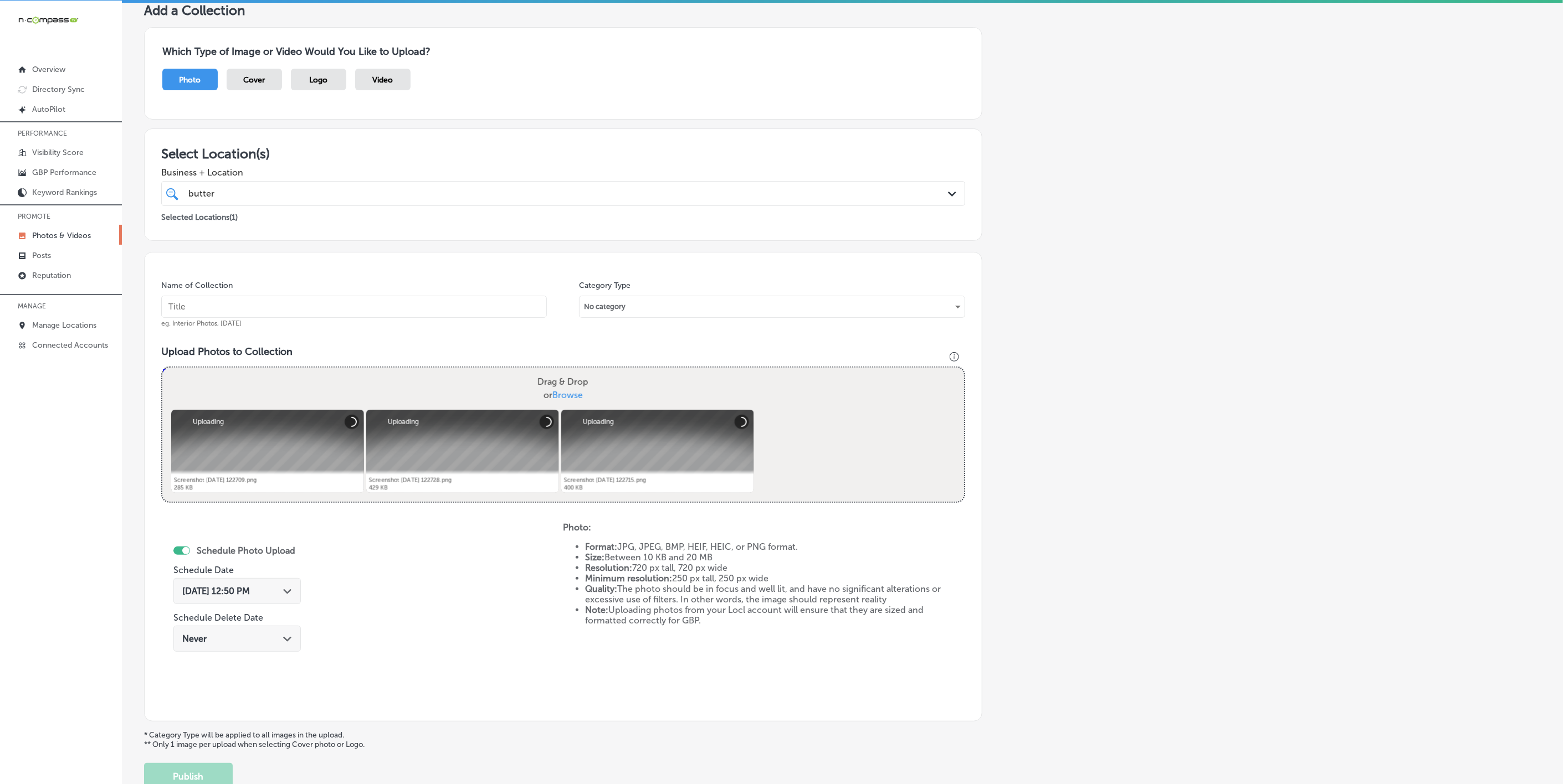
click at [417, 287] on div "Name of Collection eg. Interior Photos, [DATE]" at bounding box center [353, 304] width 386 height 48
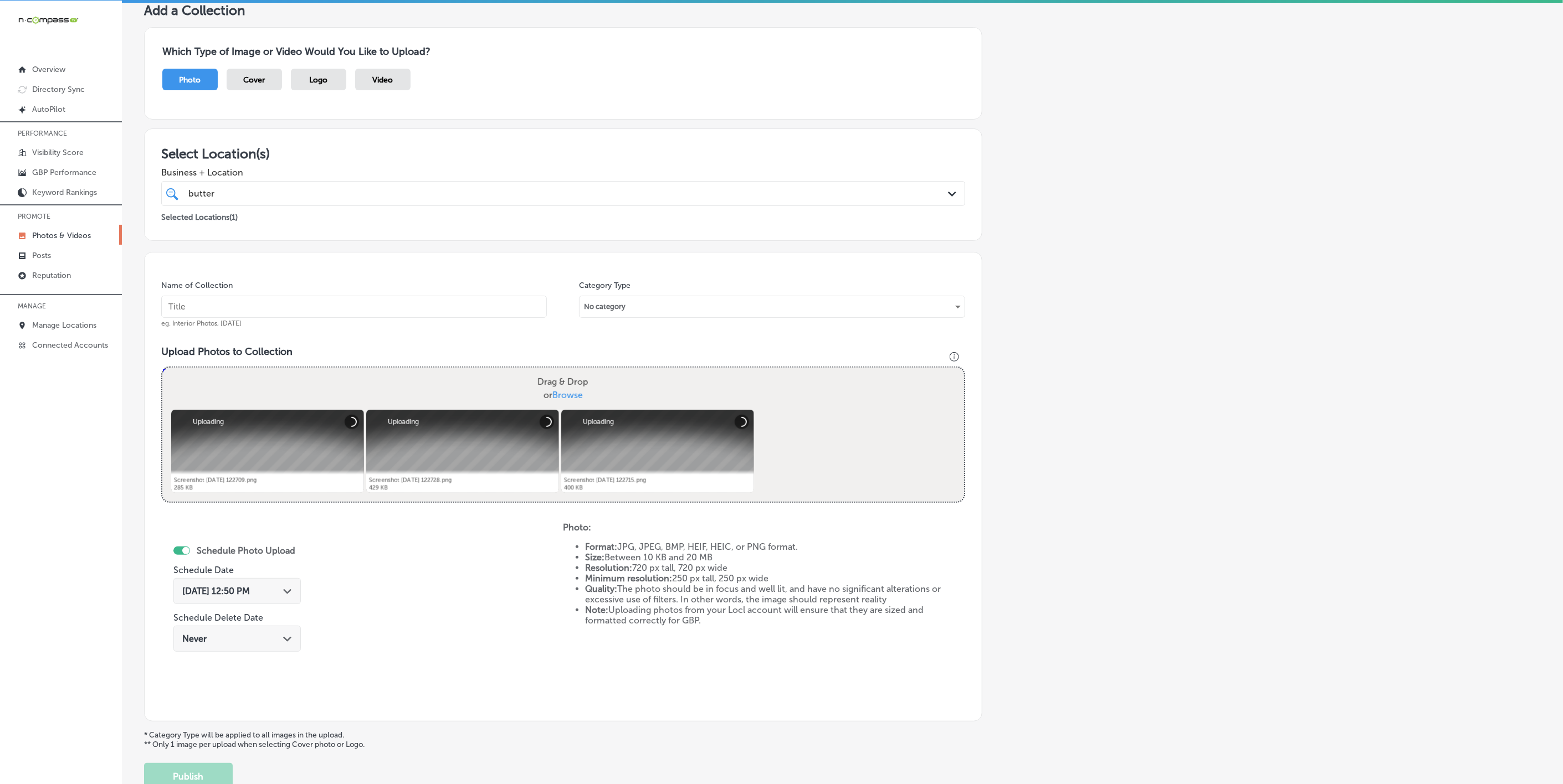
click at [417, 293] on div "Name of Collection eg. Interior Photos, [DATE]" at bounding box center [353, 304] width 386 height 48
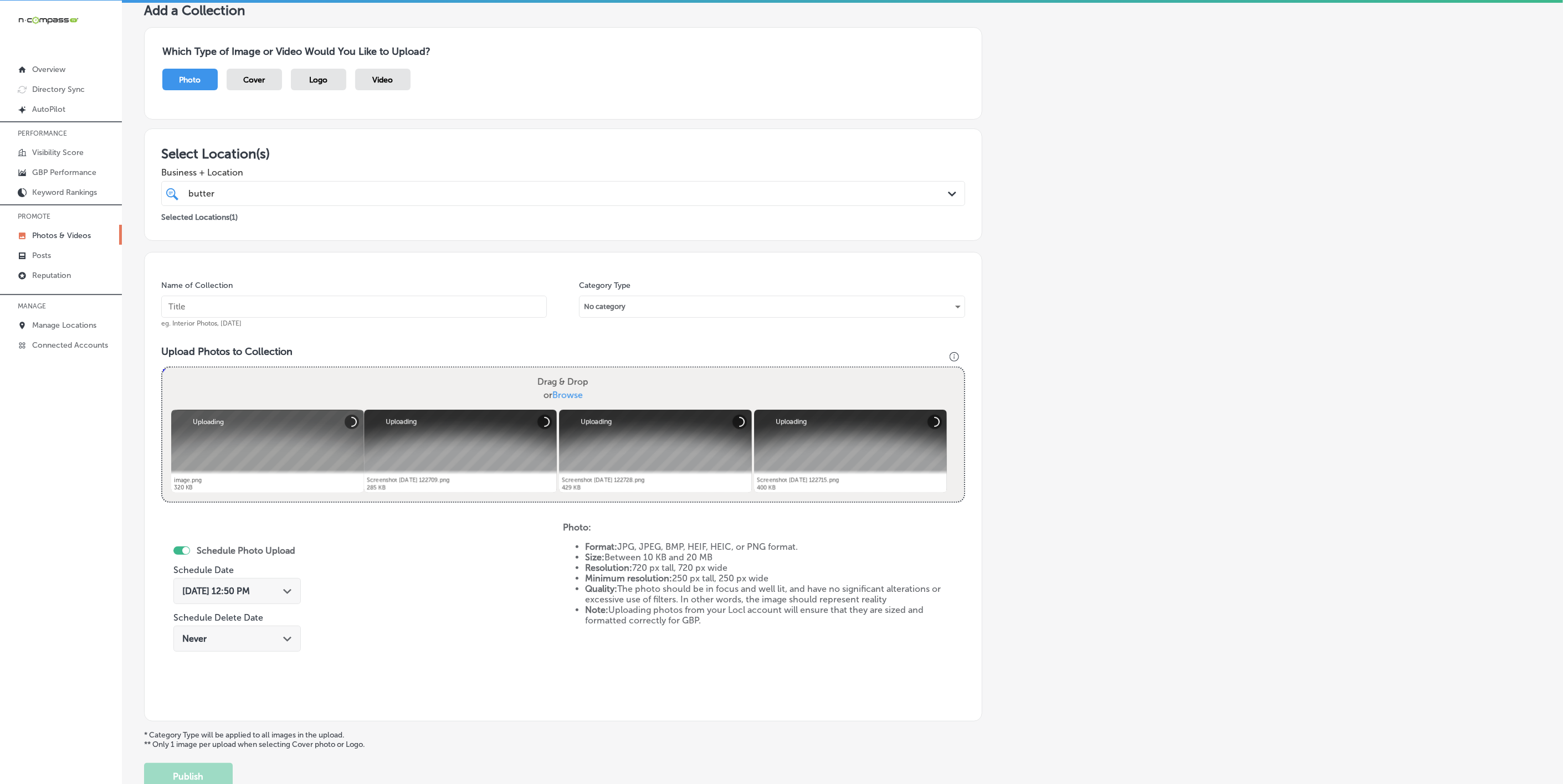
click at [393, 314] on input "text" at bounding box center [353, 307] width 386 height 22
click at [219, 432] on div at bounding box center [268, 451] width 193 height 83
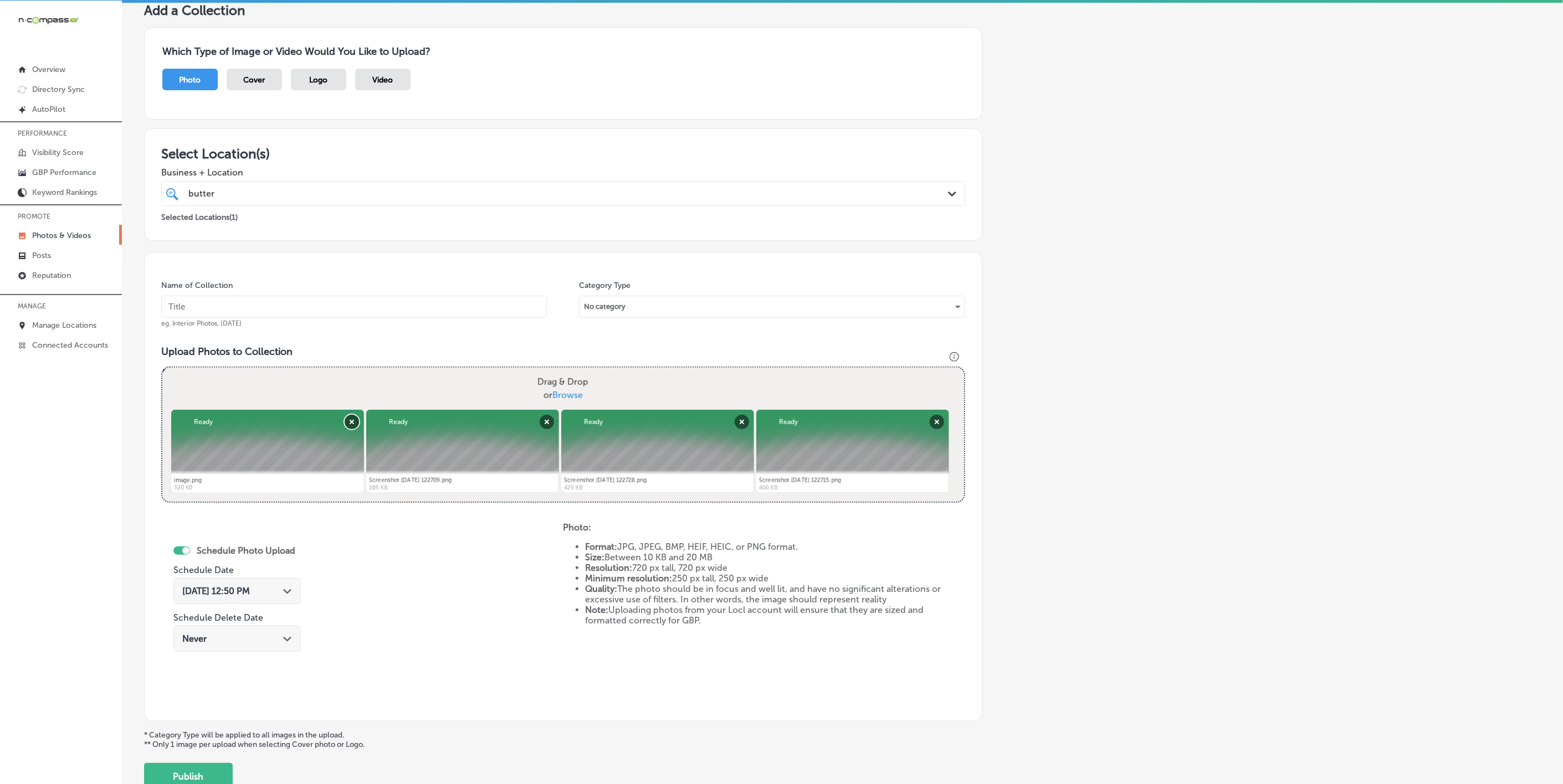
click at [346, 422] on button "Remove" at bounding box center [351, 421] width 14 height 14
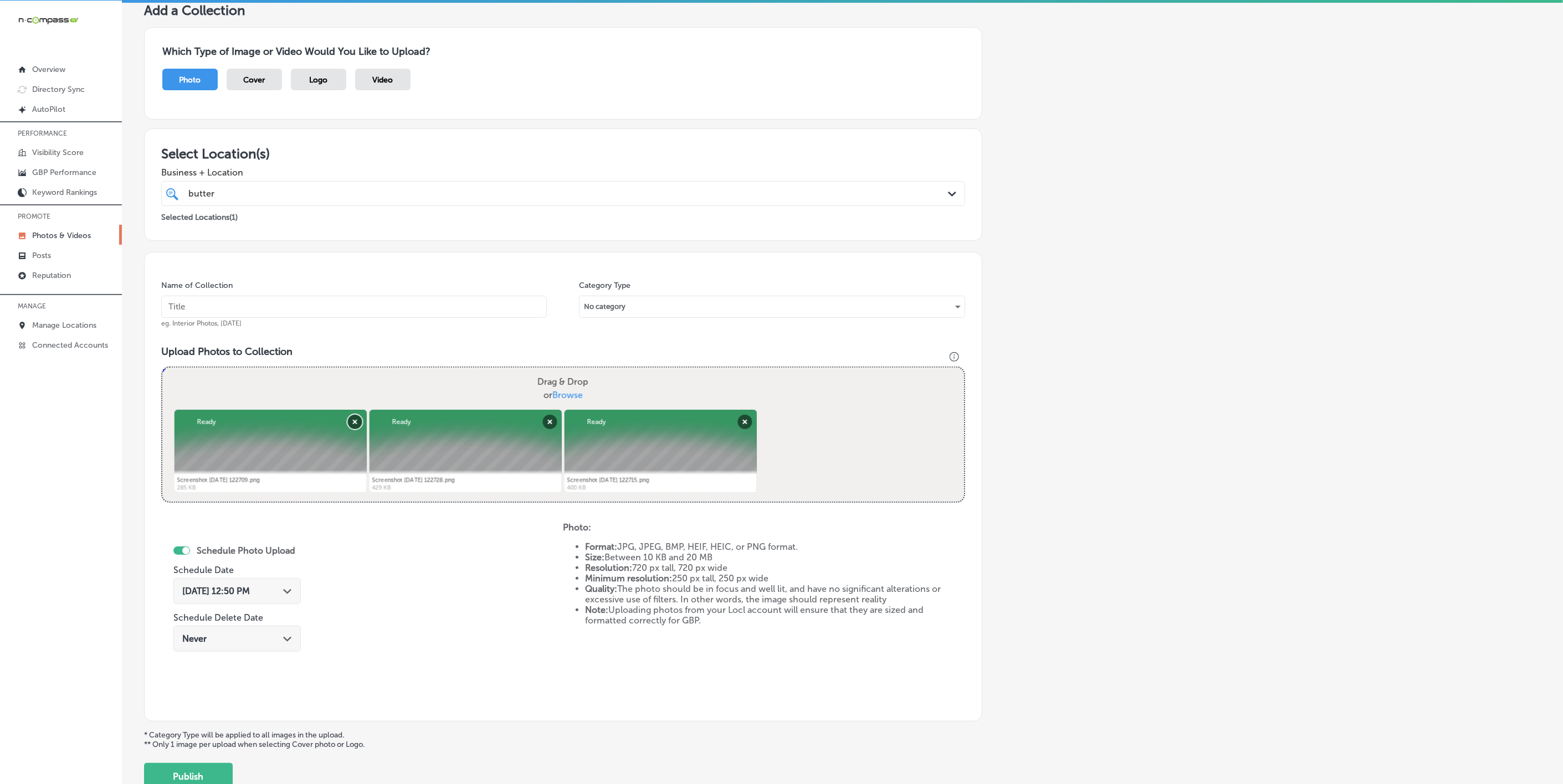
click at [347, 422] on button "Remove" at bounding box center [354, 421] width 14 height 14
click at [349, 422] on button "Remove" at bounding box center [356, 421] width 14 height 14
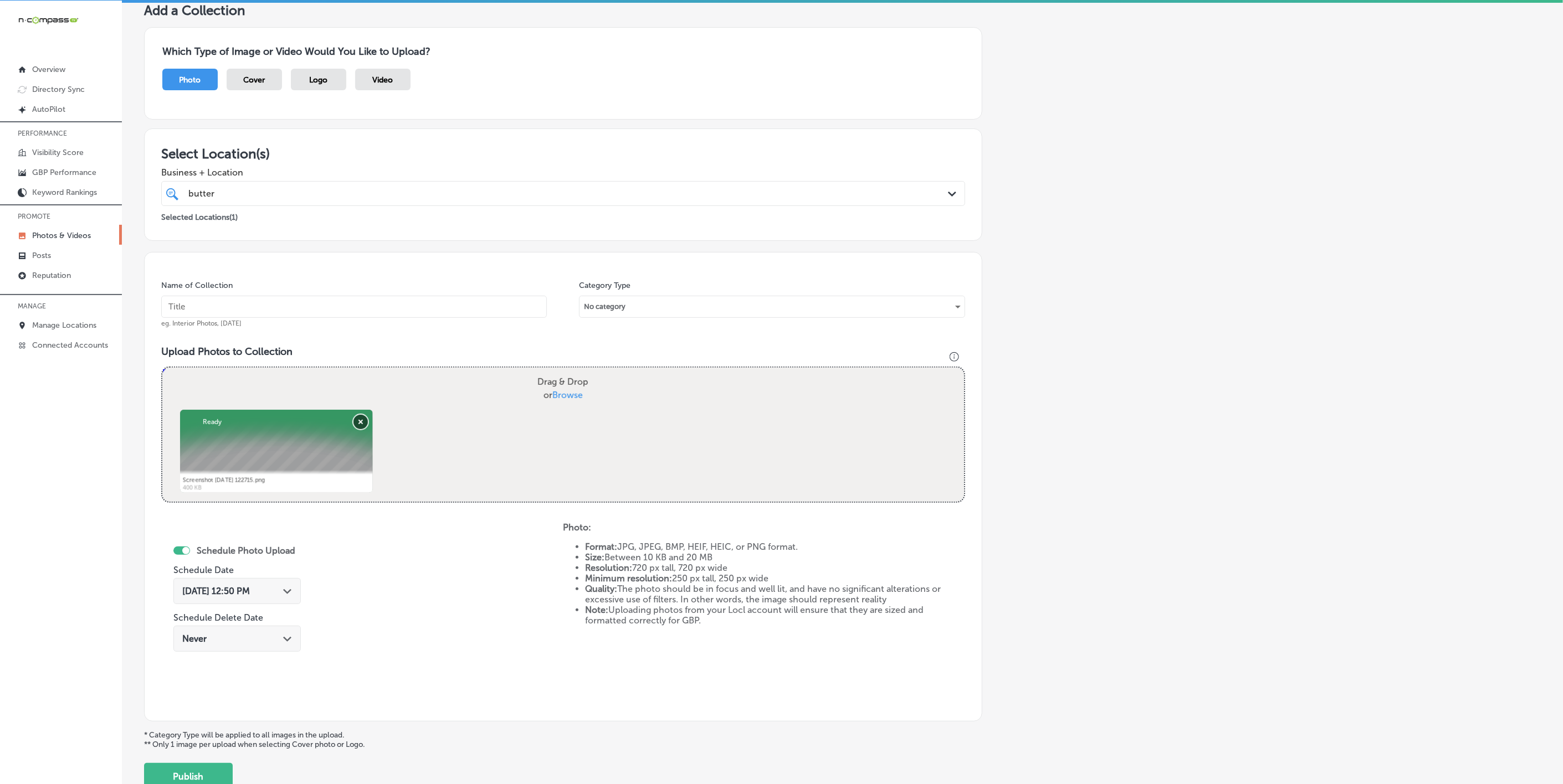
click at [353, 422] on button "Remove" at bounding box center [360, 421] width 14 height 14
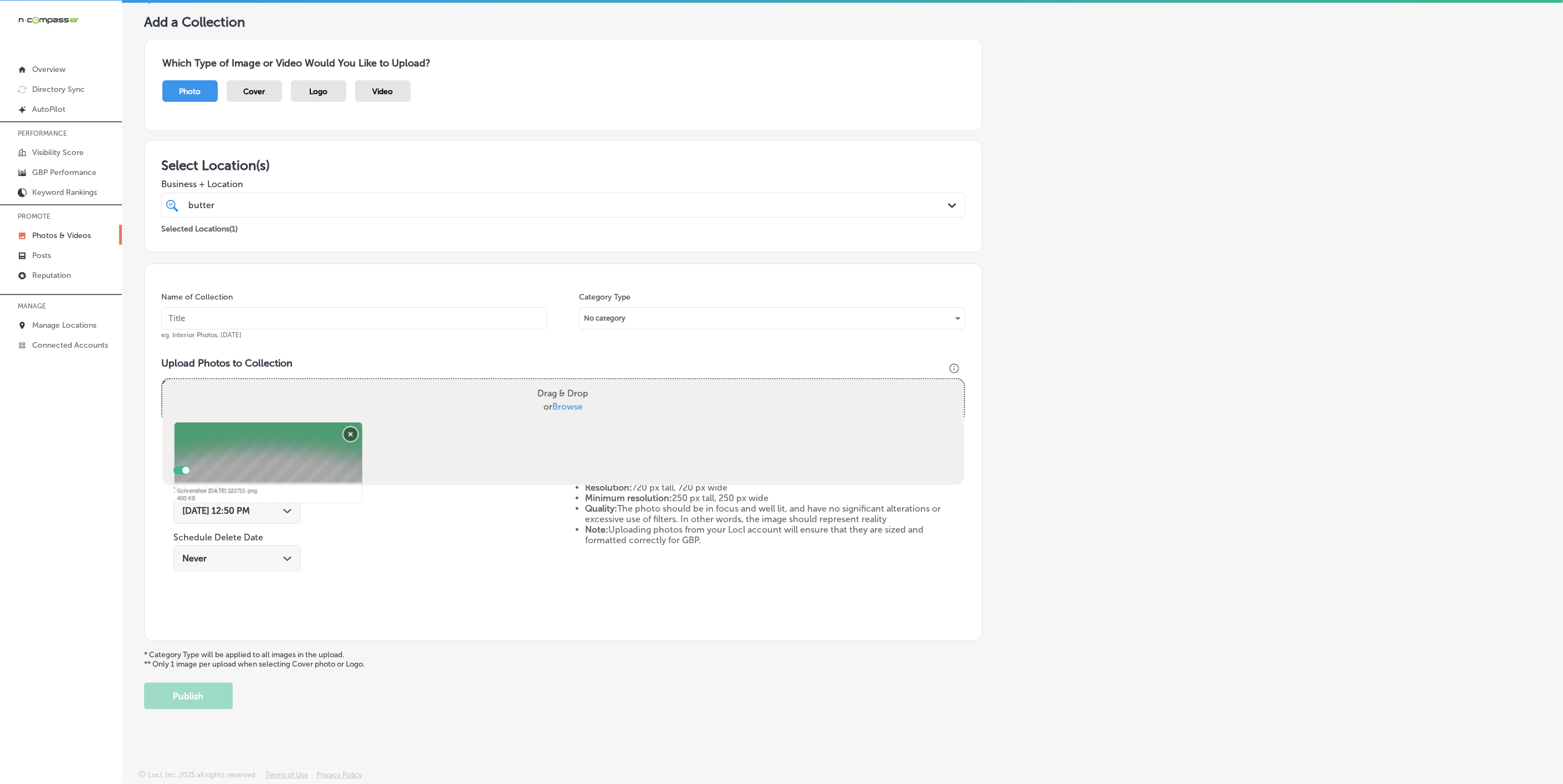
scroll to position [58, 0]
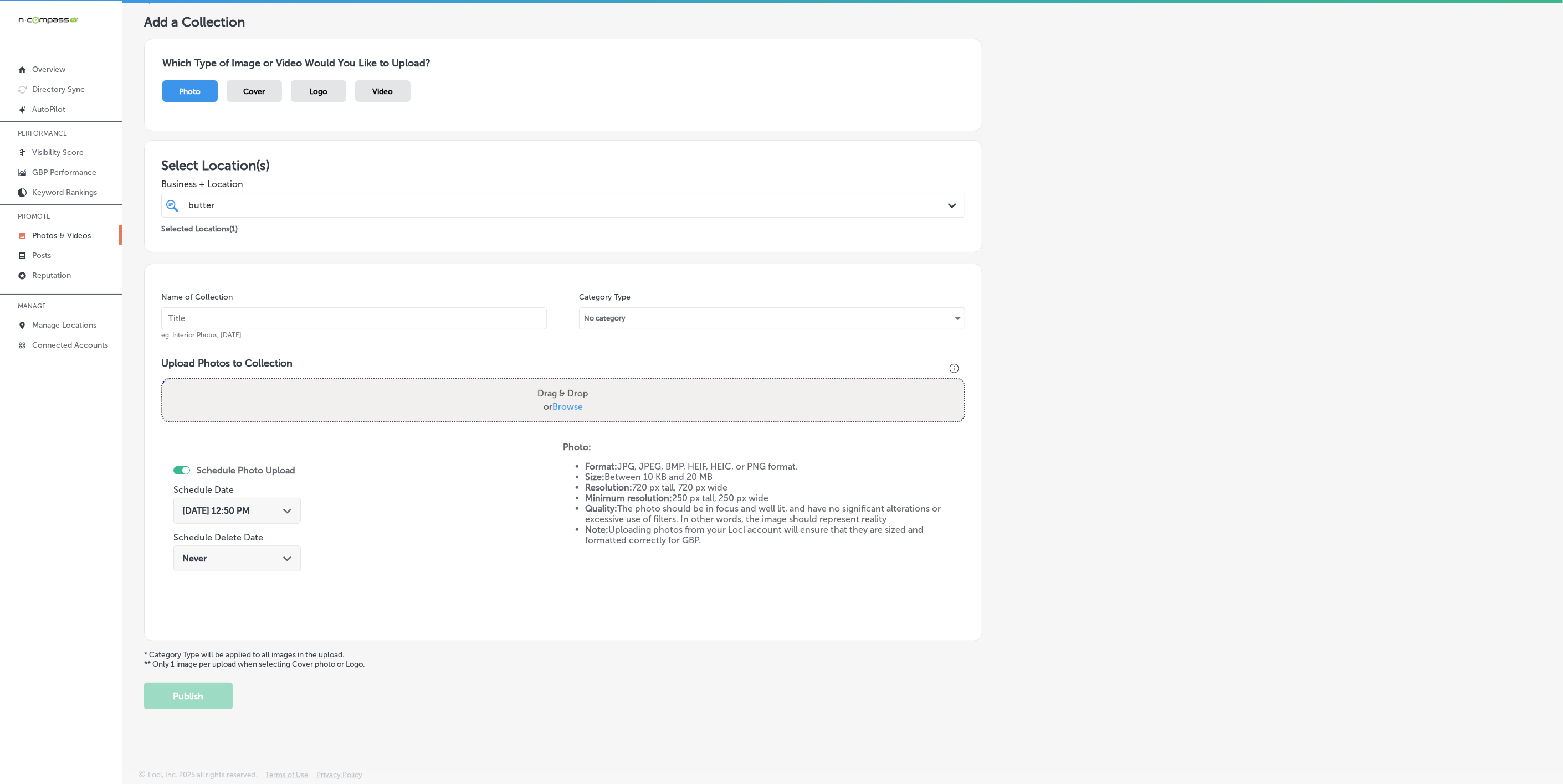
drag, startPoint x: 182, startPoint y: 447, endPoint x: 234, endPoint y: 457, distance: 53.0
click at [234, 457] on div "Schedule Photo Upload Schedule Date [DATE] 12:50 PM Path Created with Sketch. S…" at bounding box center [242, 511] width 136 height 138
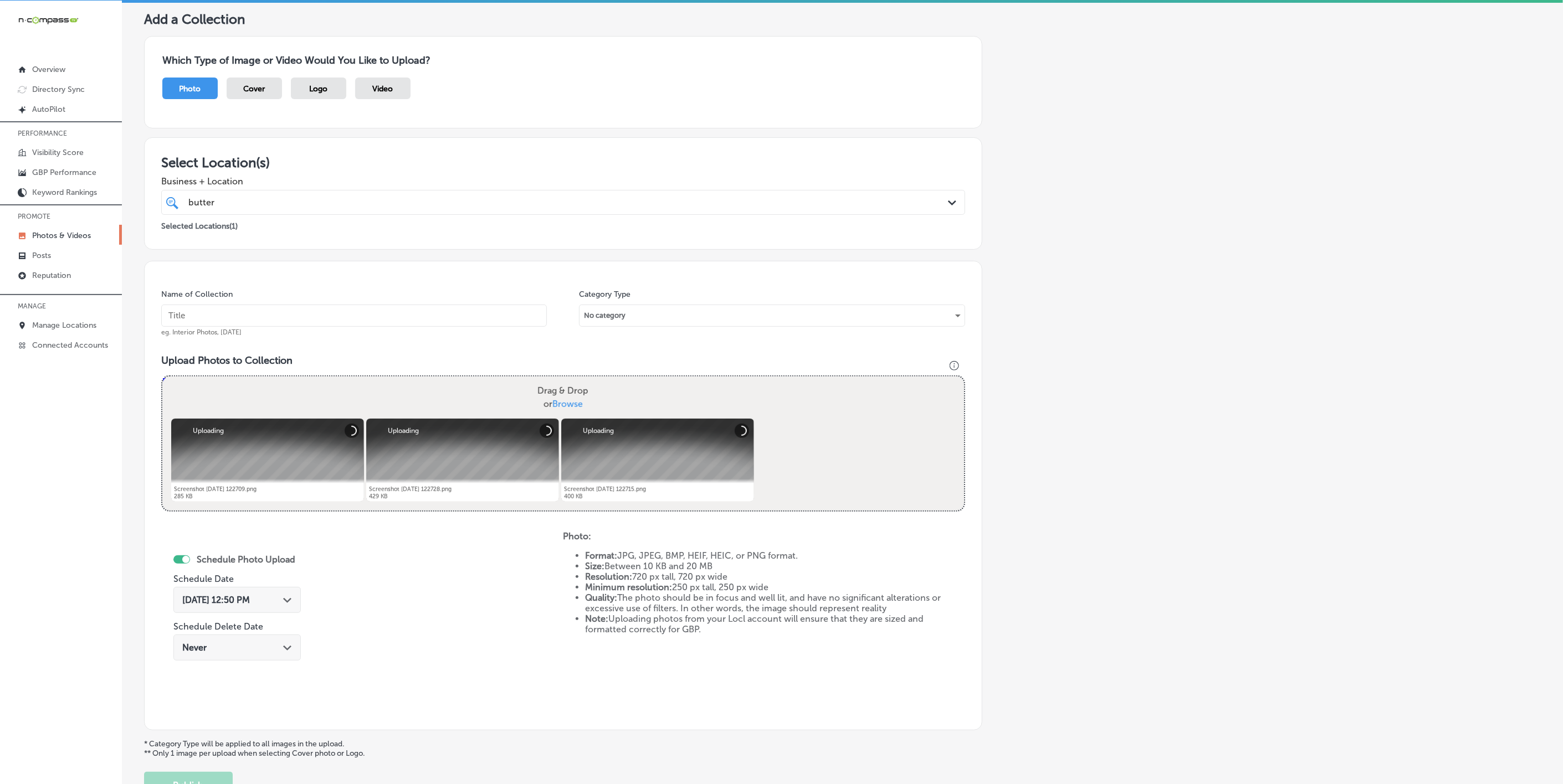
click at [403, 310] on input "text" at bounding box center [353, 316] width 386 height 22
paste input "b"
type input "Butter-Me-Up-Biscuits"
click at [324, 321] on input "Butter-Me-Up-Biscuits" at bounding box center [353, 316] width 386 height 22
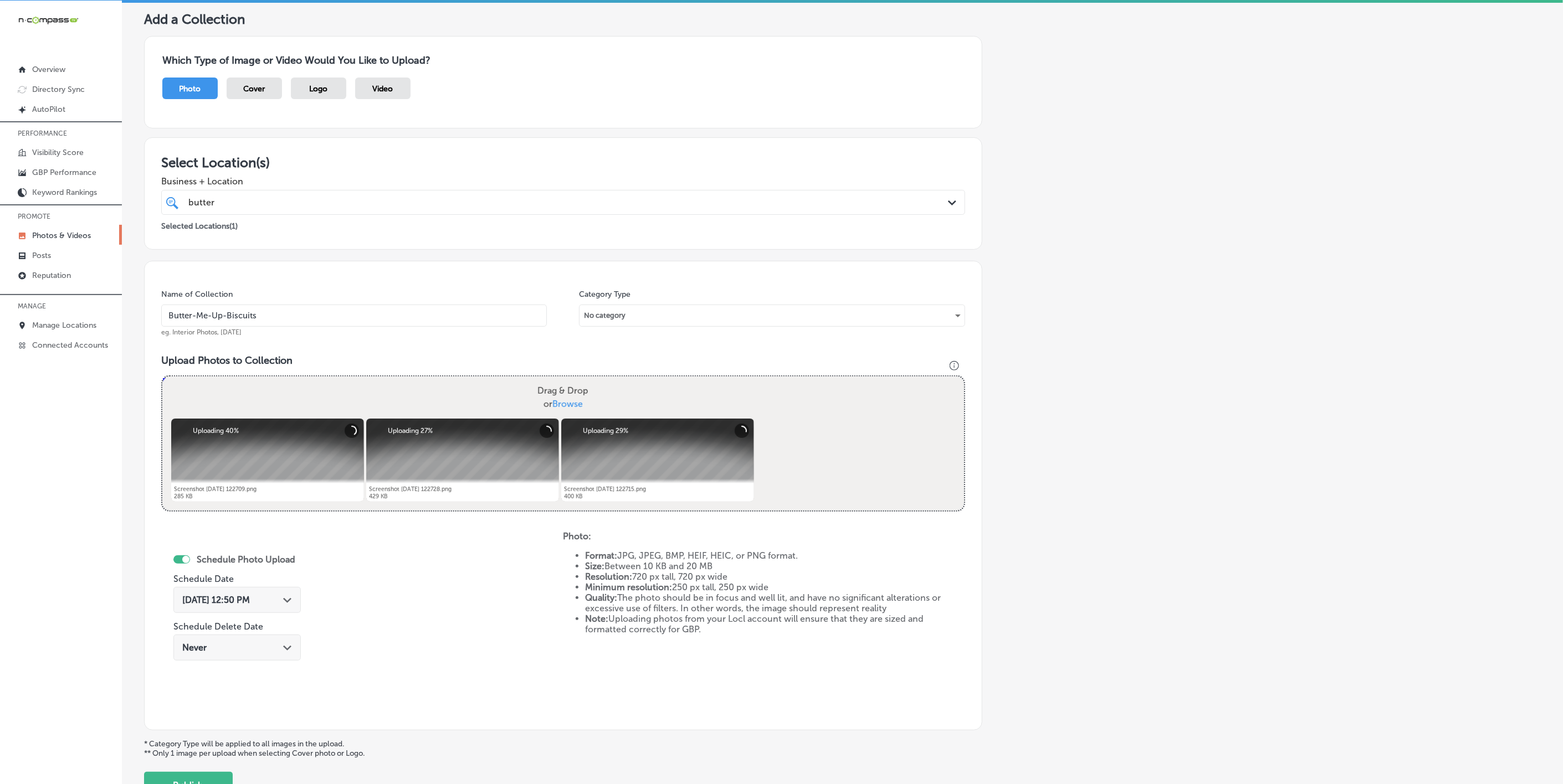
click at [324, 321] on input "Butter-Me-Up-Biscuits" at bounding box center [353, 316] width 386 height 22
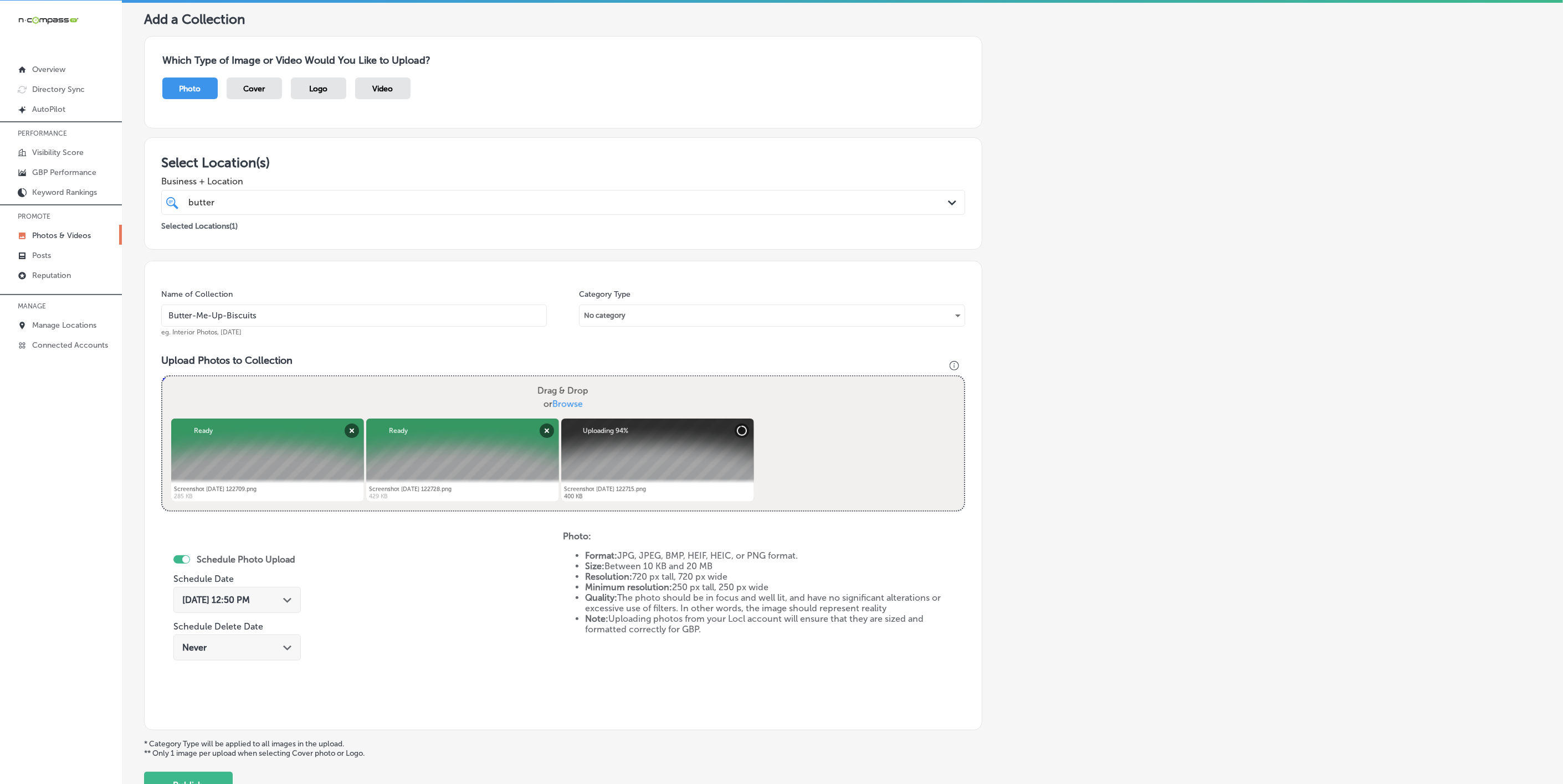
click at [283, 603] on icon "Path Created with Sketch." at bounding box center [287, 600] width 8 height 5
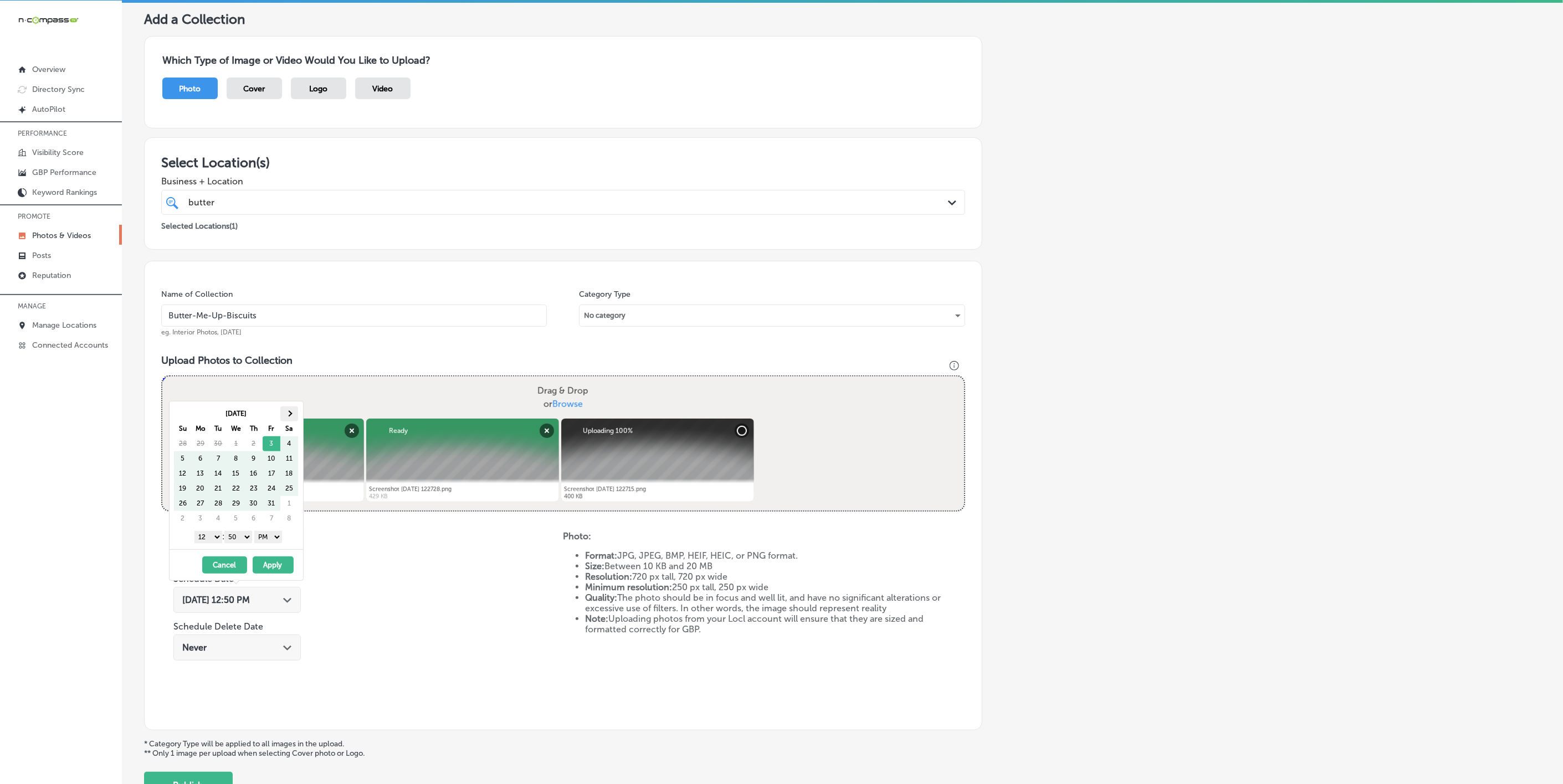
click at [286, 412] on th at bounding box center [290, 414] width 18 height 15
drag, startPoint x: 208, startPoint y: 540, endPoint x: 213, endPoint y: 554, distance: 14.9
click at [208, 540] on select "1 2 3 4 5 6 7 8 9 10 11 12" at bounding box center [208, 537] width 28 height 12
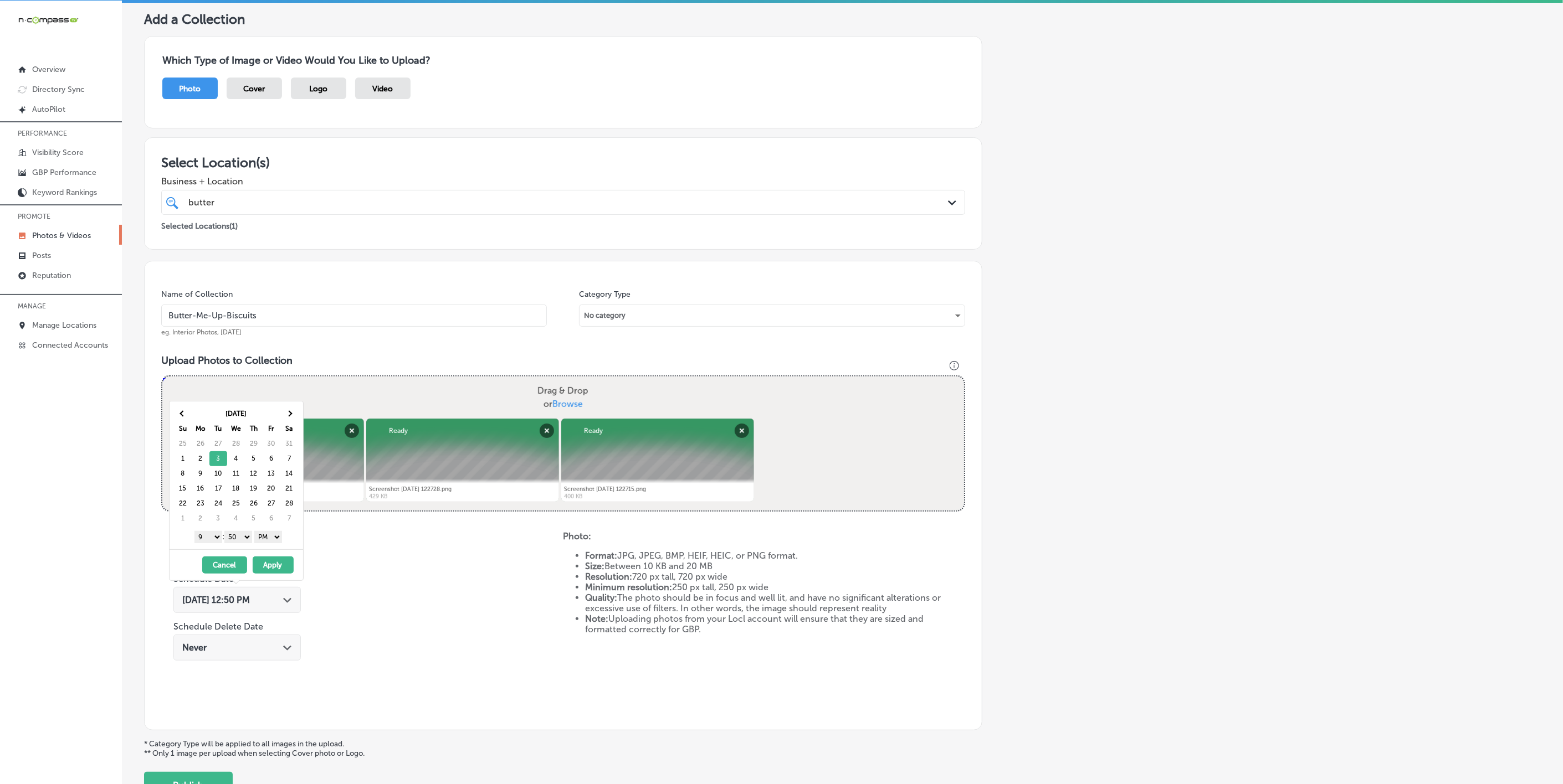
drag, startPoint x: 241, startPoint y: 537, endPoint x: 243, endPoint y: 544, distance: 7.3
click at [241, 537] on select "00 10 20 30 40 50" at bounding box center [238, 537] width 28 height 12
click at [268, 567] on button "Apply" at bounding box center [273, 565] width 41 height 17
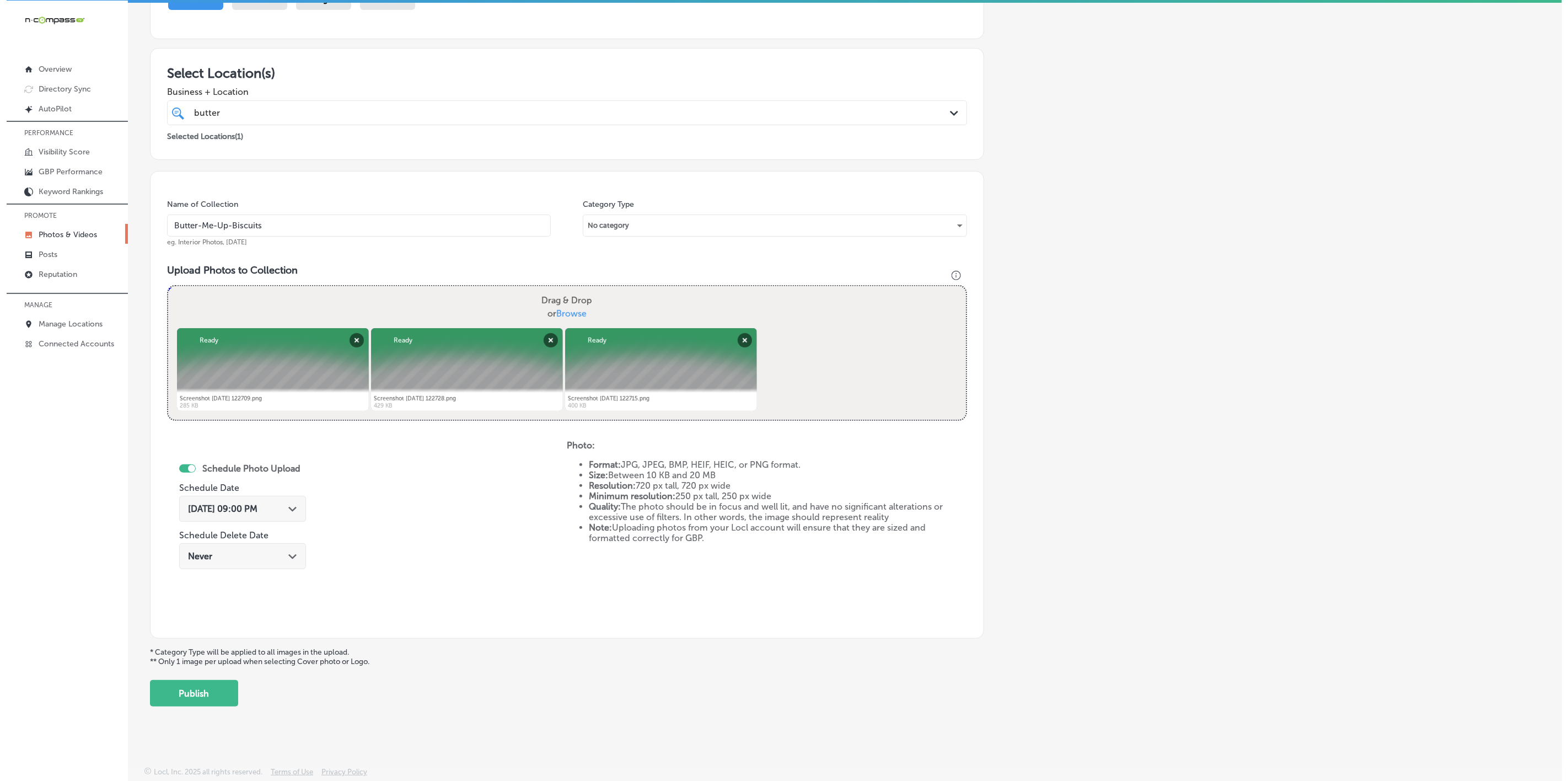
scroll to position [150, 0]
click at [196, 689] on button "Publish" at bounding box center [187, 694] width 88 height 27
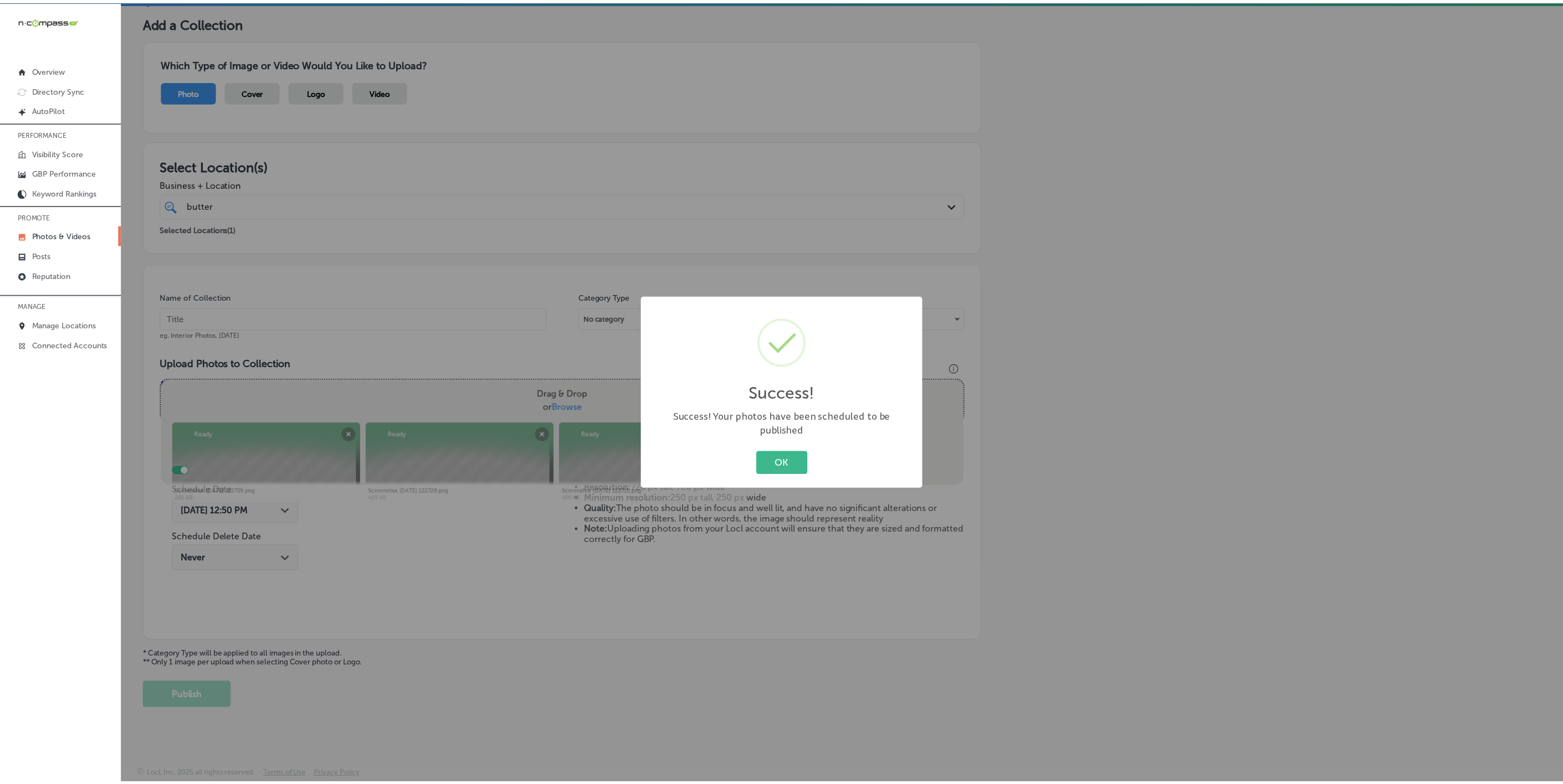
scroll to position [58, 0]
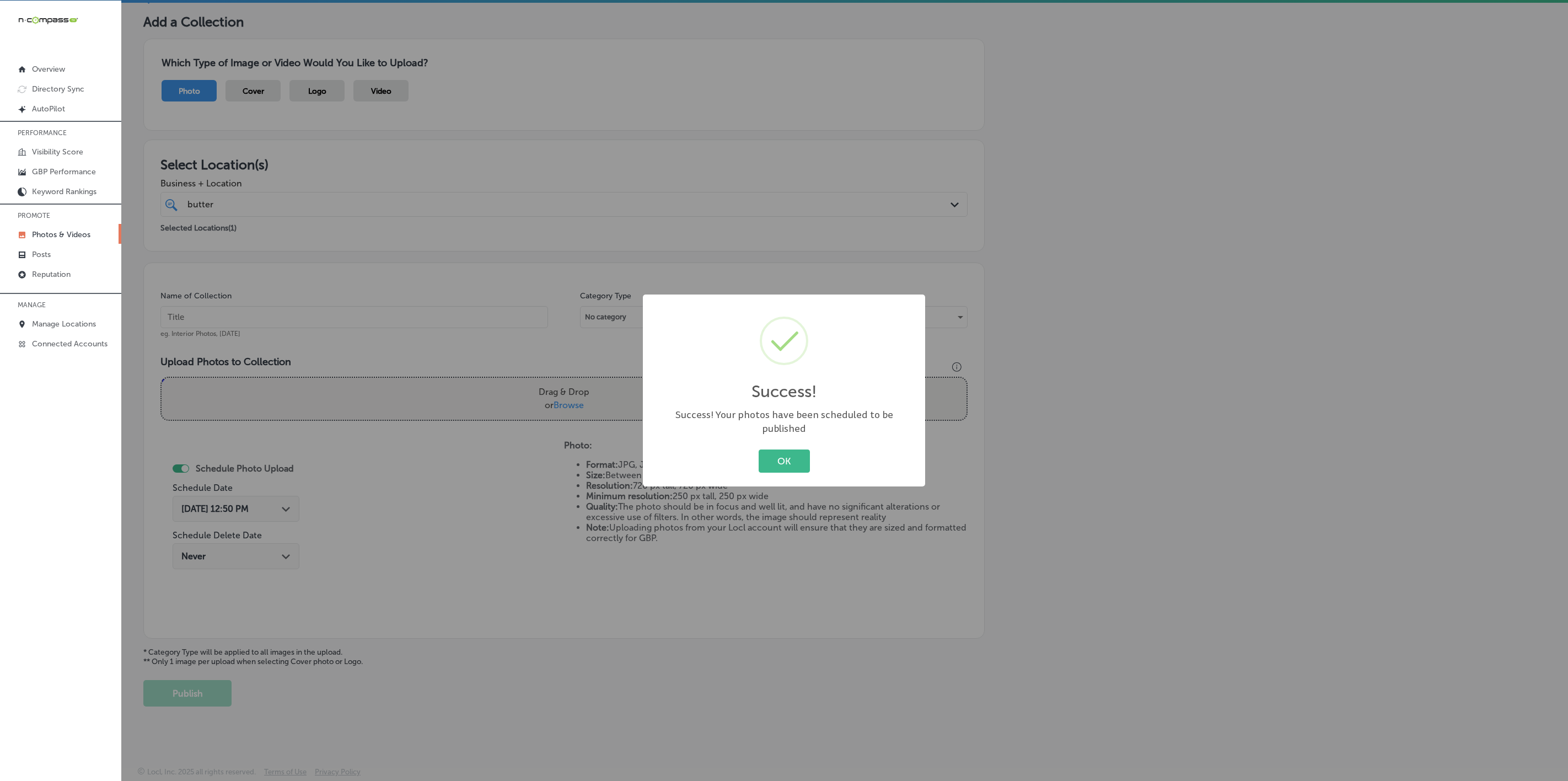
click at [759, 449] on button "OK" at bounding box center [784, 461] width 51 height 22
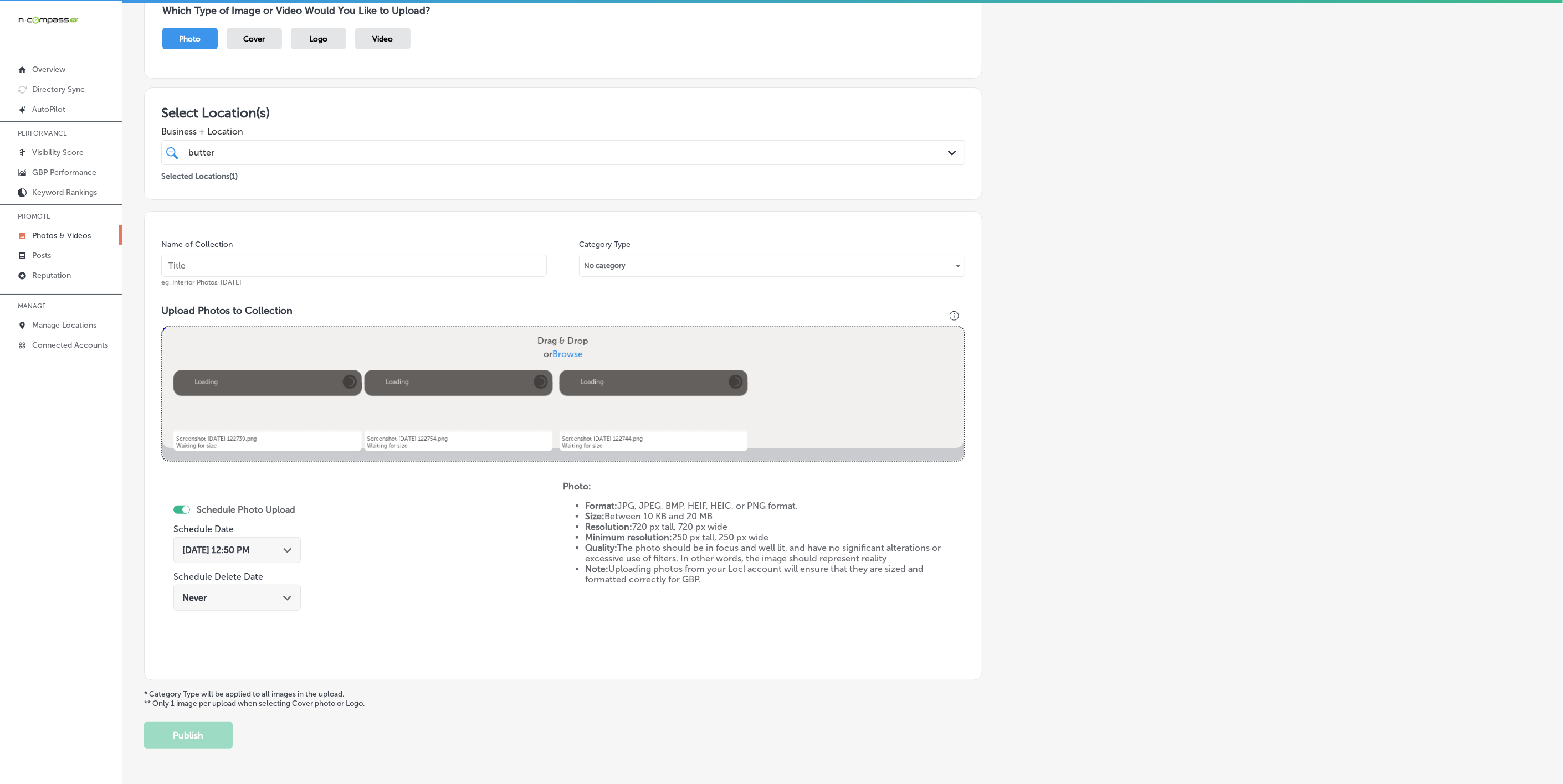
scroll to position [67, 0]
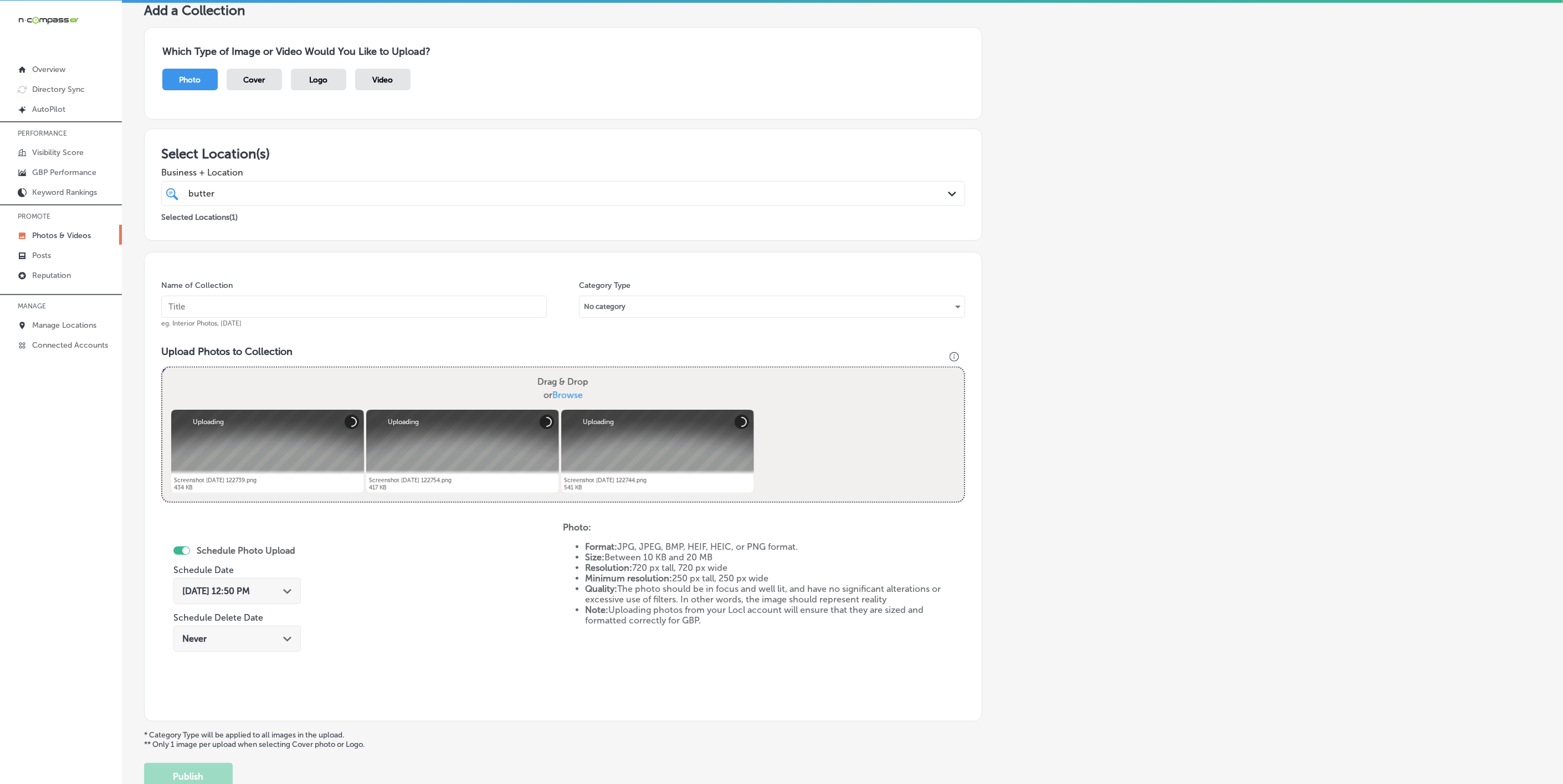
click at [381, 301] on input "text" at bounding box center [353, 307] width 386 height 22
paste input "Butter-Me-Up-Biscuits"
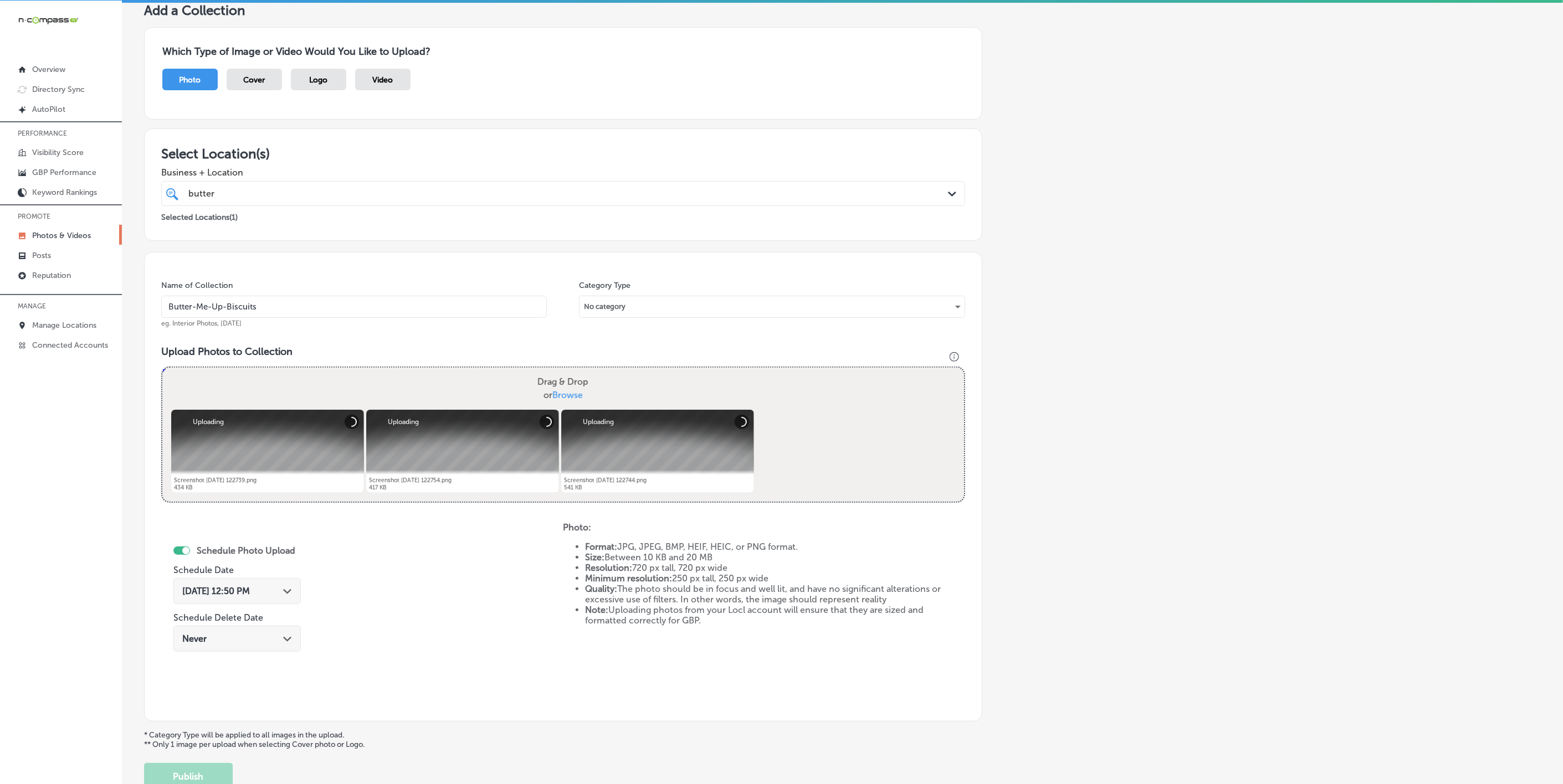
type input "Butter-Me-Up-Biscuits"
click at [283, 588] on div "Path Created with Sketch." at bounding box center [287, 590] width 9 height 9
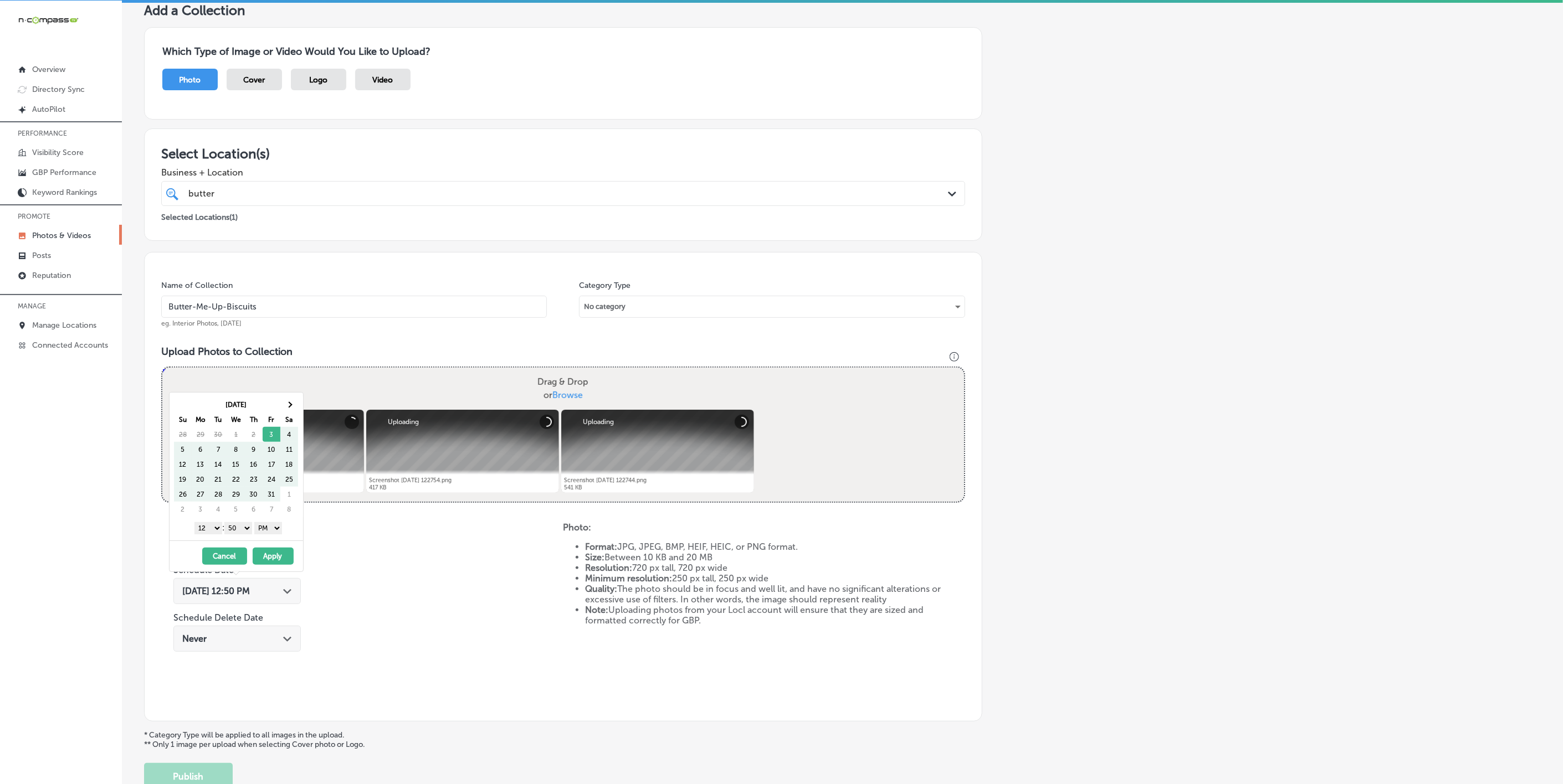
click at [284, 412] on th "Sa" at bounding box center [290, 420] width 18 height 15
click at [290, 406] on span at bounding box center [289, 405] width 6 height 6
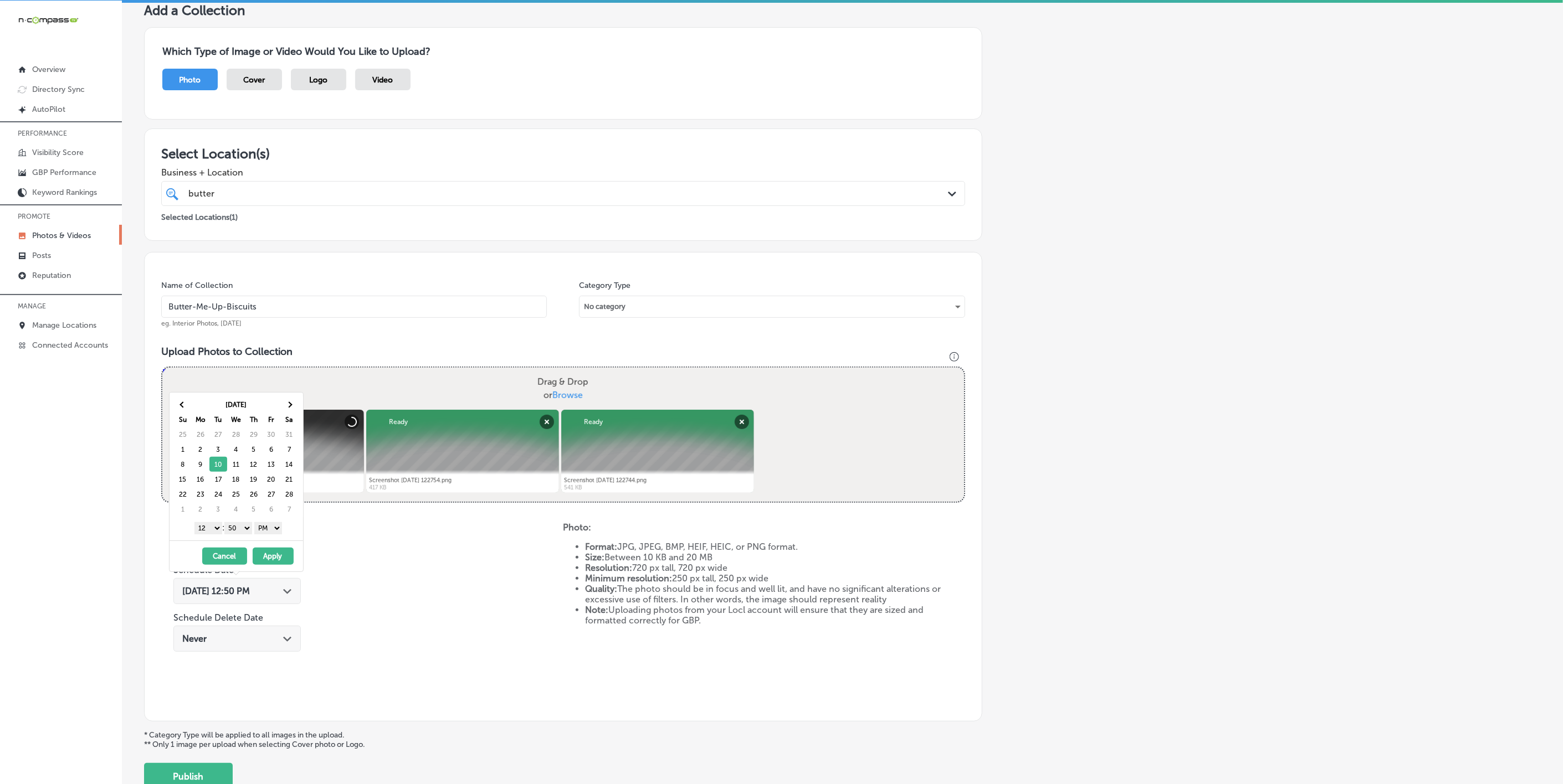
click at [206, 525] on select "1 2 3 4 5 6 7 8 9 10 11 12" at bounding box center [208, 528] width 28 height 12
click at [238, 527] on select "00 10 20 30 40 50" at bounding box center [238, 528] width 28 height 12
click at [268, 555] on button "Apply" at bounding box center [273, 556] width 41 height 17
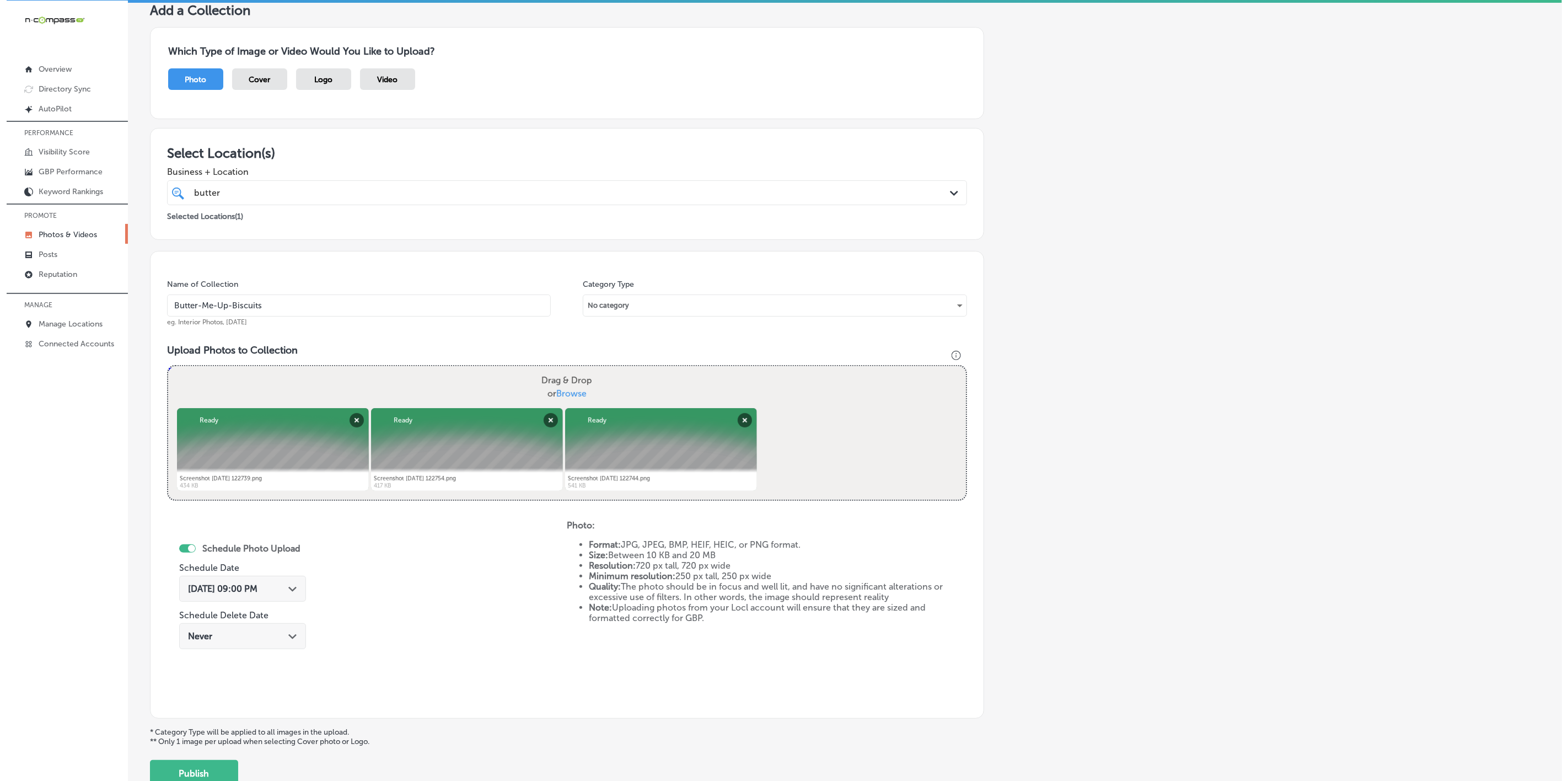
scroll to position [150, 0]
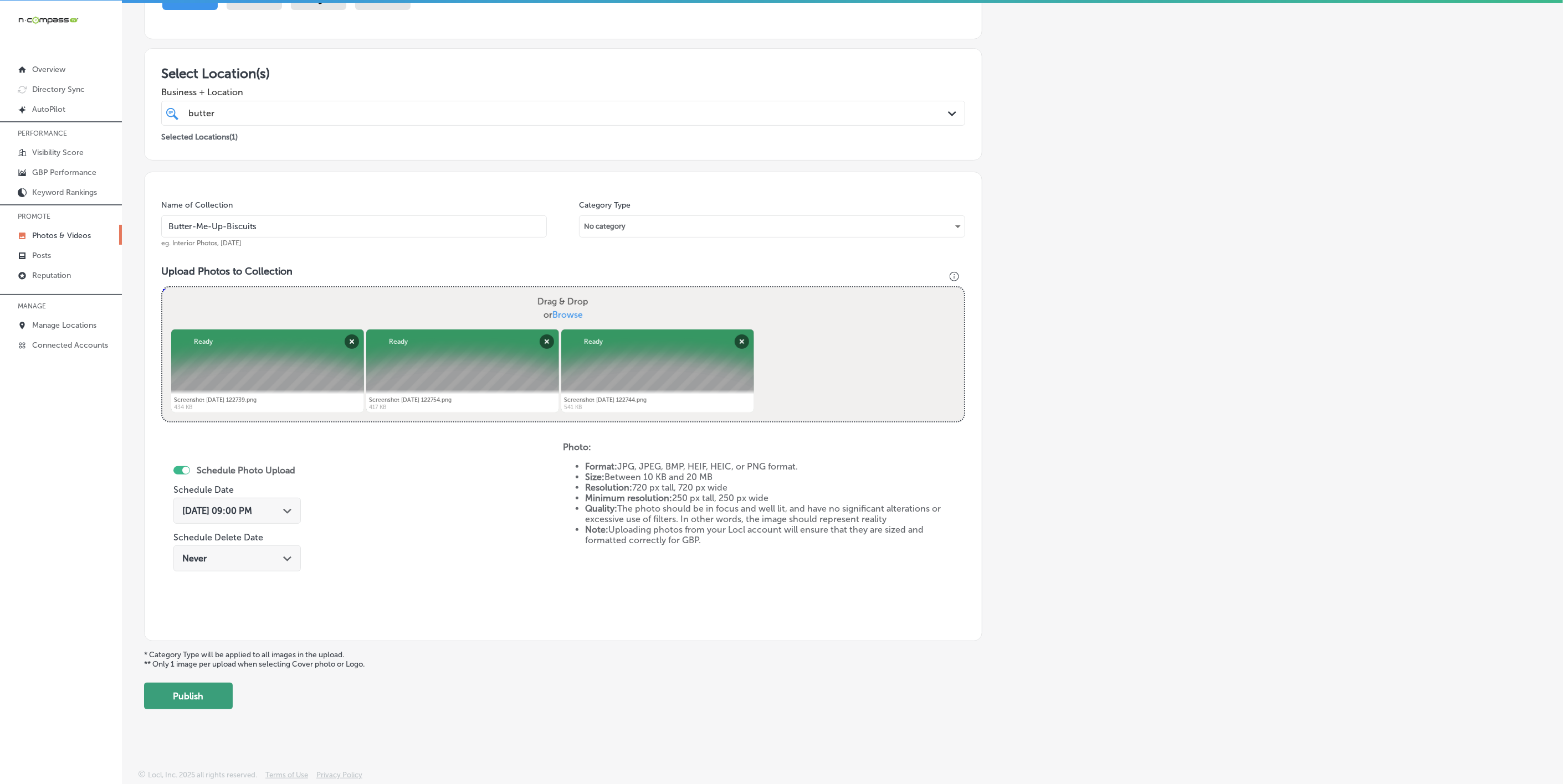
click at [201, 693] on button "Publish" at bounding box center [188, 696] width 88 height 27
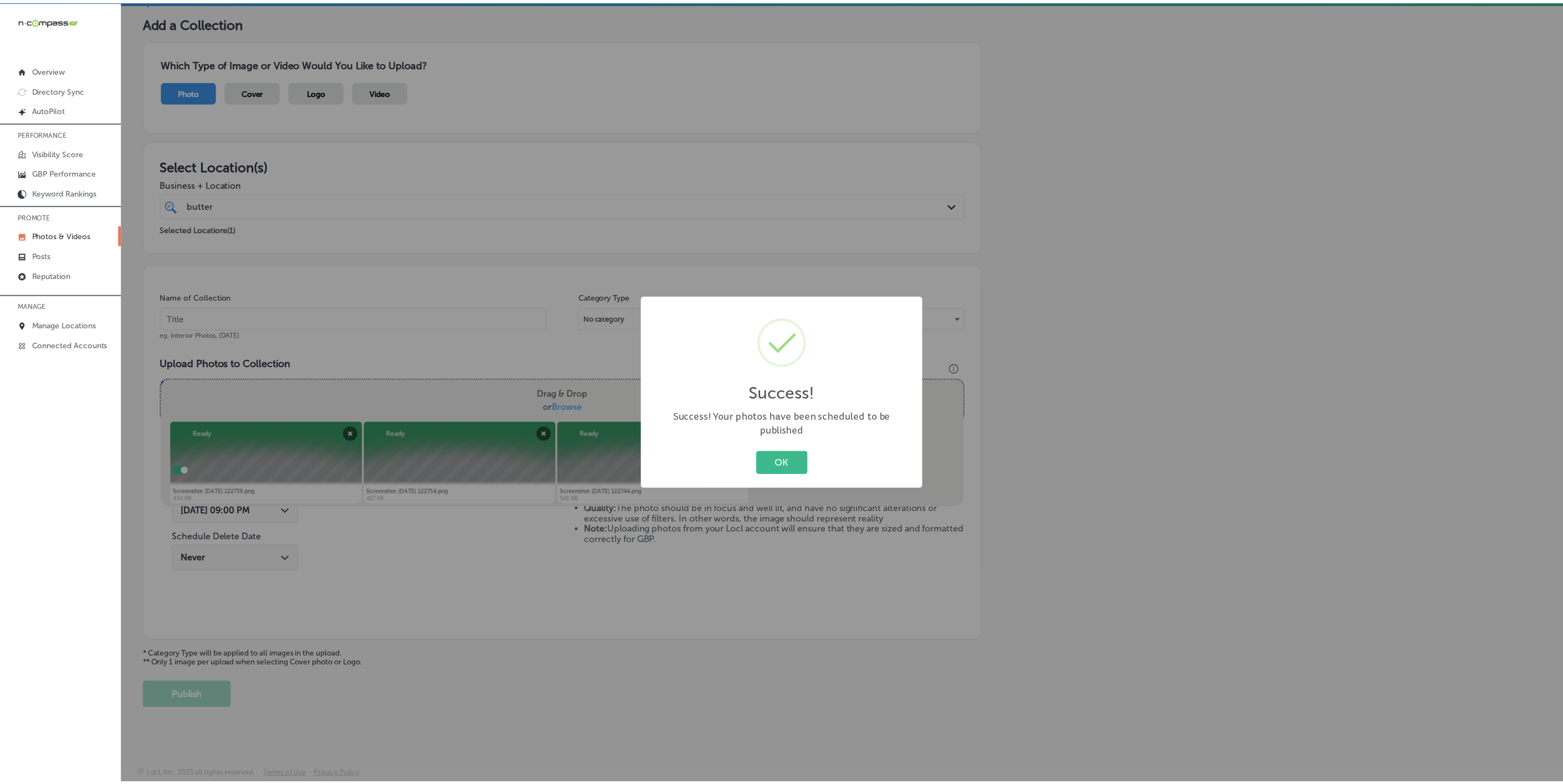
scroll to position [58, 0]
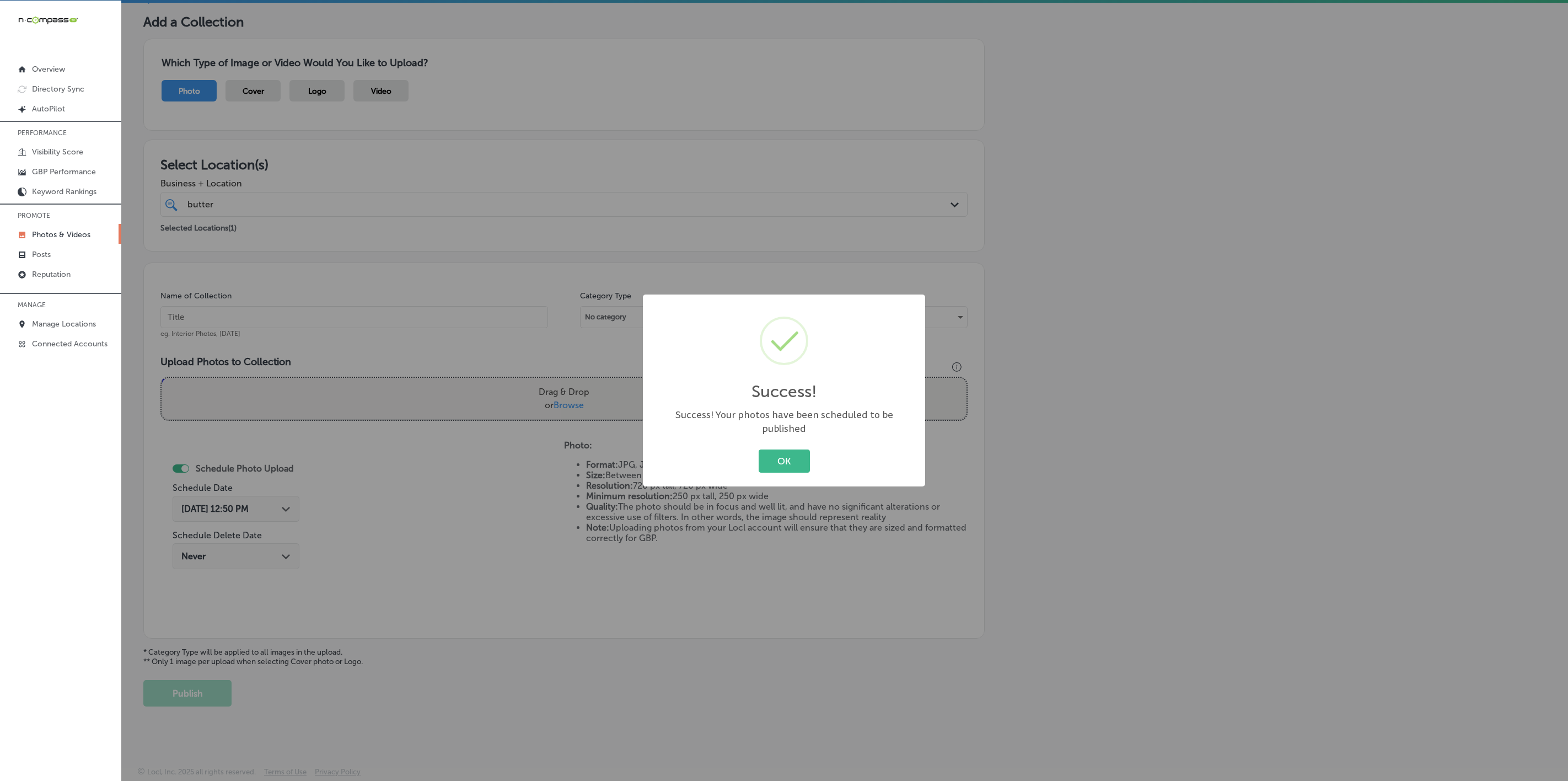
click at [759, 449] on button "OK" at bounding box center [784, 461] width 51 height 22
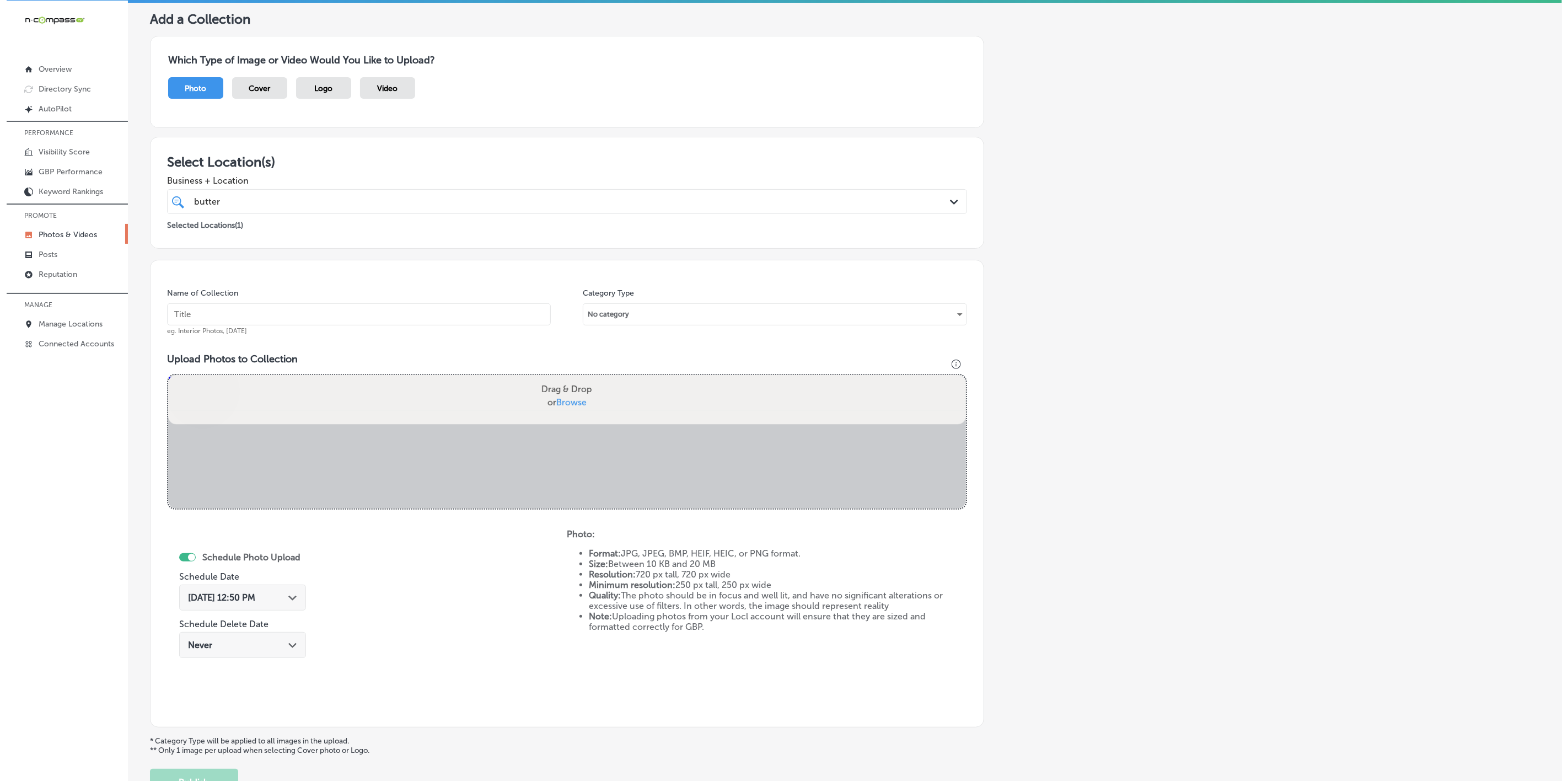
scroll to position [150, 0]
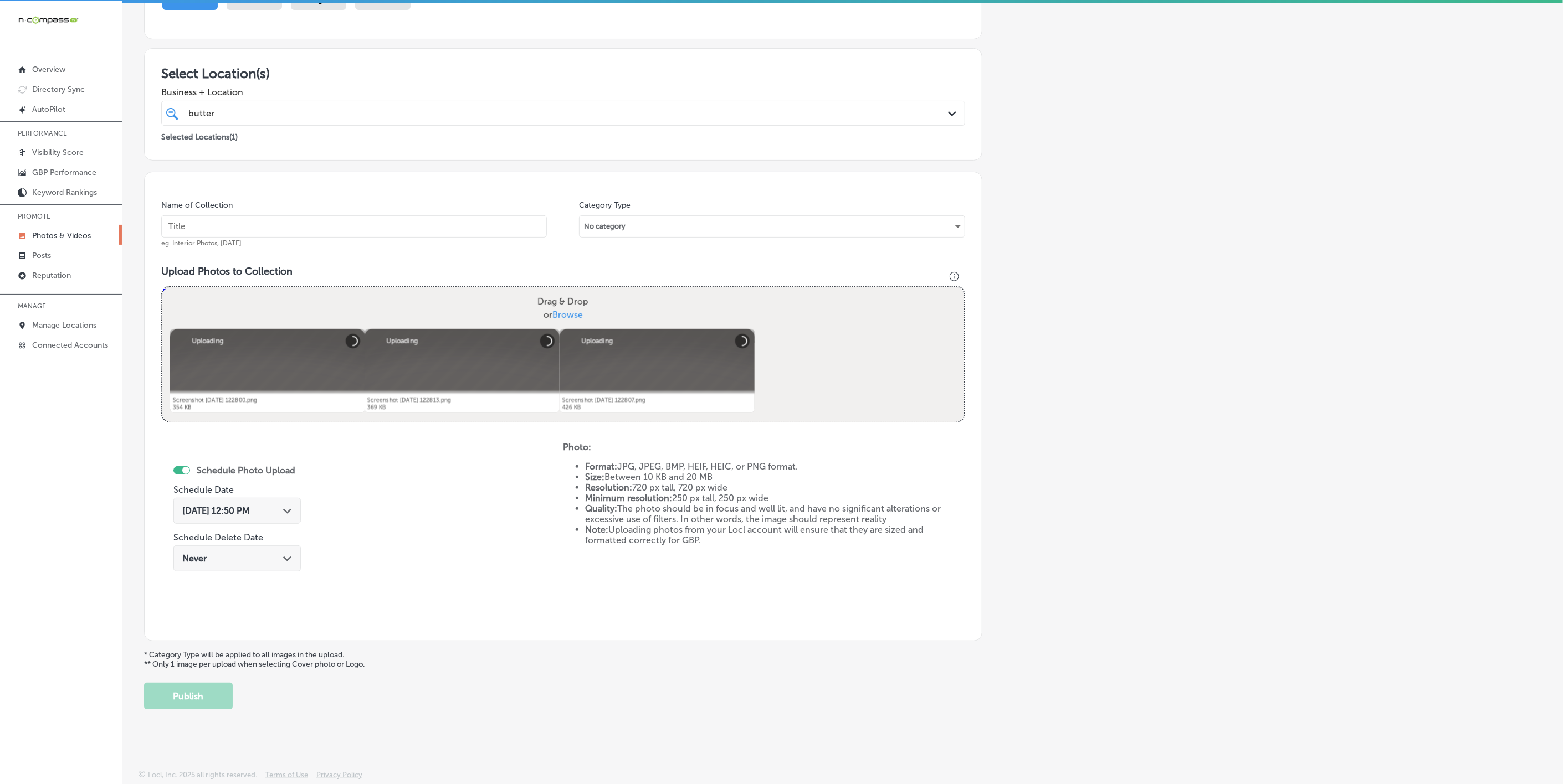
click at [344, 224] on input "text" at bounding box center [353, 227] width 386 height 22
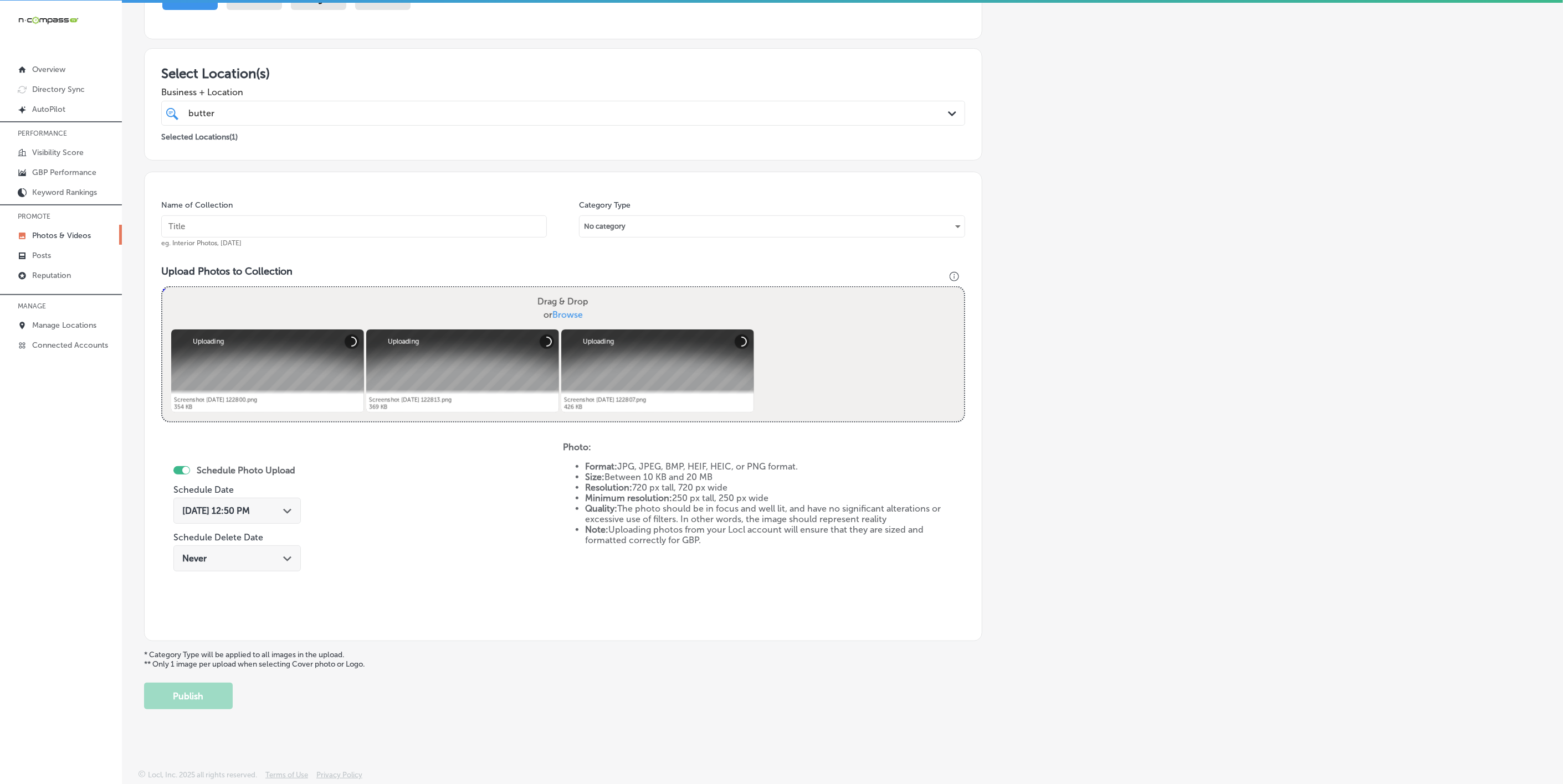
paste input "Butter-Me-Up-Biscuits"
type input "Butter-Me-Up-Biscuits"
click at [278, 515] on div "[DATE] 12:50 PM Path Created with Sketch." at bounding box center [237, 510] width 127 height 26
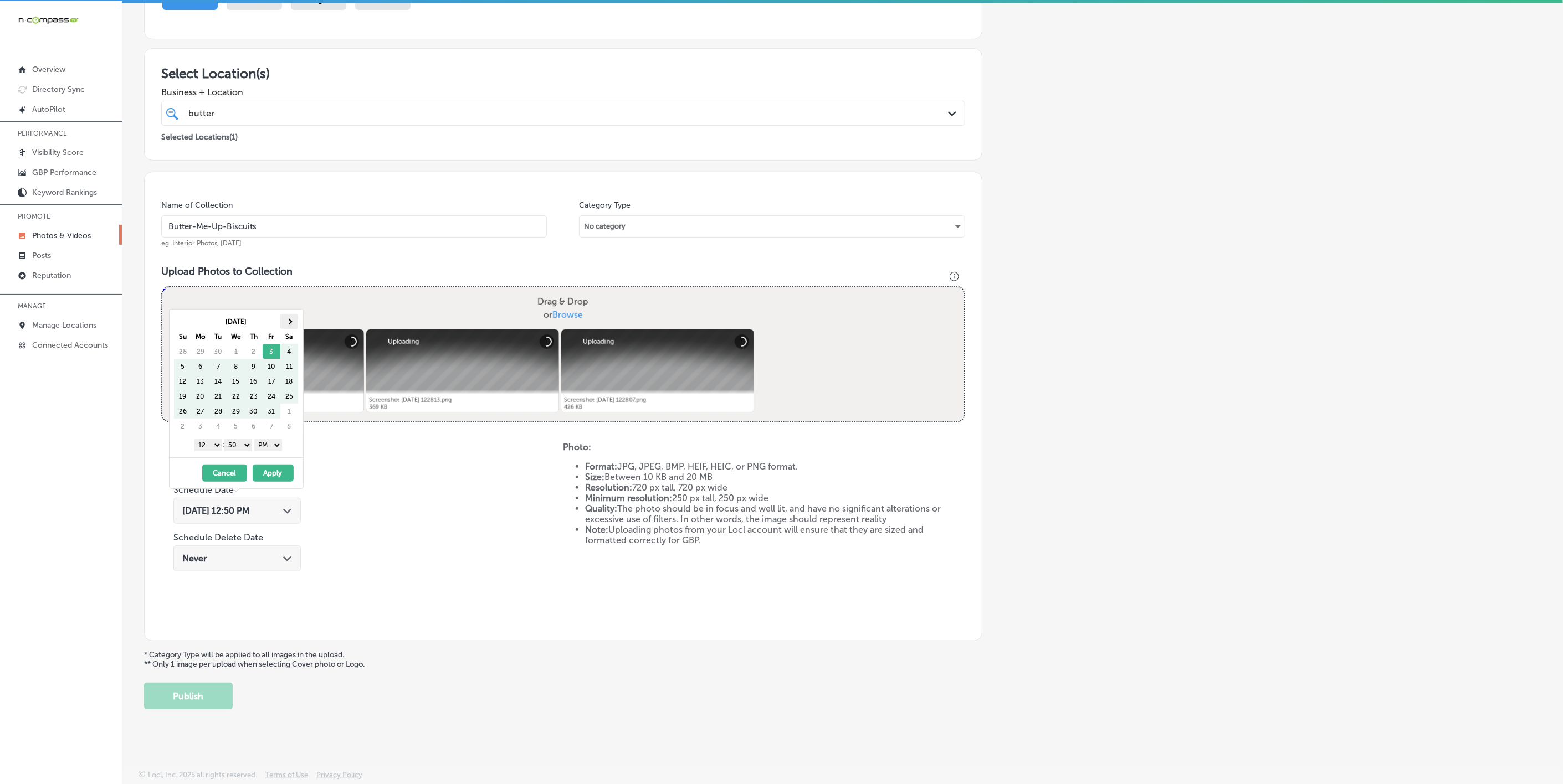
click at [293, 325] on th at bounding box center [290, 322] width 18 height 15
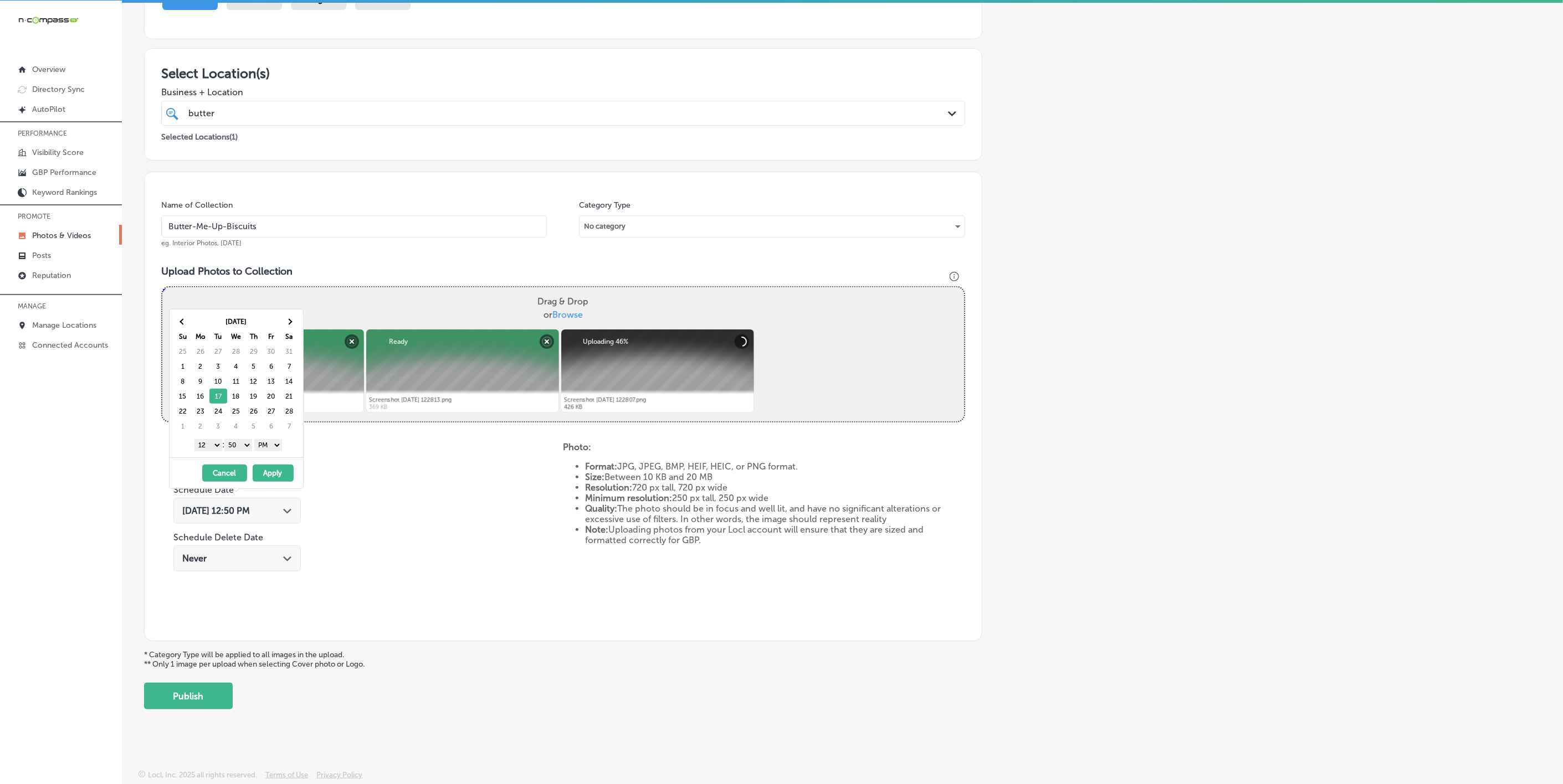
click at [204, 447] on select "1 2 3 4 5 6 7 8 9 10 11 12" at bounding box center [208, 445] width 28 height 12
drag, startPoint x: 246, startPoint y: 444, endPoint x: 245, endPoint y: 451, distance: 7.1
click at [246, 444] on select "00 10 20 30 40 50" at bounding box center [238, 445] width 28 height 12
drag, startPoint x: 273, startPoint y: 475, endPoint x: 288, endPoint y: 481, distance: 16.2
click at [275, 476] on button "Apply" at bounding box center [273, 473] width 41 height 17
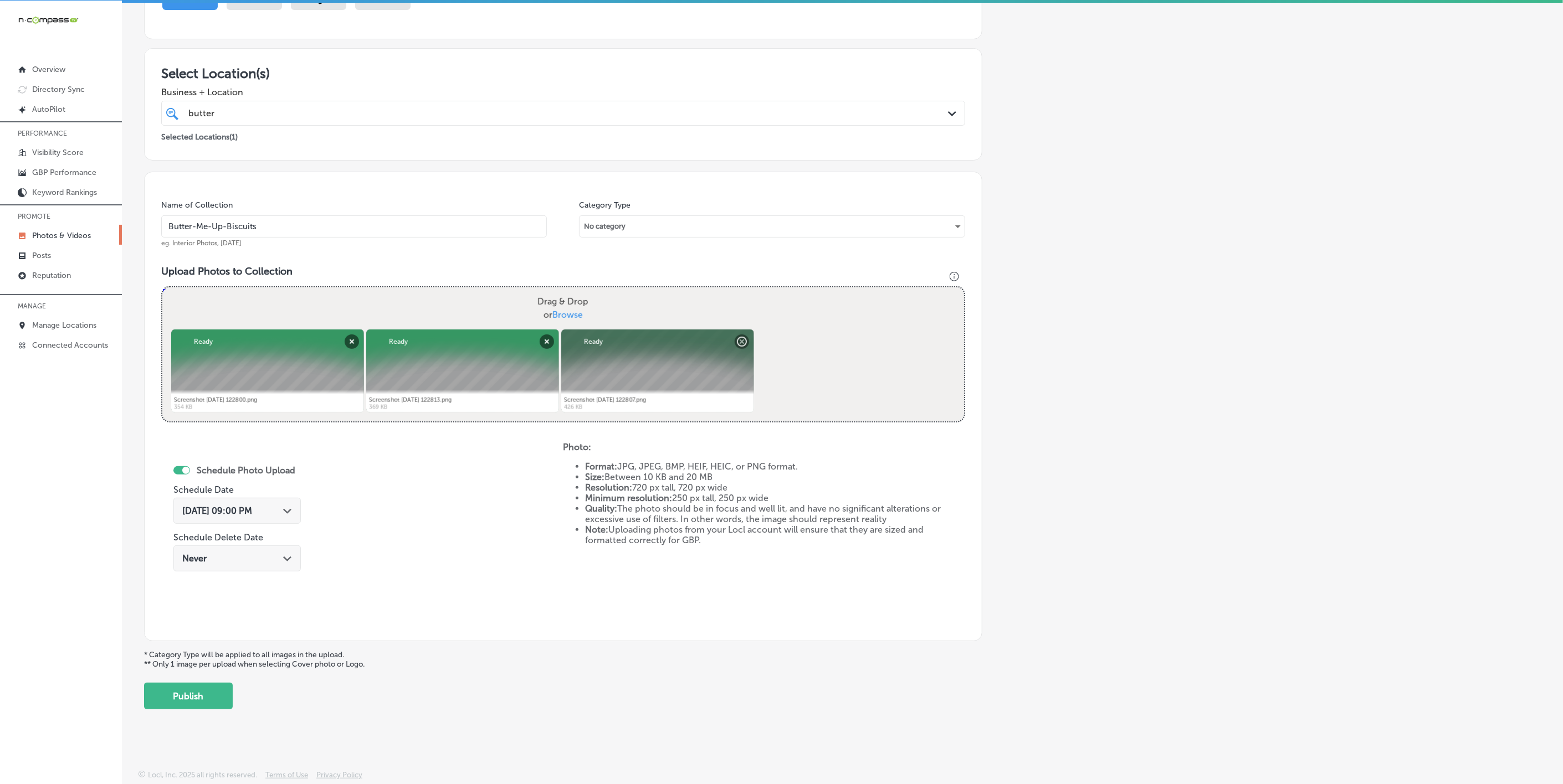
click at [225, 677] on div "Add a Collection Which Type of Image or Video Would You Like to Upload? Photo C…" at bounding box center [842, 316] width 1397 height 788
click at [219, 686] on button "Publish" at bounding box center [188, 696] width 88 height 27
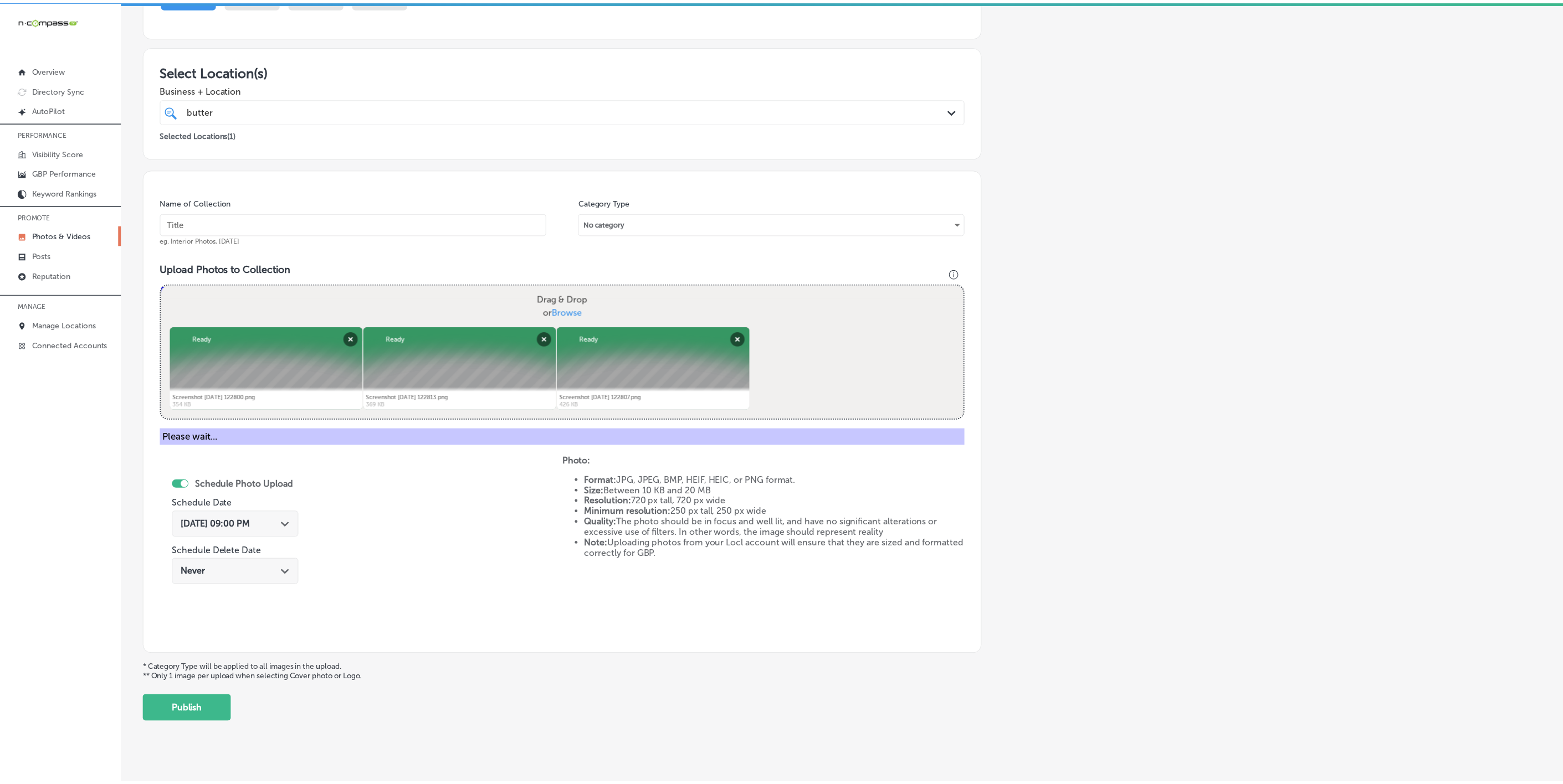
scroll to position [58, 0]
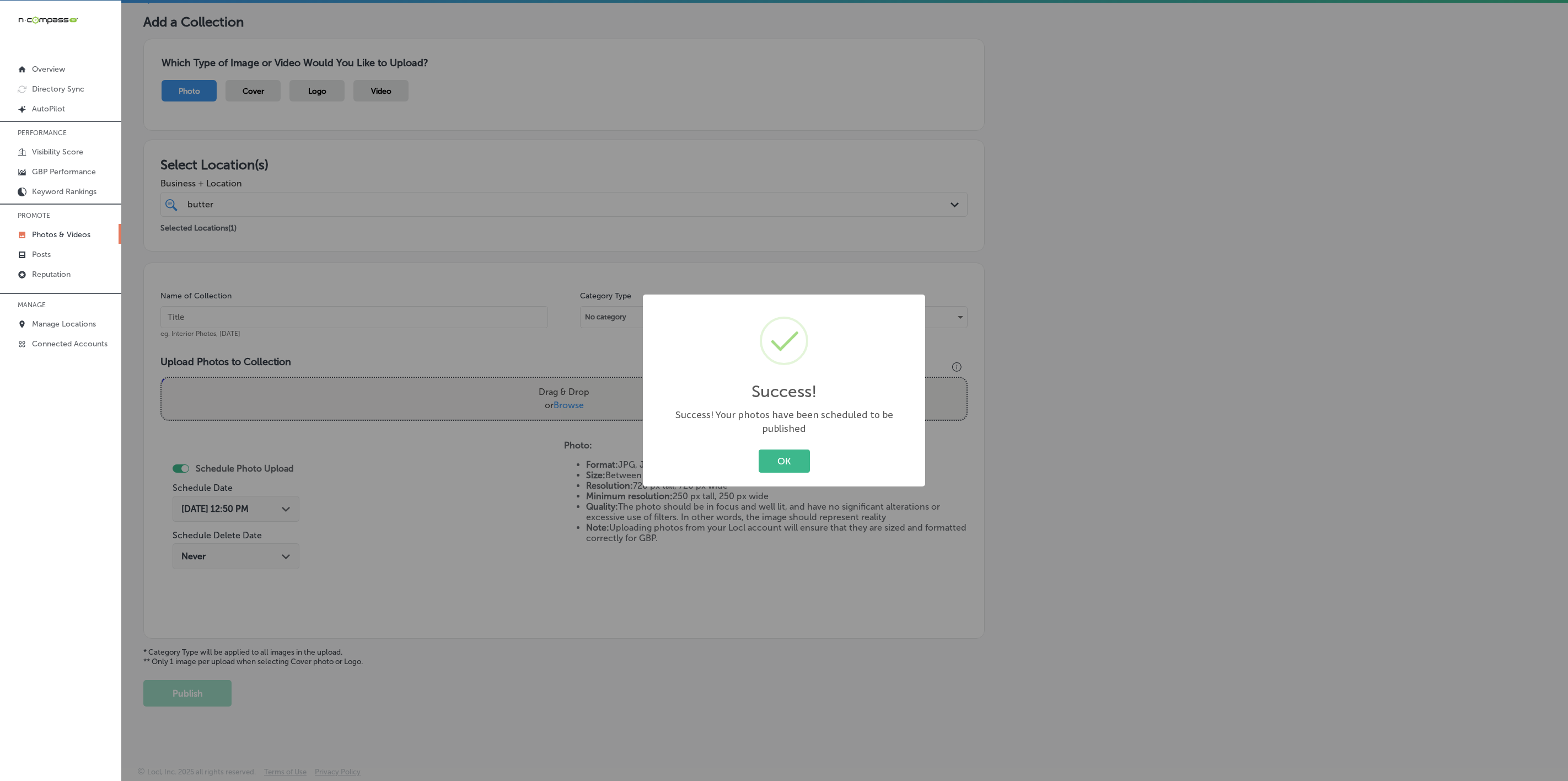
click at [759, 449] on button "OK" at bounding box center [784, 461] width 51 height 22
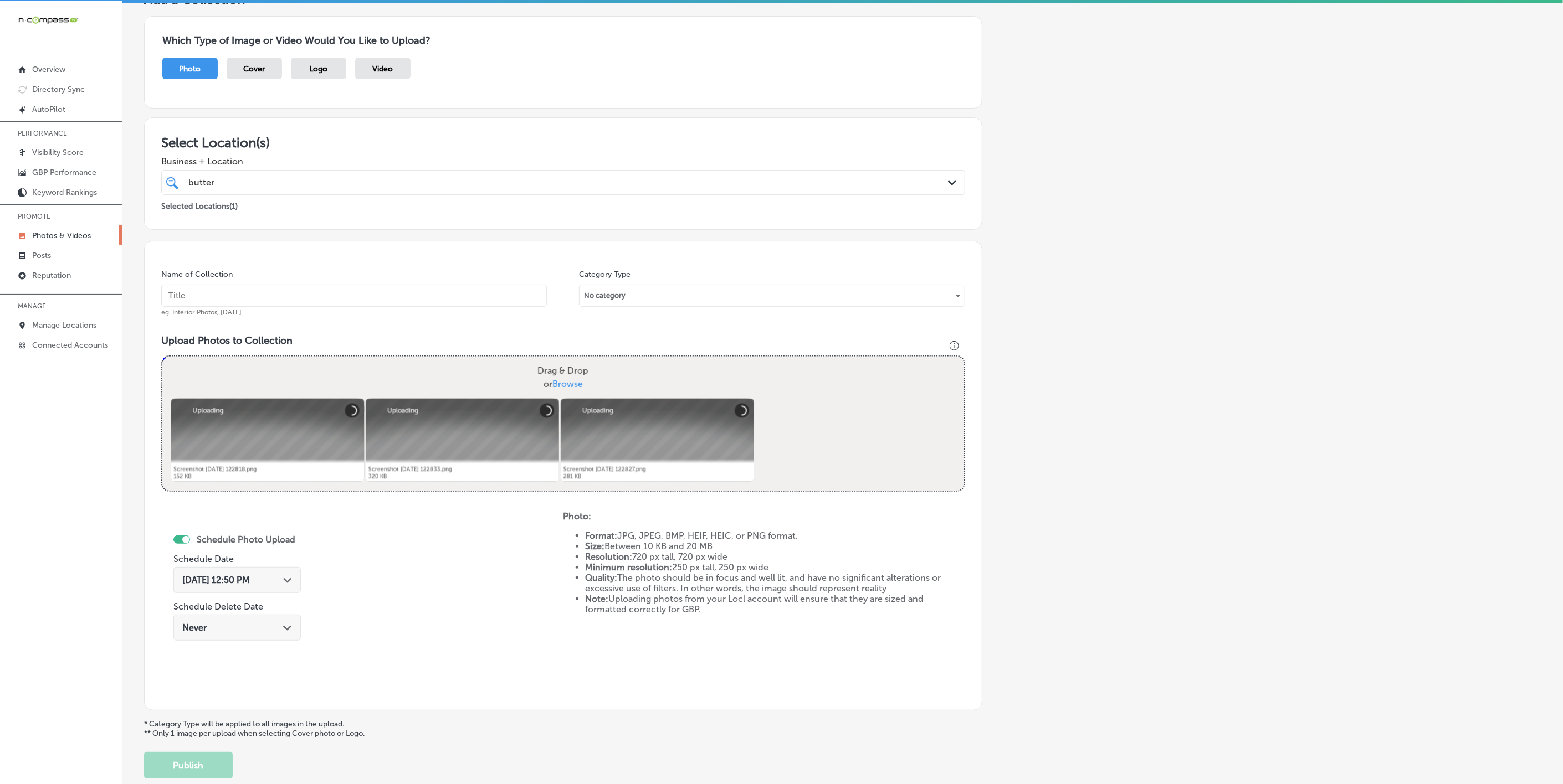
scroll to position [67, 0]
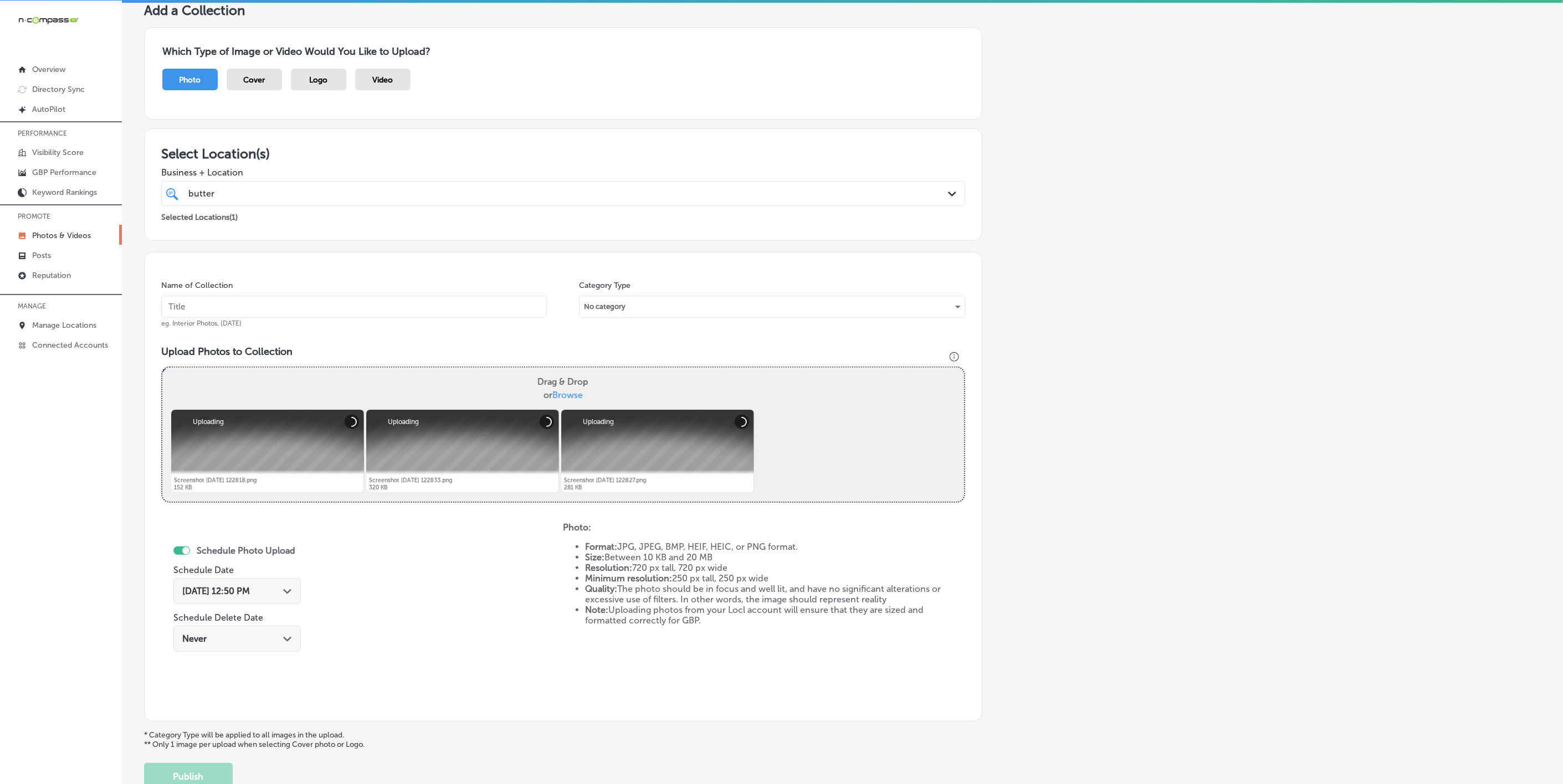
click at [340, 299] on input "text" at bounding box center [353, 307] width 386 height 22
paste input "Butter-Me-Up-Biscuits"
type input "Butter-Me-Up-Biscuits"
click at [284, 589] on icon "Path Created with Sketch." at bounding box center [287, 592] width 8 height 5
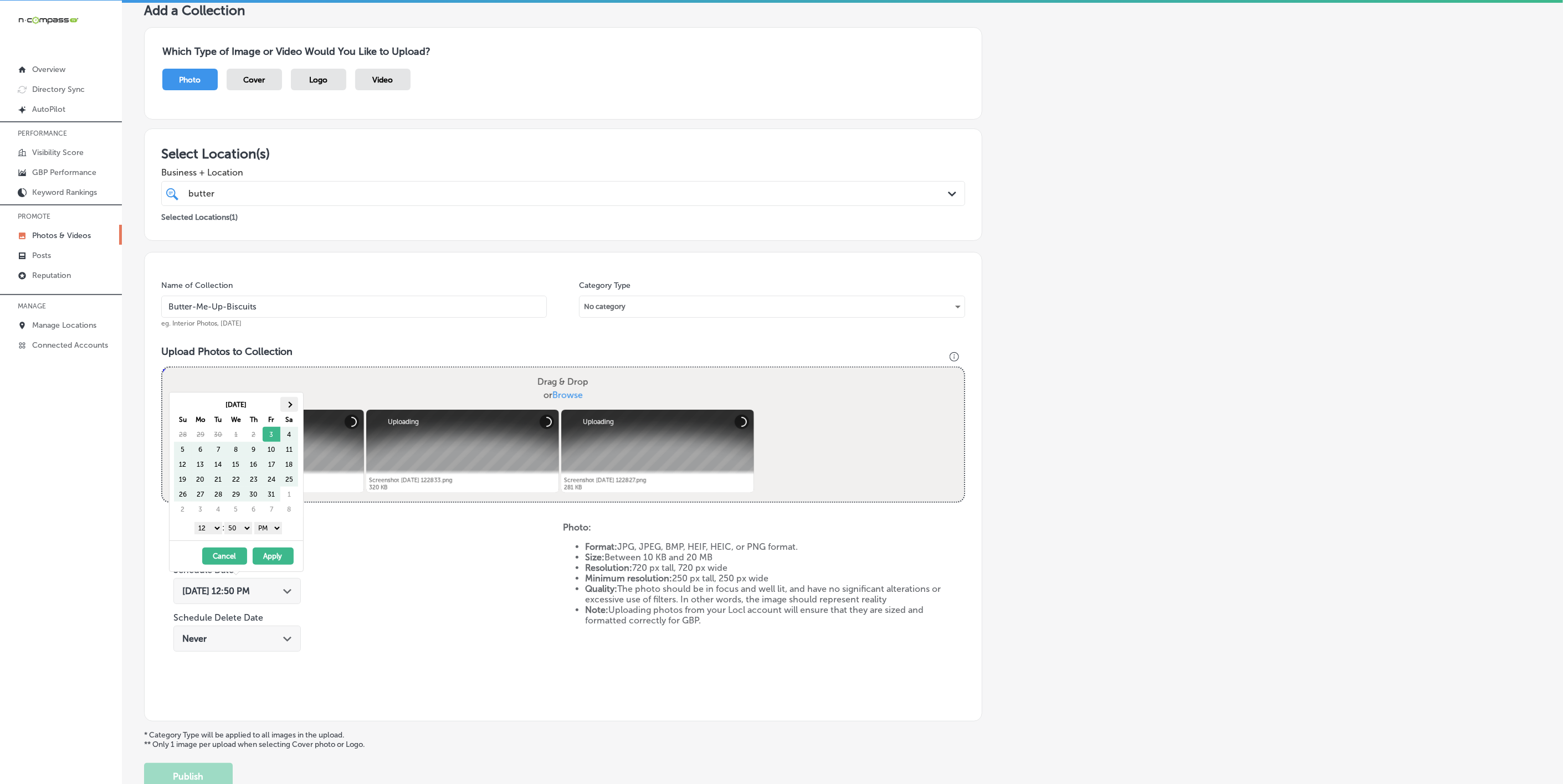
click at [291, 406] on span at bounding box center [289, 405] width 6 height 6
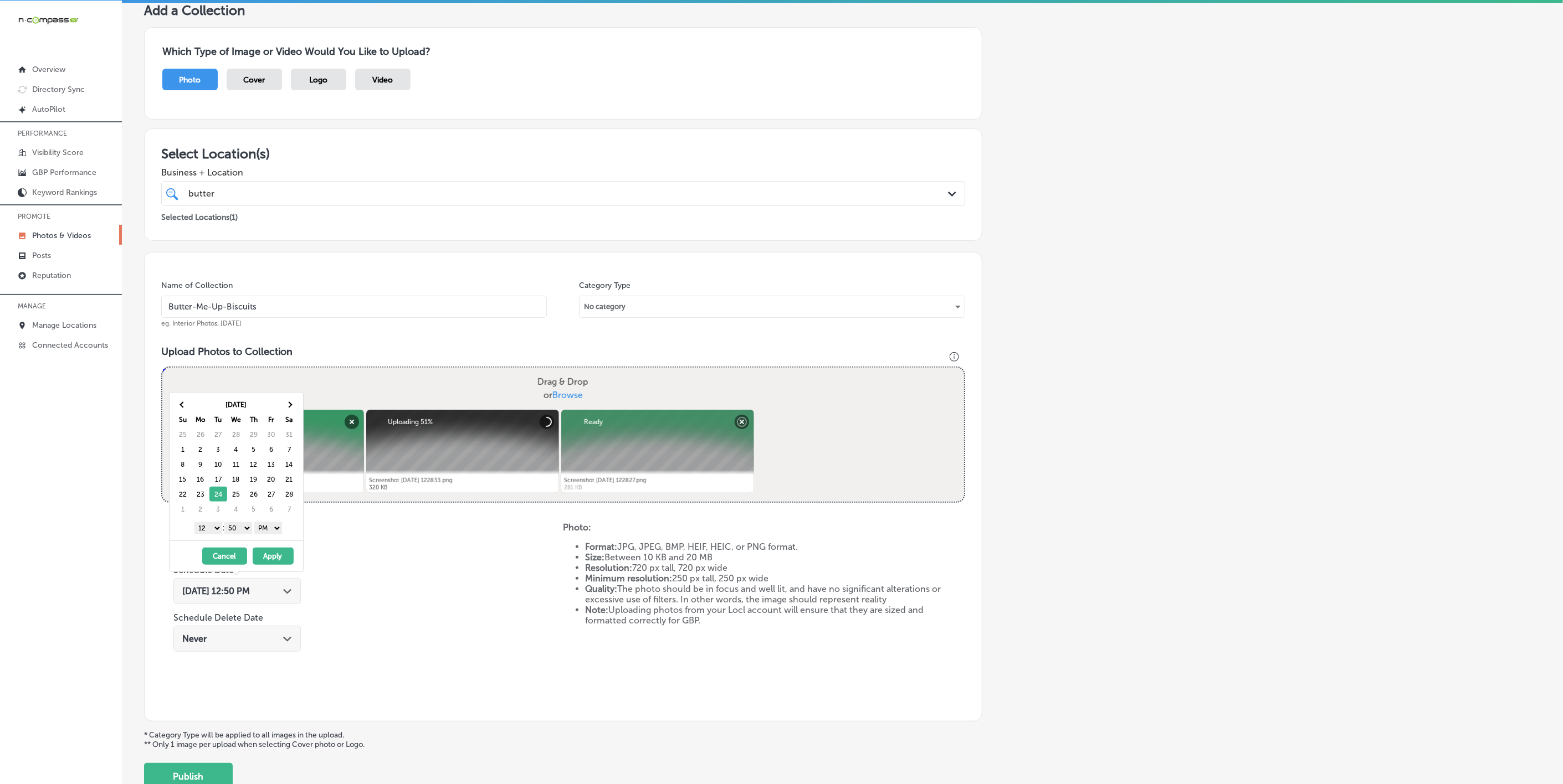
click at [204, 534] on select "1 2 3 4 5 6 7 8 9 10 11 12" at bounding box center [208, 528] width 28 height 12
click at [246, 538] on div "[DATE] Su Mo Tu We Th Fr Sa 25 26 27 28 29 30 31 1 2 3 4 5 6 7 8 9 10 11 12 13 …" at bounding box center [237, 467] width 133 height 148
click at [238, 532] on select "00 10 20 30 40 50" at bounding box center [238, 528] width 28 height 12
drag, startPoint x: 259, startPoint y: 537, endPoint x: 266, endPoint y: 530, distance: 9.9
click at [266, 529] on select "AM PM" at bounding box center [268, 528] width 28 height 12
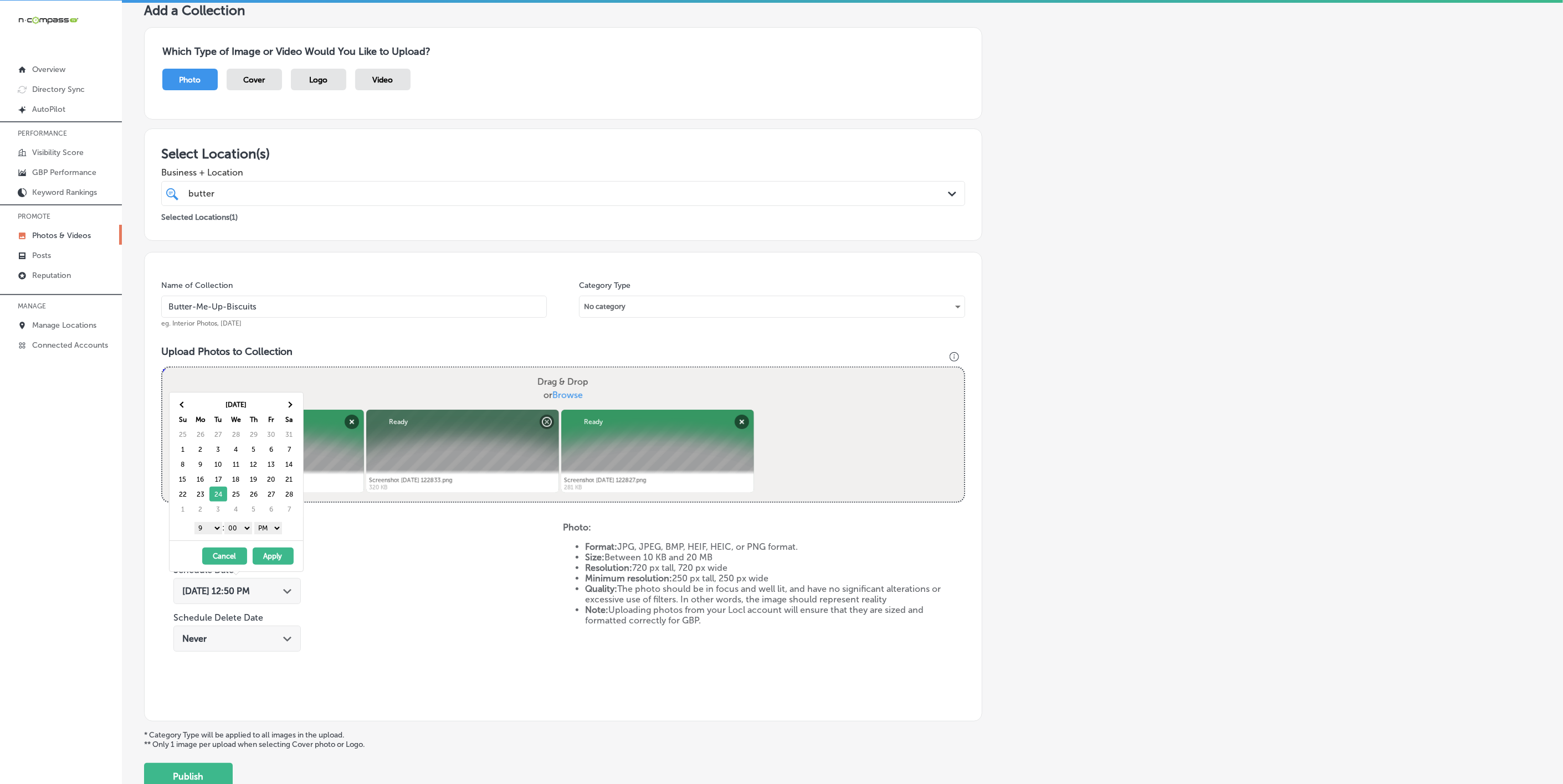
click at [269, 528] on select "AM PM" at bounding box center [268, 528] width 28 height 12
click at [283, 559] on button "Apply" at bounding box center [273, 556] width 41 height 17
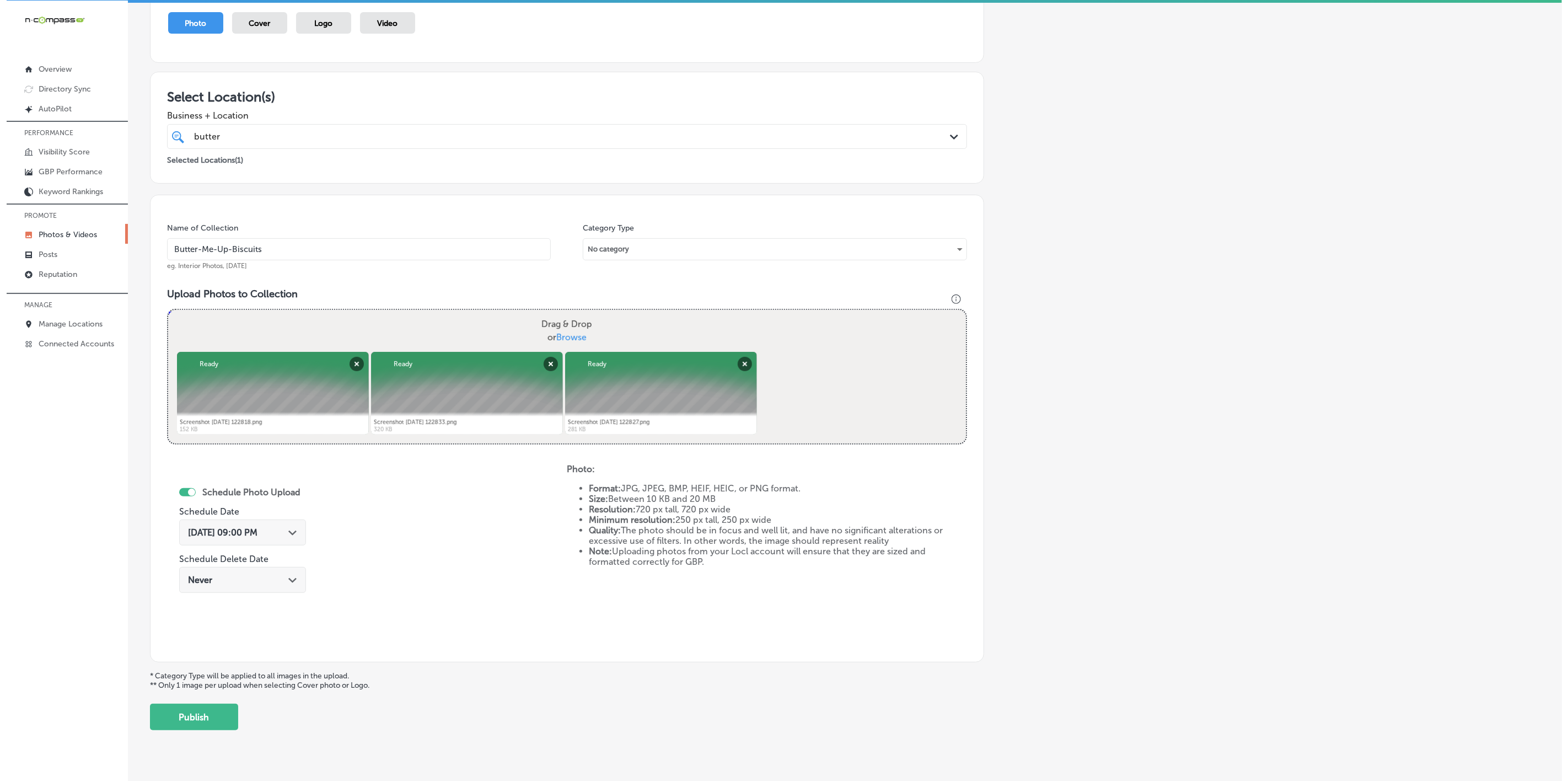
scroll to position [150, 0]
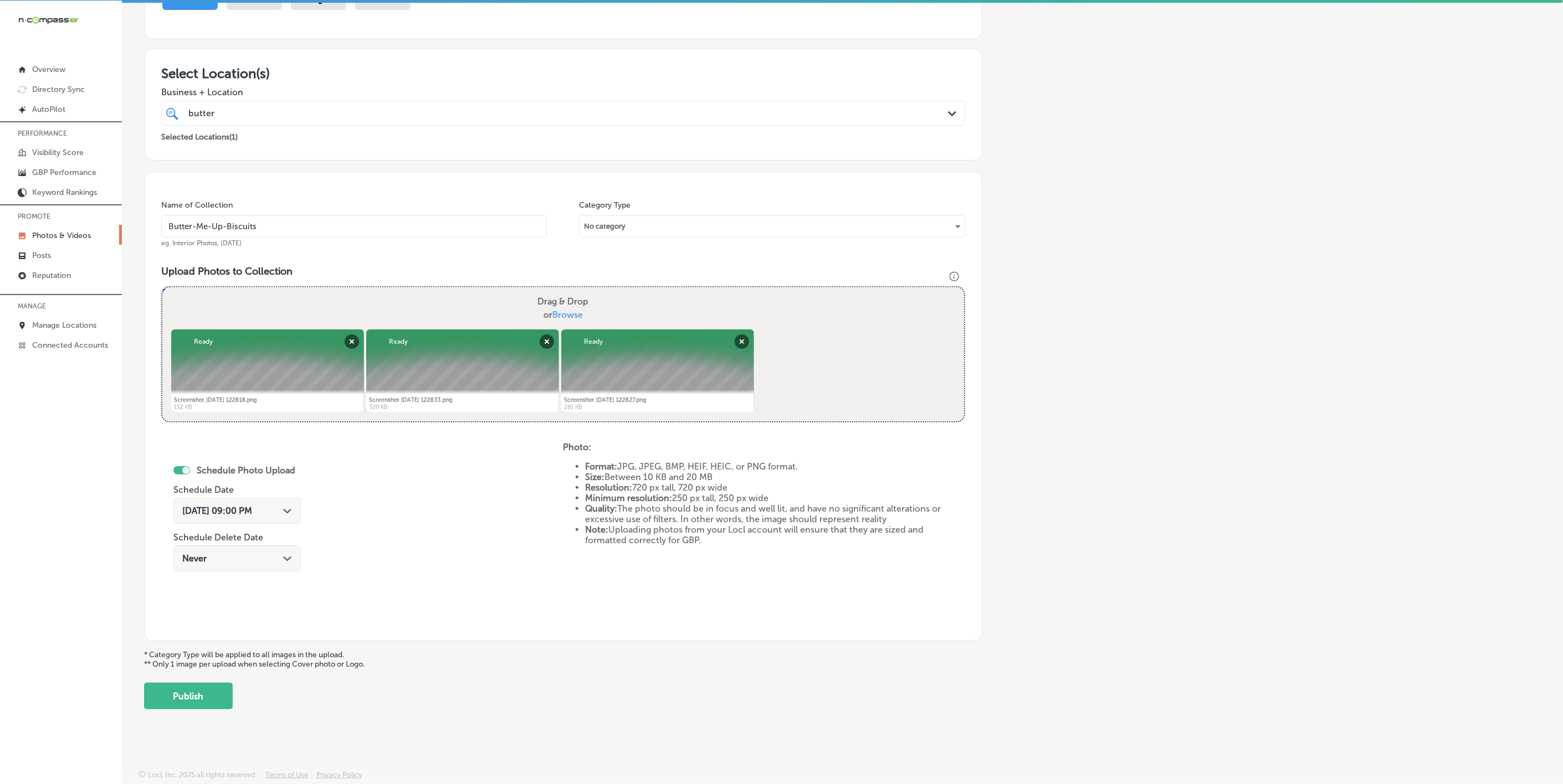
click at [215, 693] on button "Publish" at bounding box center [188, 696] width 88 height 27
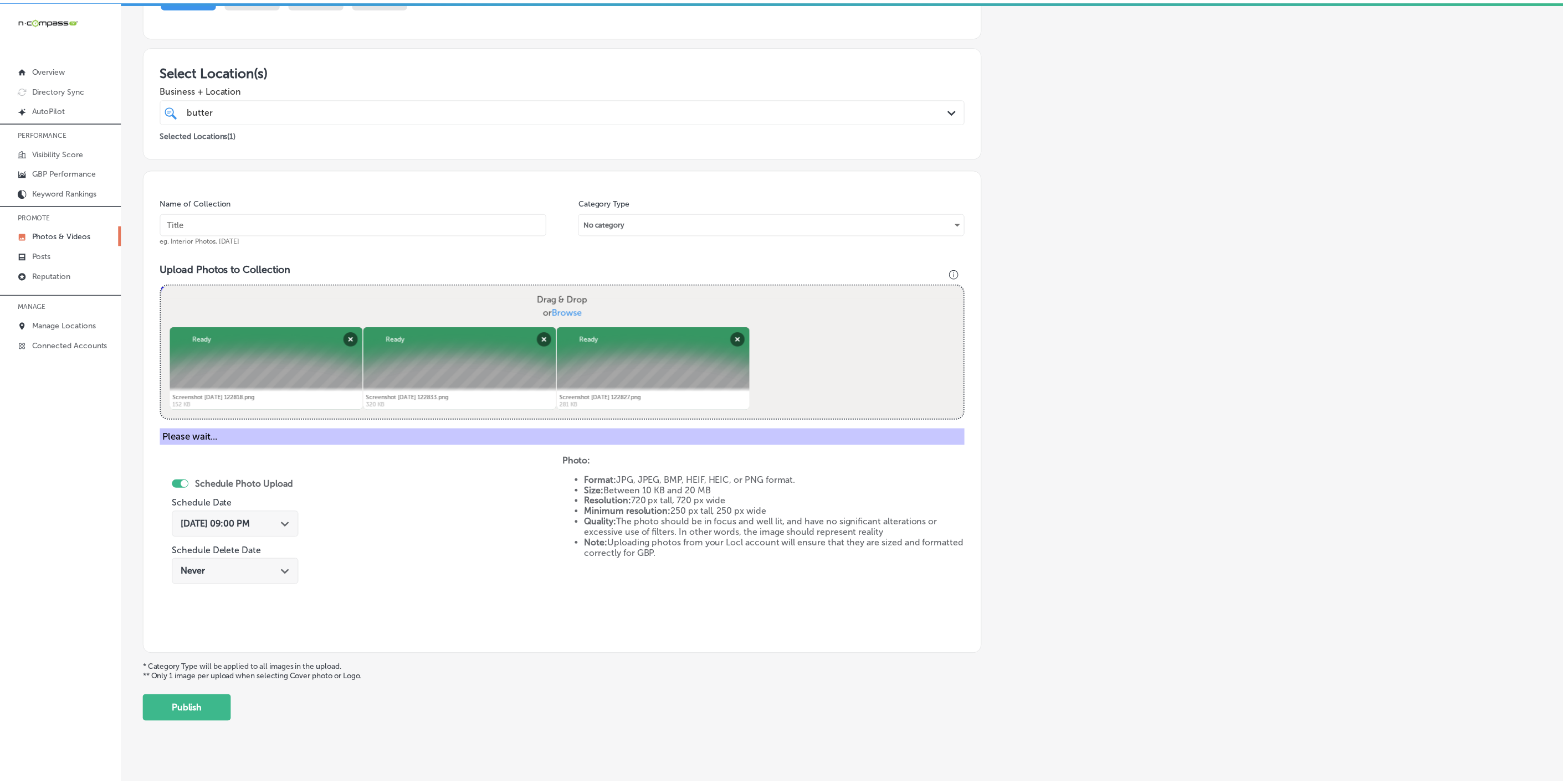
scroll to position [58, 0]
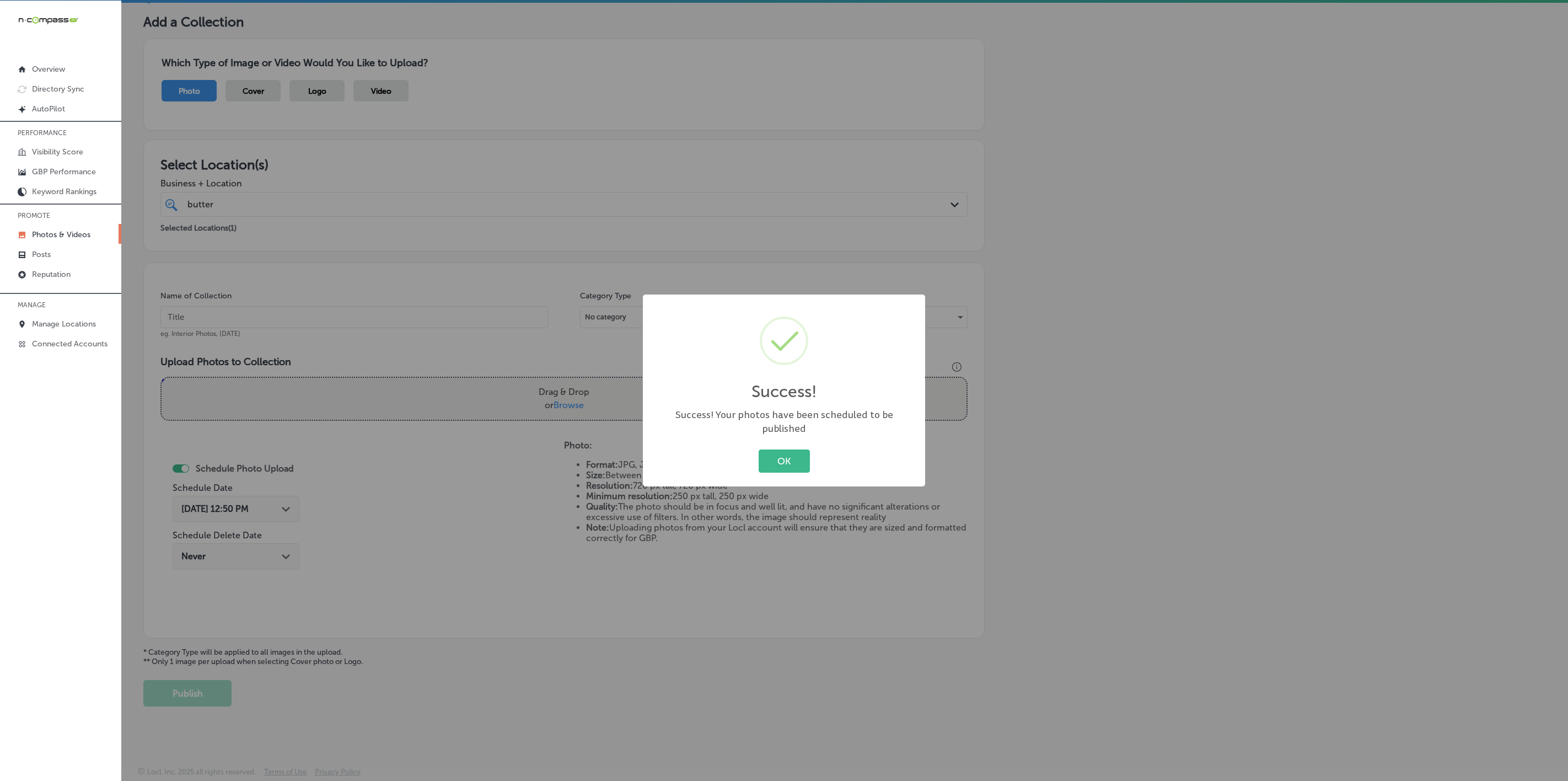
click at [759, 449] on button "OK" at bounding box center [784, 461] width 51 height 22
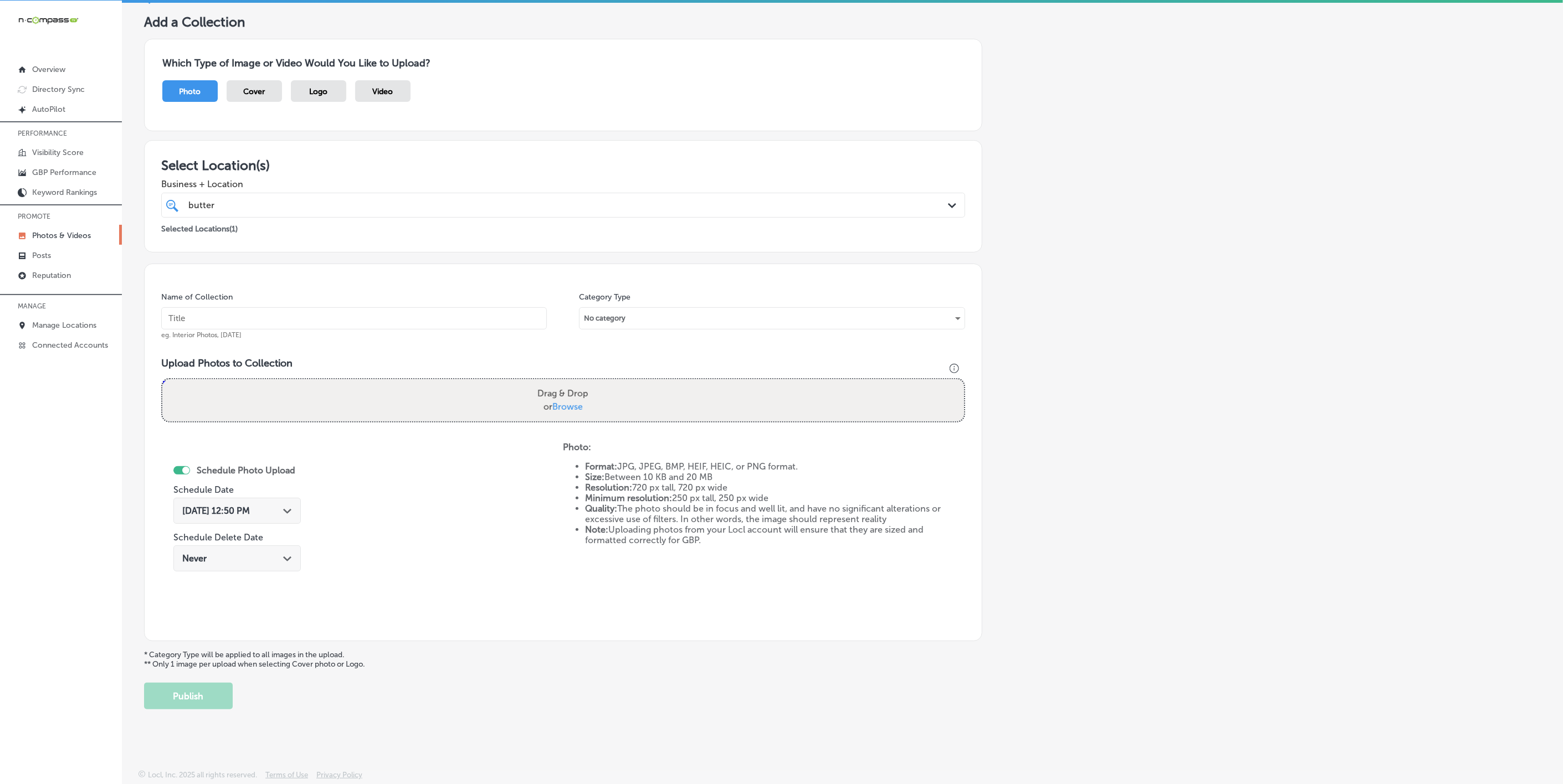
click at [72, 238] on p "Photos & Videos" at bounding box center [61, 236] width 58 height 10
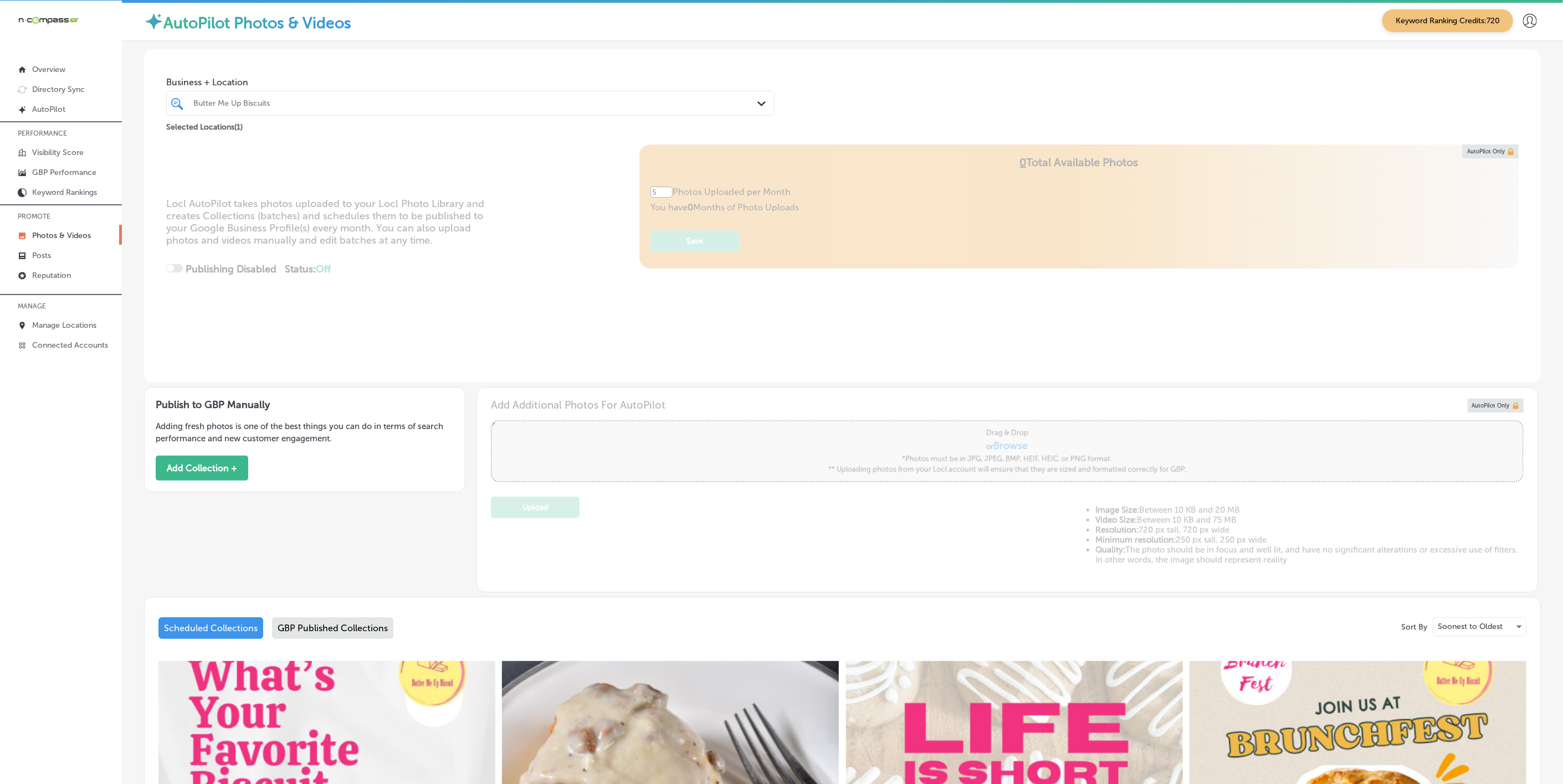
type input "5"
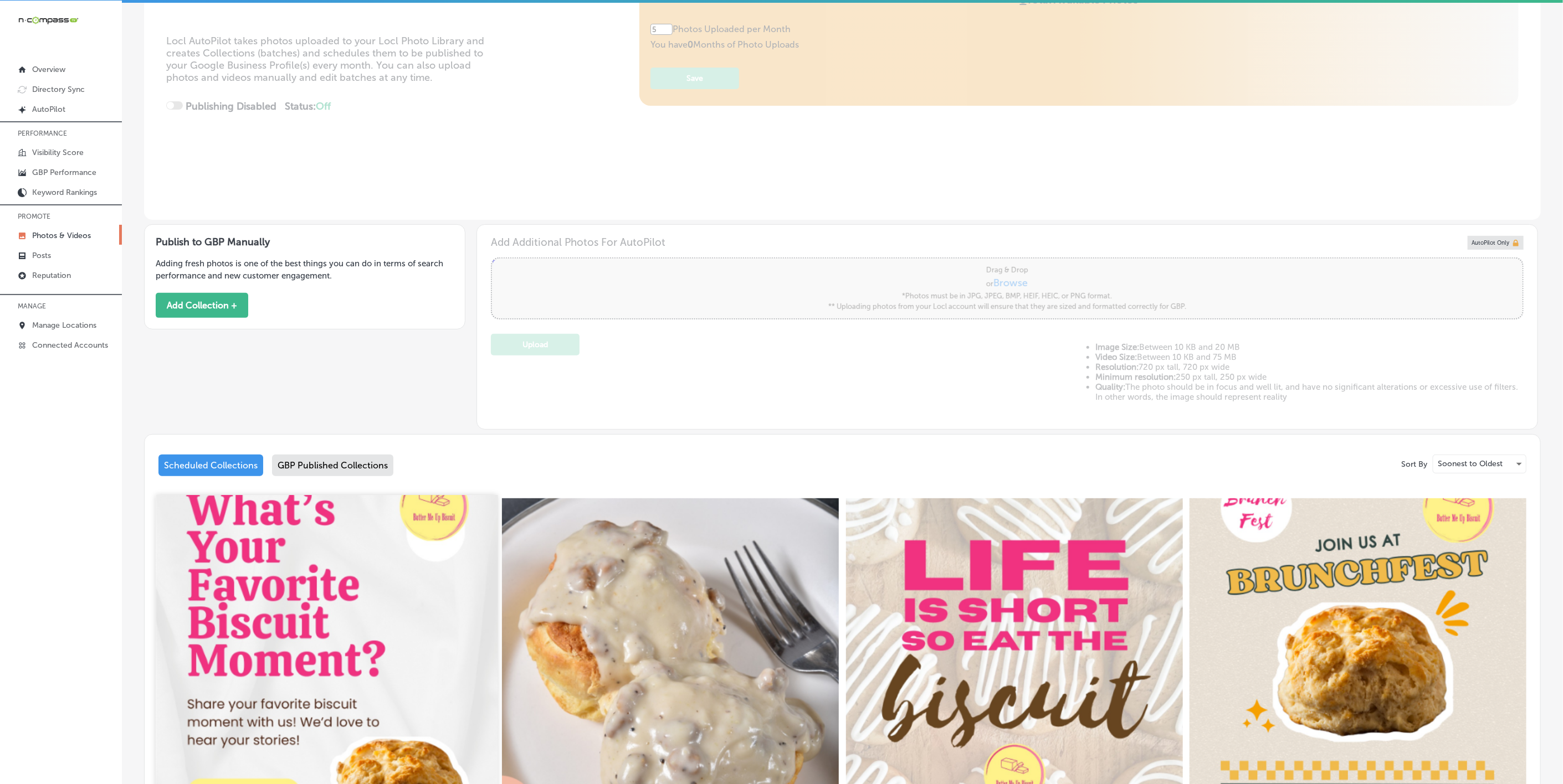
scroll to position [581, 0]
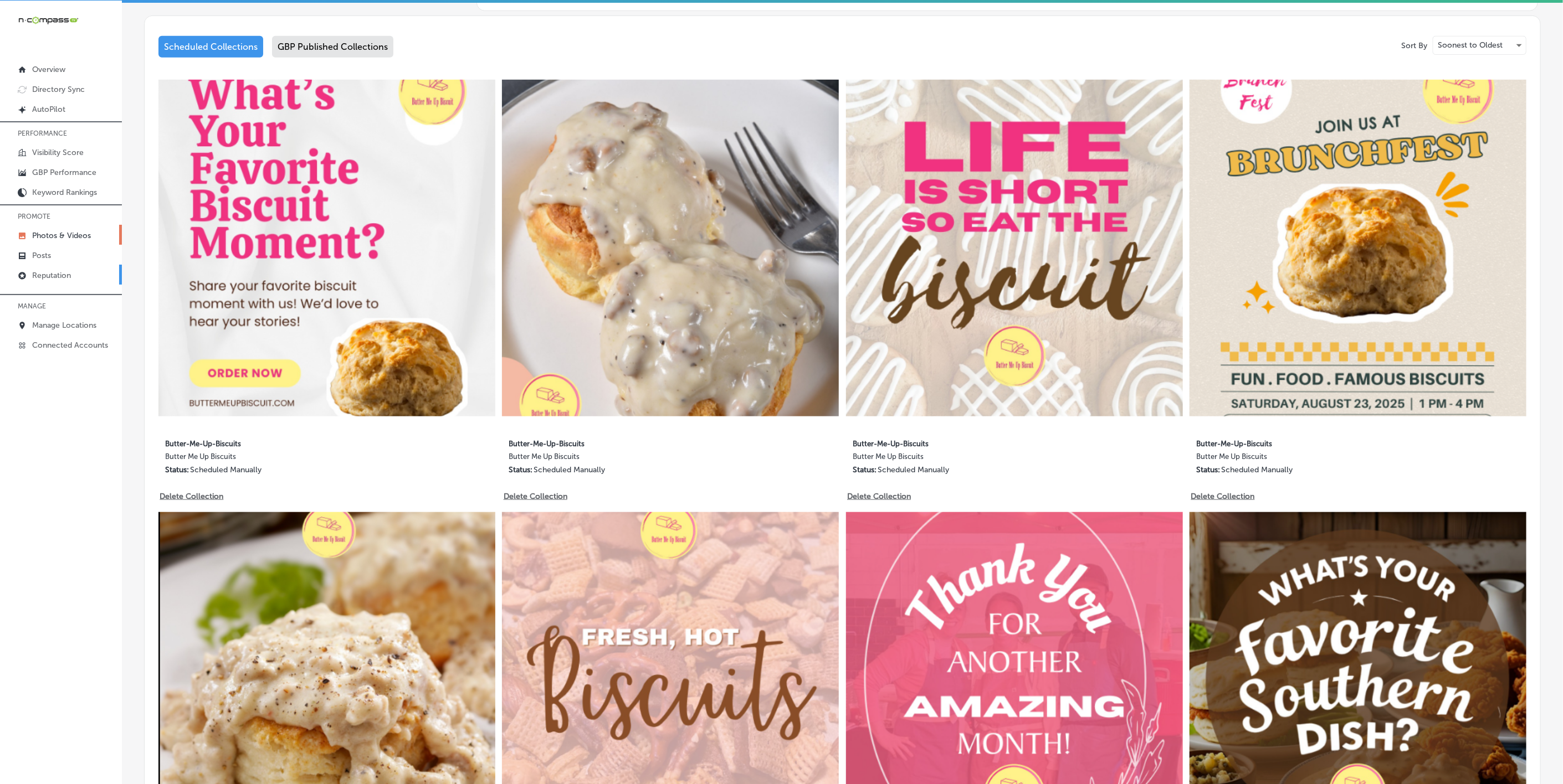
click at [60, 280] on link "Reputation" at bounding box center [61, 275] width 122 height 20
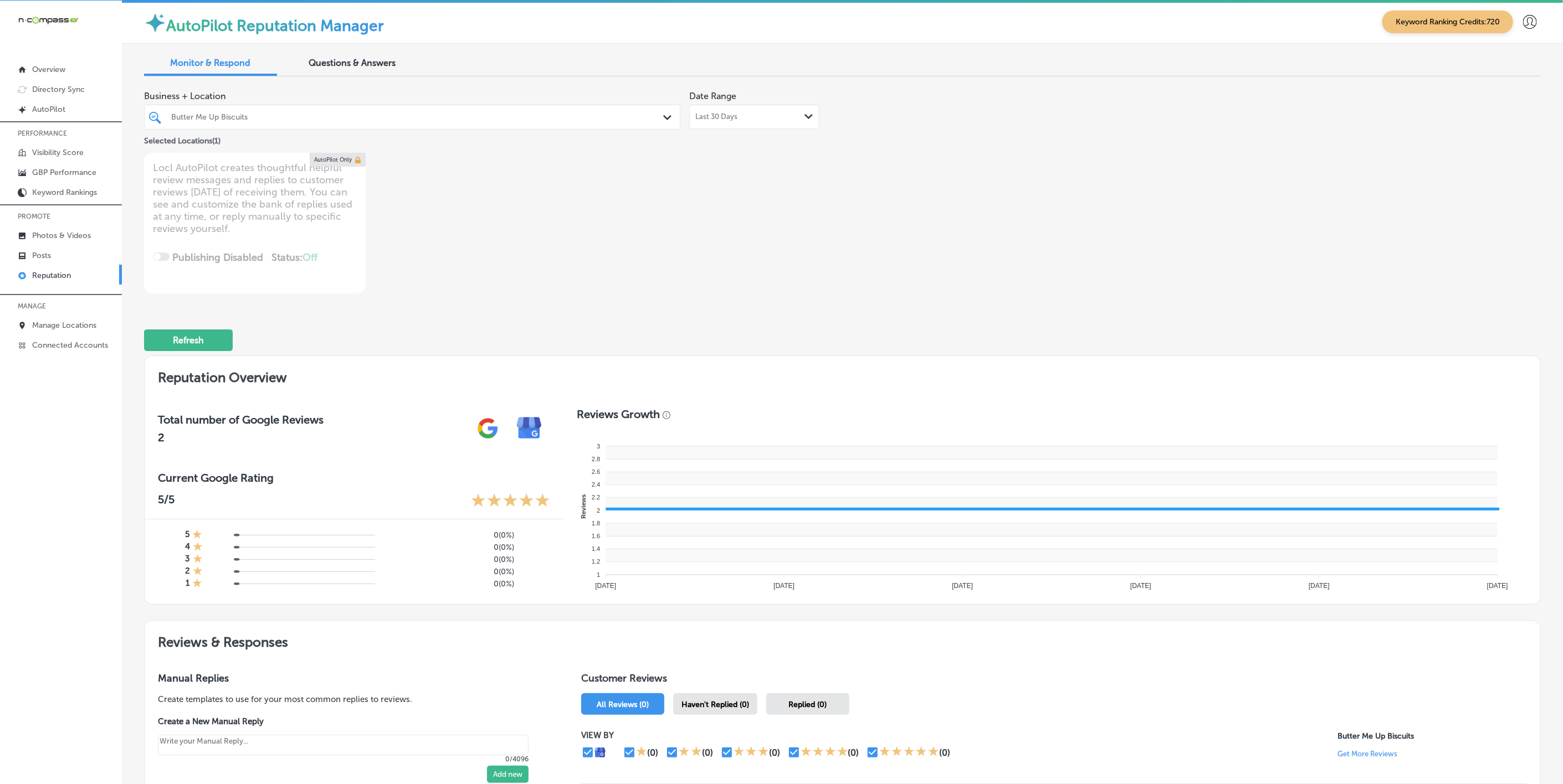
click at [543, 120] on div "Butter Me Up Biscuits" at bounding box center [418, 117] width 493 height 10
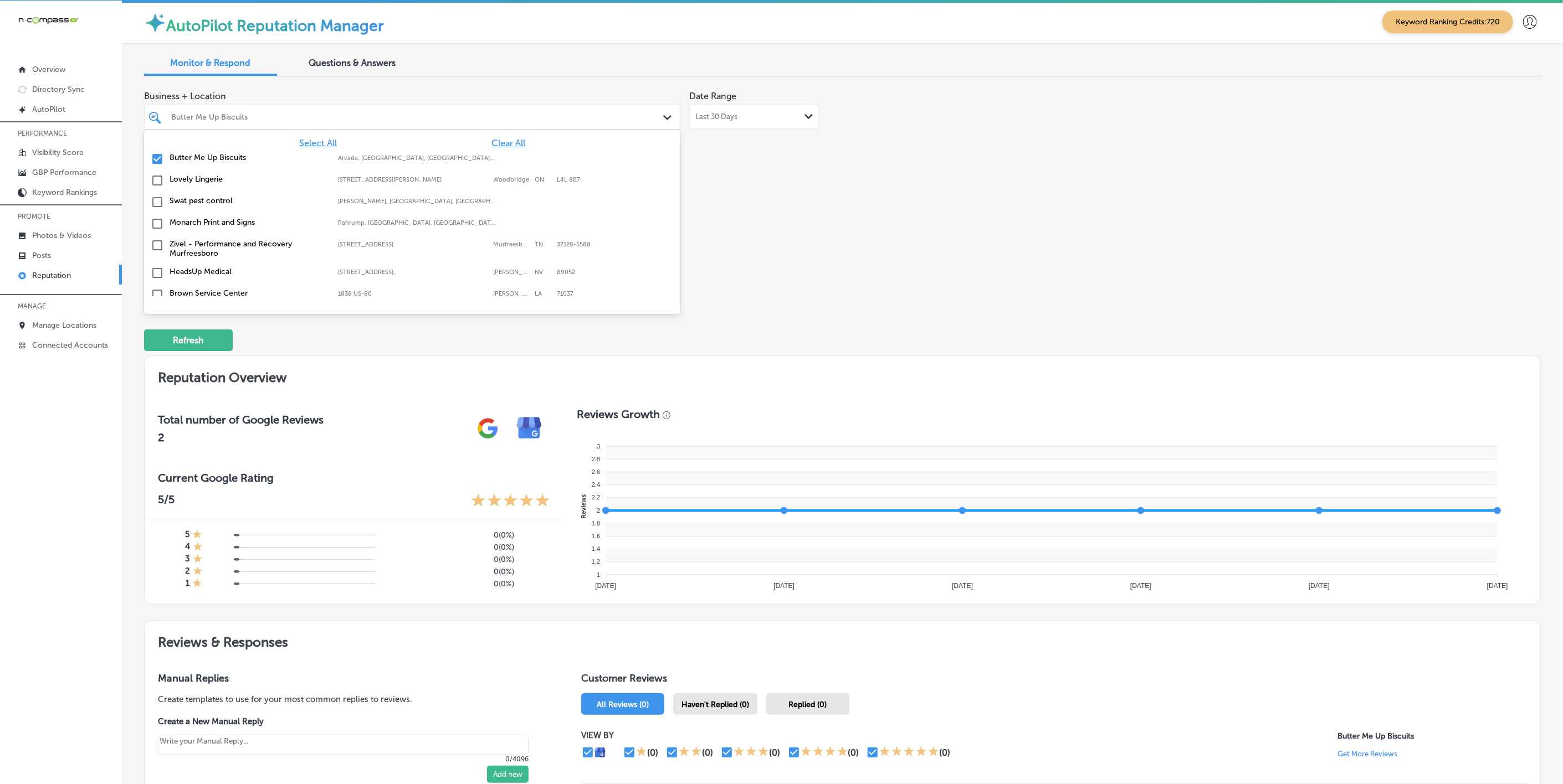
click at [492, 146] on span "Clear All" at bounding box center [508, 143] width 34 height 10
click at [311, 140] on span "Select All" at bounding box center [318, 143] width 37 height 10
click at [829, 251] on div "Business + Location option focused, 1 of 180. 180 results available. Use Up and…" at bounding box center [563, 189] width 838 height 208
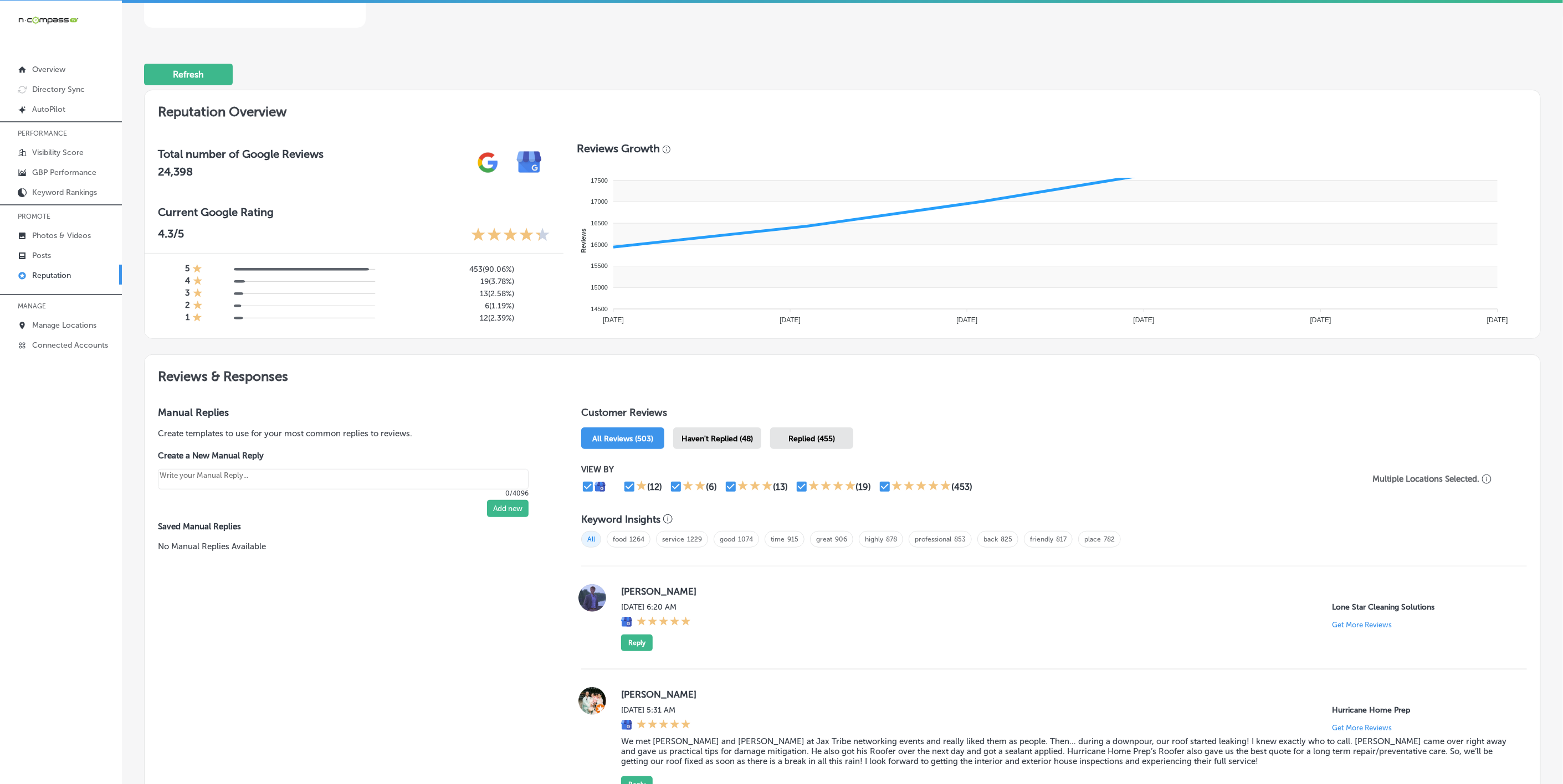
scroll to position [415, 0]
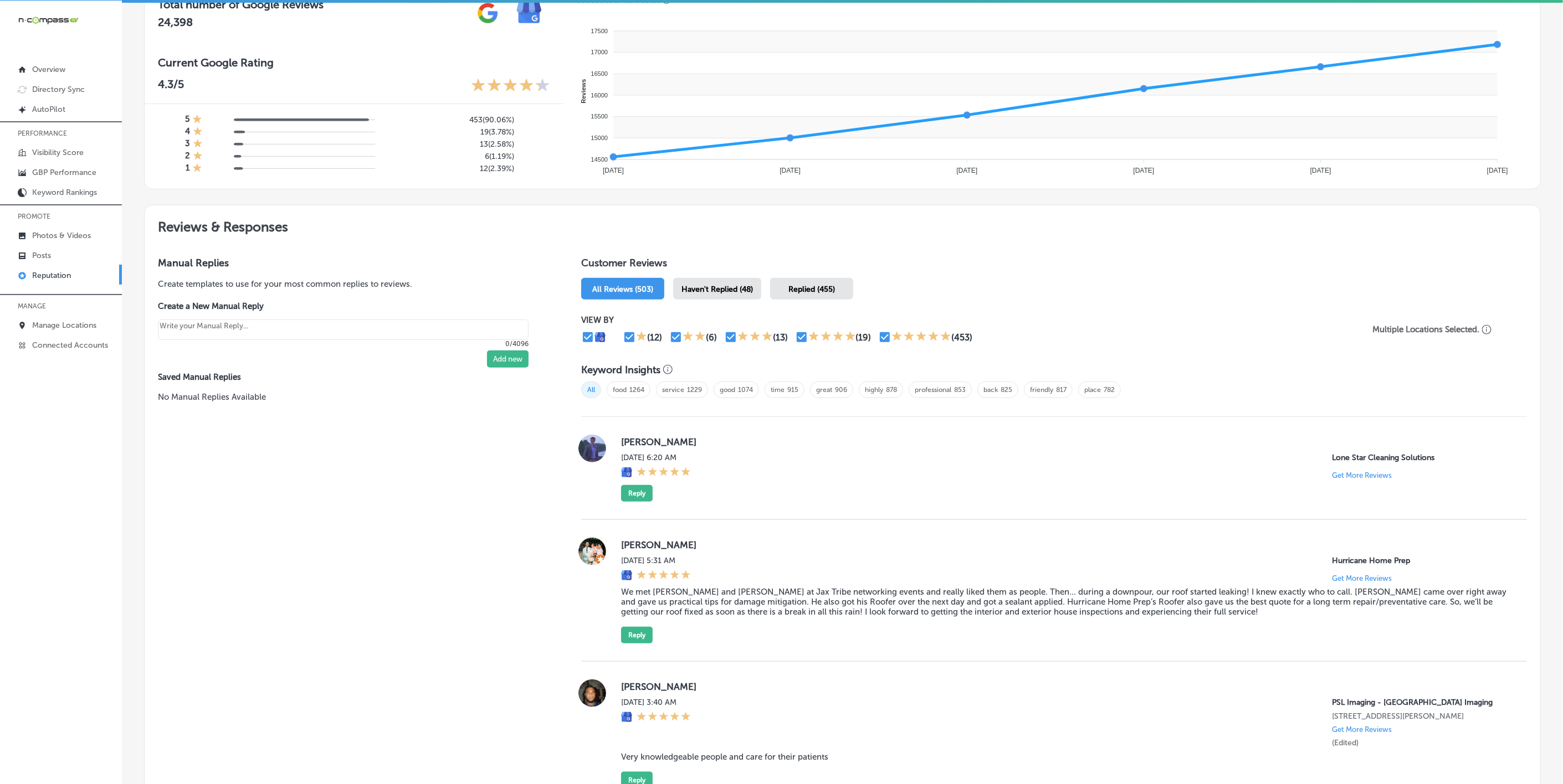
click at [734, 291] on div "Haven't Replied (48)" at bounding box center [717, 289] width 88 height 22
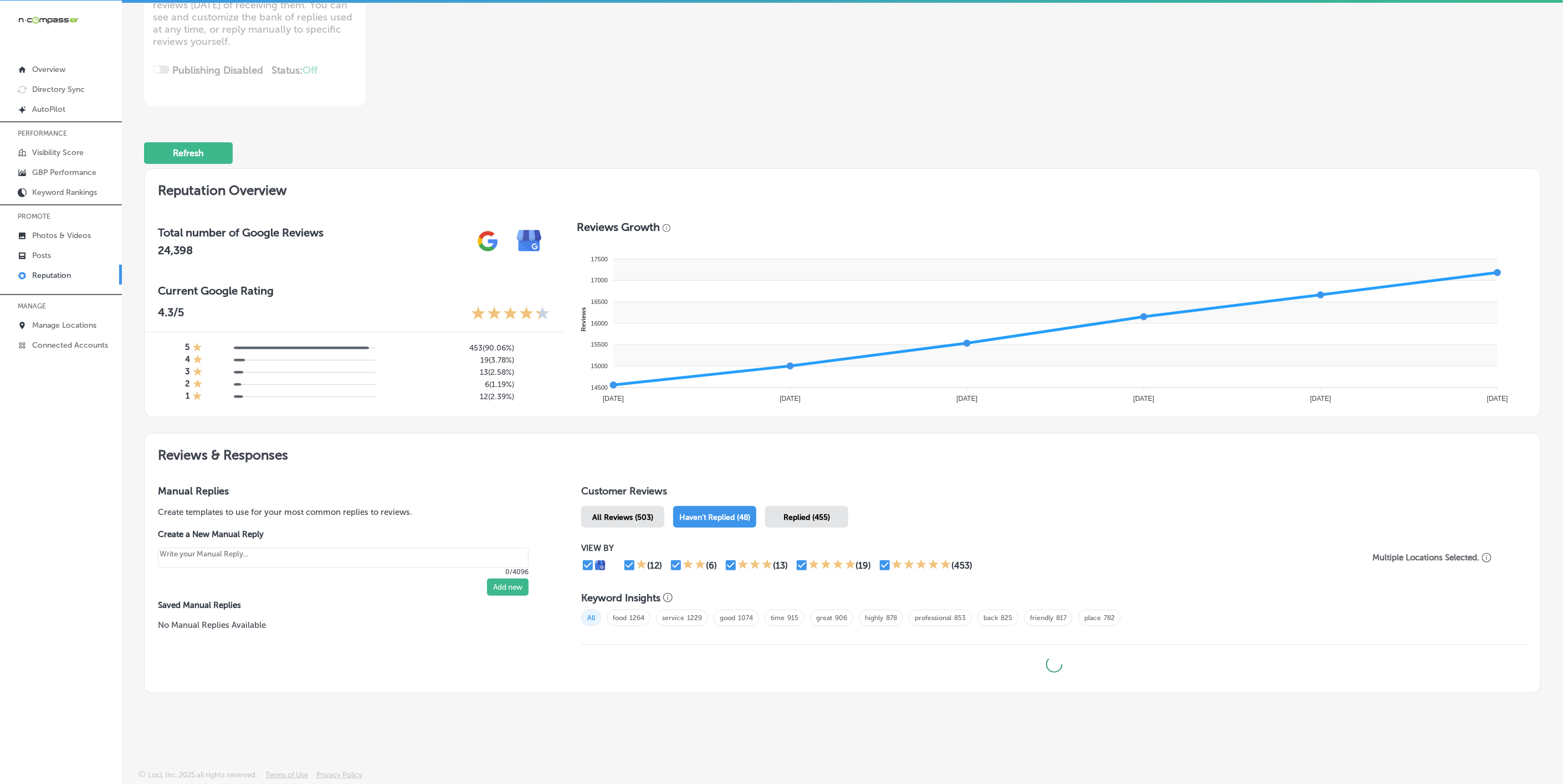
scroll to position [184, 0]
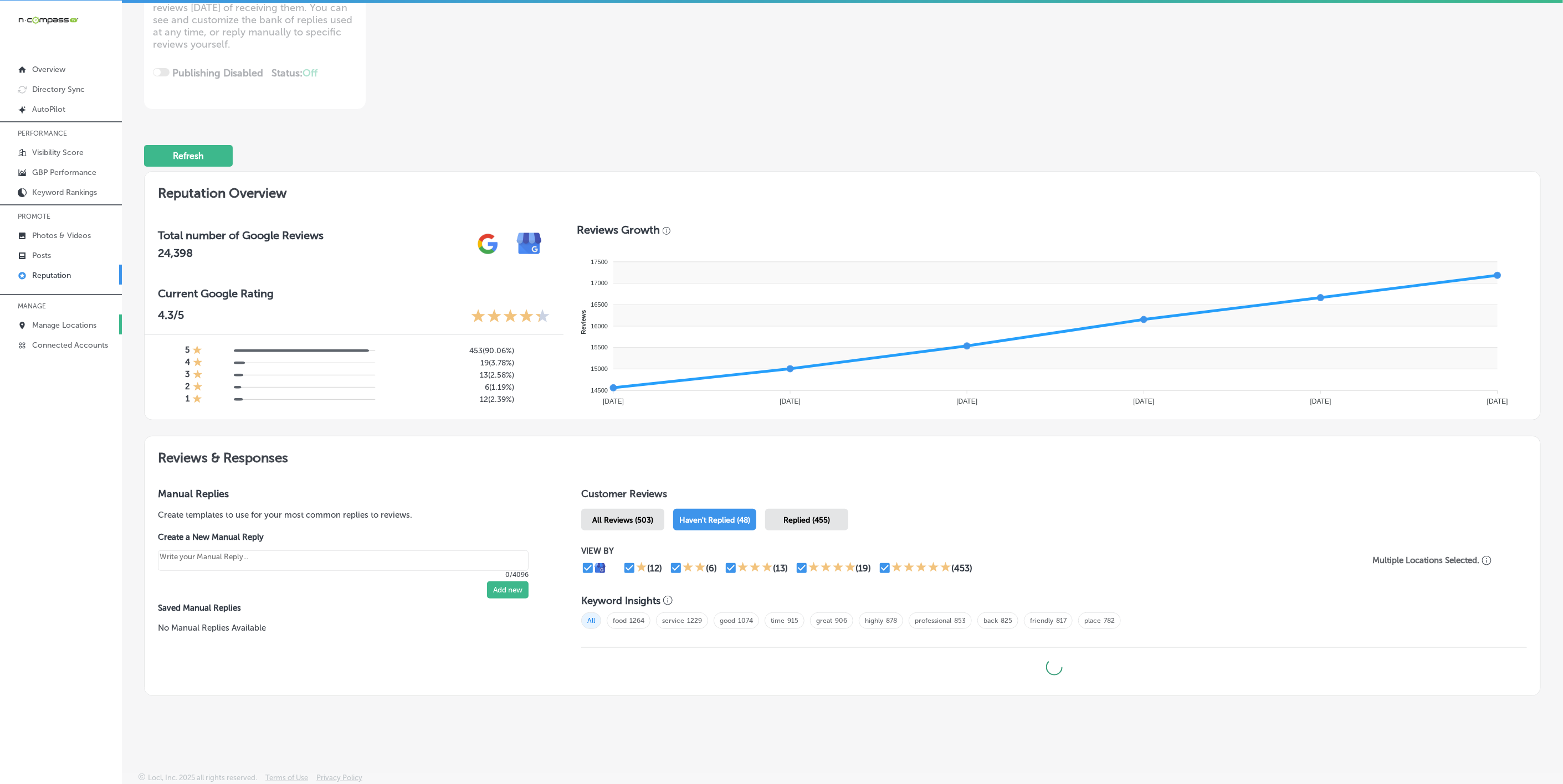
type textarea "x"
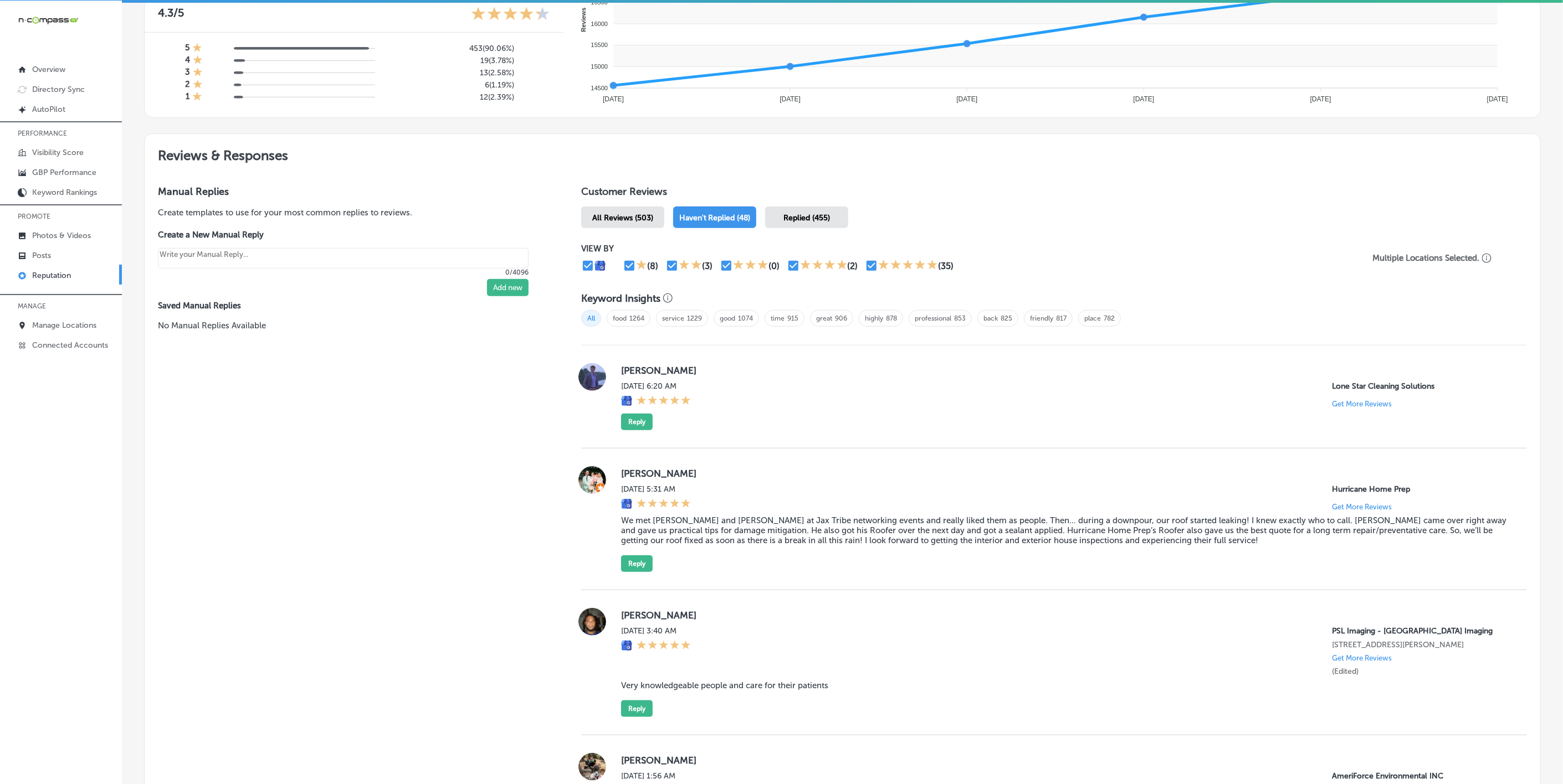
scroll to position [664, 0]
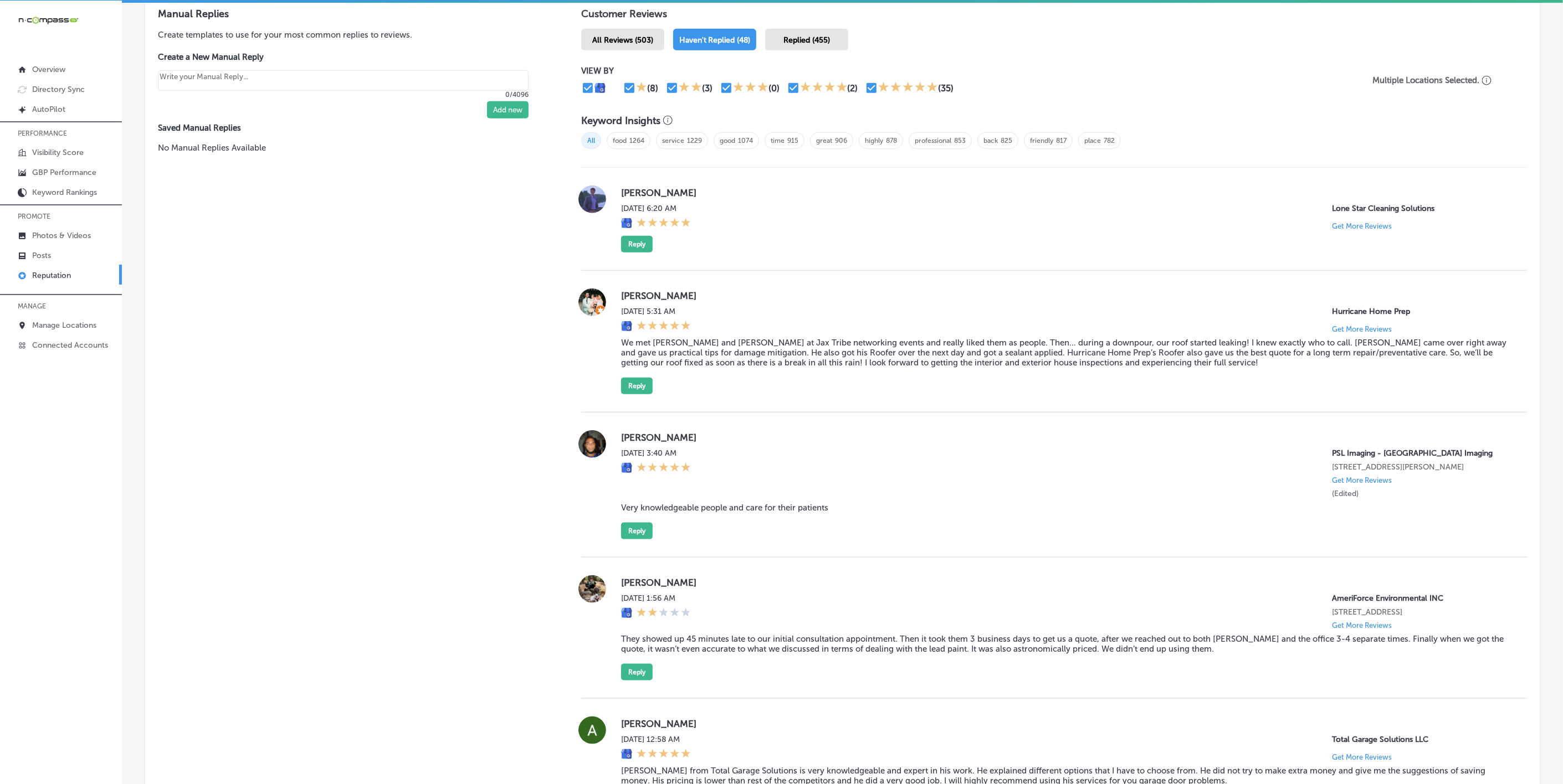
click at [630, 437] on label "[PERSON_NAME]" at bounding box center [1065, 437] width 889 height 11
copy label "[PERSON_NAME]"
click at [701, 512] on blockquote "Very knowledgeable people and care for their patients" at bounding box center [1065, 507] width 889 height 10
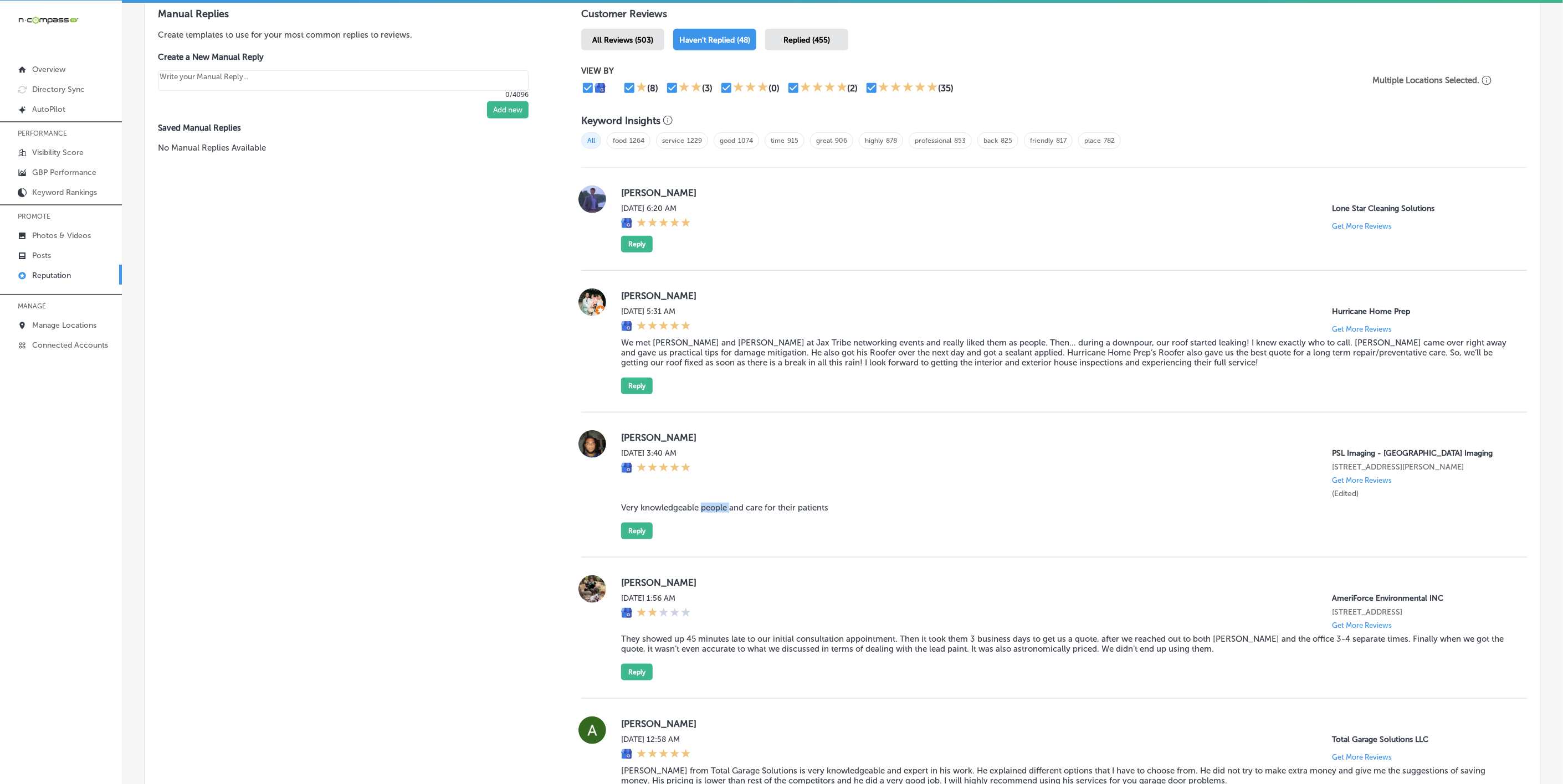
click at [701, 512] on blockquote "Very knowledgeable people and care for their patients" at bounding box center [1065, 507] width 889 height 10
copy blockquote "Very knowledgeable people and care for their patients"
click at [632, 534] on button "Reply" at bounding box center [637, 531] width 31 height 16
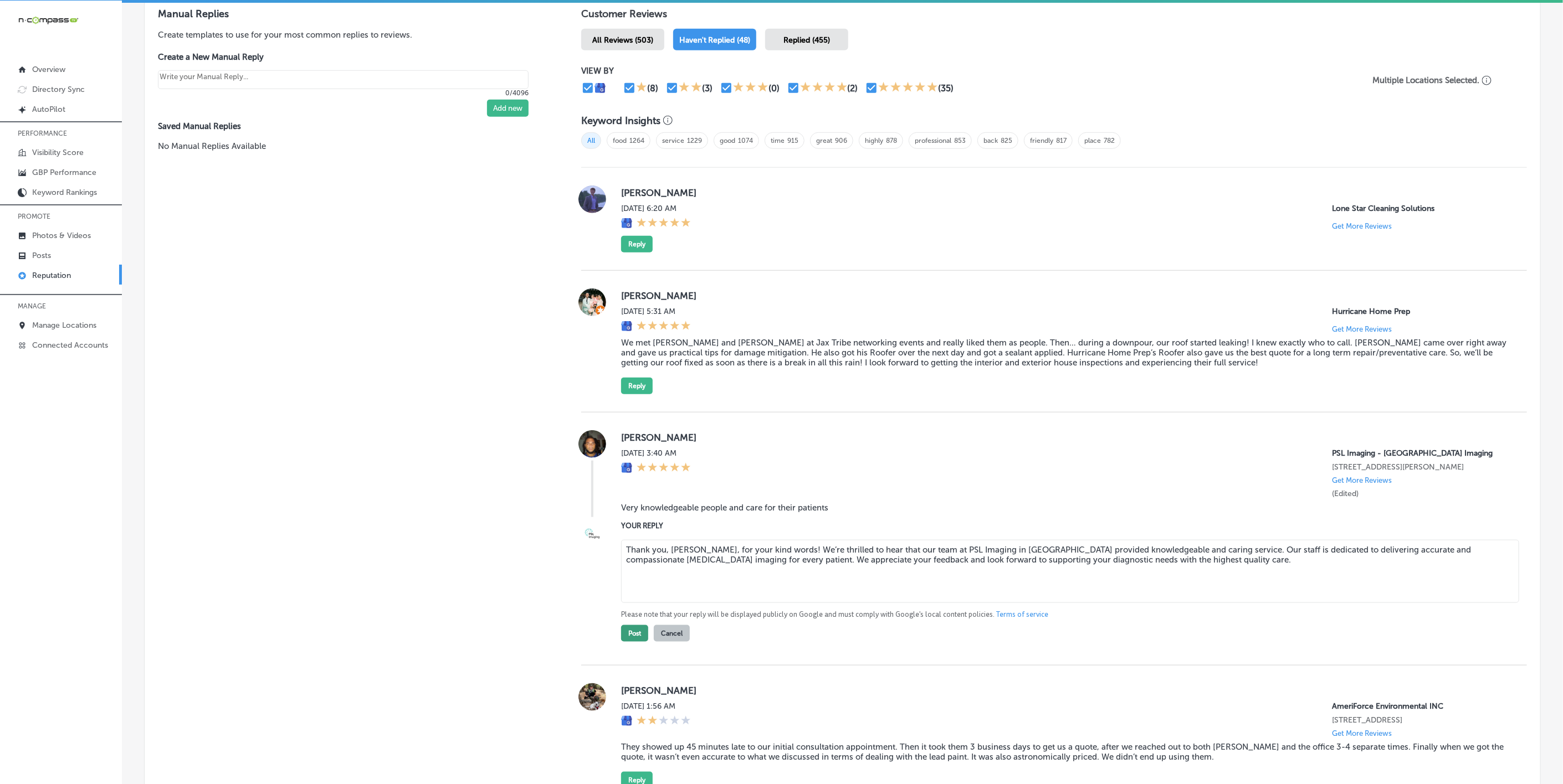
type textarea "Thank you, [PERSON_NAME], for your kind words! We’re thrilled to hear that our …"
click at [626, 642] on button "Post" at bounding box center [635, 634] width 27 height 16
type textarea "x"
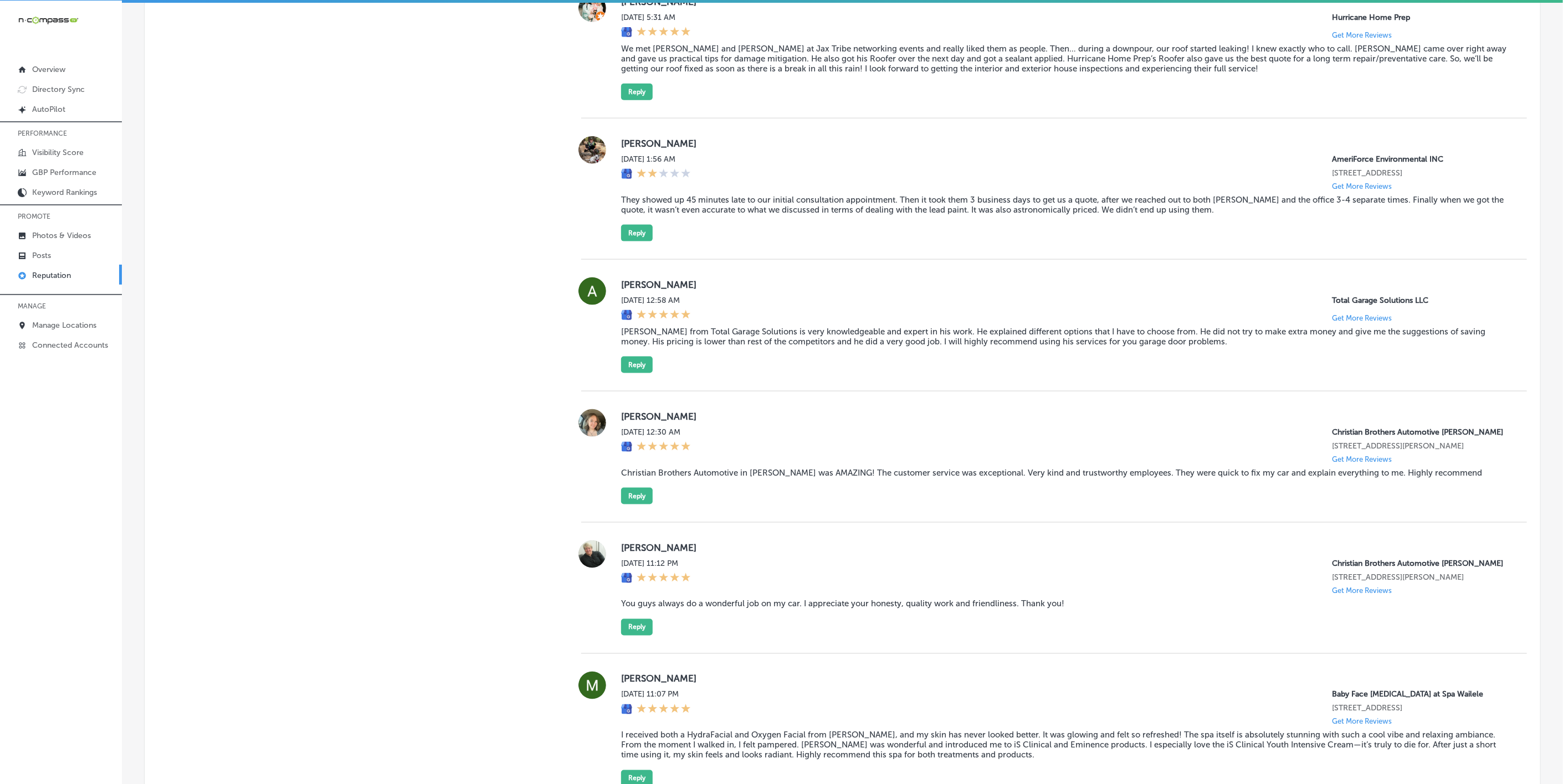
scroll to position [996, 0]
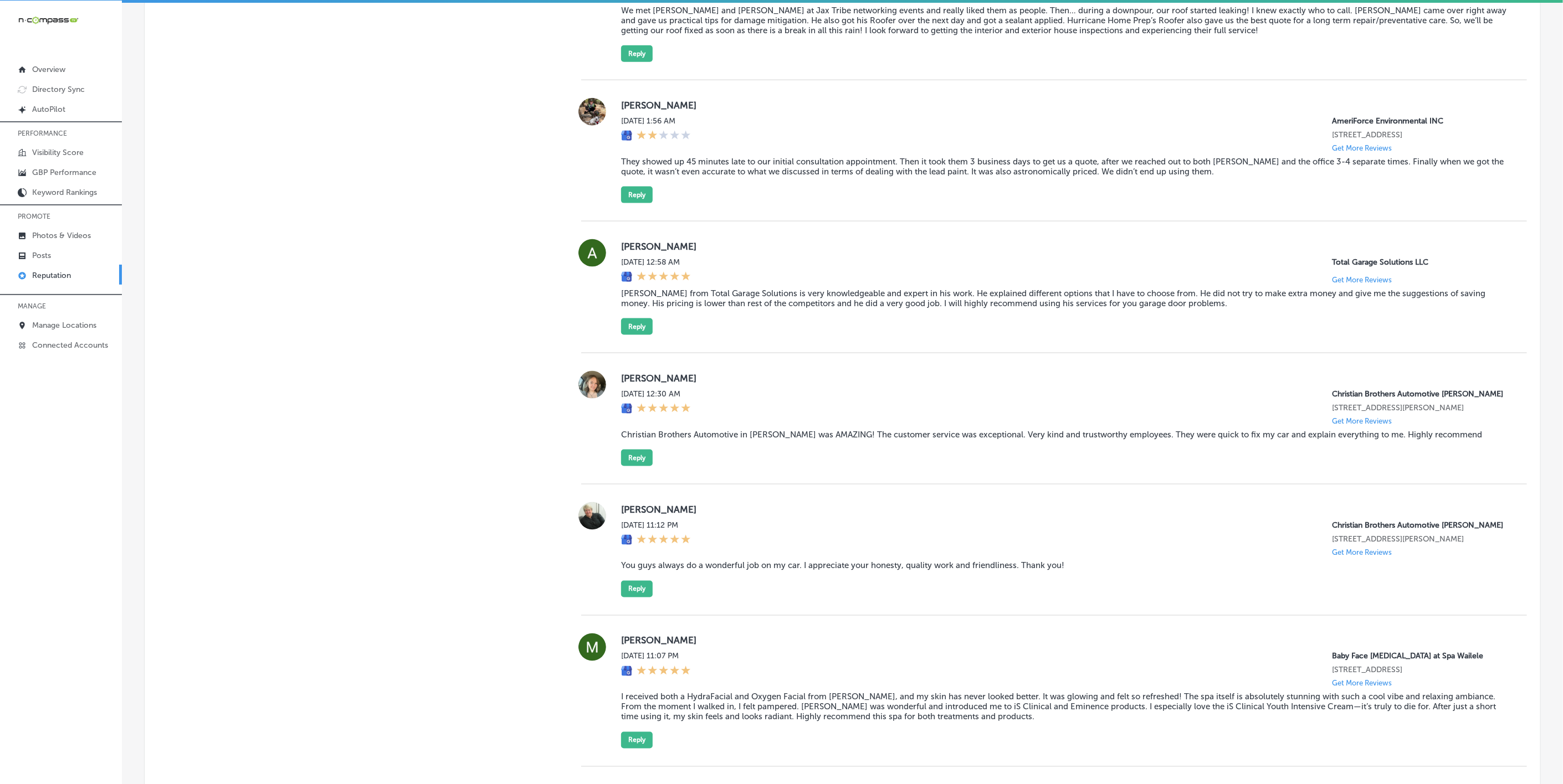
click at [629, 384] on label "[PERSON_NAME]" at bounding box center [1065, 378] width 889 height 11
copy label "[PERSON_NAME]"
click at [692, 440] on blockquote "Christian Brothers Automotive in [PERSON_NAME] was AMAZING! The customer servic…" at bounding box center [1065, 434] width 889 height 10
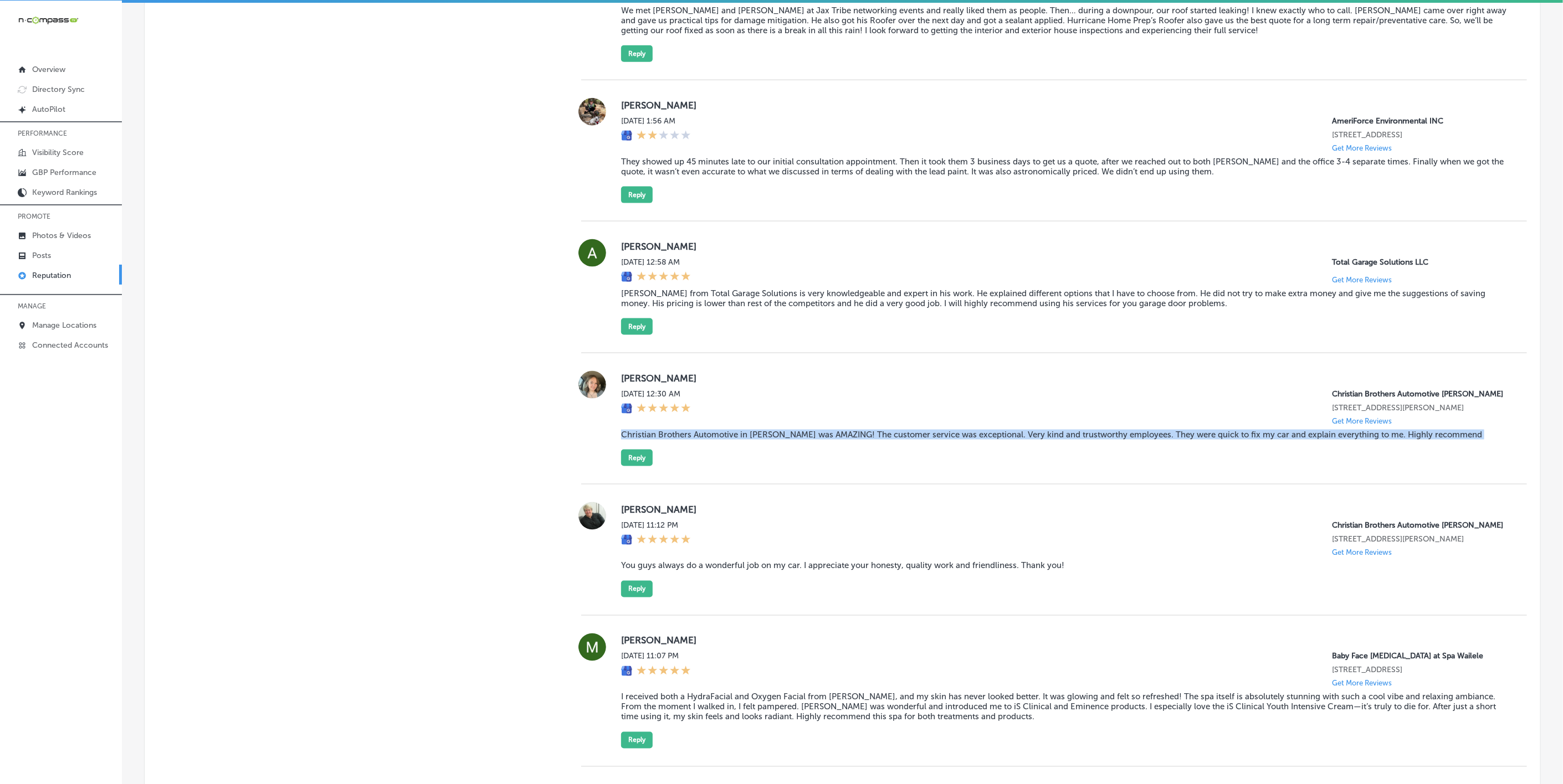
click at [692, 440] on blockquote "Christian Brothers Automotive in [PERSON_NAME] was AMAZING! The customer servic…" at bounding box center [1065, 434] width 889 height 10
copy blockquote "Christian Brothers Automotive in [PERSON_NAME] was AMAZING! The customer servic…"
click at [628, 466] on button "Reply" at bounding box center [637, 458] width 31 height 16
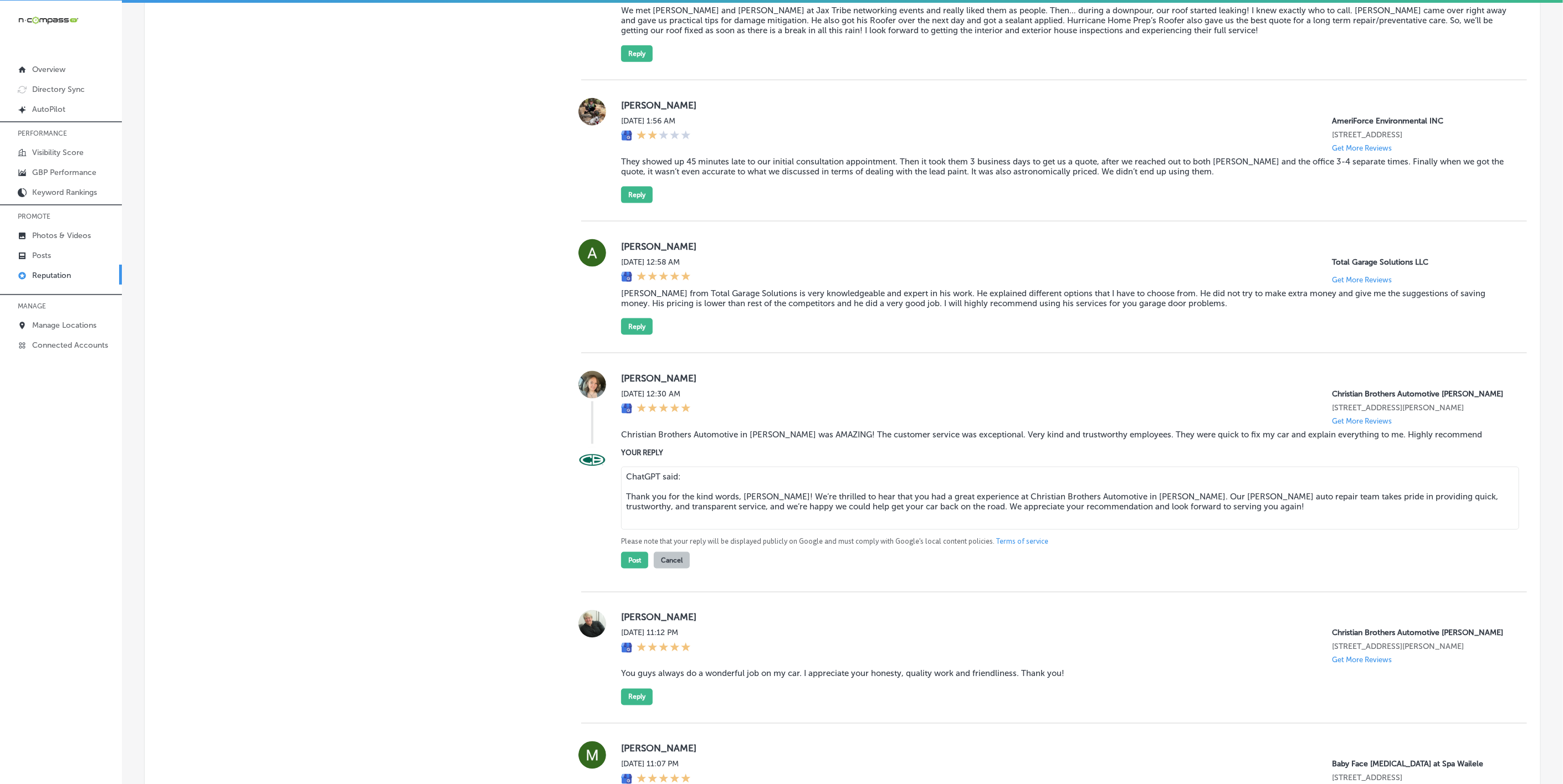
drag, startPoint x: 690, startPoint y: 494, endPoint x: 583, endPoint y: 491, distance: 107.0
click at [583, 491] on div "YOUR REPLY ChatGPT said: Thank you for the kind words, [PERSON_NAME]! We’re thr…" at bounding box center [1054, 507] width 946 height 122
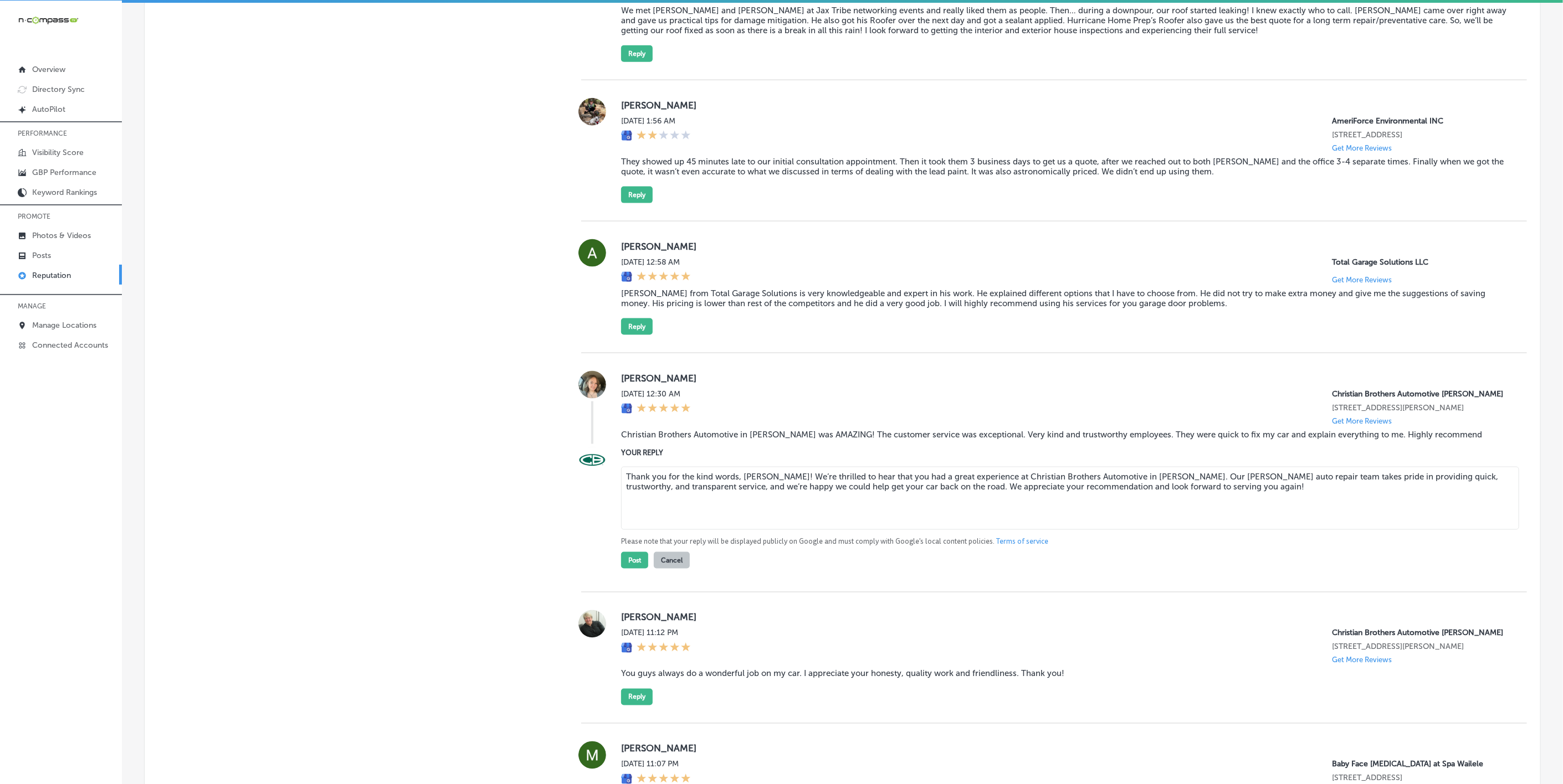
click at [622, 515] on textarea "Thank you for the kind words, [PERSON_NAME]! We’re thrilled to hear that you ha…" at bounding box center [1070, 498] width 898 height 63
type textarea "Thank you for the kind words, [PERSON_NAME]! We’re thrilled to hear that you ha…"
click at [629, 569] on button "Post" at bounding box center [635, 560] width 27 height 16
type textarea "x"
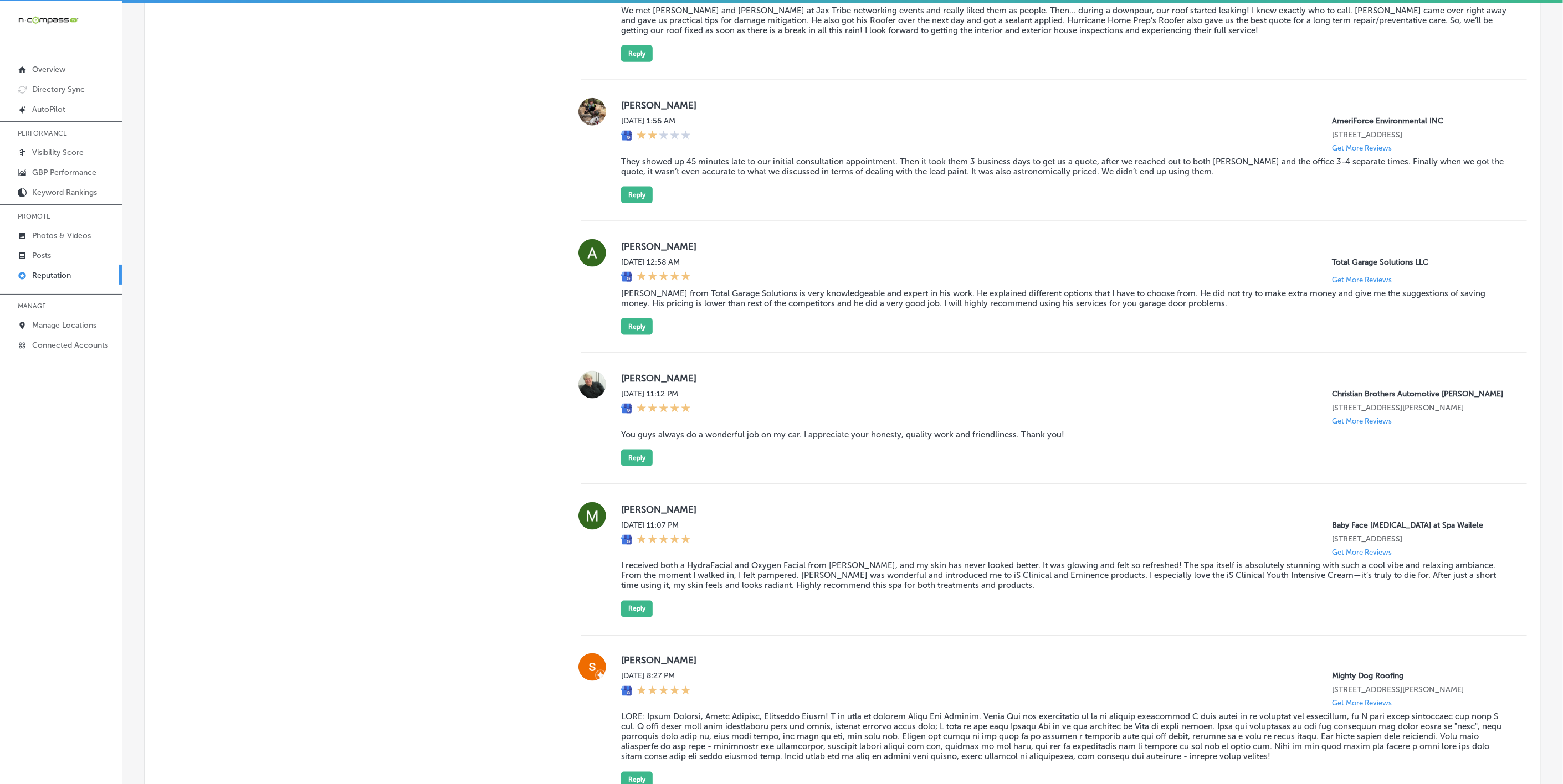
click at [628, 384] on label "[PERSON_NAME]" at bounding box center [1065, 378] width 889 height 11
copy label "[PERSON_NAME]"
click at [651, 440] on blockquote "You guys always do a wonderful job on my car. I appreciate your honesty, qualit…" at bounding box center [1065, 434] width 889 height 10
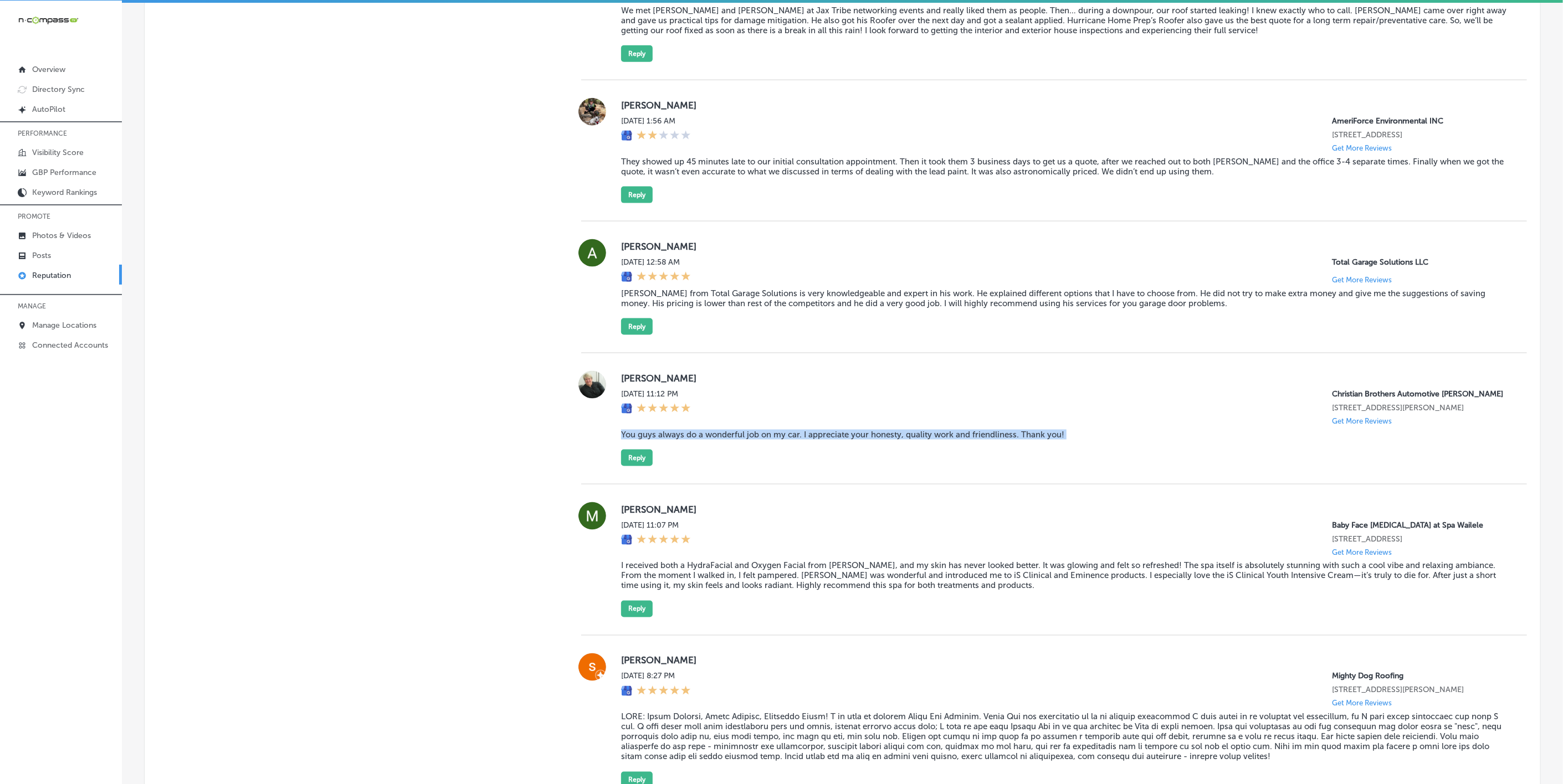
click at [651, 440] on blockquote "You guys always do a wonderful job on my car. I appreciate your honesty, qualit…" at bounding box center [1065, 434] width 889 height 10
copy blockquote "You guys always do a wonderful job on my car. I appreciate your honesty, qualit…"
click at [627, 466] on button "Reply" at bounding box center [637, 458] width 31 height 16
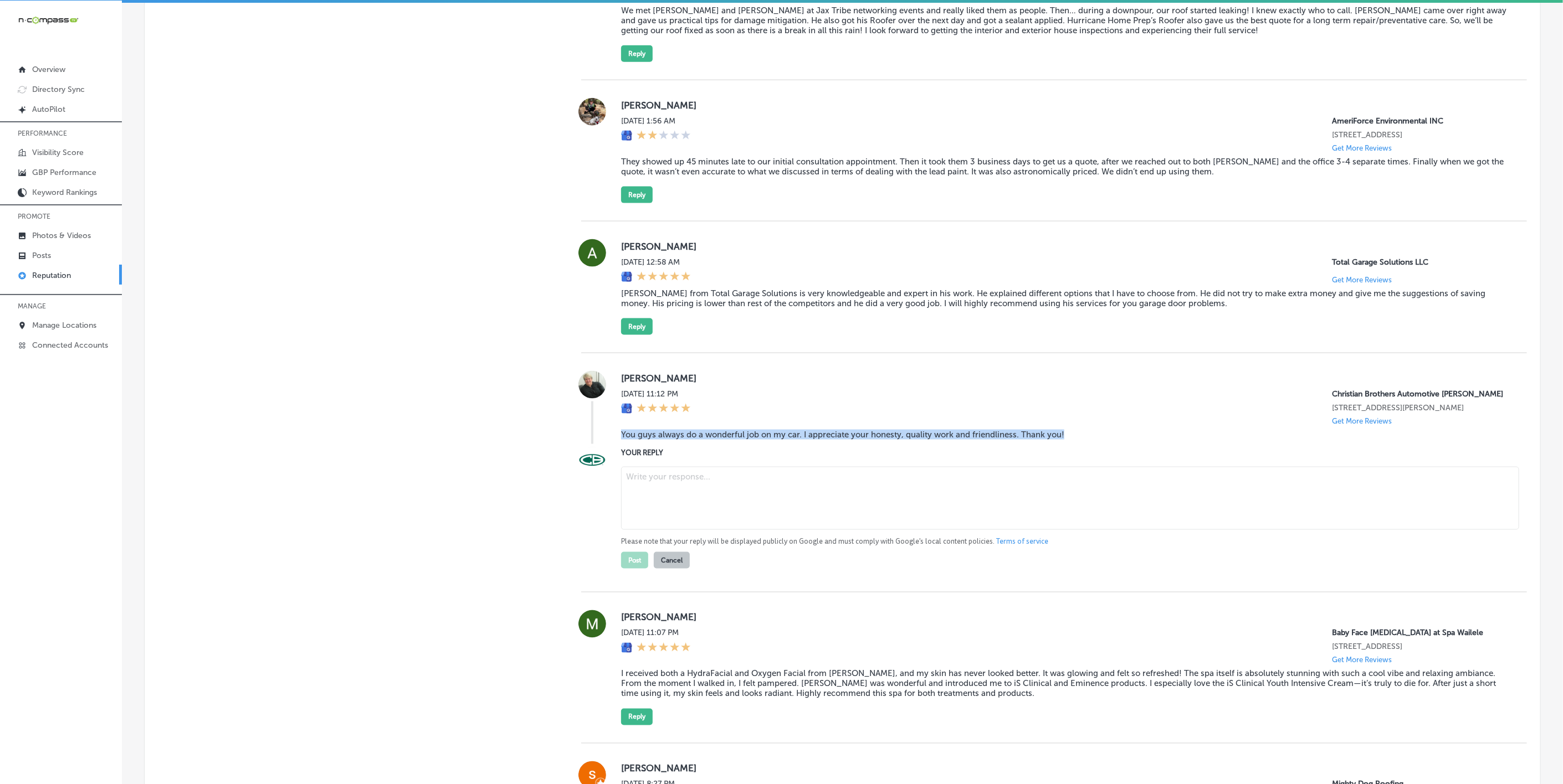
click at [719, 506] on textarea at bounding box center [1070, 498] width 898 height 63
paste textarea "Thank you so much for the kind words, [PERSON_NAME]! We're thrilled to hear tha…"
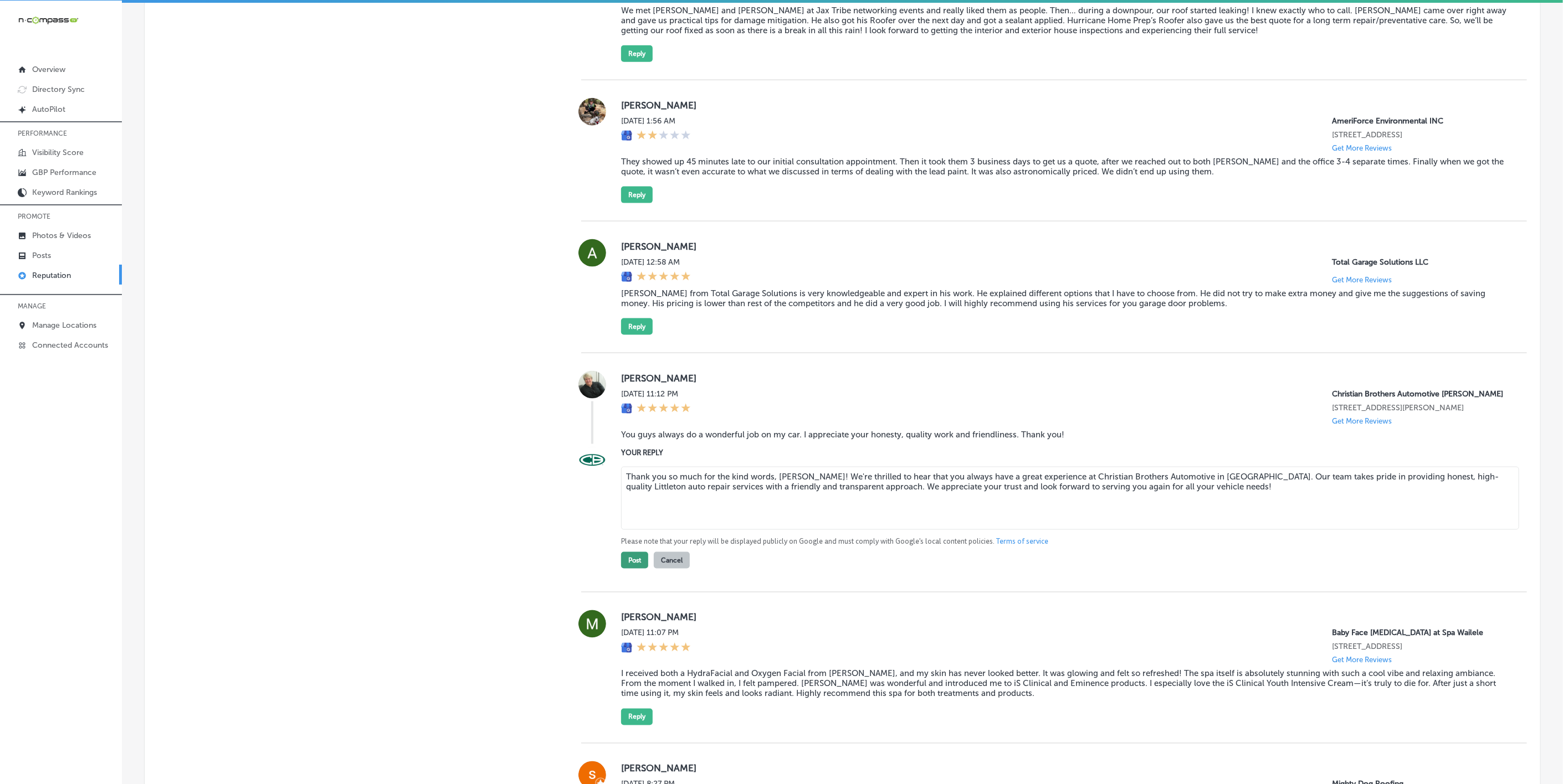
type textarea "Thank you so much for the kind words, [PERSON_NAME]! We're thrilled to hear tha…"
click at [630, 569] on button "Post" at bounding box center [635, 560] width 27 height 16
type textarea "x"
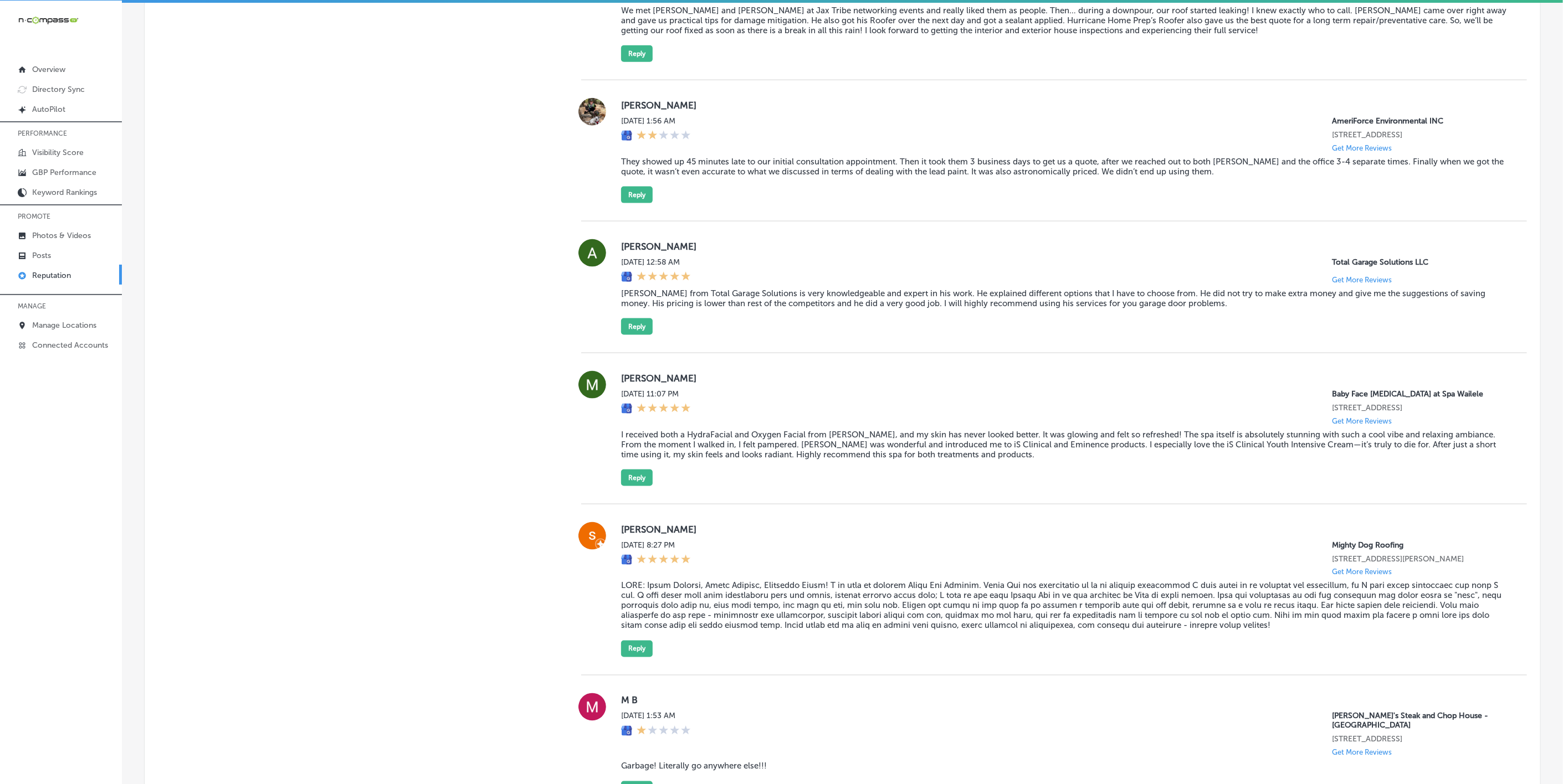
click at [630, 384] on label "[PERSON_NAME]" at bounding box center [1065, 378] width 889 height 11
copy label "[PERSON_NAME]"
click at [650, 444] on blockquote "I received both a HydraFacial and Oxygen Facial from [PERSON_NAME], and my skin…" at bounding box center [1065, 444] width 889 height 30
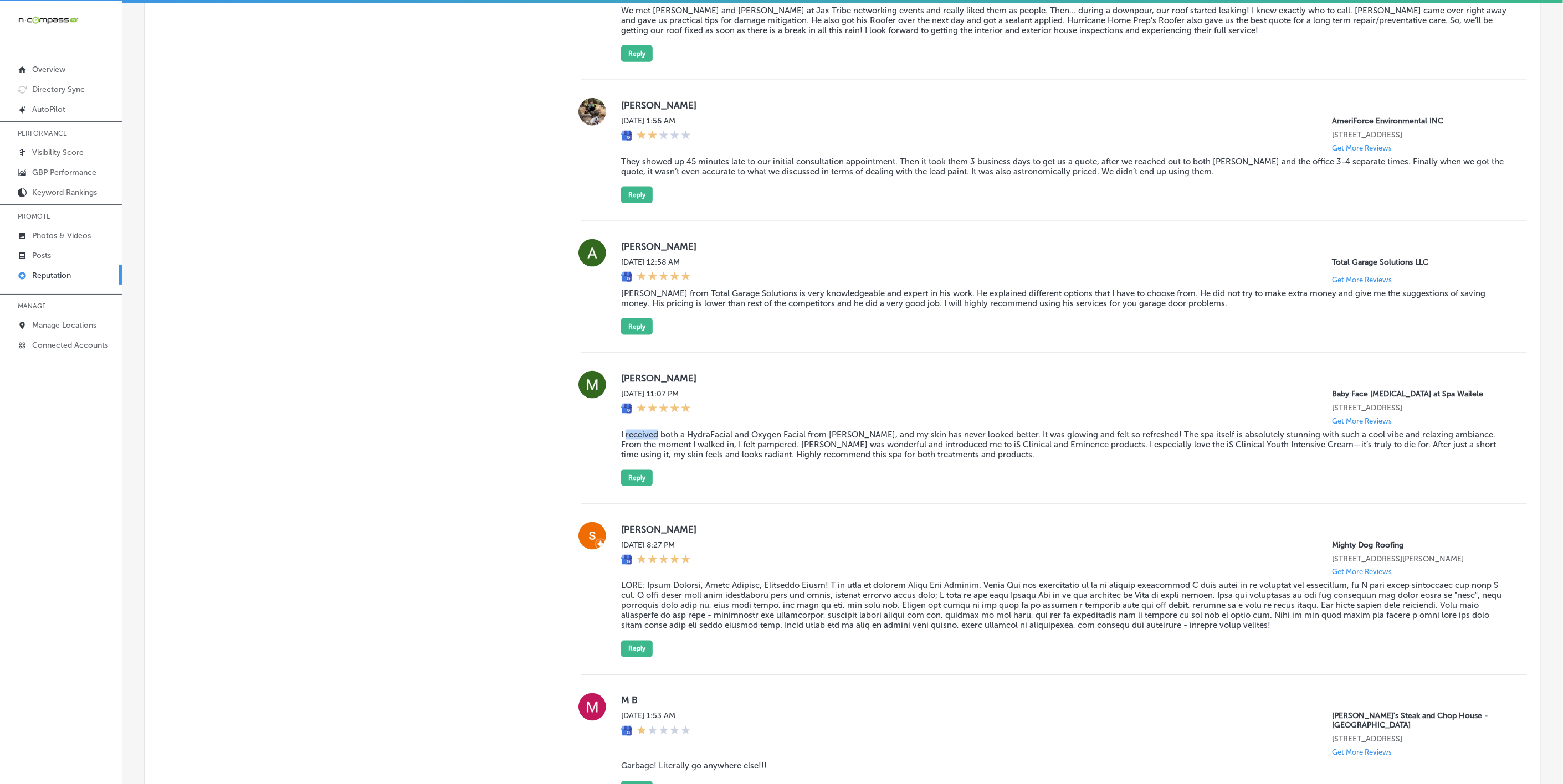
click at [650, 444] on blockquote "I received both a HydraFacial and Oxygen Facial from [PERSON_NAME], and my skin…" at bounding box center [1065, 444] width 889 height 30
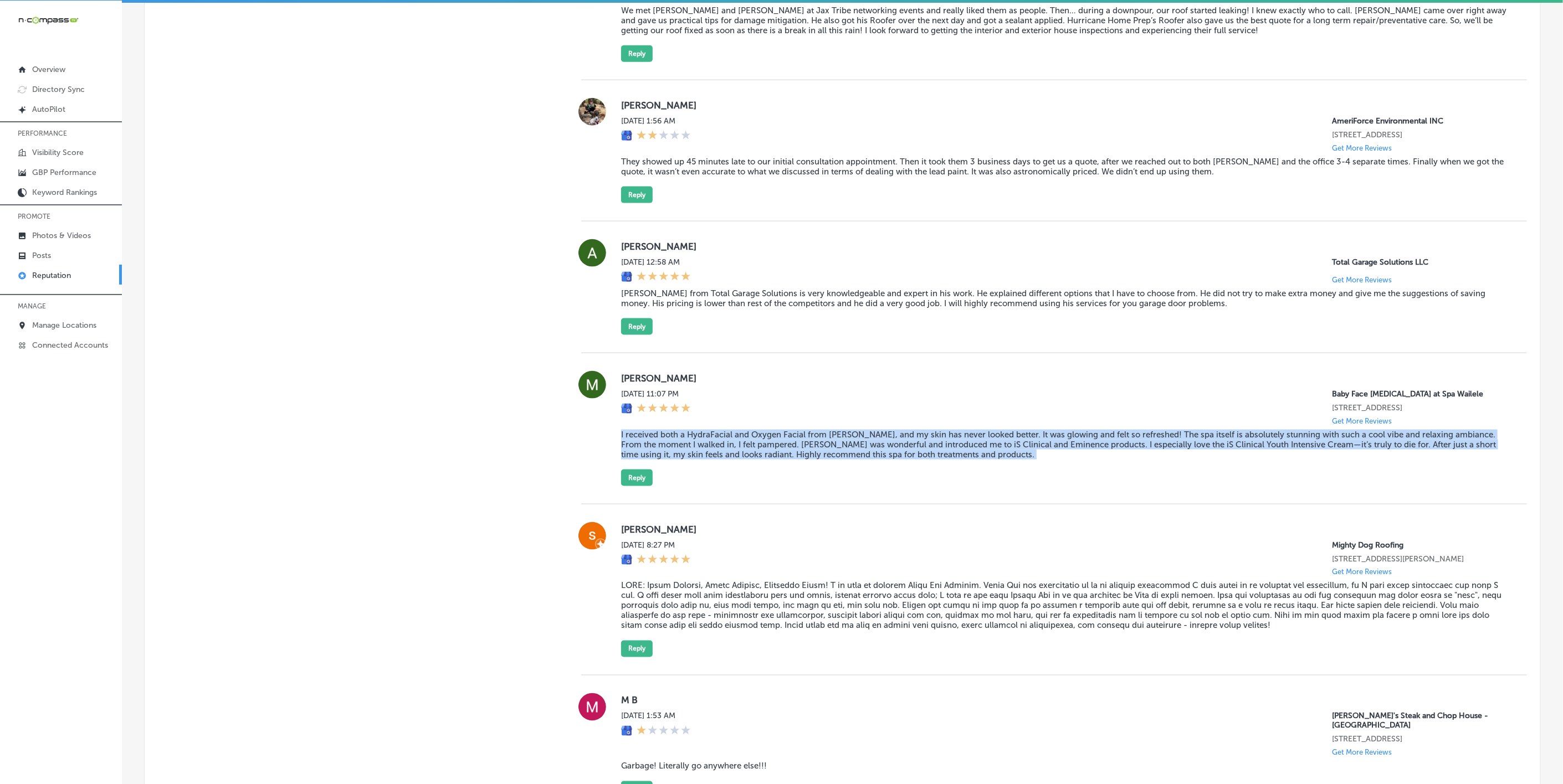
click at [650, 442] on blockquote "I received both a HydraFacial and Oxygen Facial from [PERSON_NAME], and my skin…" at bounding box center [1065, 444] width 889 height 30
copy blockquote "I received both a HydraFacial and Oxygen Facial from [PERSON_NAME], and my skin…"
click at [612, 483] on div "[PERSON_NAME] [DATE] 11:07 PM Baby Face [MEDICAL_DATA] at Spa Wailele [STREET_A…" at bounding box center [1054, 429] width 946 height 115
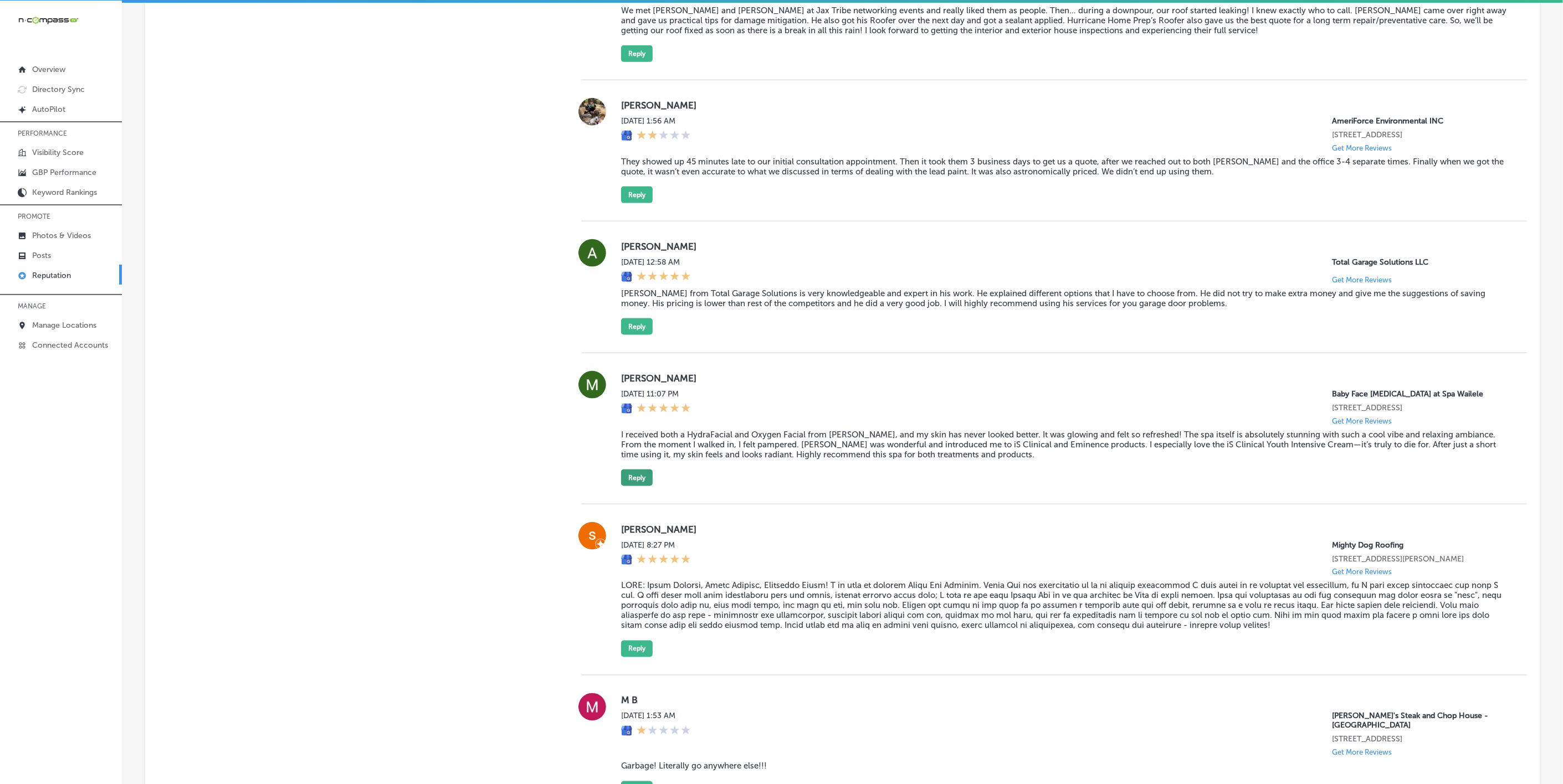
click at [634, 486] on button "Reply" at bounding box center [637, 478] width 31 height 16
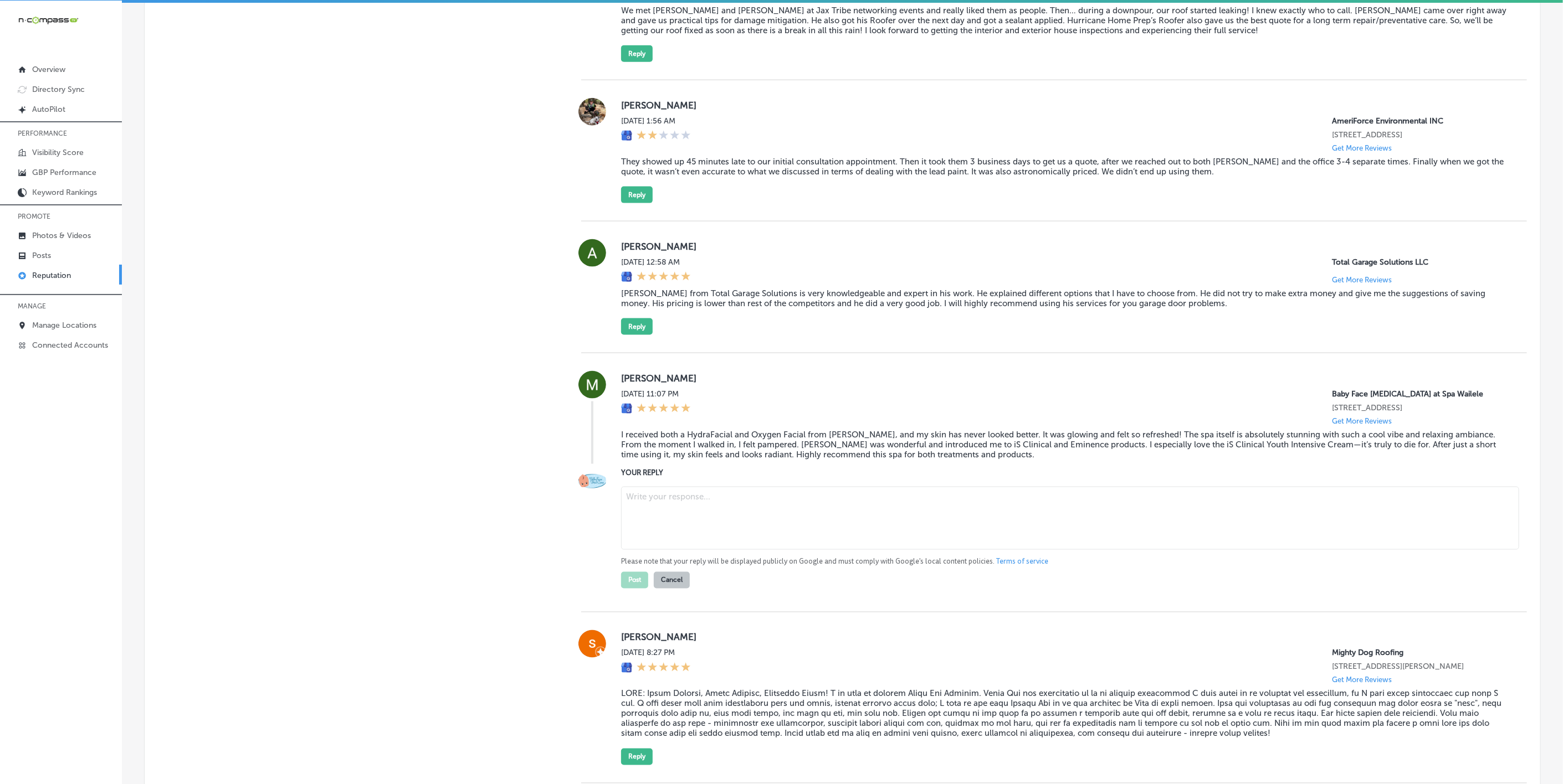
click at [722, 515] on textarea at bounding box center [1070, 518] width 898 height 63
paste textarea "Thank you so much for your kind words, [PERSON_NAME]! We're so glad to hear tha…"
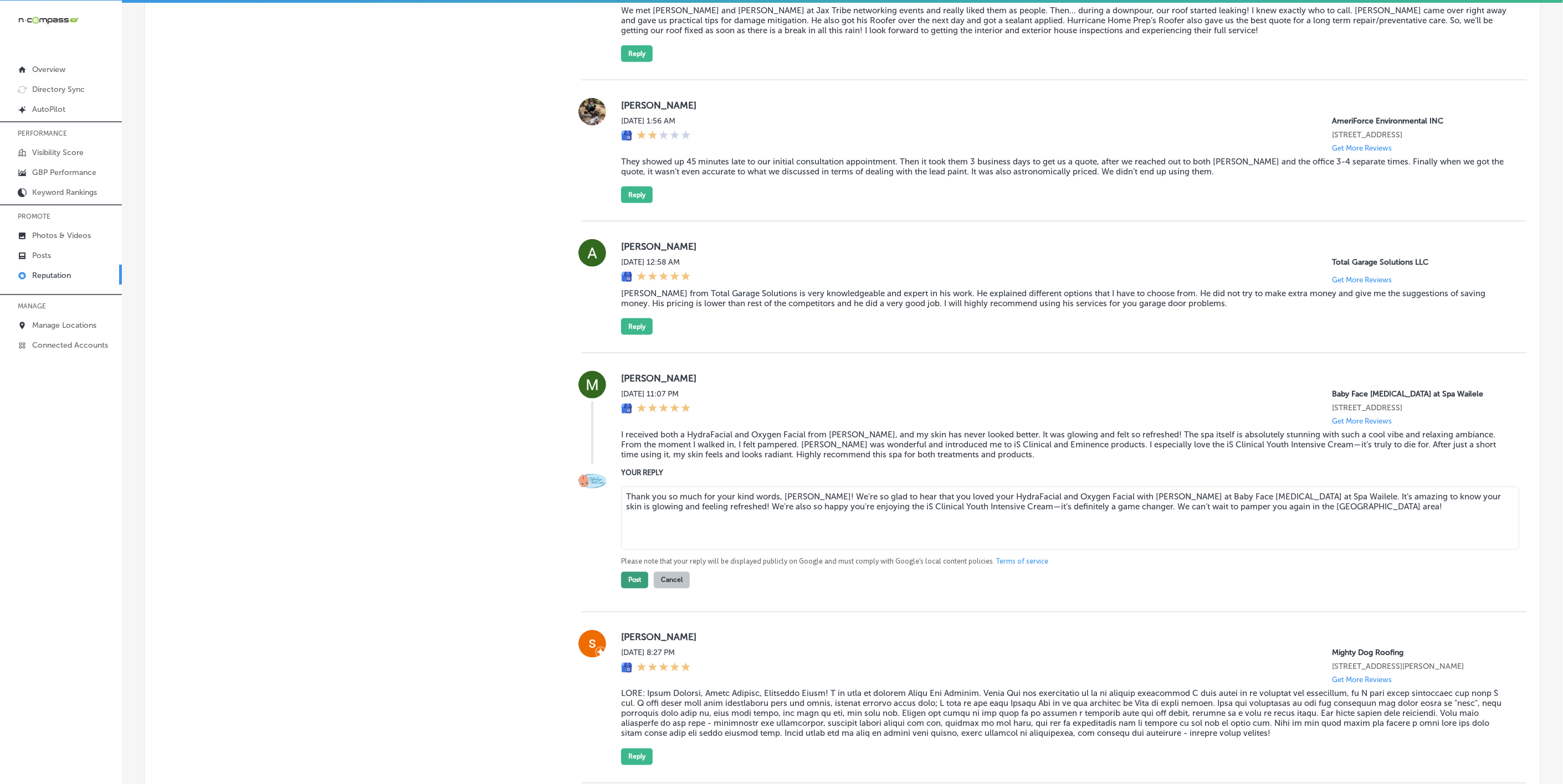
type textarea "Thank you so much for your kind words, [PERSON_NAME]! We're so glad to hear tha…"
click at [637, 589] on button "Post" at bounding box center [635, 581] width 27 height 16
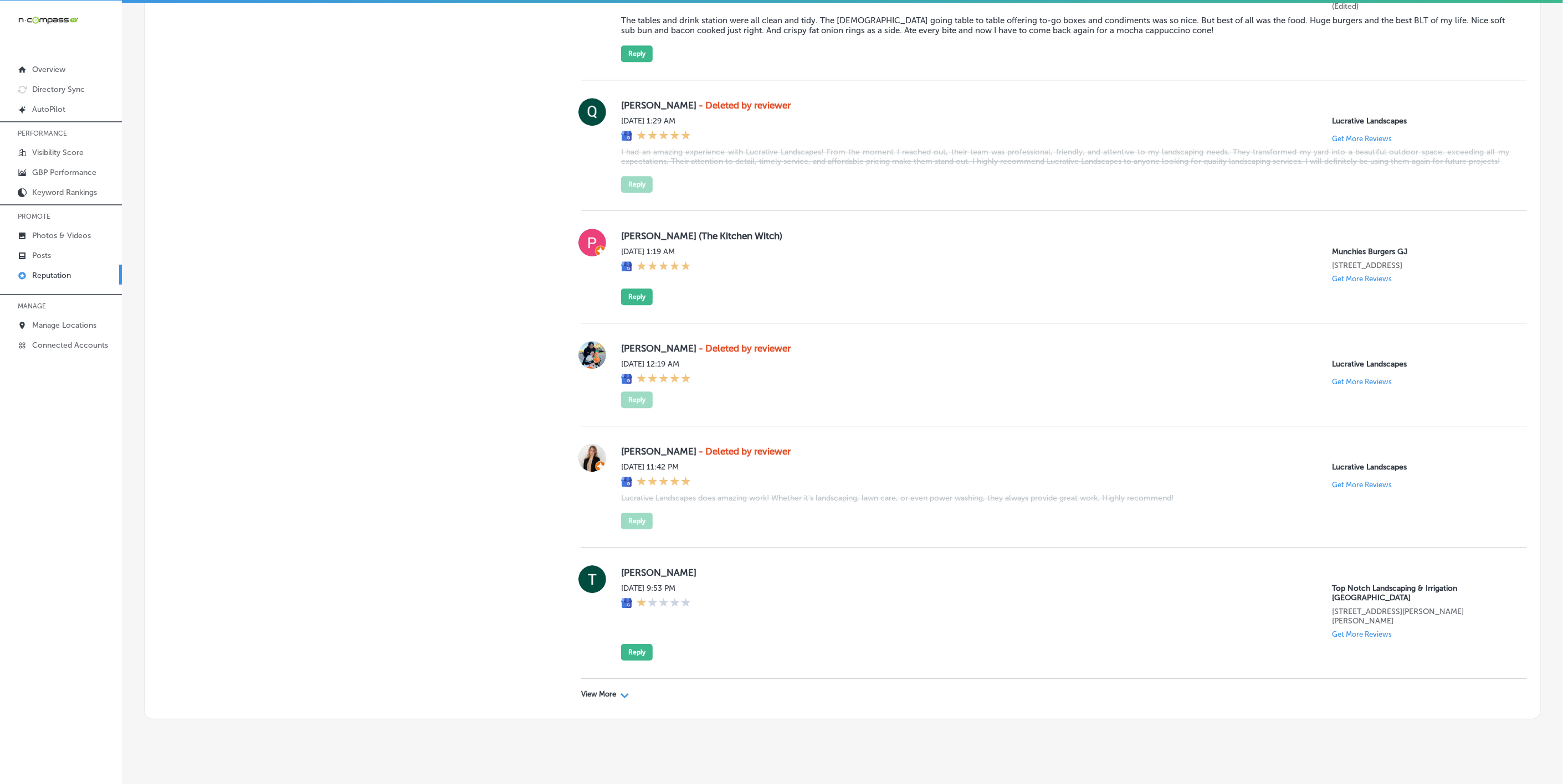
scroll to position [2268, 0]
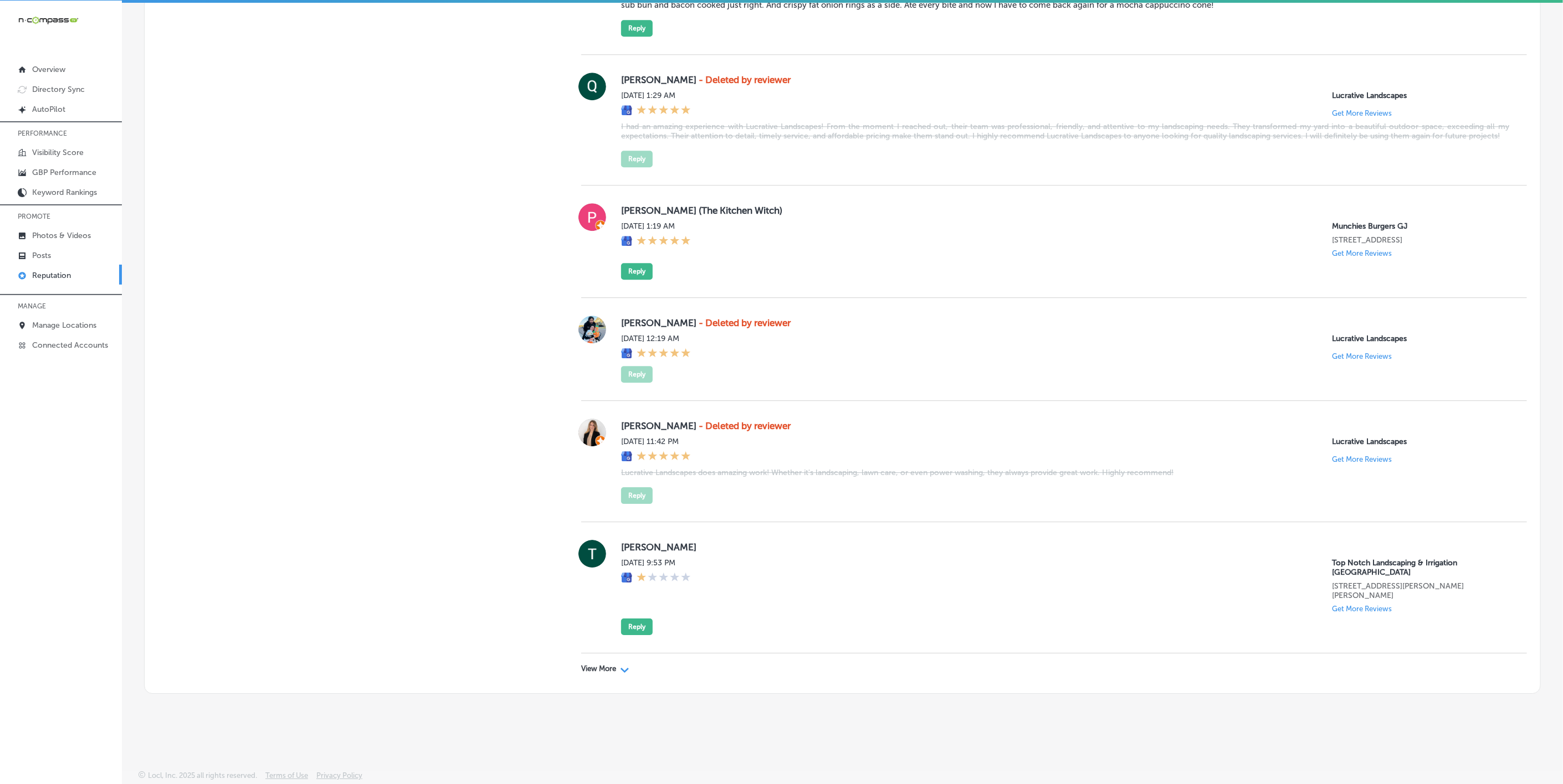
click at [596, 670] on p "View More" at bounding box center [598, 669] width 35 height 9
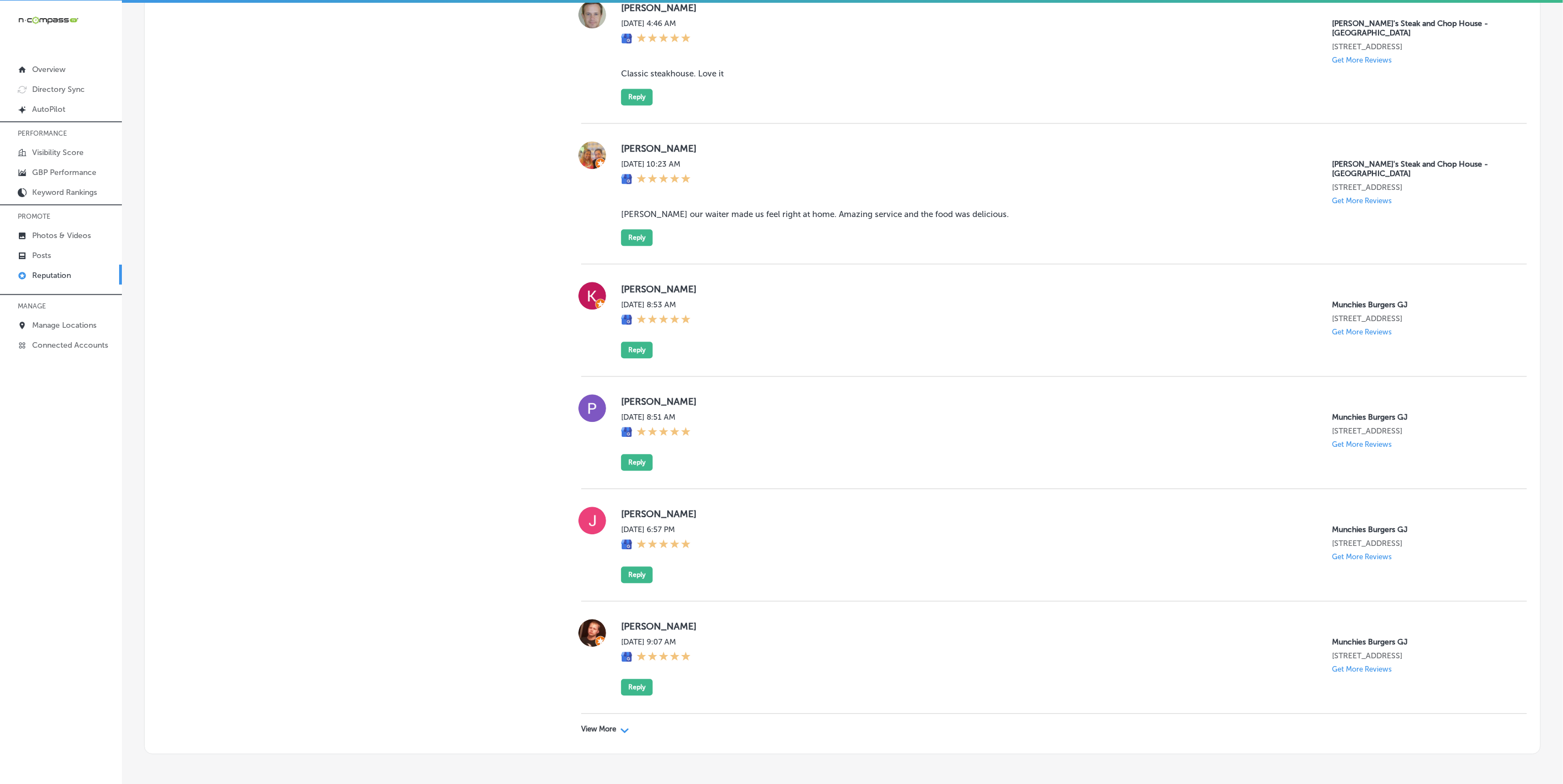
scroll to position [4876, 0]
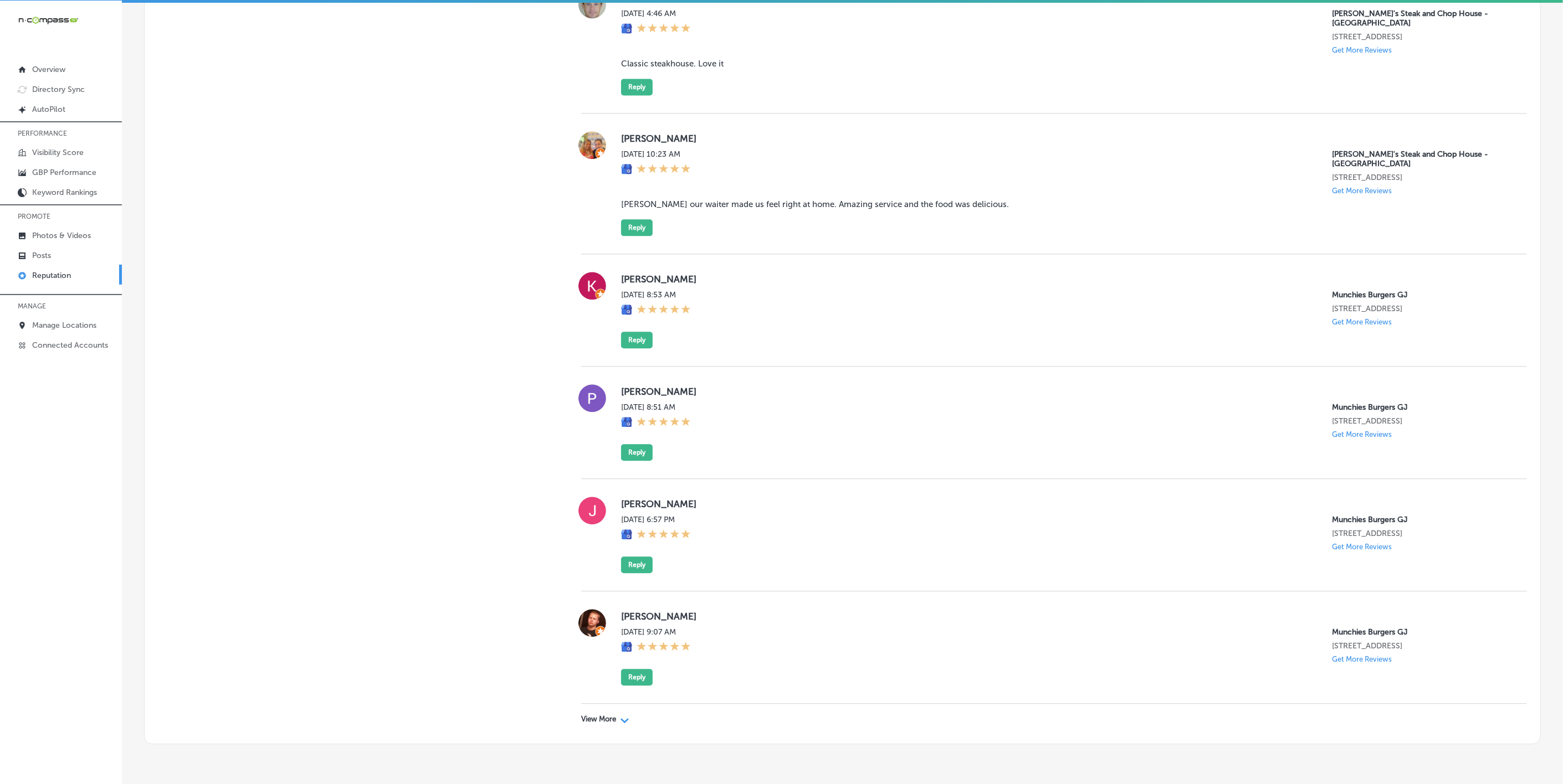
click at [582, 715] on p "View More" at bounding box center [598, 720] width 35 height 9
type textarea "x"
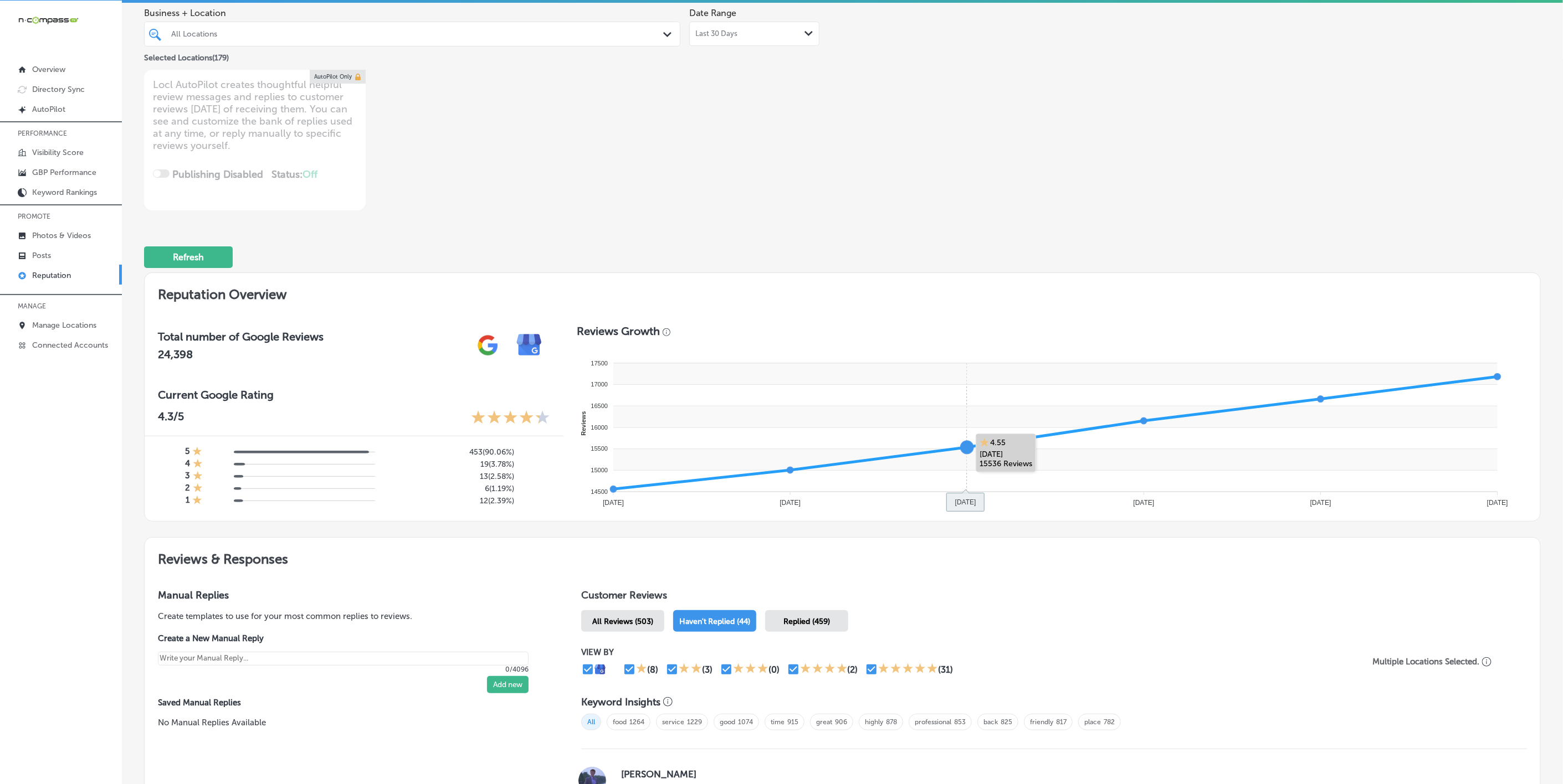
scroll to position [0, 0]
